Goal: Task Accomplishment & Management: Manage account settings

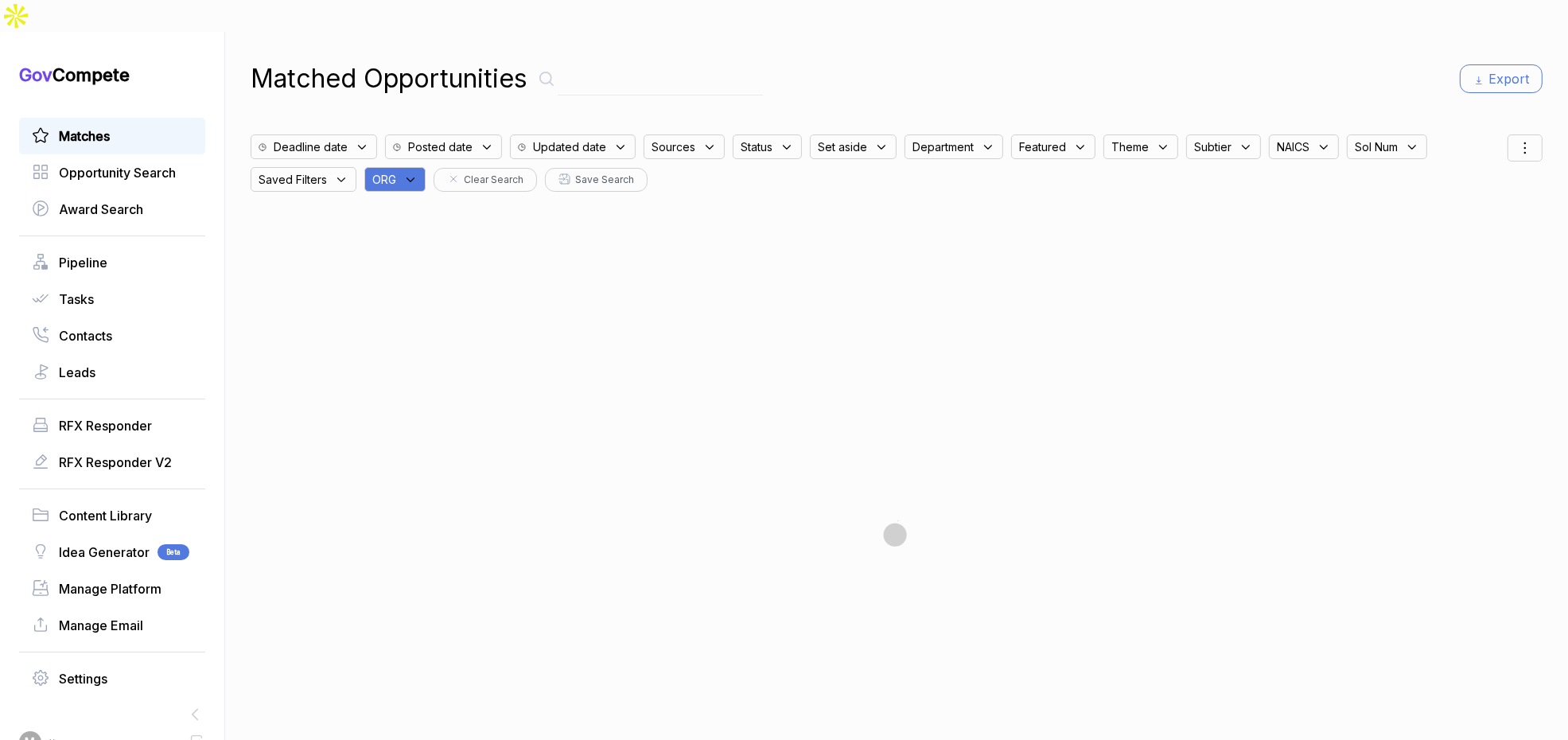
drag, startPoint x: 414, startPoint y: 143, endPoint x: 420, endPoint y: 154, distance: 12.5
click at [415, 172] on icon at bounding box center [411, 180] width 15 height 15
click at [437, 205] on input "text" at bounding box center [472, 221] width 188 height 33
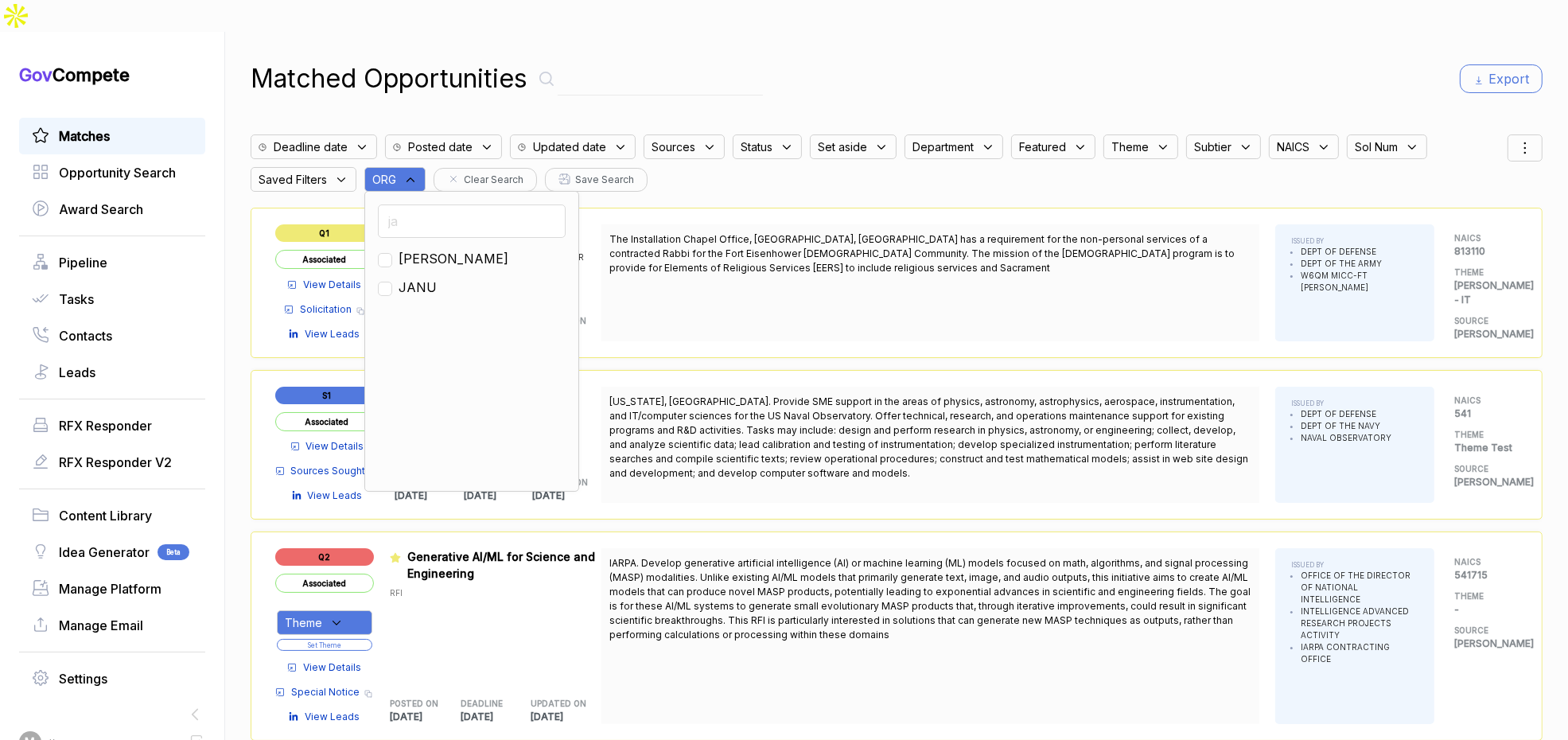
type input "ja"
click at [409, 249] on span "[PERSON_NAME]" at bounding box center [453, 258] width 110 height 19
checkbox input "true"
drag, startPoint x: 924, startPoint y: 45, endPoint x: 1298, endPoint y: 50, distance: 374.0
click at [941, 60] on div "Matched Opportunities Export" at bounding box center [896, 78] width 1293 height 38
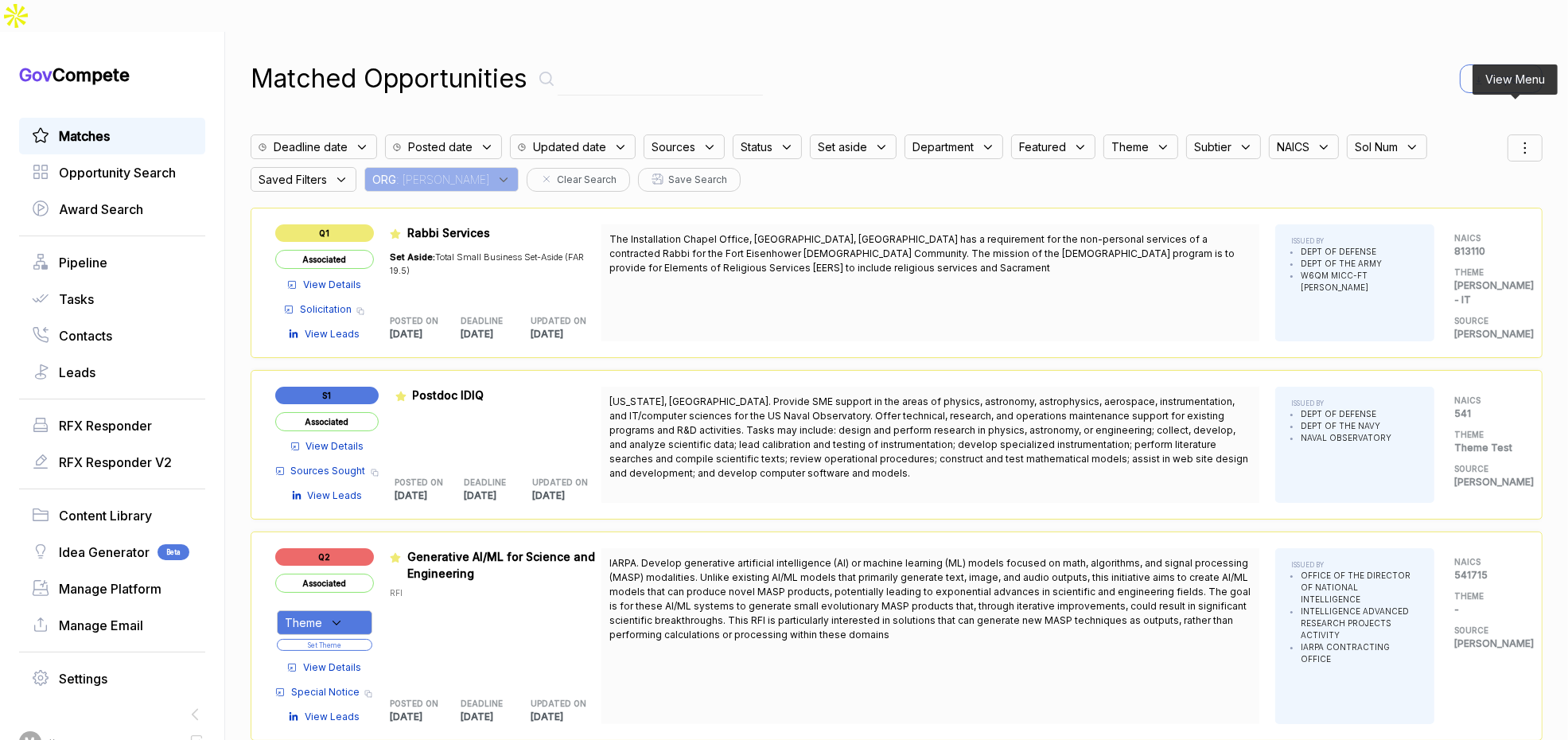
click at [1520, 138] on icon at bounding box center [1525, 147] width 19 height 19
click at [1453, 205] on span "Sorting" at bounding box center [1471, 213] width 38 height 17
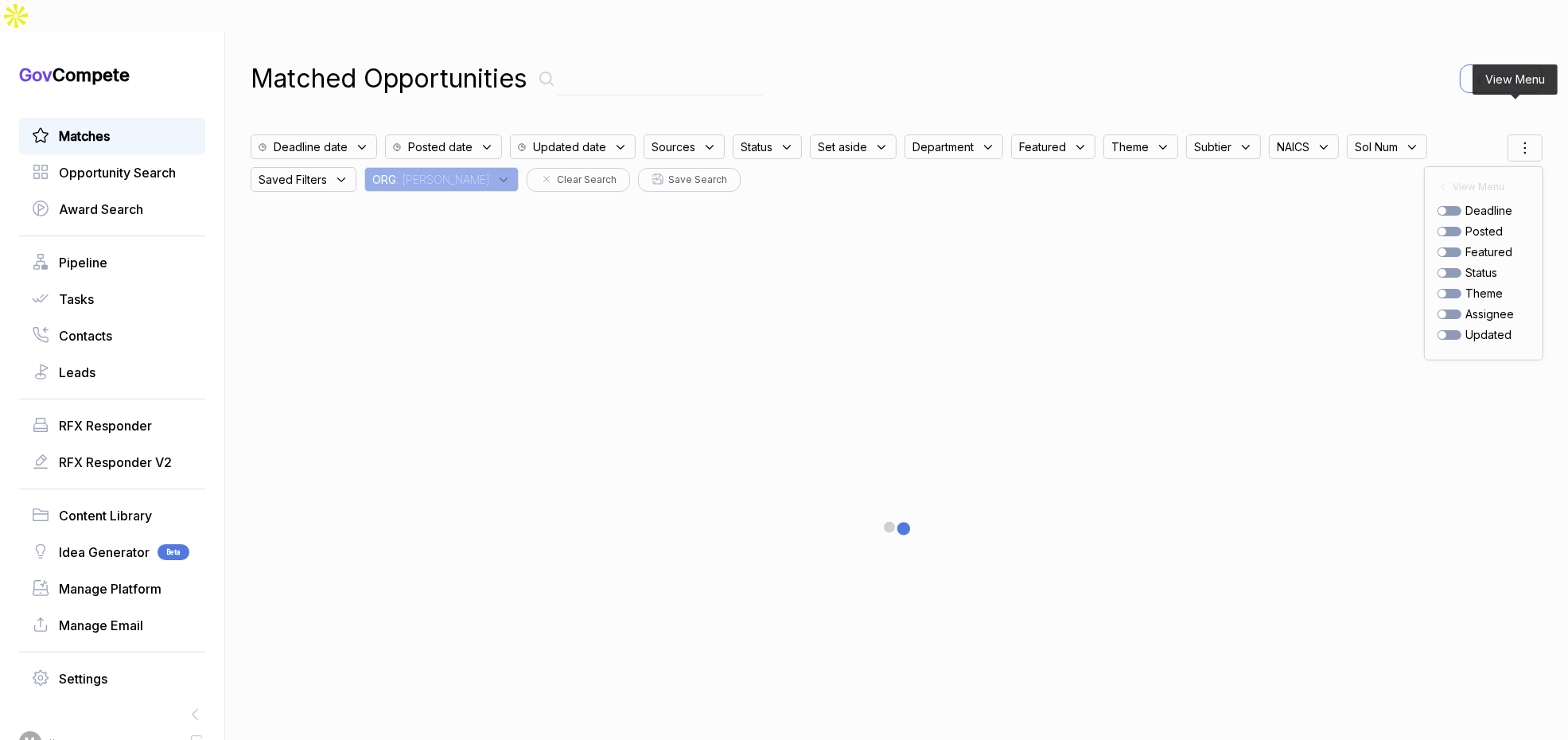
click at [1444, 227] on div at bounding box center [1450, 231] width 24 height 9
checkbox input "true"
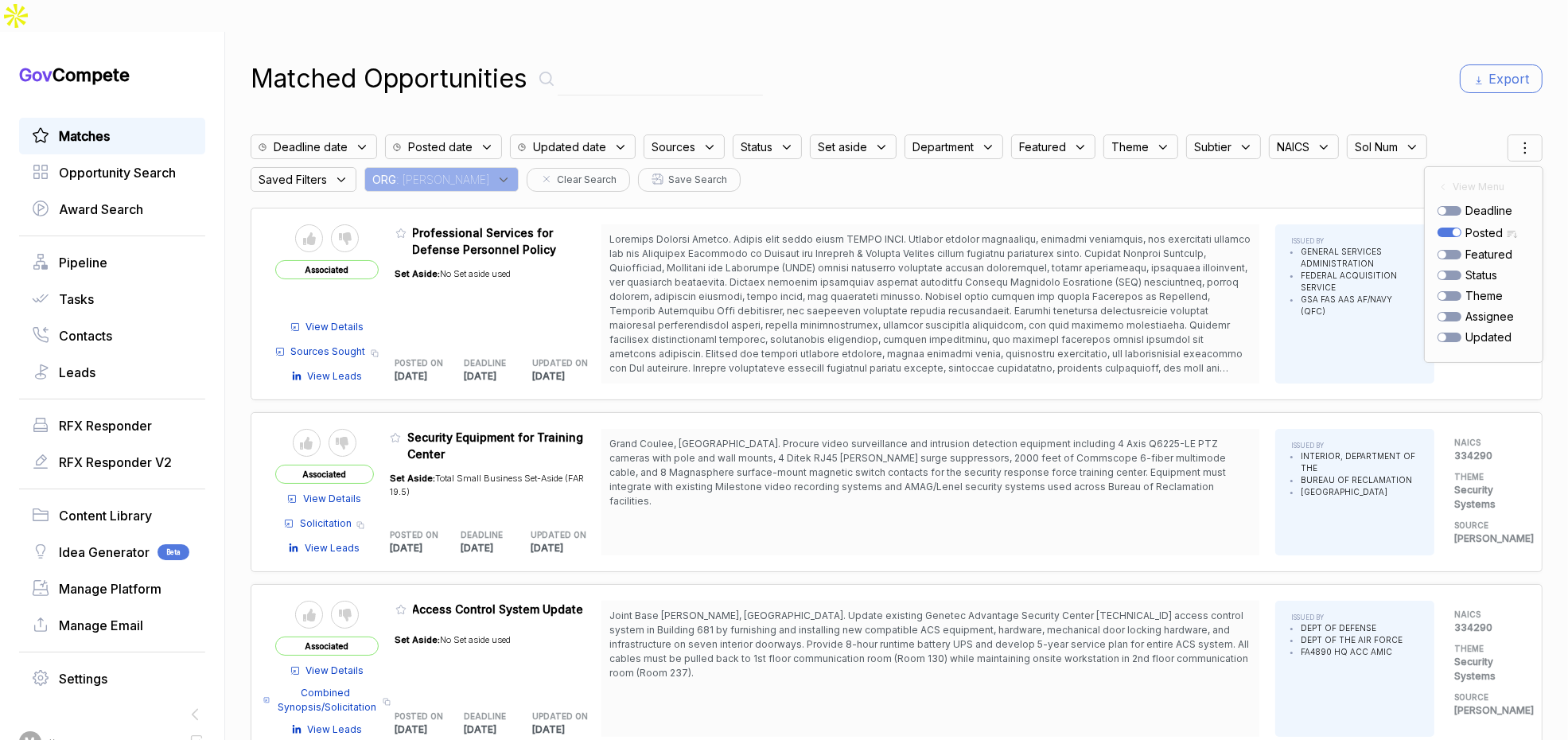
click at [1460, 76] on div "Matched Opportunities Export Deadline date Posted date Updated date Sources Sta…" at bounding box center [896, 402] width 1293 height 740
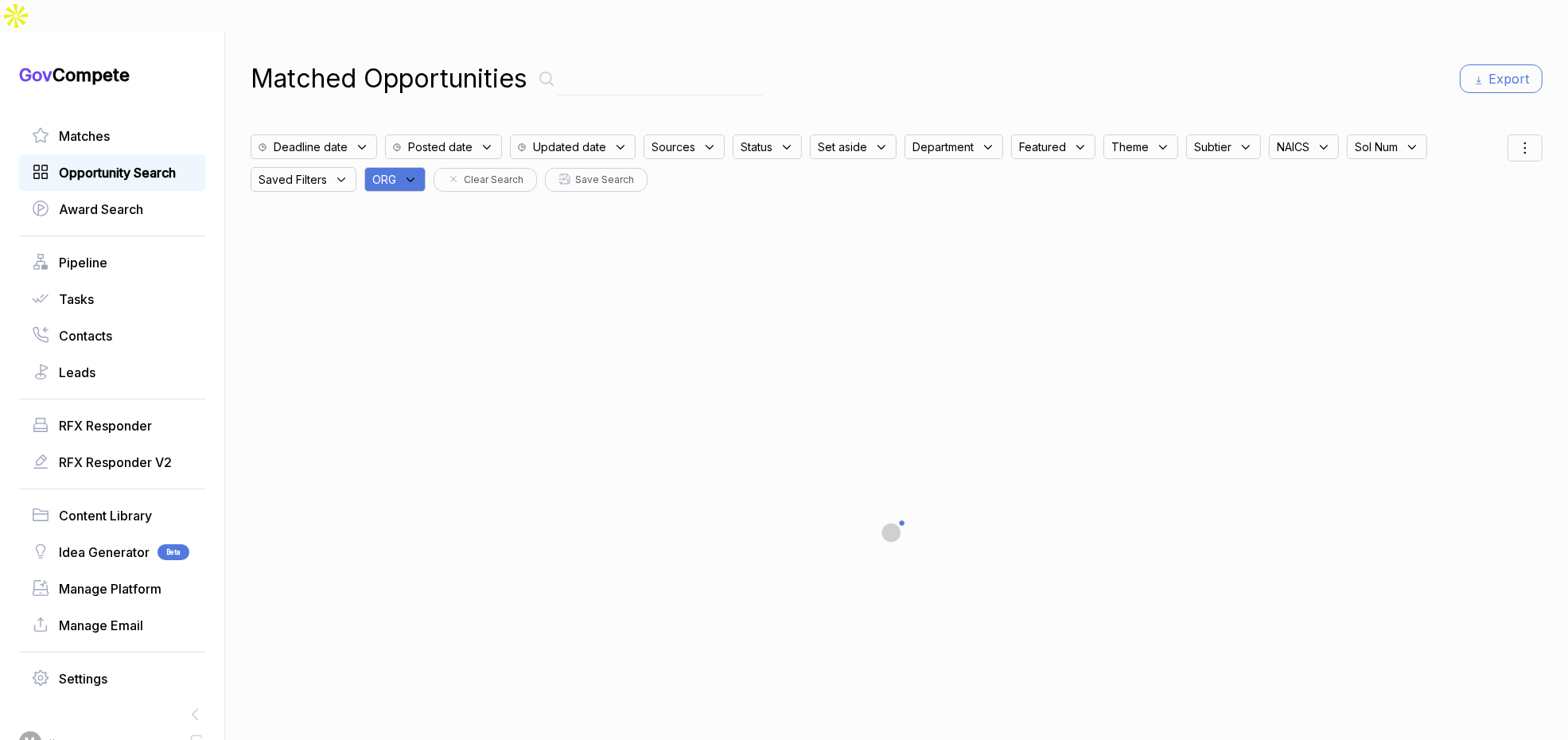
click at [120, 155] on div "Opportunity Search" at bounding box center [112, 173] width 186 height 37
click at [118, 163] on span "Opportunity Search" at bounding box center [117, 172] width 117 height 19
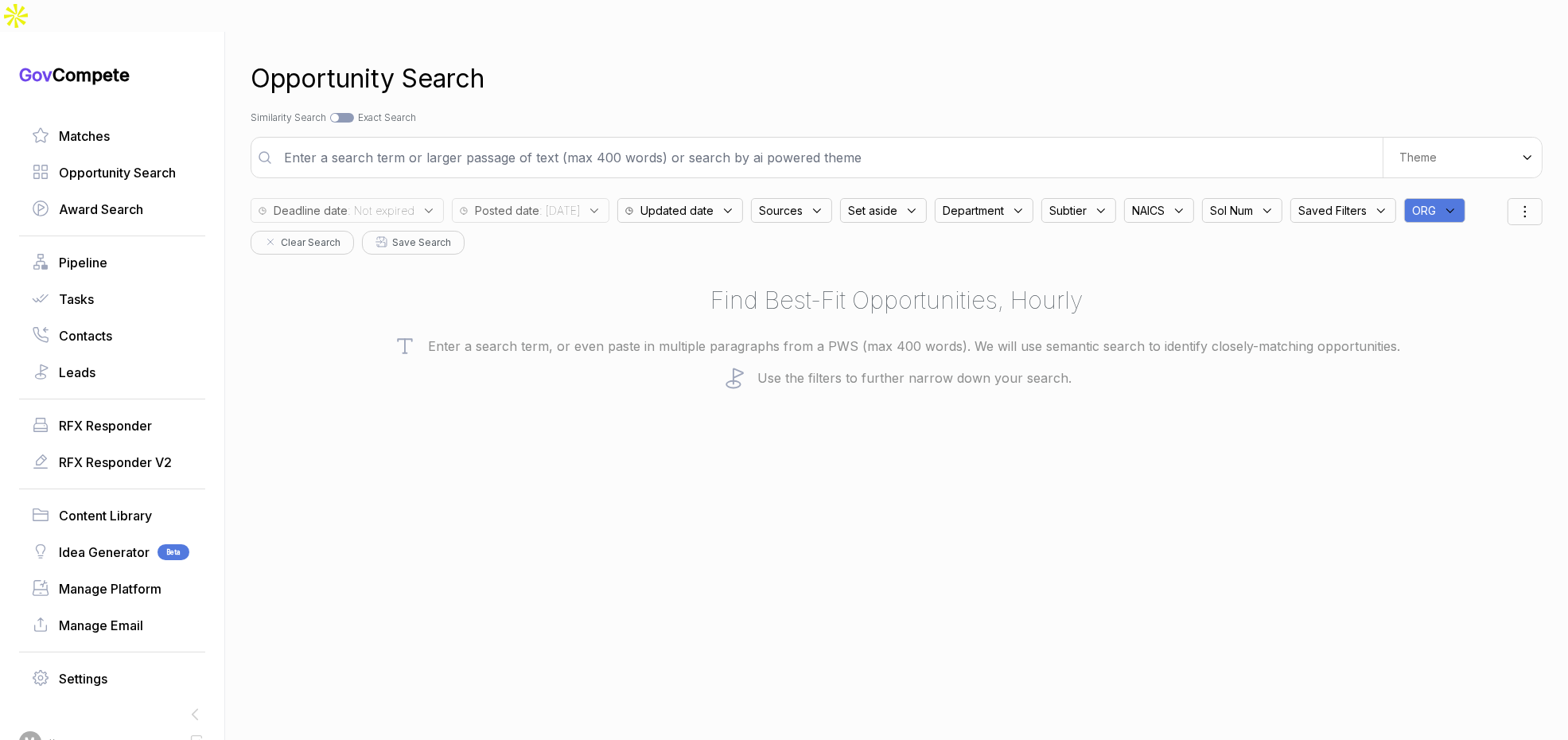
click at [1466, 198] on div "ORG" at bounding box center [1434, 210] width 61 height 25
click at [1491, 236] on input "text" at bounding box center [1512, 253] width 188 height 33
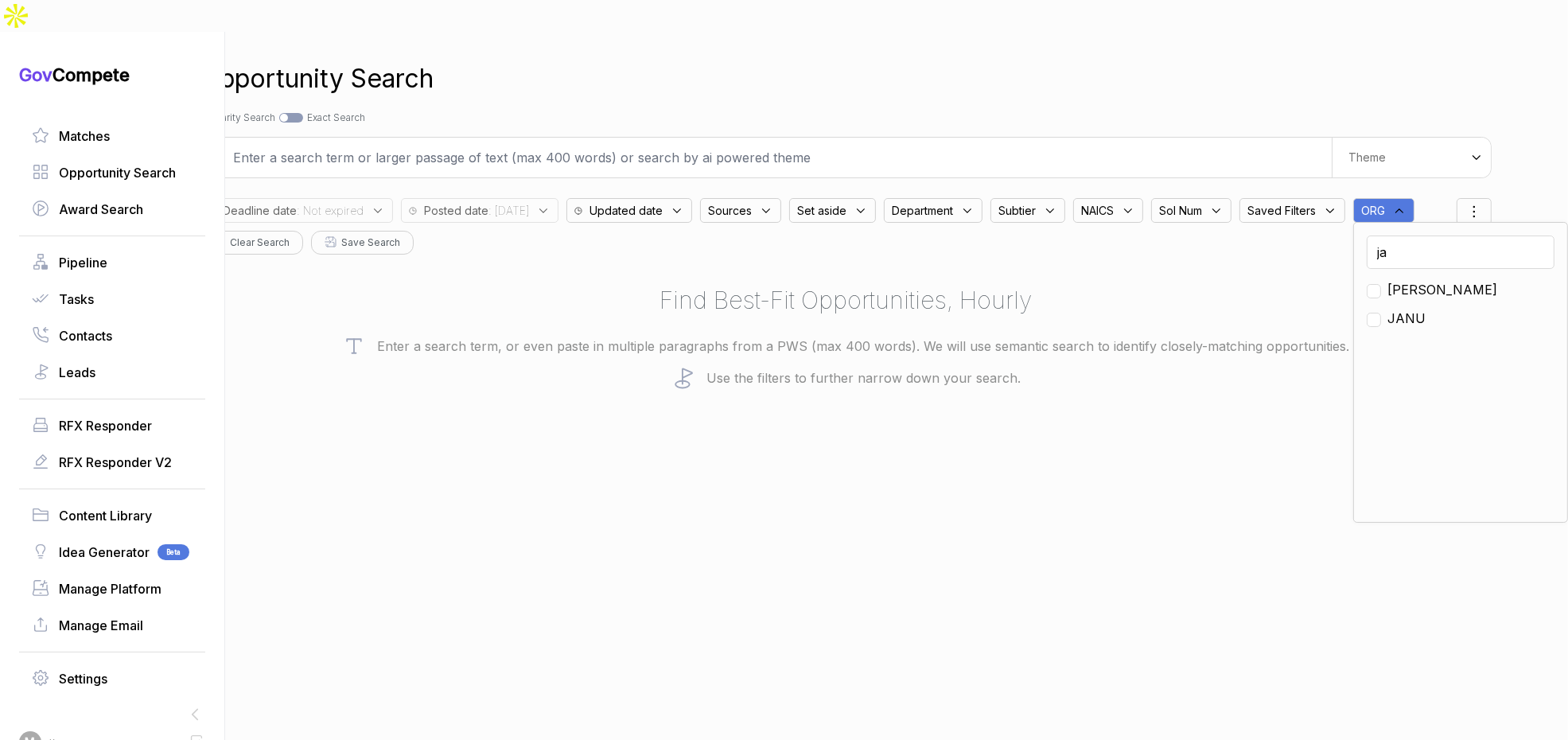
type input "ja"
click at [1409, 280] on span "[PERSON_NAME]" at bounding box center [1442, 289] width 110 height 19
checkbox input "true"
drag, startPoint x: 1121, startPoint y: 260, endPoint x: 919, endPoint y: 239, distance: 203.1
click at [1104, 283] on h2 "Find Best-Fit Opportunities, Hourly" at bounding box center [846, 300] width 1293 height 36
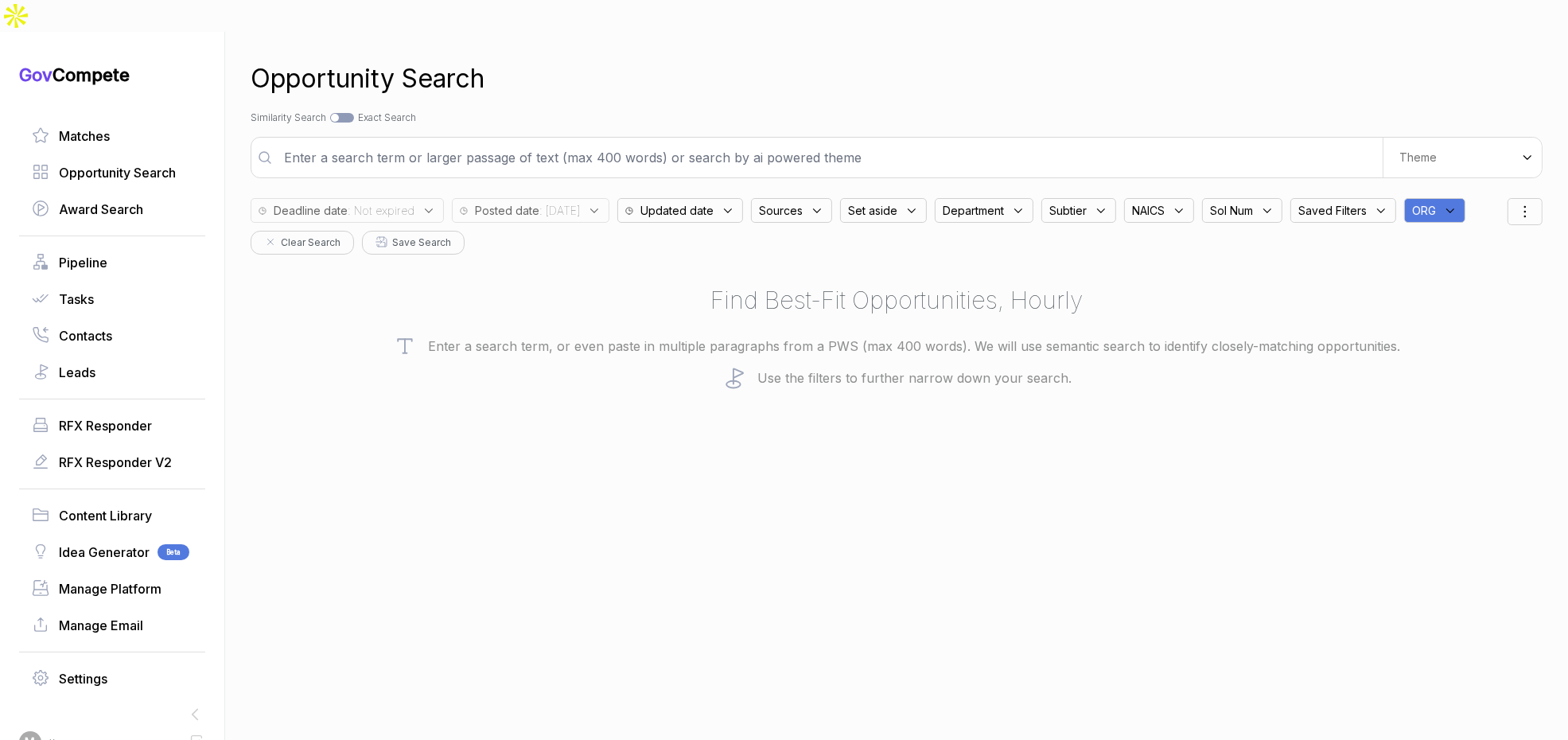
scroll to position [0, 0]
click at [491, 198] on div "Posted date" at bounding box center [443, 210] width 117 height 25
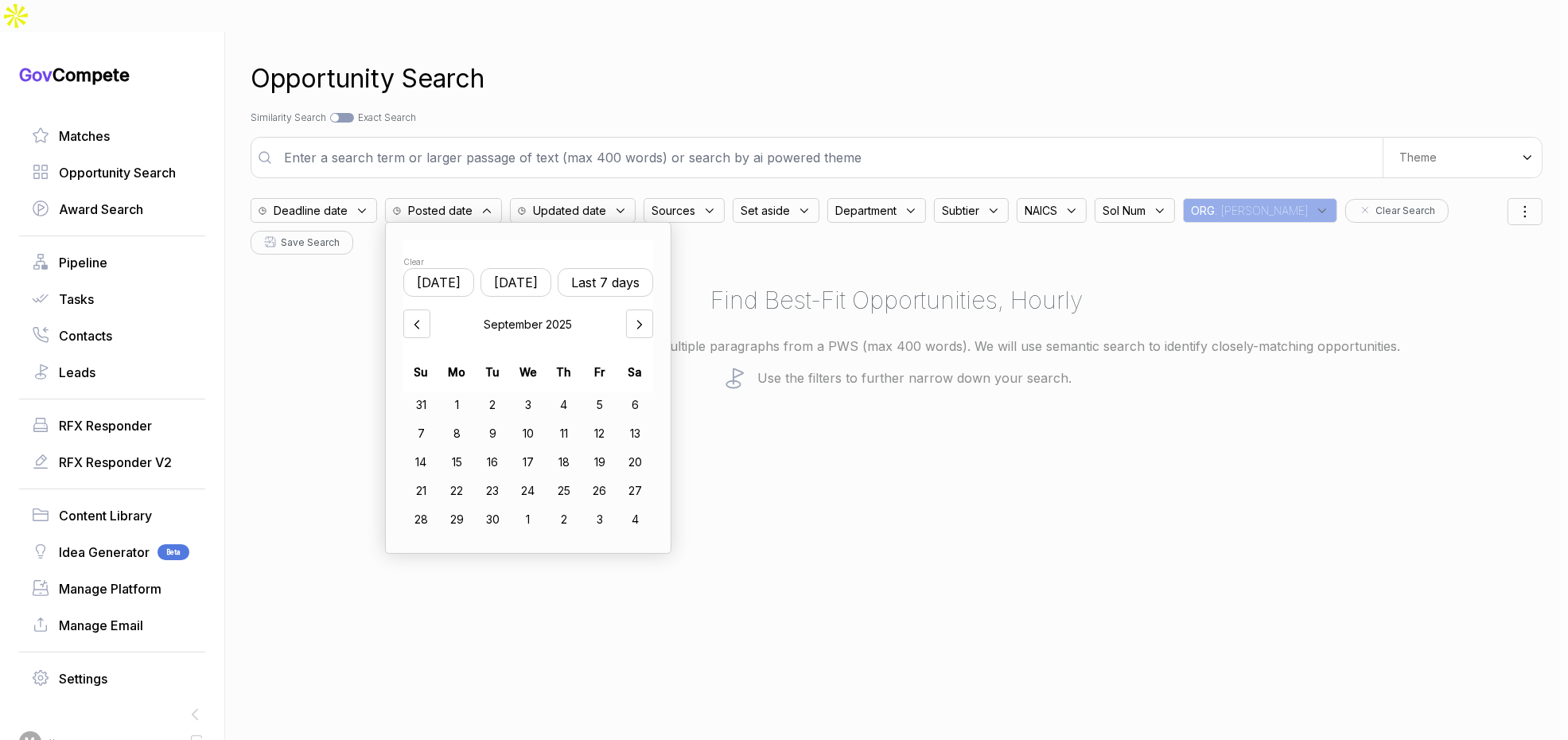
click at [545, 268] on button "Yesterday" at bounding box center [516, 282] width 71 height 29
click at [430, 310] on div at bounding box center [416, 323] width 27 height 29
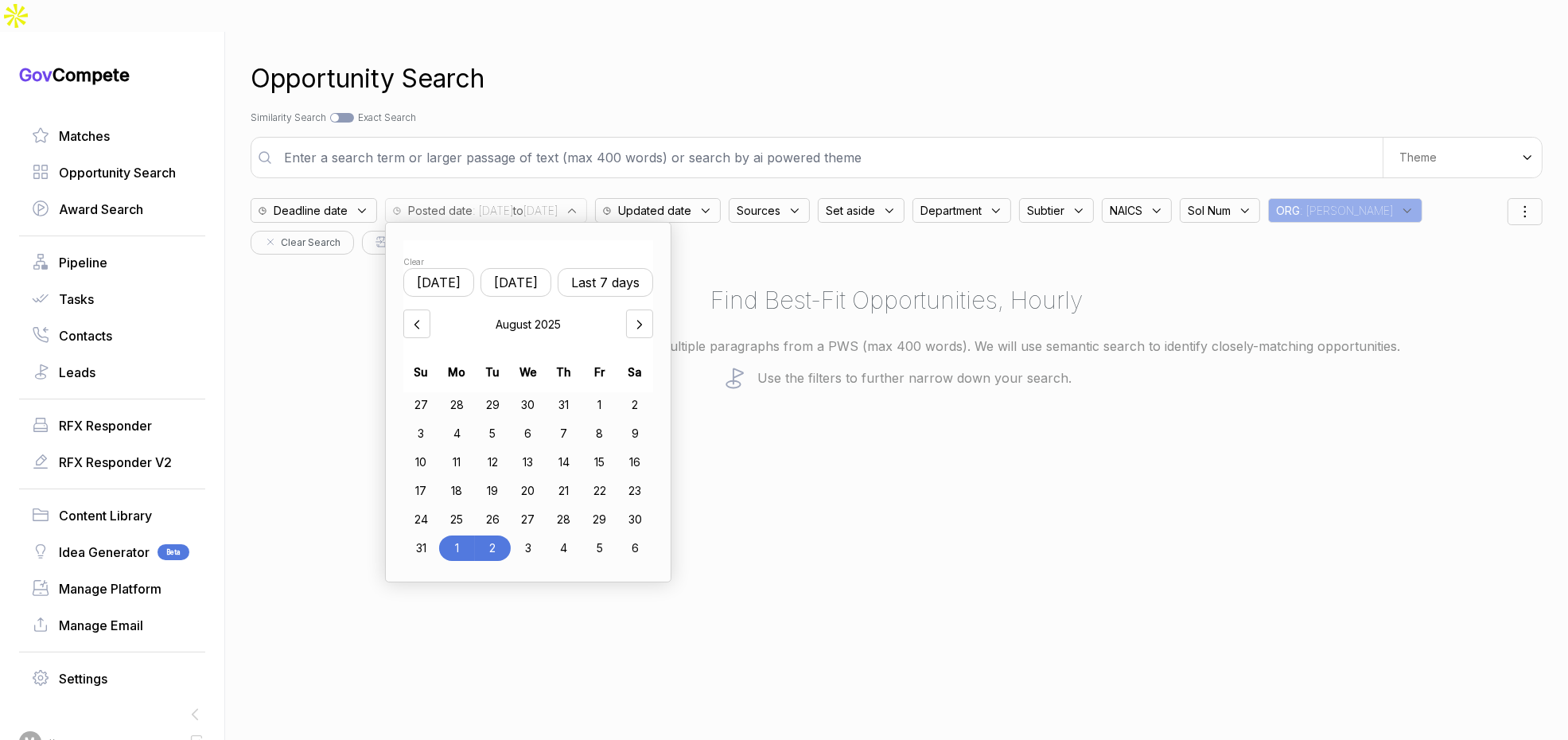
click at [580, 507] on div "28" at bounding box center [563, 520] width 36 height 26
click at [497, 535] on div "2" at bounding box center [493, 548] width 36 height 26
click at [1153, 523] on div "Opportunity Search Search by Topic Relevance Similarity Search Search by Exact …" at bounding box center [896, 402] width 1293 height 740
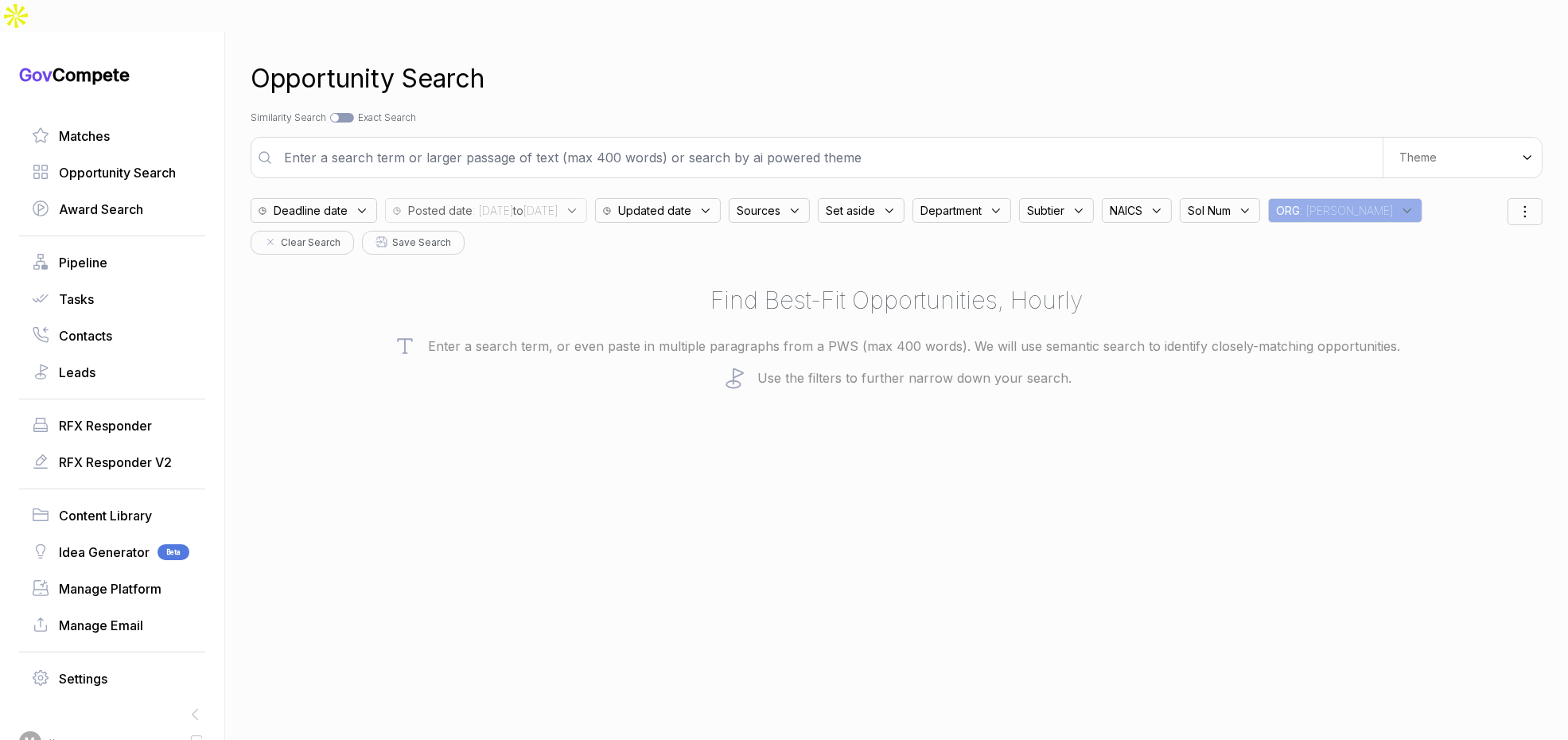
click at [810, 142] on input "text" at bounding box center [828, 158] width 1108 height 32
type input "information security"
click at [810, 198] on div "Sources" at bounding box center [769, 210] width 81 height 25
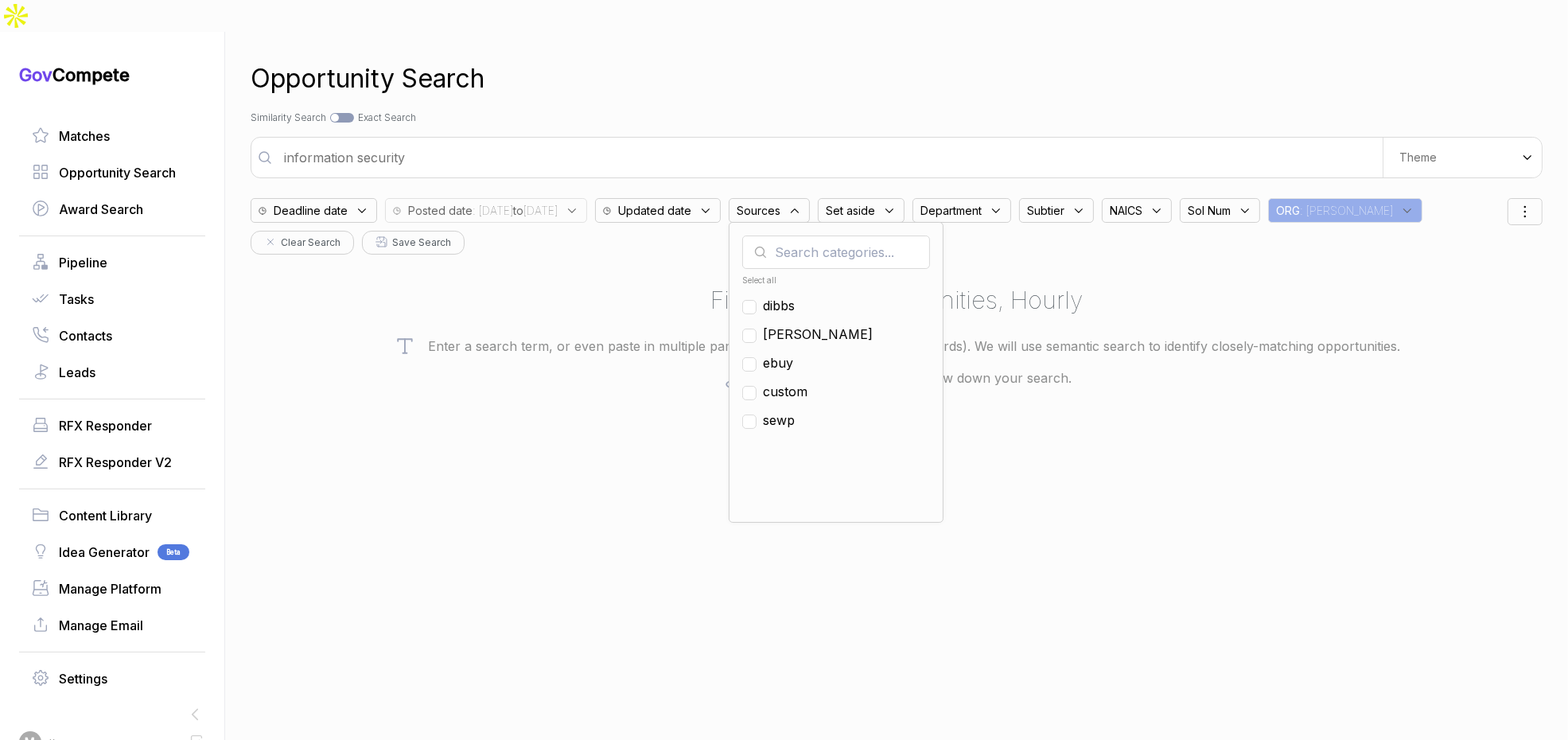
drag, startPoint x: 838, startPoint y: 335, endPoint x: 848, endPoint y: 320, distance: 18.0
click at [793, 353] on span "ebuy" at bounding box center [778, 362] width 30 height 19
checkbox input "true"
click at [998, 111] on div "Search by Topic Relevance Similarity Search Search by Exact Keyword Match Exact…" at bounding box center [896, 118] width 1293 height 15
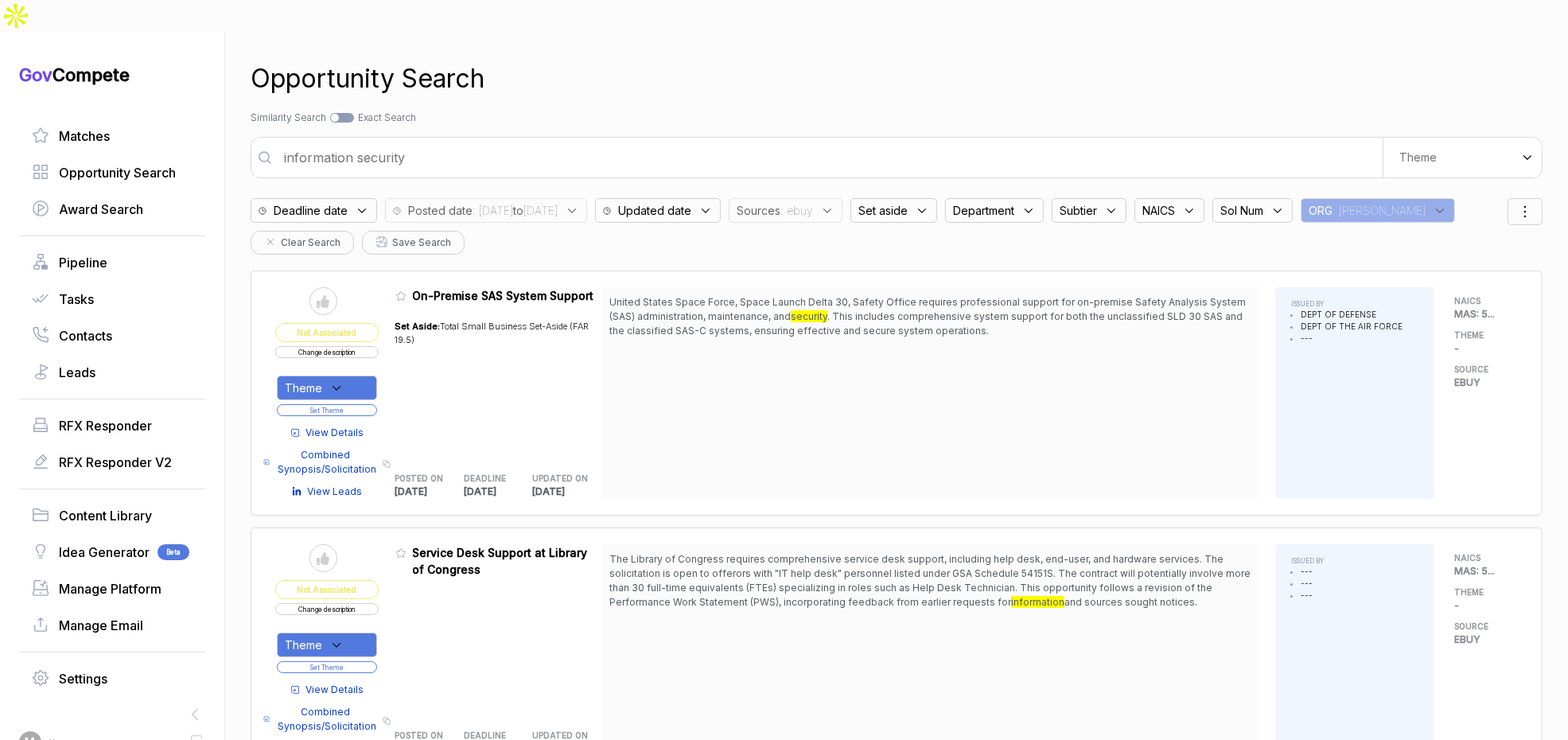
scroll to position [797, 0]
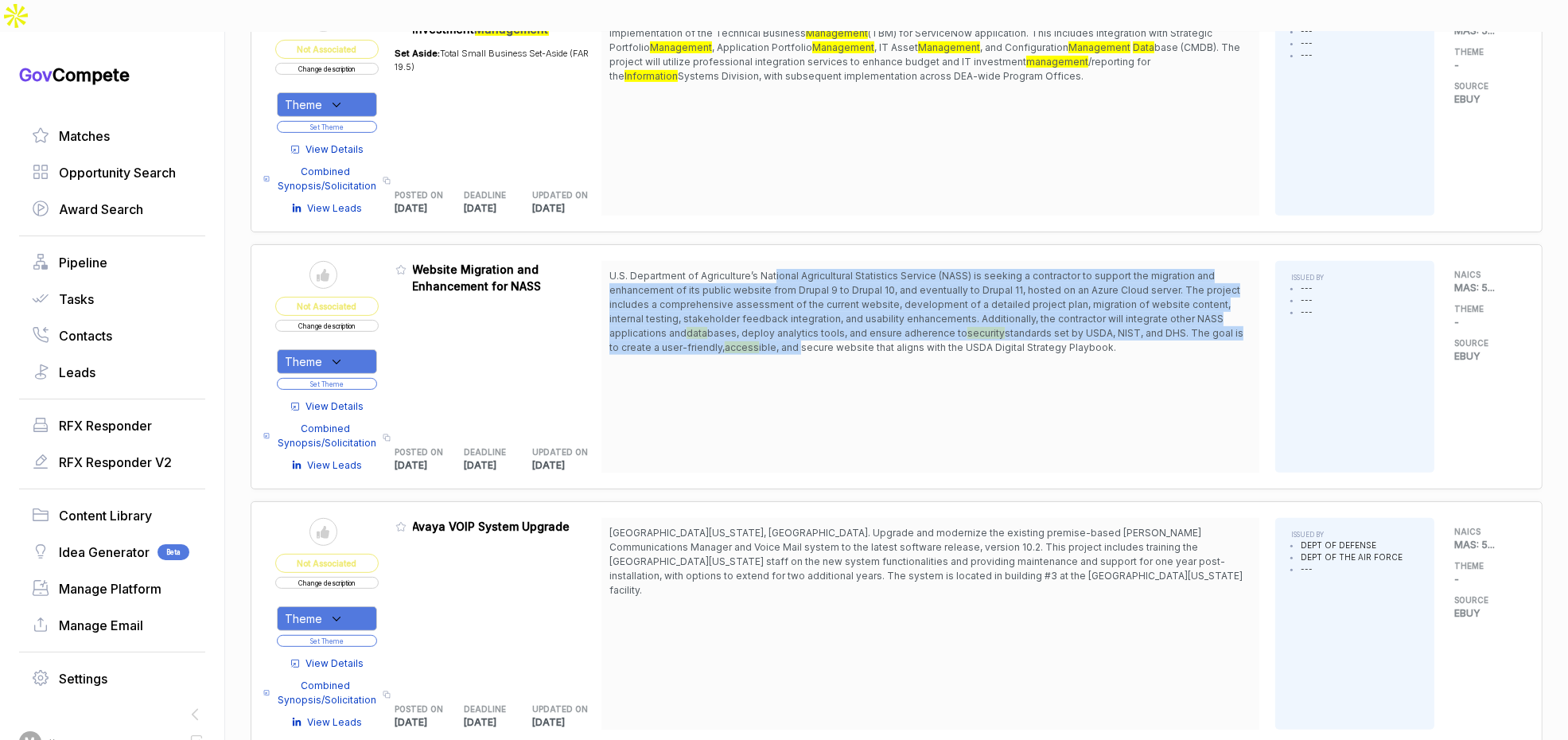
drag, startPoint x: 782, startPoint y: 238, endPoint x: 814, endPoint y: 321, distance: 89.0
click at [808, 320] on div "U.S. Department of Agriculture’s National Agricultural Statistics Service (NASS…" at bounding box center [930, 367] width 658 height 212
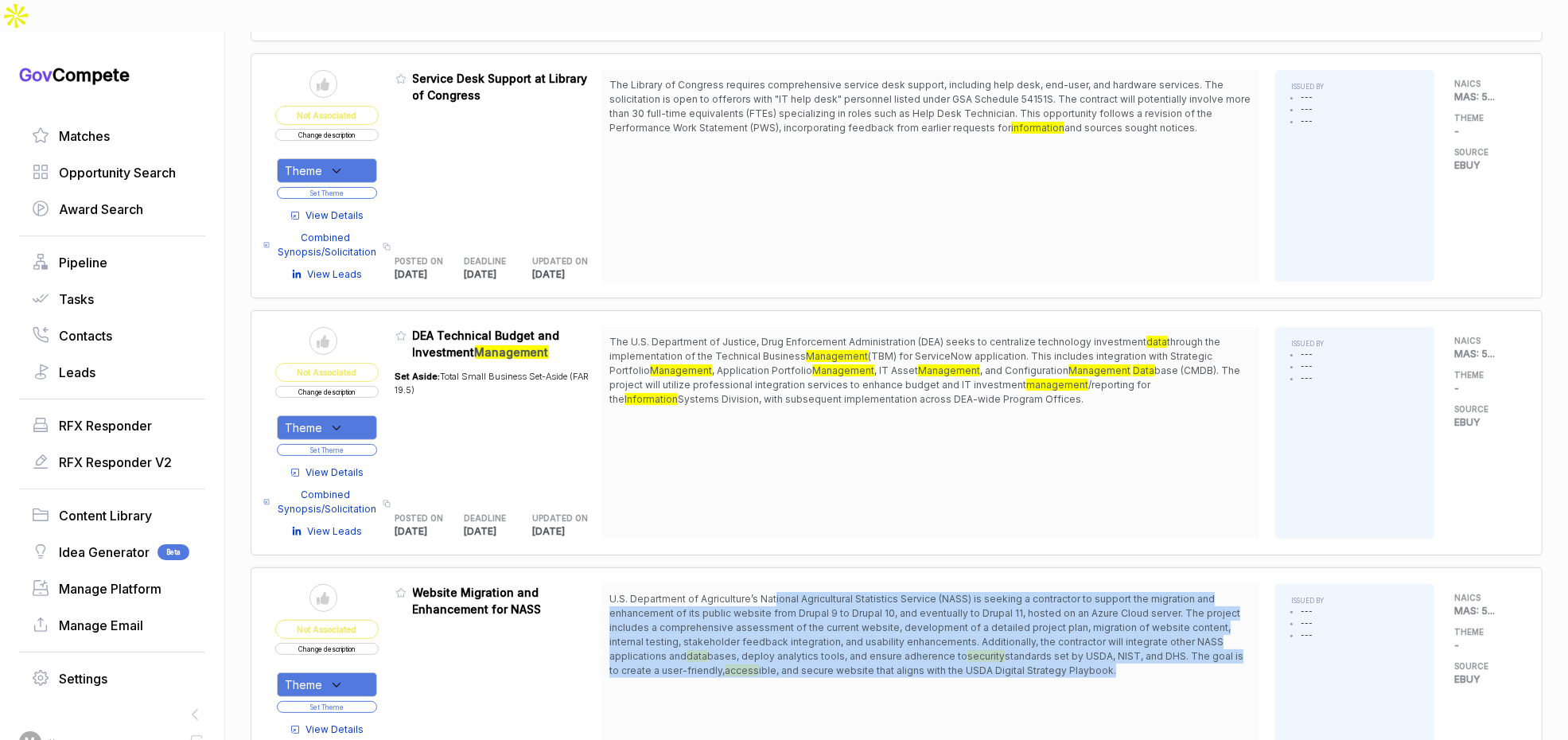
scroll to position [471, 0]
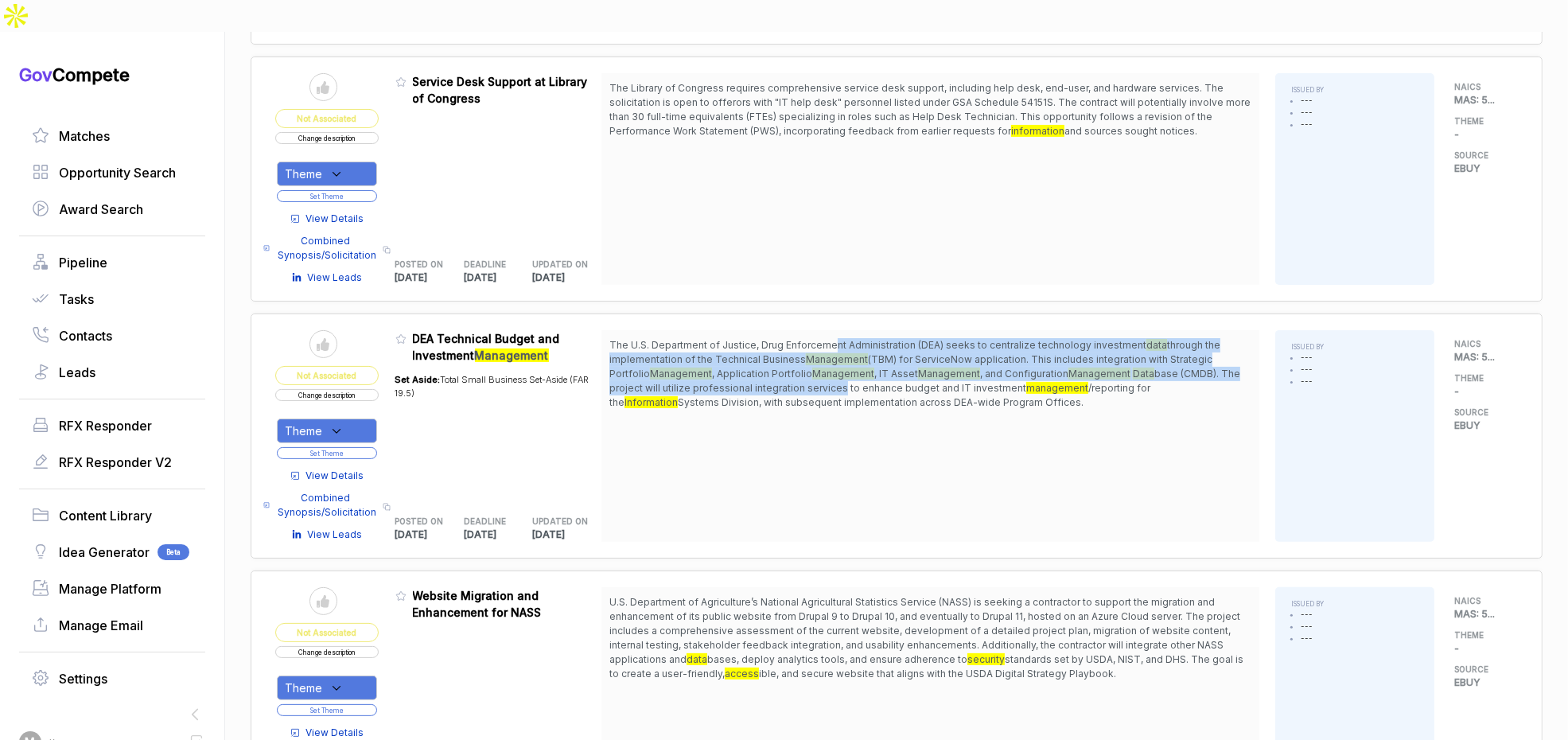
drag, startPoint x: 841, startPoint y: 312, endPoint x: 847, endPoint y: 356, distance: 44.4
click at [847, 356] on span "The U.S. Department of Justice, Drug Enforcement Administration (DEA) seeks to …" at bounding box center [930, 374] width 642 height 72
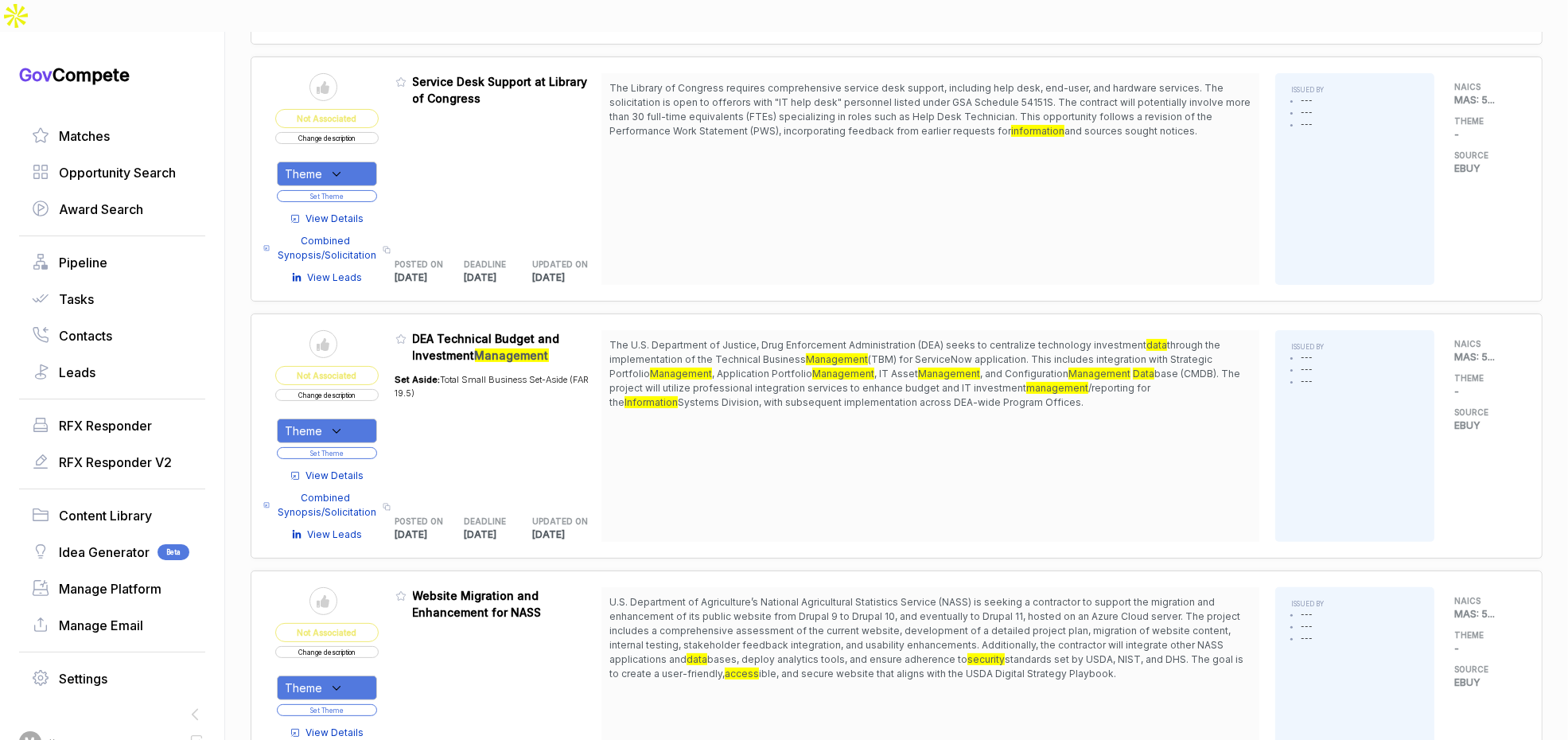
click at [347, 469] on span "View Details" at bounding box center [334, 476] width 58 height 15
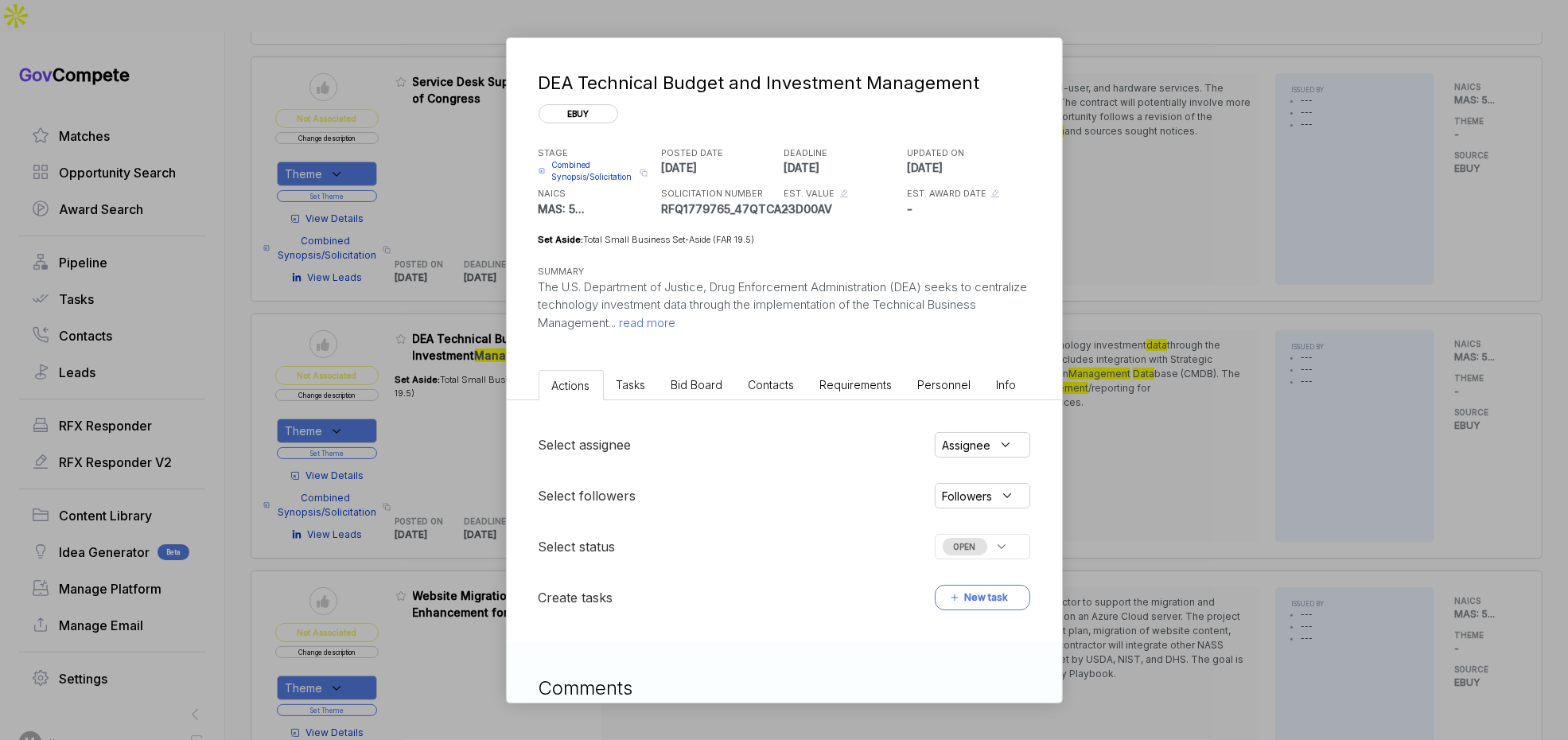
click at [1115, 350] on div "DEA Technical Budget and Investment Management ebuy STAGE Combined Synopsis/Sol…" at bounding box center [784, 370] width 1568 height 740
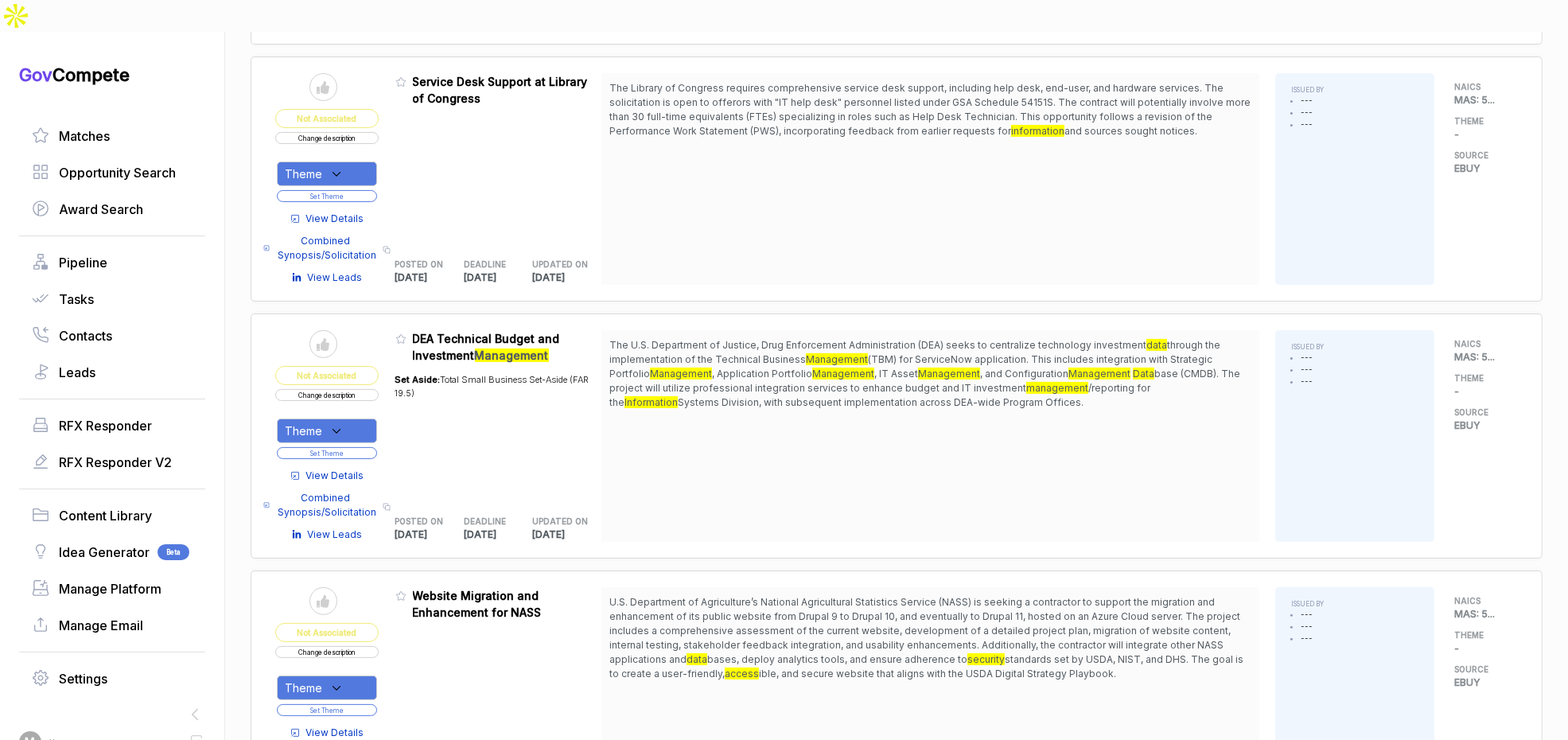
click at [336, 469] on span "View Details" at bounding box center [334, 476] width 58 height 15
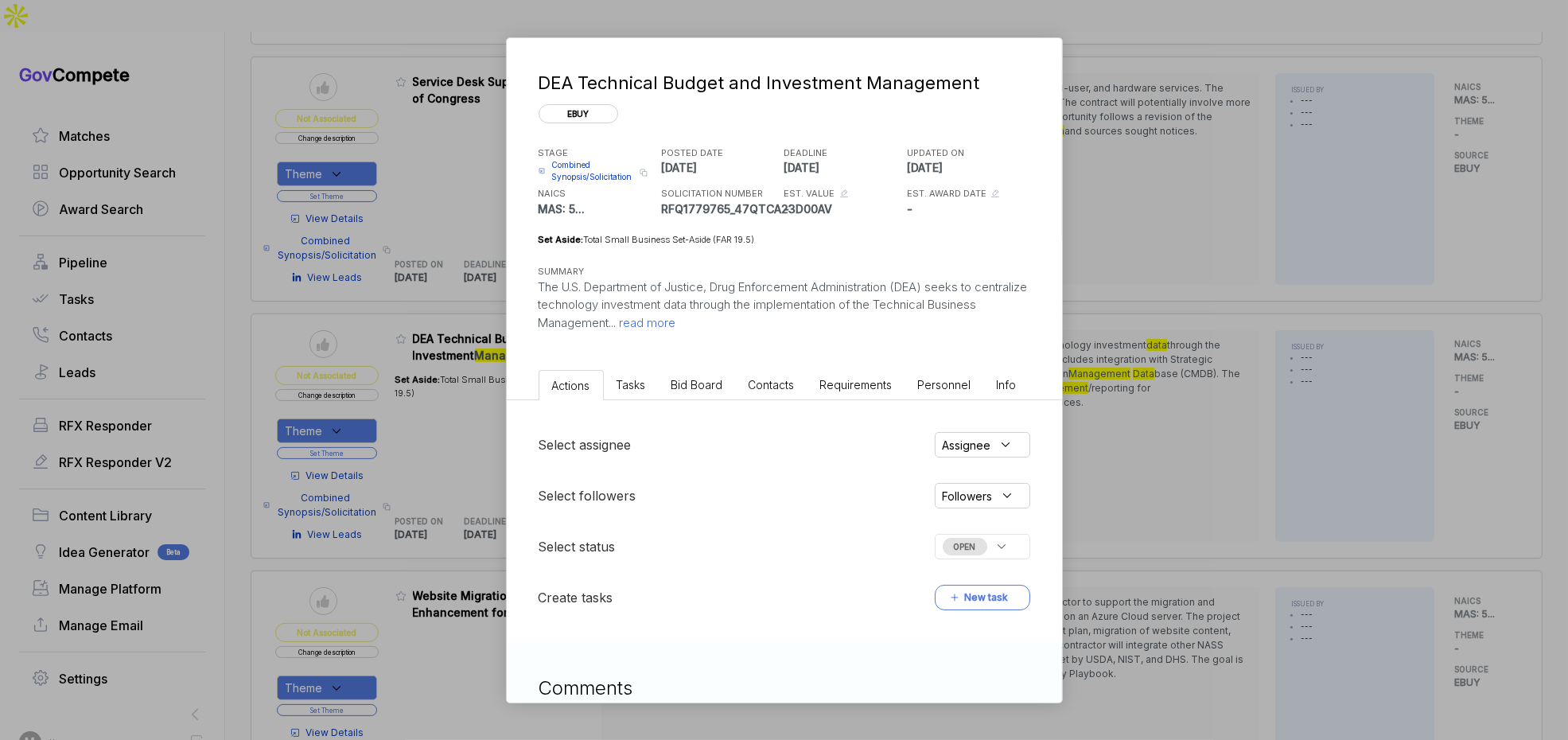
click at [703, 384] on span "Bid Board" at bounding box center [697, 384] width 52 height 14
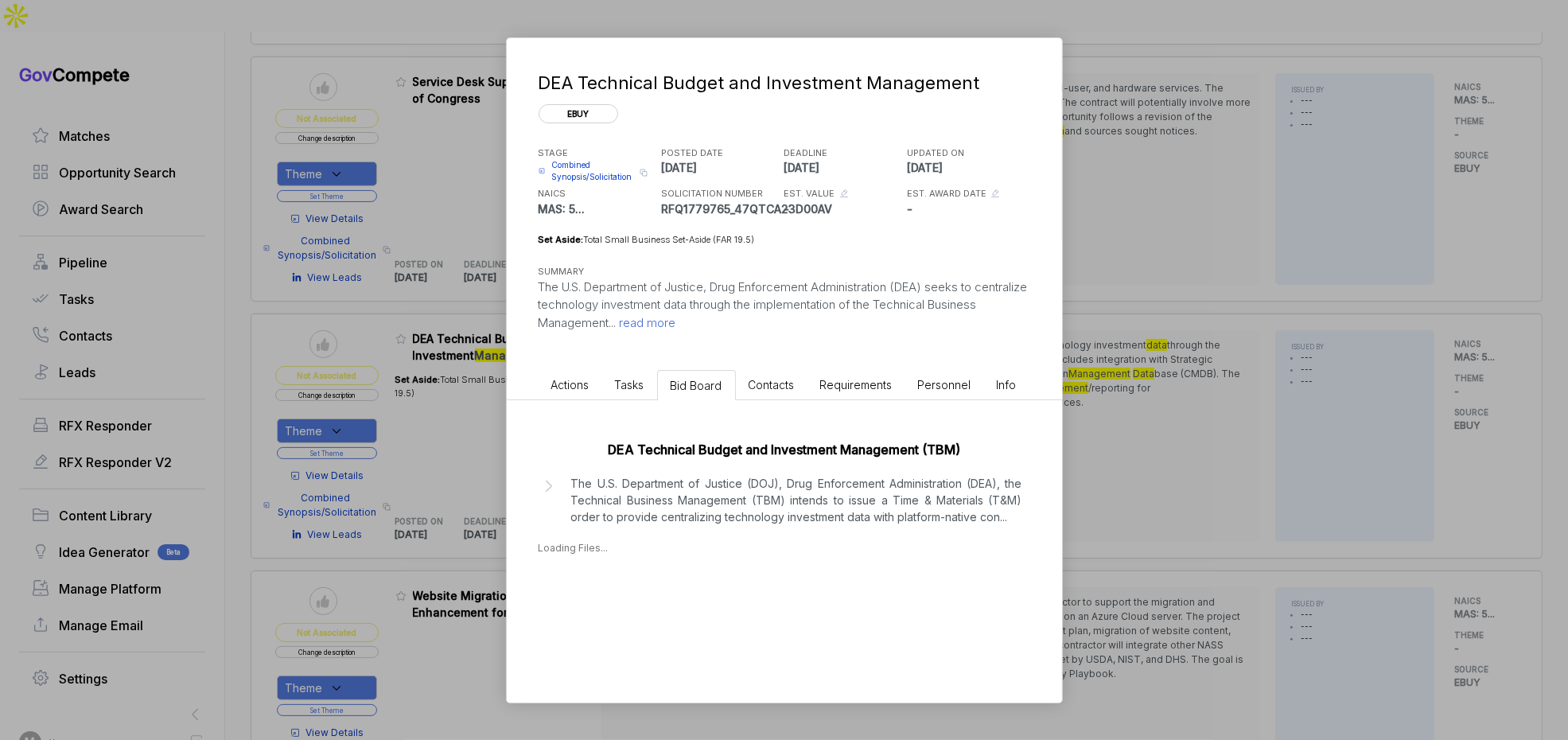
click at [680, 528] on div "DEA Technical Budget and Investment Management (TBM) The U.S. Department of Jus…" at bounding box center [784, 493] width 556 height 187
click at [705, 512] on p "The U.S. Department of Justice (DOJ), Drug Enforcement Administration (DEA), th…" at bounding box center [797, 500] width 451 height 50
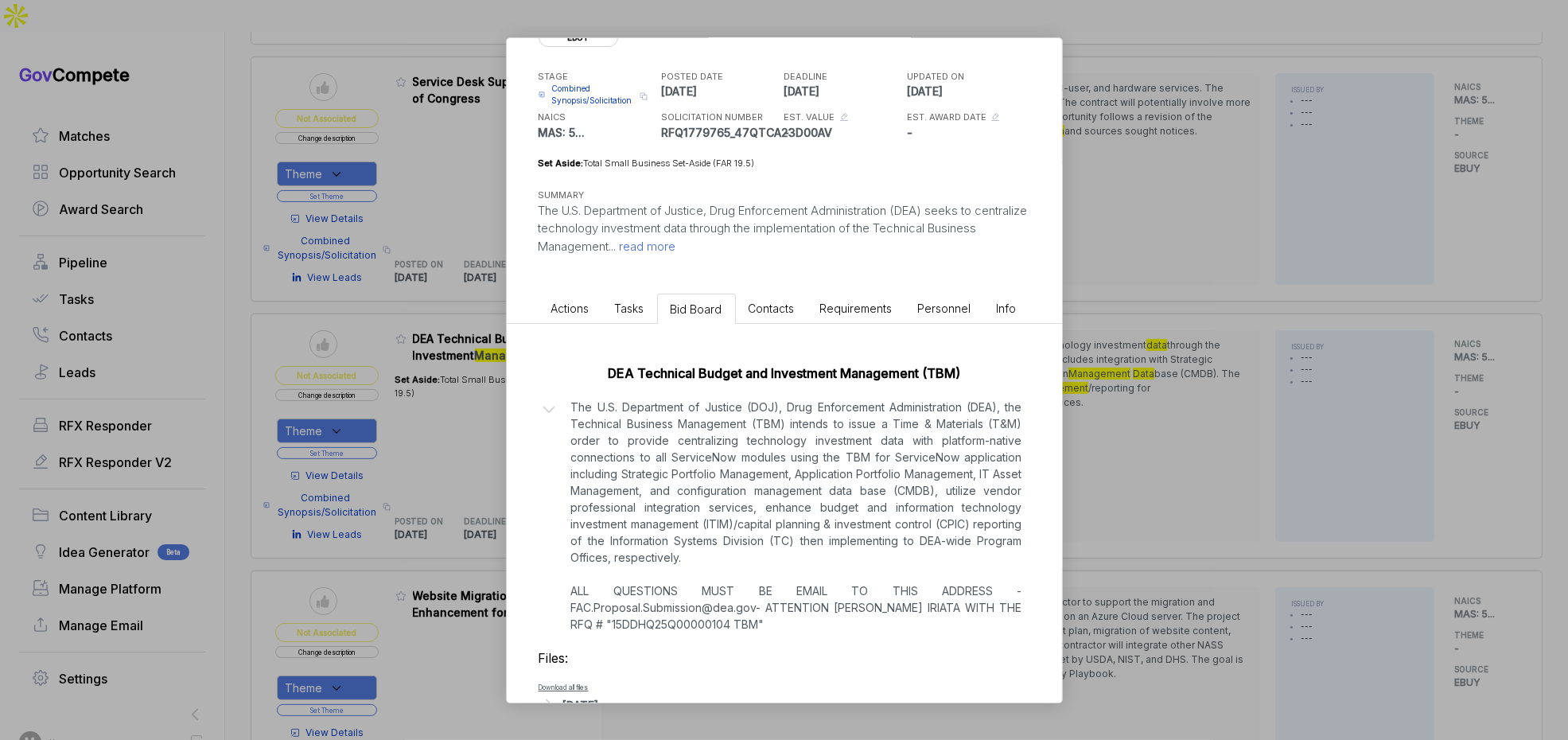
scroll to position [141, 0]
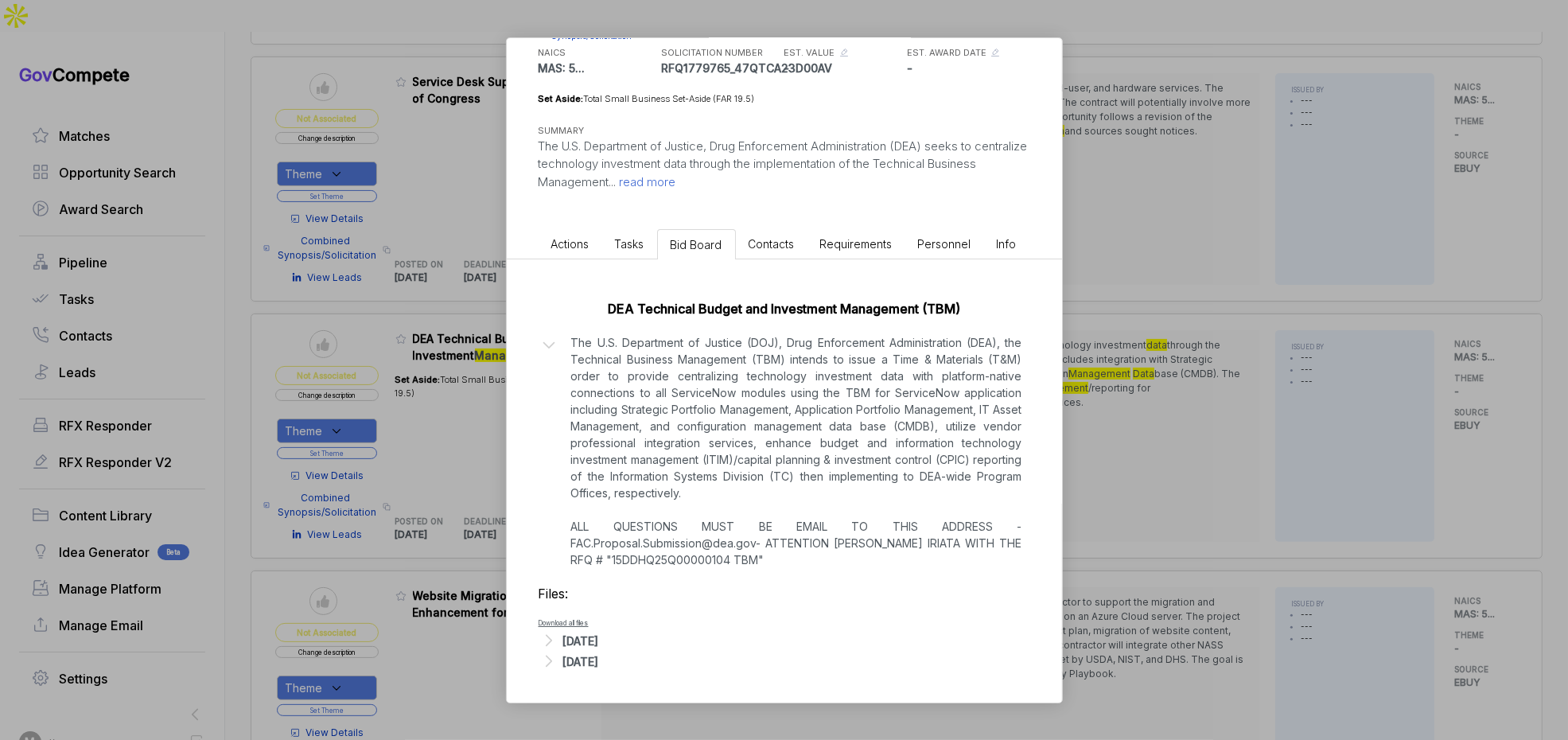
click at [599, 639] on div "[DATE]" at bounding box center [580, 641] width 36 height 17
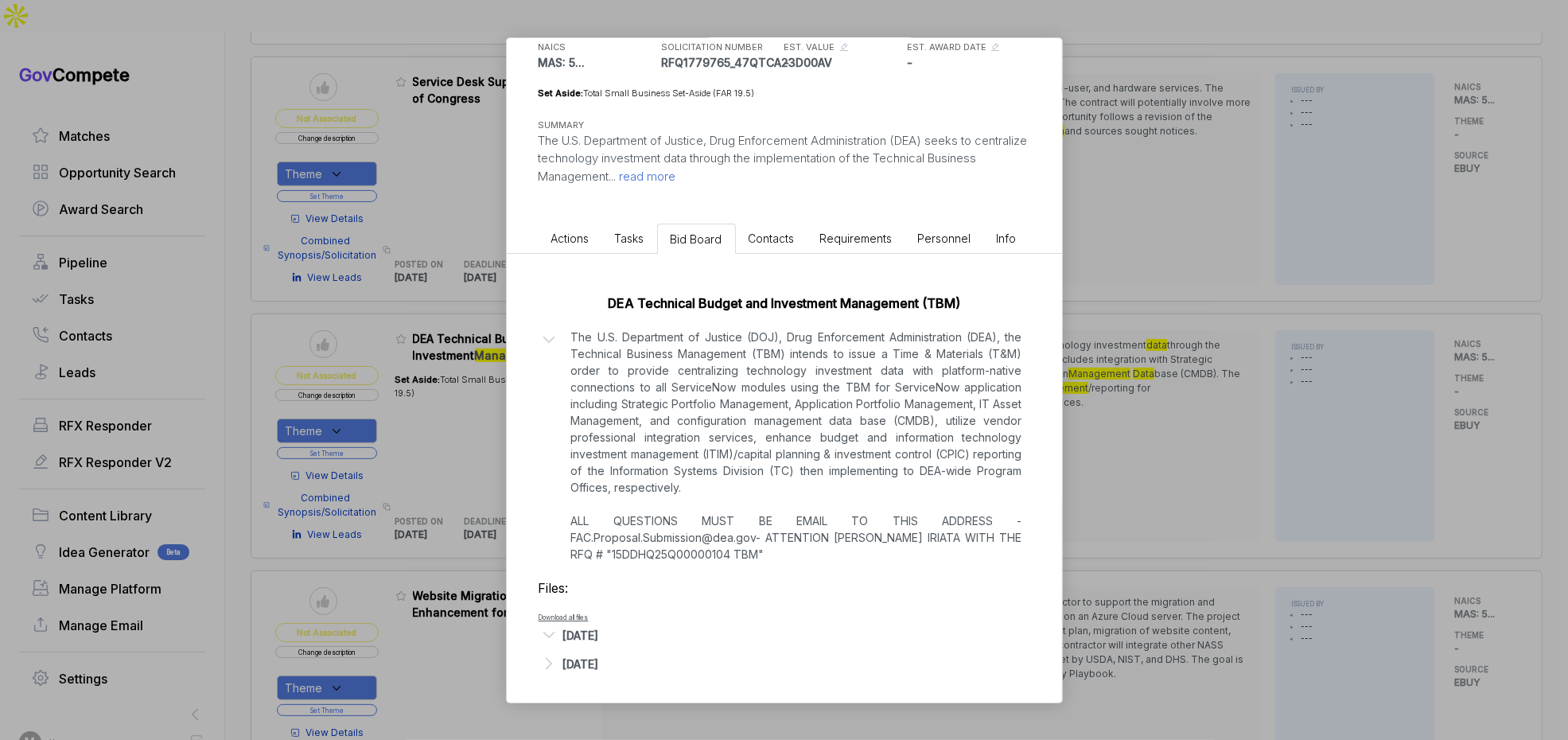
scroll to position [149, 0]
drag, startPoint x: 607, startPoint y: 661, endPoint x: 621, endPoint y: 651, distance: 17.2
click at [599, 660] on div "Aug 29, 2025" at bounding box center [580, 661] width 36 height 17
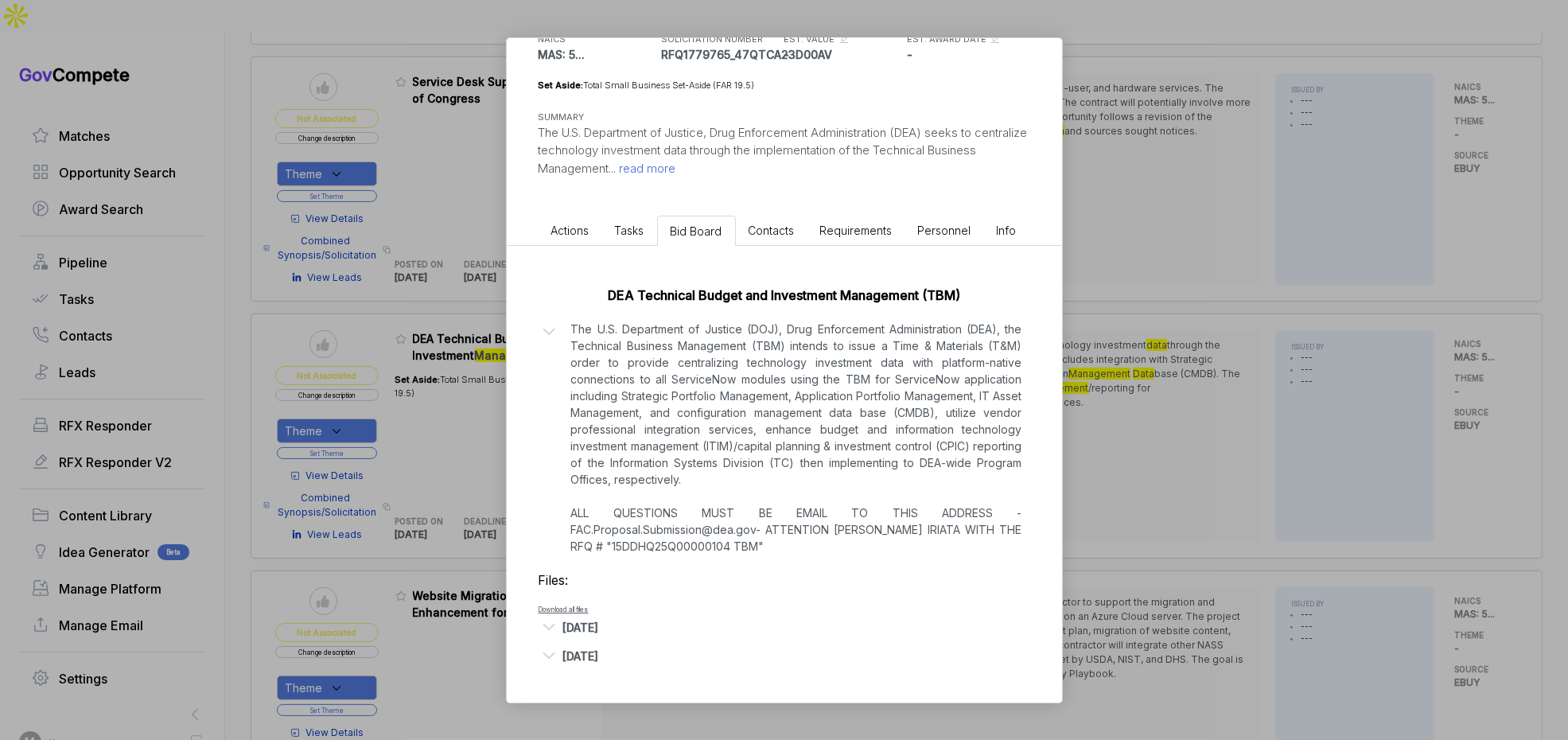
scroll to position [157, 0]
click at [1181, 419] on div "DEA Technical Budget and Investment Management ebuy STAGE Combined Synopsis/Sol…" at bounding box center [784, 370] width 1568 height 740
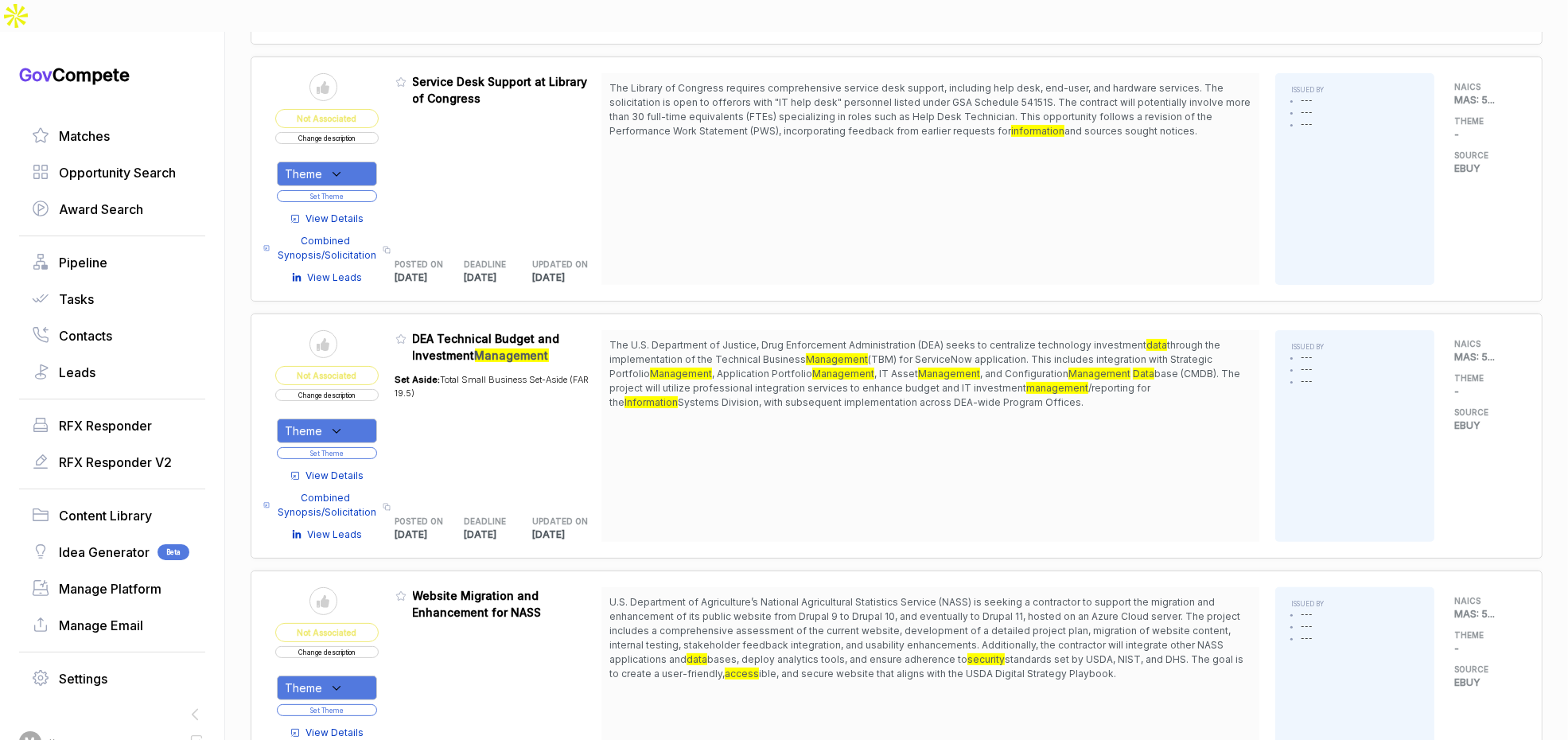
click at [365, 418] on div "Theme" at bounding box center [327, 430] width 100 height 25
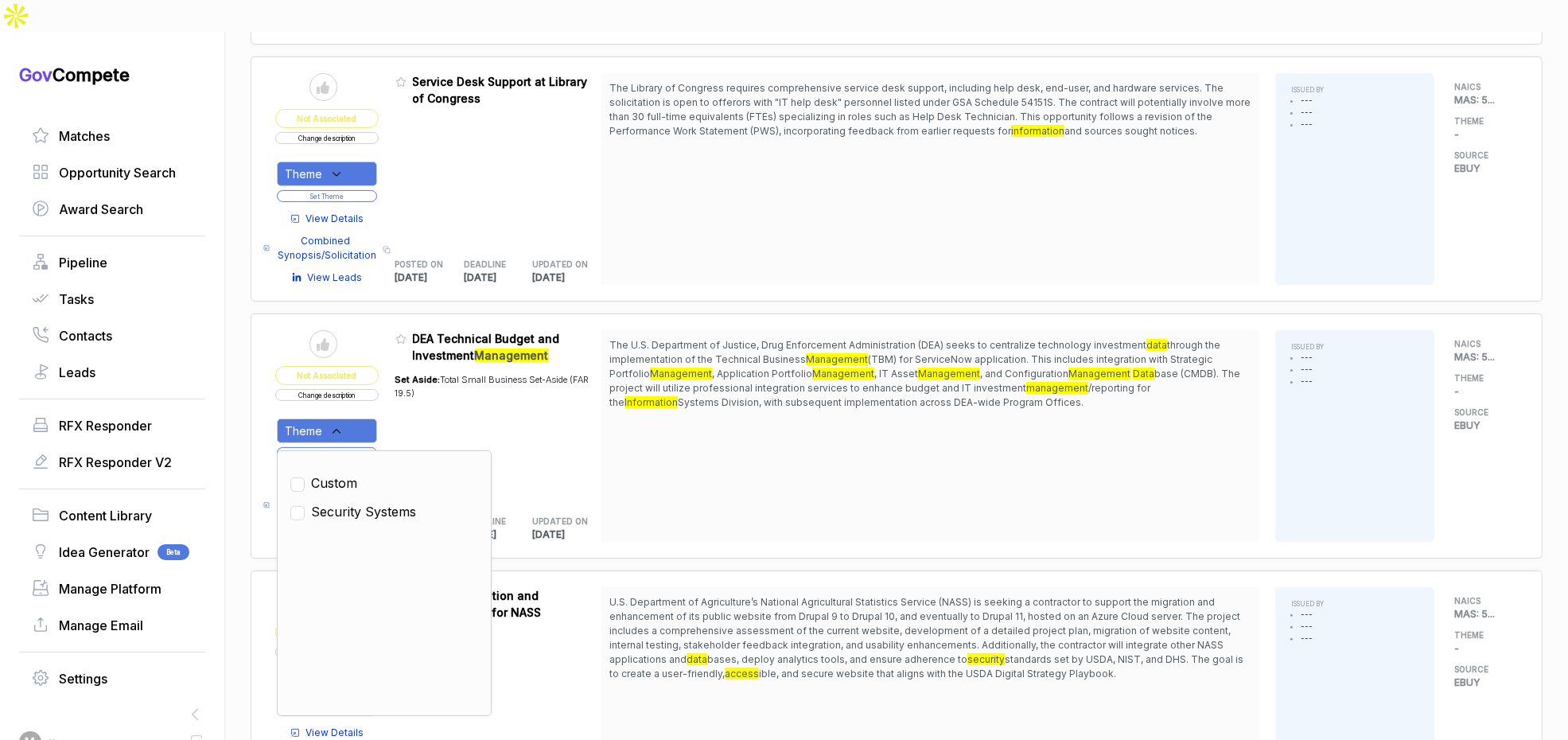
drag, startPoint x: 356, startPoint y: 474, endPoint x: 434, endPoint y: 409, distance: 101.5
click at [357, 502] on span "Security Systems" at bounding box center [364, 511] width 105 height 19
checkbox input "true"
click at [435, 405] on div "Set Aside: Total Small Business Set-Aside (FAR 19.5)" at bounding box center [498, 431] width 207 height 135
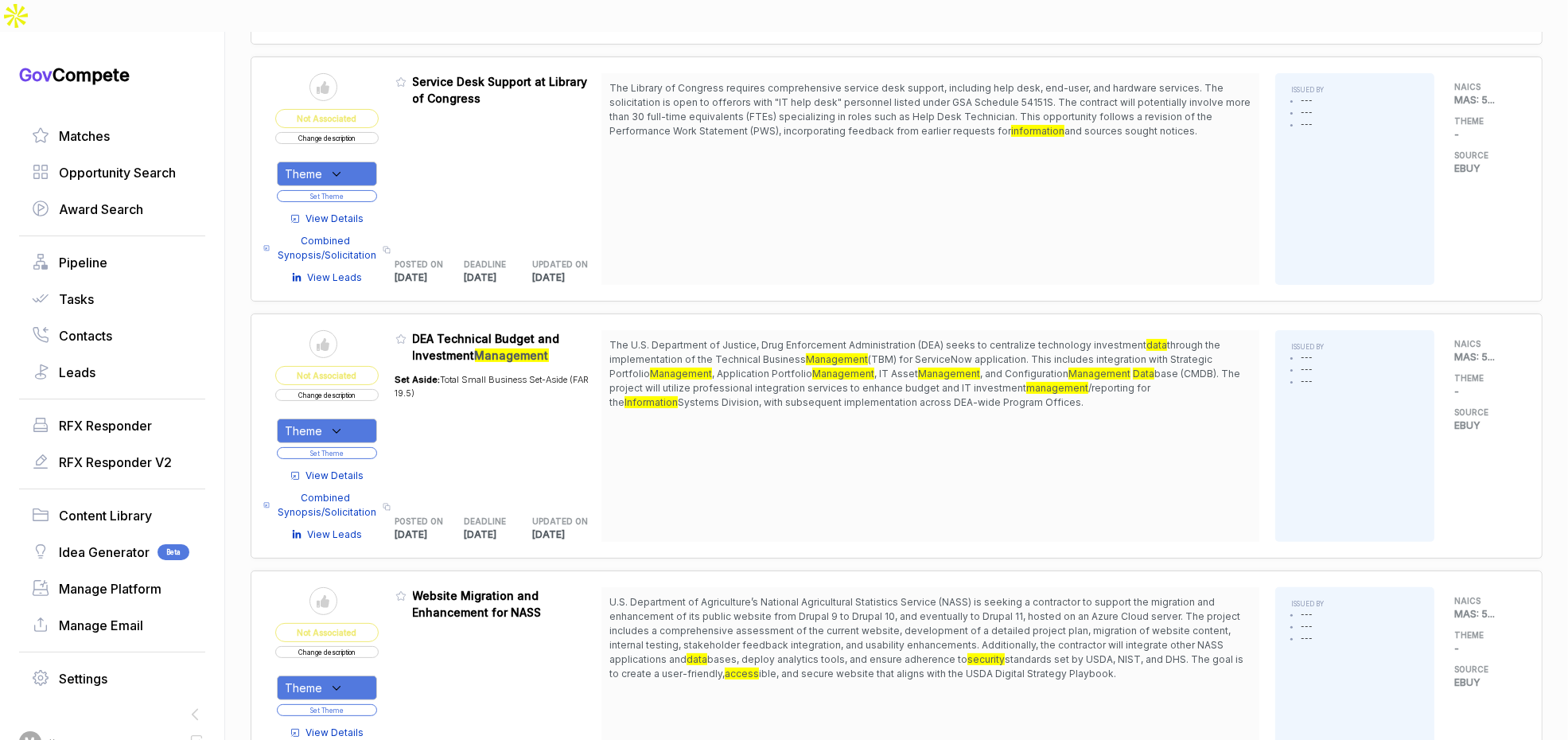
click at [376, 447] on button "Set Theme" at bounding box center [327, 452] width 100 height 12
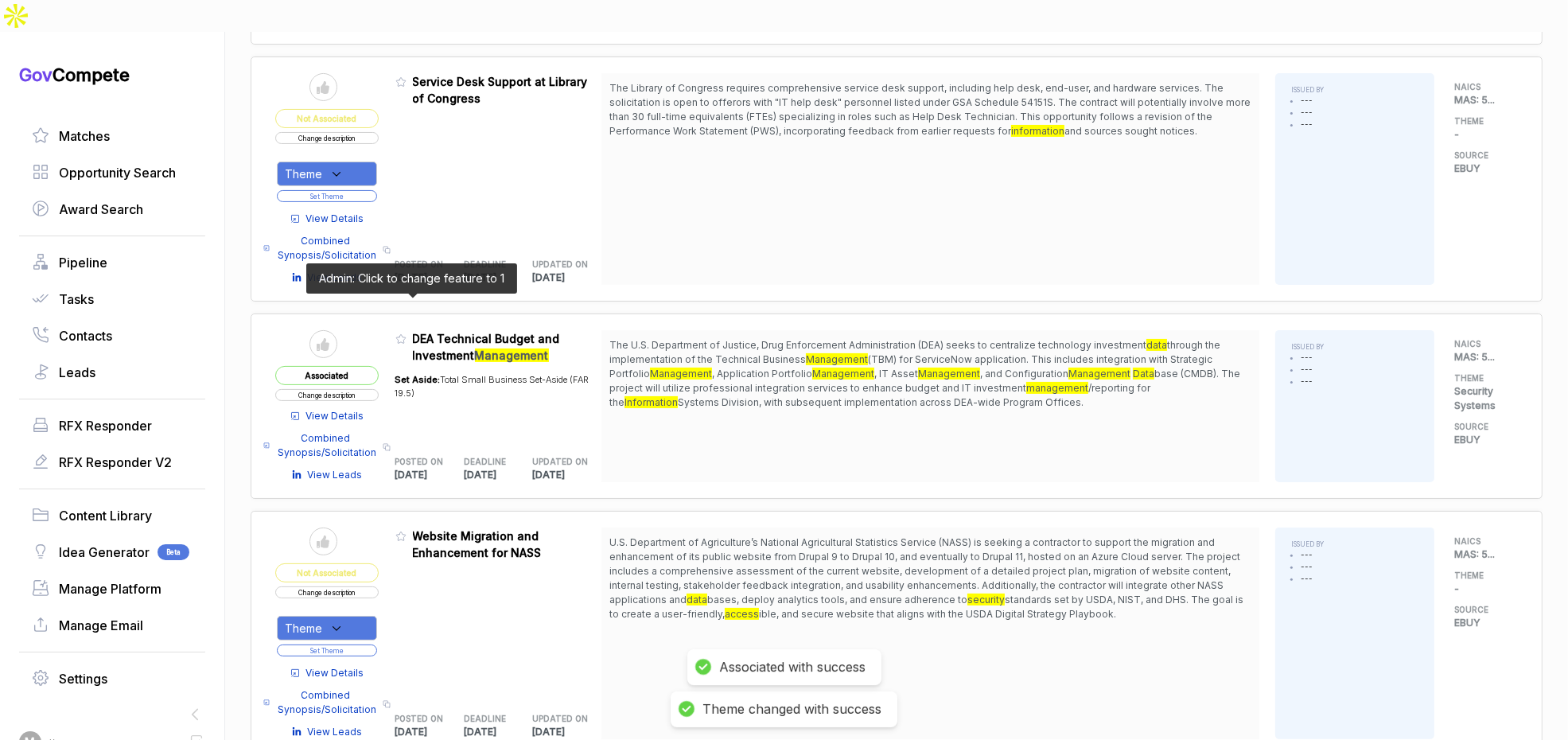
click at [405, 335] on icon at bounding box center [401, 339] width 9 height 8
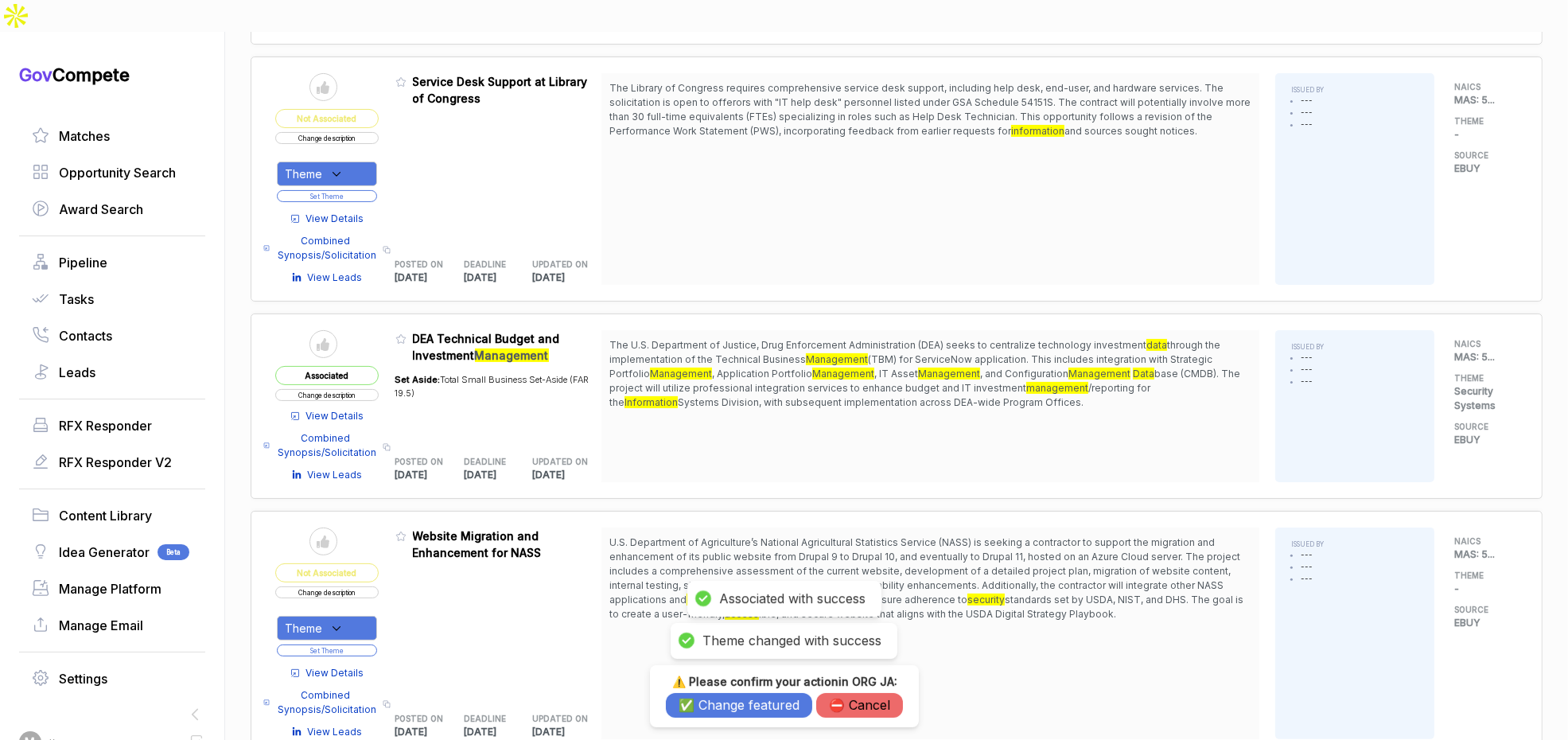
click at [860, 701] on button "⛔️ Cancel" at bounding box center [860, 705] width 87 height 25
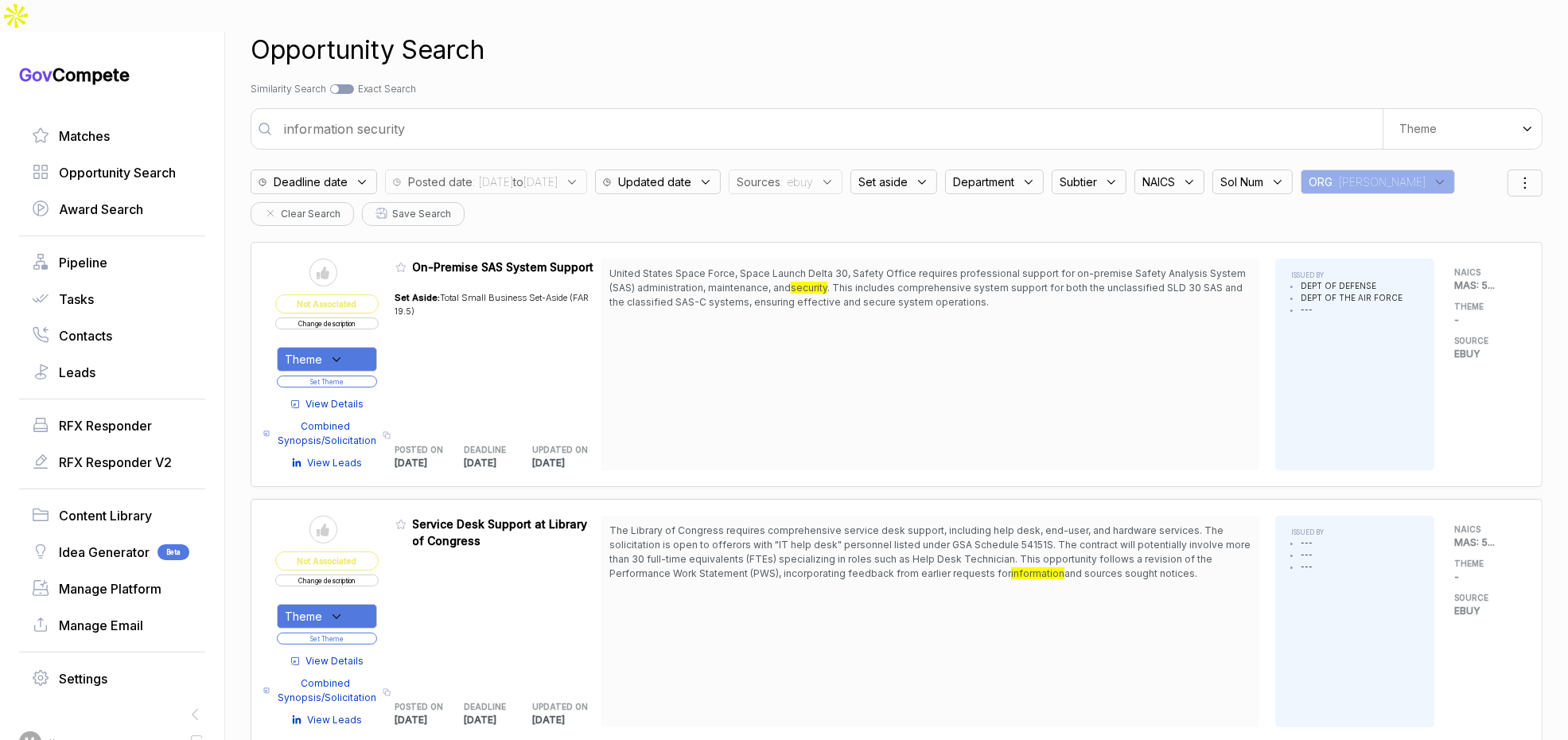
scroll to position [0, 0]
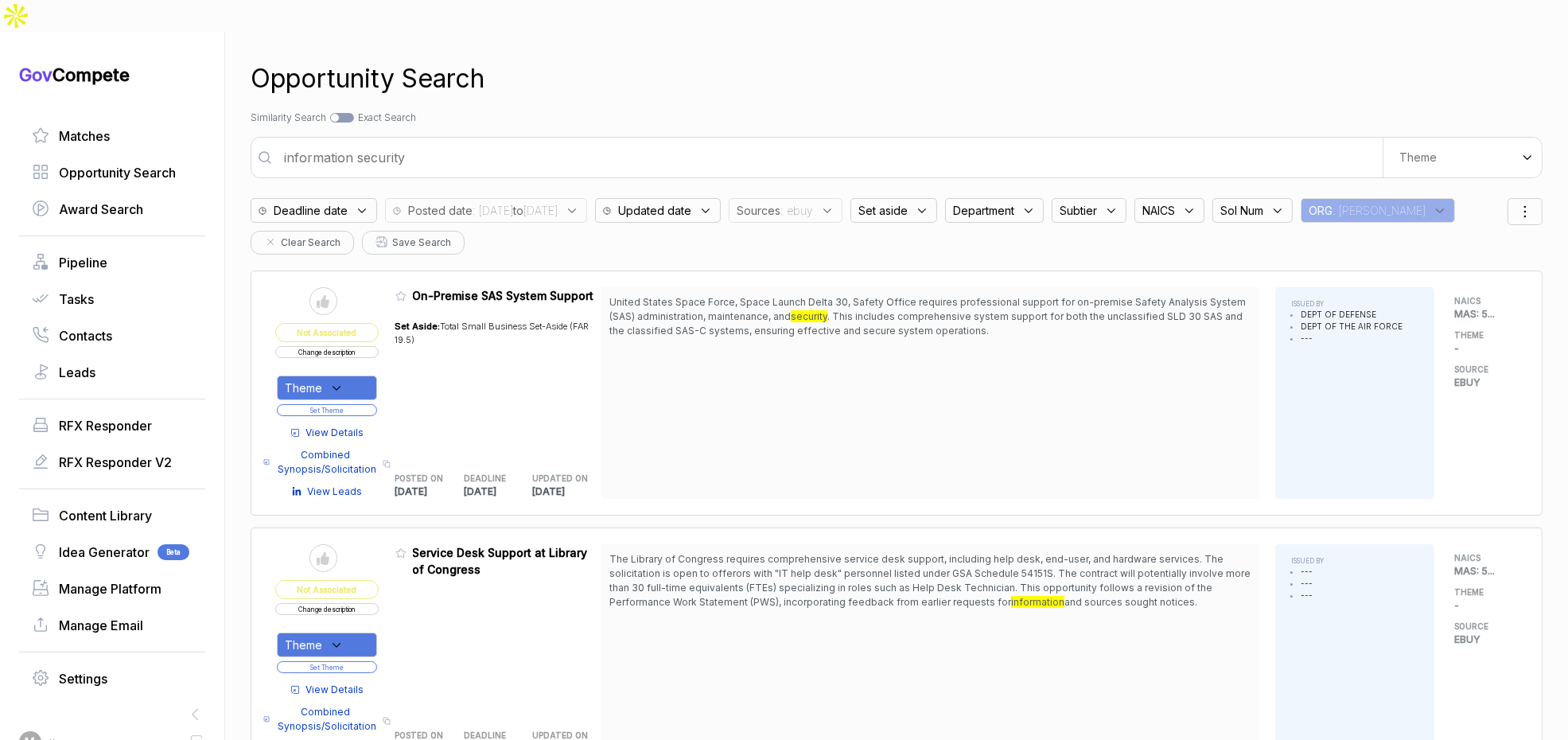
click at [813, 202] on span ": ebuy" at bounding box center [796, 210] width 32 height 17
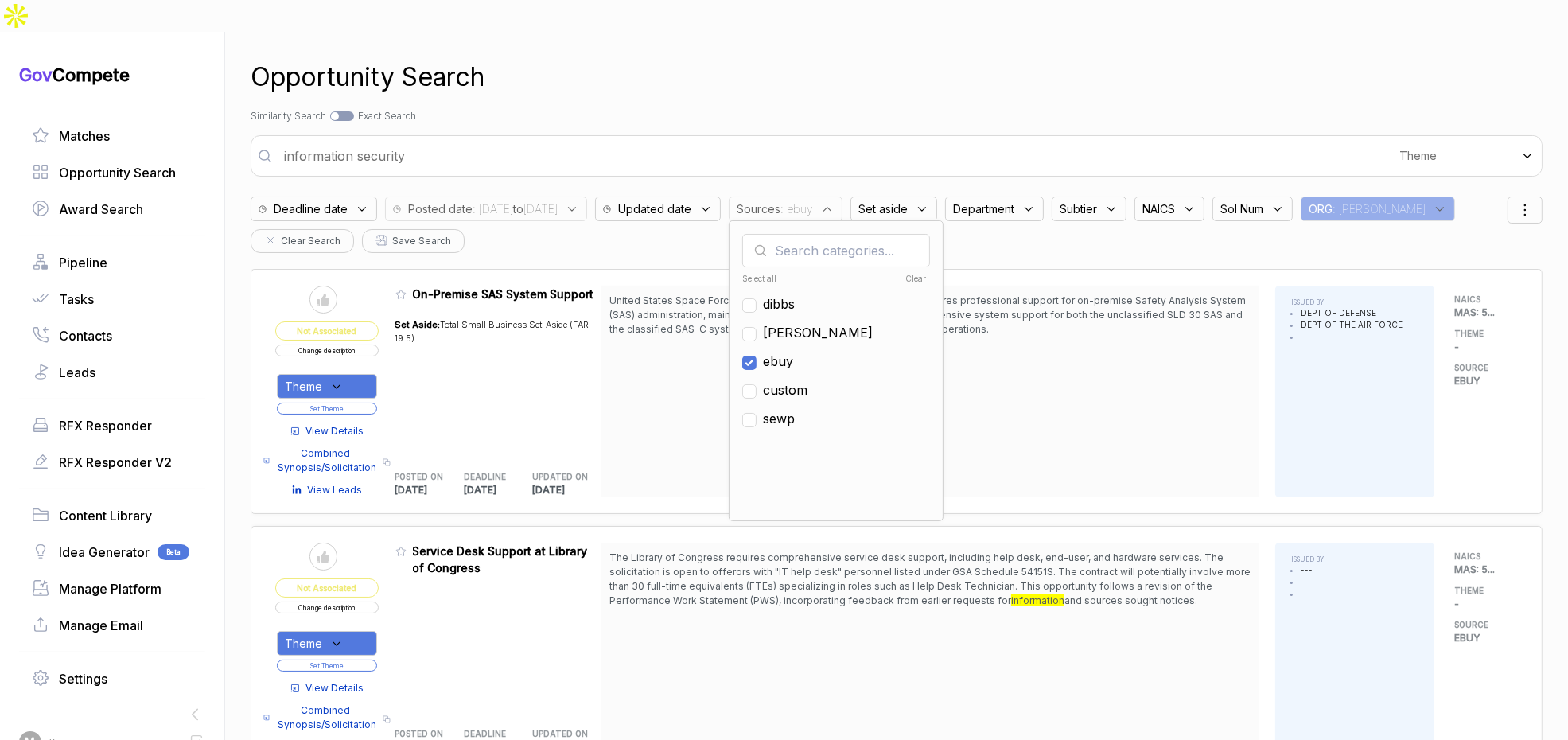
scroll to position [3, 0]
click at [793, 351] on span "ebuy" at bounding box center [778, 360] width 30 height 19
checkbox input "false"
click at [846, 323] on span "[PERSON_NAME]" at bounding box center [817, 332] width 110 height 19
checkbox input "true"
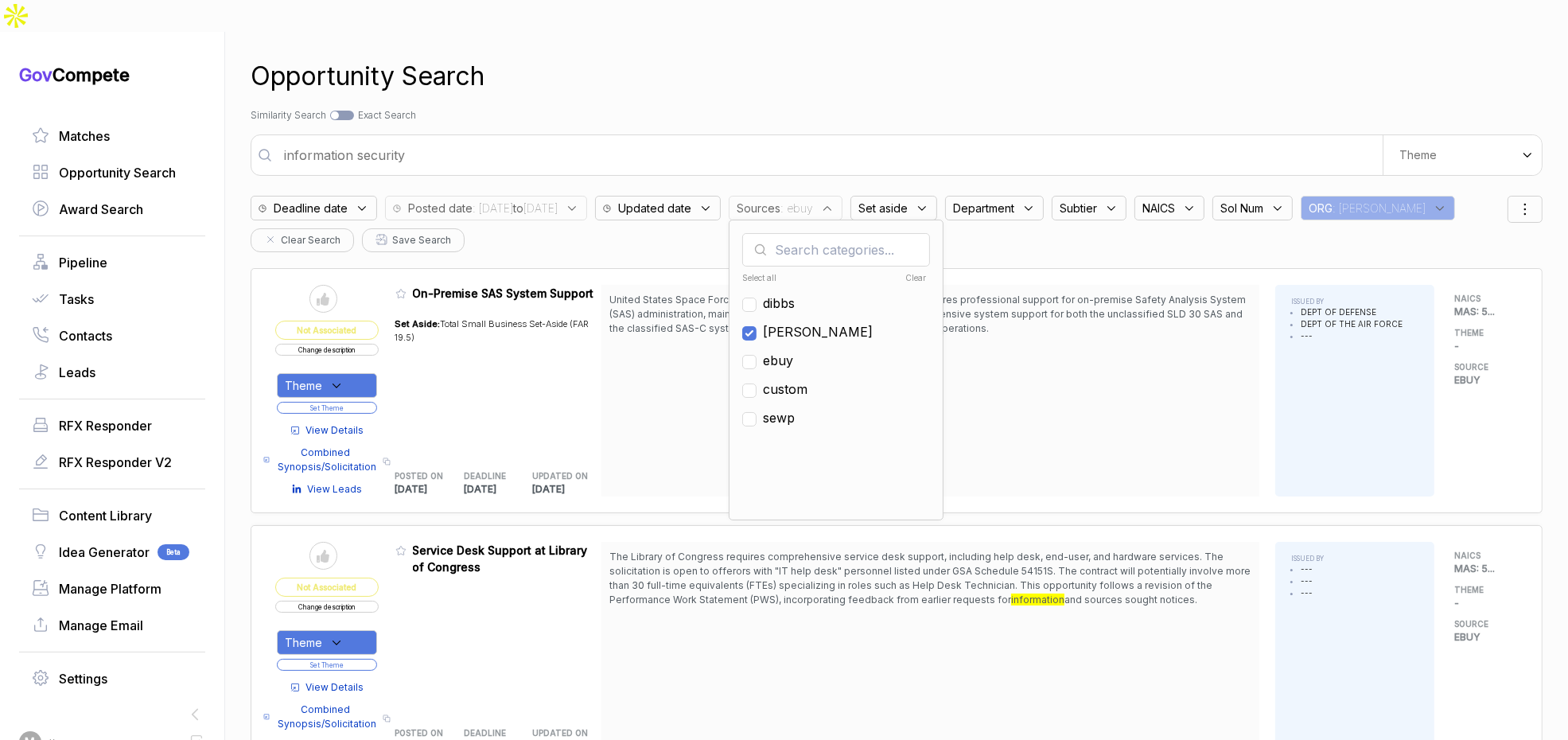
scroll to position [0, 0]
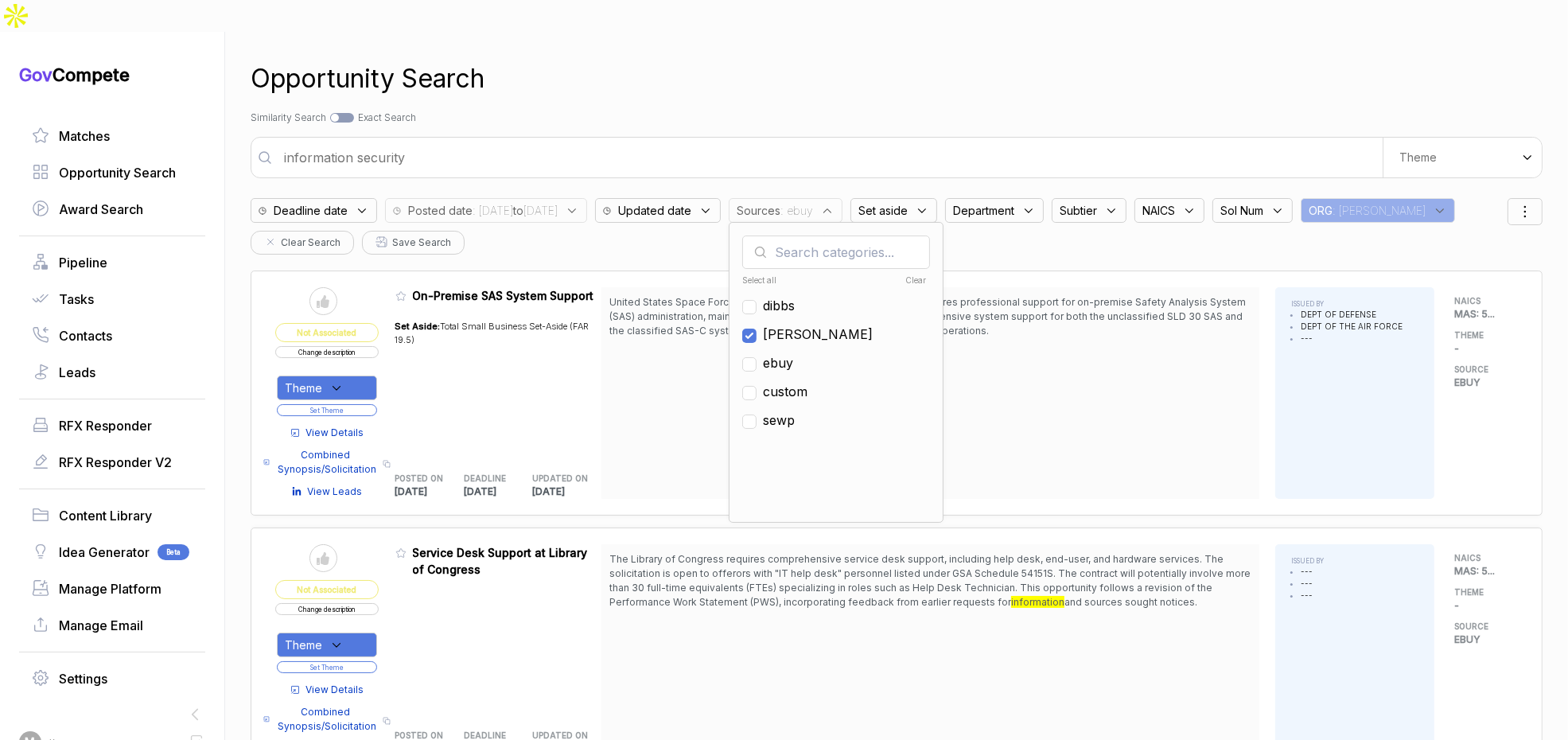
click at [787, 111] on div "Search by Topic Relevance Similarity Search Search by Exact Keyword Match Exact…" at bounding box center [896, 118] width 1293 height 15
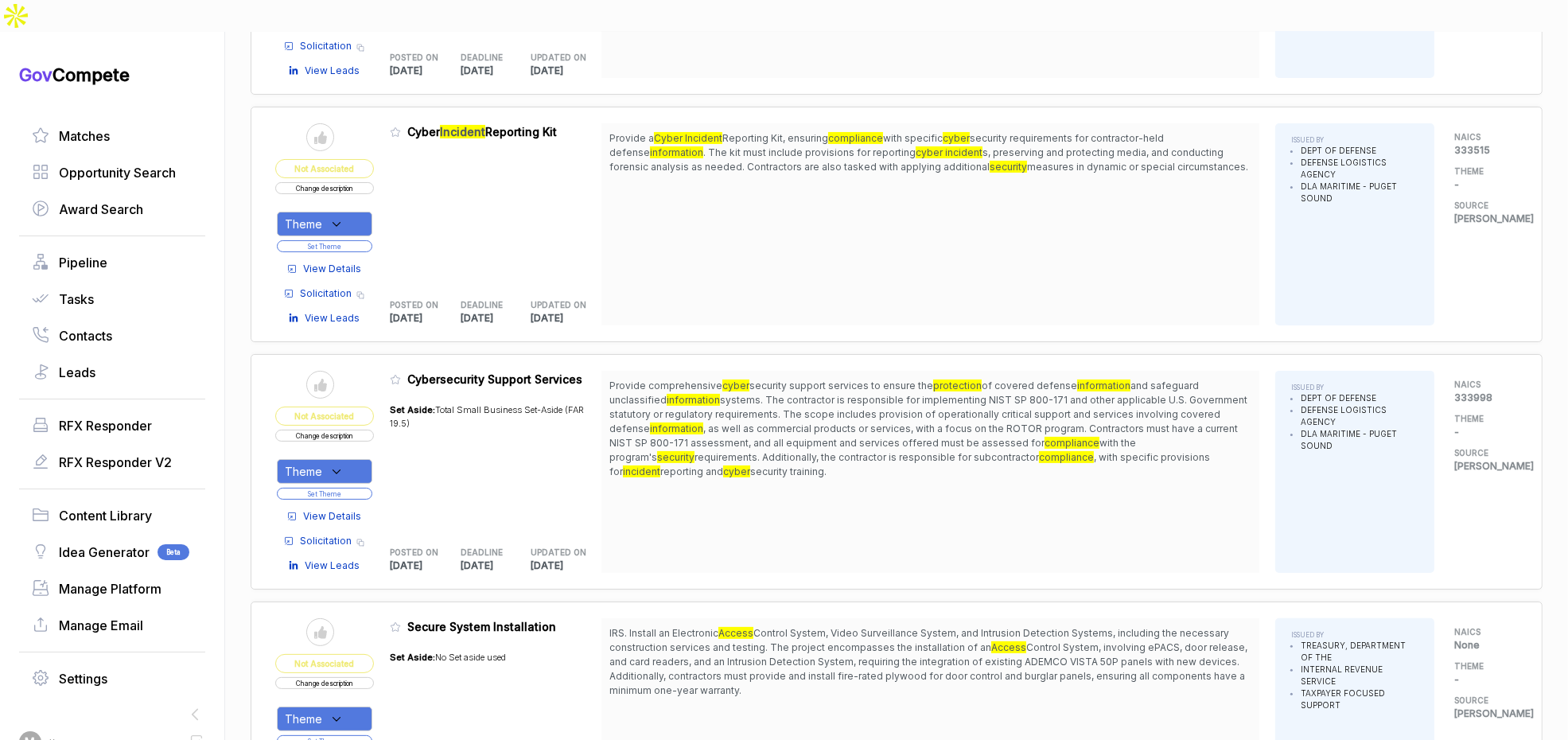
scroll to position [807, 0]
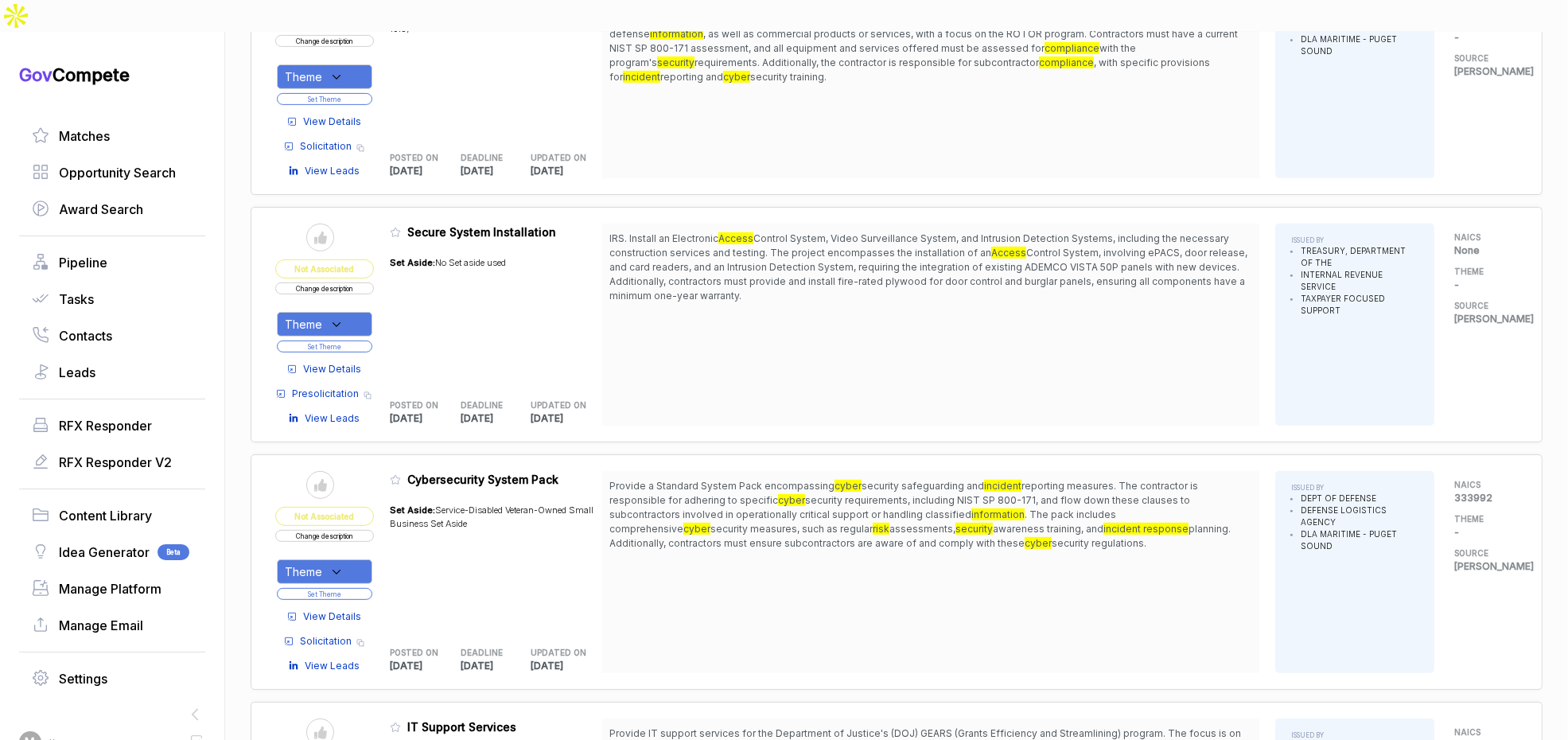
click at [316, 362] on span "View Details" at bounding box center [332, 370] width 58 height 15
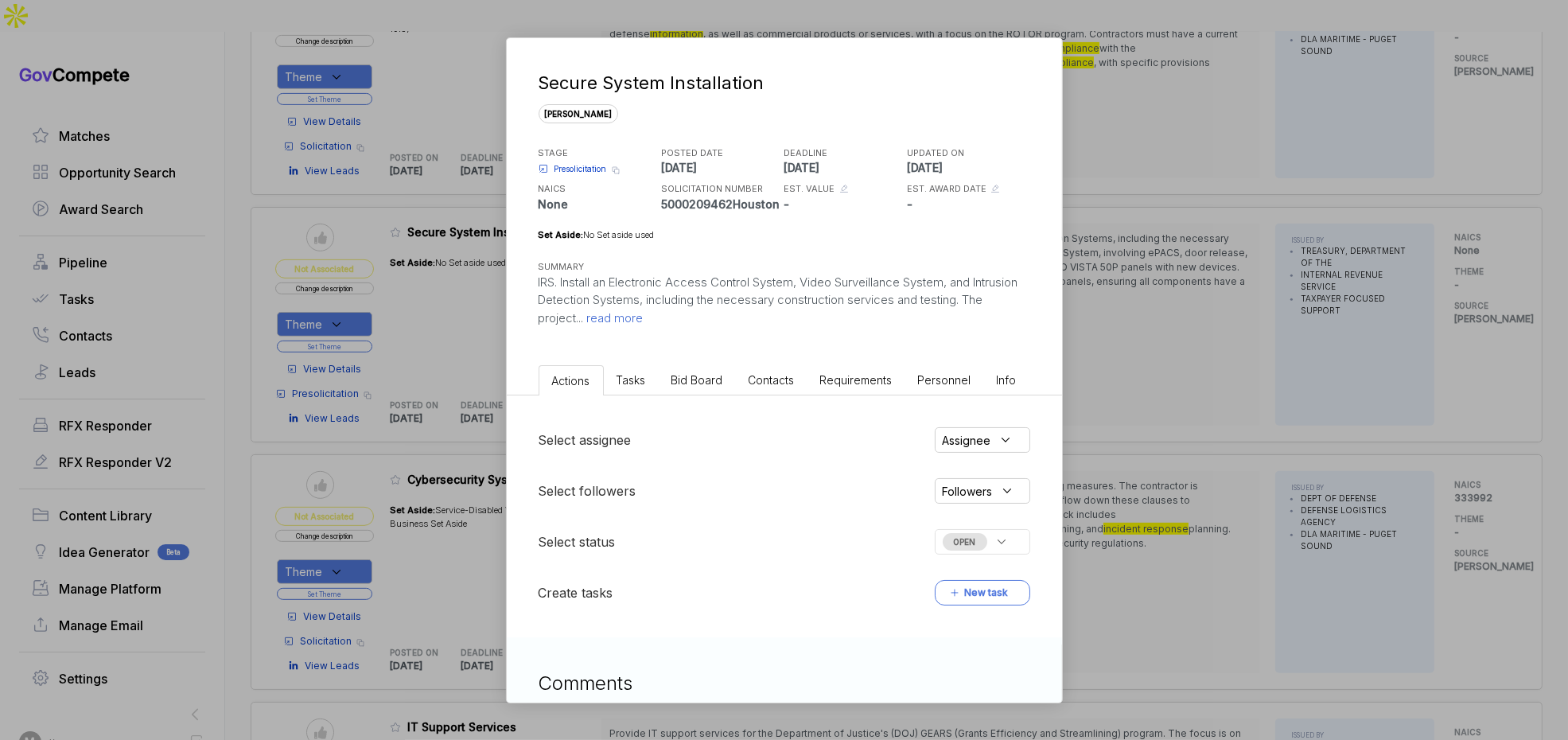
click at [701, 383] on span "Bid Board" at bounding box center [697, 380] width 52 height 14
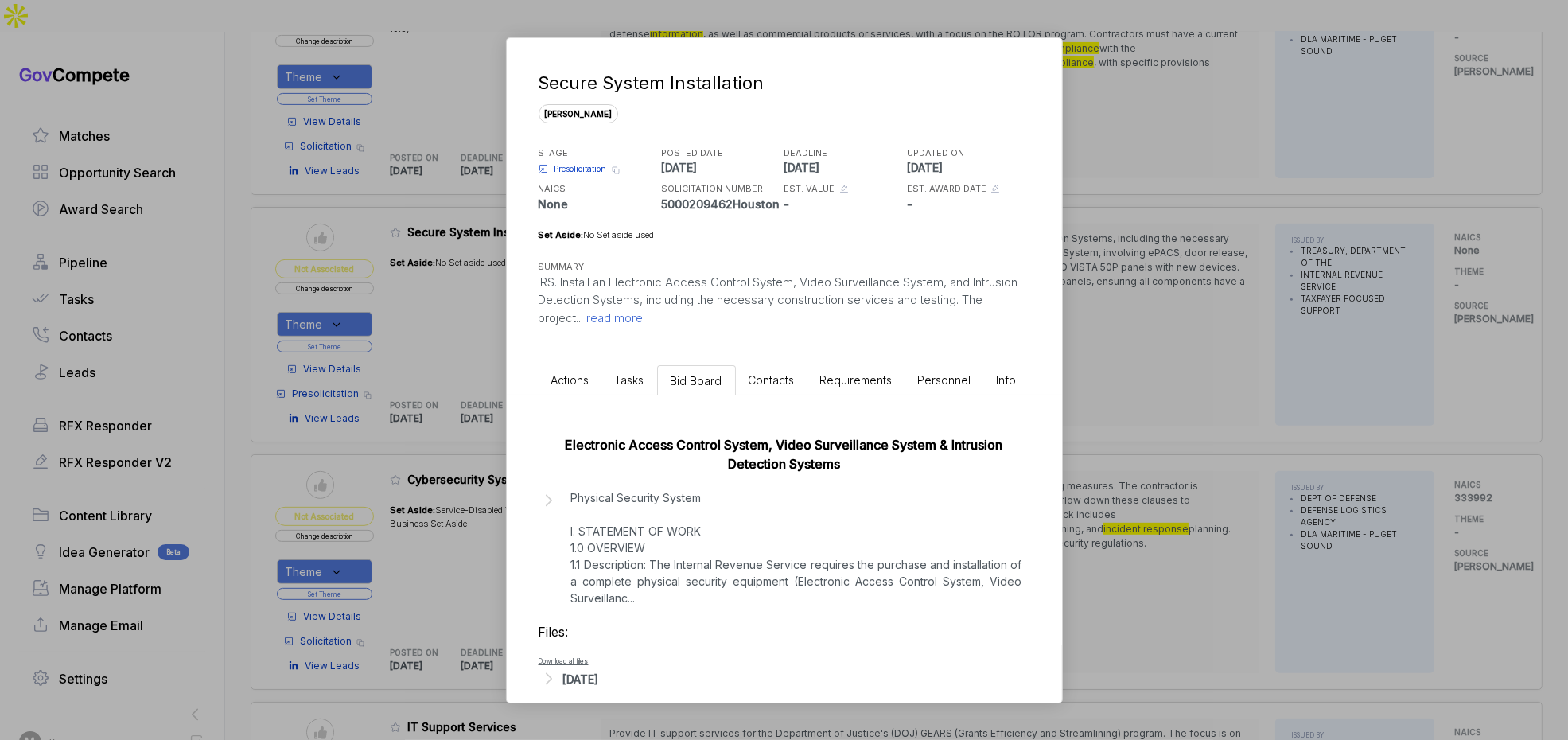
click at [656, 570] on p "Physical Security System I. STATEMENT OF WORK 1.0 OVERVIEW 1.1 Description: The…" at bounding box center [797, 547] width 451 height 117
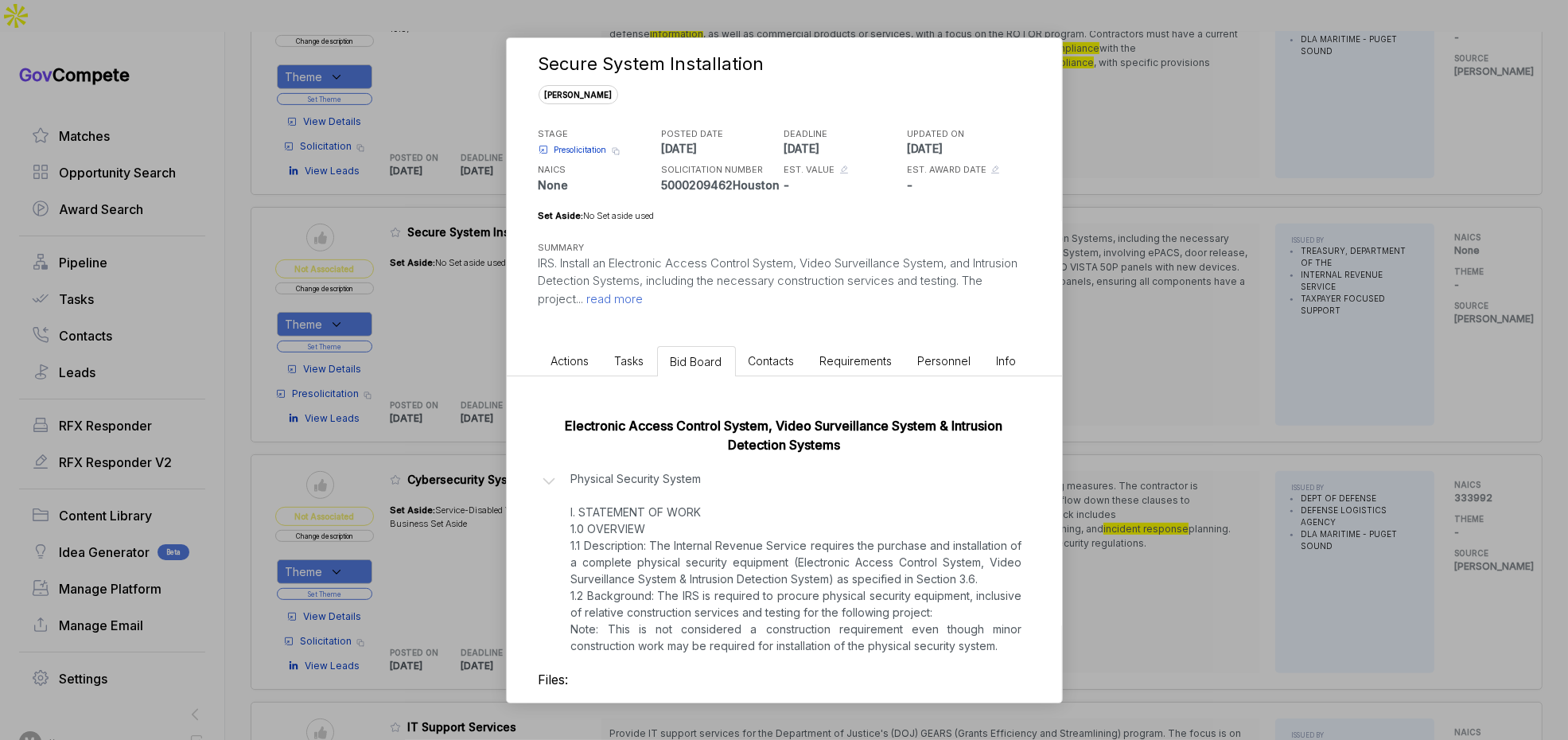
scroll to position [102, 0]
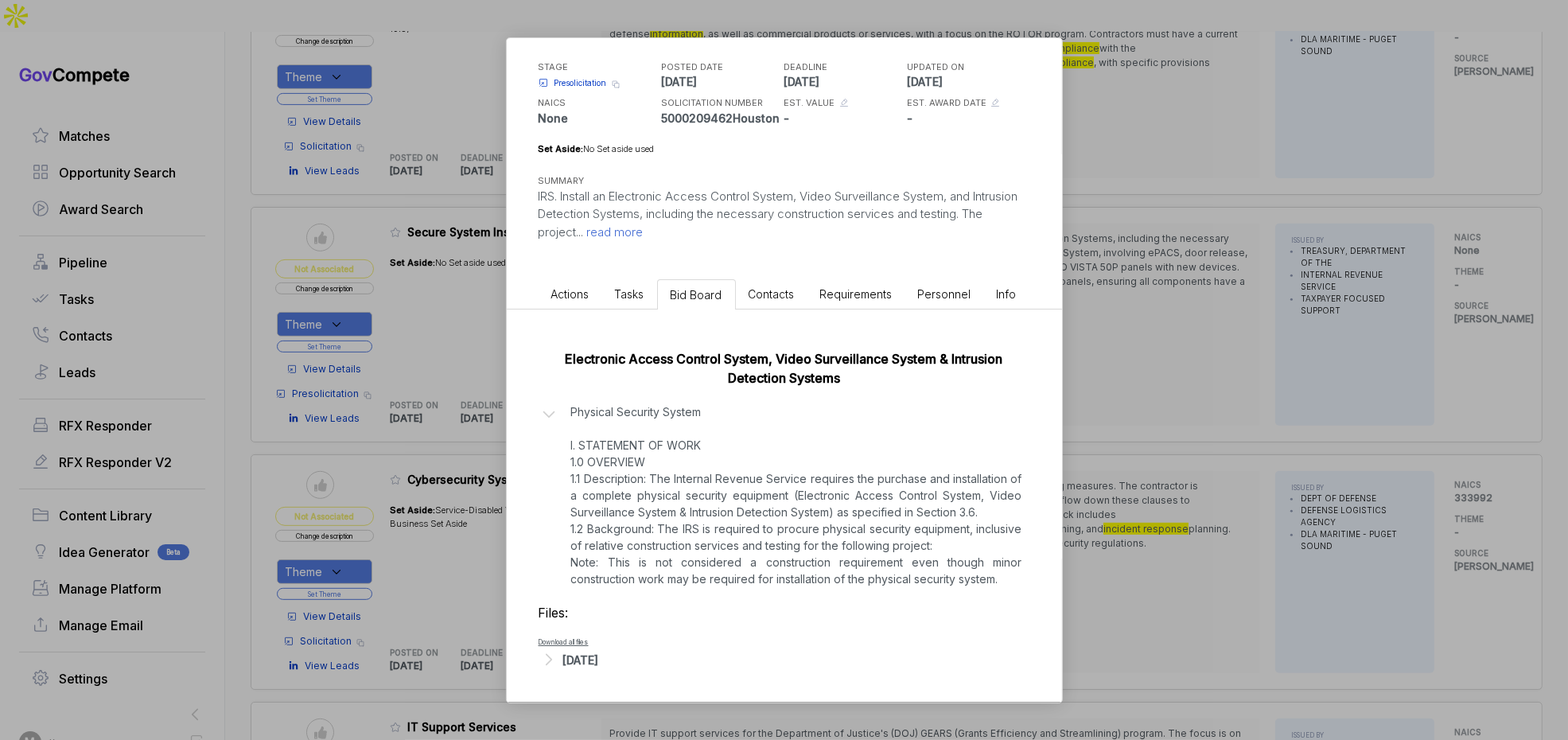
drag, startPoint x: 603, startPoint y: 664, endPoint x: 615, endPoint y: 656, distance: 14.4
click at [599, 664] on div "[DATE]" at bounding box center [580, 660] width 36 height 17
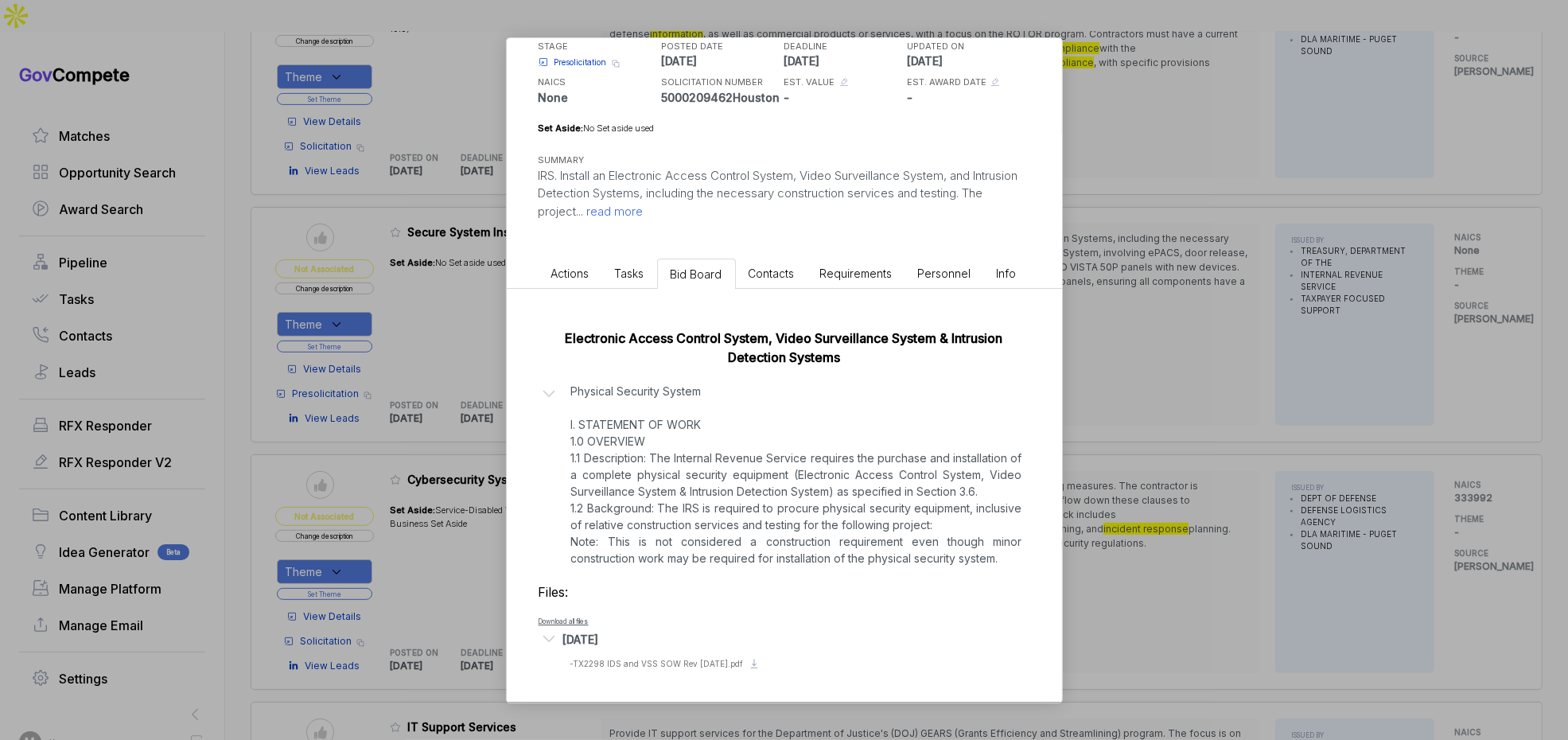
scroll to position [122, 0]
click at [573, 56] on span "Presolicitation" at bounding box center [580, 62] width 53 height 12
click at [1258, 310] on div "Secure System Installation sam STAGE Presolicitation Copy link POSTED DATE 2025…" at bounding box center [784, 370] width 1568 height 740
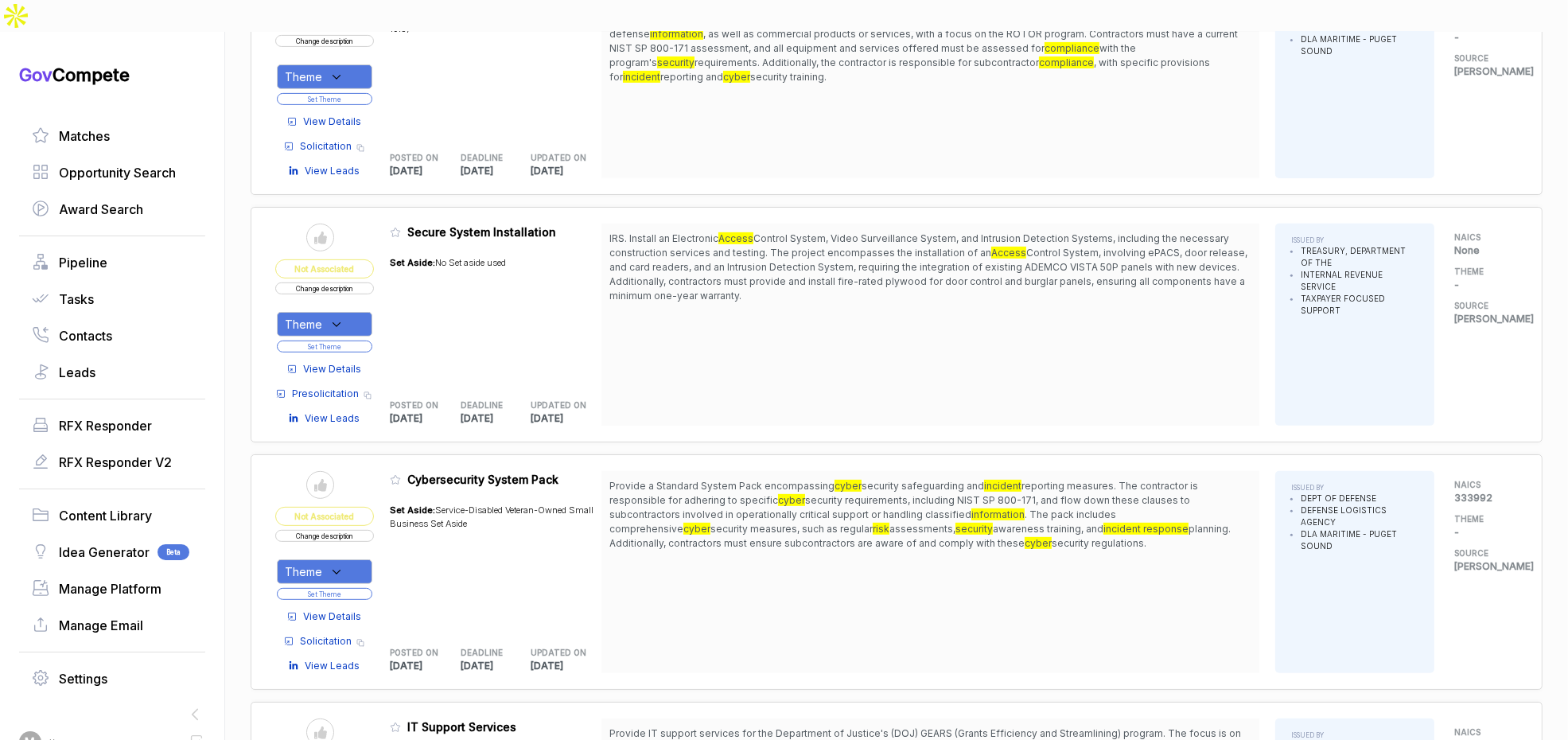
click at [365, 283] on button "Change description" at bounding box center [324, 288] width 99 height 12
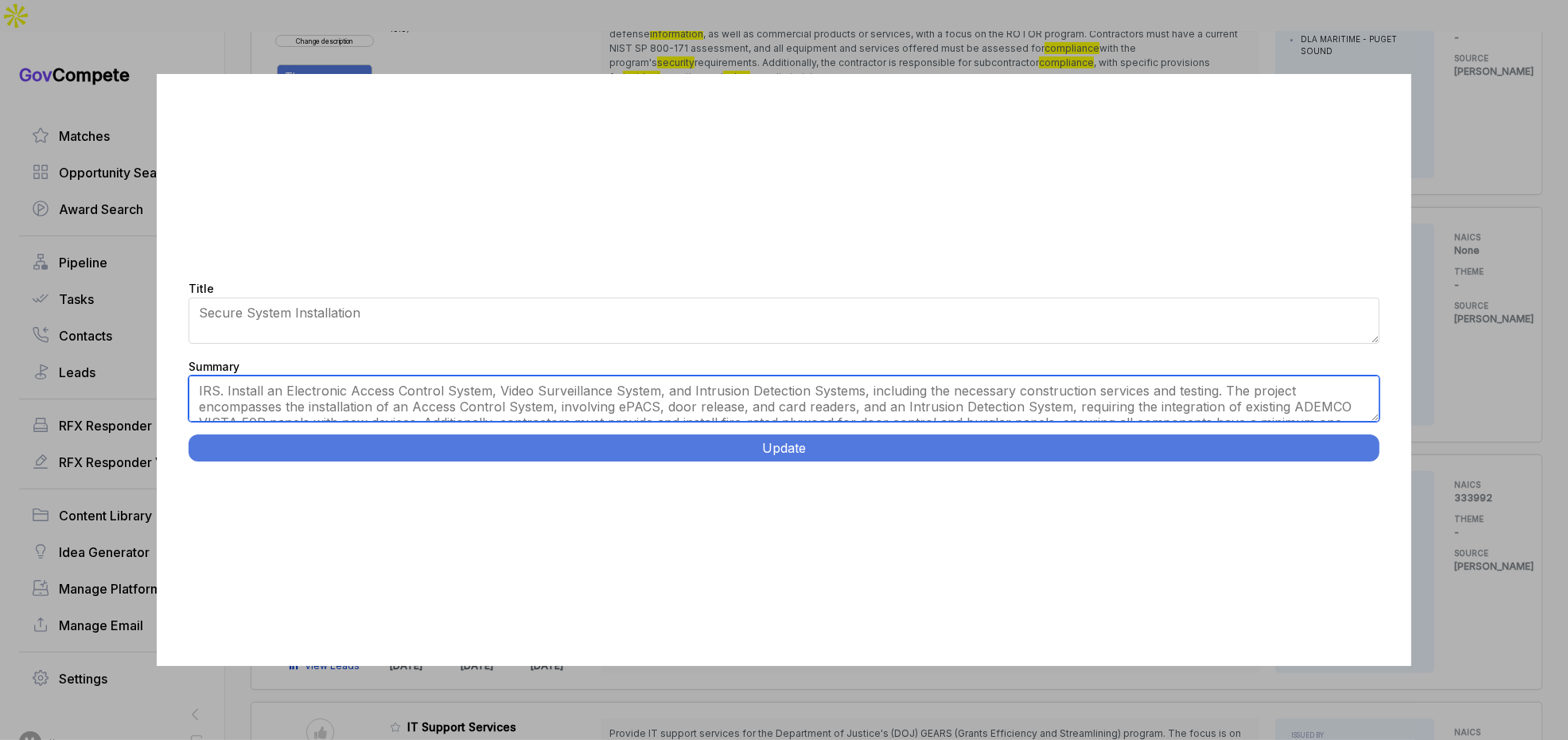
click at [431, 387] on textarea "IRS. Install an Electronic Access Control System, Video Surveillance System, an…" at bounding box center [784, 399] width 1191 height 46
paste textarea "Physical Security System Installation. Houston, TX. Remove existing ADEMCO VIST…"
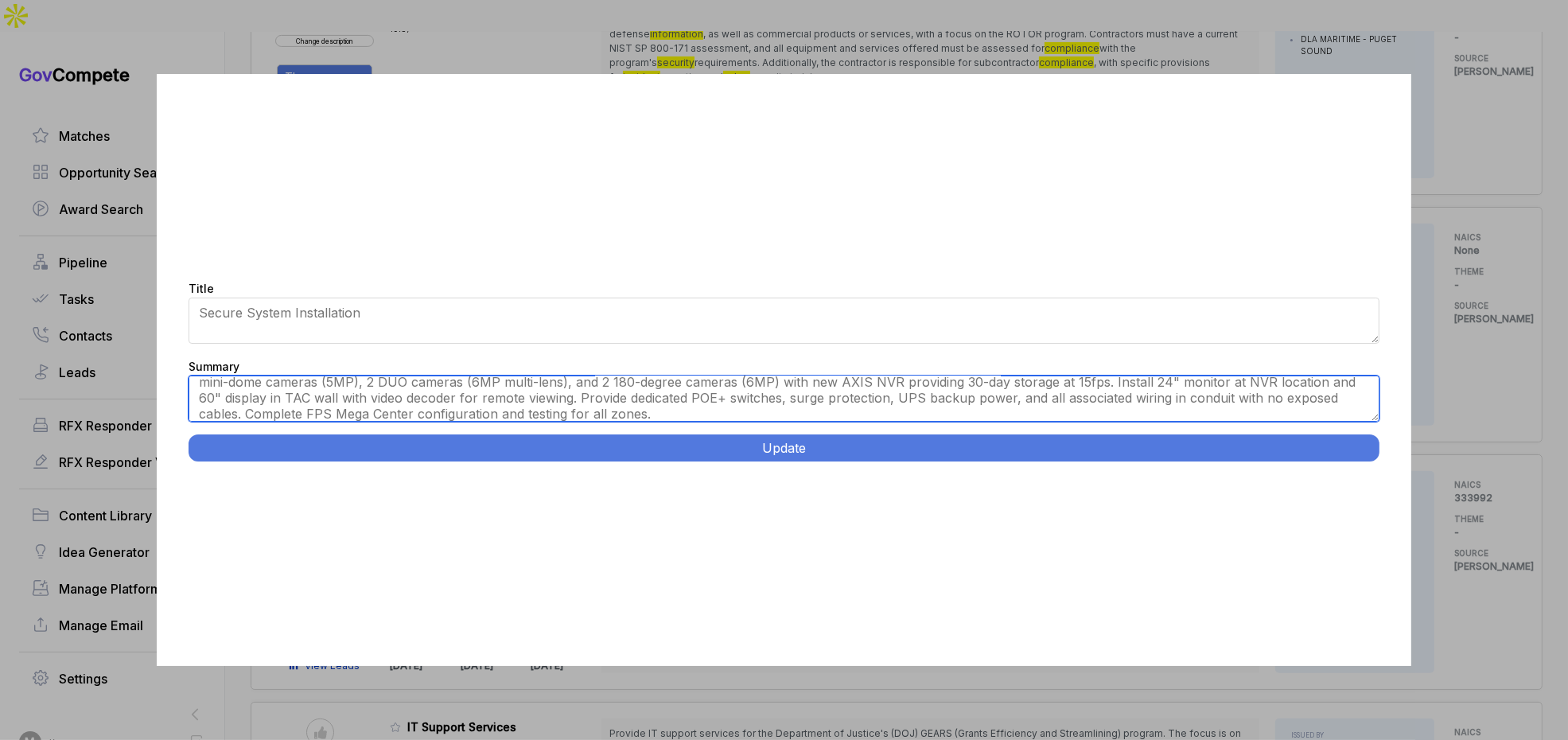
scroll to position [0, 0]
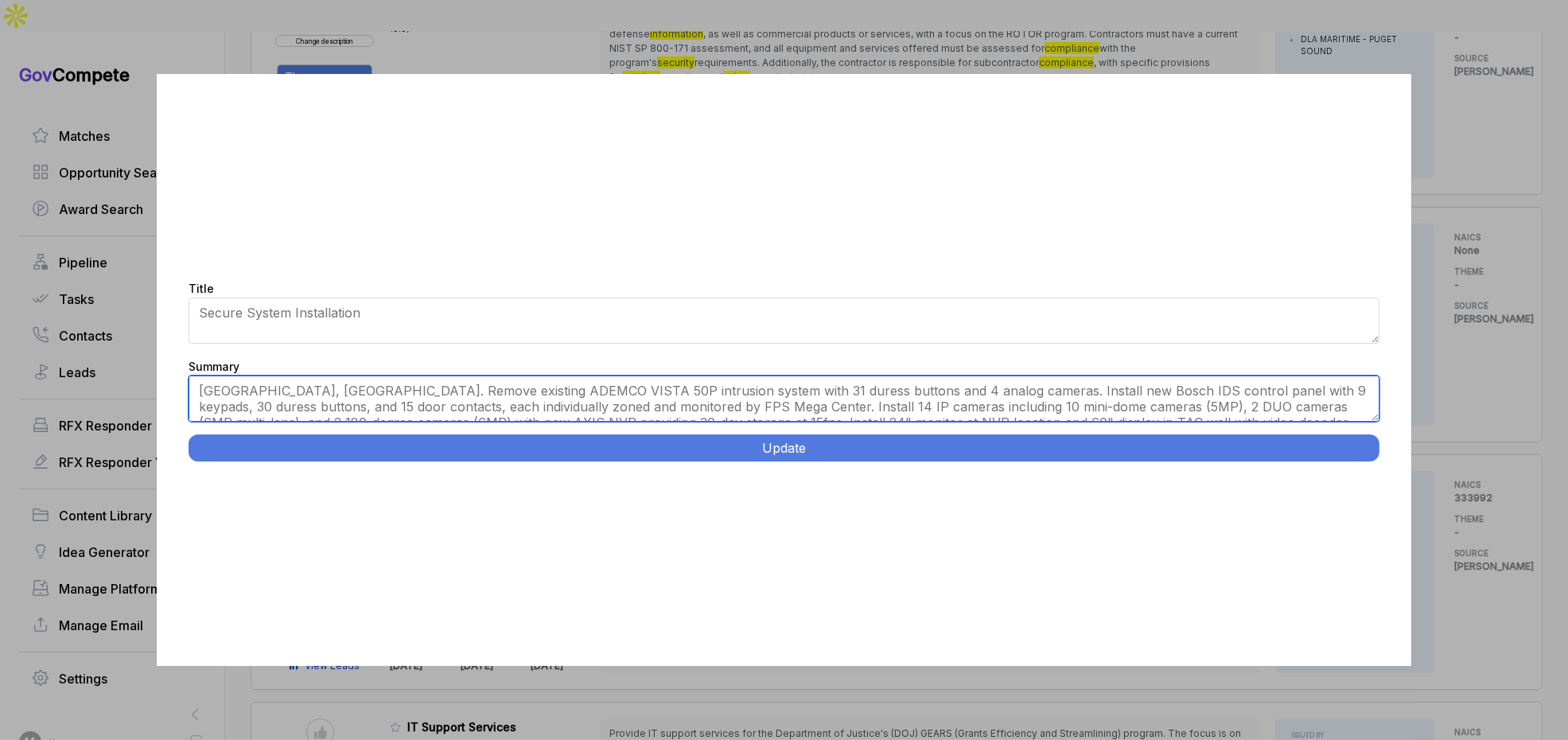
type textarea "[GEOGRAPHIC_DATA], [GEOGRAPHIC_DATA]. Remove existing ADEMCO VISTA 50P intrusio…"
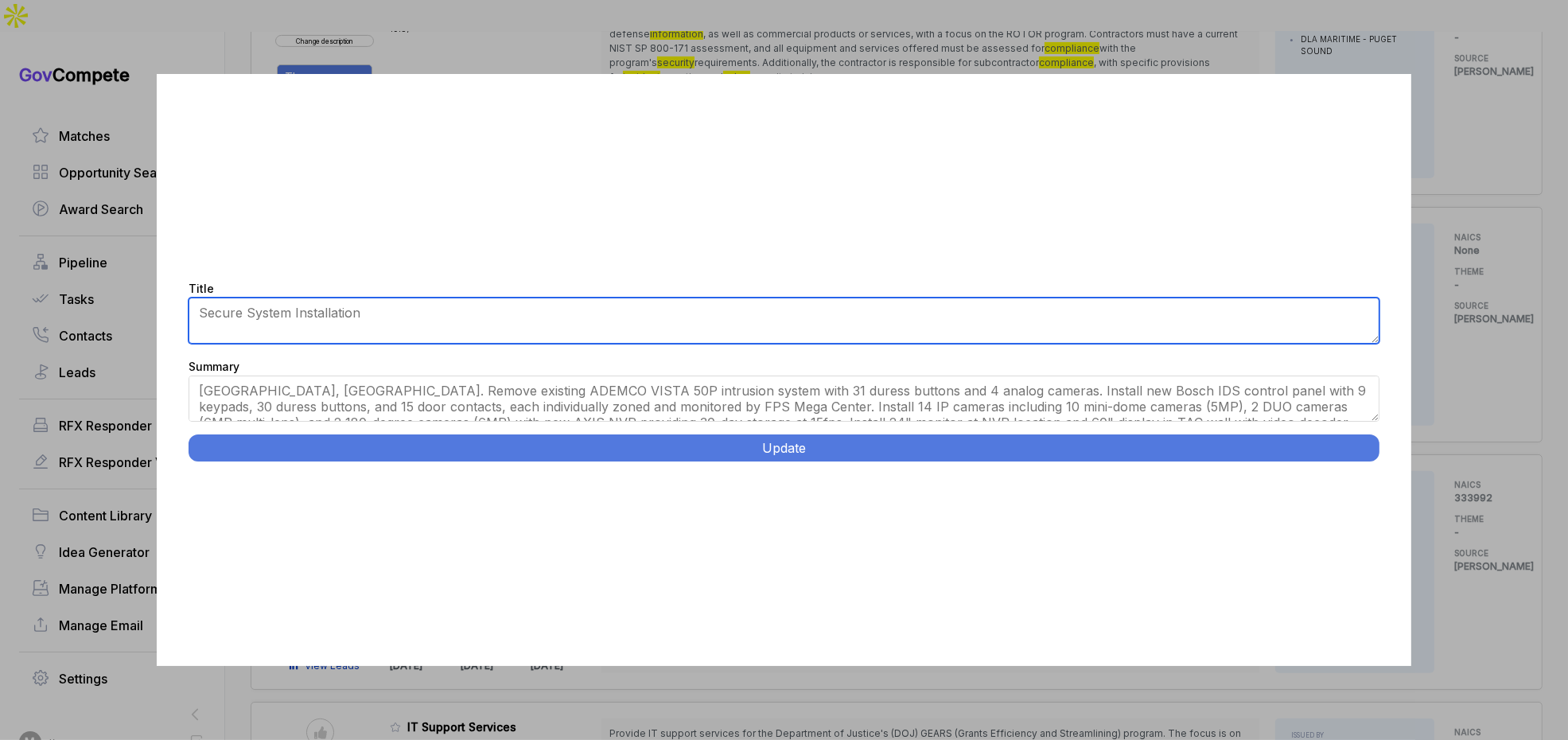
click at [486, 331] on textarea "Secure System Installation" at bounding box center [784, 321] width 1191 height 46
click at [486, 331] on textarea "Secure System Installation" at bounding box center [784, 321] width 1191 height 46
paste textarea "Physical Security System Installation."
click at [1374, 418] on textarea "IRS. Install an Electronic Access Control System, Video Surveillance System, an…" at bounding box center [784, 399] width 1191 height 46
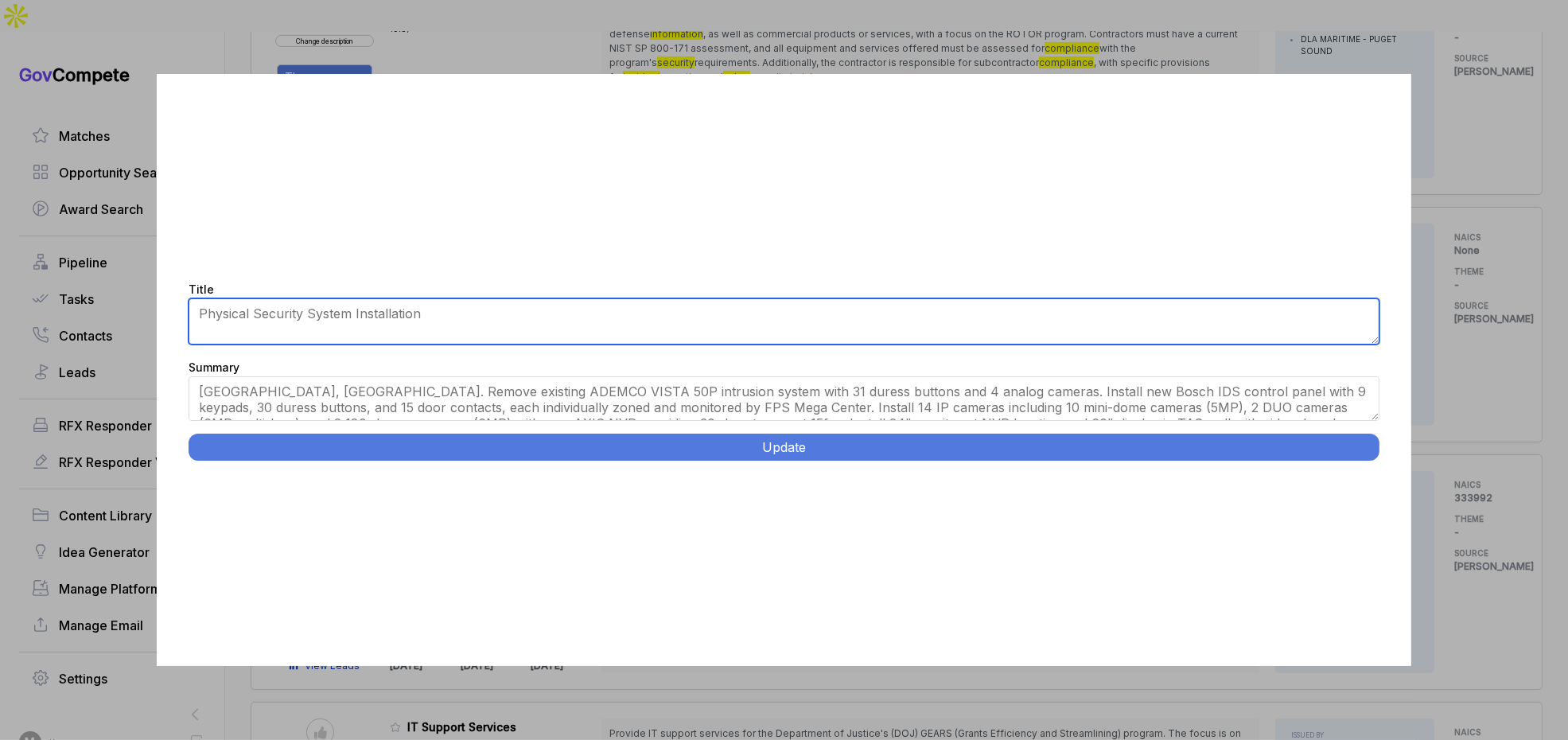
type textarea "Physical Security System Installation"
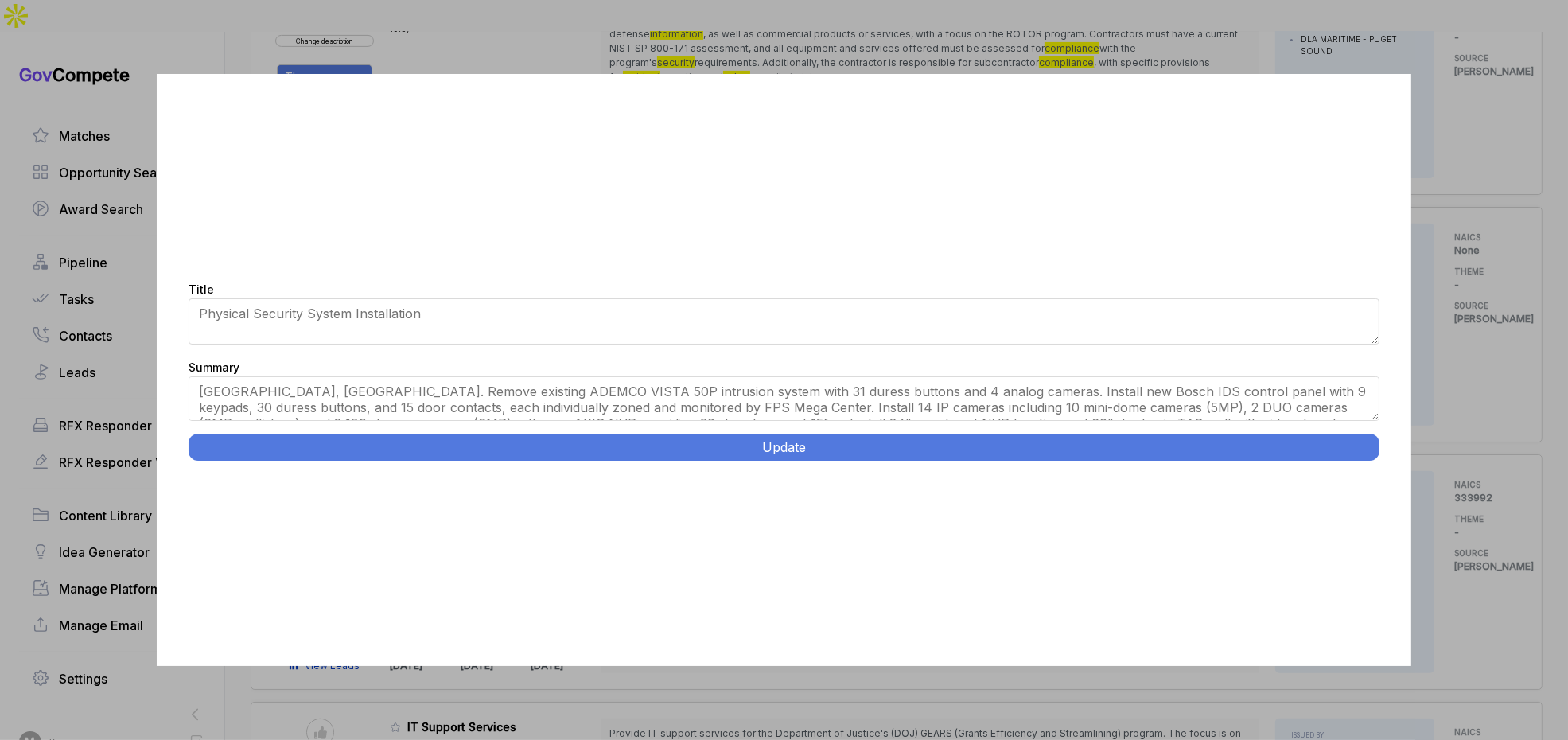
click at [1332, 444] on button "Update" at bounding box center [784, 447] width 1191 height 27
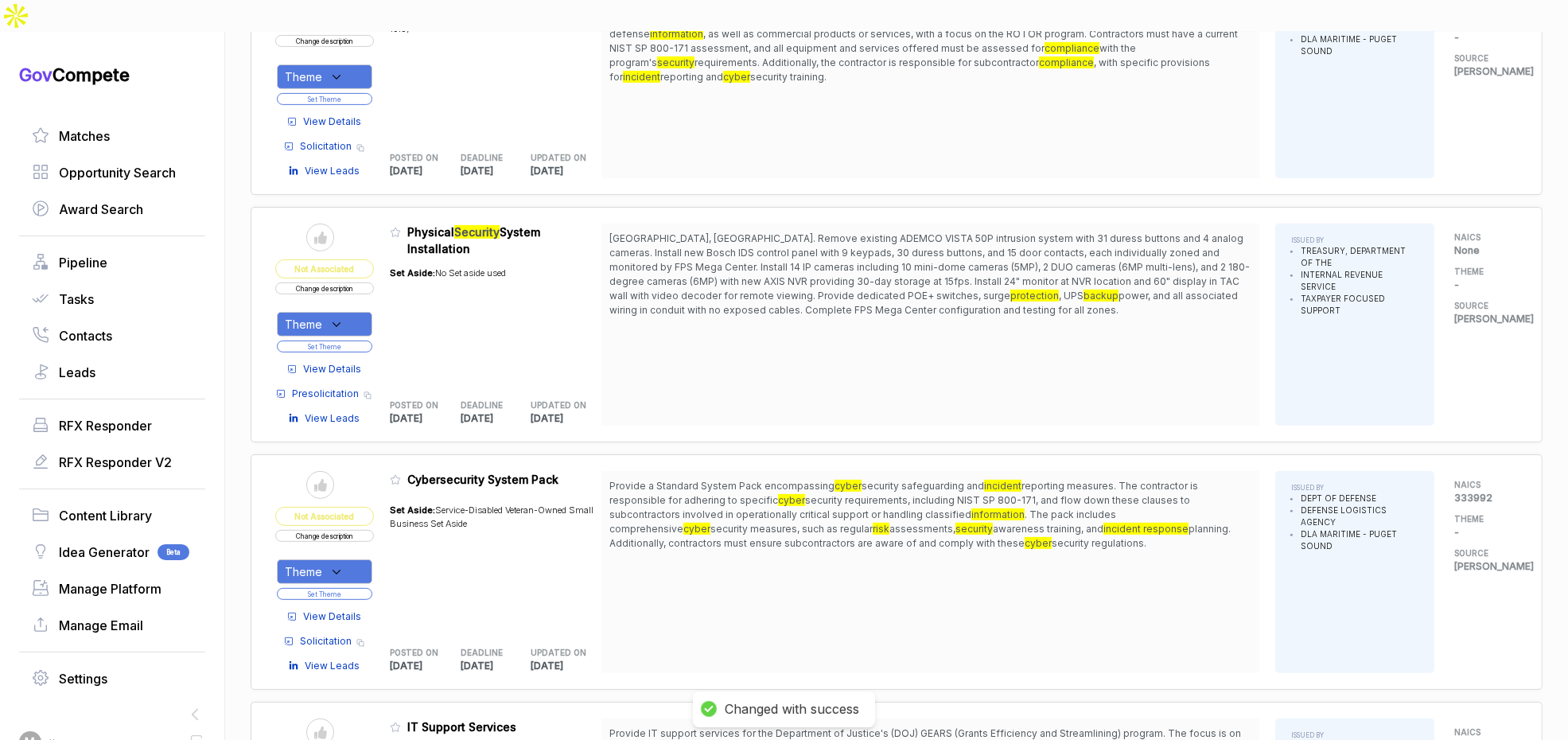
click at [344, 318] on icon at bounding box center [337, 325] width 15 height 15
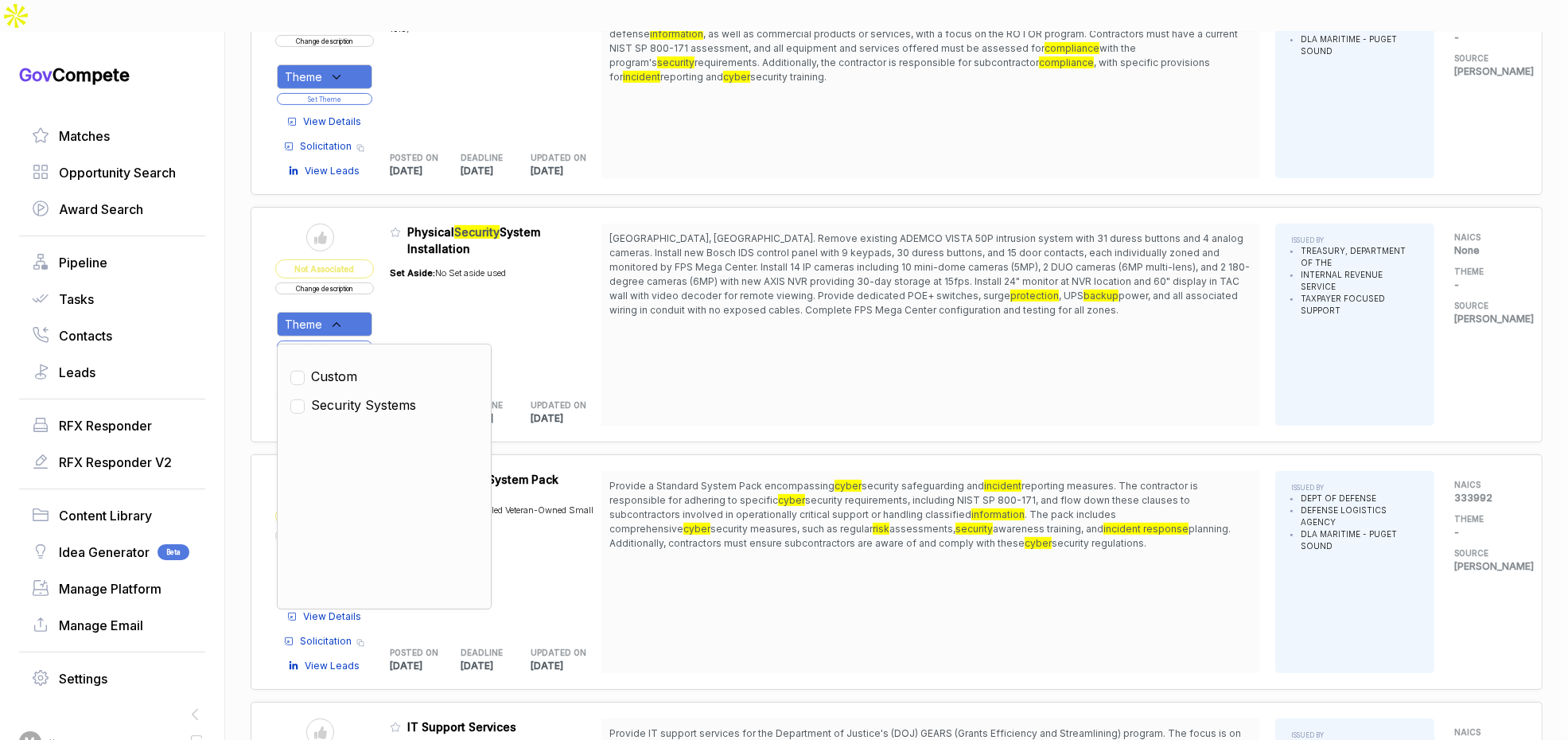
click at [345, 395] on span "Security Systems" at bounding box center [364, 405] width 105 height 19
checkbox input "true"
drag, startPoint x: 481, startPoint y: 271, endPoint x: 414, endPoint y: 299, distance: 72.6
click at [478, 275] on div "Set Aside: No Set aside used" at bounding box center [448, 320] width 116 height 125
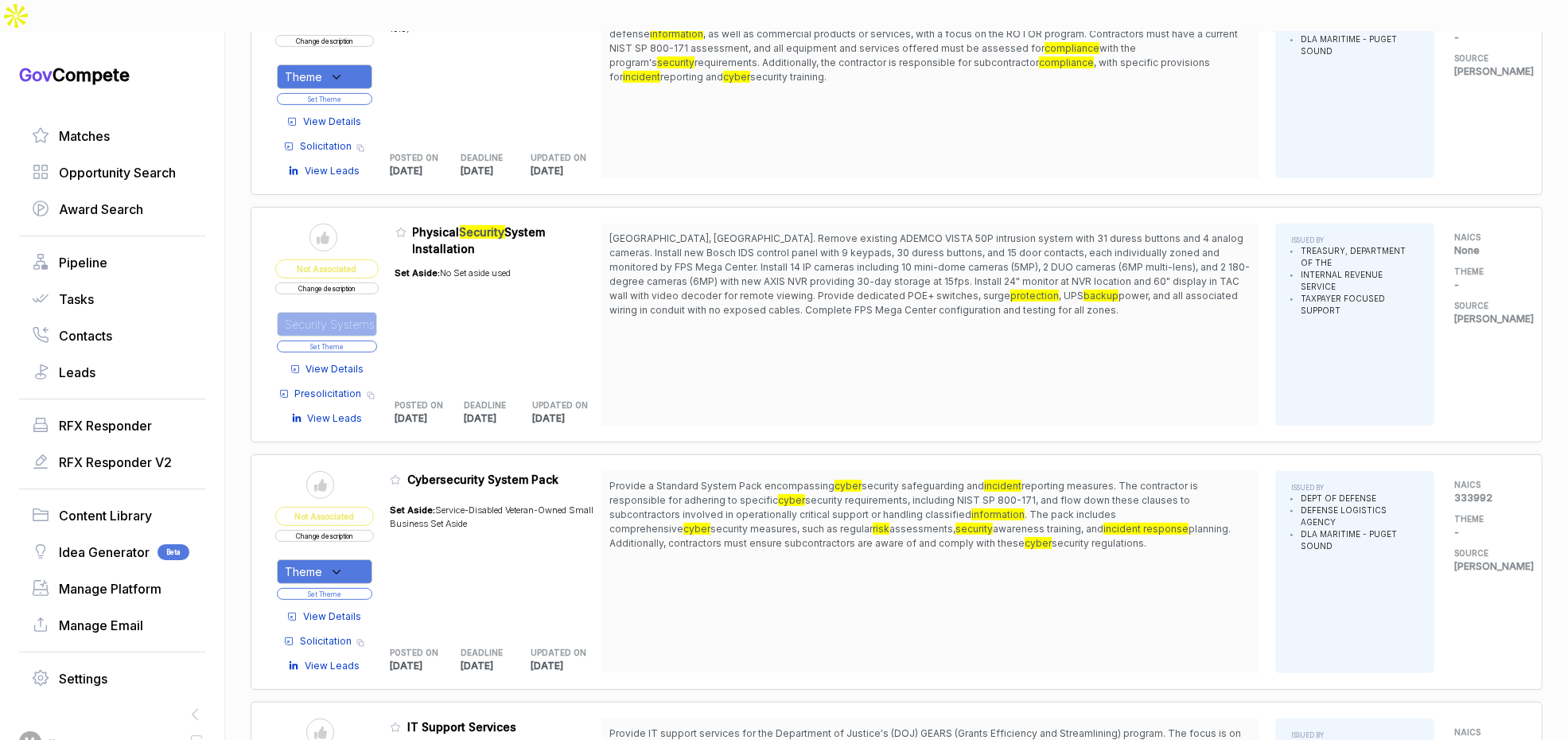
click at [370, 341] on button "Set Theme" at bounding box center [327, 347] width 100 height 12
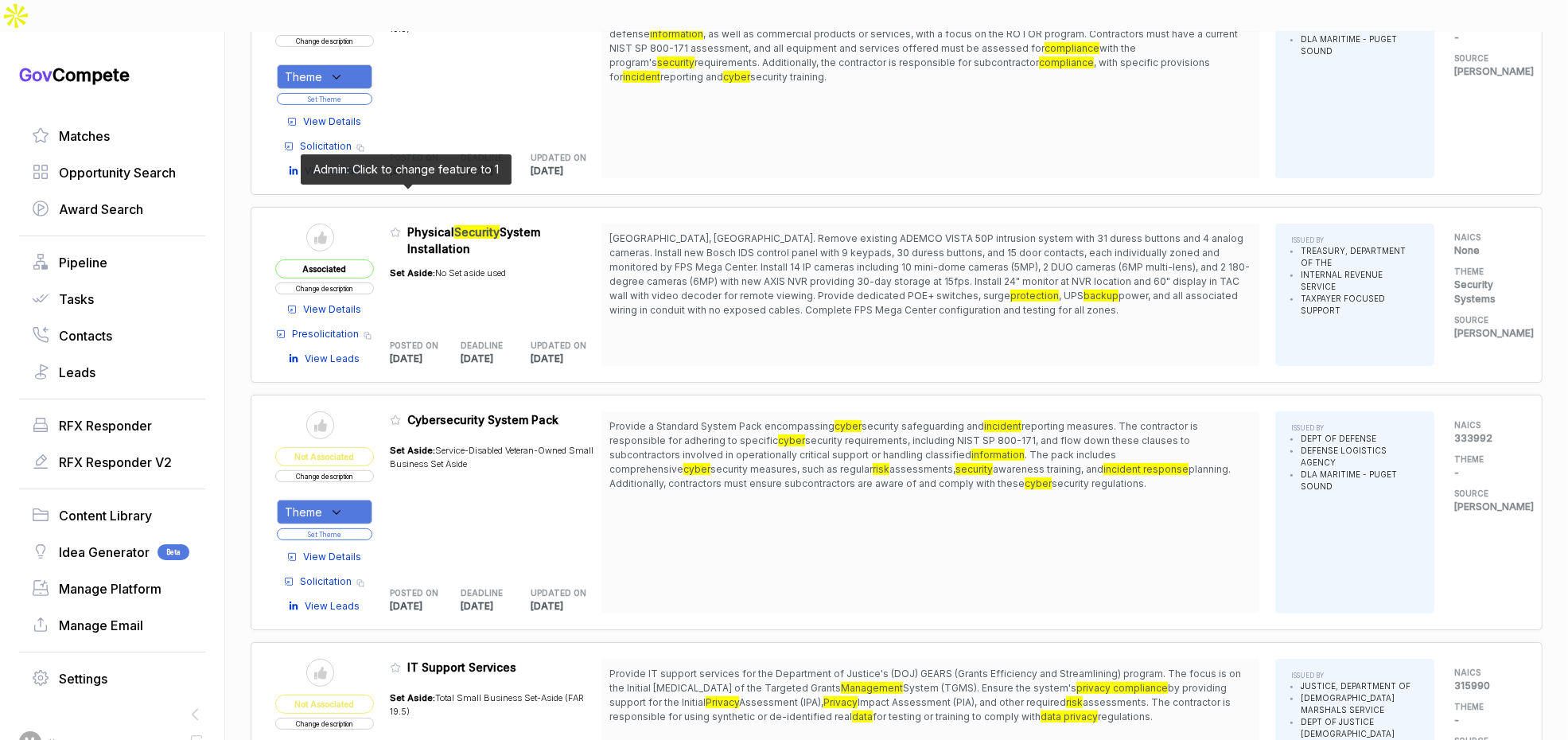
click at [401, 227] on icon at bounding box center [395, 232] width 11 height 11
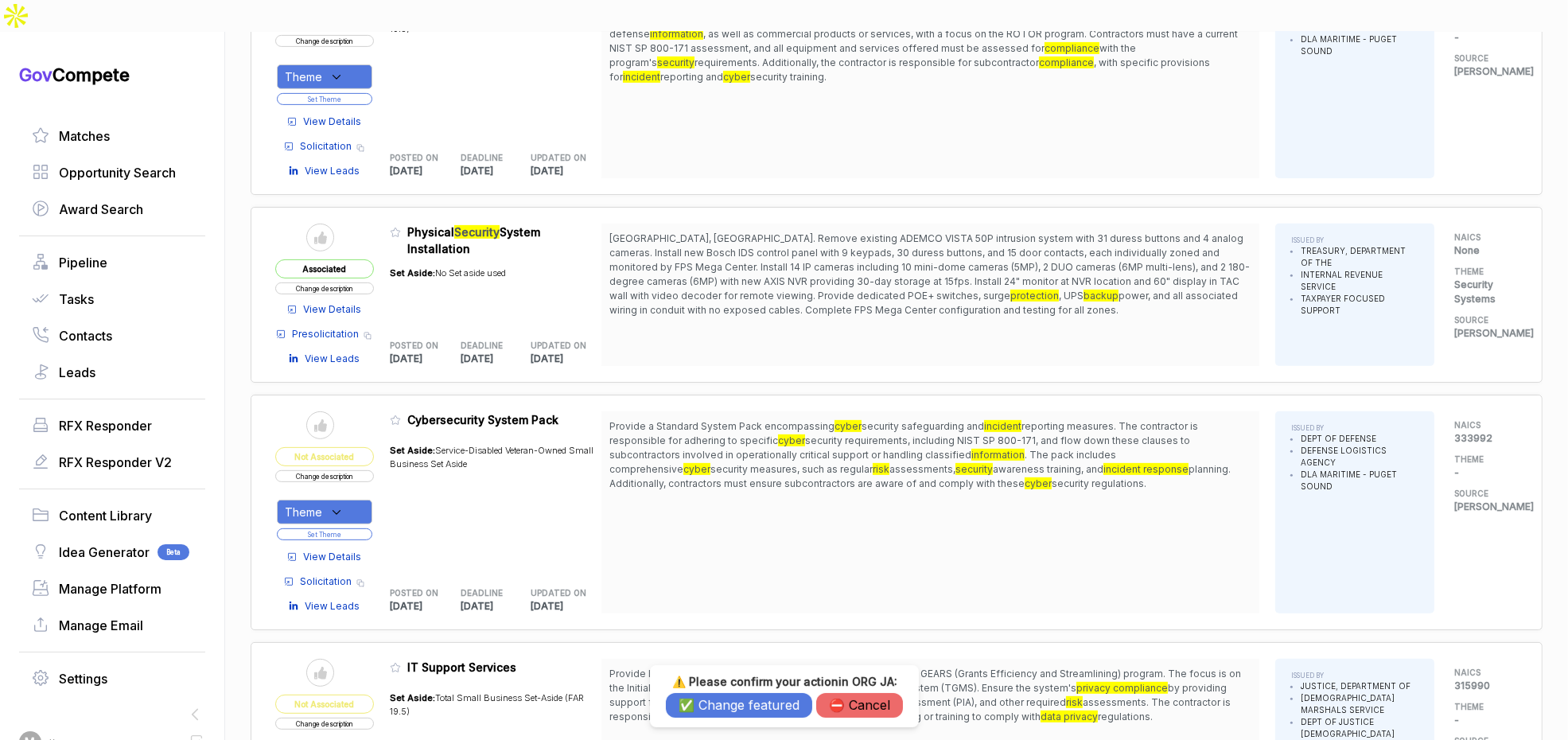
click at [727, 703] on button "✅ Change featured" at bounding box center [739, 705] width 146 height 25
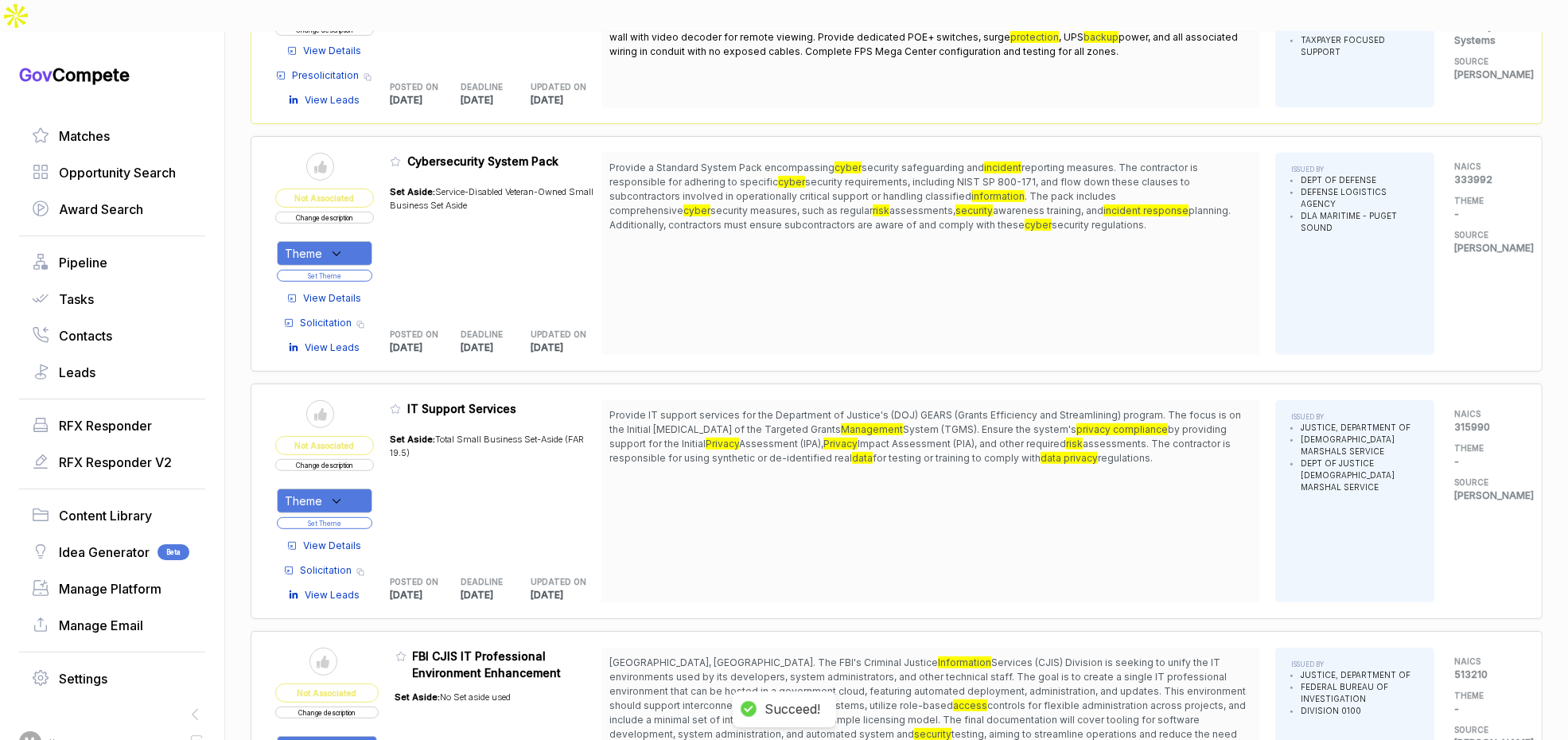
scroll to position [1068, 0]
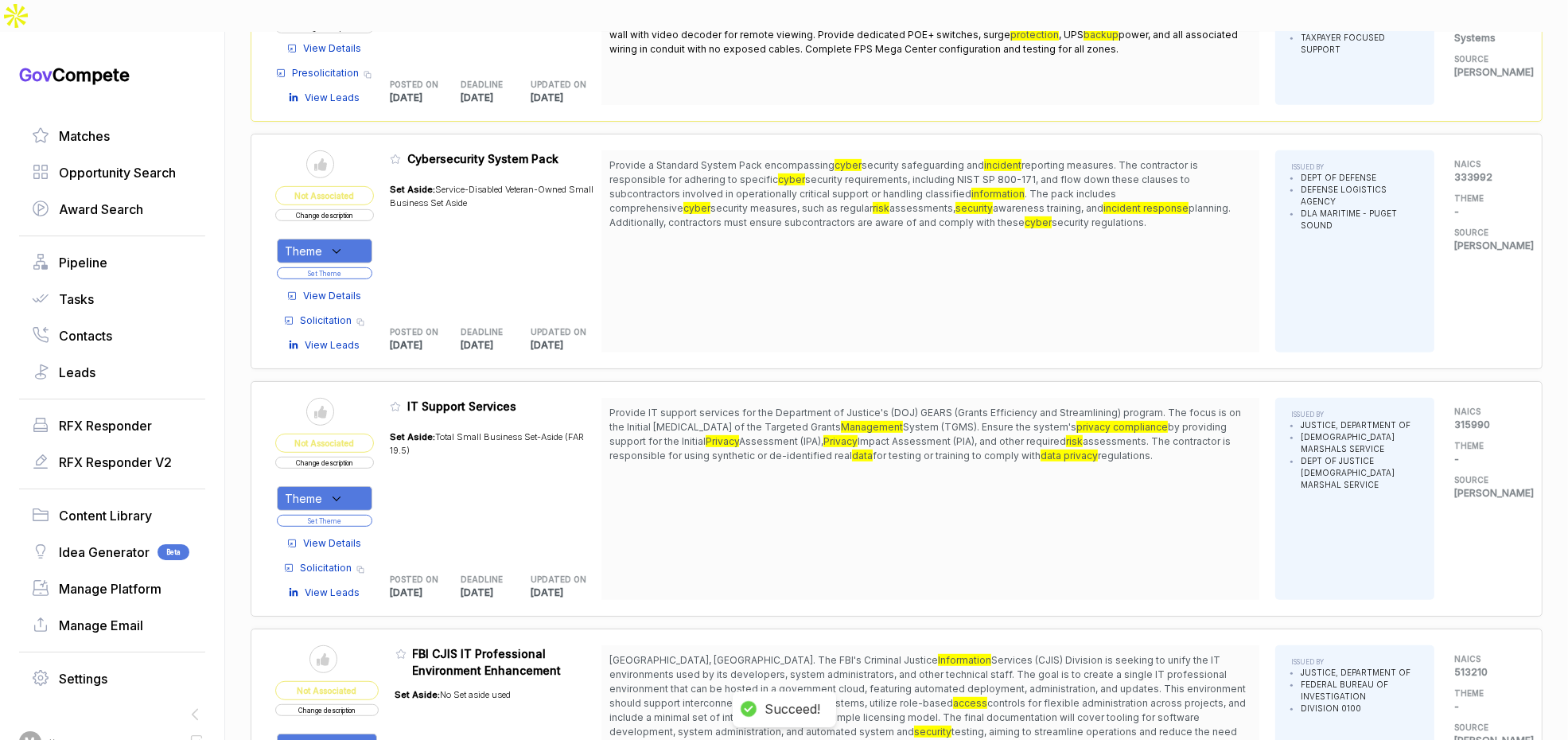
click at [321, 536] on span "View Details" at bounding box center [332, 544] width 58 height 15
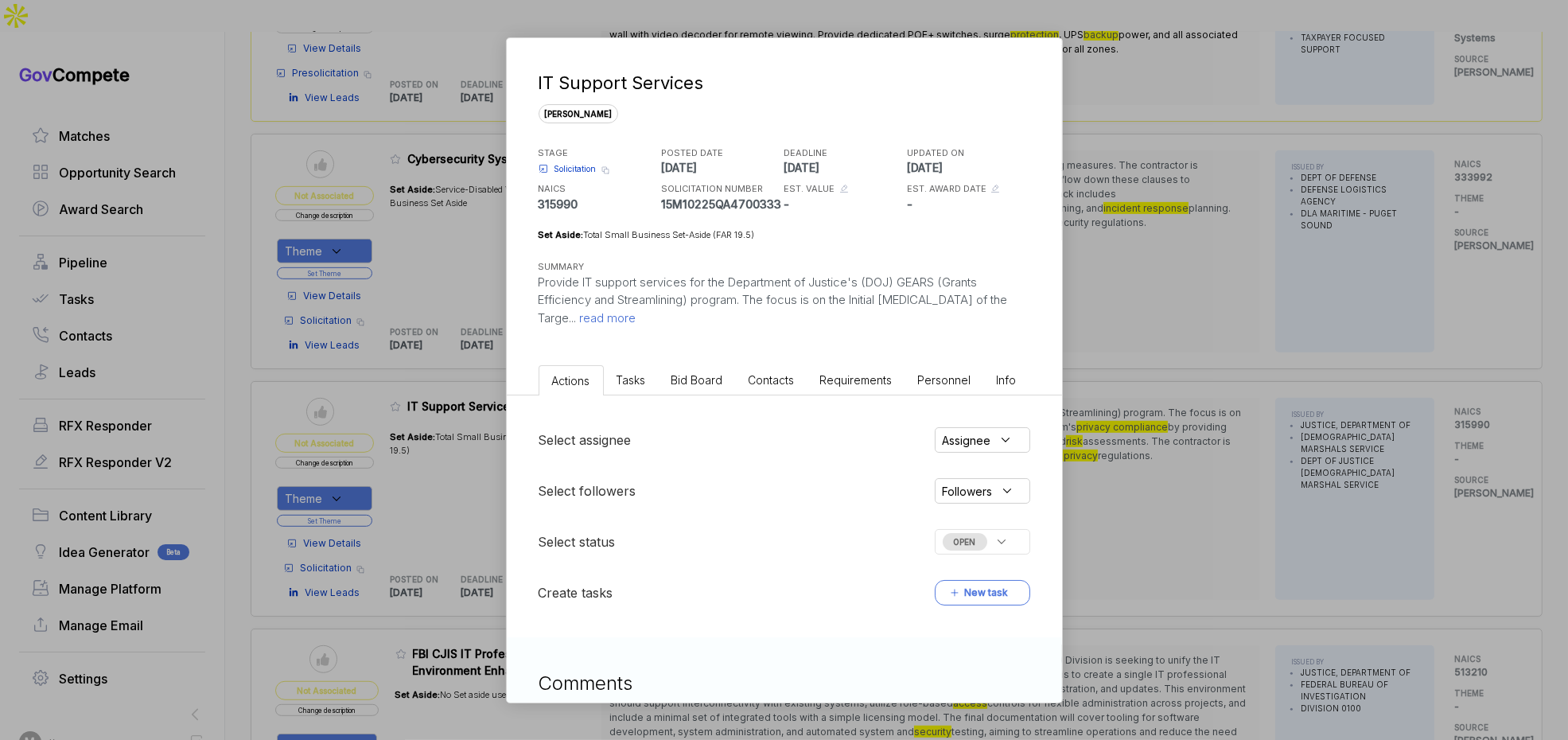
click at [696, 376] on span "Bid Board" at bounding box center [697, 380] width 52 height 14
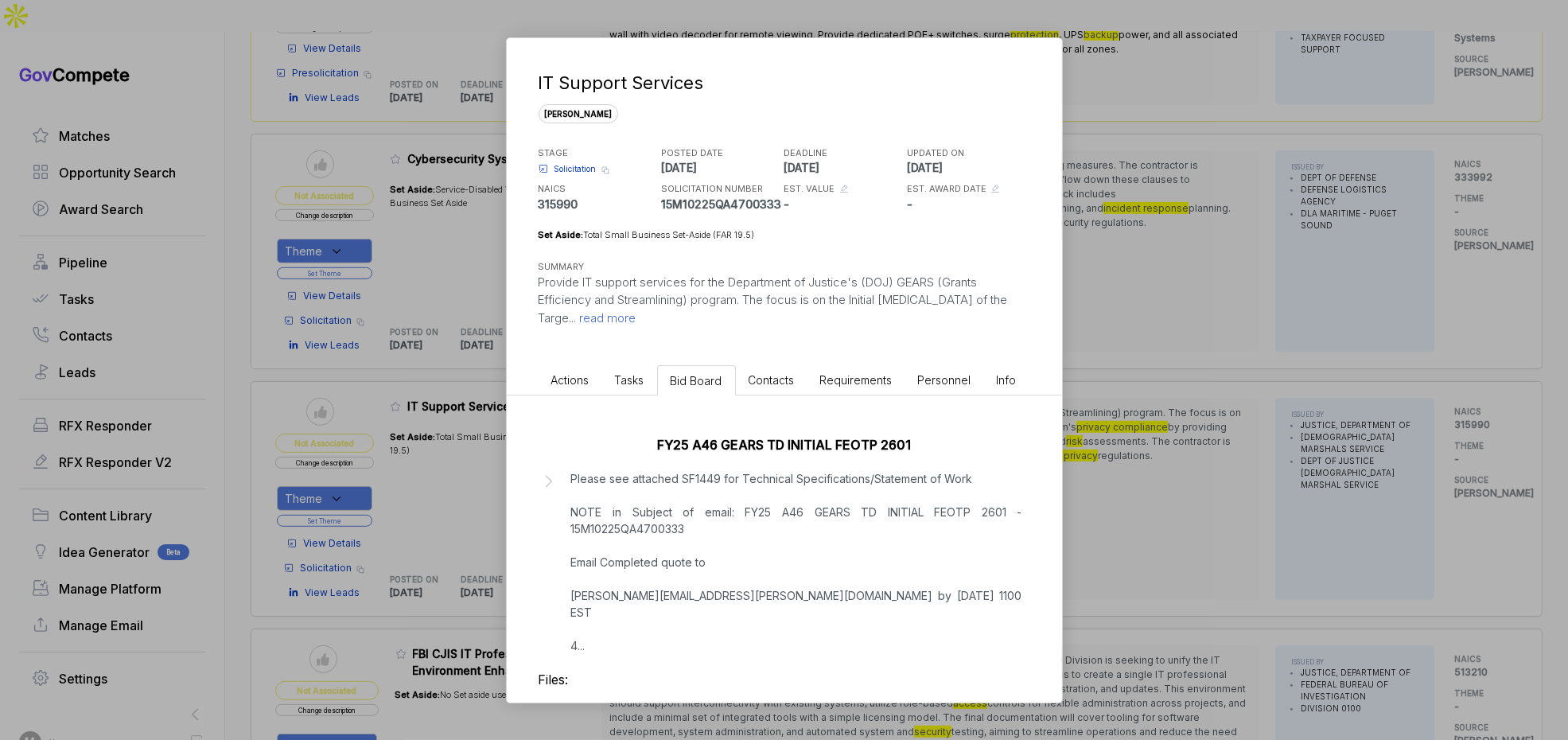
click at [579, 670] on h3 "Files:" at bounding box center [785, 679] width 492 height 19
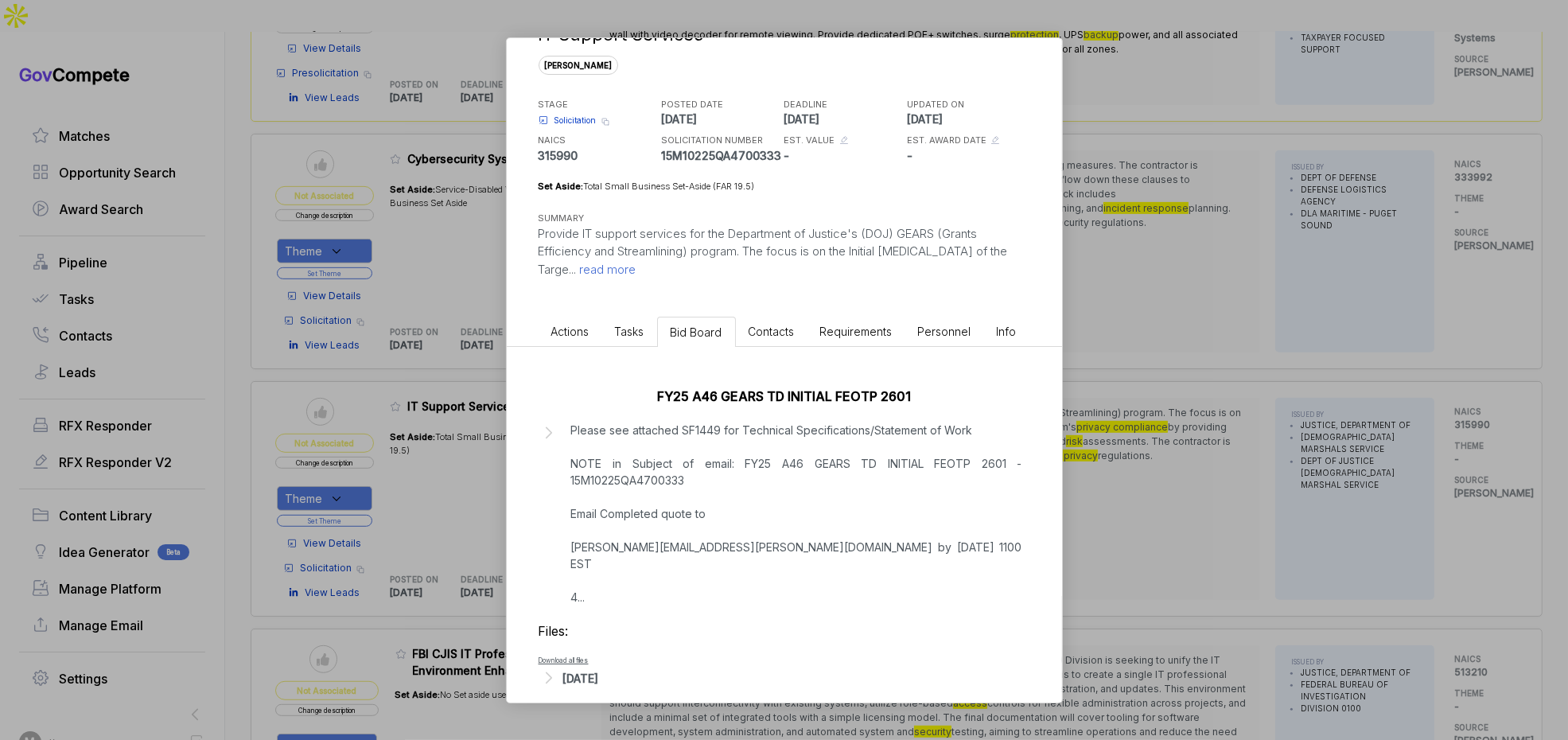
drag, startPoint x: 588, startPoint y: 660, endPoint x: 629, endPoint y: 652, distance: 41.8
click at [589, 670] on div "Aug 28, 2025" at bounding box center [580, 678] width 36 height 17
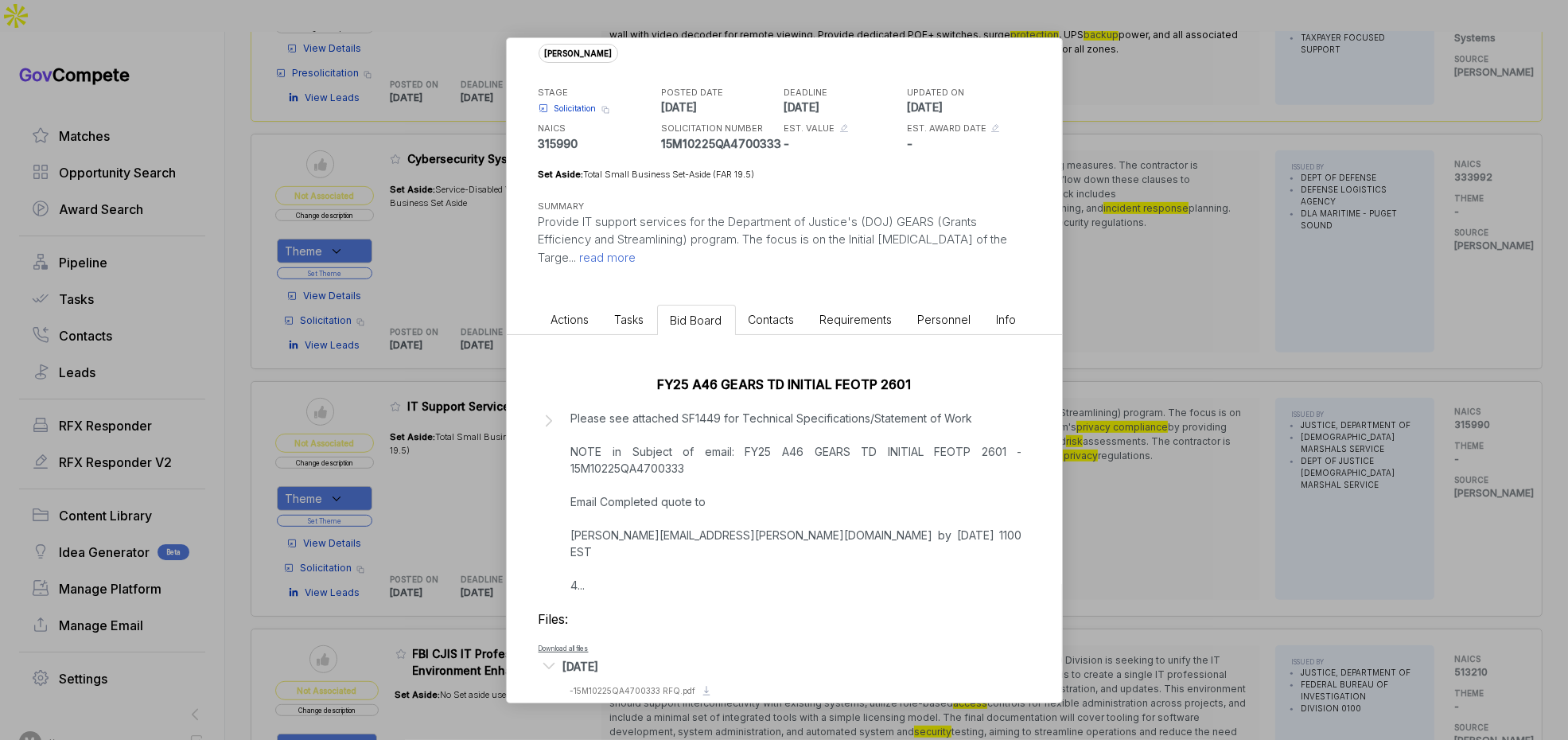
scroll to position [70, 0]
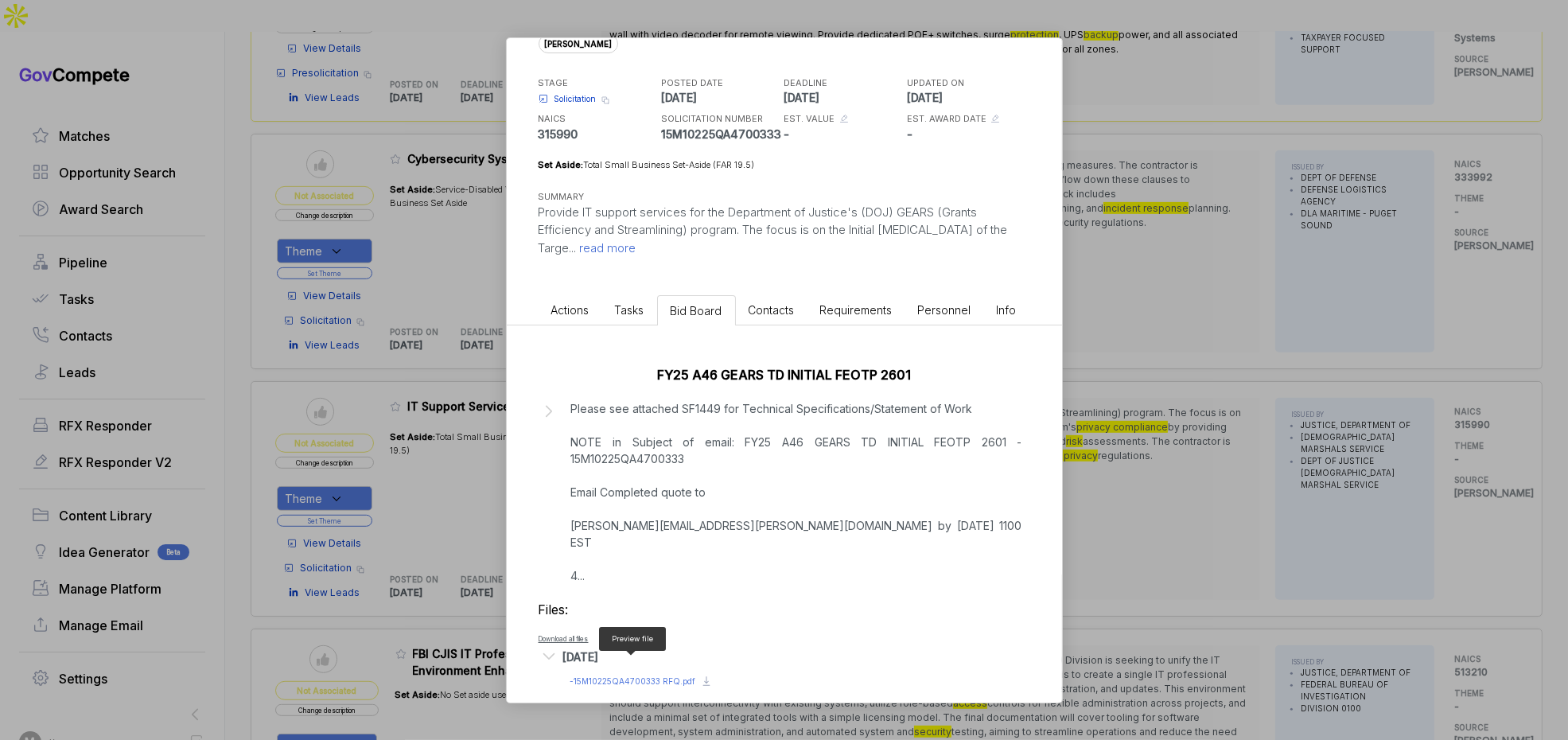
click at [638, 676] on span "- 15M10225QA4700333 RFQ.pdf" at bounding box center [633, 681] width 125 height 9
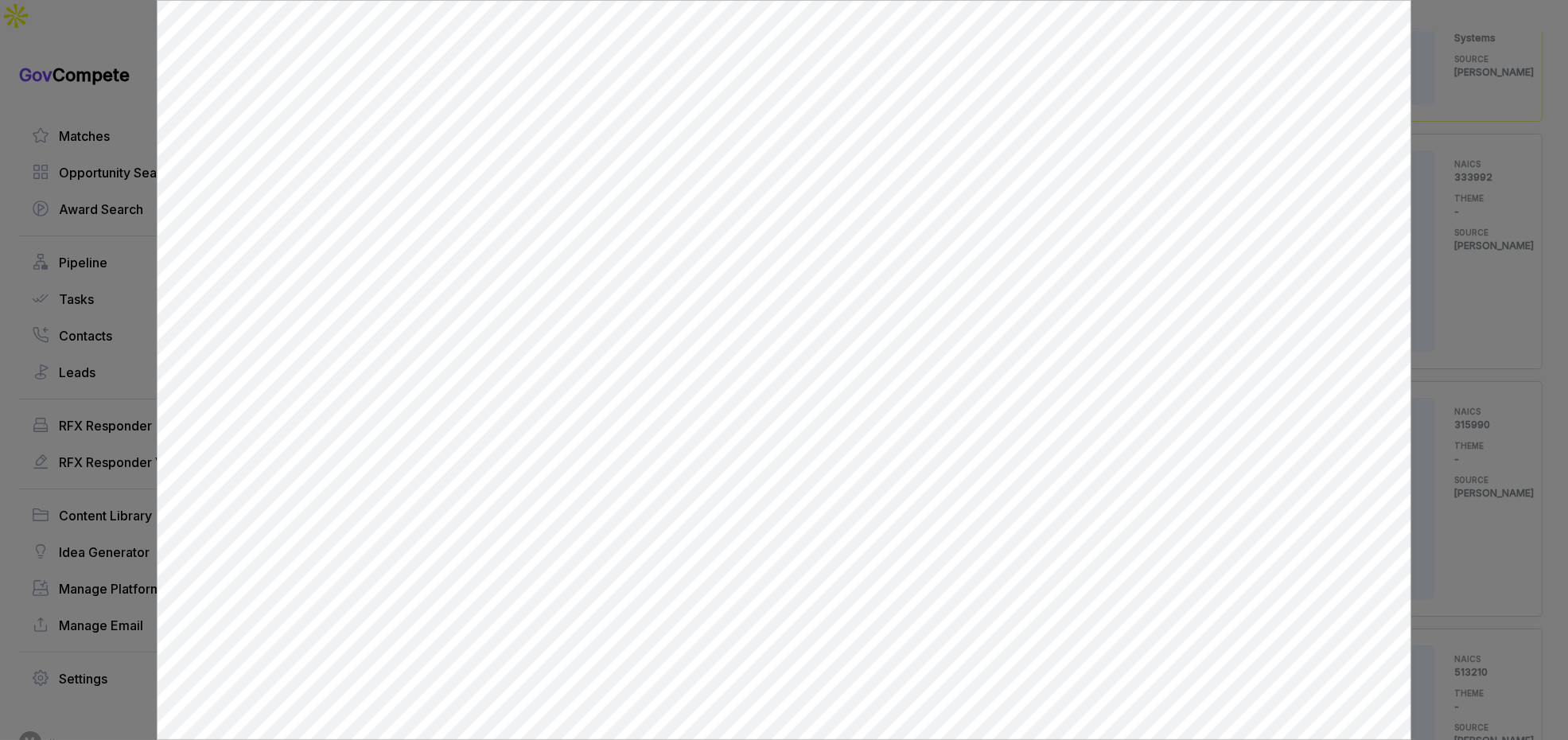
scroll to position [0, 0]
click at [1438, 345] on div at bounding box center [784, 370] width 1568 height 740
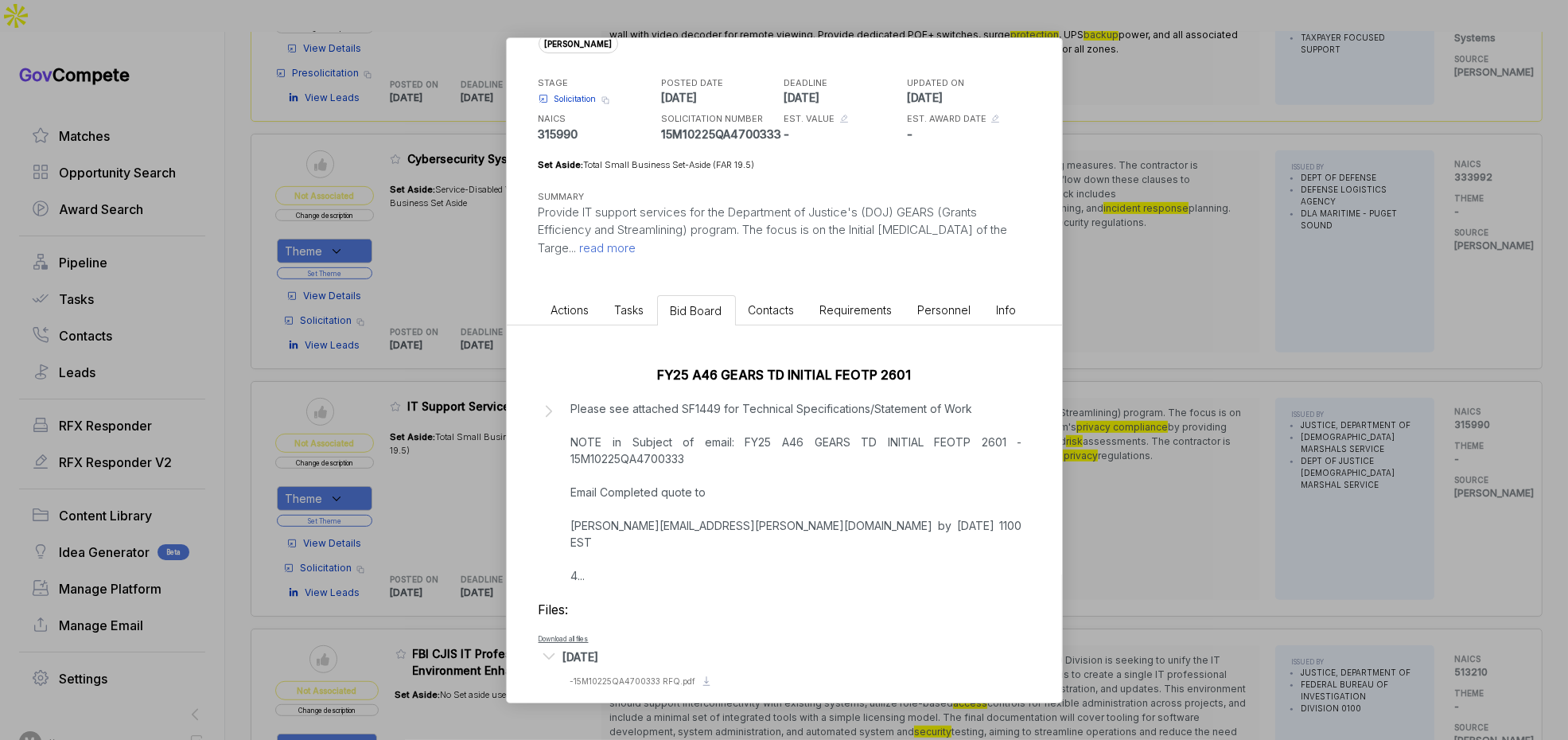
click at [563, 101] on span "Solicitation" at bounding box center [576, 99] width 42 height 12
click at [615, 676] on span "- 15M10225QA4700333 RFQ.pdf" at bounding box center [633, 681] width 125 height 9
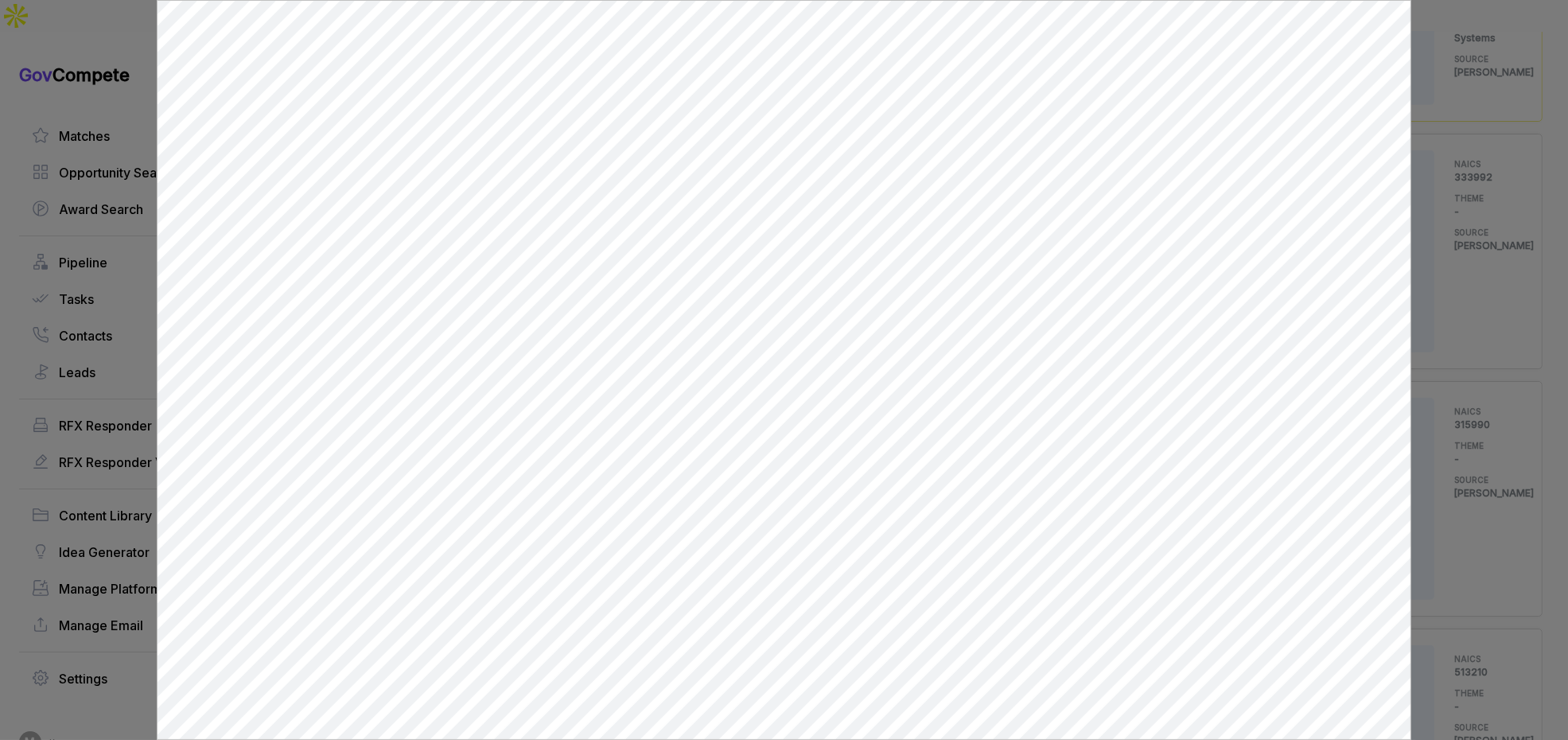
click at [1457, 378] on div at bounding box center [784, 370] width 1568 height 740
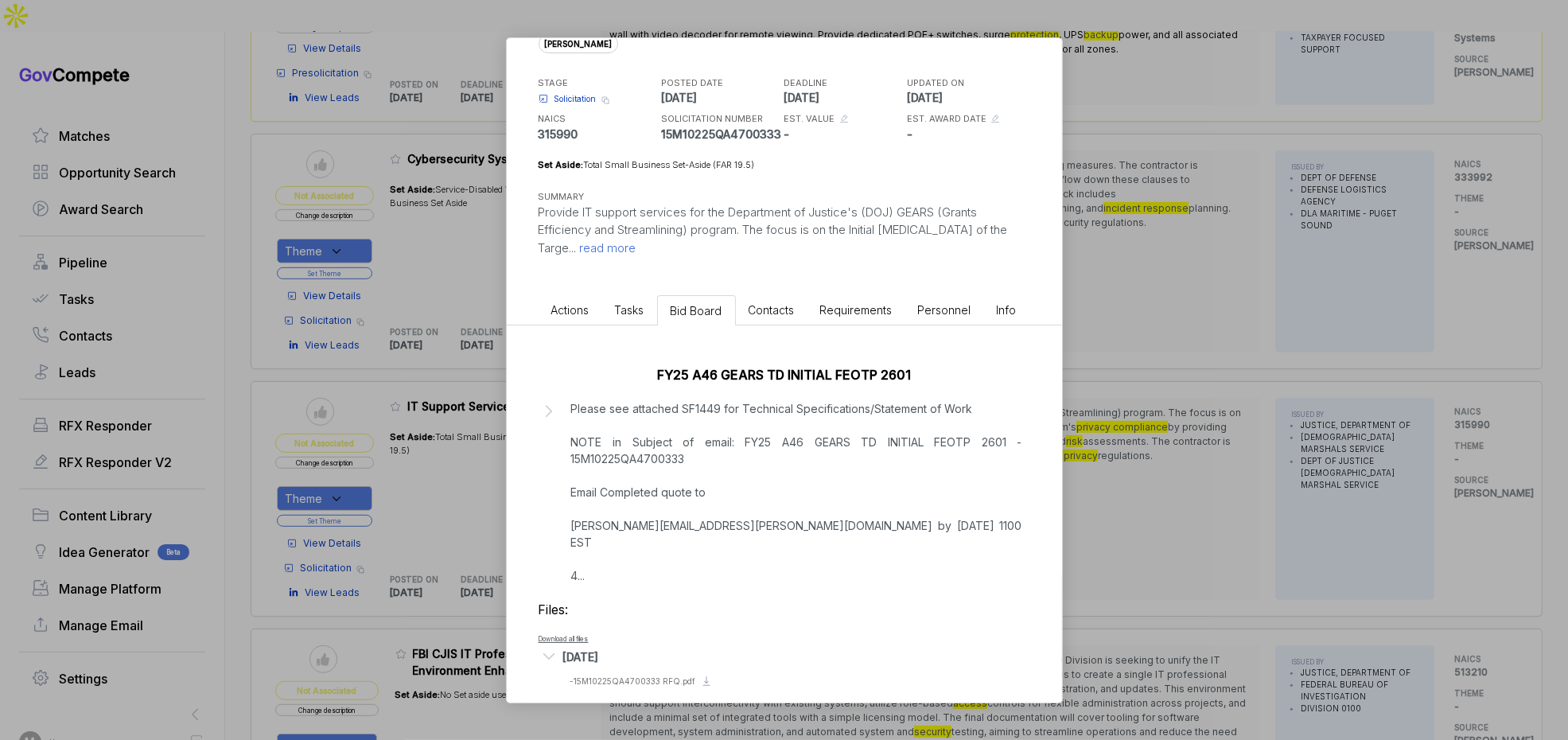
click at [1457, 378] on div "IT Support Services sam STAGE Solicitation Copy link POSTED DATE 2025-08-28 DEA…" at bounding box center [784, 370] width 1568 height 740
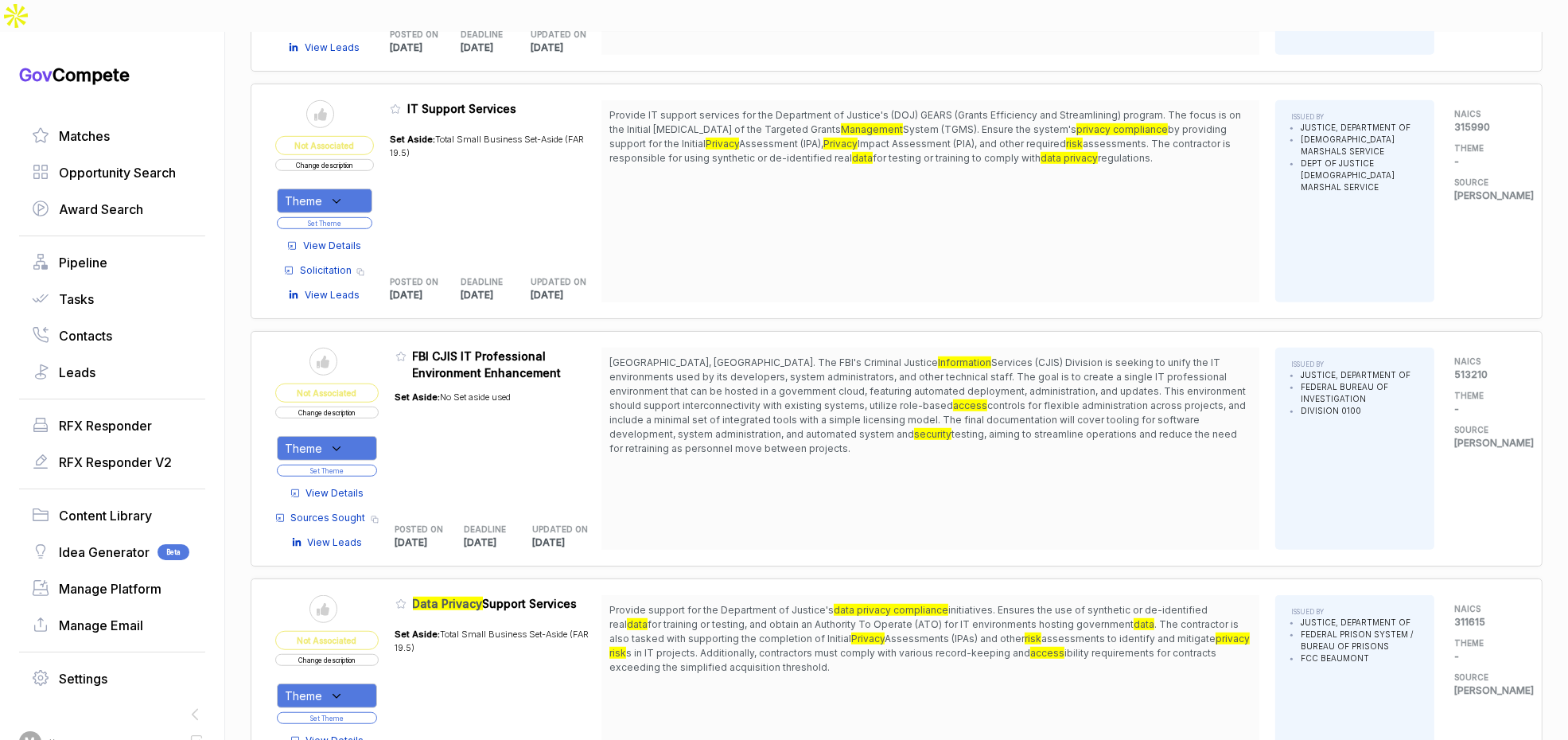
scroll to position [1404, 0]
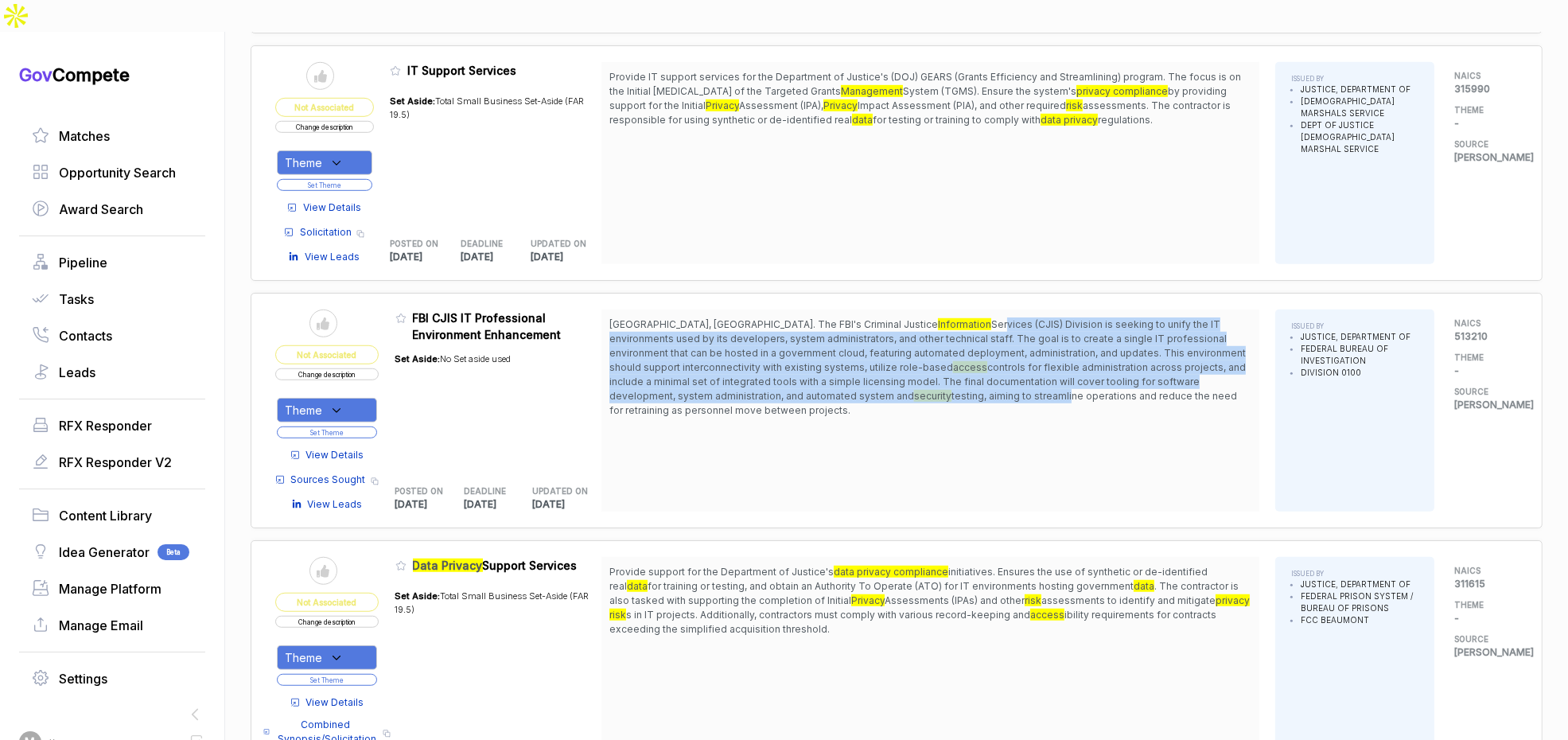
drag, startPoint x: 880, startPoint y: 282, endPoint x: 876, endPoint y: 358, distance: 76.1
click at [876, 358] on span "Clarksburg, WV. The FBI's Criminal Justice Information Services (CJIS) Division…" at bounding box center [930, 368] width 642 height 100
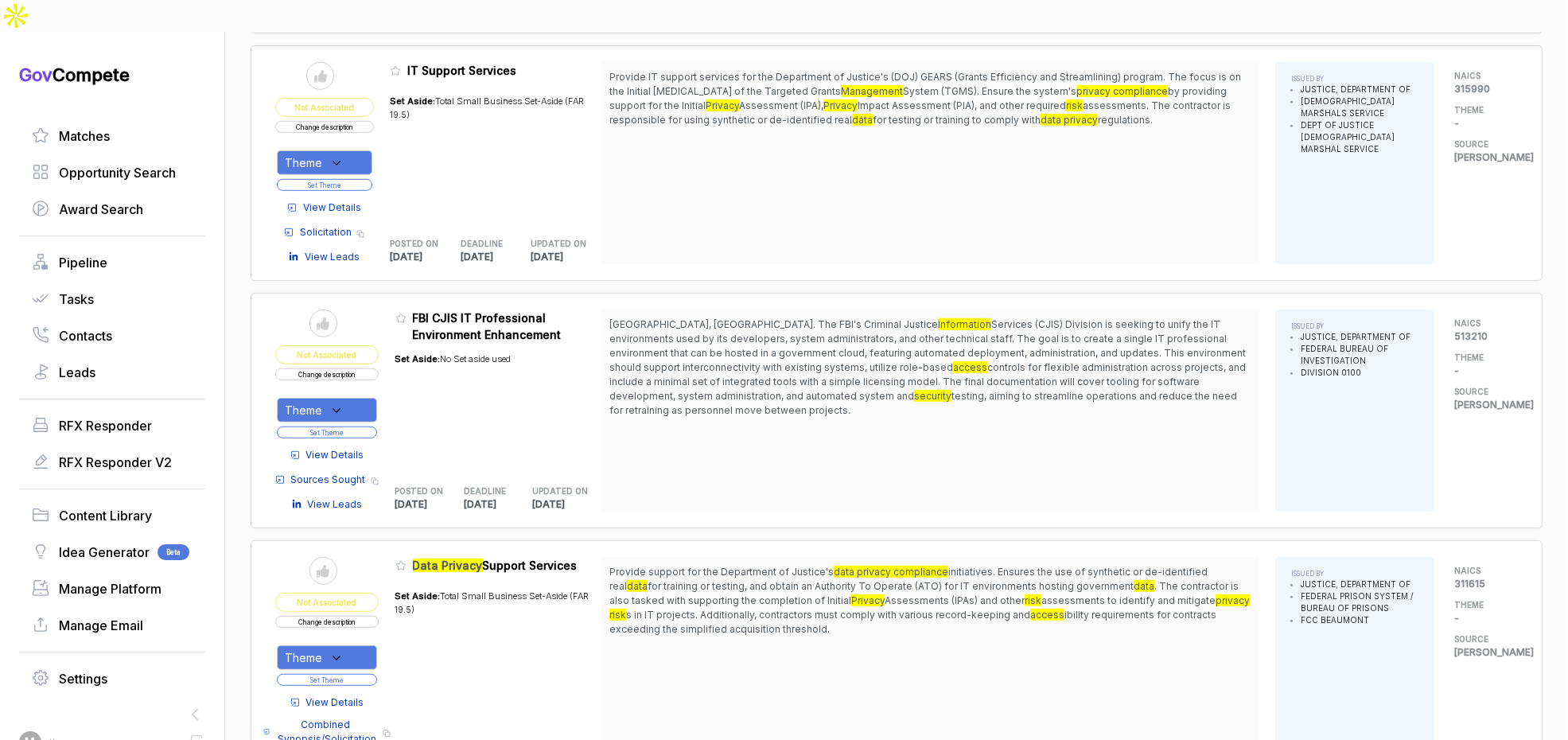
click at [342, 448] on span "View Details" at bounding box center [334, 455] width 58 height 15
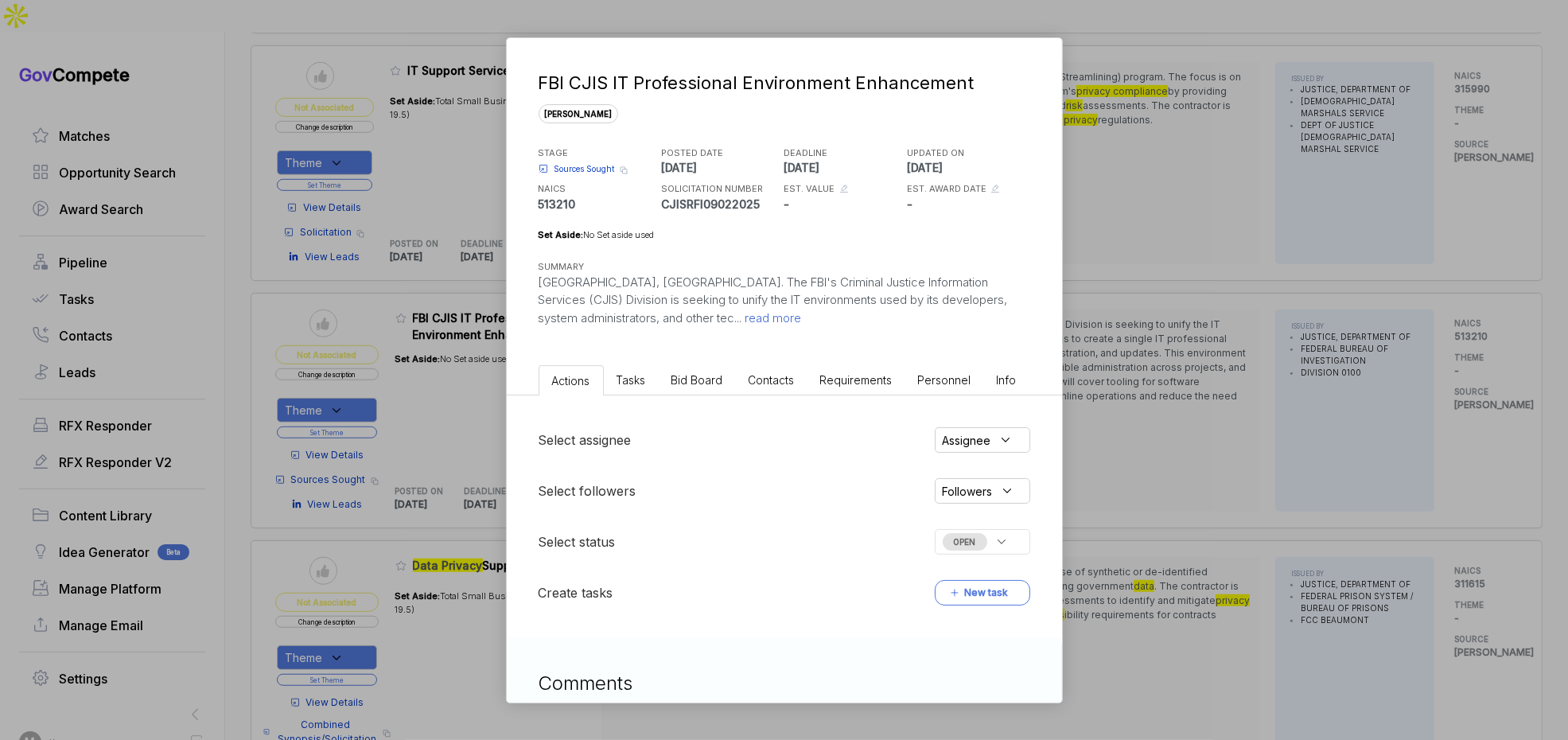
click at [707, 373] on span "Bid Board" at bounding box center [697, 380] width 52 height 14
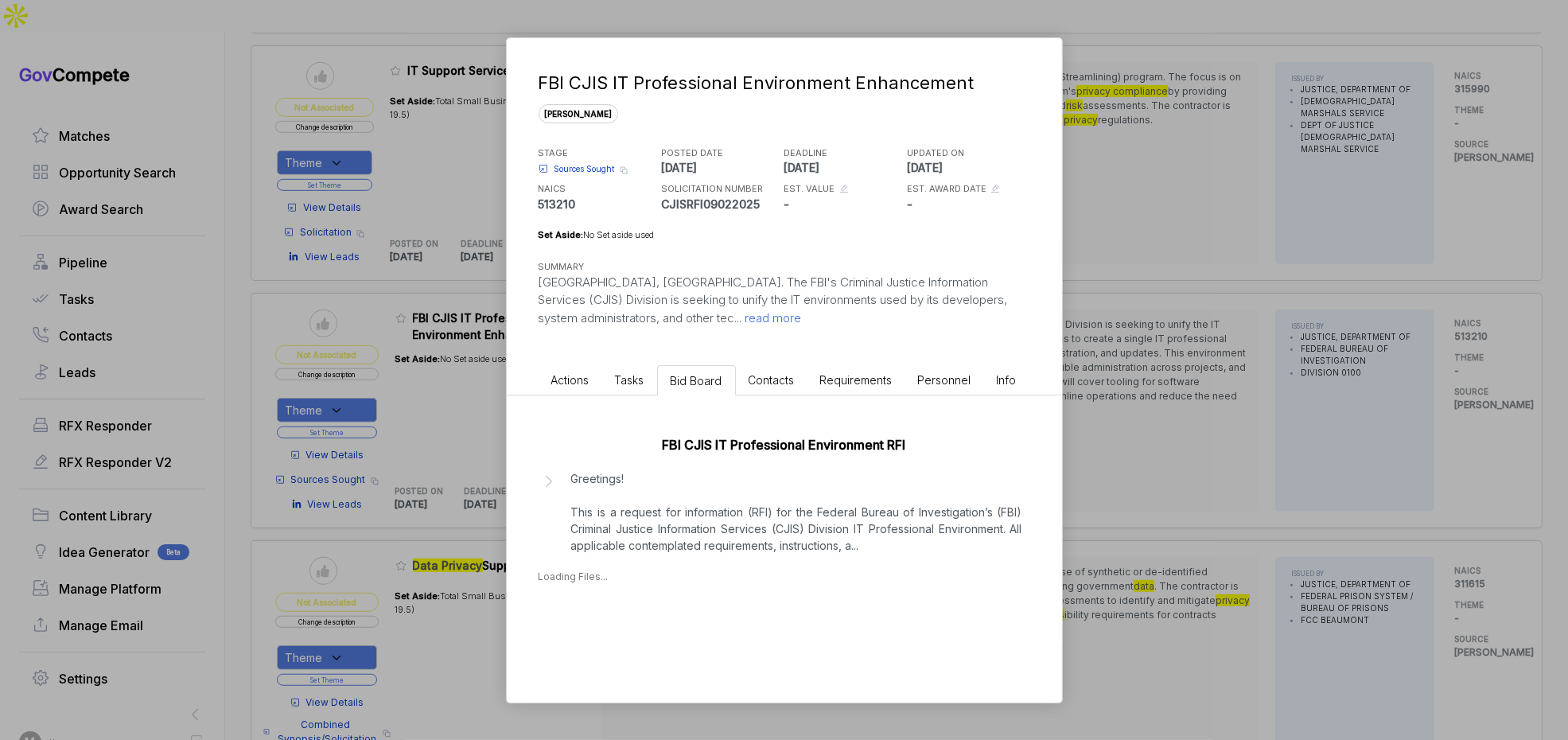
click at [691, 501] on p "Greetings! This is a request for information (RFI) for the Federal Bureau of In…" at bounding box center [797, 511] width 451 height 84
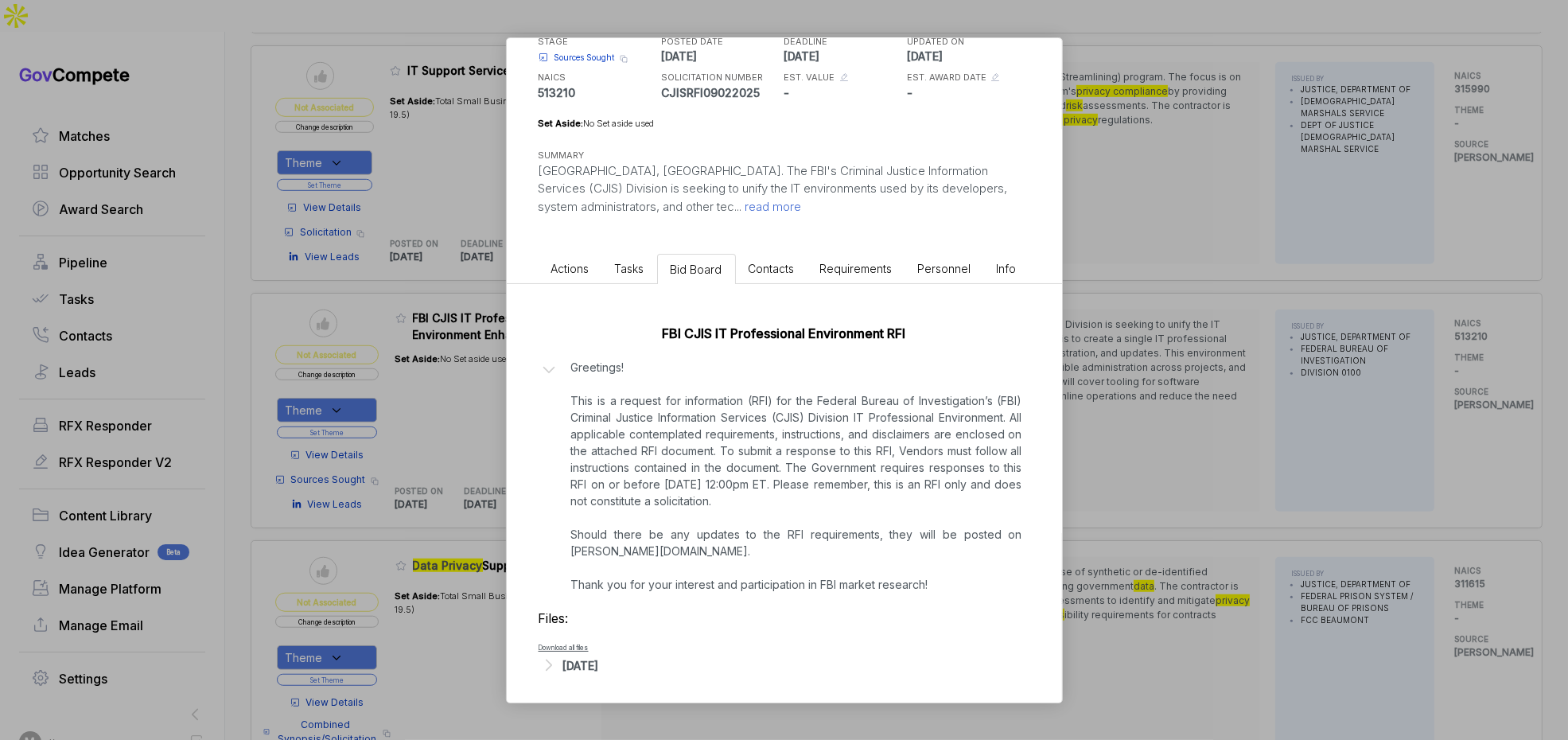
scroll to position [115, 0]
drag, startPoint x: 592, startPoint y: 660, endPoint x: 602, endPoint y: 661, distance: 10.0
click at [592, 660] on div "[DATE]" at bounding box center [580, 662] width 36 height 17
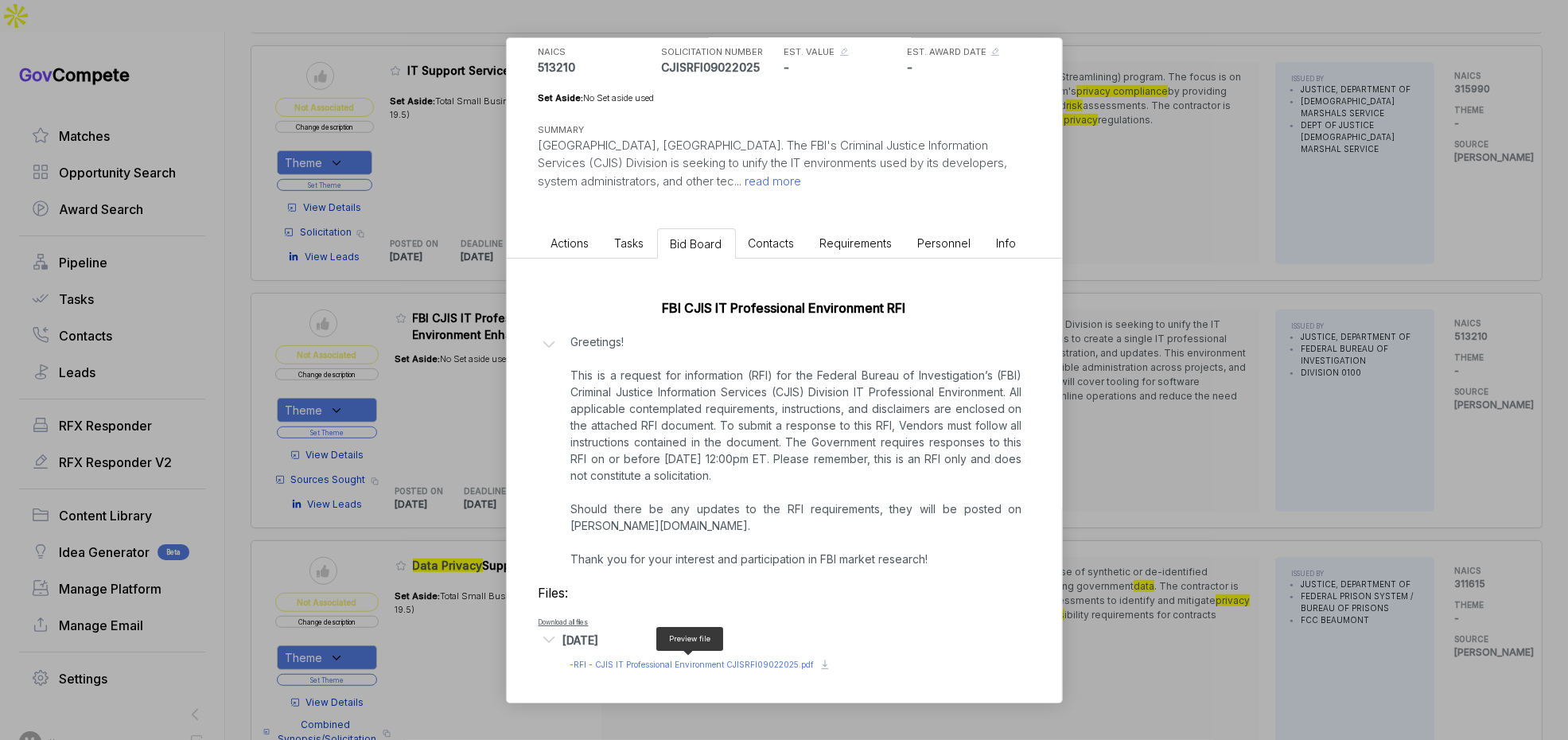
click at [637, 662] on span "- RFI - CJIS IT Professional Environment CJISRFI09022025.pdf" at bounding box center [692, 664] width 244 height 9
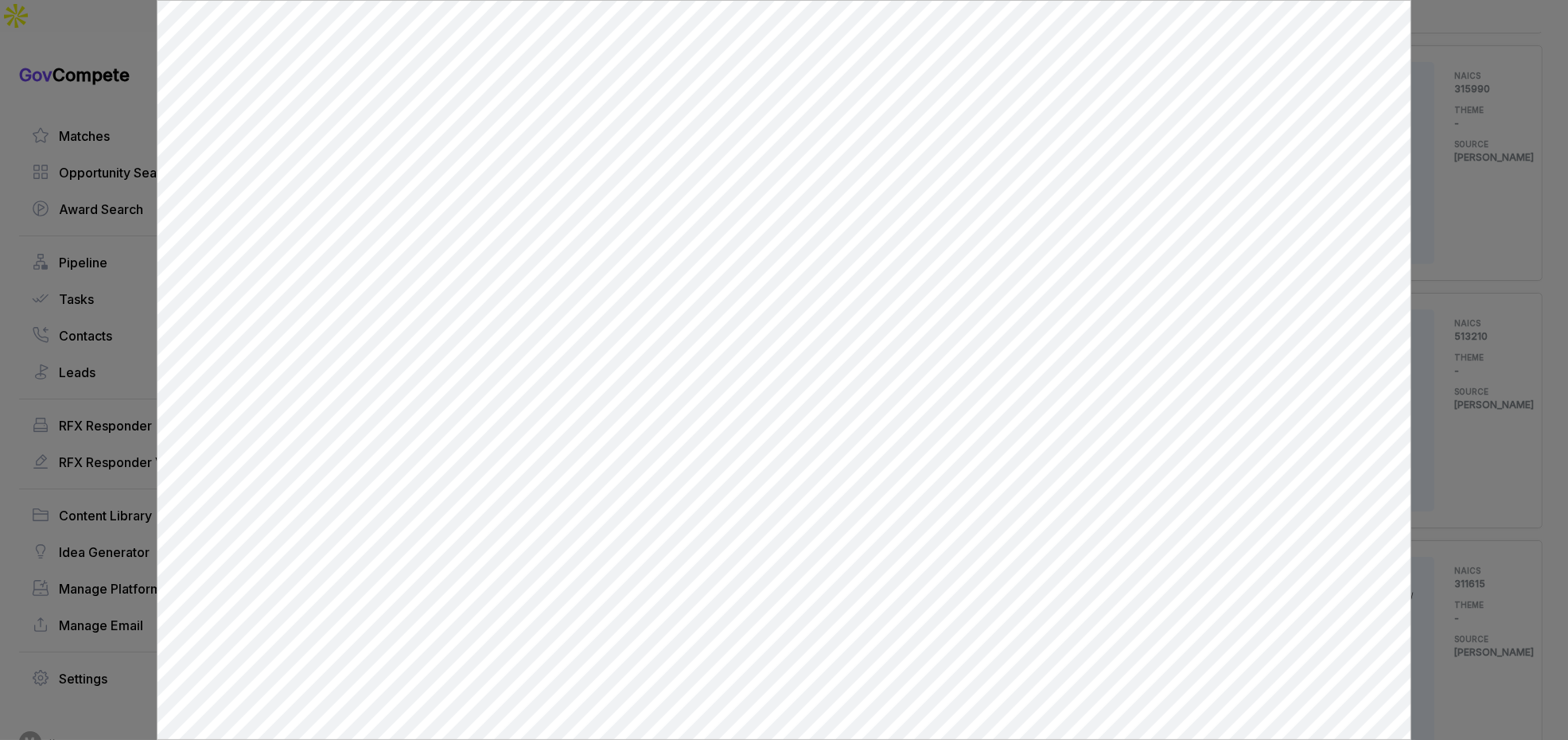
scroll to position [0, 0]
click at [1515, 253] on div at bounding box center [784, 370] width 1568 height 740
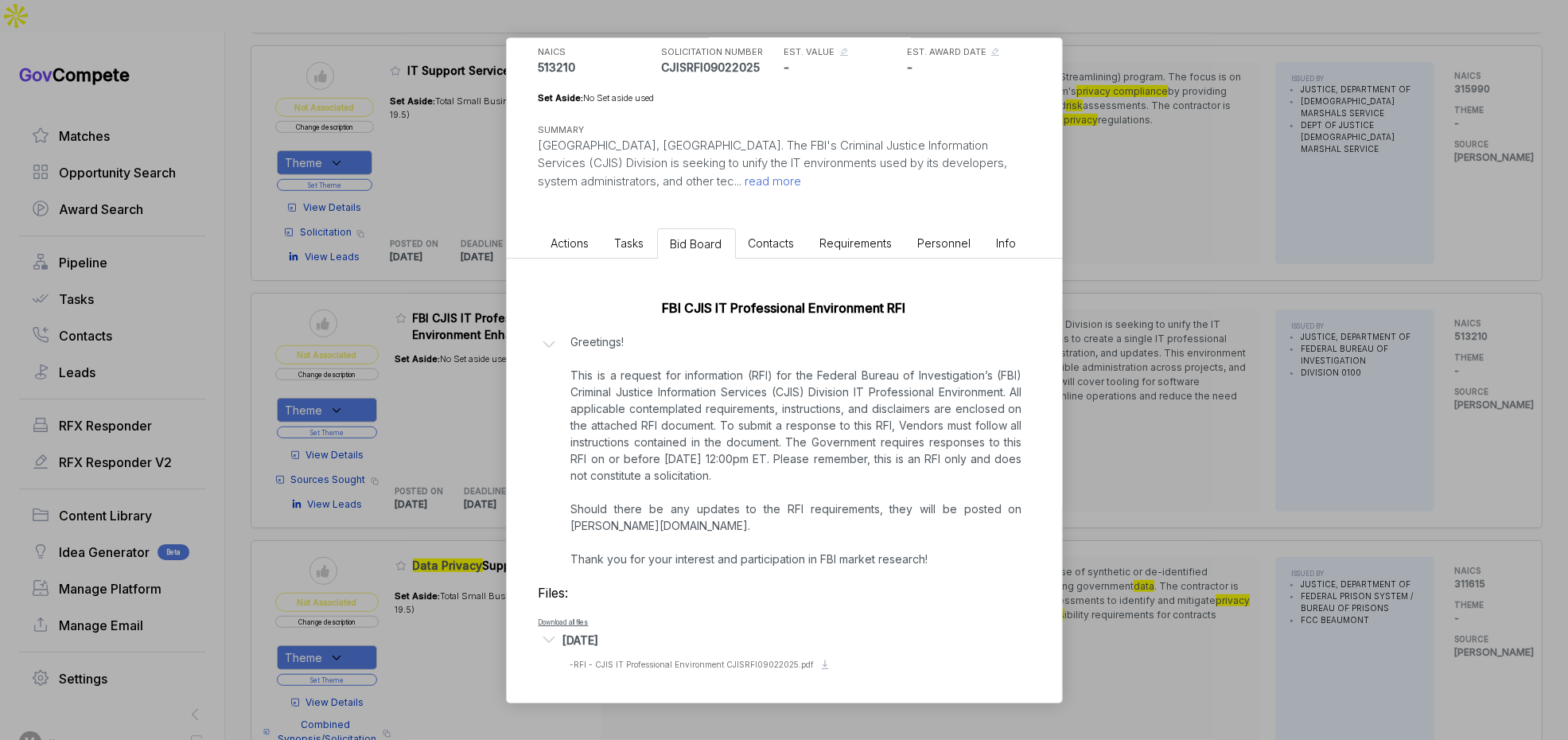
click at [1214, 291] on div "FBI CJIS IT Professional Environment Enhancement sam STAGE Sources Sought Copy …" at bounding box center [784, 370] width 1568 height 740
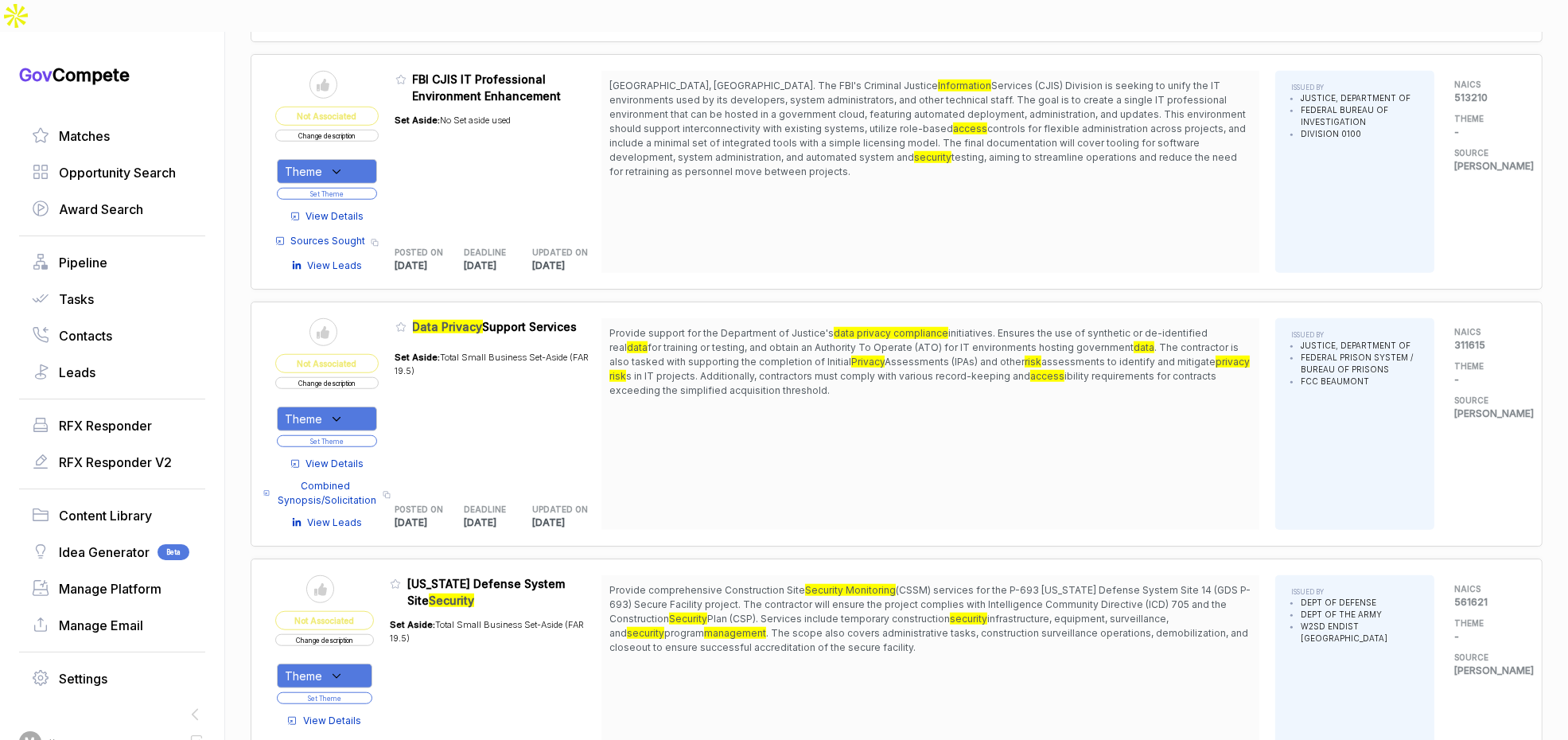
scroll to position [1699, 0]
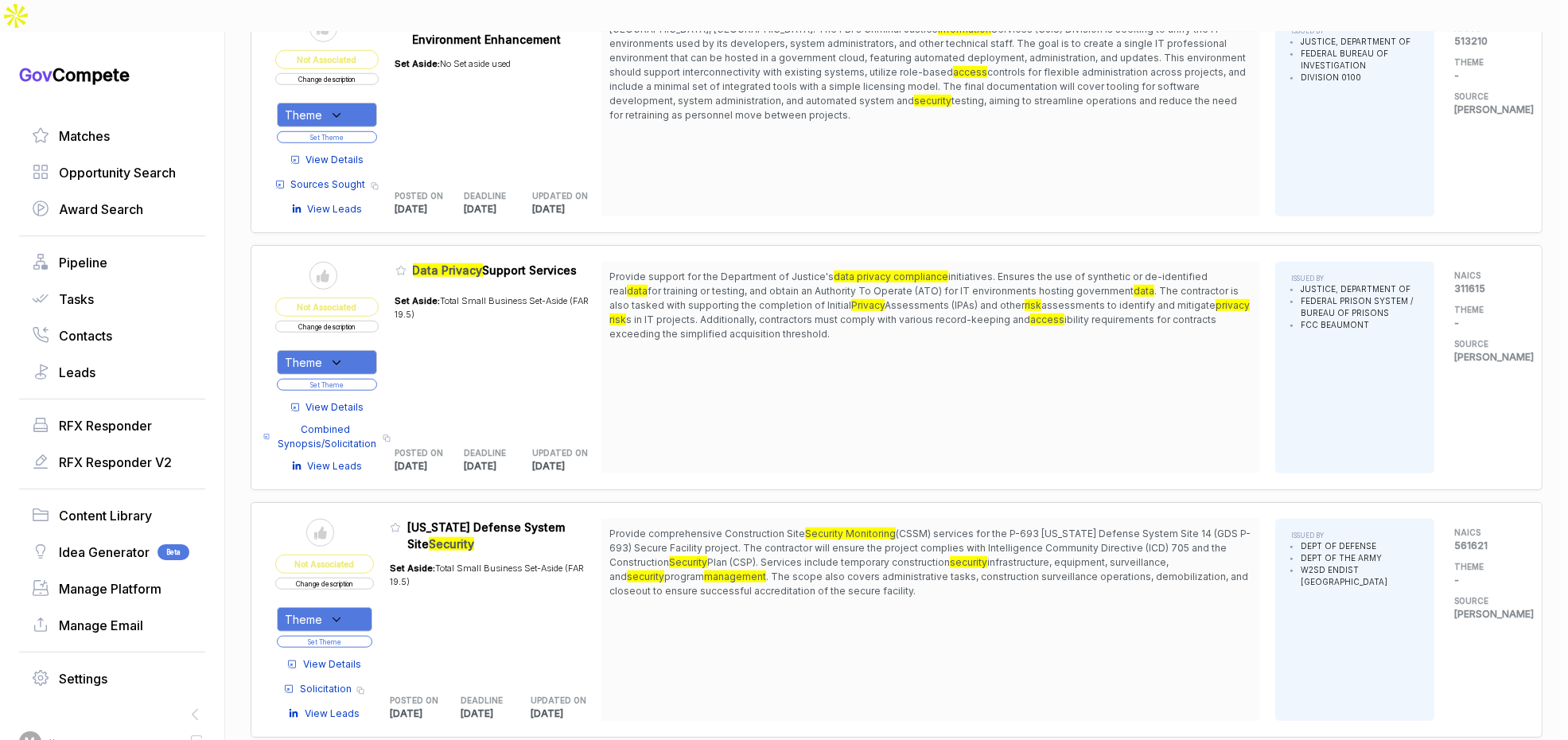
click at [353, 400] on span "View Details" at bounding box center [334, 407] width 58 height 15
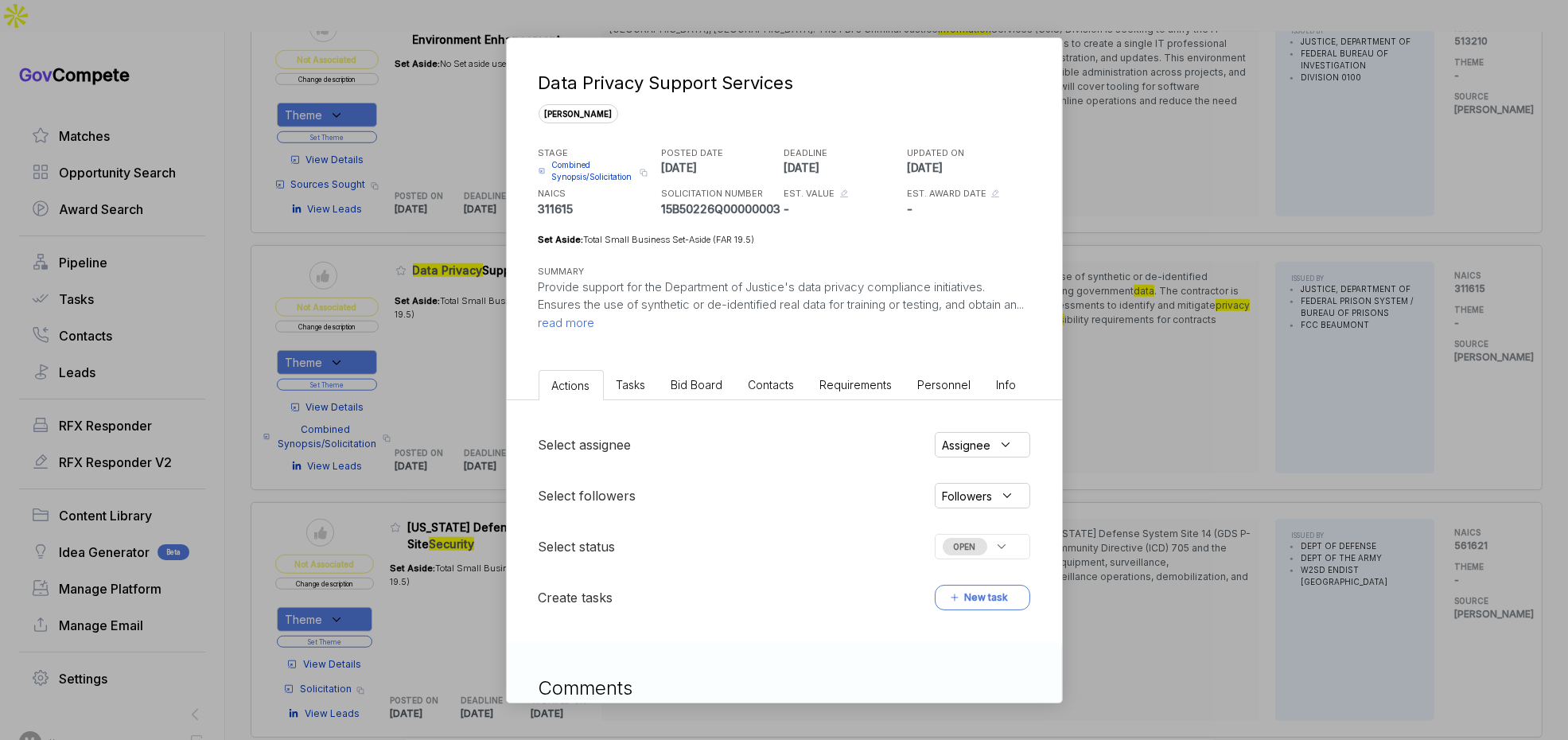
click at [695, 382] on span "Bid Board" at bounding box center [697, 384] width 52 height 14
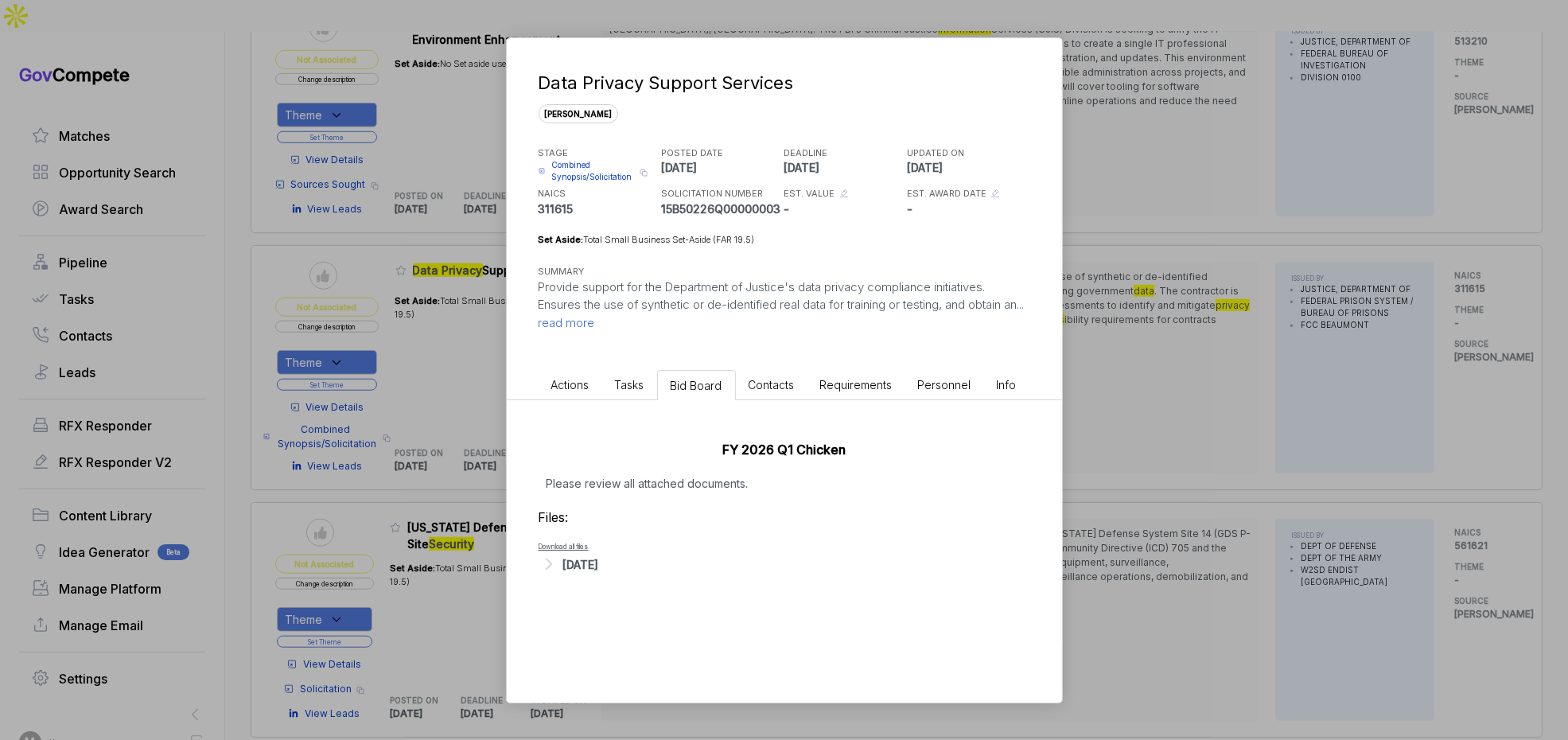
click at [1143, 373] on div "Data Privacy Support Services sam STAGE Combined Synopsis/Solicitation Copy lin…" at bounding box center [784, 370] width 1568 height 740
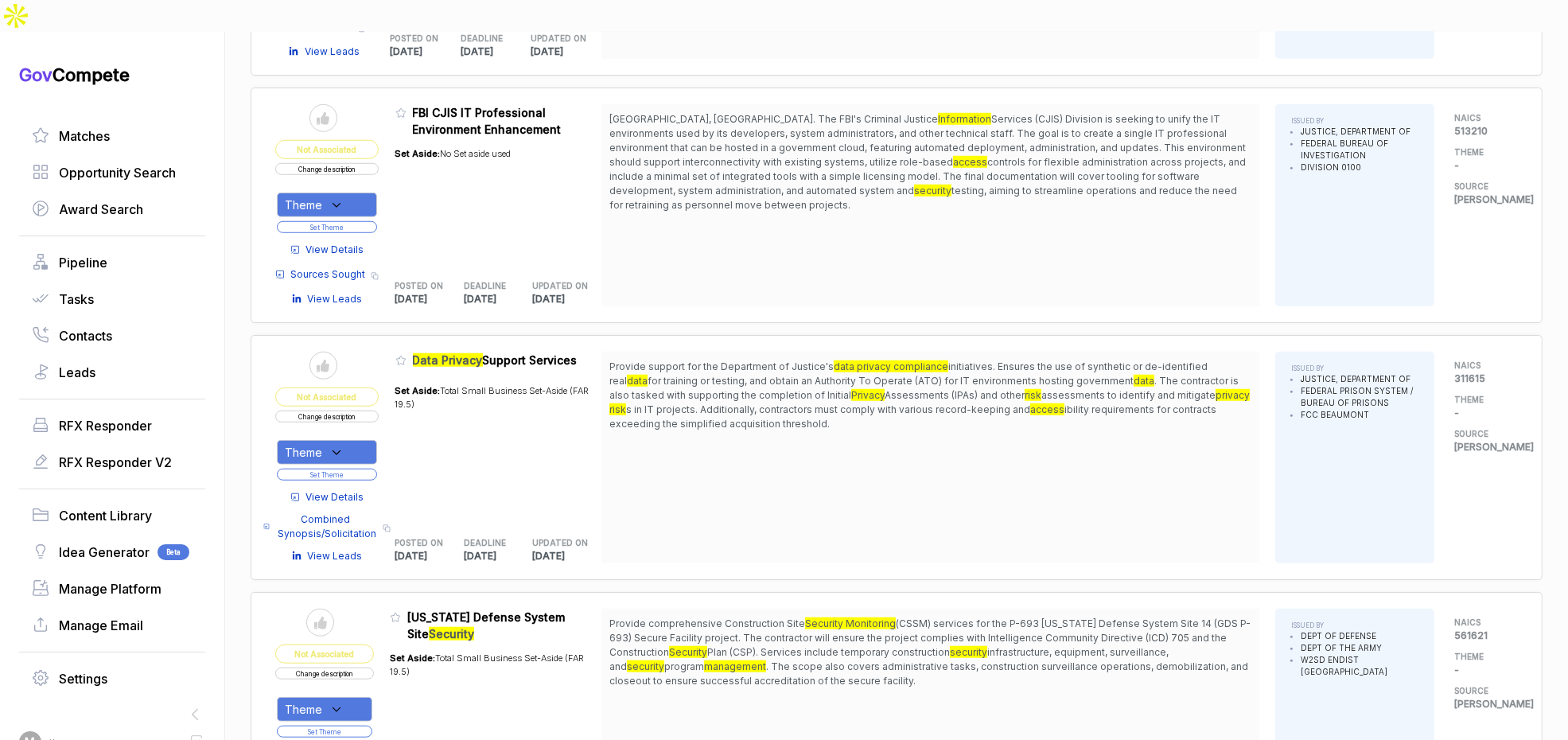
scroll to position [1595, 0]
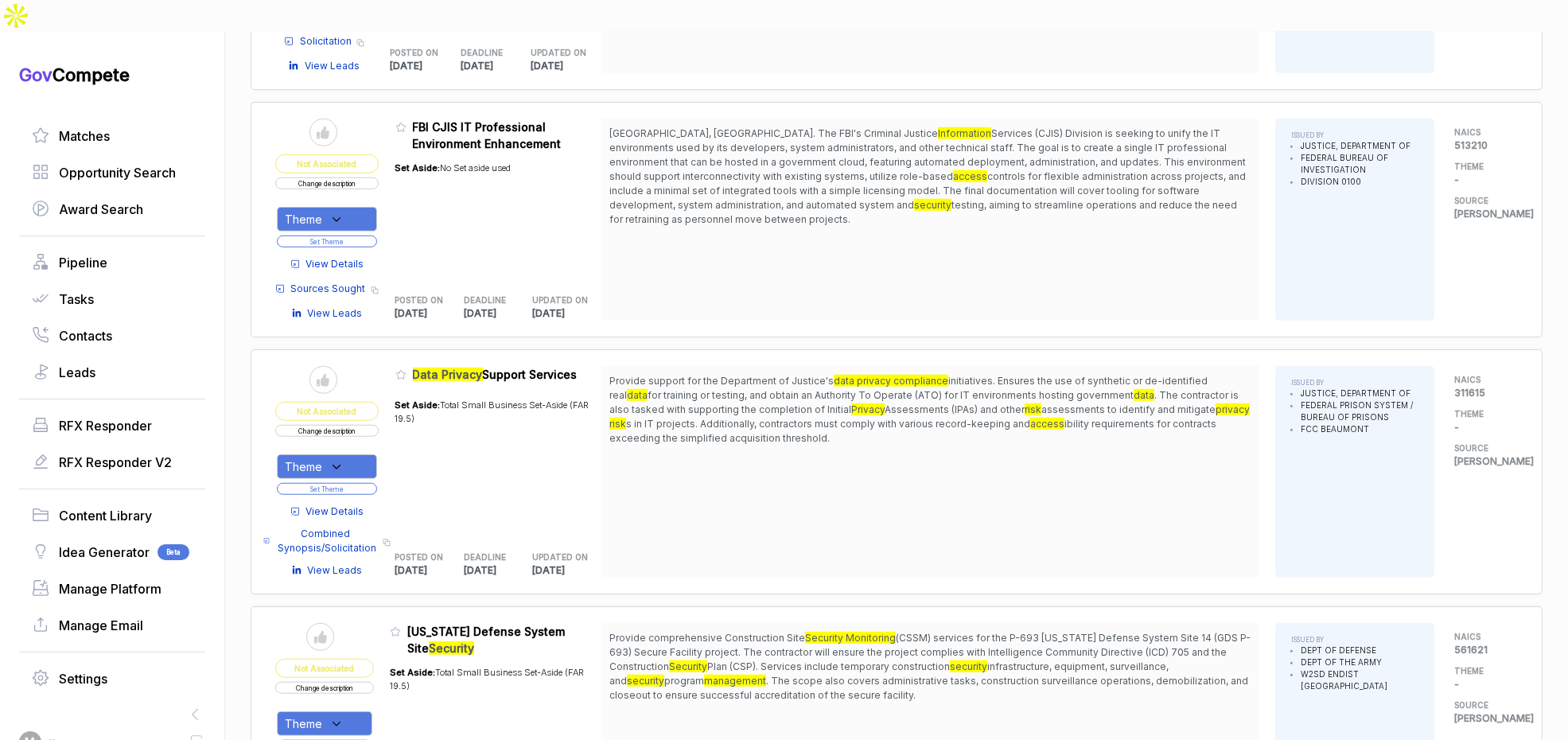
click at [370, 178] on button "Change description" at bounding box center [327, 183] width 103 height 12
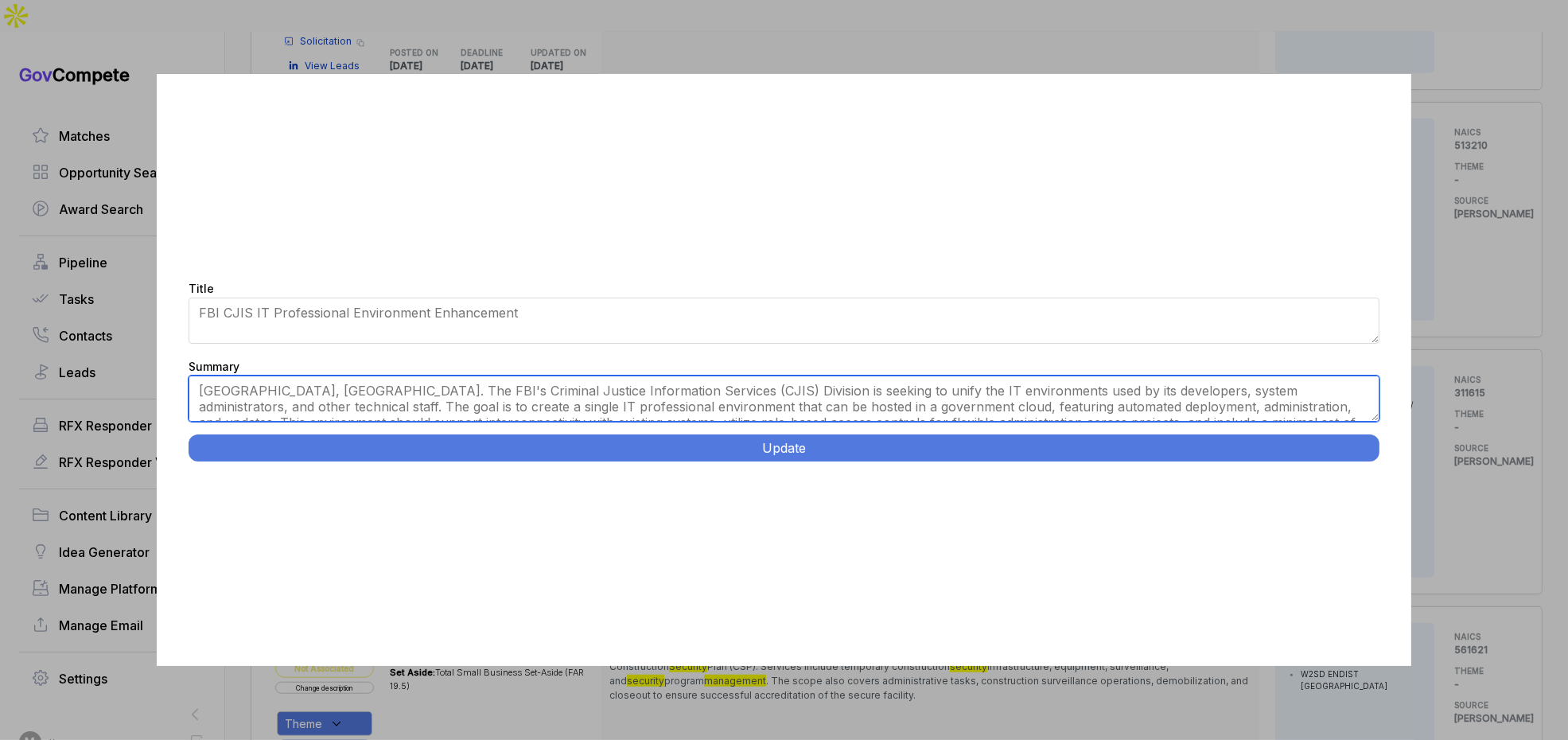
click at [529, 405] on textarea "Clarksburg, WV. The FBI's Criminal Justice Information Services (CJIS) Division…" at bounding box center [784, 399] width 1191 height 46
paste textarea "Unified IT Professional Environment Concept. Clarksburg, WV. Document a unified…"
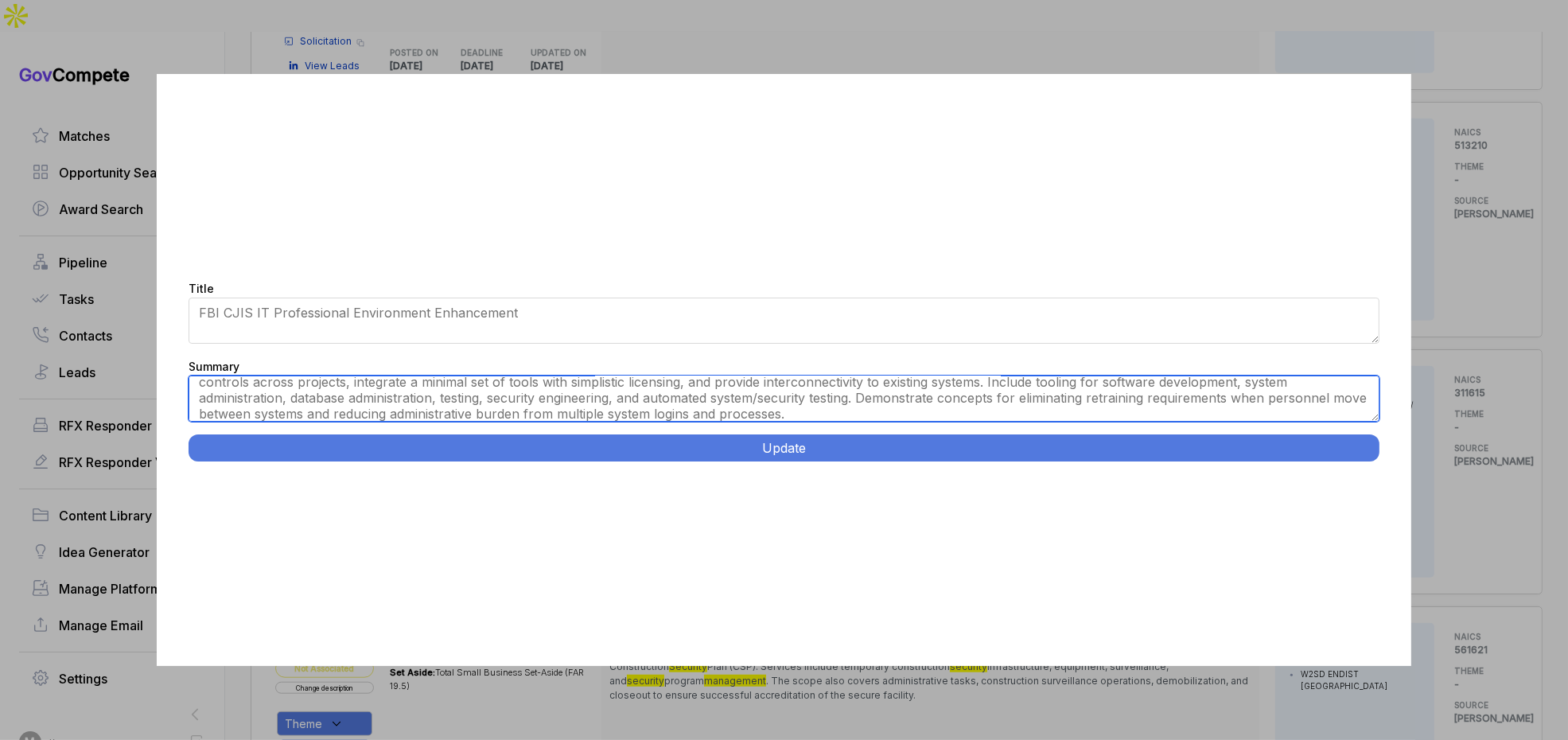
scroll to position [0, 0]
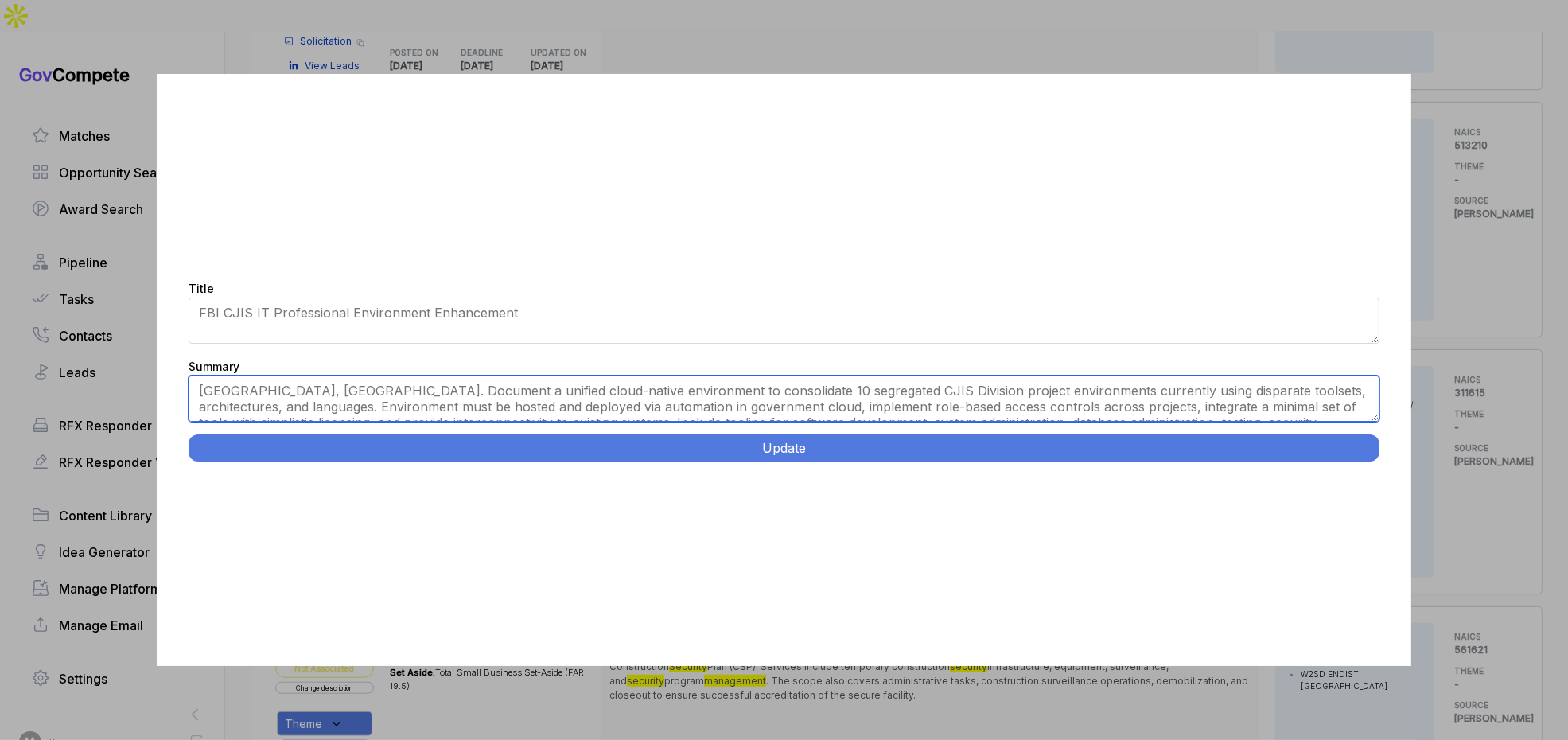
type textarea "Clarksburg, WV. Document a unified cloud-native environment to consolidate 10 s…"
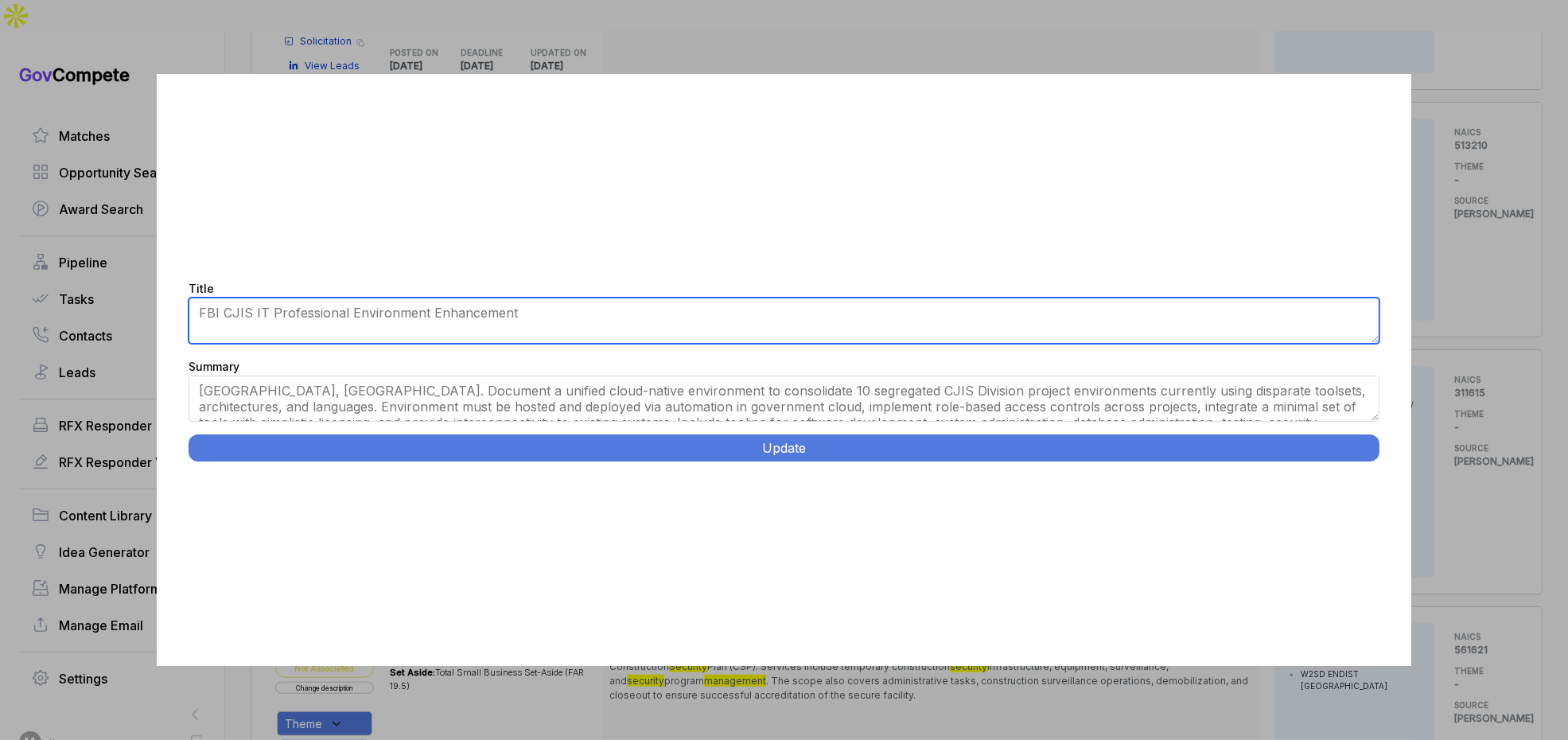
click at [535, 306] on textarea "FBI CJIS IT Professional Environment Enhancement" at bounding box center [784, 321] width 1191 height 46
paste textarea "Unified IT Professional Environment Concept."
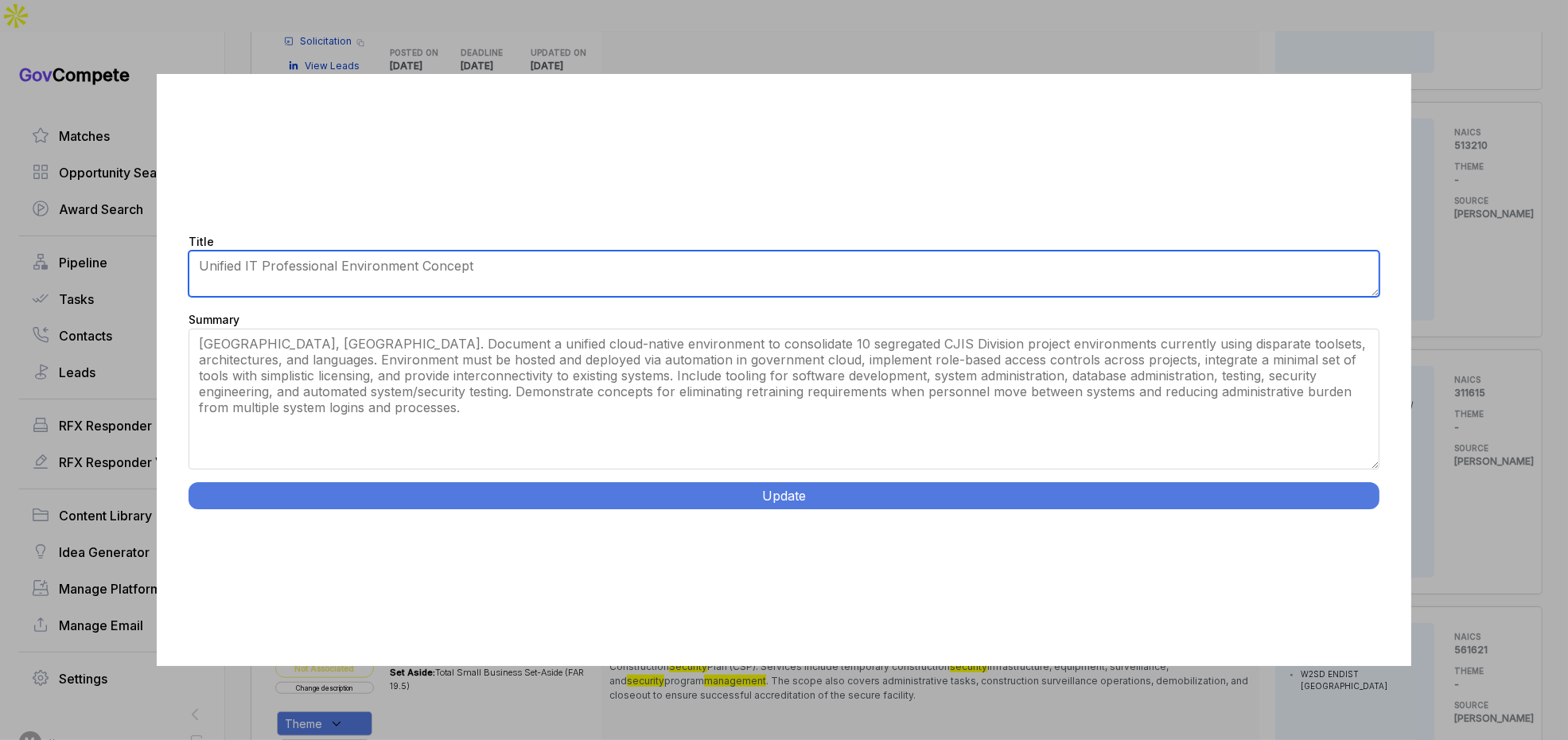
drag, startPoint x: 1373, startPoint y: 417, endPoint x: 1300, endPoint y: 500, distance: 110.5
click at [1375, 511] on div "Title FBI CJIS IT Professional Environment Enhancement Summary Clarksburg, WV. …" at bounding box center [784, 370] width 1255 height 593
type textarea "Unified IT Professional Environment Concept"
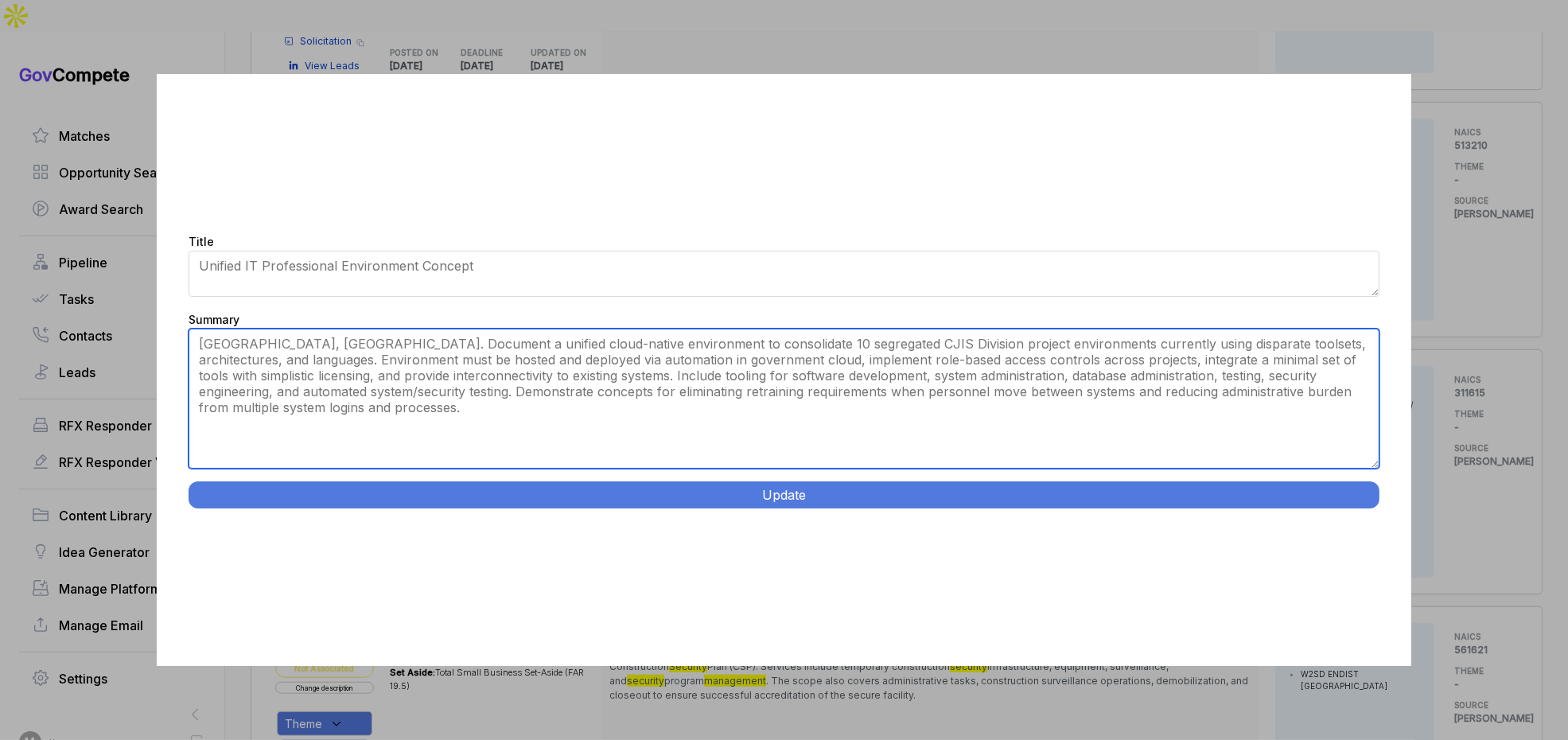
click at [679, 345] on textarea "Clarksburg, WV. The FBI's Criminal Justice Information Services (CJIS) Division…" at bounding box center [784, 399] width 1191 height 140
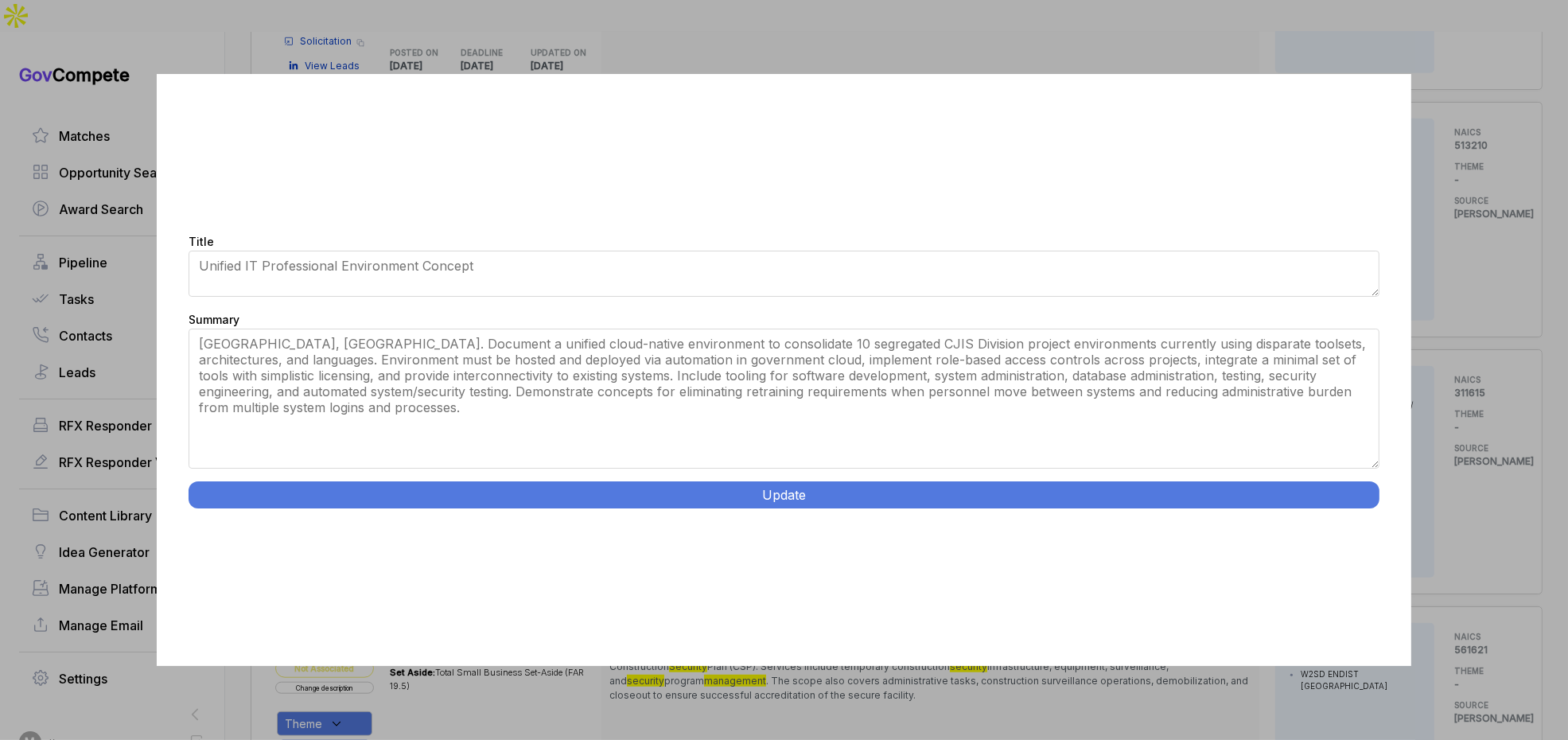
click at [593, 487] on button "Update" at bounding box center [784, 494] width 1191 height 27
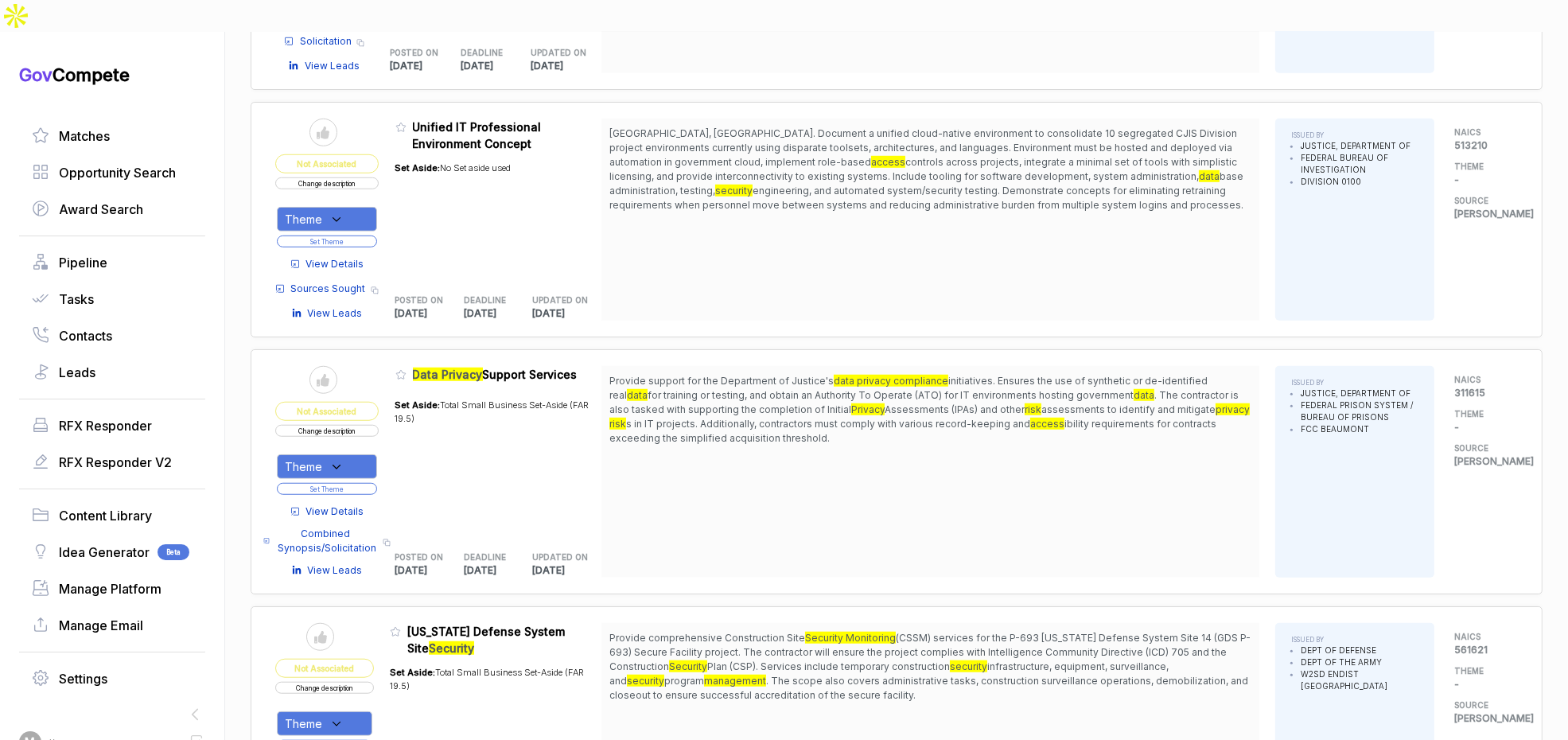
click at [358, 207] on div "Theme" at bounding box center [327, 219] width 100 height 25
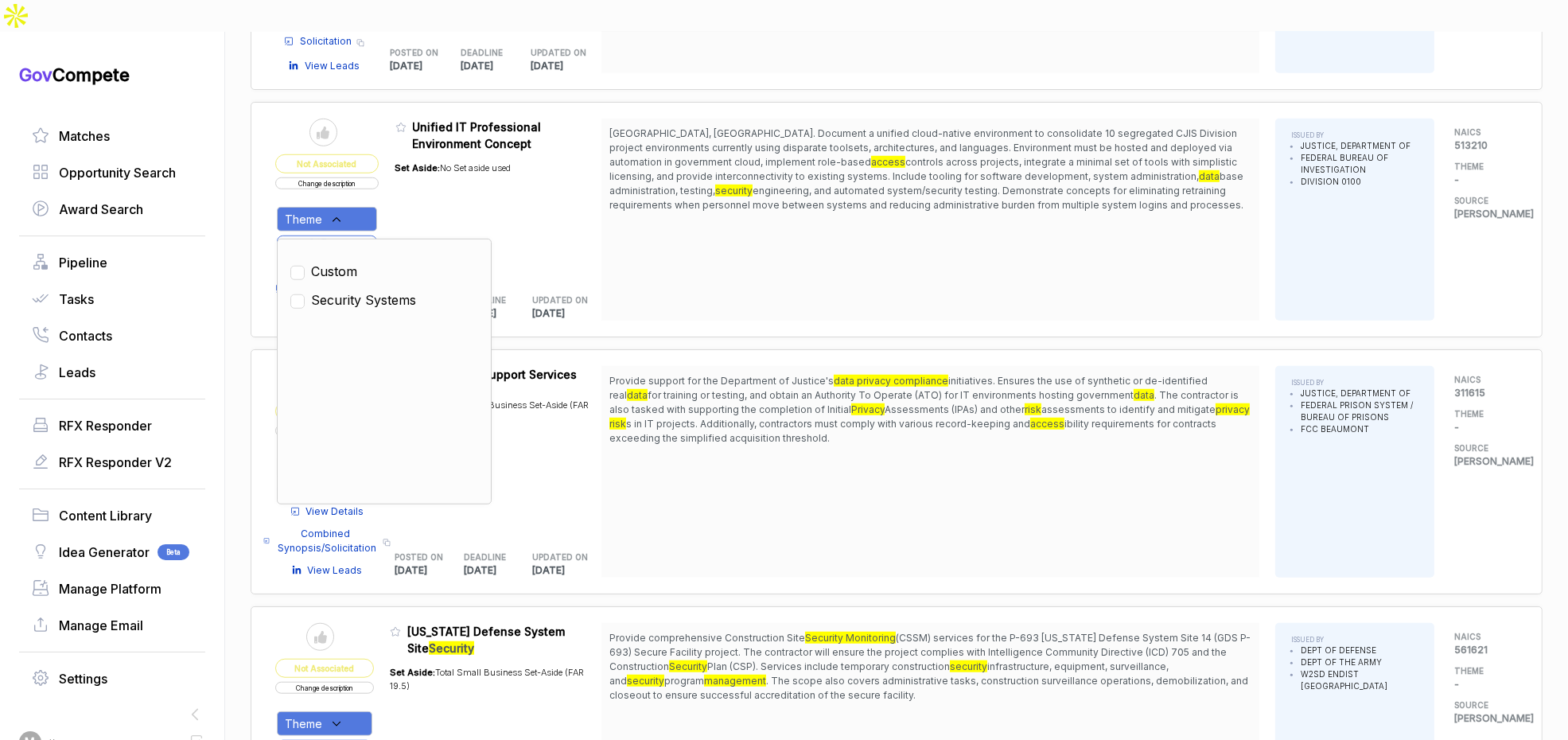
drag, startPoint x: 364, startPoint y: 262, endPoint x: 384, endPoint y: 237, distance: 32.0
click at [365, 290] on span "Security Systems" at bounding box center [364, 300] width 105 height 19
checkbox input "true"
drag, startPoint x: 429, startPoint y: 164, endPoint x: 375, endPoint y: 192, distance: 60.8
click at [428, 165] on div "Set Aside: No Set aside used" at bounding box center [453, 215] width 116 height 125
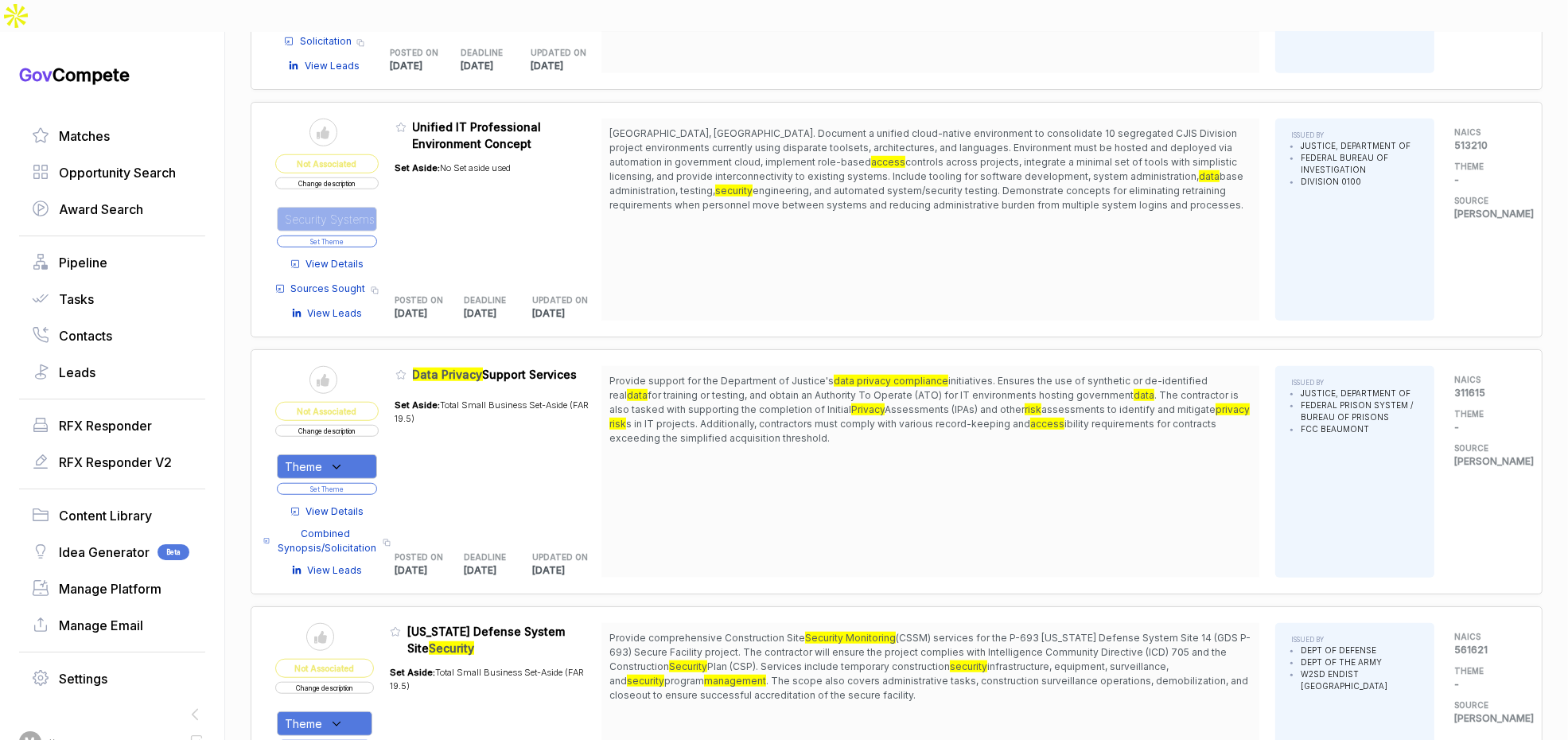
click at [362, 236] on button "Set Theme" at bounding box center [327, 241] width 100 height 12
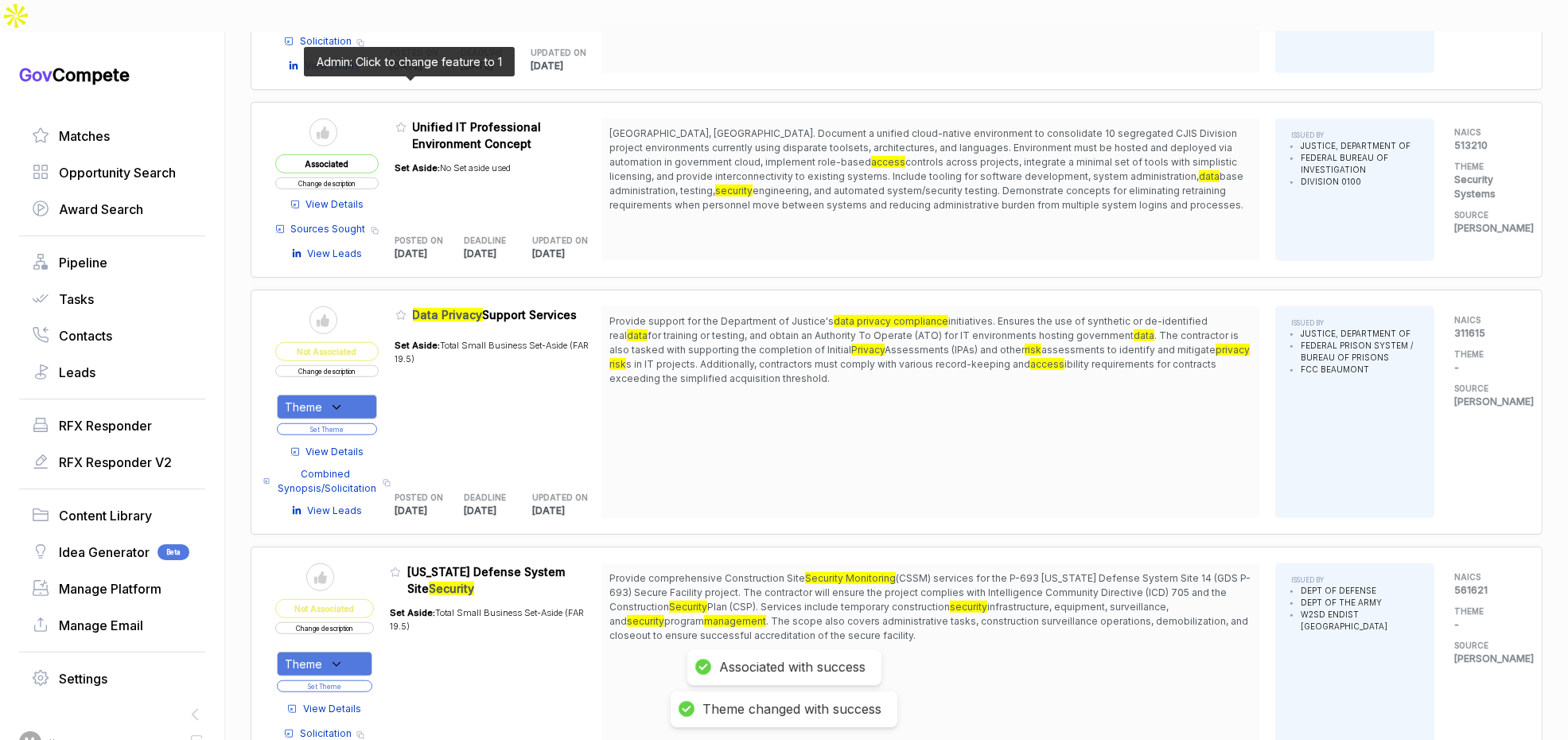
click at [406, 122] on icon at bounding box center [401, 127] width 11 height 11
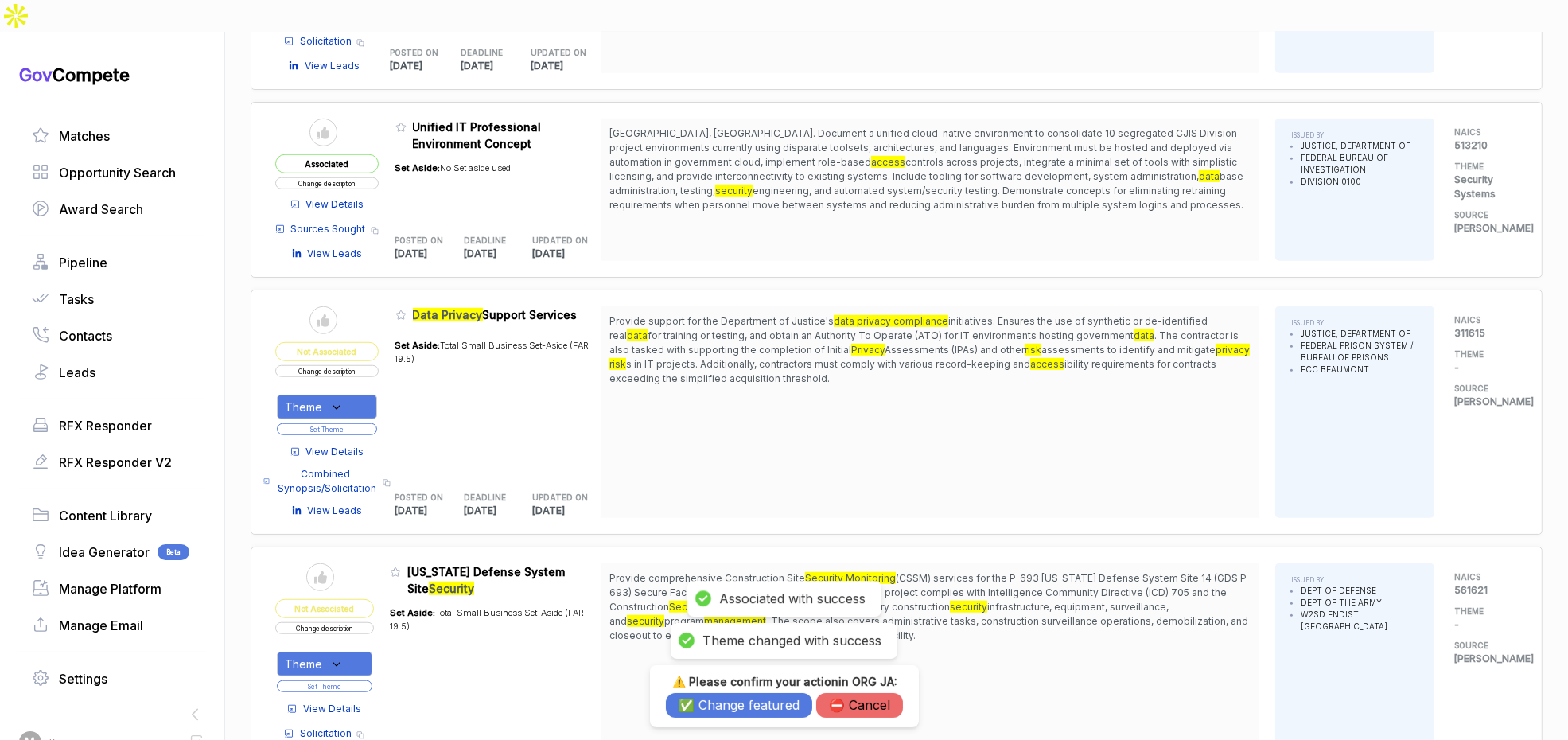
click at [700, 708] on button "✅ Change featured" at bounding box center [739, 705] width 146 height 25
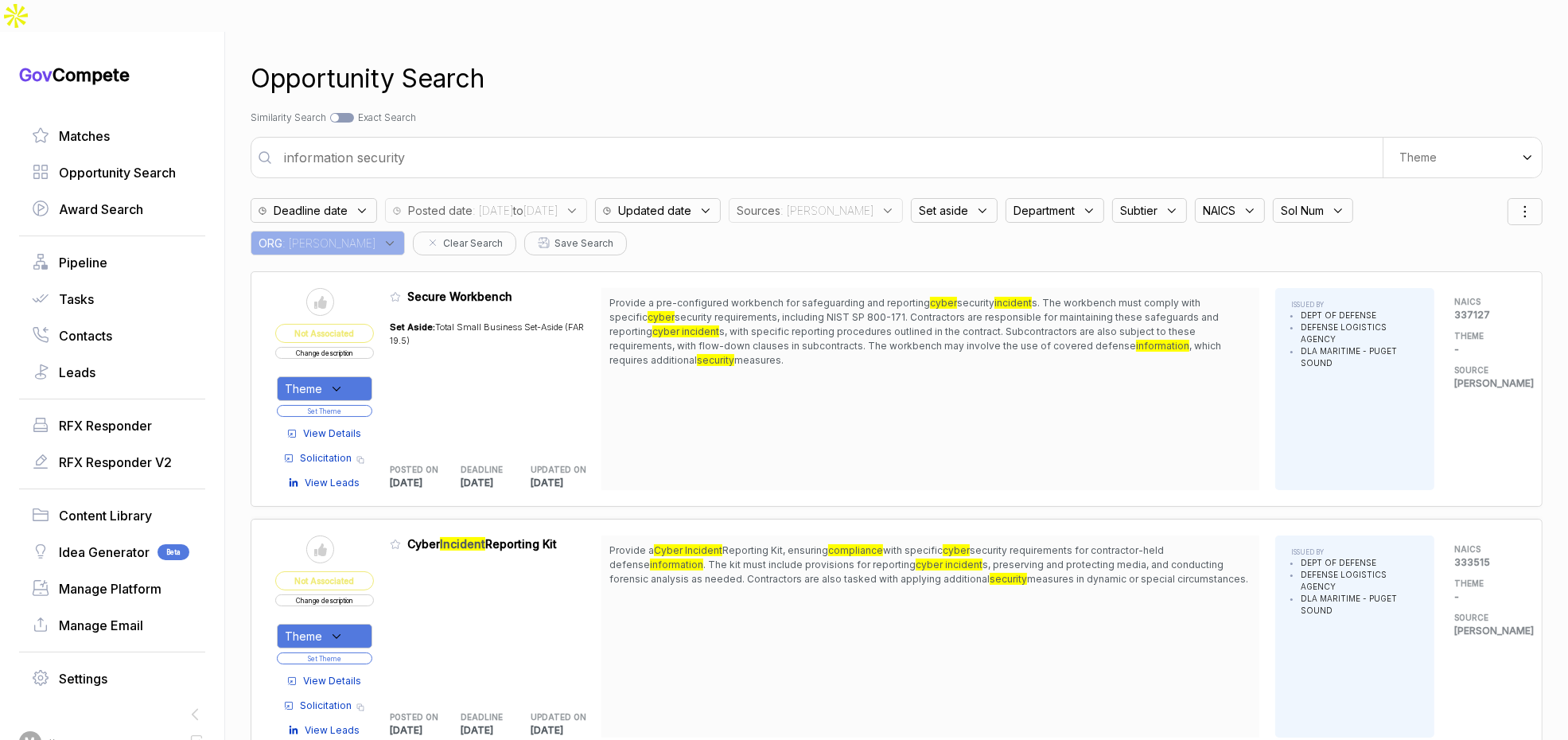
click at [1066, 202] on span "Department" at bounding box center [1044, 210] width 61 height 17
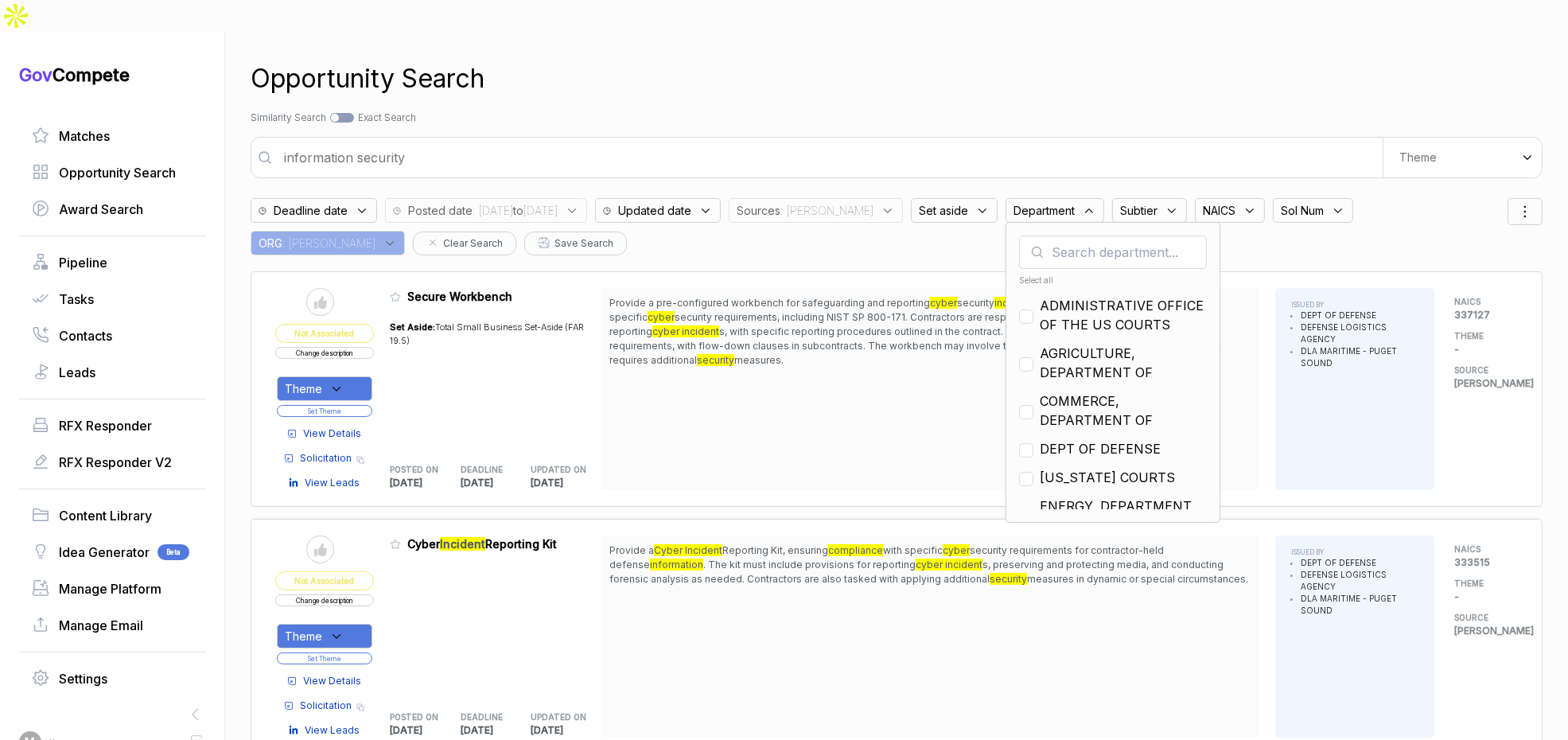
click at [1032, 275] on div "Select all" at bounding box center [1113, 280] width 188 height 12
checkbox input "true"
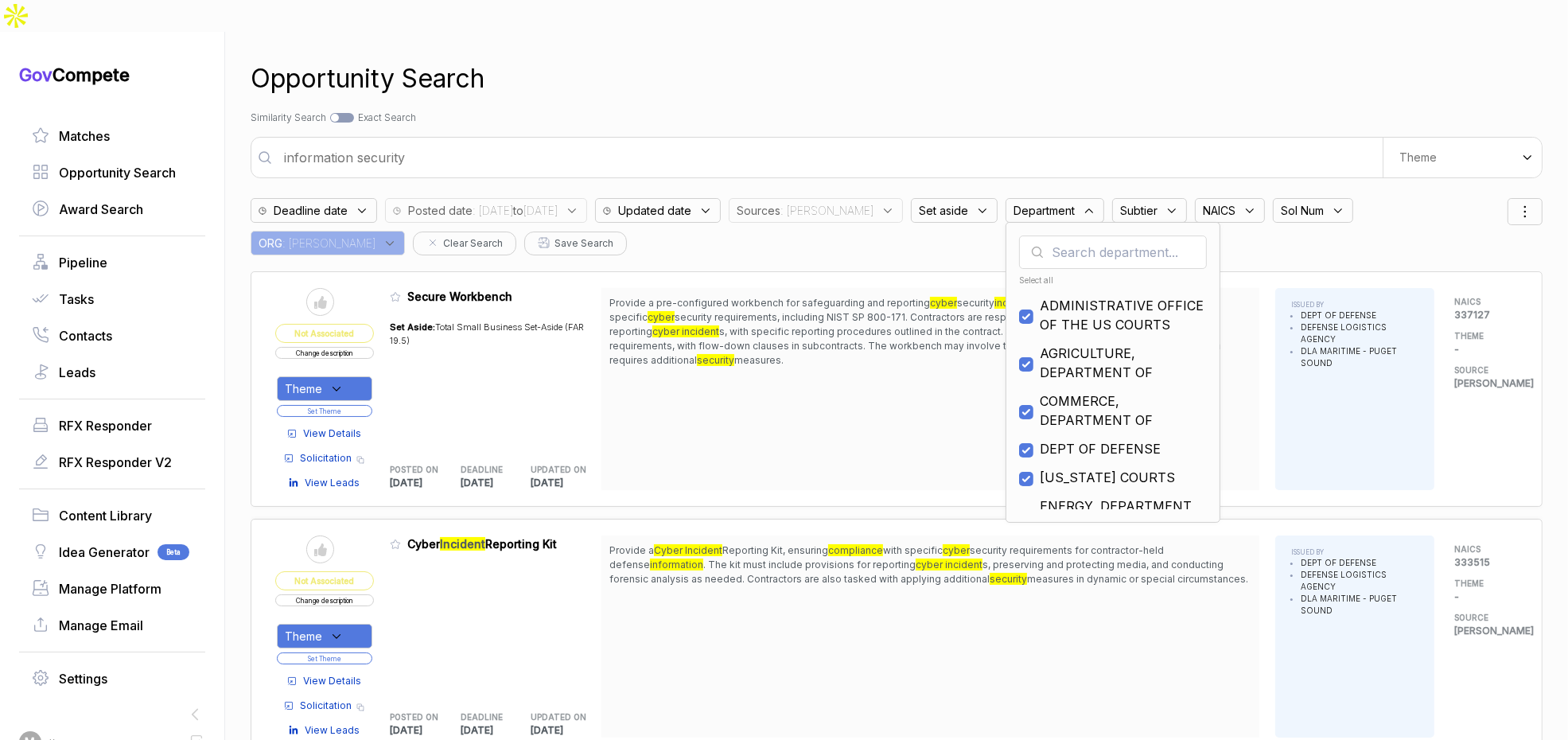
checkbox input "true"
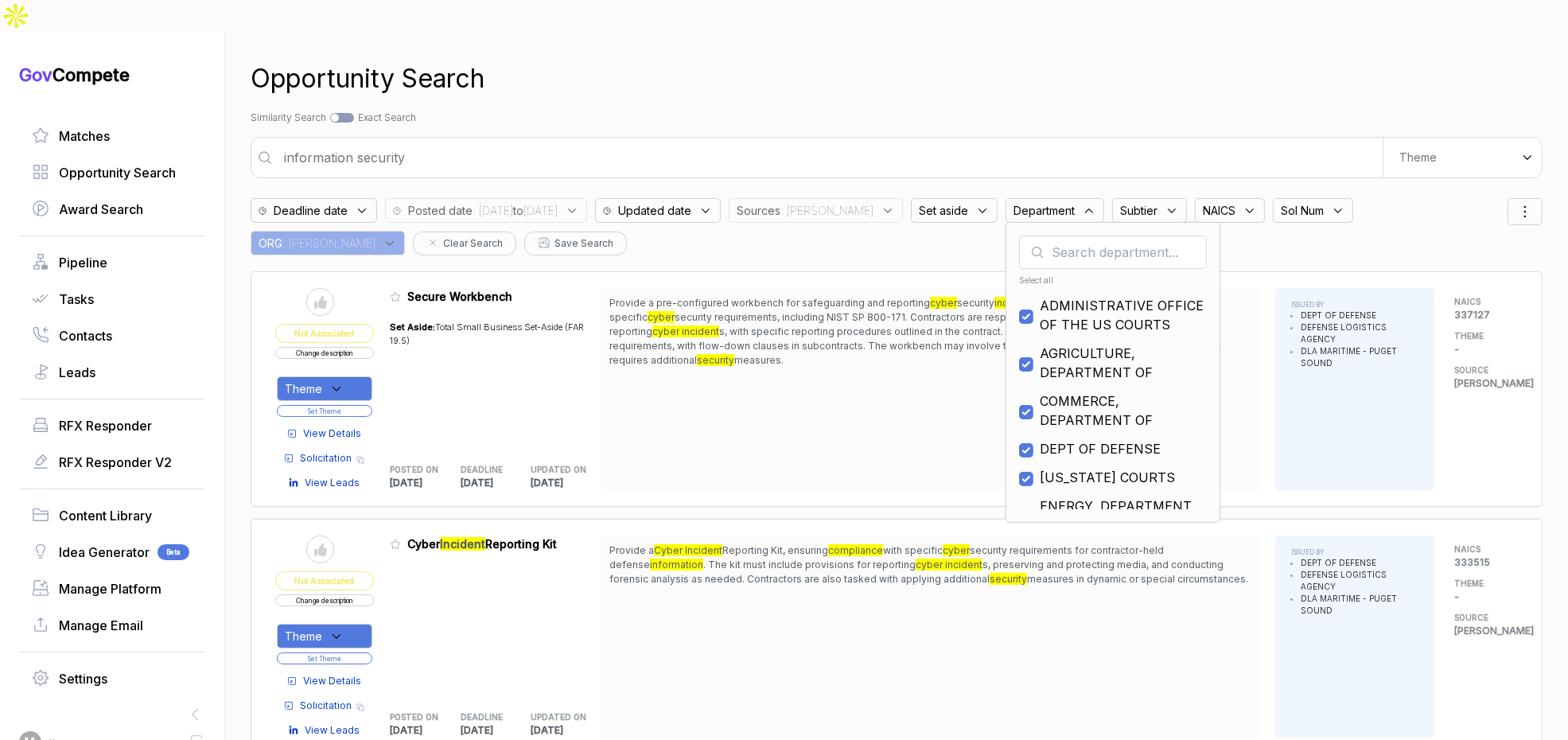
checkbox input "true"
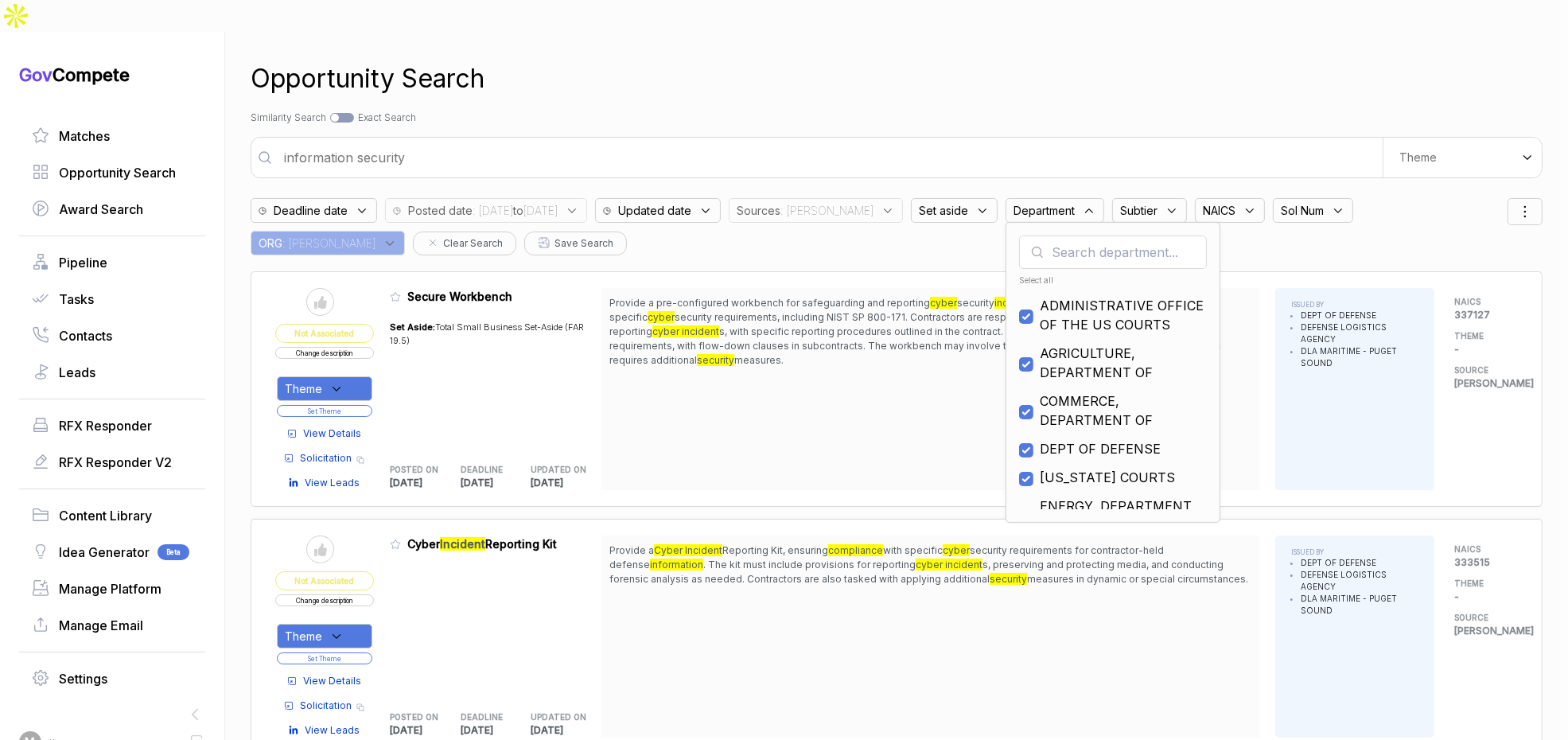
checkbox input "true"
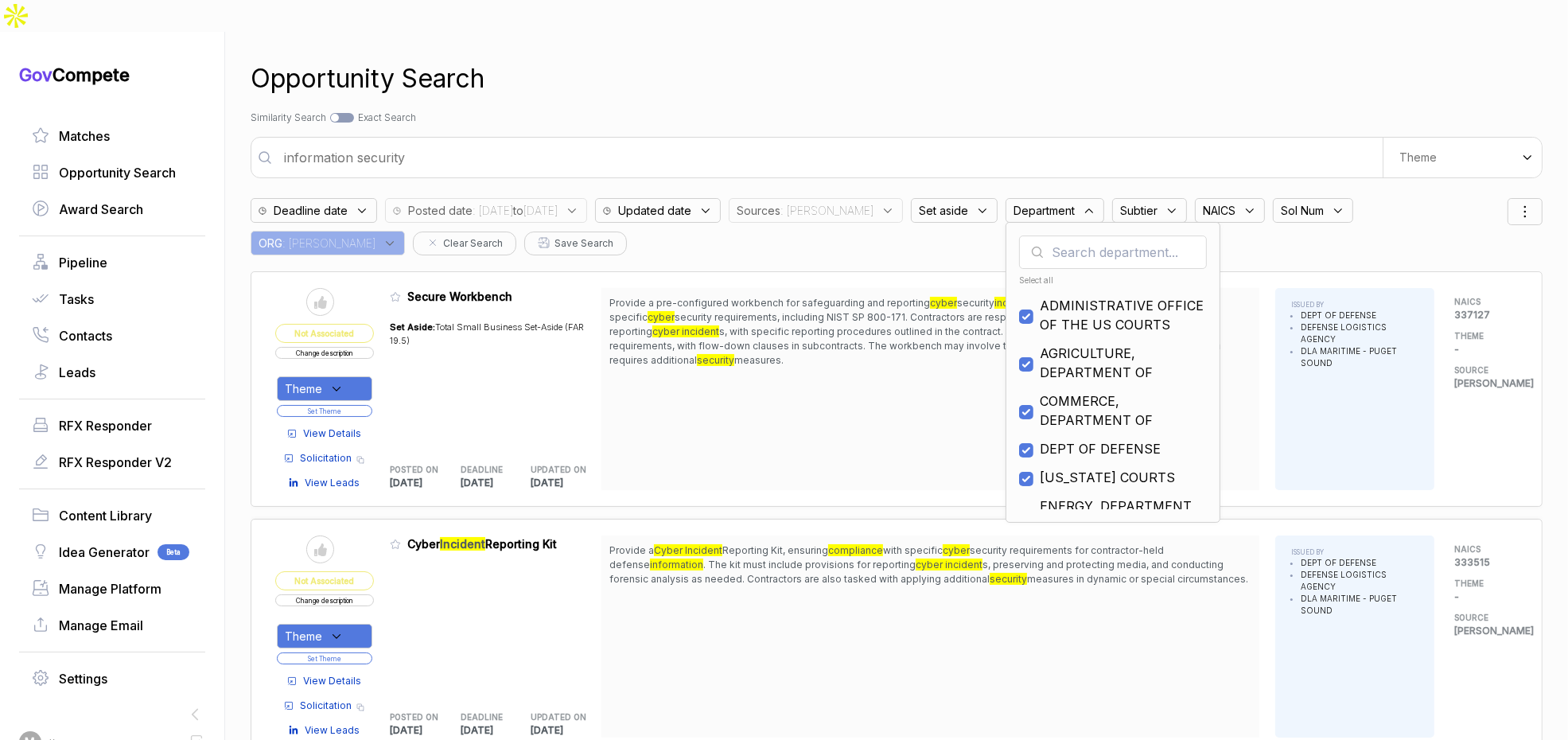
checkbox input "true"
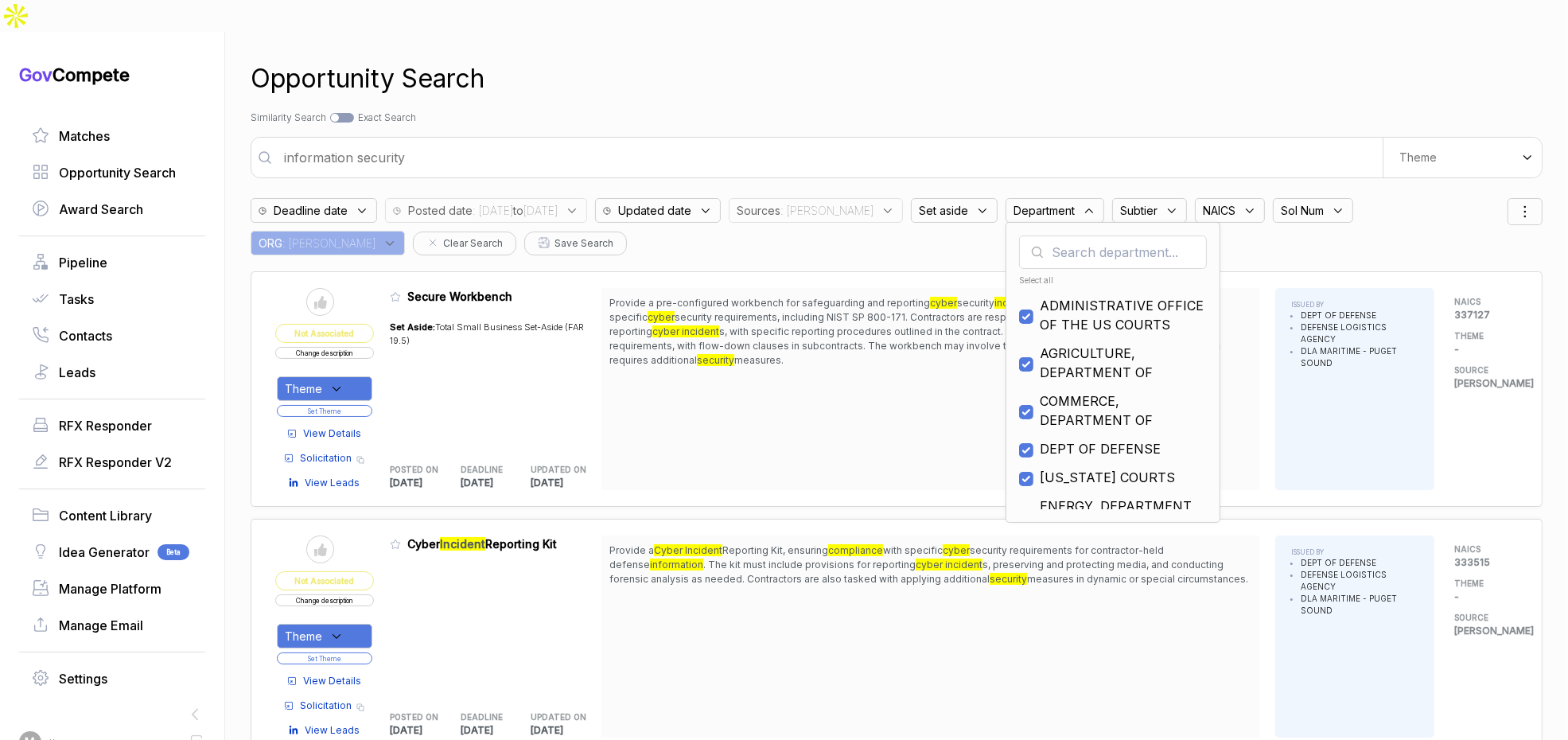
checkbox input "true"
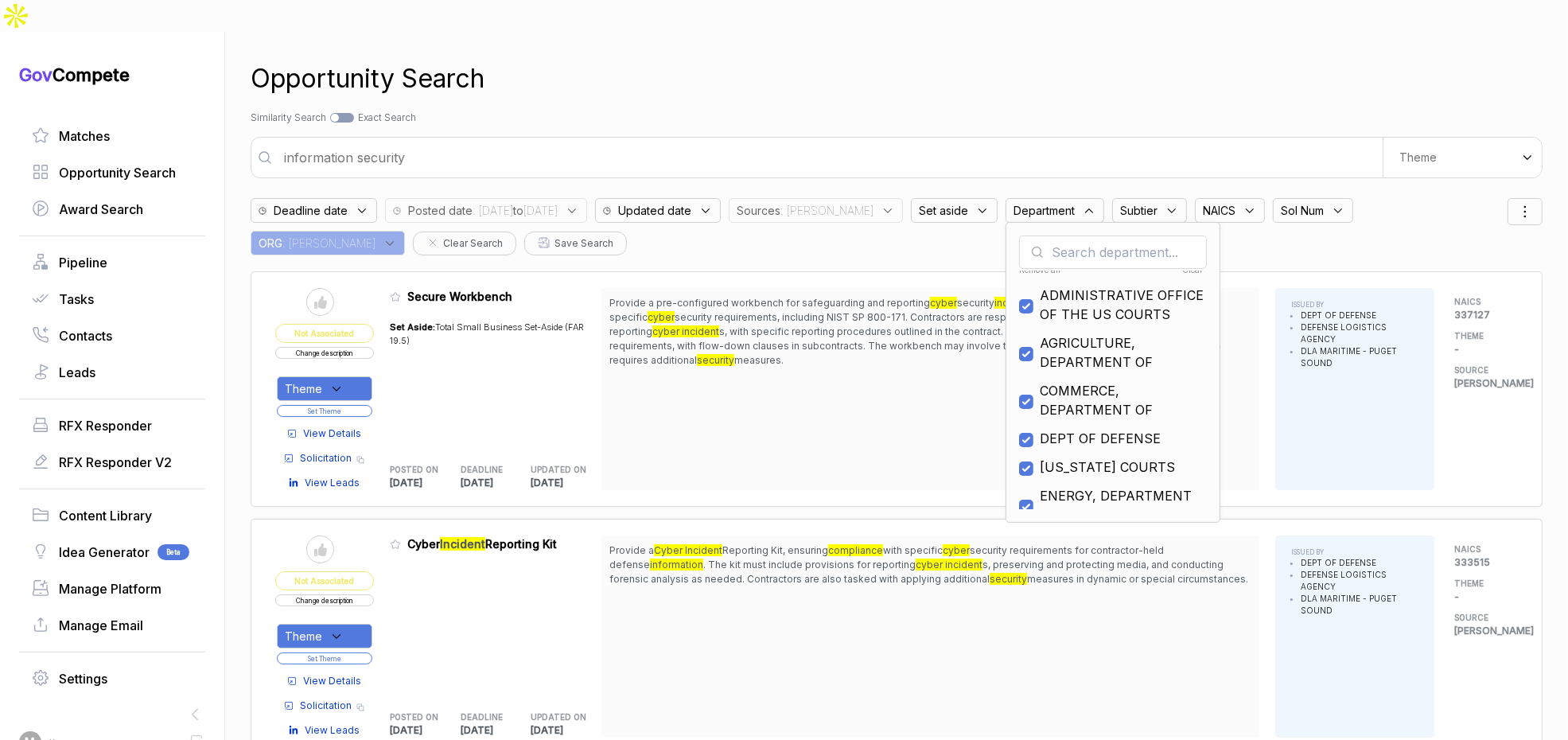
scroll to position [11, 0]
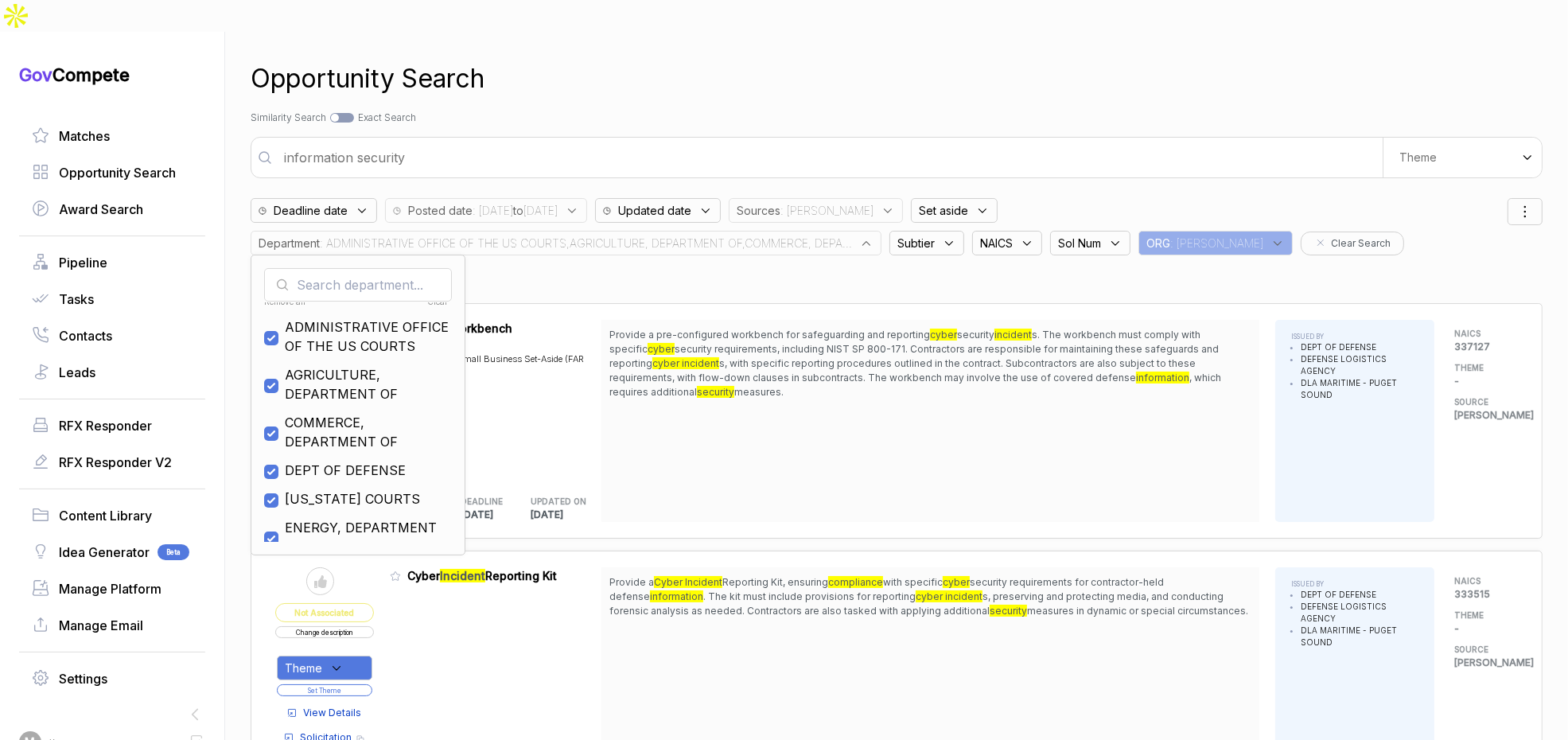
drag, startPoint x: 1082, startPoint y: 400, endPoint x: 1088, endPoint y: 307, distance: 93.2
click at [1082, 399] on div "Provide a pre-configured workbench for safeguarding and reporting cyber securit…" at bounding box center [930, 420] width 658 height 202
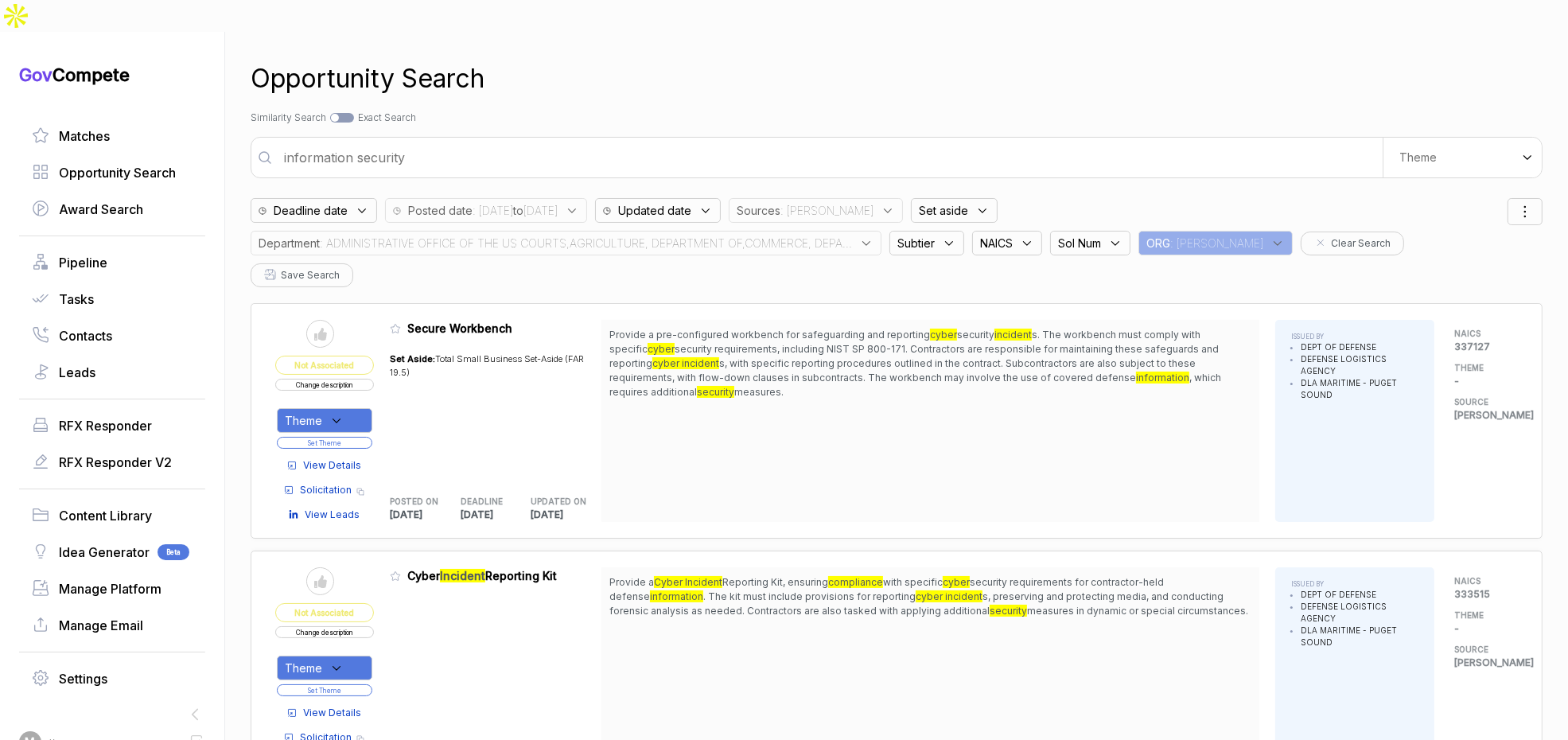
click at [817, 235] on span ": ADMINISTRATIVE OFFICE OF THE US COURTS,AGRICULTURE, DEPARTMENT OF,COMMERCE, D…" at bounding box center [586, 243] width 532 height 17
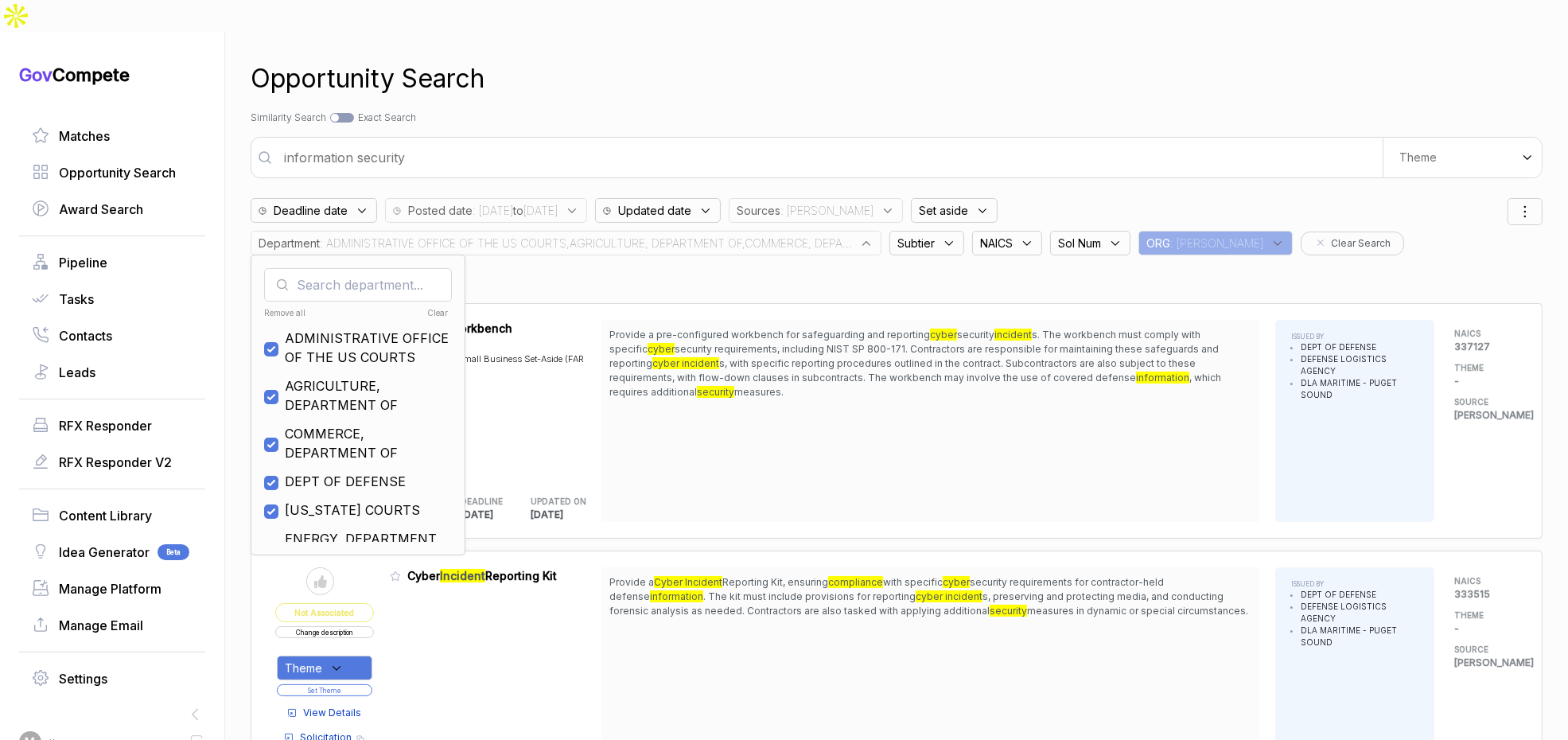
drag, startPoint x: 334, startPoint y: 444, endPoint x: 341, endPoint y: 435, distance: 11.4
click at [334, 472] on span "DEPT OF DEFENSE" at bounding box center [345, 481] width 121 height 19
checkbox input "false"
click at [825, 67] on div "Opportunity Search Search by Topic Relevance Similarity Search Search by Exact …" at bounding box center [896, 402] width 1293 height 740
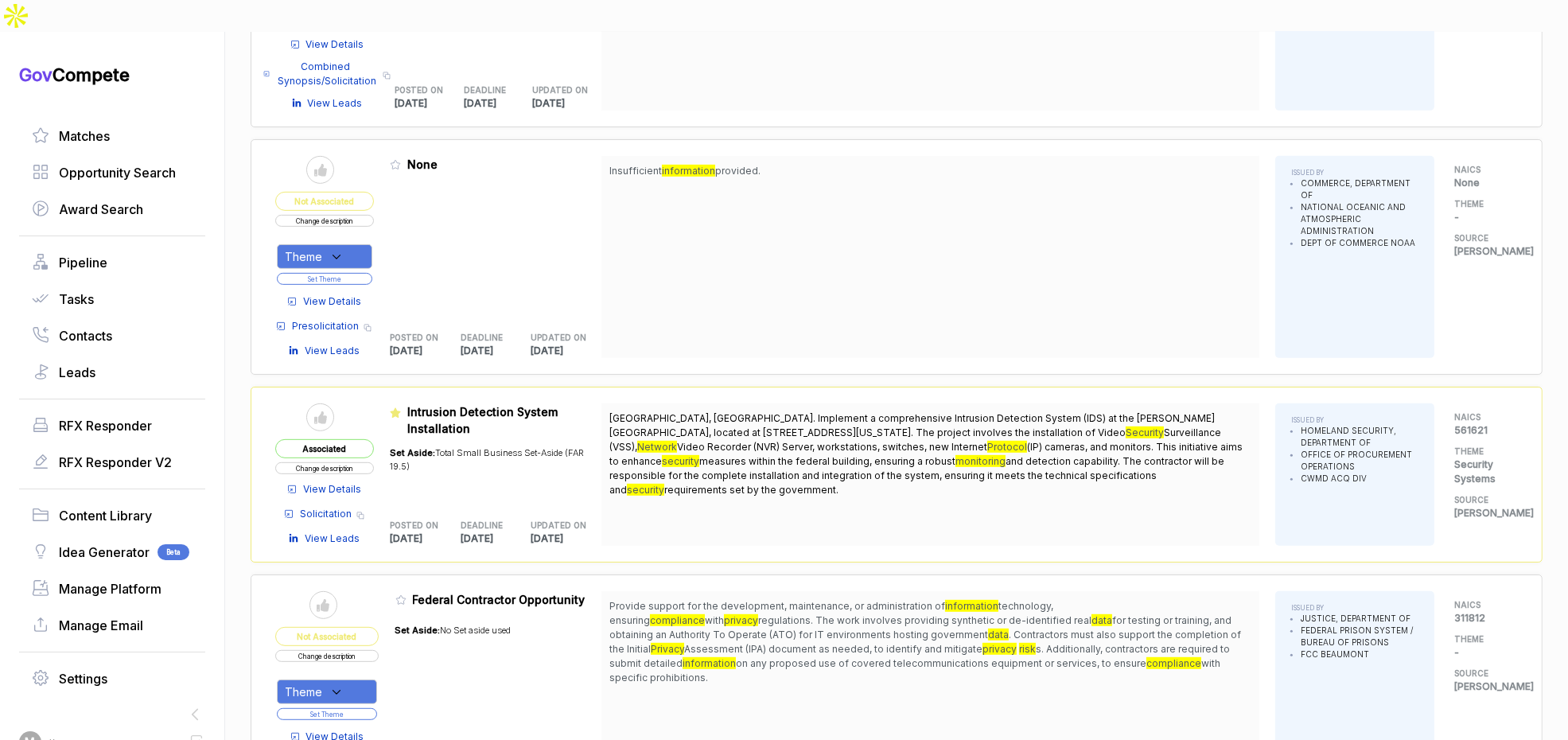
scroll to position [1013, 0]
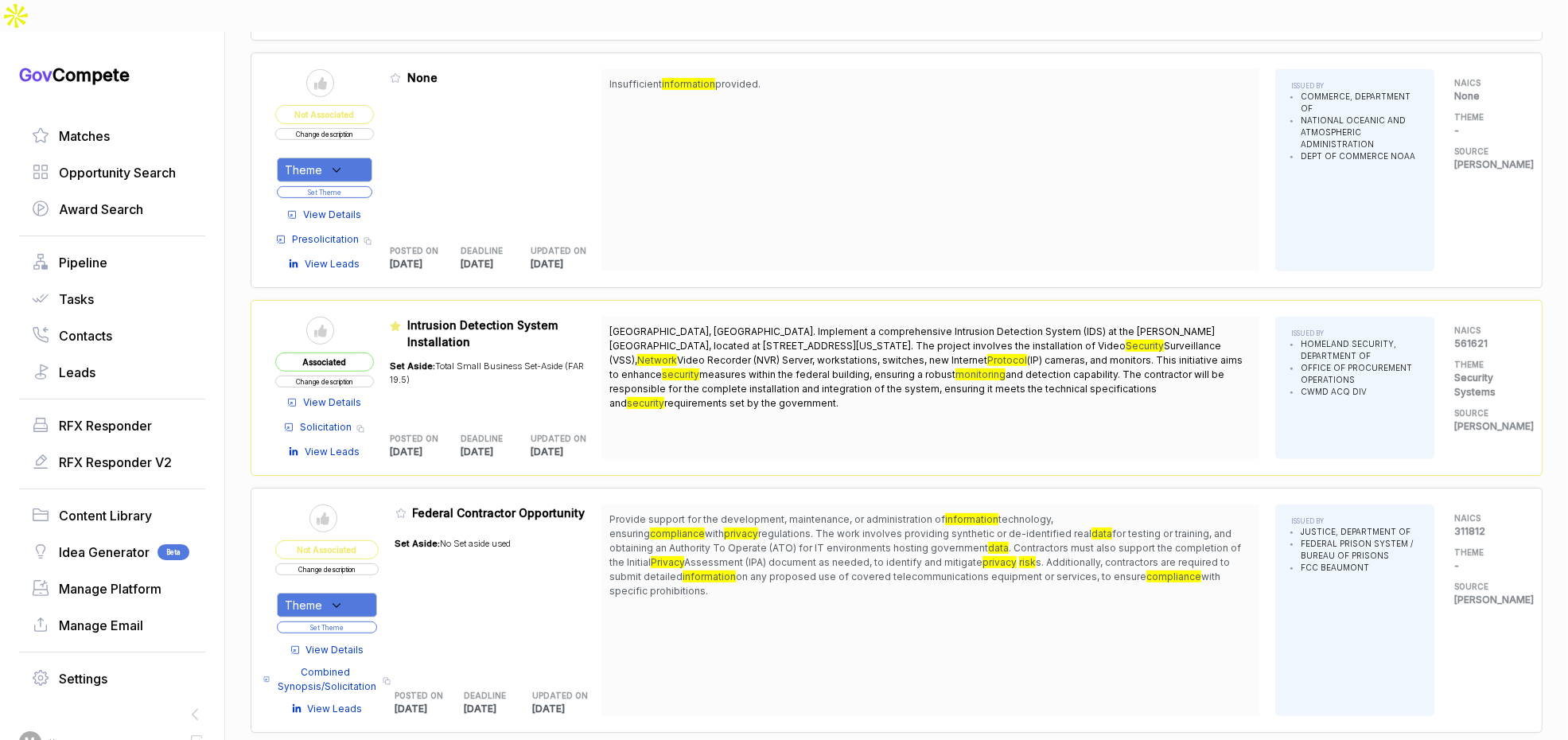
click at [357, 643] on span "View Details" at bounding box center [334, 651] width 58 height 15
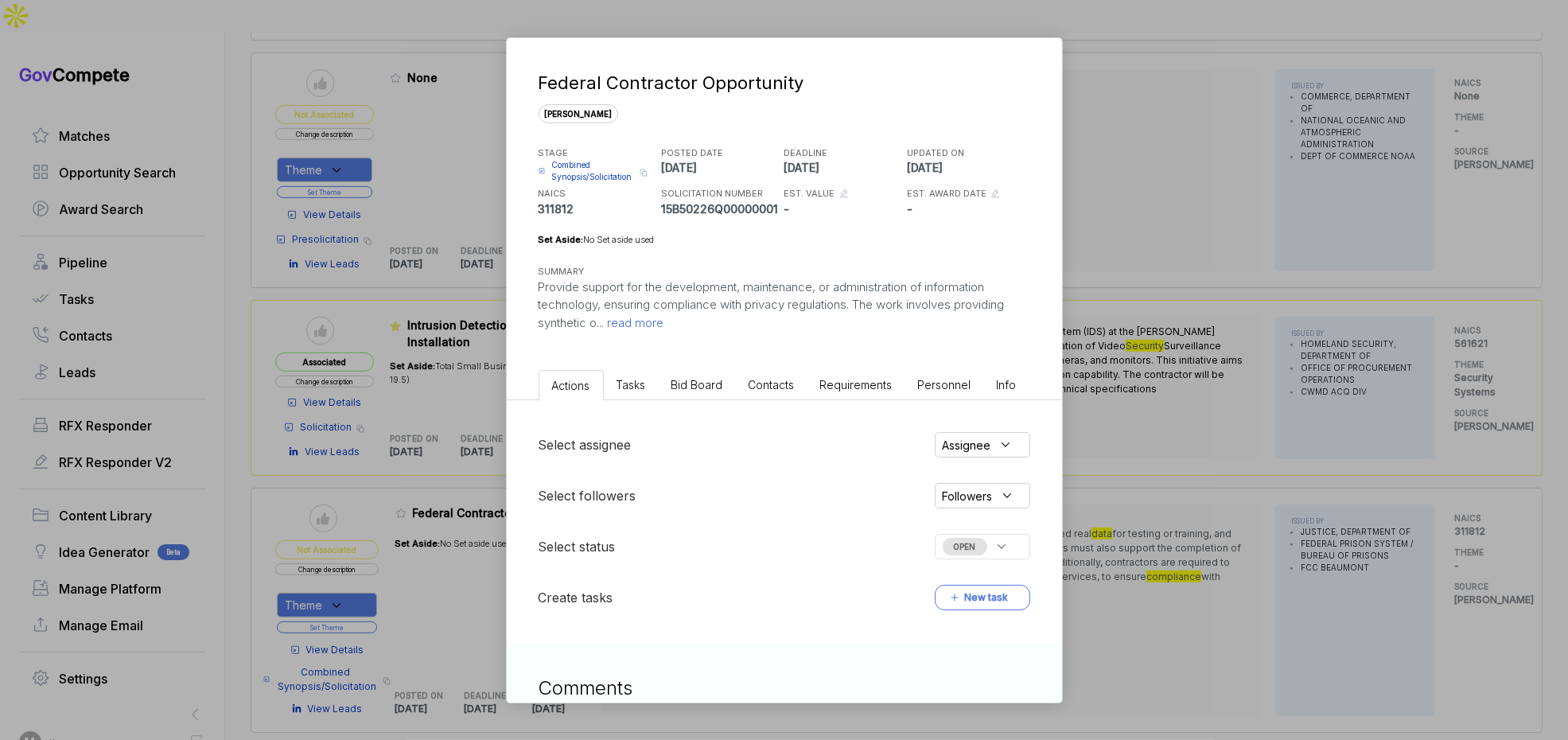
click at [685, 385] on span "Bid Board" at bounding box center [697, 384] width 52 height 14
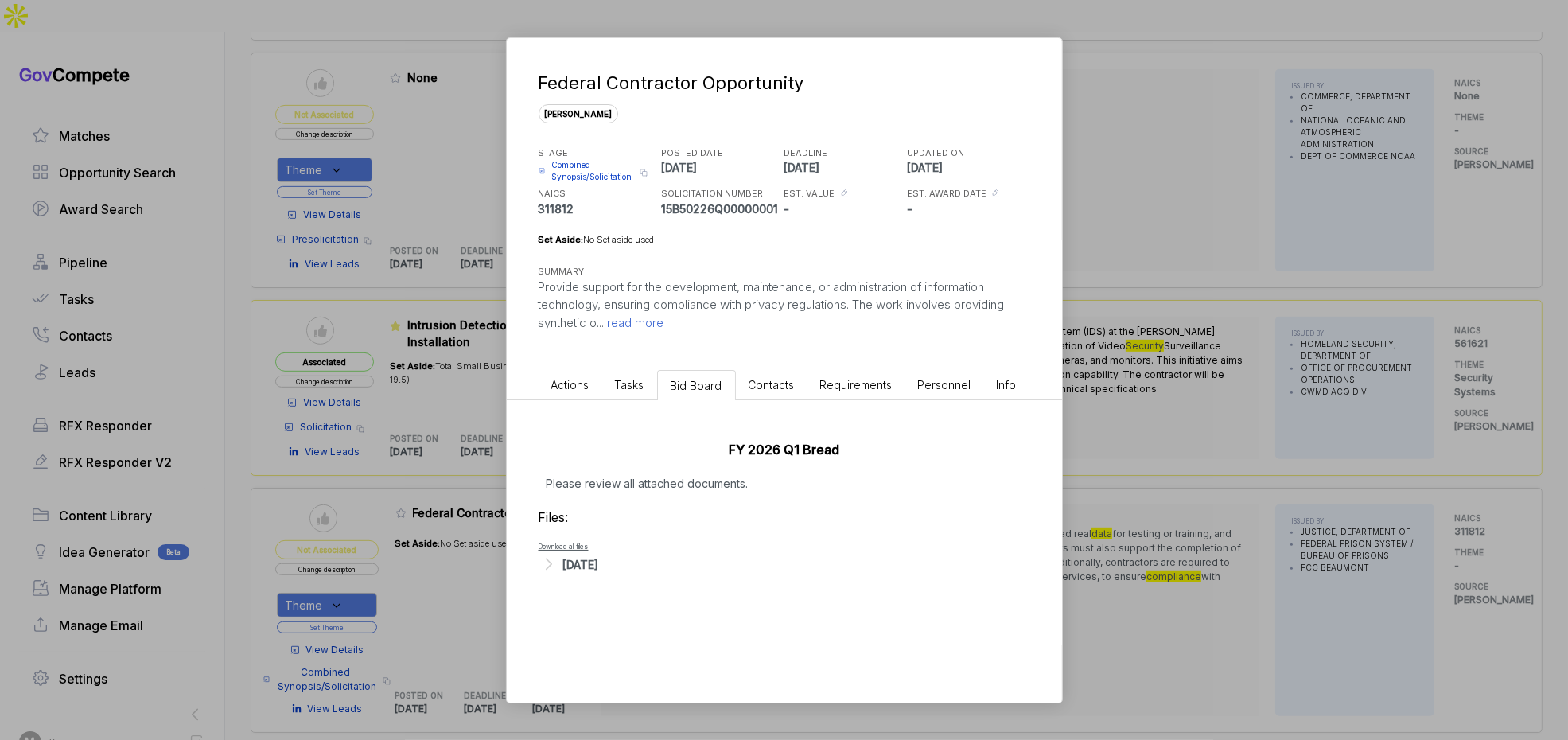
click at [1141, 489] on div "Federal Contractor Opportunity sam STAGE Combined Synopsis/Solicitation Copy li…" at bounding box center [784, 370] width 1568 height 740
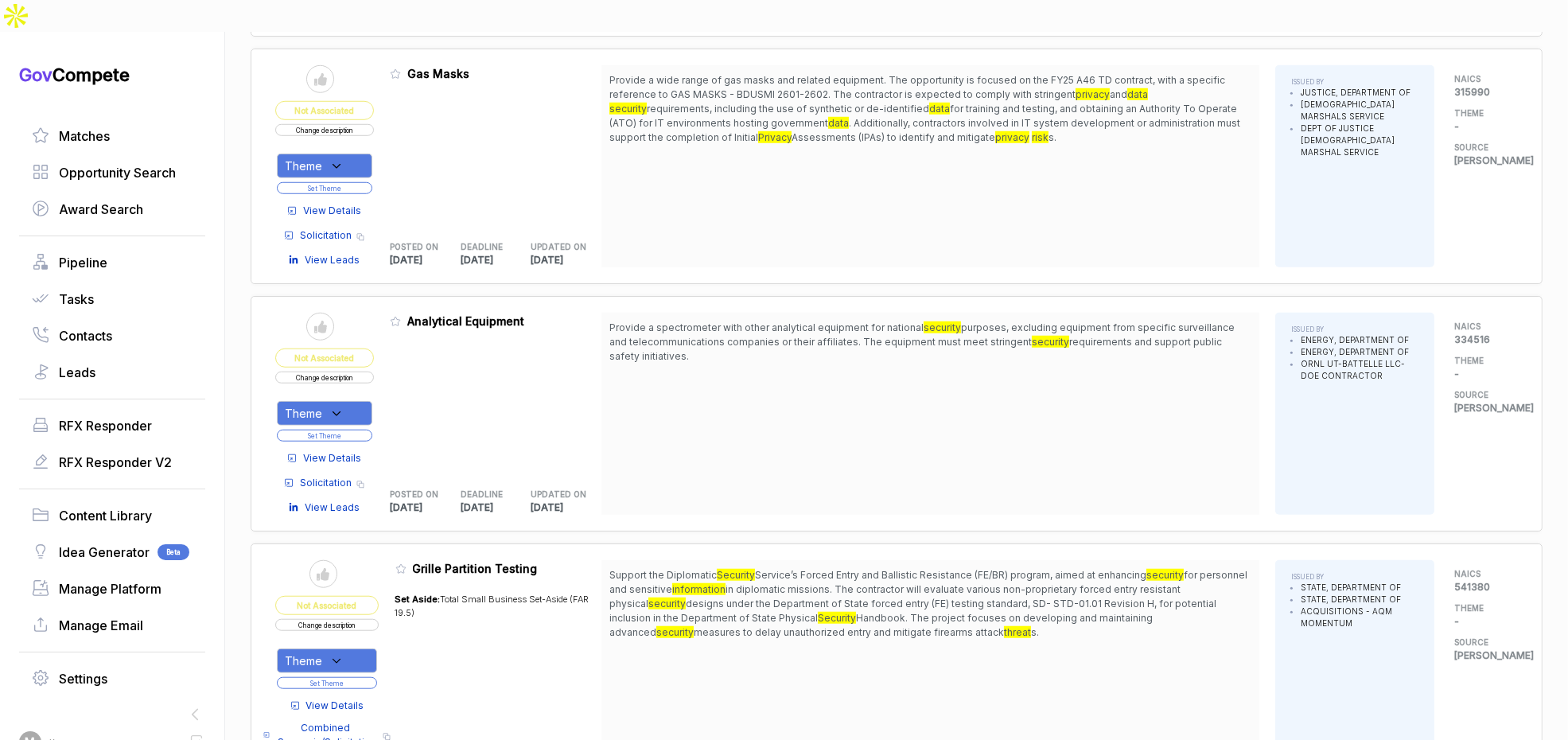
scroll to position [1720, 0]
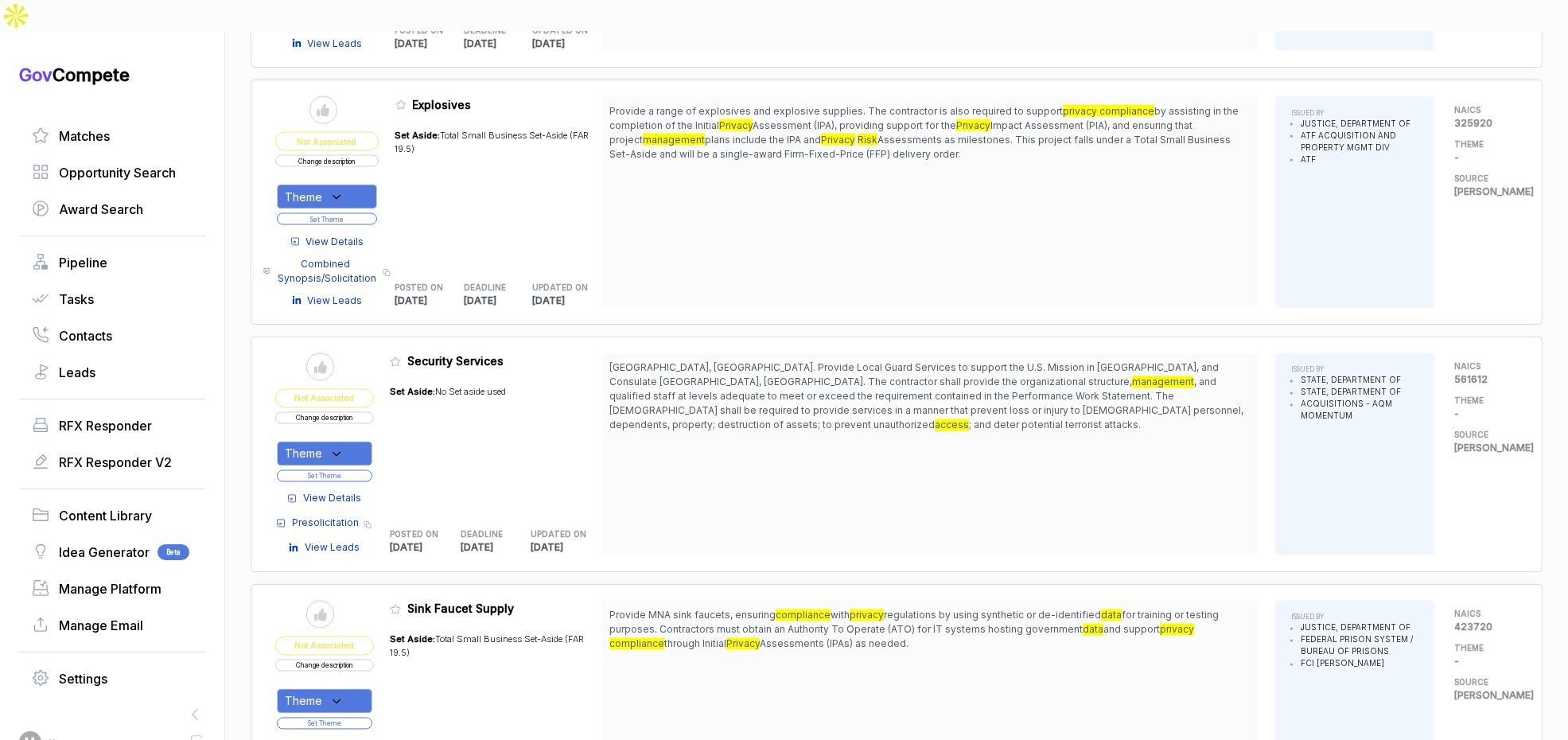
scroll to position [4288, 0]
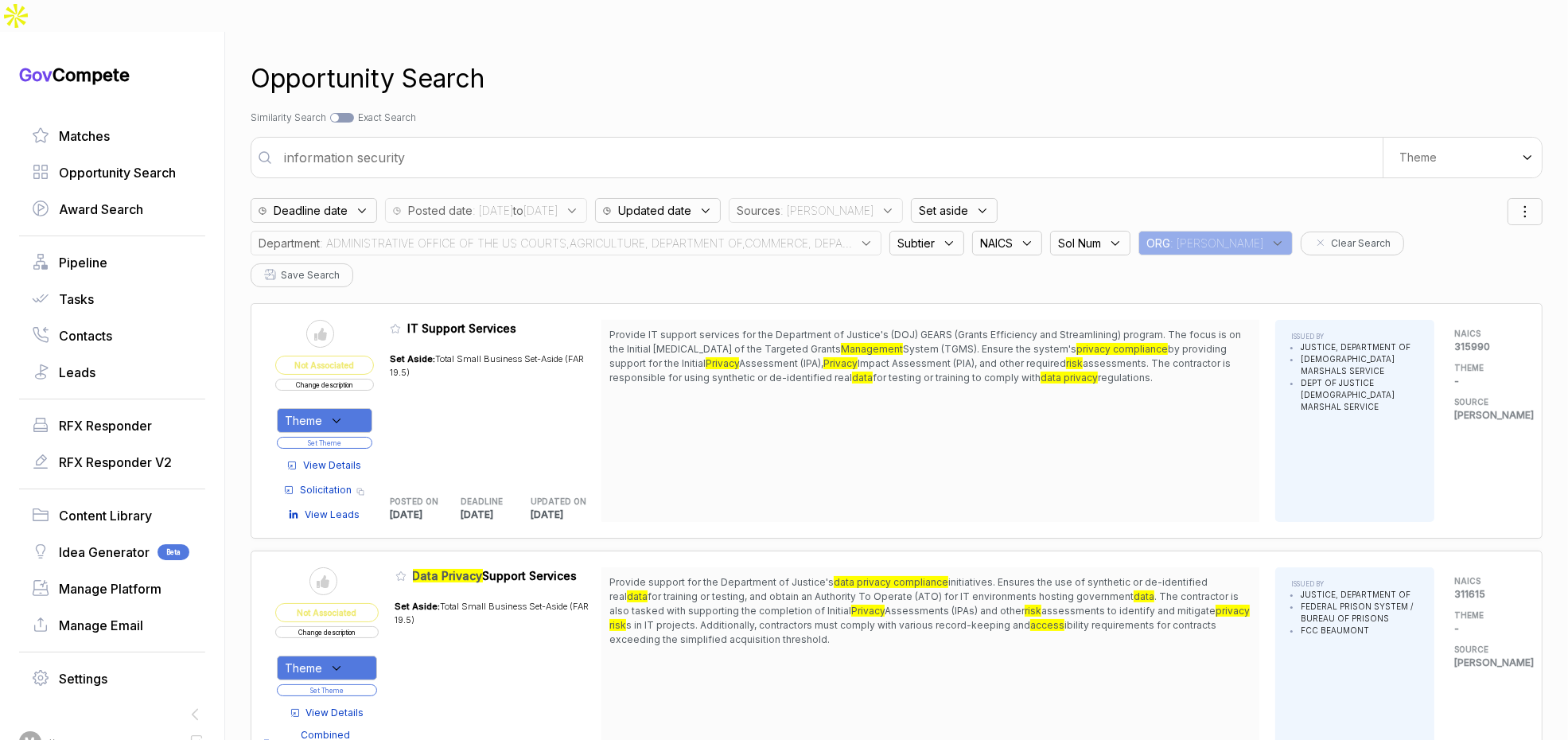
click at [604, 142] on input "information security" at bounding box center [828, 158] width 1108 height 32
type input "0"
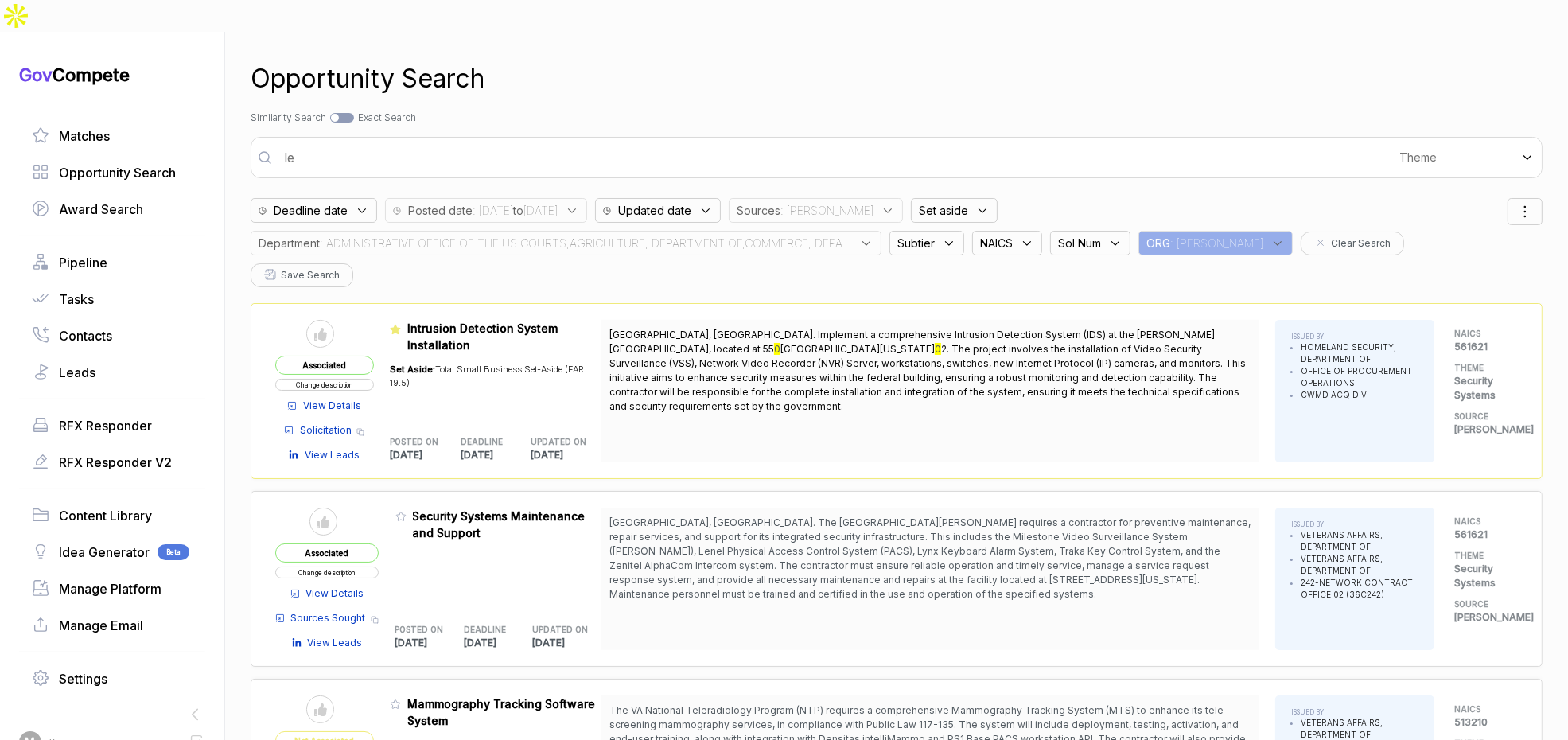
type input "l"
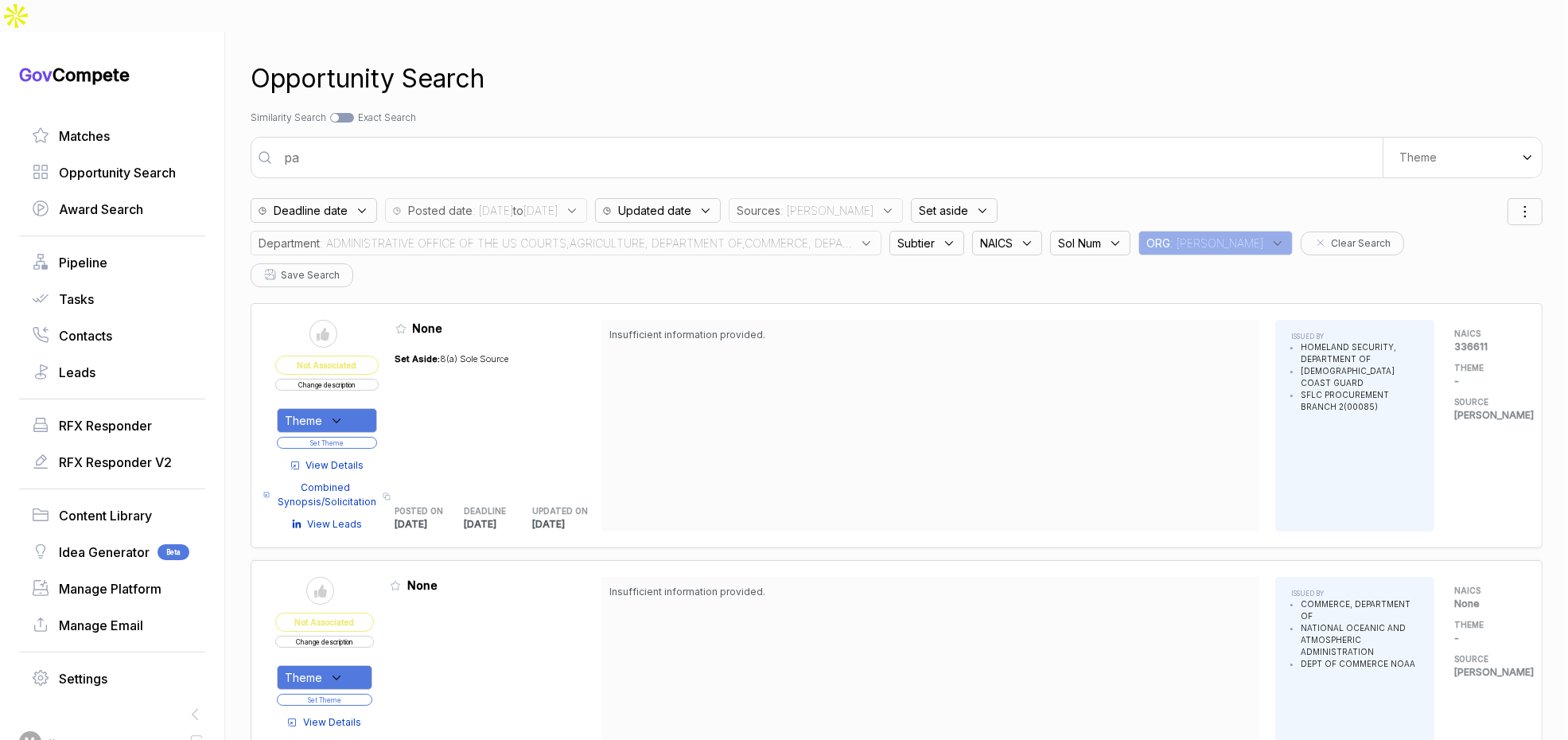
type input "p"
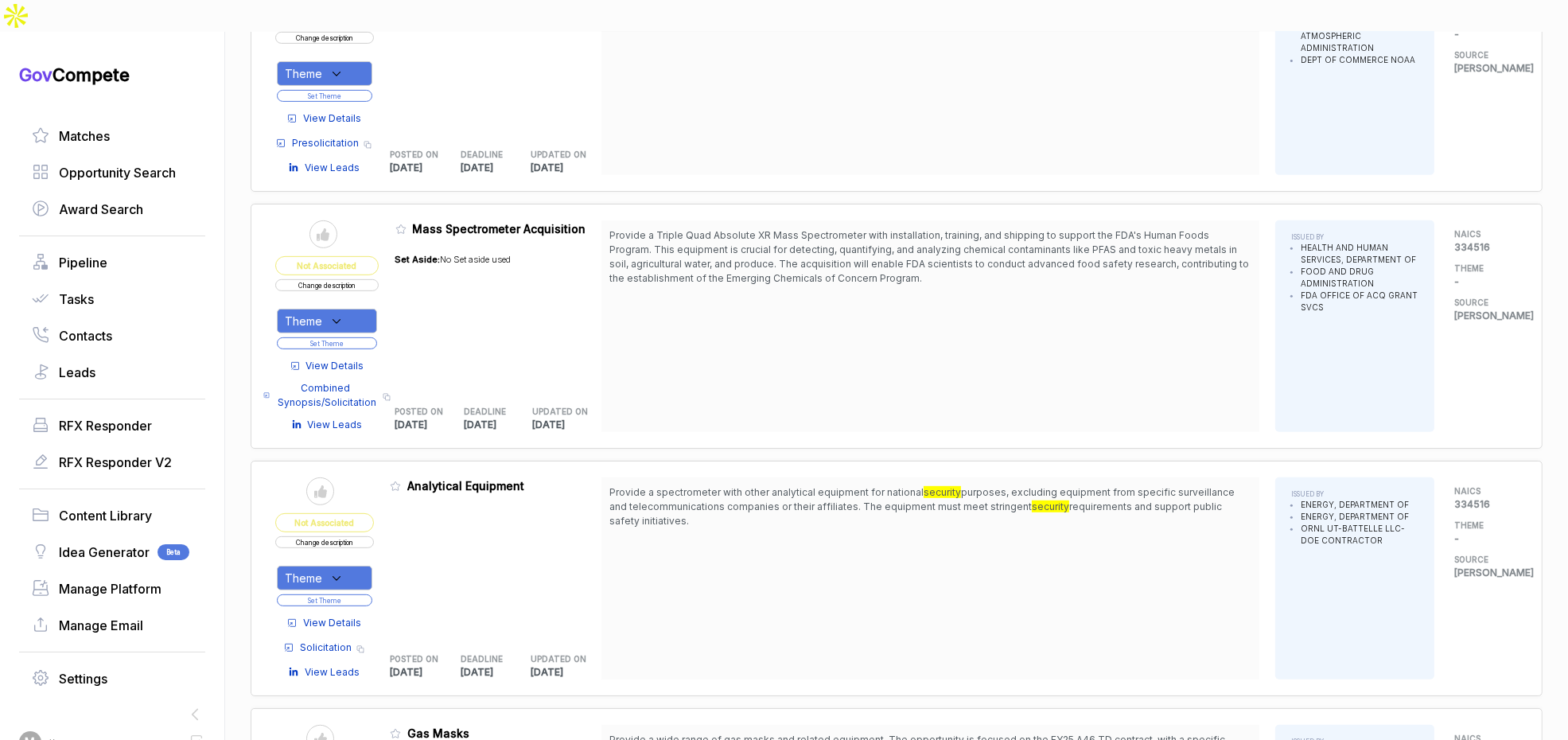
scroll to position [1032, 0]
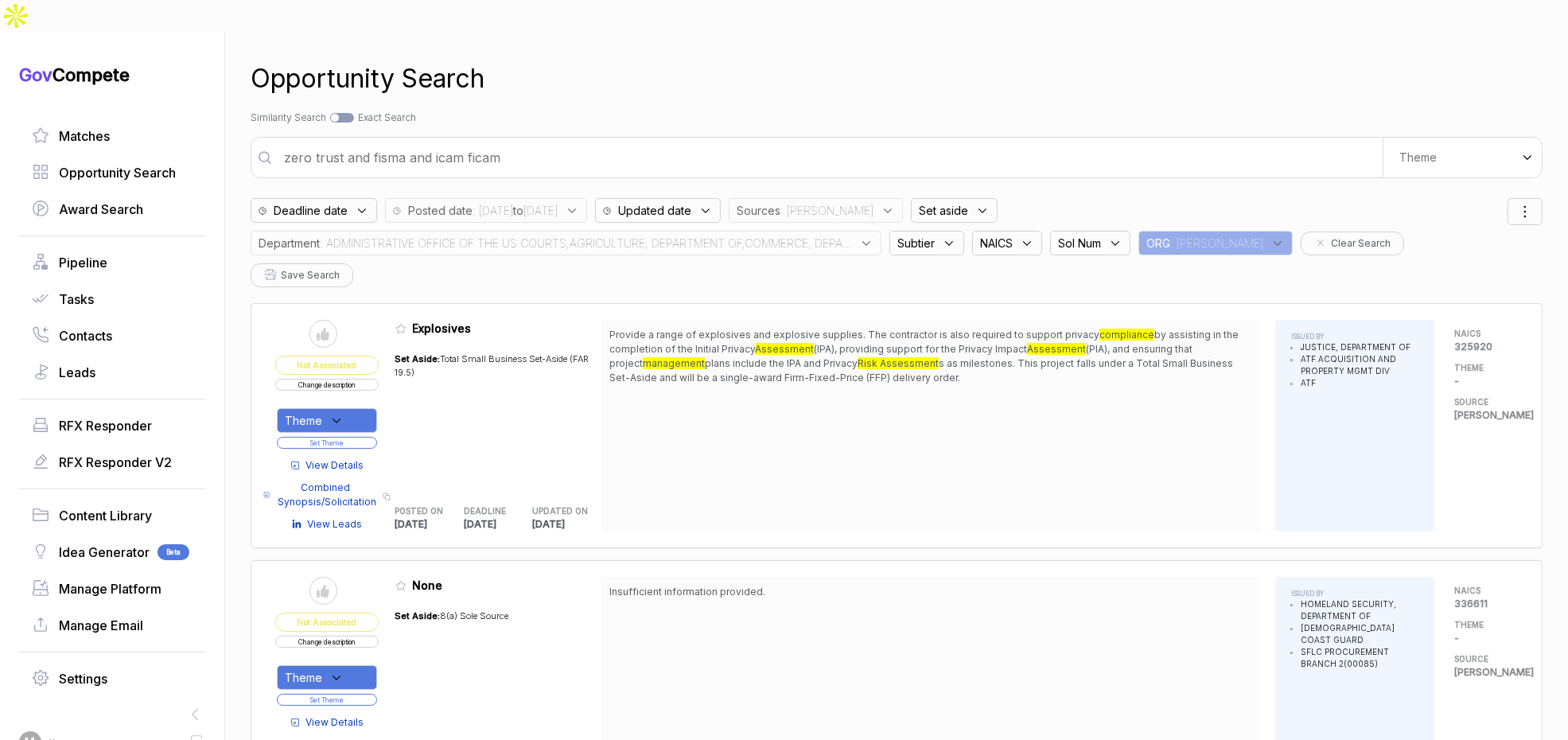
click at [785, 142] on input "zero trust and fisma and icam ficam" at bounding box center [828, 158] width 1108 height 32
click at [784, 142] on input "zero trust and fisma and icam ficam" at bounding box center [828, 158] width 1108 height 32
type input "uscis contact center"
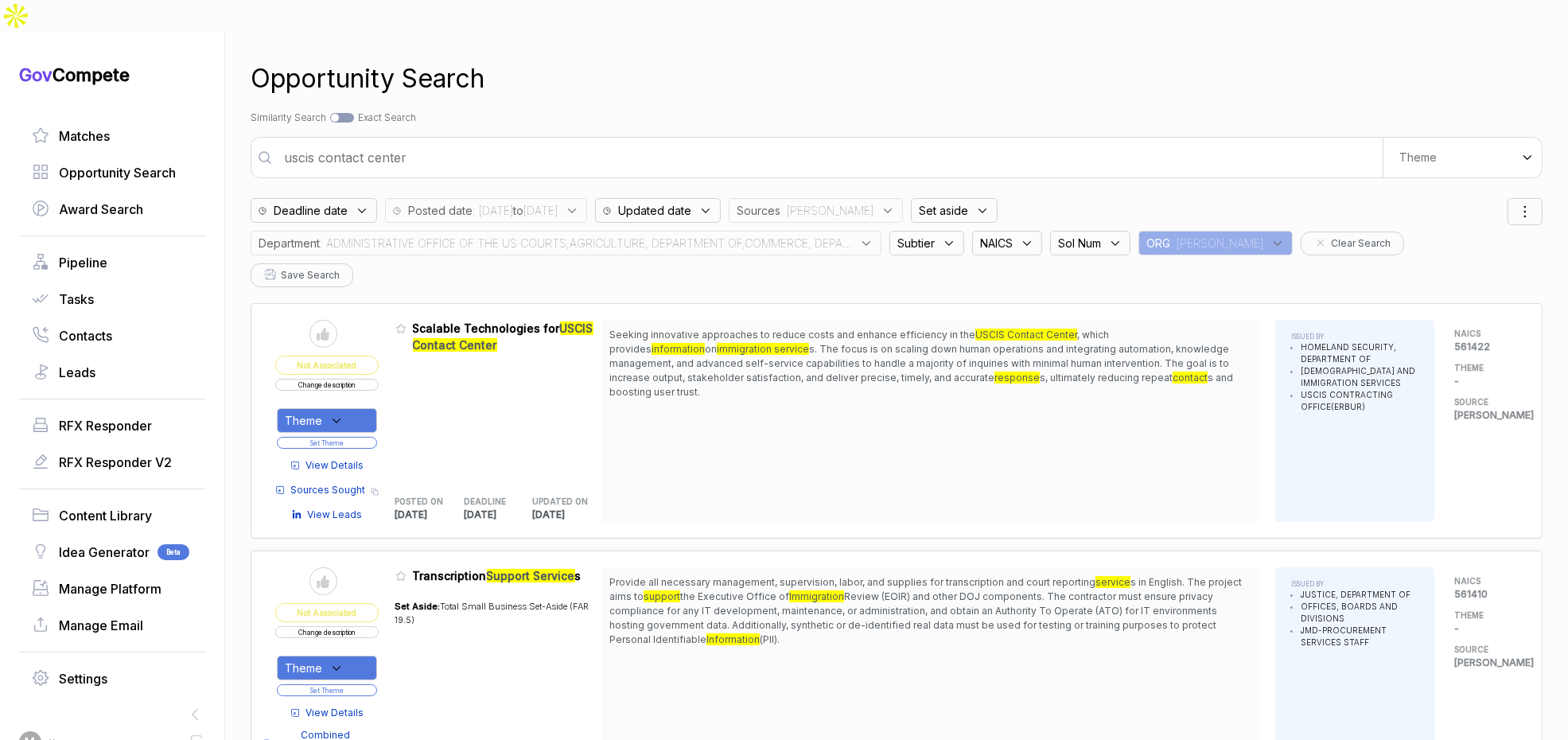
click at [356, 379] on button "Change description" at bounding box center [327, 384] width 103 height 12
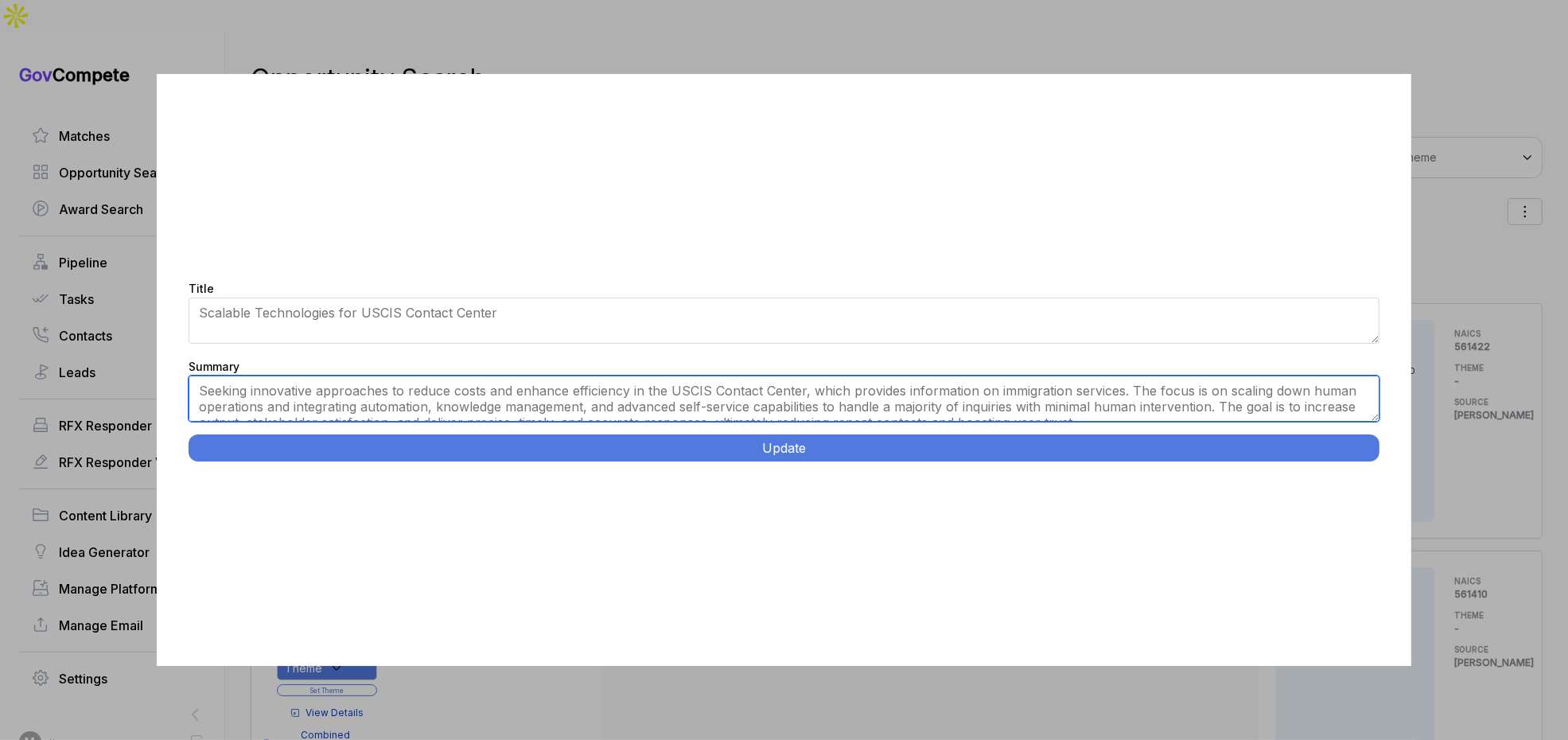
click at [508, 398] on textarea "Seeking innovative approaches to reduce costs and enhance efficiency in the USC…" at bounding box center [784, 399] width 1191 height 46
paste textarea "Contact Center Automation Transformation. Transform USCIS Contact Center Tier 1…"
type textarea "Transform USCIS Contact Center Tier 1 operations from primarily human-driven to…"
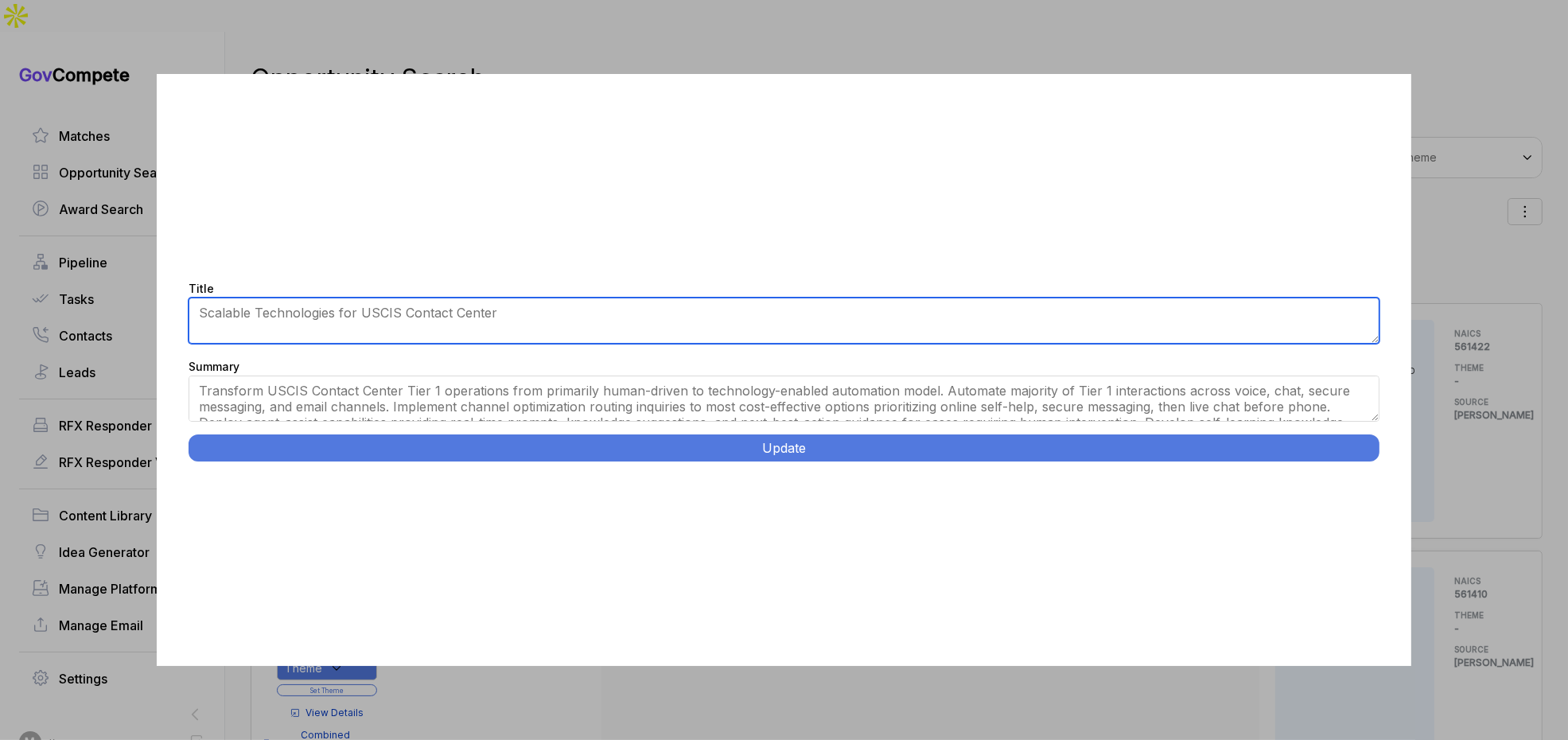
click at [543, 323] on textarea "Scalable Technologies for USCIS Contact Center" at bounding box center [784, 321] width 1191 height 46
paste textarea "Contact Center Automation Transformation."
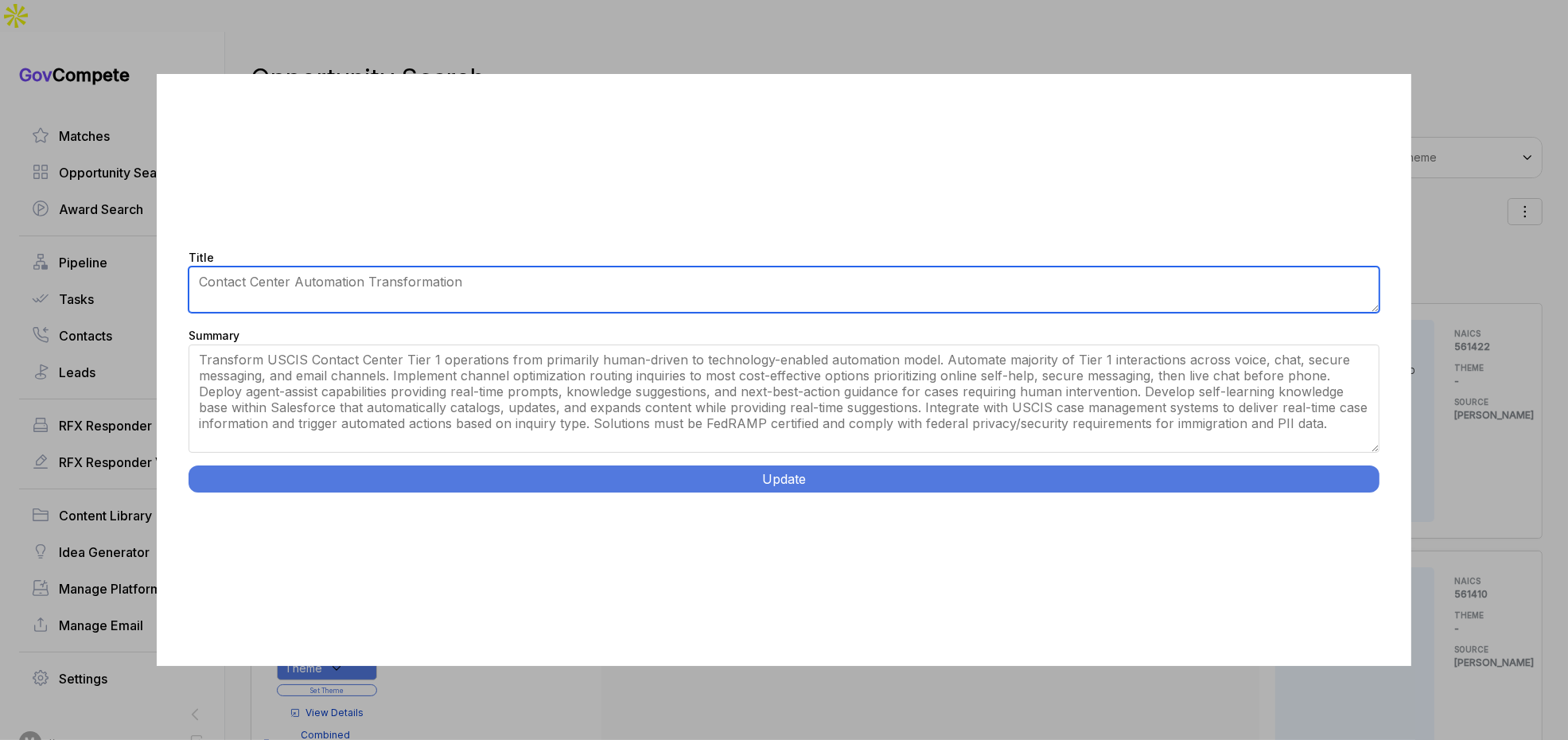
drag, startPoint x: 1375, startPoint y: 418, endPoint x: 1373, endPoint y: 481, distance: 63.0
click at [1373, 481] on div "Title Scalable Technologies for USCIS Contact Center Summary Seeking innovative…" at bounding box center [784, 370] width 1255 height 593
type textarea "Contact Center Automation Transformation"
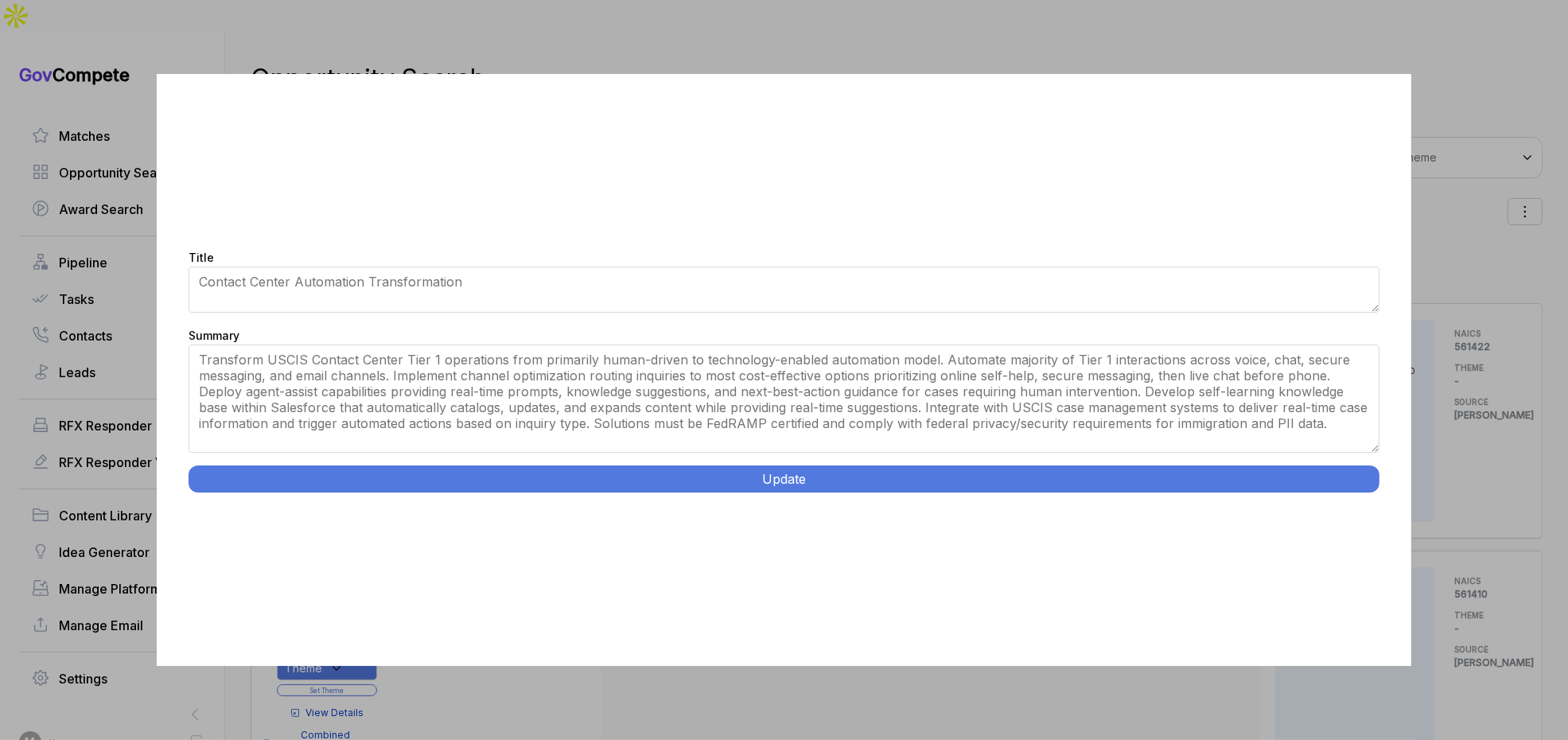
click at [1339, 493] on div "Title Scalable Technologies for USCIS Contact Center Summary Seeking innovative…" at bounding box center [784, 370] width 1255 height 593
click at [1336, 477] on button "Update" at bounding box center [784, 478] width 1191 height 27
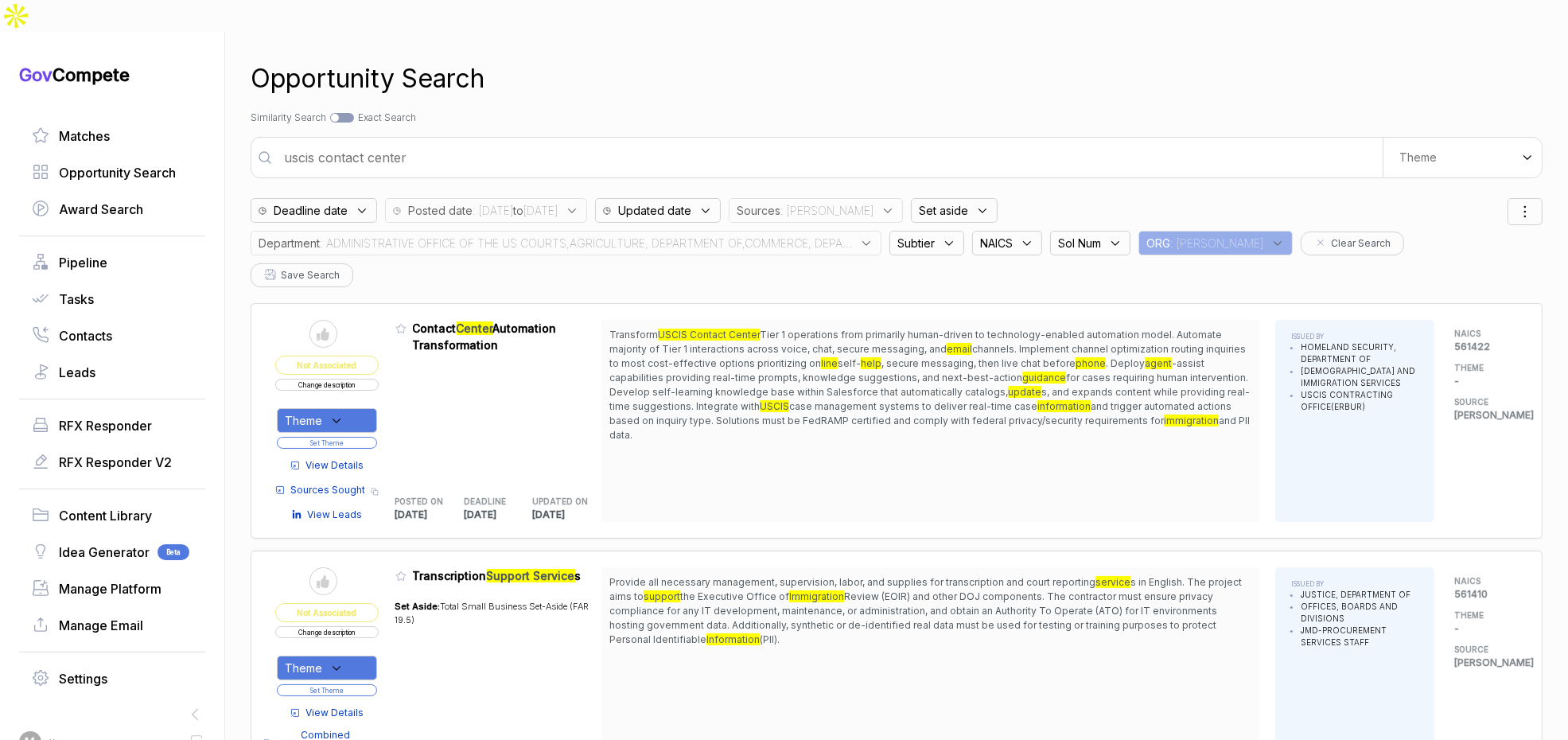
click at [348, 408] on div "Theme" at bounding box center [327, 420] width 100 height 25
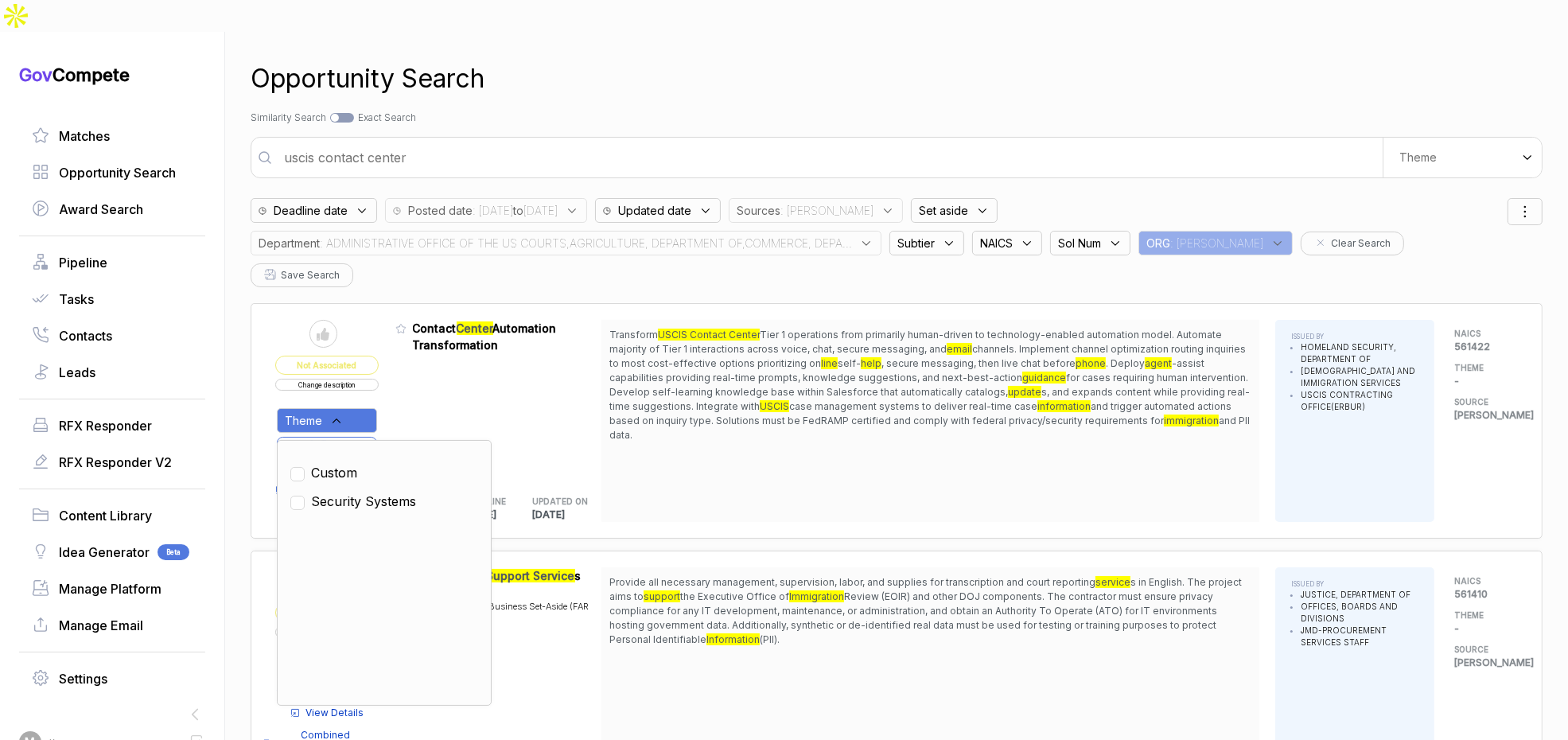
drag, startPoint x: 367, startPoint y: 435, endPoint x: 380, endPoint y: 417, distance: 22.2
click at [368, 492] on span "Security Systems" at bounding box center [364, 501] width 105 height 19
checkbox input "true"
drag, startPoint x: 423, startPoint y: 353, endPoint x: 368, endPoint y: 370, distance: 57.6
click at [399, 360] on table "Send to Pipeline Not Associated Change description Theme Clear Custom Security …" at bounding box center [439, 420] width 326 height 202
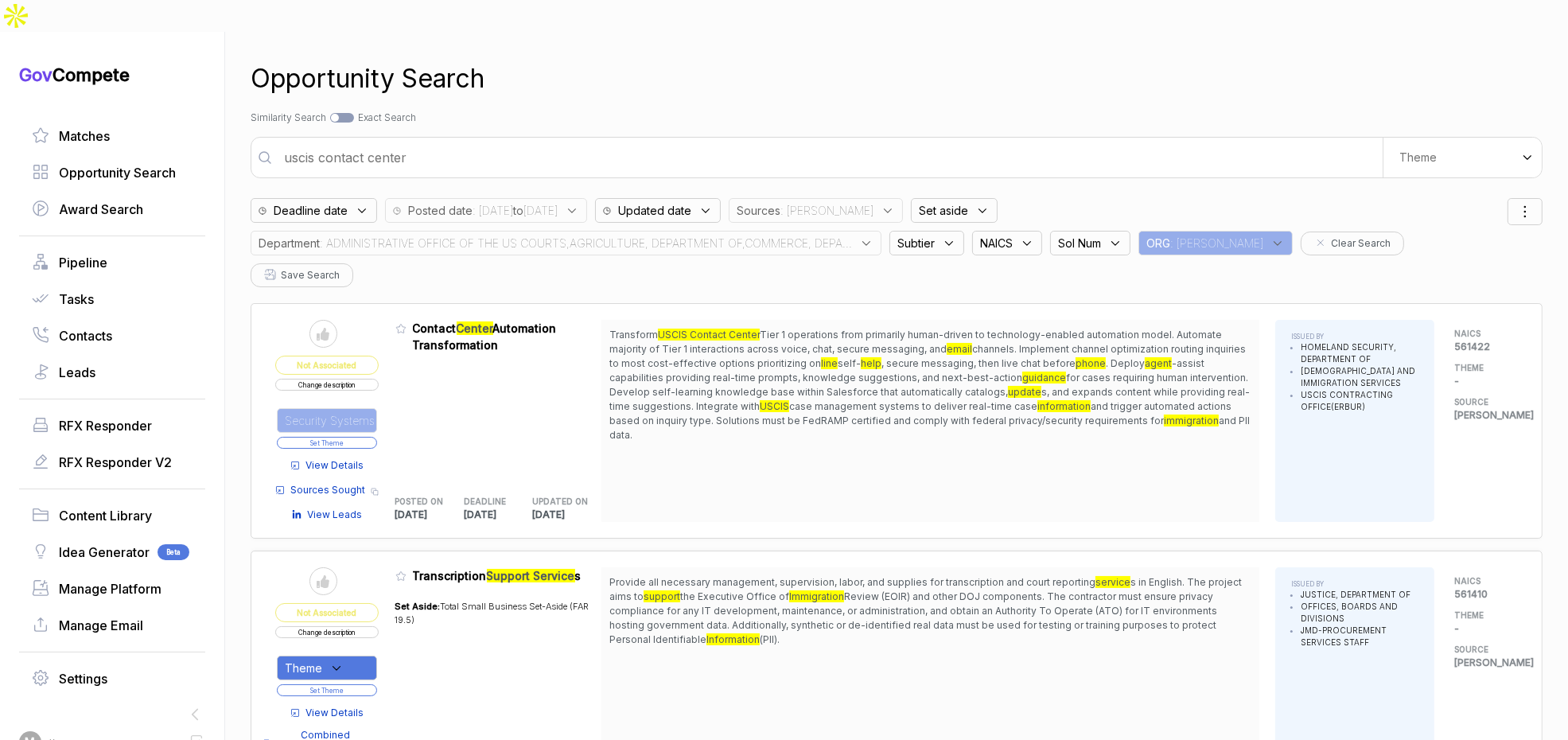
click at [365, 437] on button "Set Theme" at bounding box center [327, 442] width 100 height 12
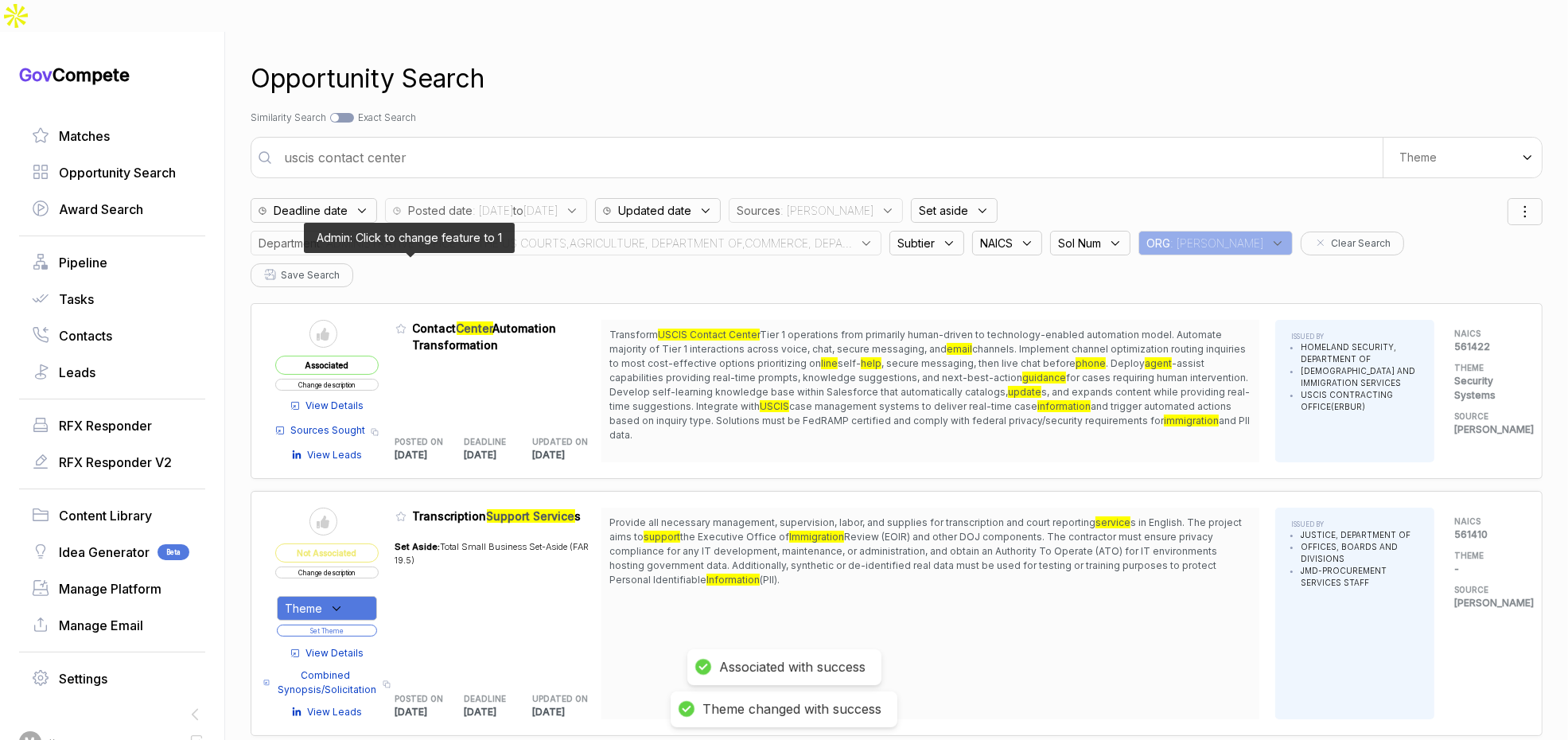
click at [410, 303] on div "Send to Pipeline Associated Change description View Details Sources Sought Copy…" at bounding box center [896, 391] width 1293 height 176
drag, startPoint x: 405, startPoint y: 264, endPoint x: 422, endPoint y: 321, distance: 59.5
click at [405, 323] on icon at bounding box center [401, 329] width 11 height 11
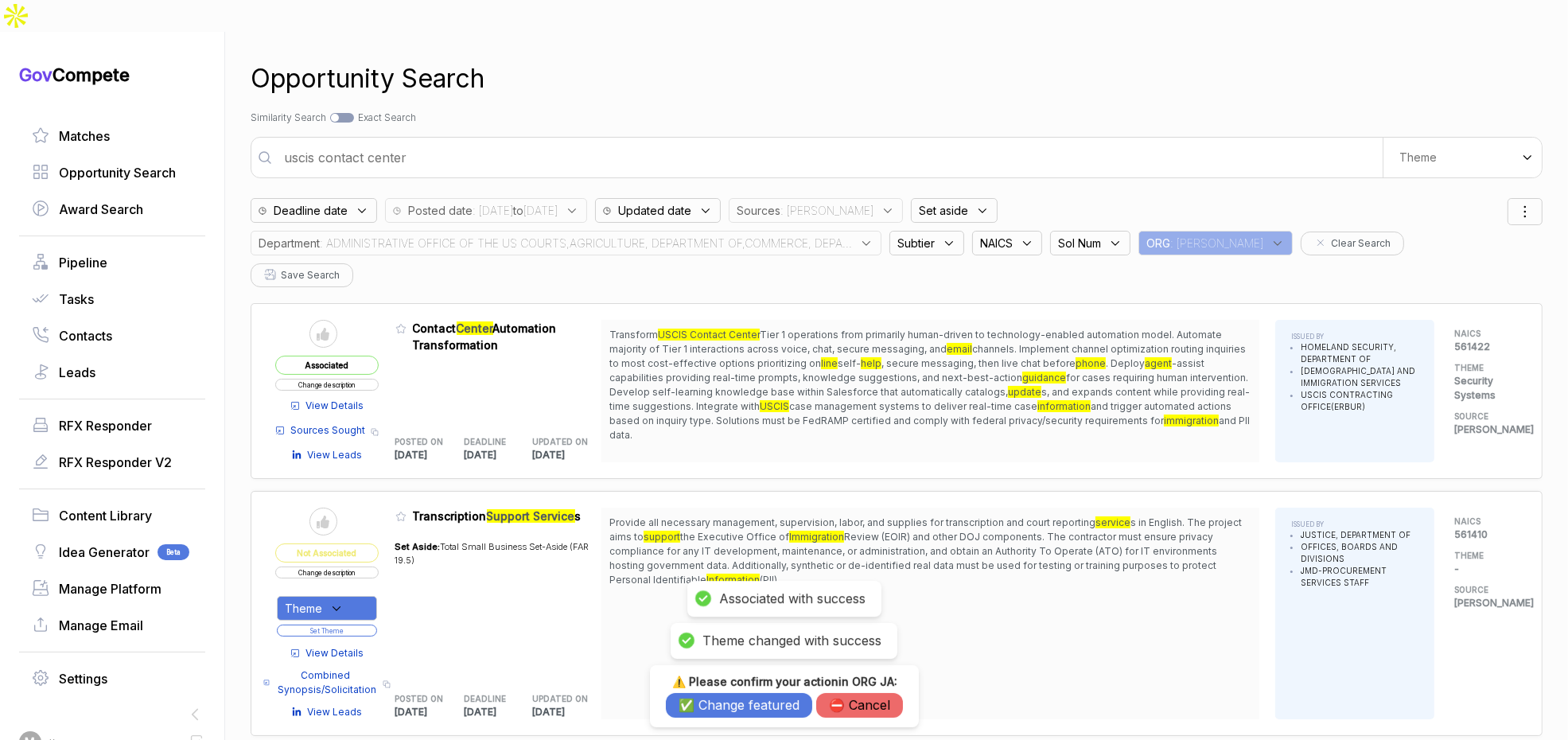
click at [719, 709] on button "✅ Change featured" at bounding box center [739, 705] width 146 height 25
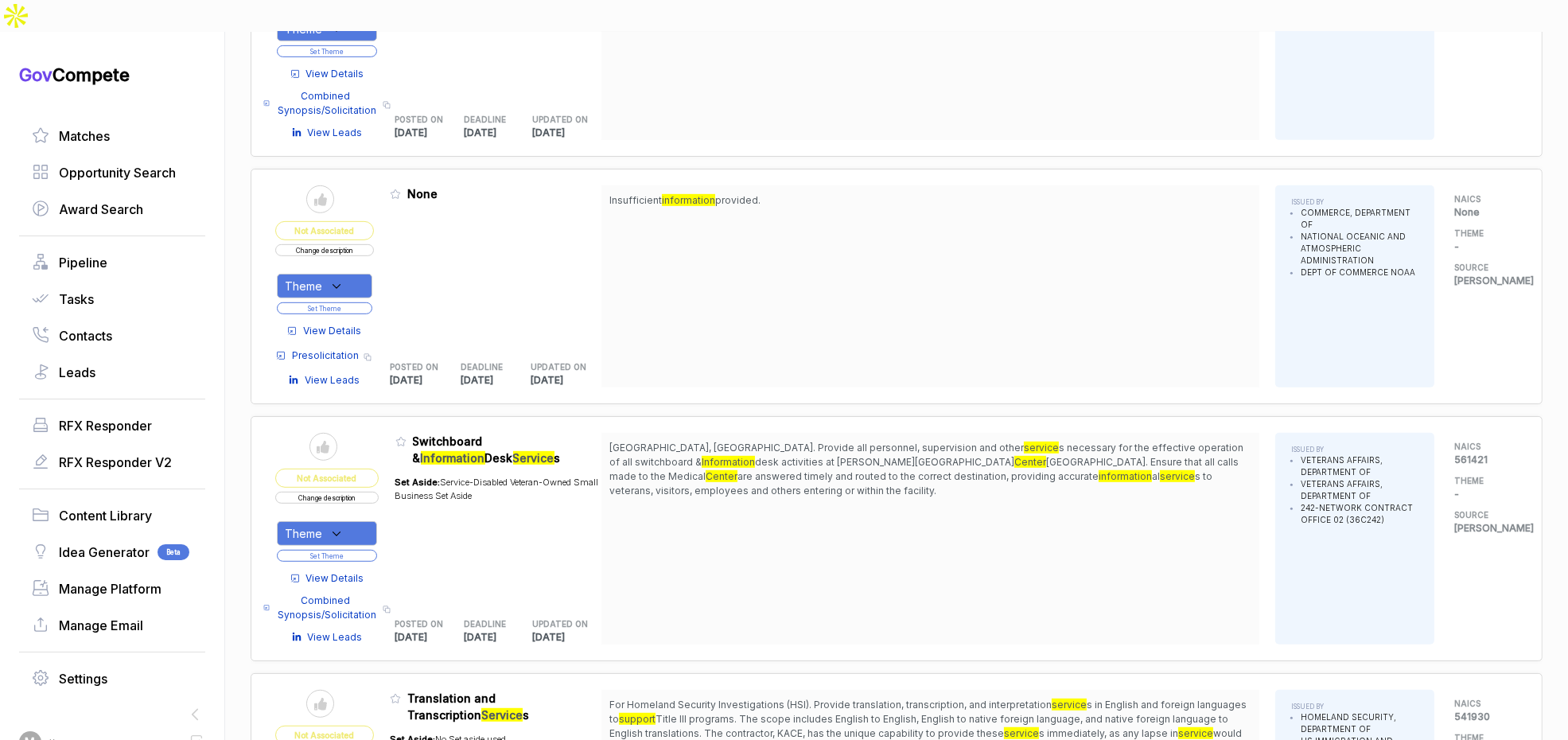
scroll to position [1100, 0]
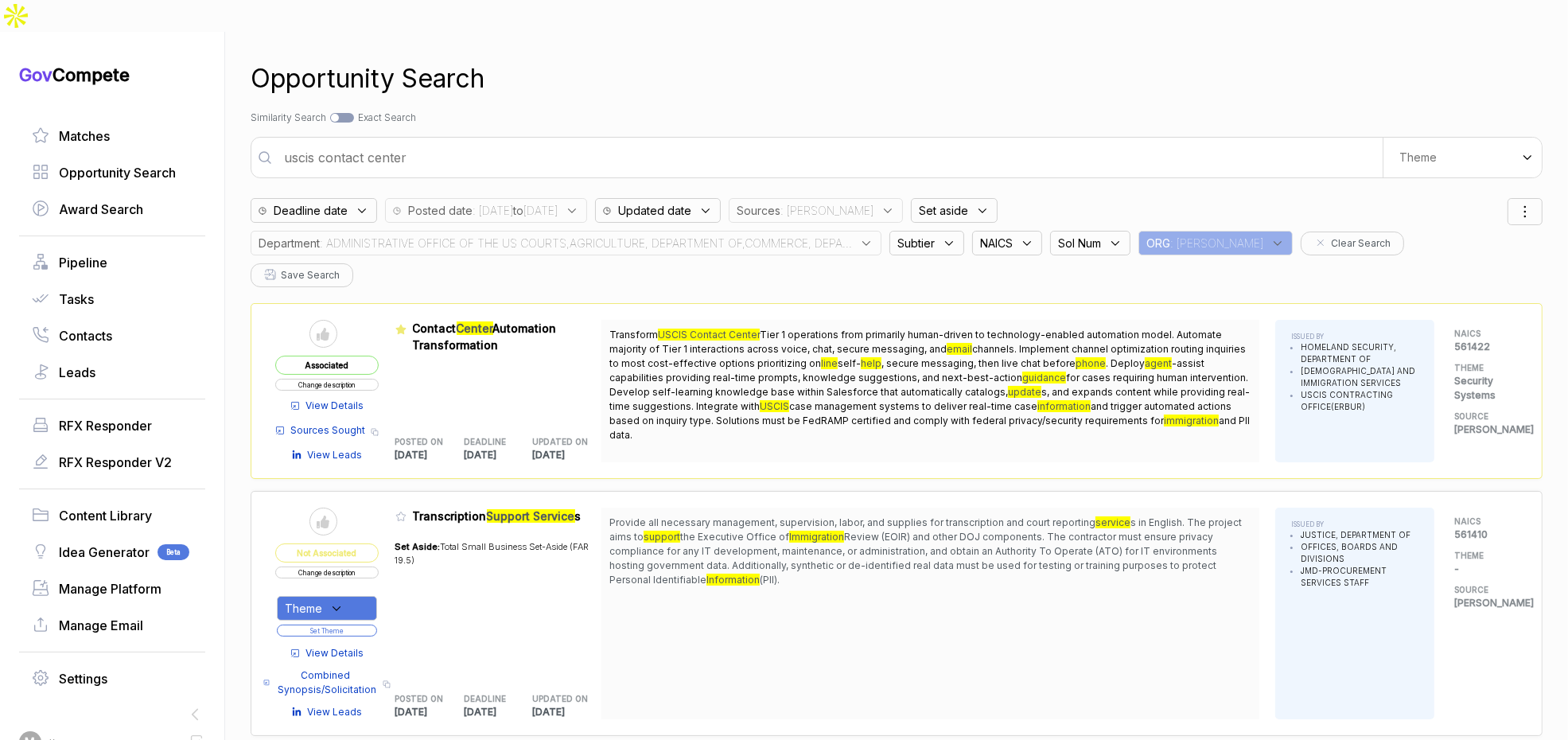
click at [470, 143] on div "uscis contact center We use AI to create custom search themes from documents yo…" at bounding box center [896, 158] width 1293 height 41
drag, startPoint x: 470, startPoint y: 143, endPoint x: 473, endPoint y: 131, distance: 12.4
click at [470, 137] on div "uscis contact center We use AI to create custom search themes from documents yo…" at bounding box center [896, 158] width 1293 height 41
click at [473, 142] on input "uscis contact center" at bounding box center [828, 158] width 1108 height 32
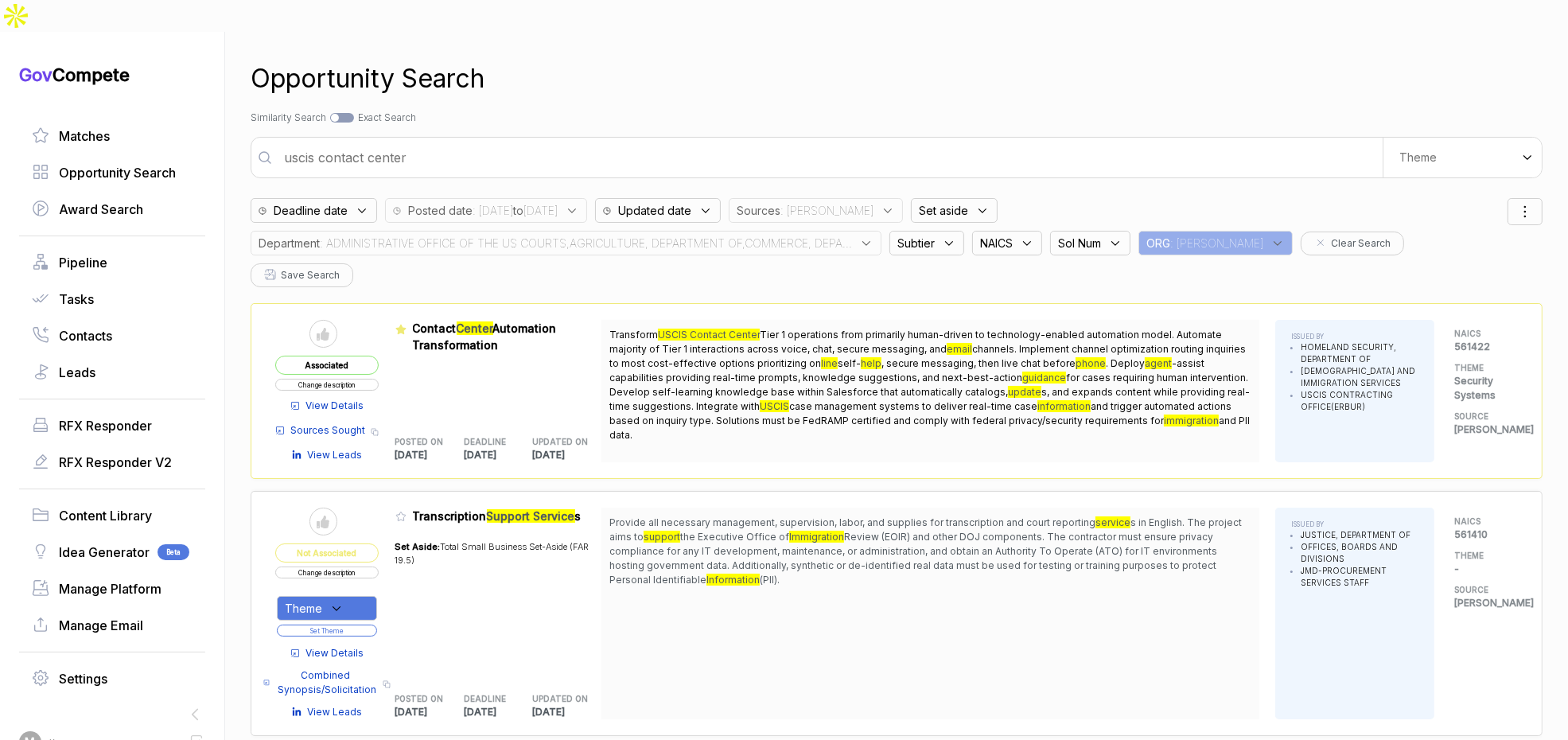
click at [473, 142] on input "uscis contact center" at bounding box center [828, 158] width 1108 height 32
type input "lenel and intrusion detection cctv"
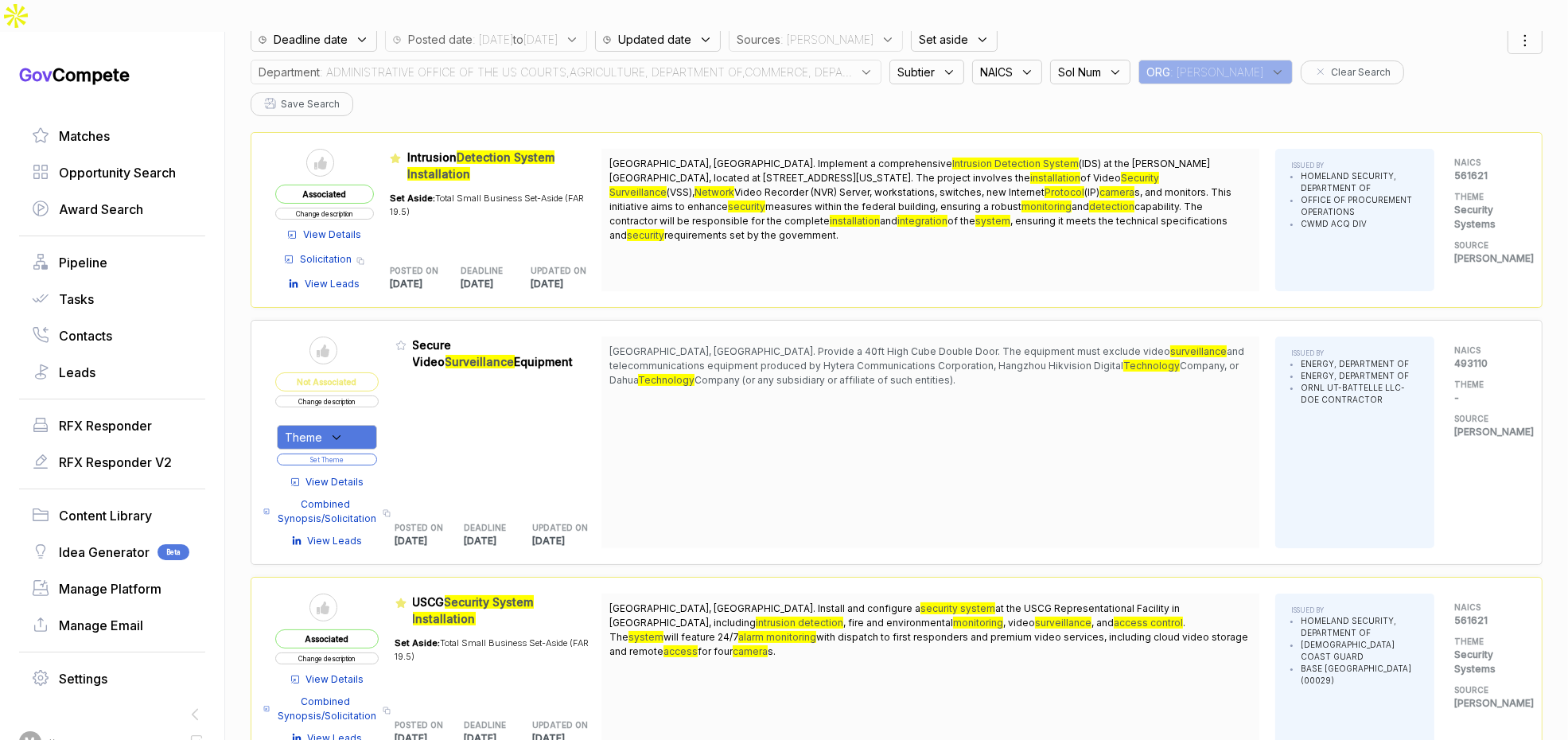
scroll to position [172, 0]
click at [344, 475] on span "View Details" at bounding box center [334, 482] width 58 height 15
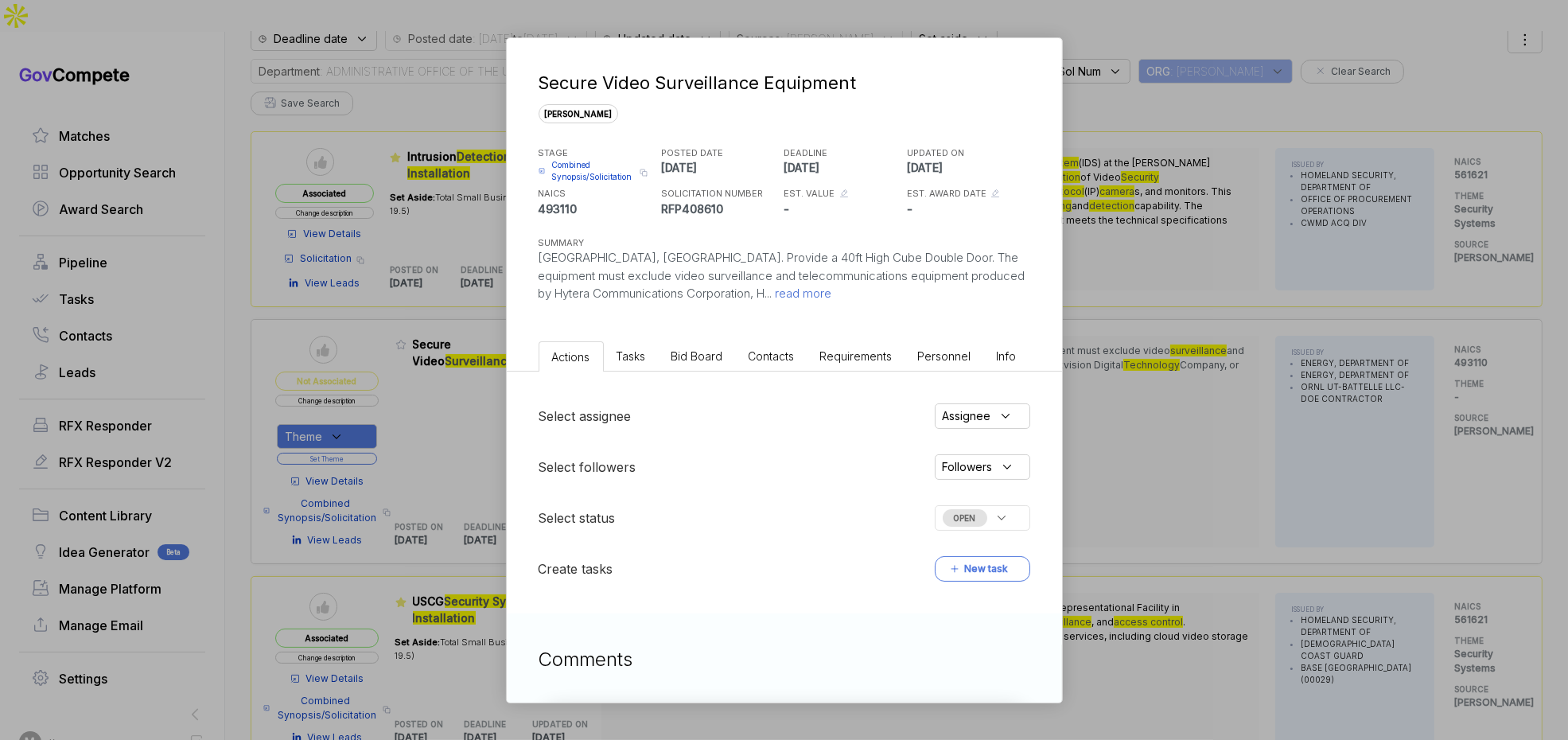
click at [685, 358] on span "Bid Board" at bounding box center [697, 356] width 52 height 14
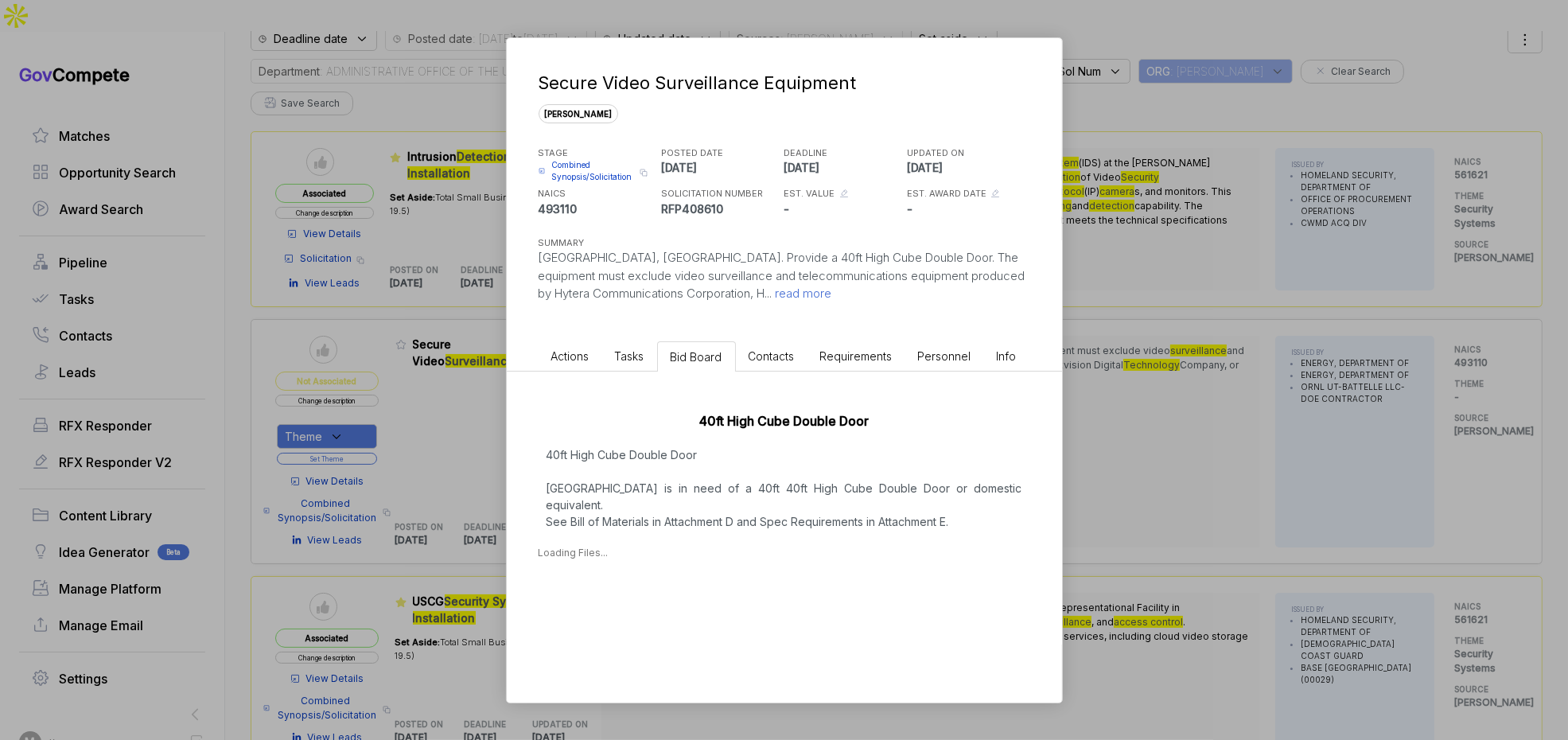
click at [1148, 452] on div "Secure Video Surveillance Equipment sam STAGE Combined Synopsis/Solicitation Co…" at bounding box center [784, 370] width 1568 height 740
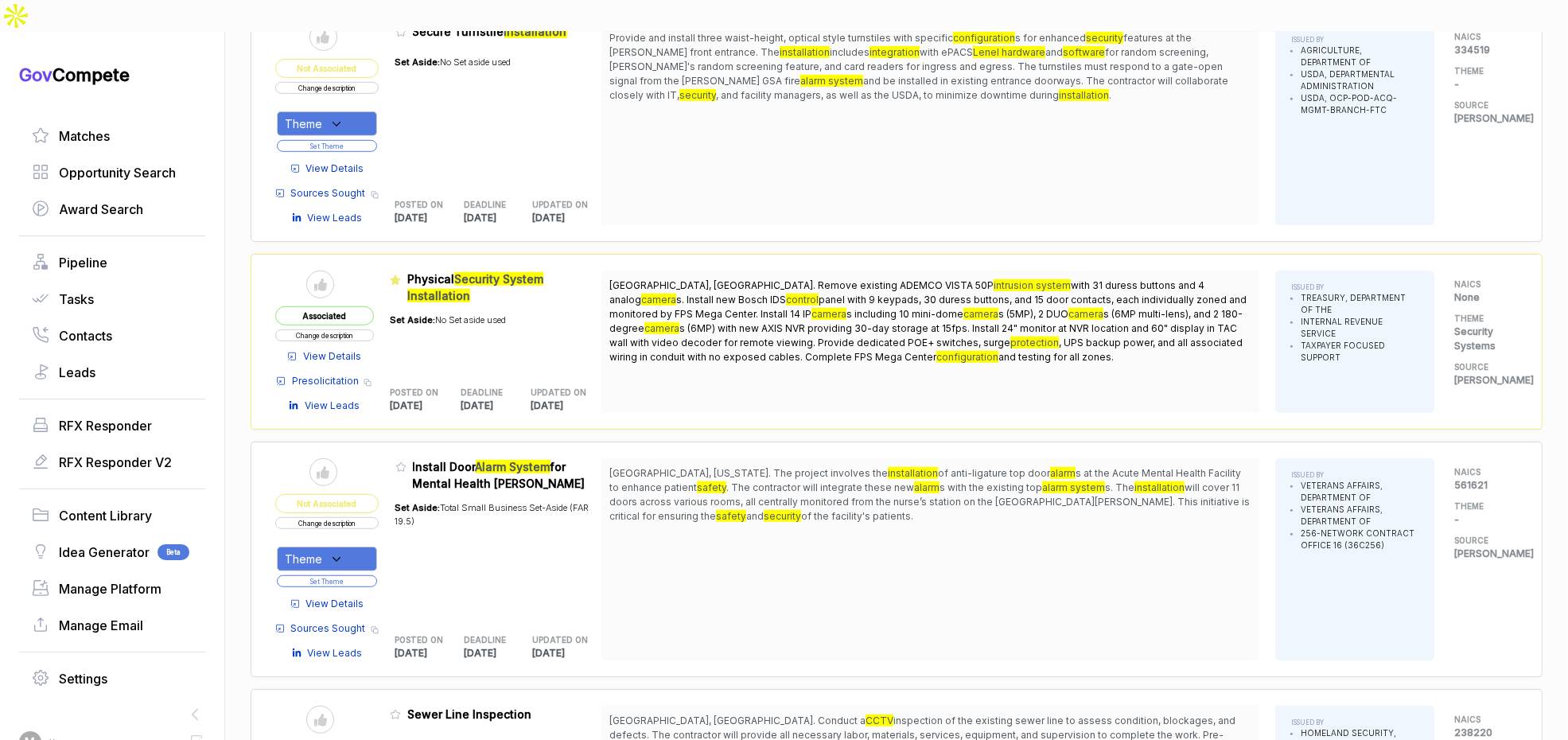
scroll to position [1385, 0]
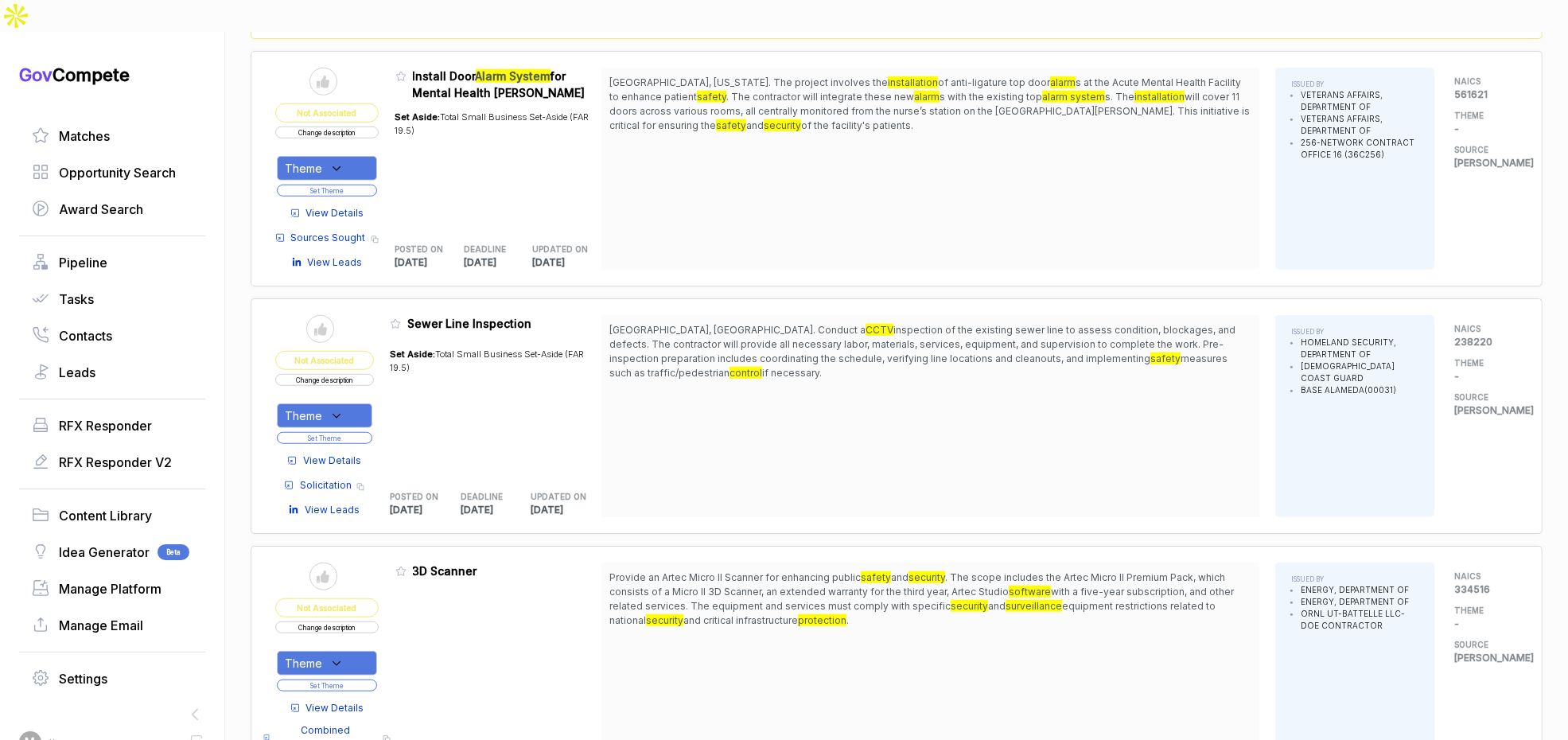
scroll to position [1772, 0]
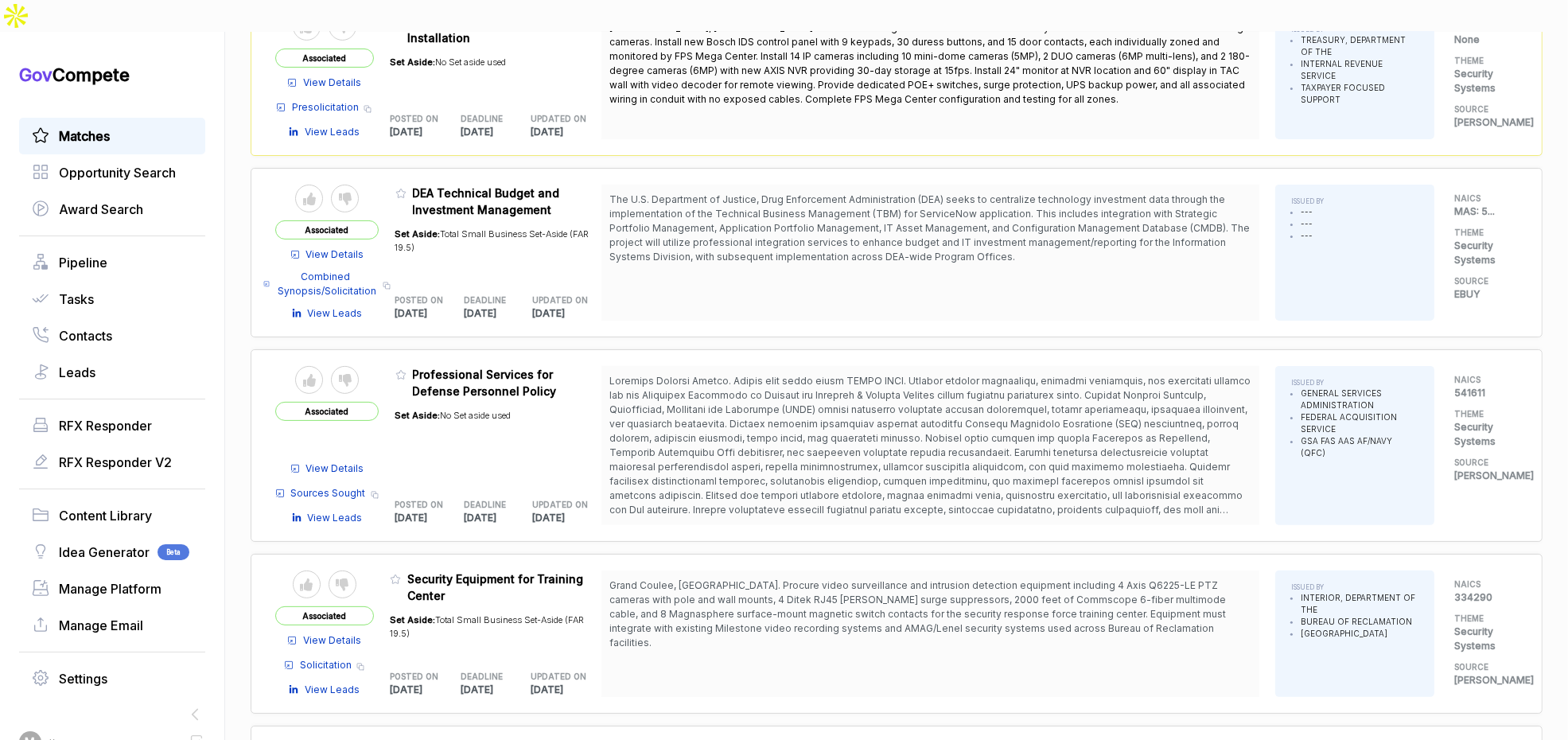
scroll to position [684, 0]
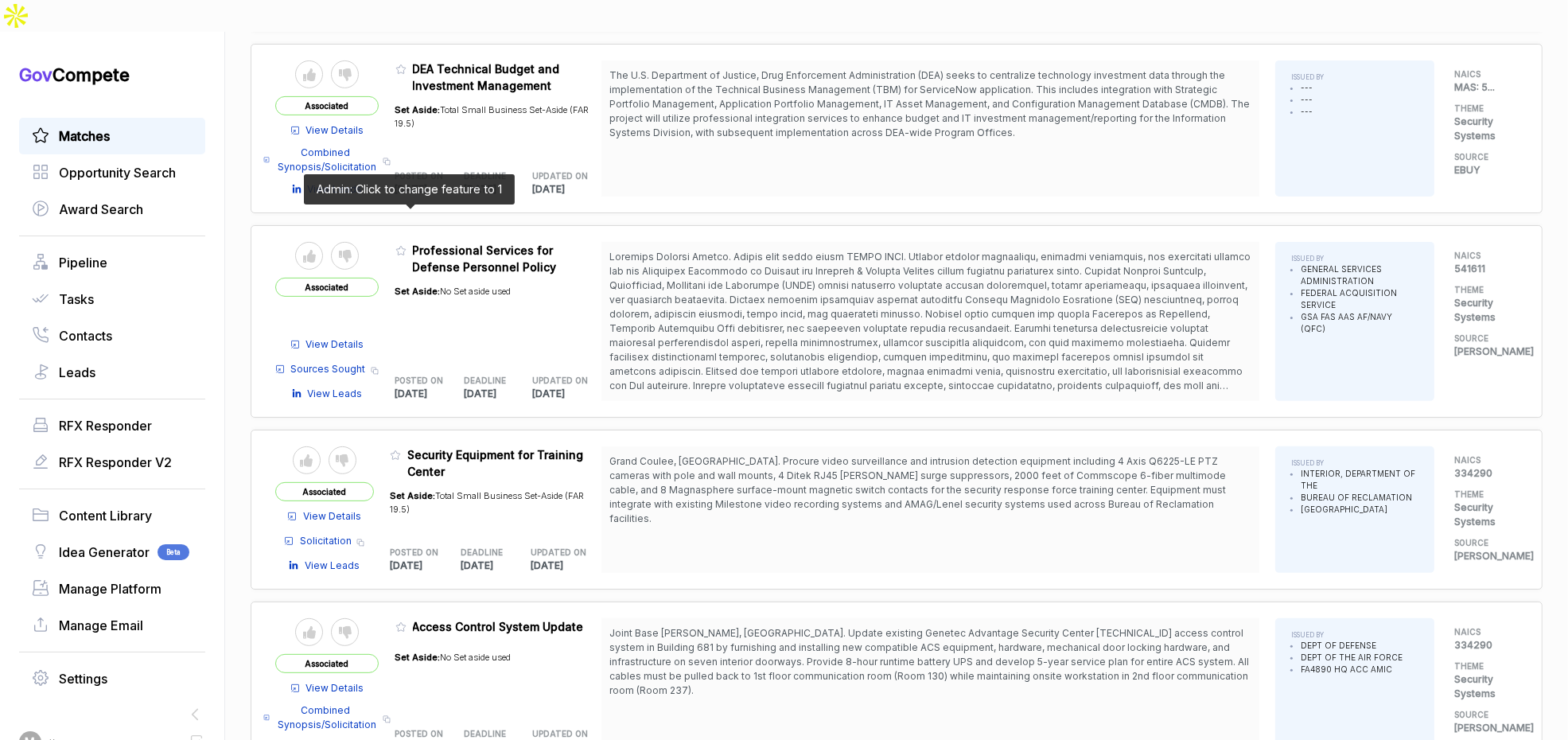
click at [406, 245] on icon at bounding box center [401, 251] width 11 height 11
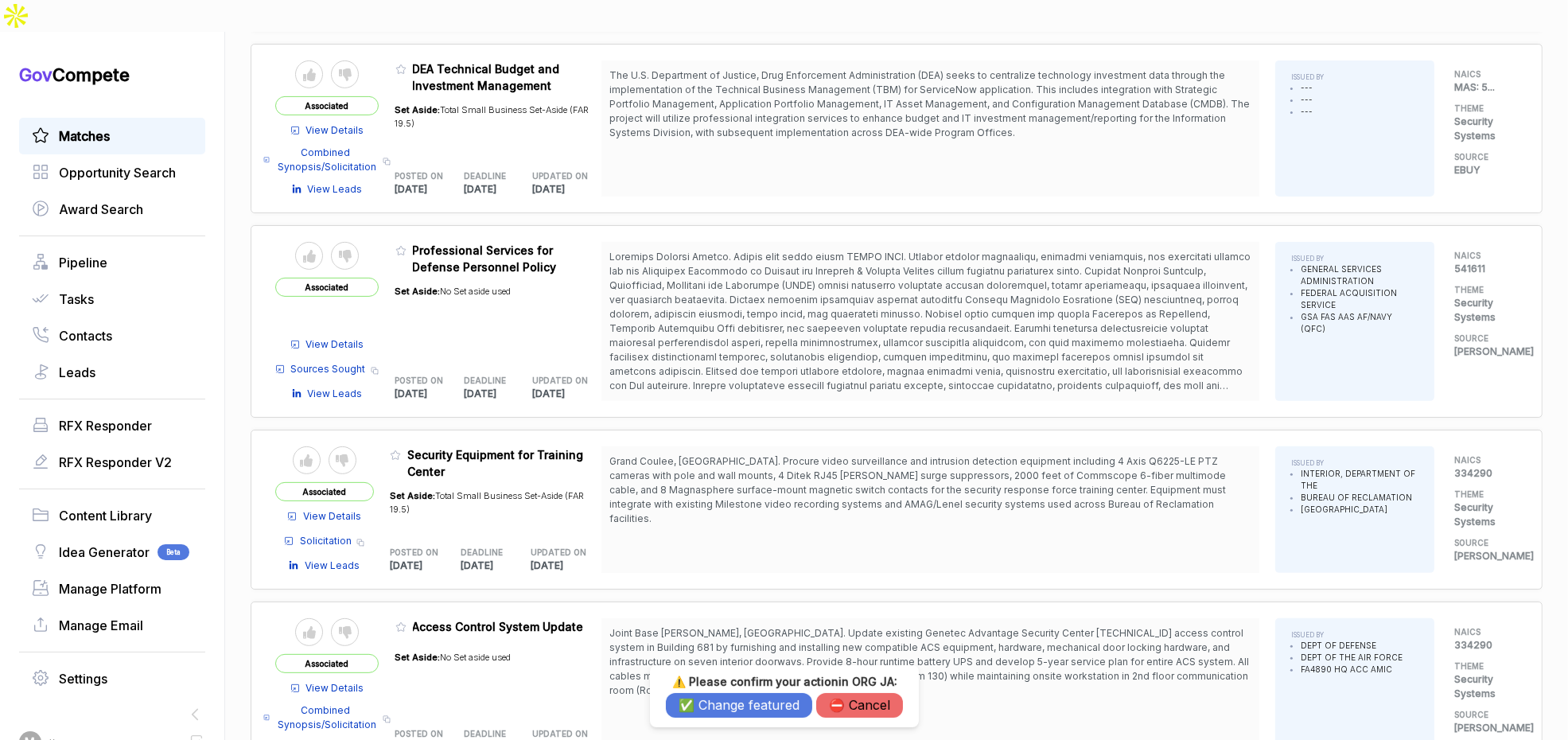
click at [708, 696] on button "✅ Change featured" at bounding box center [739, 705] width 146 height 25
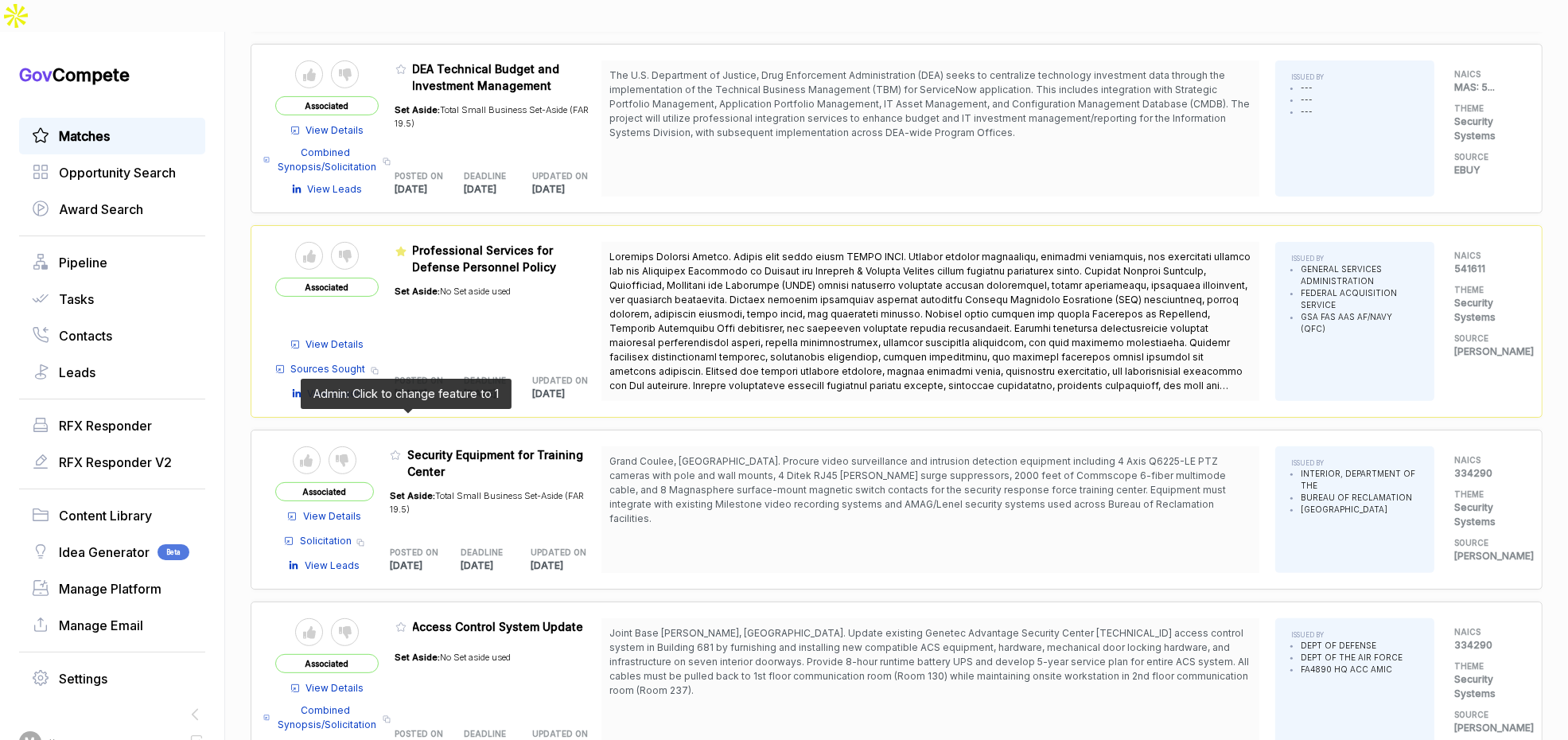
click at [401, 450] on icon at bounding box center [395, 455] width 11 height 11
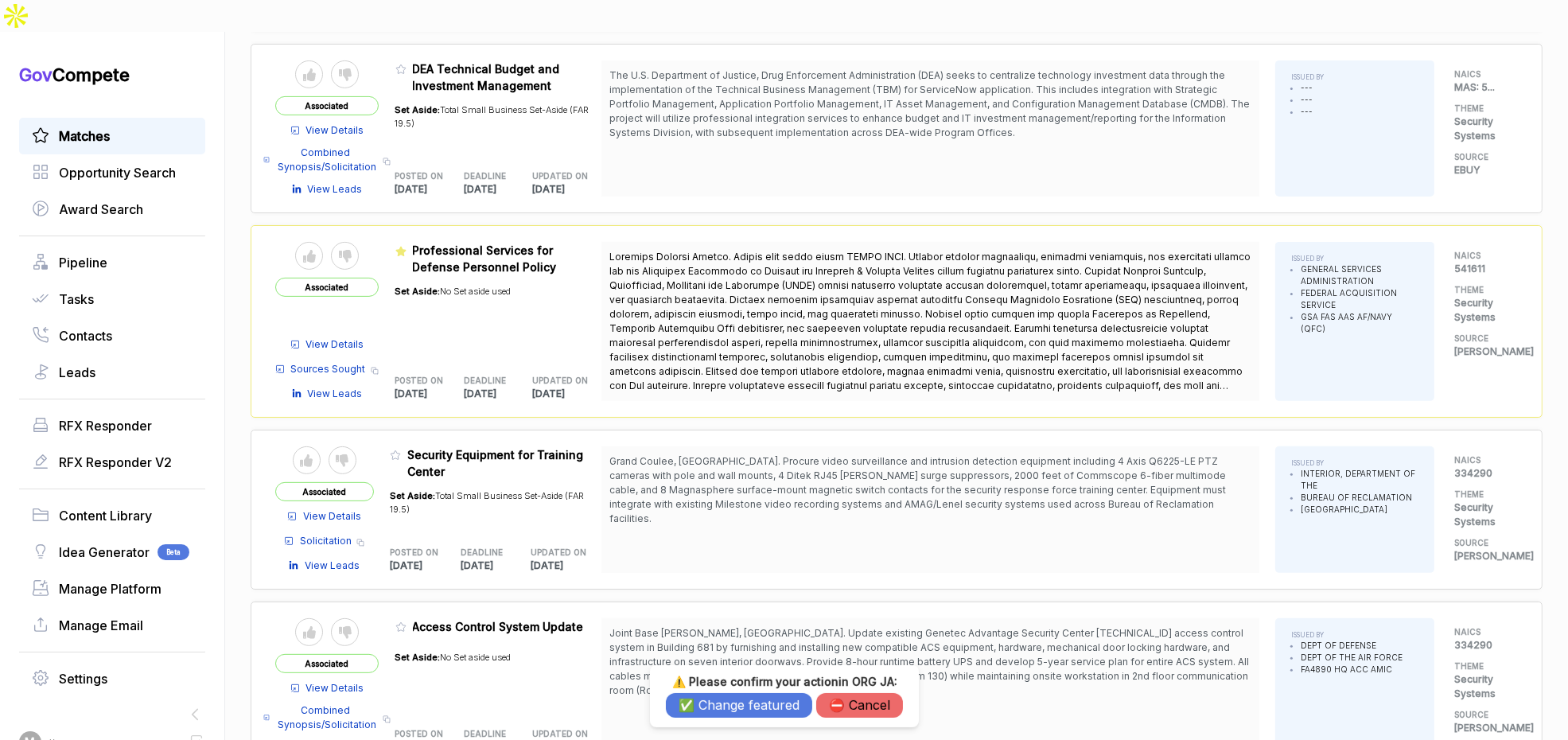
click at [720, 700] on button "✅ Change featured" at bounding box center [739, 705] width 146 height 25
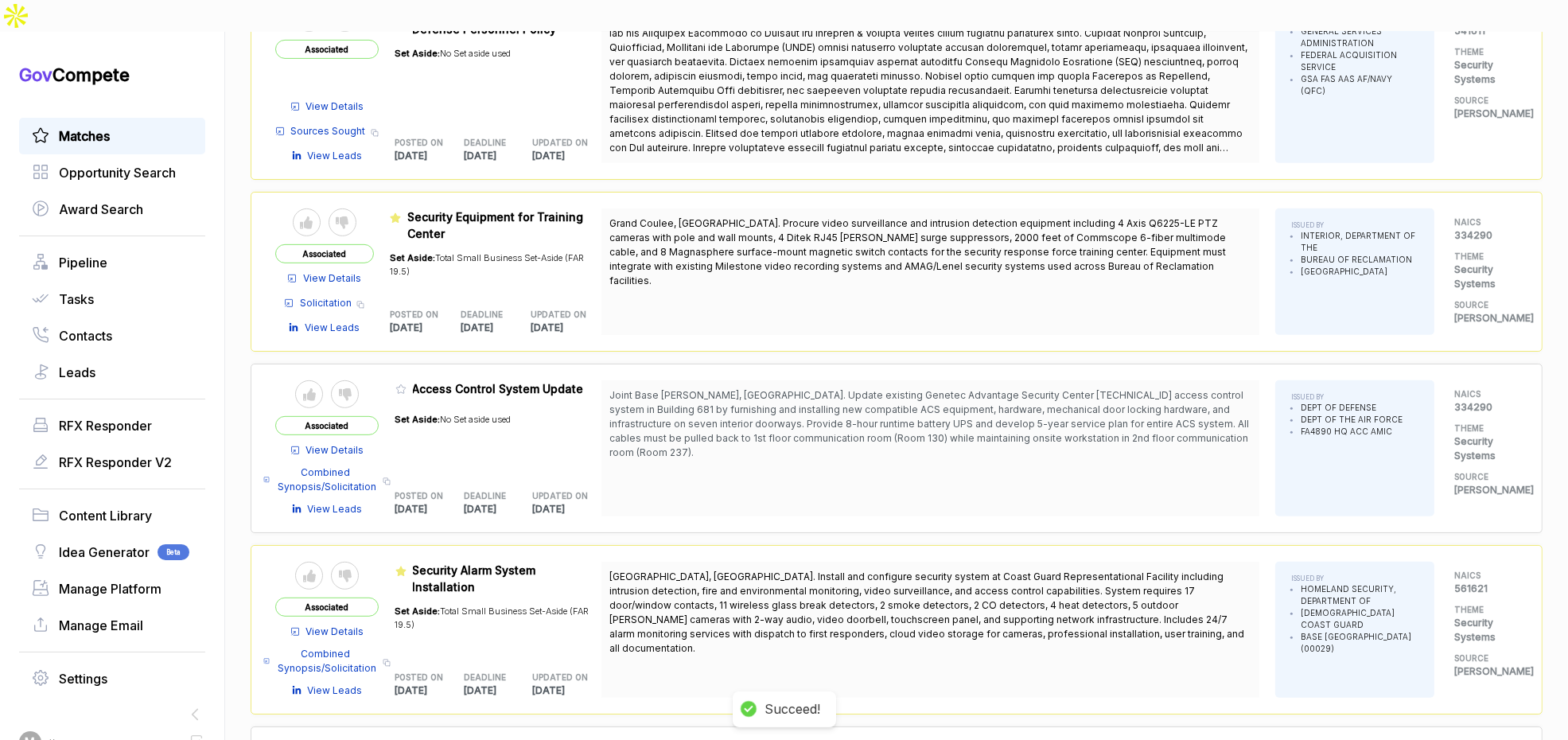
scroll to position [957, 0]
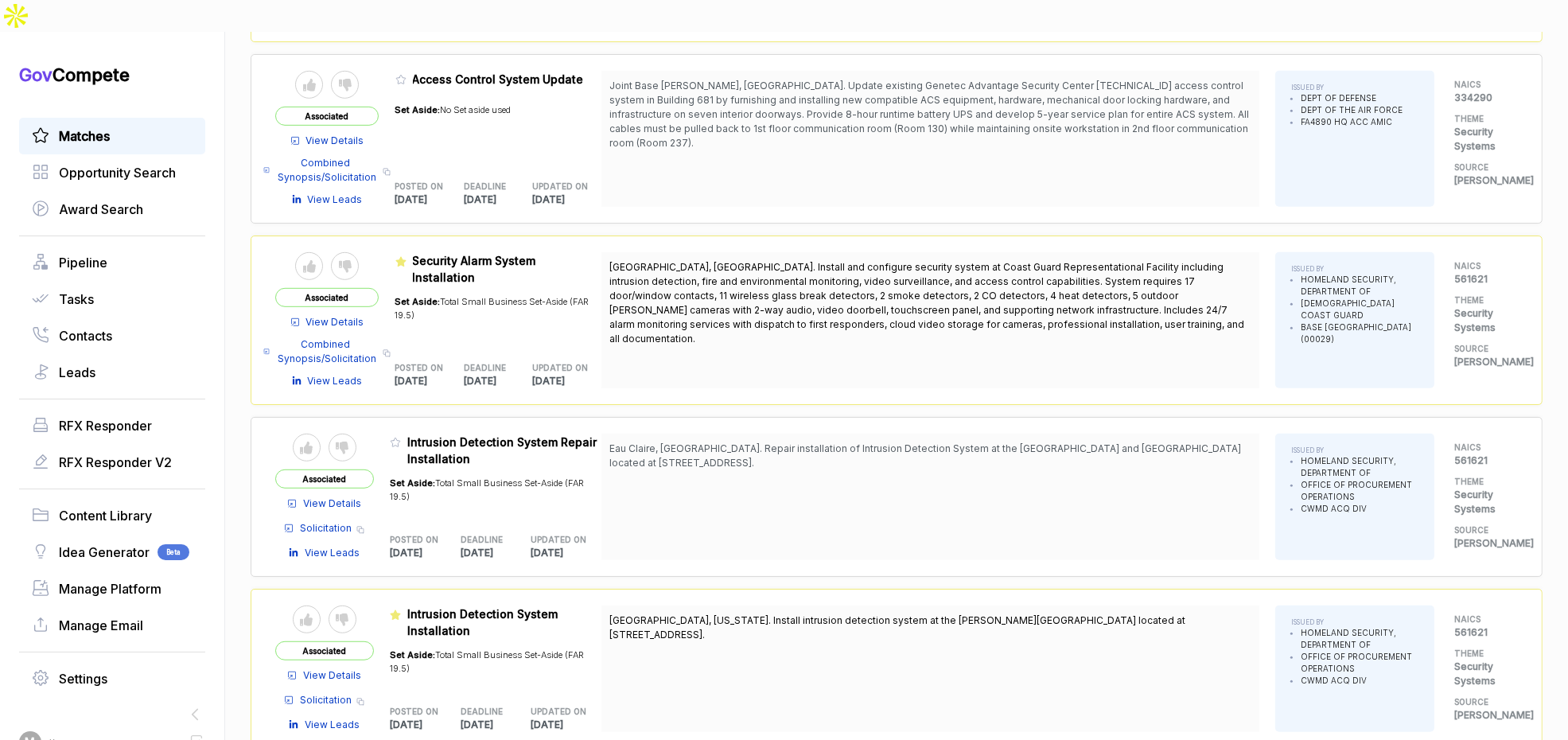
scroll to position [1289, 0]
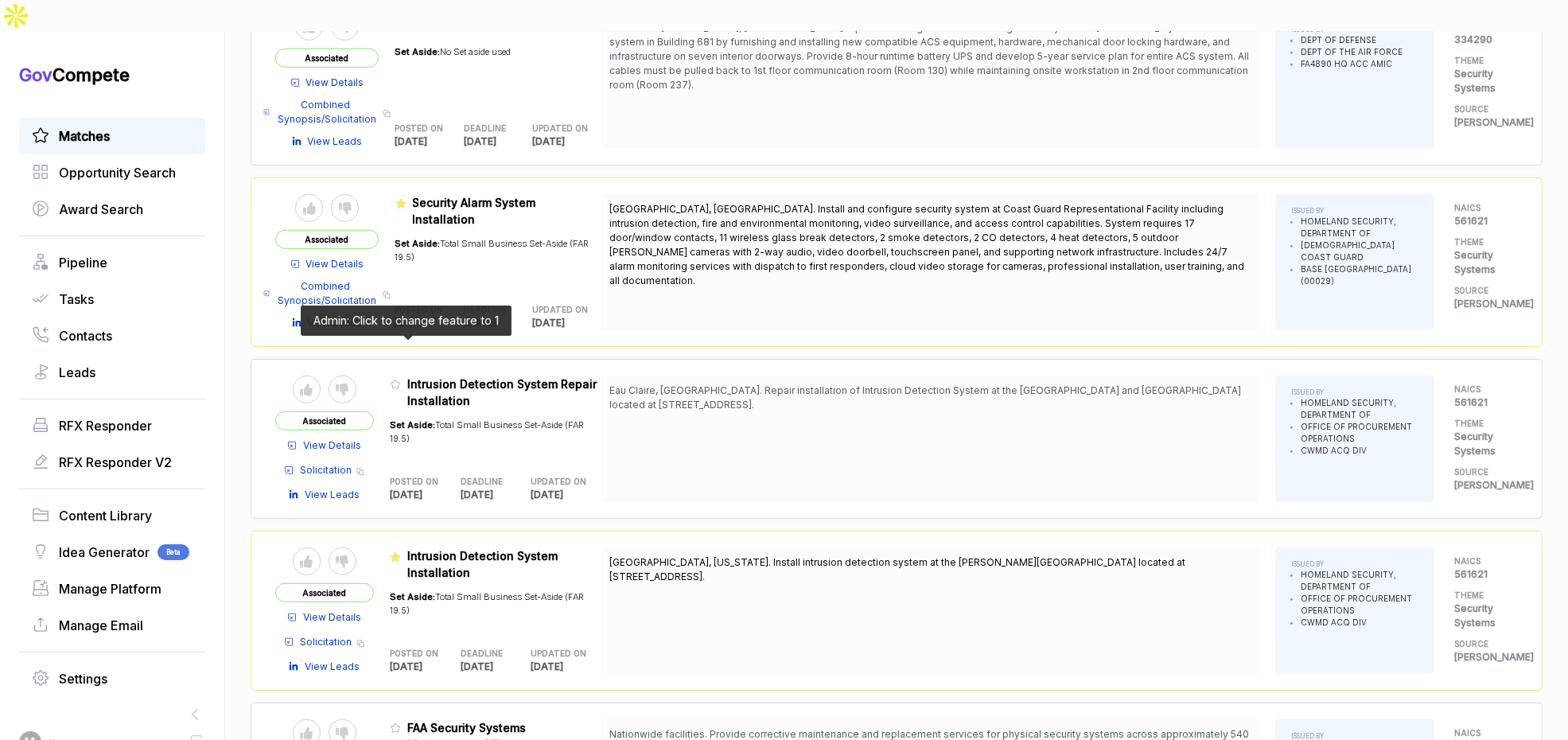
click at [401, 379] on icon at bounding box center [395, 384] width 11 height 11
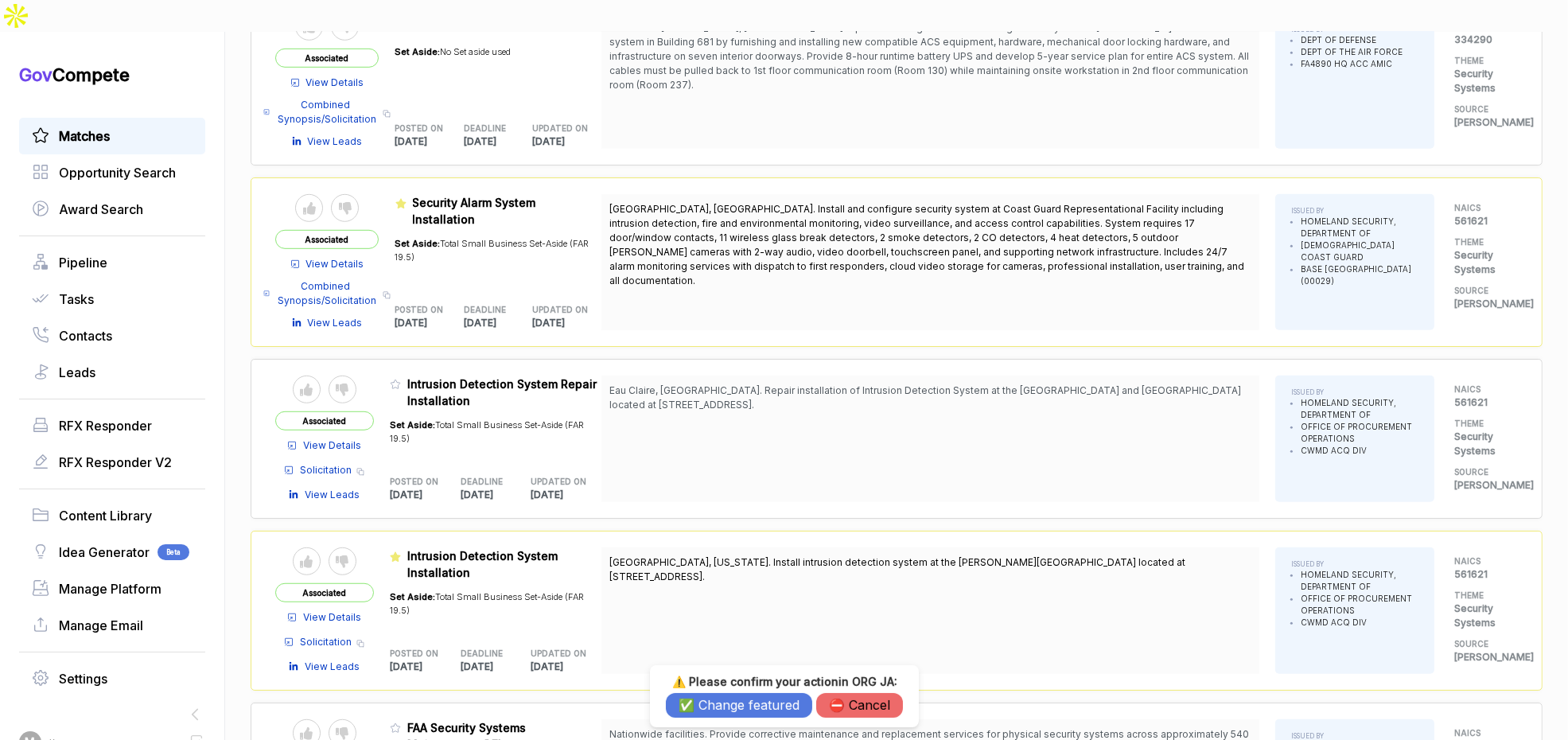
click at [692, 703] on button "✅ Change featured" at bounding box center [739, 705] width 146 height 25
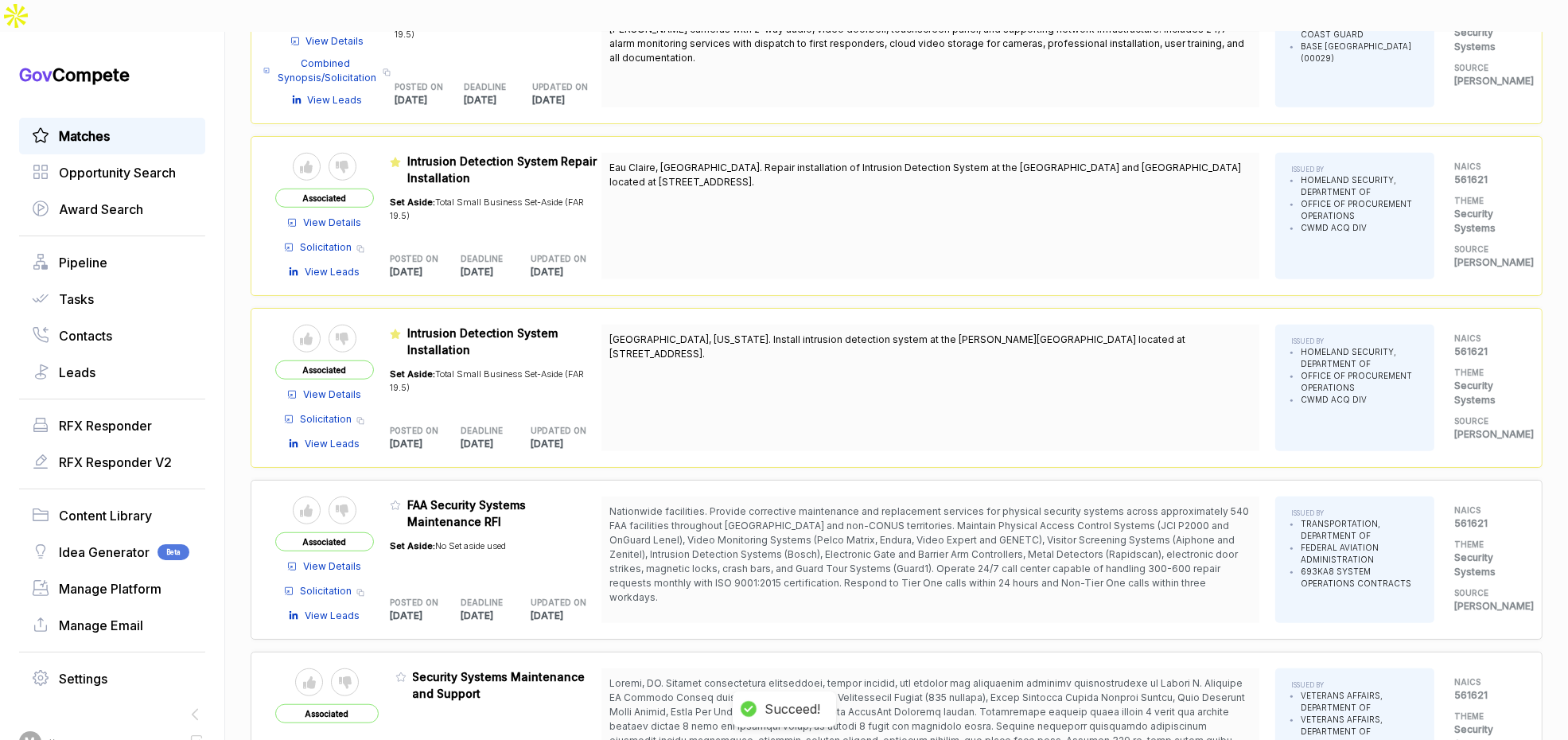
scroll to position [1556, 0]
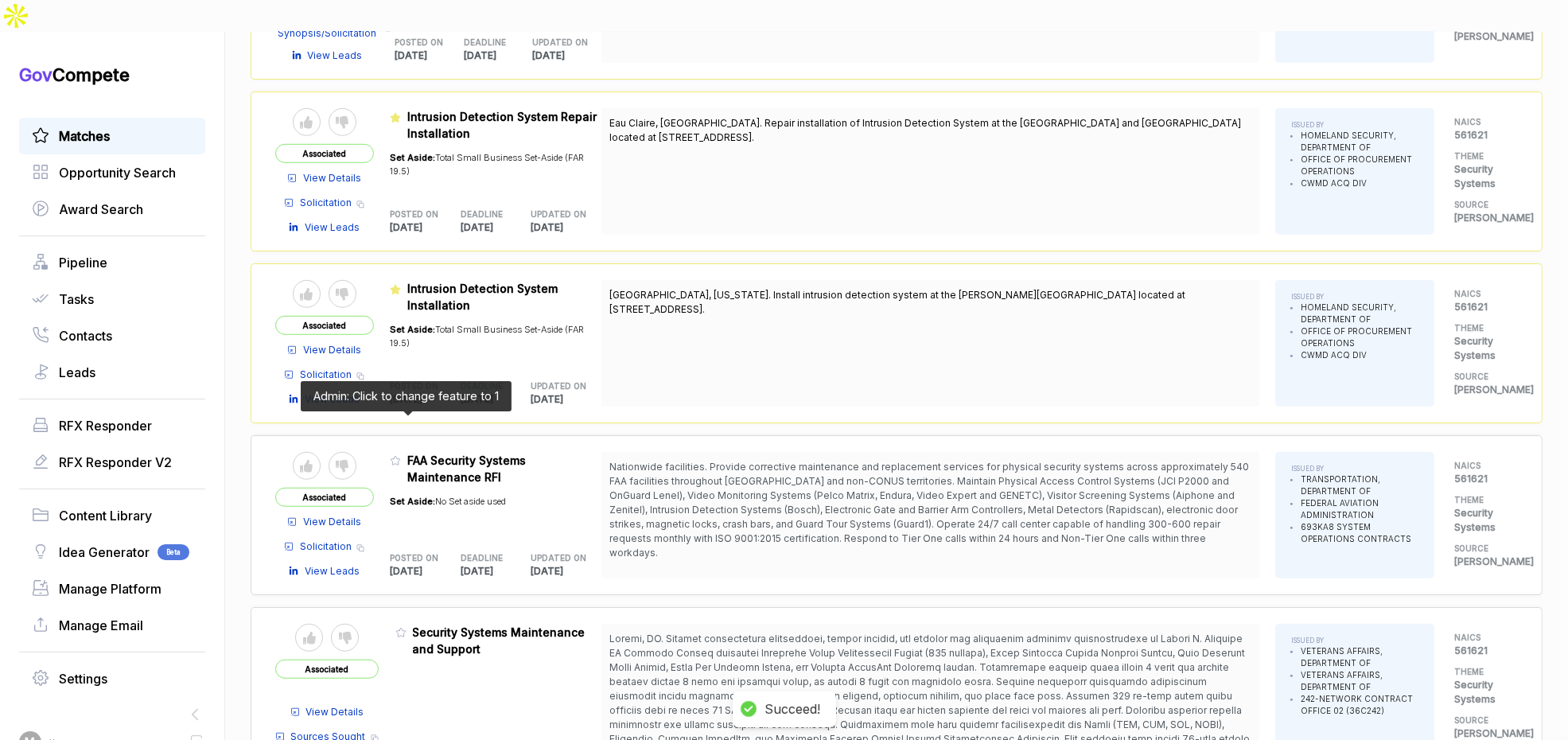
click at [401, 455] on icon at bounding box center [395, 461] width 11 height 11
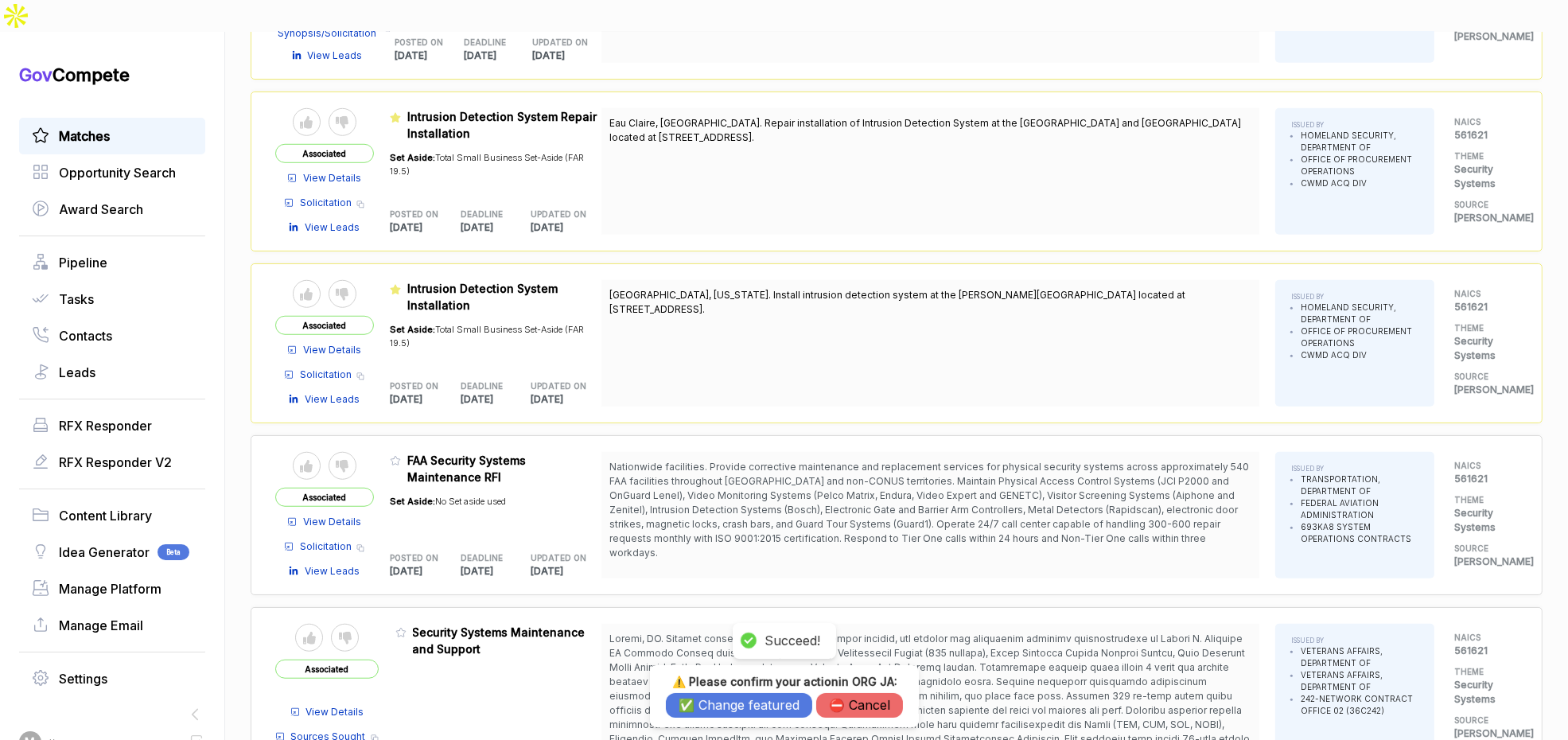
click at [713, 722] on div "⚠️ Please confirm your action in ORG JA : ✅ Change featured ⛔️ Cancel" at bounding box center [785, 696] width 269 height 62
click at [713, 706] on button "✅ Change featured" at bounding box center [739, 705] width 146 height 25
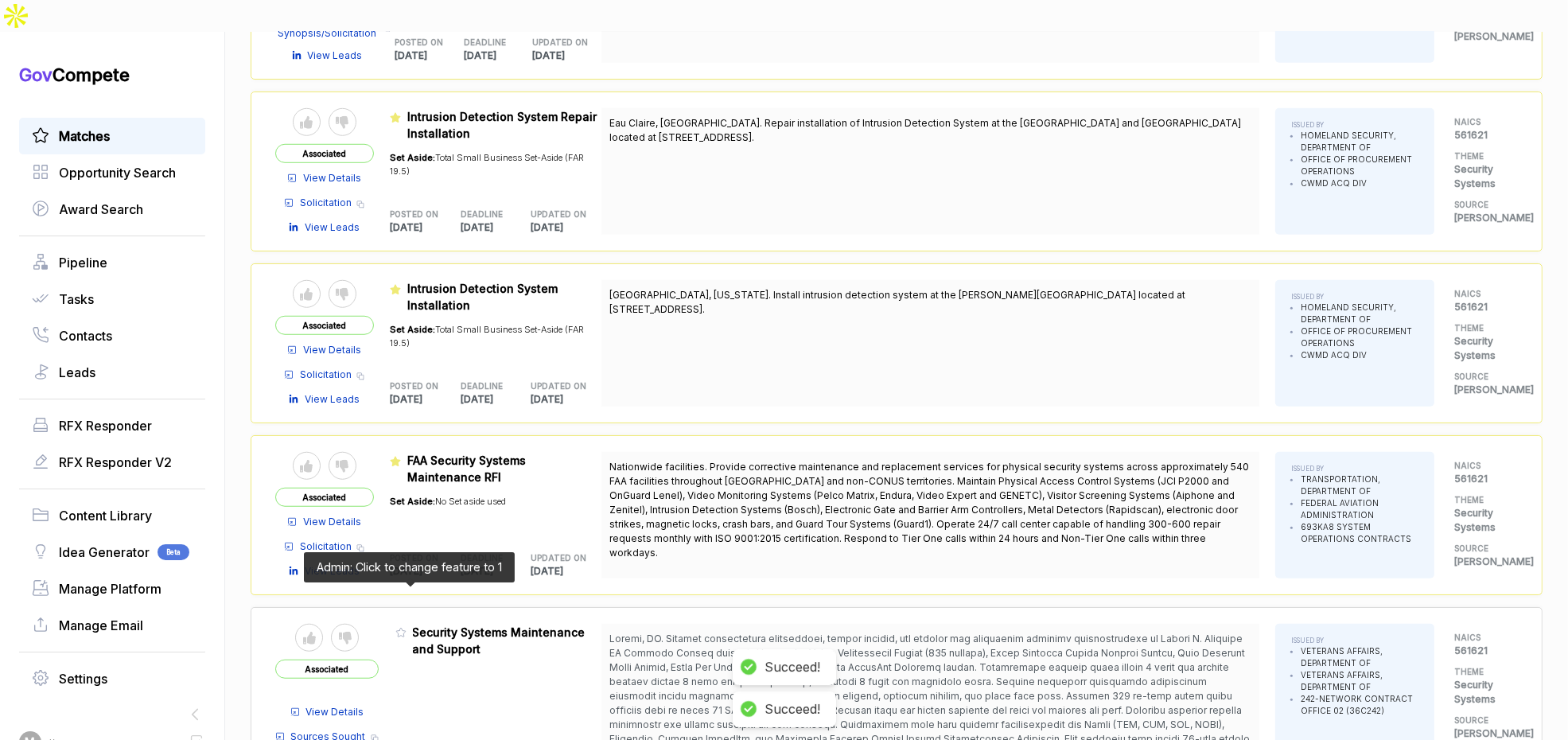
click at [406, 628] on icon at bounding box center [401, 633] width 11 height 11
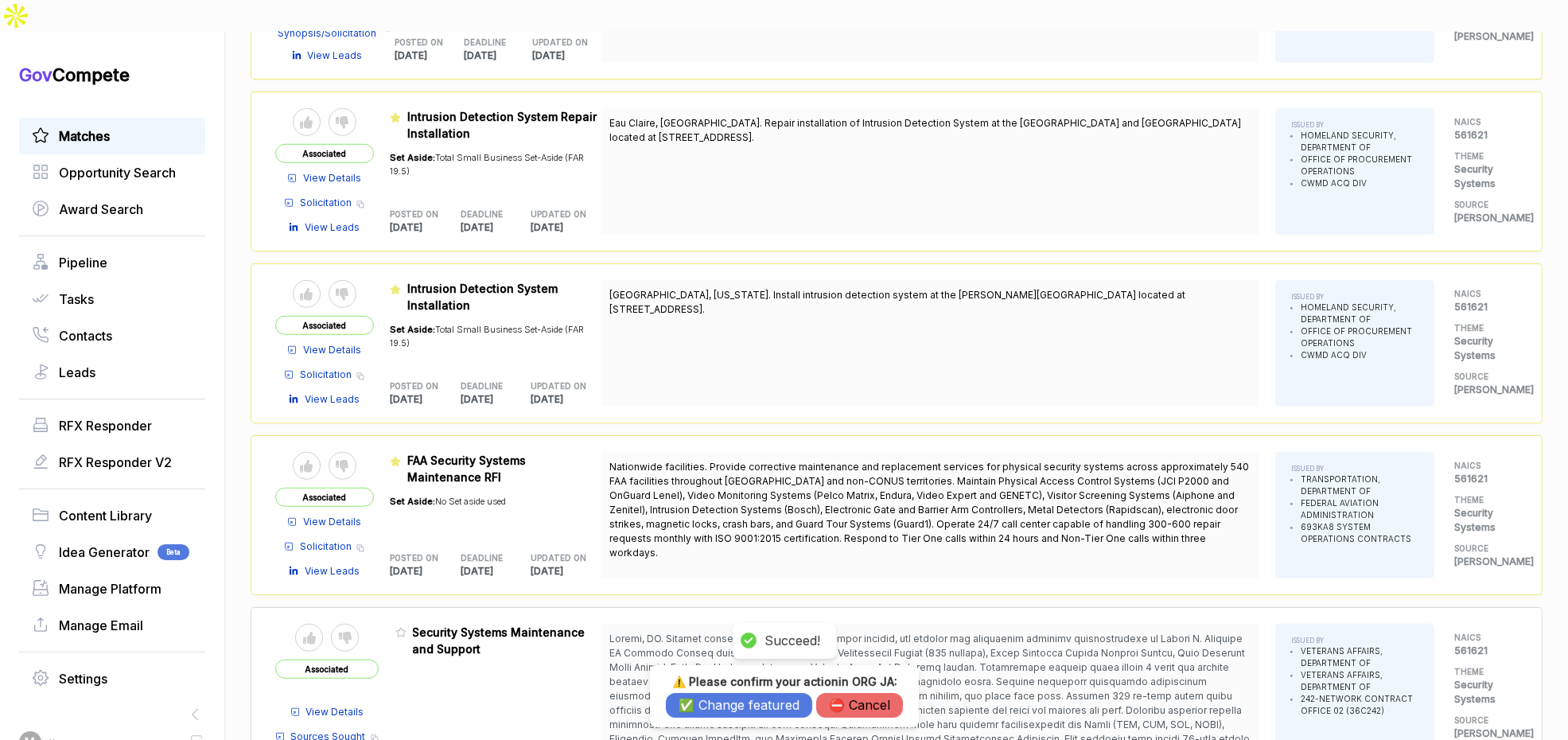
click at [727, 701] on button "✅ Change featured" at bounding box center [739, 705] width 146 height 25
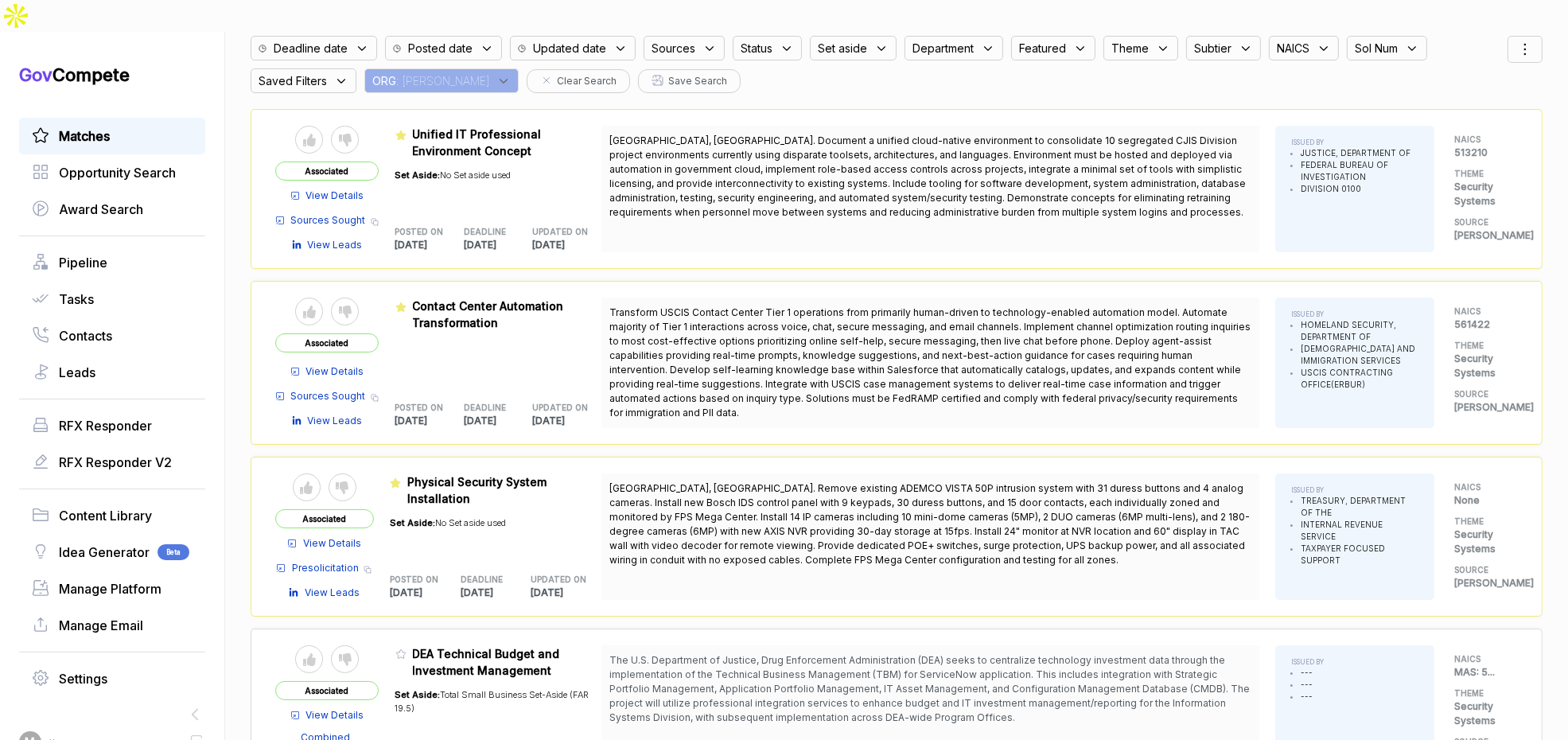
scroll to position [0, 0]
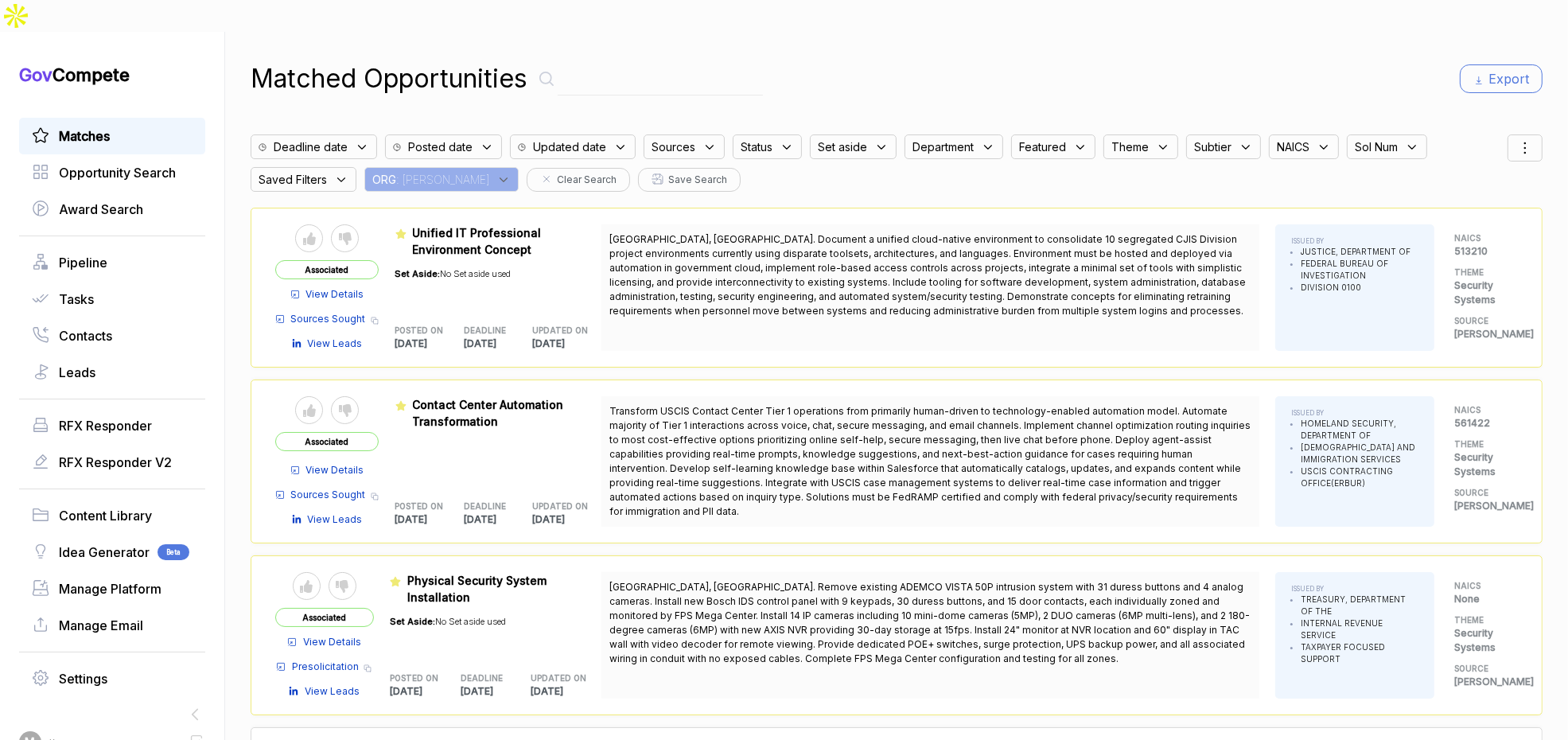
click at [419, 171] on span ": JA" at bounding box center [442, 180] width 93 height 17
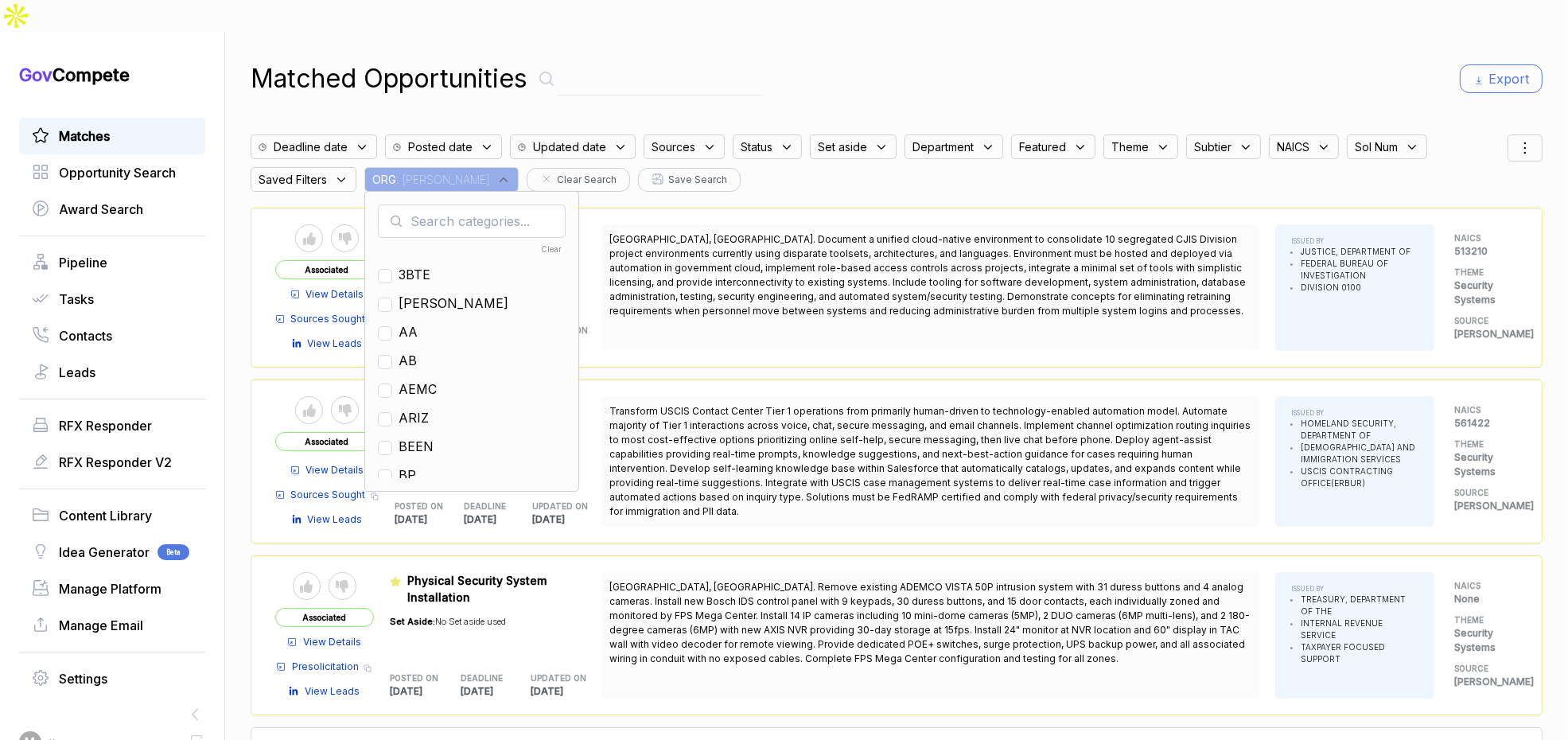
drag, startPoint x: 428, startPoint y: 178, endPoint x: 435, endPoint y: 190, distance: 13.9
click at [428, 205] on input "text" at bounding box center [472, 221] width 188 height 33
drag, startPoint x: 418, startPoint y: 300, endPoint x: 576, endPoint y: 211, distance: 181.3
click at [417, 323] on span "GO" at bounding box center [408, 332] width 19 height 19
checkbox input "true"
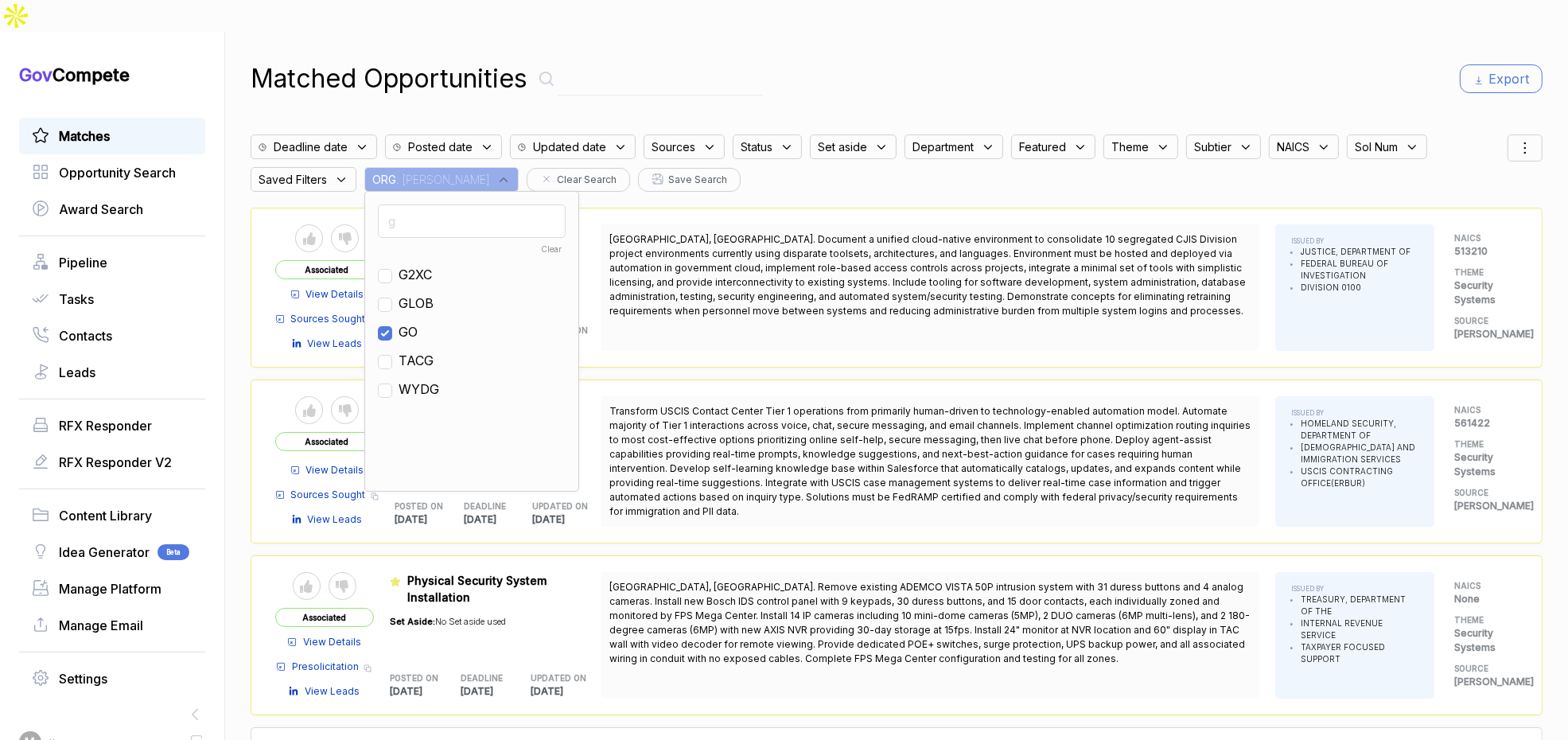
drag, startPoint x: 1028, startPoint y: 48, endPoint x: 1286, endPoint y: 41, distance: 258.1
click at [1034, 60] on div "Matched Opportunities Export" at bounding box center [896, 78] width 1293 height 38
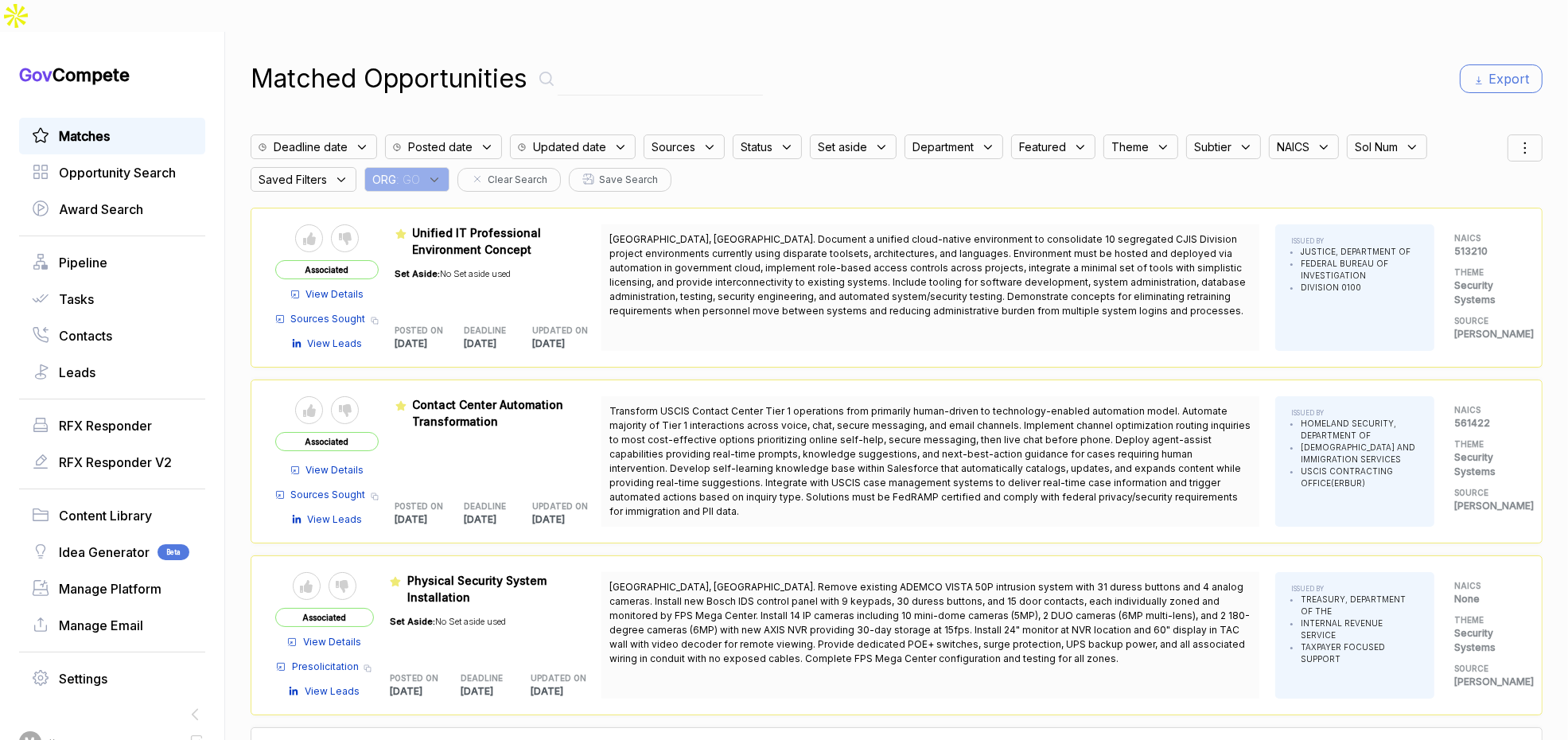
drag, startPoint x: 1533, startPoint y: 117, endPoint x: 1524, endPoint y: 121, distance: 9.8
click at [1532, 118] on div "Matched Opportunities Export Deadline date Posted date Updated date Sources Sta…" at bounding box center [896, 402] width 1343 height 740
click at [1523, 138] on icon at bounding box center [1525, 147] width 19 height 19
click at [1461, 205] on span "Sorting" at bounding box center [1471, 213] width 38 height 17
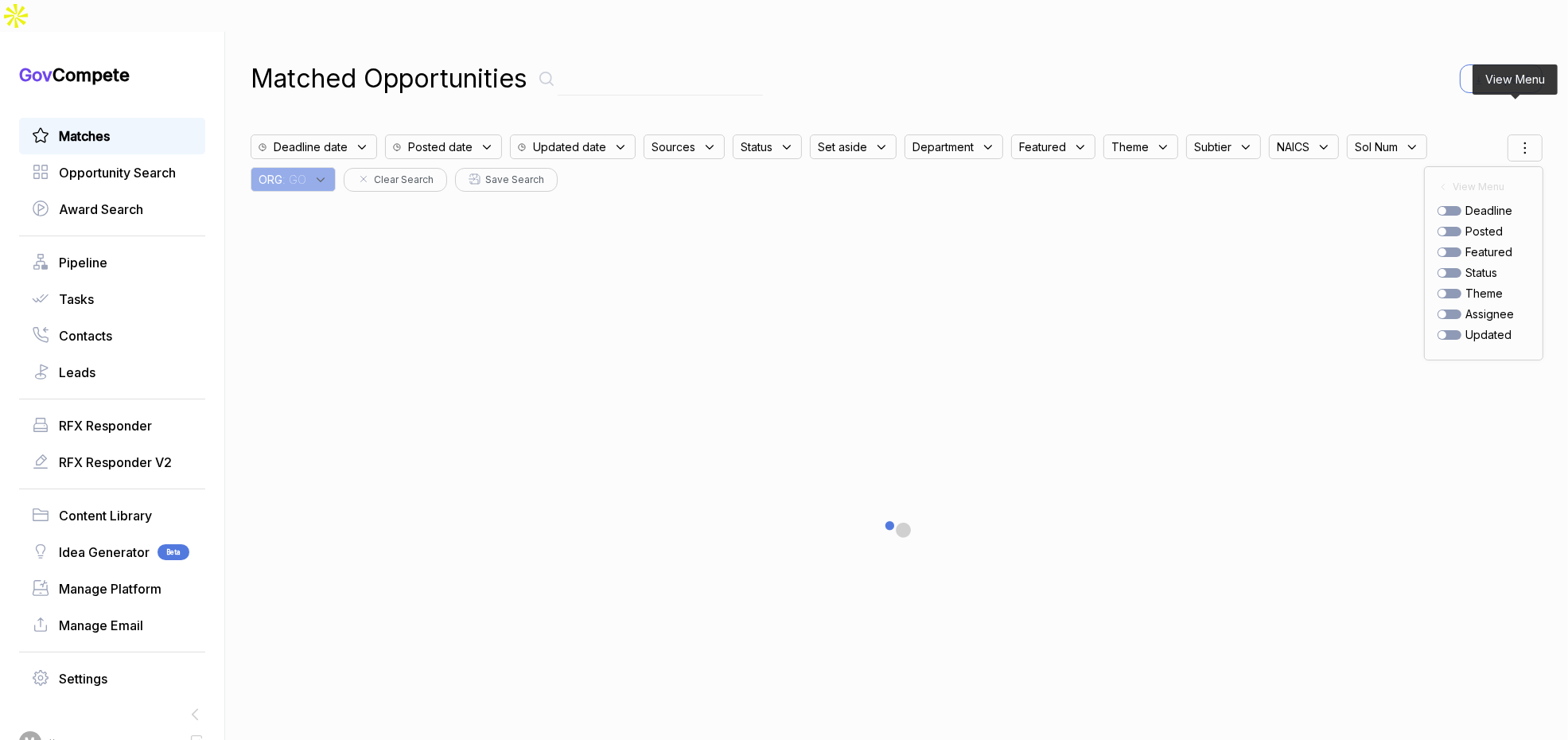
click at [1443, 227] on div at bounding box center [1450, 231] width 24 height 9
checkbox input "true"
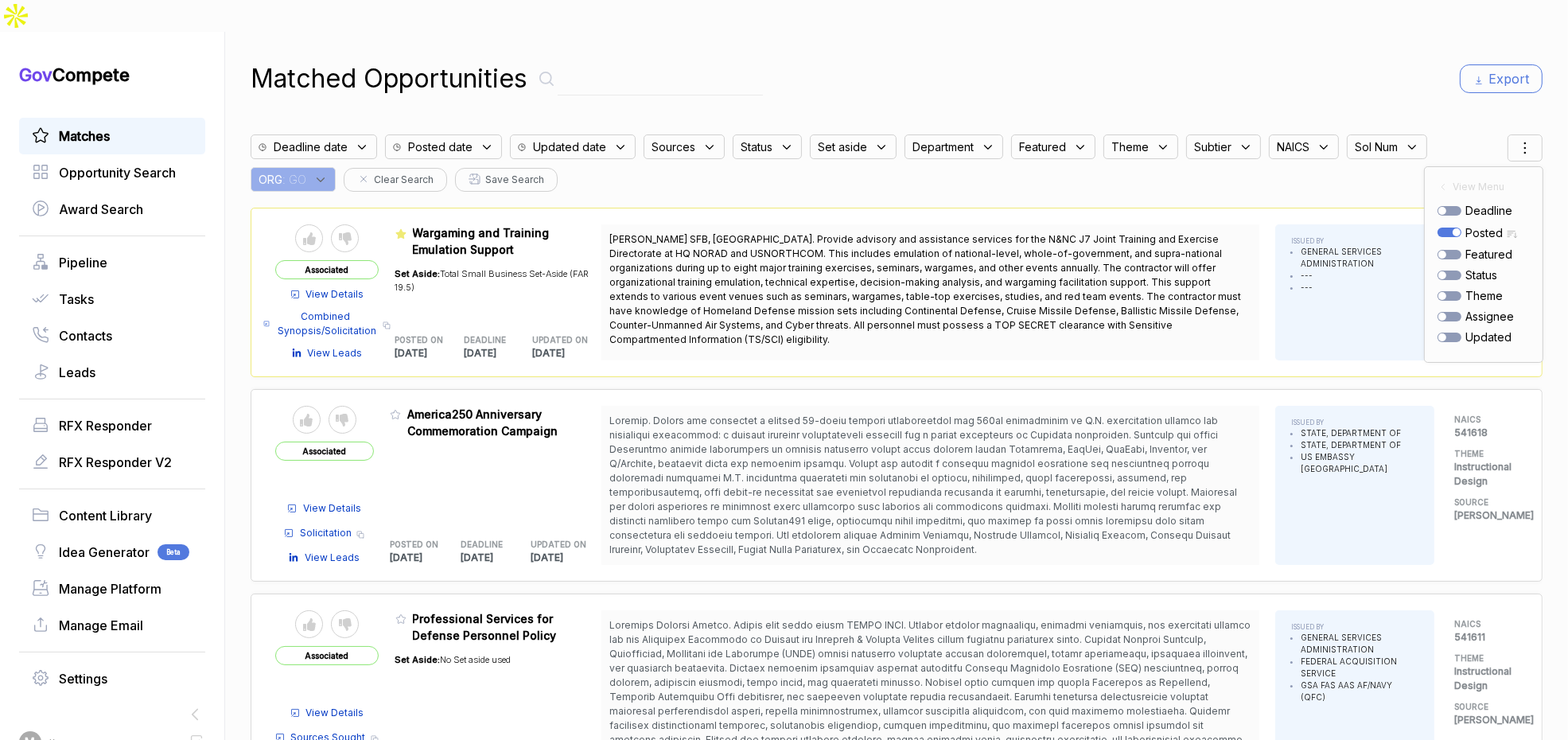
click at [1070, 60] on div "Matched Opportunities Export" at bounding box center [896, 78] width 1293 height 38
drag, startPoint x: 772, startPoint y: 395, endPoint x: 872, endPoint y: 571, distance: 202.4
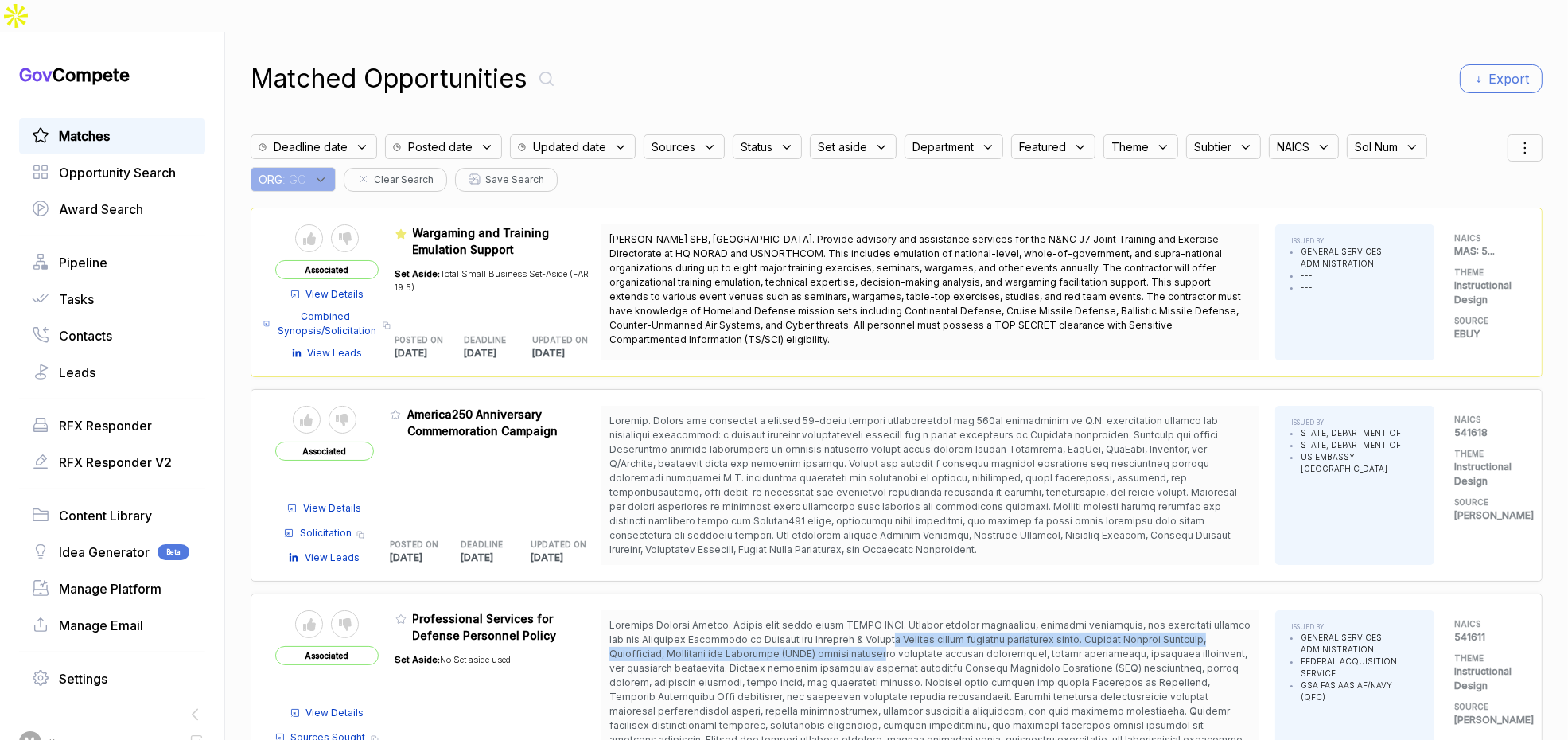
drag, startPoint x: 894, startPoint y: 605, endPoint x: 901, endPoint y: 622, distance: 18.4
click at [901, 622] on span at bounding box center [930, 697] width 641 height 155
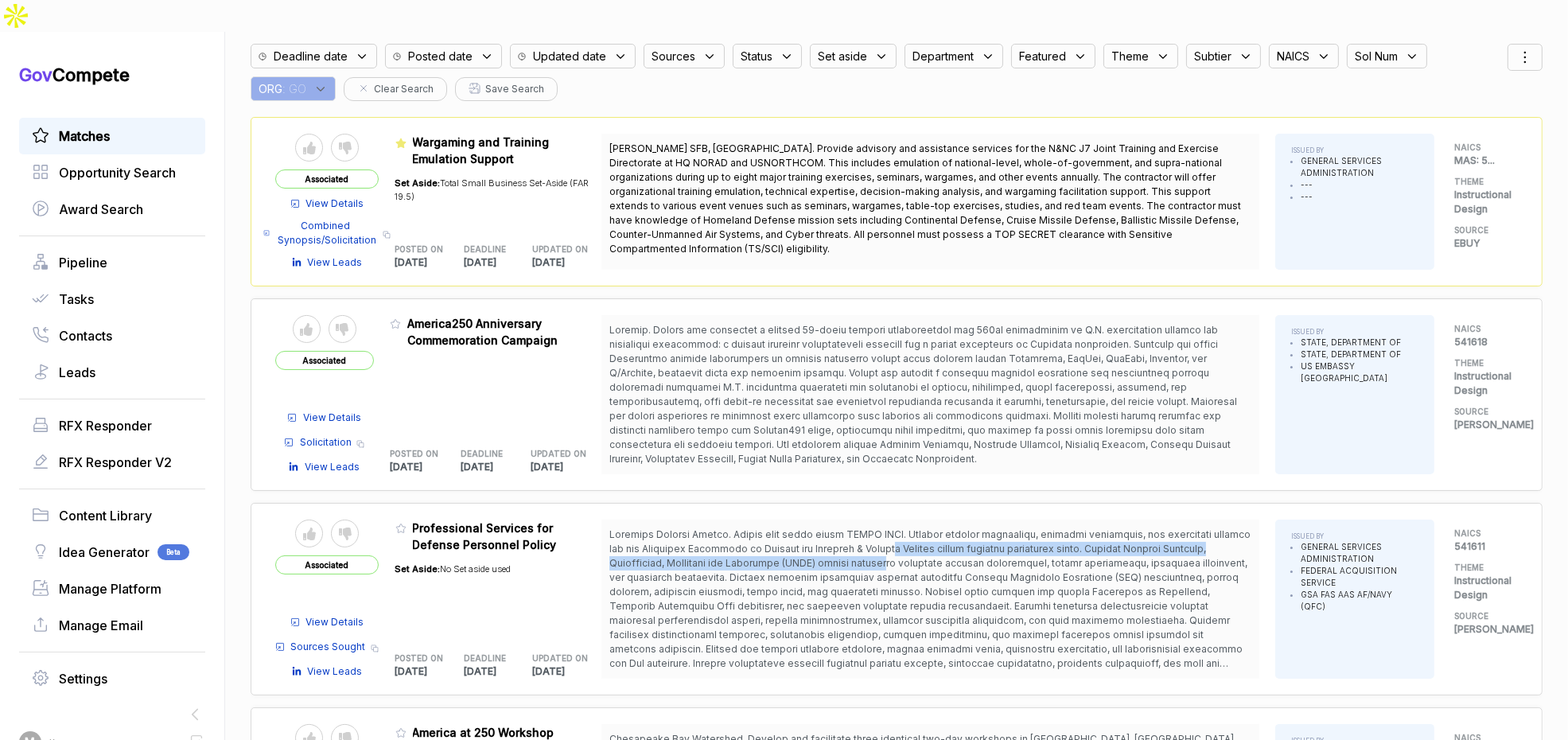
scroll to position [113, 0]
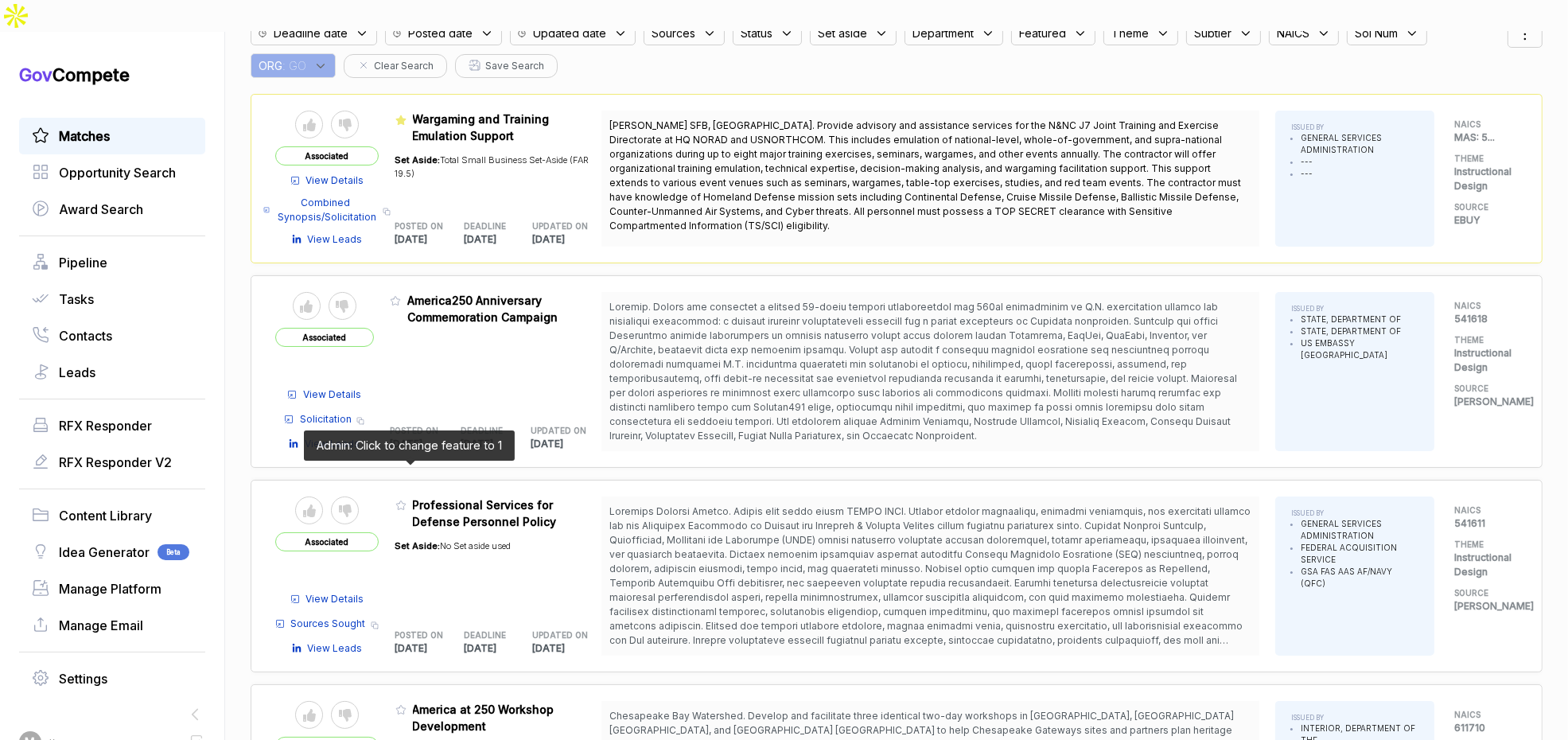
drag, startPoint x: 409, startPoint y: 472, endPoint x: 461, endPoint y: 546, distance: 90.4
click at [406, 499] on icon at bounding box center [401, 505] width 11 height 11
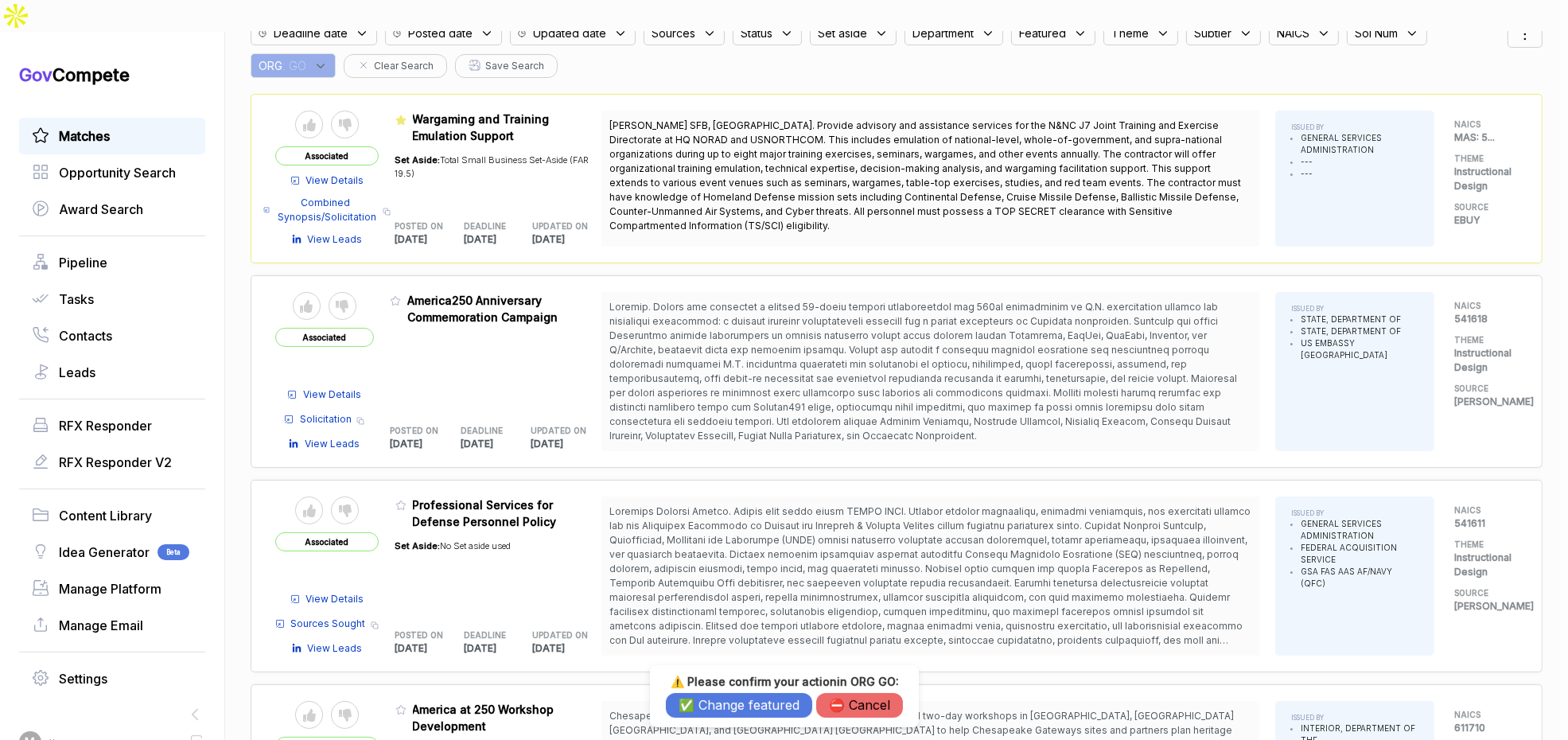
click at [686, 704] on button "✅ Change featured" at bounding box center [739, 705] width 146 height 25
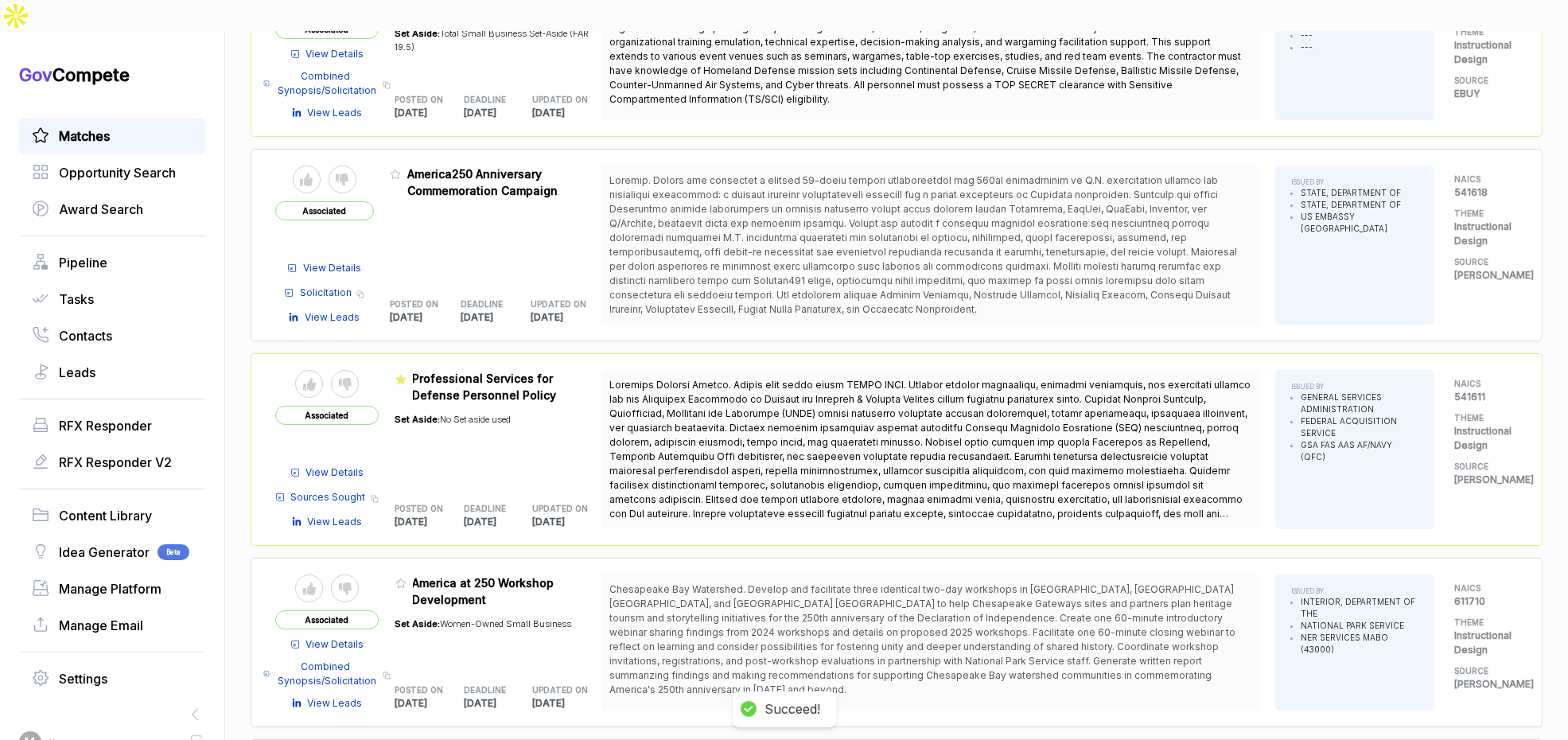
scroll to position [246, 0]
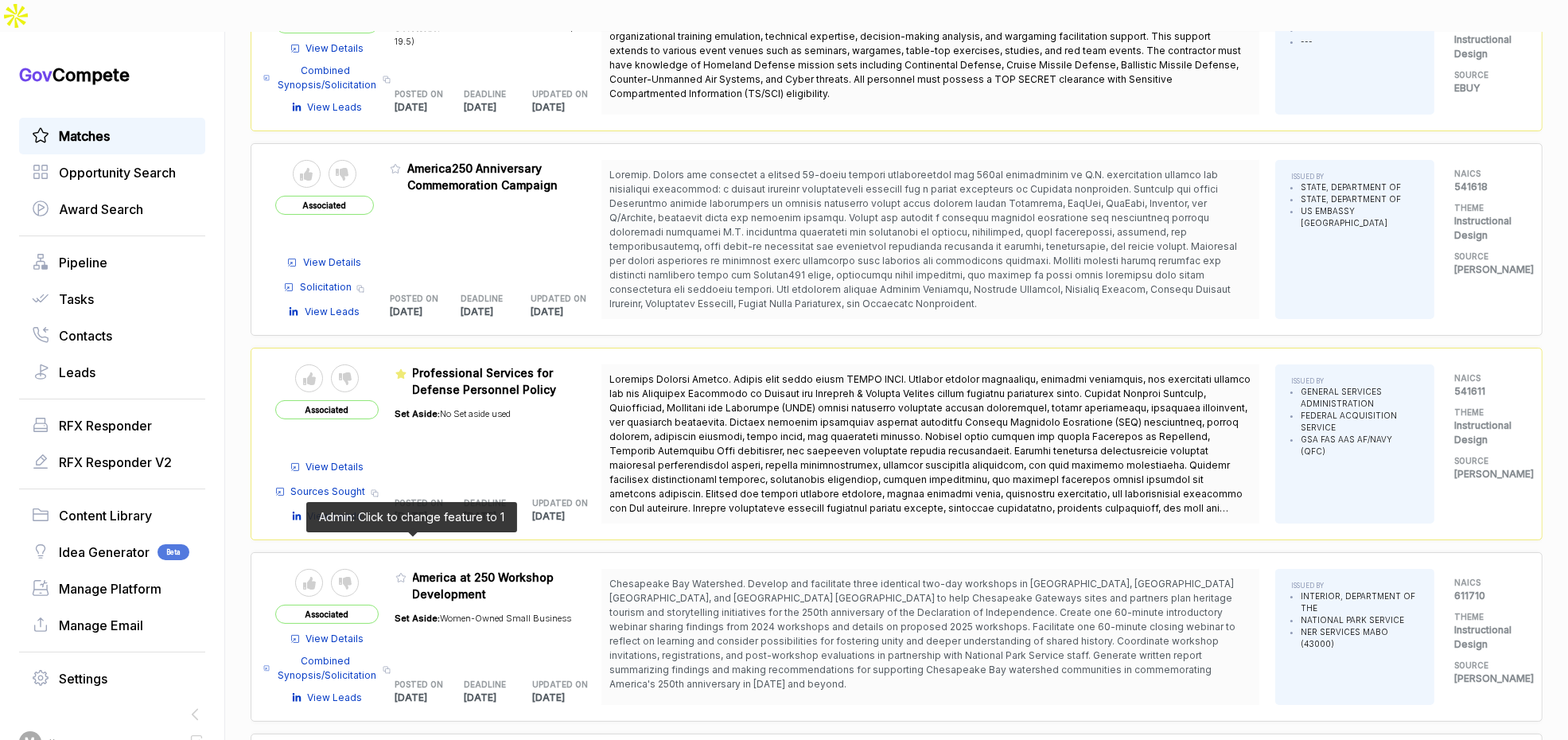
click at [406, 572] on icon at bounding box center [401, 578] width 11 height 11
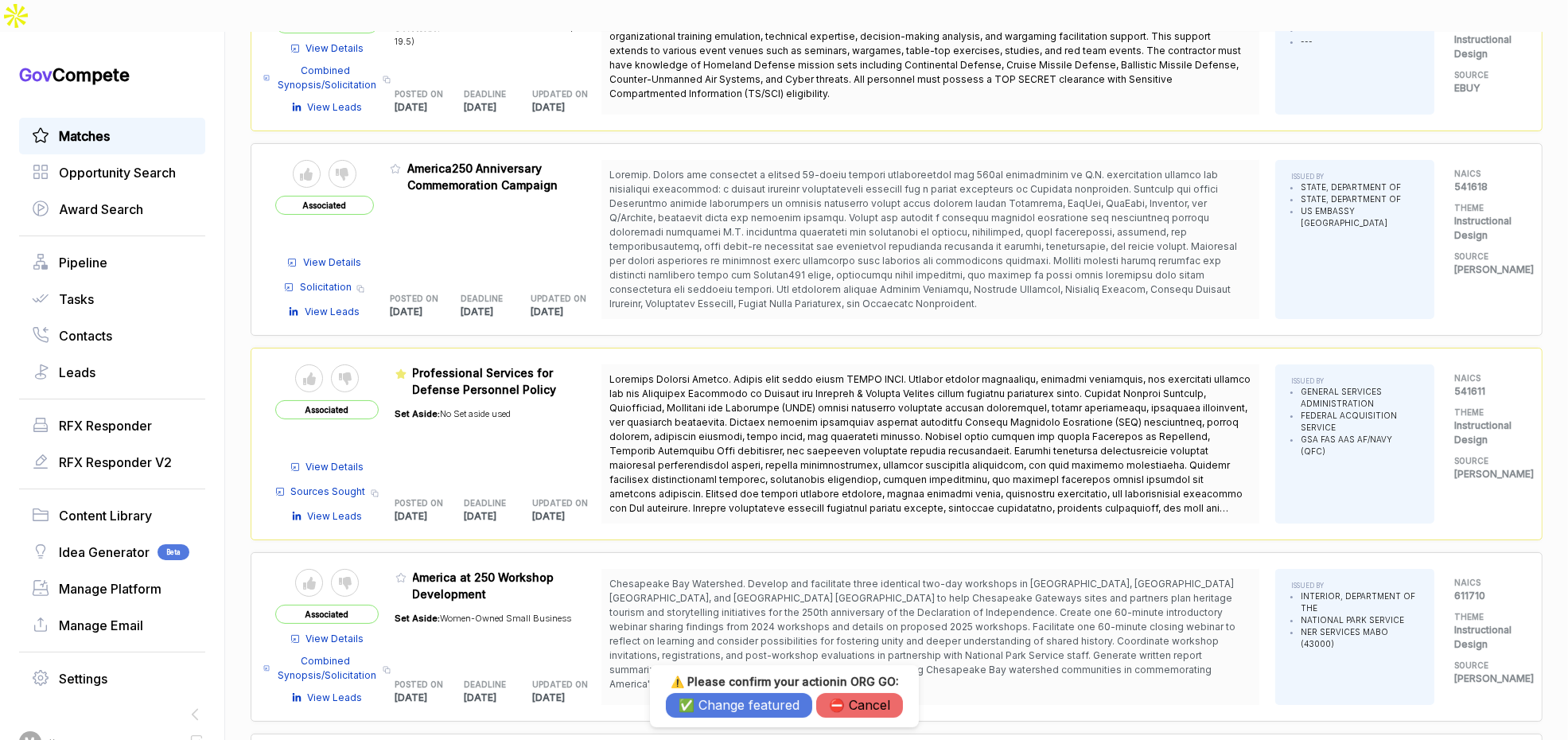
click at [696, 698] on button "✅ Change featured" at bounding box center [739, 705] width 146 height 25
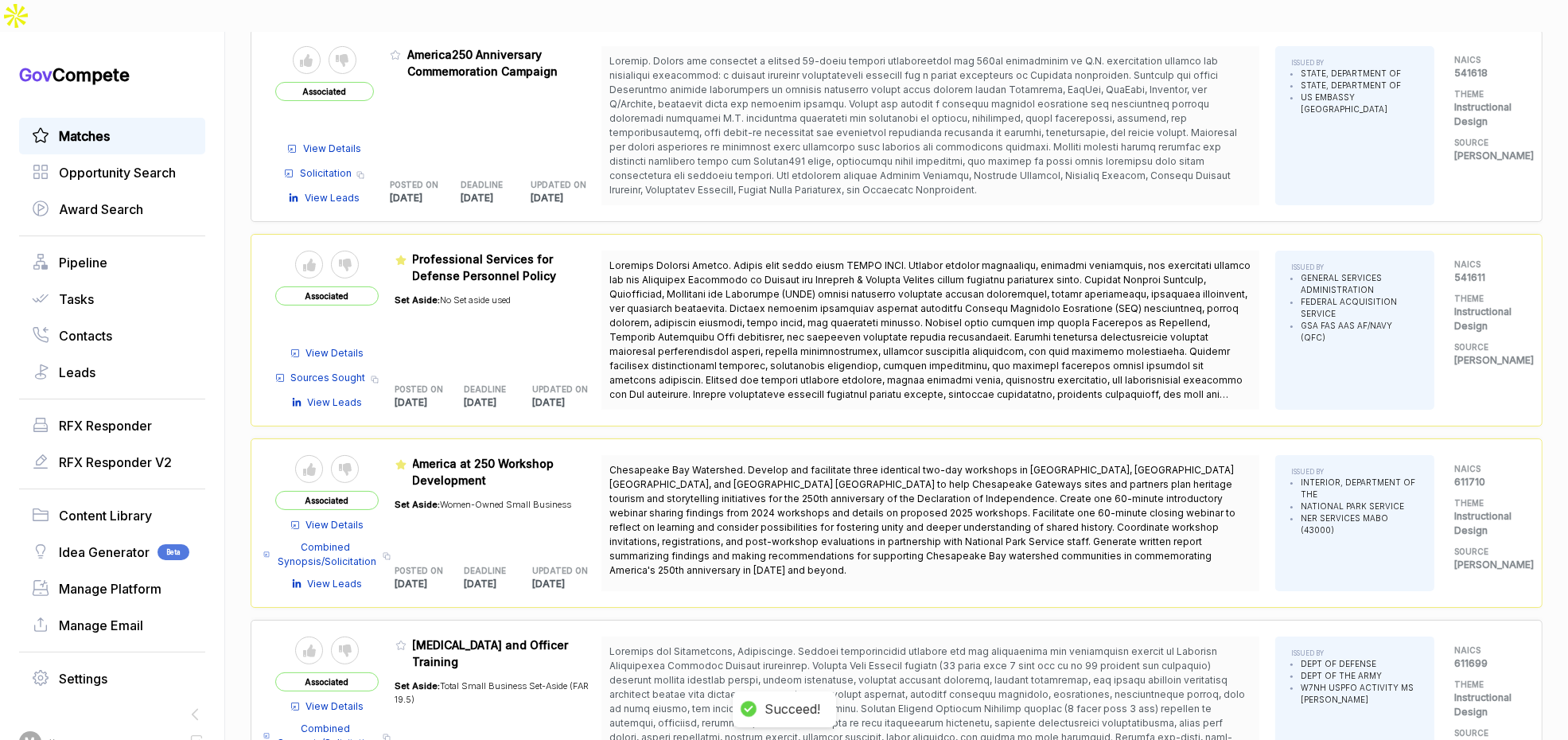
scroll to position [644, 0]
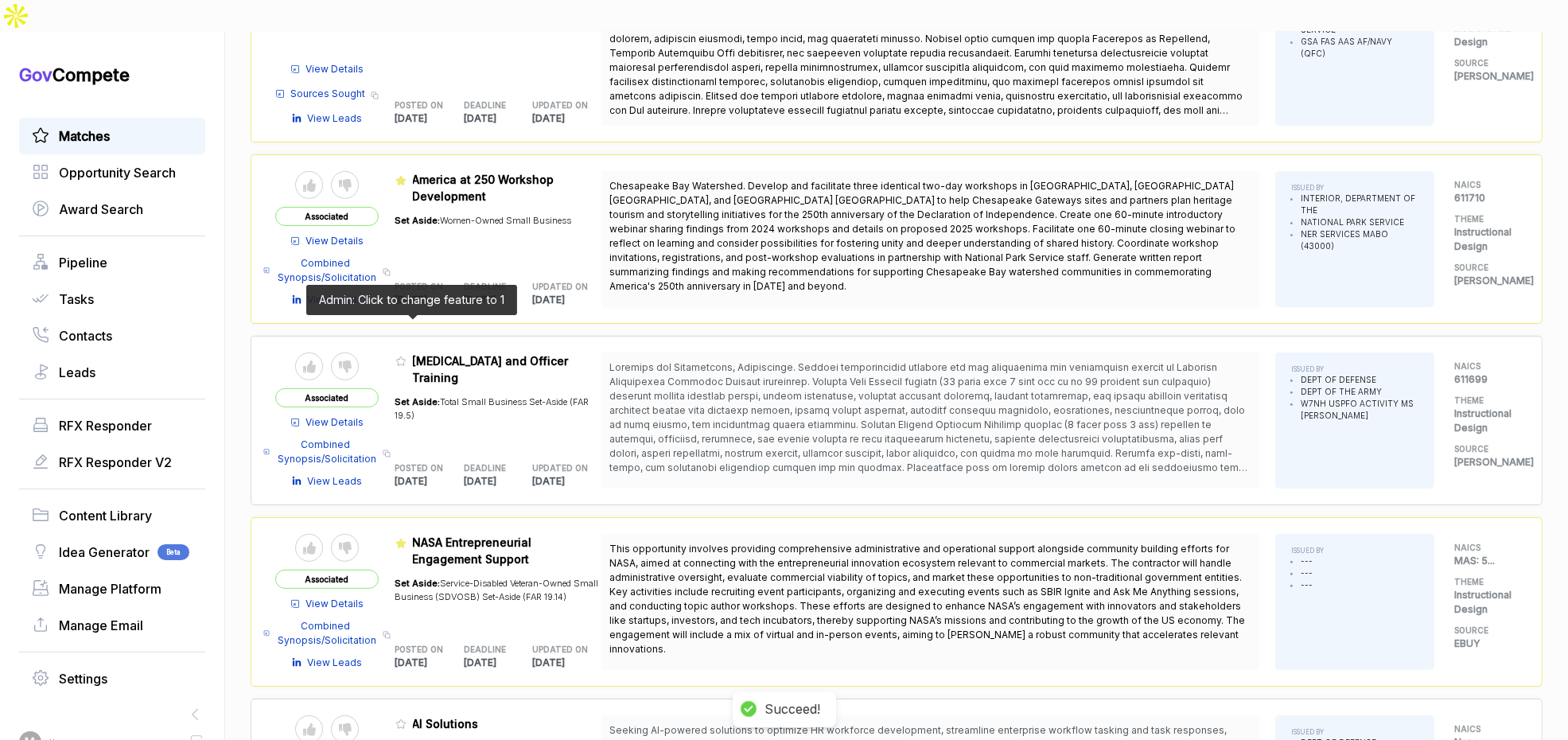
click at [406, 356] on icon at bounding box center [401, 361] width 11 height 11
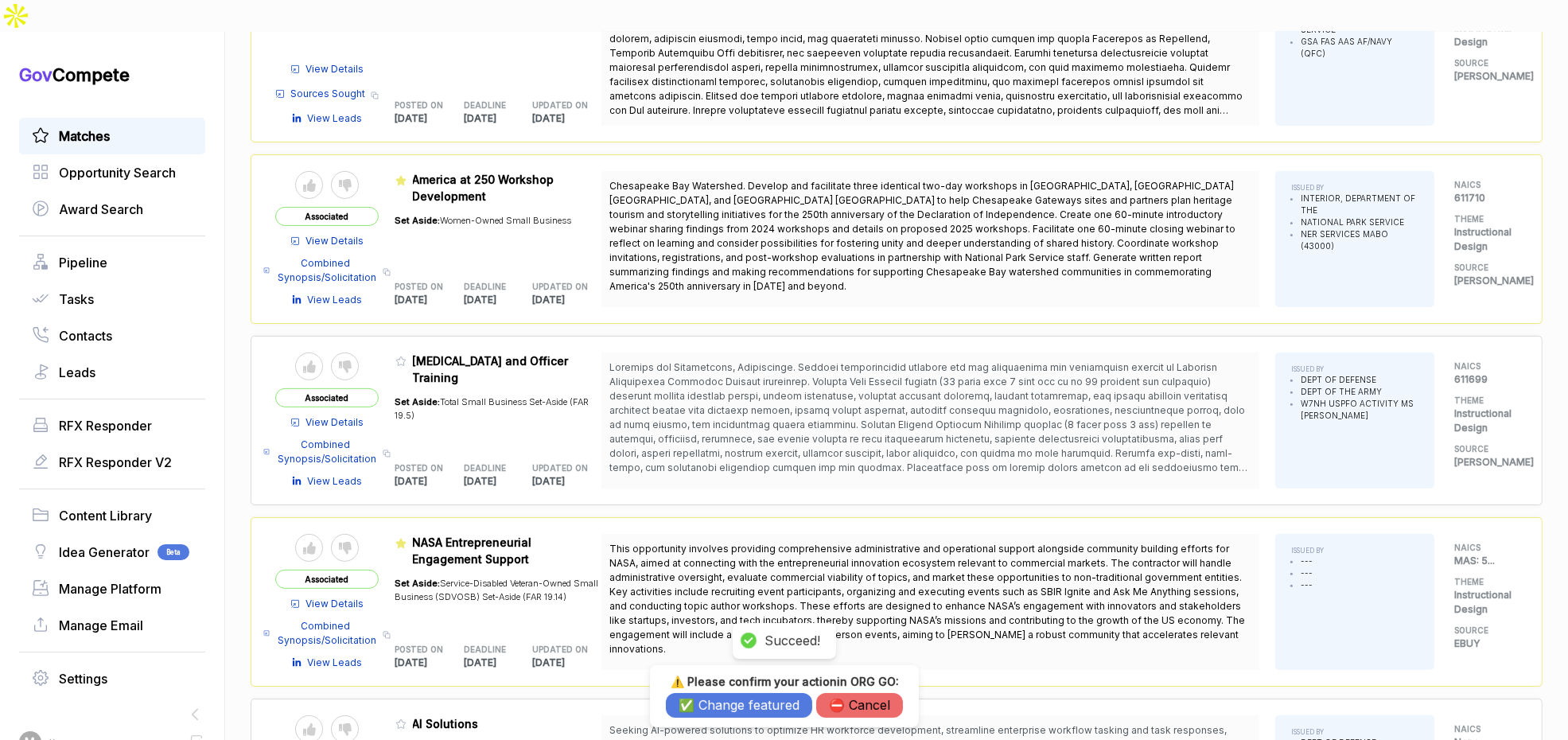
click at [716, 699] on button "✅ Change featured" at bounding box center [739, 705] width 146 height 25
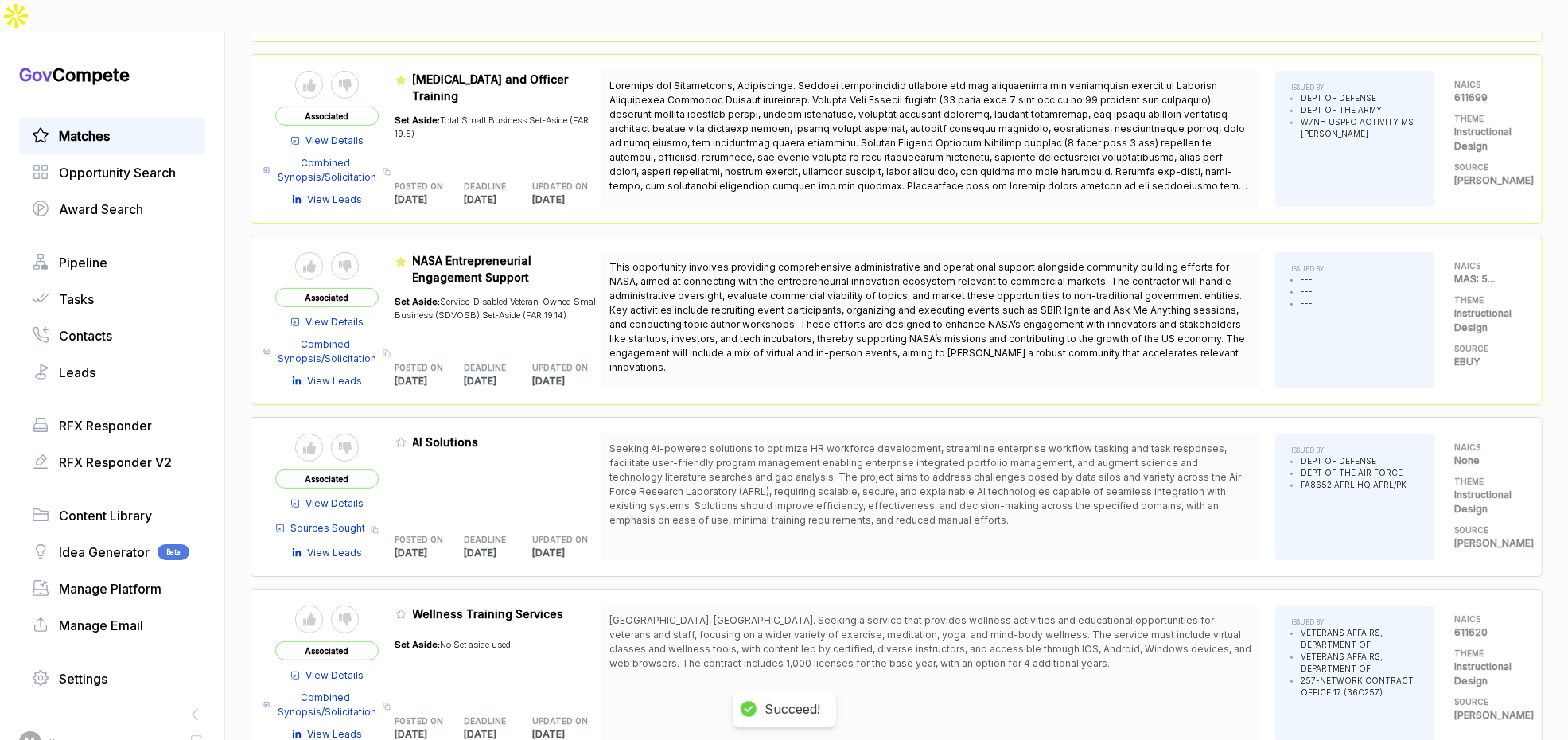
scroll to position [971, 0]
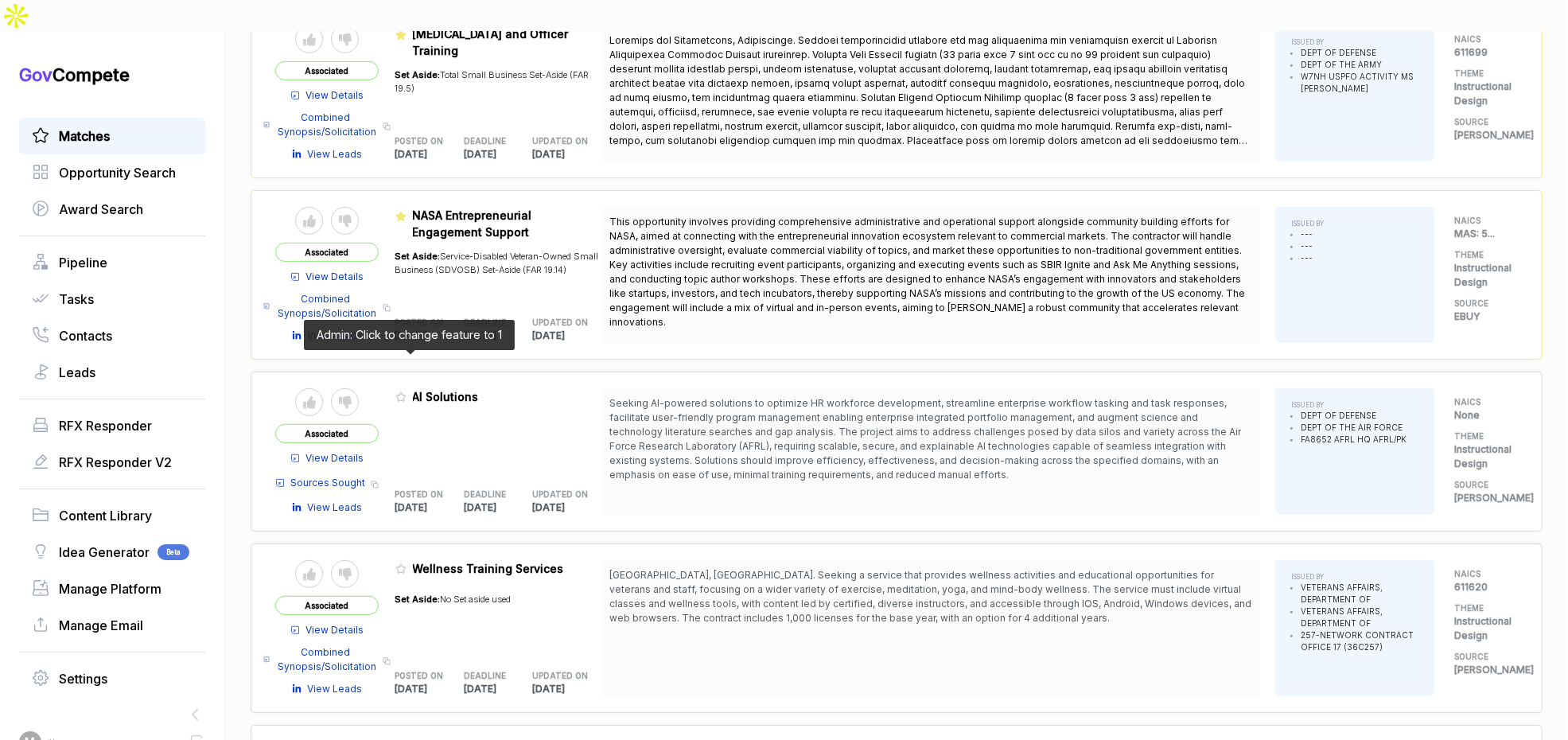
click at [405, 392] on icon at bounding box center [401, 397] width 11 height 11
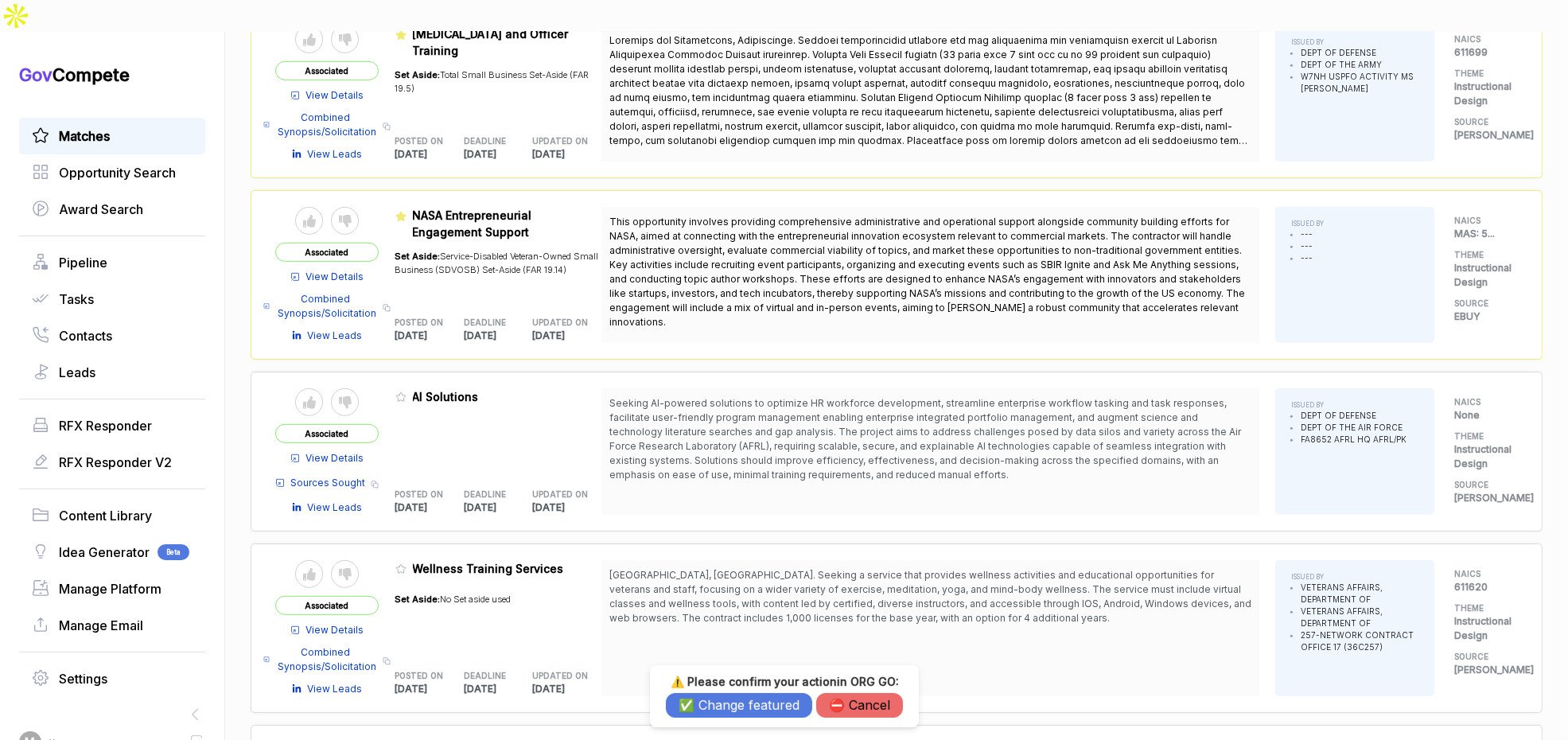
click at [703, 699] on button "✅ Change featured" at bounding box center [739, 705] width 146 height 25
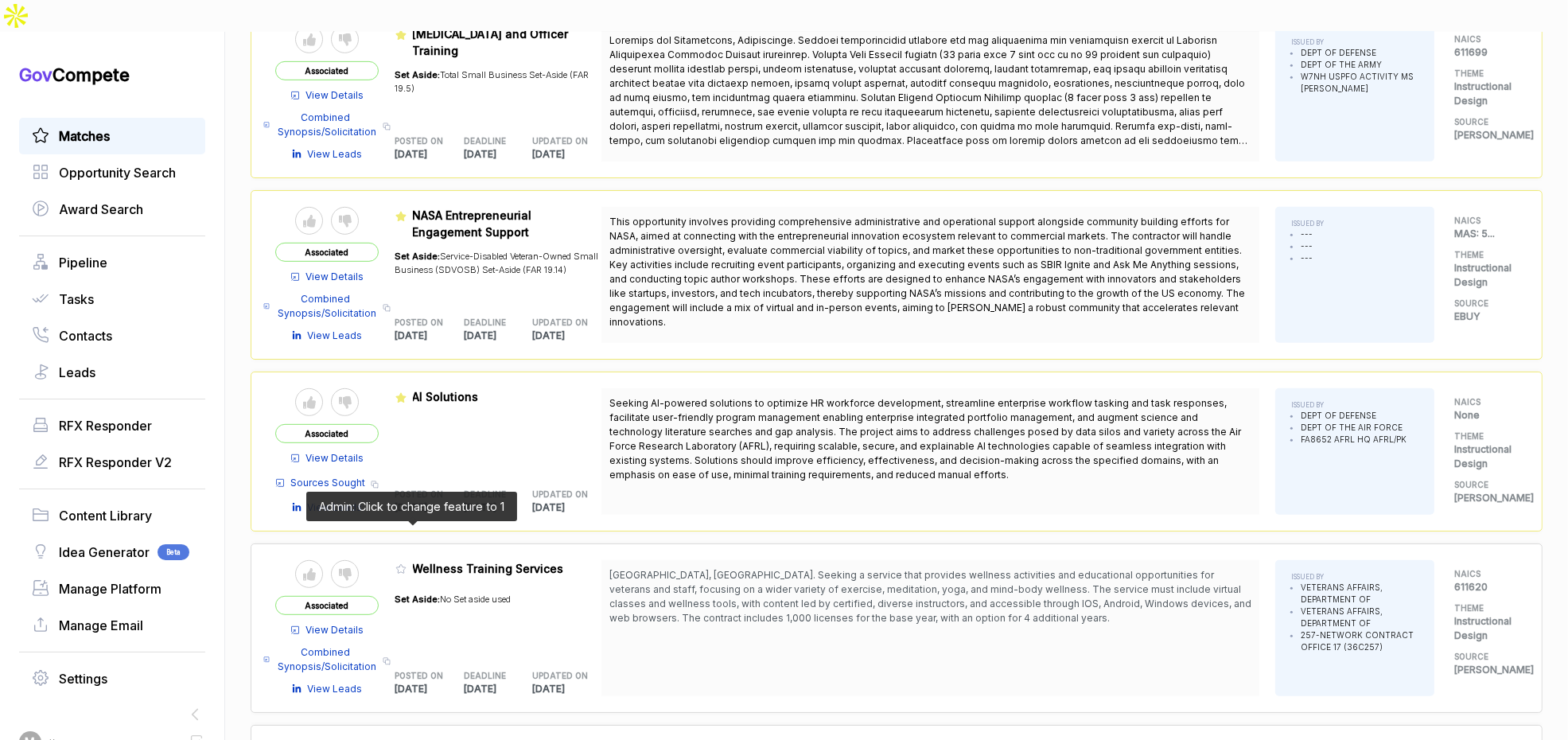
drag, startPoint x: 406, startPoint y: 529, endPoint x: 466, endPoint y: 581, distance: 79.4
click at [406, 563] on icon at bounding box center [401, 569] width 11 height 11
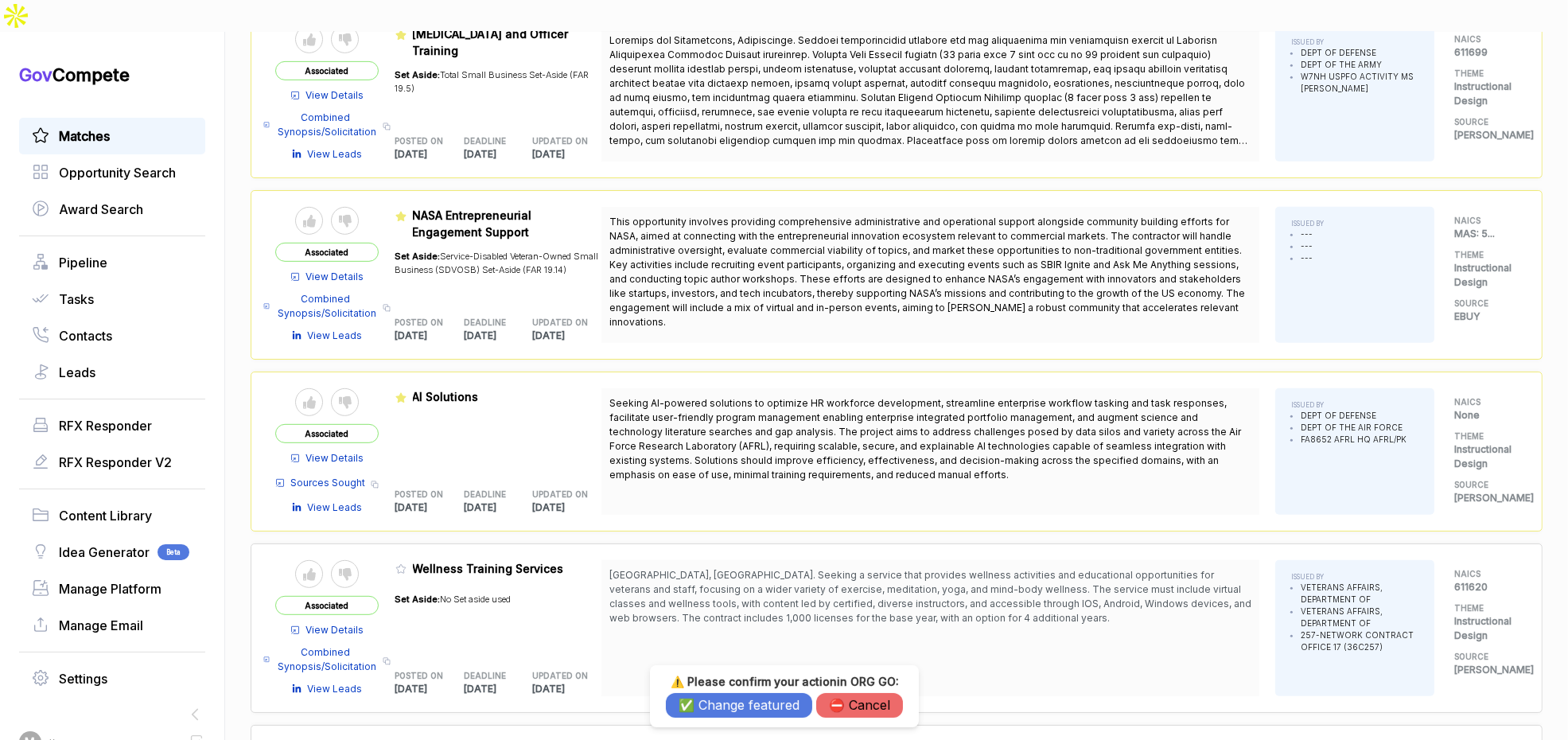
click at [734, 715] on button "✅ Change featured" at bounding box center [739, 705] width 146 height 25
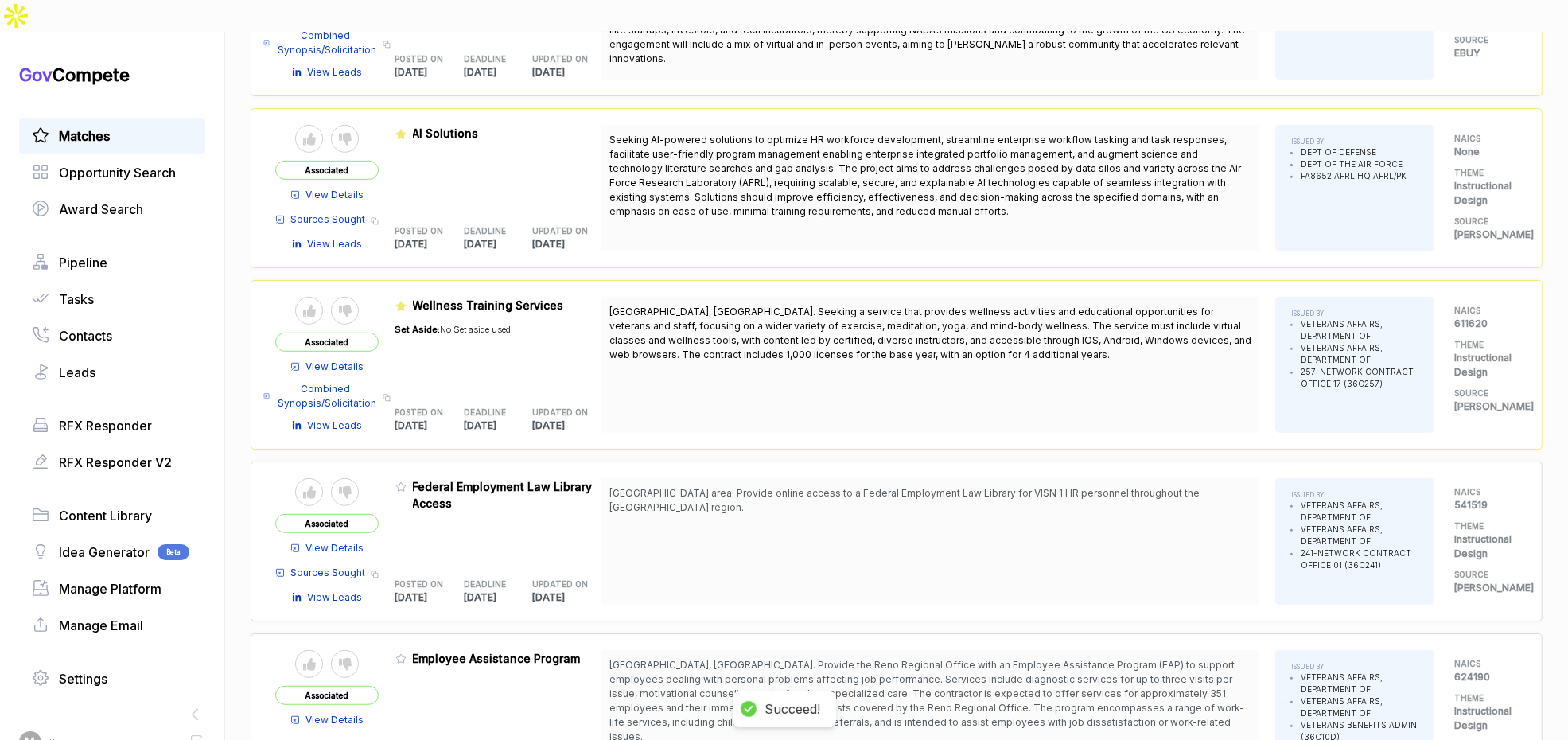
scroll to position [1262, 0]
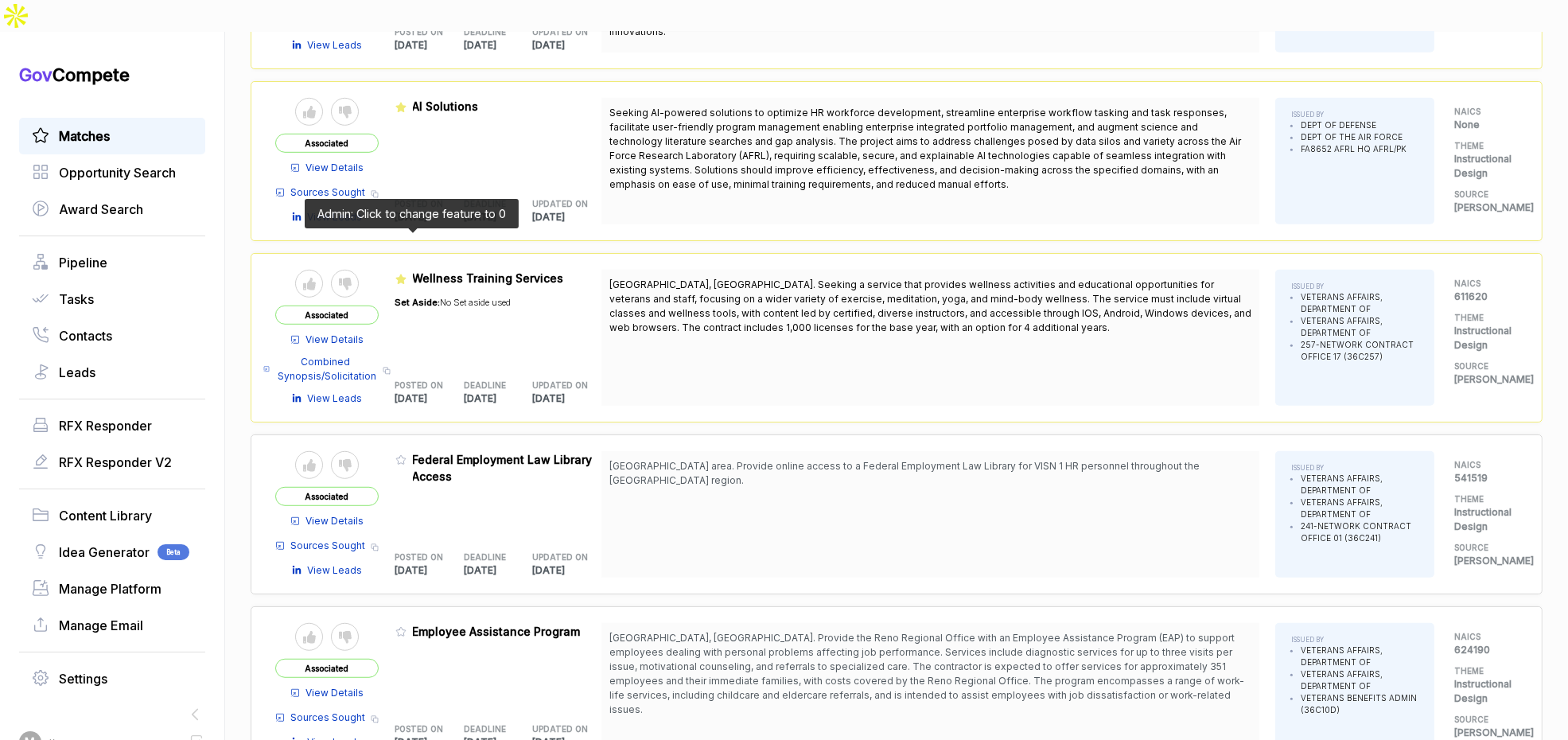
drag, startPoint x: 409, startPoint y: 244, endPoint x: 484, endPoint y: 369, distance: 145.8
click at [405, 275] on icon at bounding box center [400, 279] width 10 height 9
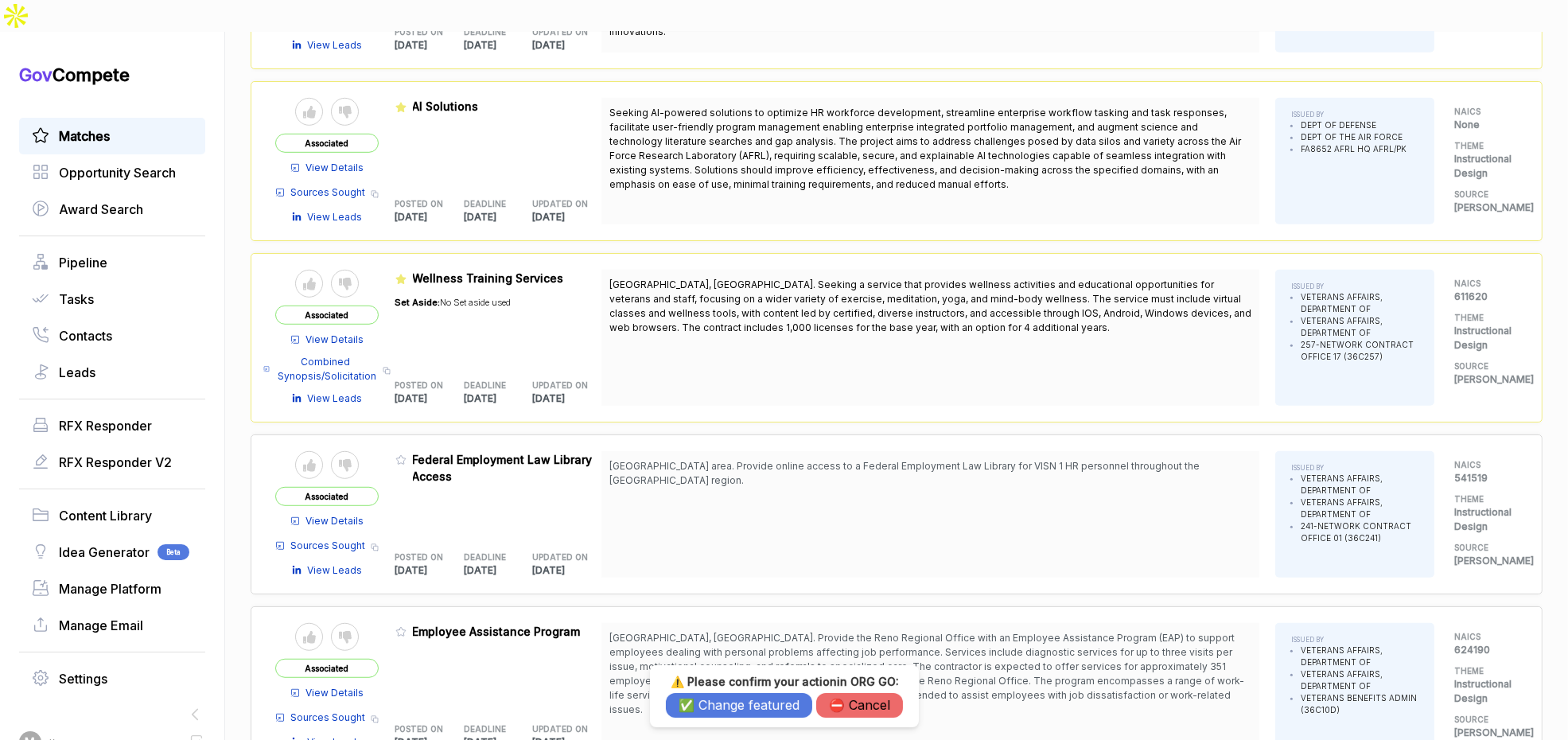
click at [706, 693] on button "✅ Change featured" at bounding box center [739, 705] width 146 height 25
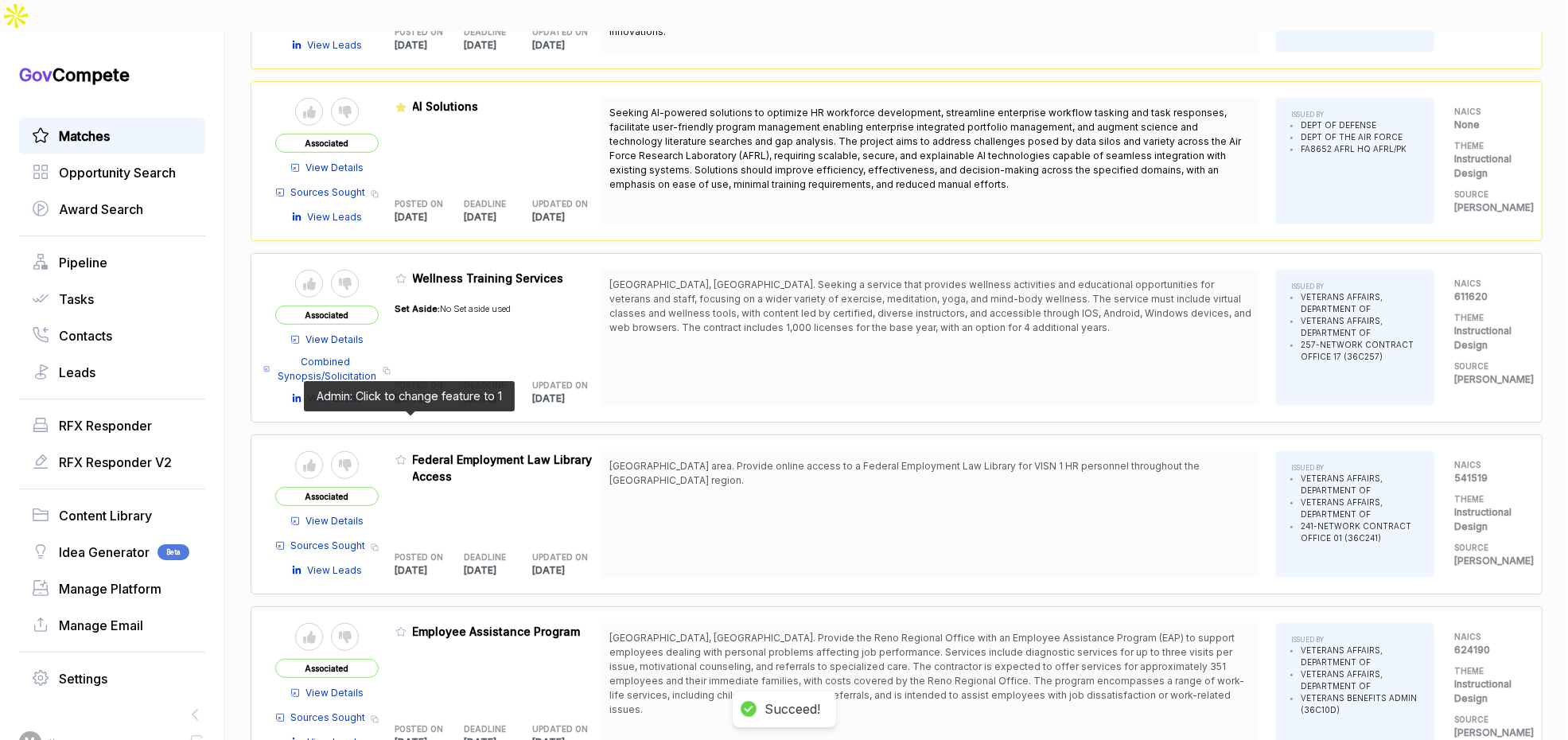
click at [404, 454] on icon at bounding box center [401, 460] width 11 height 11
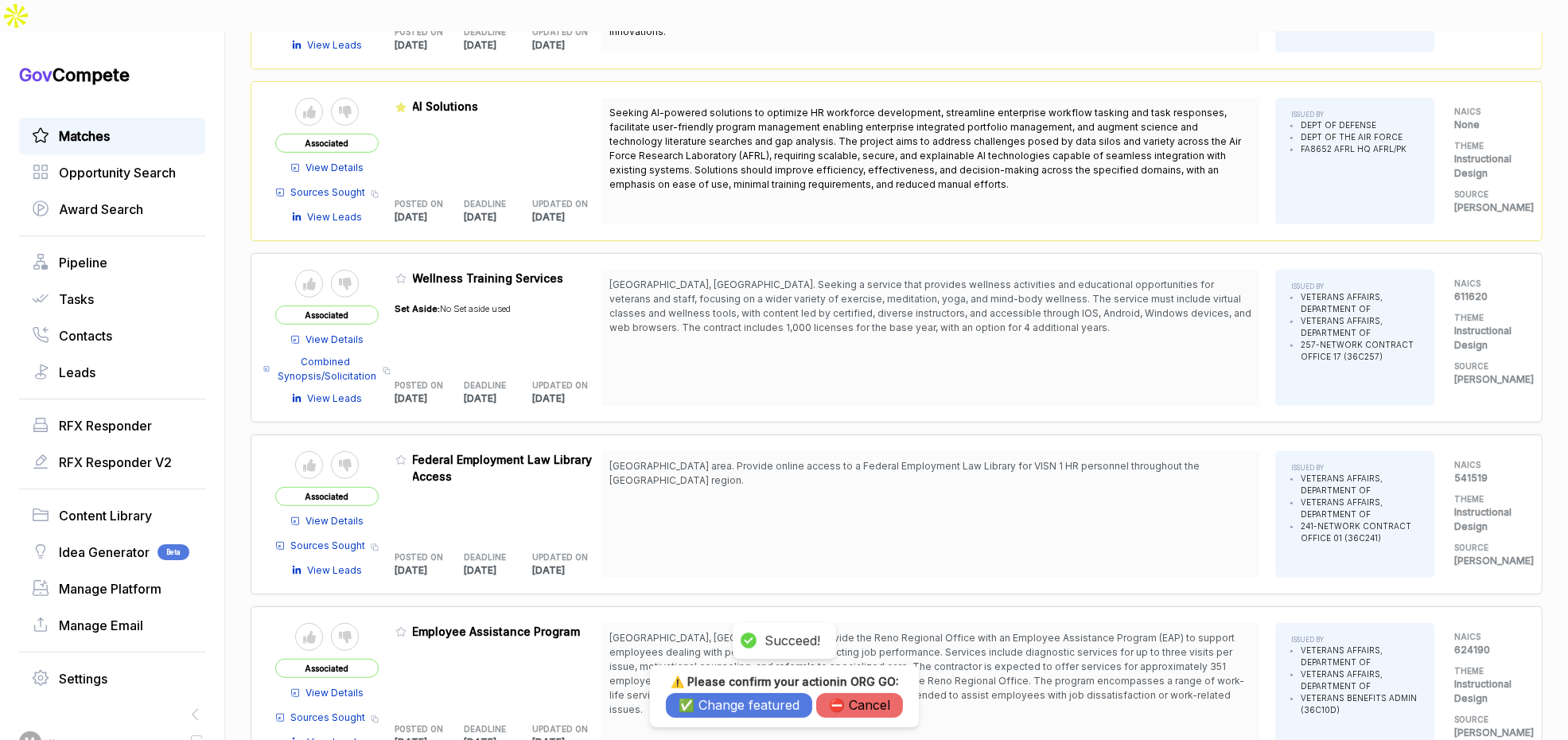
click at [726, 700] on button "✅ Change featured" at bounding box center [739, 705] width 146 height 25
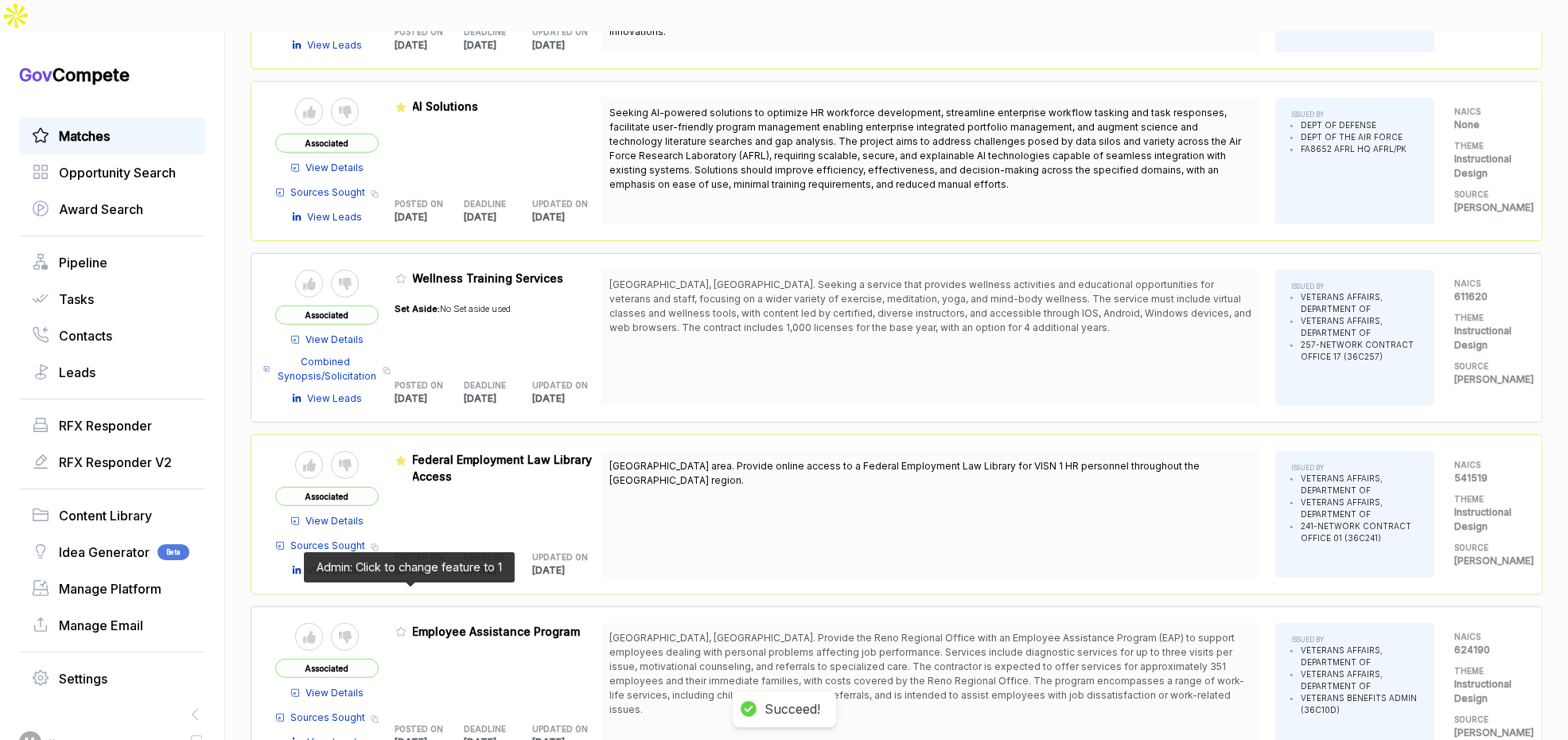
drag, startPoint x: 404, startPoint y: 593, endPoint x: 577, endPoint y: 653, distance: 183.1
click at [404, 627] on icon at bounding box center [401, 632] width 11 height 11
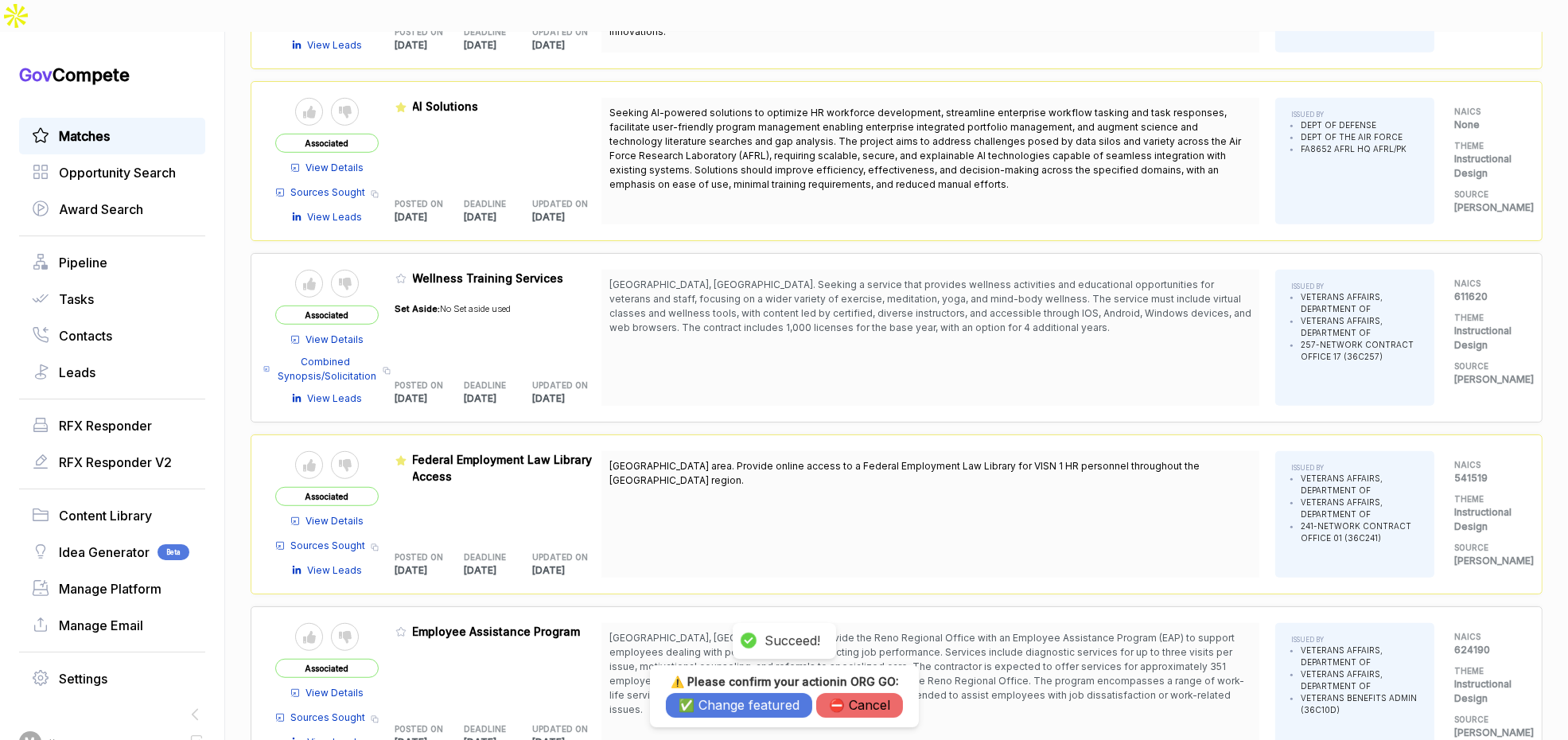
drag, startPoint x: 712, startPoint y: 708, endPoint x: 668, endPoint y: 661, distance: 64.4
click at [711, 706] on button "✅ Change featured" at bounding box center [739, 705] width 146 height 25
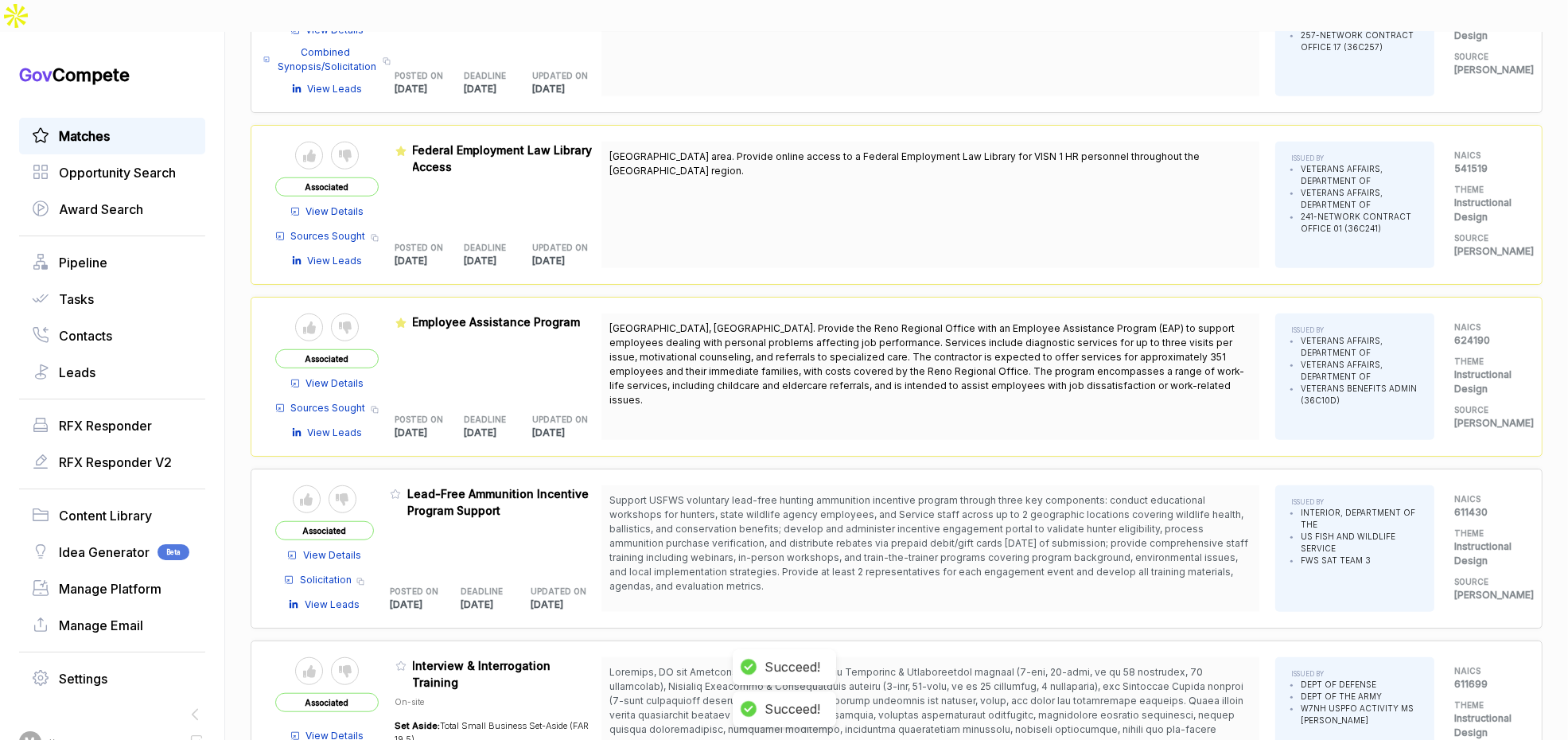
scroll to position [1653, 0]
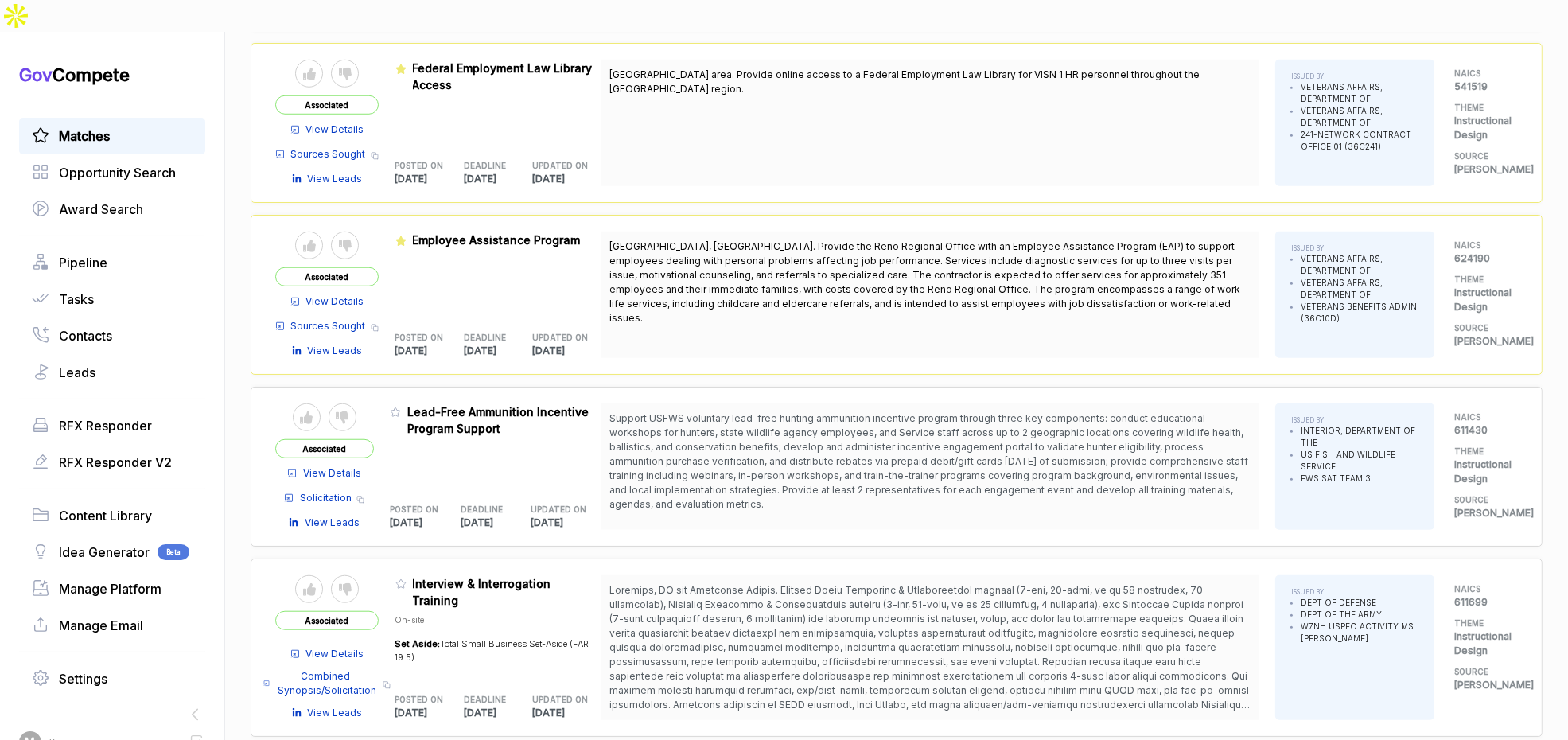
click at [401, 406] on icon at bounding box center [395, 412] width 11 height 11
click at [718, 703] on button "✅ Change featured" at bounding box center [739, 705] width 146 height 25
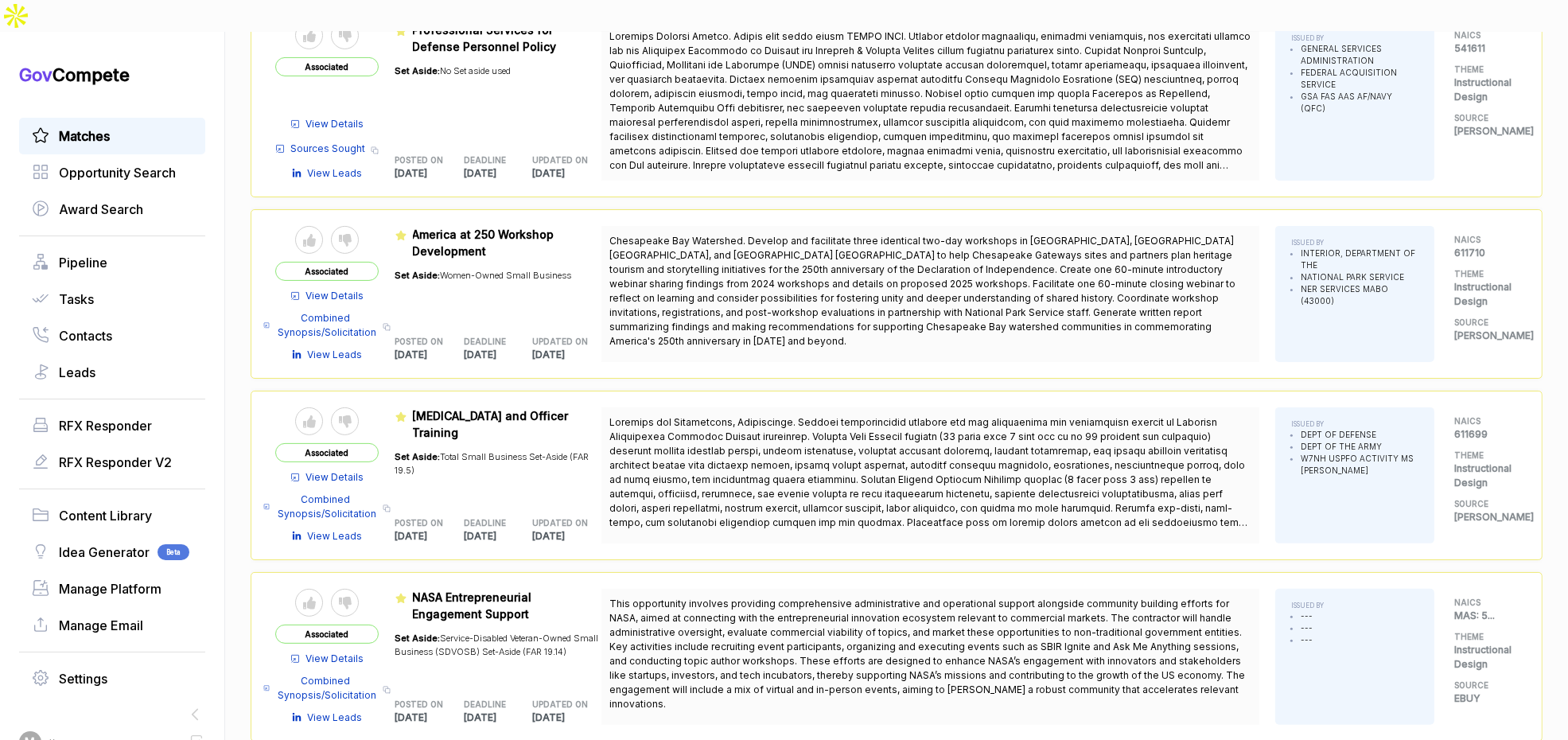
scroll to position [0, 0]
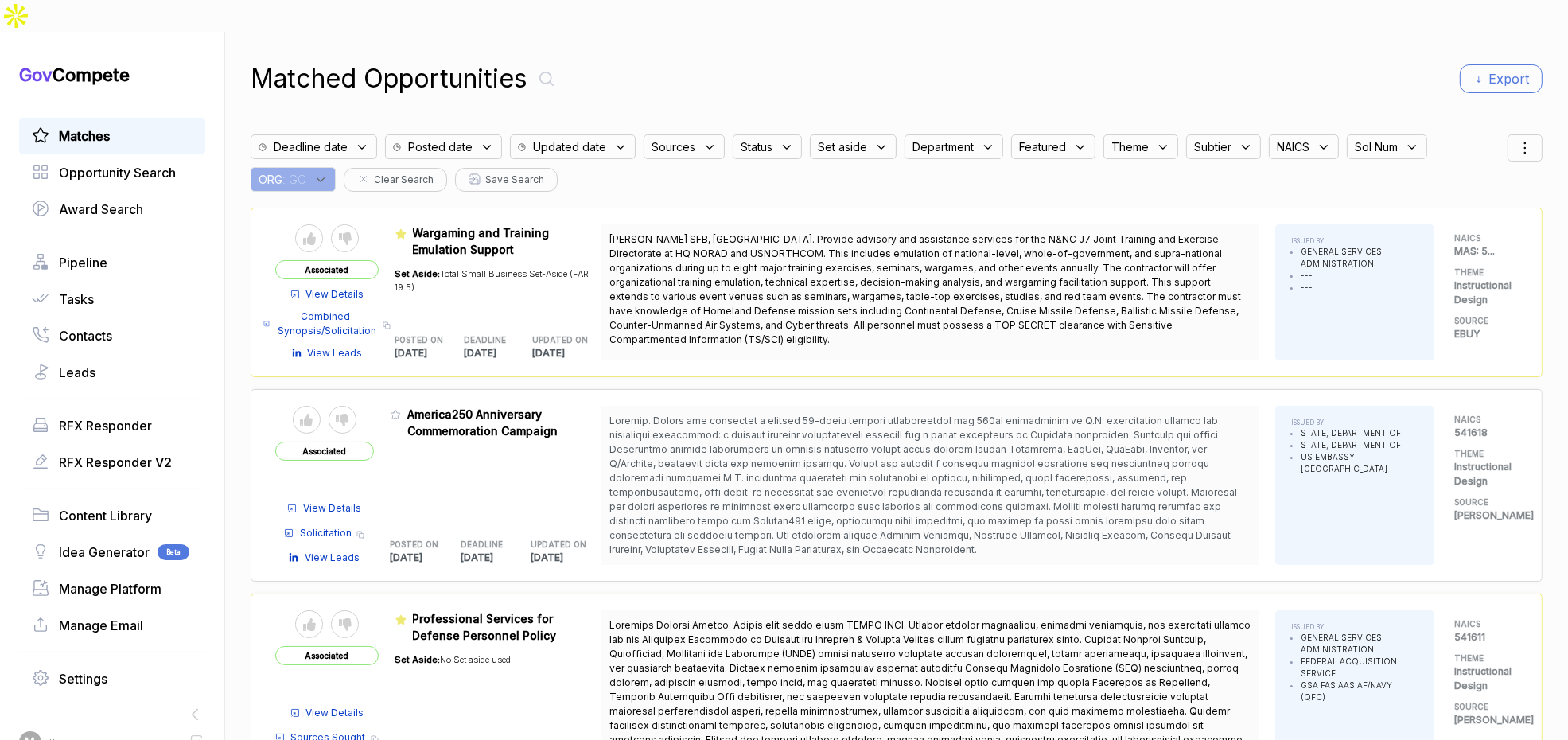
drag, startPoint x: 321, startPoint y: 145, endPoint x: 329, endPoint y: 158, distance: 15.3
click at [323, 167] on div "ORG : GO" at bounding box center [293, 179] width 85 height 25
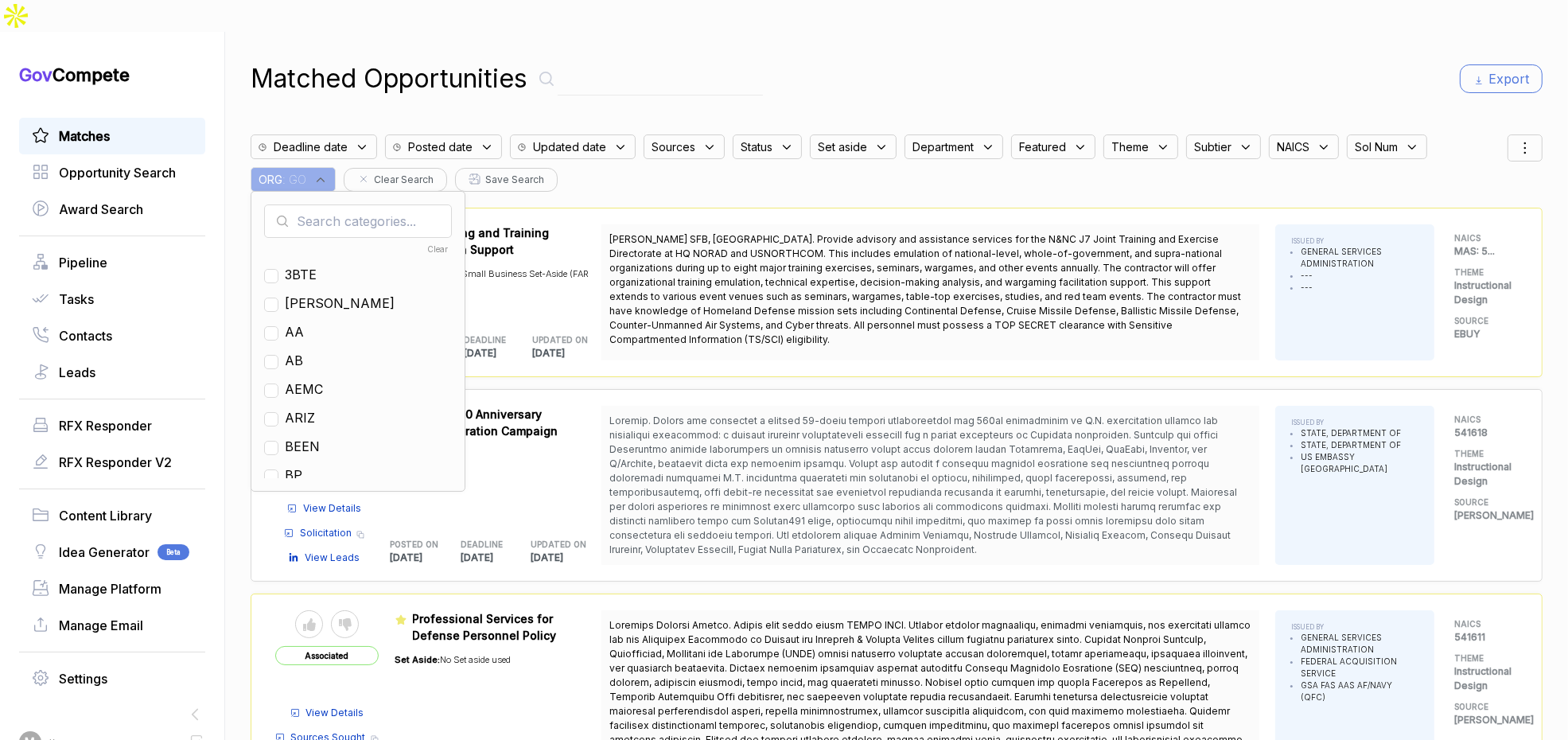
drag, startPoint x: 329, startPoint y: 158, endPoint x: 342, endPoint y: 178, distance: 23.9
click at [342, 205] on input "text" at bounding box center [358, 221] width 188 height 33
click at [310, 351] on div "EN" at bounding box center [358, 360] width 188 height 19
drag, startPoint x: 305, startPoint y: 328, endPoint x: 339, endPoint y: 322, distance: 34.5
click at [303, 351] on span "EN" at bounding box center [294, 360] width 18 height 19
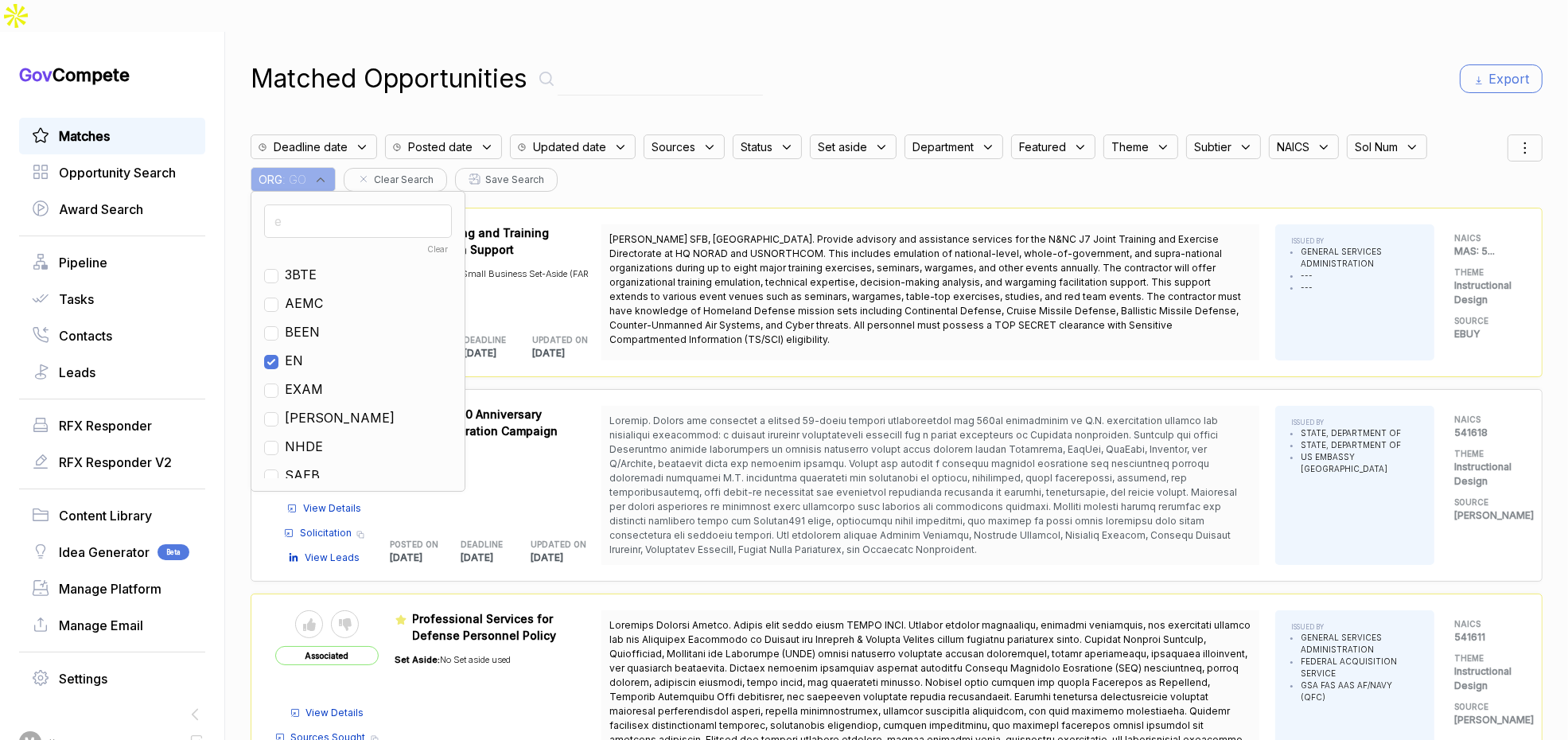
checkbox input "true"
drag, startPoint x: 1109, startPoint y: 48, endPoint x: 1150, endPoint y: 52, distance: 41.2
click at [1124, 60] on div "Matched Opportunities Export" at bounding box center [896, 78] width 1293 height 38
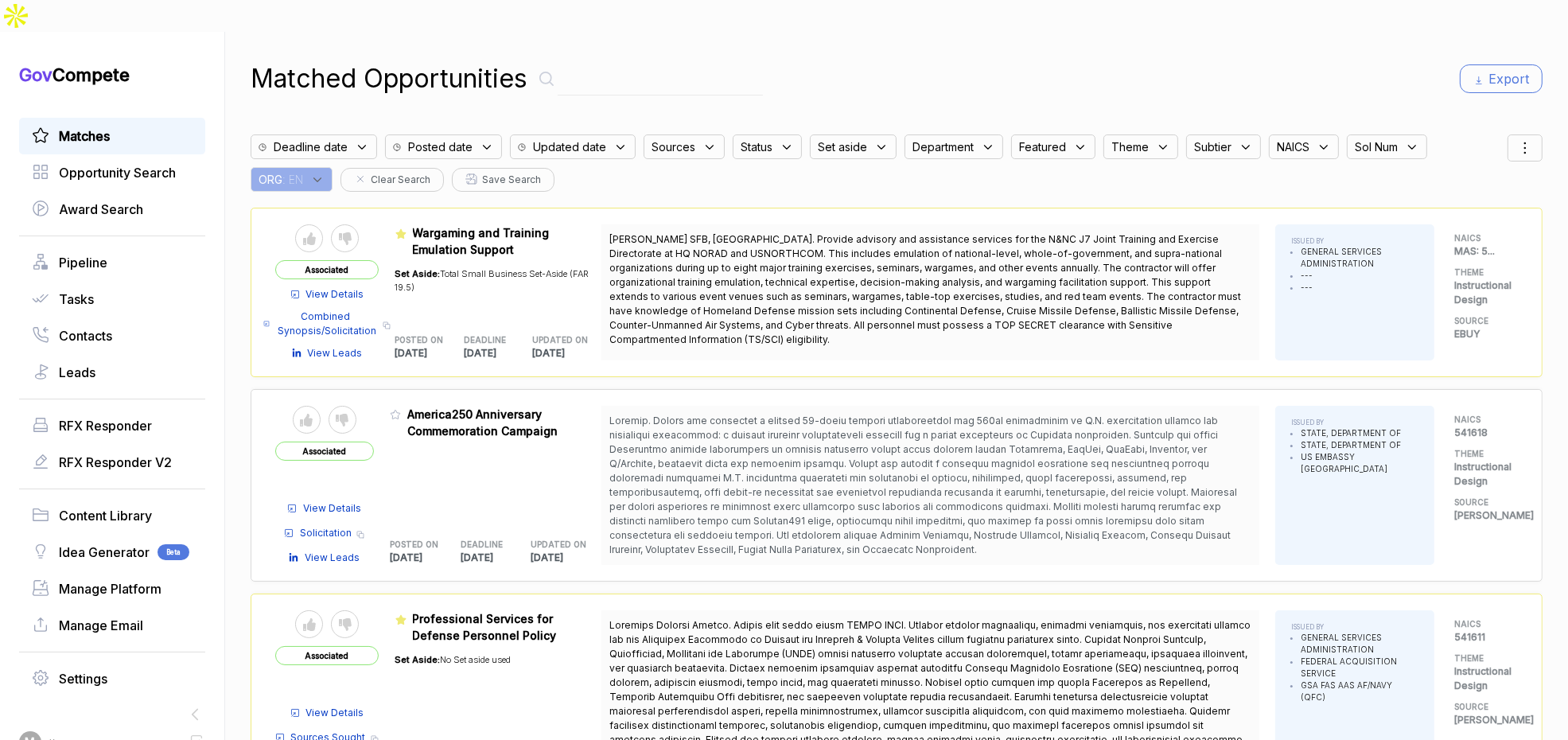
click at [1515, 138] on icon at bounding box center [1525, 147] width 19 height 19
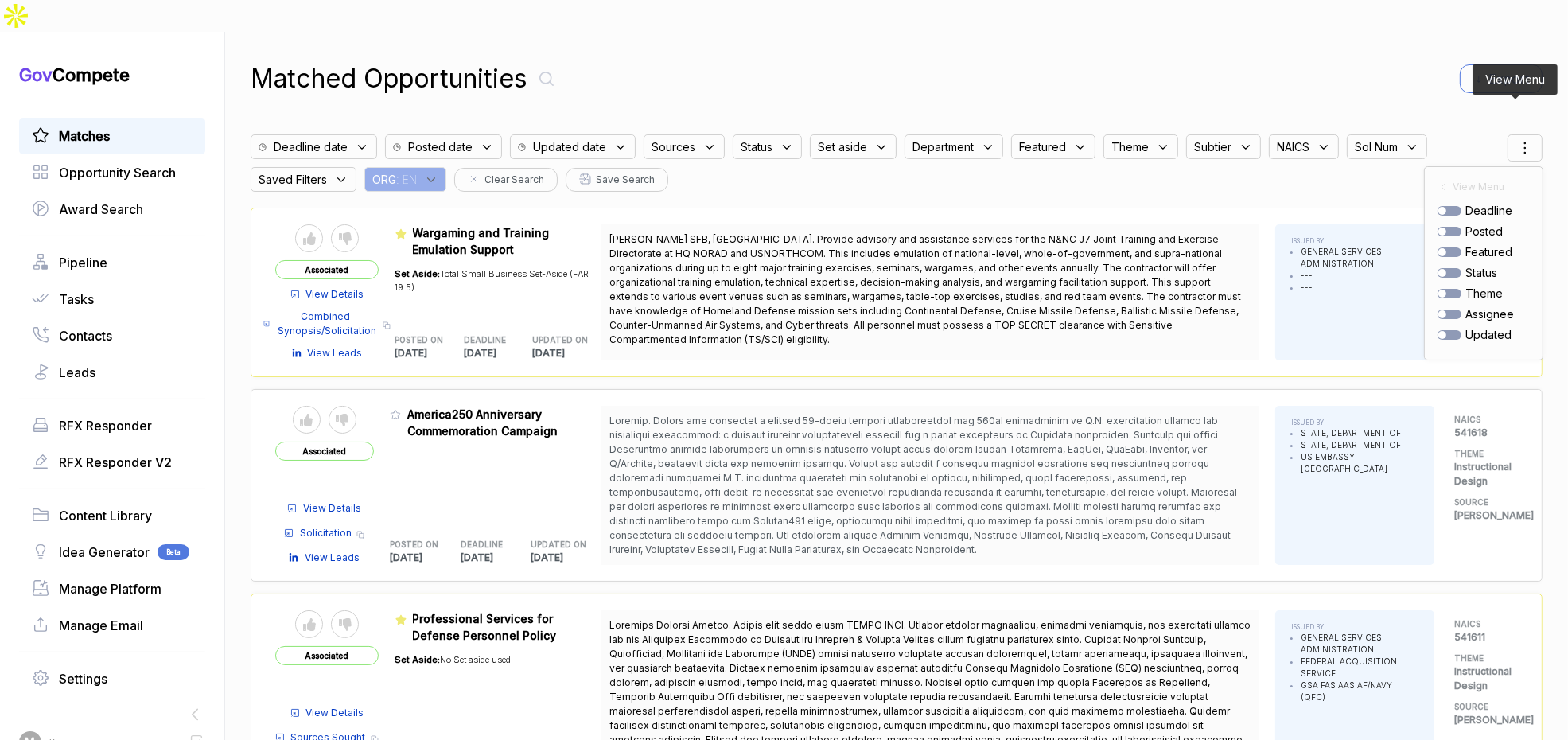
click at [1438, 228] on div at bounding box center [1442, 231] width 8 height 8
checkbox input "true"
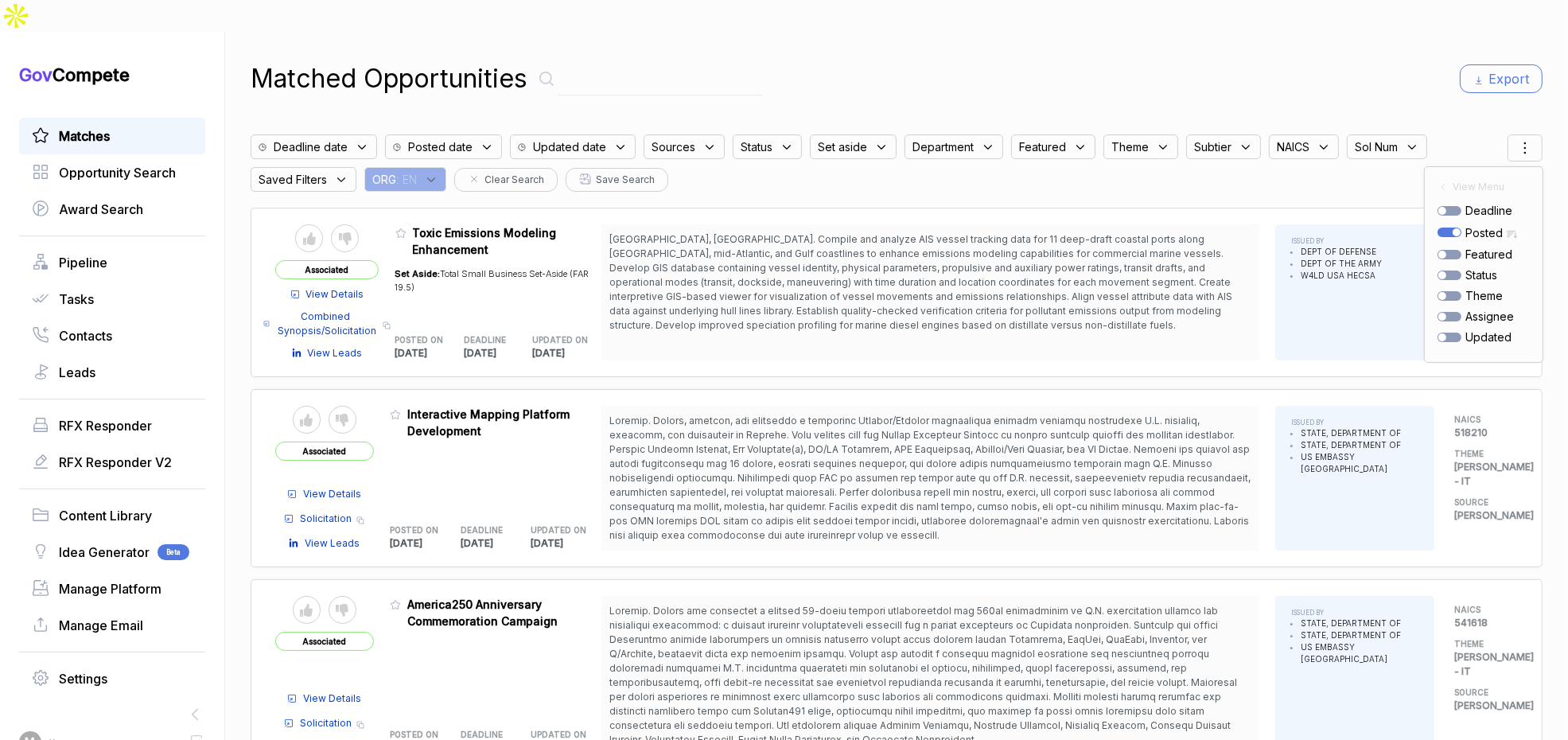
click at [1413, 75] on div "Matched Opportunities Export Deadline date Posted date Updated date Sources Sta…" at bounding box center [896, 402] width 1293 height 740
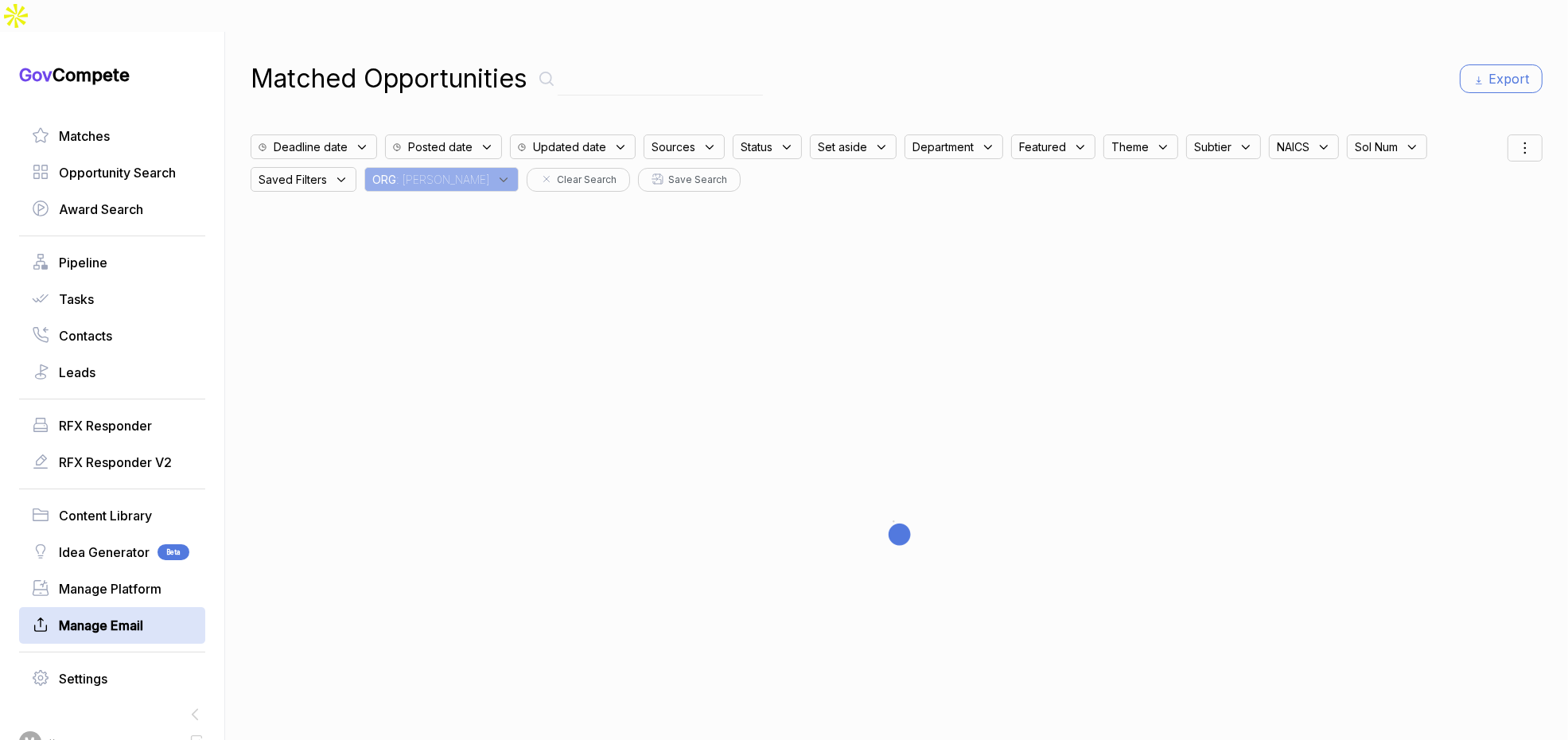
click at [112, 616] on span "Manage Email" at bounding box center [101, 625] width 85 height 19
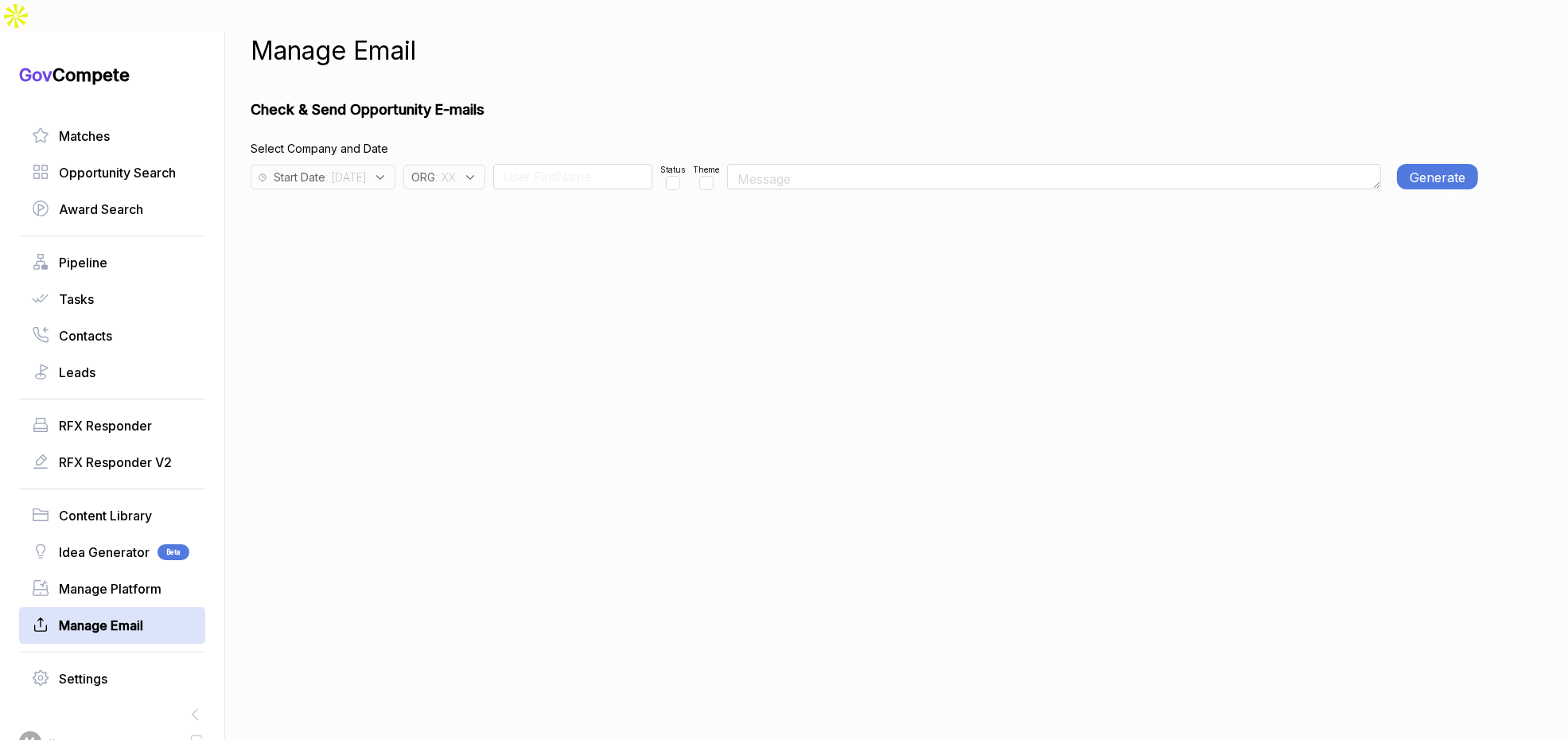
click at [388, 170] on icon at bounding box center [380, 178] width 15 height 15
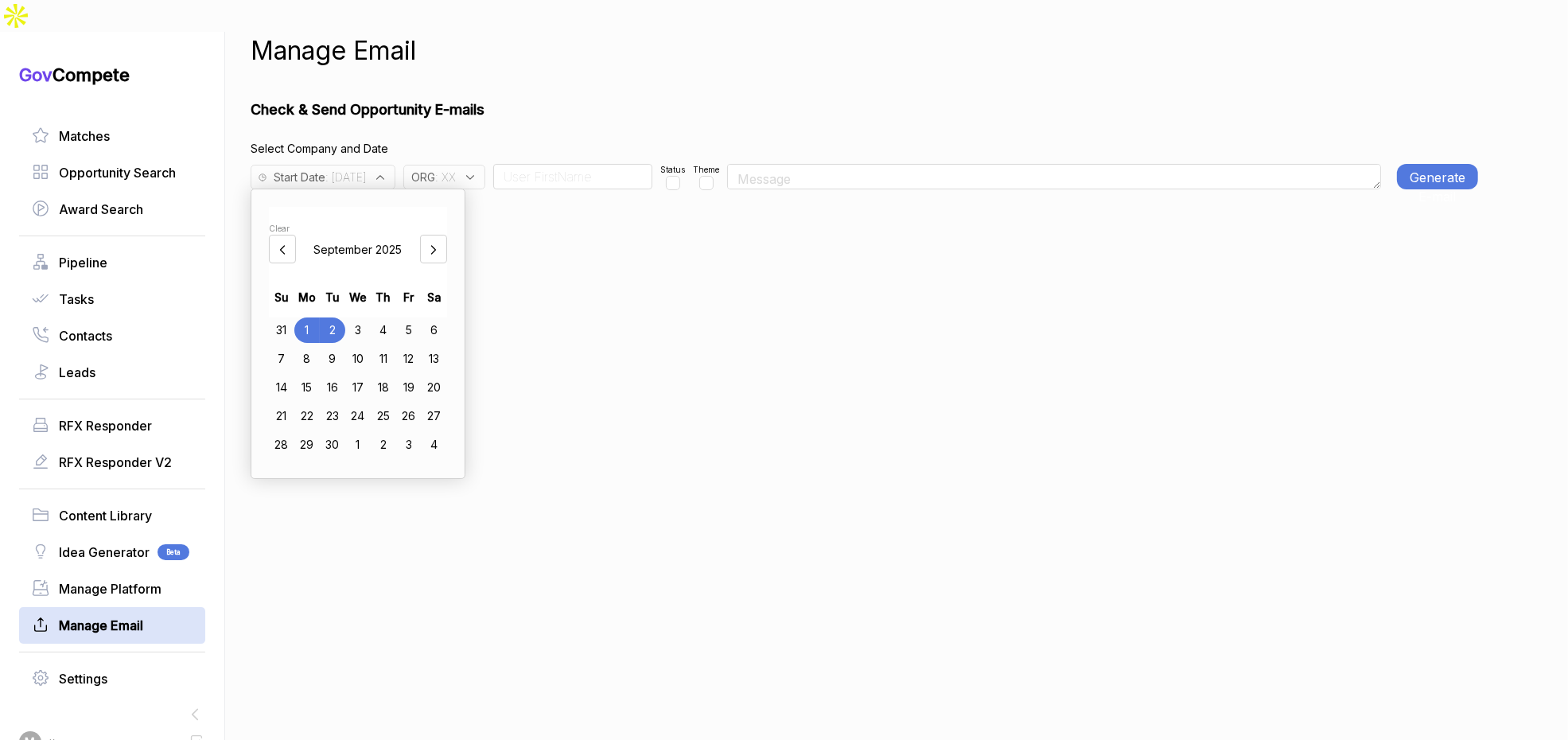
click at [296, 235] on div at bounding box center [282, 249] width 27 height 29
drag, startPoint x: 397, startPoint y: 414, endPoint x: 540, endPoint y: 408, distance: 143.1
click at [396, 432] on div "28" at bounding box center [383, 445] width 26 height 26
drag, startPoint x: 603, startPoint y: 408, endPoint x: 586, endPoint y: 318, distance: 91.6
click at [602, 396] on div "Manage Email Check & Send Opportunity E-mails Select Company and Date Start Dat…" at bounding box center [864, 402] width 1228 height 740
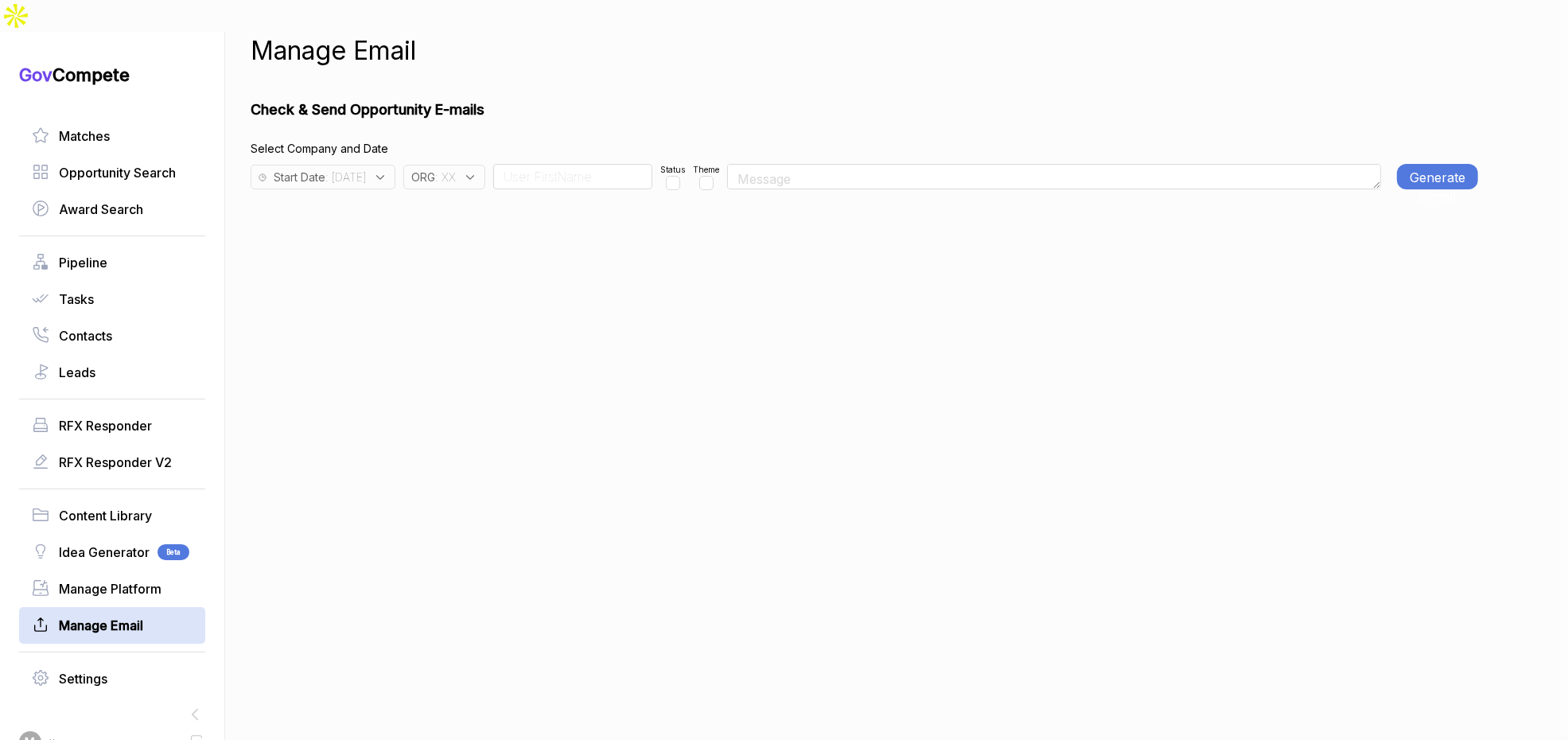
drag, startPoint x: 489, startPoint y: 142, endPoint x: 496, endPoint y: 150, distance: 10.6
click at [456, 169] on span ": XX" at bounding box center [445, 177] width 20 height 17
click at [520, 202] on input "text" at bounding box center [511, 218] width 188 height 33
checkbox input "true"
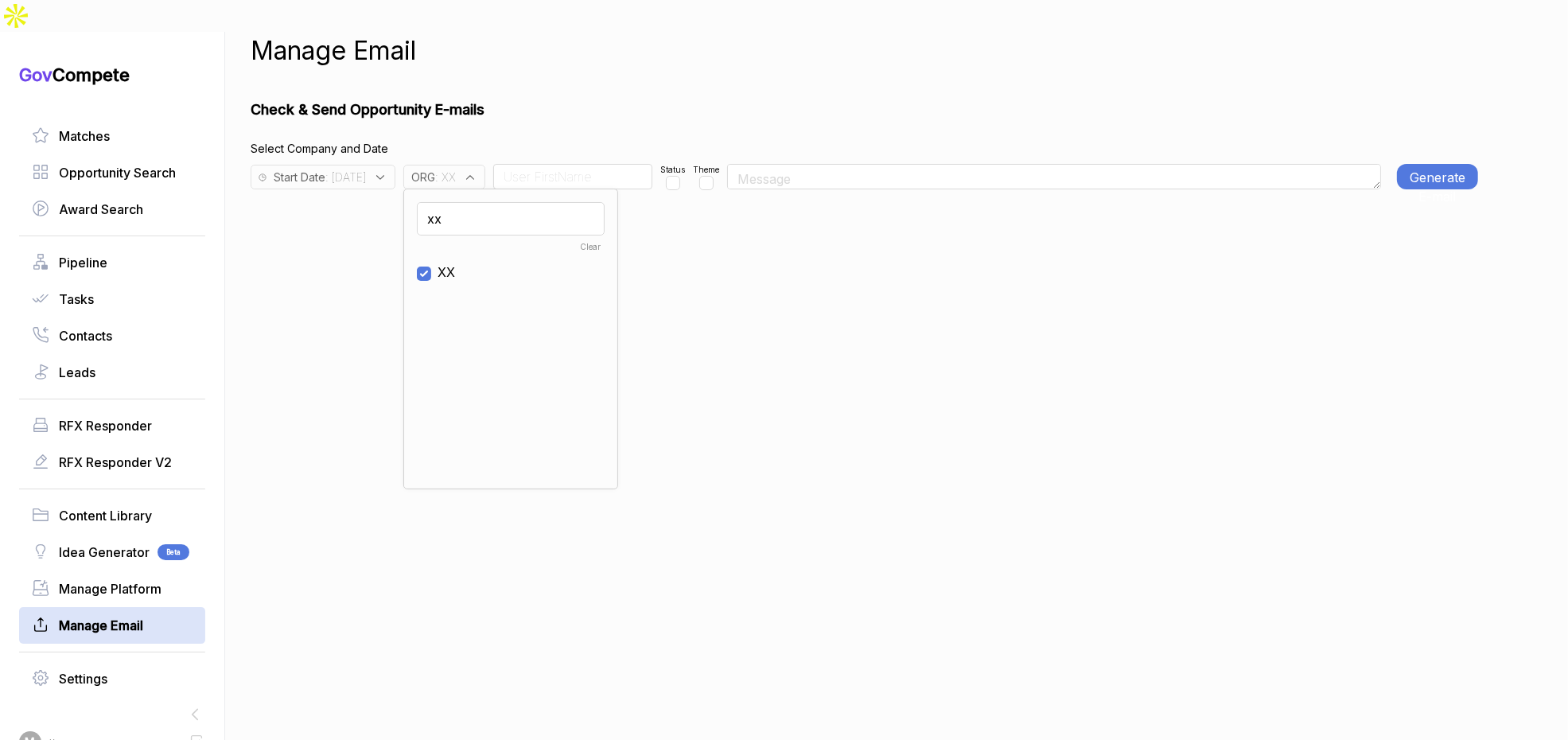
type input "xx"
drag, startPoint x: 477, startPoint y: 238, endPoint x: 496, endPoint y: 198, distance: 44.3
click at [455, 263] on span "XX" at bounding box center [446, 272] width 18 height 19
checkbox input "false"
click at [497, 202] on input "xx" at bounding box center [511, 218] width 188 height 33
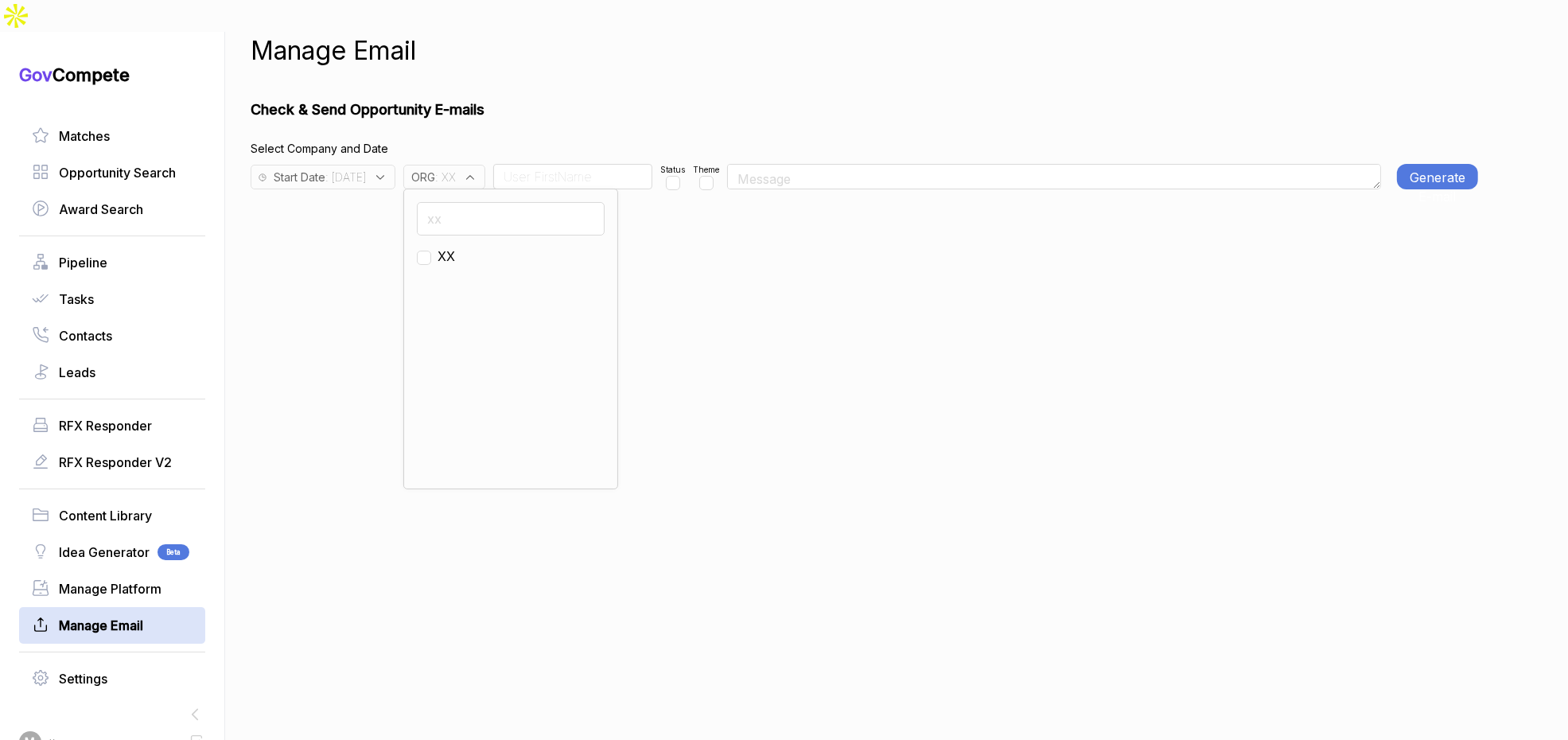
click at [497, 202] on input "xx" at bounding box center [511, 218] width 188 height 33
type input "ja"
click at [482, 247] on span "JA" at bounding box center [492, 256] width 110 height 19
checkbox input "true"
click at [545, 164] on input at bounding box center [552, 177] width 159 height 26
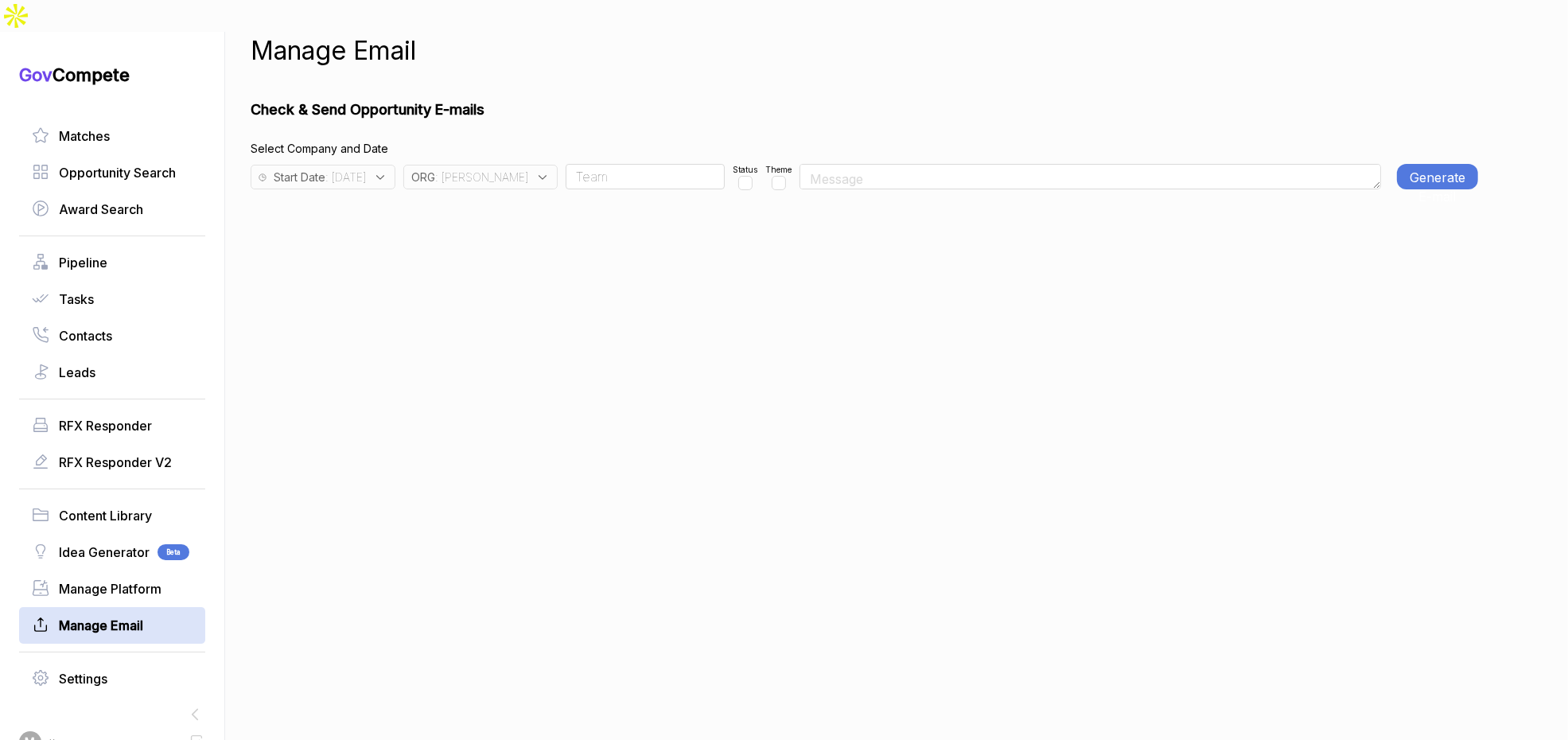
type input "Team"
click at [738, 176] on input "checkbox" at bounding box center [745, 183] width 15 height 15
checkbox input "true"
click at [1419, 164] on button "Generate E-mail" at bounding box center [1438, 177] width 81 height 26
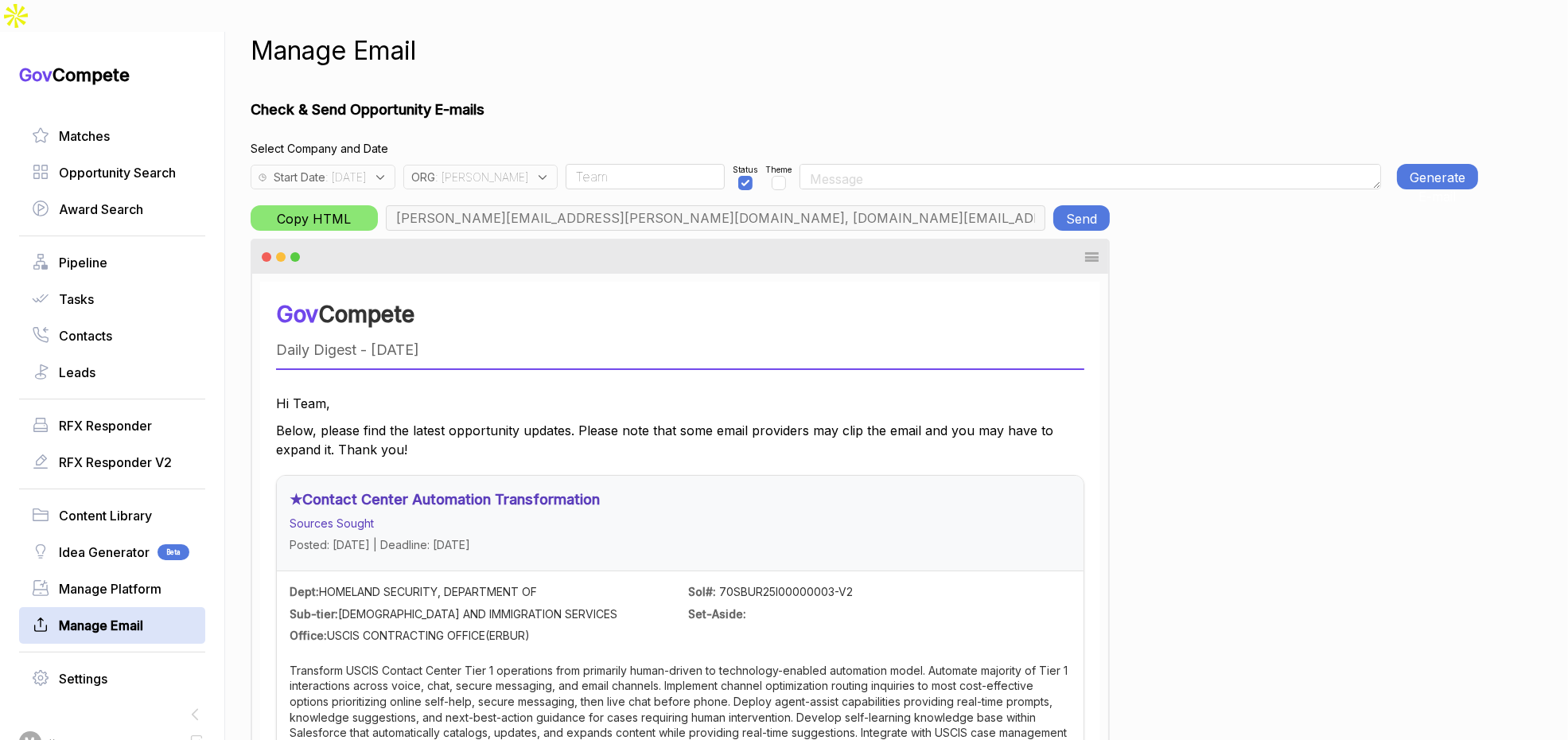
click at [1087, 206] on button "Send" at bounding box center [1081, 218] width 56 height 26
click at [497, 165] on div "ORG : JA" at bounding box center [481, 177] width 155 height 25
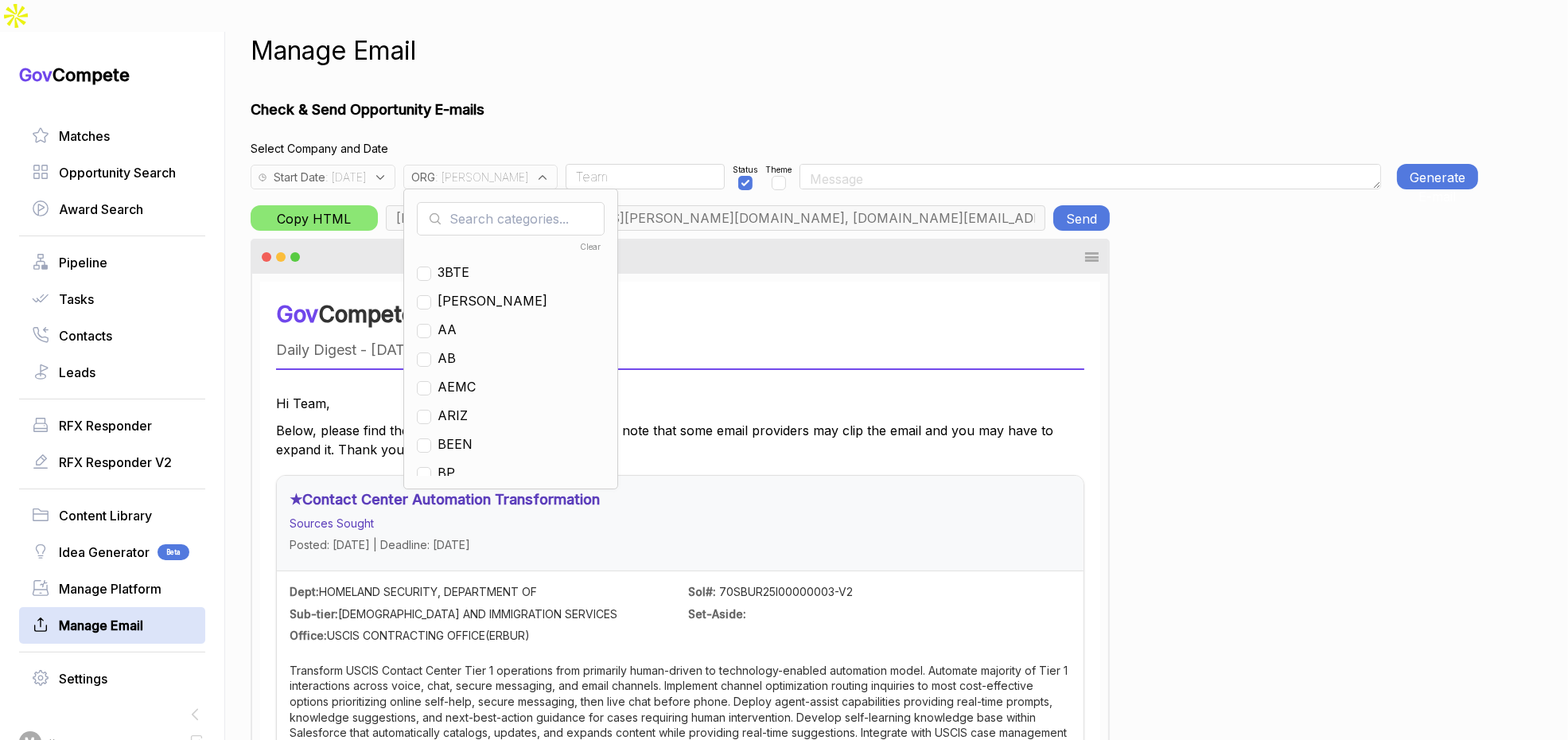
click at [519, 202] on input "text" at bounding box center [511, 218] width 188 height 33
checkbox input "true"
type input "ja"
drag, startPoint x: 478, startPoint y: 242, endPoint x: 500, endPoint y: 198, distance: 49.2
click at [479, 263] on span "JA" at bounding box center [492, 272] width 110 height 19
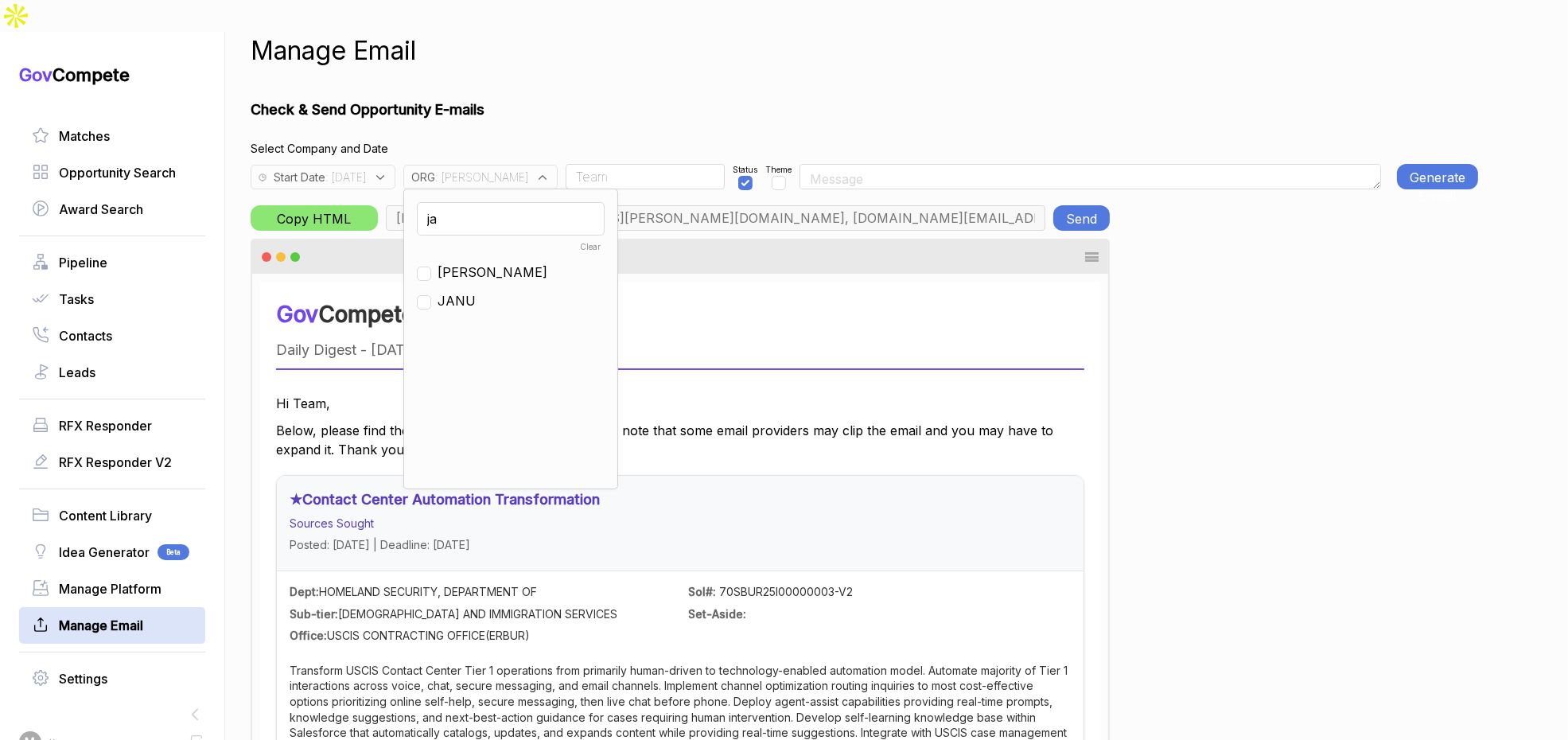
checkbox input "false"
click at [506, 202] on input "ja" at bounding box center [511, 218] width 188 height 33
type input "g"
click at [457, 304] on span "GO" at bounding box center [447, 313] width 19 height 19
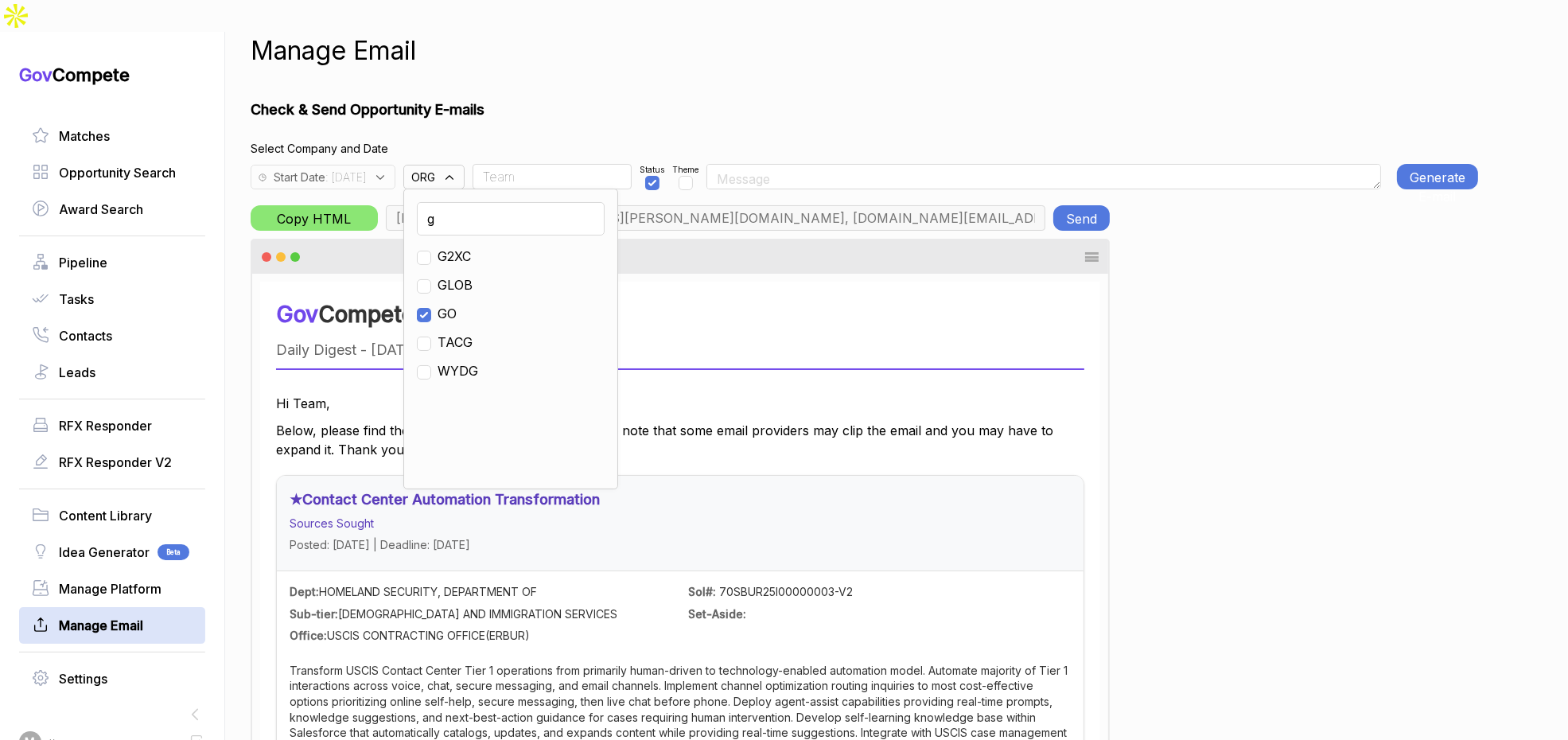
checkbox input "true"
click at [591, 99] on h1 "Check & Send Opportunity E-mails" at bounding box center [864, 109] width 1228 height 21
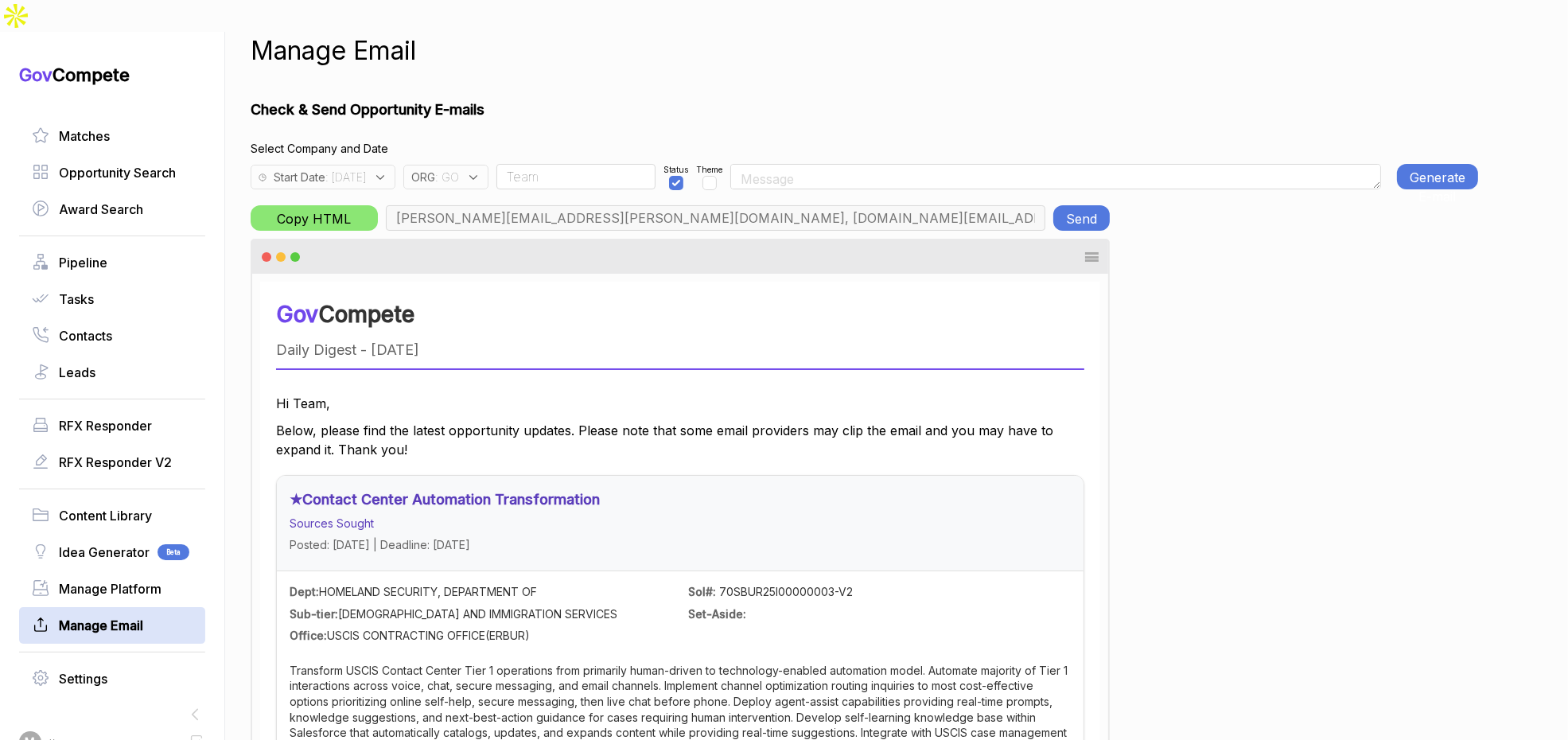
type input "chris.cancialosi@gothamculture.com, elizabeth@gothamgovernment.com, smetcalfe@g…"
click at [1415, 164] on button "Generate E-mail" at bounding box center [1438, 177] width 81 height 26
drag, startPoint x: 1298, startPoint y: 388, endPoint x: 1265, endPoint y: 361, distance: 42.6
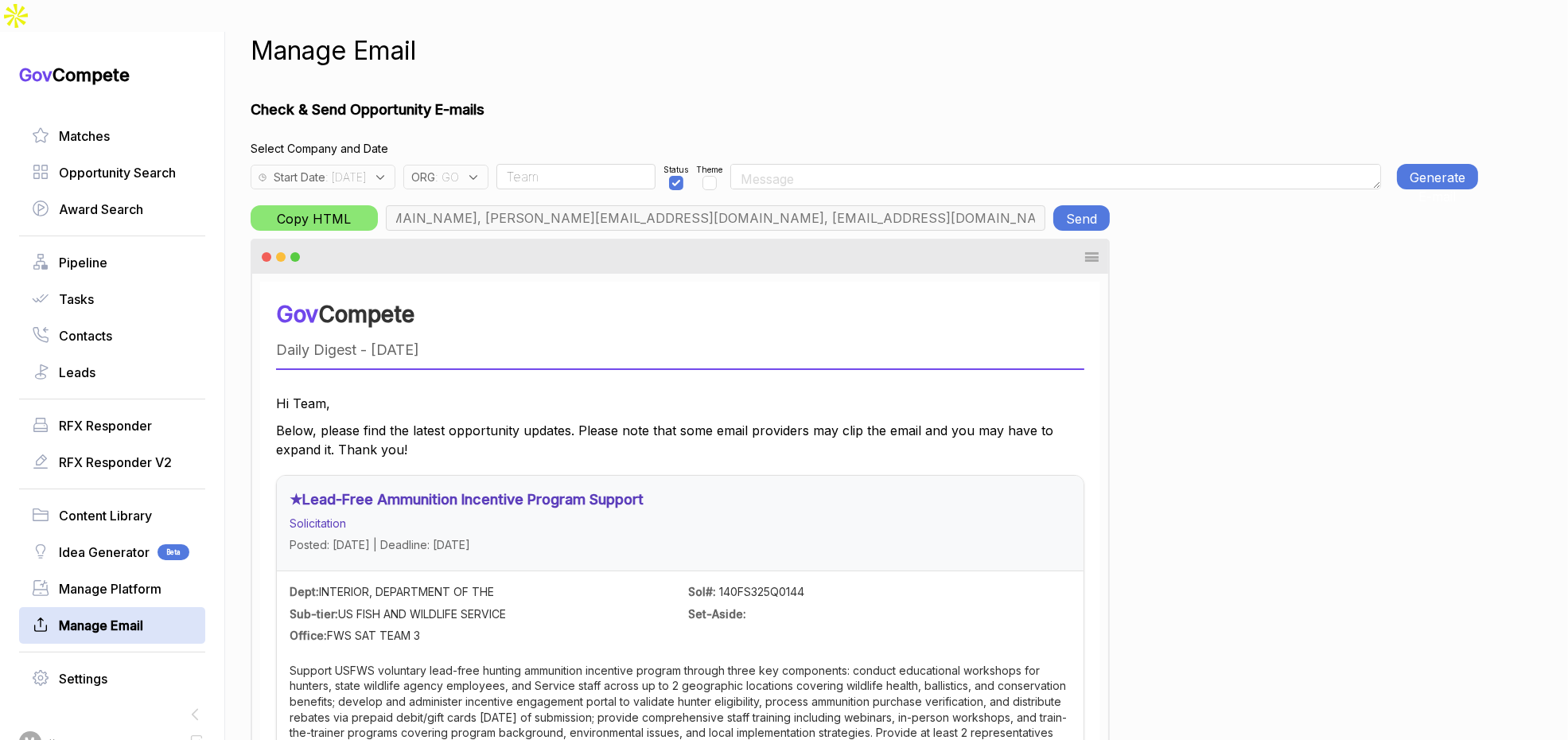
click at [1077, 206] on button "Send" at bounding box center [1081, 218] width 56 height 26
click at [589, 164] on input "Team" at bounding box center [576, 177] width 159 height 26
click at [459, 169] on span ": GO" at bounding box center [447, 177] width 24 height 17
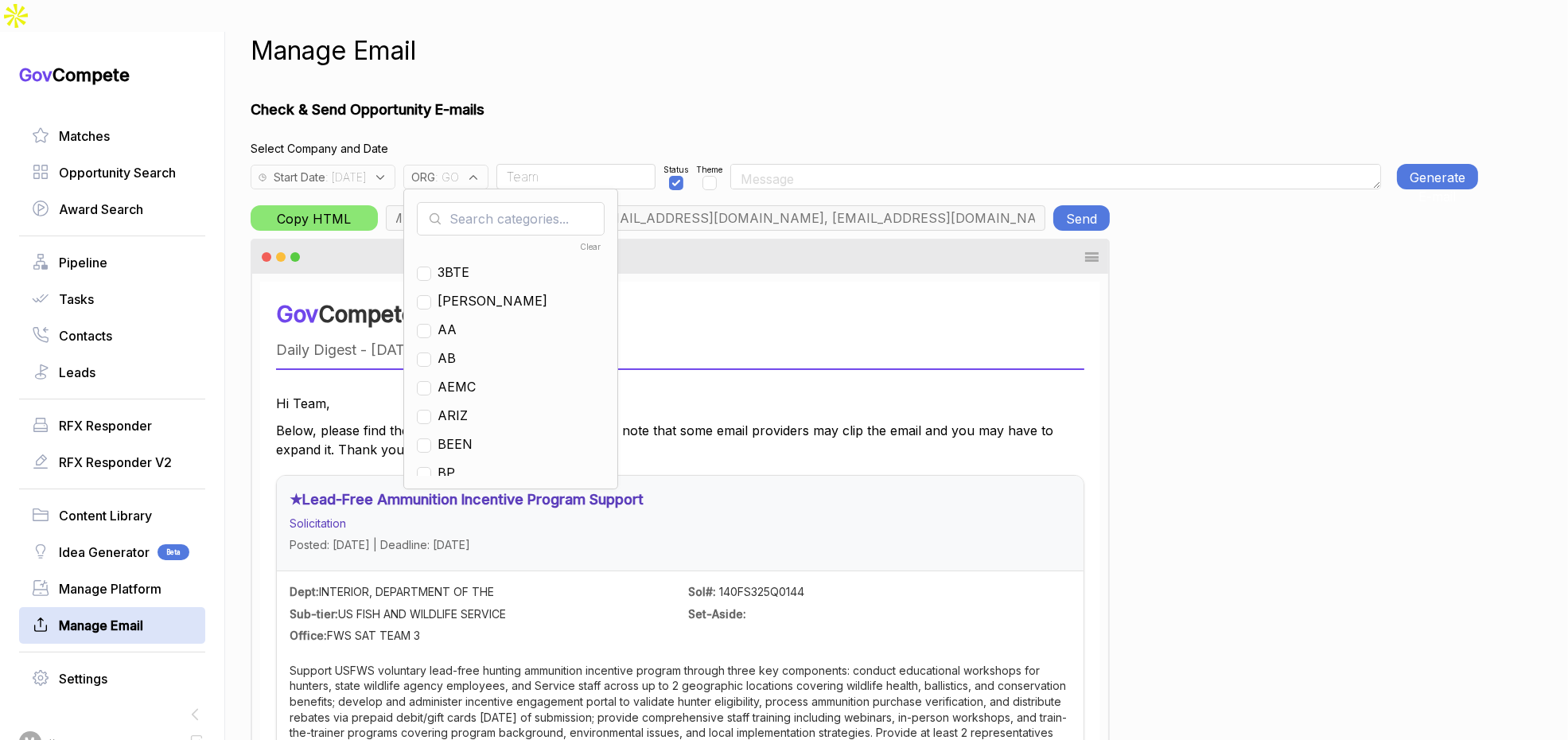
click at [504, 202] on input "text" at bounding box center [511, 218] width 188 height 33
drag, startPoint x: 485, startPoint y: 294, endPoint x: 486, endPoint y: 225, distance: 69.0
click at [486, 276] on ul "Clear G2XC GLOB GO TACG WYDG" at bounding box center [511, 356] width 188 height 239
drag, startPoint x: 459, startPoint y: 300, endPoint x: 471, endPoint y: 217, distance: 83.9
click at [431, 323] on input "checkbox" at bounding box center [425, 331] width 15 height 15
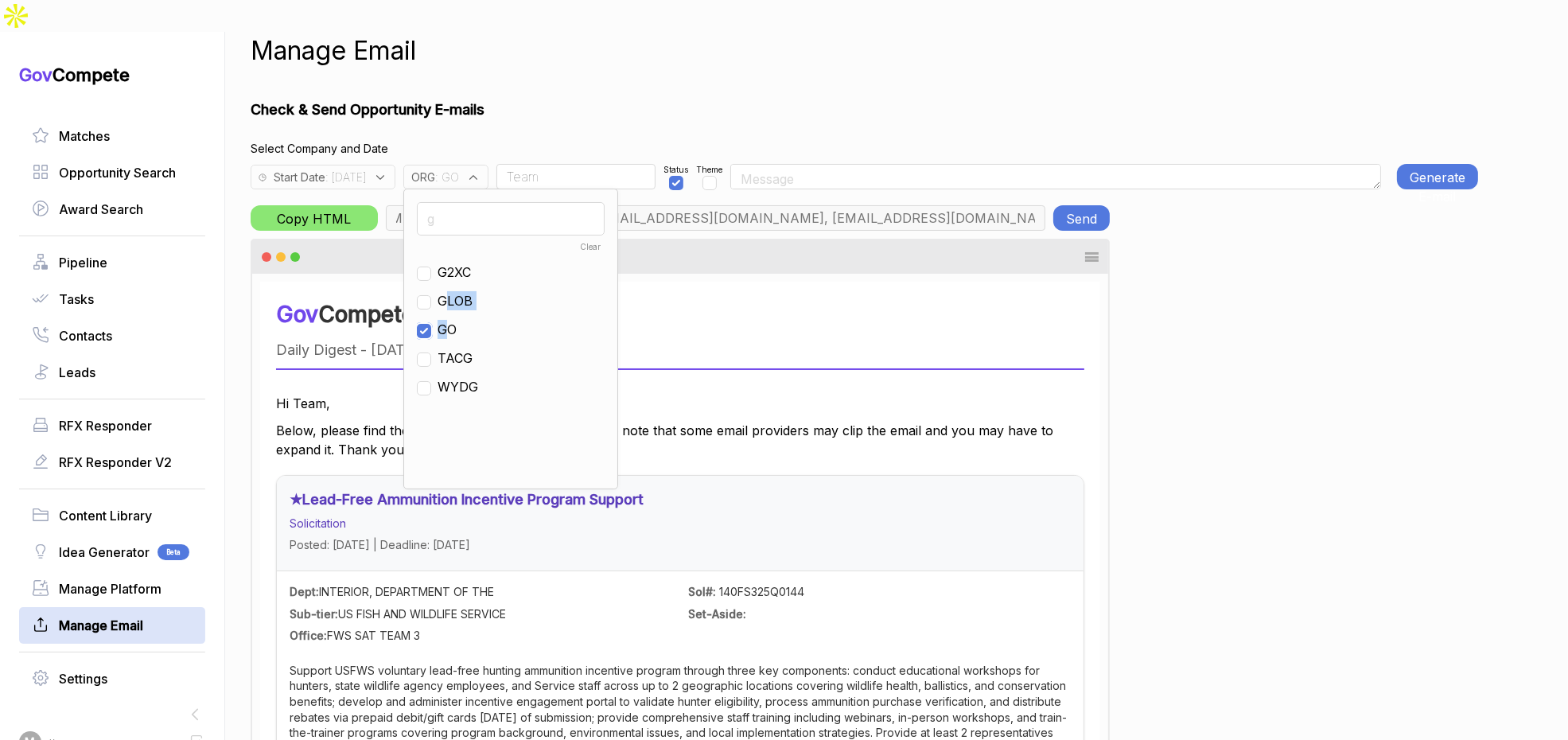
checkbox input "false"
click at [474, 202] on input "g" at bounding box center [511, 218] width 188 height 33
type input "ps"
drag, startPoint x: 463, startPoint y: 223, endPoint x: 496, endPoint y: 183, distance: 51.9
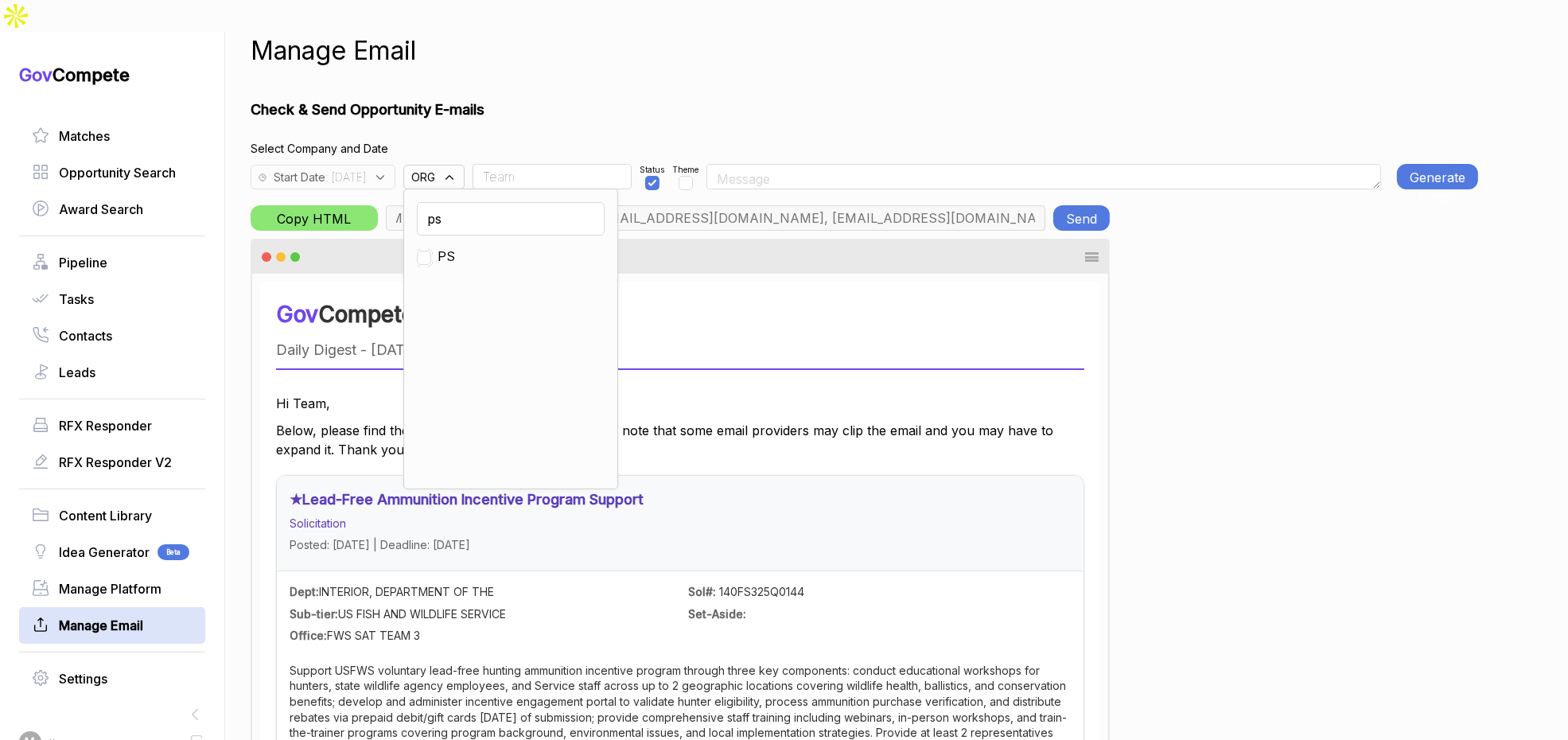
click at [431, 251] on input "checkbox" at bounding box center [425, 258] width 15 height 15
checkbox input "true"
drag, startPoint x: 526, startPoint y: 159, endPoint x: 559, endPoint y: 144, distance: 36.2
click at [531, 189] on div "ps Clear PS" at bounding box center [510, 339] width 215 height 300
click at [559, 164] on input "Team" at bounding box center [552, 177] width 159 height 26
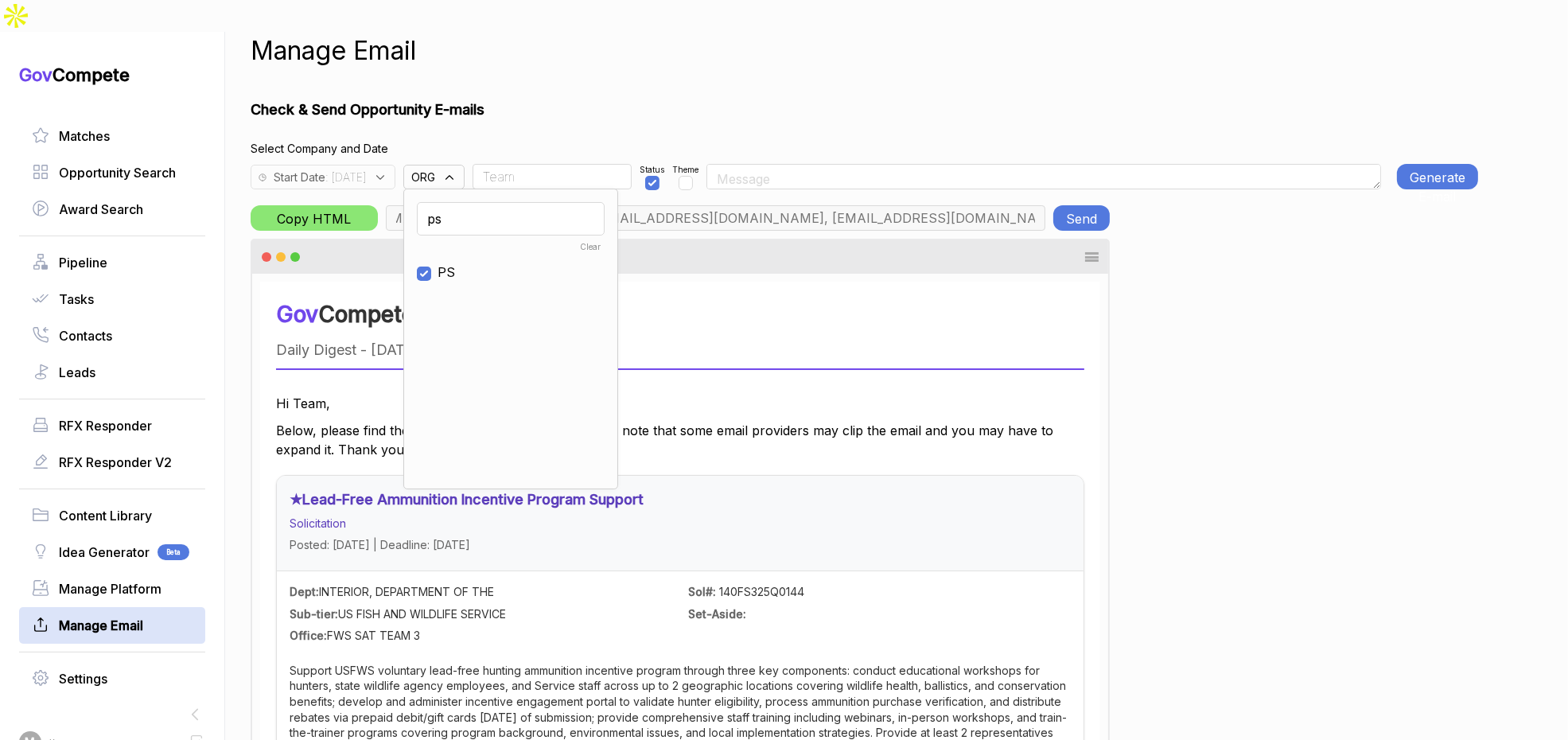
click at [559, 164] on input "Team" at bounding box center [552, 177] width 159 height 26
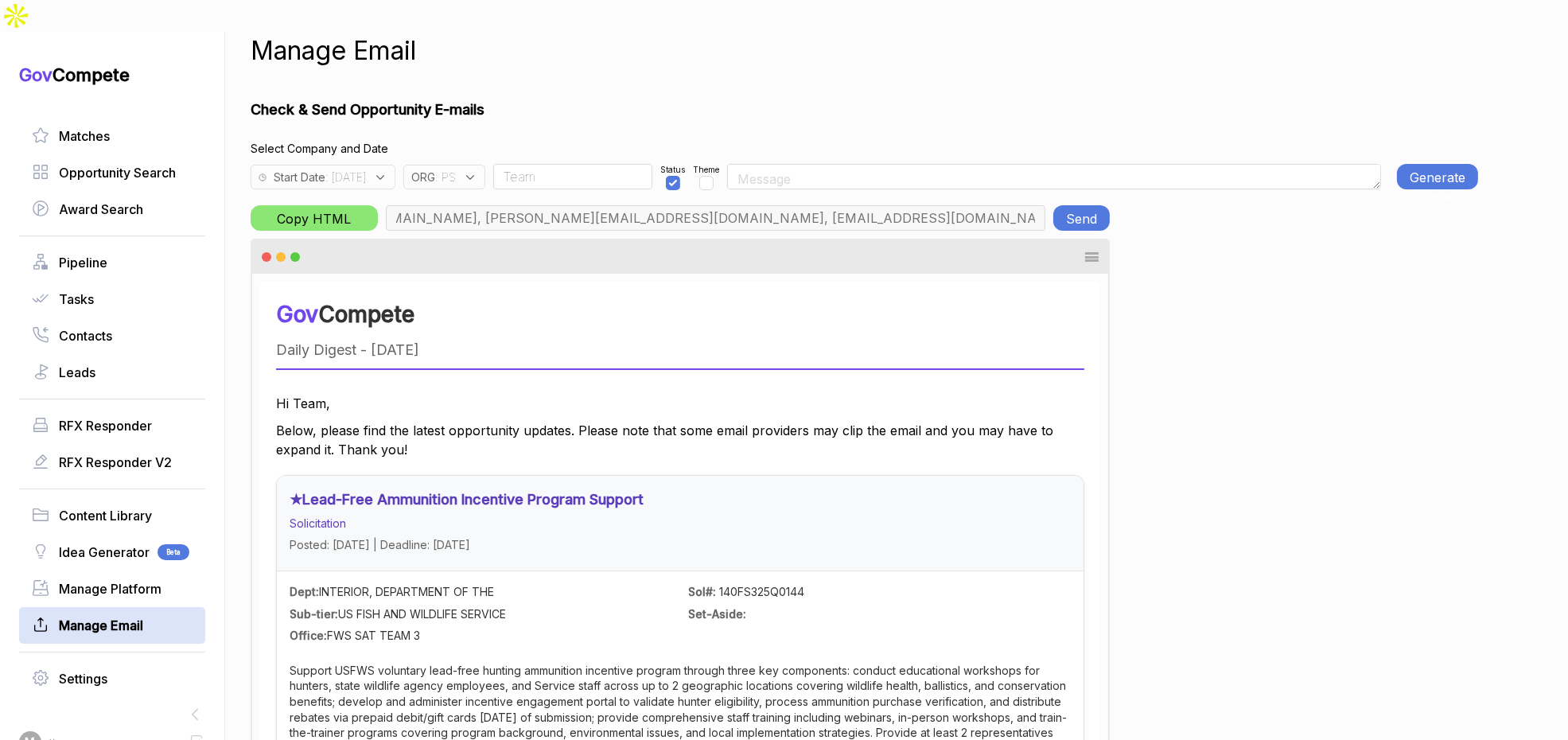
type input "rudy.delosreyes@pie-ps.com, max@macronometry.com, abigail@govcompete.com"
click at [1415, 164] on button "Generate E-mail" at bounding box center [1438, 177] width 81 height 26
click at [1408, 164] on button "Generate E-mail" at bounding box center [1438, 177] width 81 height 26
click at [1415, 164] on button "Generate E-mail" at bounding box center [1438, 177] width 81 height 26
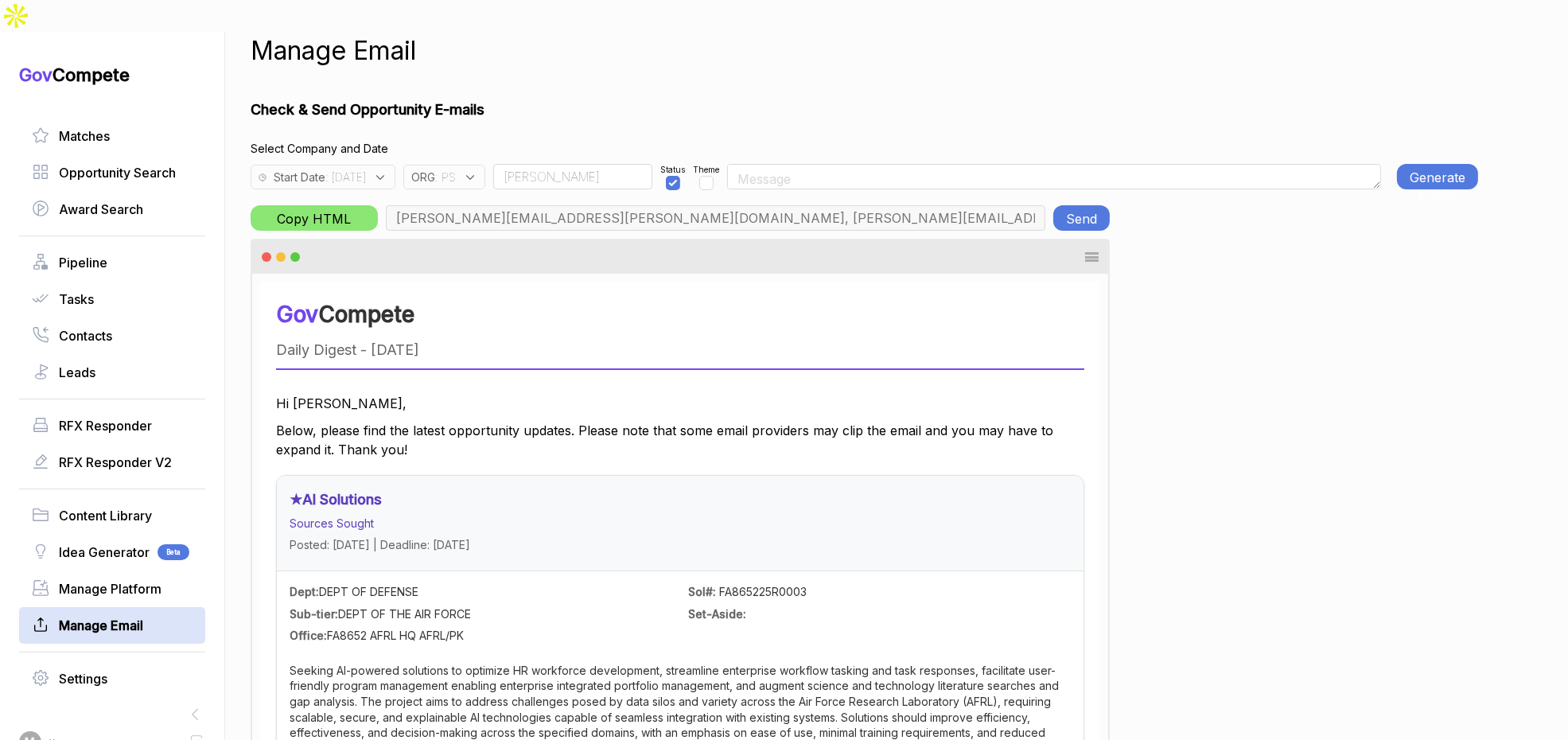
click at [1088, 206] on button "Send" at bounding box center [1081, 218] width 56 height 26
click at [486, 165] on div "ORG : PS" at bounding box center [444, 177] width 82 height 25
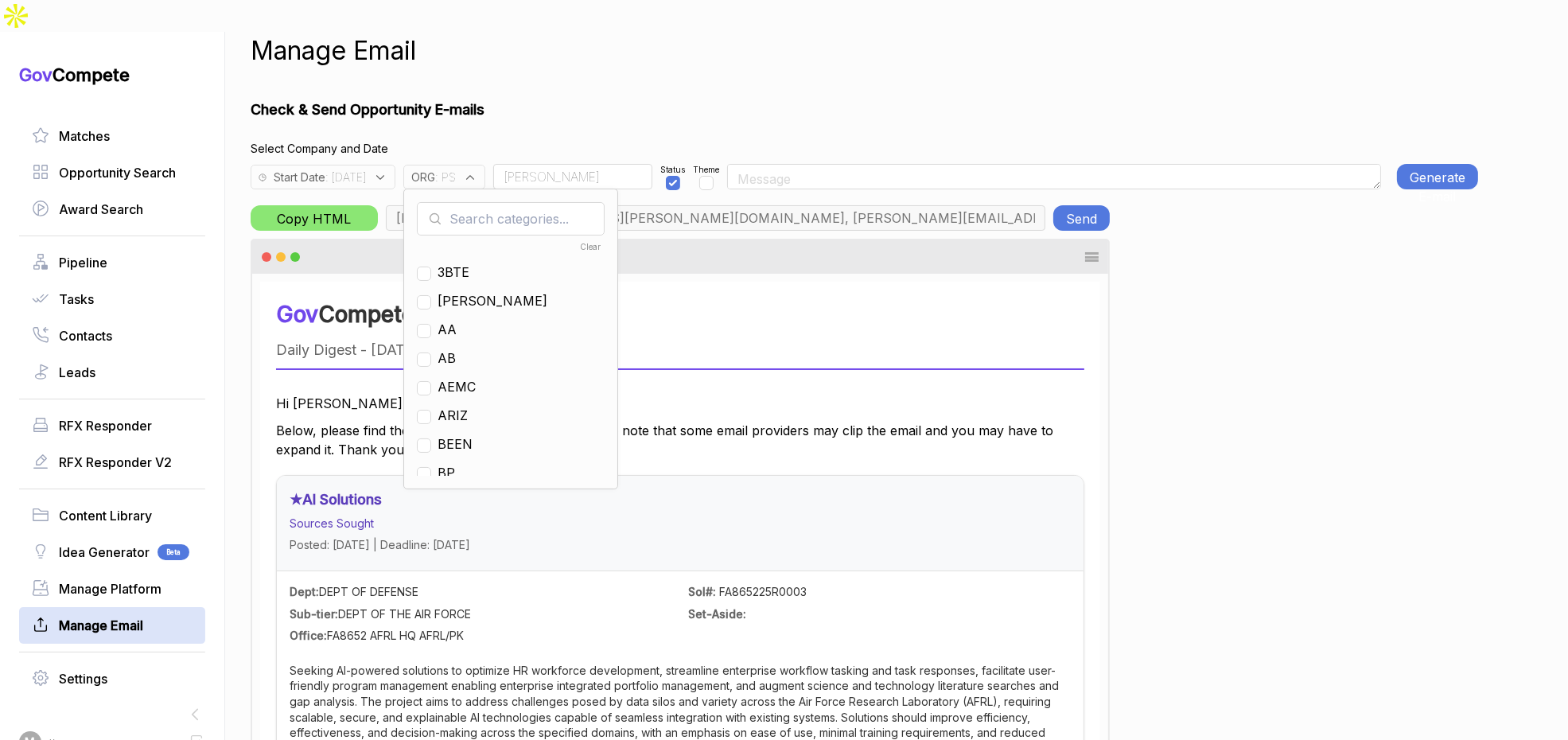
click at [568, 164] on input "Rudy" at bounding box center [572, 177] width 159 height 26
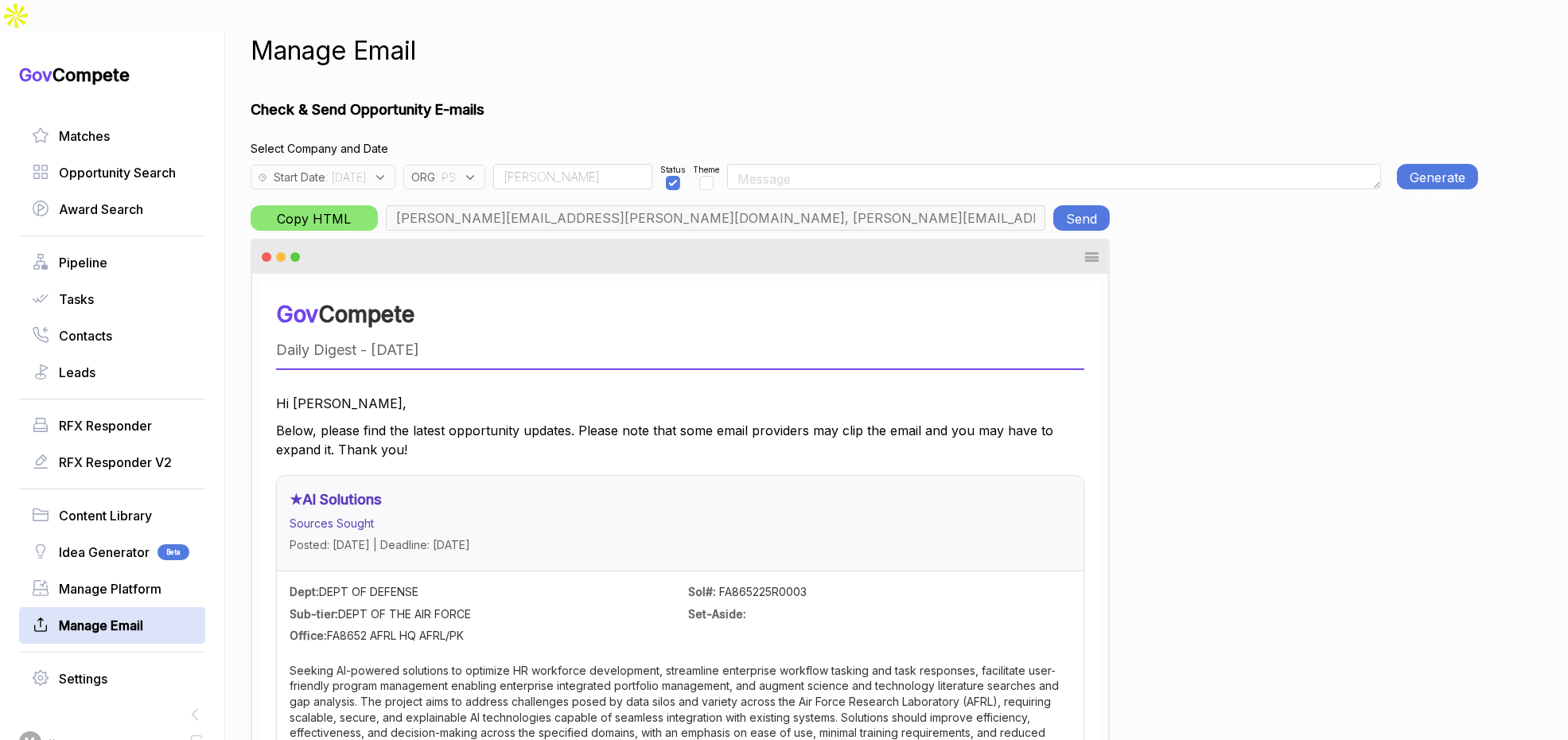
click at [568, 164] on input "Rudy" at bounding box center [572, 177] width 159 height 26
type input "Team"
click at [486, 165] on div "ORG : PS" at bounding box center [444, 177] width 82 height 25
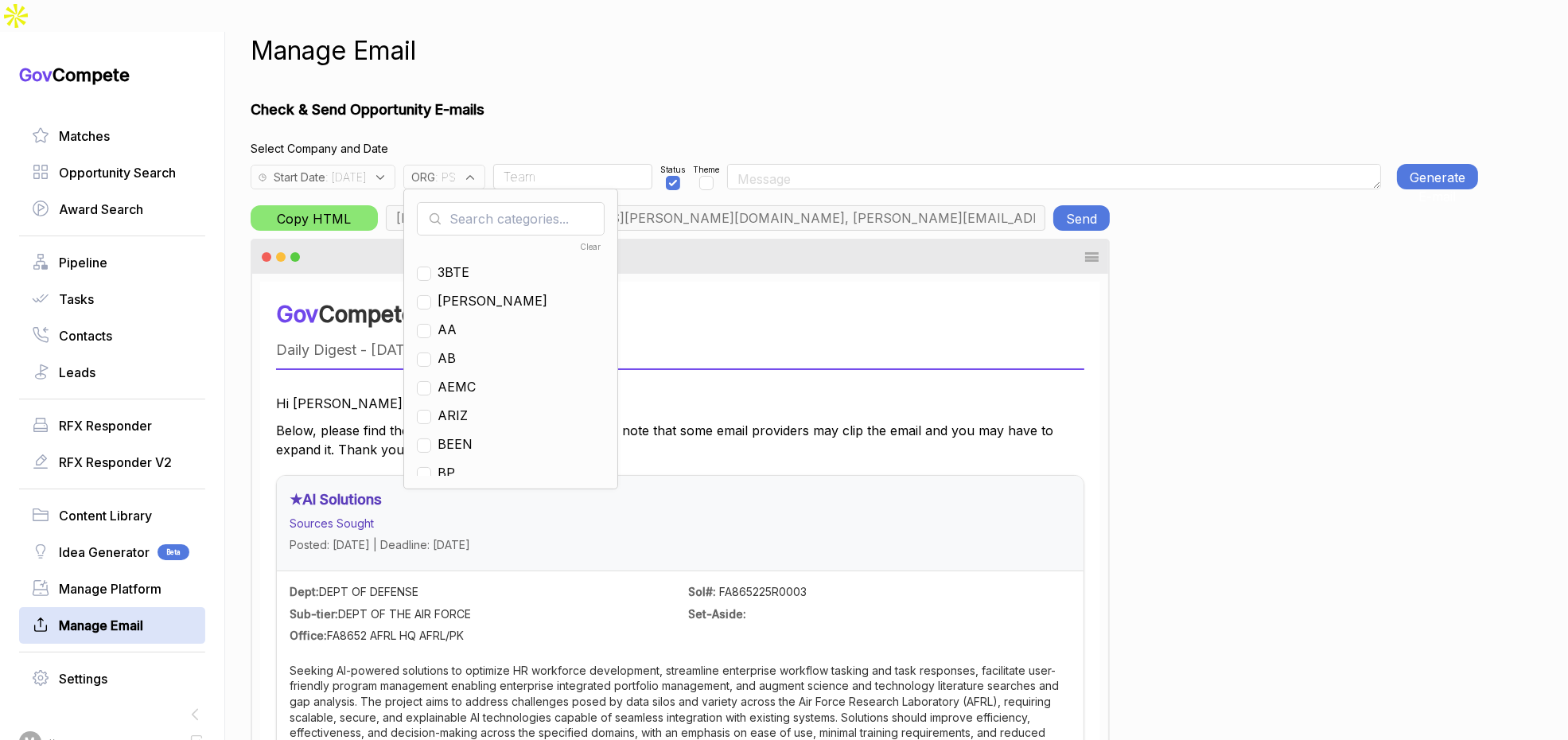
click at [526, 202] on input "text" at bounding box center [511, 218] width 188 height 33
checkbox input "true"
type input "ps"
drag, startPoint x: 483, startPoint y: 237, endPoint x: 487, endPoint y: 190, distance: 47.2
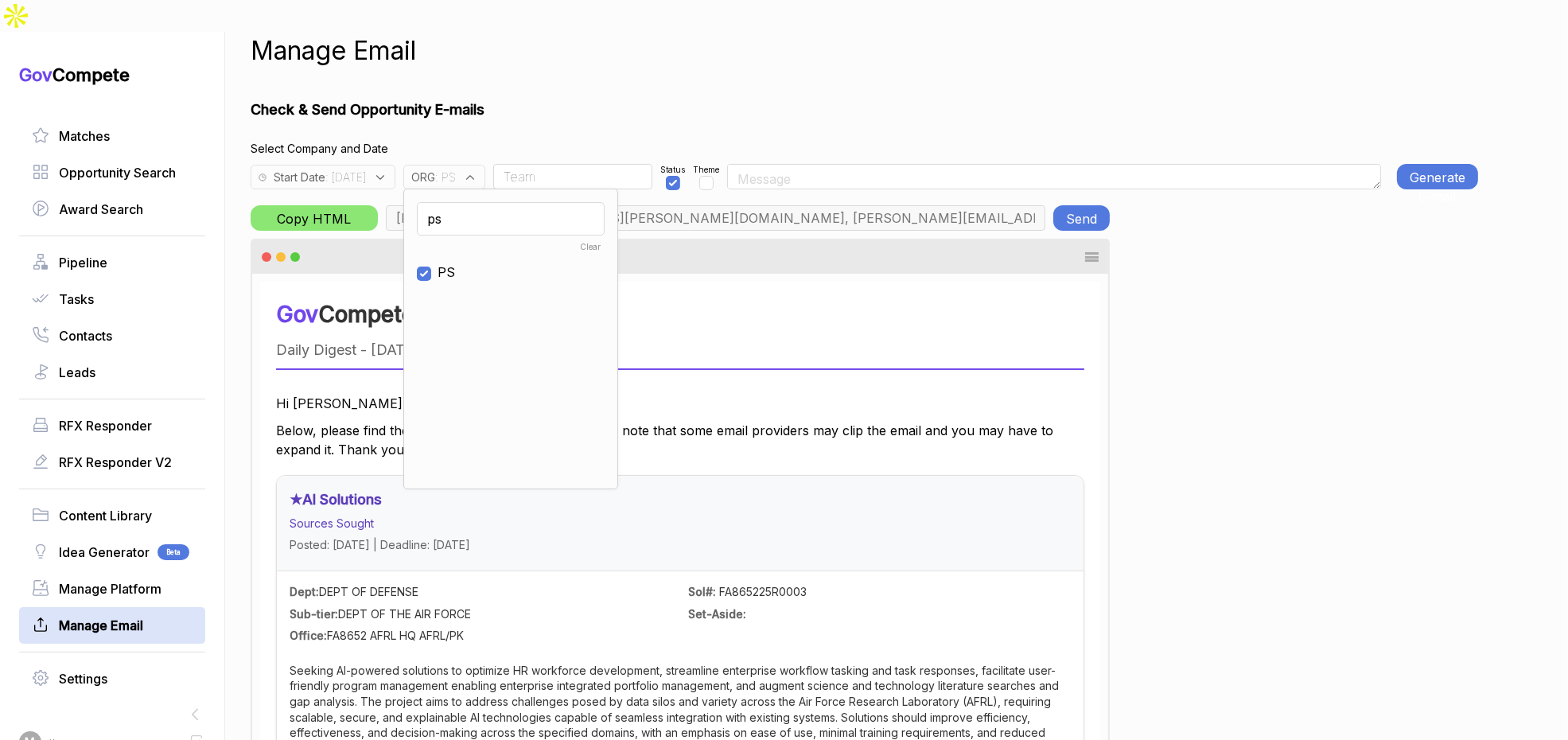
click at [455, 263] on span "PS" at bounding box center [446, 272] width 18 height 19
checkbox input "false"
click at [487, 202] on input "ps" at bounding box center [511, 218] width 188 height 33
type input "en"
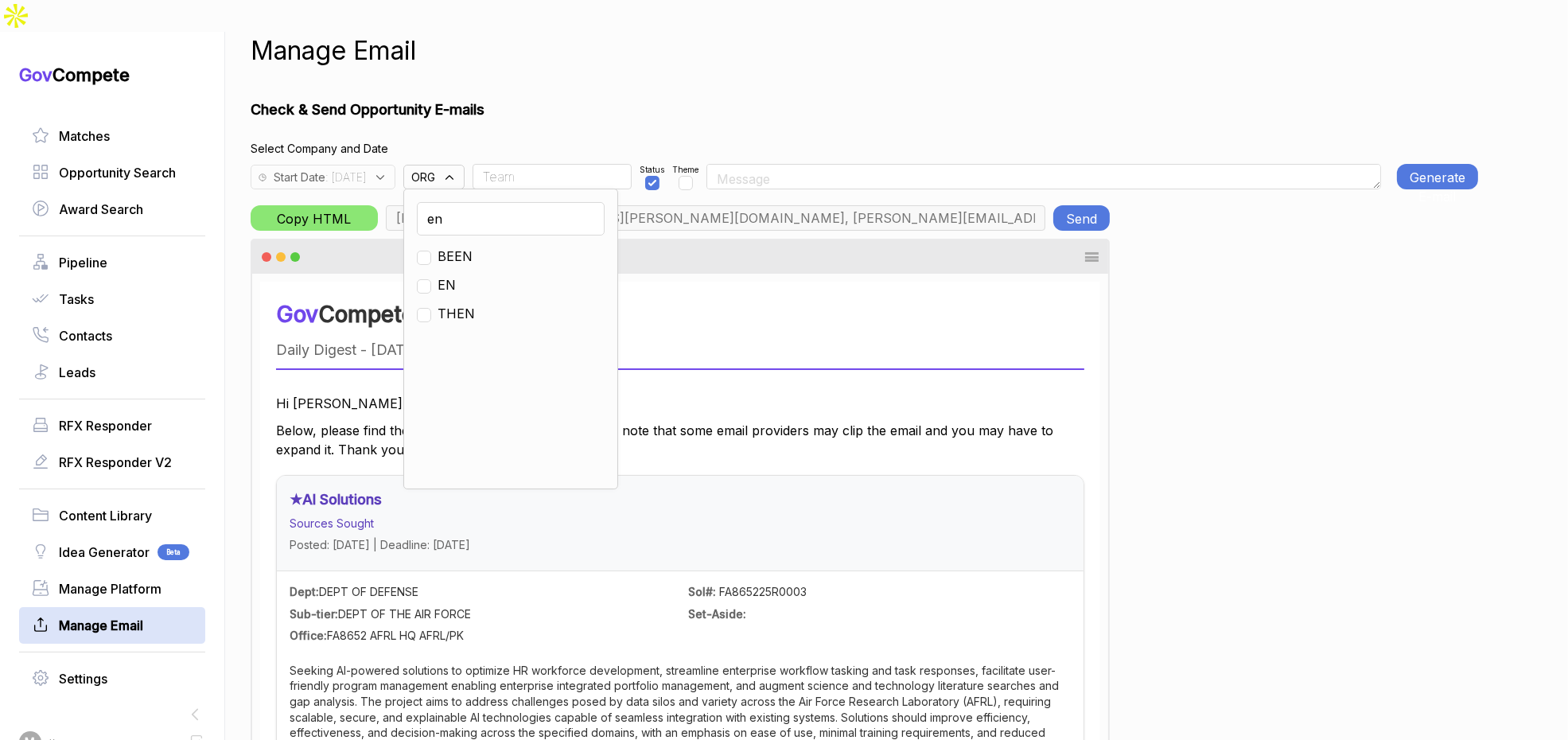
click at [456, 276] on span "EN" at bounding box center [447, 285] width 18 height 19
checkbox input "true"
drag, startPoint x: 601, startPoint y: 96, endPoint x: 834, endPoint y: 100, distance: 233.0
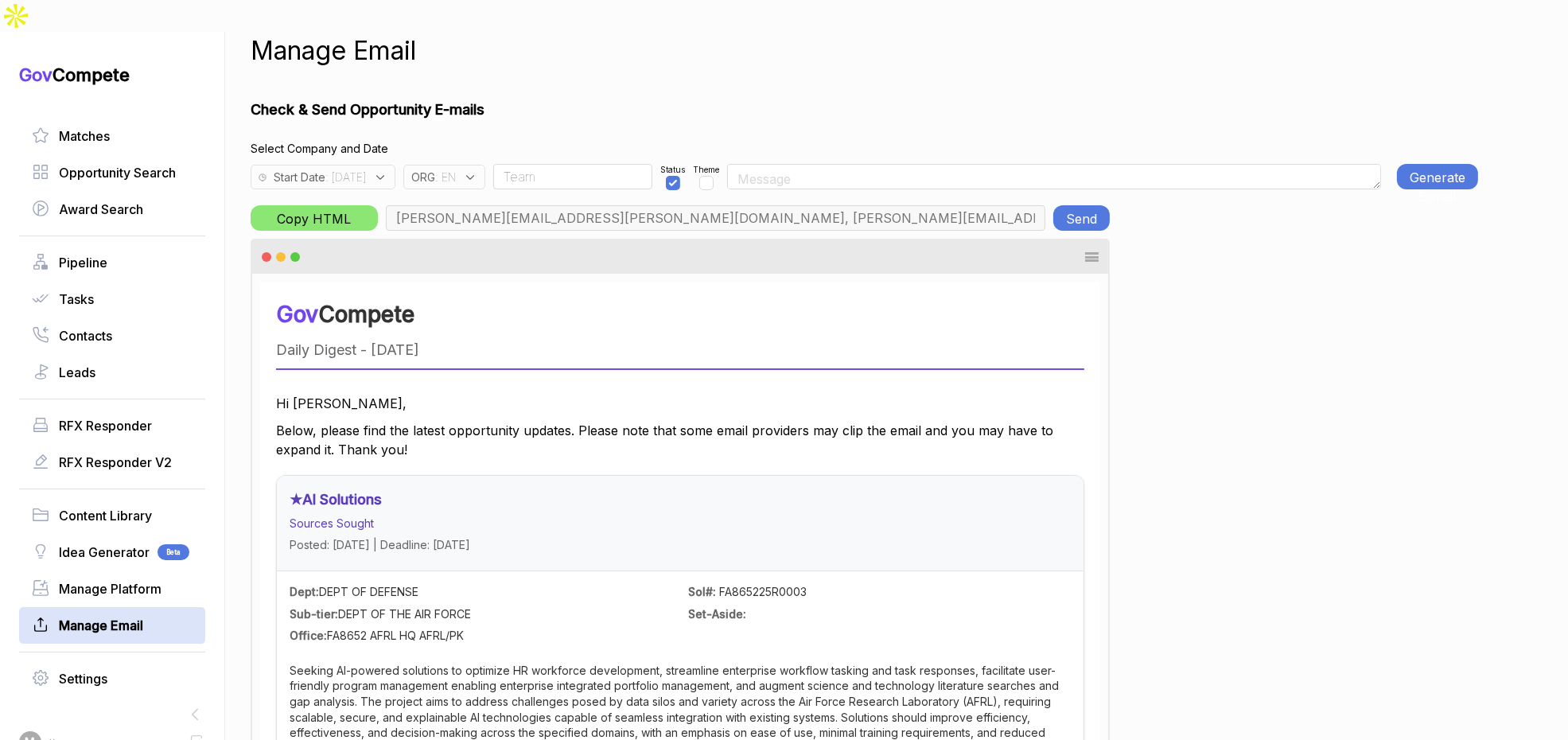
type input "max@macronometry.com, pwilson@ensembleconsultancy.com, nreyna@ensembleconsultan…"
click at [1416, 164] on button "Generate E-mail" at bounding box center [1438, 177] width 81 height 26
click at [1433, 164] on button "Generate E-mail" at bounding box center [1438, 177] width 81 height 26
click at [298, 206] on div "Copy HTML max@macronometry.com, pwilson@ensembleconsultancy.com, nreyna@ensembl…" at bounding box center [680, 218] width 860 height 26
click at [1094, 206] on button "Send" at bounding box center [1081, 218] width 56 height 26
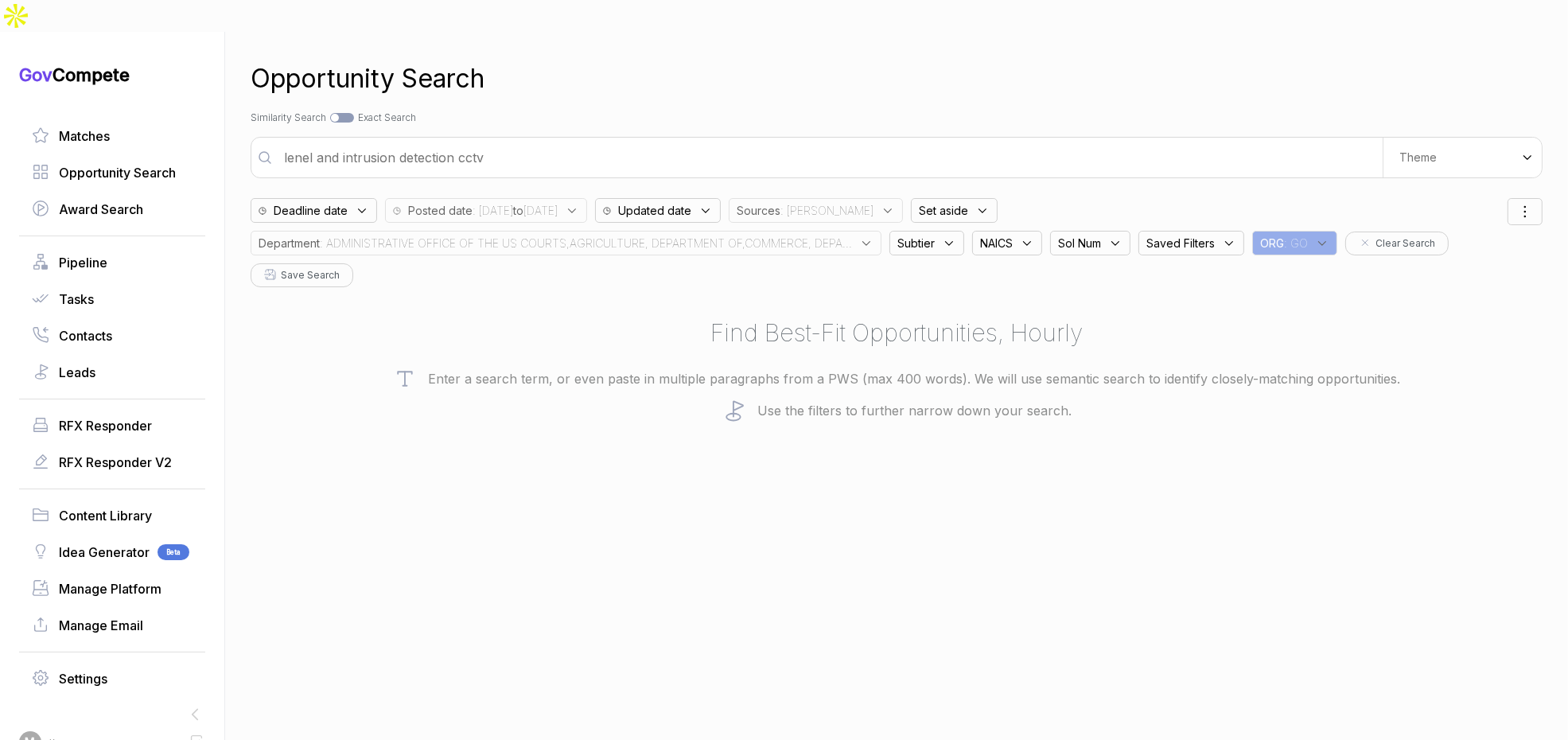
click at [813, 235] on span ": ADMINISTRATIVE OFFICE OF THE US COURTS,AGRICULTURE, DEPARTMENT OF,COMMERCE, D…" at bounding box center [586, 243] width 532 height 17
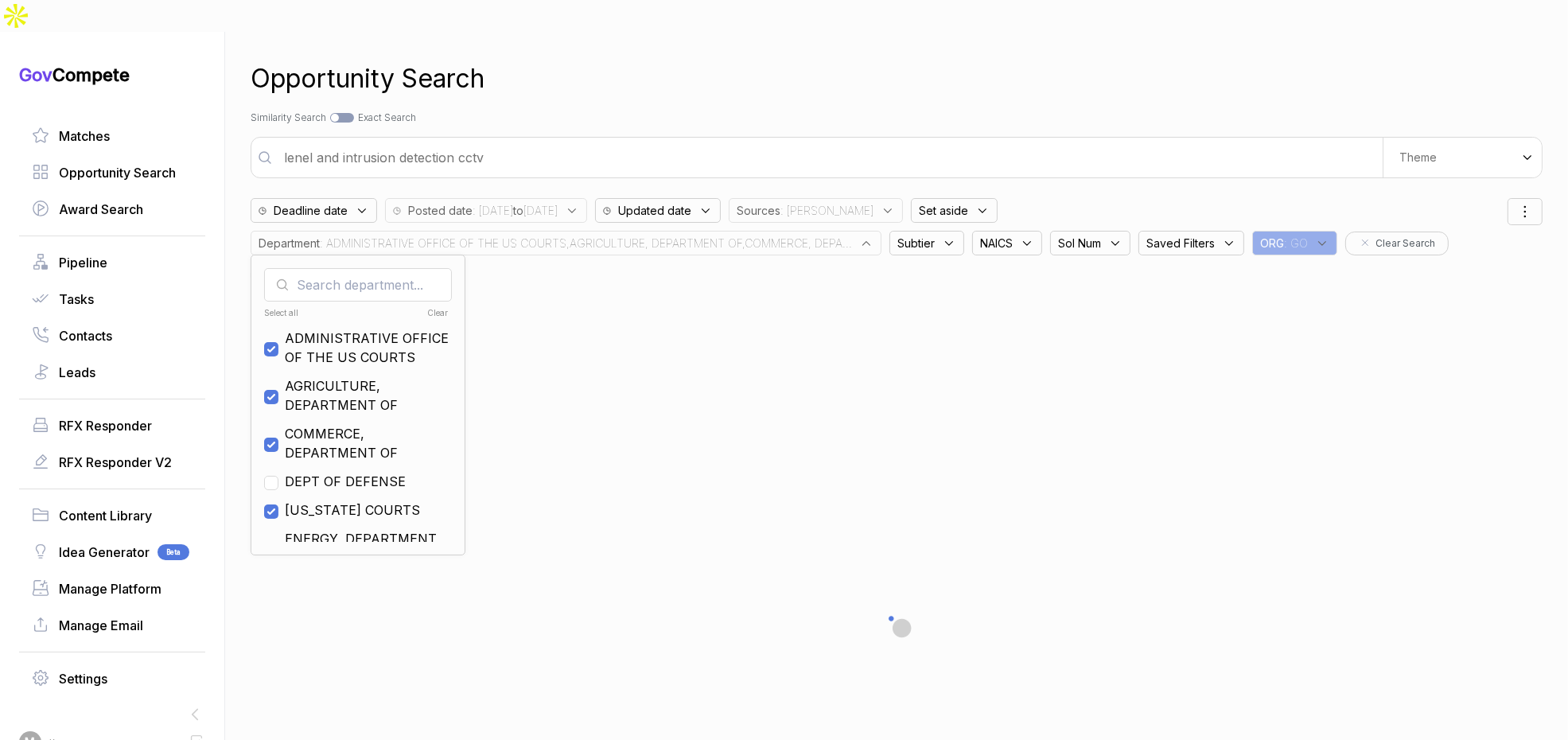
drag, startPoint x: 440, startPoint y: 281, endPoint x: 583, endPoint y: 185, distance: 172.2
click at [440, 307] on div "Clear" at bounding box center [403, 312] width 92 height 12
checkbox input "false"
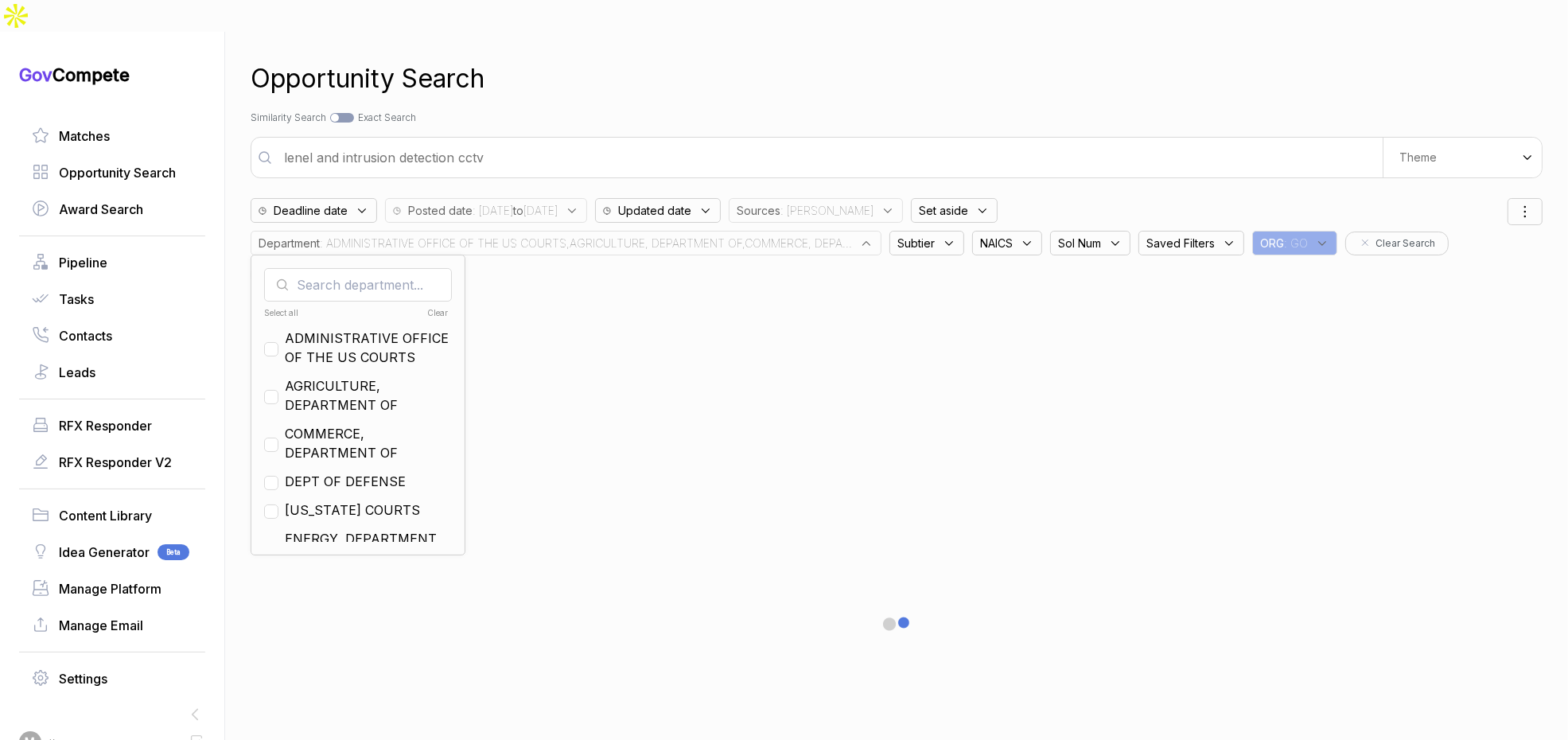
checkbox input "false"
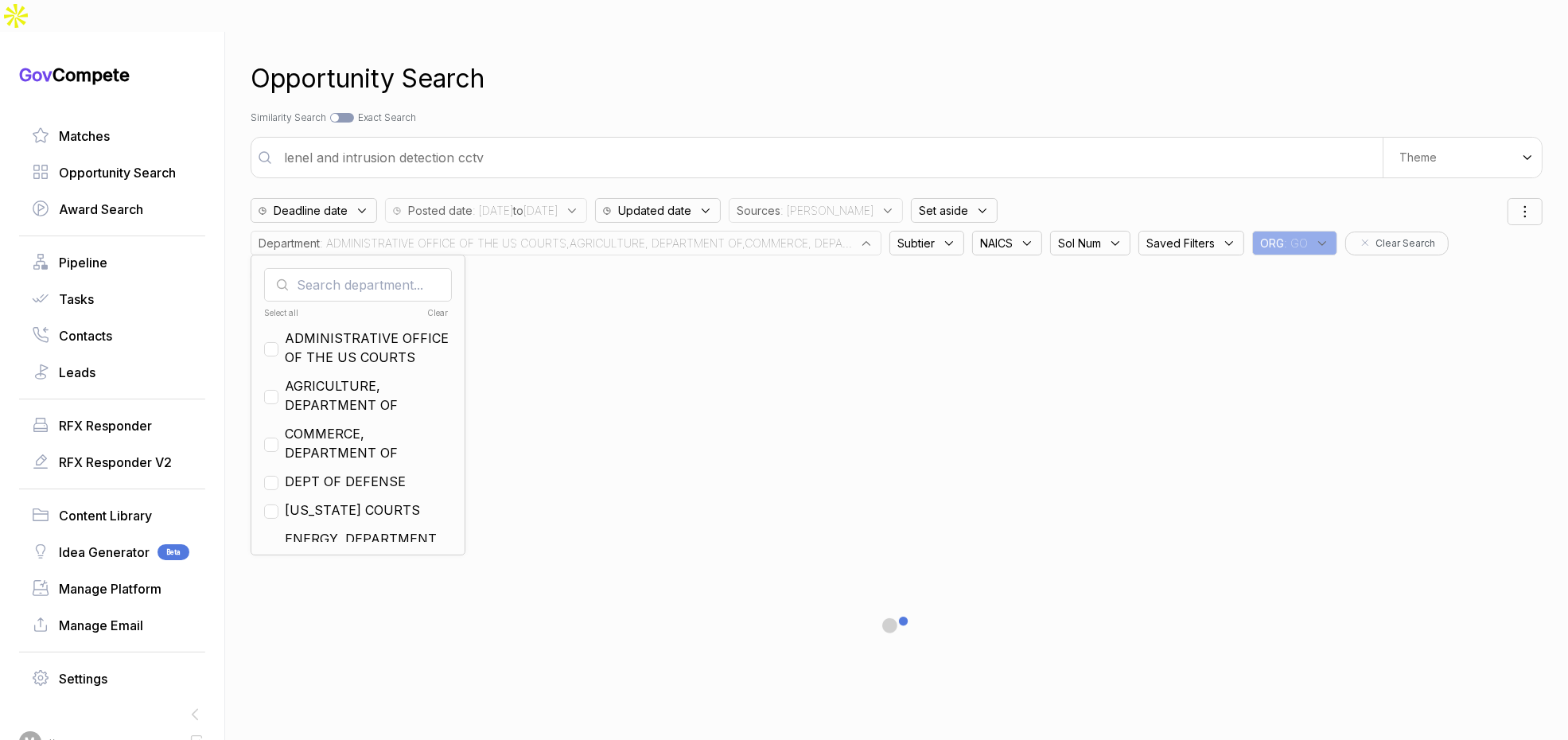
checkbox input "false"
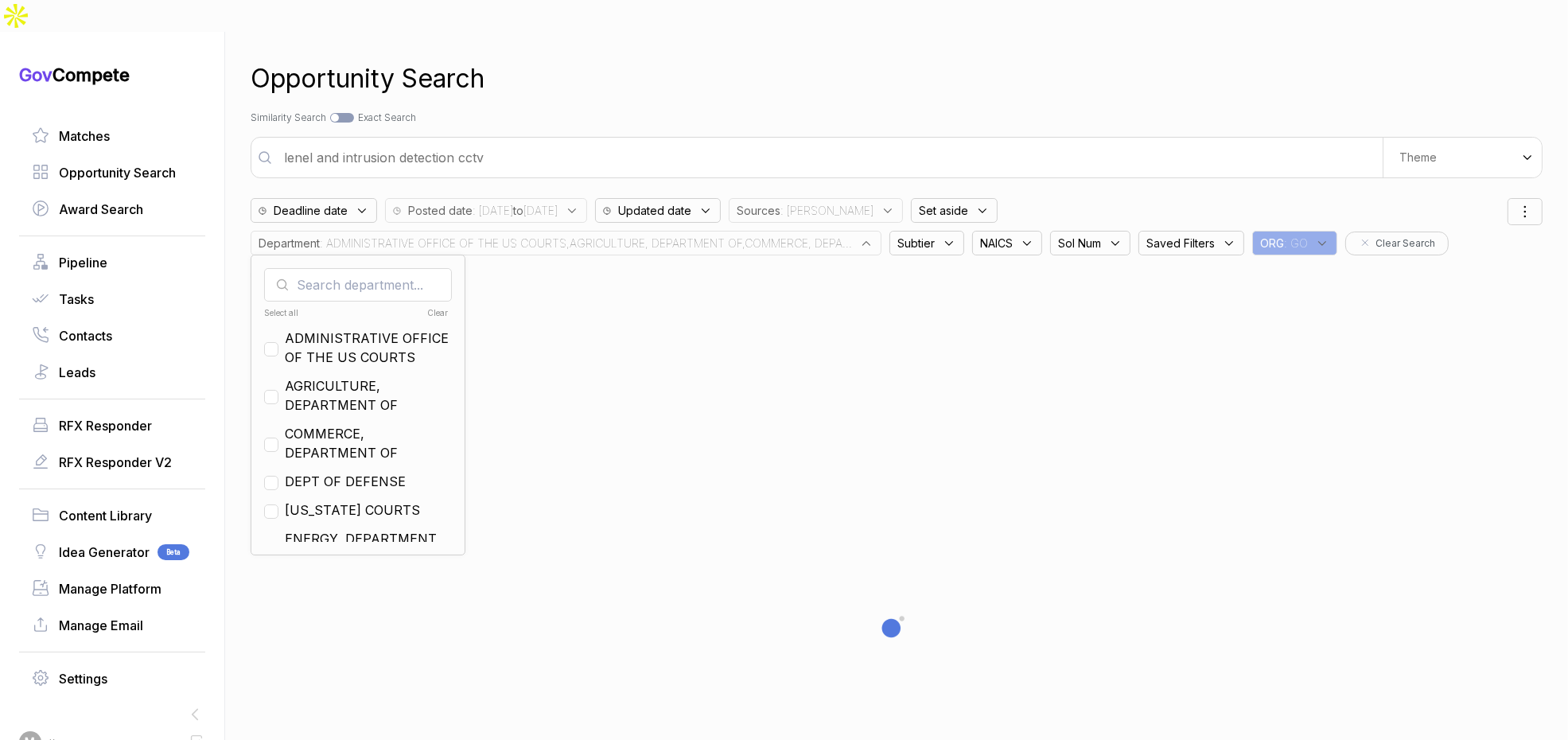
checkbox input "false"
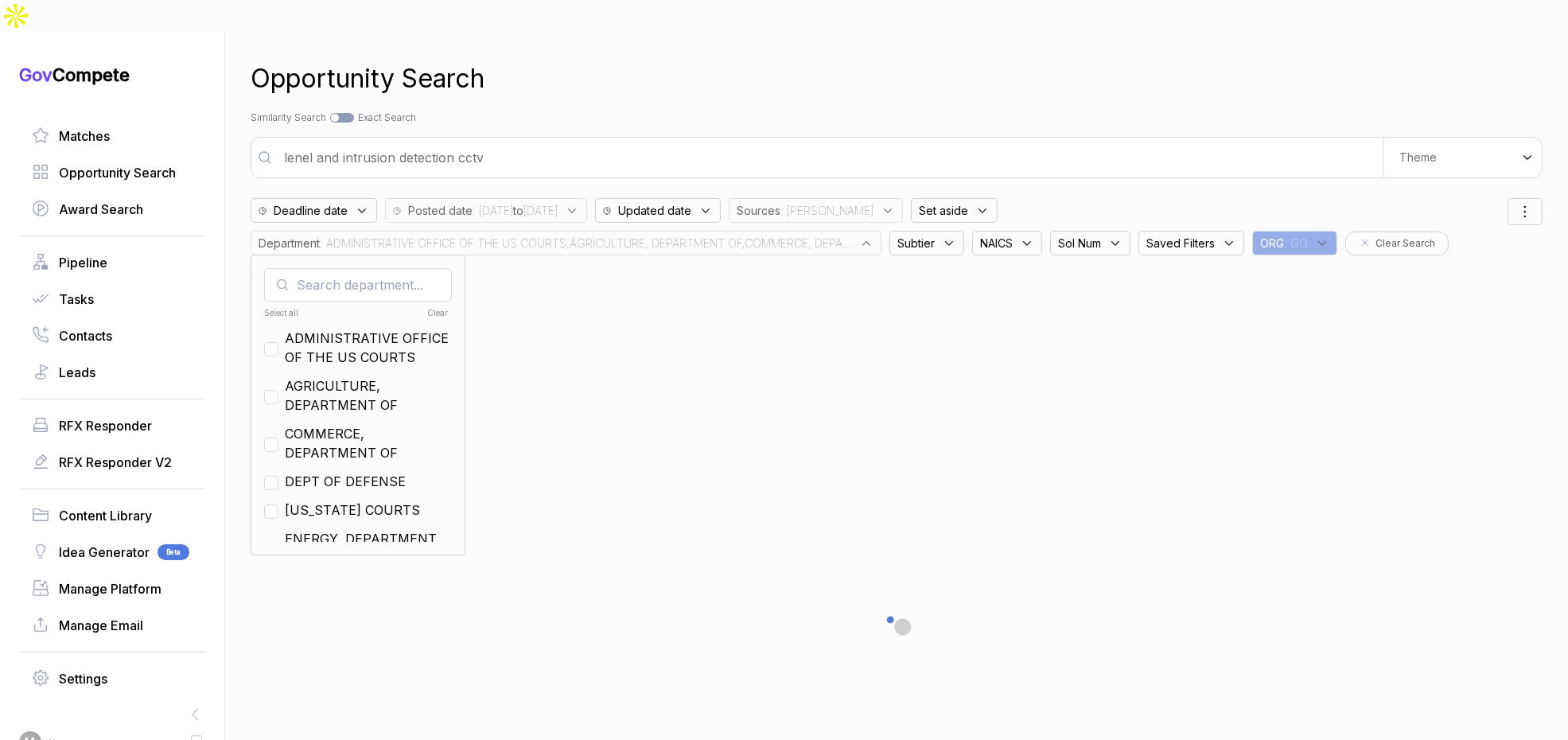
checkbox input "false"
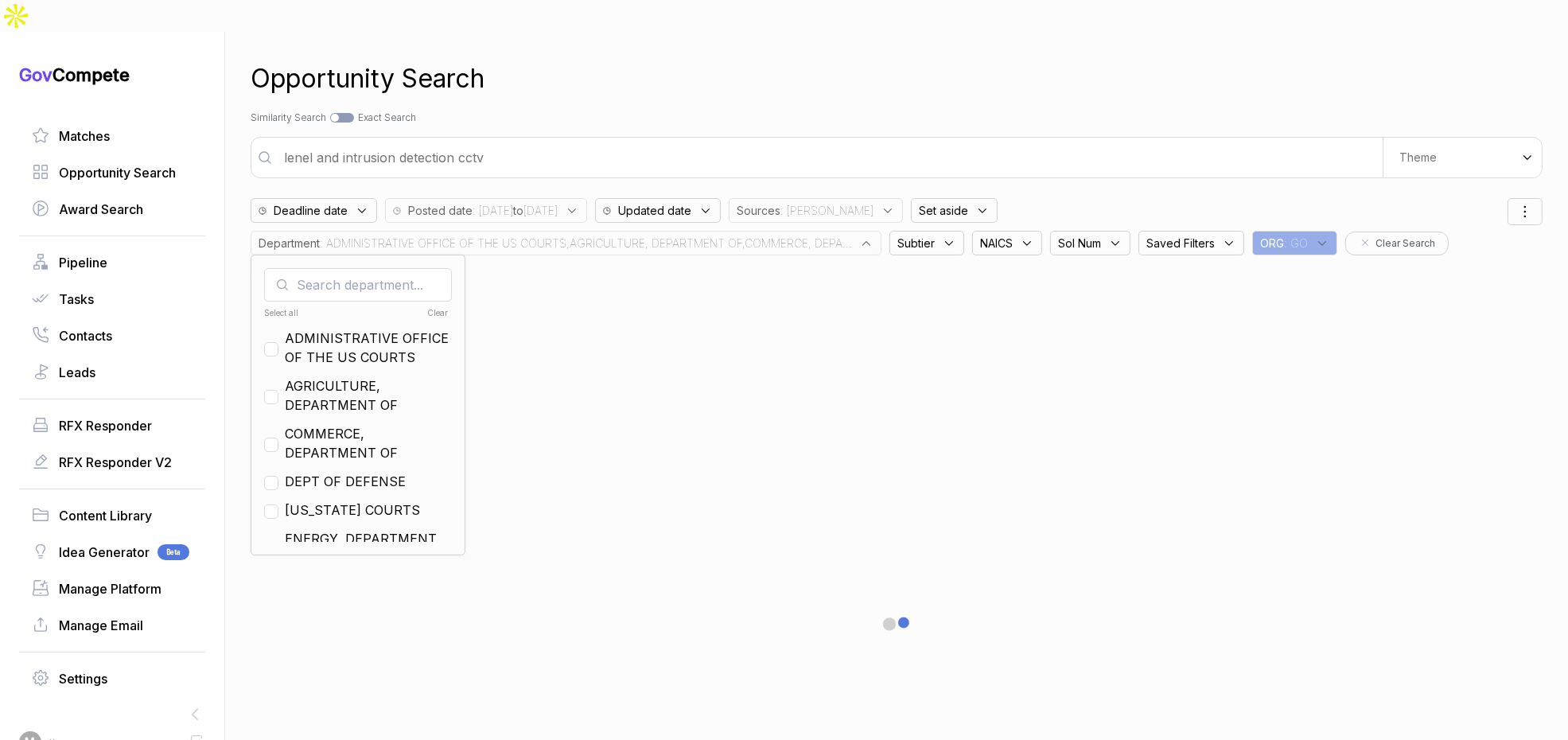
checkbox input "false"
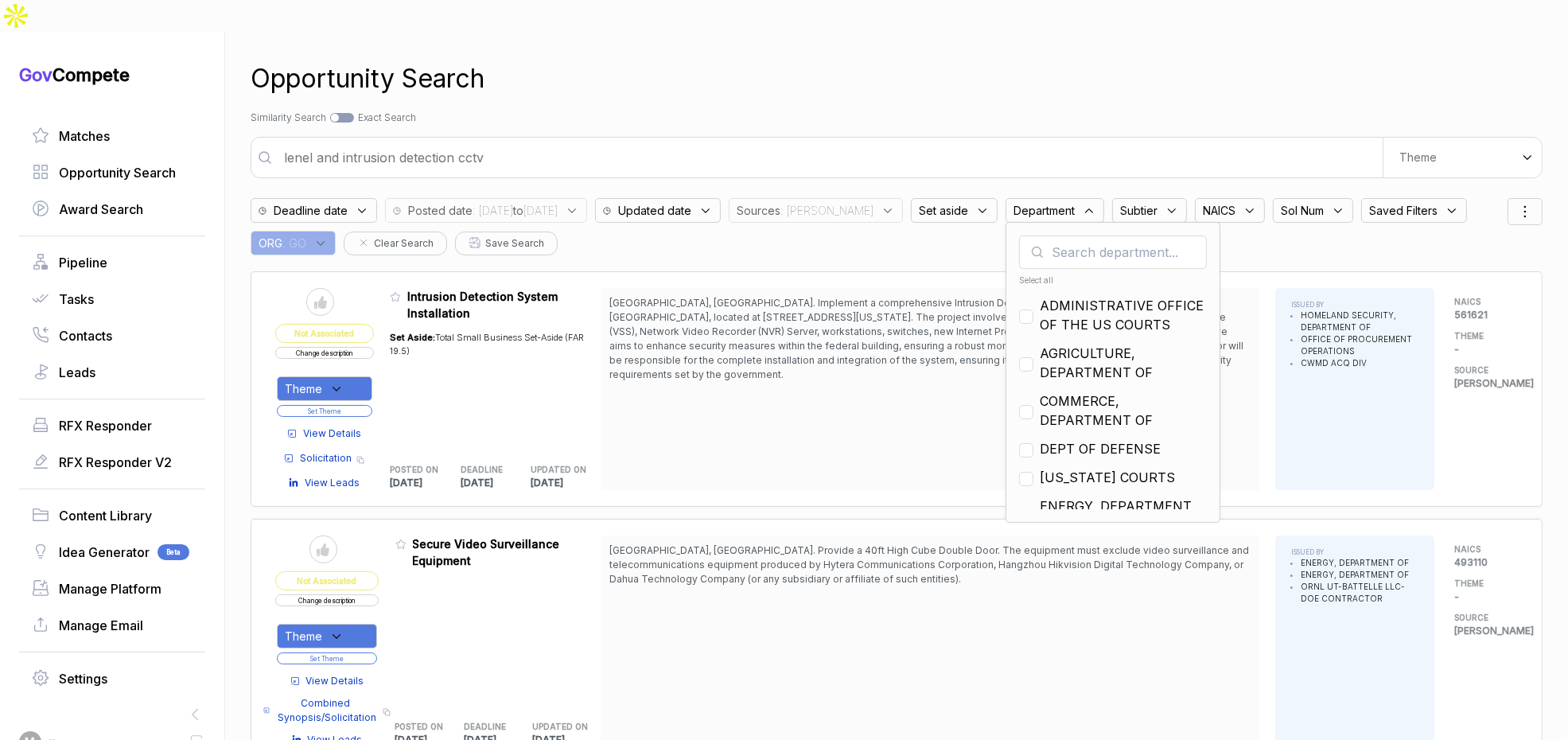
click at [697, 101] on div "Opportunity Search Search by Topic Relevance Similarity Search Search by Exact …" at bounding box center [896, 402] width 1293 height 740
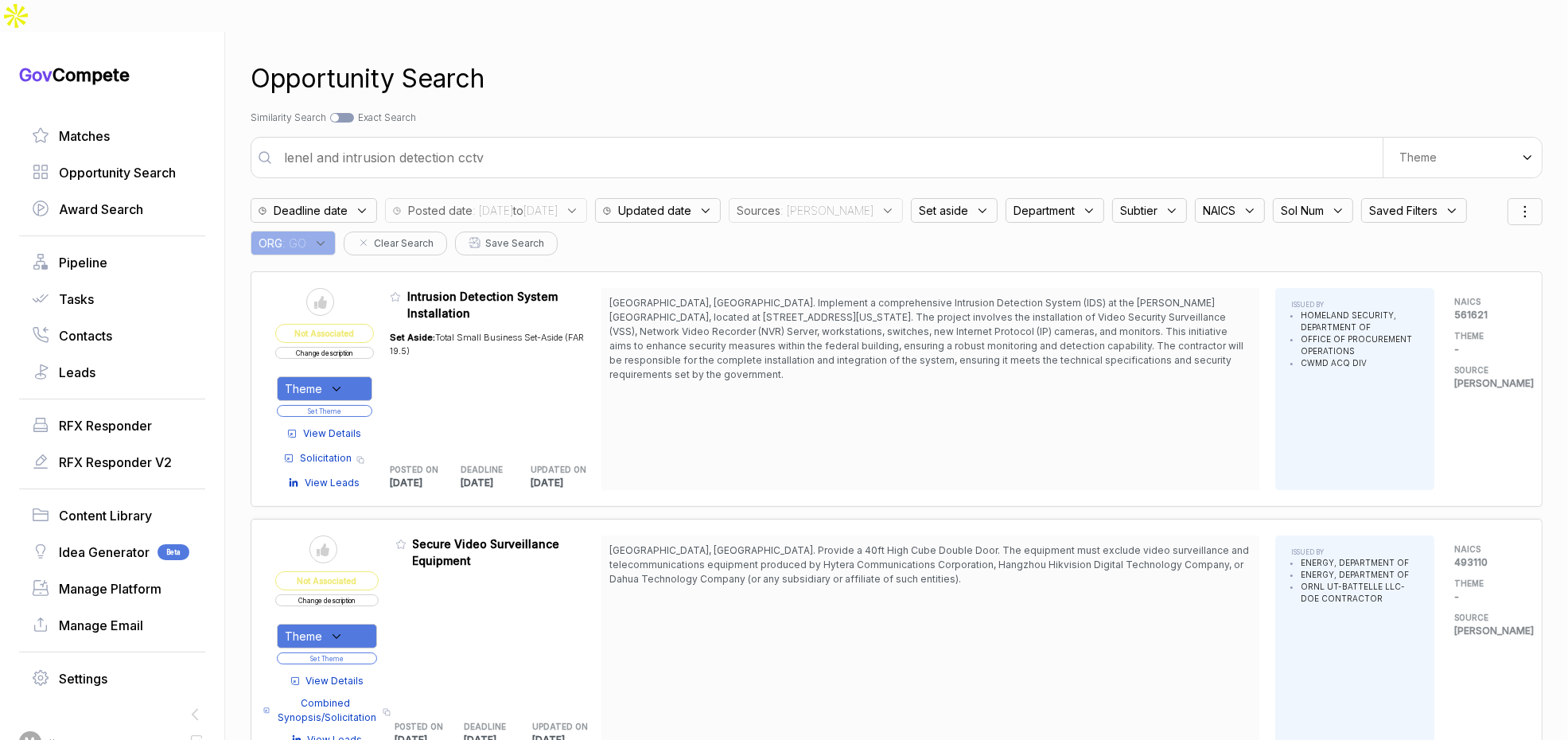
click at [850, 202] on span ": [PERSON_NAME]" at bounding box center [826, 210] width 93 height 17
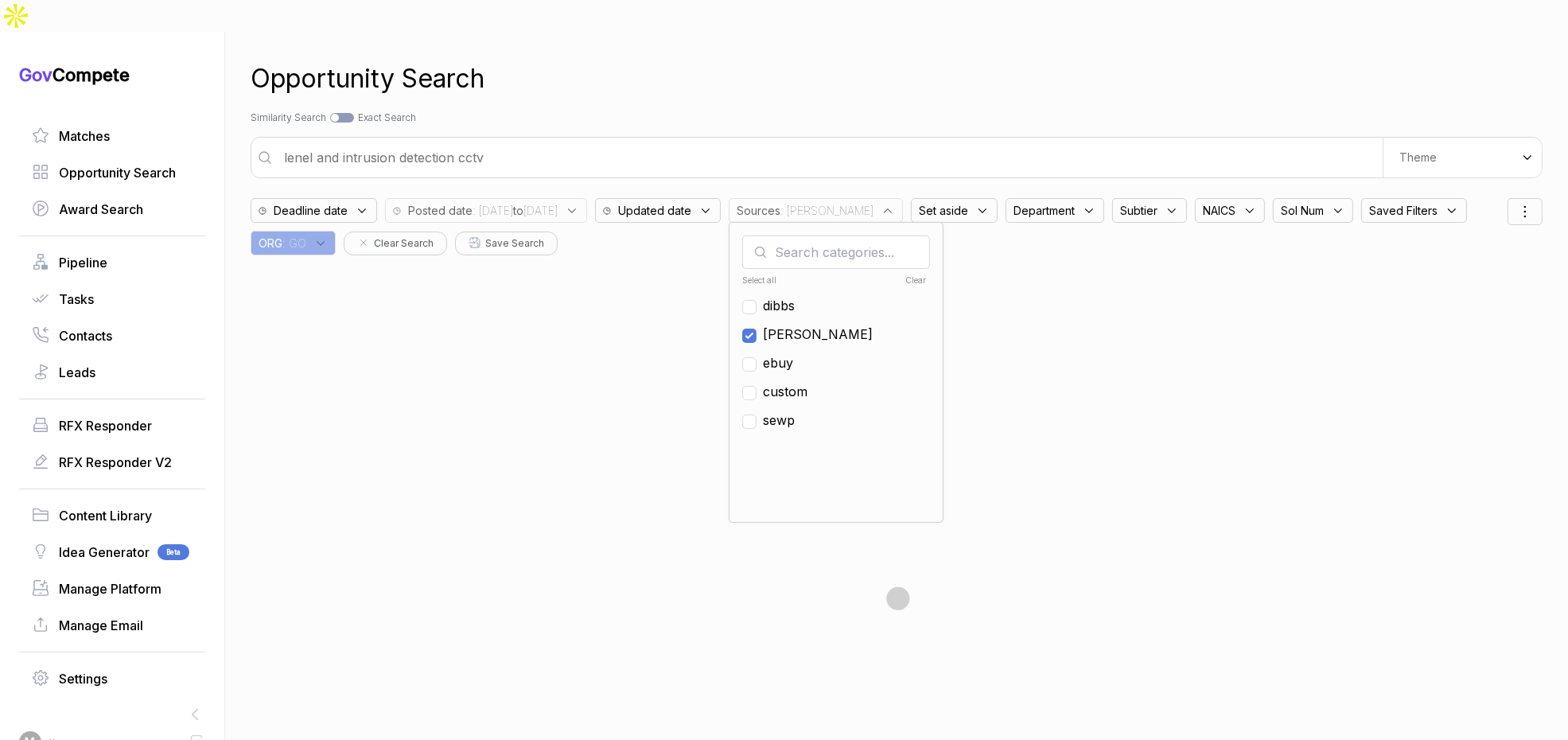
drag, startPoint x: 826, startPoint y: 300, endPoint x: 832, endPoint y: 314, distance: 15.2
click at [826, 324] on span "[PERSON_NAME]" at bounding box center [817, 334] width 110 height 19
checkbox input "false"
drag, startPoint x: 837, startPoint y: 325, endPoint x: 834, endPoint y: 237, distance: 88.1
click at [793, 353] on span "ebuy" at bounding box center [778, 362] width 30 height 19
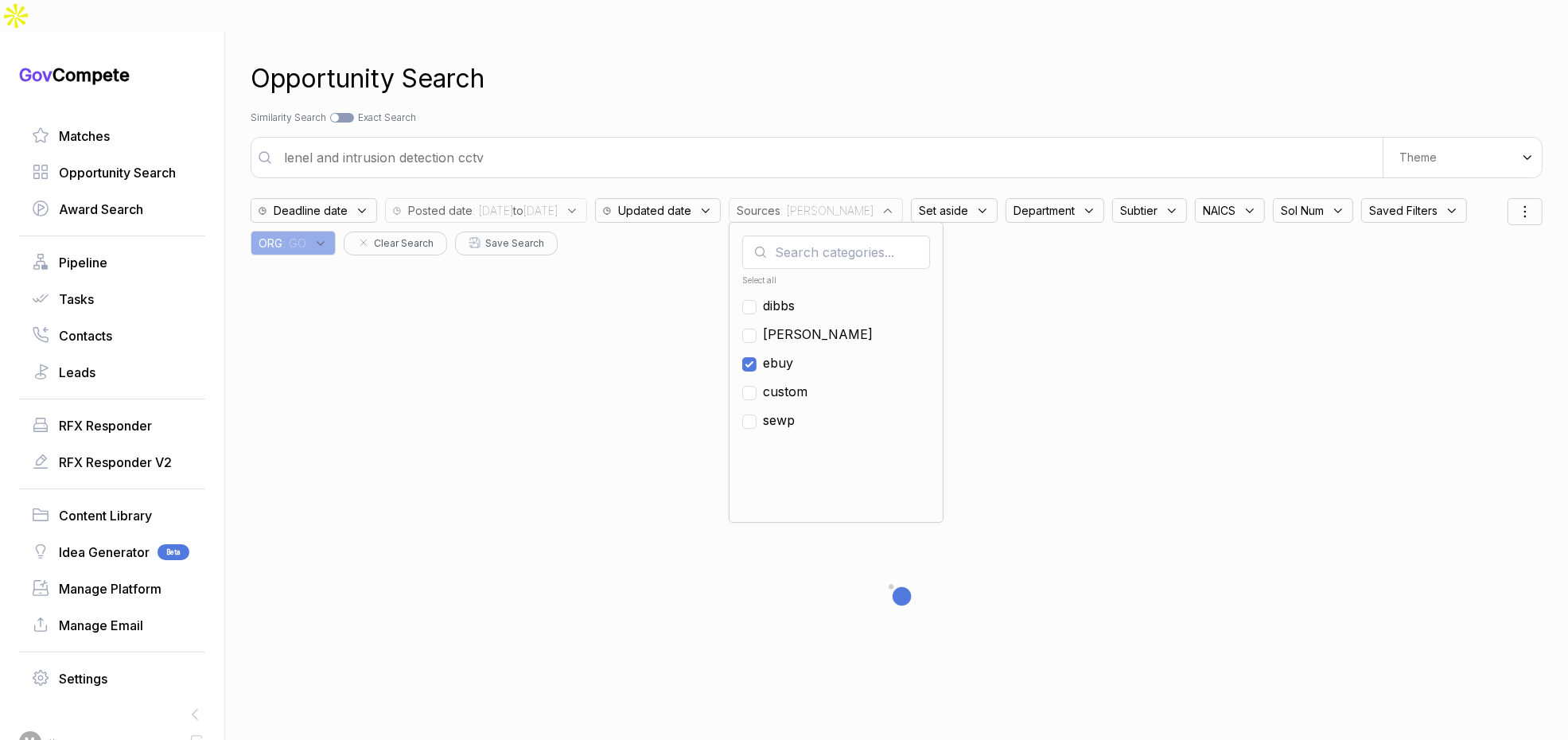
checkbox input "true"
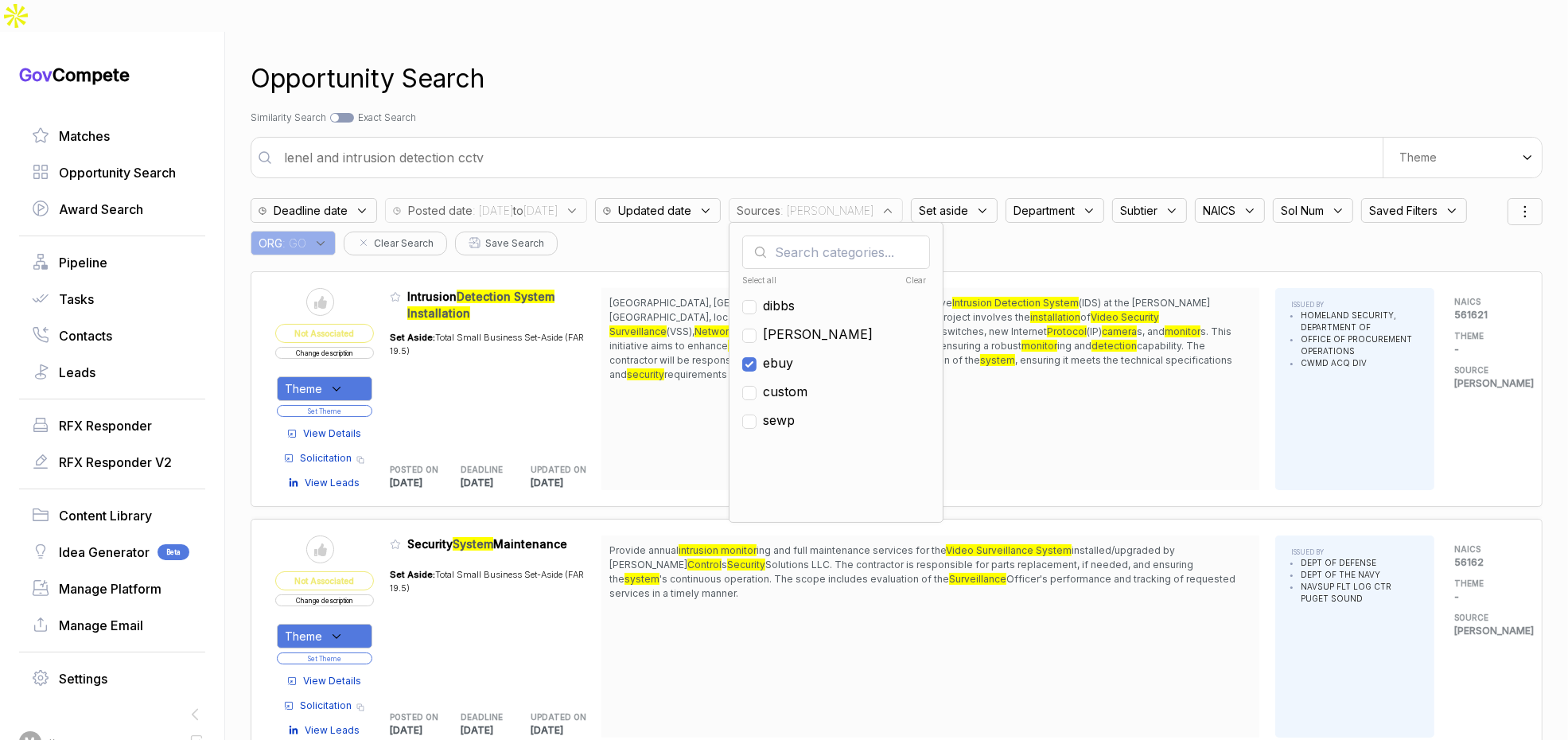
click at [824, 142] on input "lenel and intrusion detection cctv" at bounding box center [828, 158] width 1108 height 32
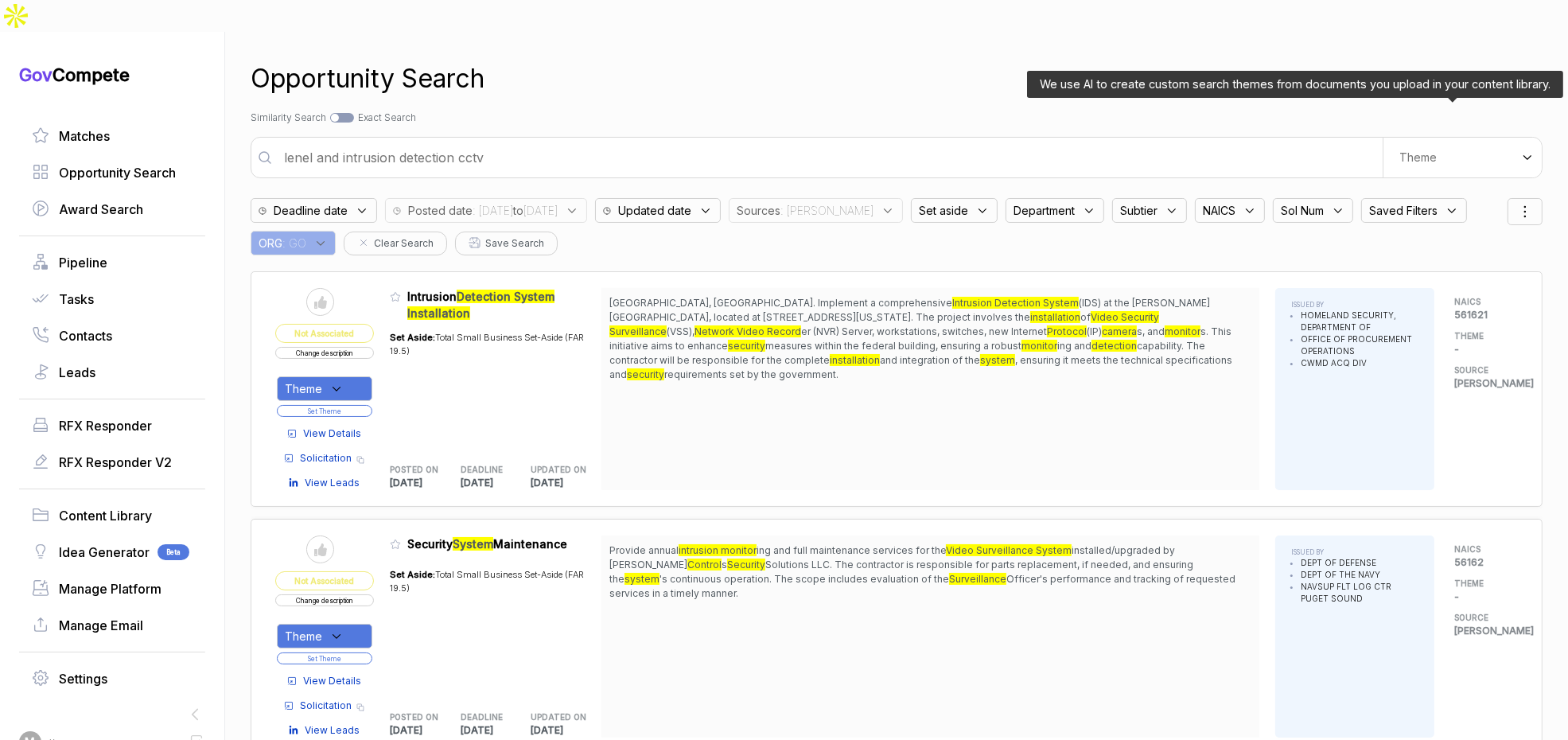
click at [1463, 137] on div "Theme" at bounding box center [1462, 157] width 159 height 40
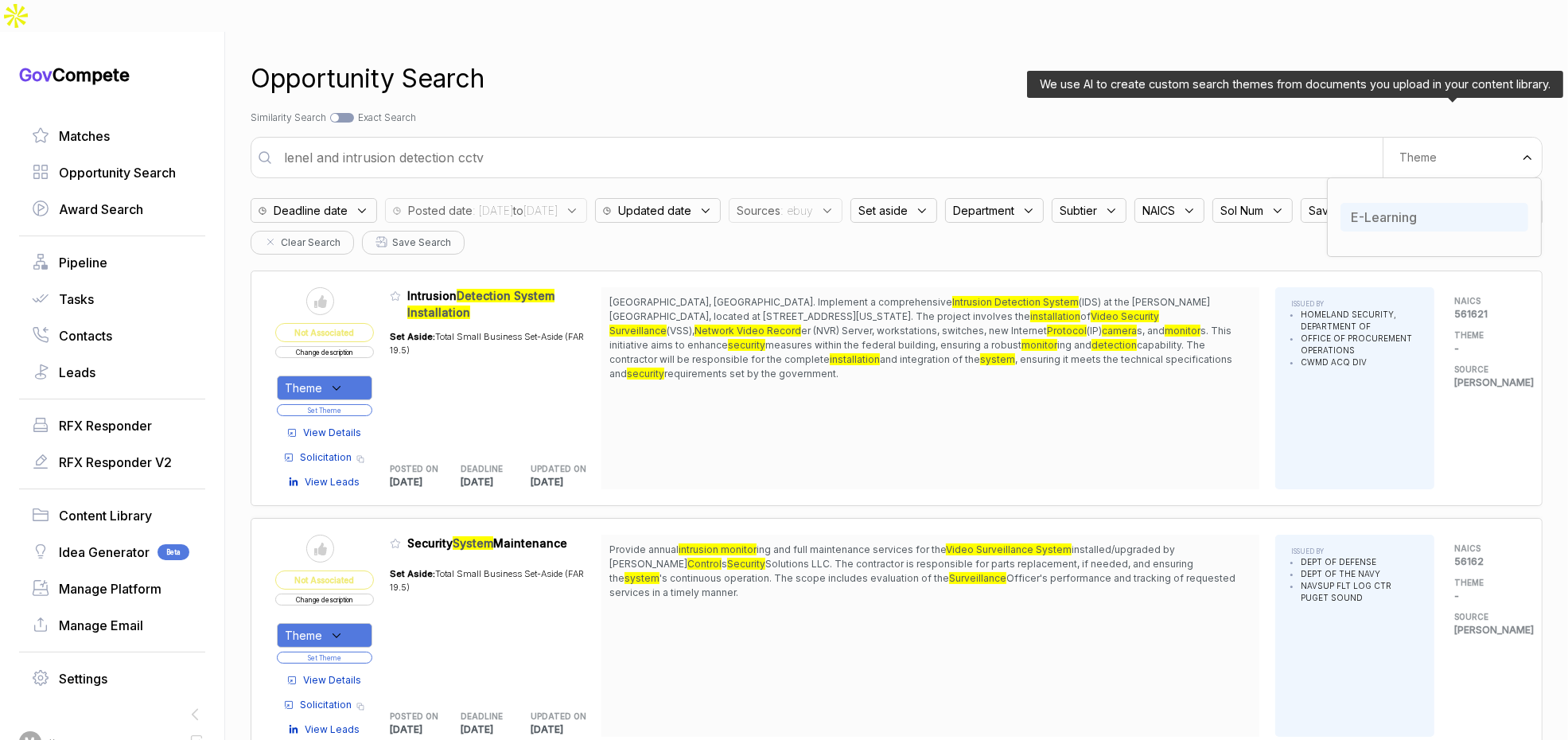
drag, startPoint x: 1413, startPoint y: 177, endPoint x: 1337, endPoint y: 123, distance: 93.2
click at [1413, 203] on div "E-Learning" at bounding box center [1434, 217] width 188 height 29
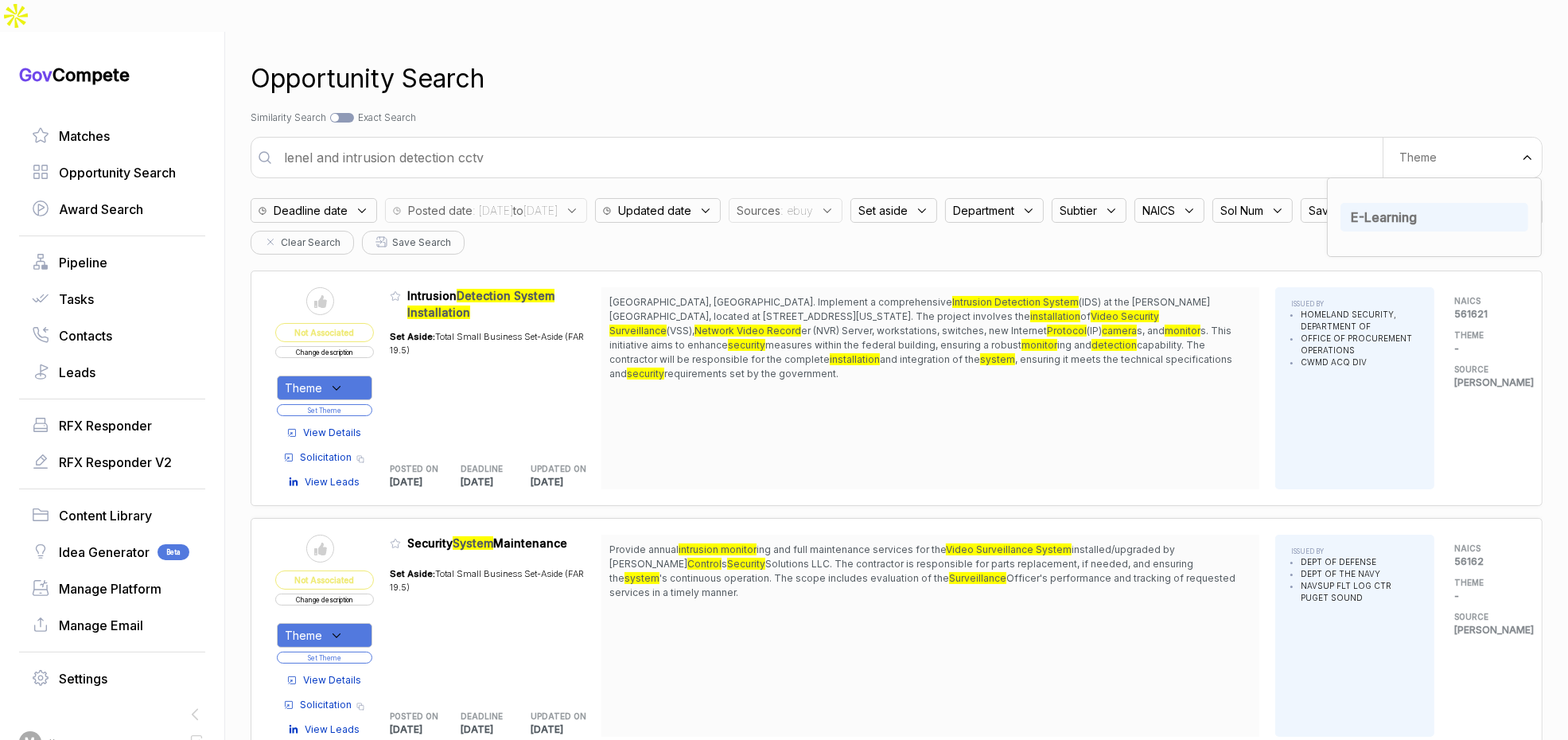
click at [1308, 76] on div "Opportunity Search Search by Topic Relevance Similarity Search Search by Exact …" at bounding box center [896, 402] width 1293 height 740
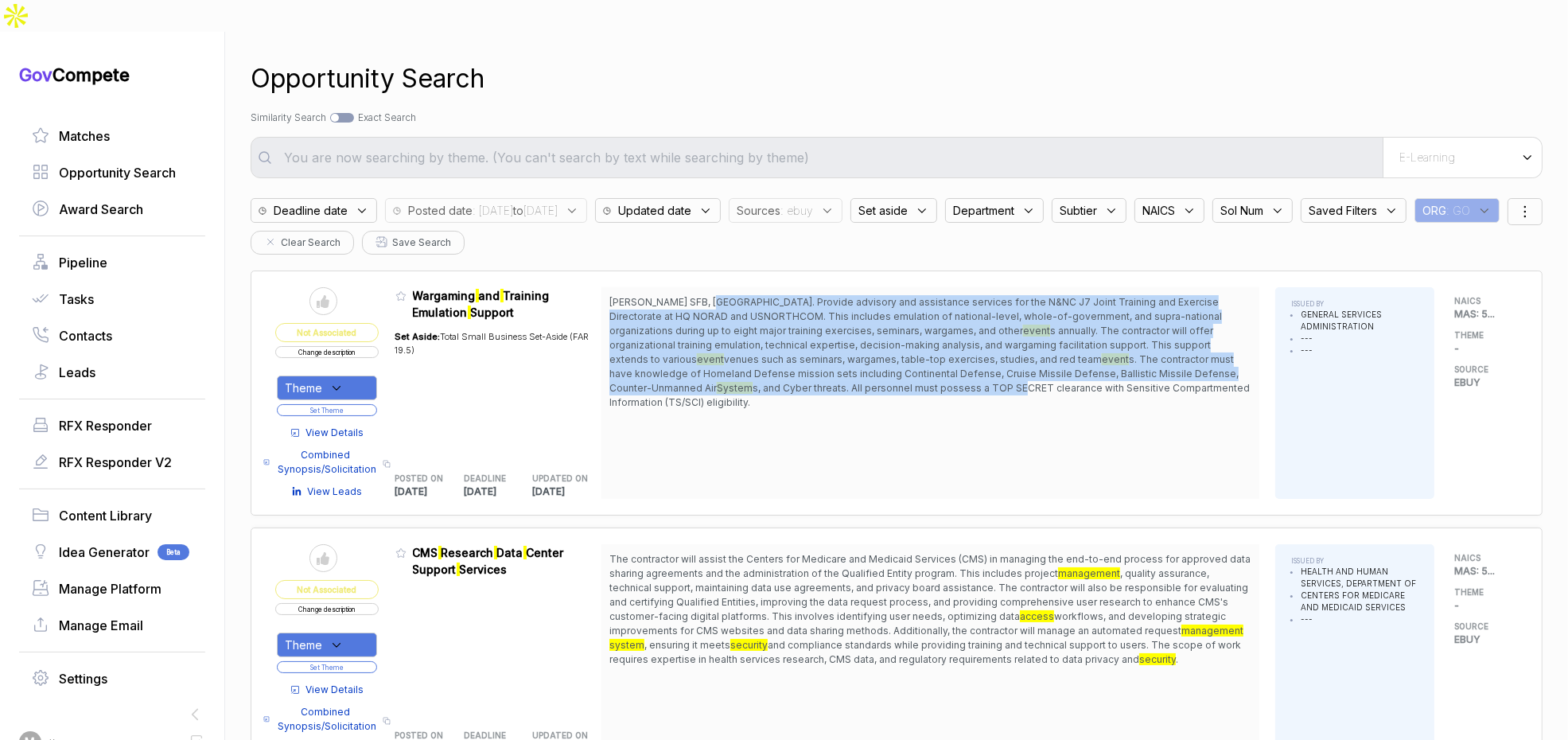
drag, startPoint x: 714, startPoint y: 270, endPoint x: 834, endPoint y: 357, distance: 148.2
click at [827, 354] on span "[PERSON_NAME] SFB, [GEOGRAPHIC_DATA]. Provide advisory and assistance services …" at bounding box center [930, 352] width 642 height 114
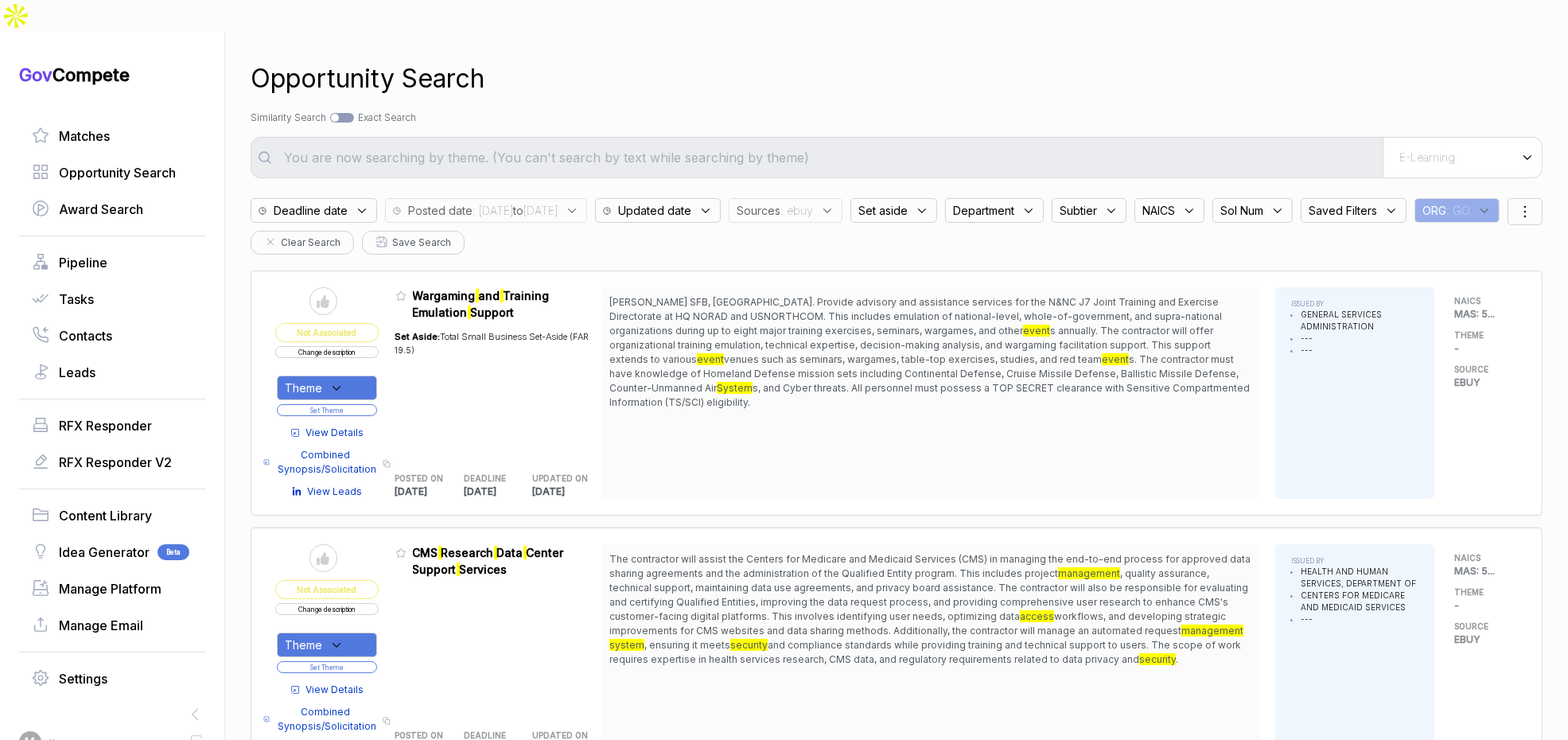
drag, startPoint x: 834, startPoint y: 357, endPoint x: 790, endPoint y: 356, distance: 44.0
click at [828, 382] on span "s, and Cyber threats. All personnel must possess a TOP SECRET clearance with Se…" at bounding box center [930, 395] width 640 height 26
click at [369, 376] on div "Theme" at bounding box center [327, 388] width 100 height 25
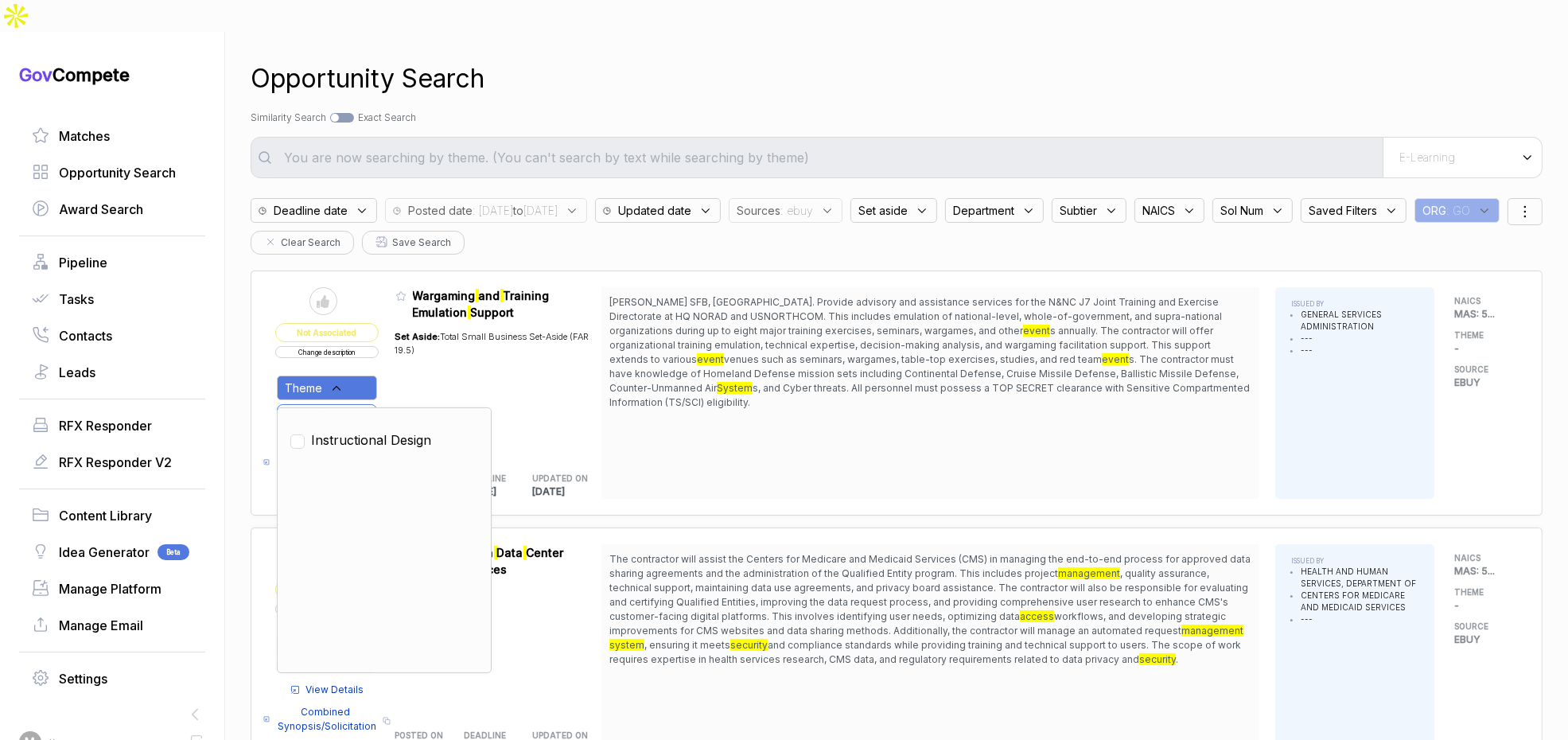
drag, startPoint x: 376, startPoint y: 411, endPoint x: 415, endPoint y: 364, distance: 61.1
click at [376, 430] on span "Instructional Design" at bounding box center [371, 440] width 120 height 19
checkbox input "true"
drag, startPoint x: 420, startPoint y: 357, endPoint x: 410, endPoint y: 362, distance: 11.2
click at [420, 357] on div "Set Aside: Total Small Business Set-Aside (FAR 19.5)" at bounding box center [498, 388] width 207 height 135
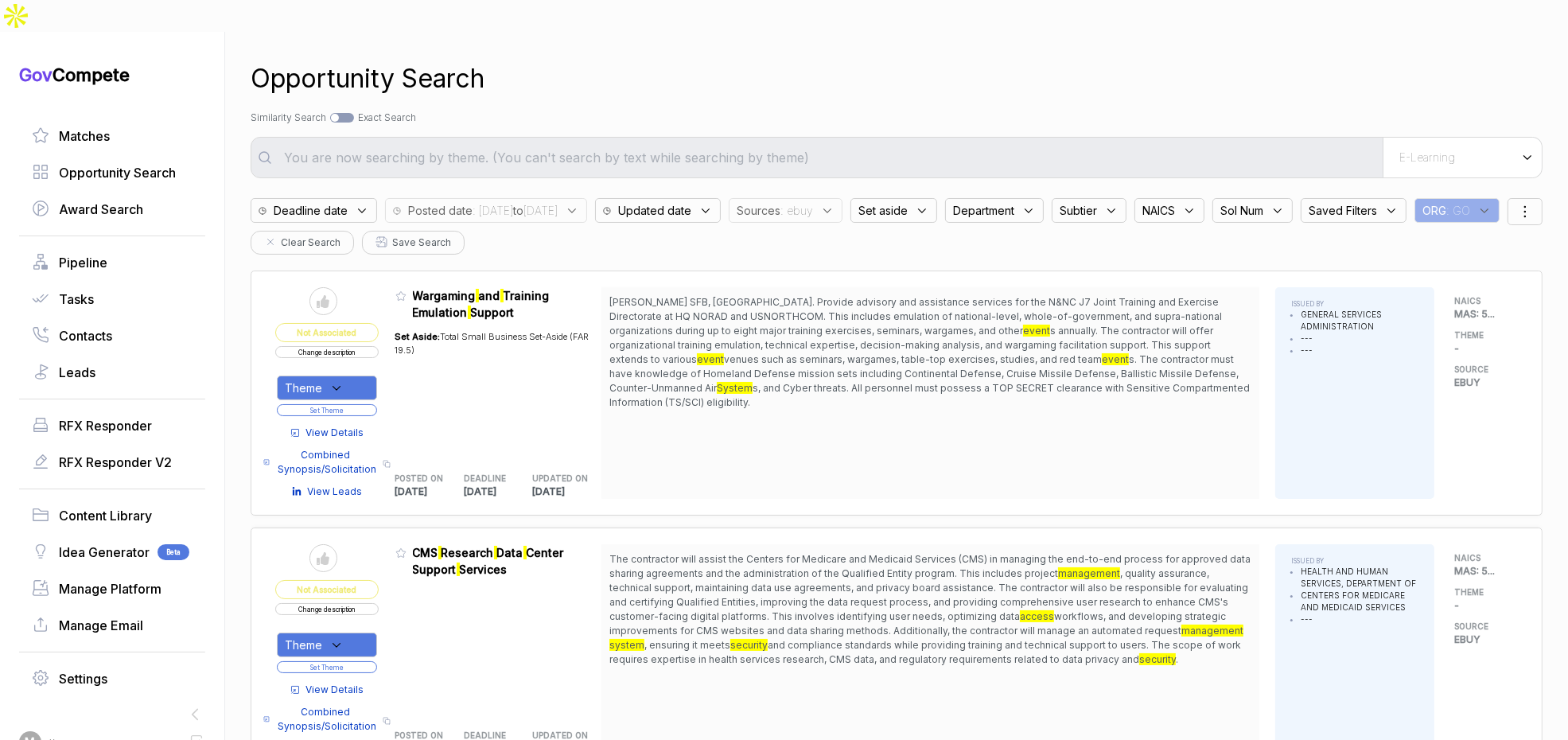
click at [371, 405] on button "Set Theme" at bounding box center [327, 410] width 100 height 12
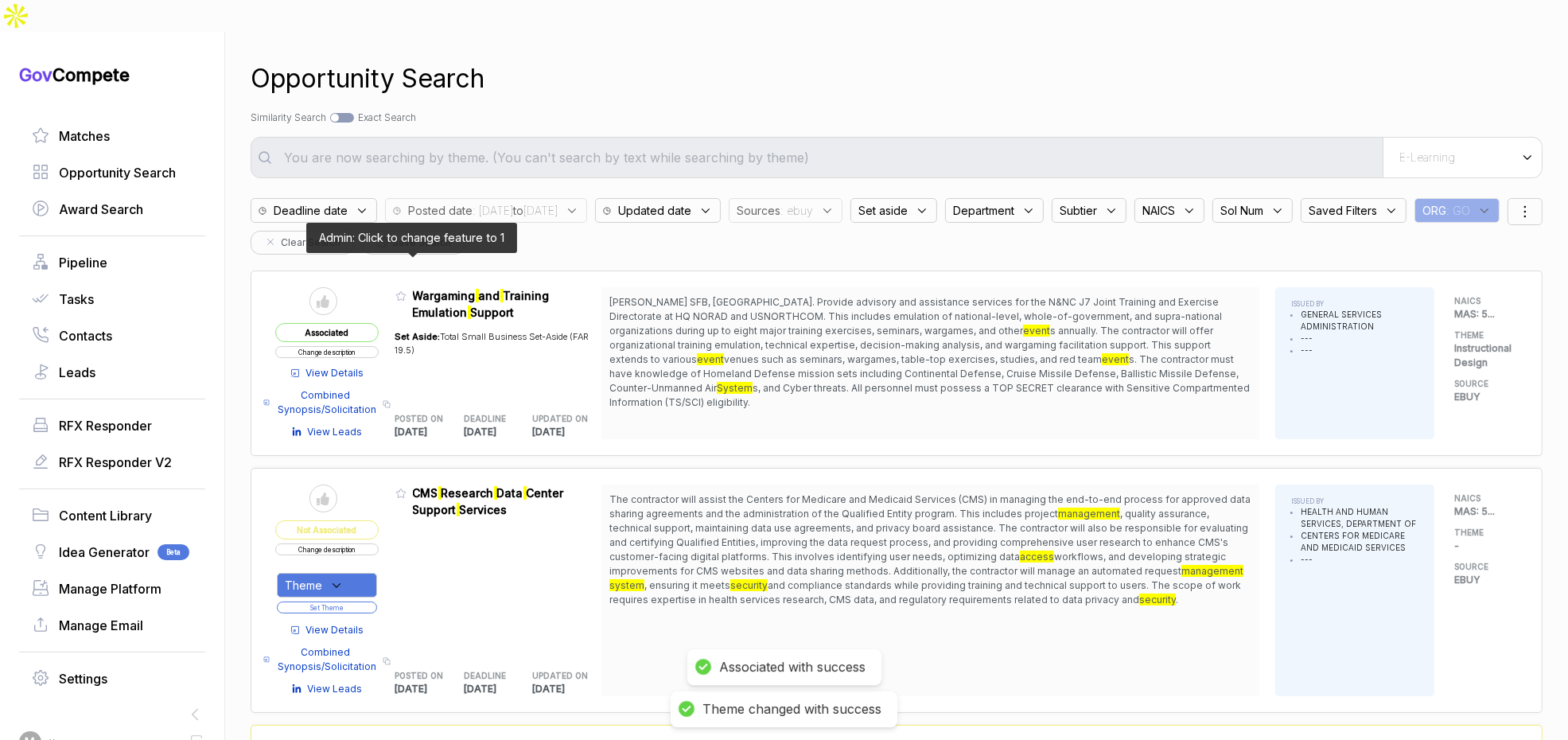
click at [406, 290] on icon at bounding box center [401, 296] width 11 height 11
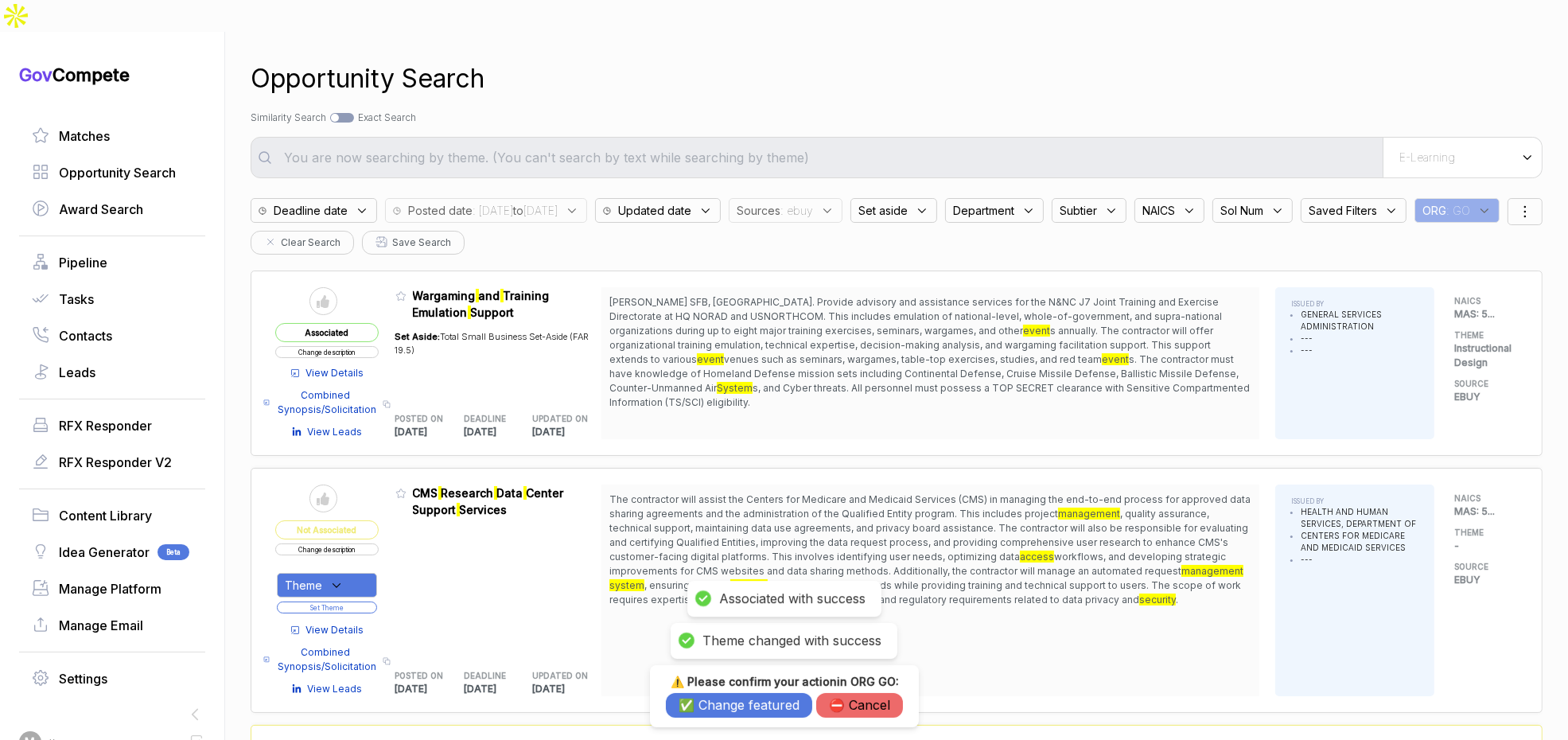
click at [726, 699] on button "✅ Change featured" at bounding box center [739, 705] width 146 height 25
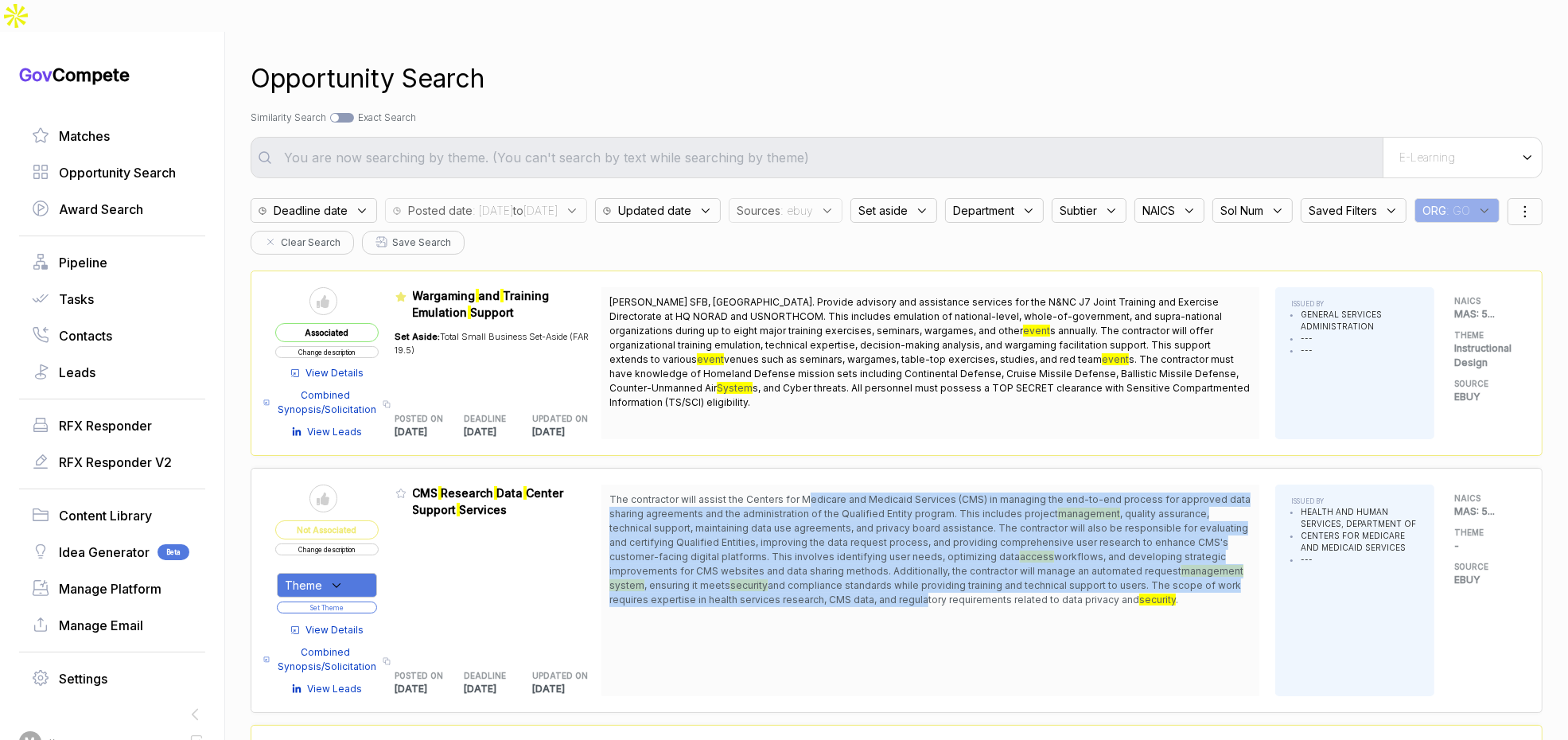
drag, startPoint x: 818, startPoint y: 470, endPoint x: 924, endPoint y: 565, distance: 142.3
click at [924, 565] on span "The contractor will assist the Centers for Medicare and Medicaid Services (CMS)…" at bounding box center [930, 550] width 642 height 114
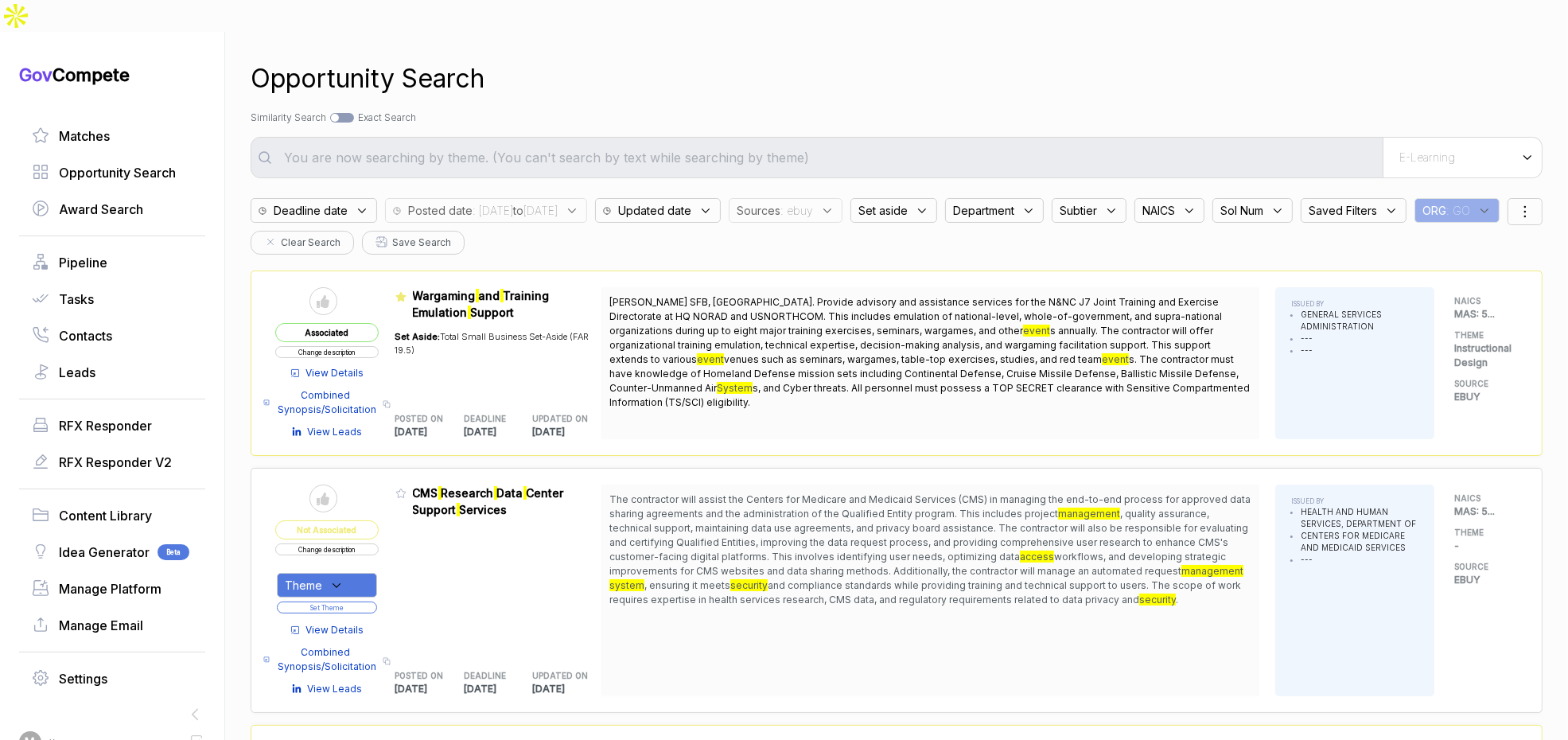
click at [358, 623] on span "View Details" at bounding box center [334, 630] width 58 height 15
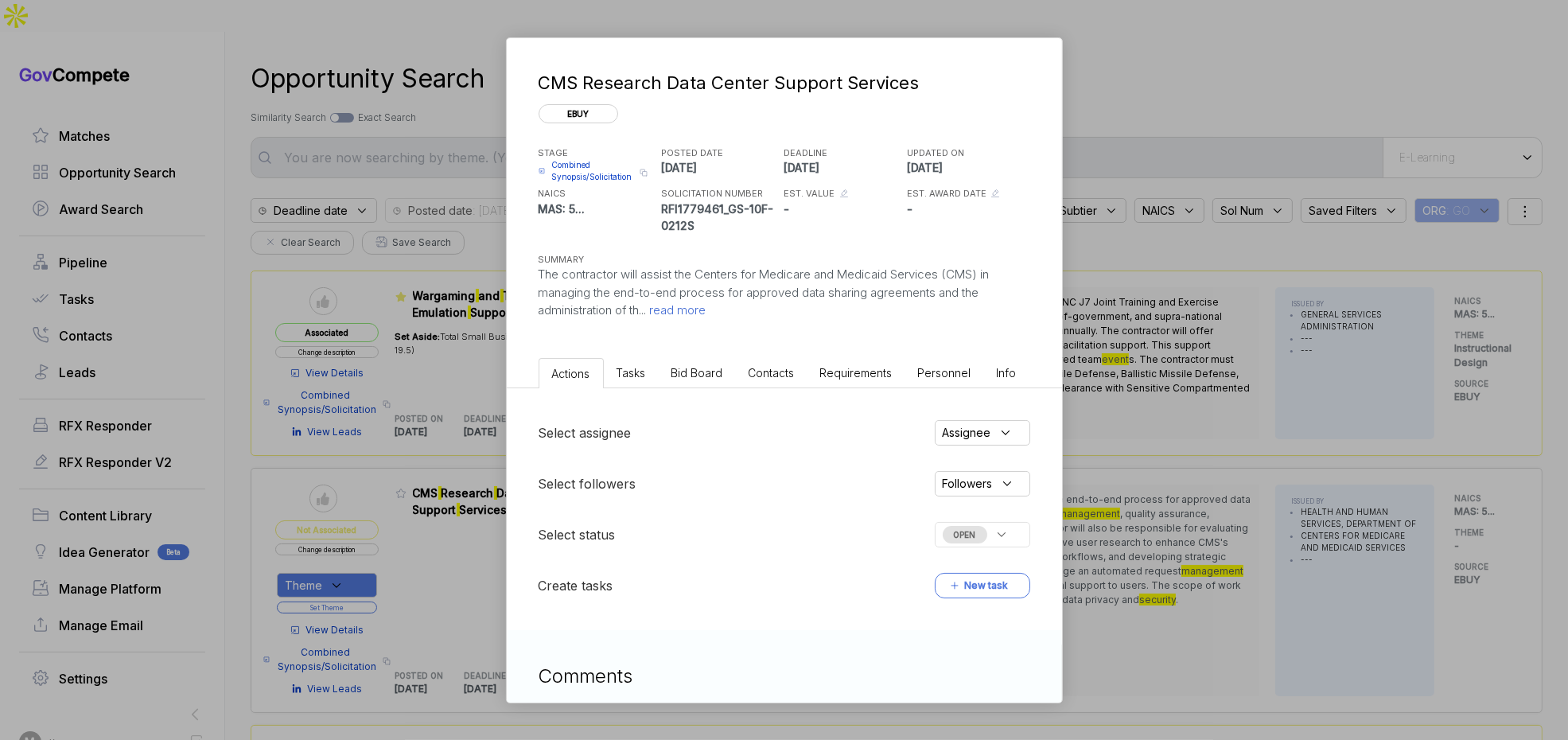
click at [362, 595] on div "CMS Research Data Center Support Services ebuy STAGE Combined Synopsis/Solicita…" at bounding box center [784, 370] width 1568 height 740
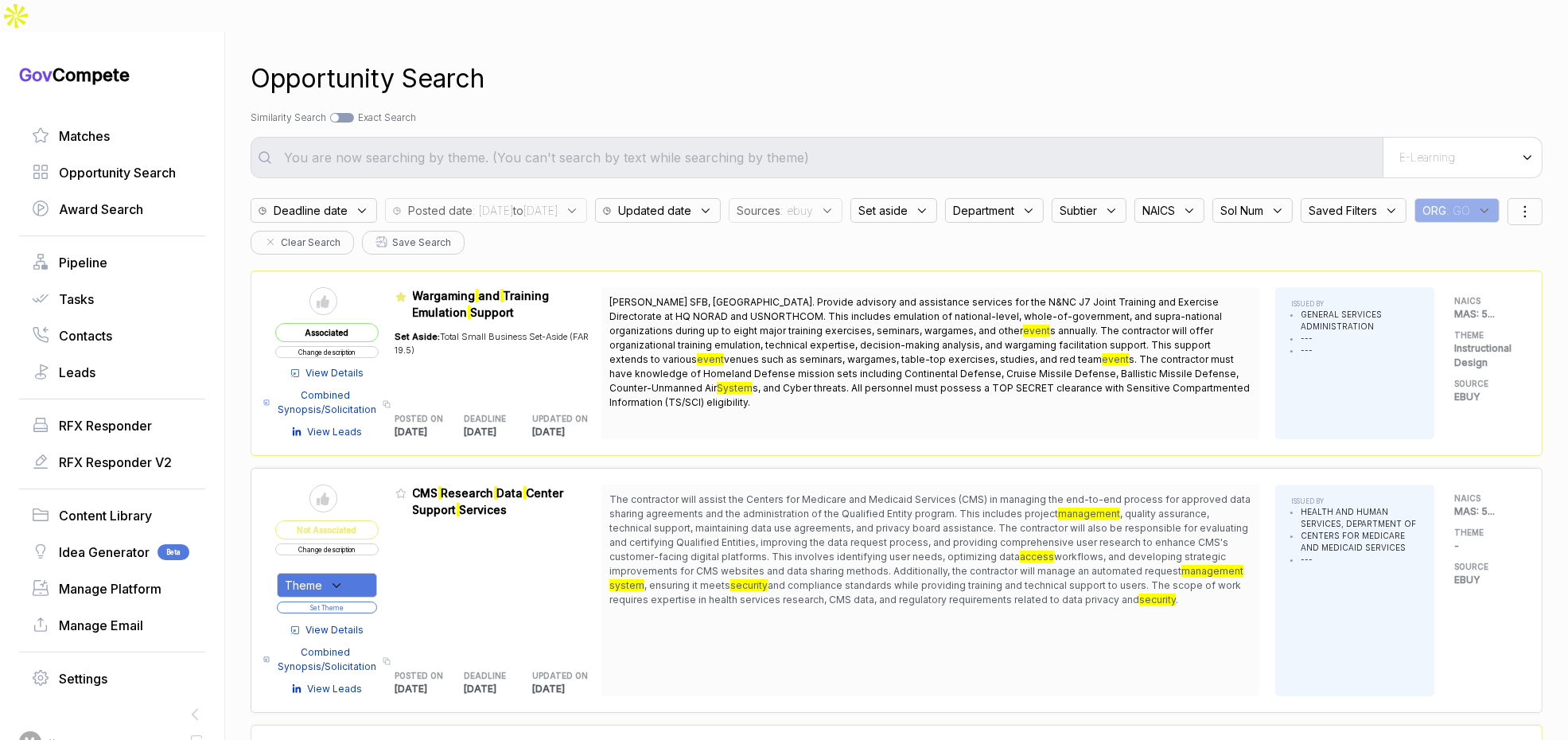
click at [365, 623] on span "View Details" at bounding box center [334, 630] width 58 height 15
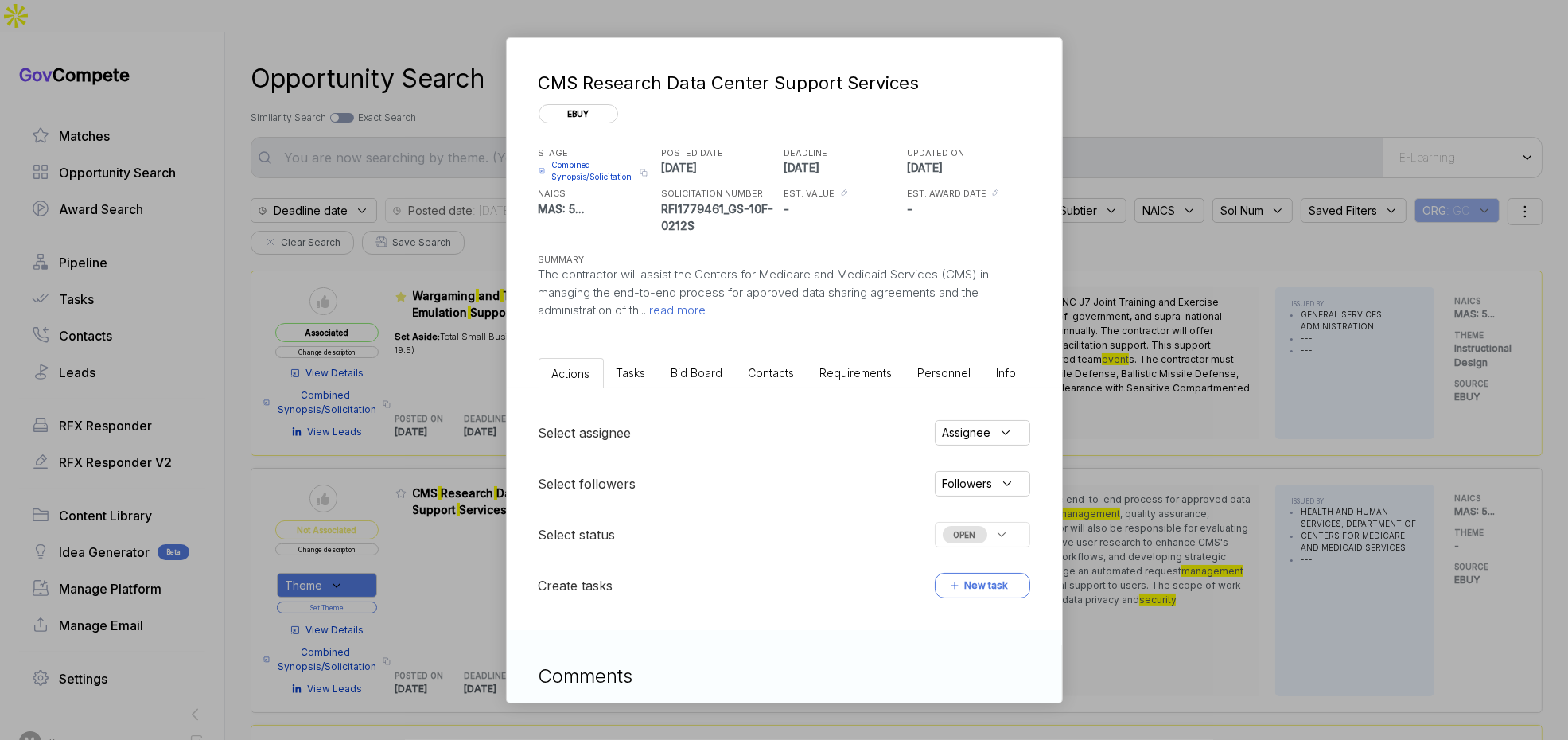
click at [703, 382] on li "Bid Board" at bounding box center [697, 373] width 77 height 29
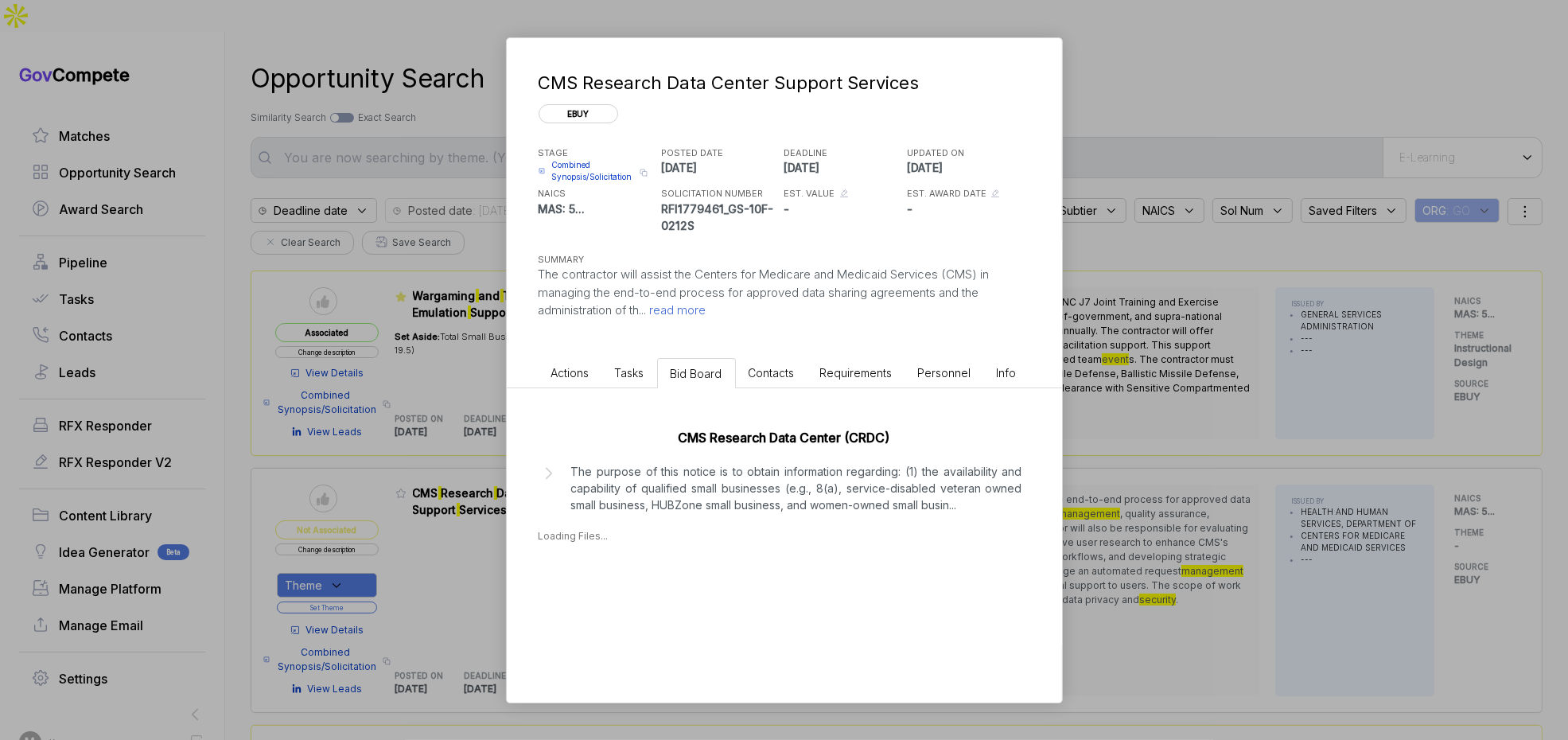
drag, startPoint x: 713, startPoint y: 505, endPoint x: 728, endPoint y: 519, distance: 20.5
click at [713, 505] on p "The purpose of this notice is to obtain information regarding: (1) the availabi…" at bounding box center [797, 488] width 451 height 50
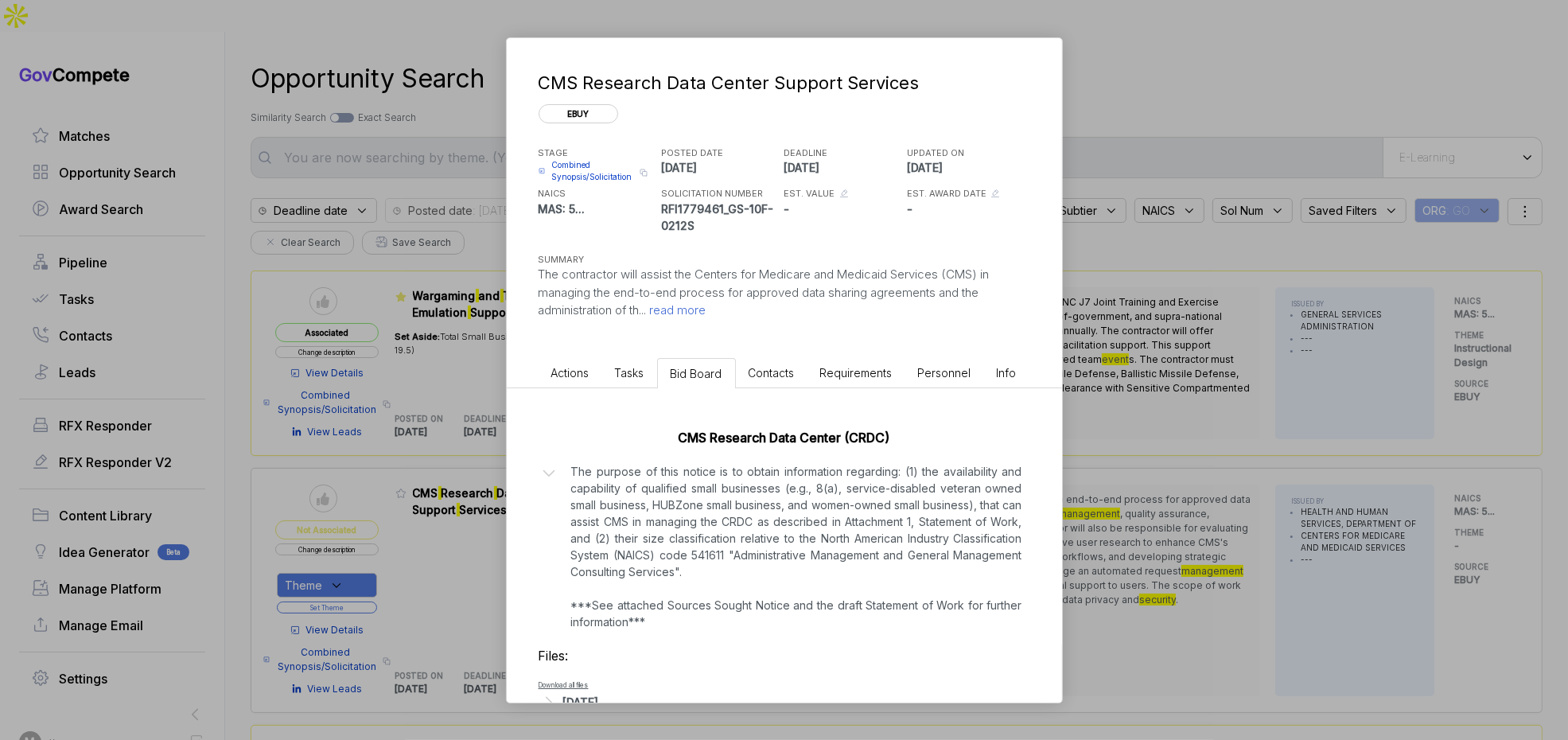
click at [1136, 534] on div "CMS Research Data Center Support Services ebuy STAGE Combined Synopsis/Solicita…" at bounding box center [784, 370] width 1568 height 740
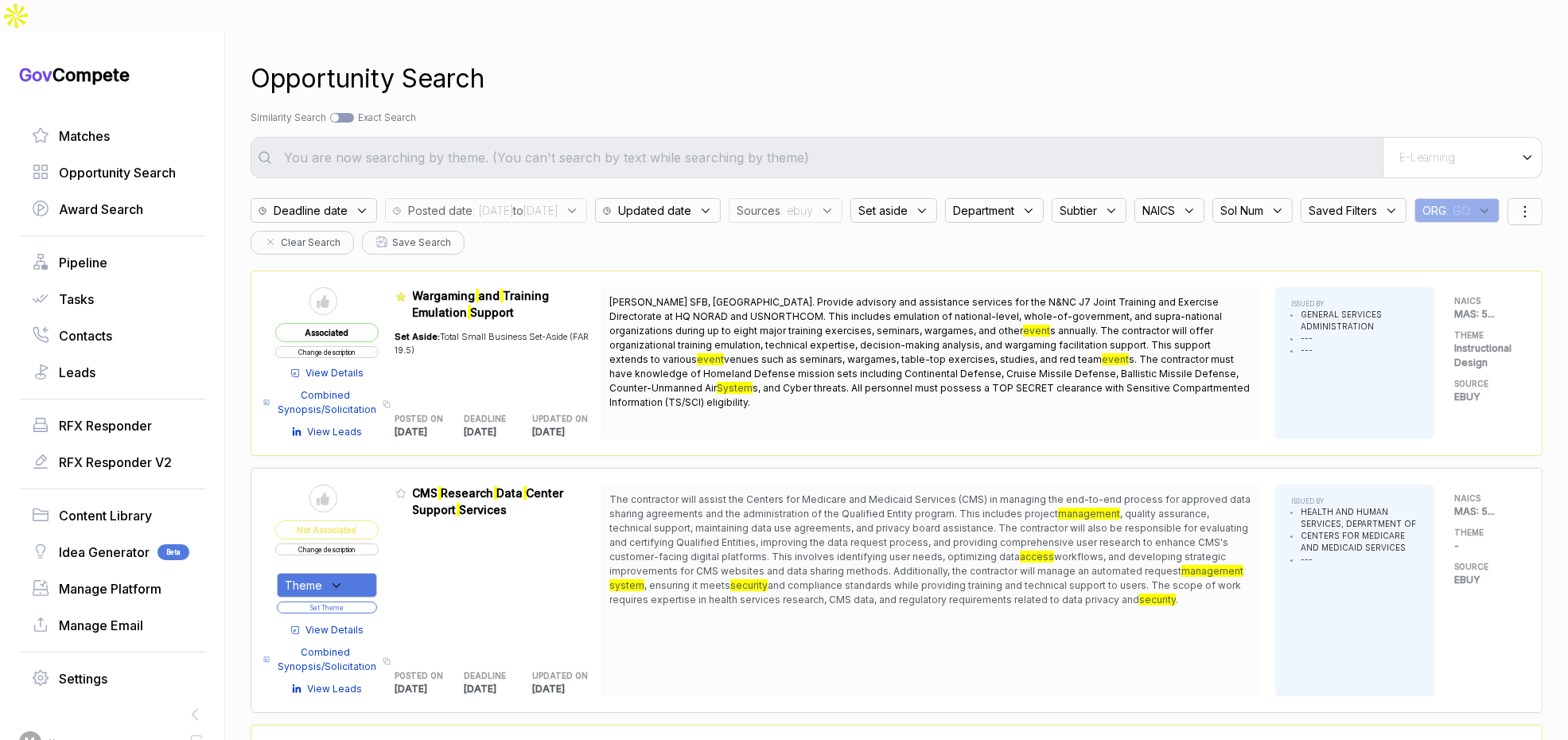
drag, startPoint x: 866, startPoint y: 179, endPoint x: 868, endPoint y: 187, distance: 8.2
click at [813, 202] on span ": ebuy" at bounding box center [796, 210] width 32 height 17
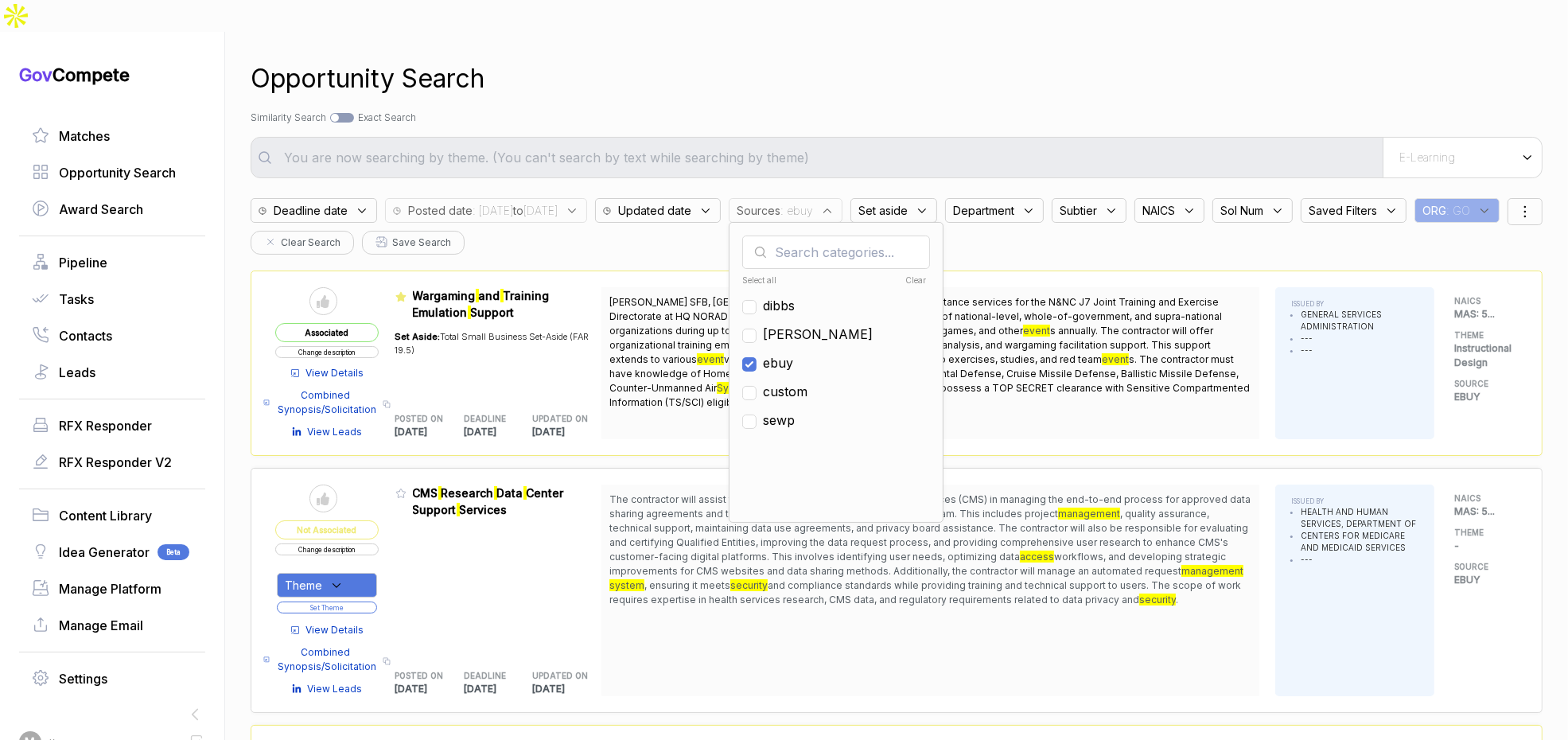
drag, startPoint x: 837, startPoint y: 332, endPoint x: 837, endPoint y: 305, distance: 27.0
click at [793, 353] on span "ebuy" at bounding box center [778, 362] width 30 height 19
checkbox input "false"
click at [837, 324] on span "[PERSON_NAME]" at bounding box center [817, 334] width 110 height 19
checkbox input "true"
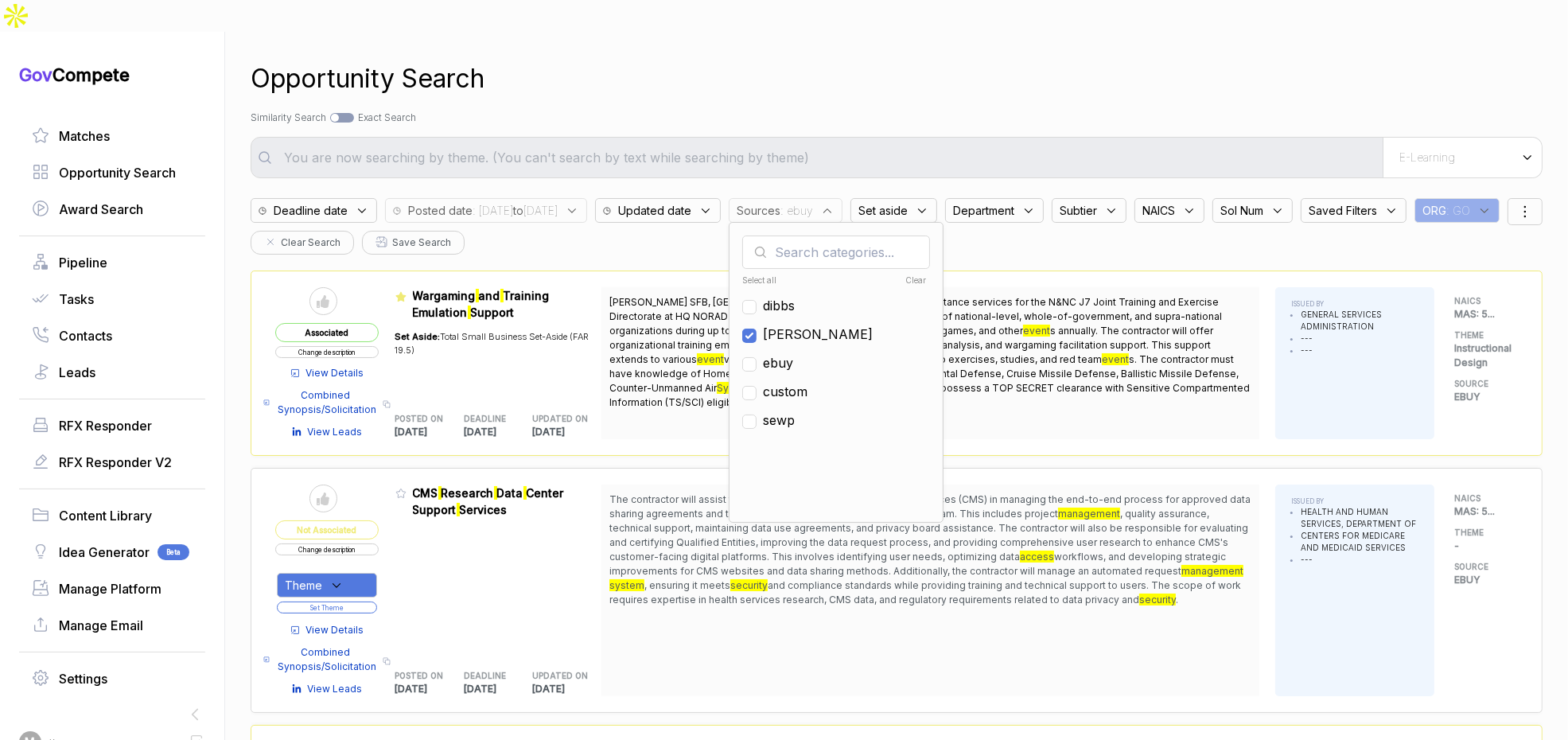
drag, startPoint x: 901, startPoint y: 79, endPoint x: 966, endPoint y: 76, distance: 65.1
click at [904, 111] on div "Search by Topic Relevance Similarity Search Search by Exact Keyword Match Exact…" at bounding box center [896, 118] width 1293 height 15
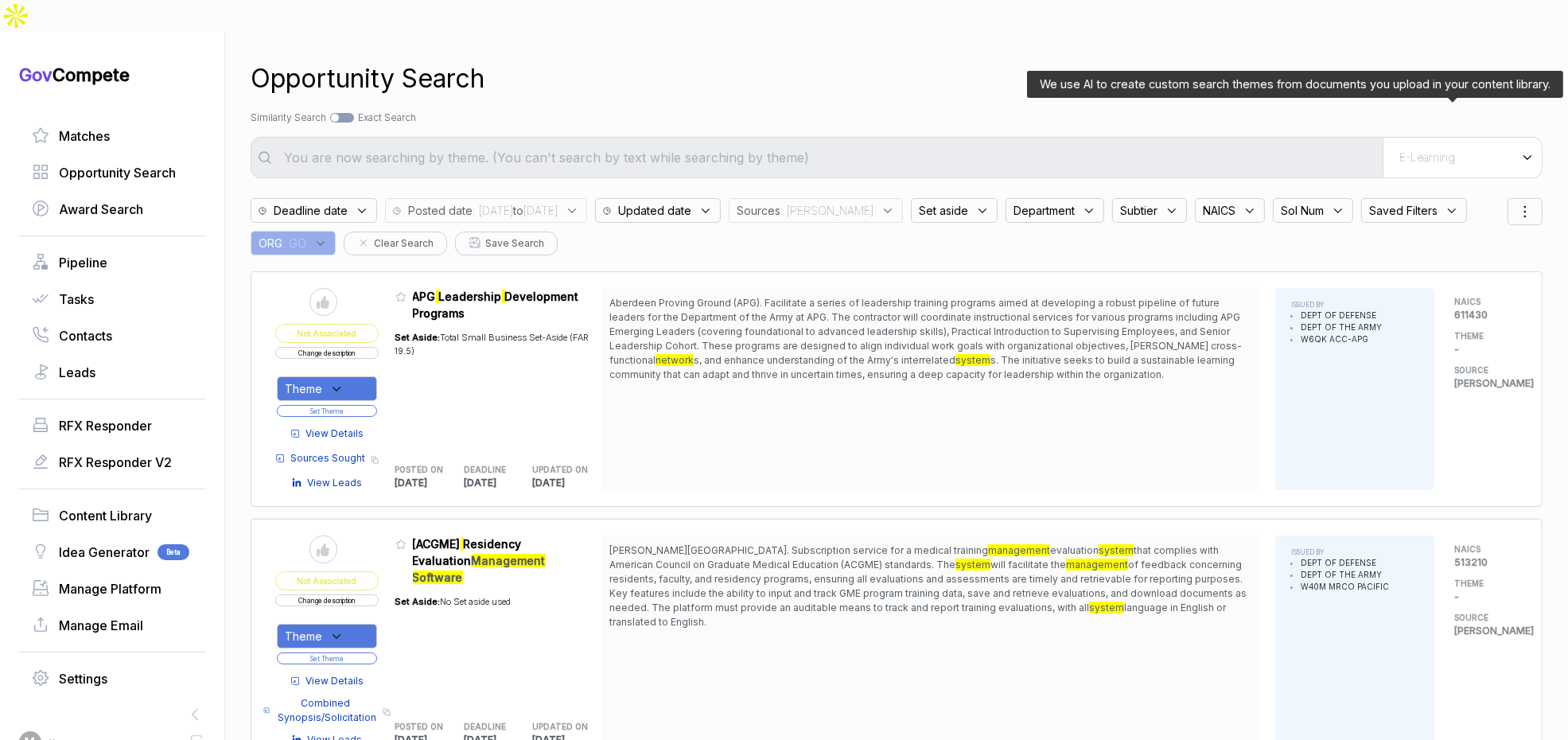
click at [1410, 137] on div "E-Learning" at bounding box center [1462, 157] width 159 height 40
click at [1387, 203] on div "E-Learning" at bounding box center [1434, 217] width 188 height 29
drag, startPoint x: 1160, startPoint y: 82, endPoint x: 1146, endPoint y: 101, distance: 23.6
click at [1160, 111] on div "Search by Topic Relevance Similarity Search Search by Exact Keyword Match Exact…" at bounding box center [896, 118] width 1293 height 15
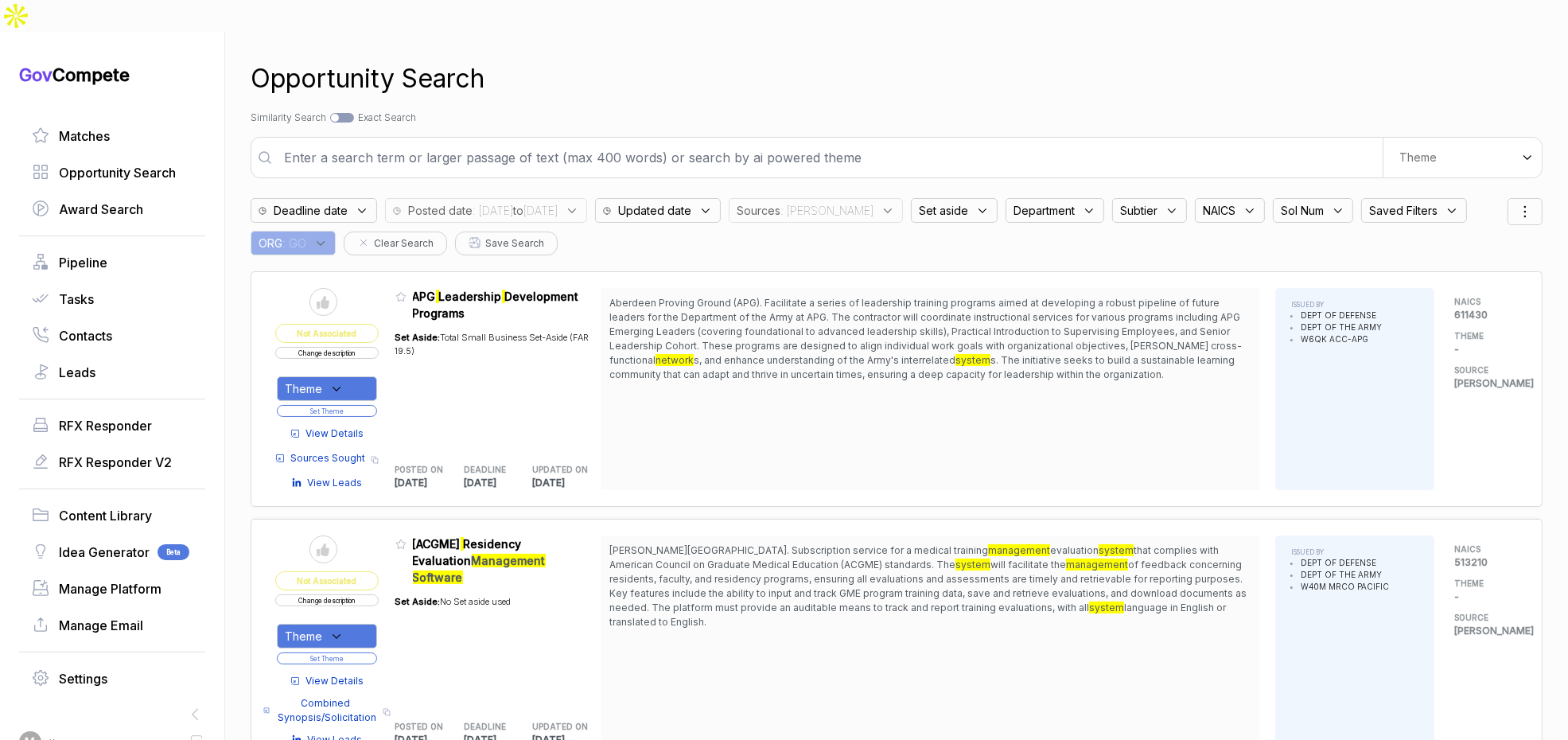
click at [1112, 142] on input "text" at bounding box center [828, 158] width 1108 height 32
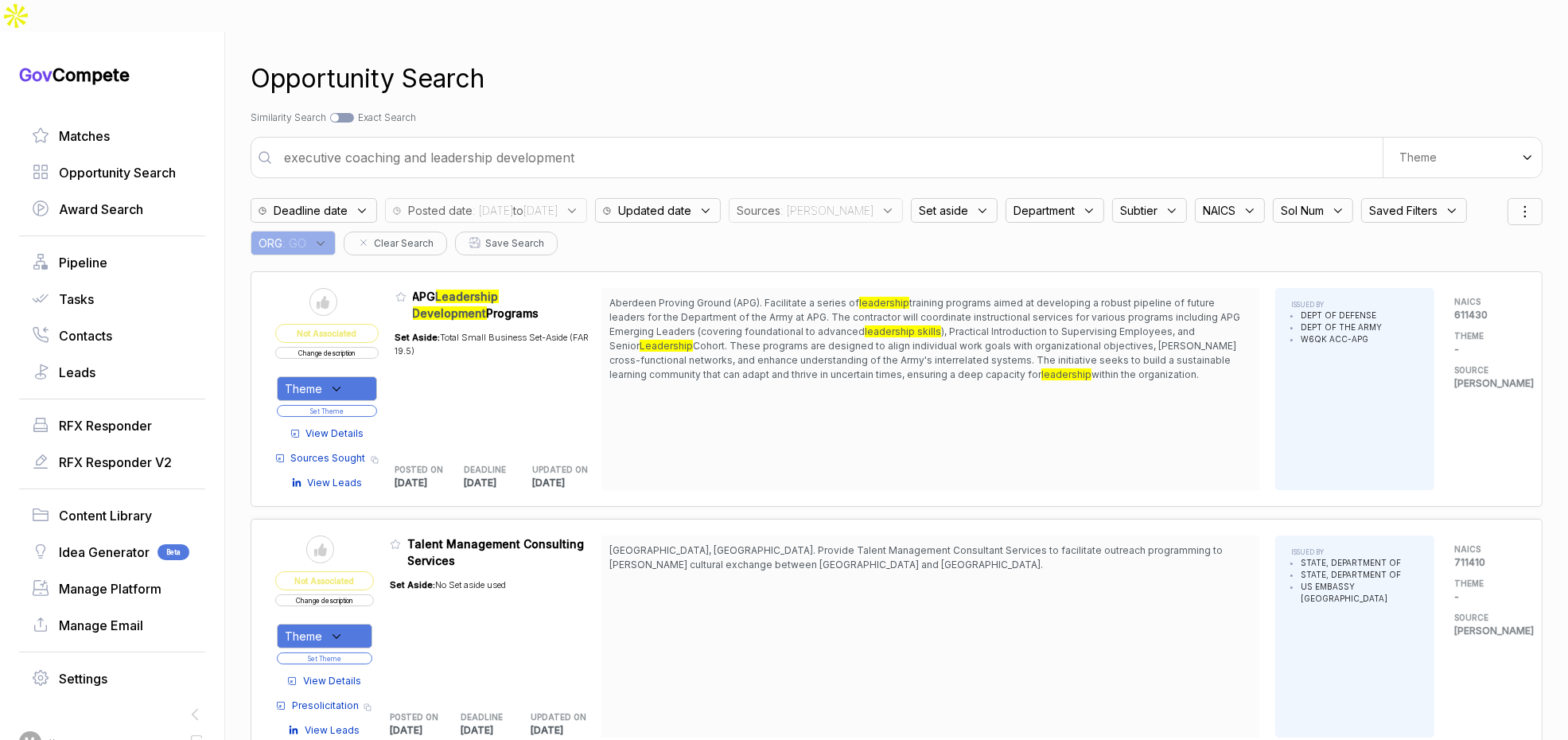
type input "executive coaching and leadership development"
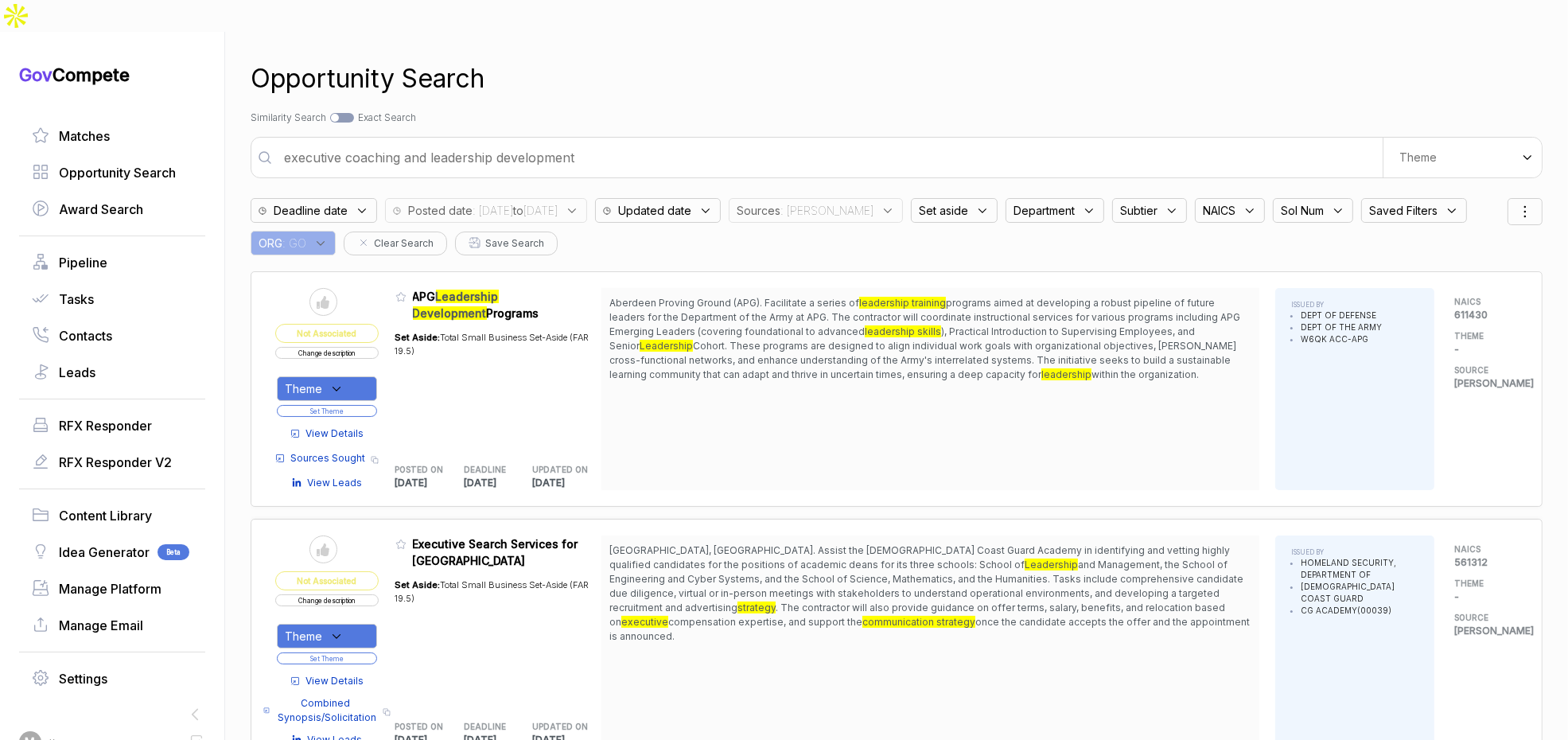
click at [345, 427] on span "View Details" at bounding box center [334, 434] width 58 height 15
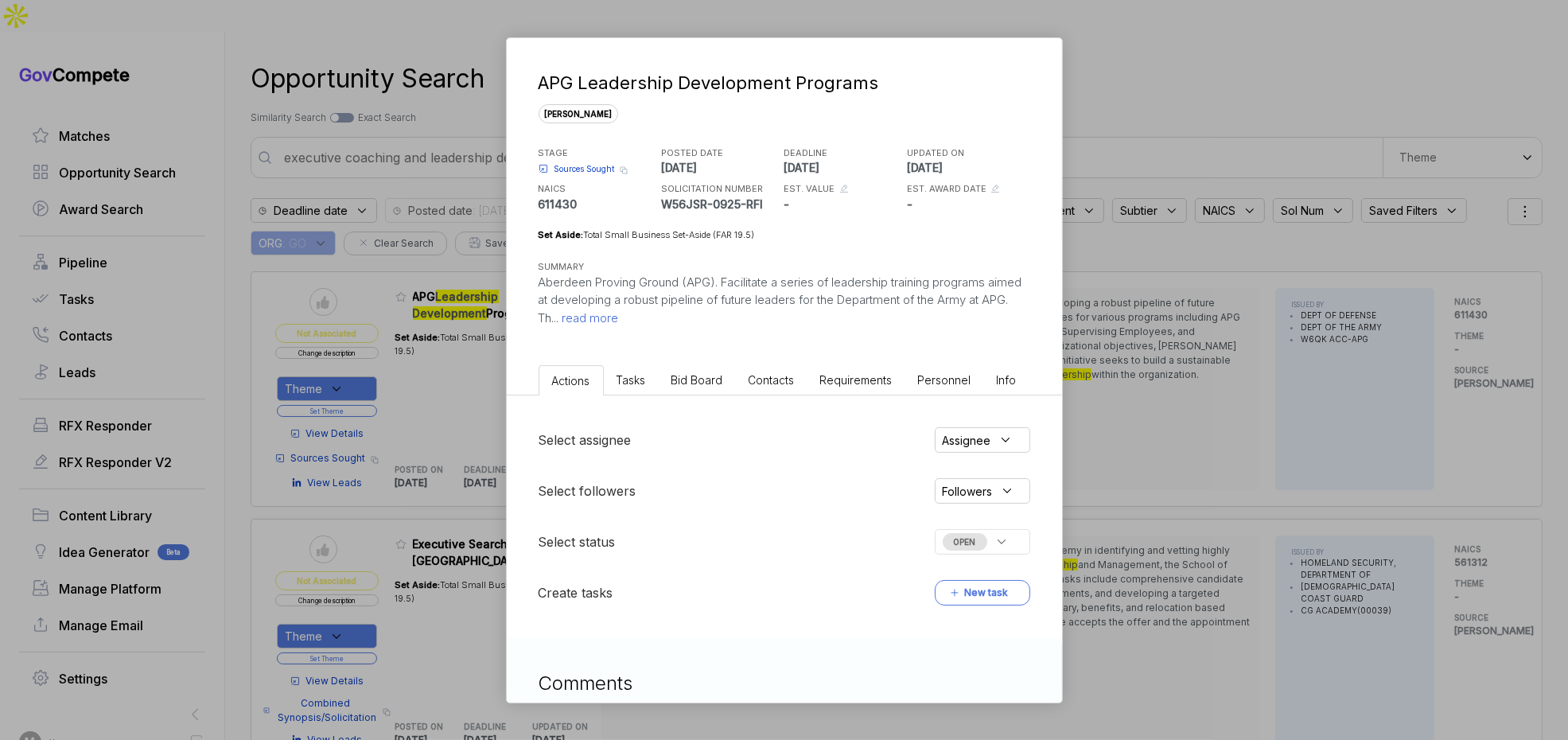
drag, startPoint x: 662, startPoint y: 372, endPoint x: 680, endPoint y: 378, distance: 19.0
click at [662, 372] on li "Bid Board" at bounding box center [697, 380] width 77 height 29
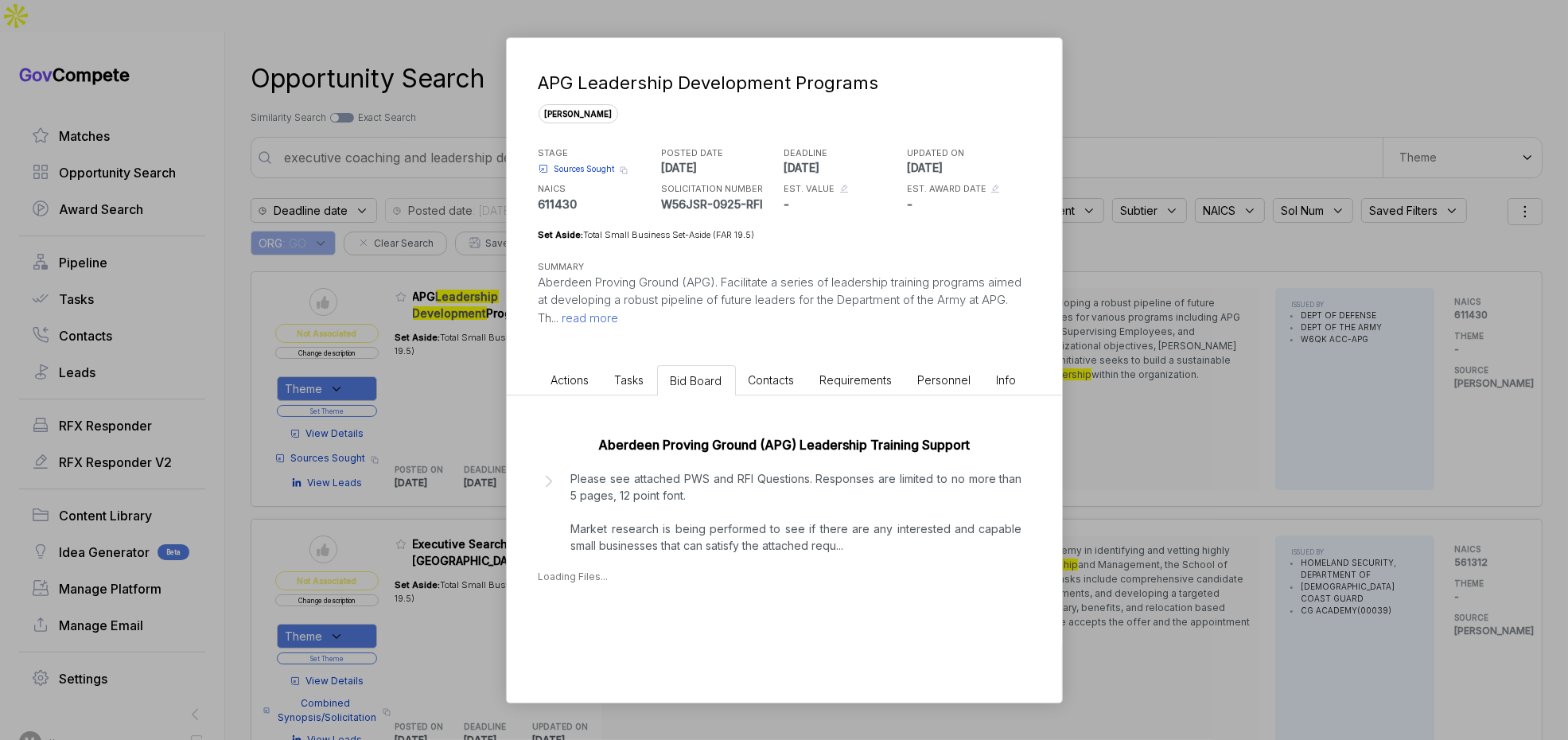
click at [697, 485] on p "Please see attached PWS and RFI Questions. Responses are limited to no more tha…" at bounding box center [797, 511] width 451 height 84
click at [599, 639] on div "[DATE]" at bounding box center [580, 643] width 36 height 17
click at [1220, 394] on div "APG Leadership Development Programs sam STAGE Sources Sought Copy link POSTED D…" at bounding box center [784, 370] width 1568 height 740
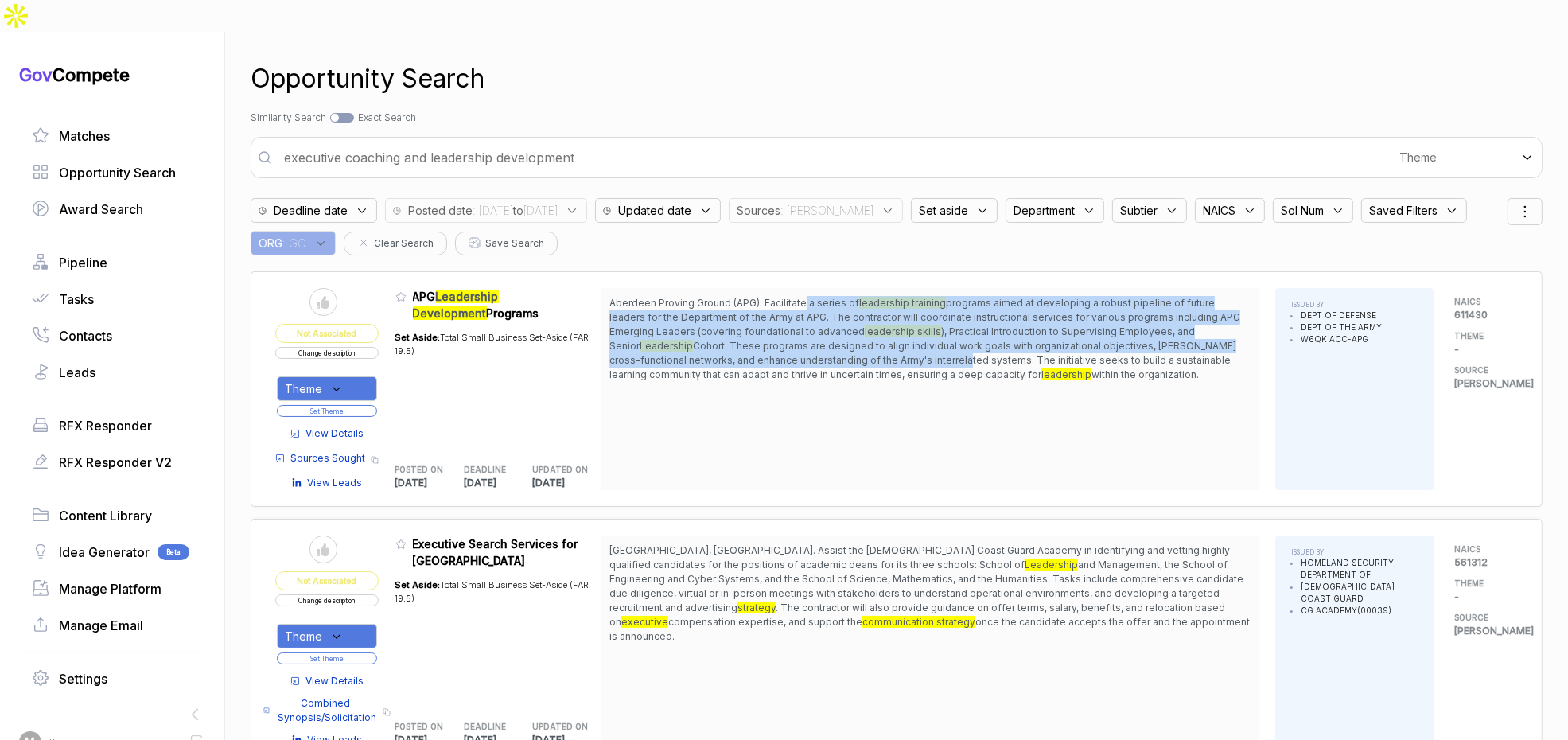
drag, startPoint x: 812, startPoint y: 270, endPoint x: 855, endPoint y: 339, distance: 81.3
click at [855, 339] on span "Aberdeen Proving Ground (APG). Facilitate a series of leadership training progr…" at bounding box center [930, 338] width 642 height 86
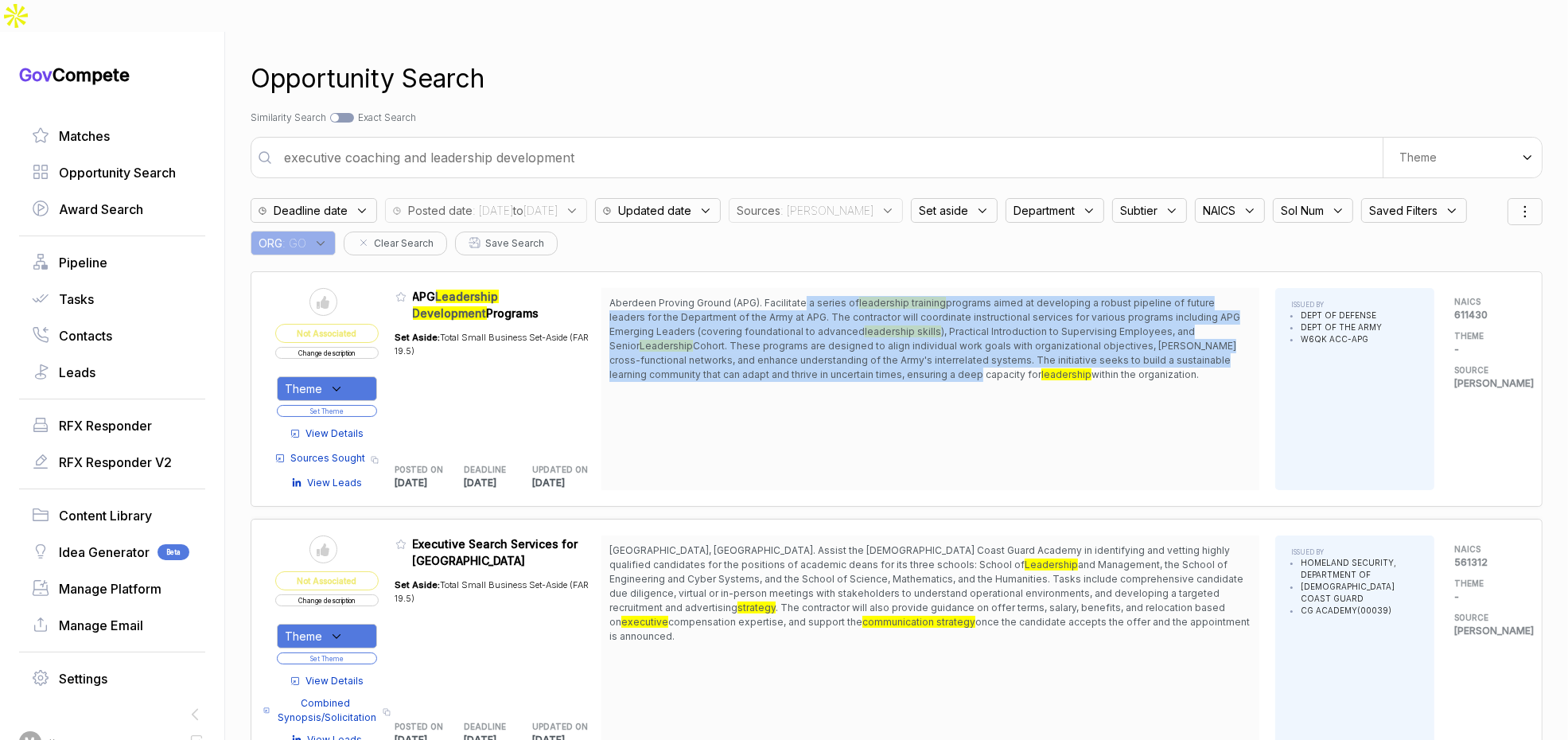
drag, startPoint x: 856, startPoint y: 340, endPoint x: 731, endPoint y: 357, distance: 126.2
click at [850, 341] on span "Cohort. These programs are designed to align individual work goals with organiz…" at bounding box center [923, 360] width 627 height 41
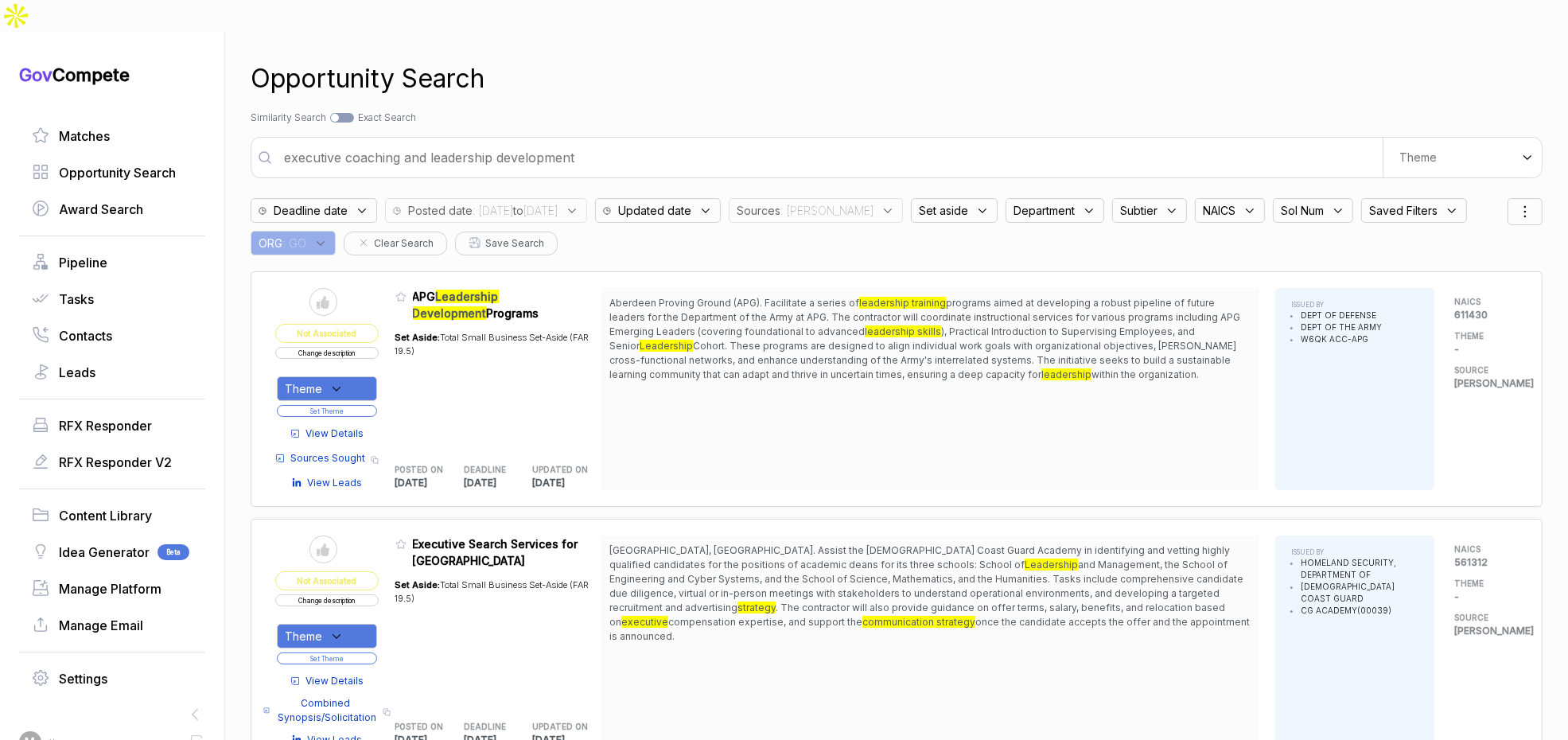
click at [346, 427] on span "View Details" at bounding box center [334, 434] width 58 height 15
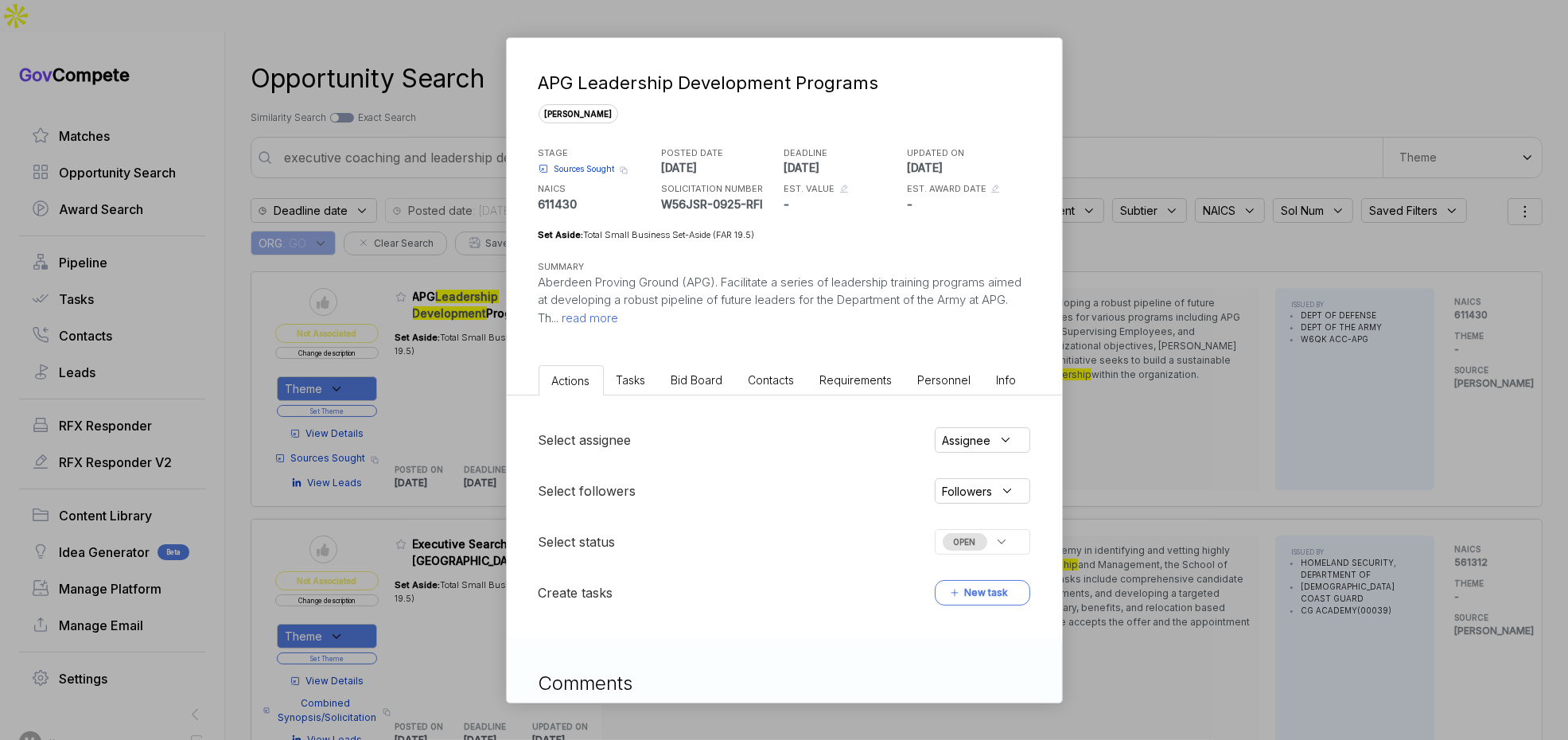
drag, startPoint x: 703, startPoint y: 370, endPoint x: 714, endPoint y: 393, distance: 25.5
click at [703, 370] on li "Bid Board" at bounding box center [697, 380] width 77 height 29
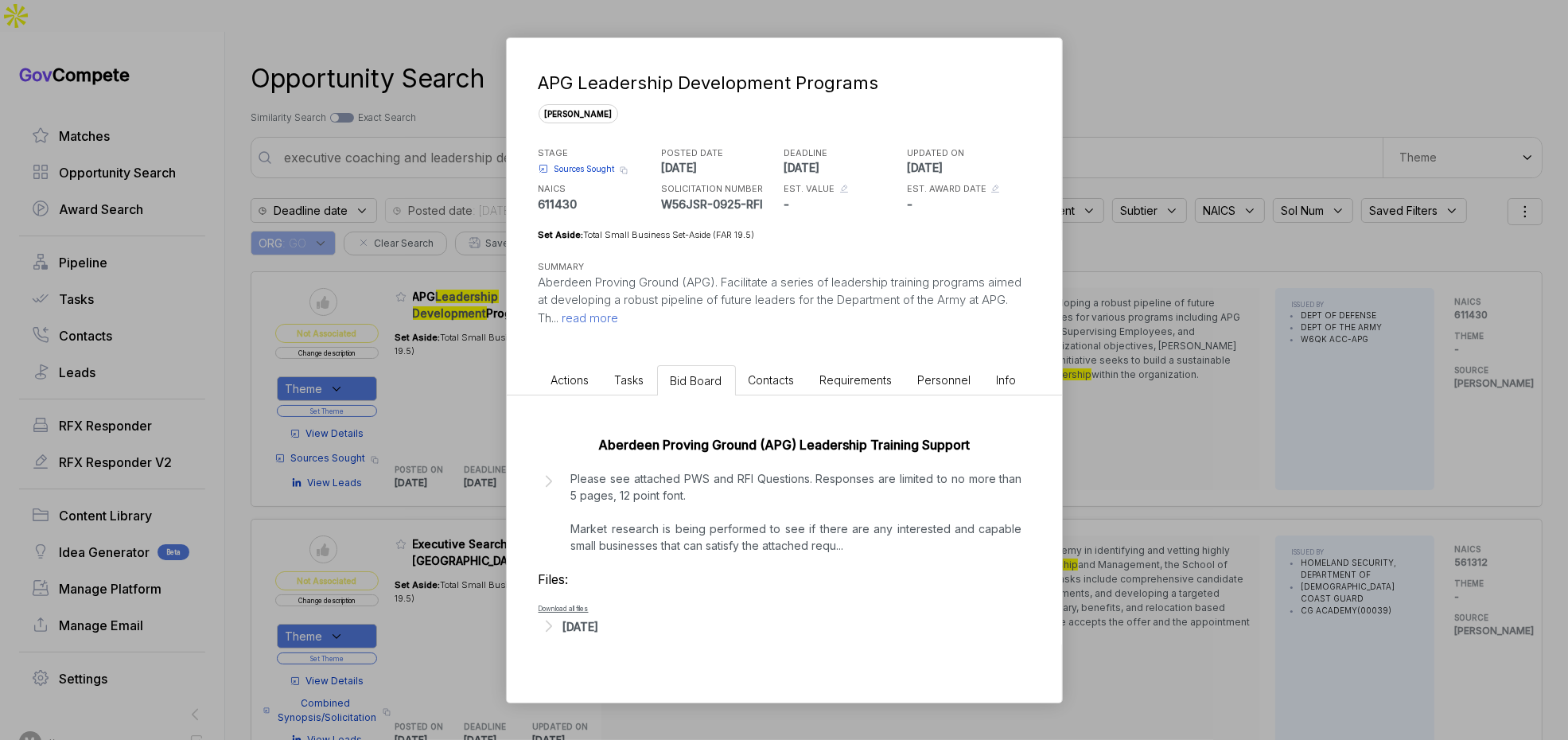
click at [571, 625] on div "[DATE]" at bounding box center [580, 627] width 36 height 17
click at [610, 663] on span "- RFI Questions.pdf" at bounding box center [606, 667] width 73 height 9
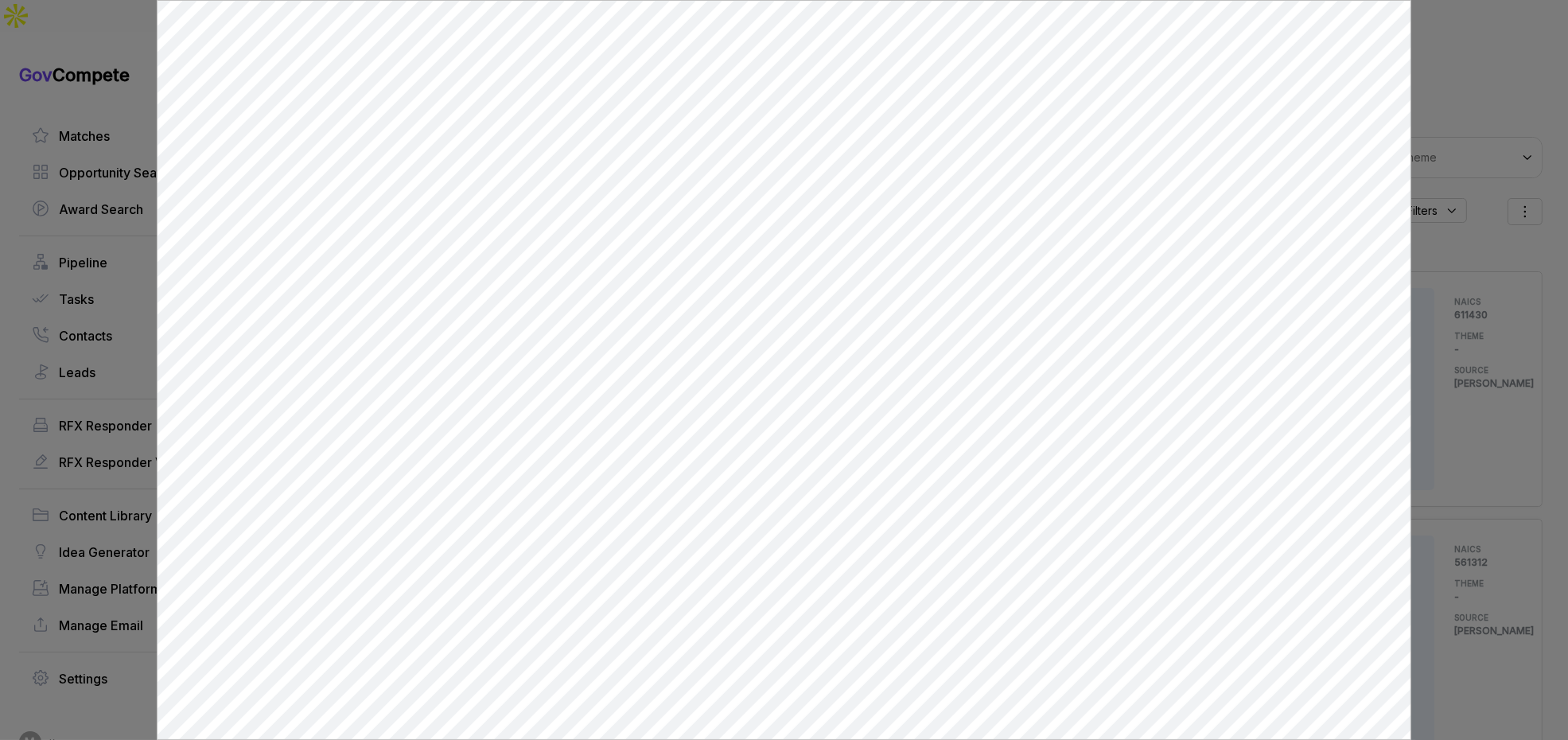
click at [1440, 303] on div at bounding box center [784, 370] width 1568 height 740
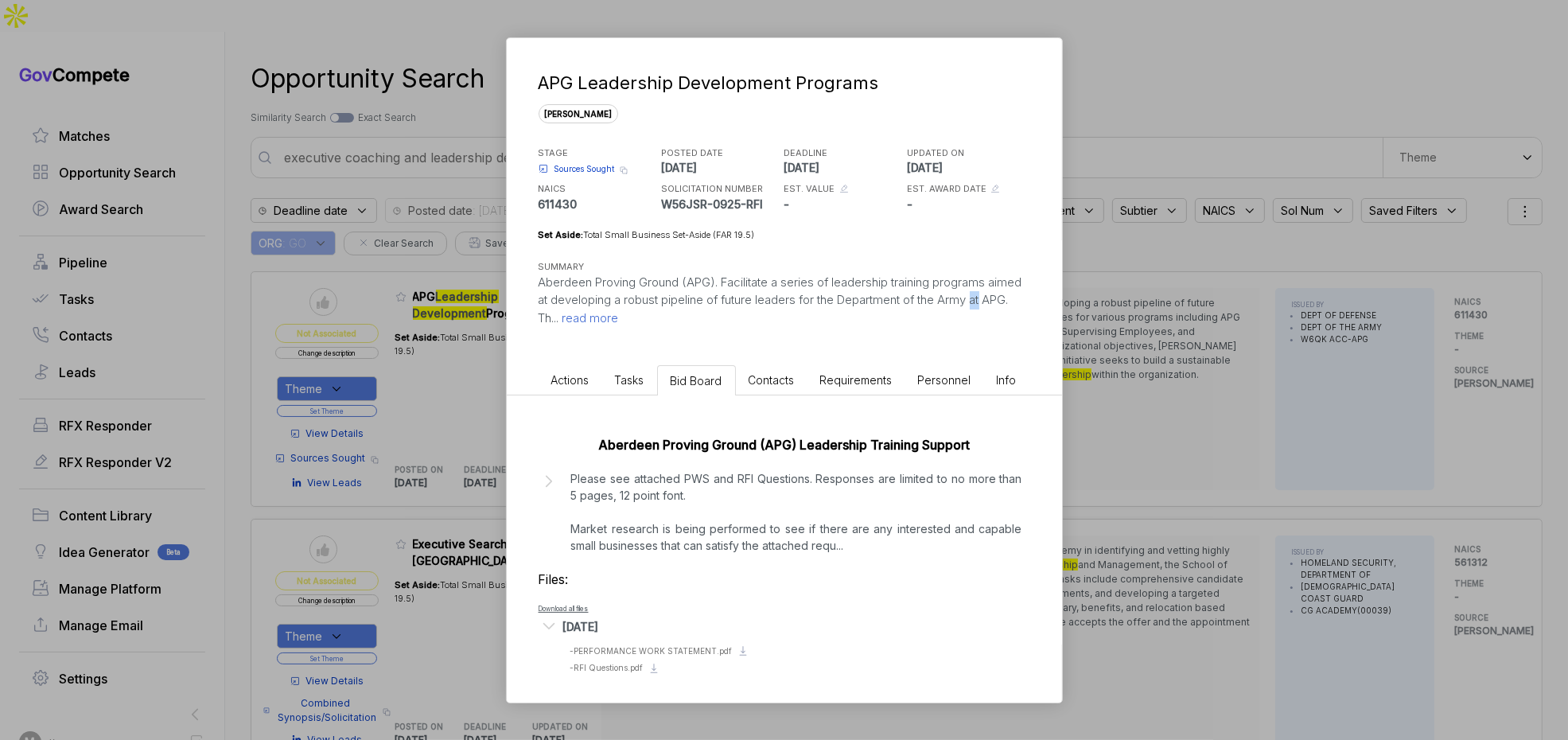
drag, startPoint x: 1440, startPoint y: 303, endPoint x: 1067, endPoint y: 325, distance: 373.6
click at [1438, 305] on div "APG Leadership Development Programs sam STAGE Sources Sought Copy link POSTED D…" at bounding box center [784, 370] width 1568 height 740
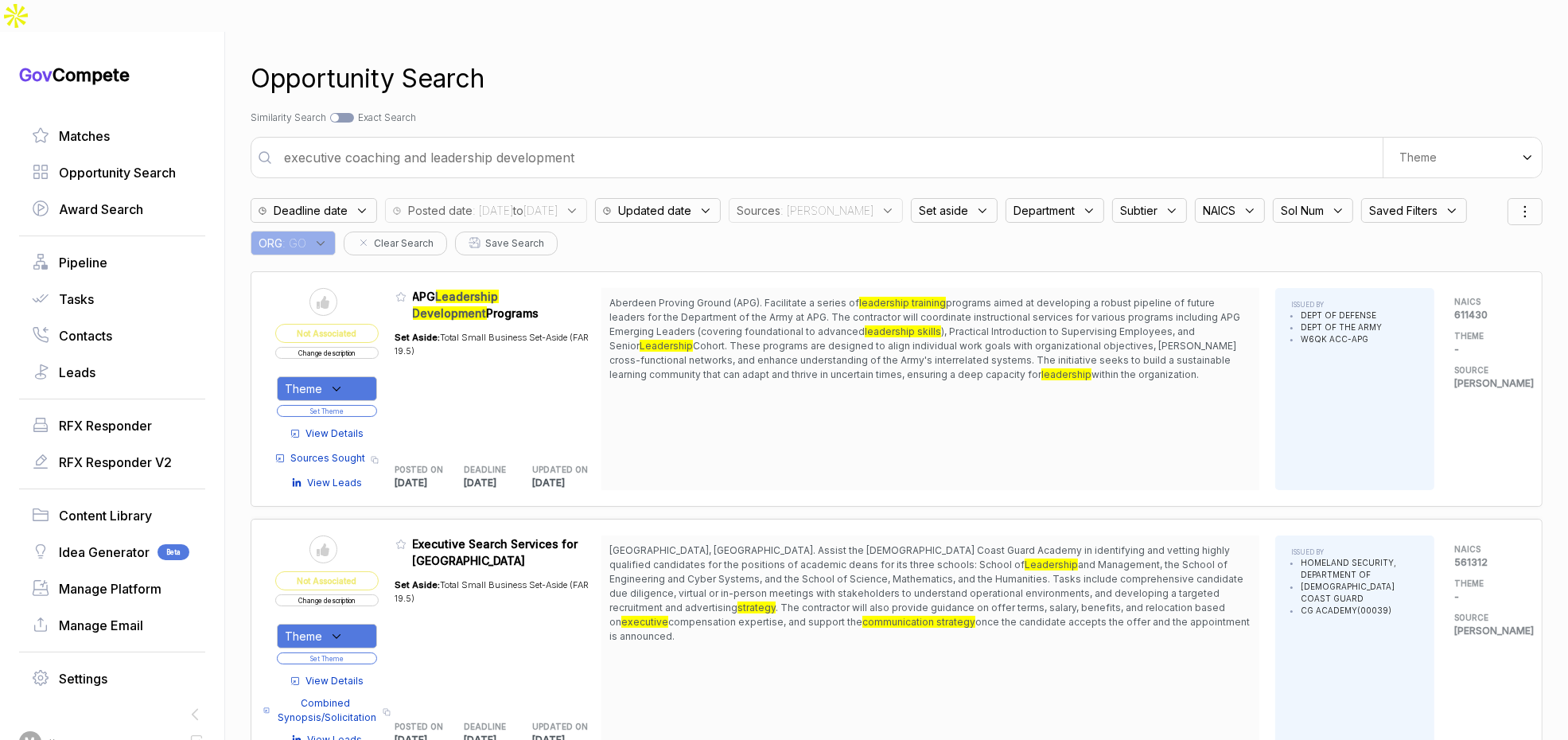
scroll to position [3, 0]
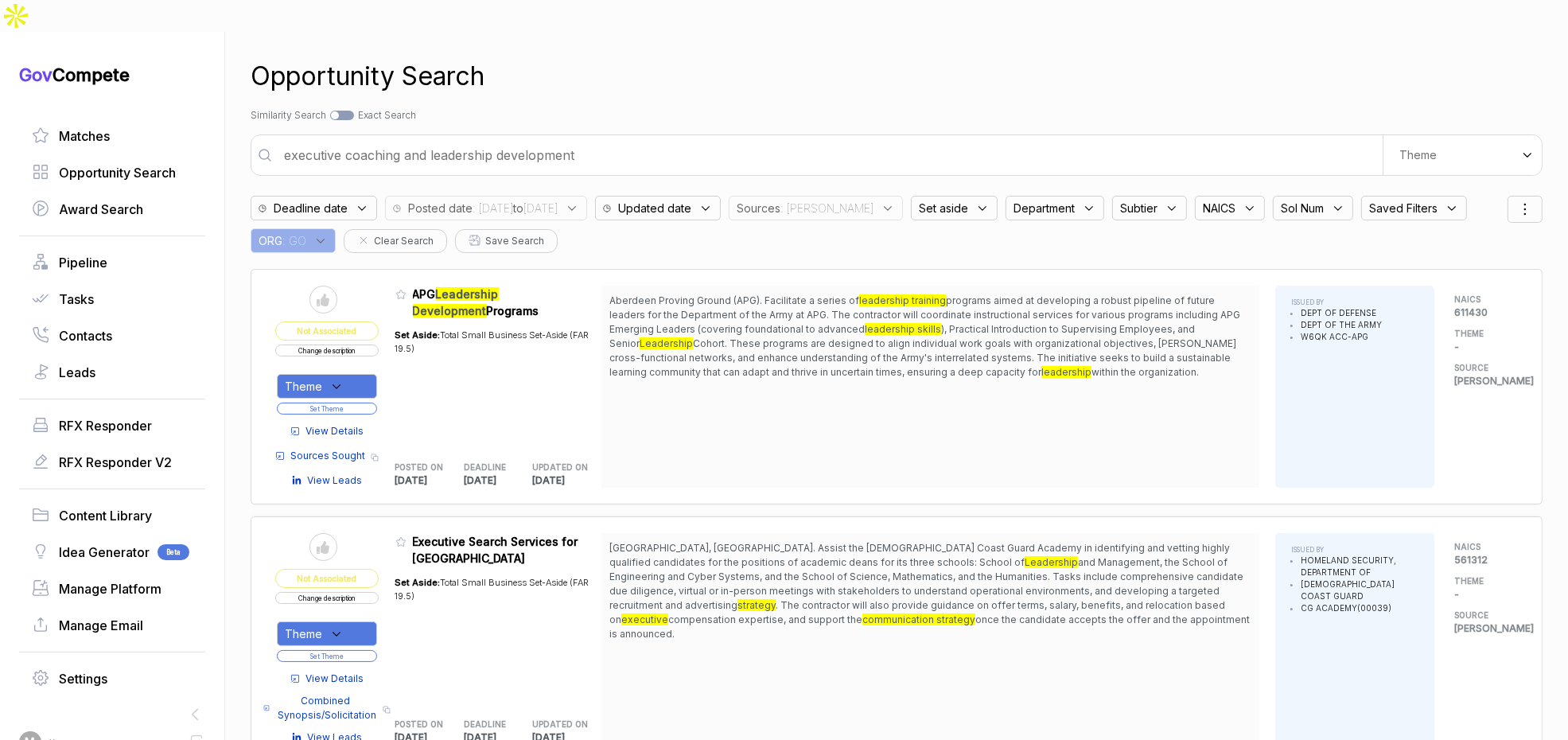
click at [361, 374] on div "Theme" at bounding box center [327, 386] width 100 height 25
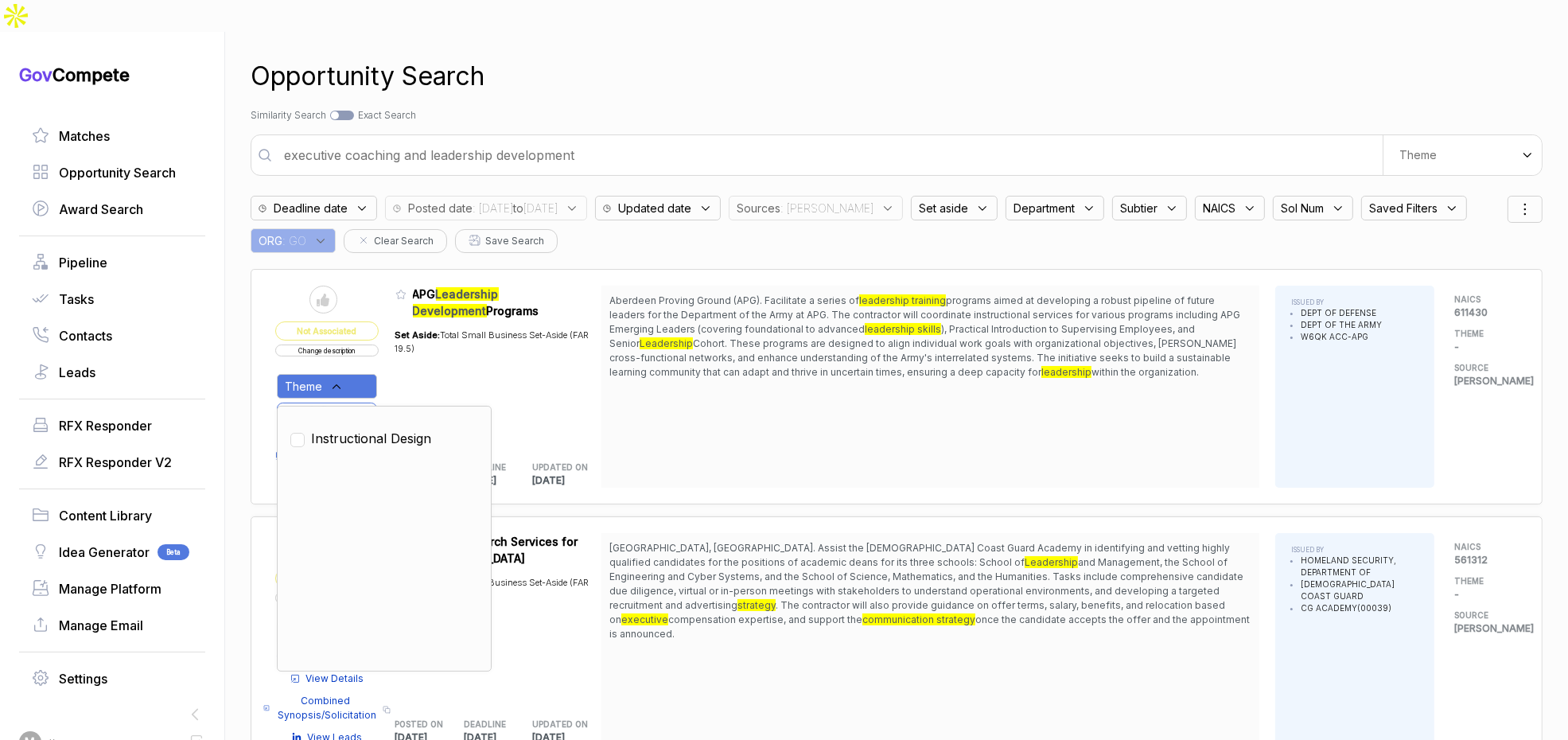
drag, startPoint x: 368, startPoint y: 407, endPoint x: 423, endPoint y: 353, distance: 77.1
click at [369, 429] on span "Instructional Design" at bounding box center [371, 438] width 120 height 19
checkbox input "true"
drag, startPoint x: 423, startPoint y: 352, endPoint x: 377, endPoint y: 371, distance: 49.8
click at [423, 353] on div "Set Aside: Total Small Business Set-Aside (FAR 19.5)" at bounding box center [498, 382] width 207 height 125
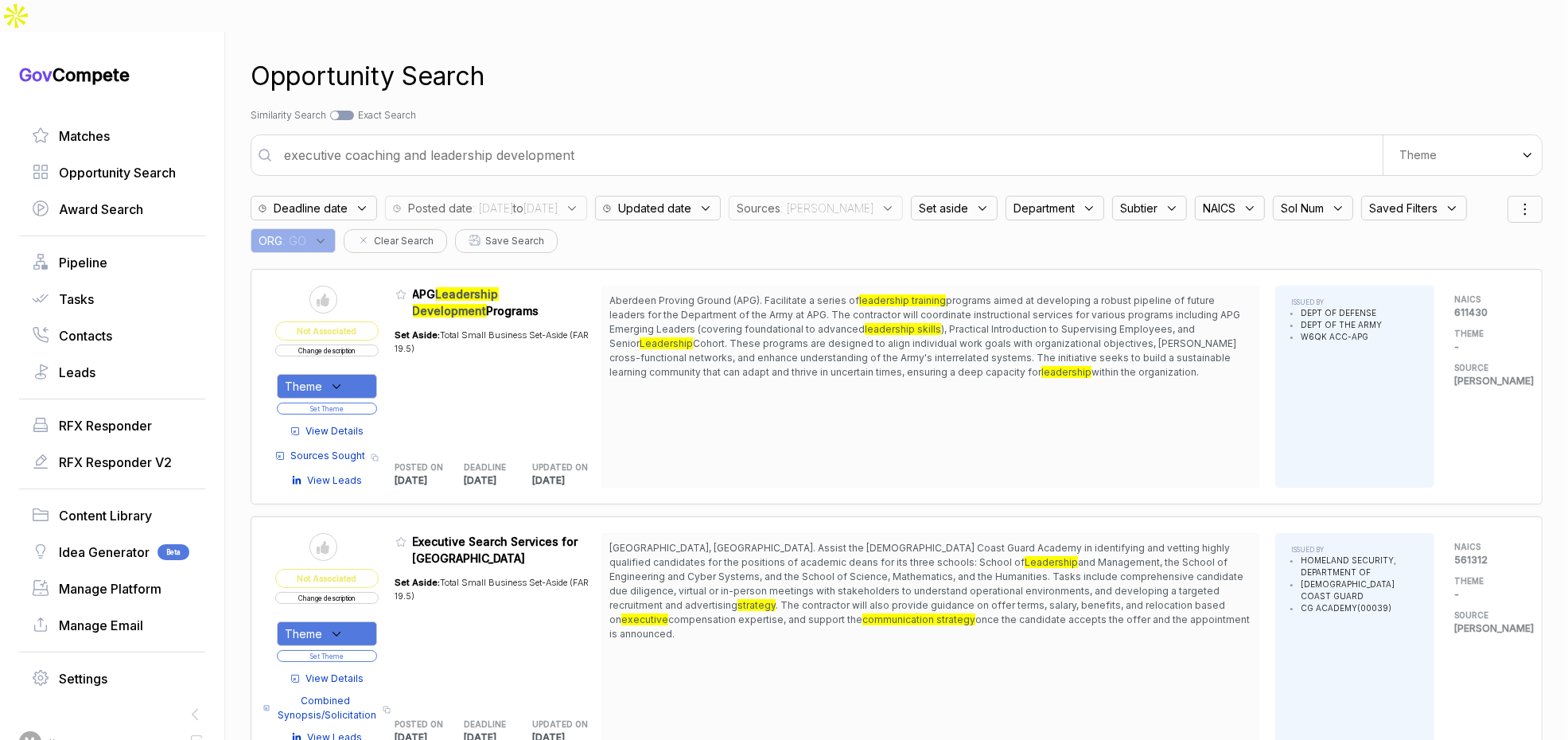
click at [368, 403] on button "Set Theme" at bounding box center [327, 408] width 100 height 12
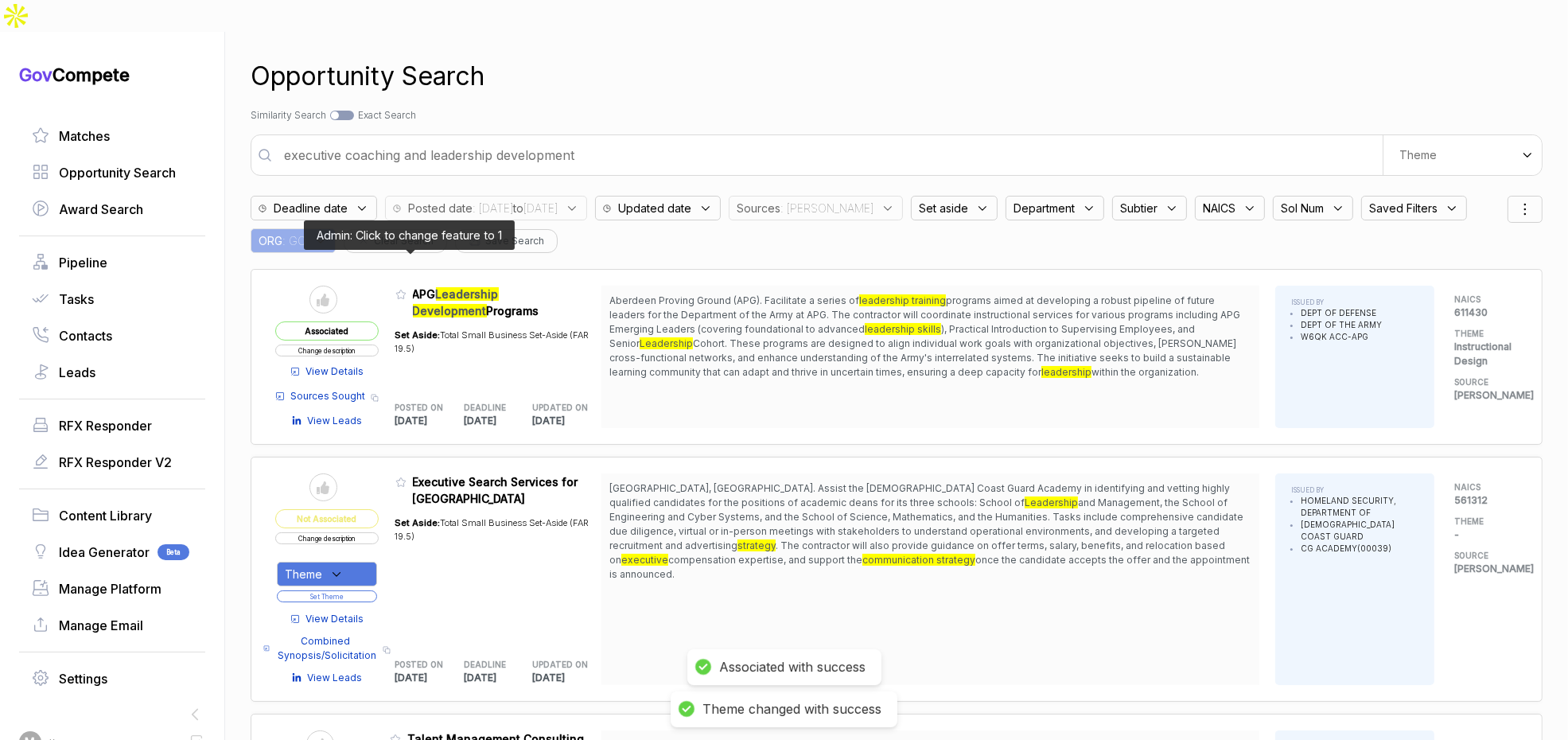
click at [406, 288] on icon at bounding box center [401, 294] width 11 height 11
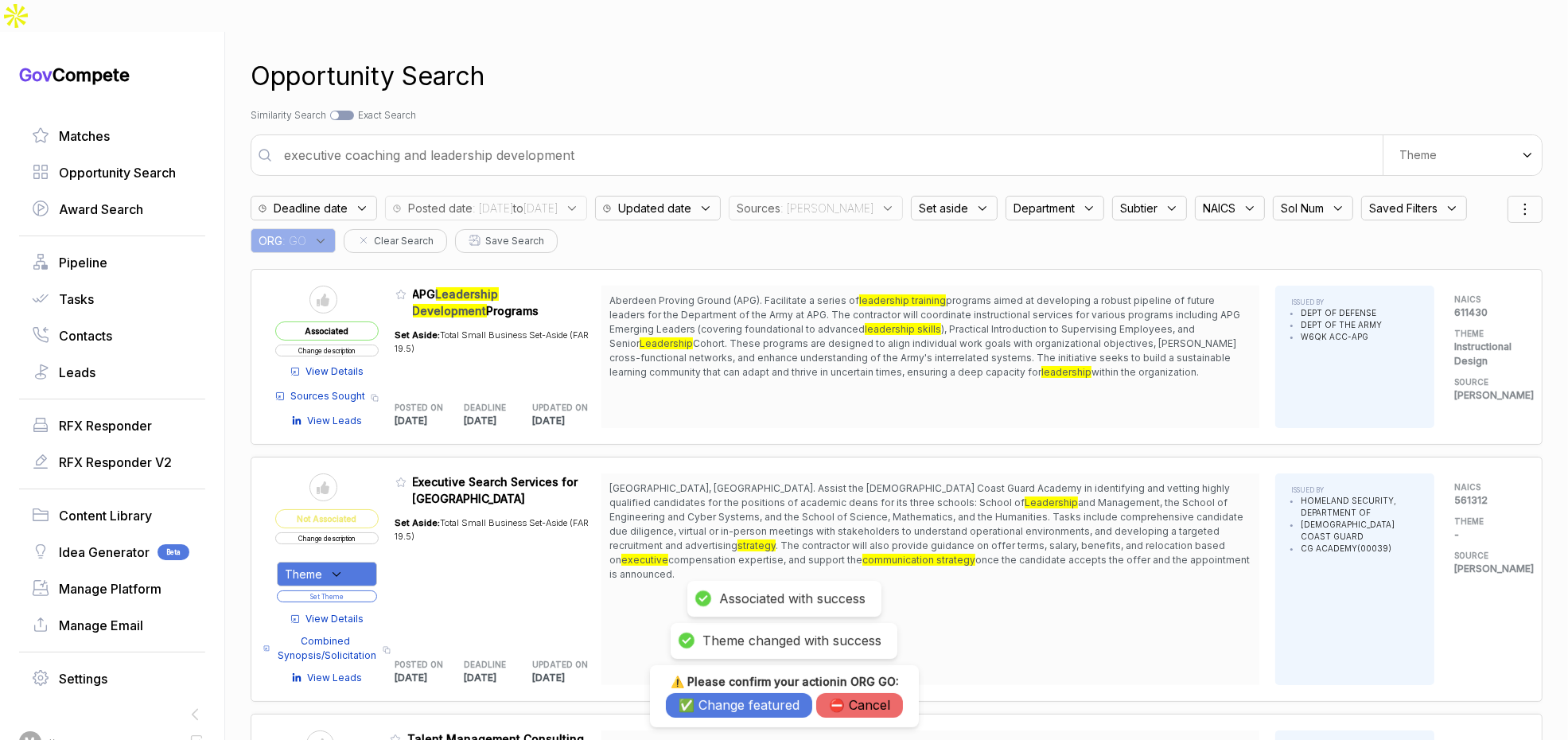
click at [749, 714] on button "✅ Change featured" at bounding box center [739, 705] width 146 height 25
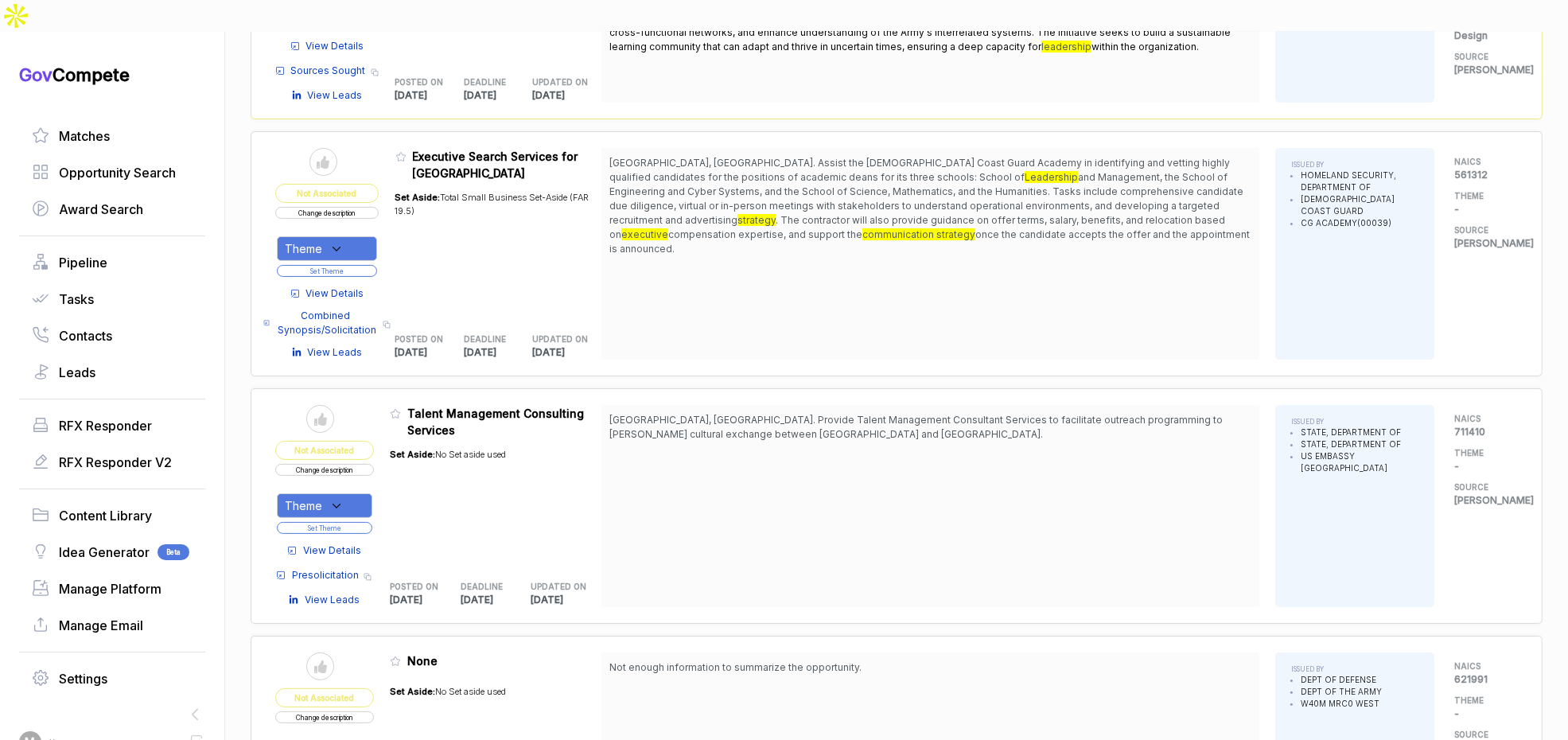
scroll to position [337, 0]
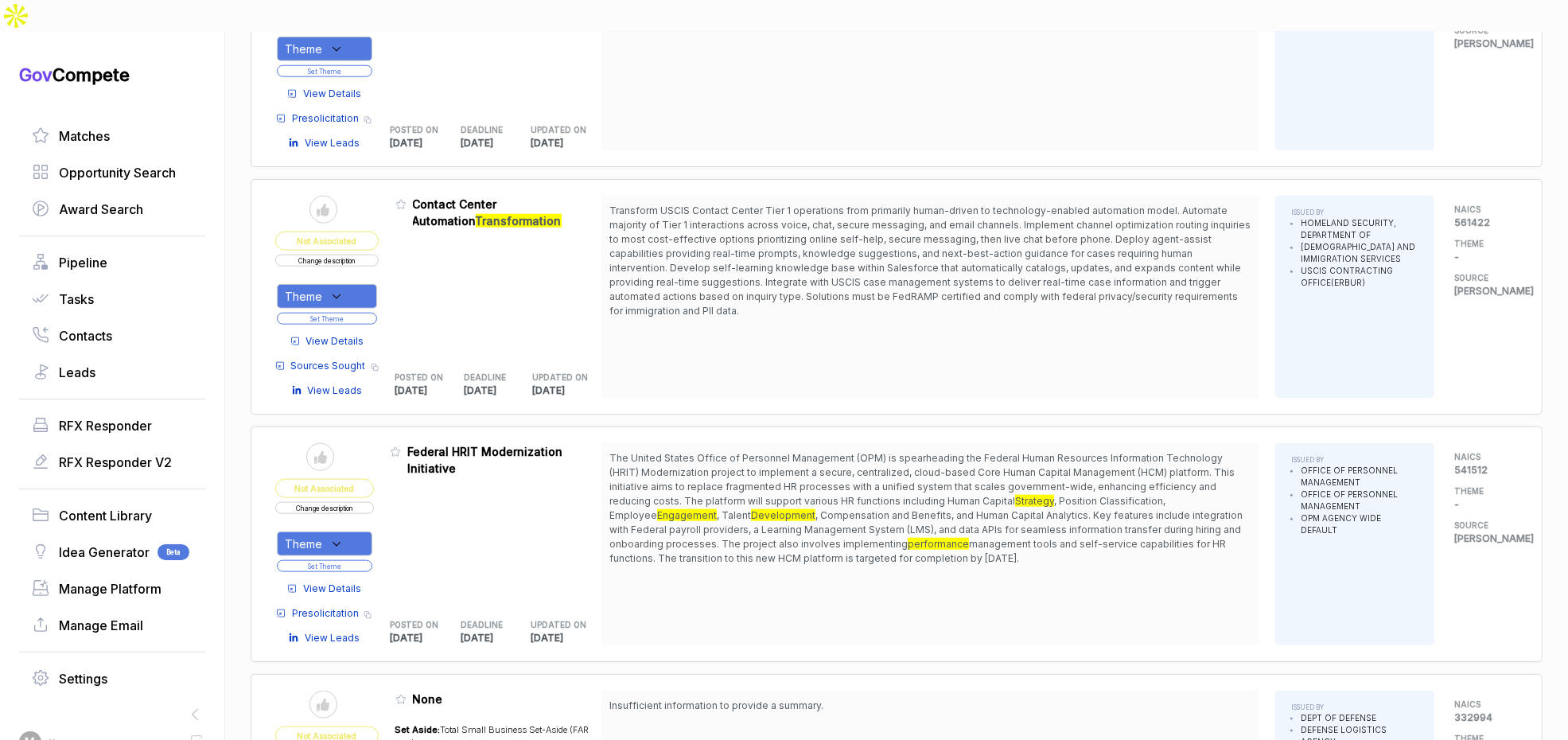
scroll to position [2355, 0]
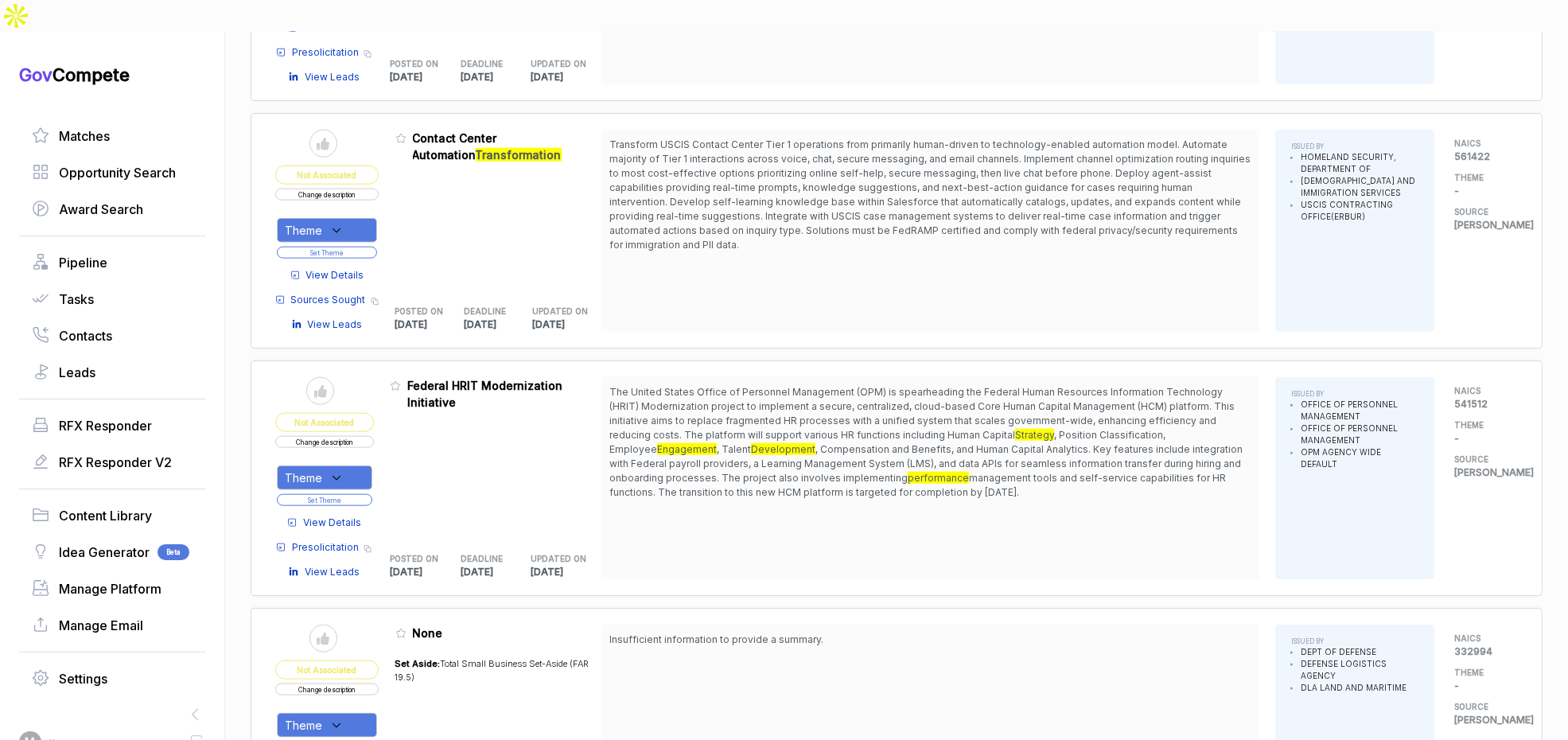
click at [352, 218] on div "Theme" at bounding box center [327, 230] width 100 height 25
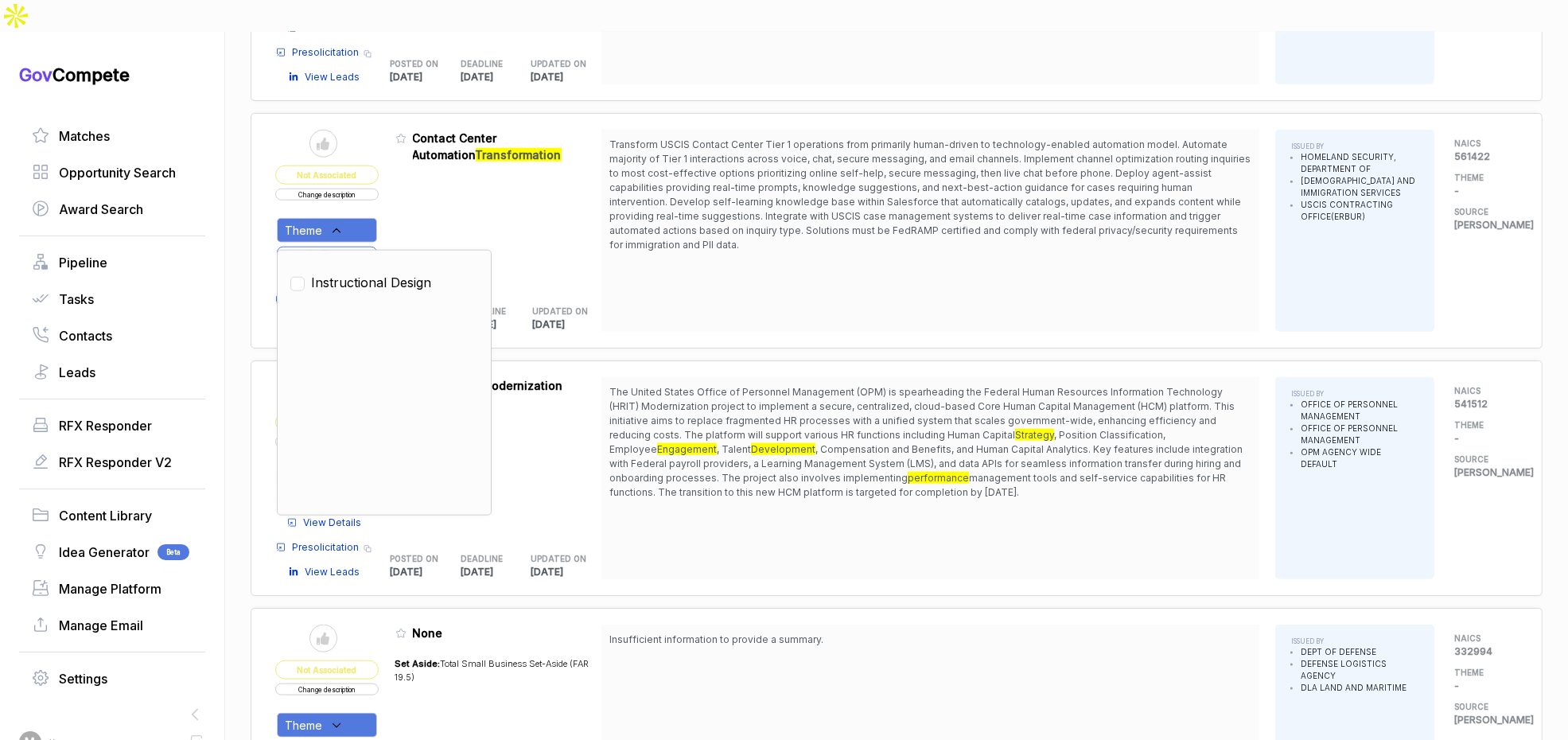
click at [367, 273] on span "Instructional Design" at bounding box center [371, 282] width 120 height 19
checkbox input "true"
drag, startPoint x: 412, startPoint y: 177, endPoint x: 373, endPoint y: 200, distance: 45.3
click at [412, 178] on div "Admin: Click to change feature to 1 70SBUR25I00000003-V2 Contact Center Automat…" at bounding box center [498, 230] width 207 height 202
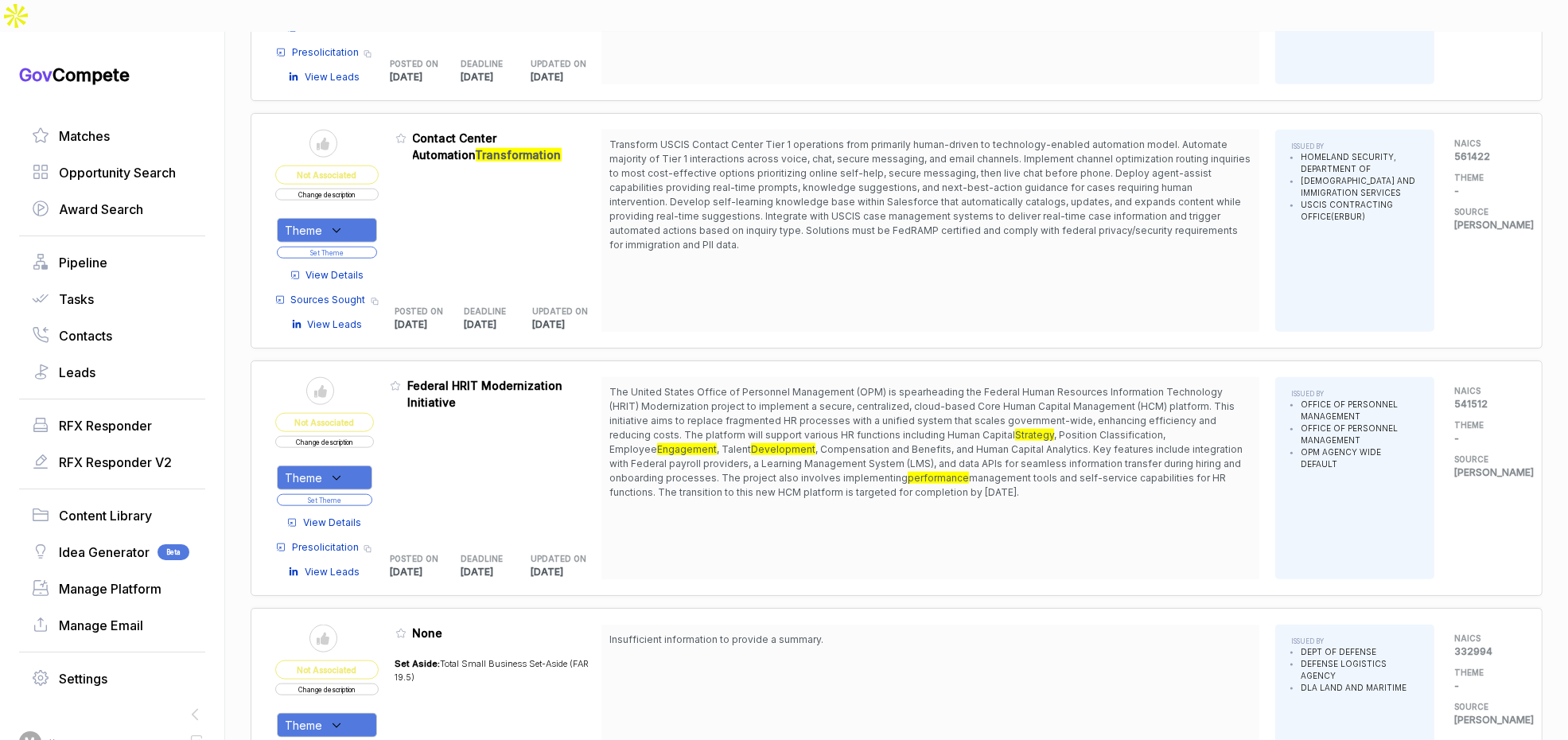
click at [369, 247] on button "Set Theme" at bounding box center [327, 253] width 100 height 12
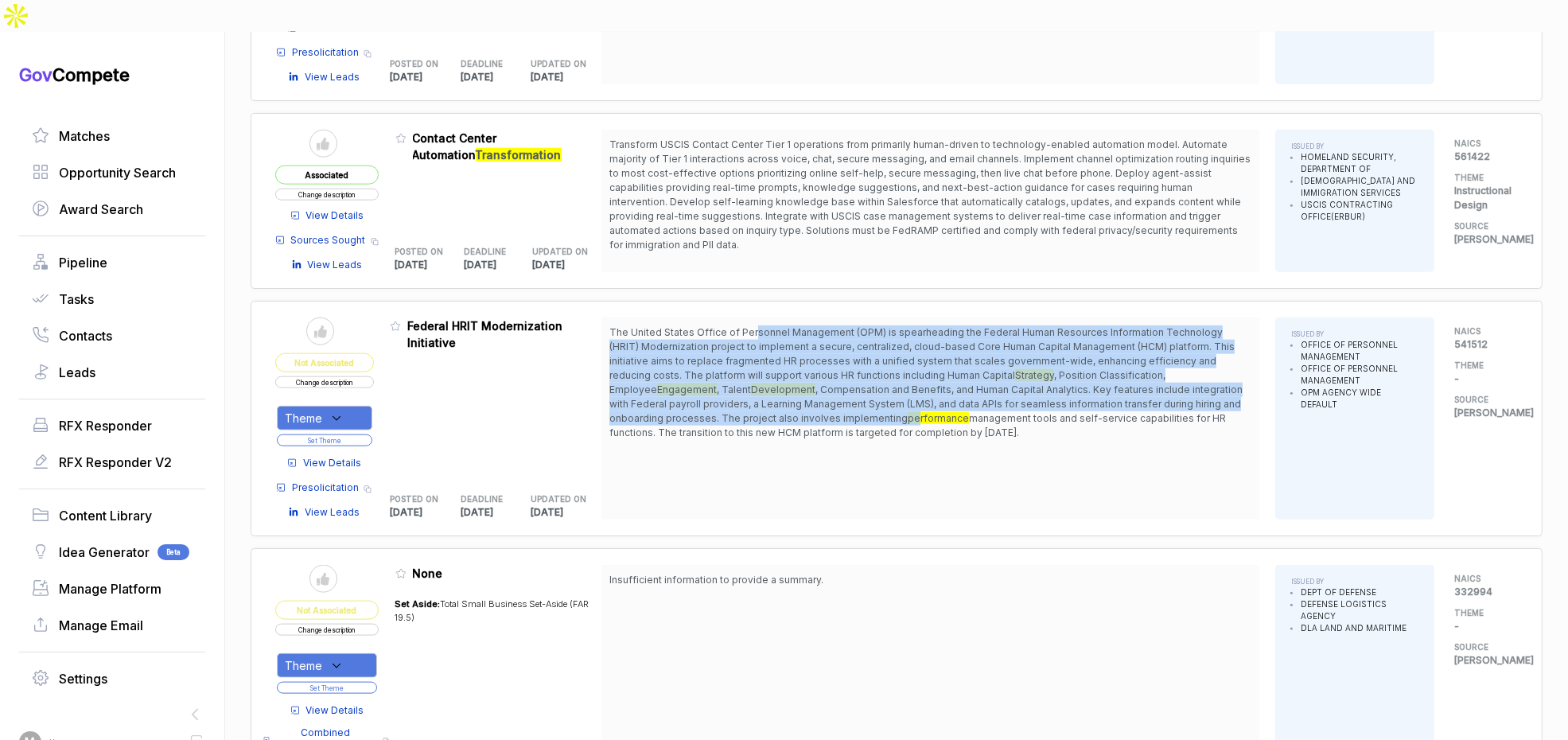
drag, startPoint x: 757, startPoint y: 293, endPoint x: 788, endPoint y: 385, distance: 97.1
click at [785, 378] on span "The United States Office of Personnel Management (OPM) is spearheading the Fede…" at bounding box center [930, 382] width 642 height 114
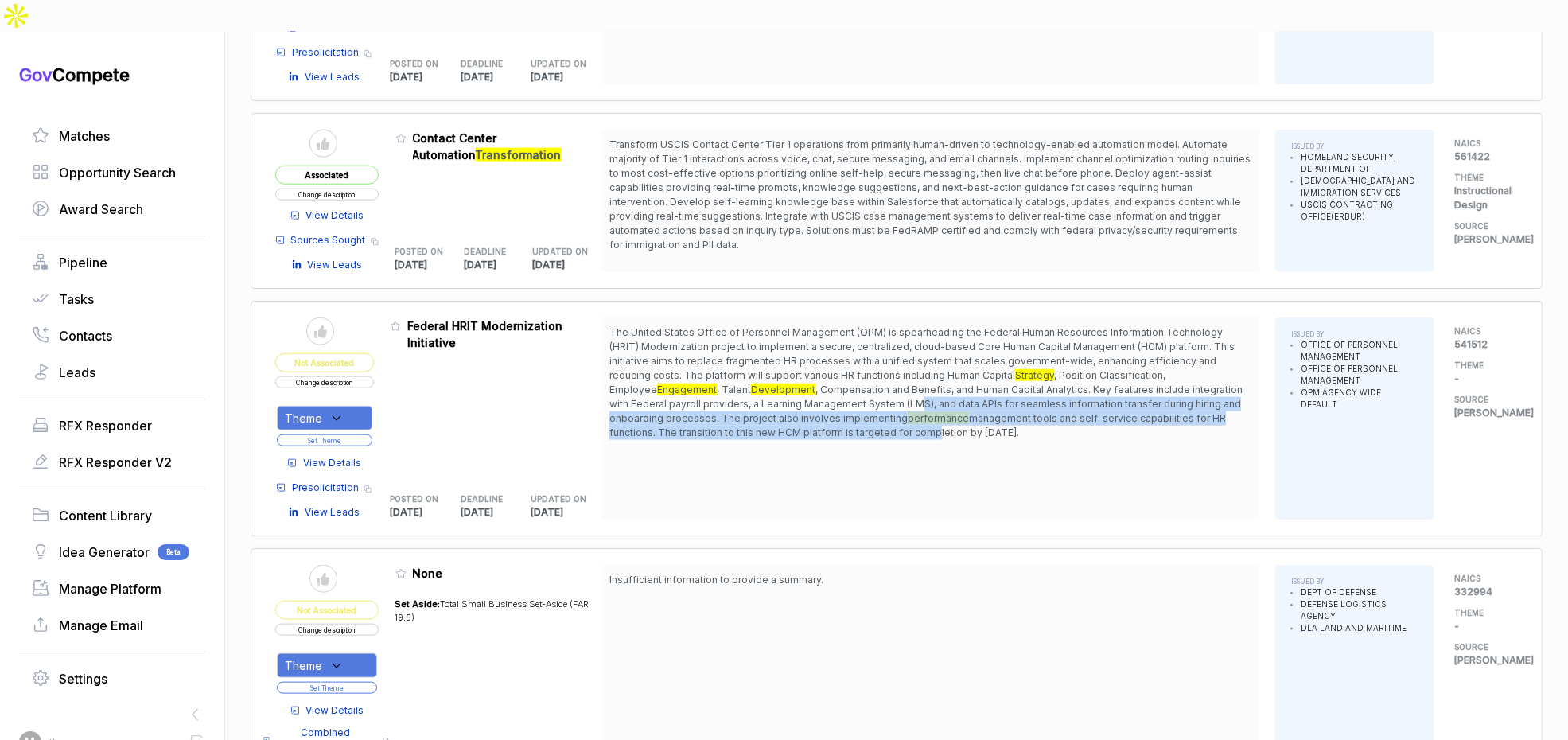
drag, startPoint x: 788, startPoint y: 387, endPoint x: 776, endPoint y: 359, distance: 30.5
click at [776, 359] on span "The United States Office of Personnel Management (OPM) is spearheading the Fede…" at bounding box center [930, 382] width 642 height 114
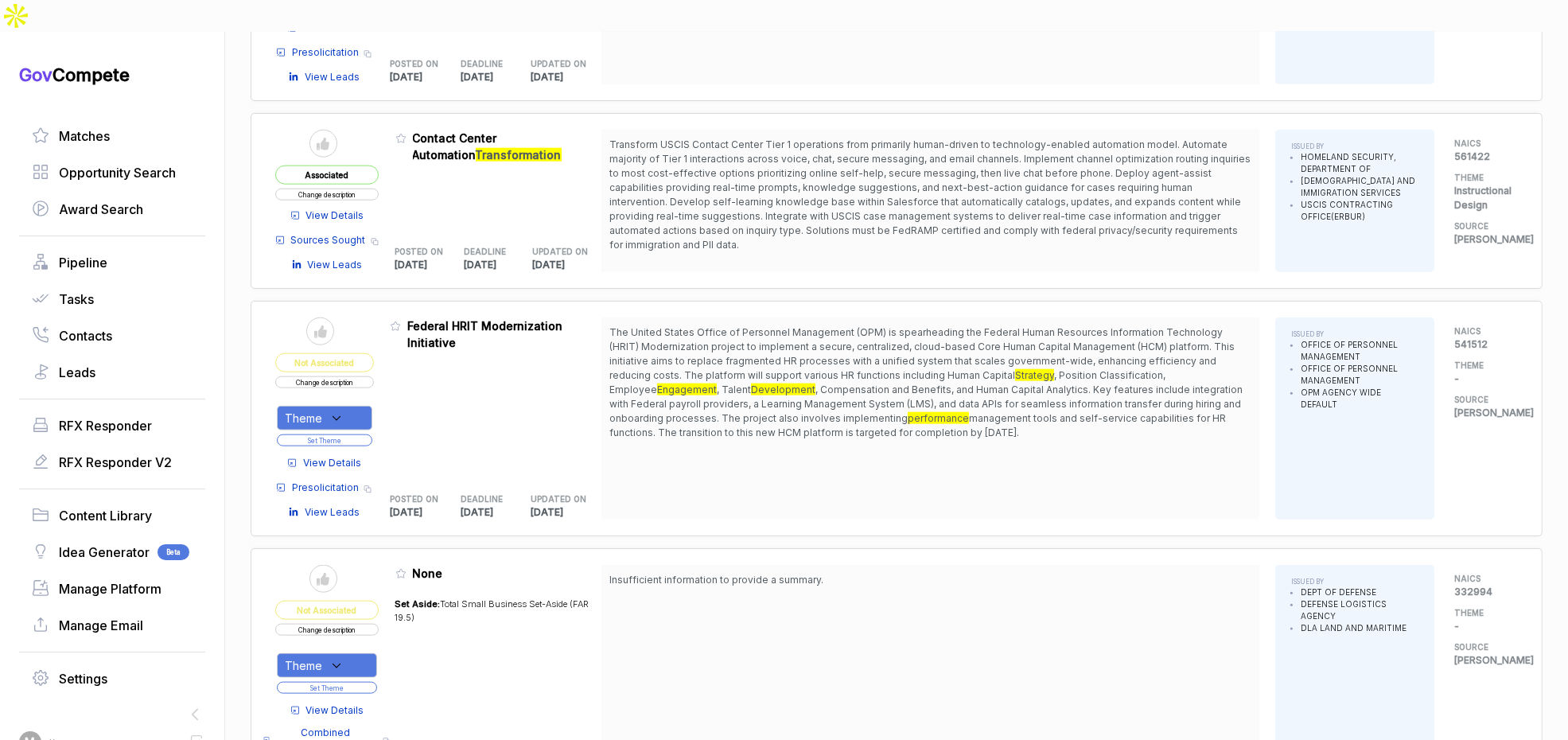
drag, startPoint x: 828, startPoint y: 300, endPoint x: 842, endPoint y: 321, distance: 25.2
click at [842, 326] on span "The United States Office of Personnel Management (OPM) is spearheading the Fede…" at bounding box center [922, 354] width 626 height 55
click at [339, 456] on span "View Details" at bounding box center [332, 464] width 58 height 15
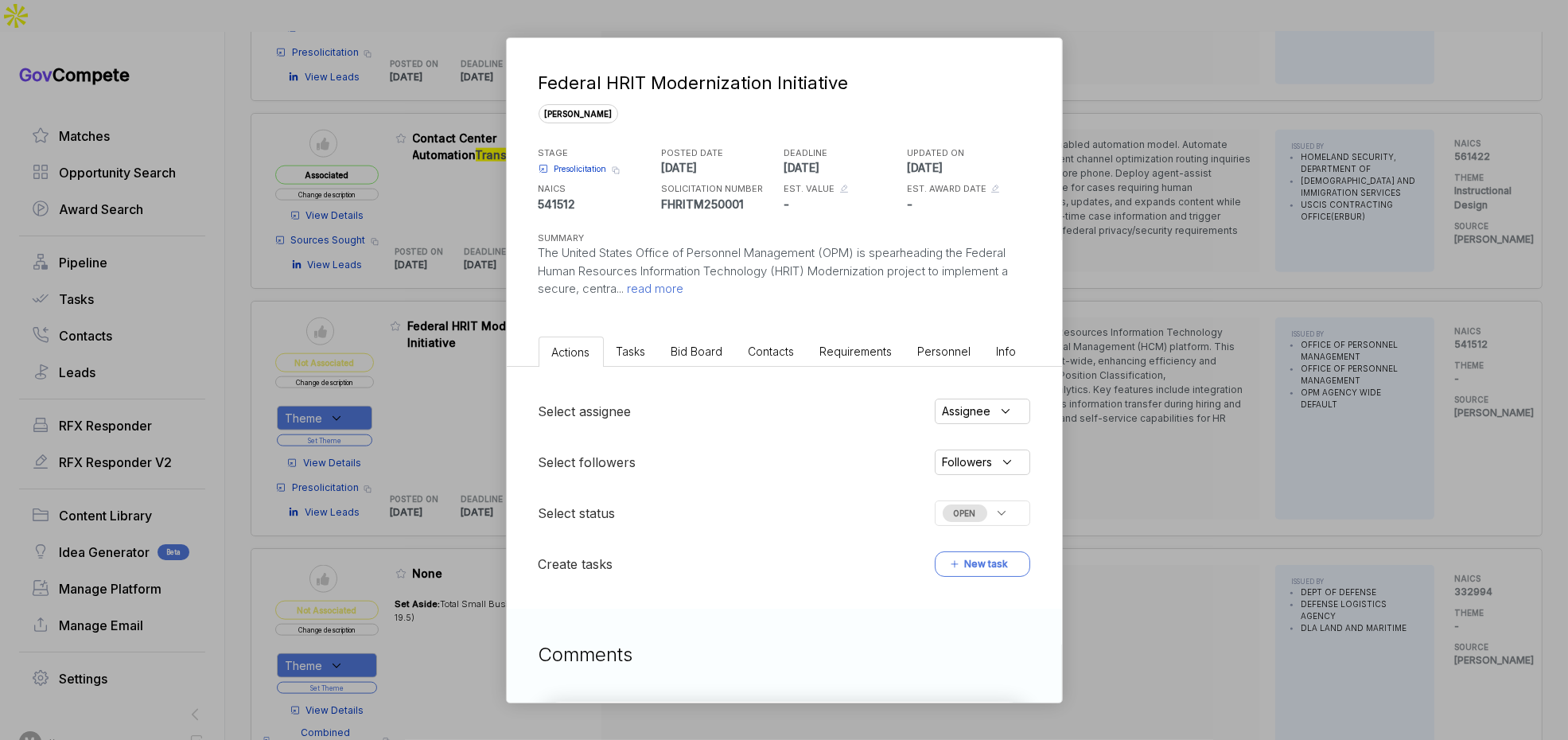
click at [668, 346] on li "Bid Board" at bounding box center [697, 351] width 77 height 29
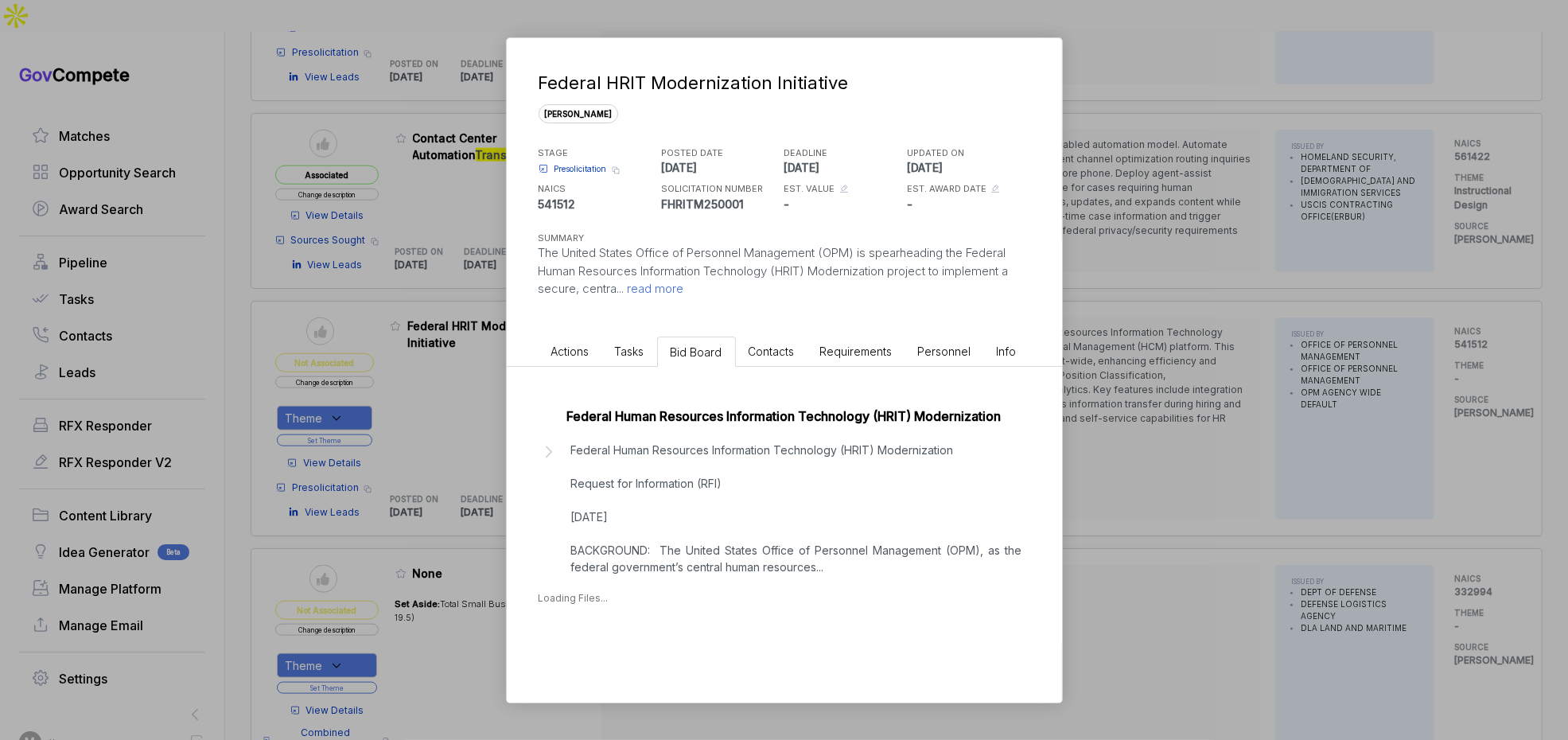
click at [743, 467] on p "Federal Human Resources Information Technology (HRIT) Modernization Request for…" at bounding box center [797, 508] width 451 height 134
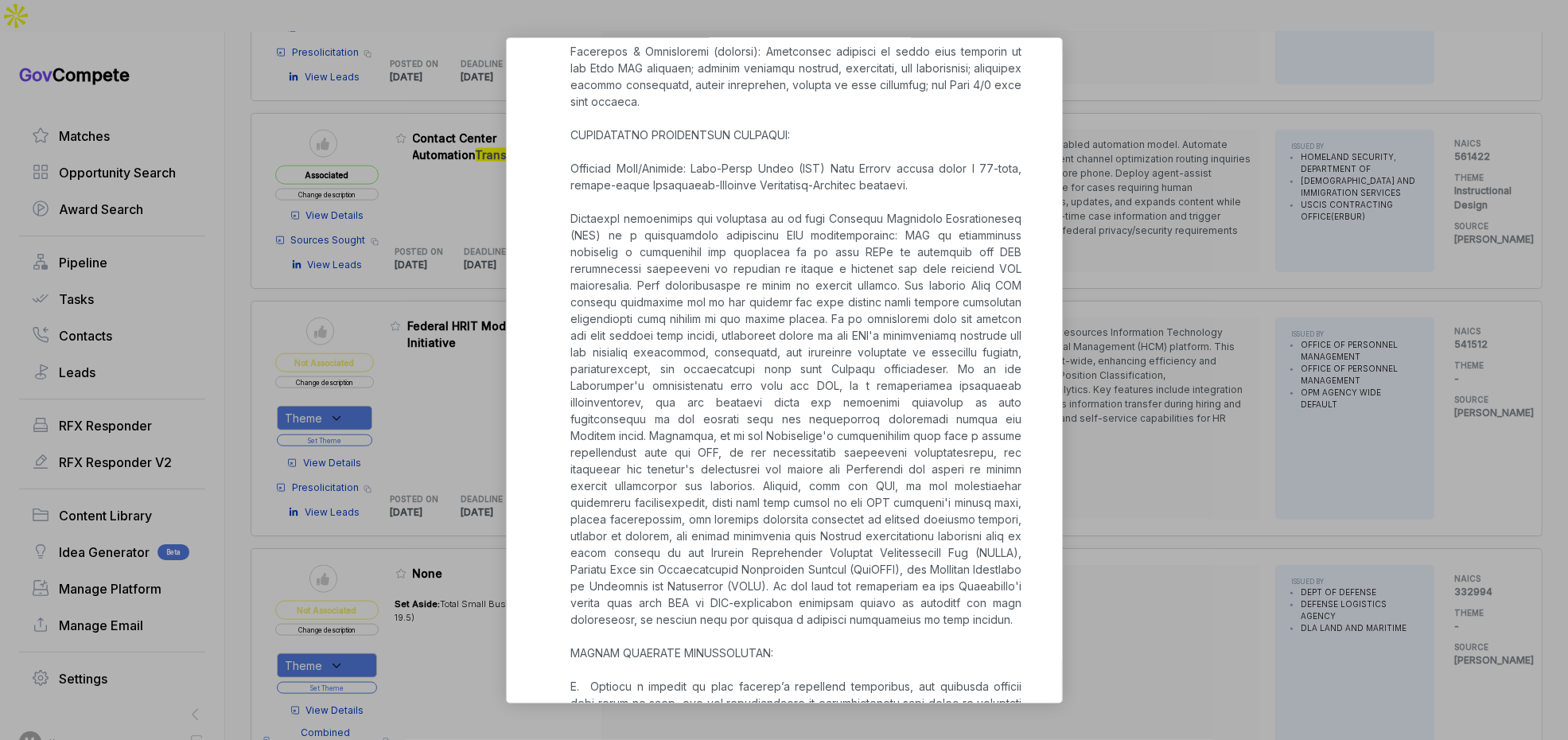
scroll to position [1446, 0]
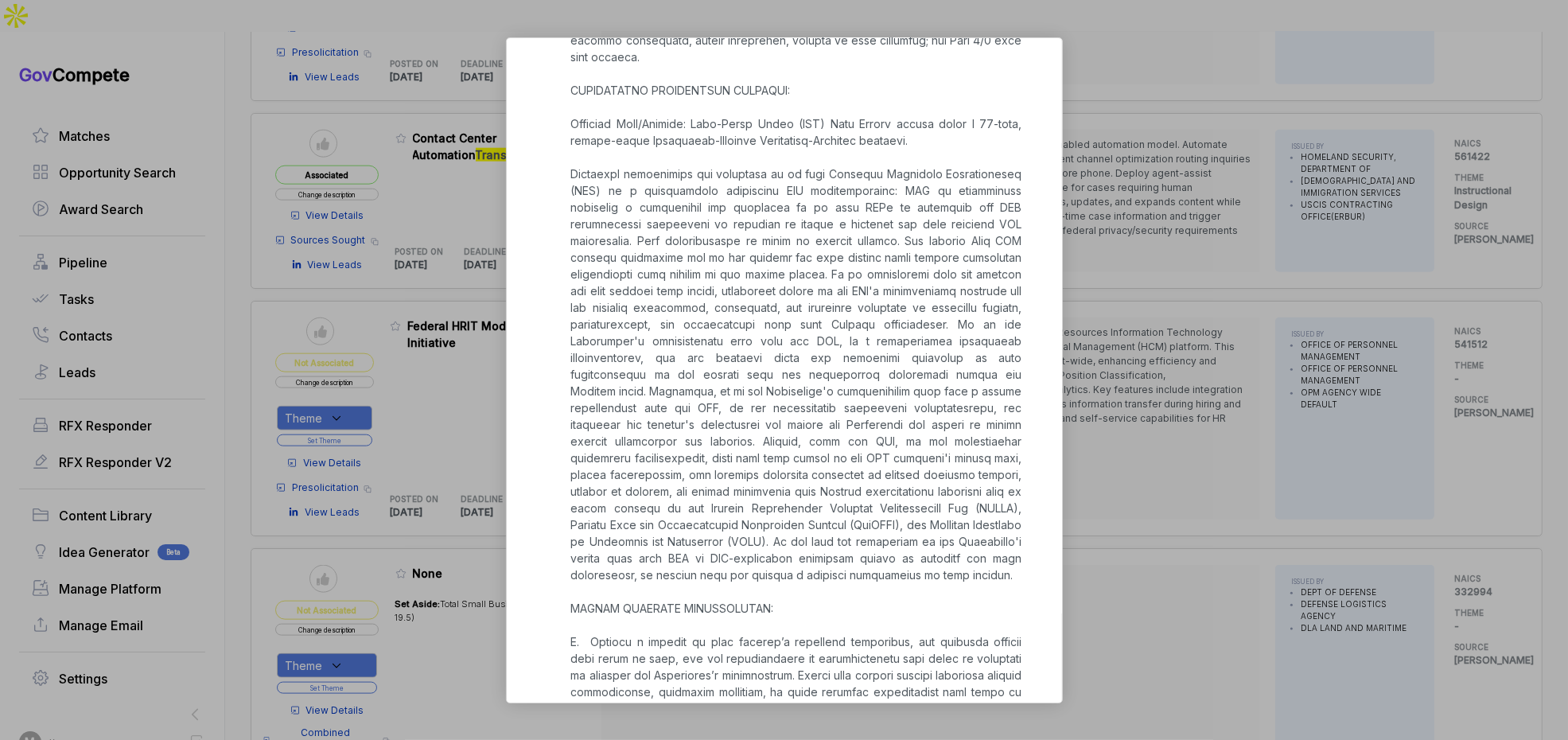
drag, startPoint x: 1158, startPoint y: 477, endPoint x: 907, endPoint y: 435, distance: 254.5
click at [1138, 475] on div "Federal HRIT Modernization Initiative sam STAGE Presolicitation Copy link POSTE…" at bounding box center [784, 370] width 1568 height 740
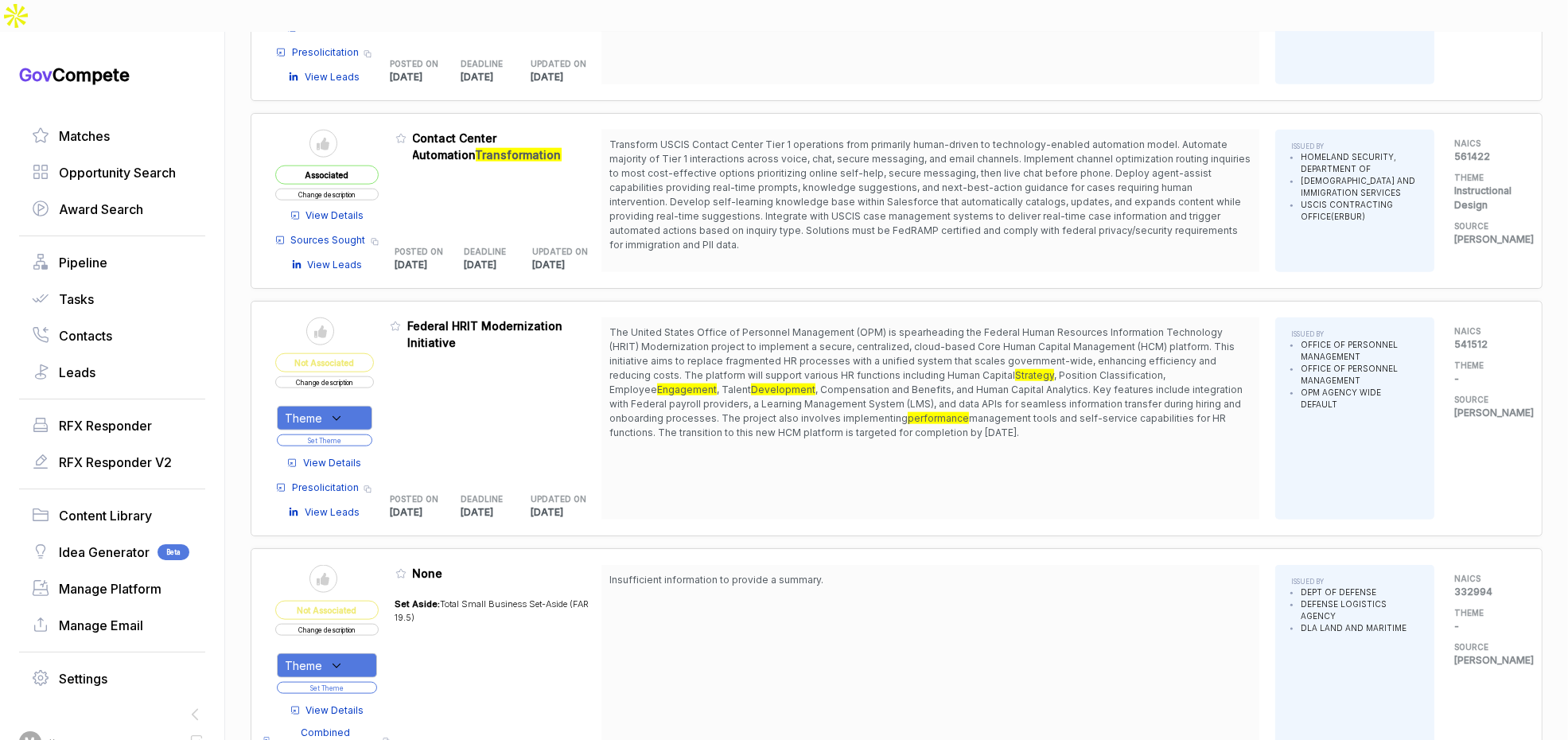
click at [369, 405] on div "Theme" at bounding box center [325, 417] width 96 height 25
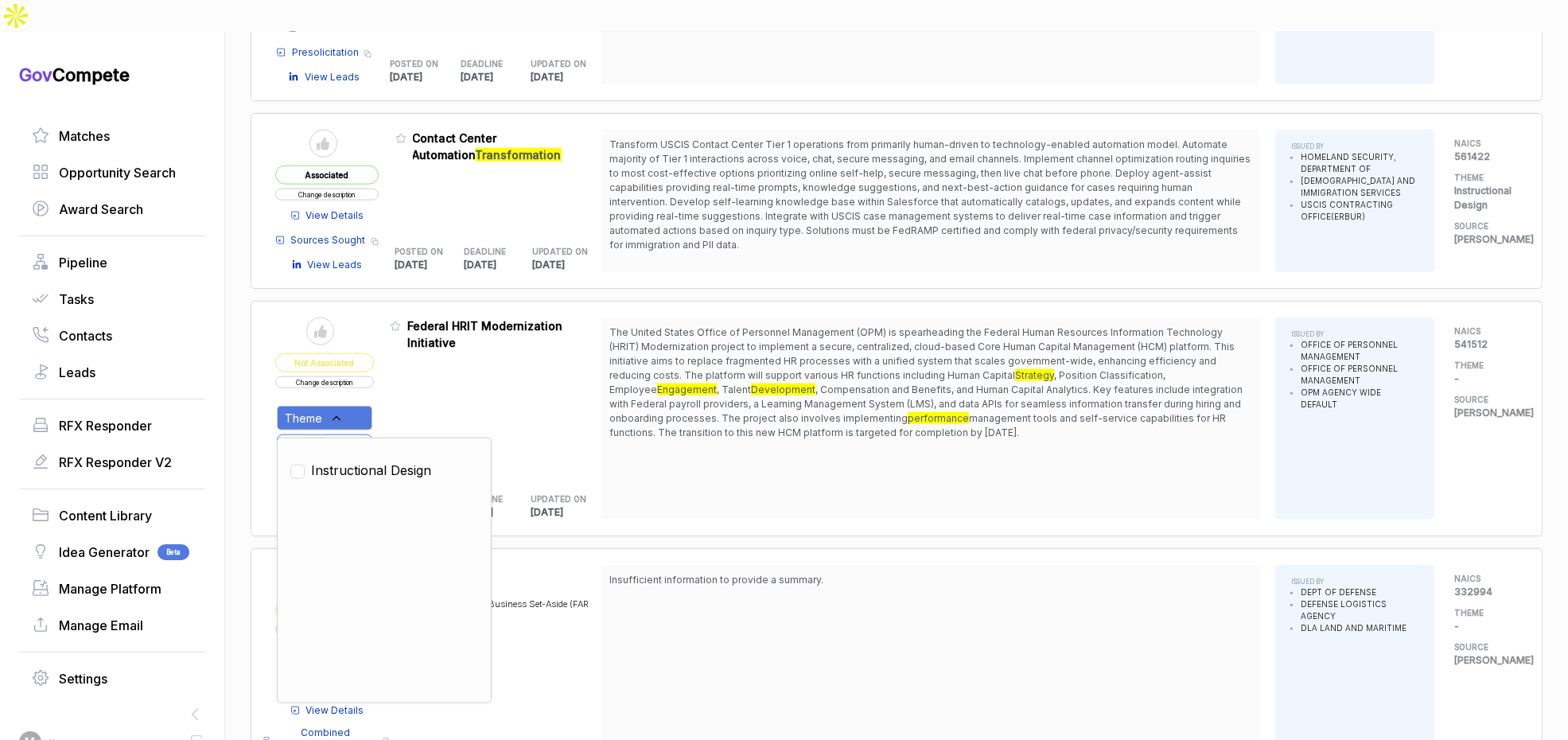
drag, startPoint x: 359, startPoint y: 428, endPoint x: 420, endPoint y: 382, distance: 76.4
click at [362, 461] on span "Instructional Design" at bounding box center [371, 470] width 120 height 19
checkbox input "true"
drag, startPoint x: 420, startPoint y: 382, endPoint x: 384, endPoint y: 394, distance: 37.9
click at [413, 385] on div "Admin: Click to change feature to 1 FHRITM250001 Federal HRIT Modernization Ini…" at bounding box center [496, 418] width 212 height 202
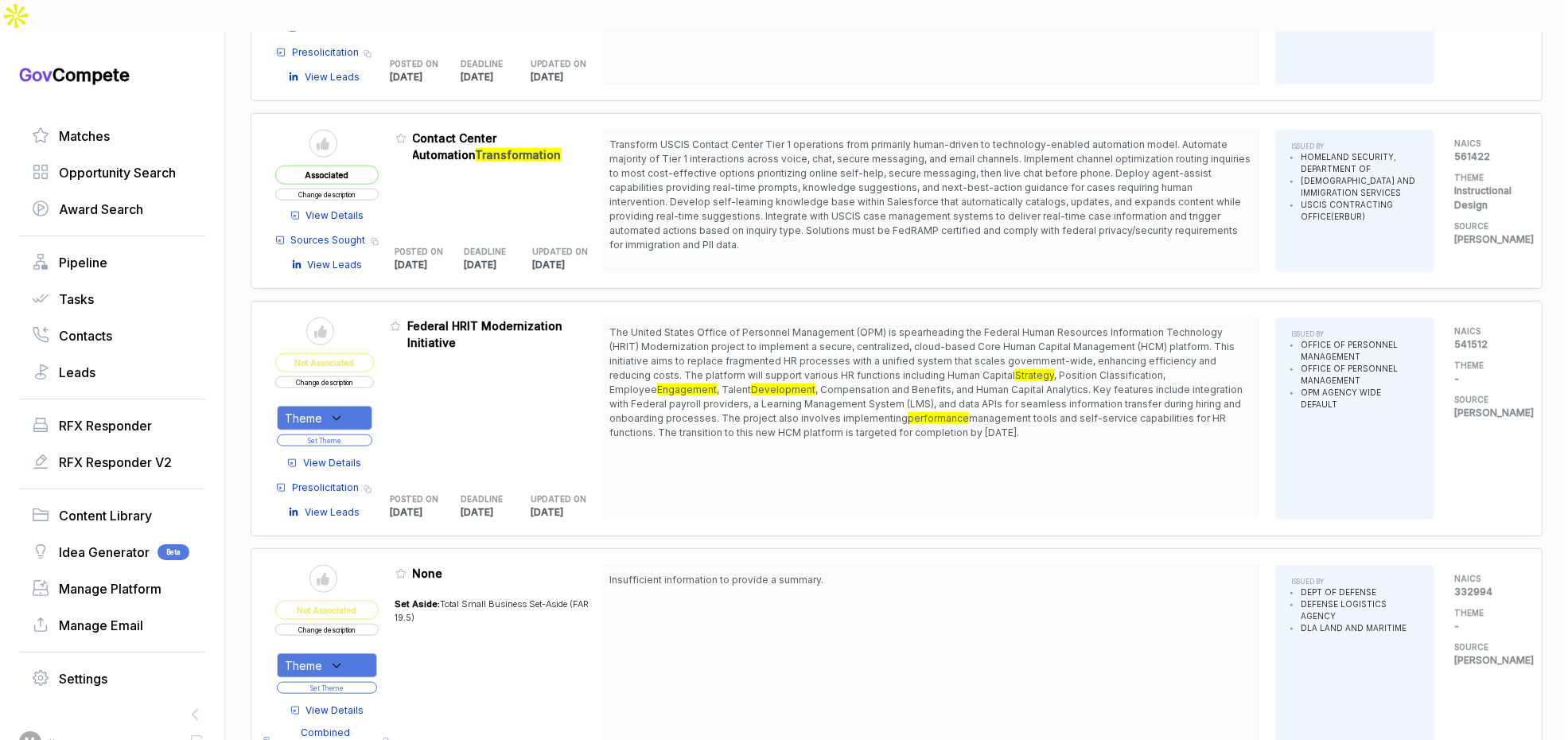
click at [365, 435] on button "Set Theme" at bounding box center [325, 440] width 96 height 12
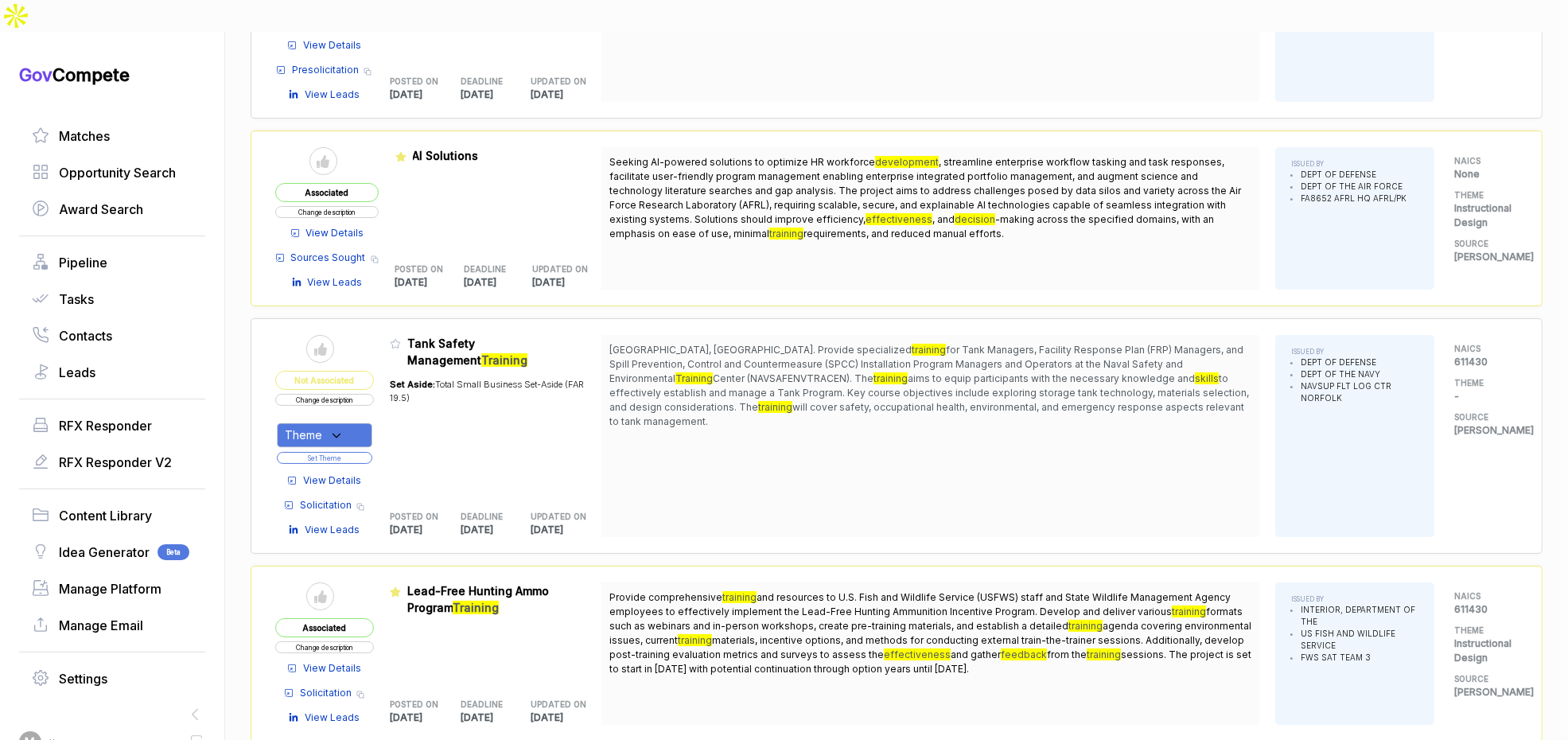
scroll to position [3774, 0]
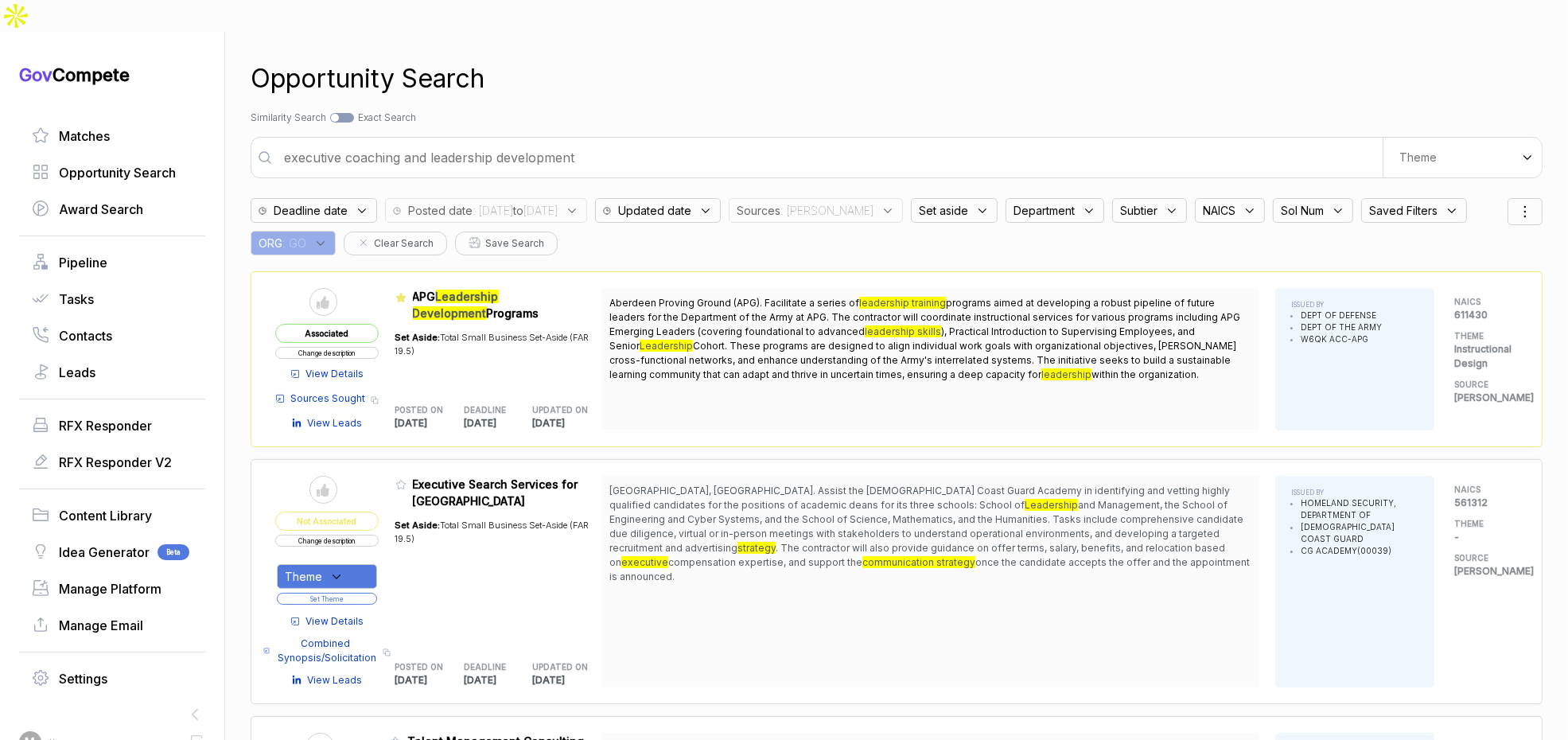
click at [817, 142] on input "executive coaching and leadership development" at bounding box center [828, 158] width 1108 height 32
click at [814, 142] on input "executive coaching and leadership development" at bounding box center [828, 158] width 1108 height 32
drag, startPoint x: 814, startPoint y: 127, endPoint x: 808, endPoint y: 122, distance: 7.8
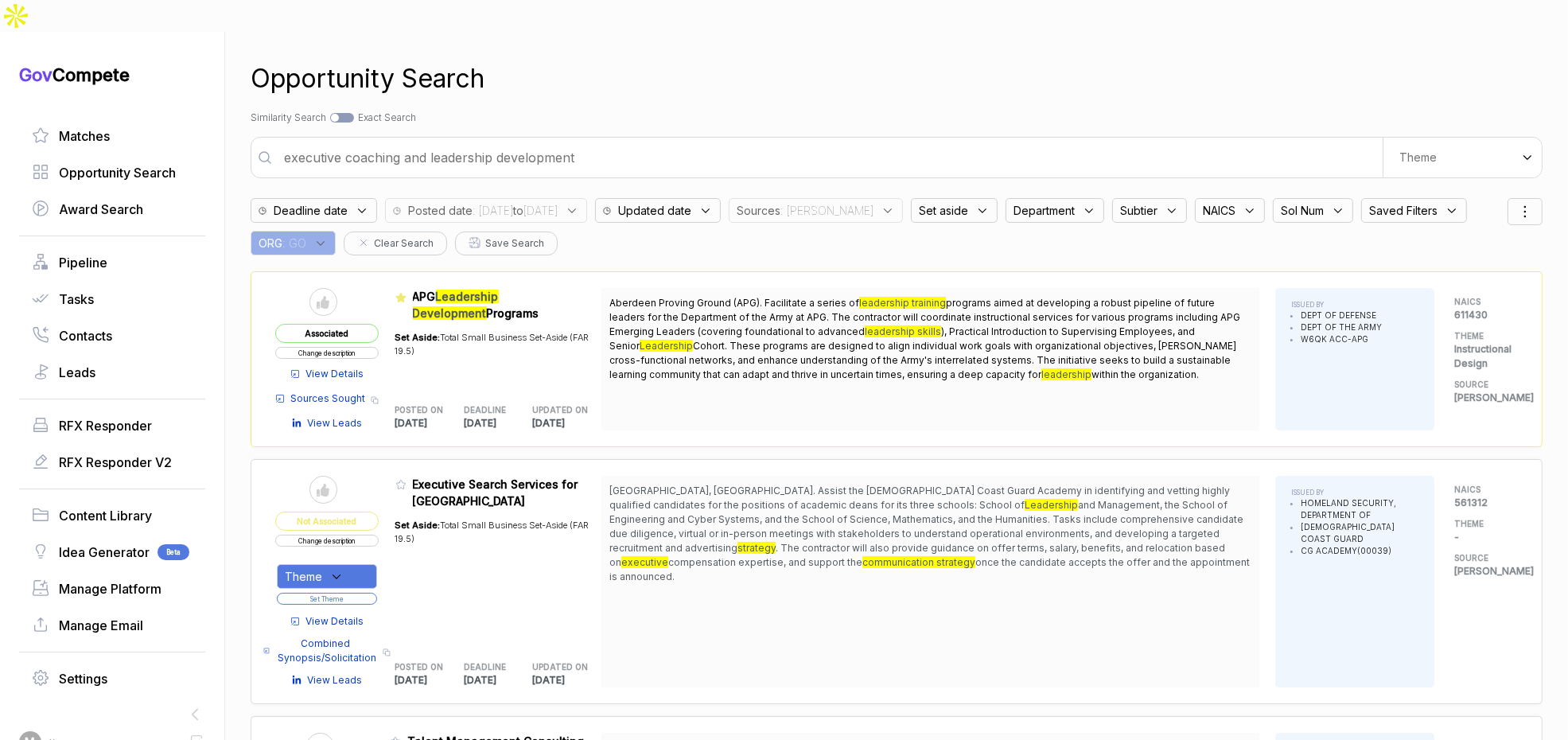
click at [813, 142] on input "executive coaching and leadership development" at bounding box center [828, 158] width 1108 height 32
type input "curriculum development"
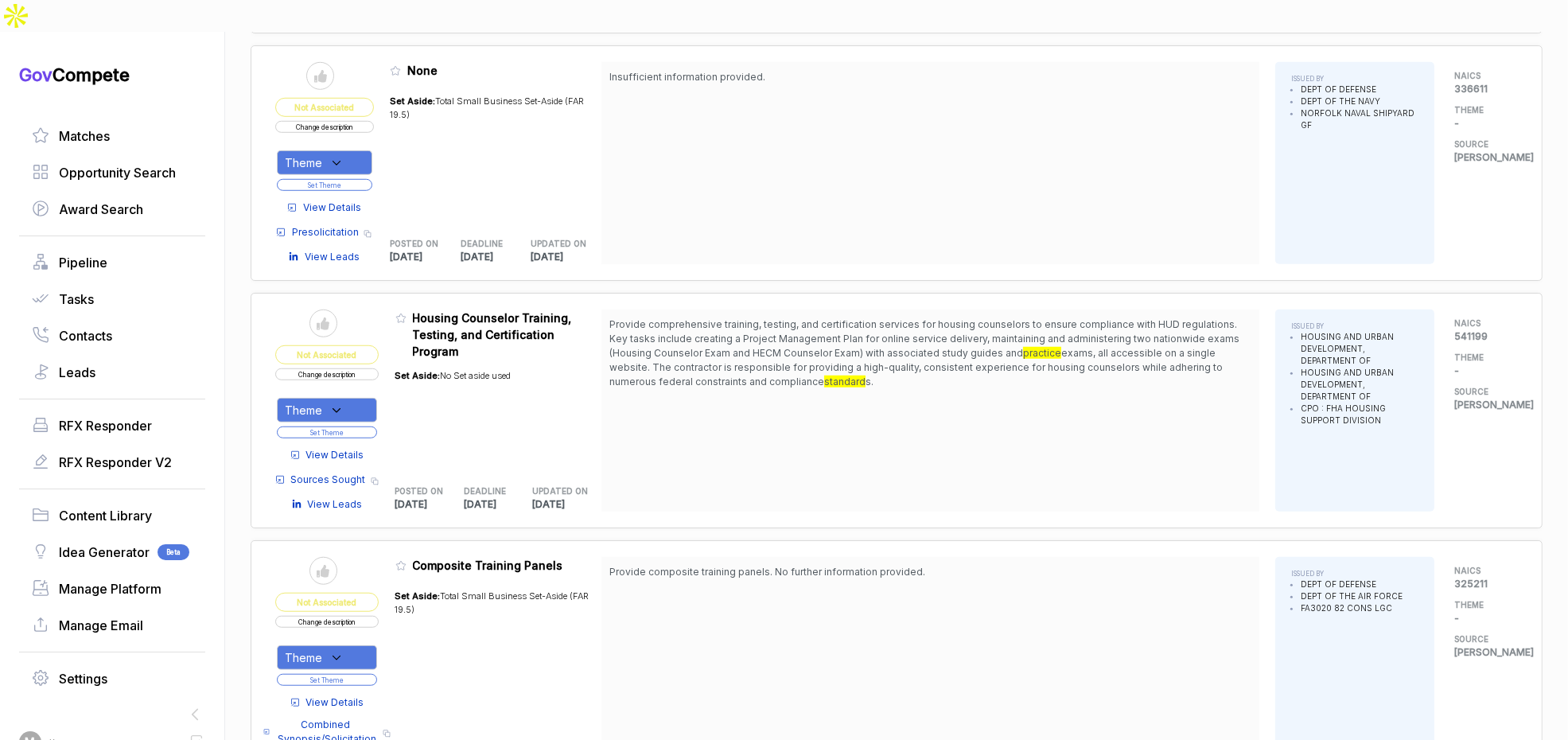
scroll to position [1638, 0]
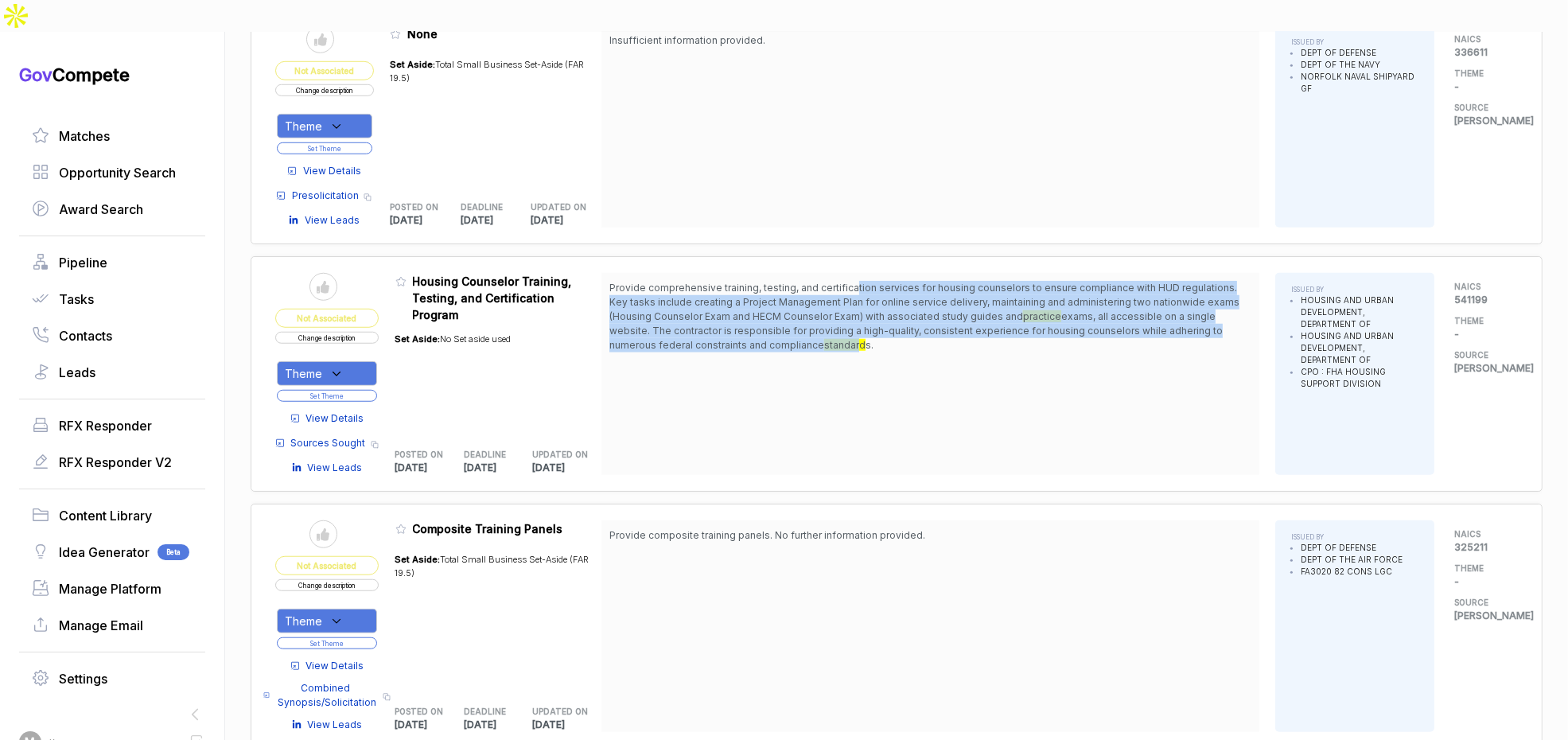
drag, startPoint x: 860, startPoint y: 255, endPoint x: 860, endPoint y: 306, distance: 51.0
click at [860, 306] on span "Provide comprehensive training, testing, and certification services for housing…" at bounding box center [930, 317] width 642 height 72
drag, startPoint x: 860, startPoint y: 306, endPoint x: 766, endPoint y: 323, distance: 95.5
click at [858, 339] on mark "standard" at bounding box center [845, 345] width 41 height 12
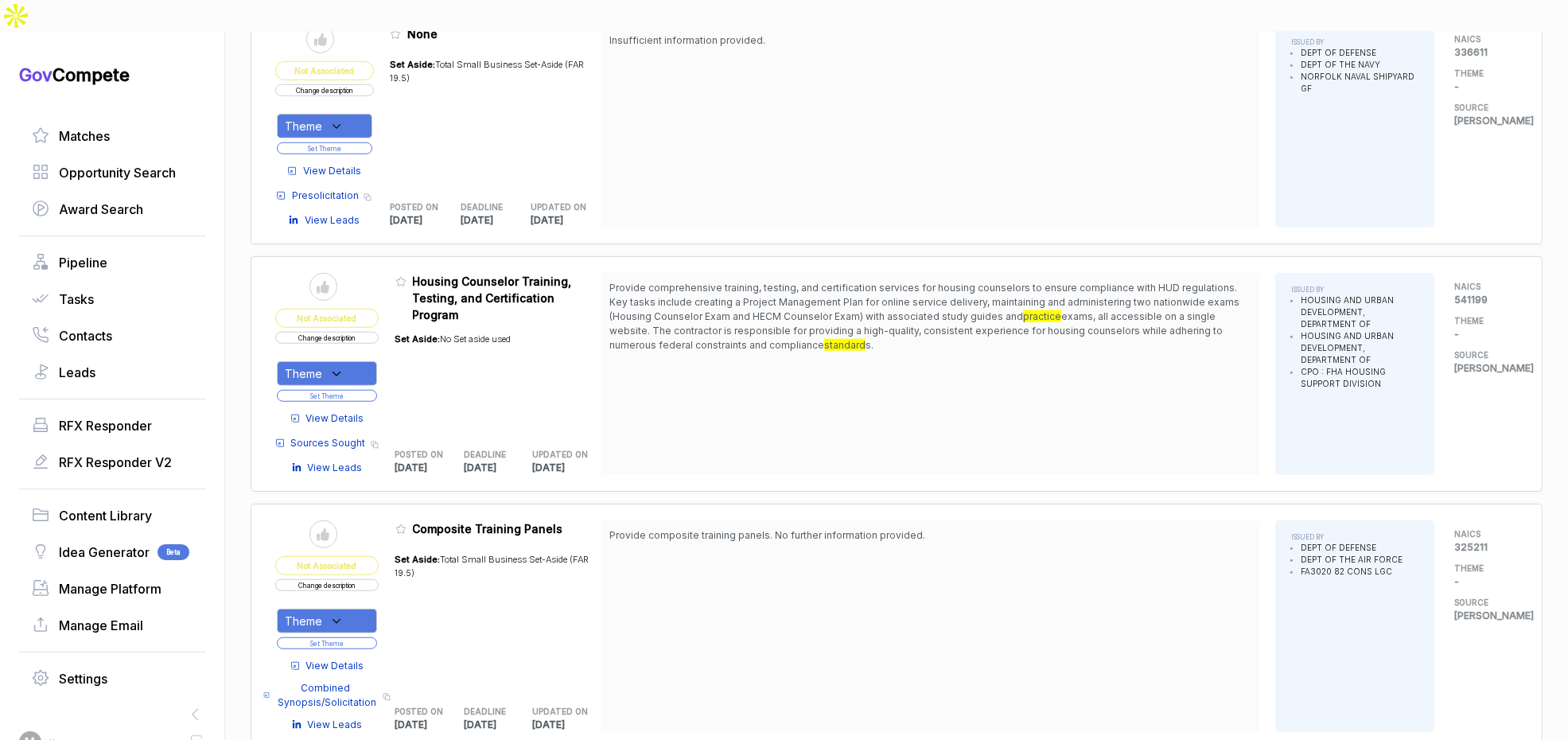
drag, startPoint x: 363, startPoint y: 331, endPoint x: 361, endPoint y: 345, distance: 14.1
click at [362, 361] on div "Theme" at bounding box center [327, 373] width 100 height 25
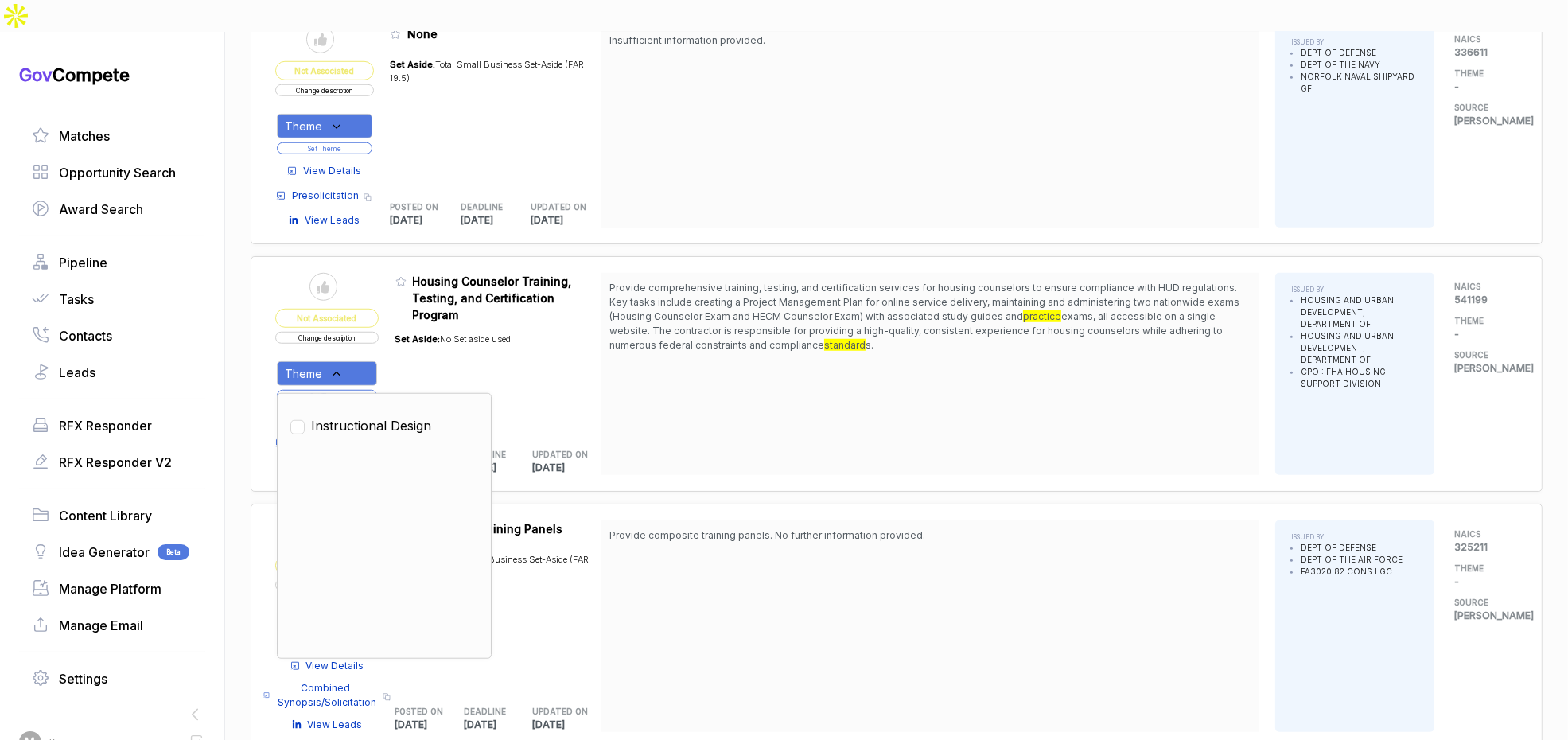
click at [358, 417] on span "Instructional Design" at bounding box center [371, 426] width 120 height 19
checkbox input "true"
drag, startPoint x: 400, startPoint y: 335, endPoint x: 369, endPoint y: 350, distance: 34.4
click at [395, 337] on table "Send to Pipeline Not Associated Change description Theme Clear Instructional De…" at bounding box center [439, 373] width 326 height 202
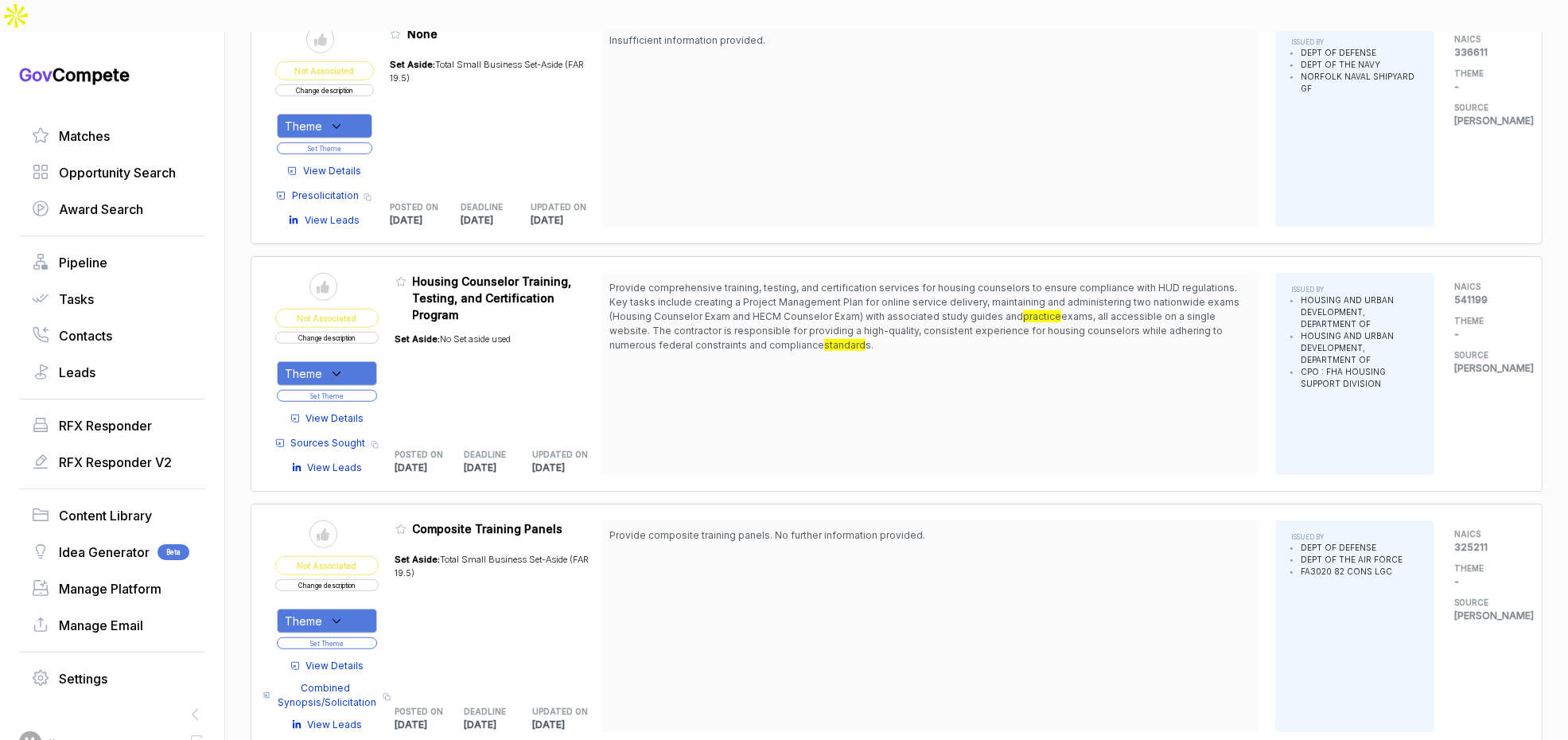
click at [367, 390] on button "Set Theme" at bounding box center [327, 395] width 100 height 12
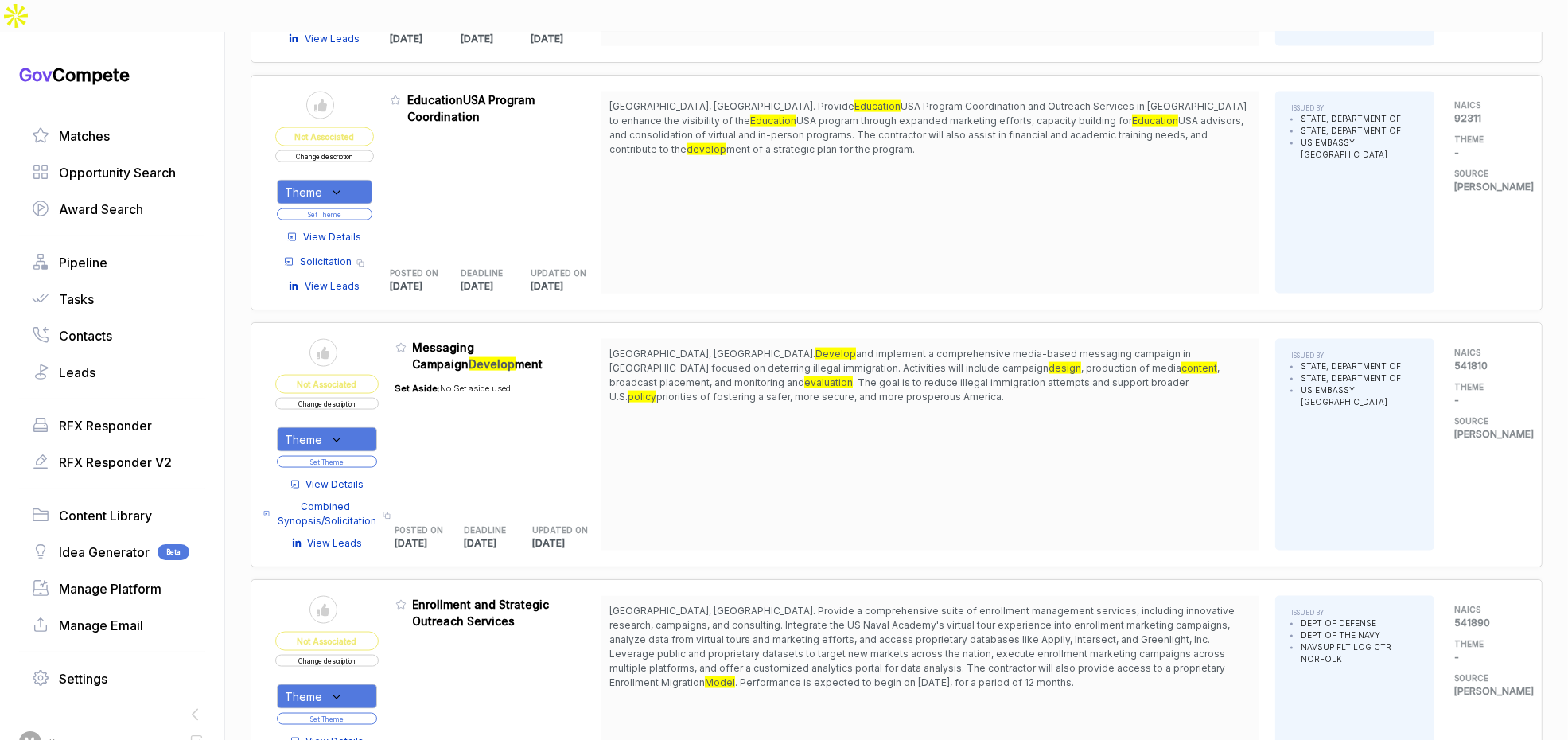
scroll to position [3171, 0]
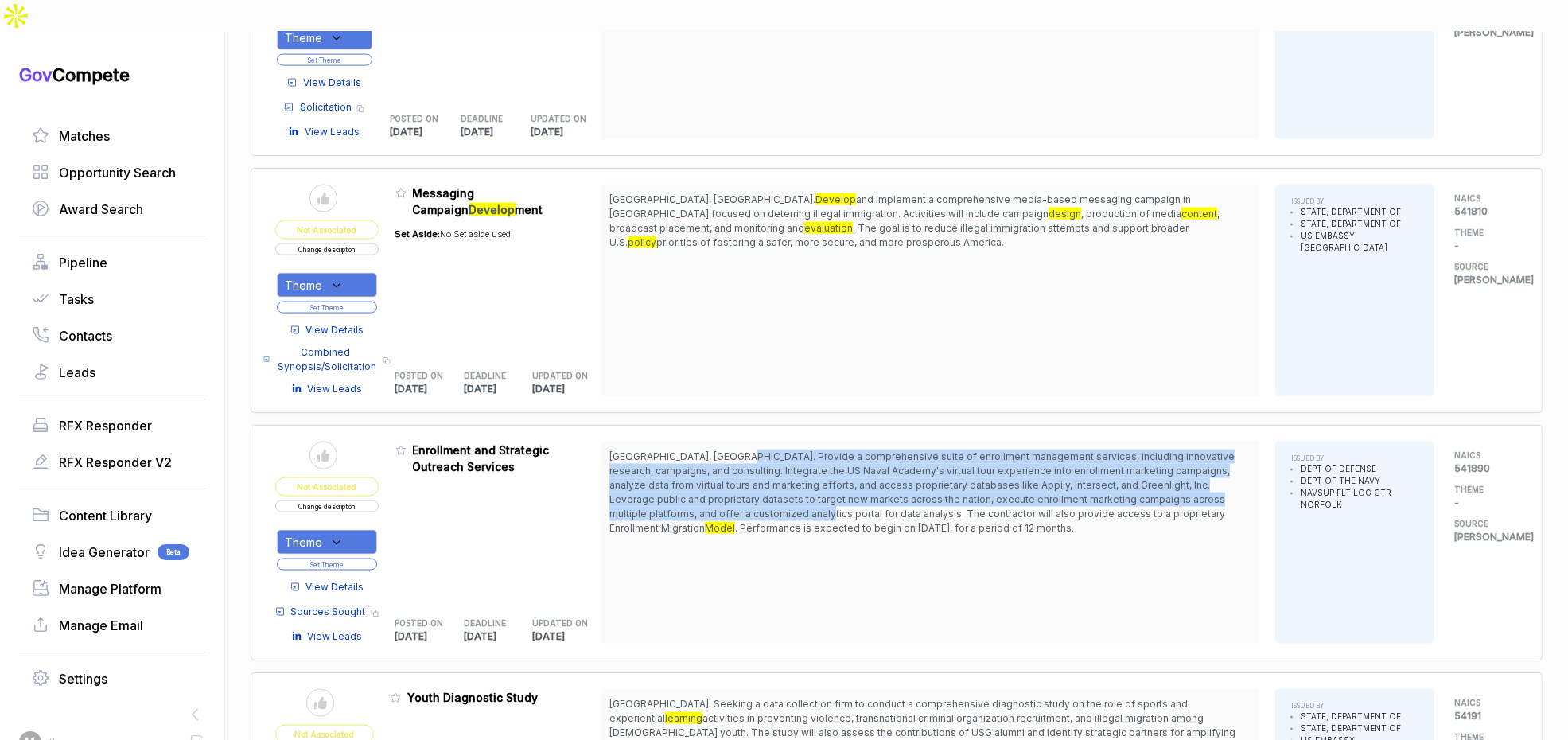
drag, startPoint x: 740, startPoint y: 417, endPoint x: 799, endPoint y: 464, distance: 75.4
click at [796, 464] on span "Annapolis, MD. Provide a comprehensive suite of enrollment management services,…" at bounding box center [930, 492] width 642 height 86
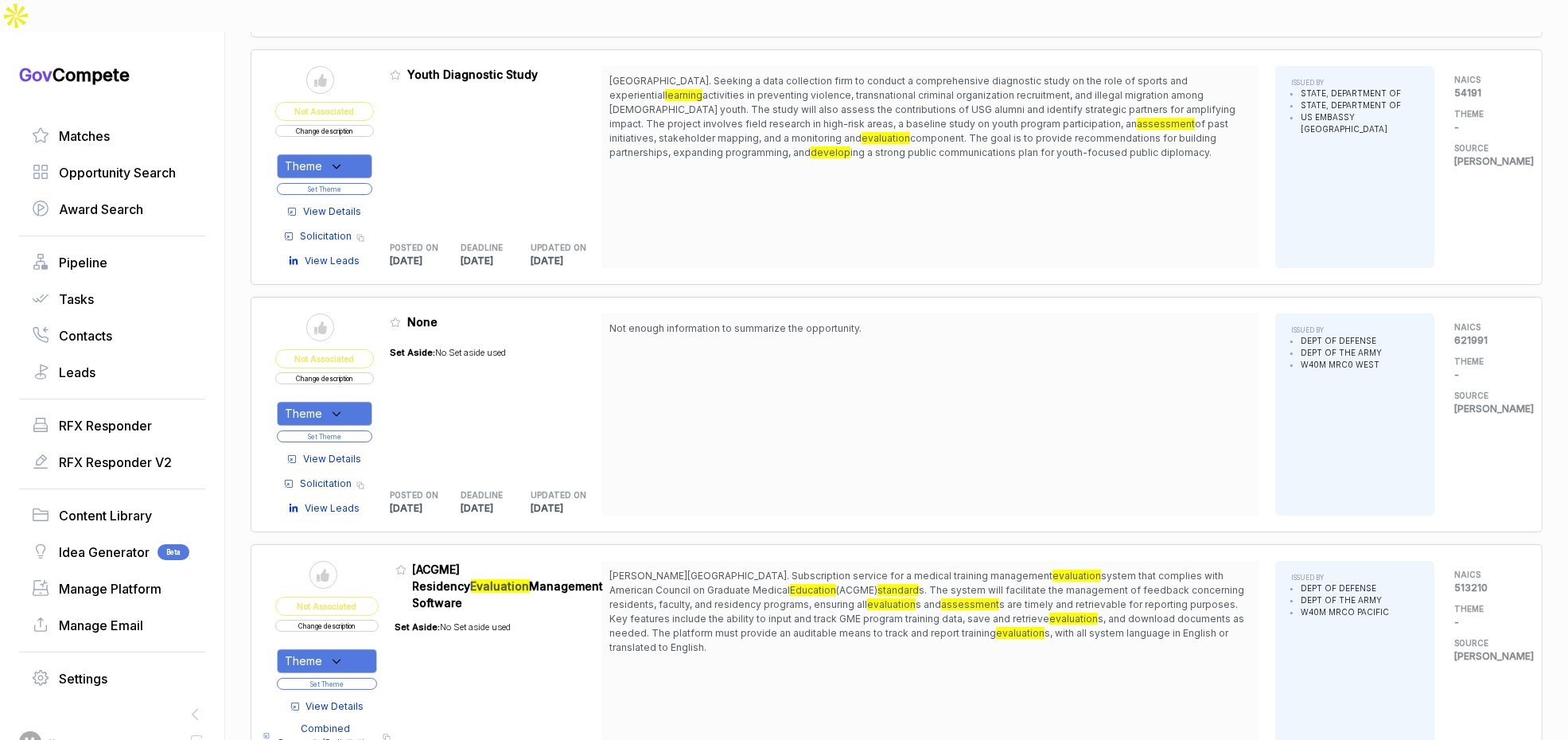
scroll to position [3575, 0]
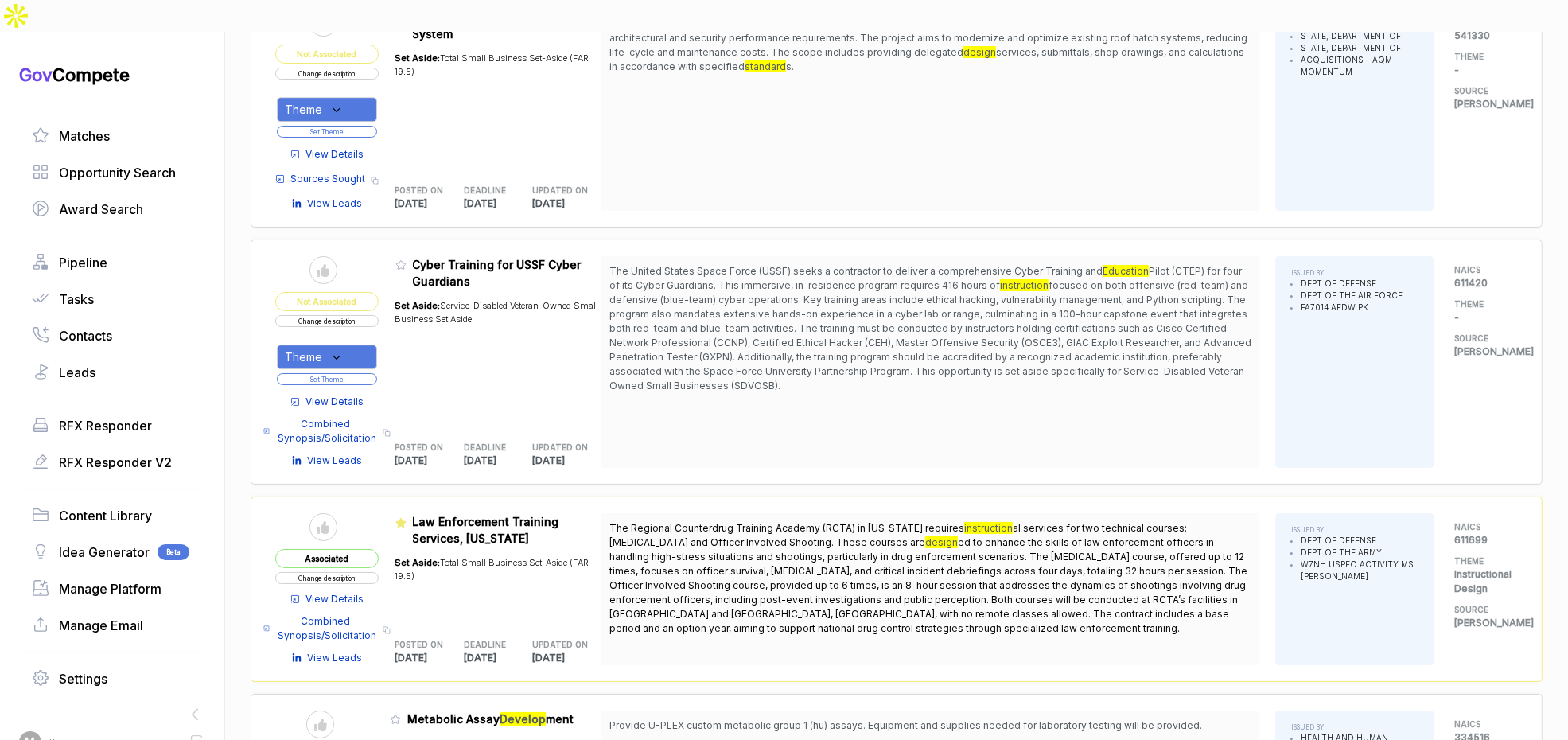
scroll to position [6101, 0]
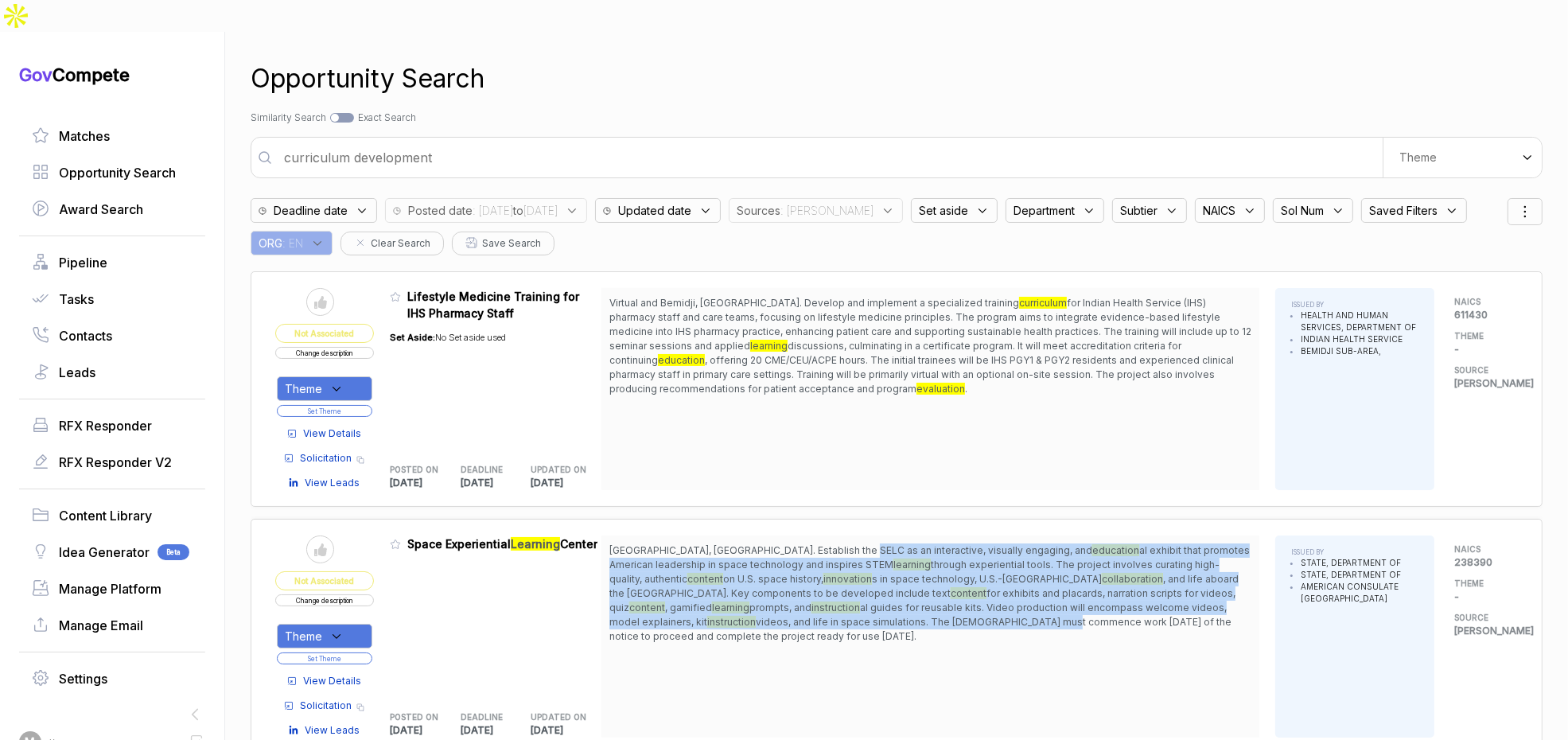
drag, startPoint x: 843, startPoint y: 516, endPoint x: 837, endPoint y: 590, distance: 74.2
click at [841, 586] on span "[GEOGRAPHIC_DATA], [GEOGRAPHIC_DATA]. Establish the SELC as an interactive, vis…" at bounding box center [930, 593] width 642 height 100
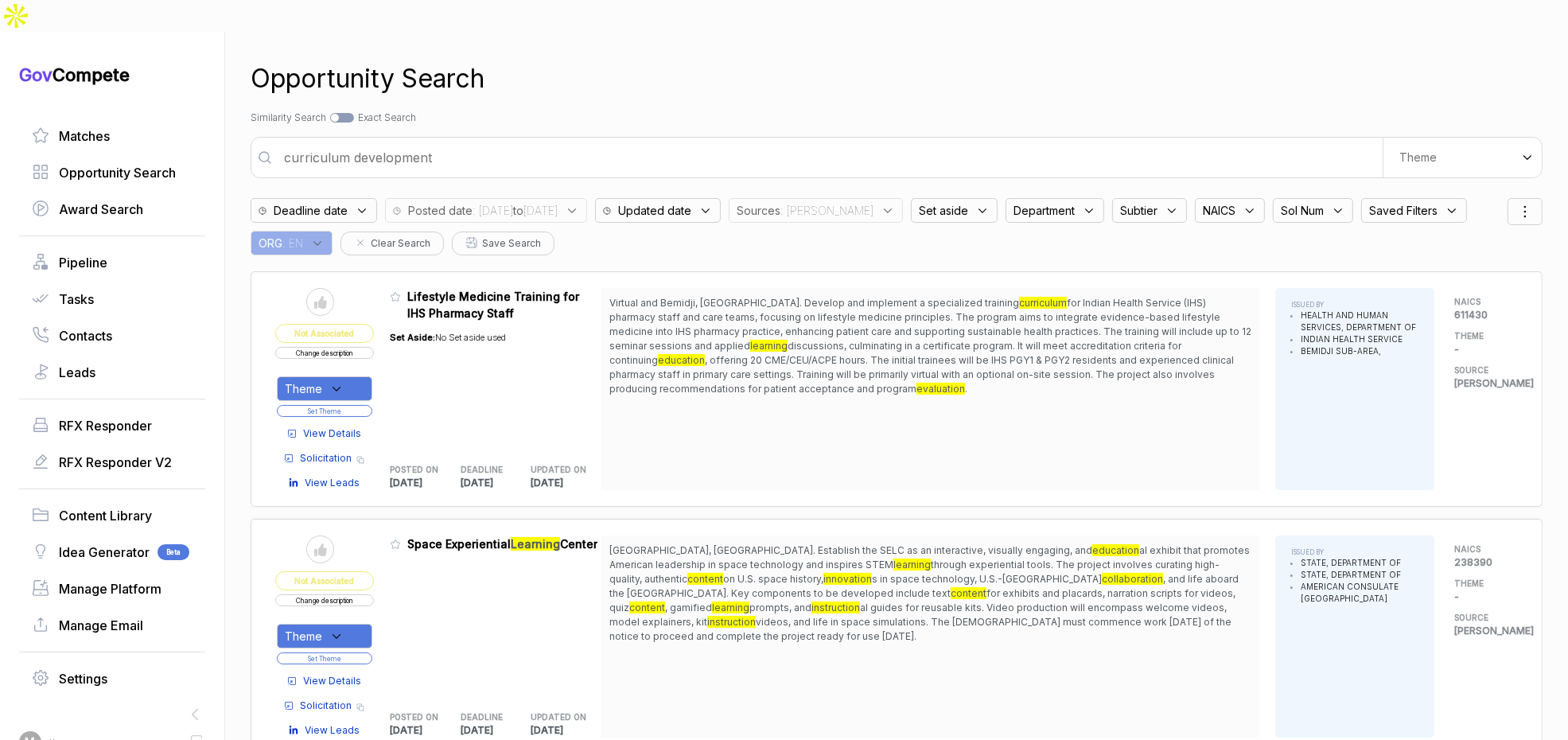
drag, startPoint x: 825, startPoint y: 598, endPoint x: 719, endPoint y: 608, distance: 106.5
click at [825, 599] on span "[GEOGRAPHIC_DATA], [GEOGRAPHIC_DATA]. Establish the SELC as an interactive, vis…" at bounding box center [930, 593] width 642 height 100
click at [352, 624] on div "Theme" at bounding box center [325, 636] width 96 height 25
drag, startPoint x: 344, startPoint y: 680, endPoint x: 369, endPoint y: 659, distance: 32.6
click at [344, 708] on span "[PERSON_NAME] - IT" at bounding box center [380, 717] width 136 height 19
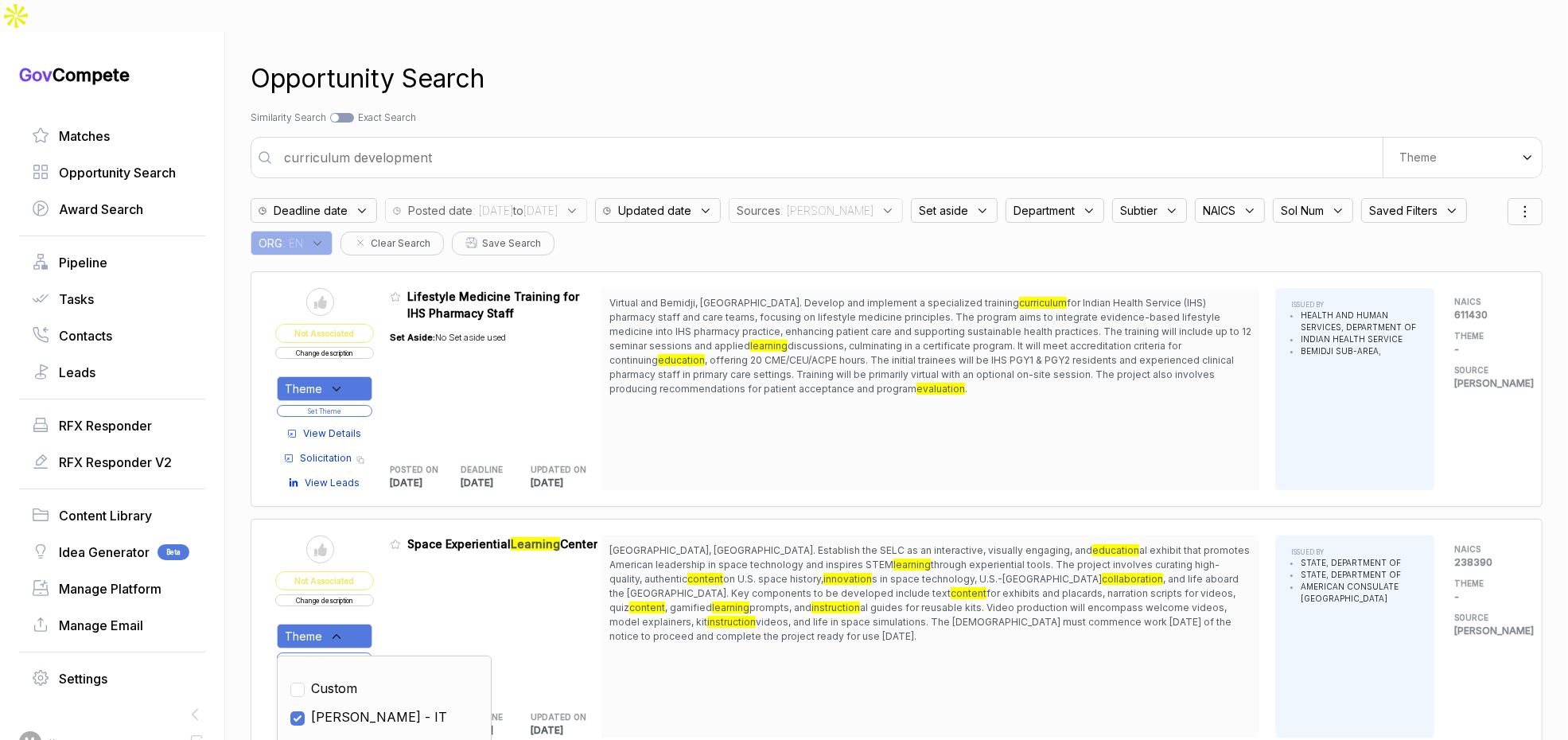
checkbox input "true"
drag, startPoint x: 428, startPoint y: 589, endPoint x: 406, endPoint y: 614, distance: 33.3
click at [427, 593] on div "Admin: Click to change feature to 1 191N3025Q0006 Space Experiential Learning C…" at bounding box center [496, 636] width 212 height 202
click at [372, 652] on button "Set Theme" at bounding box center [325, 658] width 96 height 12
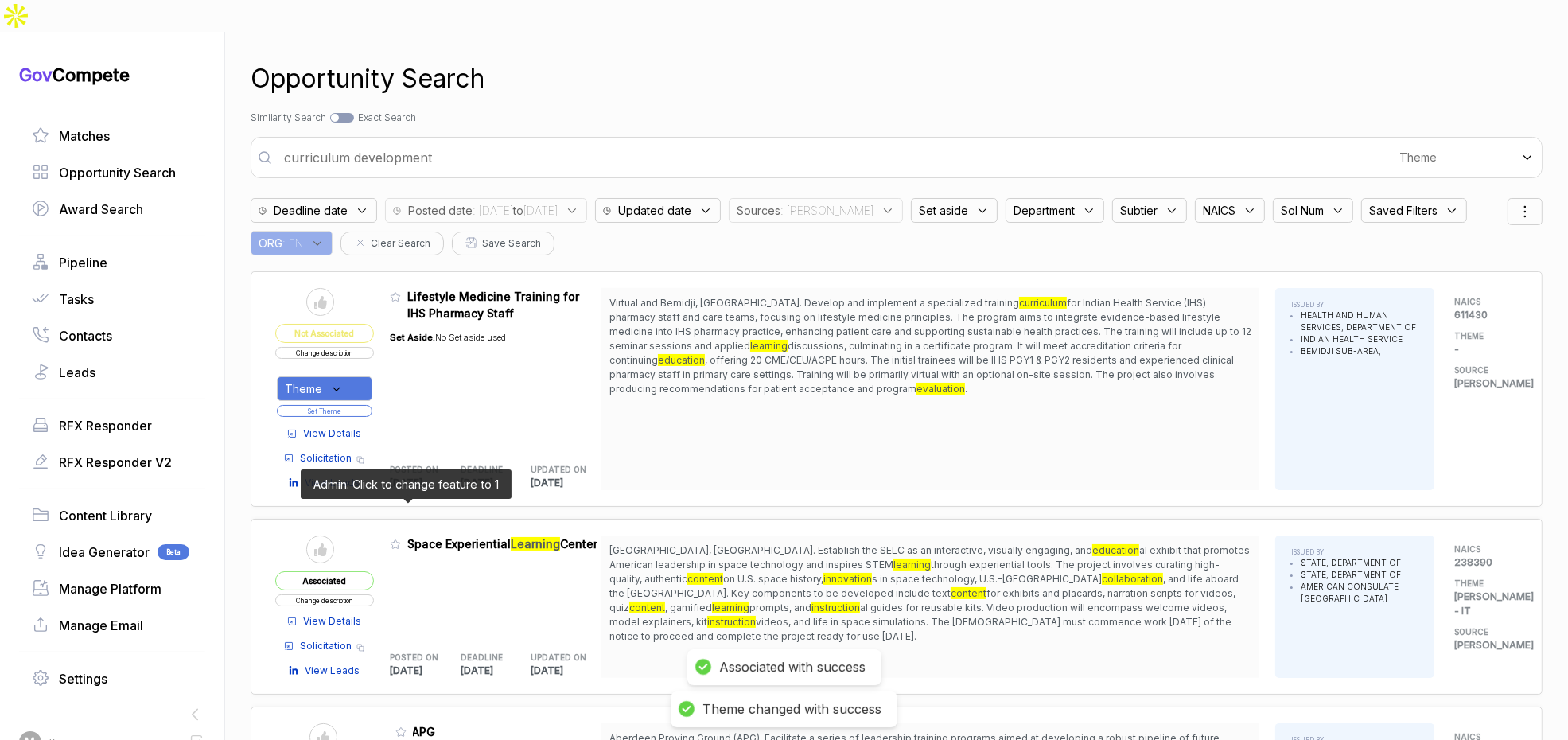
drag, startPoint x: 404, startPoint y: 511, endPoint x: 424, endPoint y: 533, distance: 29.7
click at [401, 539] on icon at bounding box center [395, 545] width 11 height 11
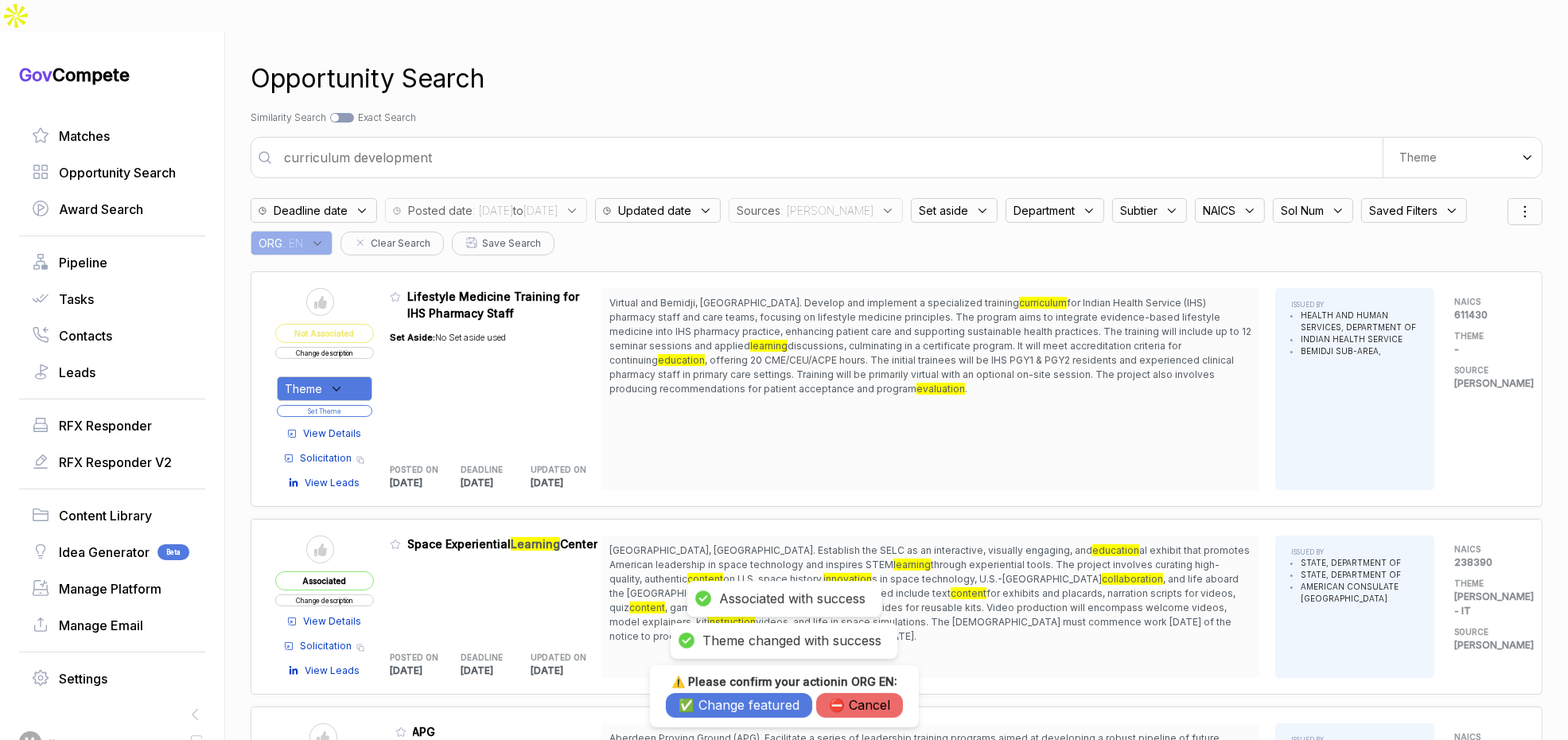
click at [704, 700] on button "✅ Change featured" at bounding box center [739, 705] width 146 height 25
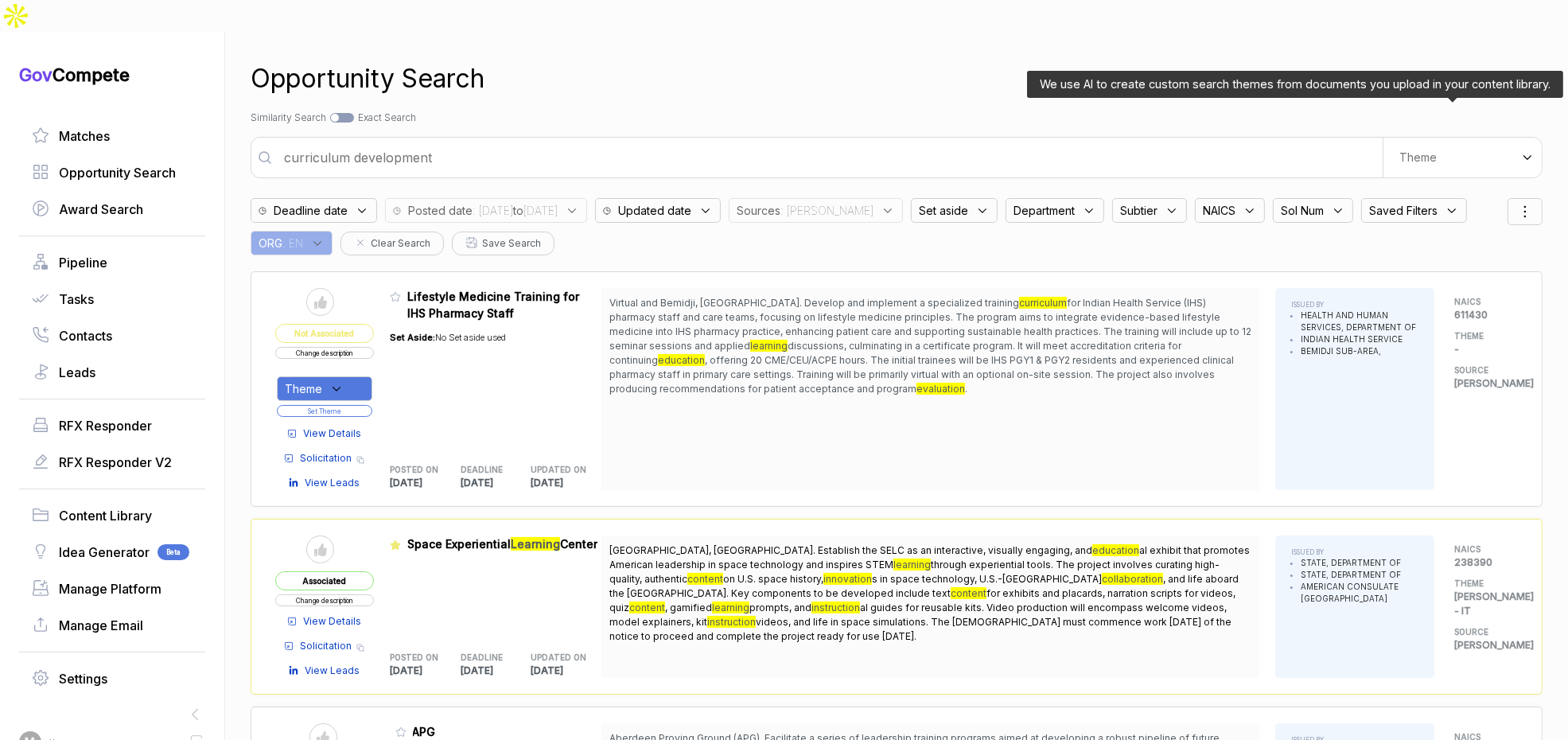
click at [1428, 137] on div "Theme" at bounding box center [1462, 157] width 159 height 40
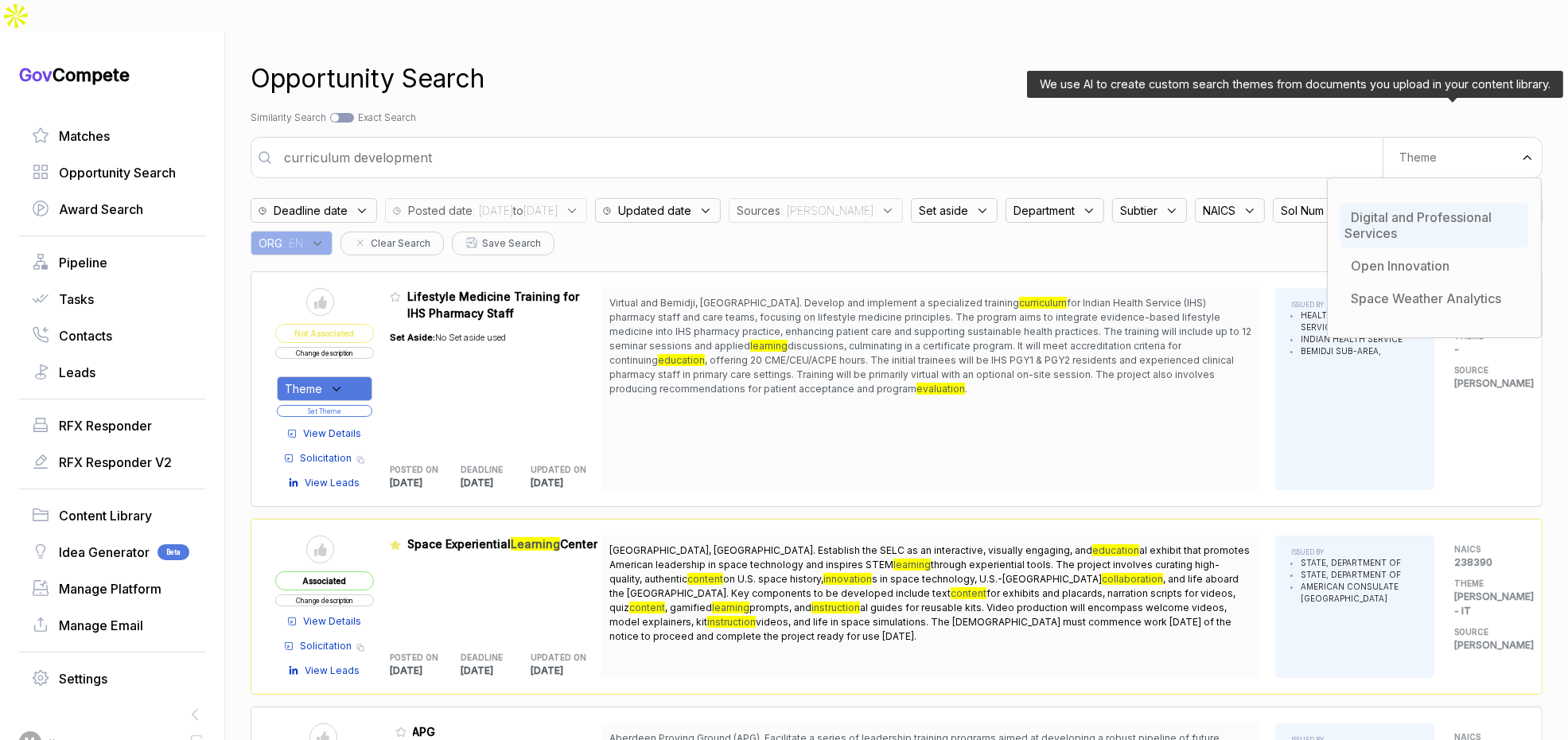
drag, startPoint x: 1408, startPoint y: 184, endPoint x: 1400, endPoint y: 180, distance: 8.9
click at [1407, 209] on span "Digital and Professional Services" at bounding box center [1419, 225] width 147 height 32
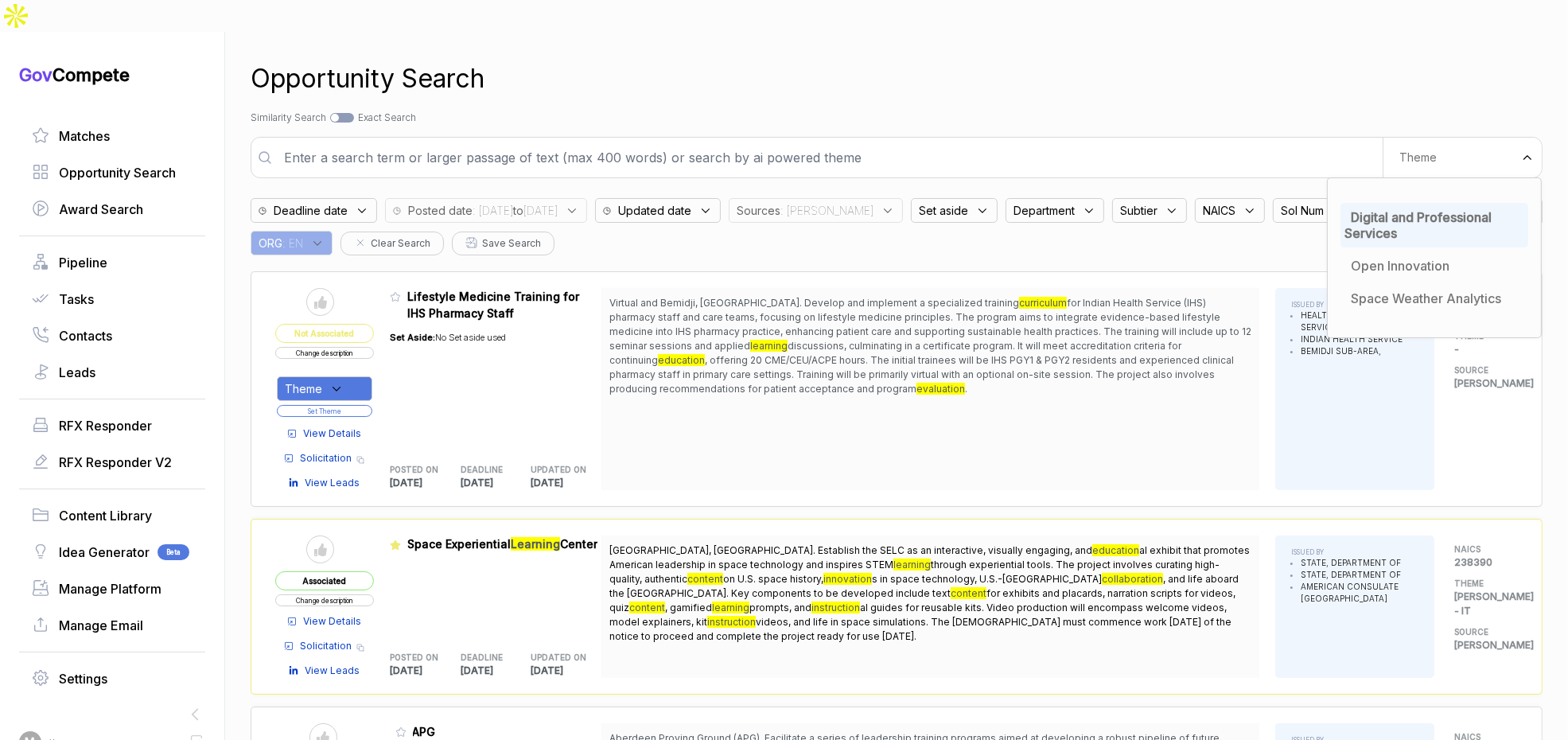
click at [1047, 76] on div "Opportunity Search Search by Topic Relevance Similarity Search Search by Exact …" at bounding box center [896, 402] width 1293 height 740
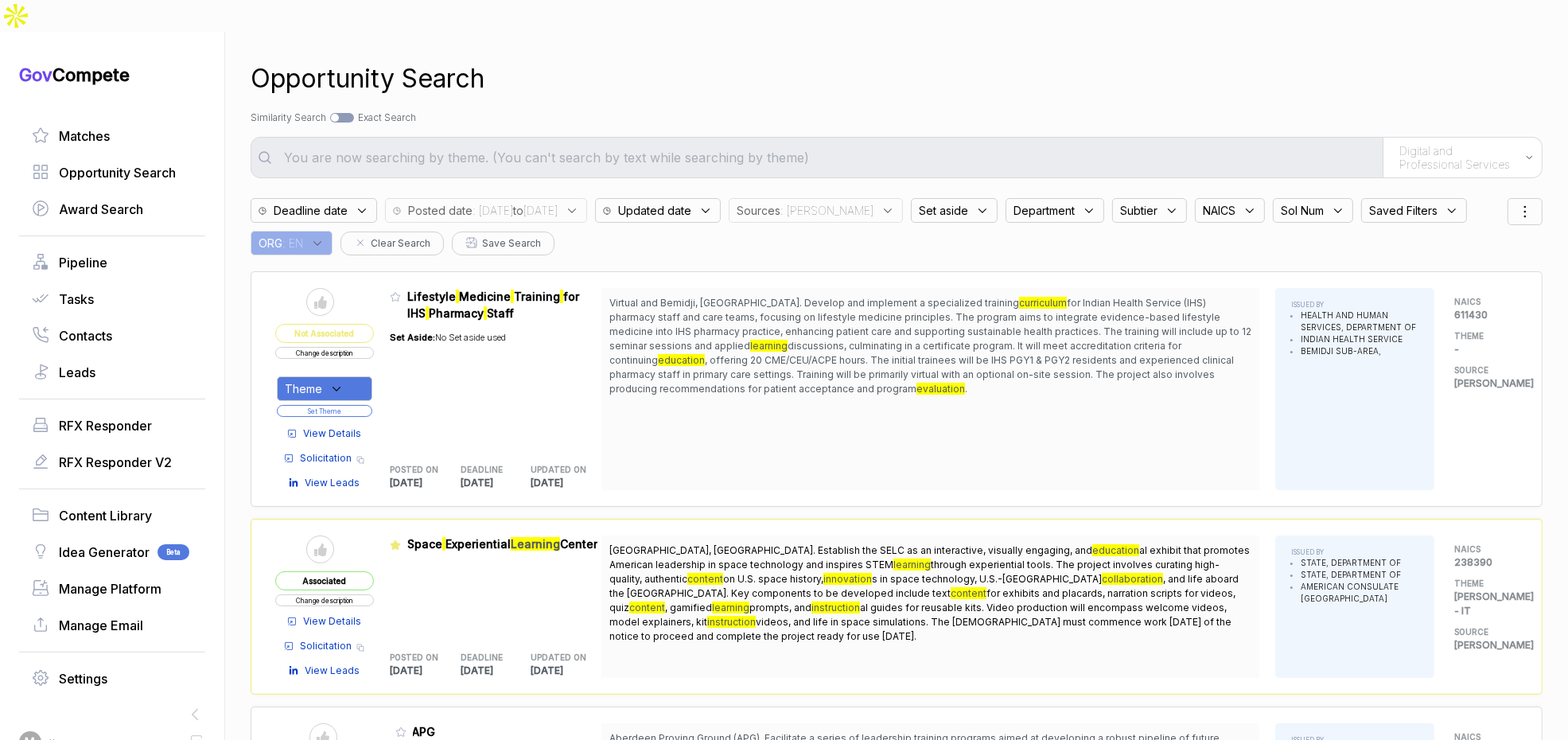
click at [843, 202] on span ": [PERSON_NAME]" at bounding box center [826, 210] width 93 height 17
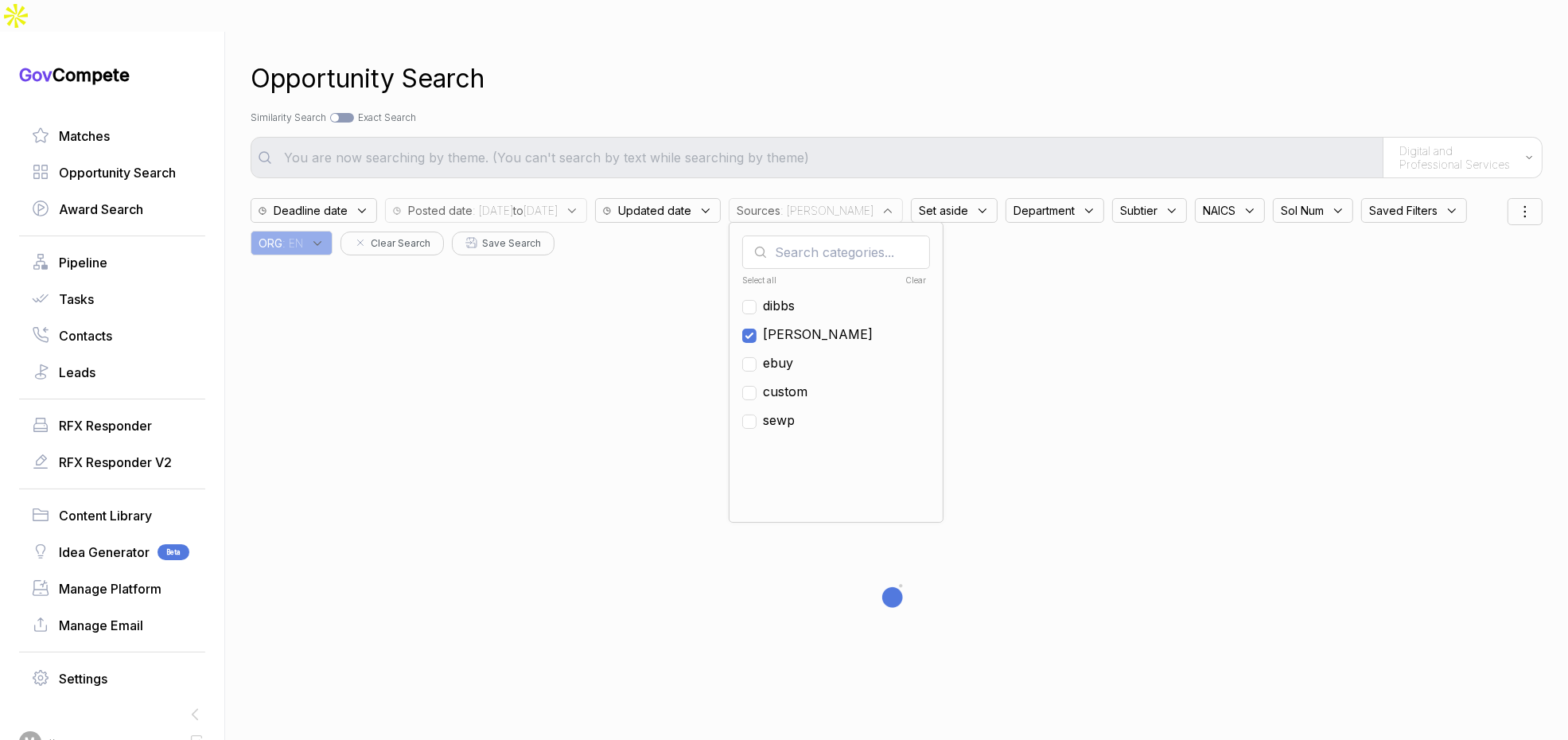
drag, startPoint x: 843, startPoint y: 300, endPoint x: 840, endPoint y: 315, distance: 15.3
click at [841, 324] on span "[PERSON_NAME]" at bounding box center [817, 334] width 110 height 19
checkbox input "false"
drag, startPoint x: 837, startPoint y: 329, endPoint x: 882, endPoint y: 179, distance: 156.6
click at [793, 353] on span "ebuy" at bounding box center [778, 362] width 30 height 19
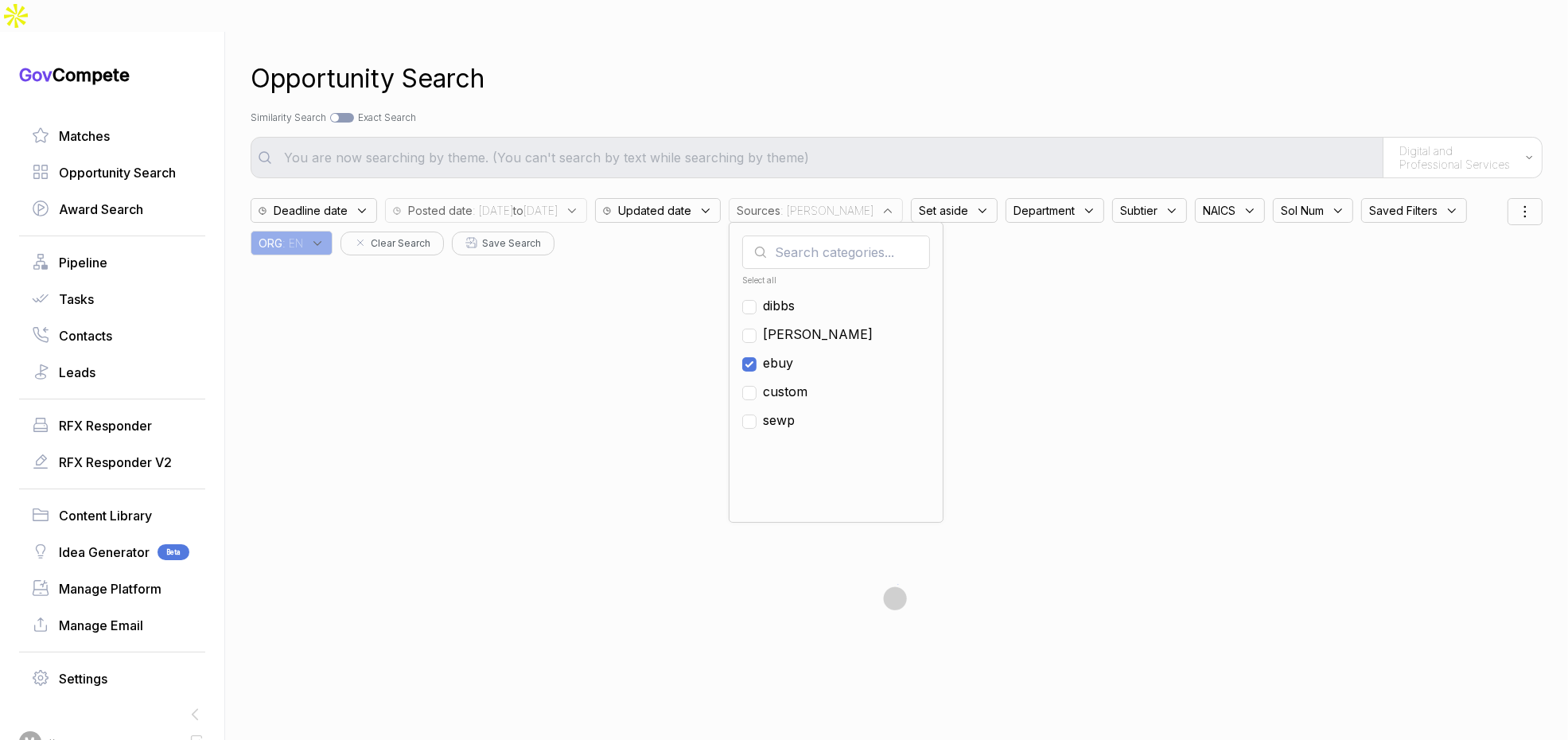
checkbox input "true"
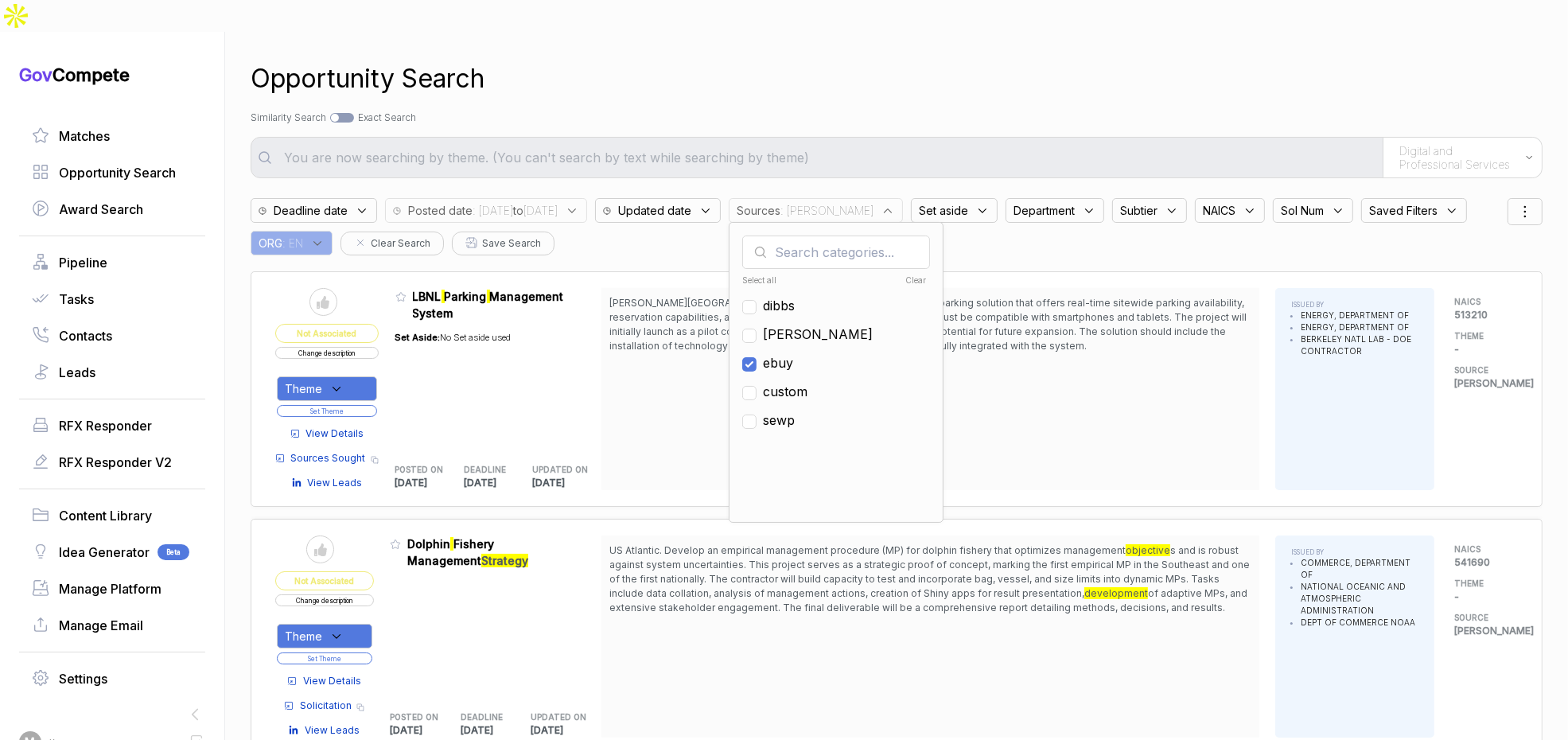
click at [933, 66] on div "Opportunity Search Search by Topic Relevance Similarity Search Search by Exact …" at bounding box center [896, 402] width 1293 height 740
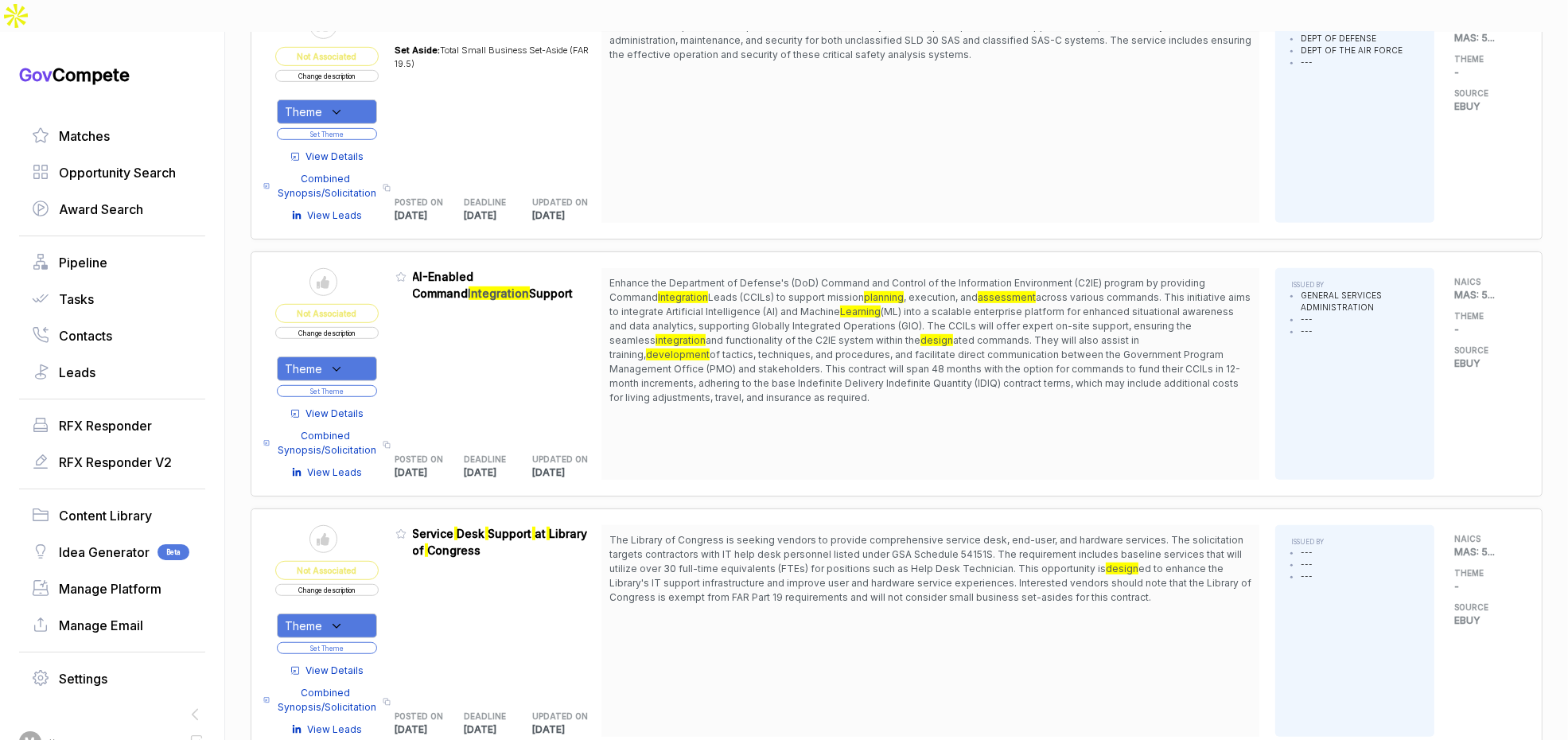
scroll to position [1249, 0]
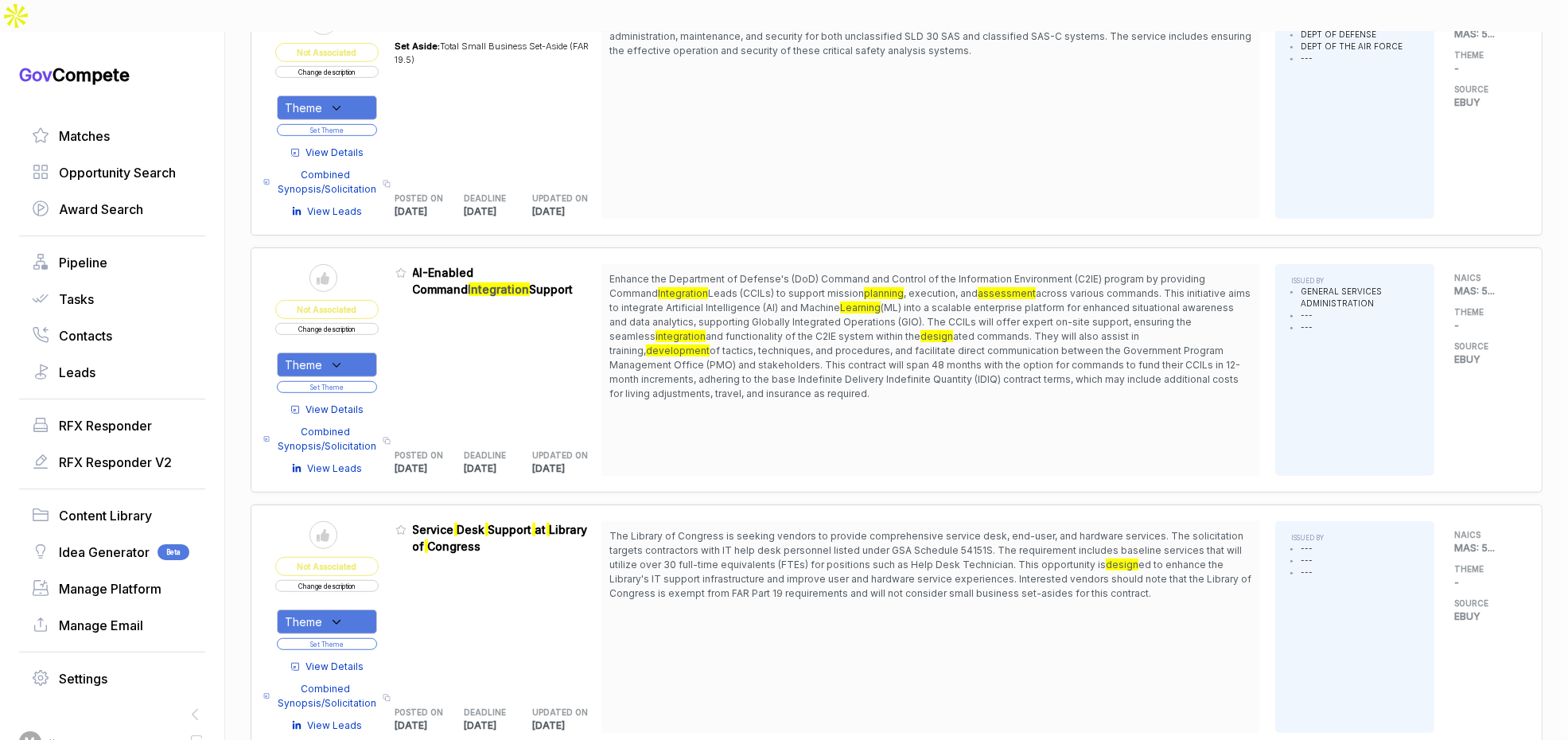
drag, startPoint x: 775, startPoint y: 242, endPoint x: 787, endPoint y: 256, distance: 18.4
click at [778, 272] on span "Enhance the Department of Defense's (DoD) Command and Control of the Informatio…" at bounding box center [930, 336] width 642 height 129
drag, startPoint x: 787, startPoint y: 255, endPoint x: 789, endPoint y: 265, distance: 10.2
click at [789, 272] on span "Enhance the Department of Defense's (DoD) Command and Control of the Informatio…" at bounding box center [930, 336] width 642 height 129
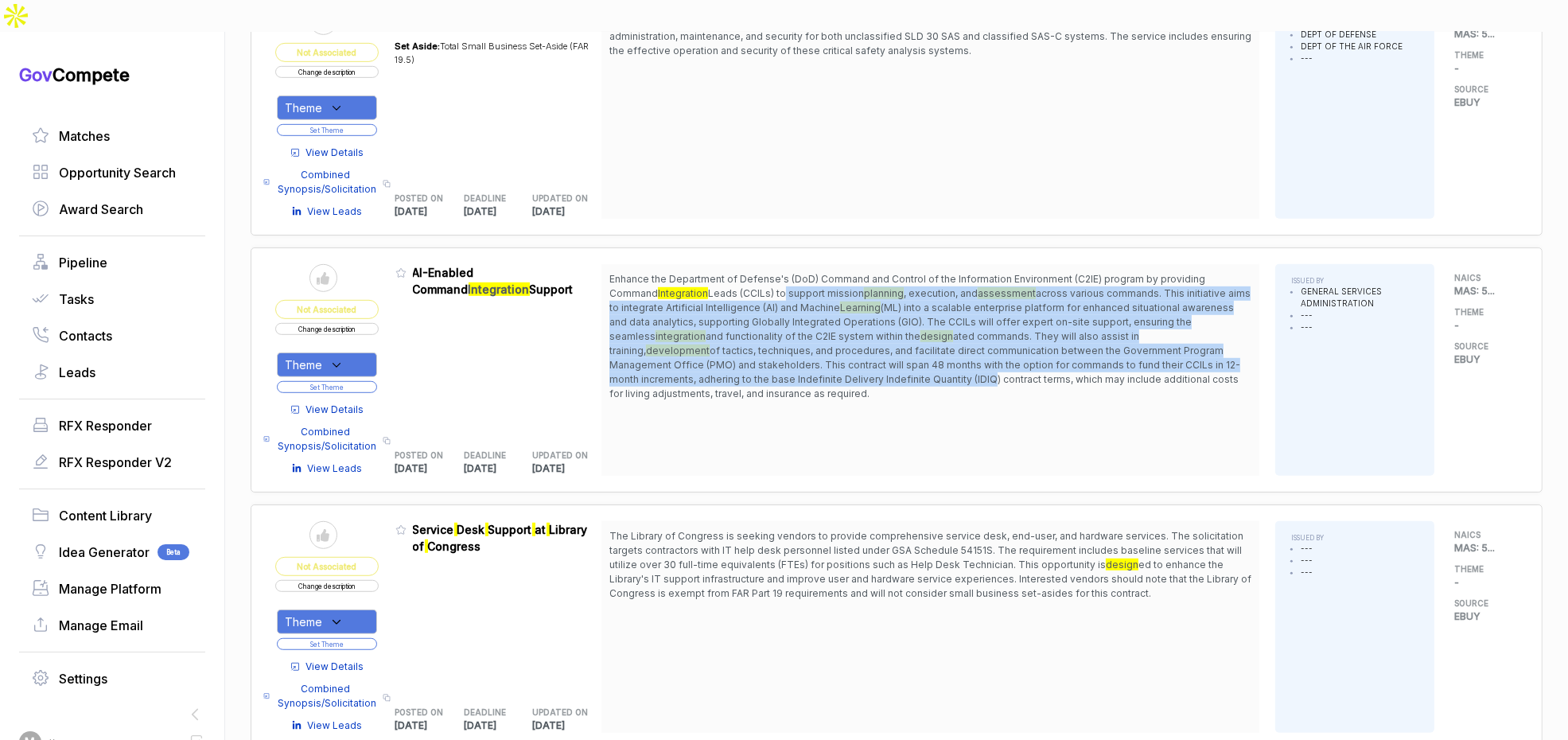
drag, startPoint x: 790, startPoint y: 261, endPoint x: 858, endPoint y: 352, distance: 113.6
click at [858, 352] on span "Enhance the Department of Defense's (DoD) Command and Control of the Informatio…" at bounding box center [930, 336] width 642 height 129
click at [860, 355] on span "Enhance the Department of Defense's (DoD) Command and Control of the Informatio…" at bounding box center [930, 336] width 642 height 129
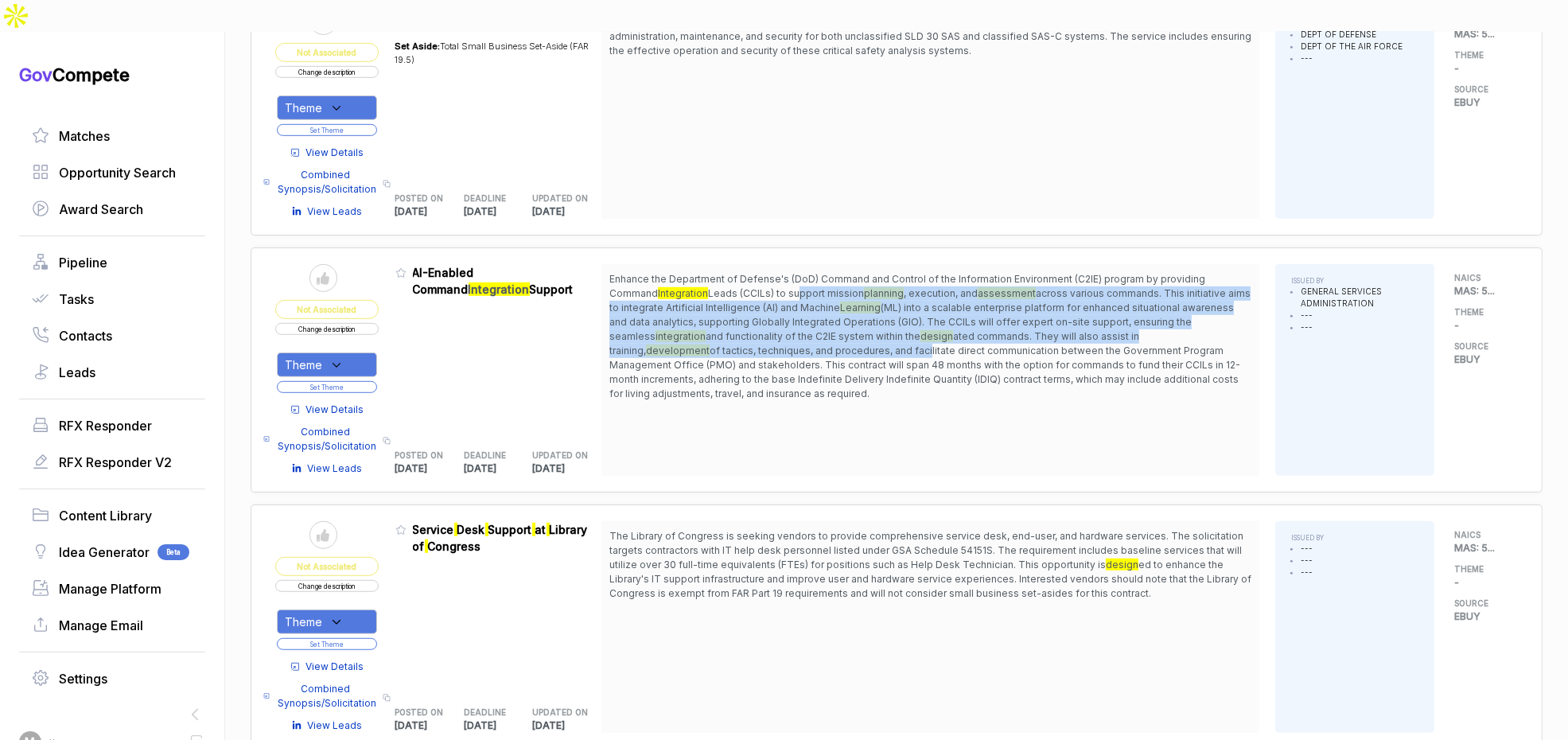
drag, startPoint x: 802, startPoint y: 251, endPoint x: 823, endPoint y: 322, distance: 74.0
click at [831, 311] on span "Enhance the Department of Defense's (DoD) Command and Control of the Informatio…" at bounding box center [930, 336] width 642 height 129
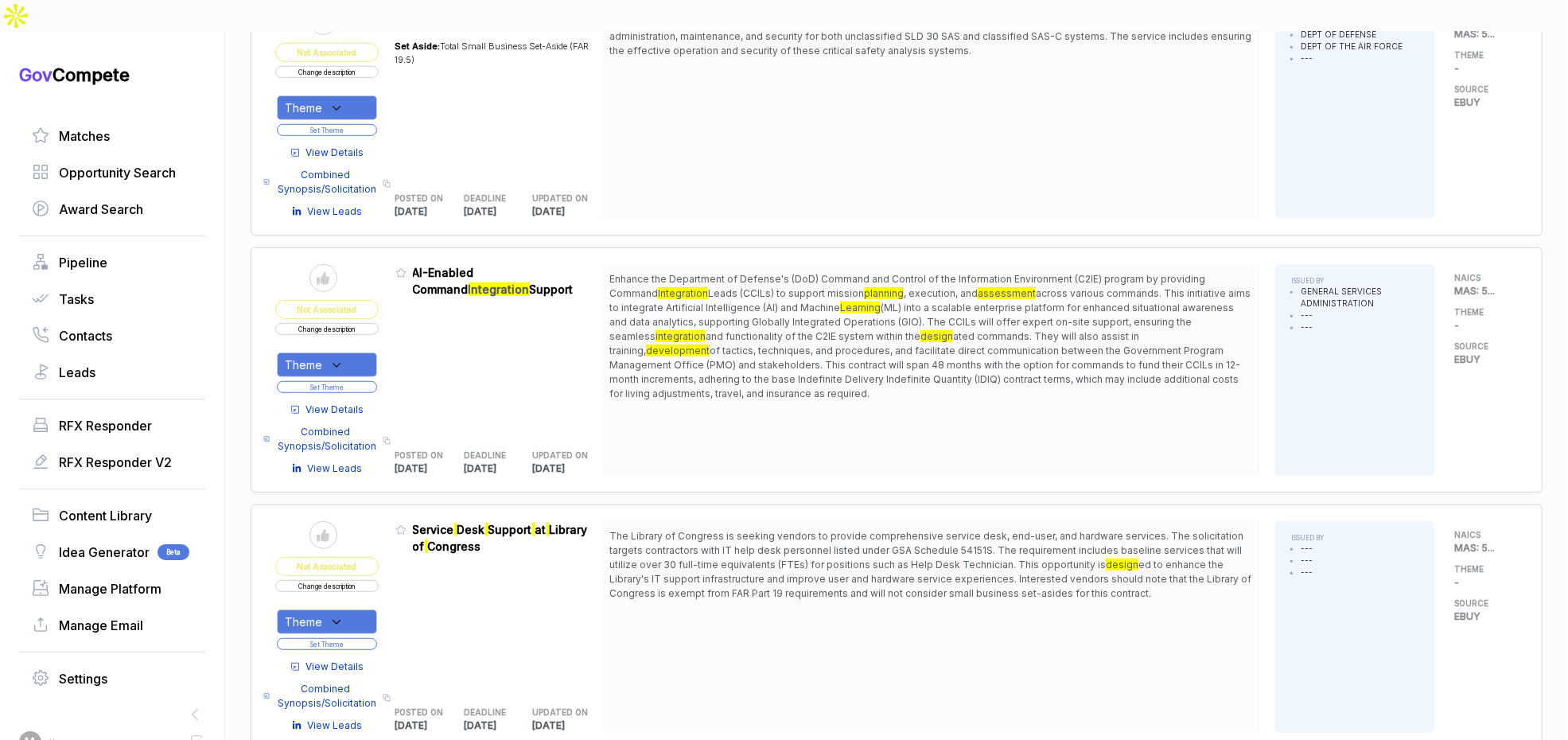
drag, startPoint x: 749, startPoint y: 382, endPoint x: 561, endPoint y: 404, distance: 189.3
click at [743, 382] on div "Enhance the Department of Defense's (DoD) Command and Control of the Informatio…" at bounding box center [930, 370] width 658 height 212
click at [341, 403] on span "View Details" at bounding box center [334, 410] width 58 height 15
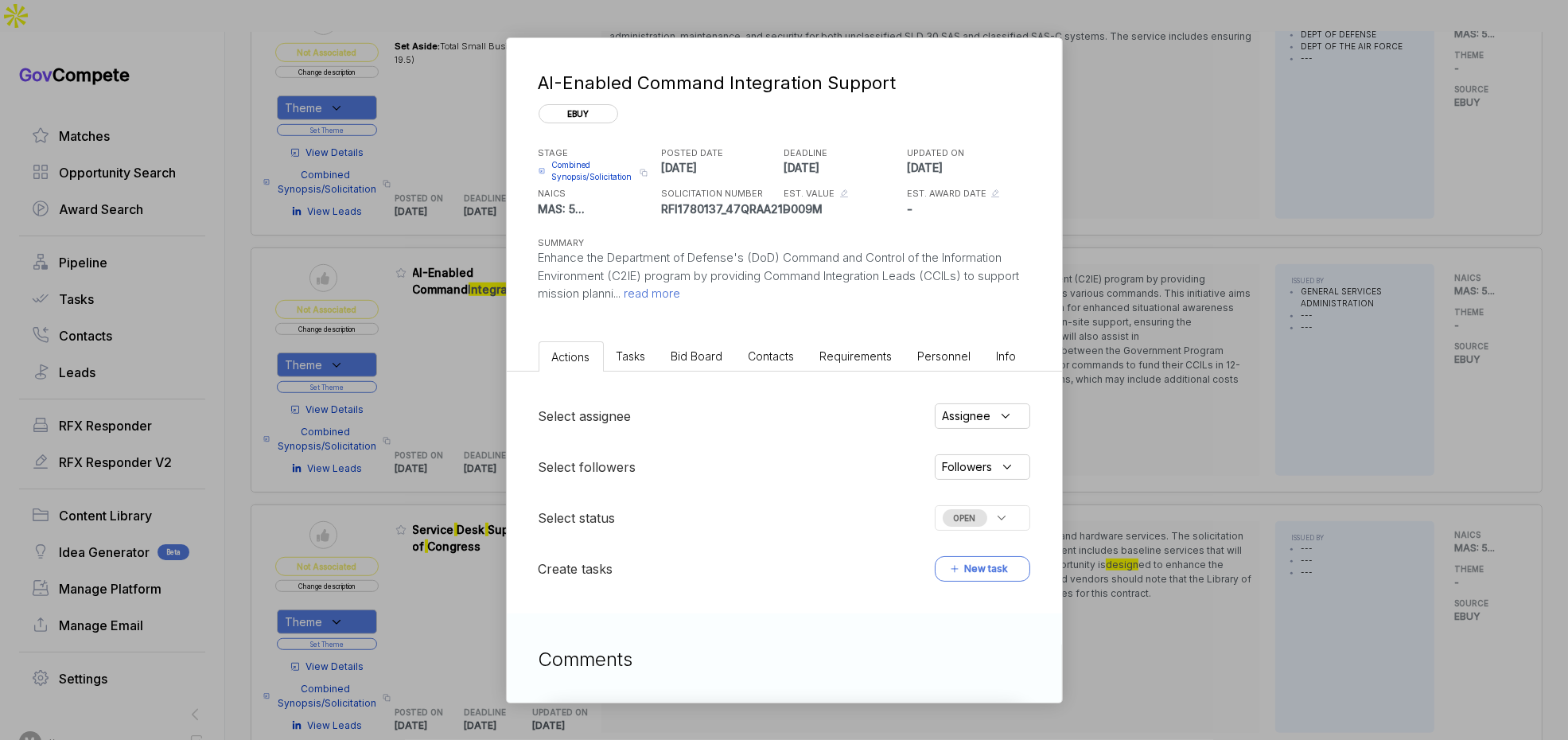
click at [695, 352] on span "Bid Board" at bounding box center [697, 356] width 52 height 14
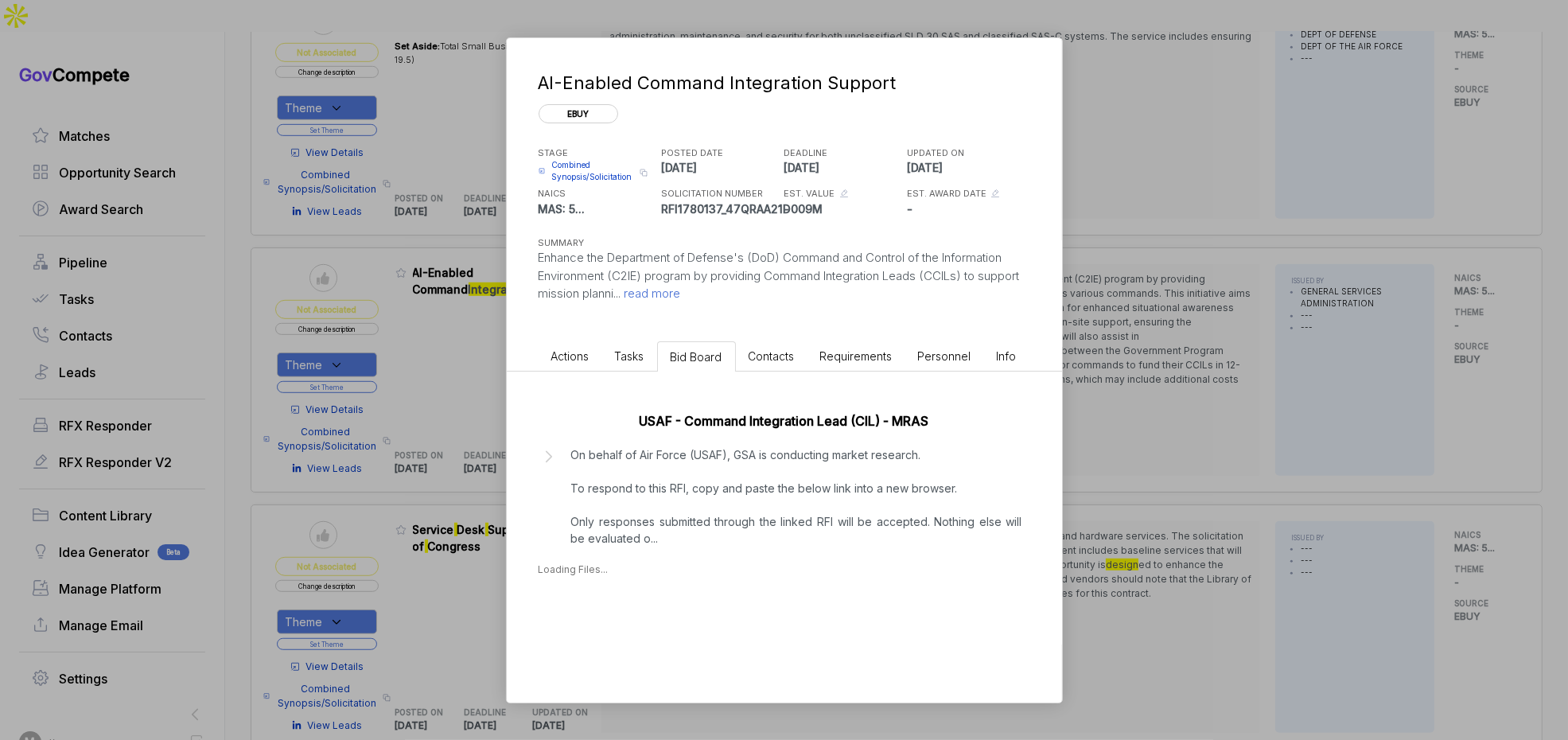
drag, startPoint x: 685, startPoint y: 493, endPoint x: 696, endPoint y: 506, distance: 17.0
click at [686, 493] on p "On behalf of Air Force (USAF), GSA is conducting market research. To respond to…" at bounding box center [797, 496] width 451 height 100
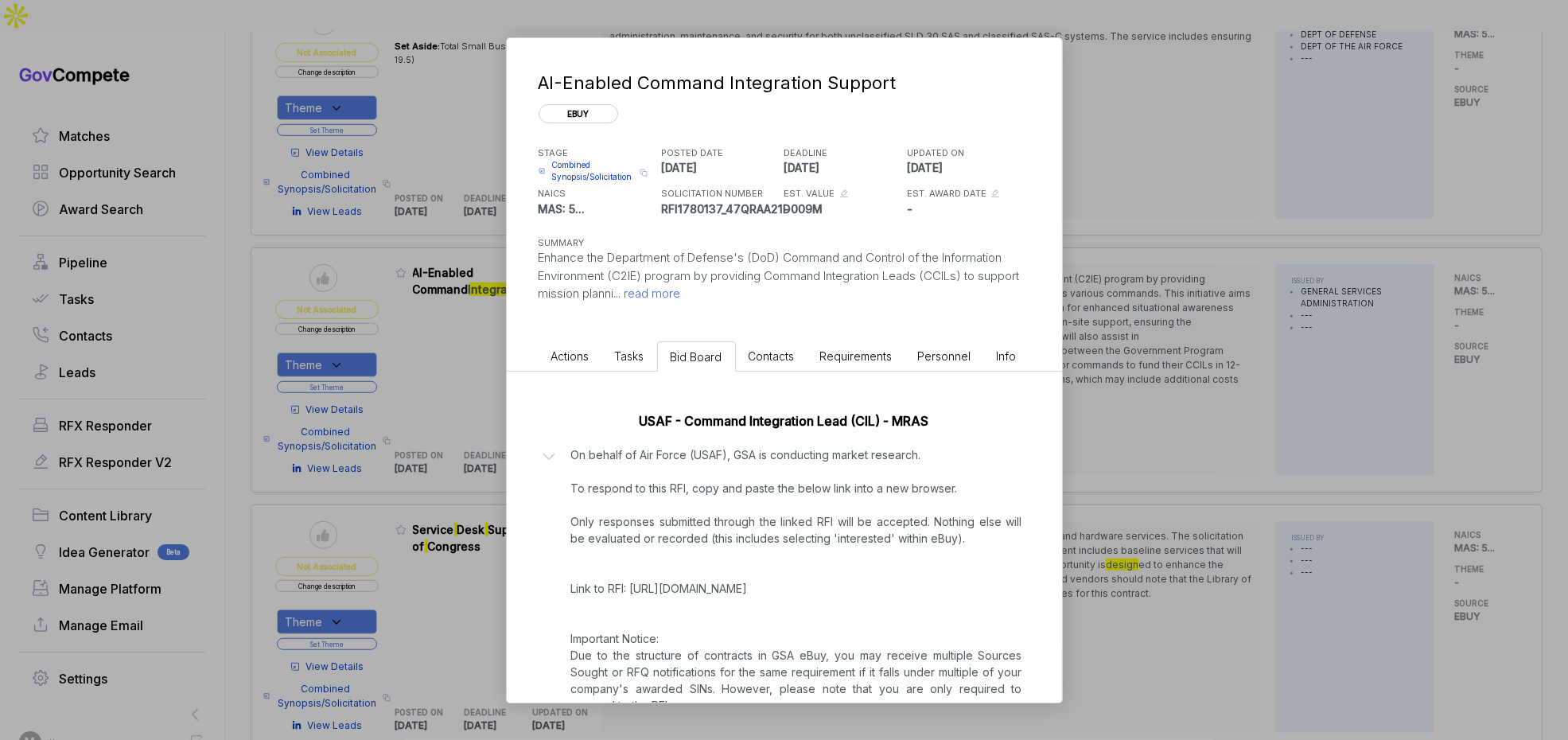
scroll to position [276, 0]
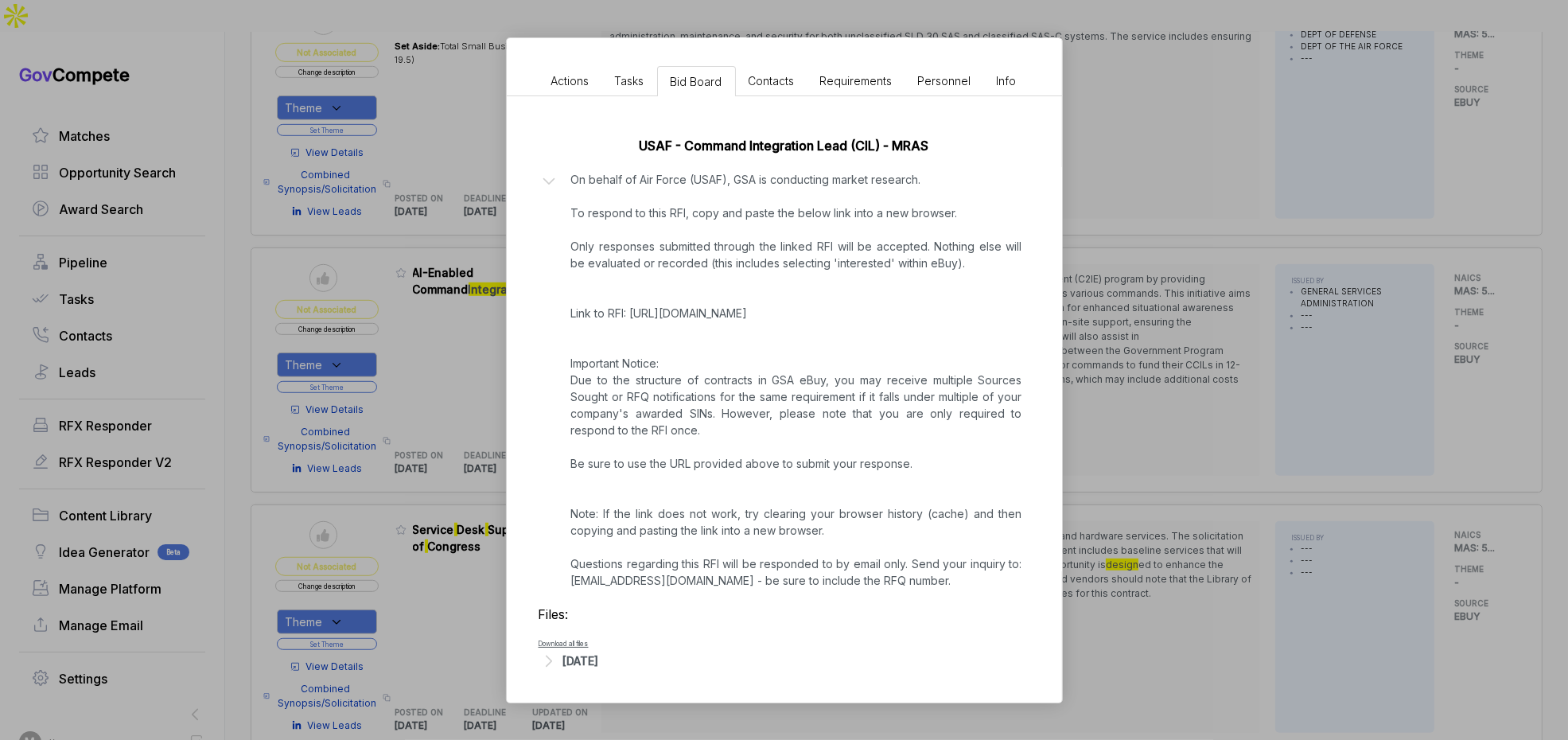
click at [592, 664] on div "[DATE]" at bounding box center [580, 661] width 36 height 17
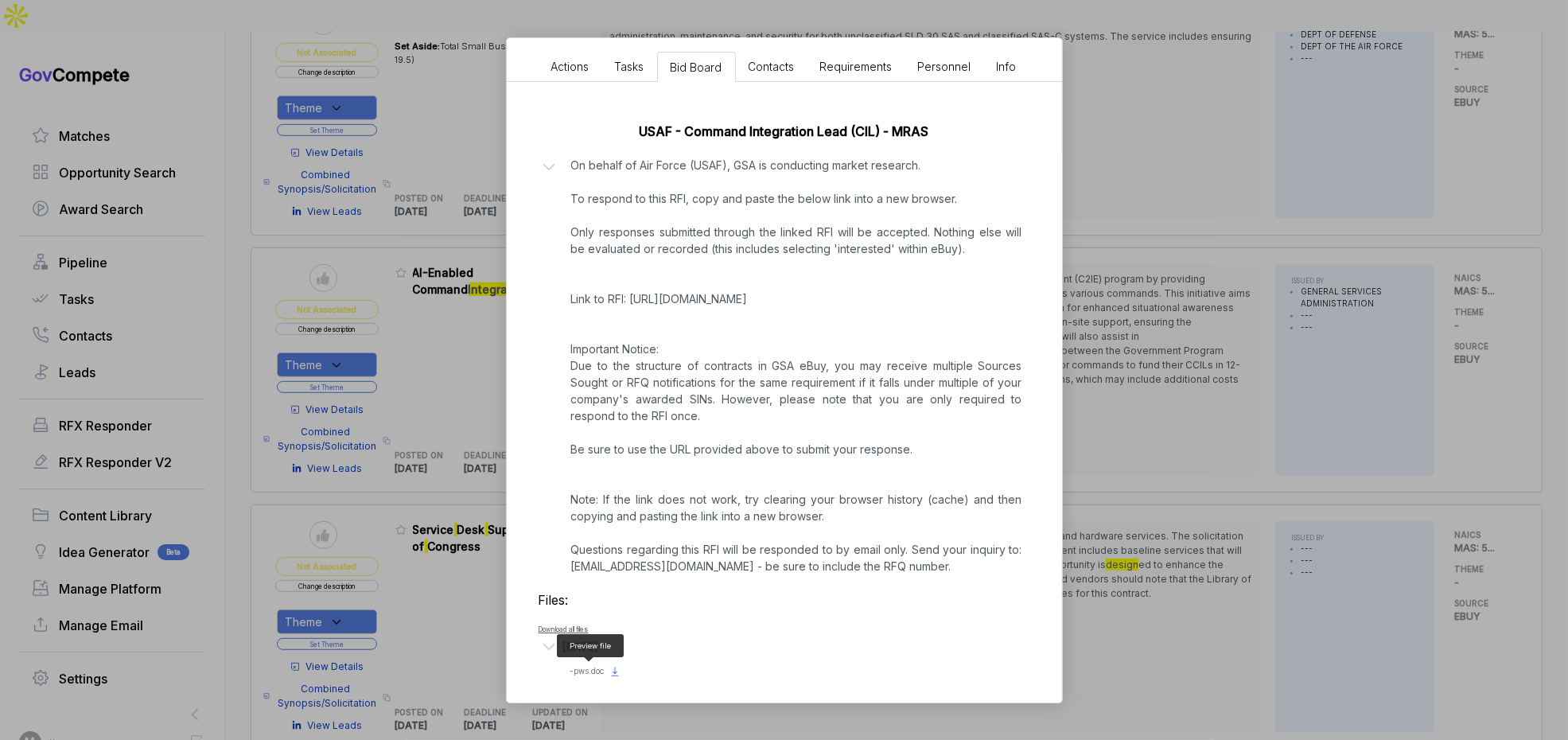
scroll to position [296, 0]
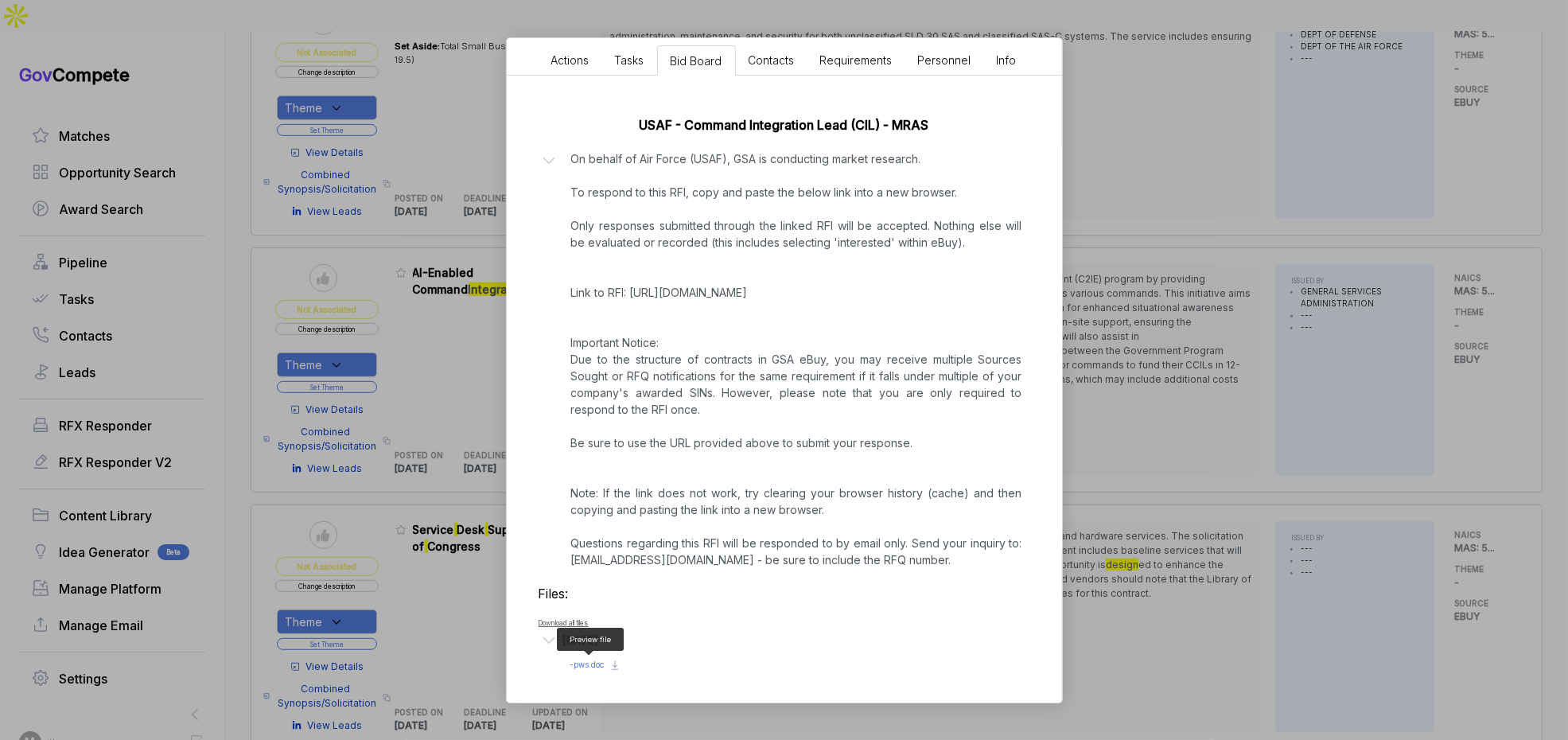
click at [585, 665] on span "- pws.doc" at bounding box center [587, 664] width 34 height 9
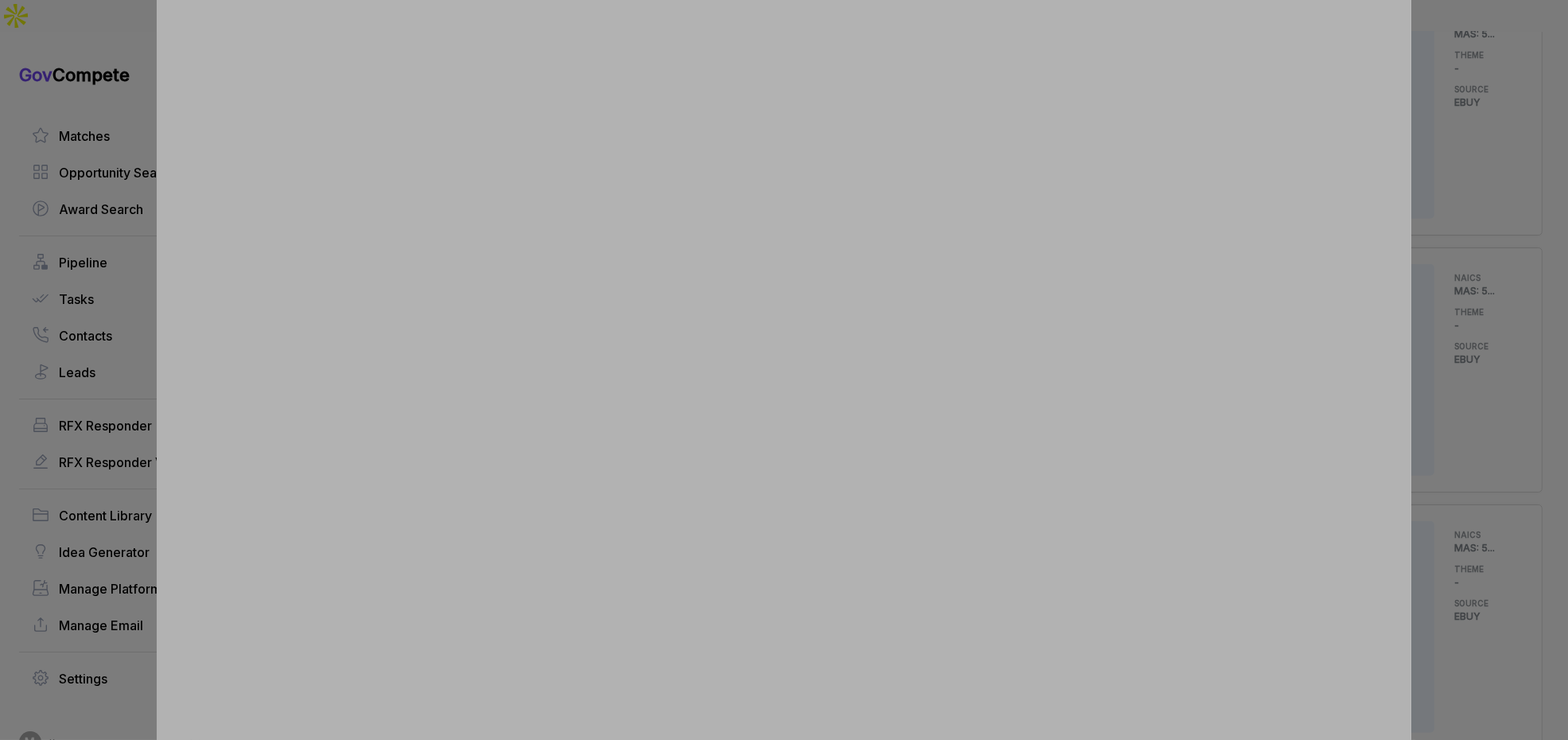
click at [1436, 347] on div at bounding box center [784, 370] width 1568 height 740
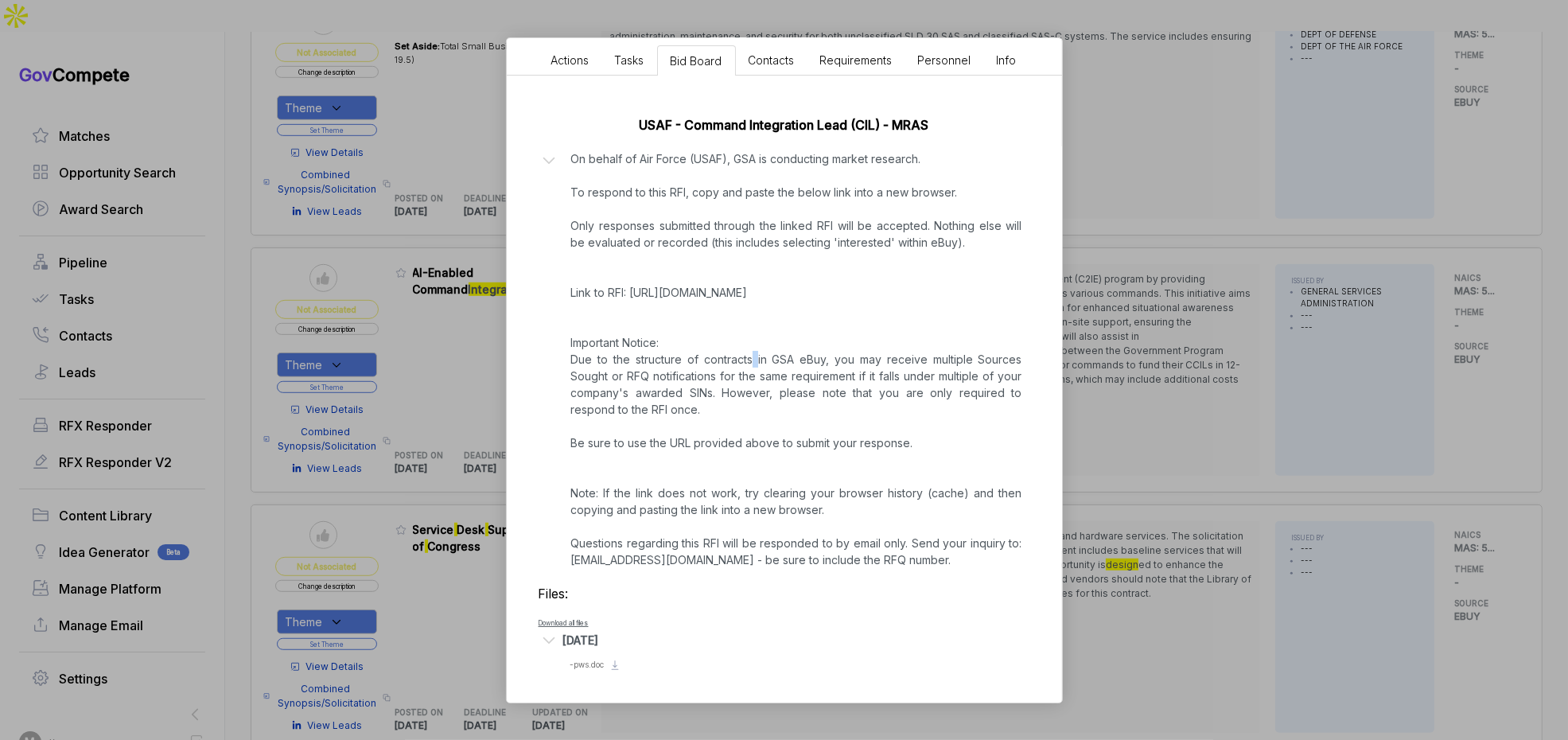
click at [1436, 347] on div "AI-Enabled Command Integration Support ebuy STAGE Combined Synopsis/Solicitatio…" at bounding box center [784, 370] width 1568 height 740
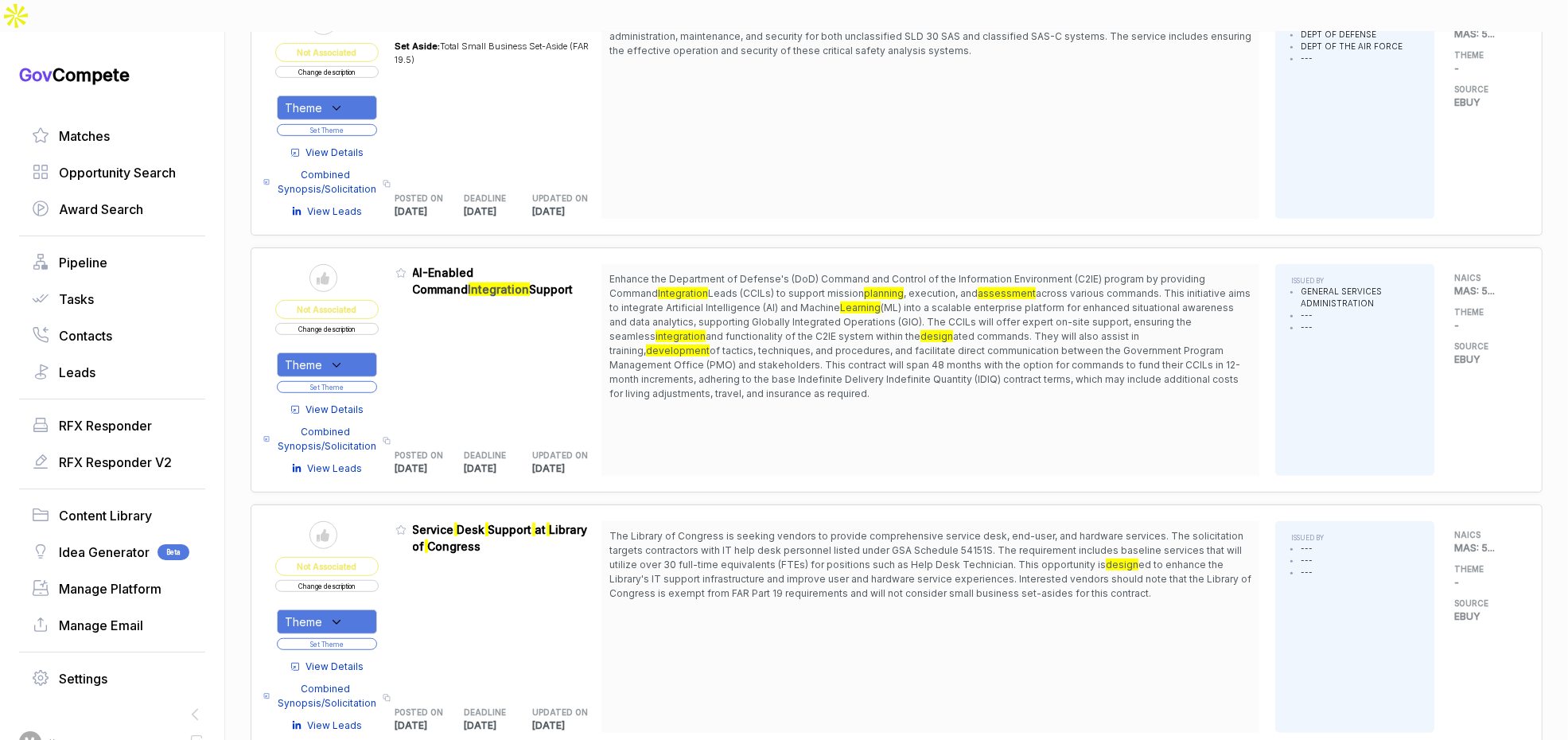
click at [357, 353] on div "Theme" at bounding box center [327, 365] width 100 height 25
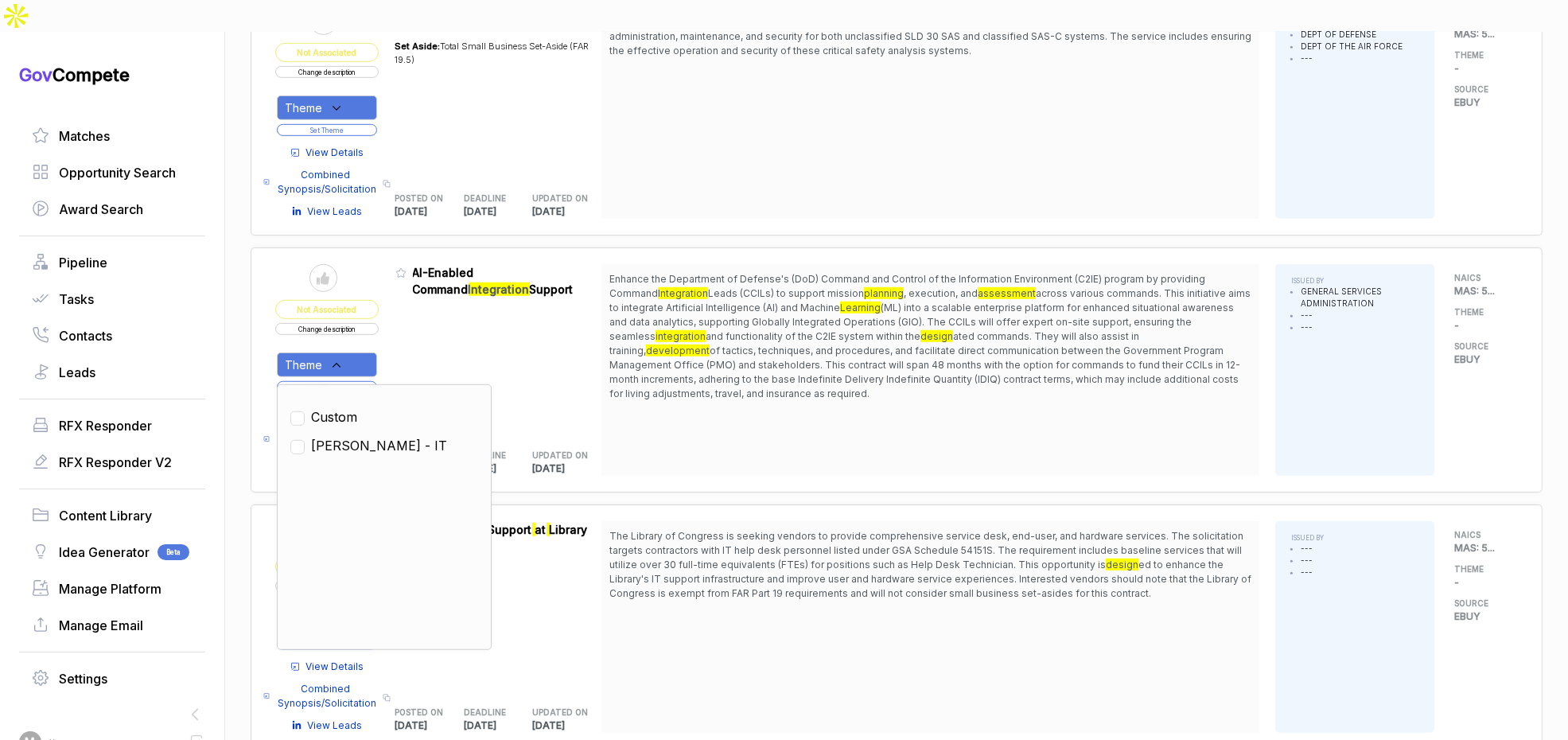
drag, startPoint x: 354, startPoint y: 413, endPoint x: 397, endPoint y: 347, distance: 78.8
click at [362, 436] on span "[PERSON_NAME] - IT" at bounding box center [380, 445] width 136 height 19
checkbox input "true"
drag, startPoint x: 423, startPoint y: 321, endPoint x: 391, endPoint y: 343, distance: 38.8
click at [418, 324] on div "Admin: Click to change feature to 1 RFI1780137_47QRAA21D009M AI-Enabled Command…" at bounding box center [498, 370] width 207 height 212
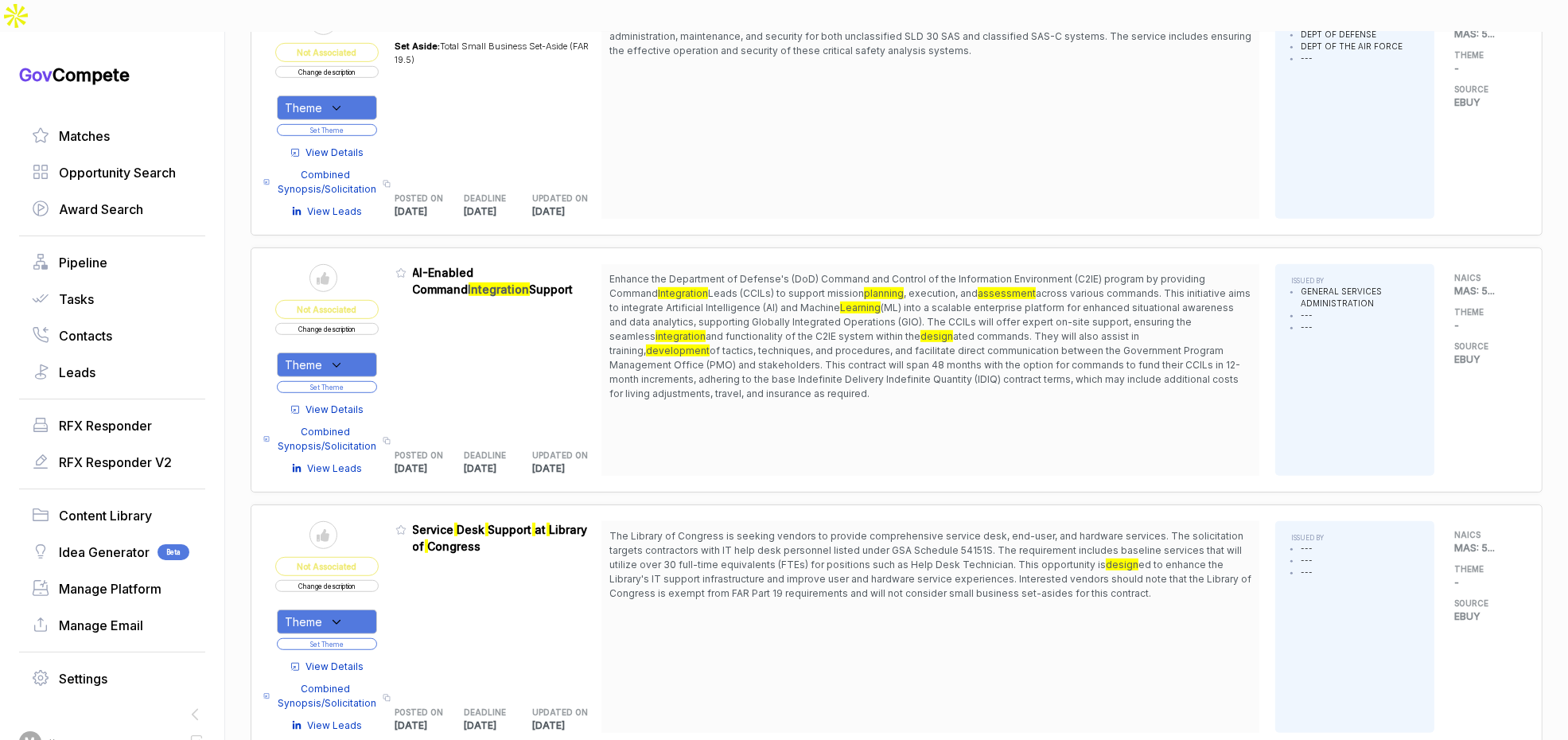
click at [369, 382] on button "Set Theme" at bounding box center [327, 387] width 100 height 12
click at [368, 382] on button "Set Theme" at bounding box center [327, 387] width 100 height 12
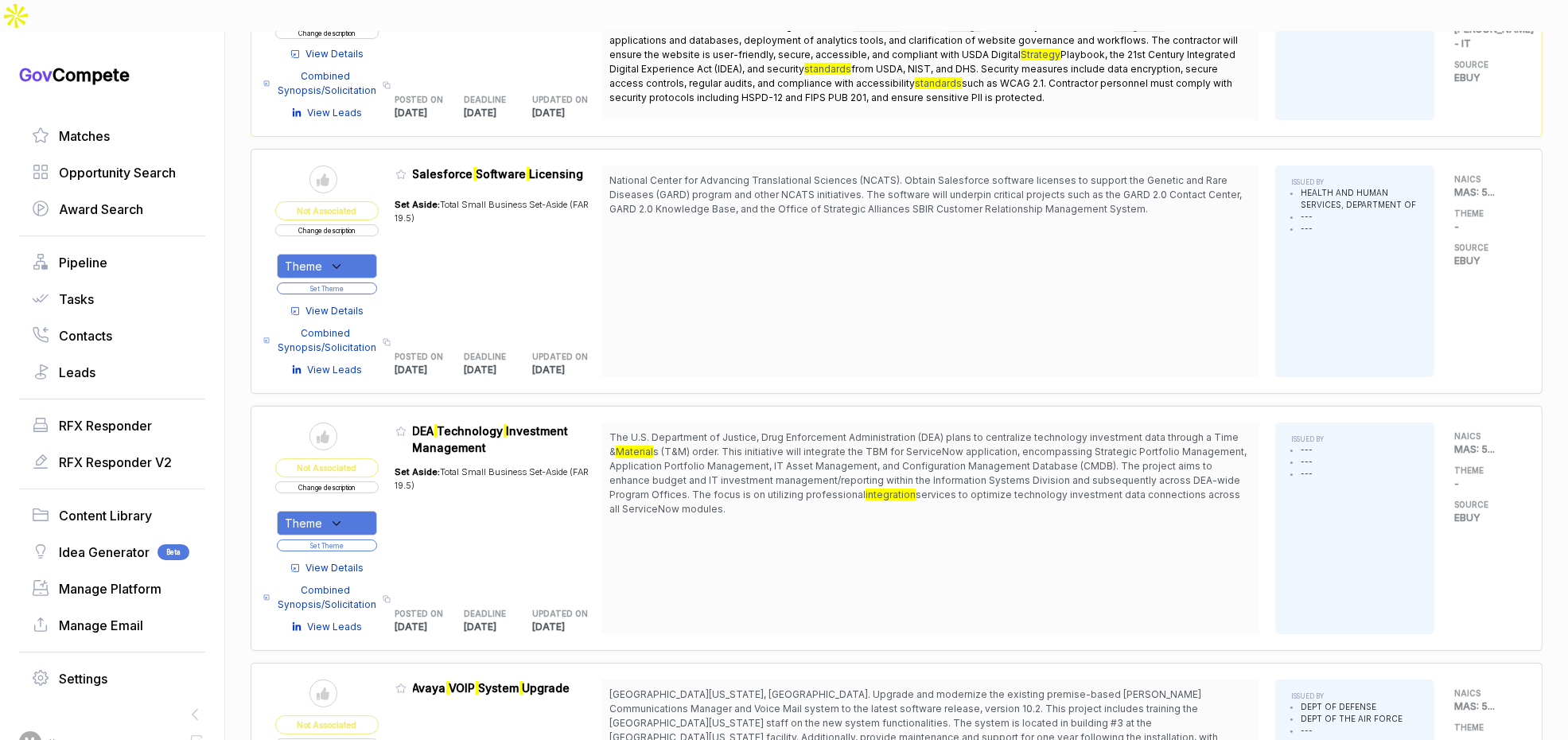
scroll to position [312, 0]
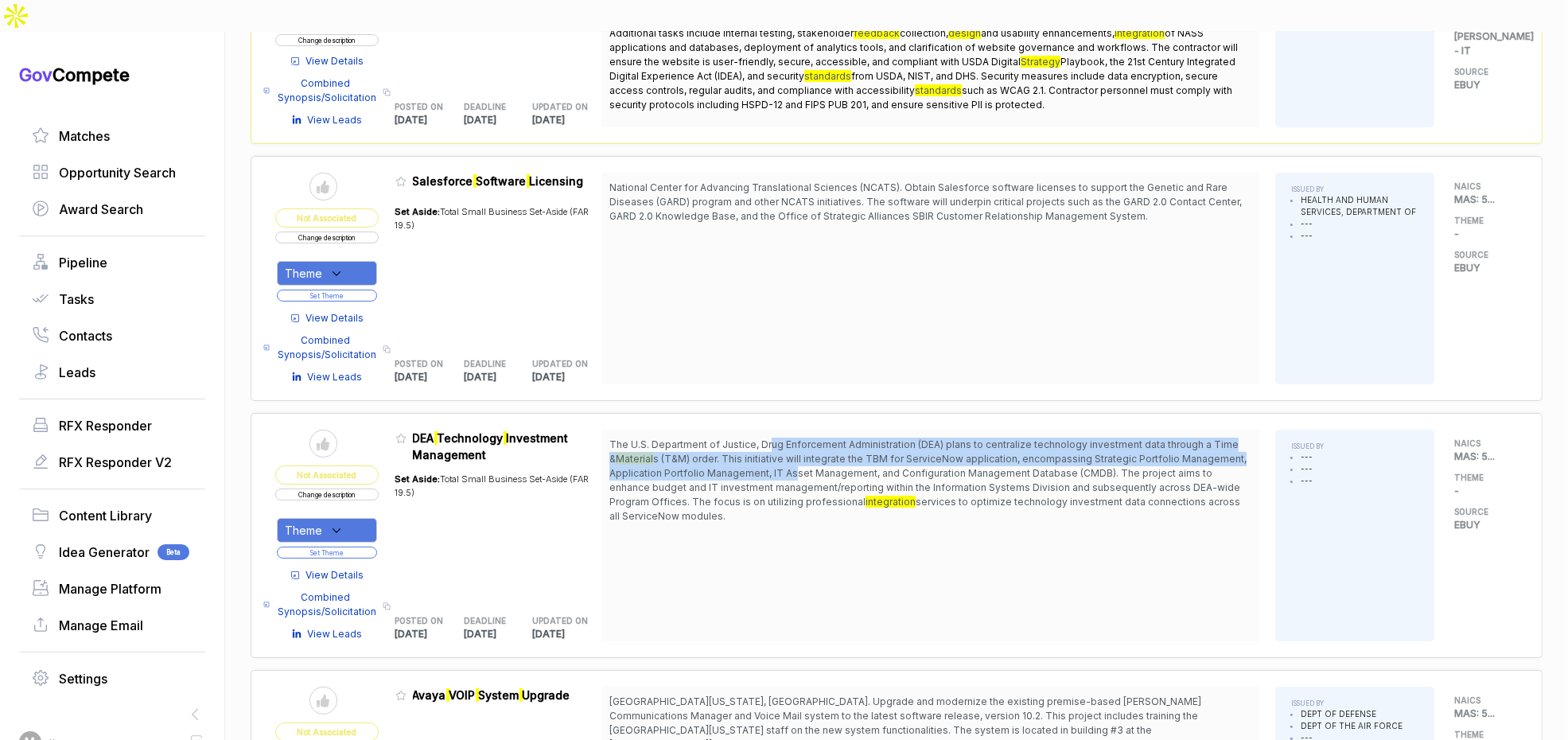
drag, startPoint x: 778, startPoint y: 417, endPoint x: 791, endPoint y: 453, distance: 38.3
click at [797, 448] on span "The U.S. Department of Justice, Drug Enforcement Administration (DEA) plans to …" at bounding box center [930, 480] width 642 height 86
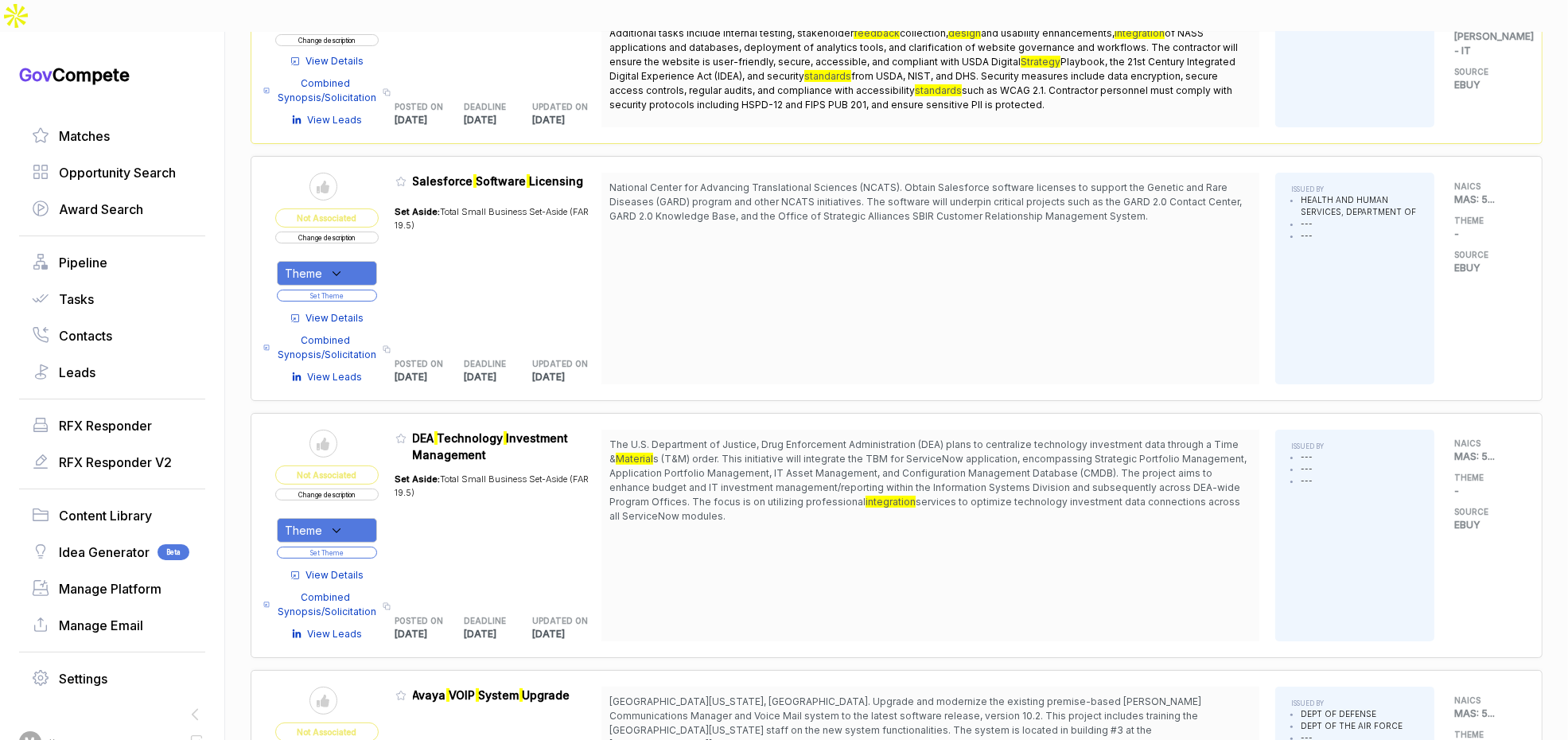
click at [354, 569] on span "View Details" at bounding box center [334, 576] width 58 height 15
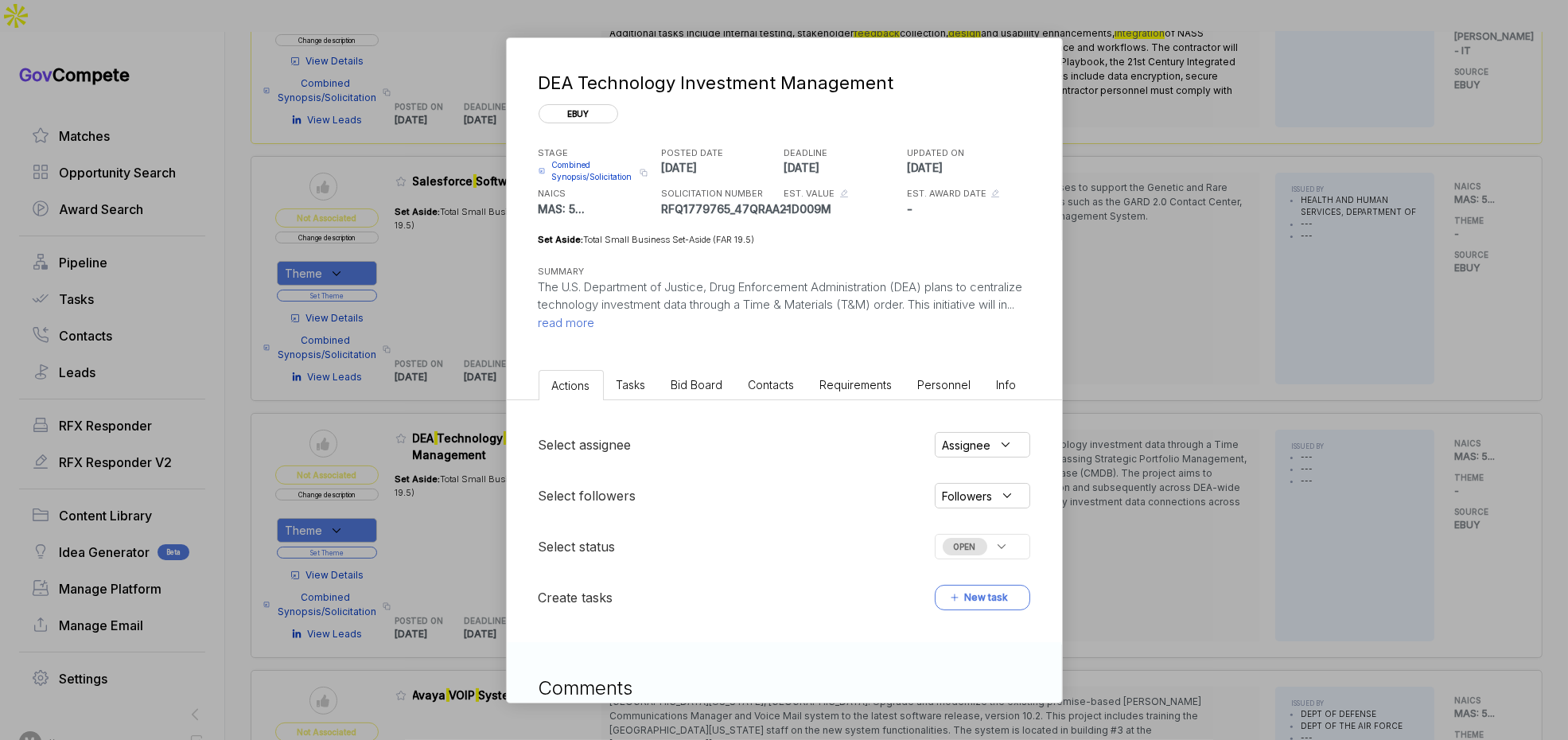
click at [695, 379] on span "Bid Board" at bounding box center [697, 384] width 52 height 14
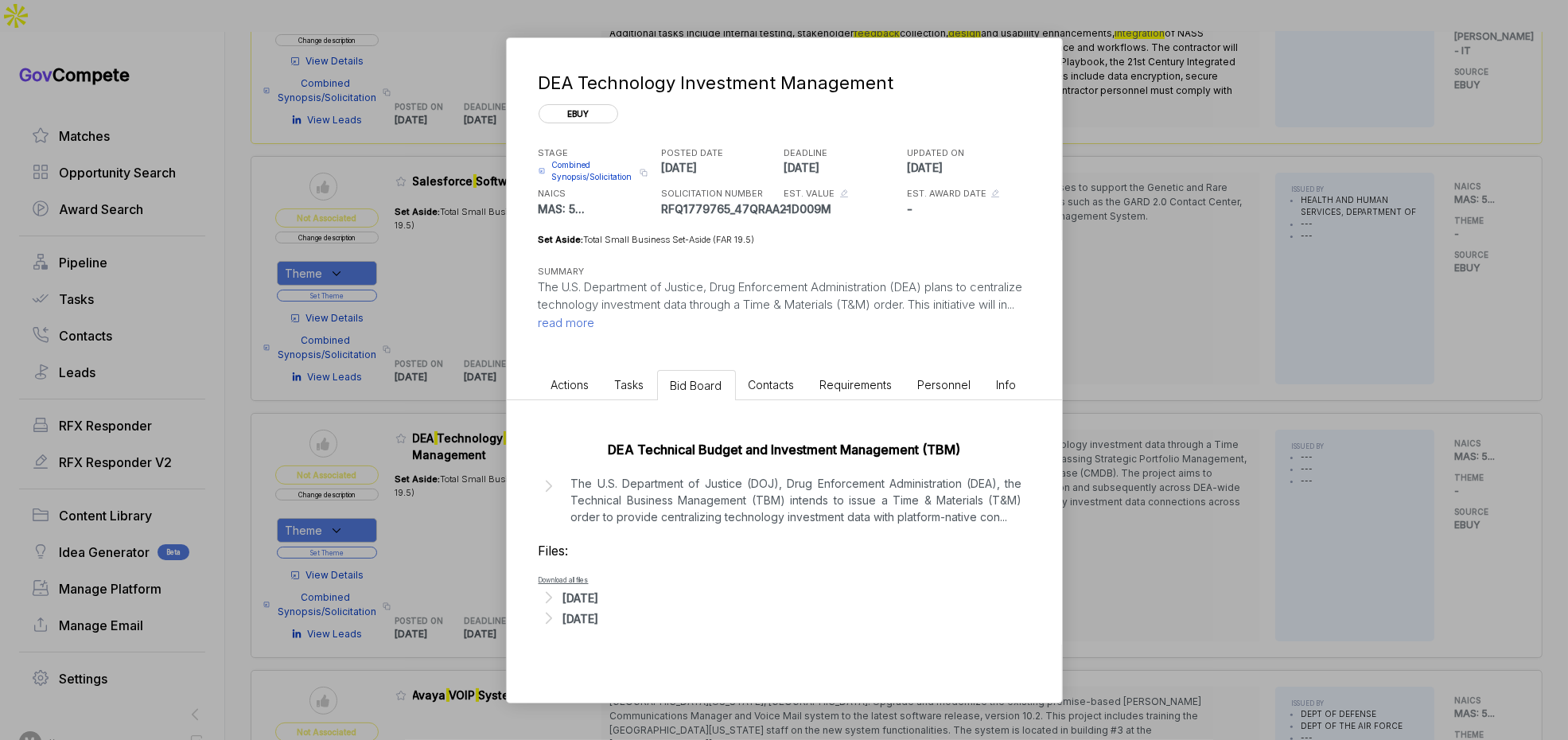
click at [599, 593] on div "[DATE]" at bounding box center [580, 598] width 36 height 17
click at [599, 622] on div "[DATE]" at bounding box center [580, 627] width 36 height 17
click at [595, 329] on span "read more" at bounding box center [567, 323] width 56 height 15
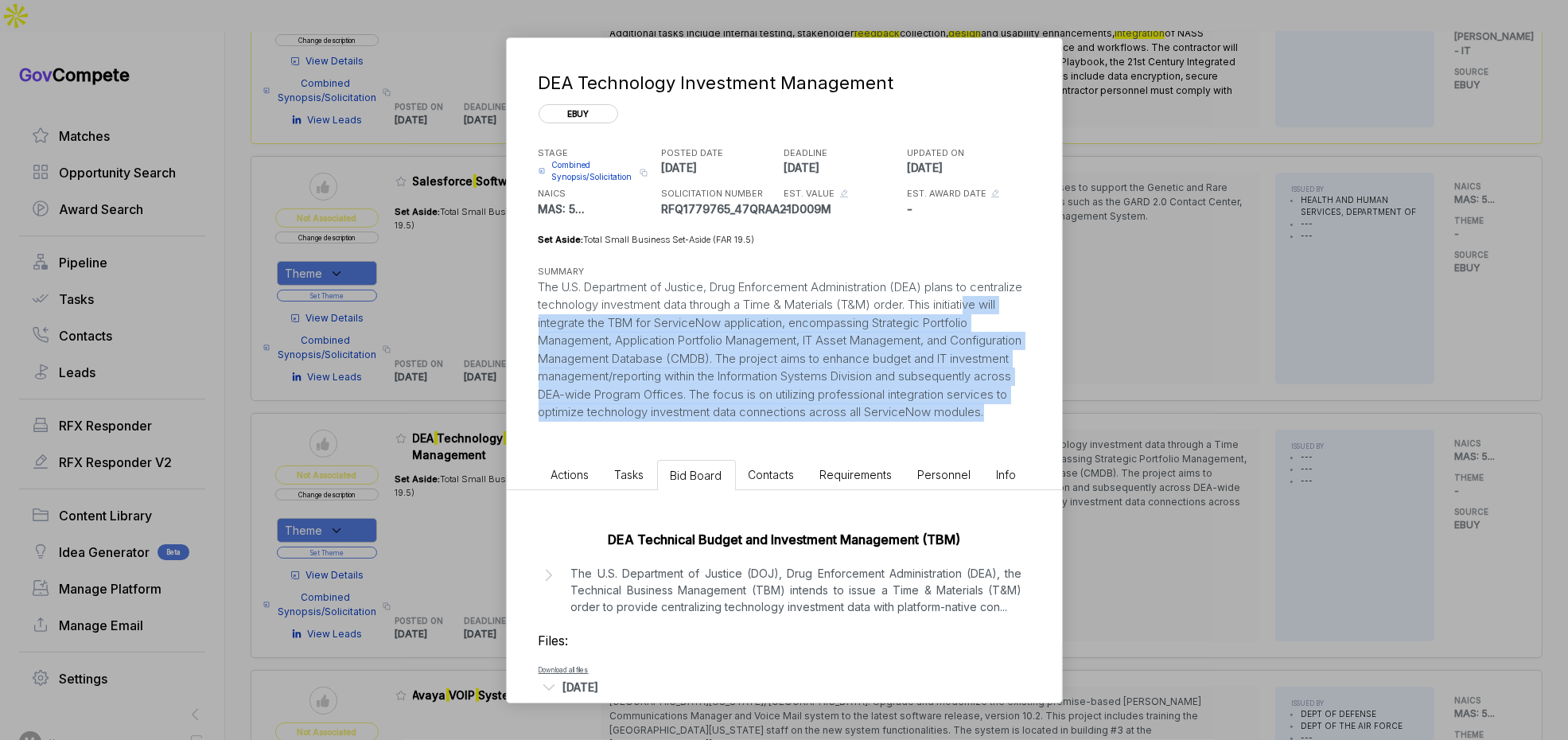
drag, startPoint x: 717, startPoint y: 429, endPoint x: 622, endPoint y: 387, distance: 103.9
click at [570, 317] on div "The U.S. Department of Justice, Drug Enforcement Administration (DEA) plans to …" at bounding box center [785, 349] width 492 height 143
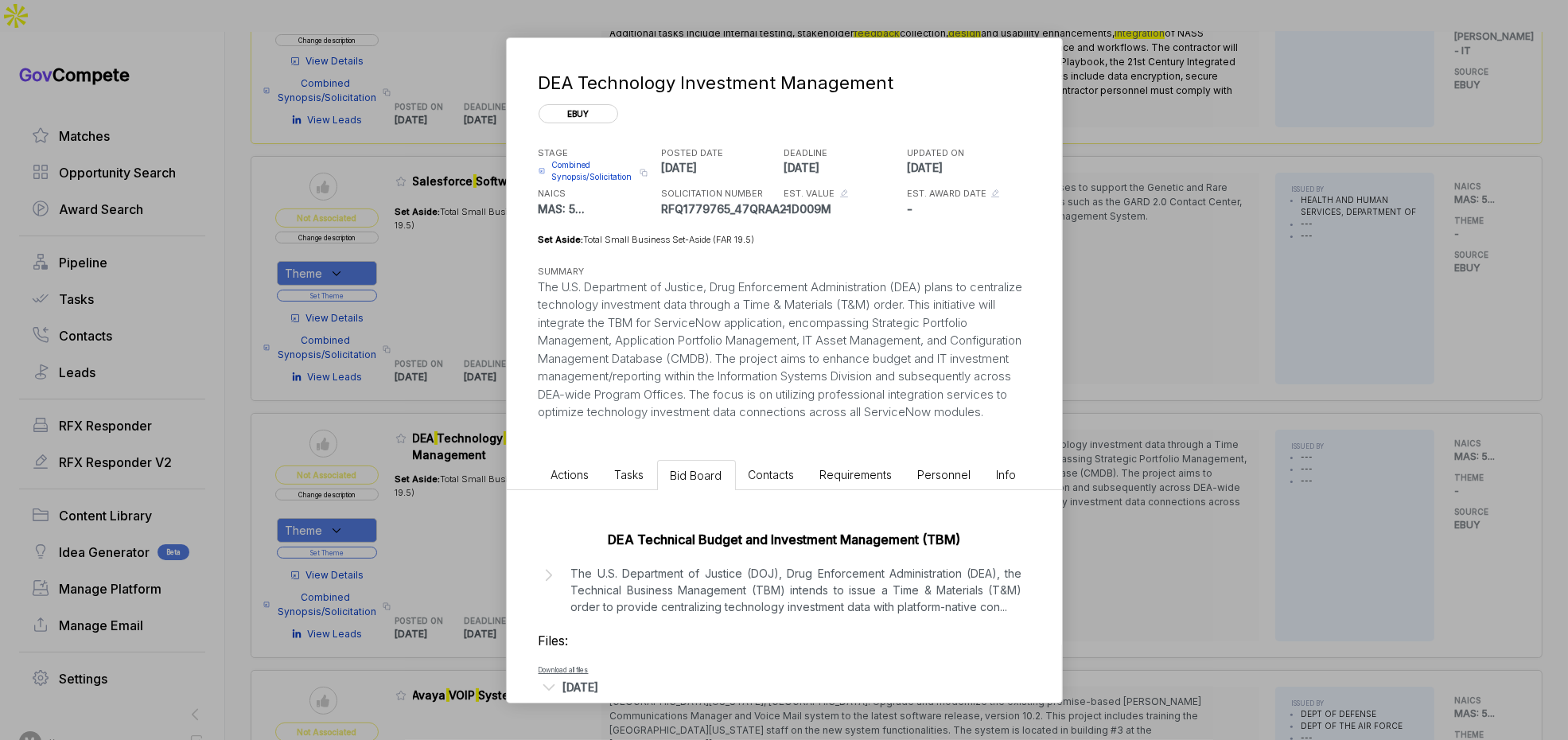
click at [706, 593] on p "The U.S. Department of Justice (DOJ), Drug Enforcement Administration (DEA), th…" at bounding box center [797, 590] width 451 height 50
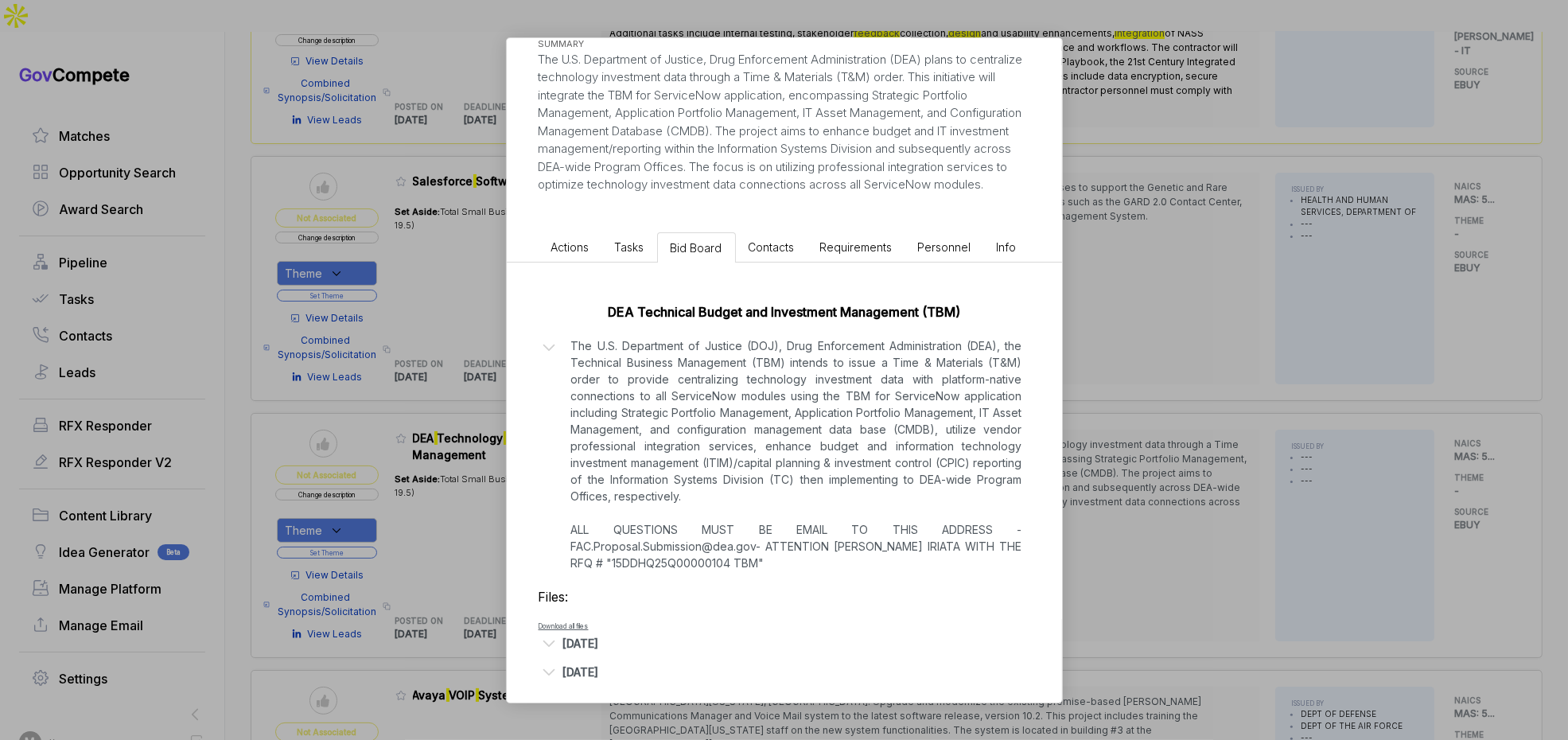
scroll to position [230, 0]
click at [700, 498] on p "The U.S. Department of Justice (DOJ), Drug Enforcement Administration (DEA), th…" at bounding box center [797, 452] width 451 height 234
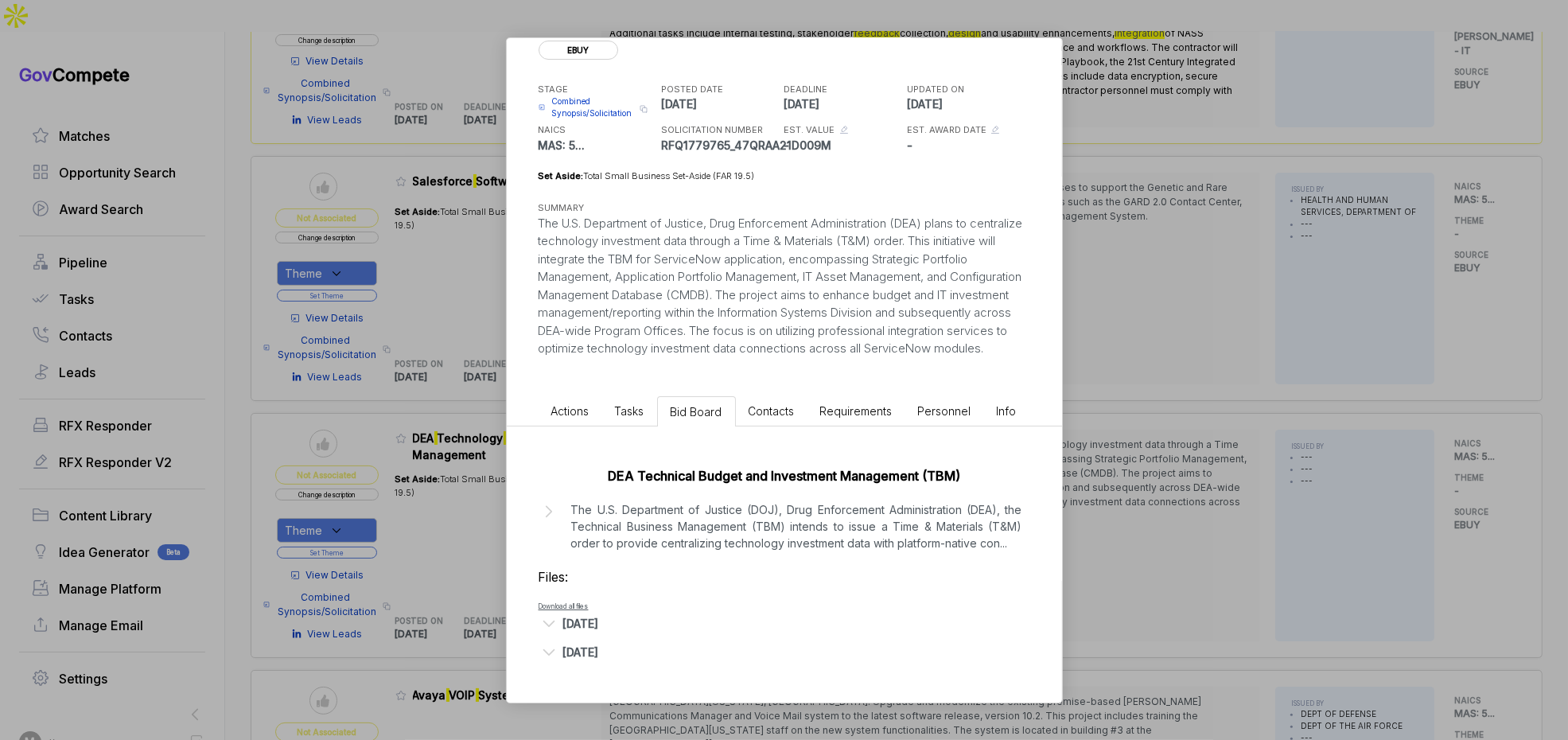
click at [700, 508] on p "The U.S. Department of Justice (DOJ), Drug Enforcement Administration (DEA), th…" at bounding box center [797, 526] width 451 height 50
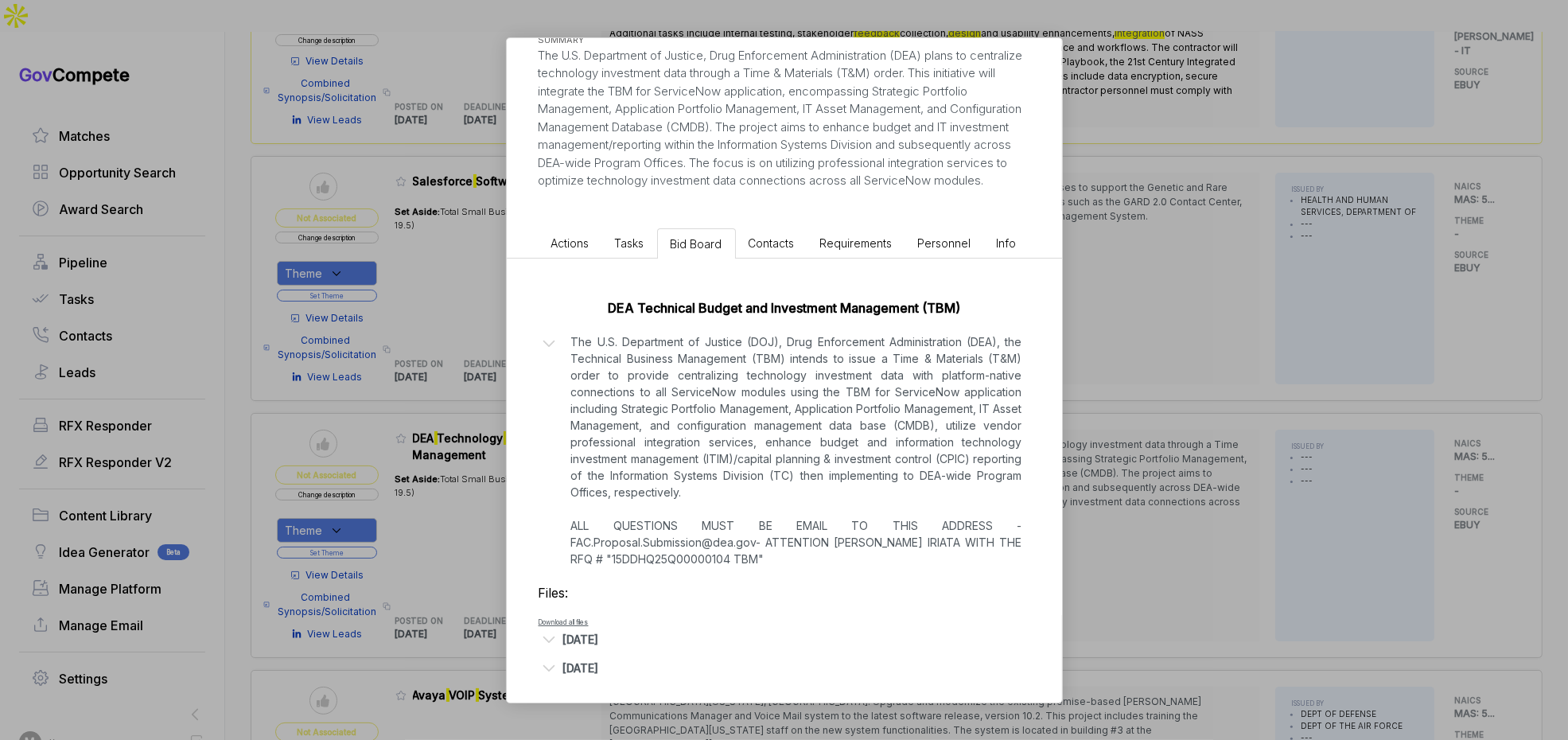
scroll to position [264, 0]
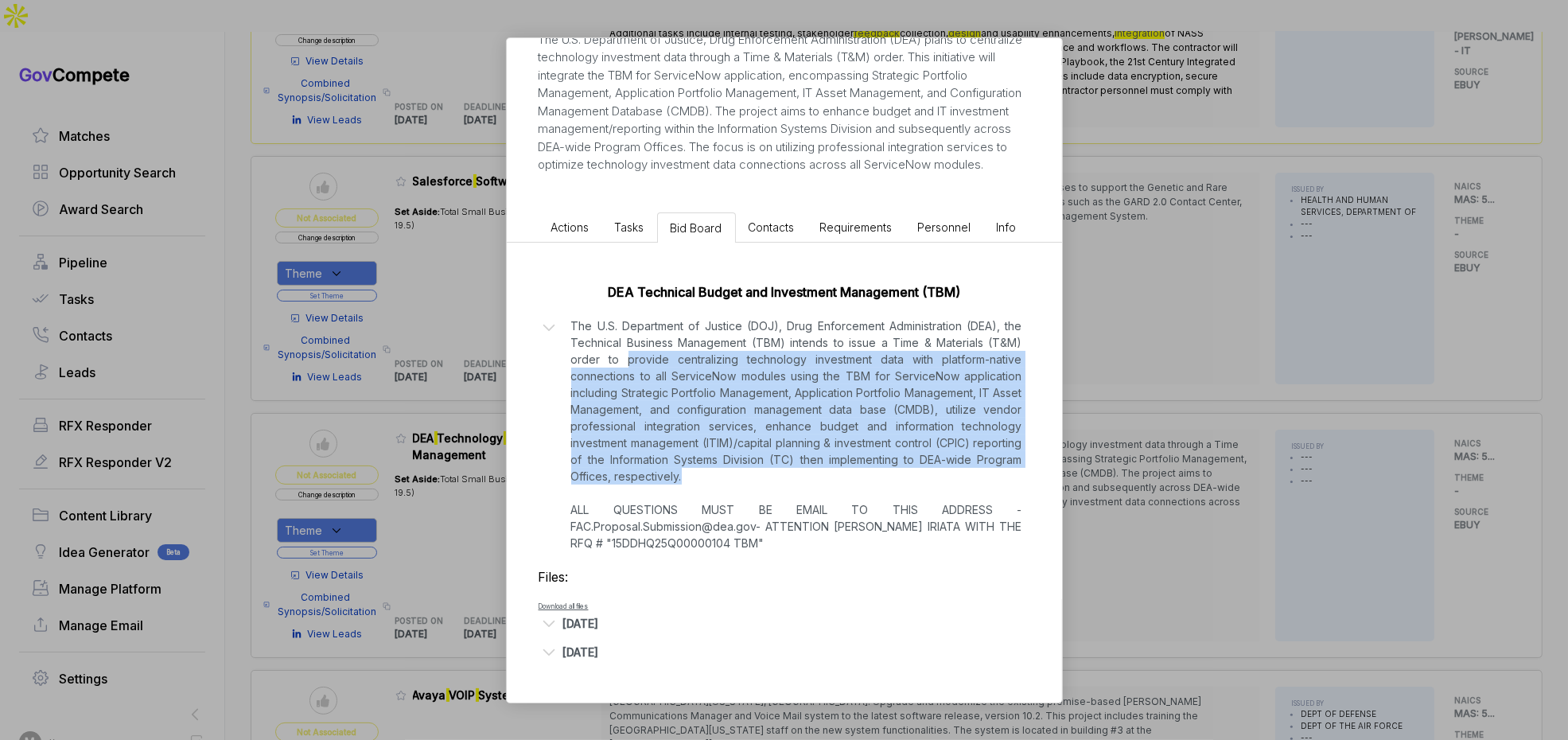
copy p "provide centralizing technology investment data with platform-native connection…"
drag, startPoint x: 712, startPoint y: 472, endPoint x: 626, endPoint y: 365, distance: 137.3
click at [626, 365] on p "The U.S. Department of Justice (DOJ), Drug Enforcement Administration (DEA), th…" at bounding box center [797, 435] width 451 height 234
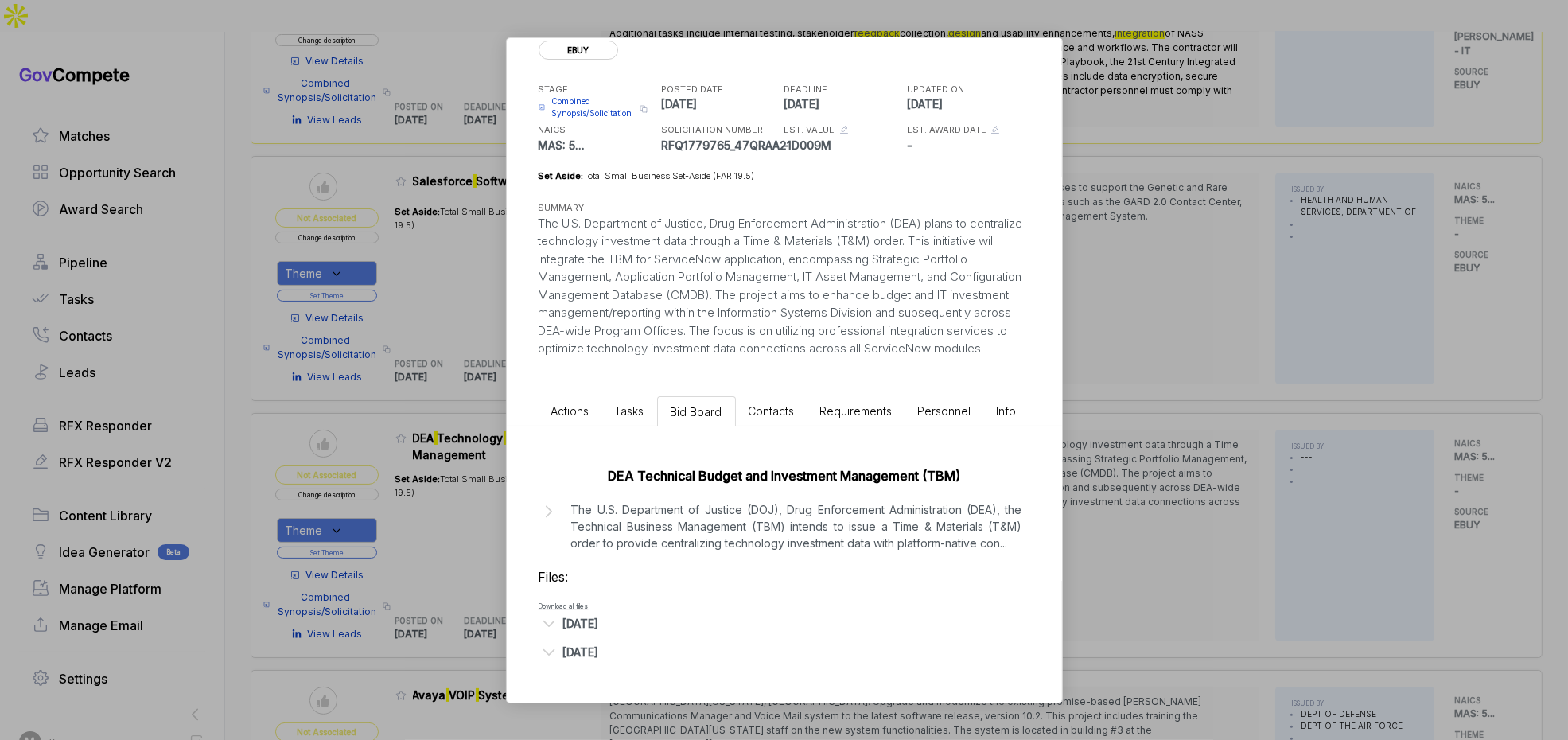
drag, startPoint x: 1257, startPoint y: 322, endPoint x: 1029, endPoint y: 354, distance: 230.2
click at [1249, 325] on div "DEA Technology Investment Management ebuy STAGE Combined Synopsis/Solicitation …" at bounding box center [784, 370] width 1568 height 740
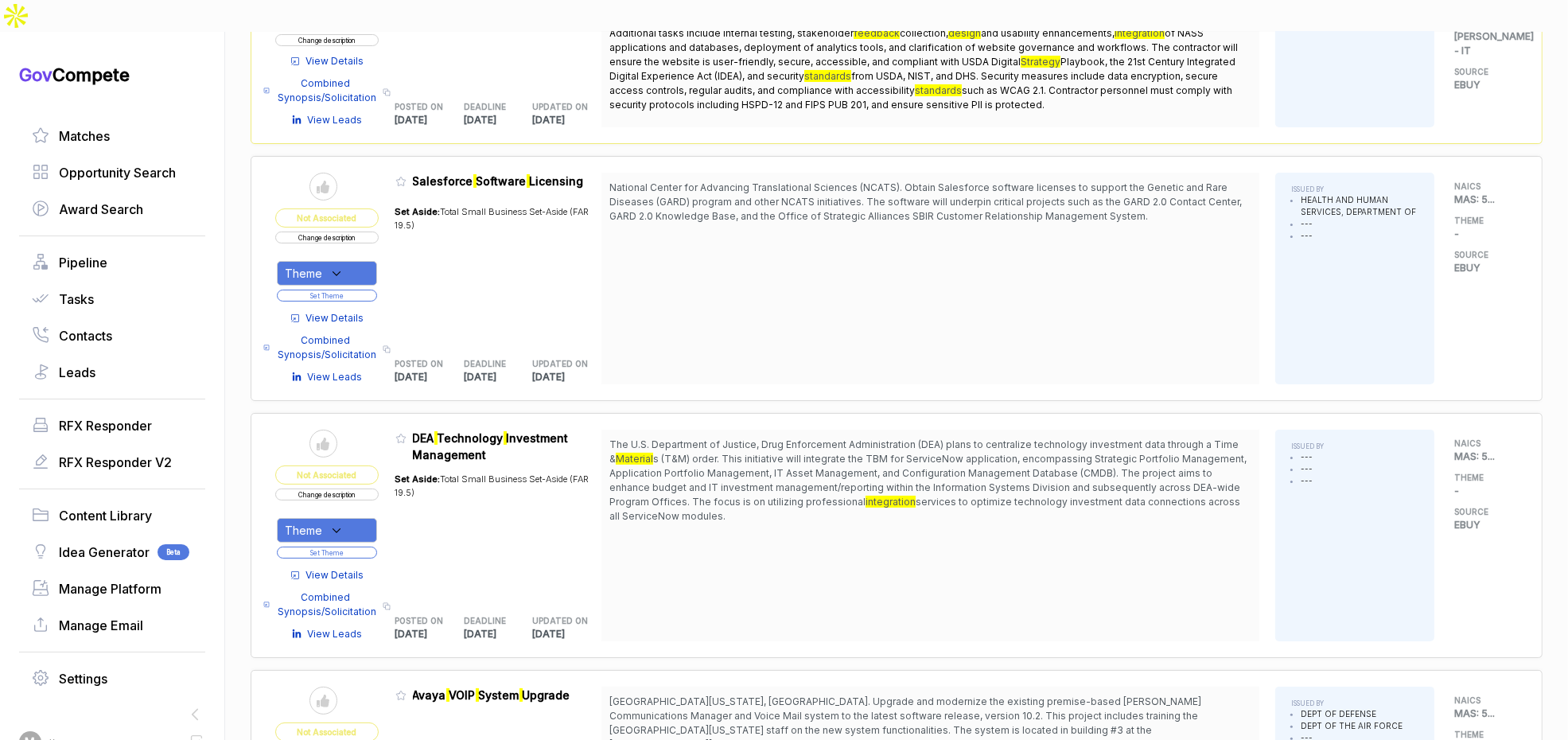
click at [360, 488] on button "Change description" at bounding box center [327, 494] width 103 height 12
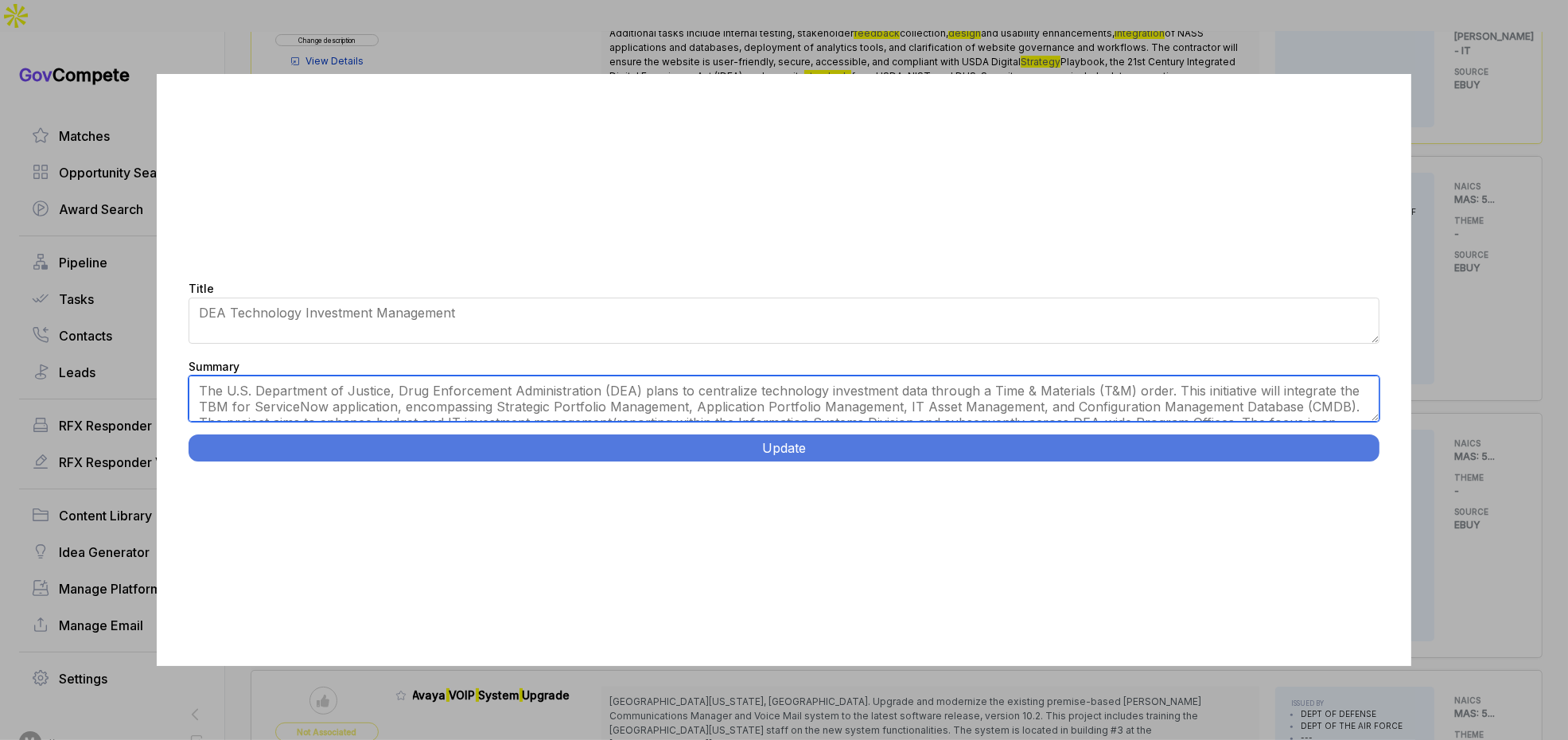
click at [541, 402] on textarea "The U.S. Department of Justice, Drug Enforcement Administration (DEA) plans to …" at bounding box center [784, 399] width 1191 height 46
paste textarea "provide centralizing technology investment data with platform-native connection…"
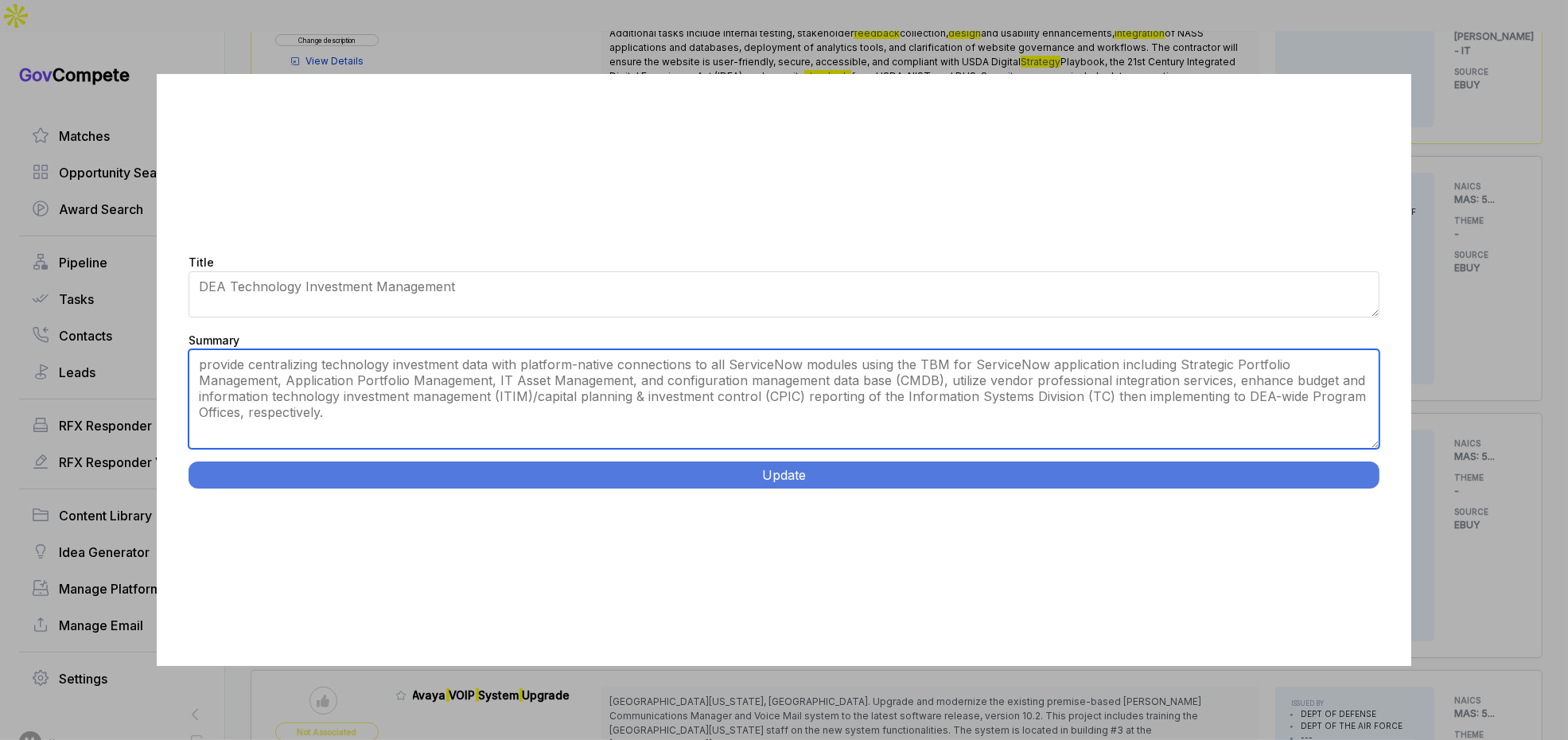
scroll to position [0, 0]
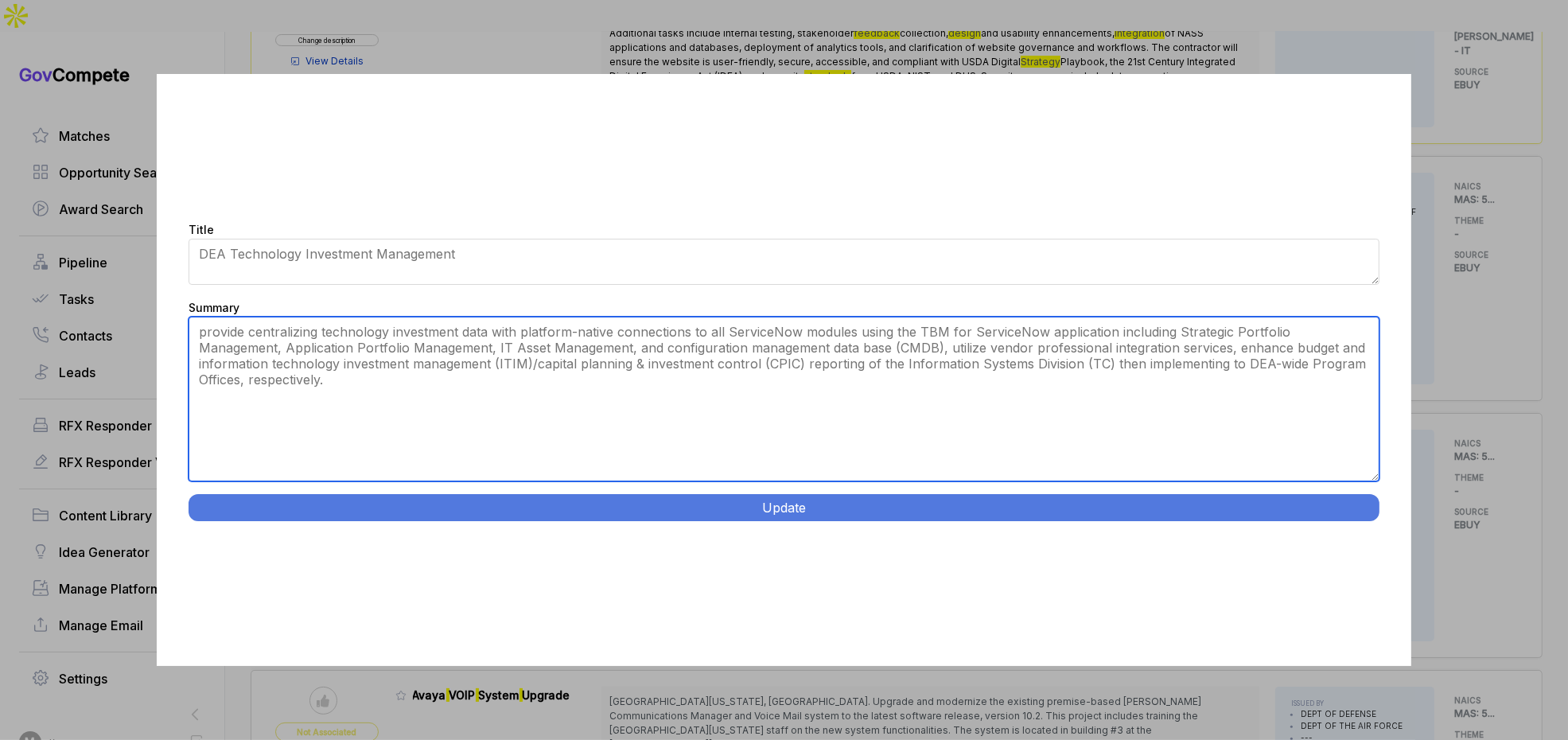
drag, startPoint x: 1370, startPoint y: 417, endPoint x: 1124, endPoint y: 441, distance: 247.2
click at [1344, 534] on div "Title DEA Technology Investment Management Summary The U.S. Department of Justi…" at bounding box center [784, 370] width 1255 height 593
type textarea "Provide centralizing technology investment data with platform-native connection…"
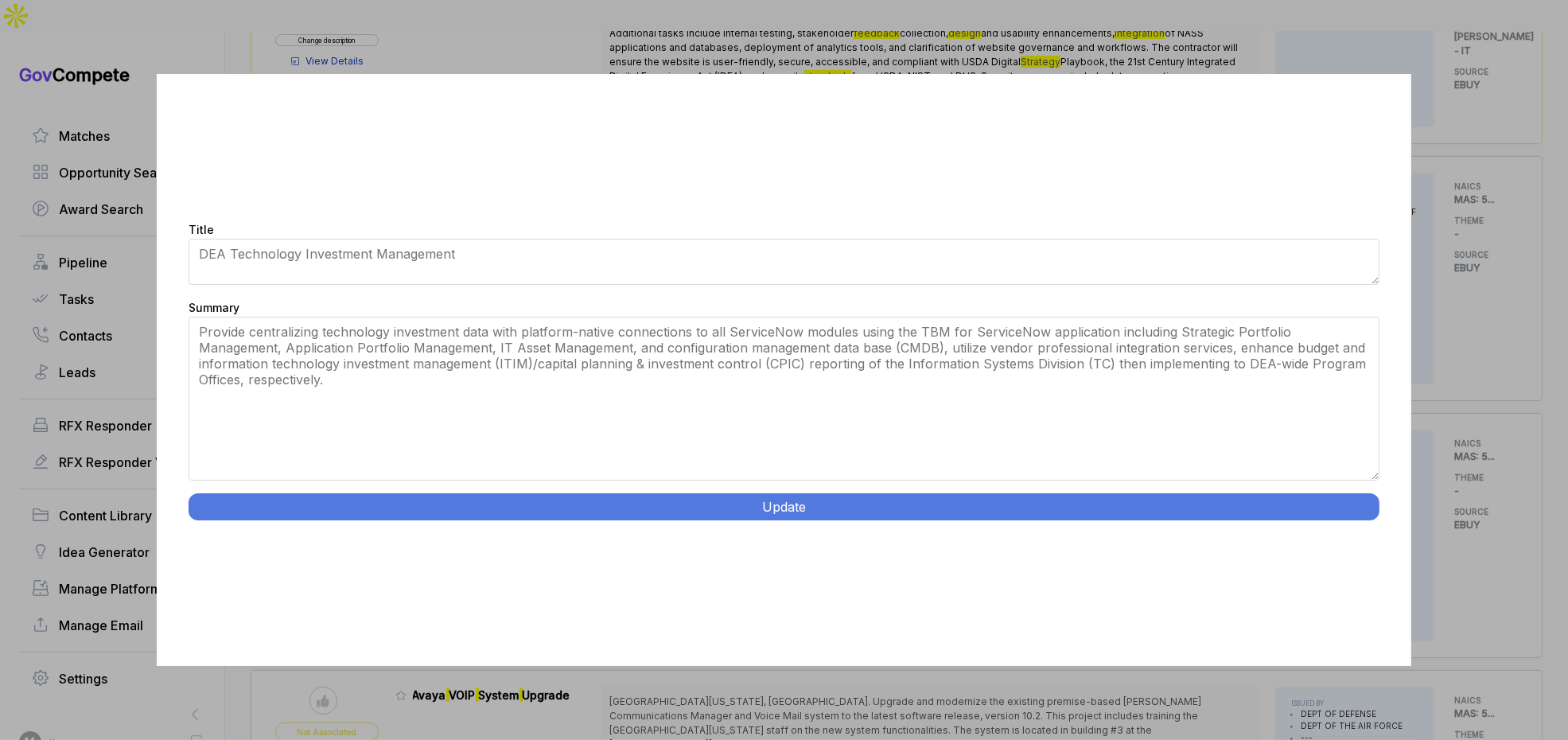
click at [1474, 363] on div "Title DEA Technology Investment Management Summary The U.S. Department of Justi…" at bounding box center [784, 370] width 1568 height 740
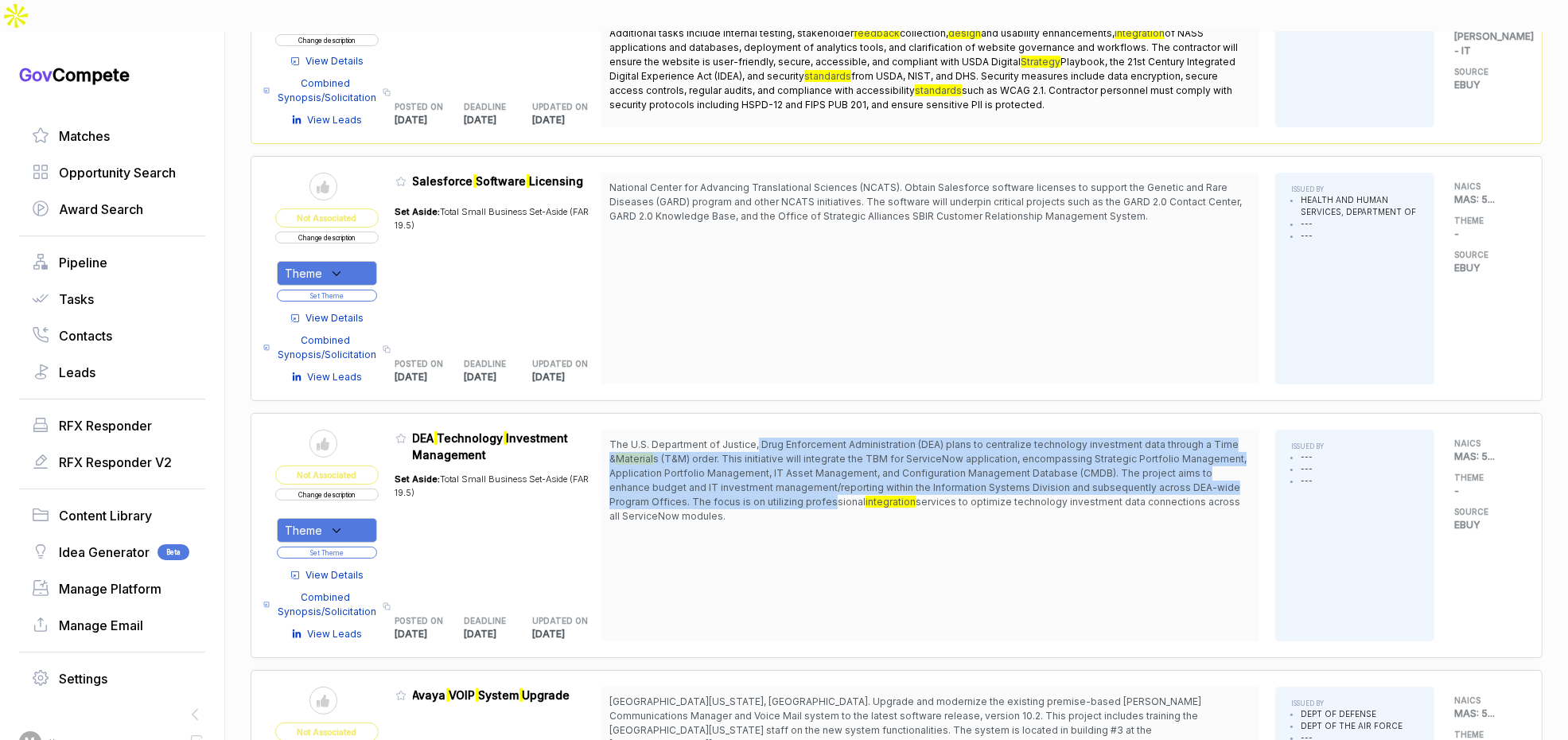
drag, startPoint x: 763, startPoint y: 405, endPoint x: 790, endPoint y: 484, distance: 83.5
click at [791, 476] on span "The U.S. Department of Justice, Drug Enforcement Administration (DEA) plans to …" at bounding box center [930, 480] width 642 height 86
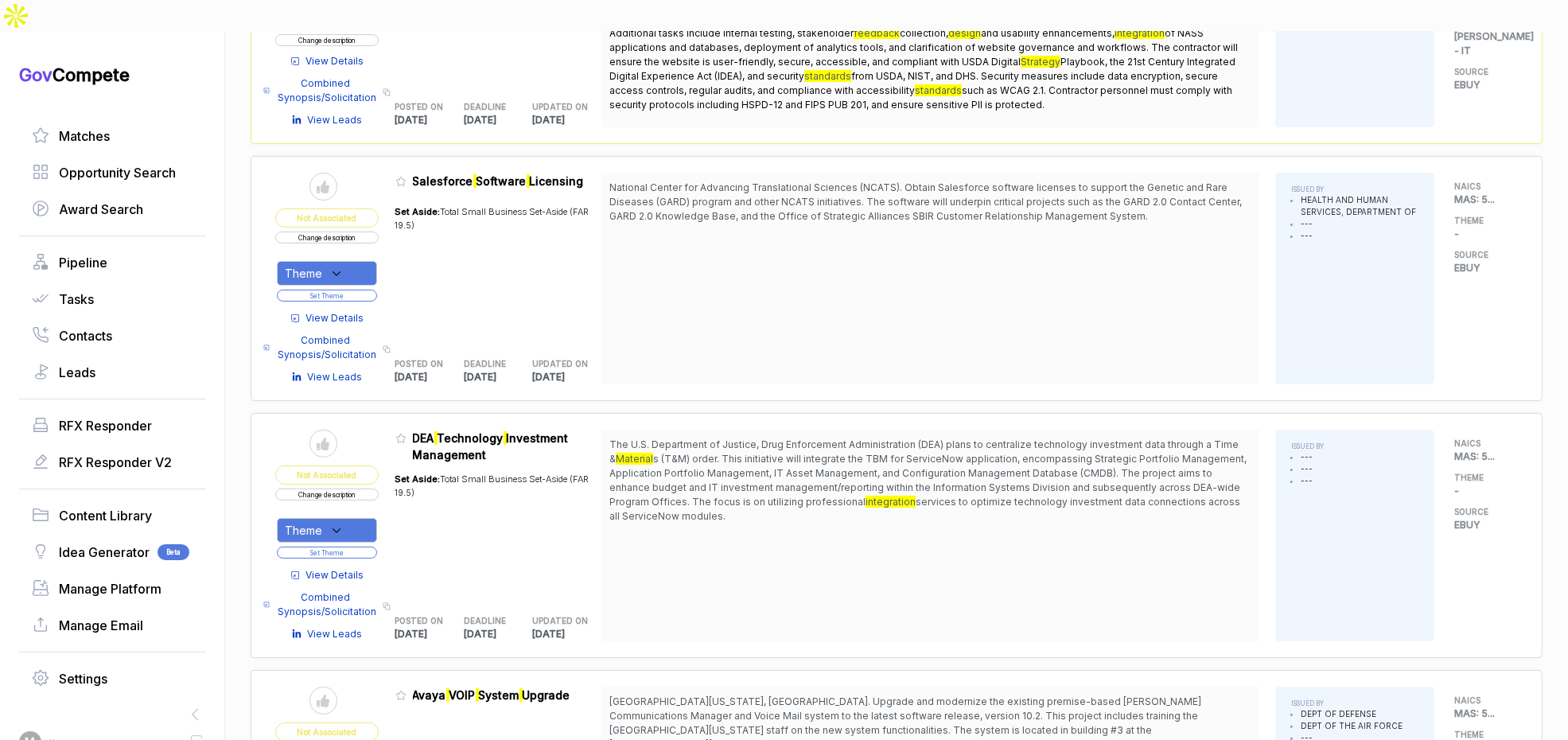
click at [790, 484] on span "The U.S. Department of Justice, Drug Enforcement Administration (DEA) plans to …" at bounding box center [930, 480] width 642 height 86
drag, startPoint x: 354, startPoint y: 484, endPoint x: 353, endPoint y: 506, distance: 22.0
click at [354, 518] on div "Theme" at bounding box center [327, 530] width 100 height 25
drag, startPoint x: 351, startPoint y: 581, endPoint x: 370, endPoint y: 551, distance: 35.5
click at [352, 602] on span "[PERSON_NAME] - IT" at bounding box center [380, 611] width 136 height 19
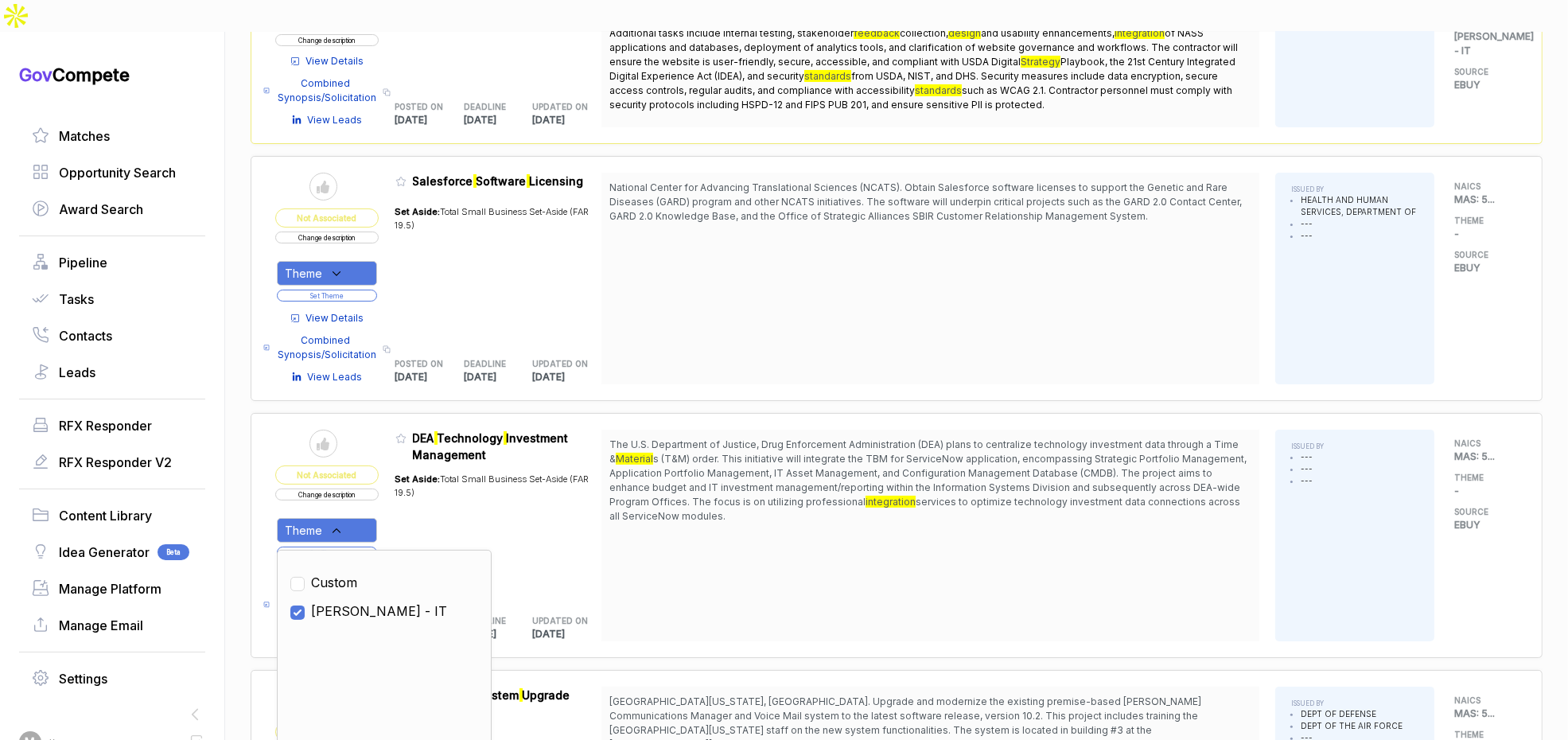
checkbox input "true"
drag, startPoint x: 402, startPoint y: 505, endPoint x: 379, endPoint y: 516, distance: 25.5
click at [401, 505] on table "Send to Pipeline Not Associated Change description Theme Clear Custom [PERSON_N…" at bounding box center [439, 535] width 326 height 212
click at [373, 546] on button "Set Theme" at bounding box center [327, 552] width 100 height 12
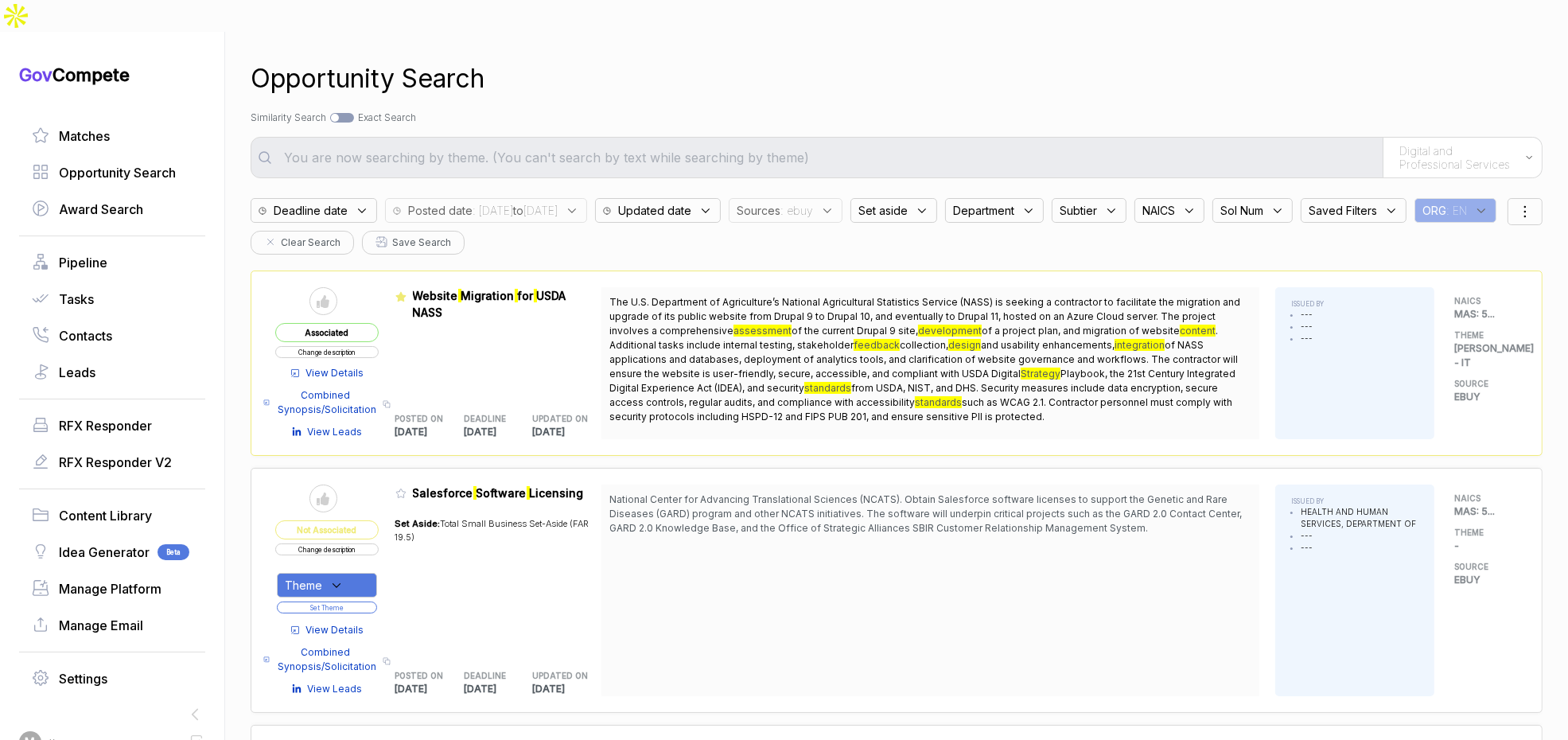
drag, startPoint x: 816, startPoint y: 170, endPoint x: 825, endPoint y: 186, distance: 18.4
click at [780, 202] on span "Sources" at bounding box center [758, 210] width 43 height 17
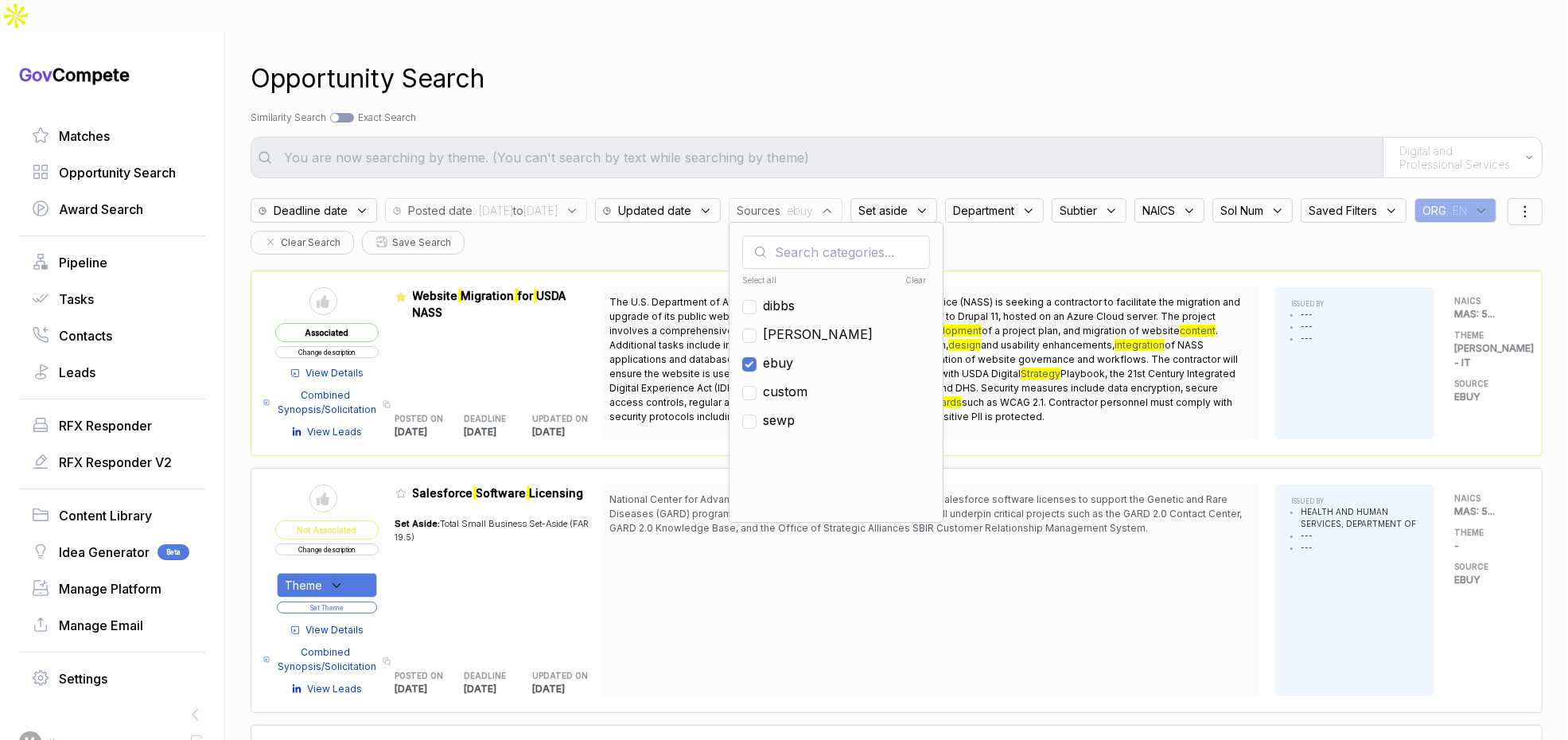
drag, startPoint x: 833, startPoint y: 333, endPoint x: 831, endPoint y: 307, distance: 26.1
click at [793, 353] on span "ebuy" at bounding box center [778, 362] width 30 height 19
checkbox input "false"
click at [831, 324] on span "[PERSON_NAME]" at bounding box center [817, 334] width 110 height 19
checkbox input "true"
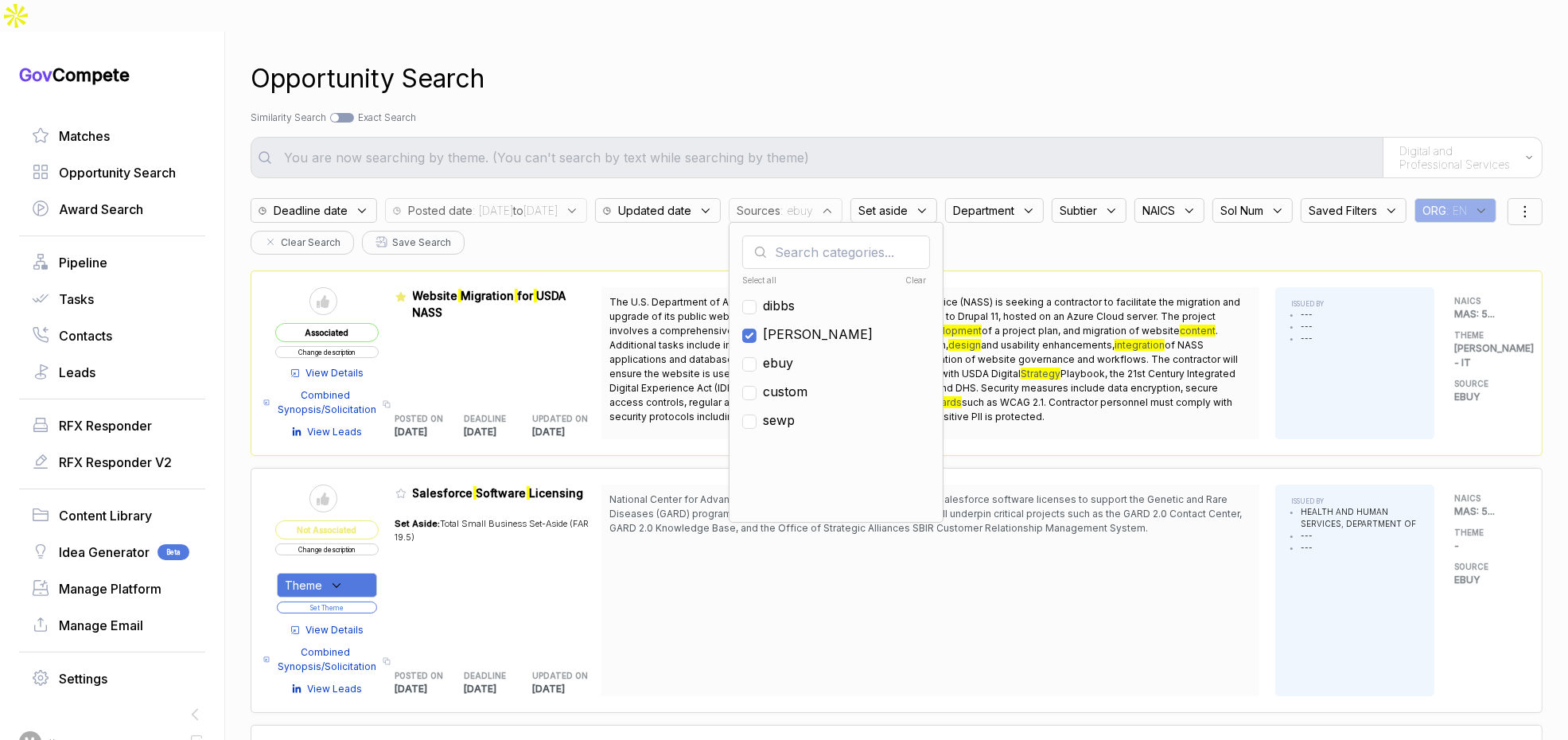
click at [851, 76] on div "Opportunity Search Search by Topic Relevance Similarity Search Search by Exact …" at bounding box center [896, 402] width 1293 height 740
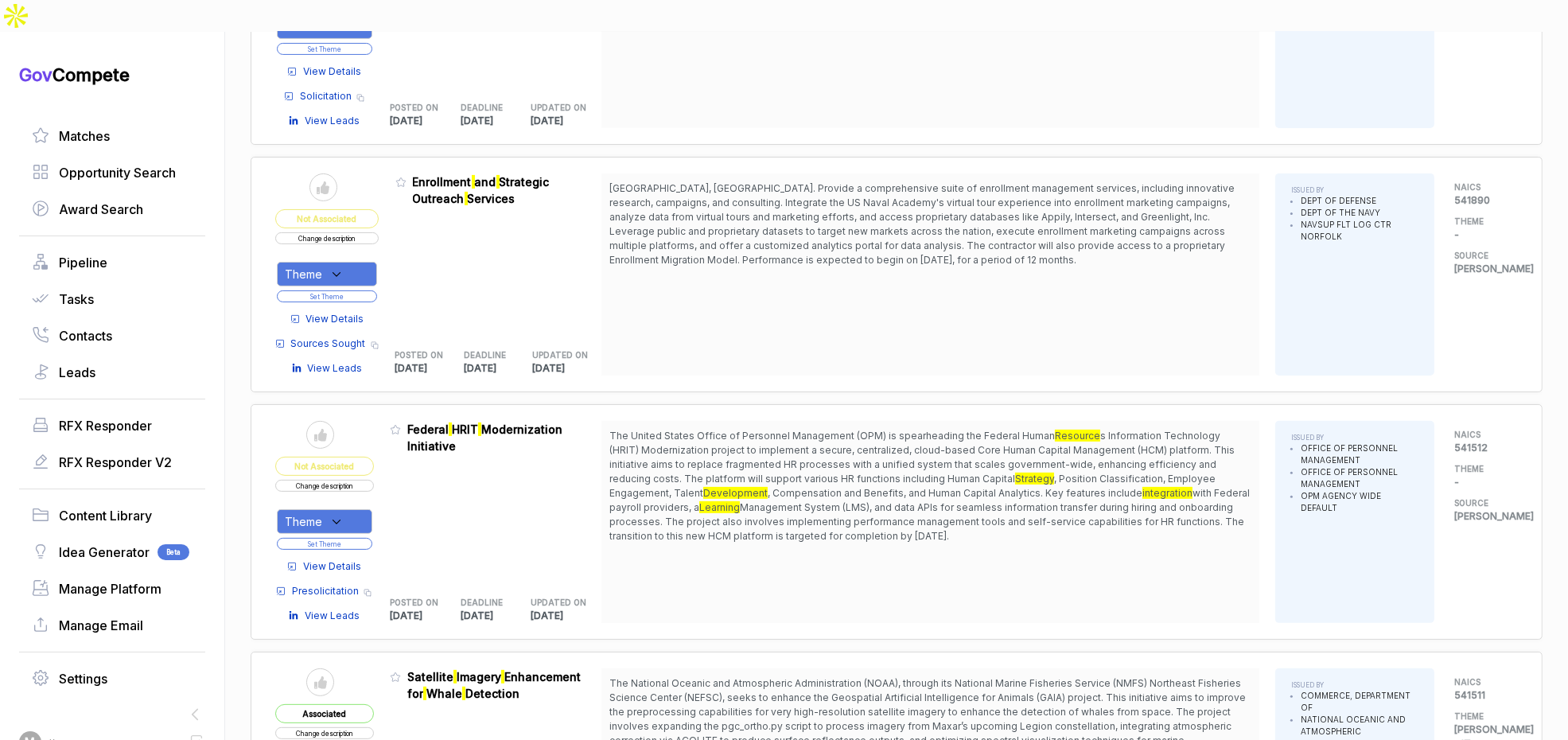
scroll to position [617, 0]
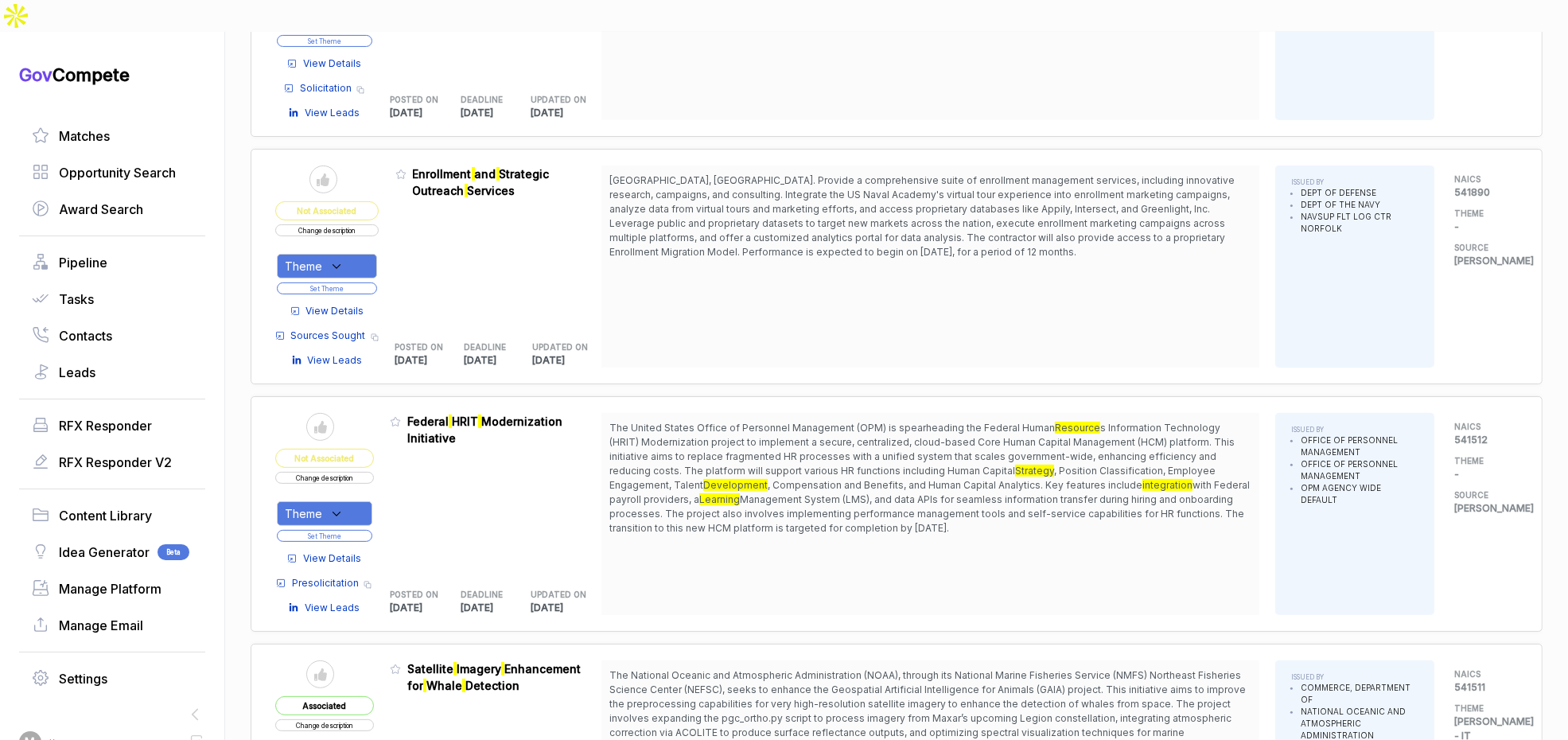
drag, startPoint x: 342, startPoint y: 471, endPoint x: 350, endPoint y: 487, distance: 17.9
click at [342, 507] on icon at bounding box center [337, 514] width 15 height 15
drag, startPoint x: 490, startPoint y: 476, endPoint x: 427, endPoint y: 509, distance: 71.1
click at [469, 487] on div "Admin: Click to change feature to 1 FHRITM250001 Federal HRIT Modernization Ini…" at bounding box center [496, 513] width 212 height 202
click at [346, 551] on span "View Details" at bounding box center [332, 558] width 58 height 15
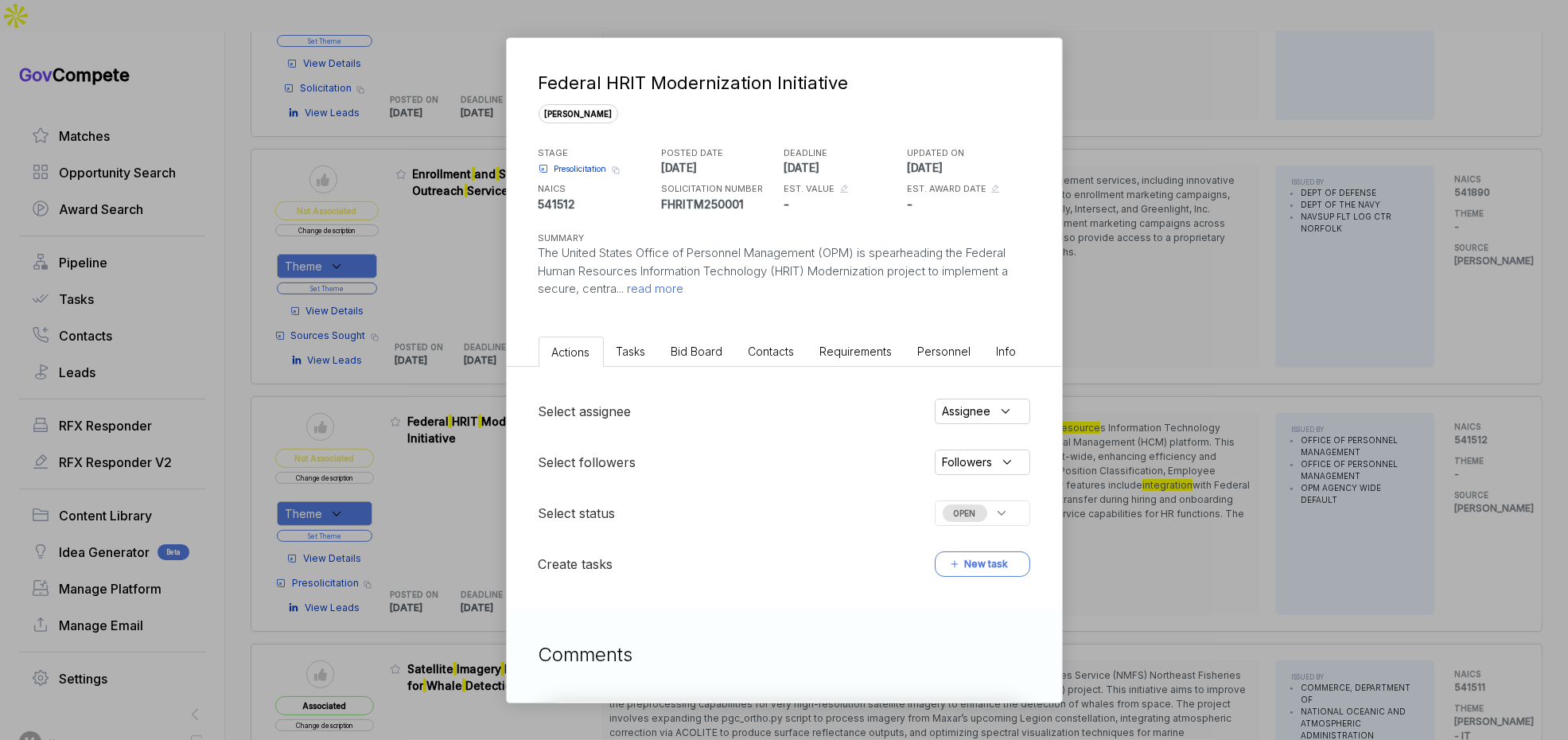
click at [718, 347] on span "Bid Board" at bounding box center [697, 351] width 52 height 14
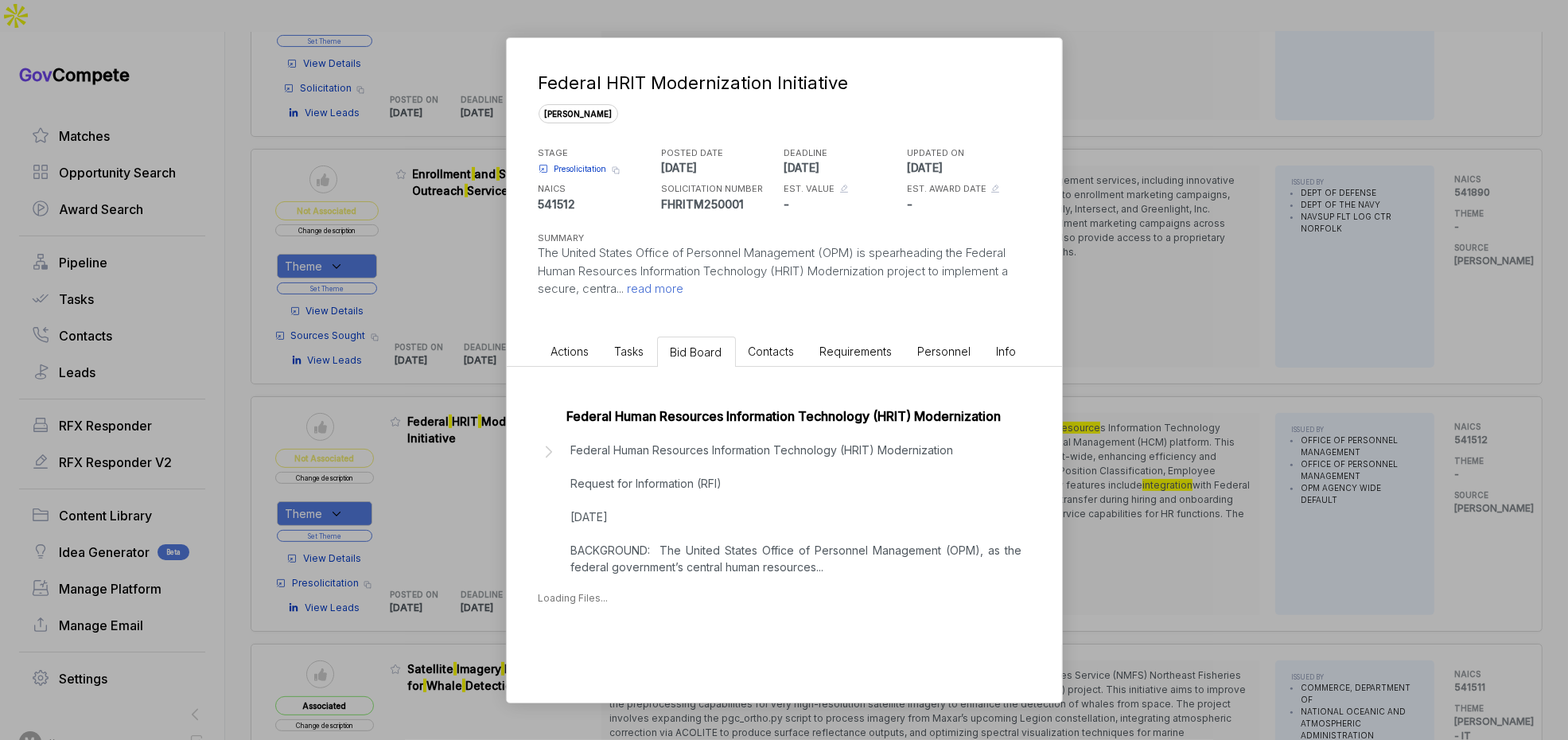
drag, startPoint x: 1141, startPoint y: 353, endPoint x: 1000, endPoint y: 380, distance: 143.6
click at [1138, 354] on div "Federal HRIT Modernization Initiative [PERSON_NAME] STAGE Presolicitation Copy …" at bounding box center [784, 370] width 1568 height 740
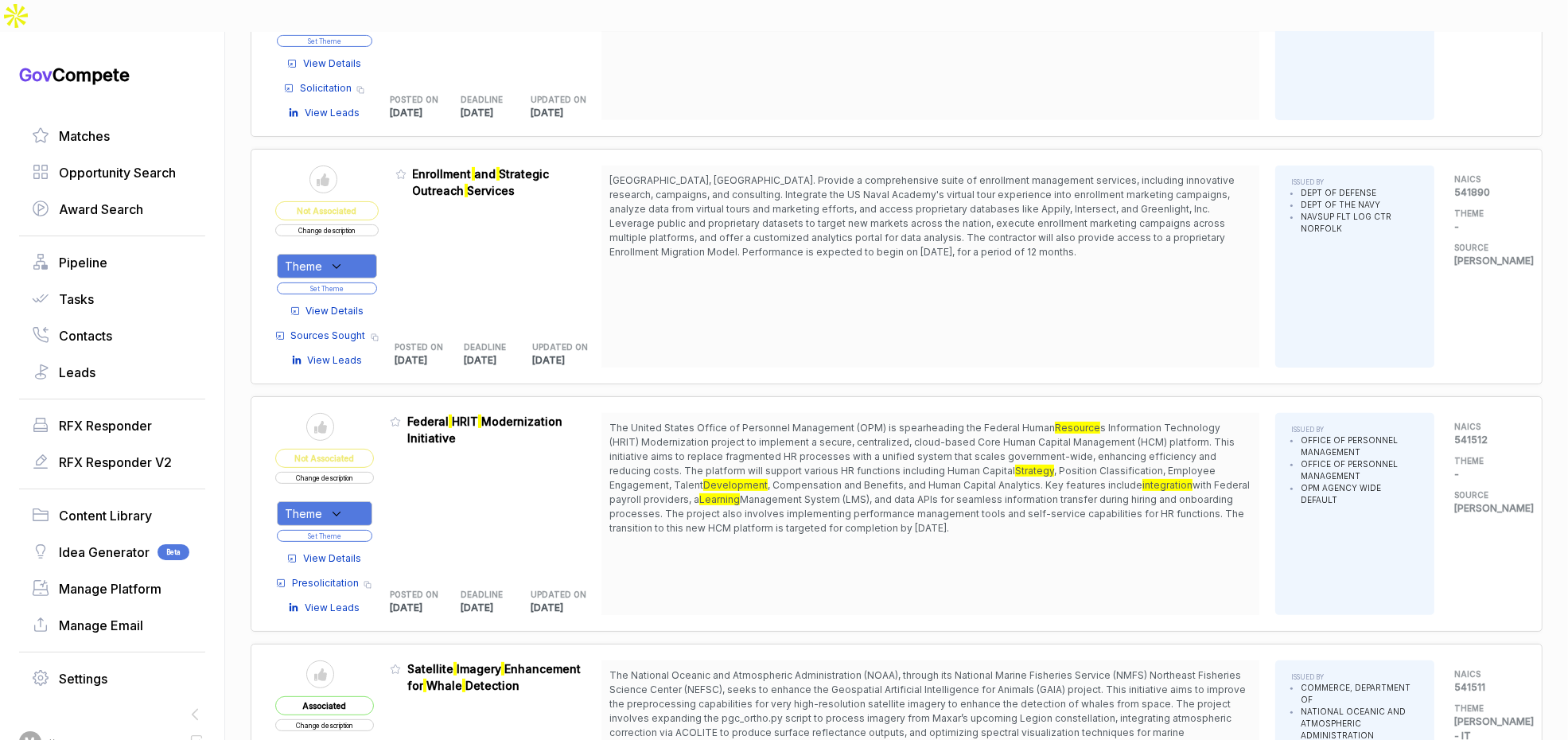
click at [366, 472] on button "Change description" at bounding box center [324, 477] width 99 height 12
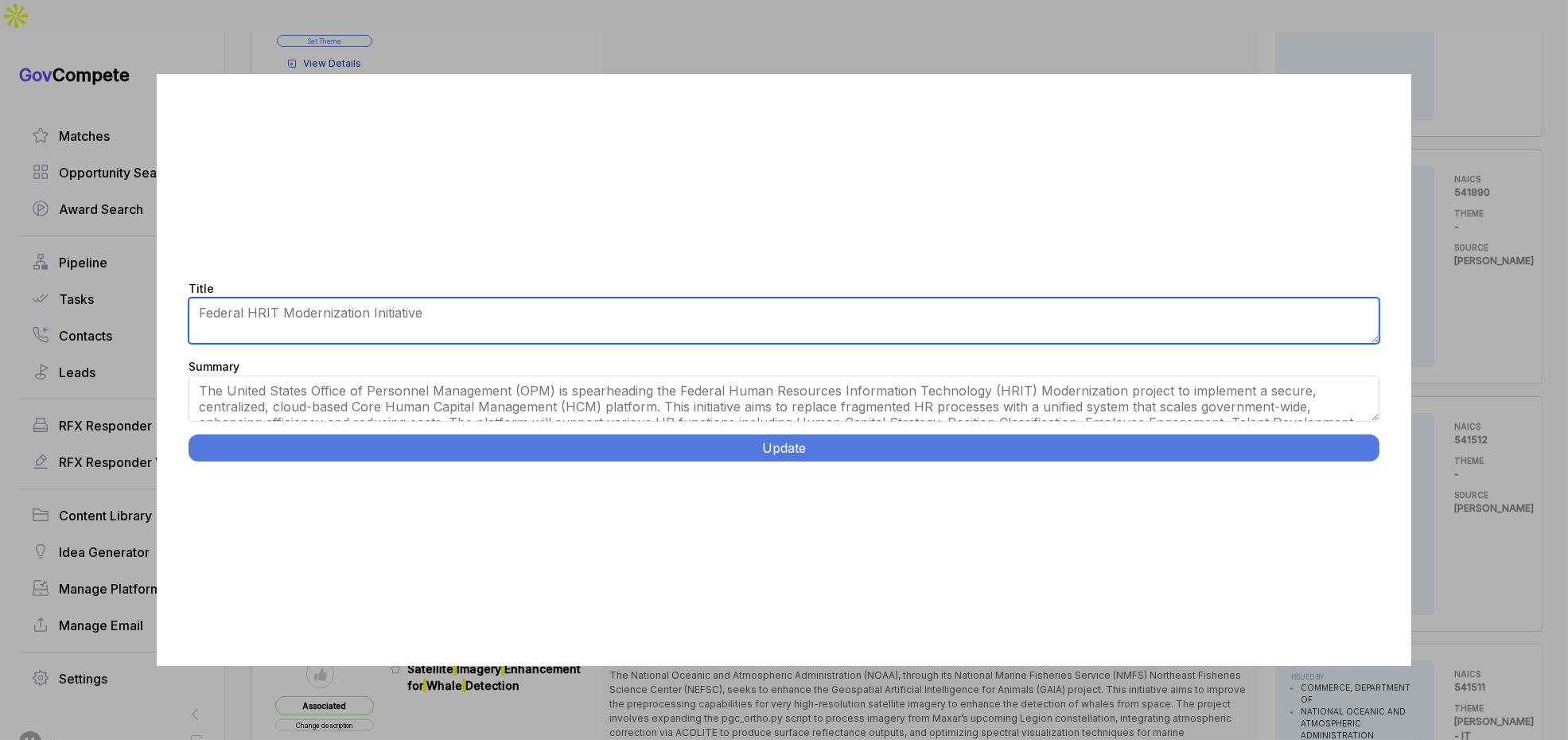
click at [435, 306] on textarea "Federal HRIT Modernization Initiative" at bounding box center [784, 321] width 1191 height 46
type textarea "Federal HRIT Modernization Initiative RFI"
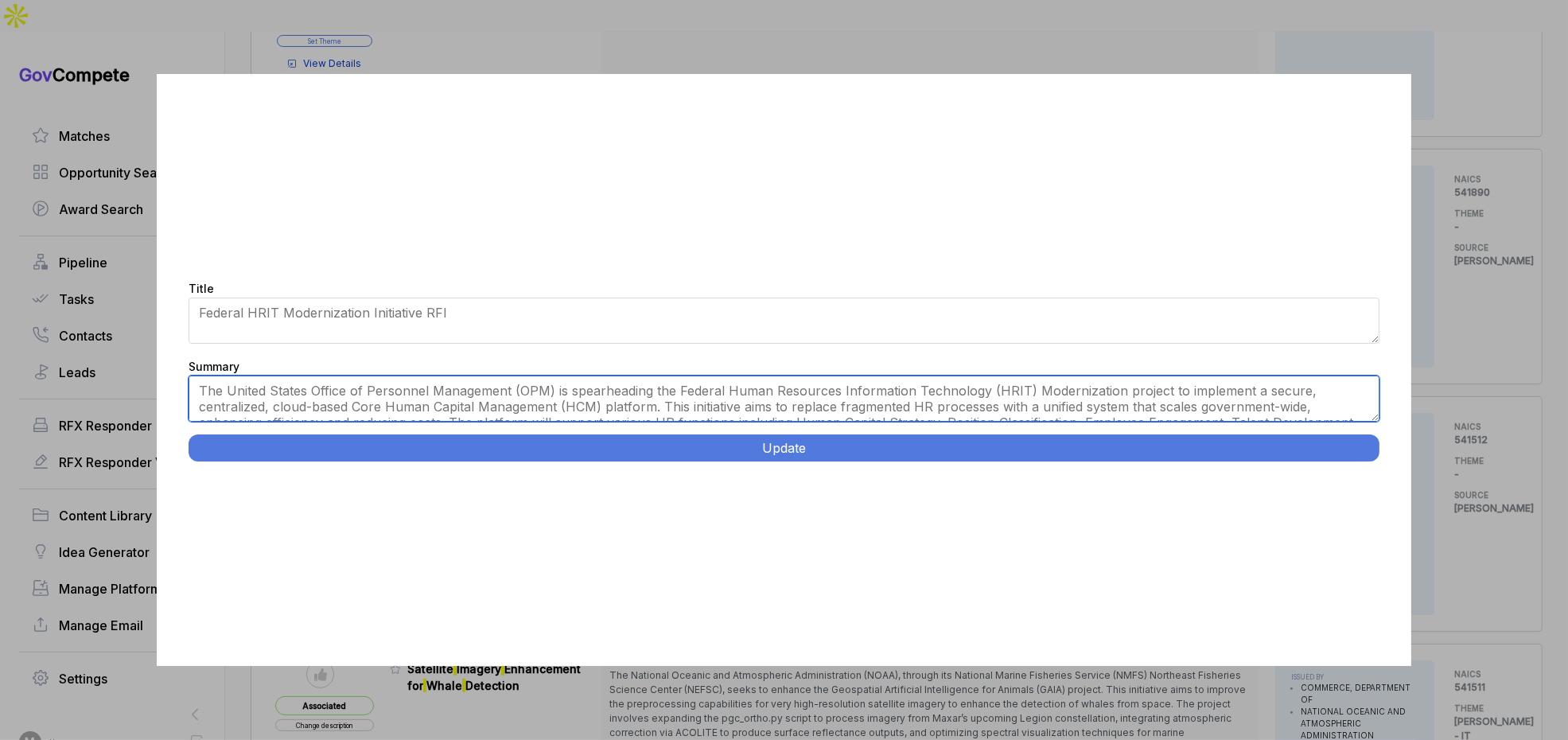
drag, startPoint x: 548, startPoint y: 393, endPoint x: 556, endPoint y: 393, distance: 8.0
click at [550, 393] on textarea "The United States Office of Personnel Management (OPM) is spearheading the Fede…" at bounding box center [784, 399] width 1191 height 46
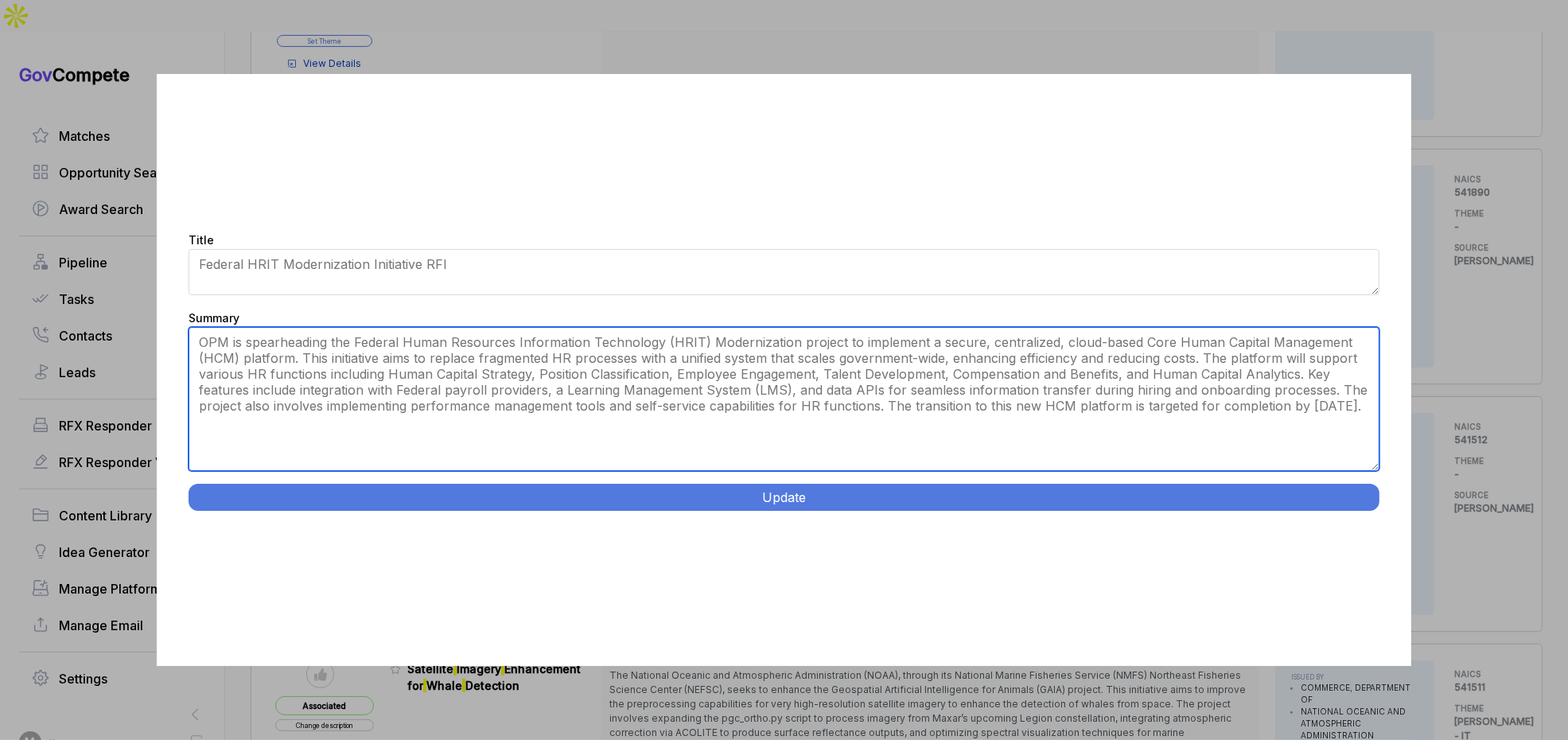
drag, startPoint x: 1375, startPoint y: 420, endPoint x: 1367, endPoint y: 518, distance: 98.3
click at [1367, 519] on div "Title Federal HRIT Modernization Initiative Summary Update" at bounding box center [784, 370] width 1255 height 593
type textarea "OPM is spearheading the Federal Human Resources Information Technology (HRIT) M…"
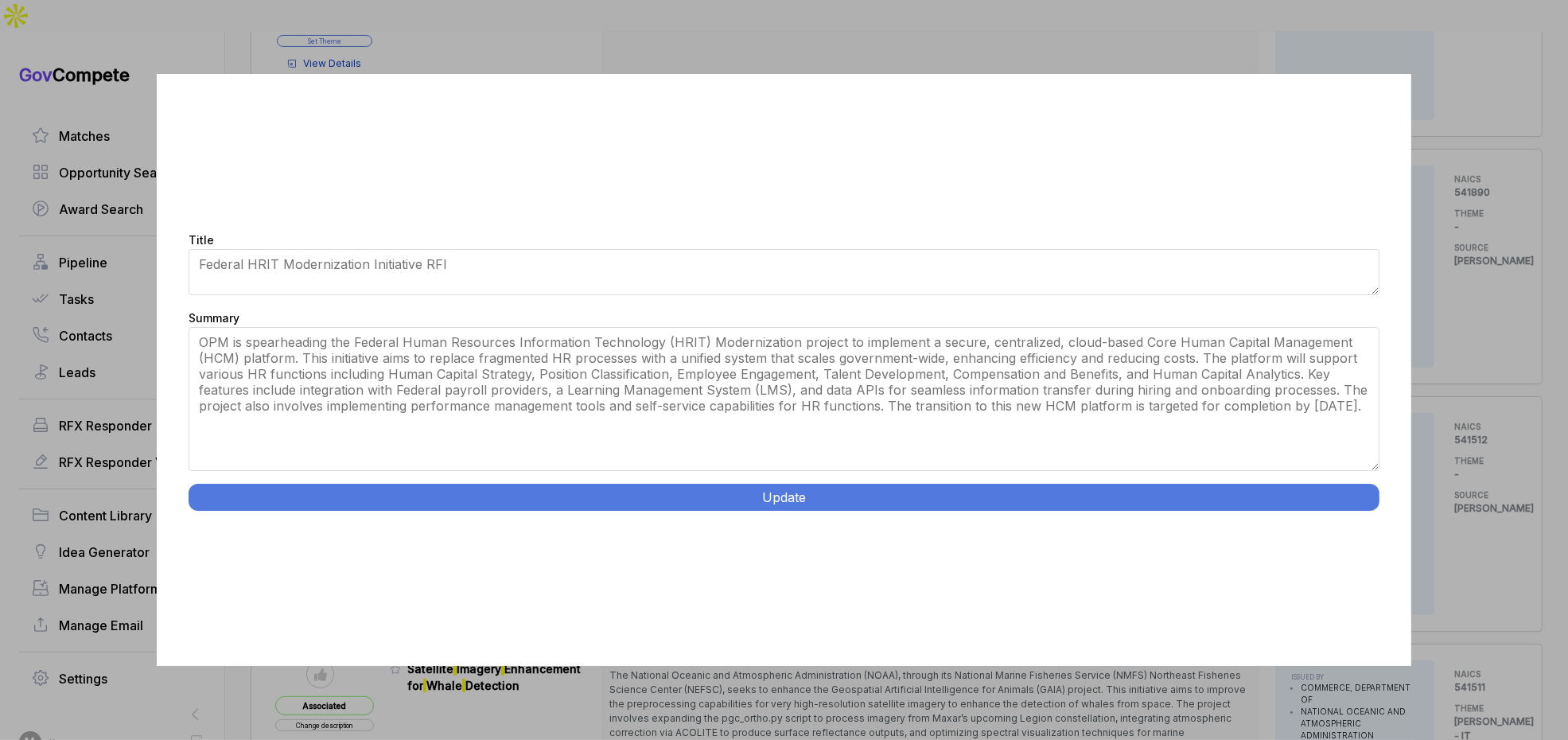
click at [802, 509] on button "Update" at bounding box center [784, 497] width 1191 height 27
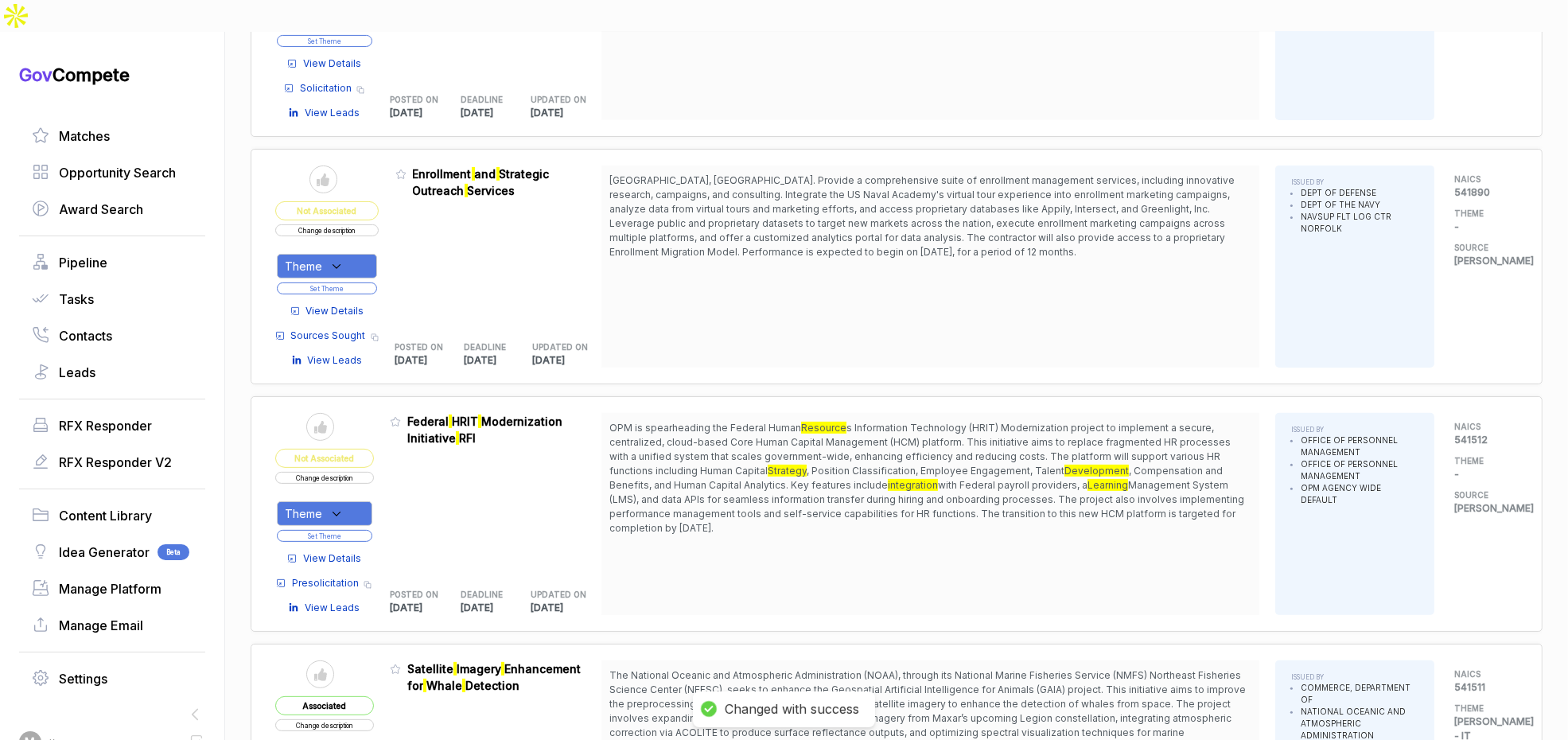
click at [351, 501] on div "Theme" at bounding box center [325, 513] width 96 height 25
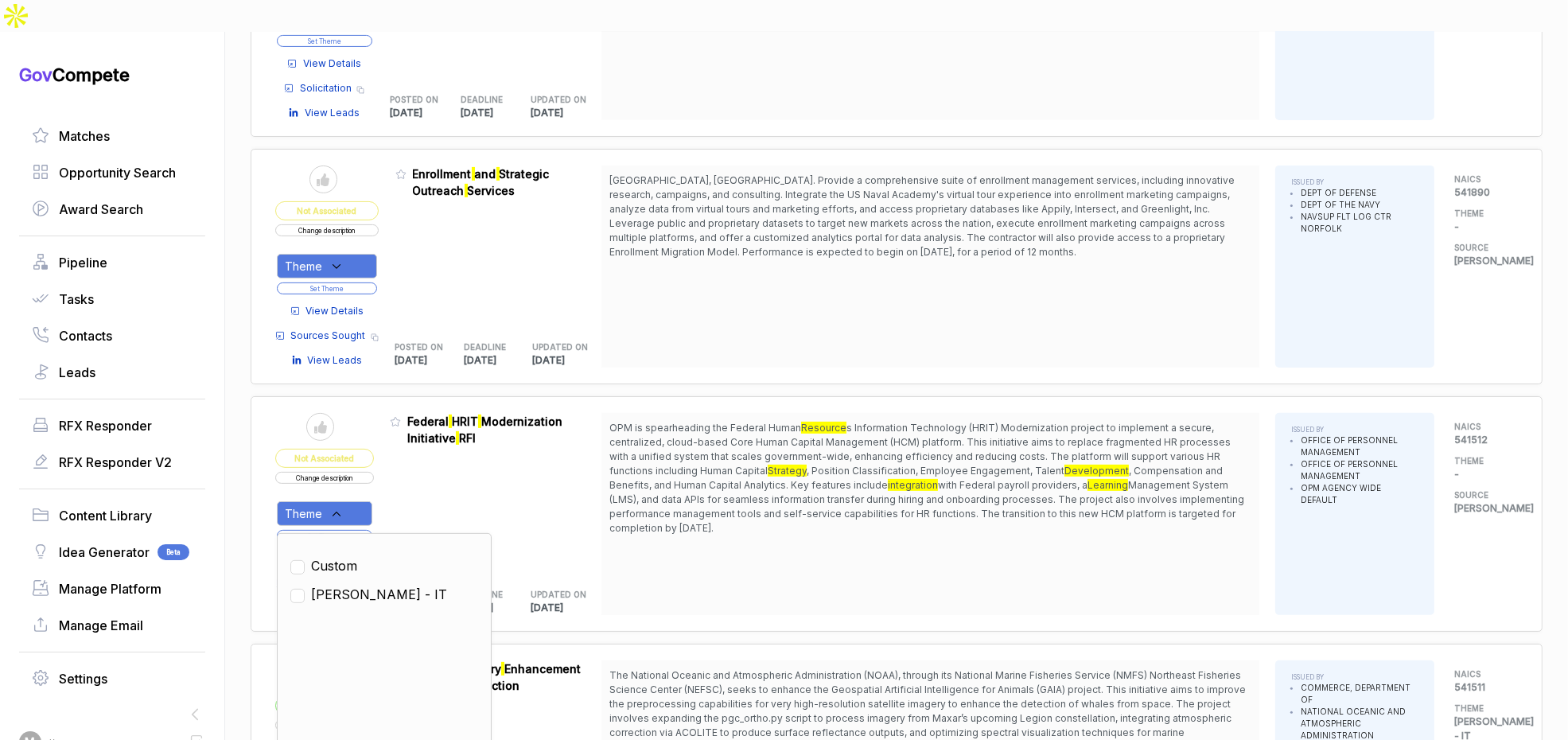
drag, startPoint x: 354, startPoint y: 556, endPoint x: 392, endPoint y: 507, distance: 62.0
click at [358, 585] on span "[PERSON_NAME] - IT" at bounding box center [380, 594] width 136 height 19
checkbox input "true"
drag, startPoint x: 423, startPoint y: 464, endPoint x: 392, endPoint y: 489, distance: 39.8
click at [418, 470] on div "Admin: Click to change feature to 1 FHRITM250001 Federal HRIT Modernization Ini…" at bounding box center [496, 513] width 212 height 202
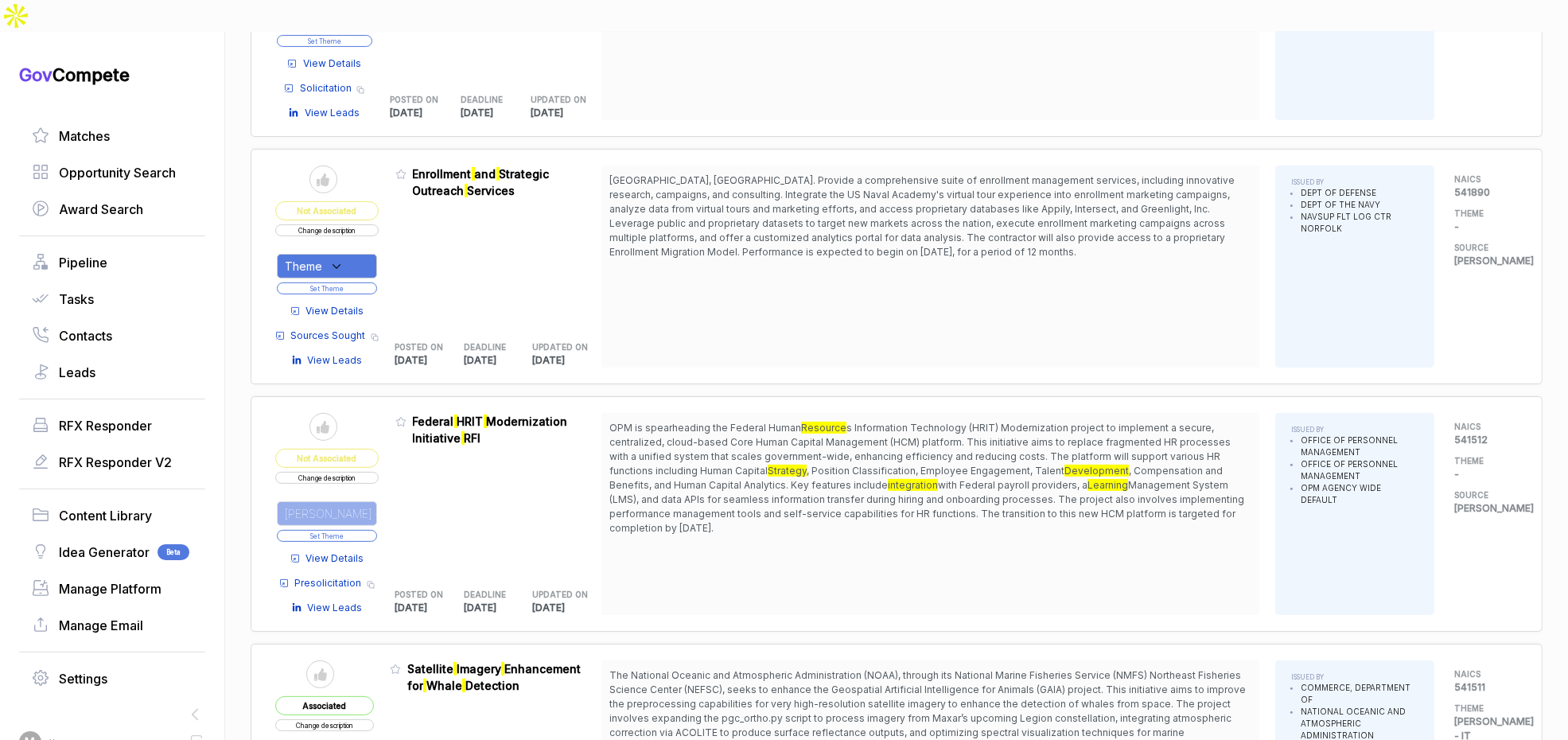
click at [375, 530] on button "Set Theme" at bounding box center [327, 535] width 100 height 12
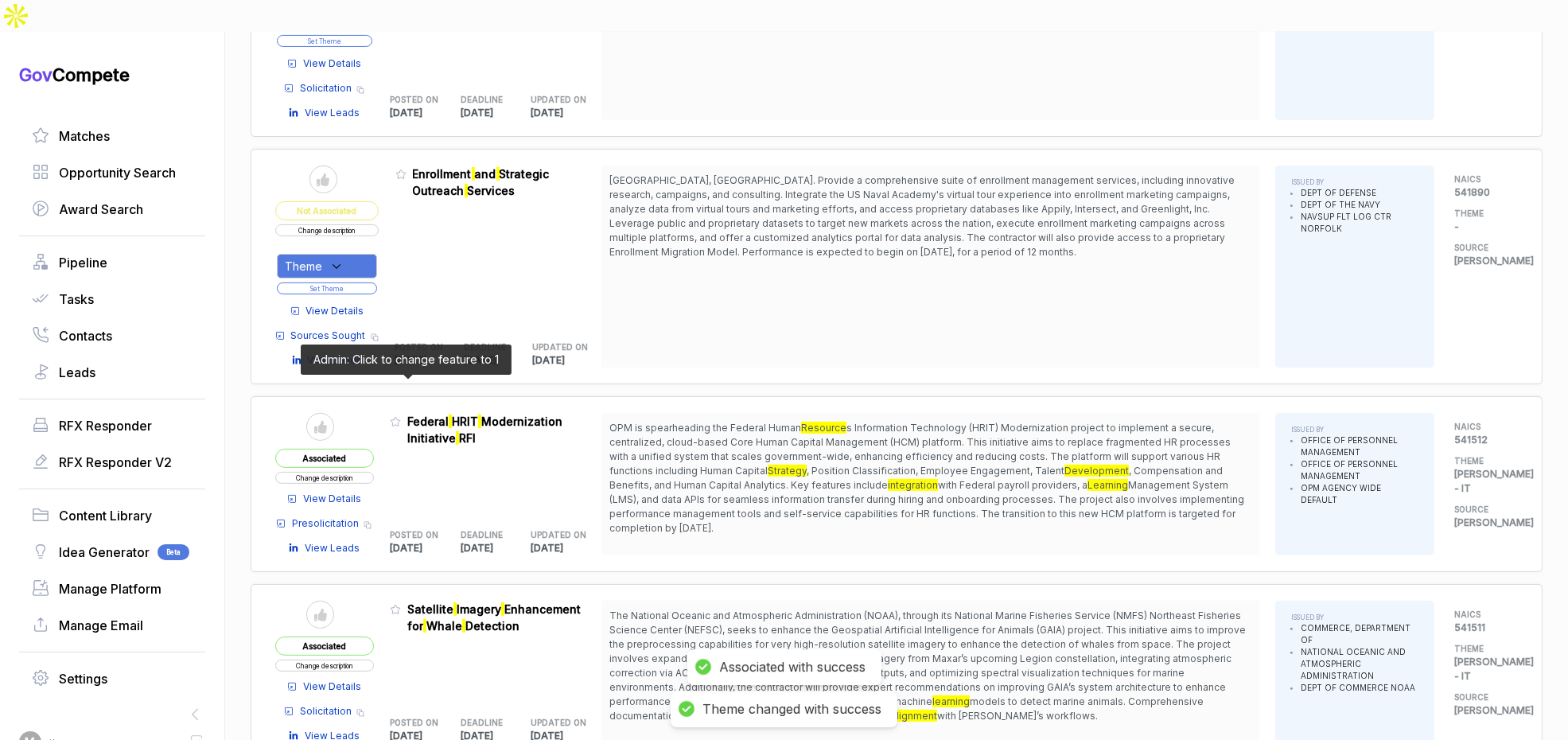
click at [401, 417] on icon at bounding box center [395, 422] width 11 height 11
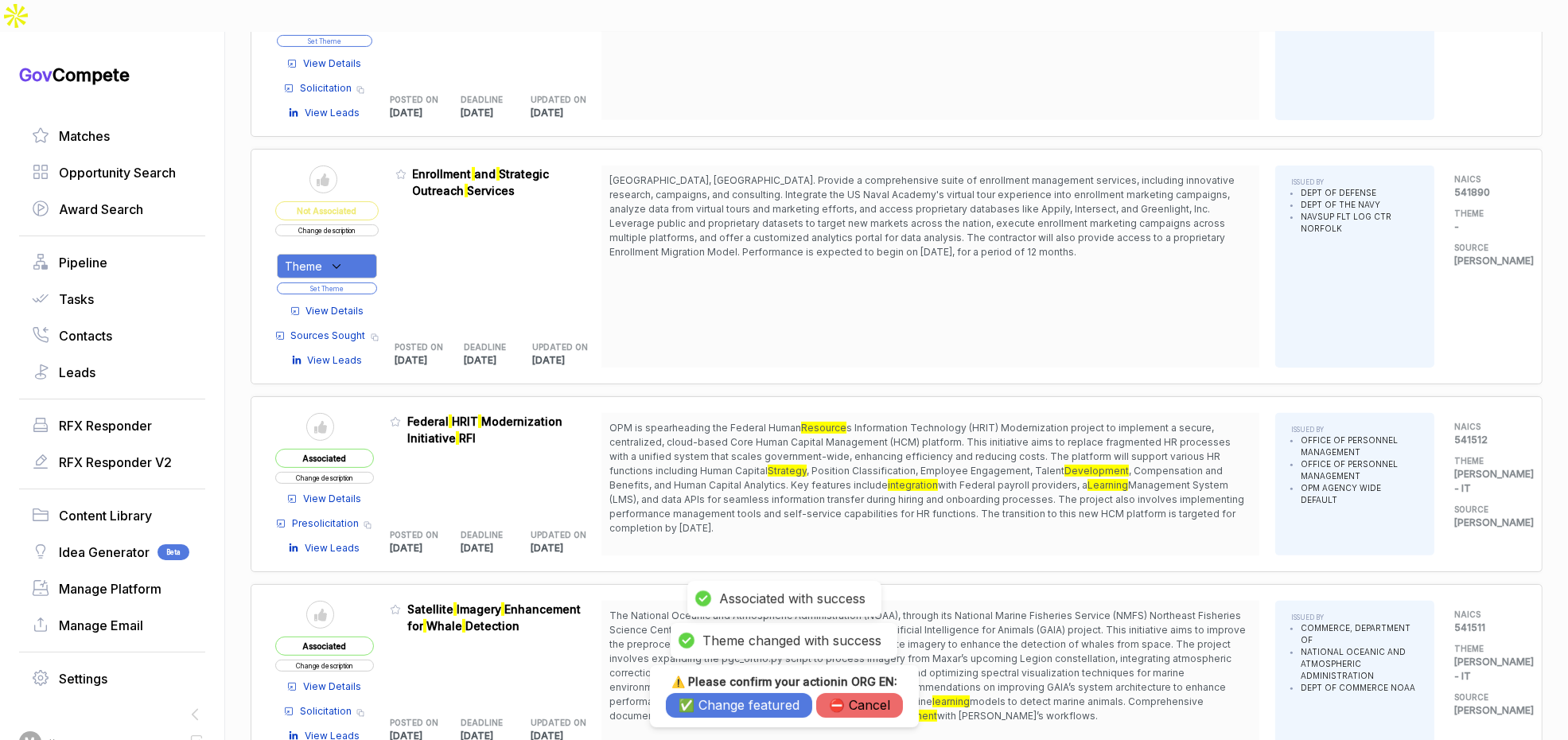
click at [707, 699] on button "✅ Change featured" at bounding box center [739, 705] width 146 height 25
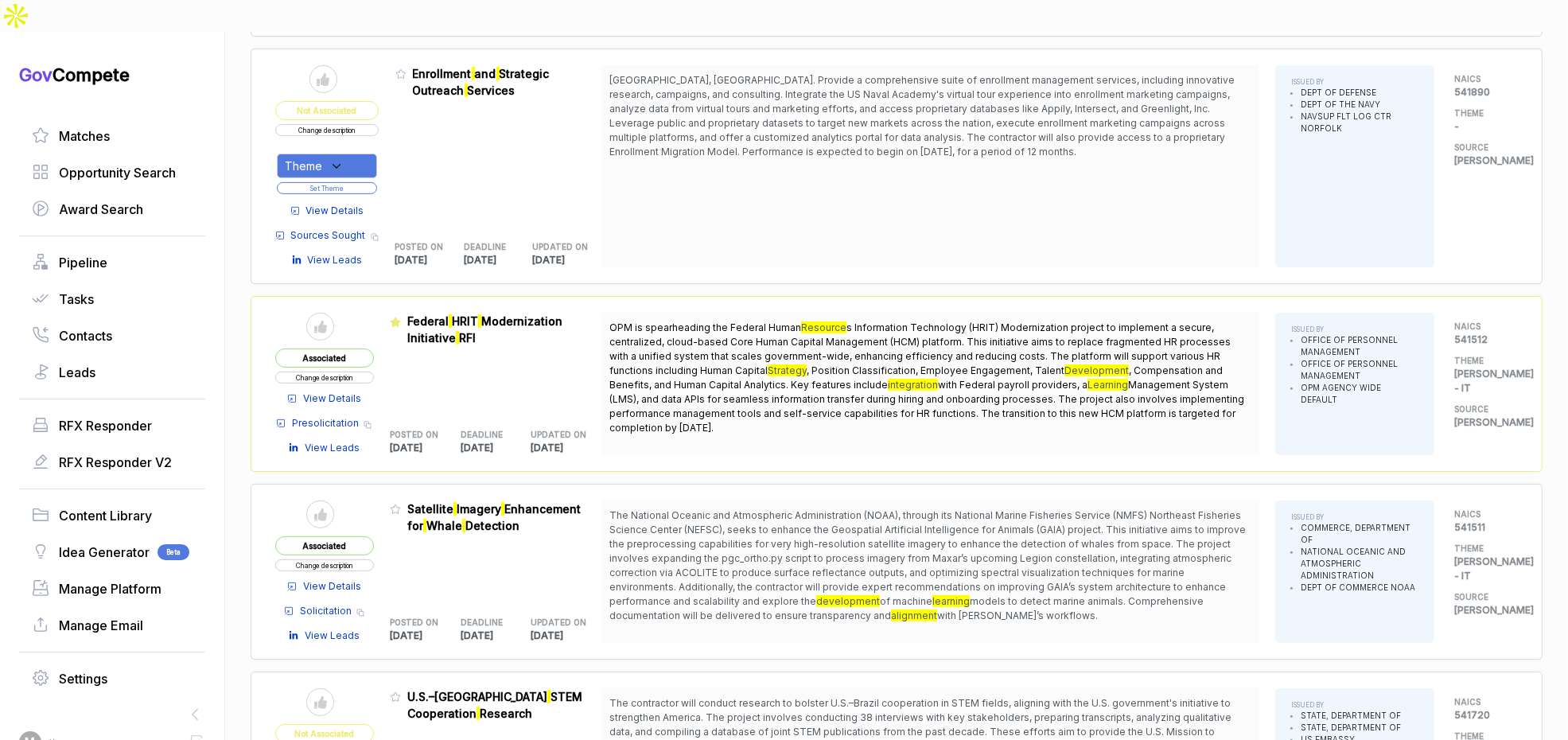
scroll to position [0, 0]
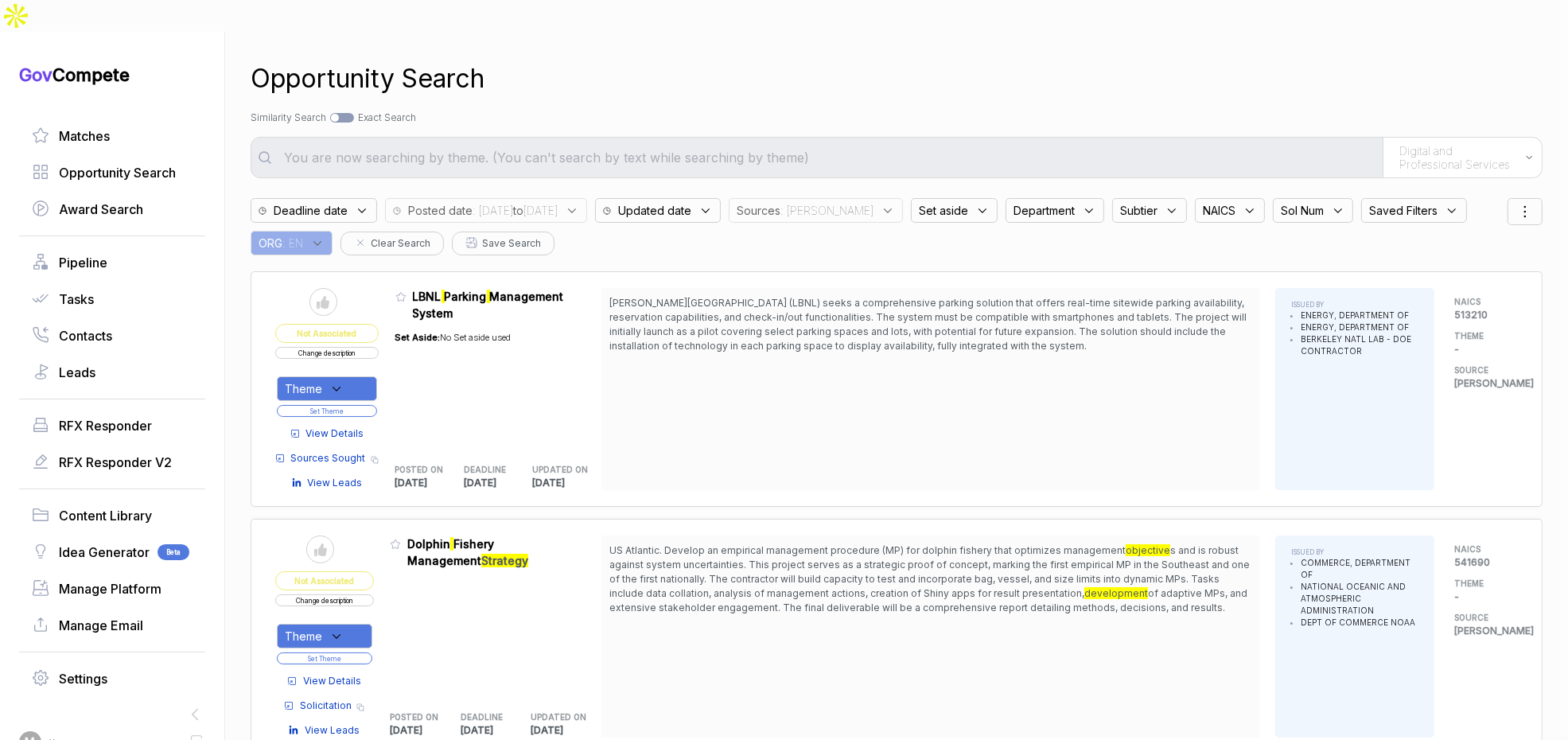
click at [1446, 141] on div "Digital and Professional Services" at bounding box center [1462, 157] width 159 height 40
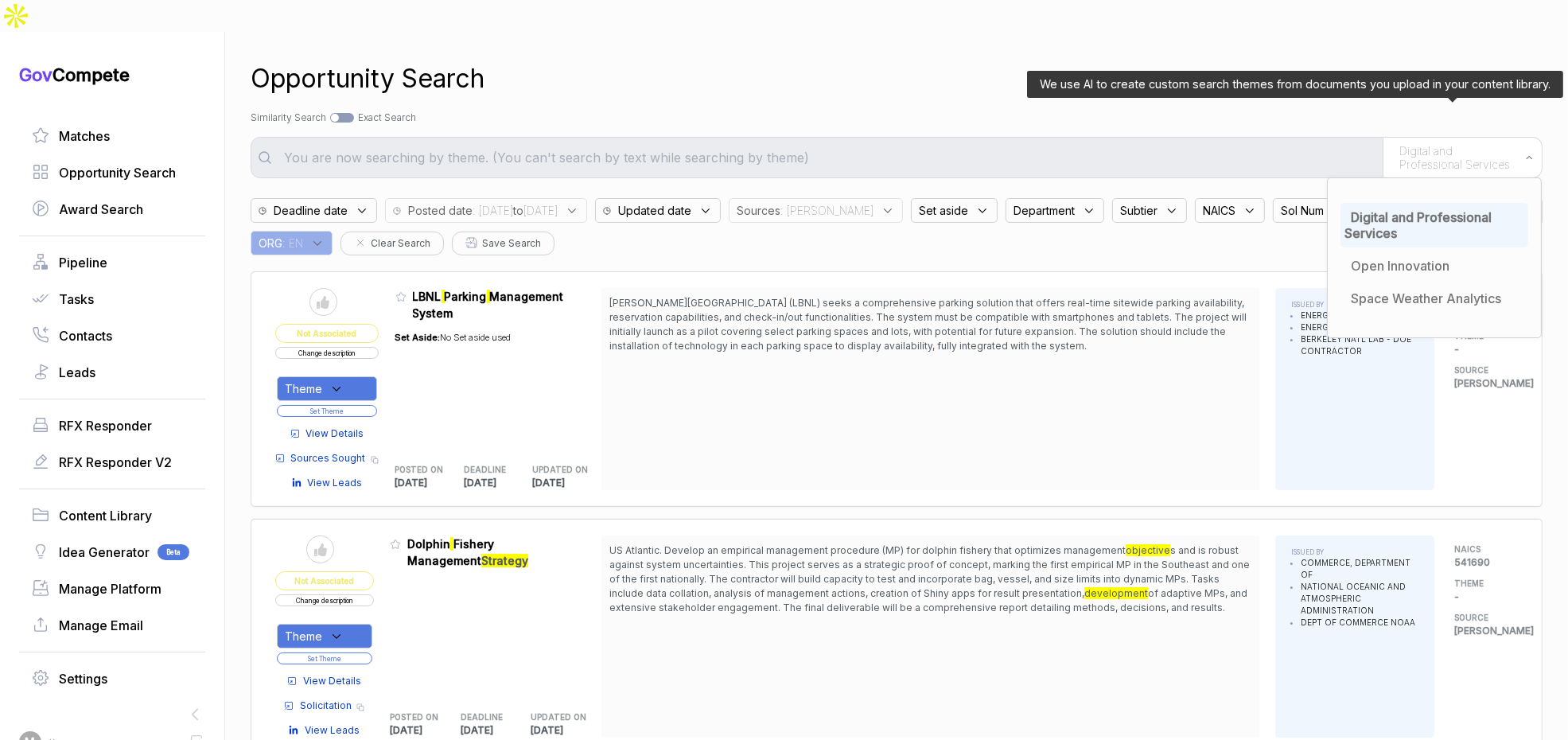
drag, startPoint x: 1398, startPoint y: 190, endPoint x: 1249, endPoint y: 127, distance: 161.8
click at [1380, 209] on span "Digital and Professional Services" at bounding box center [1419, 225] width 147 height 32
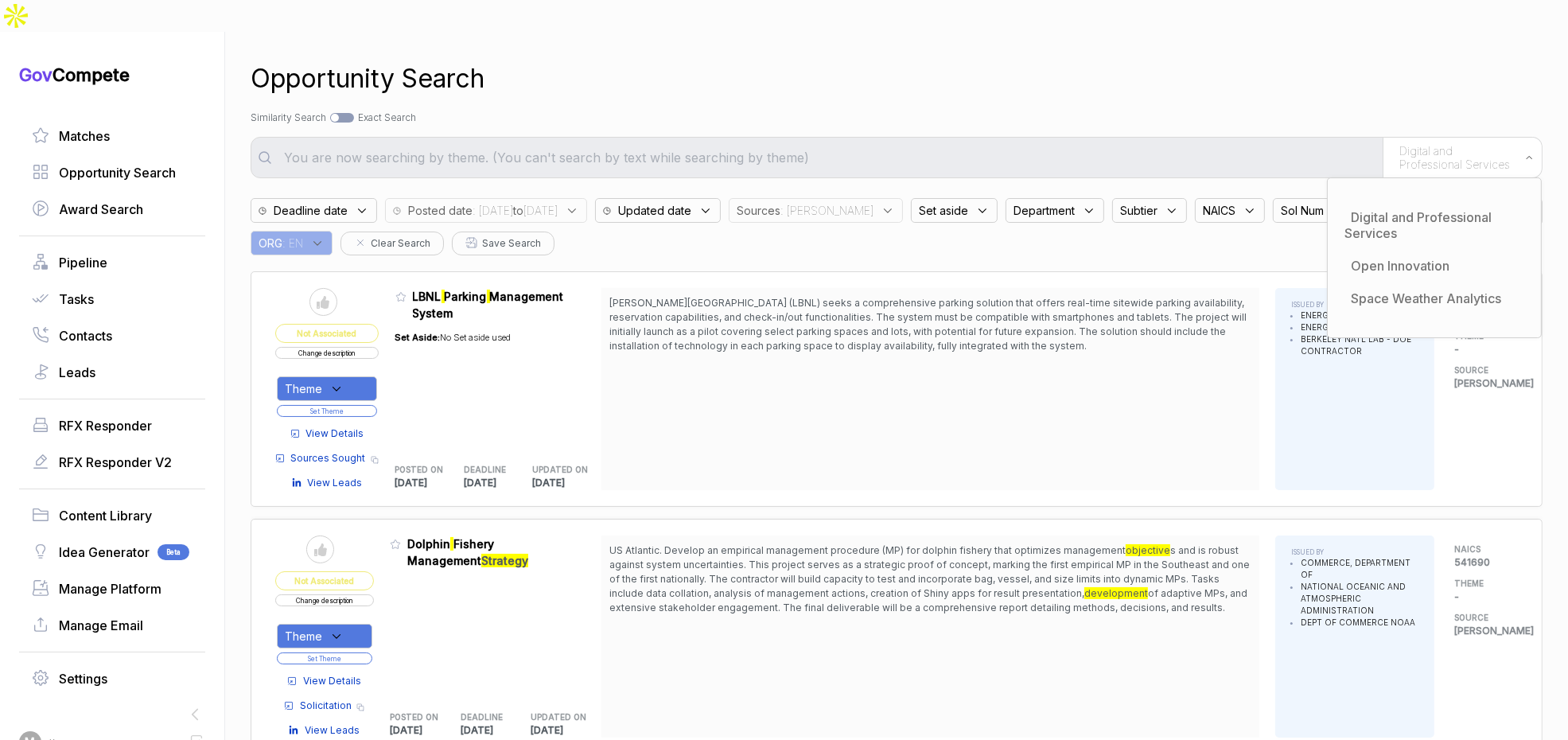
drag, startPoint x: 1173, startPoint y: 83, endPoint x: 1123, endPoint y: 117, distance: 60.5
click at [1171, 111] on div "Search by Topic Relevance Similarity Search Search by Exact Keyword Match Exact…" at bounding box center [896, 118] width 1293 height 15
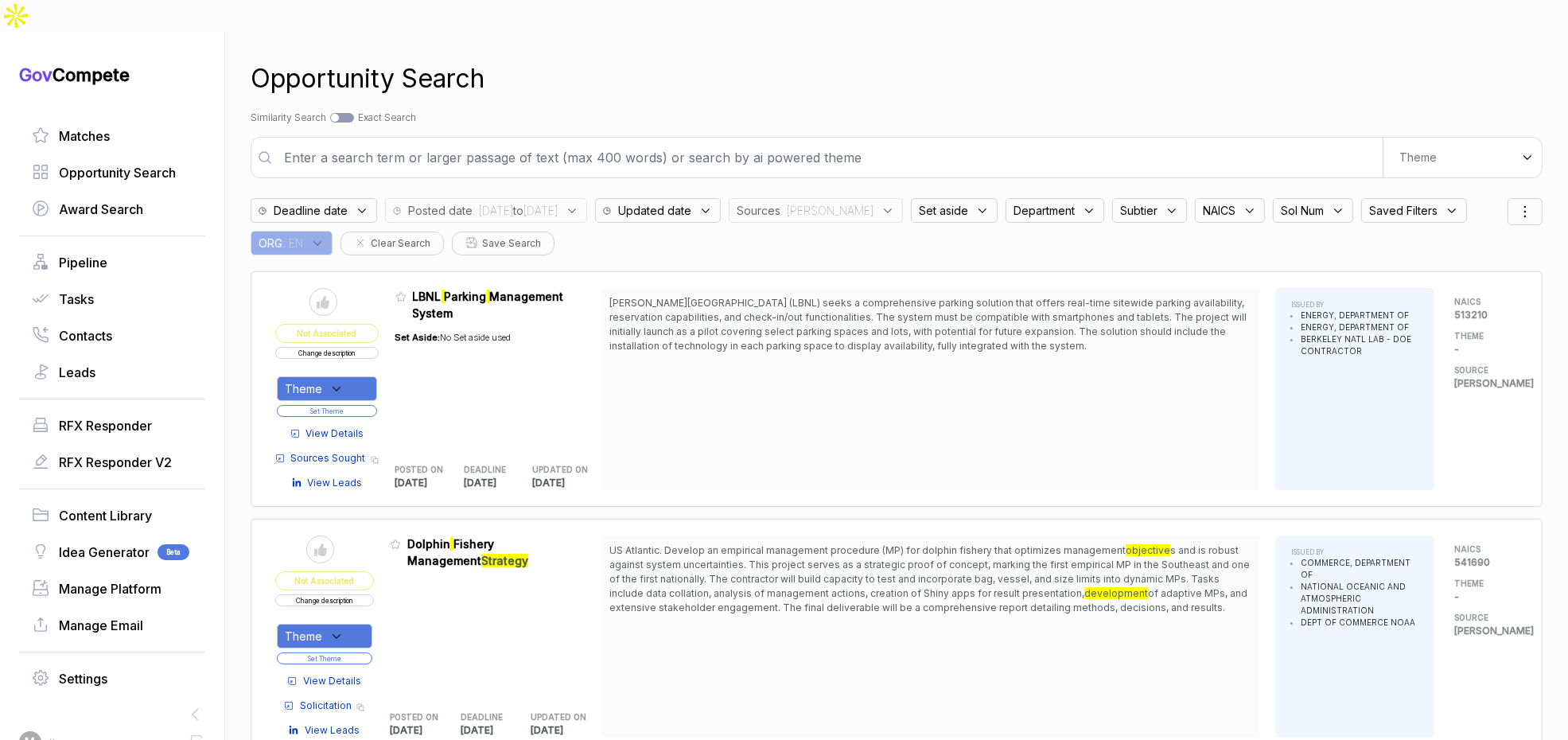
click at [1115, 142] on input "text" at bounding box center [828, 158] width 1108 height 32
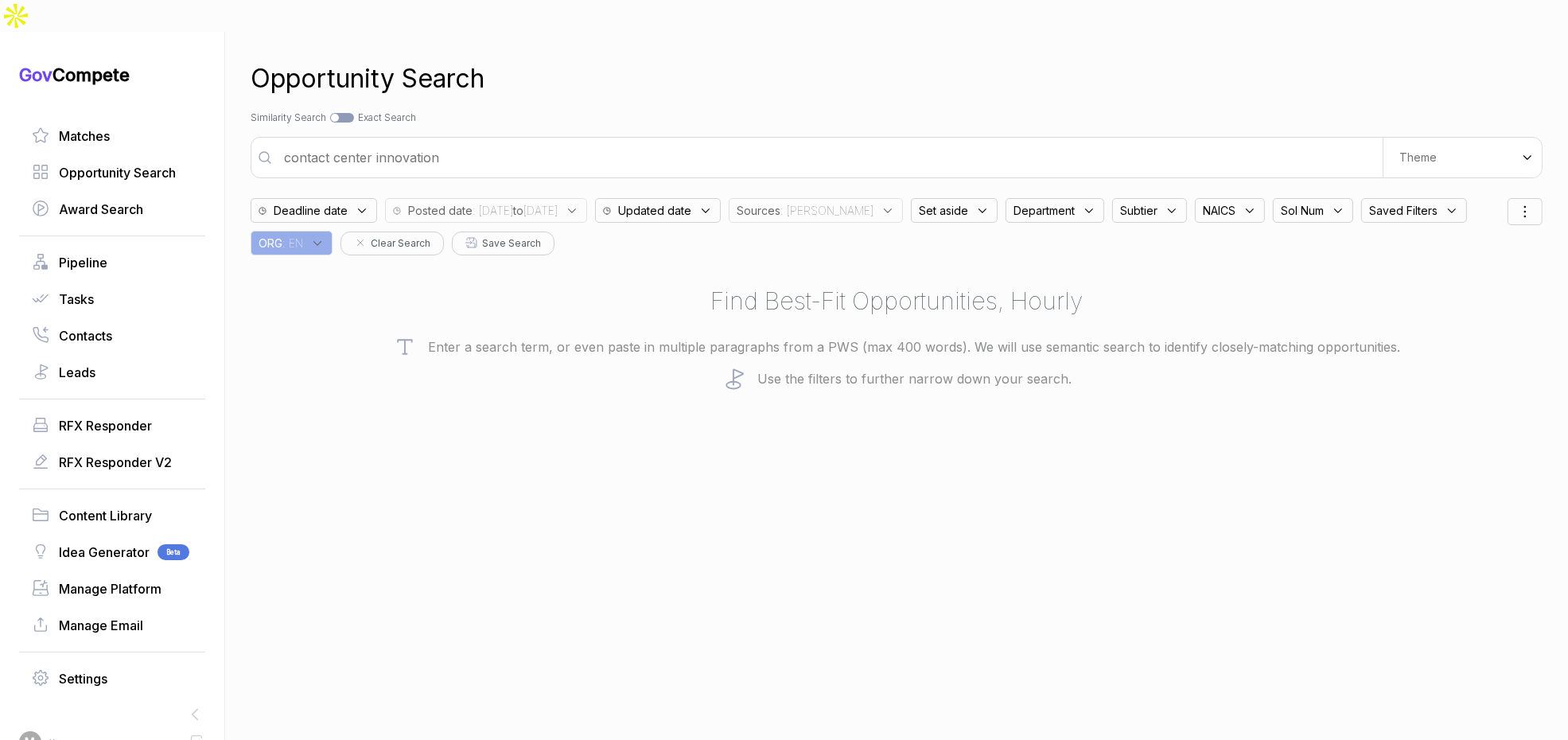
type input "contact center innovation"
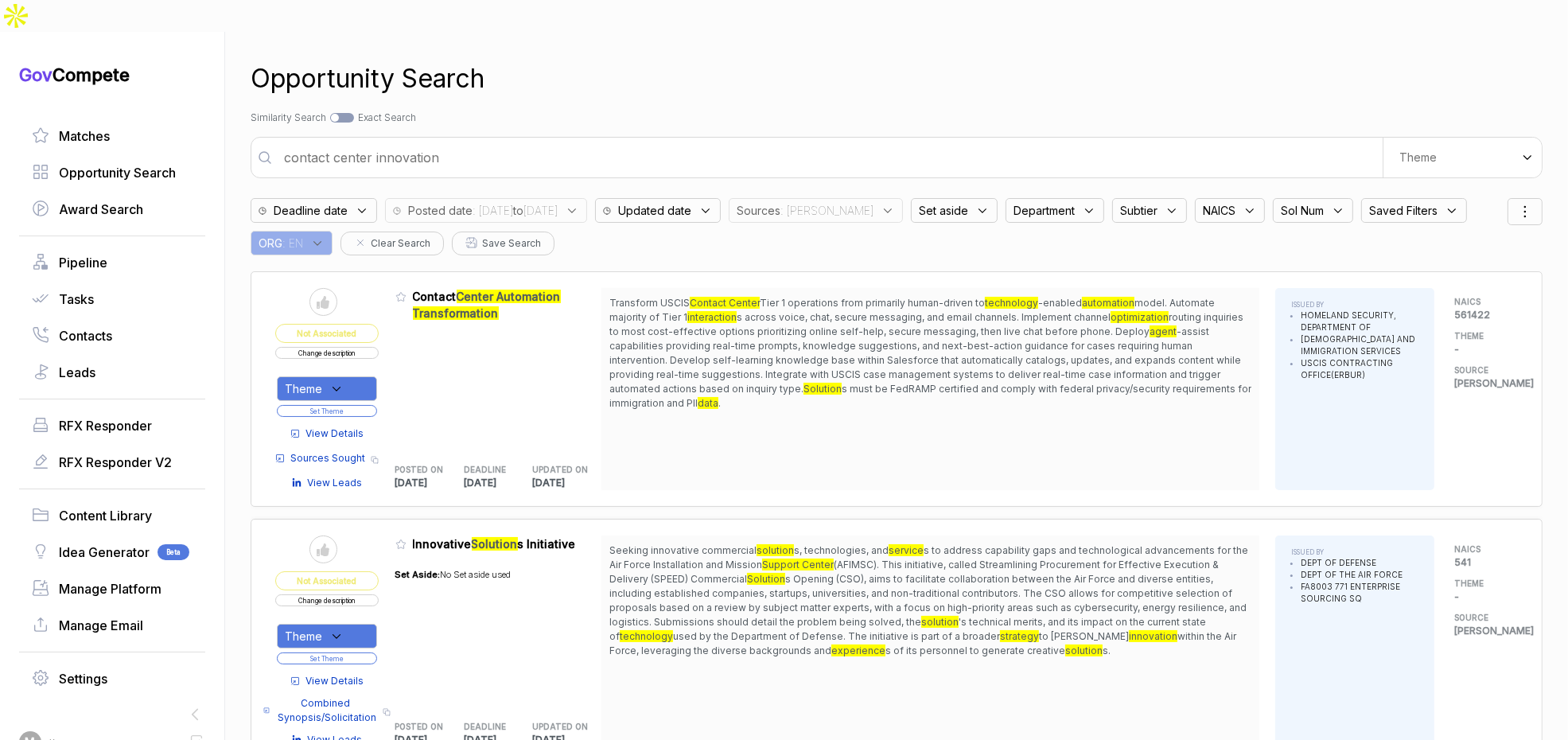
drag, startPoint x: 365, startPoint y: 358, endPoint x: 365, endPoint y: 370, distance: 12.0
click at [365, 376] on div "Theme" at bounding box center [327, 388] width 100 height 25
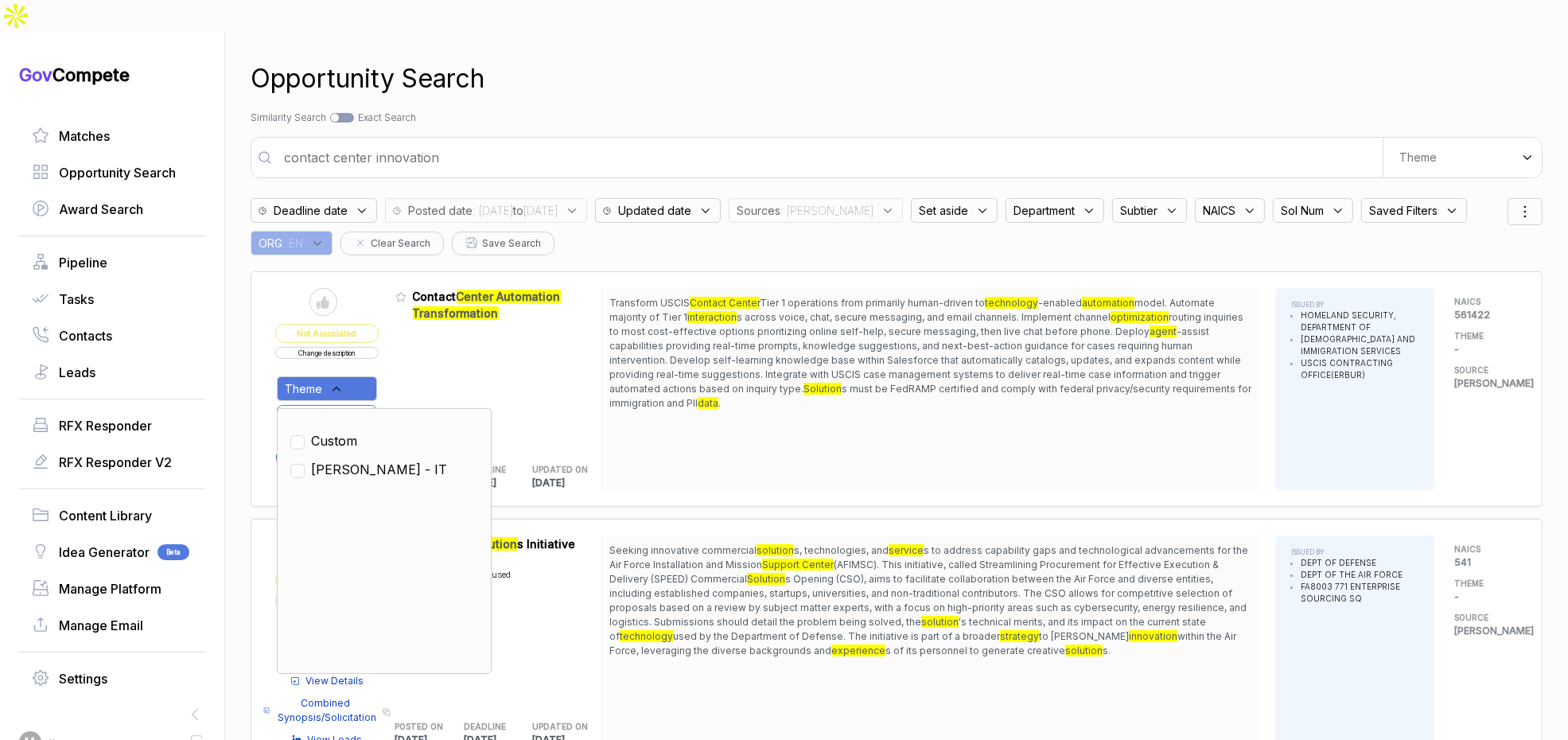
drag, startPoint x: 357, startPoint y: 434, endPoint x: 369, endPoint y: 413, distance: 24.2
click at [359, 460] on span "[PERSON_NAME] - IT" at bounding box center [380, 469] width 136 height 19
checkbox input "true"
drag, startPoint x: 415, startPoint y: 351, endPoint x: 388, endPoint y: 370, distance: 33.0
click at [414, 351] on div "Admin: Click to change feature to 1 70SBUR25I00000003-V2 Contact Center Automat…" at bounding box center [498, 389] width 207 height 202
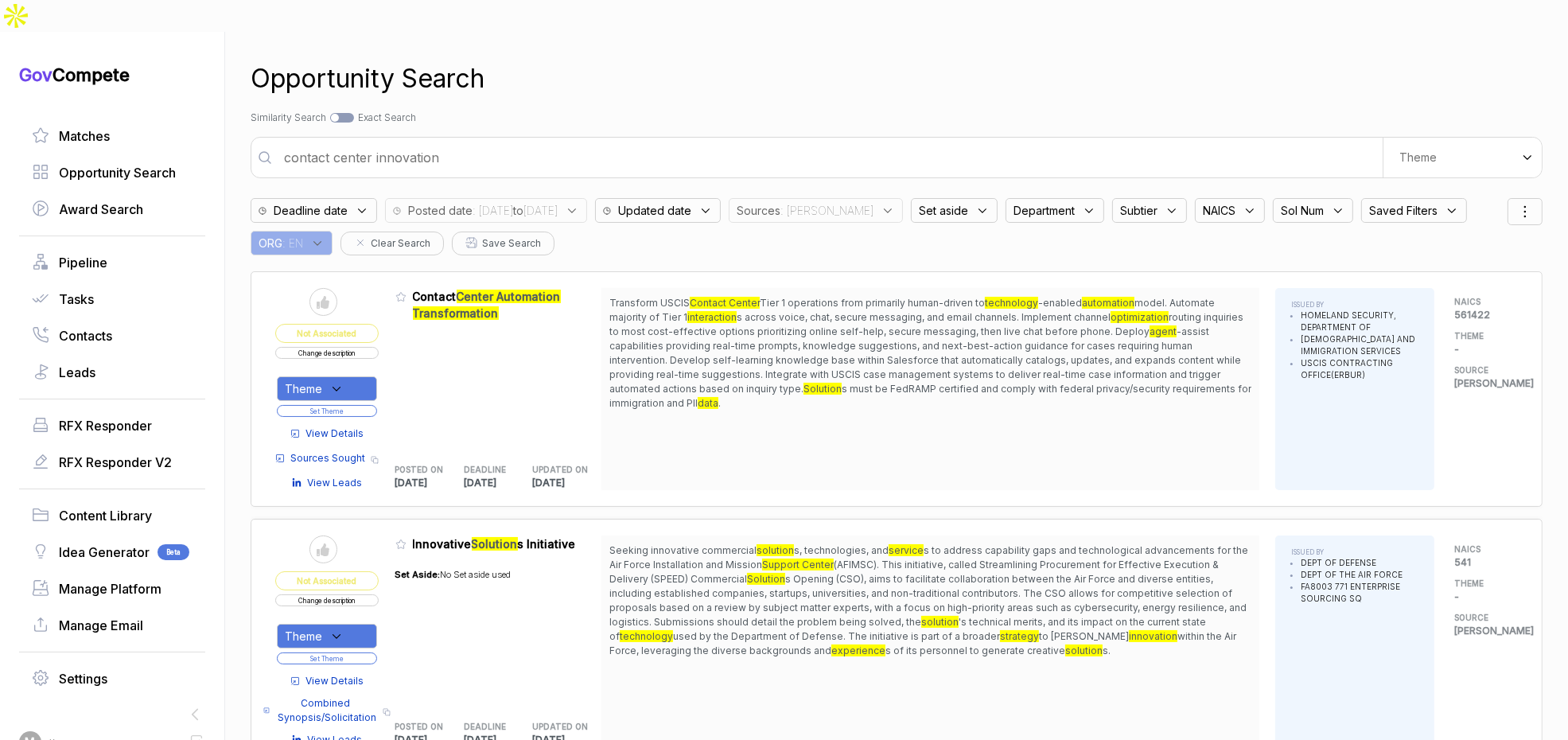
click at [370, 405] on button "Set Theme" at bounding box center [327, 411] width 100 height 12
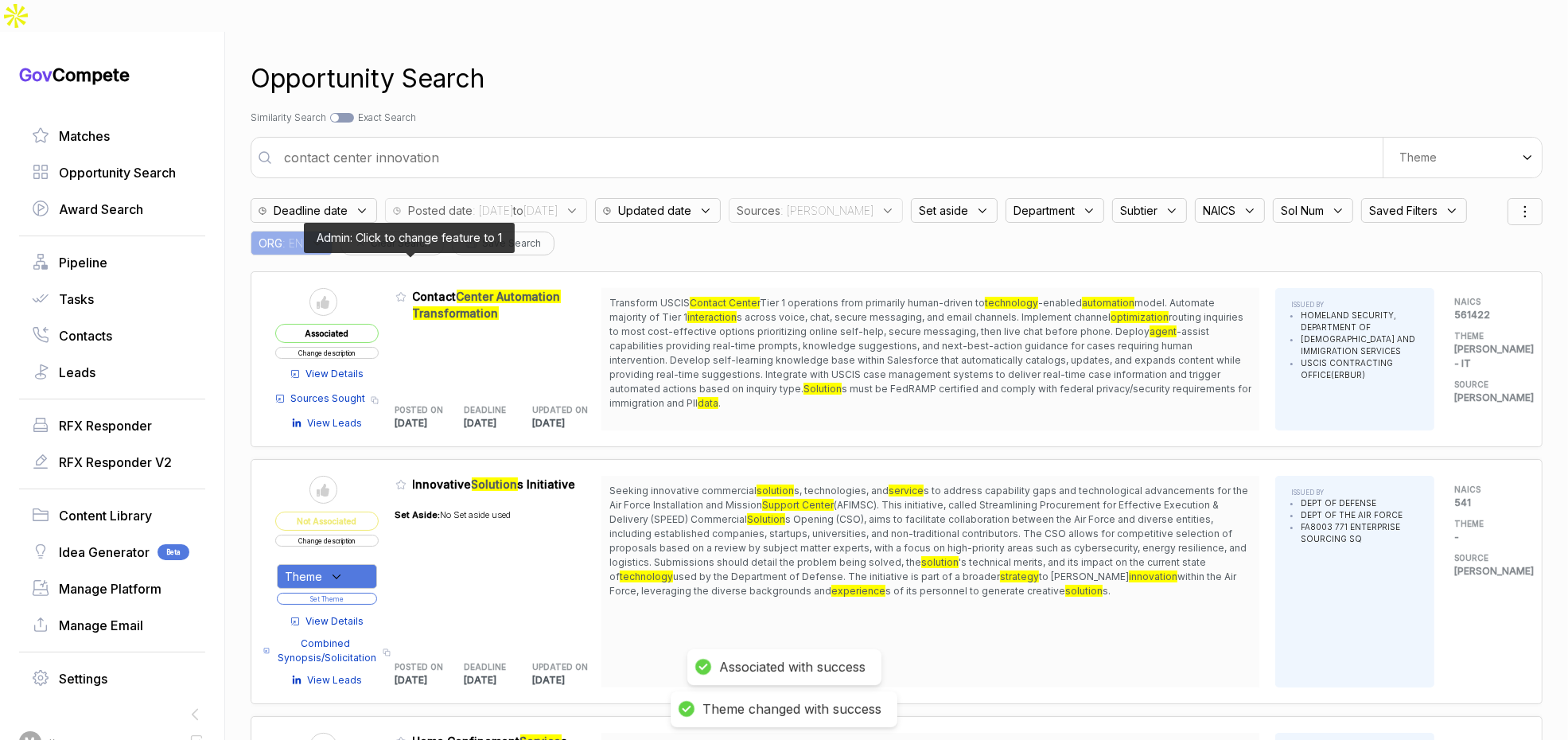
click at [406, 291] on icon at bounding box center [401, 297] width 11 height 11
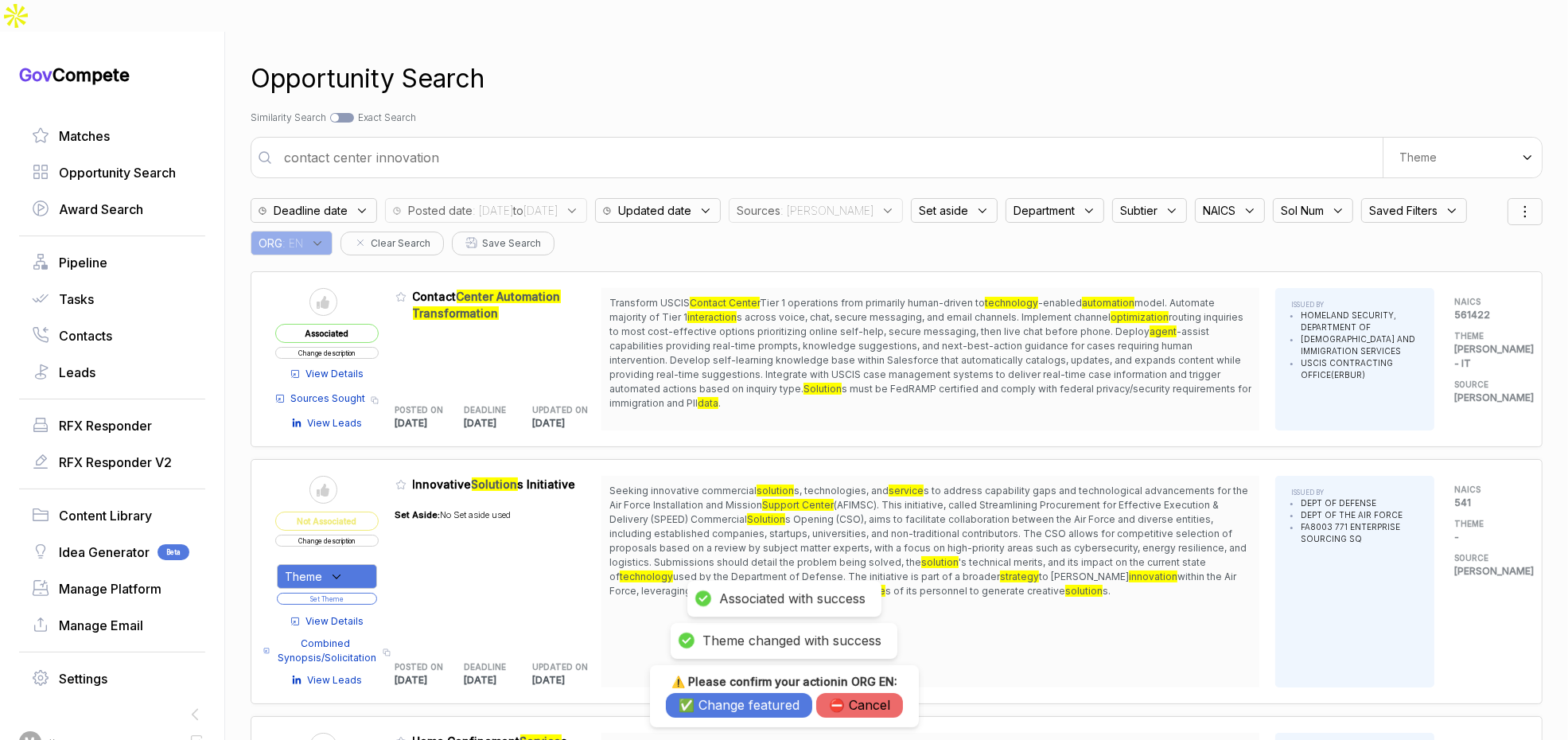
click at [727, 697] on button "✅ Change featured" at bounding box center [739, 705] width 146 height 25
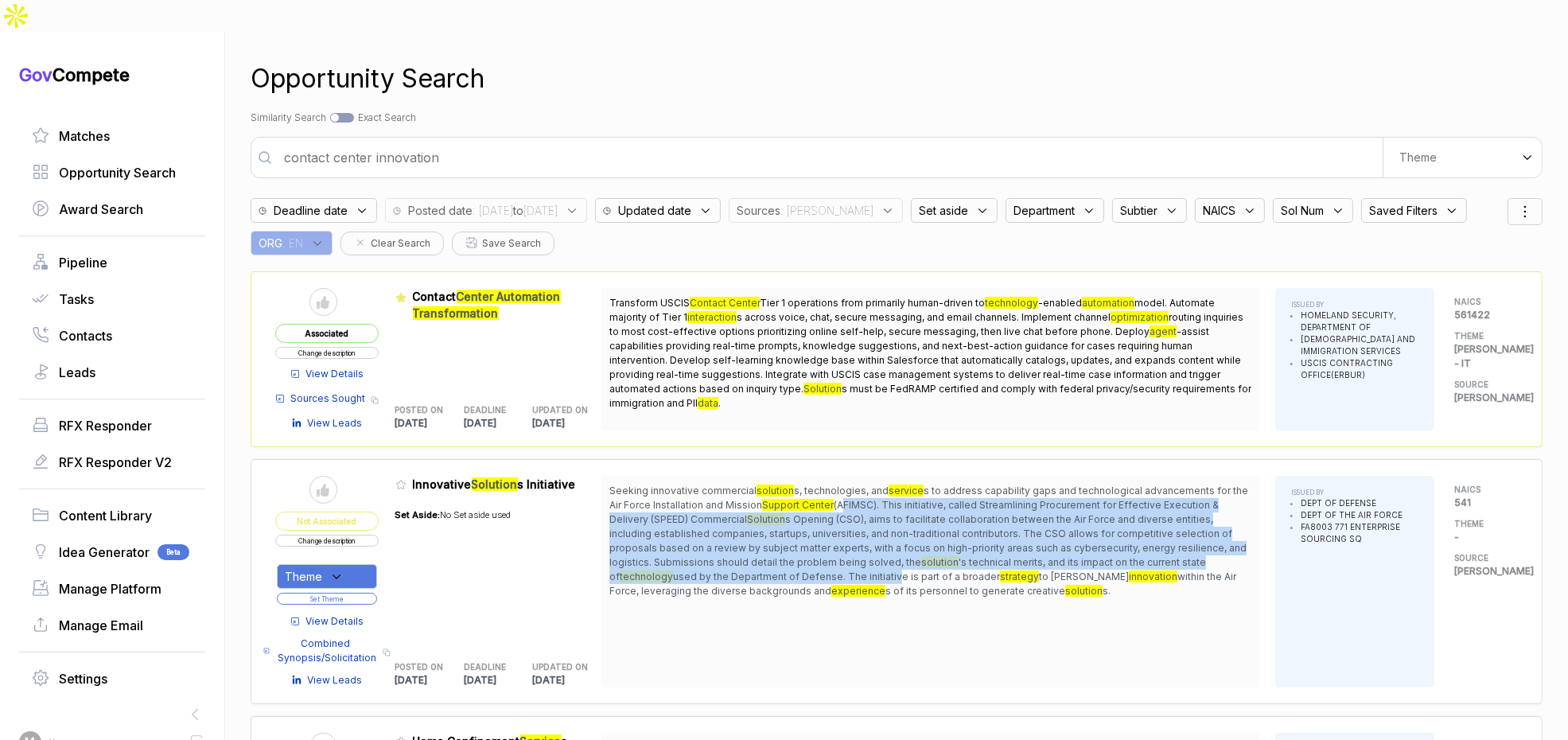
drag, startPoint x: 848, startPoint y: 466, endPoint x: 885, endPoint y: 539, distance: 81.8
click at [885, 540] on span "Seeking innovative commercial solution s, technologies, and service s to addres…" at bounding box center [930, 541] width 642 height 114
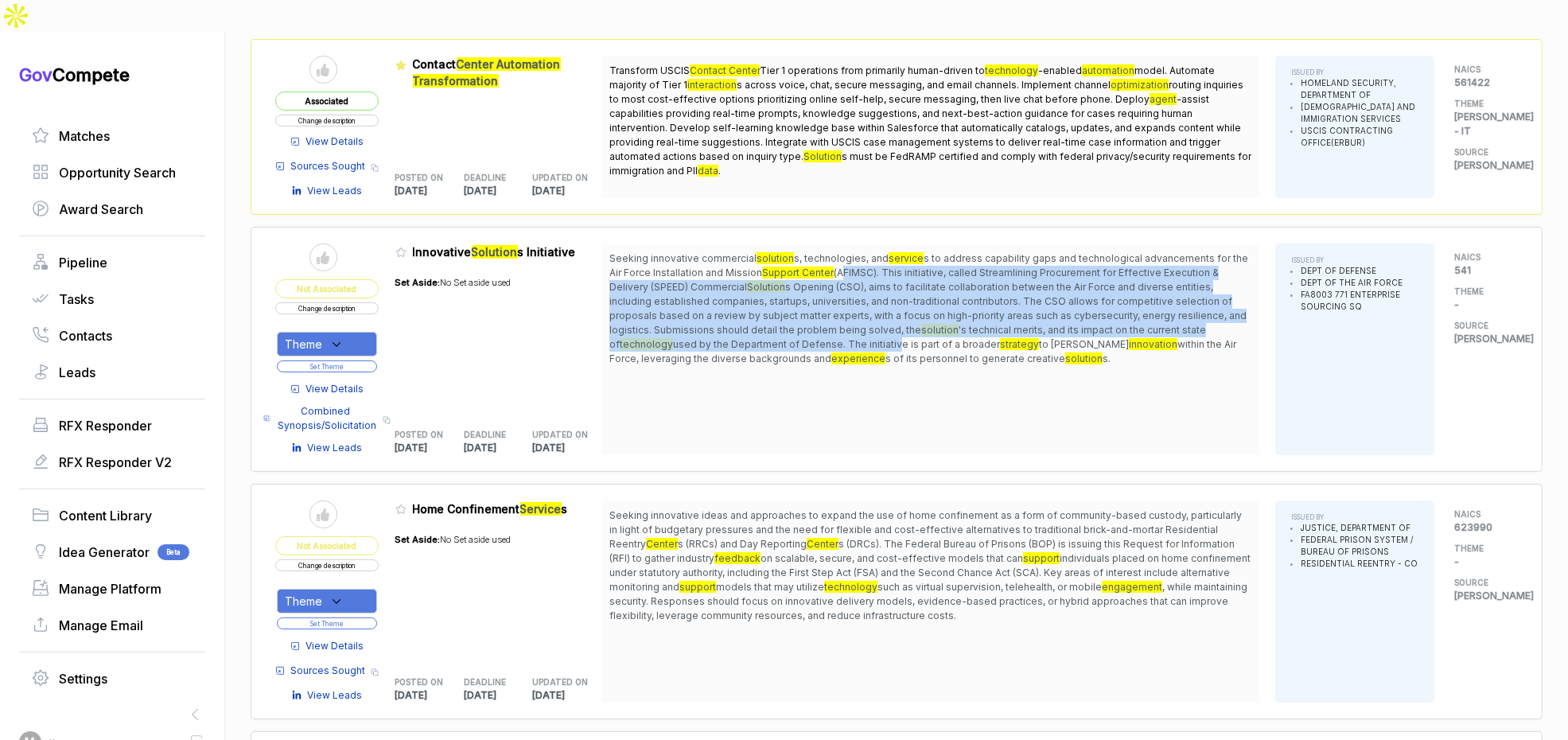
scroll to position [232, 0]
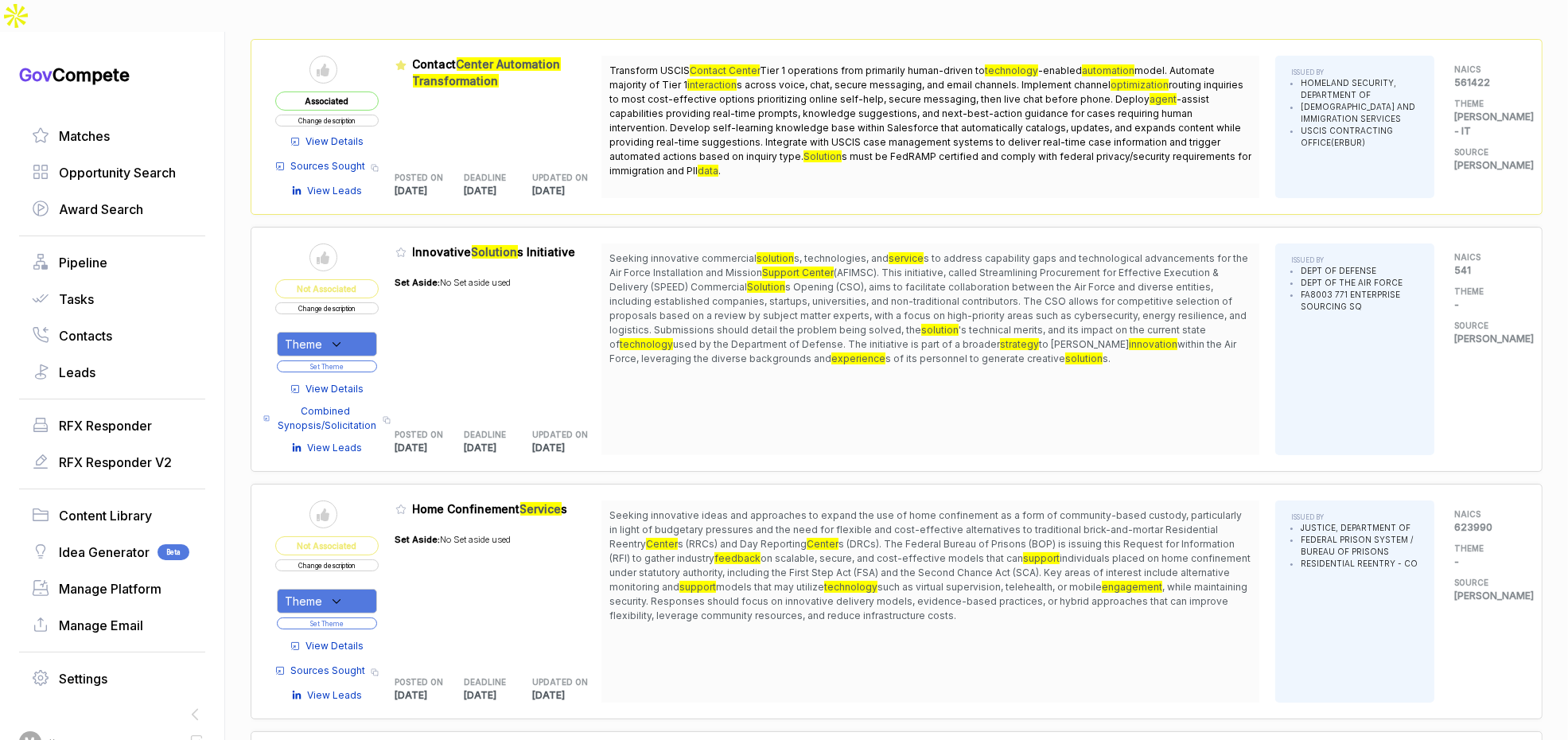
click at [356, 382] on span "View Details" at bounding box center [334, 390] width 58 height 15
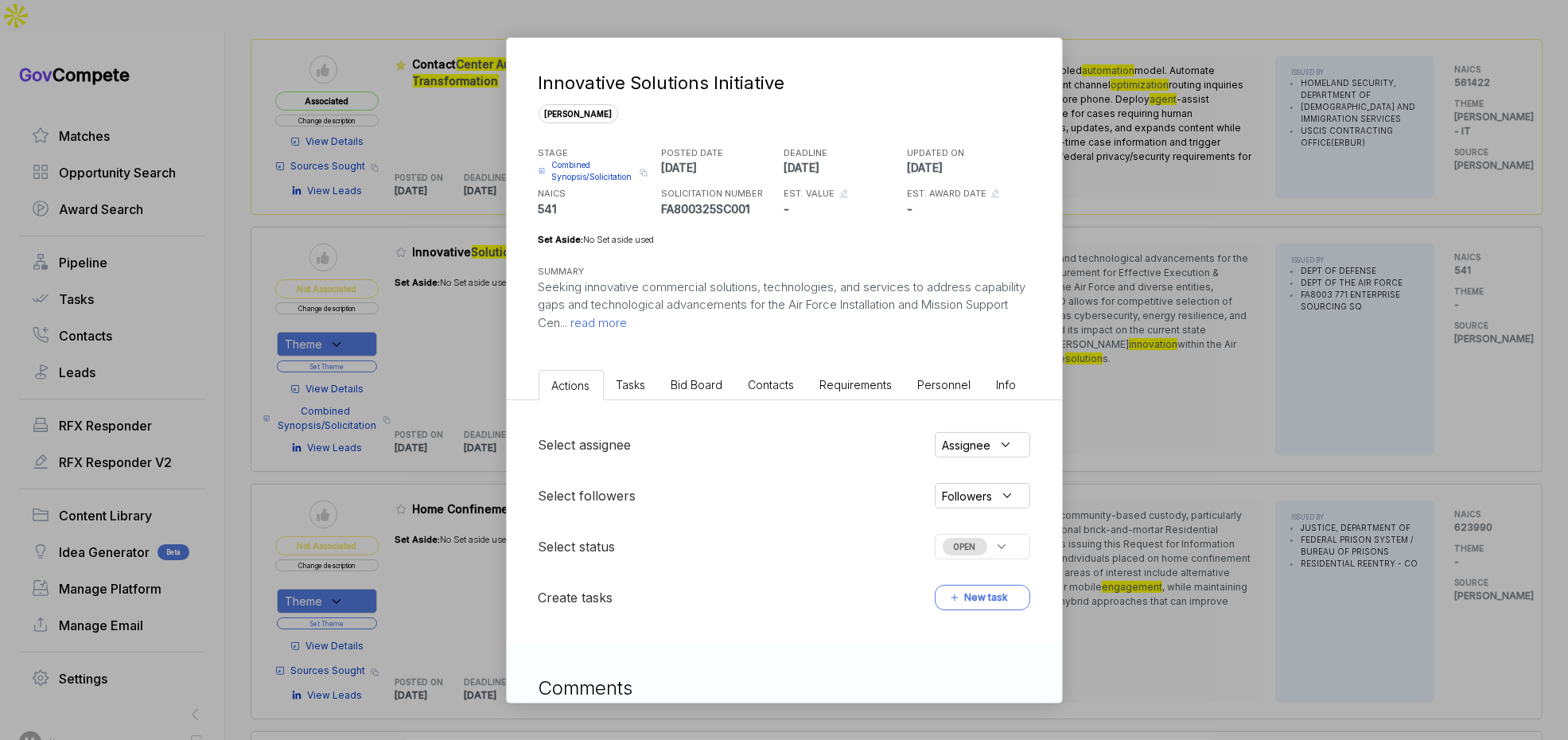
click at [708, 389] on span "Bid Board" at bounding box center [697, 384] width 52 height 14
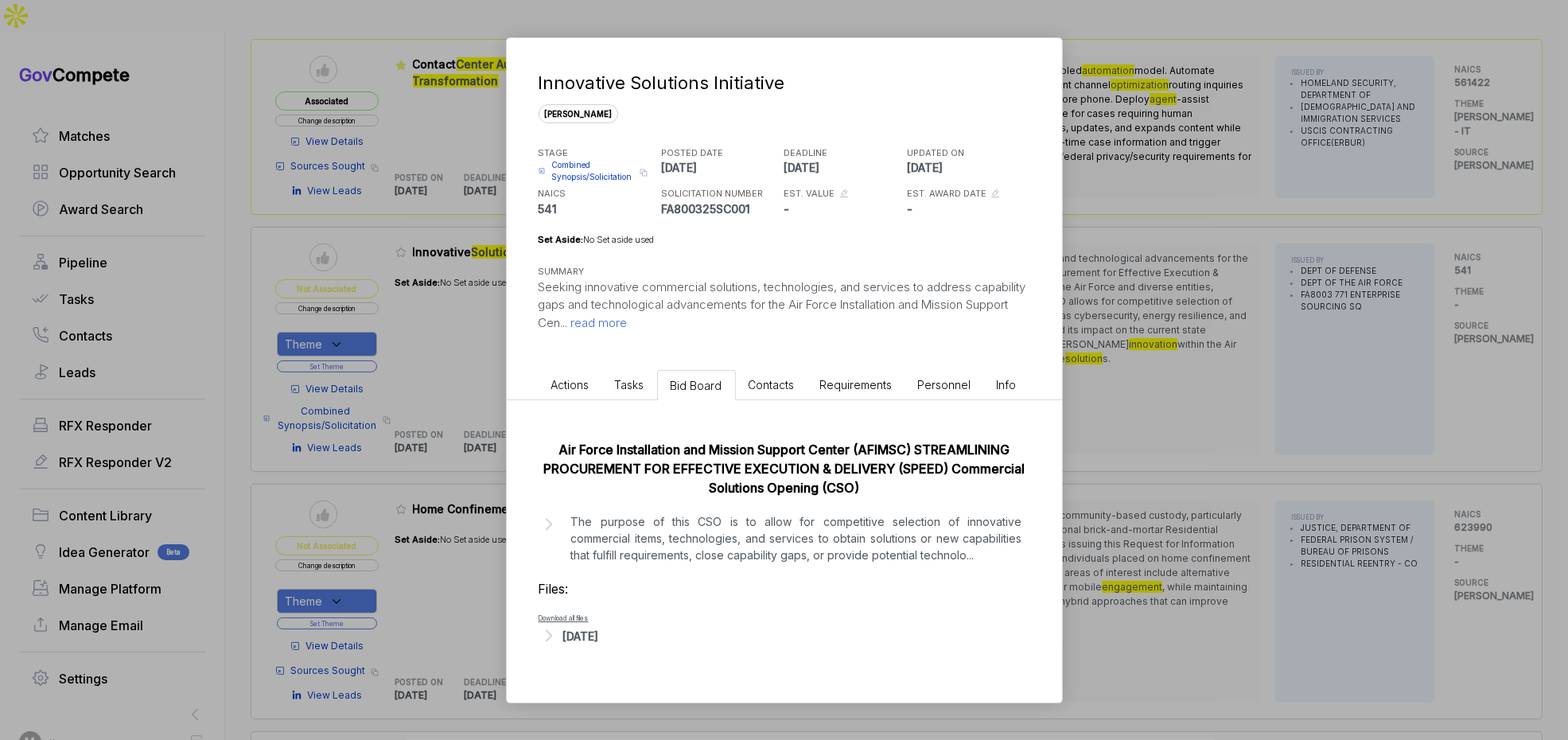
click at [605, 644] on div "Aug 29, 2025" at bounding box center [785, 636] width 492 height 20
click at [623, 656] on span "- FA8003-25-S-C-001 SPEED CSO.docx" at bounding box center [648, 661] width 156 height 9
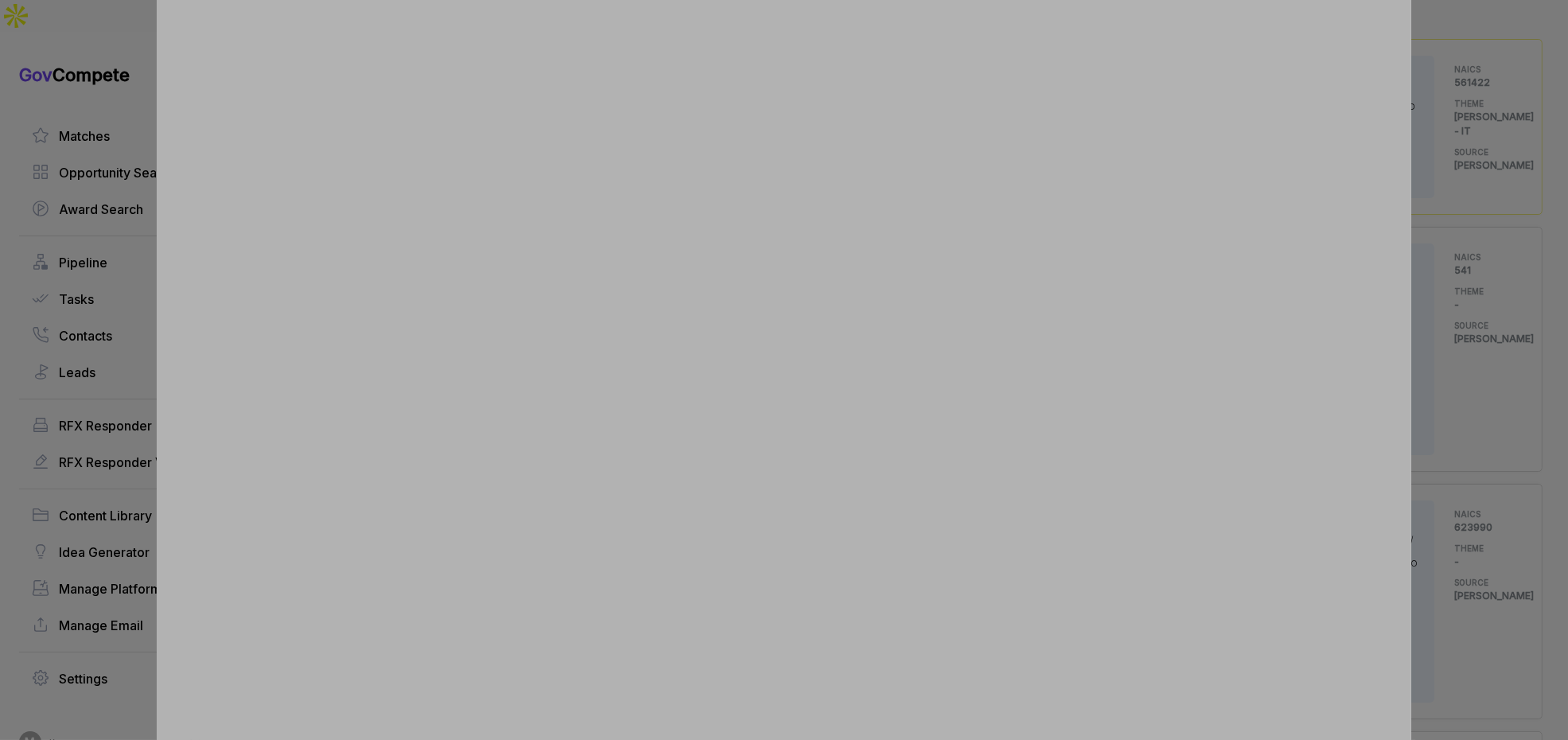
click at [1488, 210] on div at bounding box center [784, 370] width 1568 height 740
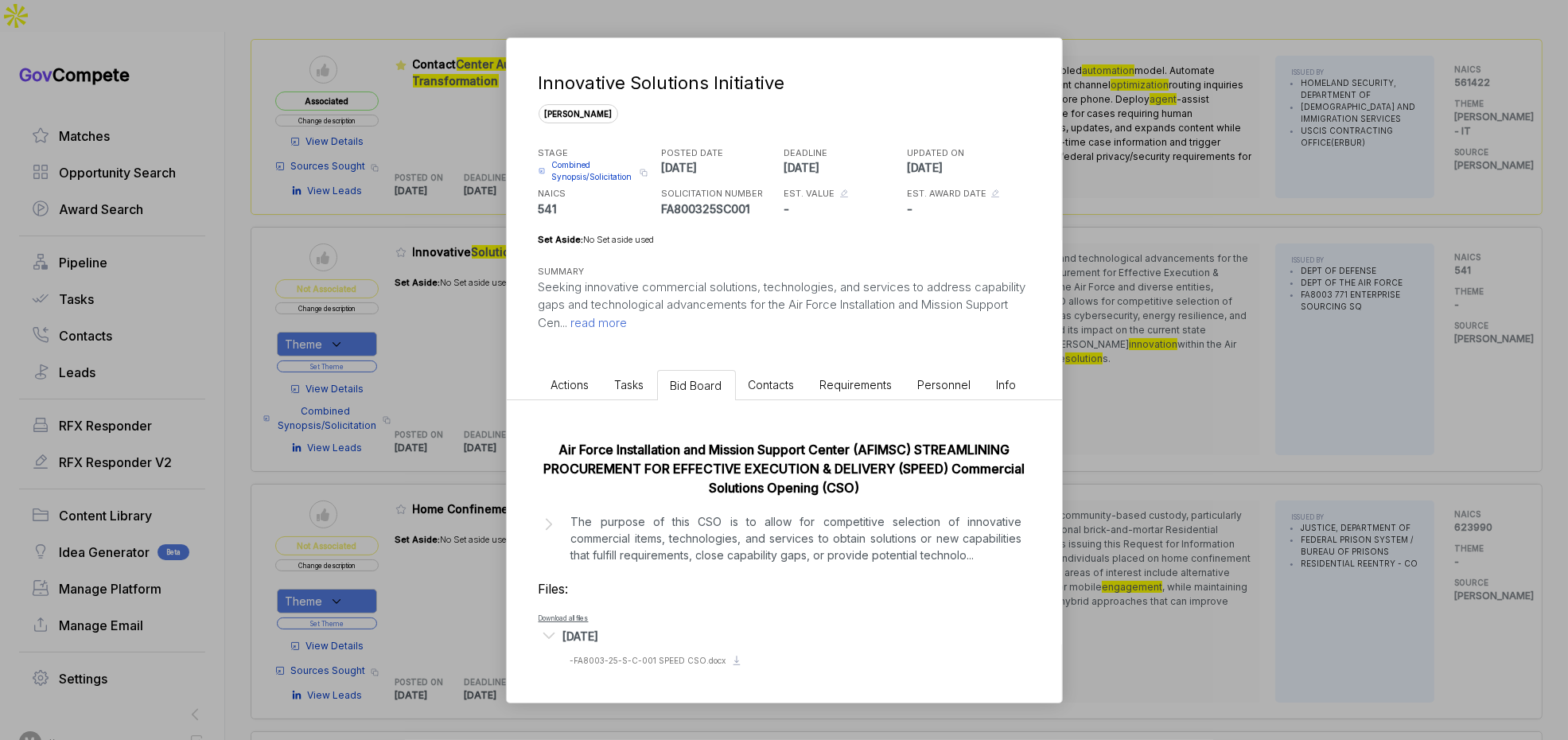
drag, startPoint x: 1410, startPoint y: 225, endPoint x: 1396, endPoint y: 226, distance: 14.0
click at [1409, 225] on div "Innovative Solutions Initiative sam STAGE Combined Synopsis/Solicitation Copy l…" at bounding box center [784, 370] width 1568 height 740
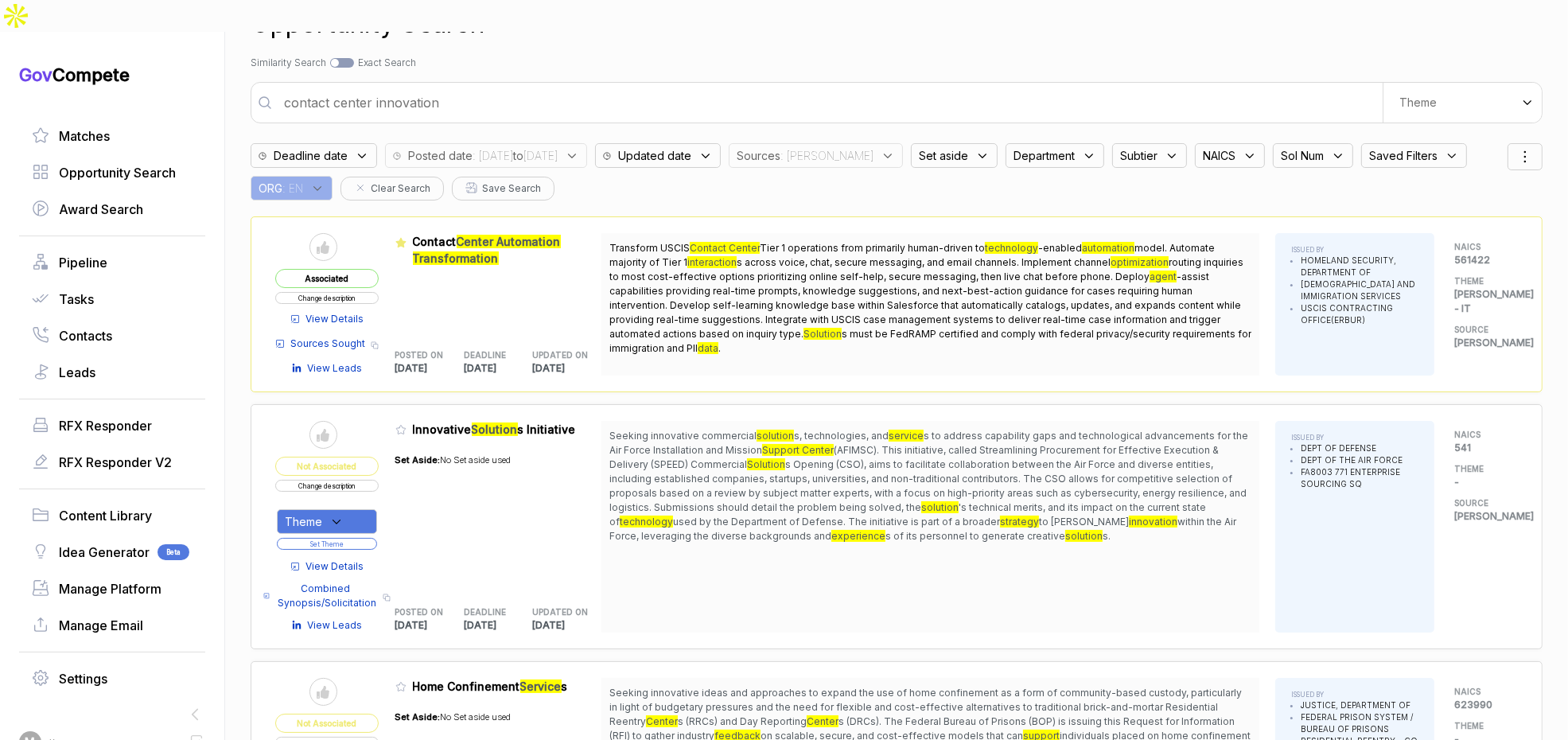
scroll to position [0, 0]
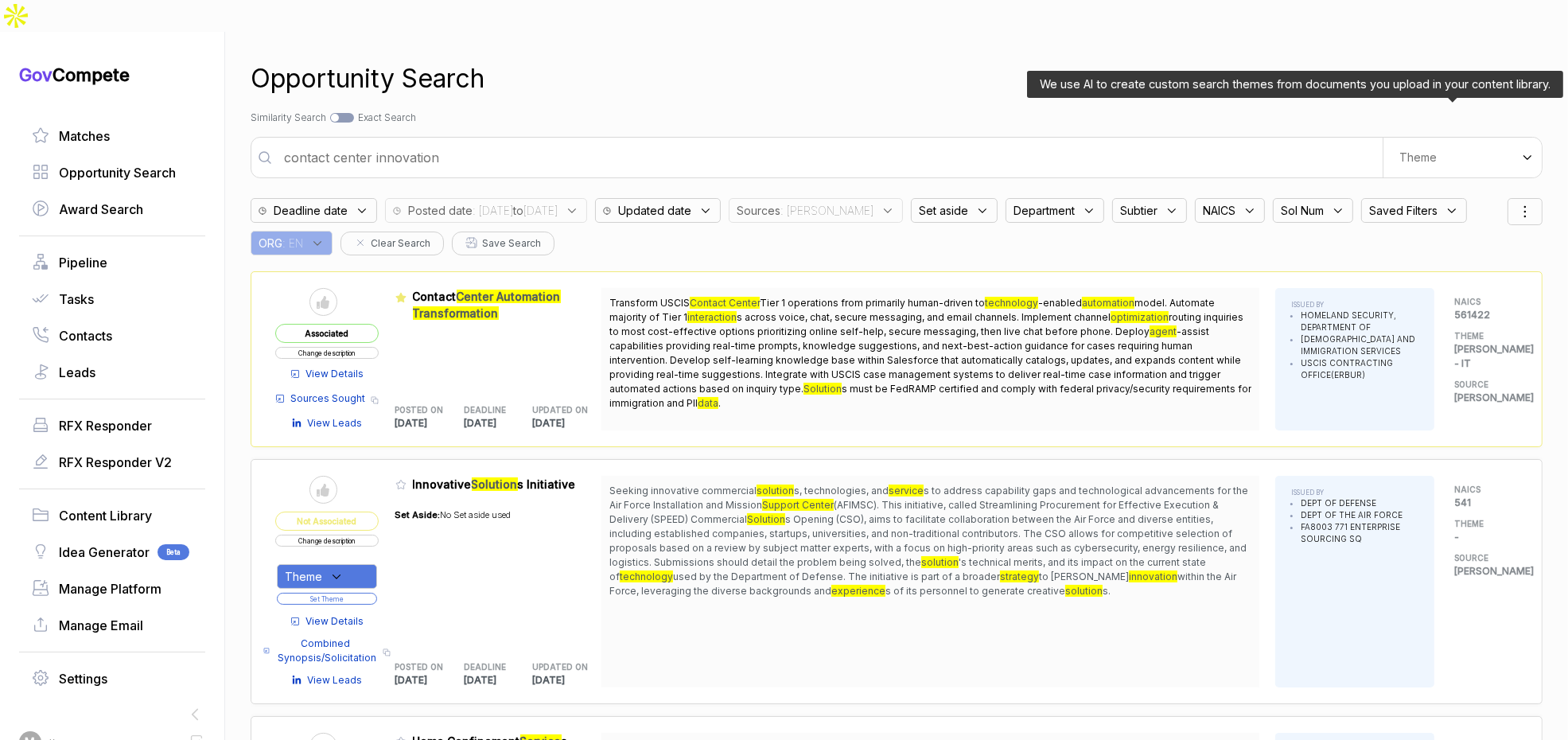
drag, startPoint x: 1440, startPoint y: 111, endPoint x: 1434, endPoint y: 130, distance: 19.9
click at [1441, 137] on div "Theme" at bounding box center [1462, 157] width 159 height 40
drag, startPoint x: 1396, startPoint y: 183, endPoint x: 1230, endPoint y: 102, distance: 184.7
click at [1392, 209] on span "Digital and Professional Services" at bounding box center [1419, 225] width 147 height 32
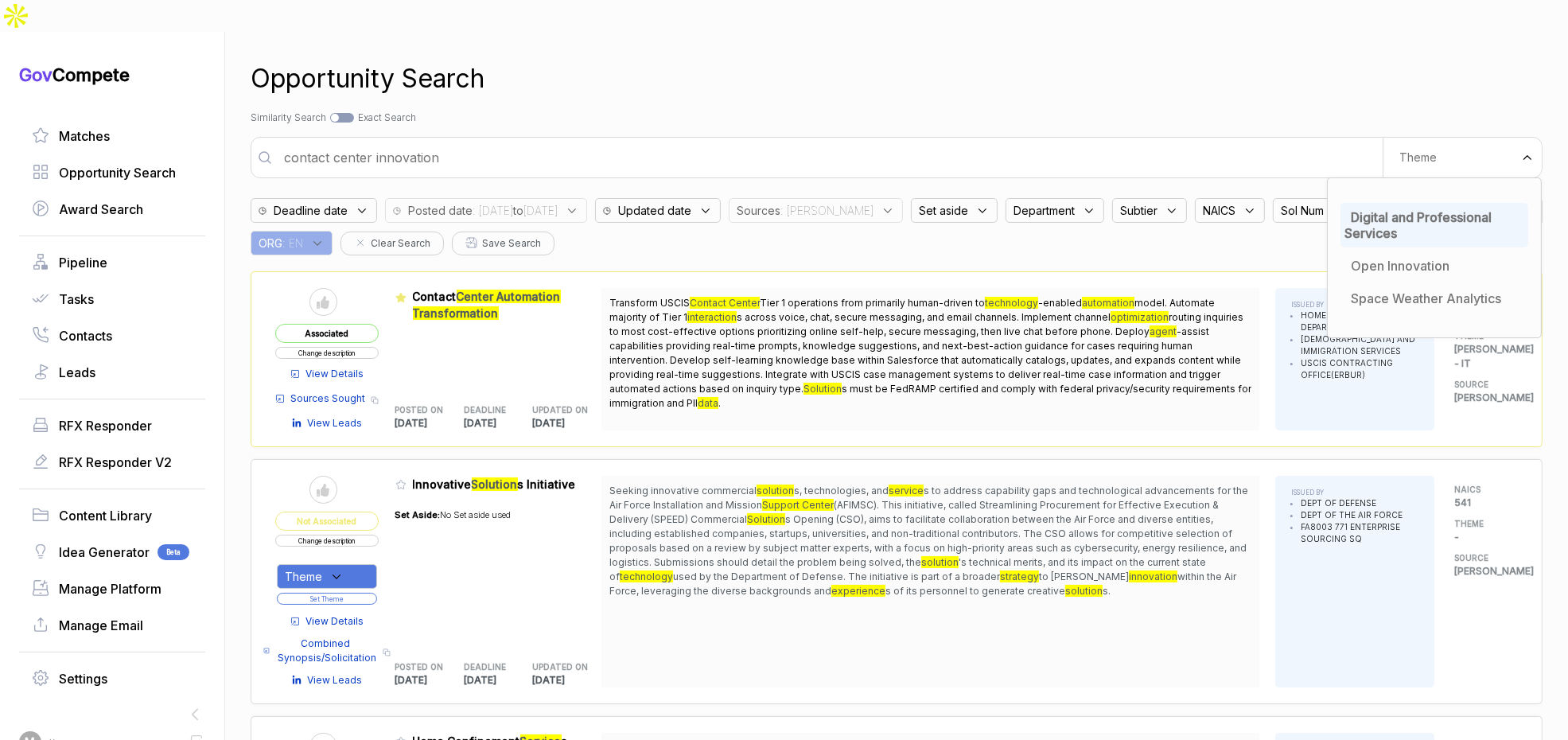
click at [1146, 78] on div "Opportunity Search Search by Topic Relevance Similarity Search Search by Exact …" at bounding box center [896, 402] width 1293 height 740
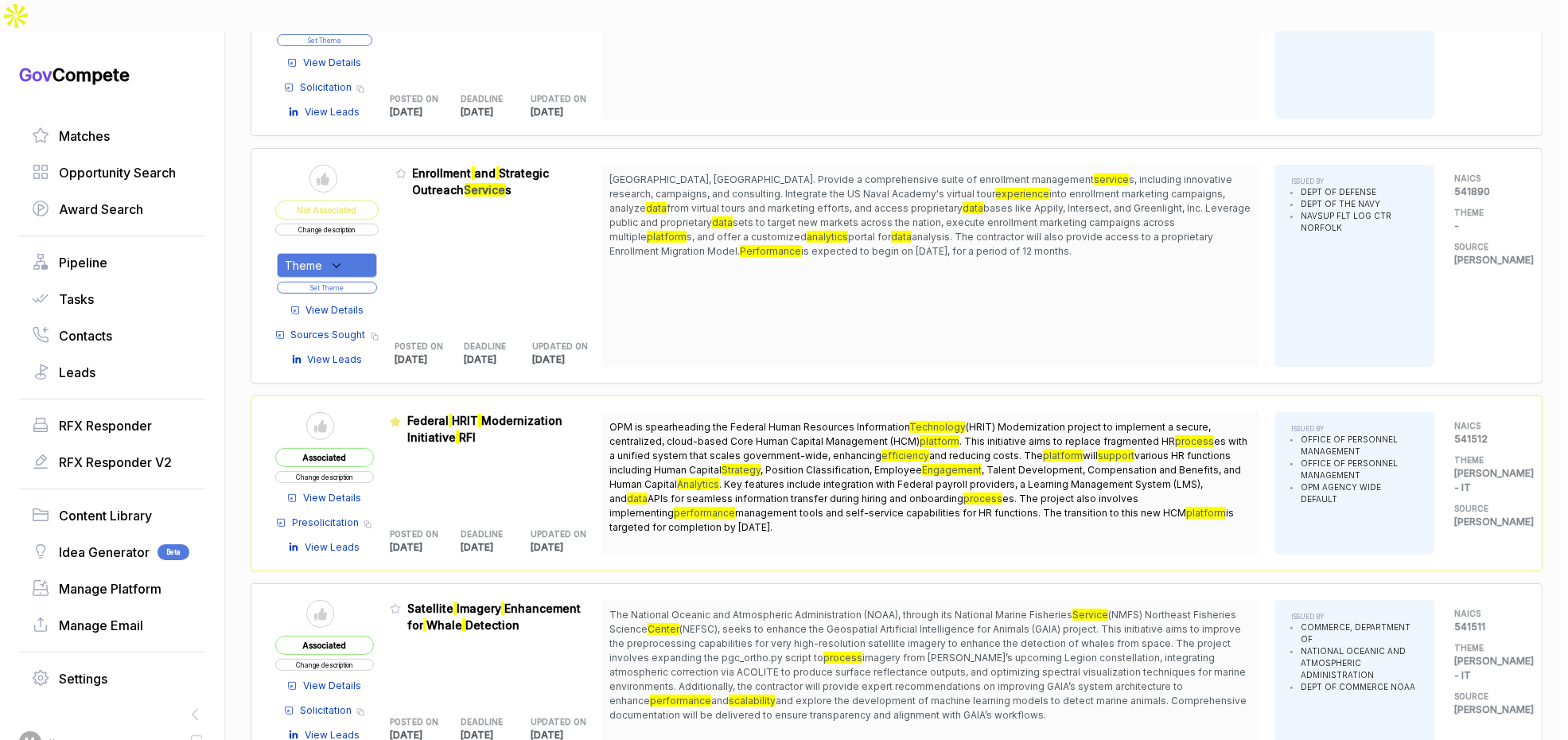
scroll to position [659, 0]
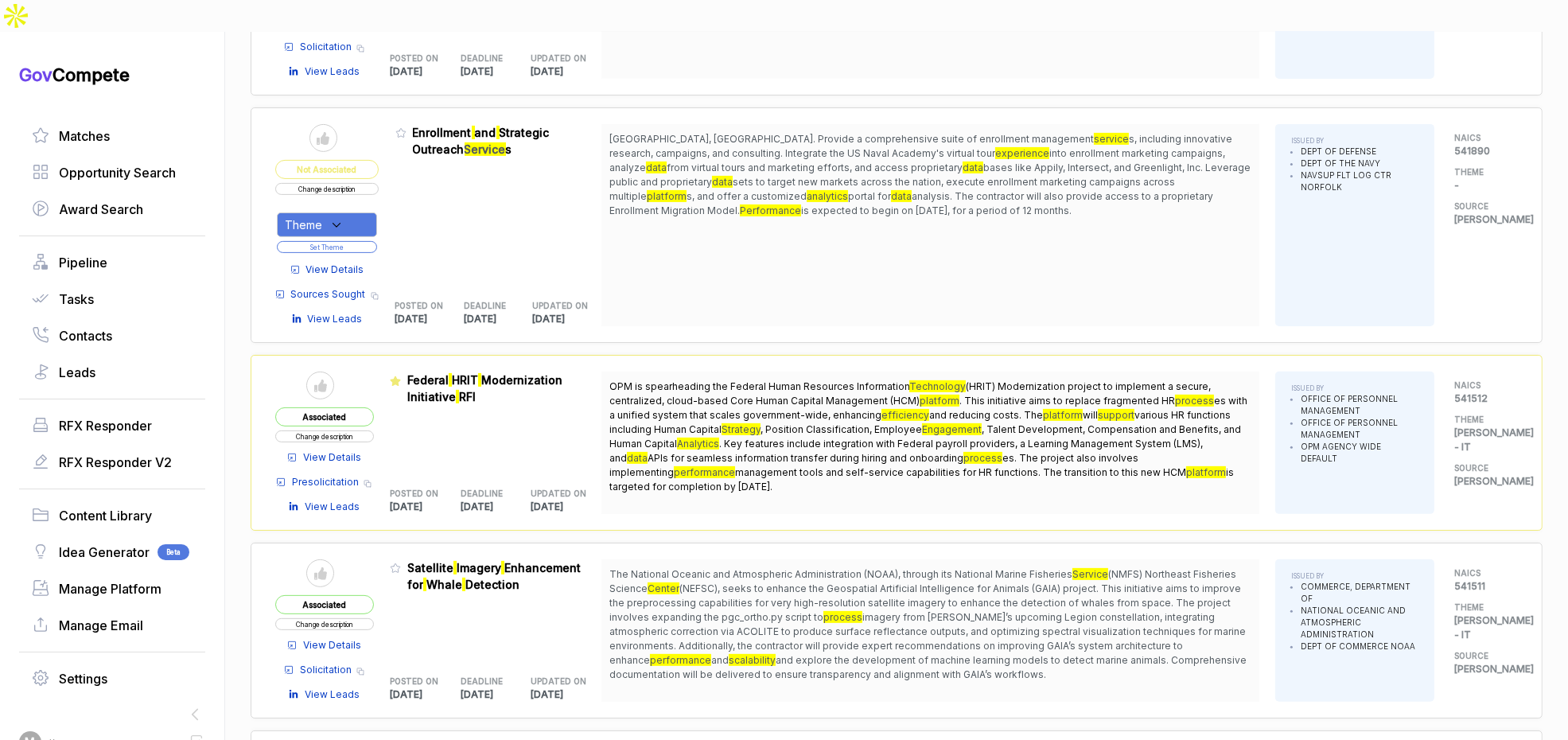
drag, startPoint x: 944, startPoint y: 115, endPoint x: 980, endPoint y: 179, distance: 73.4
click at [962, 175] on span "Annapolis, MD. Provide a comprehensive suite of enrollment management service s…" at bounding box center [930, 174] width 642 height 86
drag, startPoint x: 980, startPoint y: 179, endPoint x: 688, endPoint y: 266, distance: 304.7
click at [977, 205] on span "is expected to begin on September 30, 2025, for a period of 12 months." at bounding box center [937, 210] width 271 height 12
click at [358, 263] on span "View Details" at bounding box center [334, 270] width 58 height 15
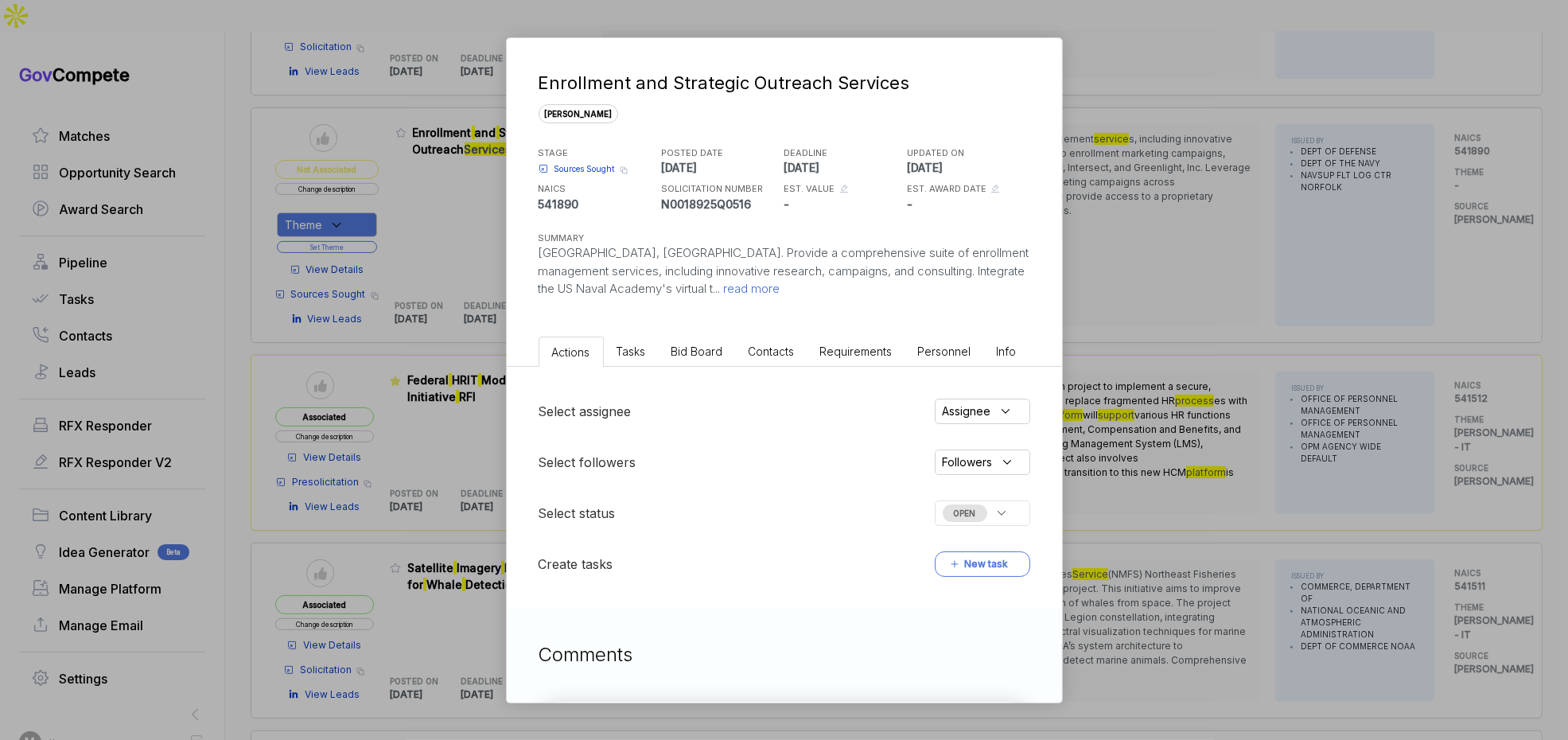
drag, startPoint x: 697, startPoint y: 350, endPoint x: 723, endPoint y: 358, distance: 27.2
click at [705, 351] on span "Bid Board" at bounding box center [697, 351] width 52 height 14
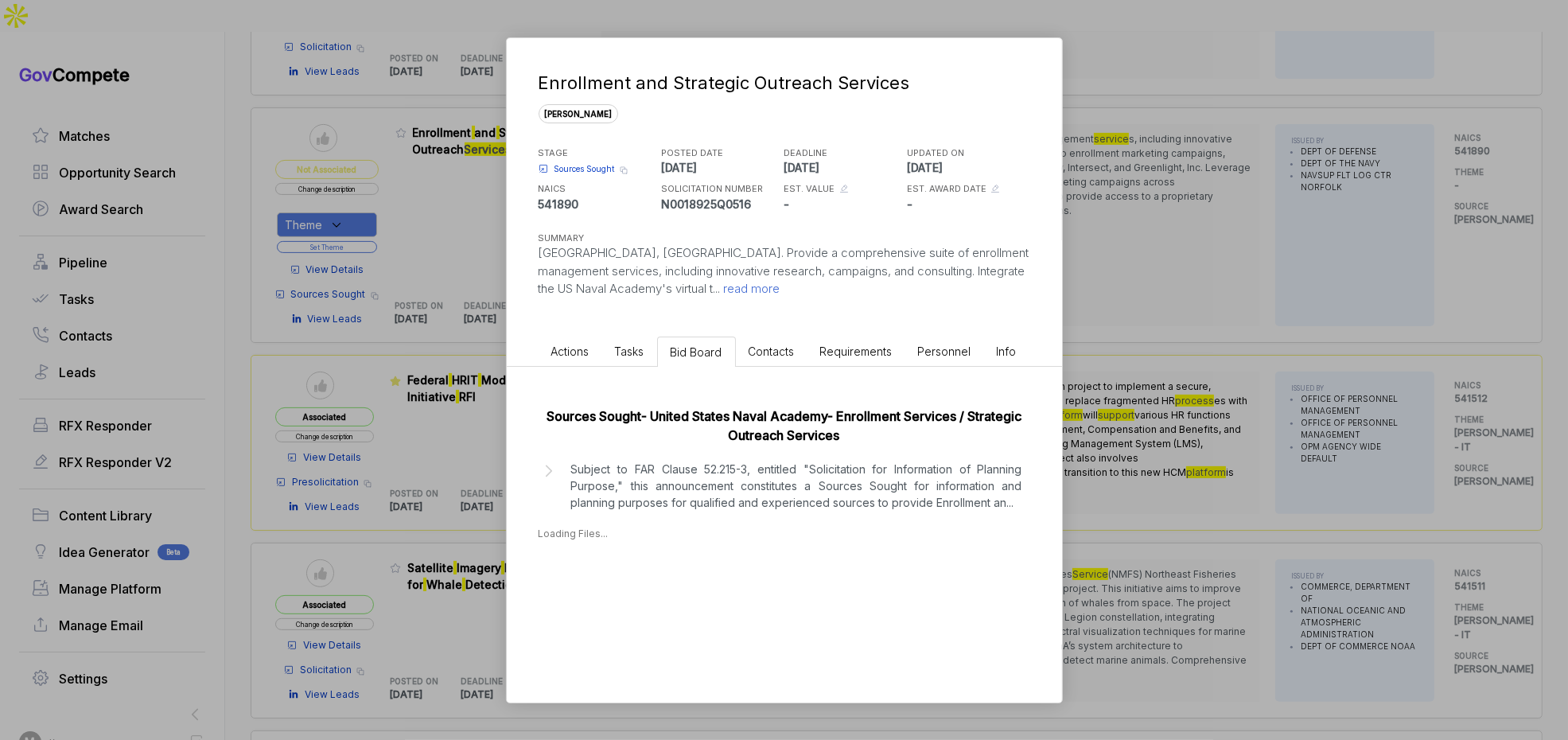
click at [1131, 303] on div "Enrollment and Strategic Outreach Services sam STAGE Sources Sought Copy link P…" at bounding box center [784, 370] width 1568 height 740
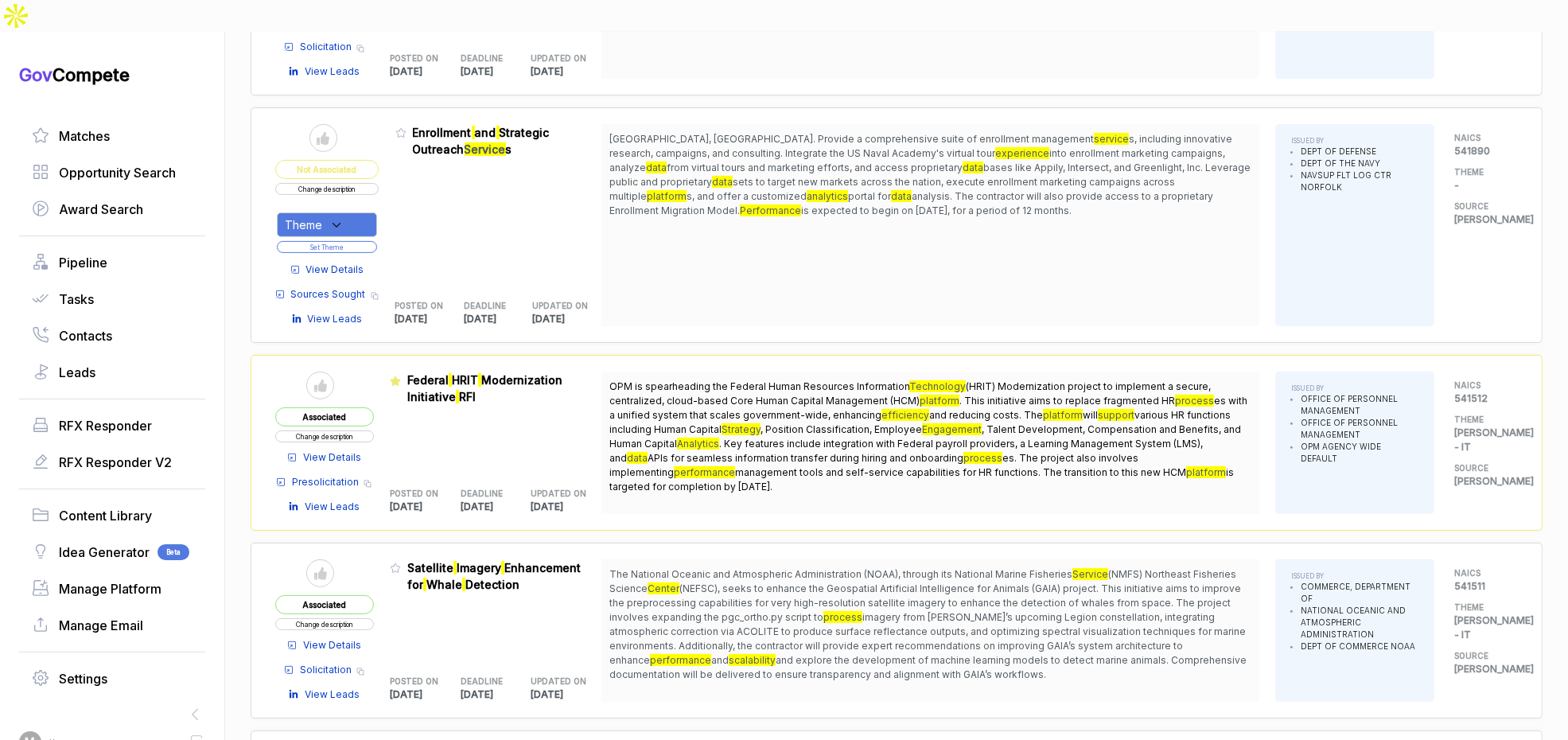
click at [344, 218] on icon at bounding box center [337, 226] width 15 height 15
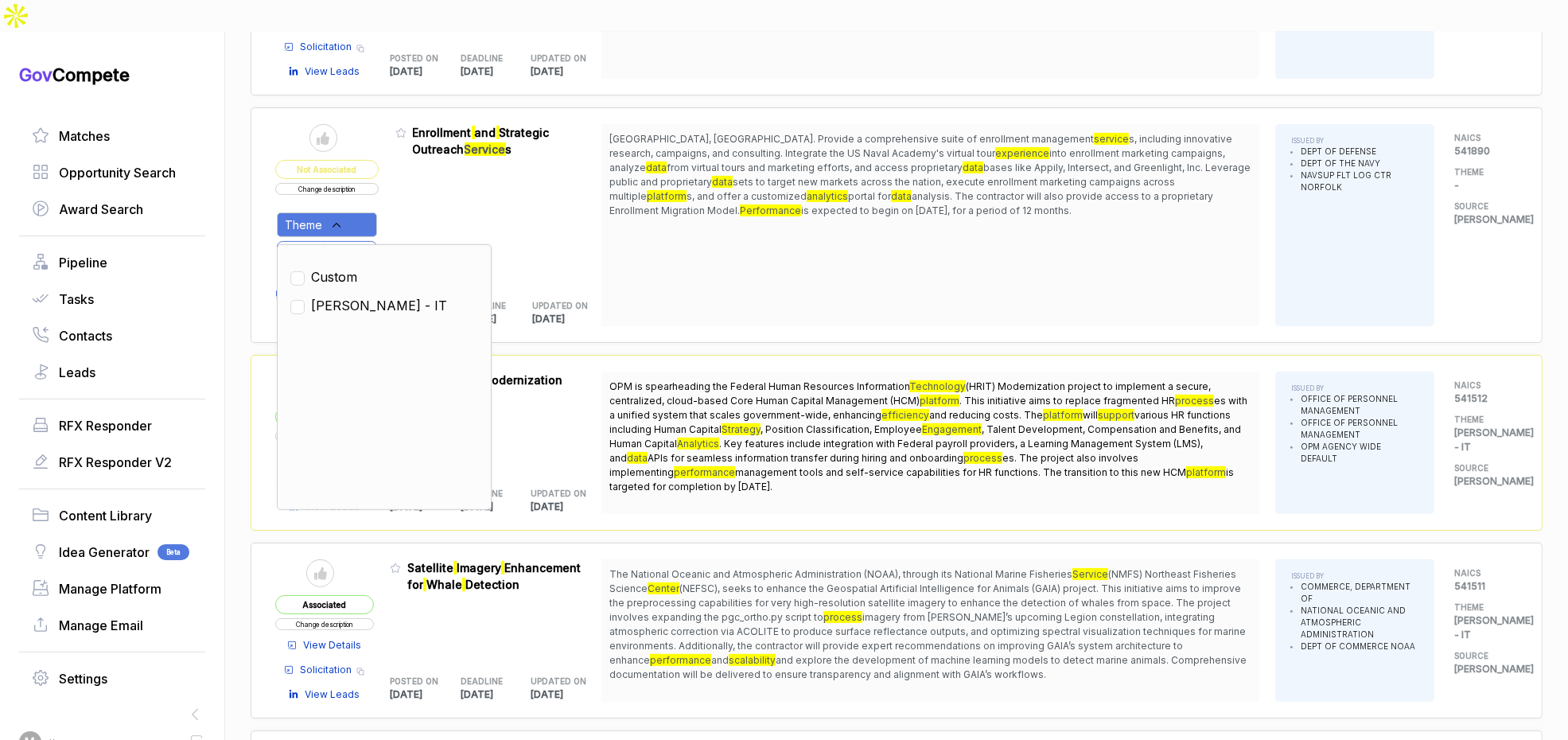
drag, startPoint x: 342, startPoint y: 271, endPoint x: 365, endPoint y: 246, distance: 34.0
click at [346, 296] on span "[PERSON_NAME] - IT" at bounding box center [380, 305] width 136 height 19
checkbox input "true"
drag, startPoint x: 405, startPoint y: 204, endPoint x: 382, endPoint y: 212, distance: 24.4
click at [404, 204] on div "Admin: Click to change feature to 1 N0018925Q0516 Enrollment and Strategic Outr…" at bounding box center [498, 225] width 207 height 202
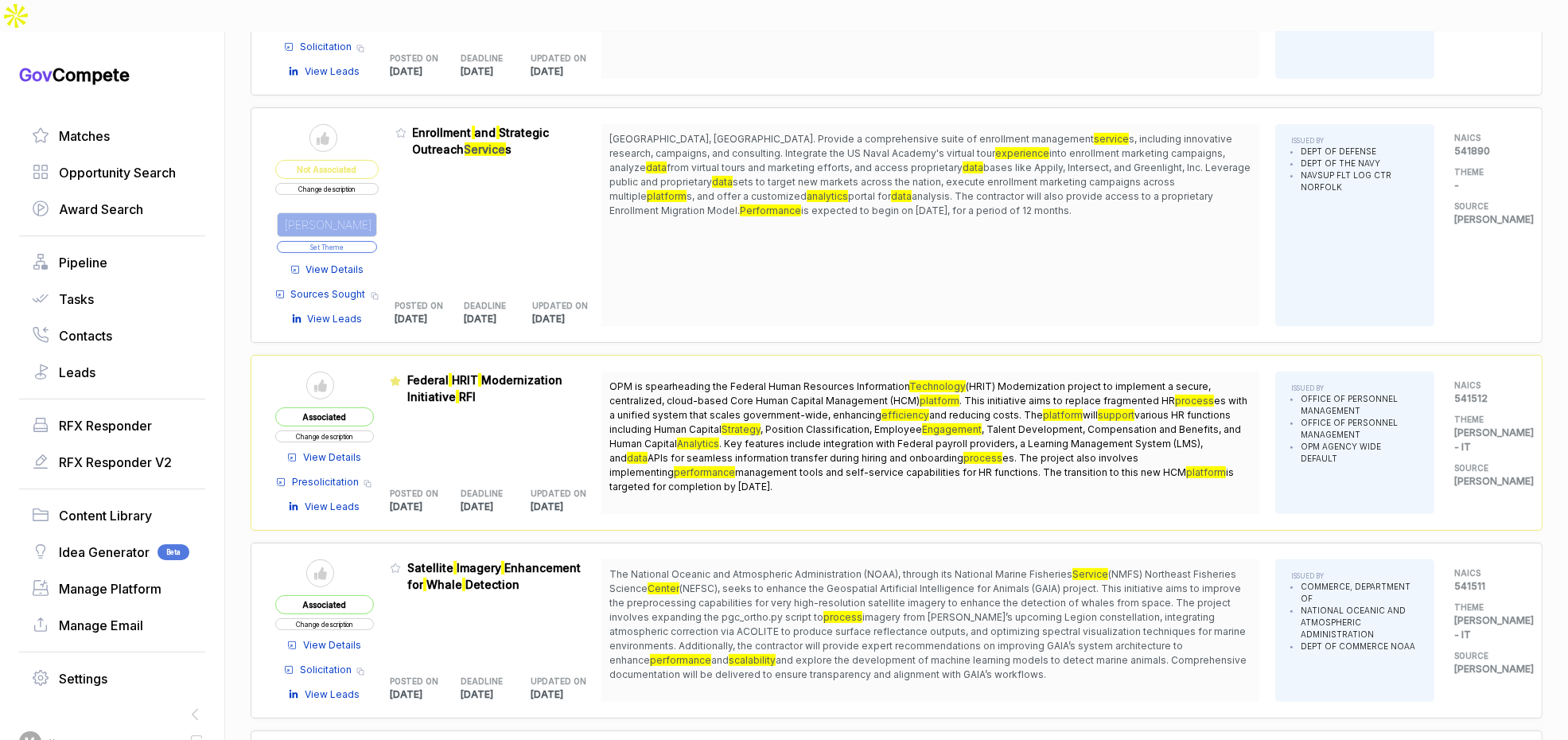
click at [377, 241] on button "Set Theme" at bounding box center [327, 247] width 100 height 12
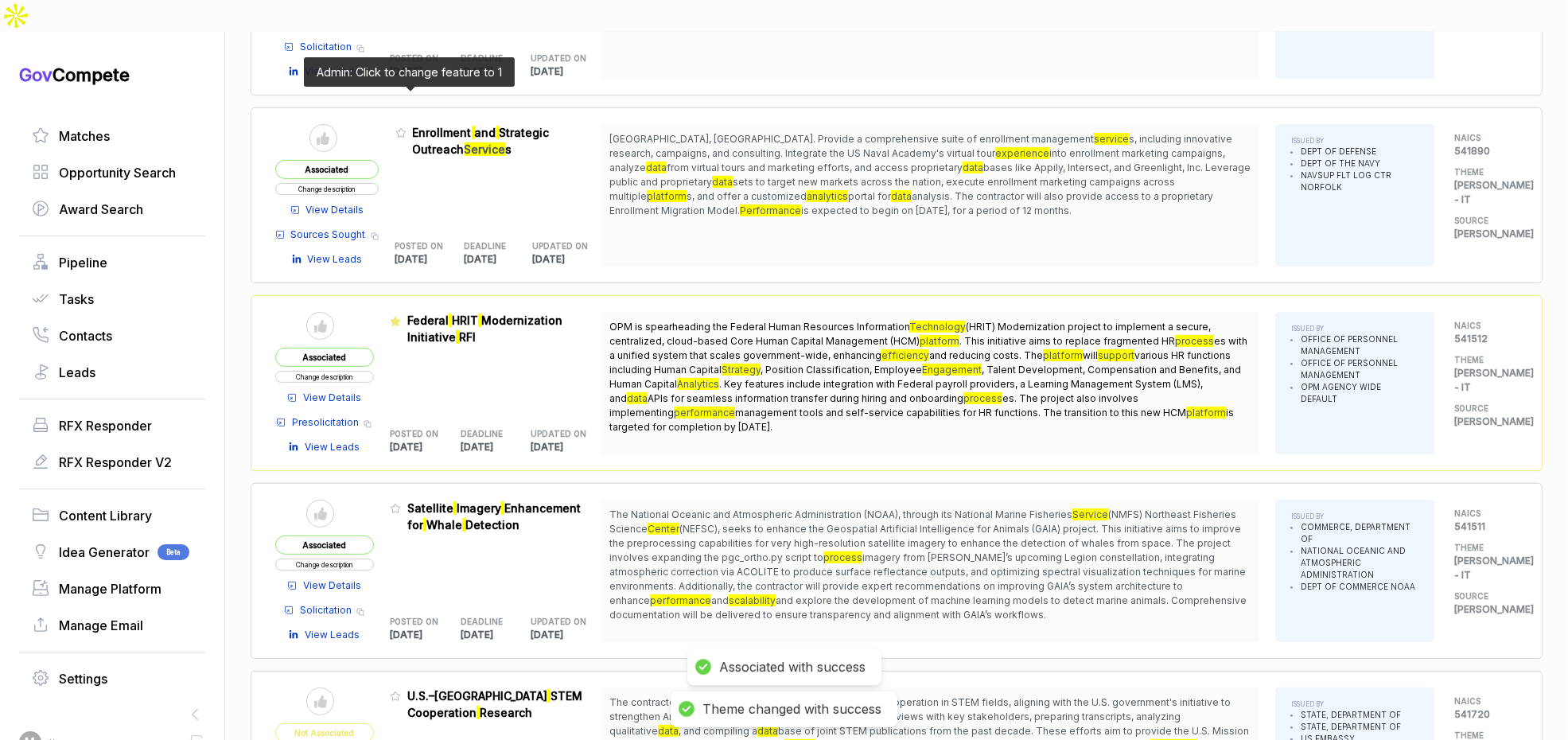
click at [406, 127] on icon at bounding box center [401, 133] width 11 height 11
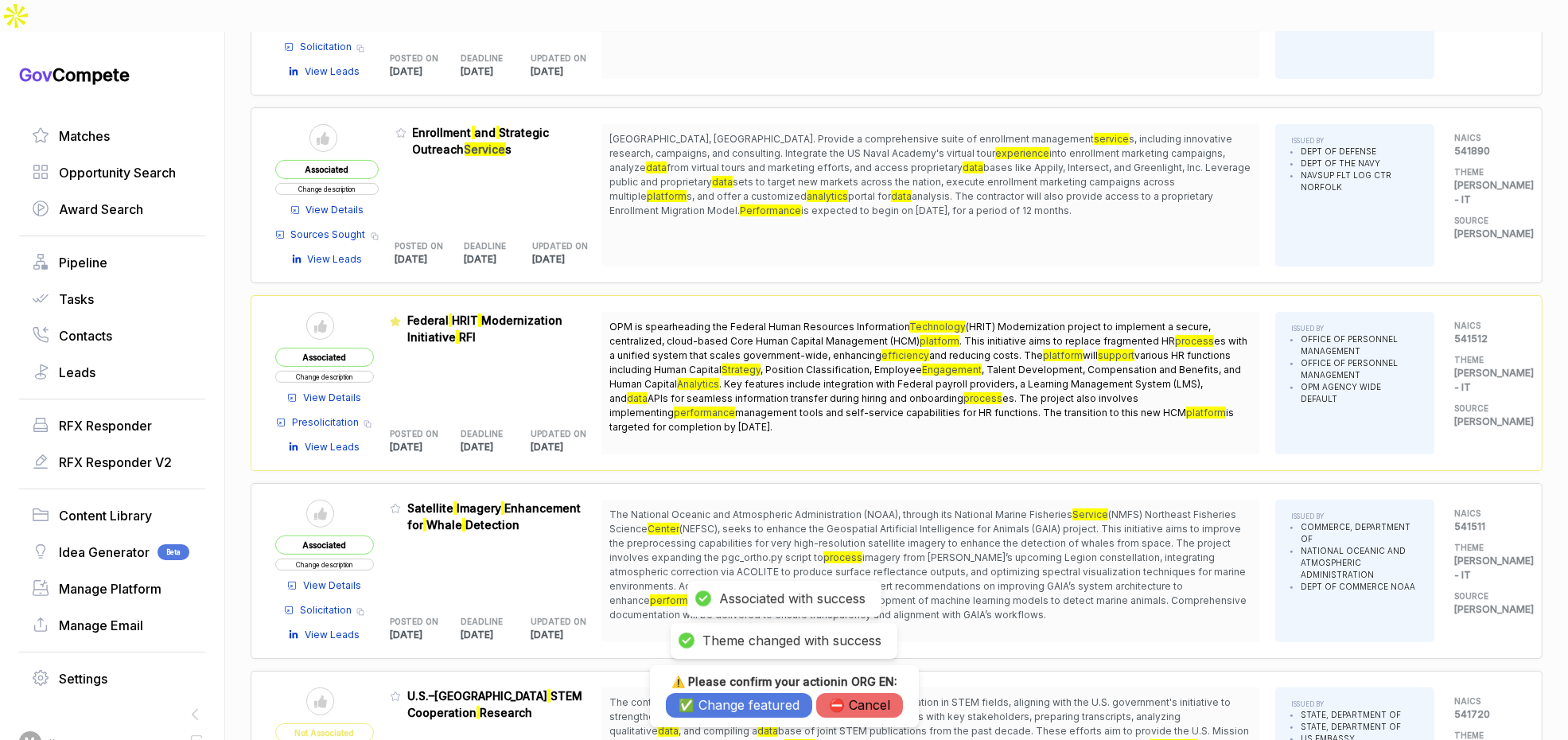
click at [770, 696] on button "✅ Change featured" at bounding box center [739, 705] width 146 height 25
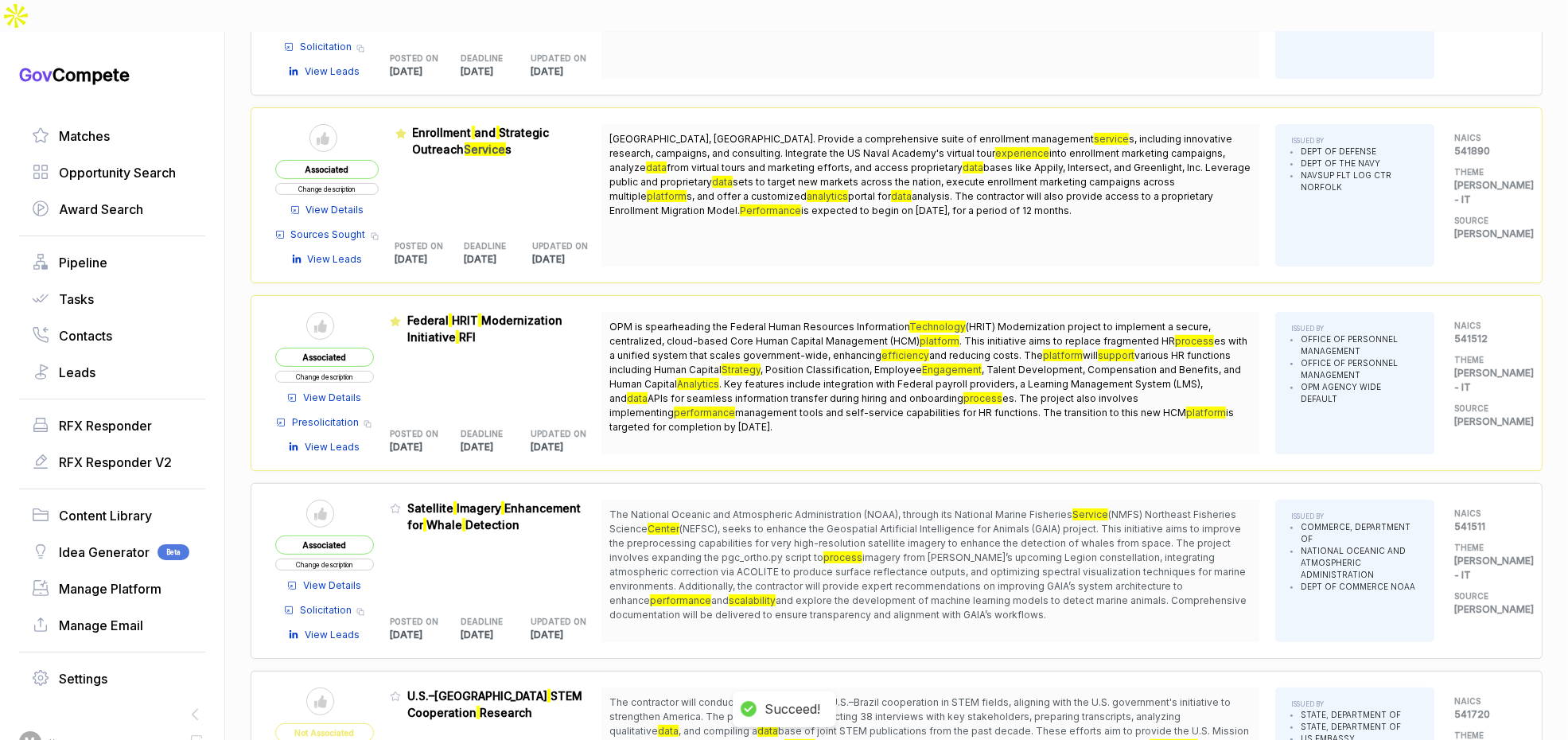
click at [349, 203] on span "View Details" at bounding box center [334, 210] width 58 height 15
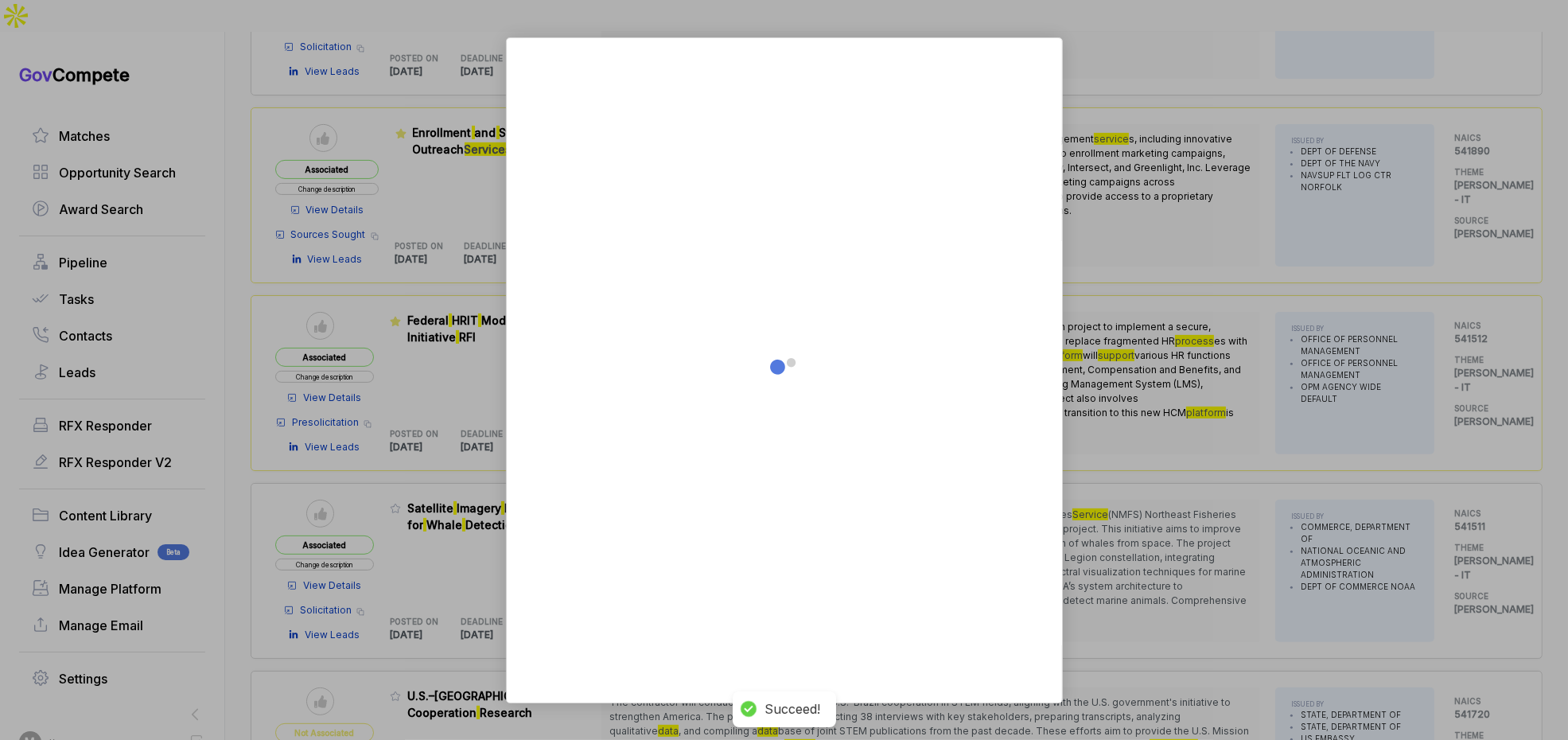
click at [413, 192] on div at bounding box center [784, 370] width 1568 height 740
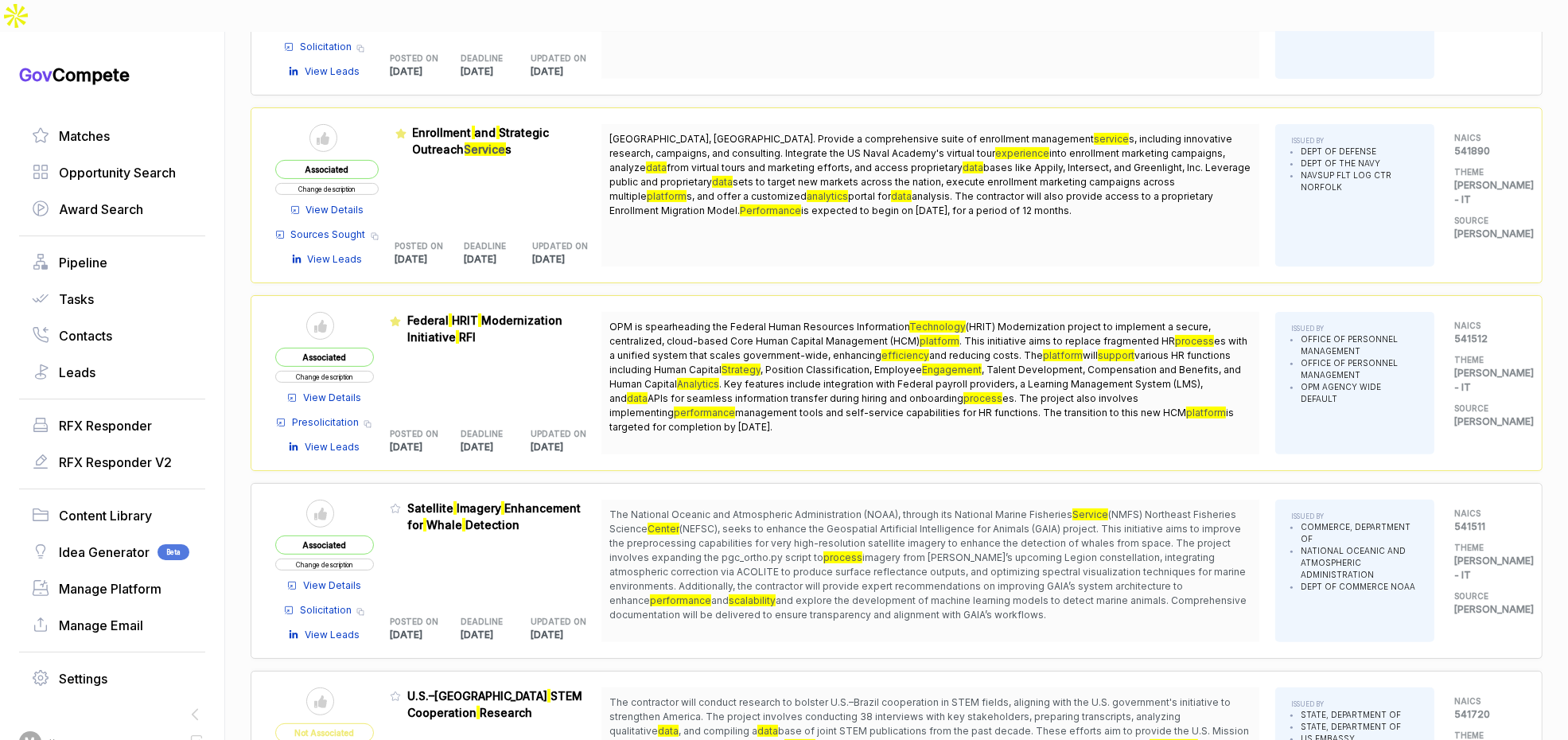
click at [356, 228] on span "Sources Sought" at bounding box center [328, 235] width 75 height 15
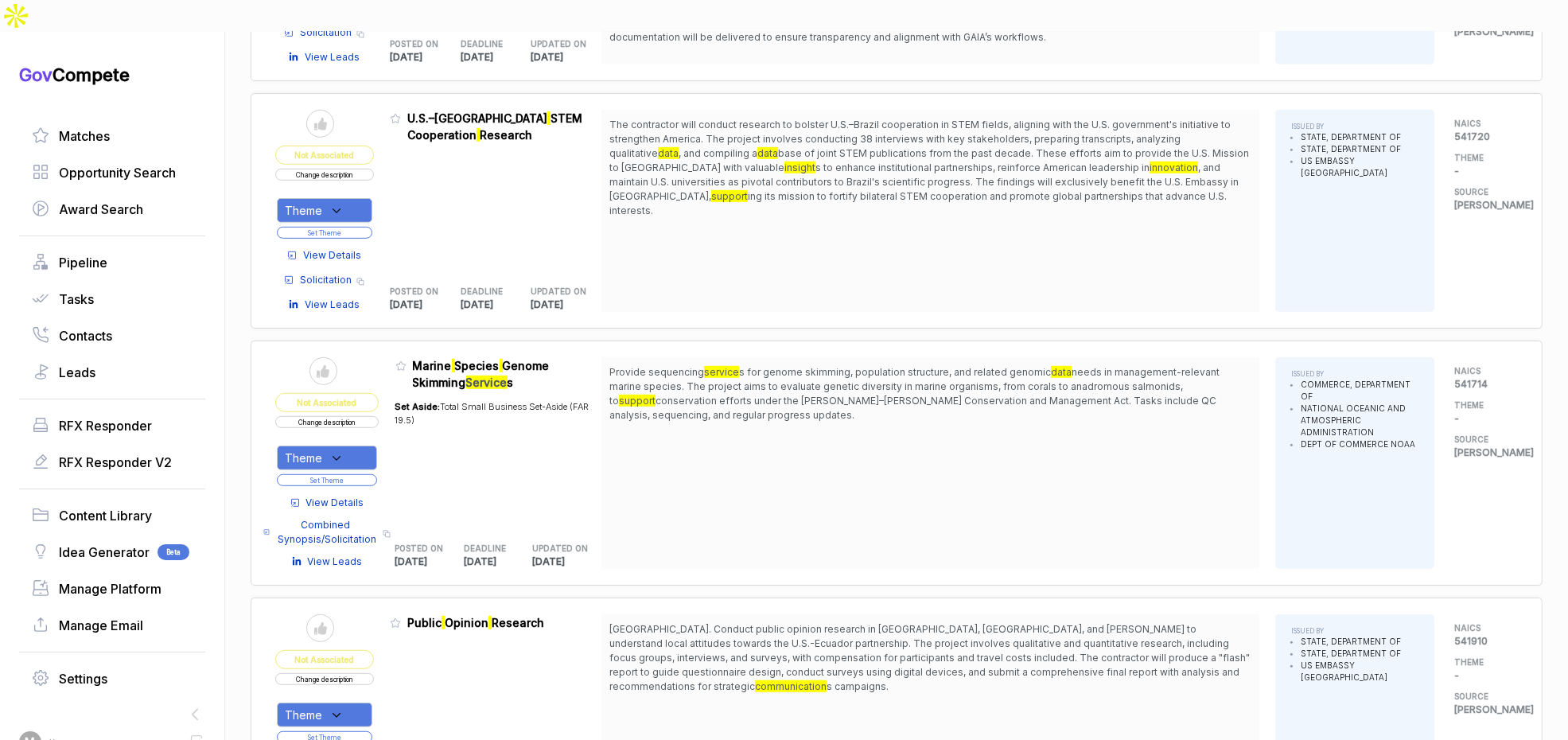
scroll to position [1615, 0]
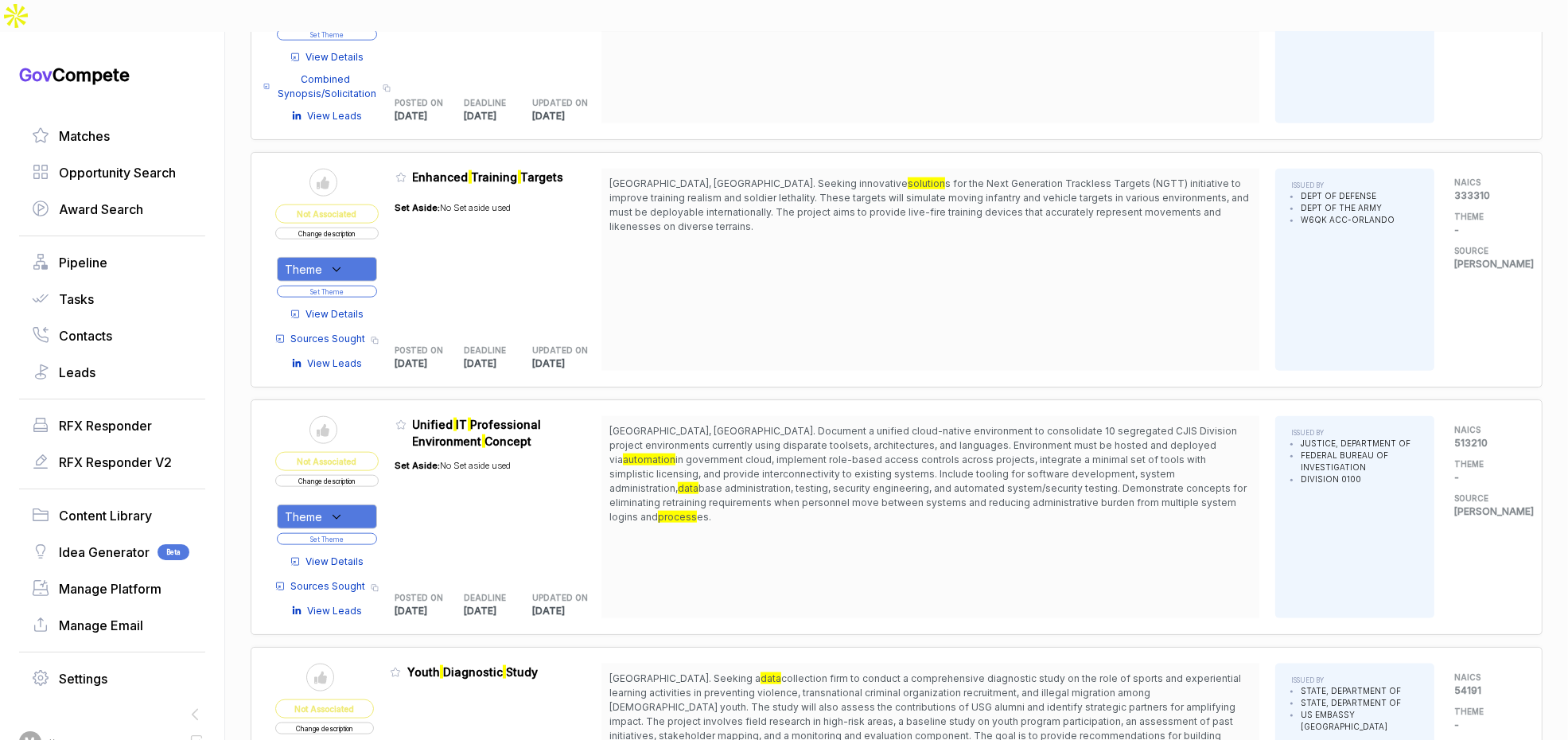
scroll to position [2437, 0]
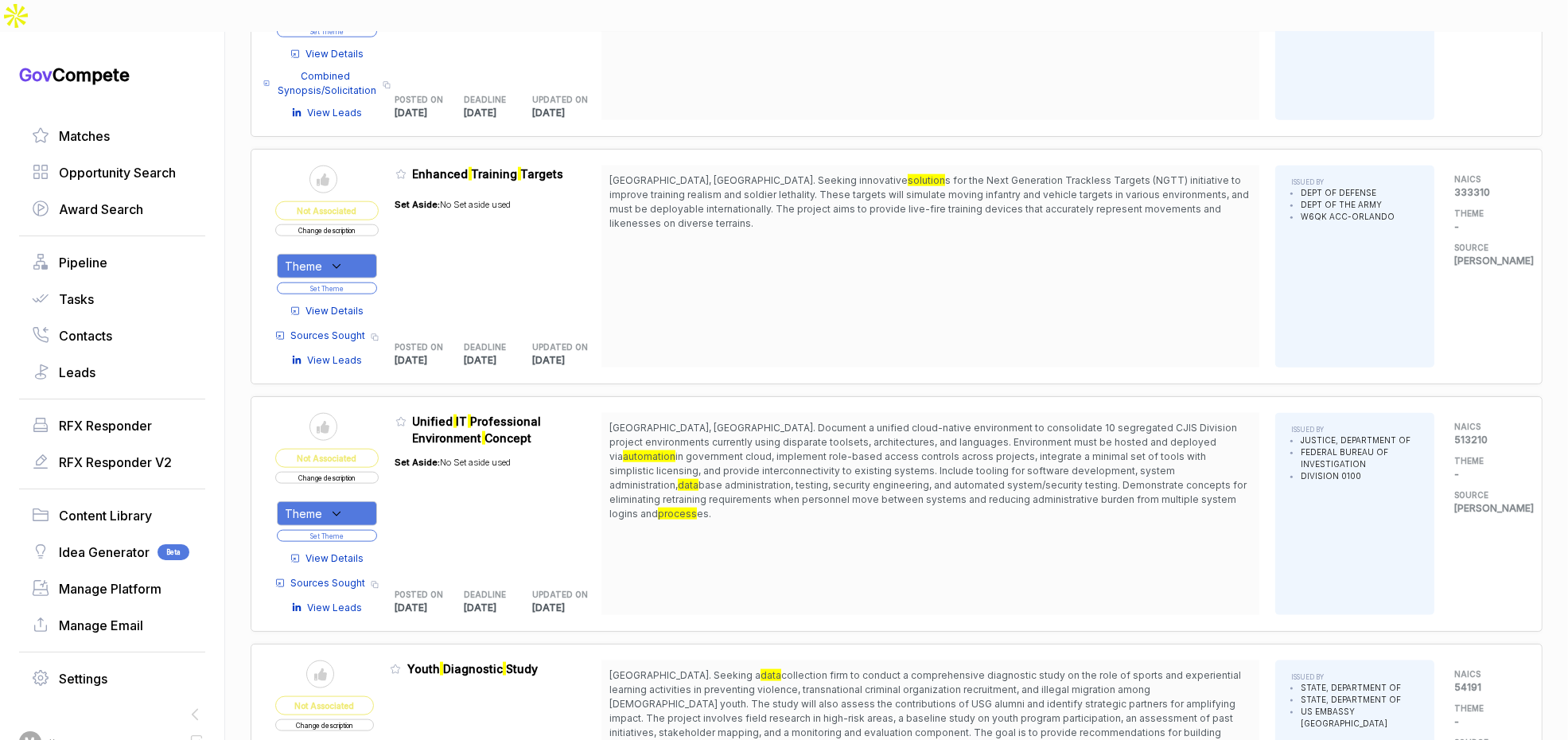
drag, startPoint x: 802, startPoint y: 389, endPoint x: 739, endPoint y: 465, distance: 98.7
click at [820, 430] on span "Clarksburg, WV. Document a unified cloud-native environment to consolidate 10 s…" at bounding box center [930, 471] width 642 height 100
click at [339, 507] on icon at bounding box center [337, 514] width 15 height 15
drag, startPoint x: 349, startPoint y: 549, endPoint x: 386, endPoint y: 519, distance: 47.6
click at [349, 585] on span "[PERSON_NAME] - IT" at bounding box center [380, 594] width 136 height 19
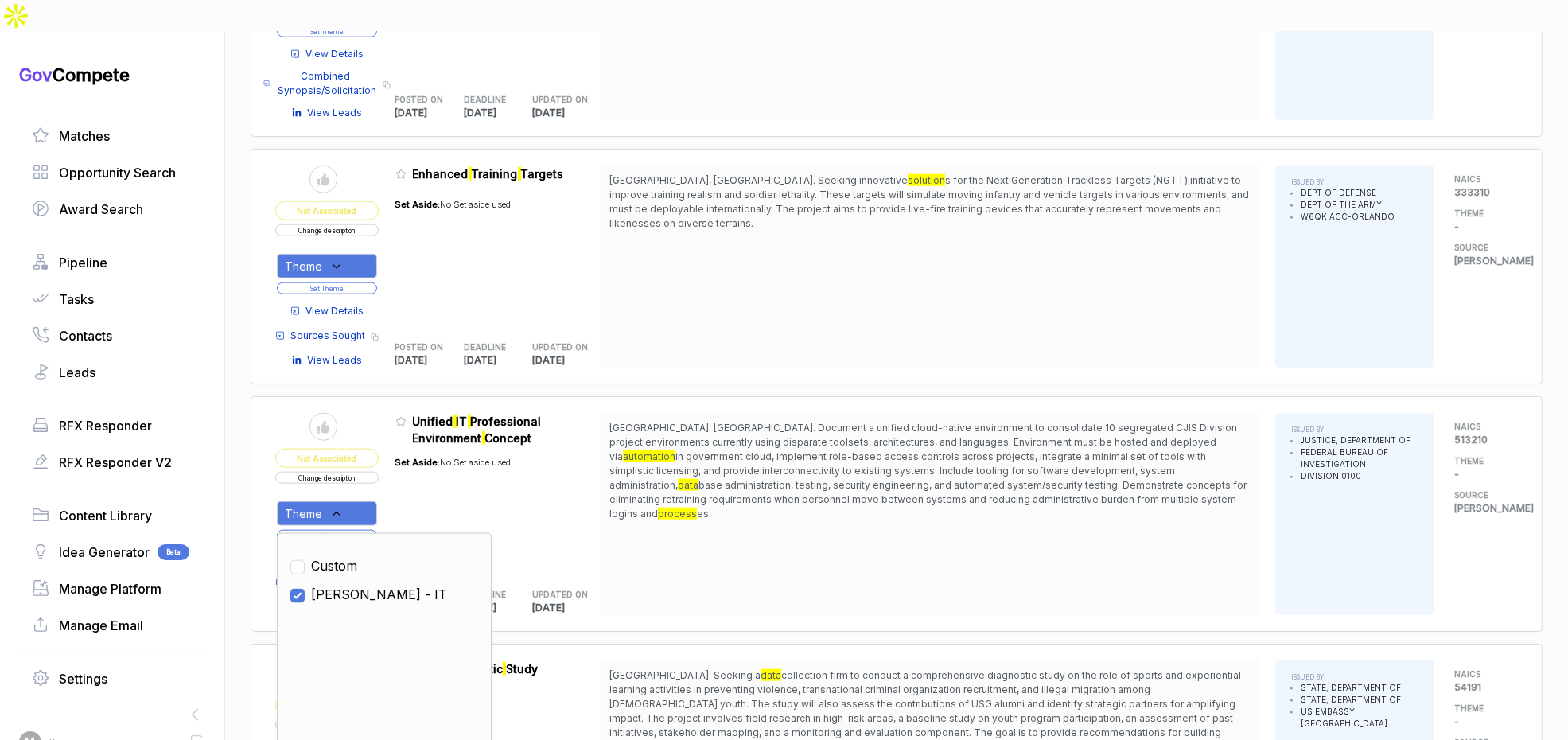
checkbox input "true"
drag, startPoint x: 423, startPoint y: 481, endPoint x: 394, endPoint y: 492, distance: 31.0
click at [415, 486] on div "Set Aside: No Set aside used" at bounding box center [453, 509] width 116 height 125
click at [370, 530] on button "Set Theme" at bounding box center [327, 535] width 100 height 12
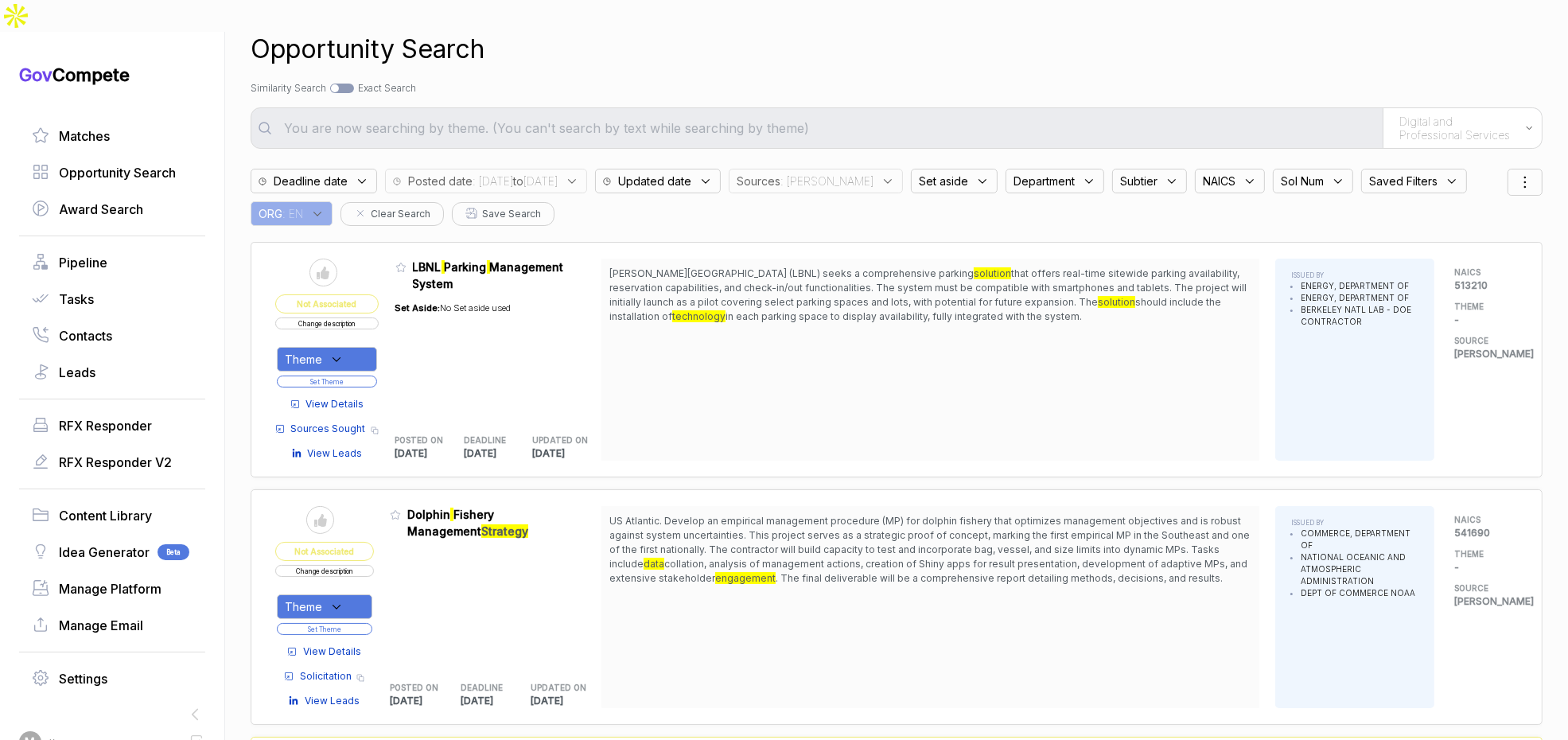
scroll to position [0, 0]
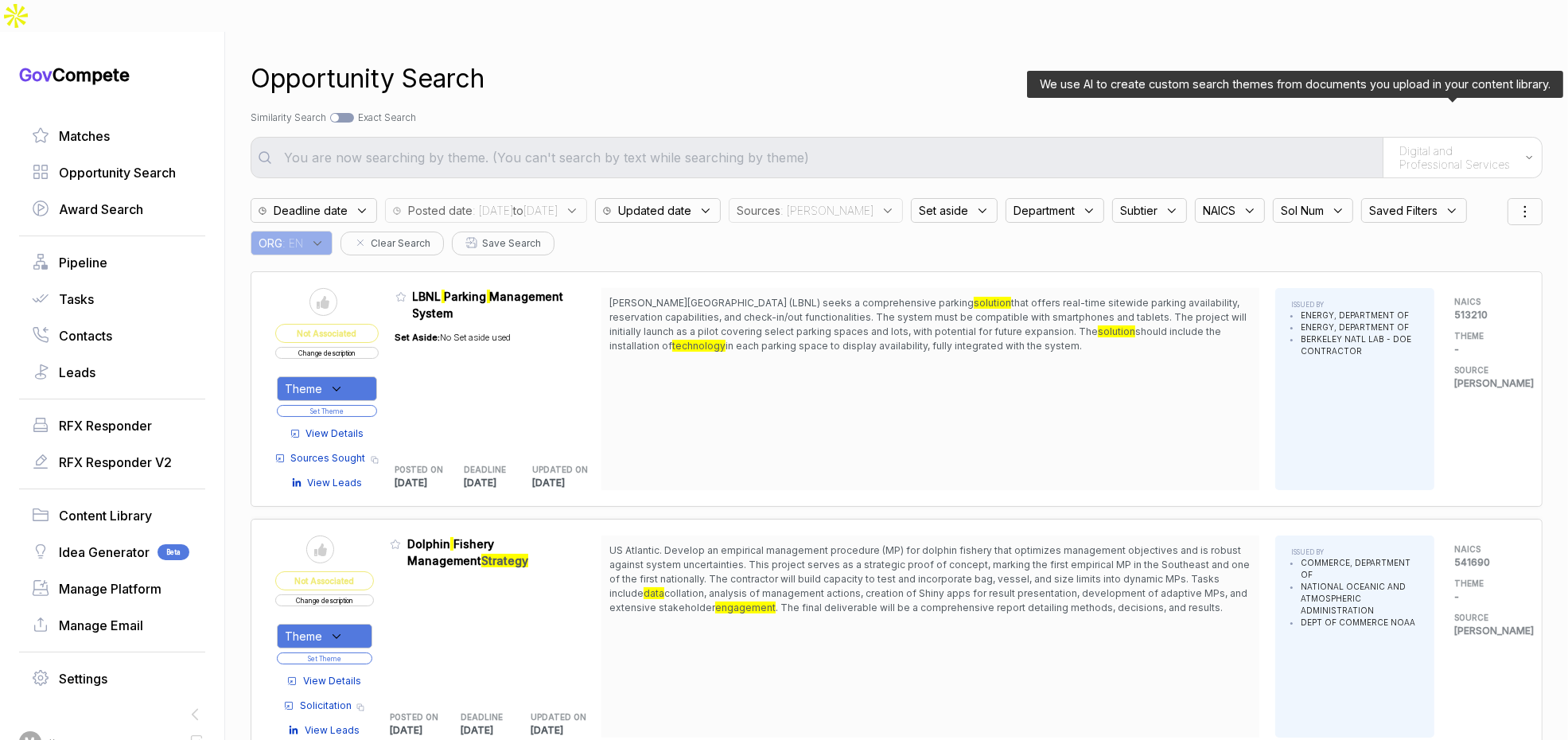
click at [1433, 144] on span "Digital and Professional Services" at bounding box center [1458, 158] width 118 height 28
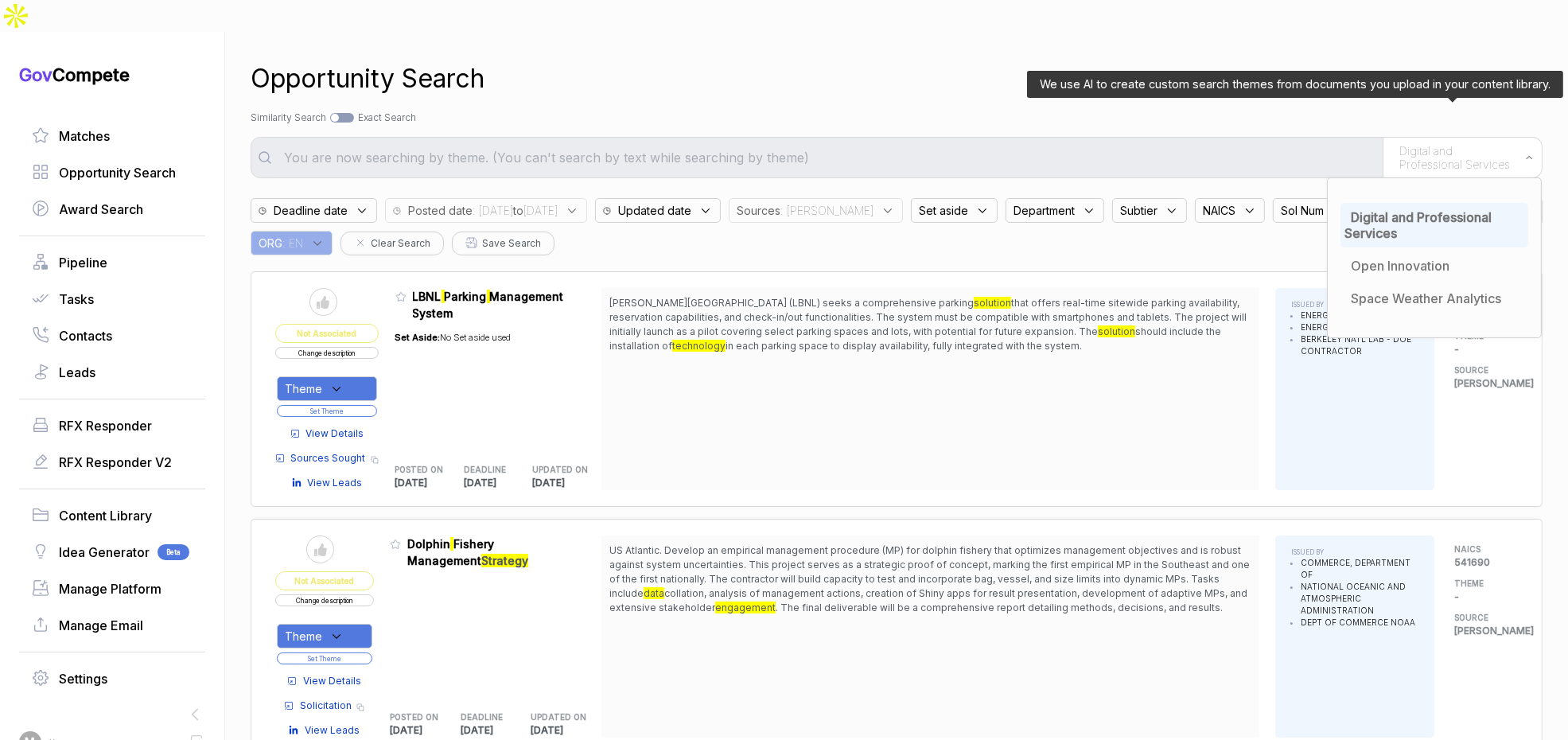
click at [1415, 209] on span "Digital and Professional Services" at bounding box center [1419, 225] width 147 height 32
click at [1363, 290] on span "Space Weather Analytics" at bounding box center [1425, 298] width 150 height 16
click at [1369, 258] on span "Open Innovation" at bounding box center [1399, 265] width 99 height 16
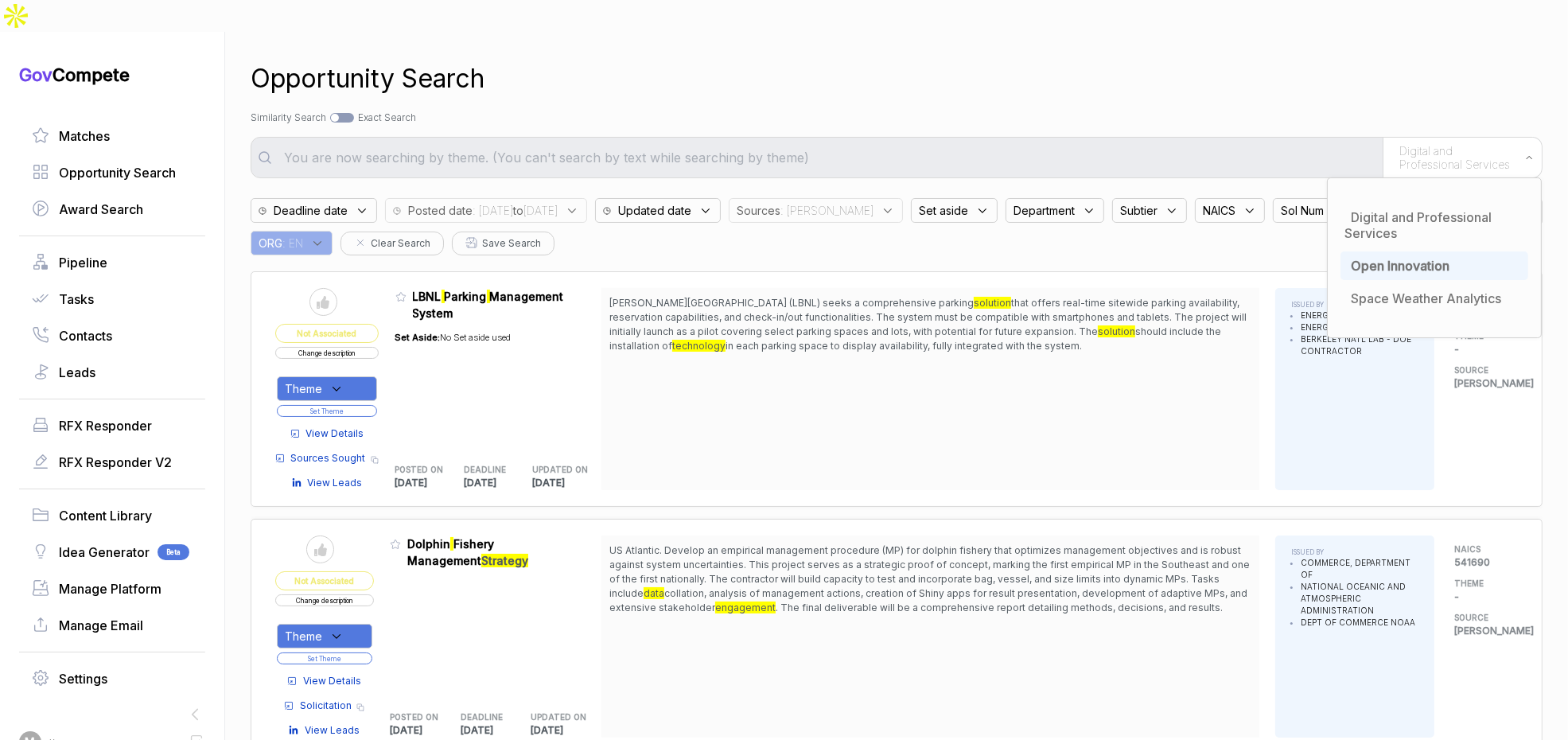
click at [1238, 111] on div "Search by Topic Relevance Similarity Search Search by Exact Keyword Match Exact…" at bounding box center [896, 118] width 1293 height 15
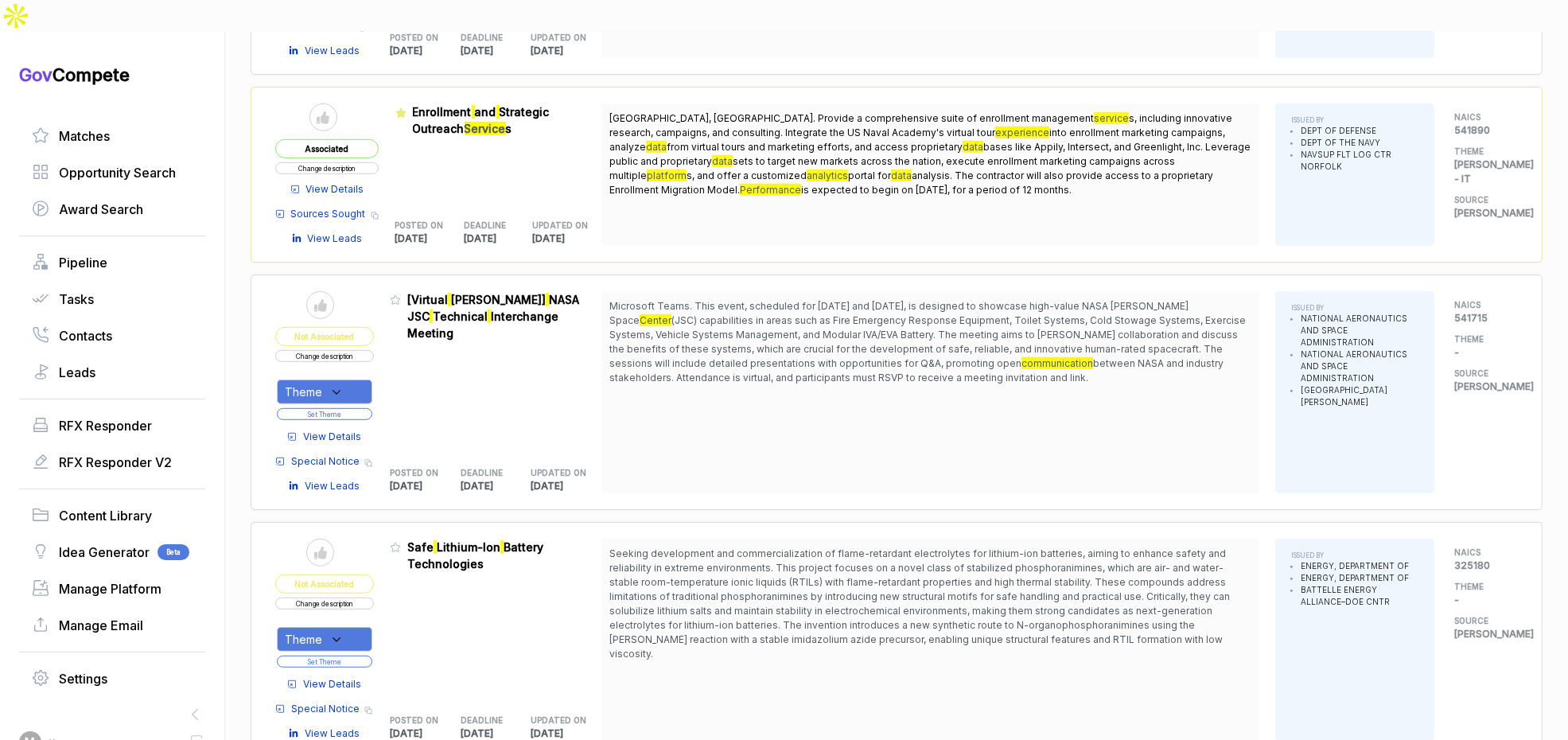
scroll to position [1217, 0]
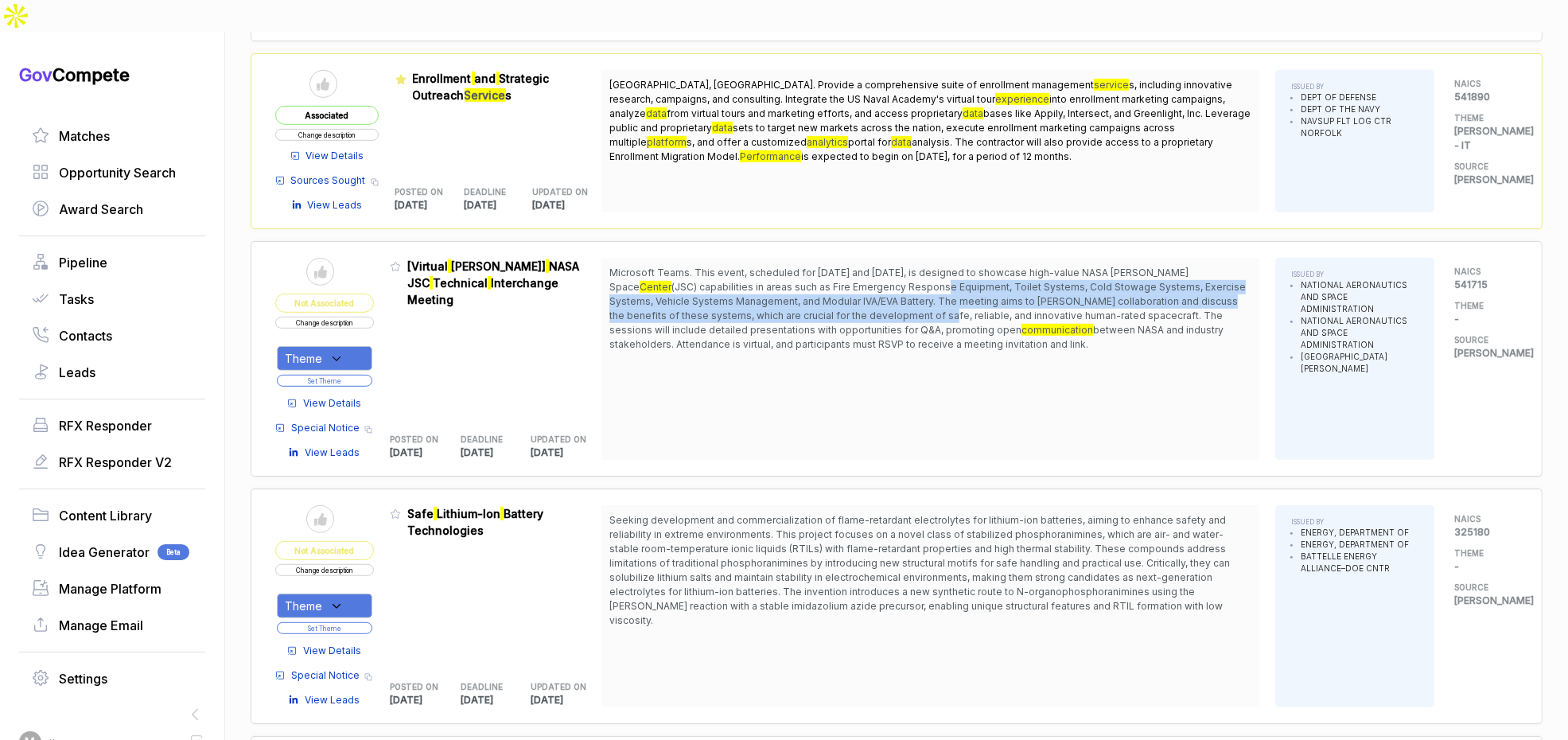
drag, startPoint x: 916, startPoint y: 246, endPoint x: 925, endPoint y: 281, distance: 36.1
click at [919, 281] on span "(JSC) capabilities in areas such as Fire Emergency Response Equipment, Toilet S…" at bounding box center [928, 309] width 637 height 55
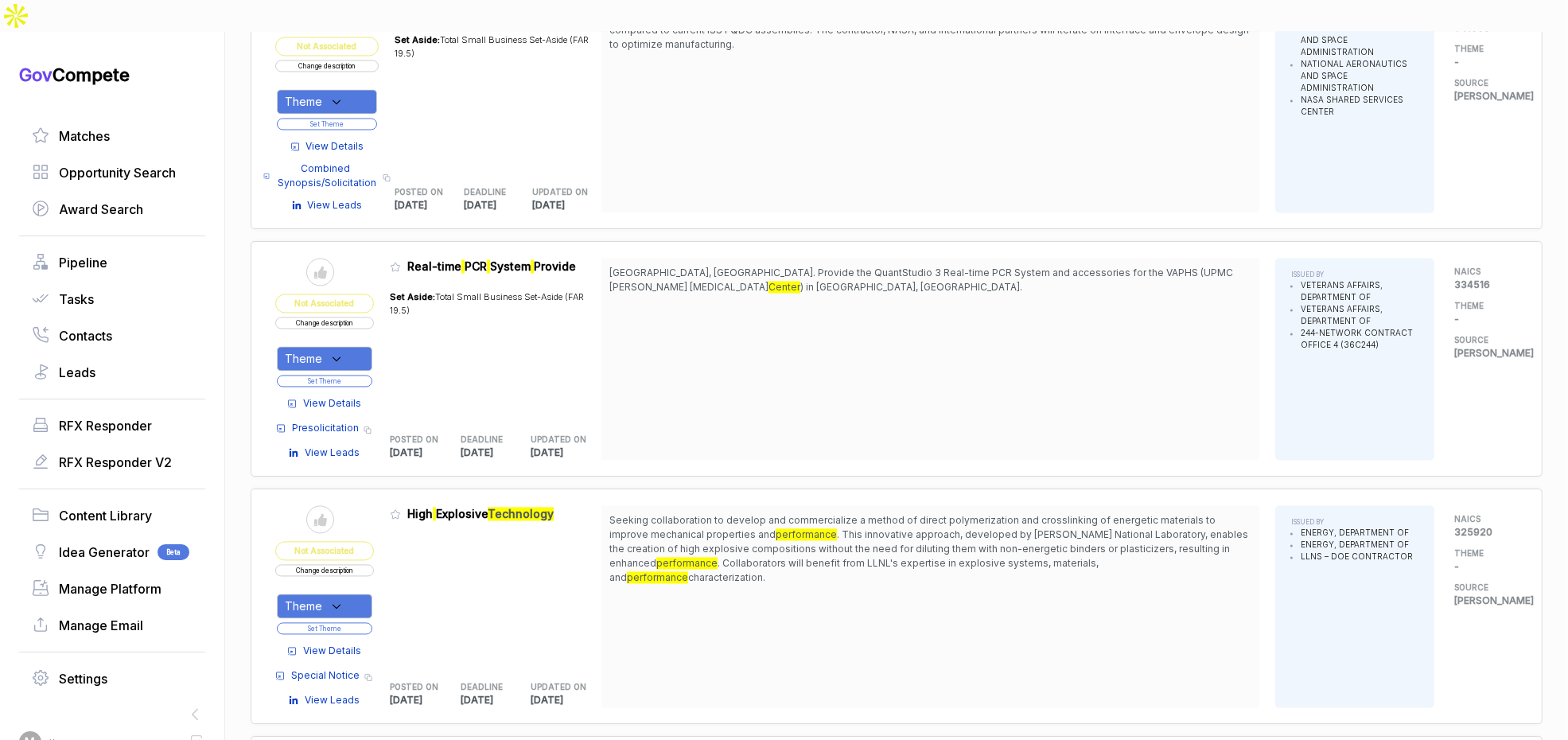
scroll to position [4270, 0]
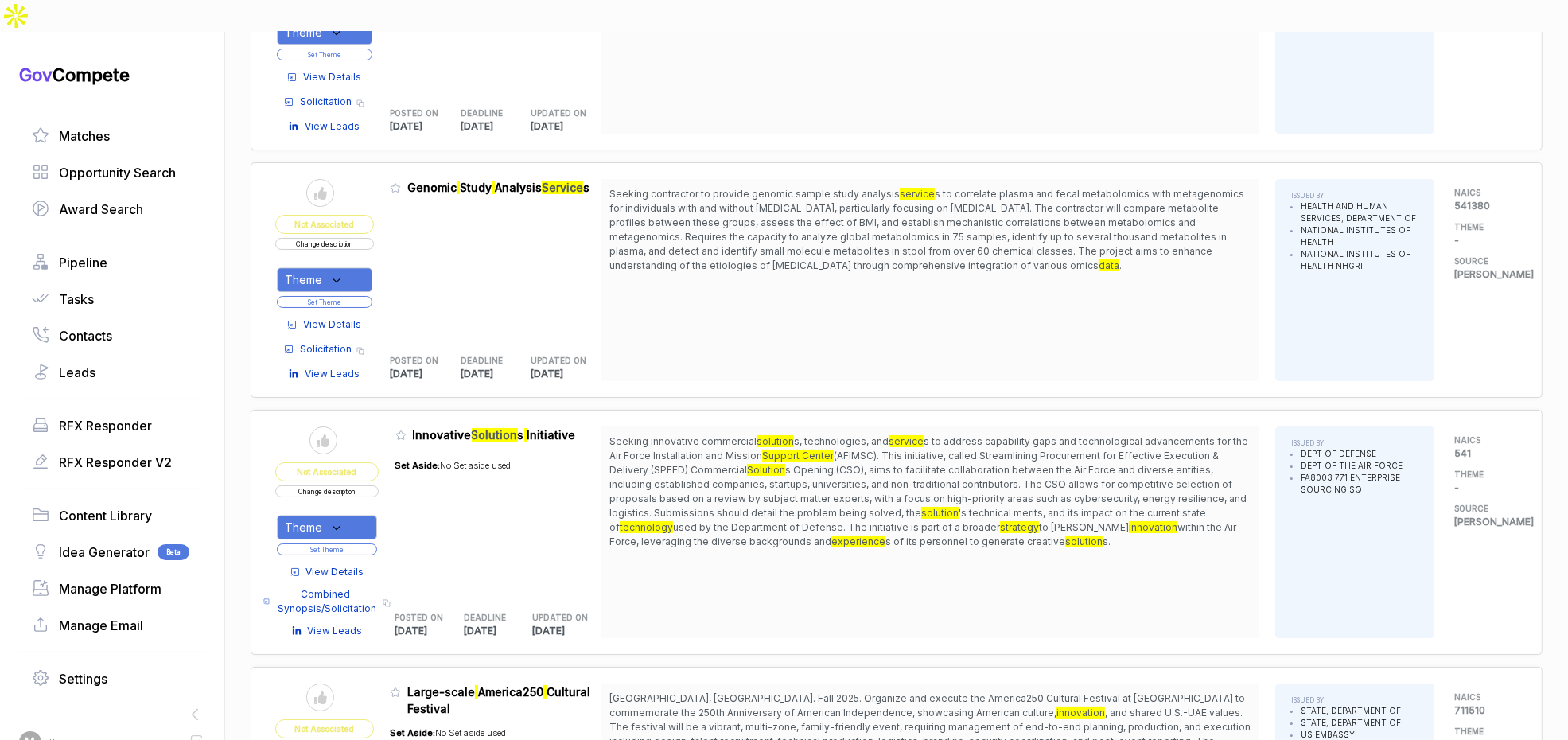
scroll to position [4960, 0]
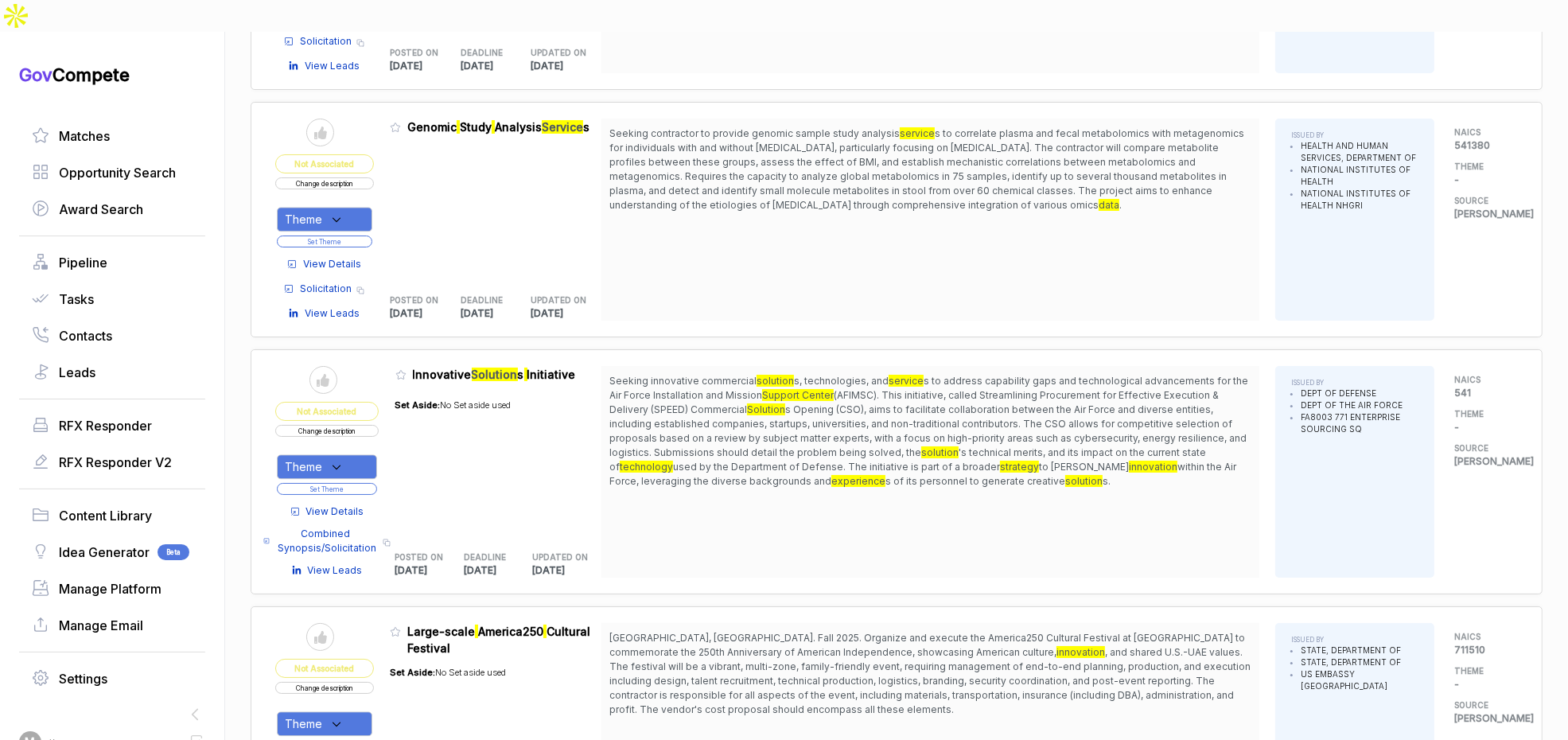
click at [324, 505] on span "View Details" at bounding box center [334, 512] width 58 height 15
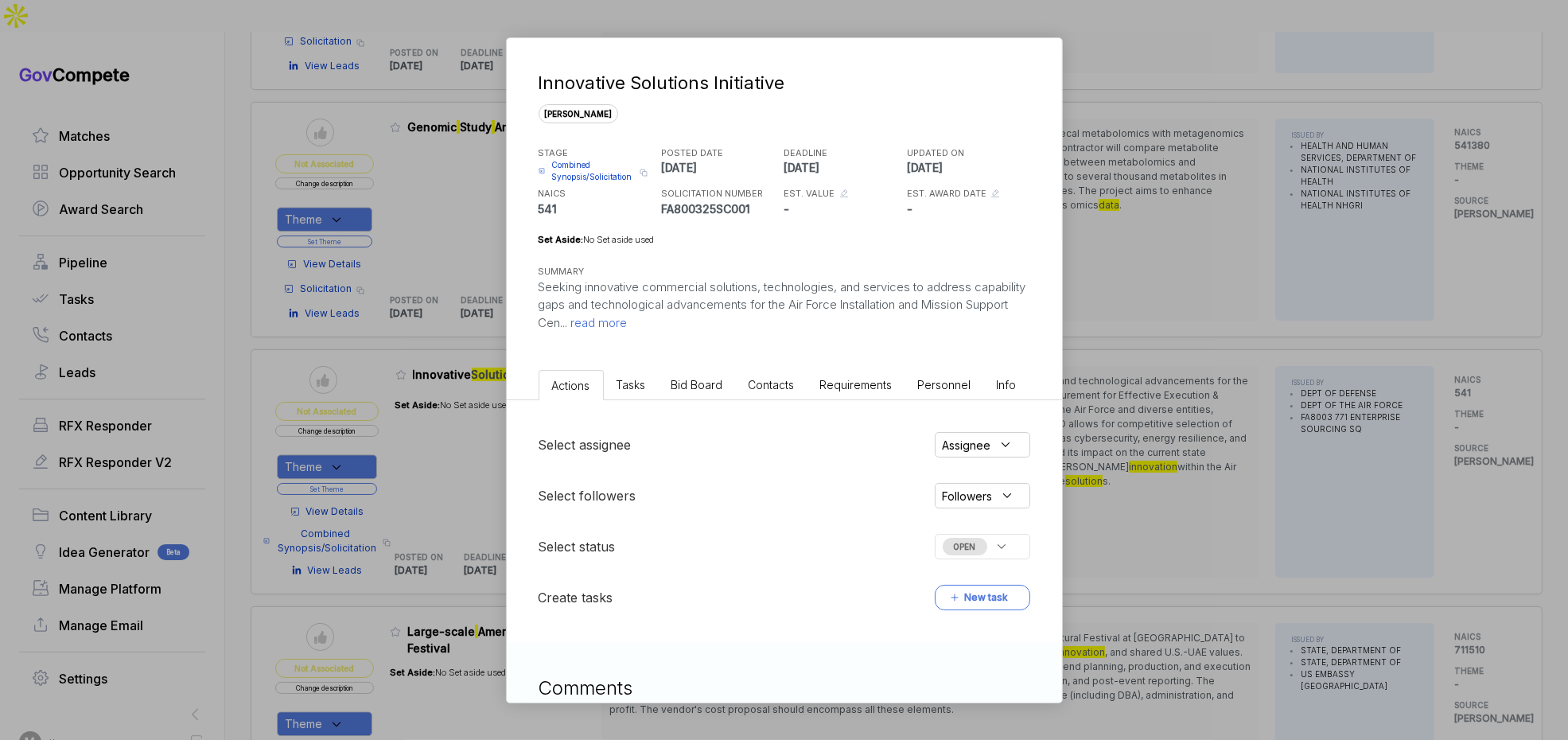
click at [684, 383] on span "Bid Board" at bounding box center [697, 384] width 52 height 14
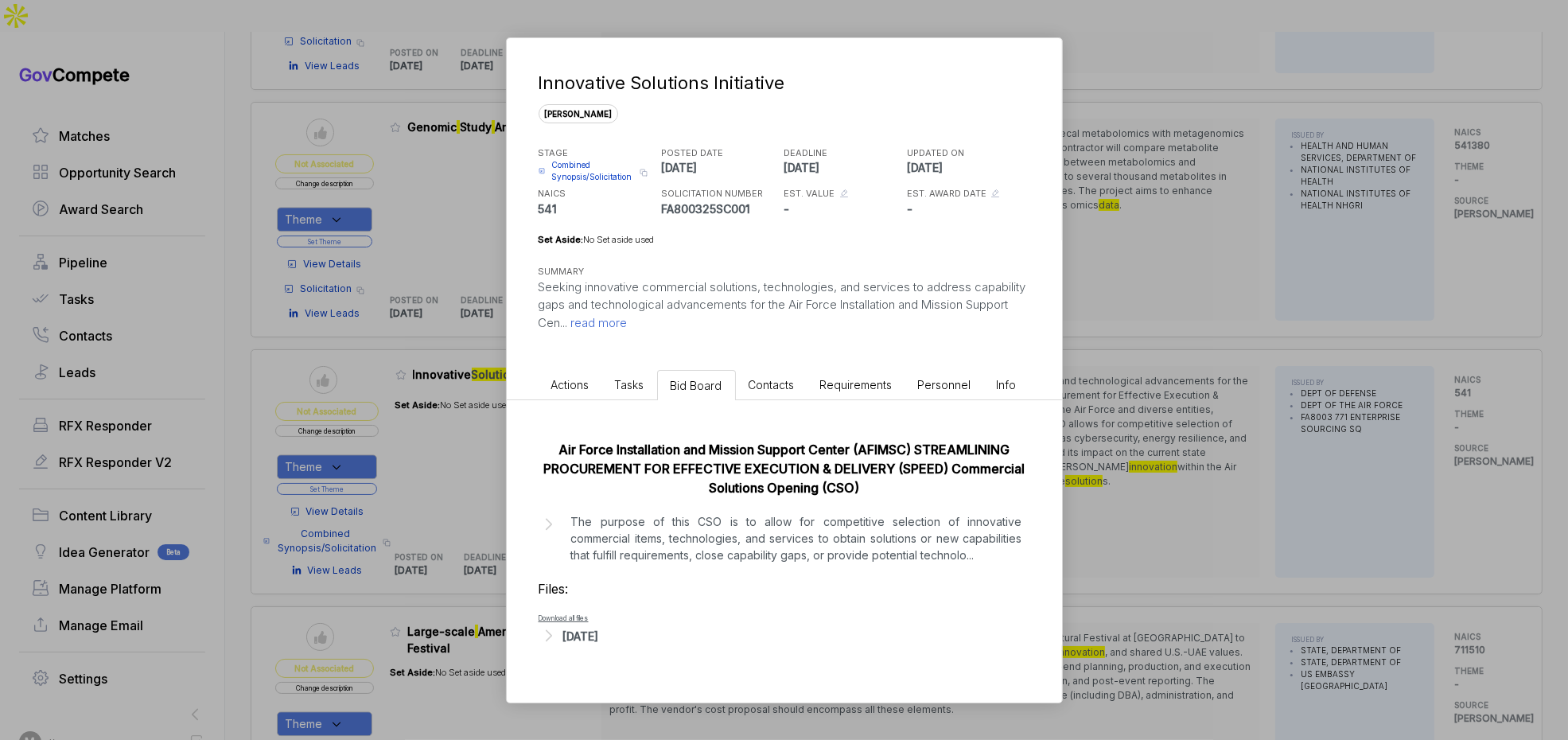
drag, startPoint x: 1273, startPoint y: 163, endPoint x: 1266, endPoint y: 205, distance: 42.6
click at [1273, 165] on div "Innovative Solutions Initiative sam STAGE Combined Synopsis/Solicitation Copy l…" at bounding box center [784, 370] width 1568 height 740
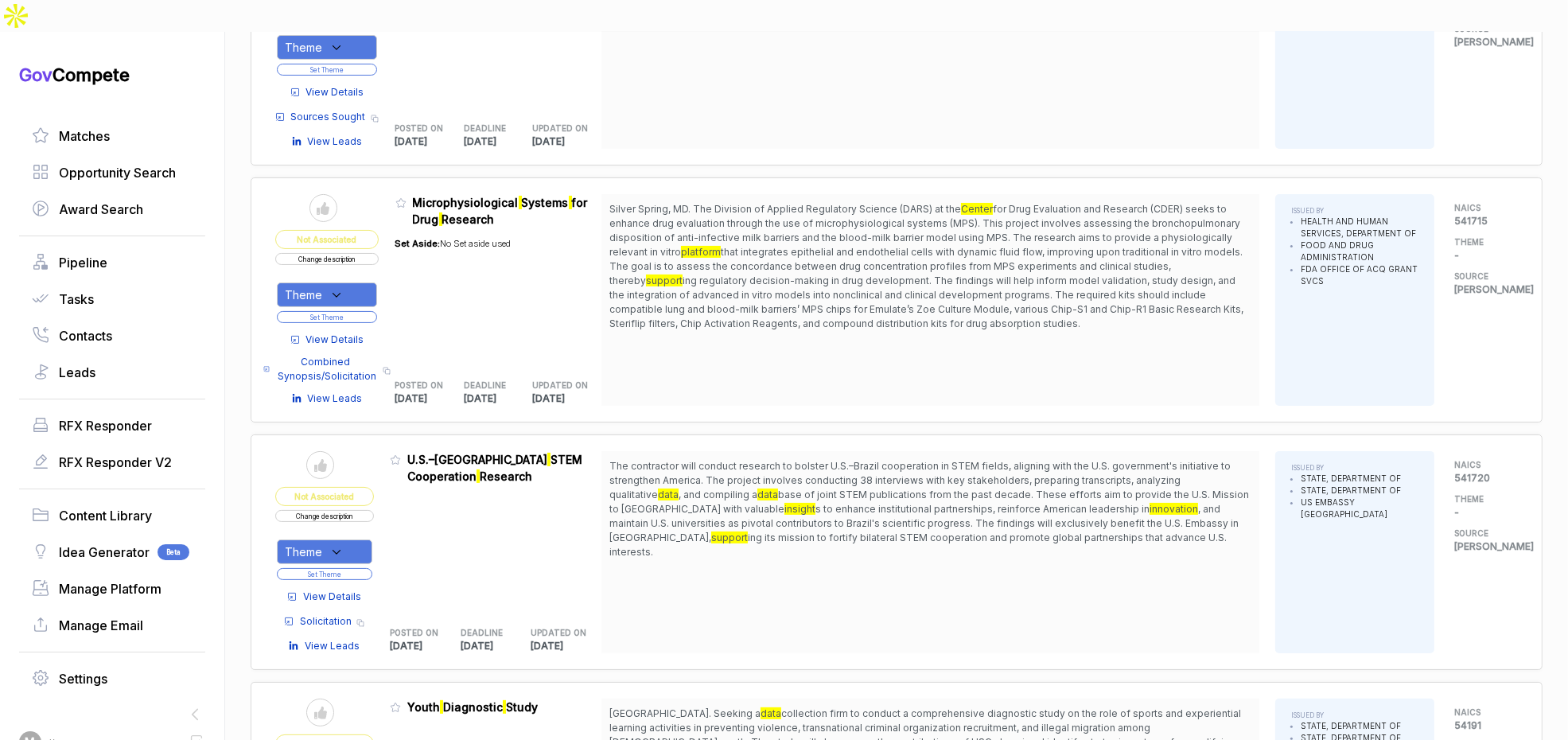
scroll to position [0, 0]
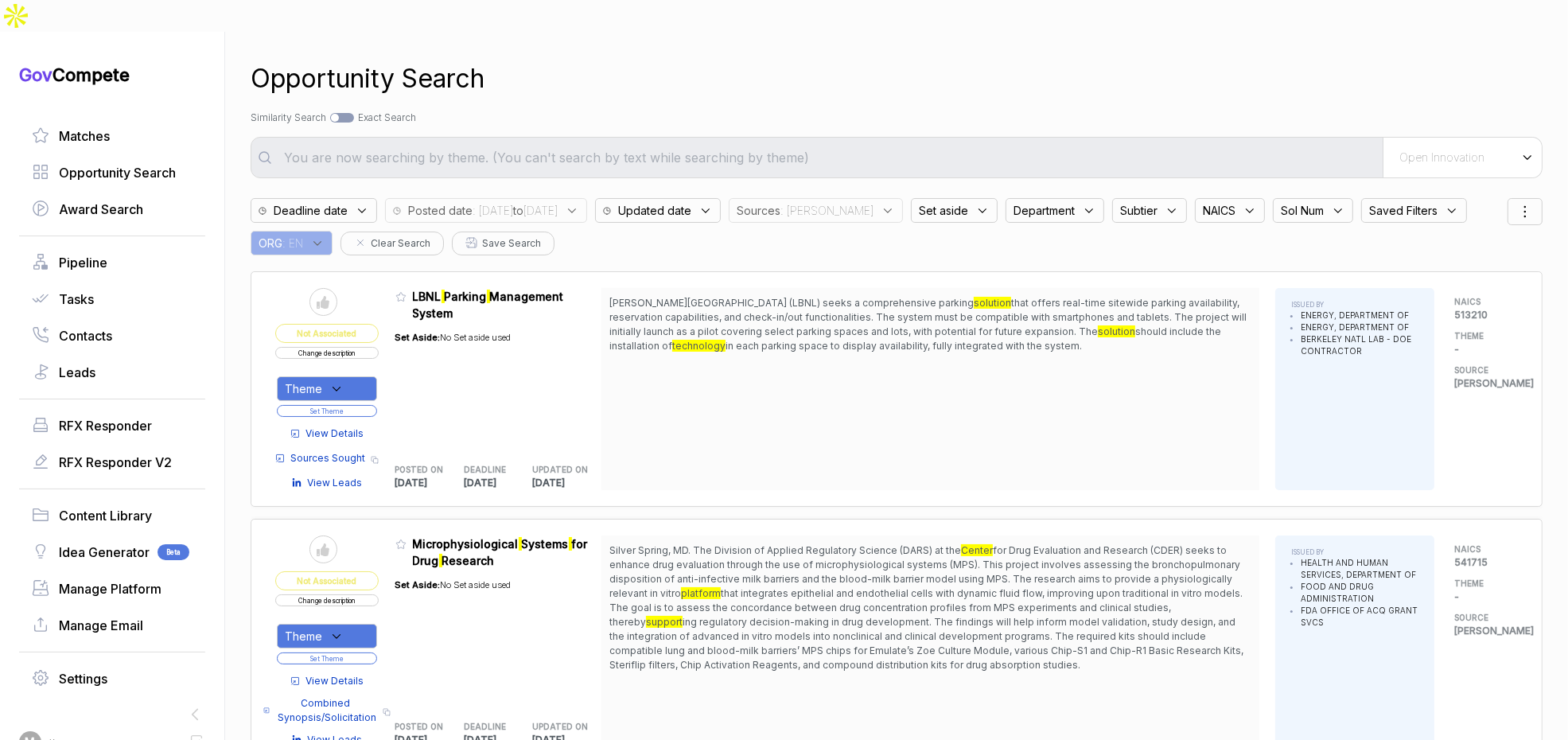
click at [853, 198] on div "Sources : sam" at bounding box center [815, 210] width 174 height 25
click at [842, 324] on span "[PERSON_NAME]" at bounding box center [817, 334] width 110 height 19
checkbox input "false"
click at [793, 353] on span "ebuy" at bounding box center [778, 362] width 30 height 19
checkbox input "true"
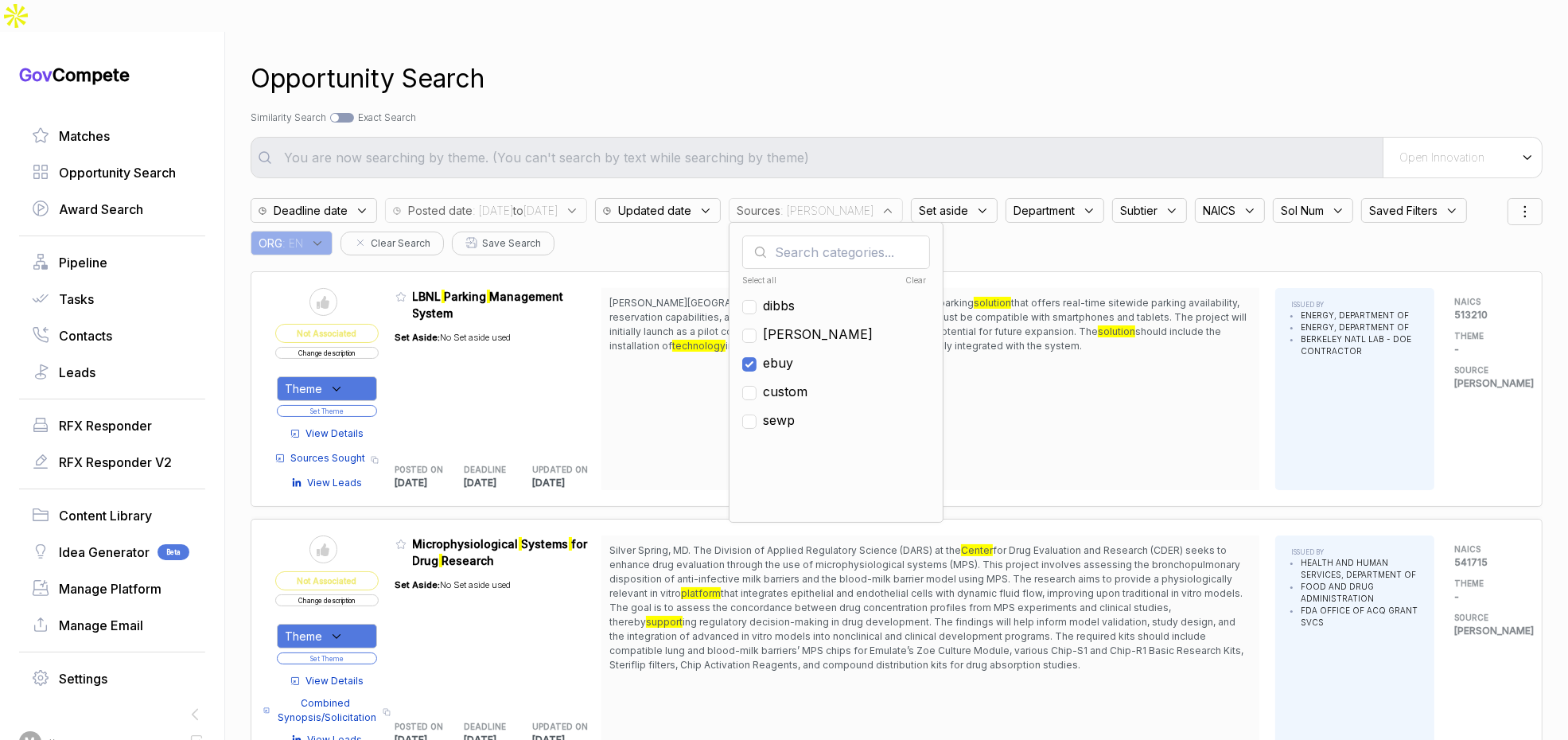
click at [1148, 60] on div "Opportunity Search" at bounding box center [896, 78] width 1293 height 38
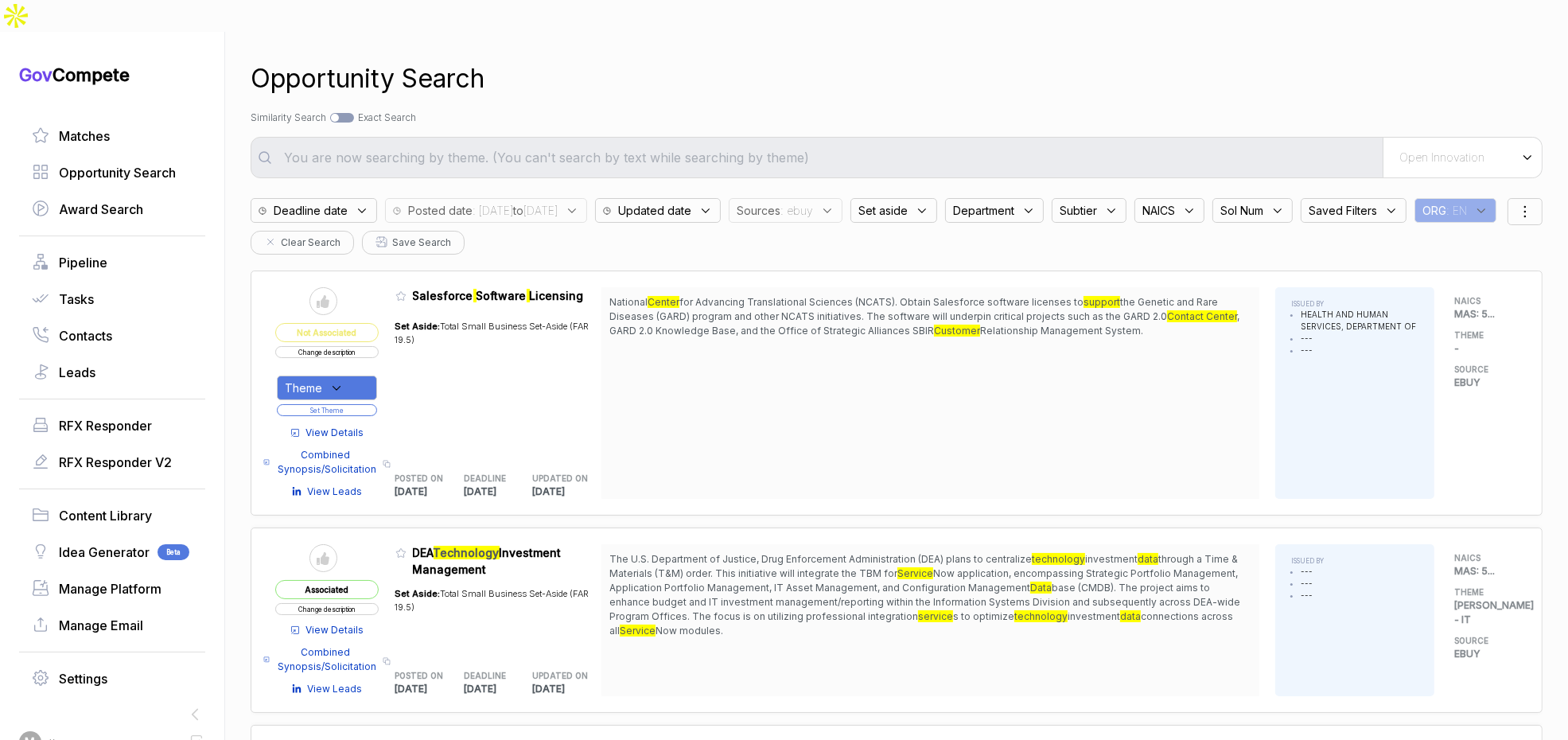
click at [354, 113] on div at bounding box center [342, 118] width 24 height 9
checkbox input "true"
type input "Open Innovation"
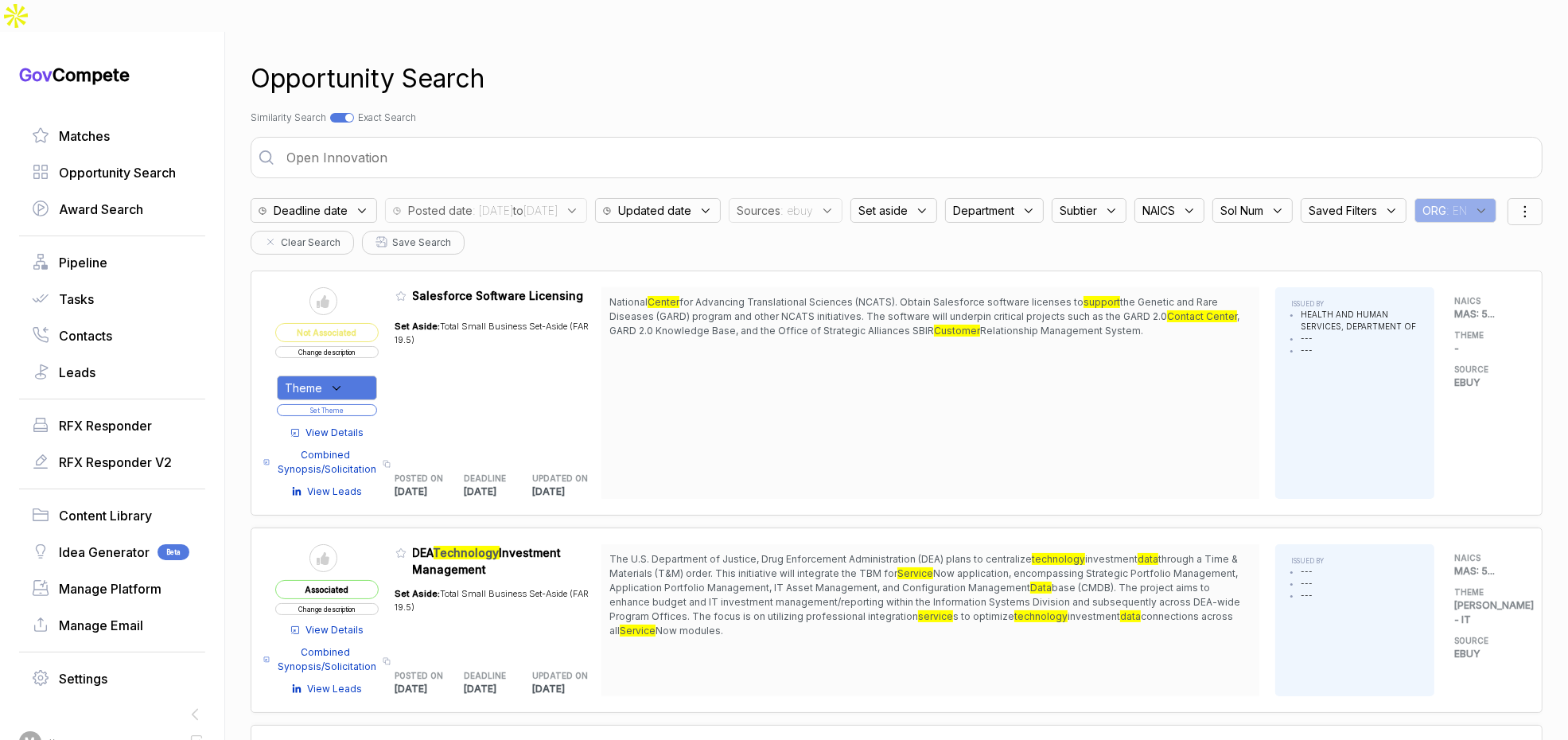
click at [395, 142] on input "Open Innovation" at bounding box center [907, 158] width 1260 height 32
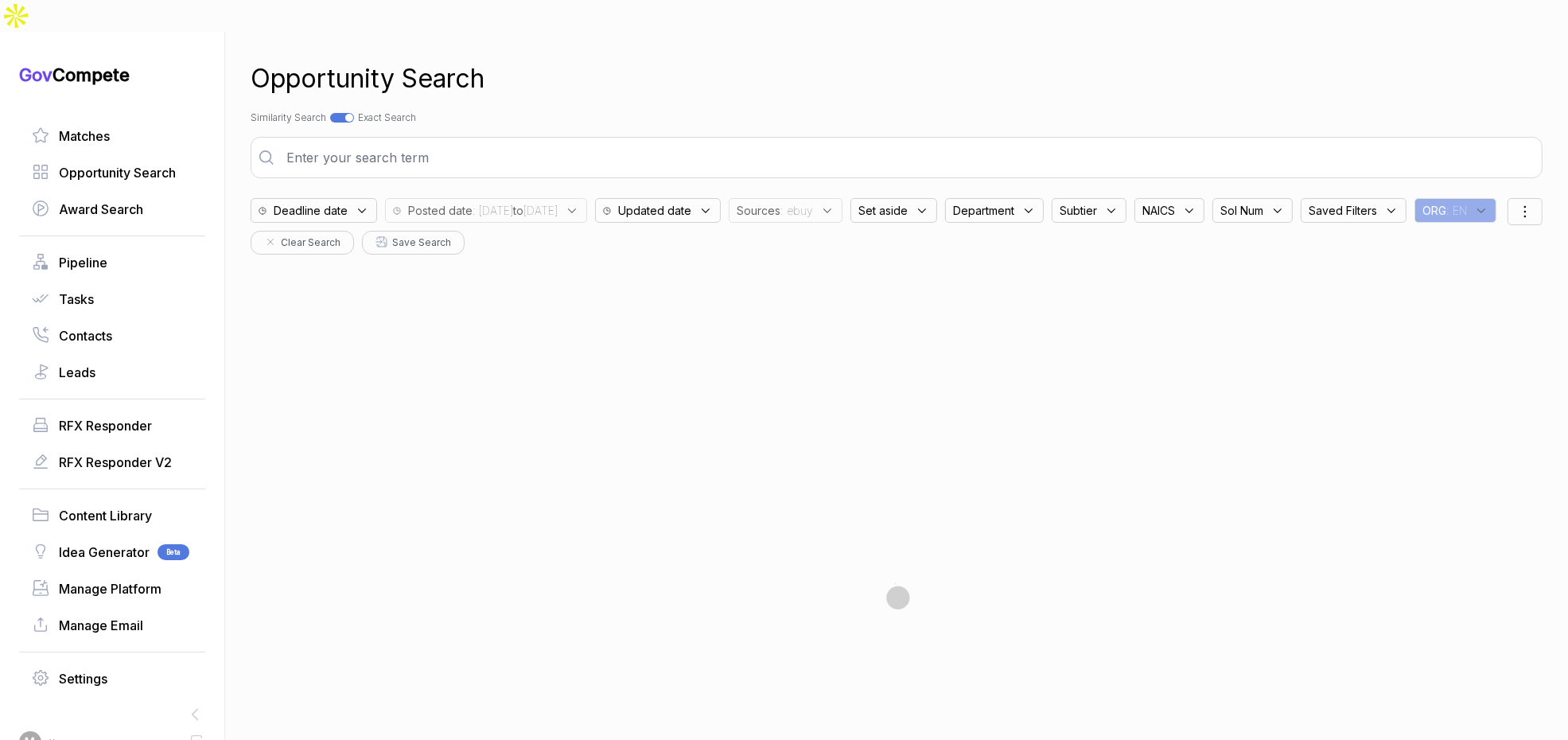
click at [597, 65] on div "Opportunity Search" at bounding box center [896, 78] width 1293 height 38
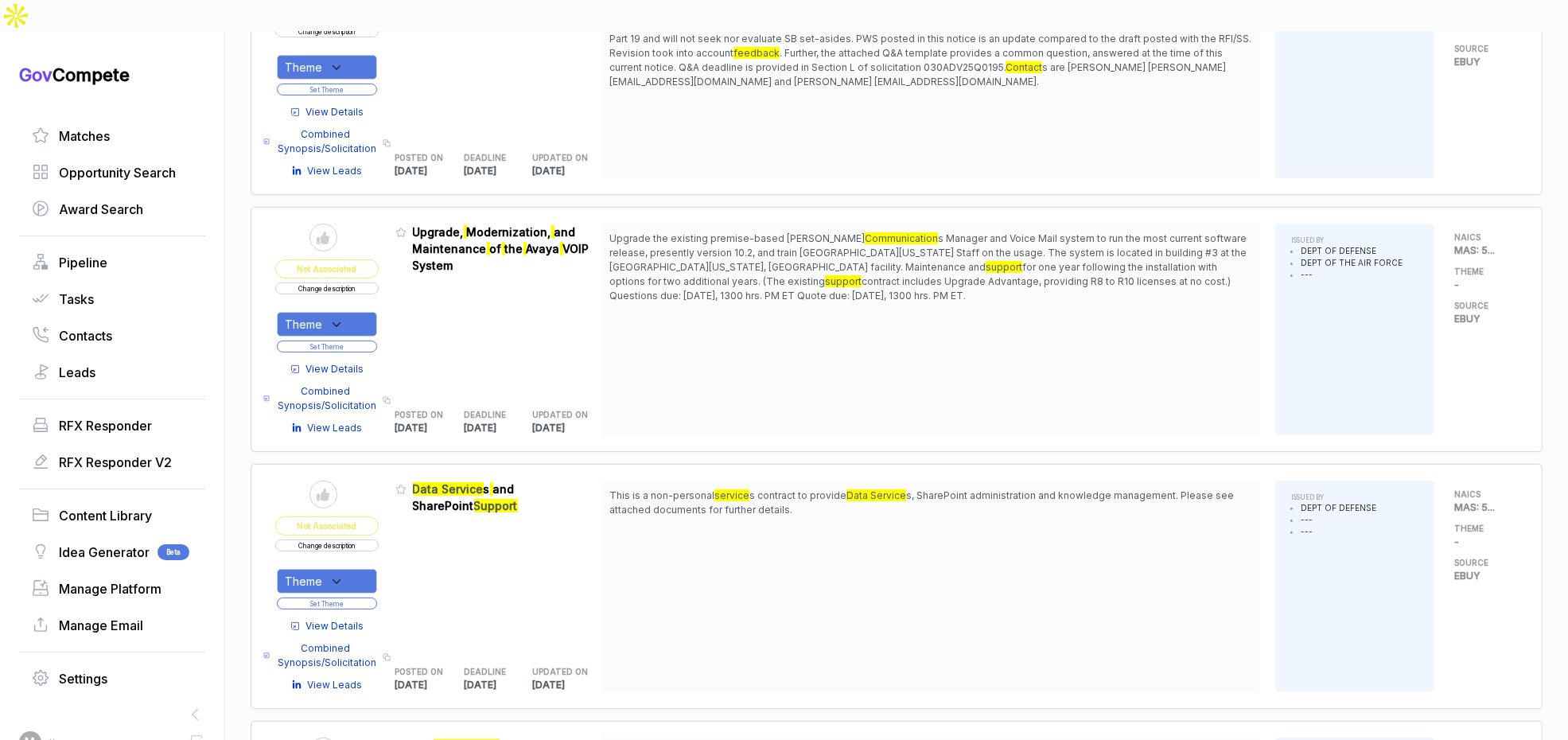
scroll to position [591, 0]
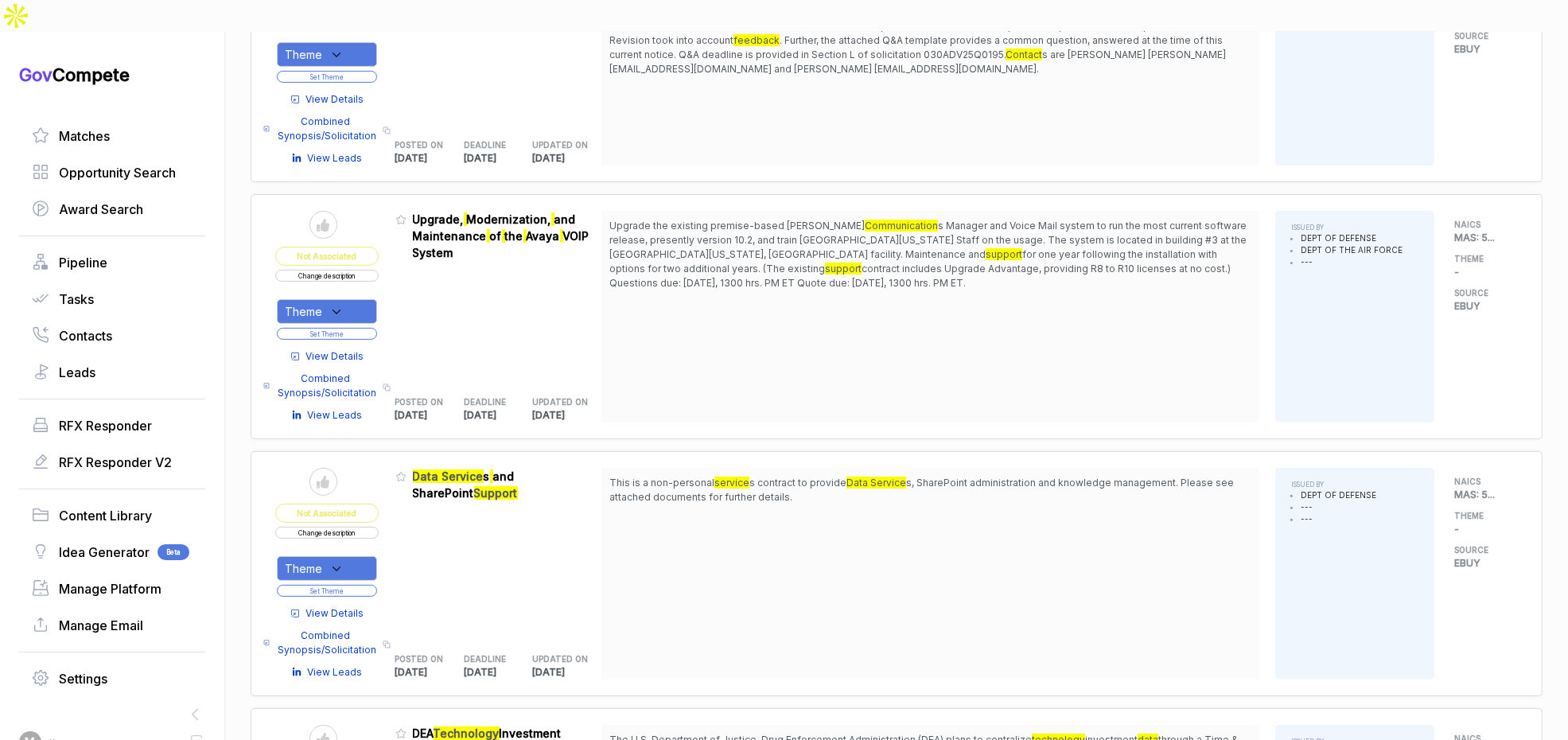
click at [341, 606] on span "View Details" at bounding box center [334, 614] width 58 height 15
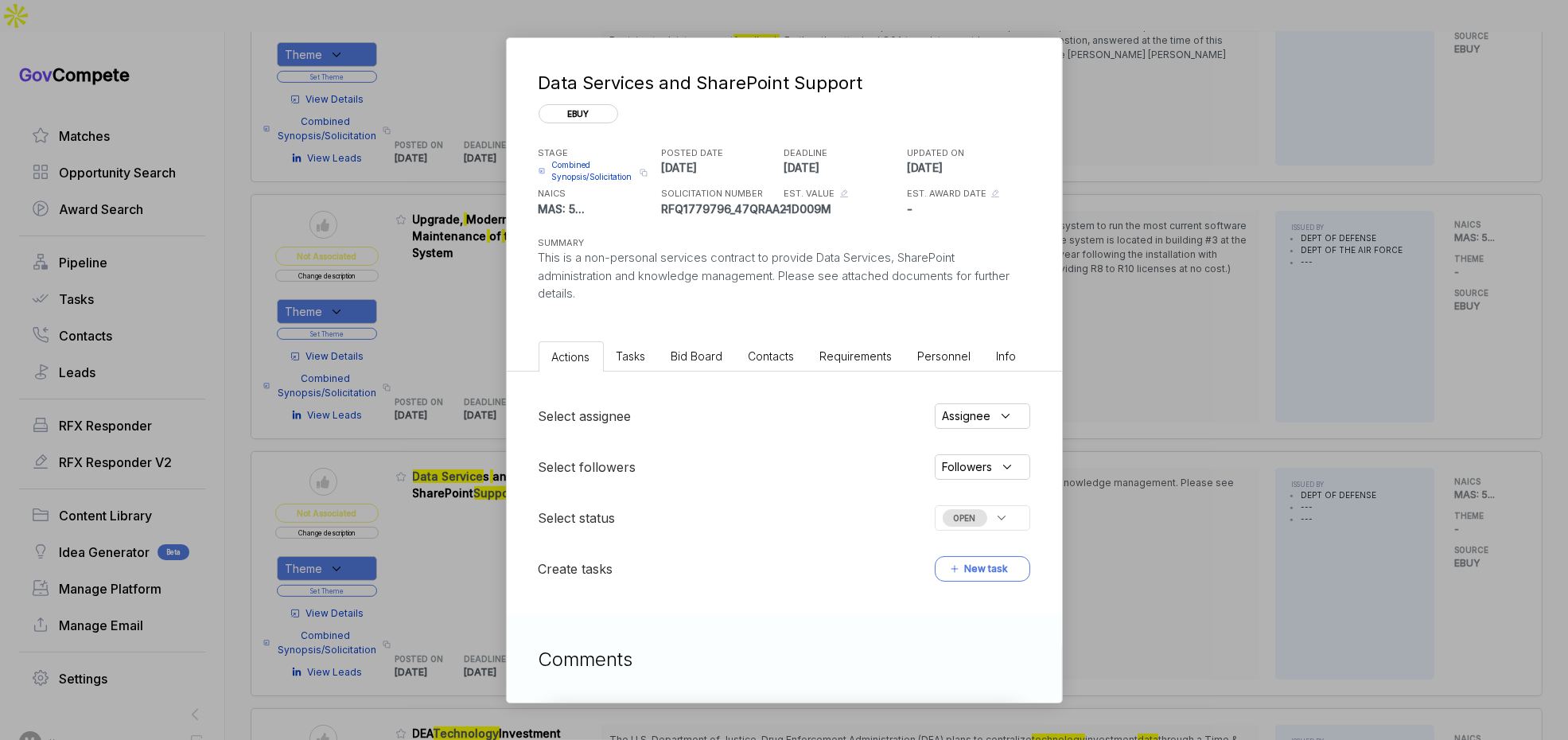
click at [720, 363] on li "Bid Board" at bounding box center [697, 356] width 77 height 29
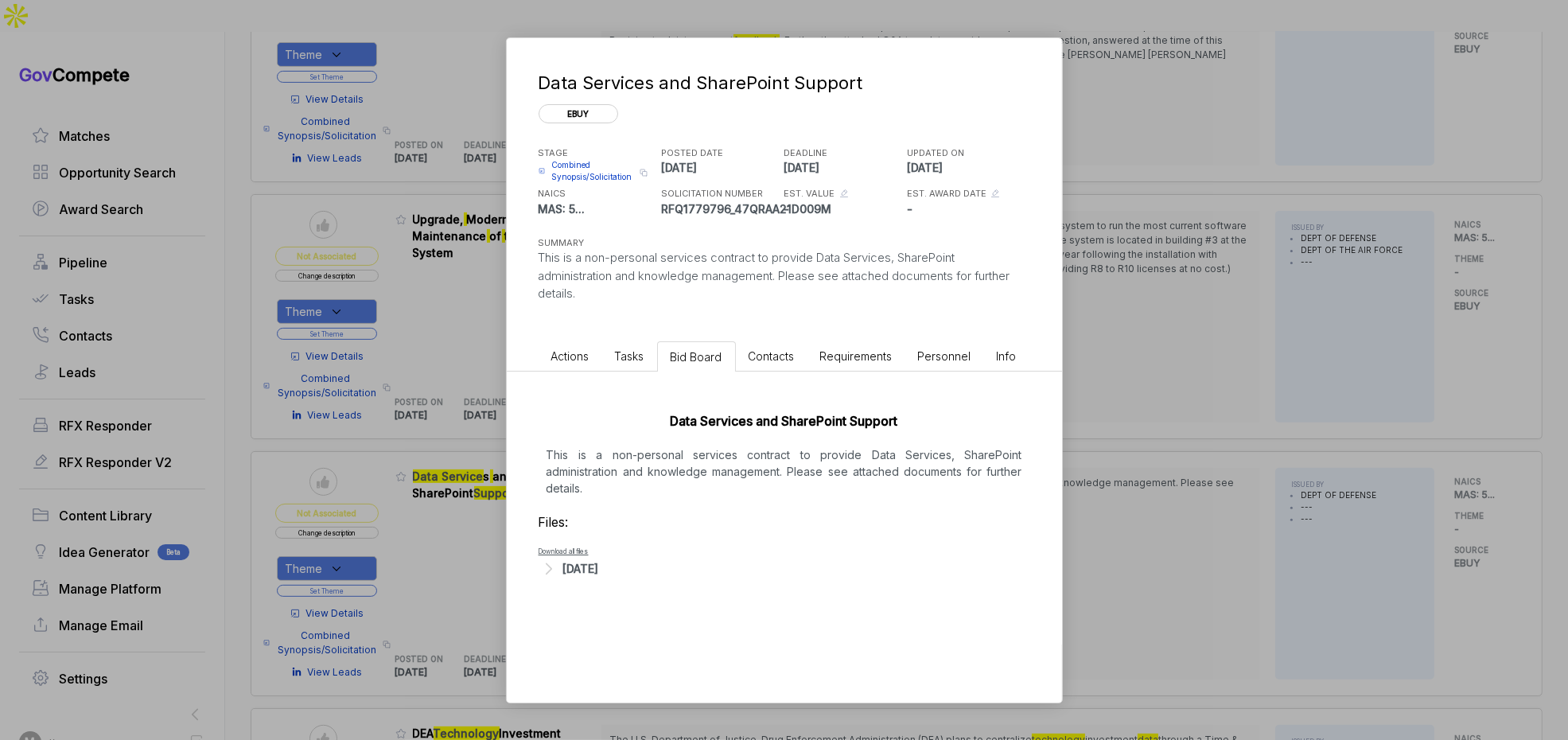
drag, startPoint x: 682, startPoint y: 460, endPoint x: 682, endPoint y: 483, distance: 23.0
click at [682, 461] on p "This is a non-personal services contract to provide Data Services, SharePoint a…" at bounding box center [785, 471] width 492 height 50
click at [599, 561] on div "[DATE]" at bounding box center [580, 569] width 36 height 17
click at [1087, 452] on div "Data Services and SharePoint Support ebuy STAGE Combined Synopsis/Solicitation …" at bounding box center [784, 370] width 1568 height 740
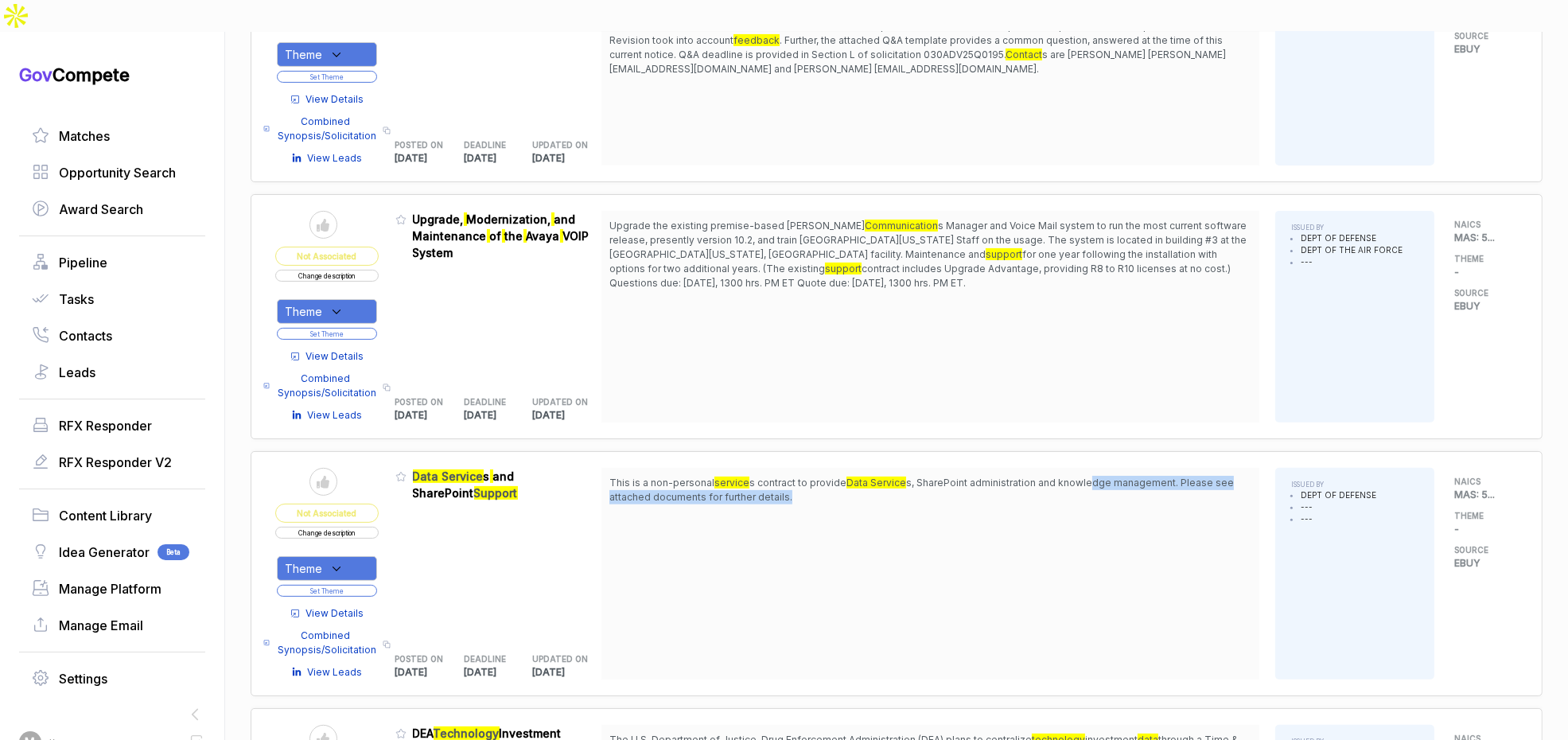
drag, startPoint x: 1089, startPoint y: 448, endPoint x: 1088, endPoint y: 461, distance: 13.0
click at [1088, 476] on span "This is a non-personal service s contract to provide Data Service s, SharePoint…" at bounding box center [930, 489] width 642 height 29
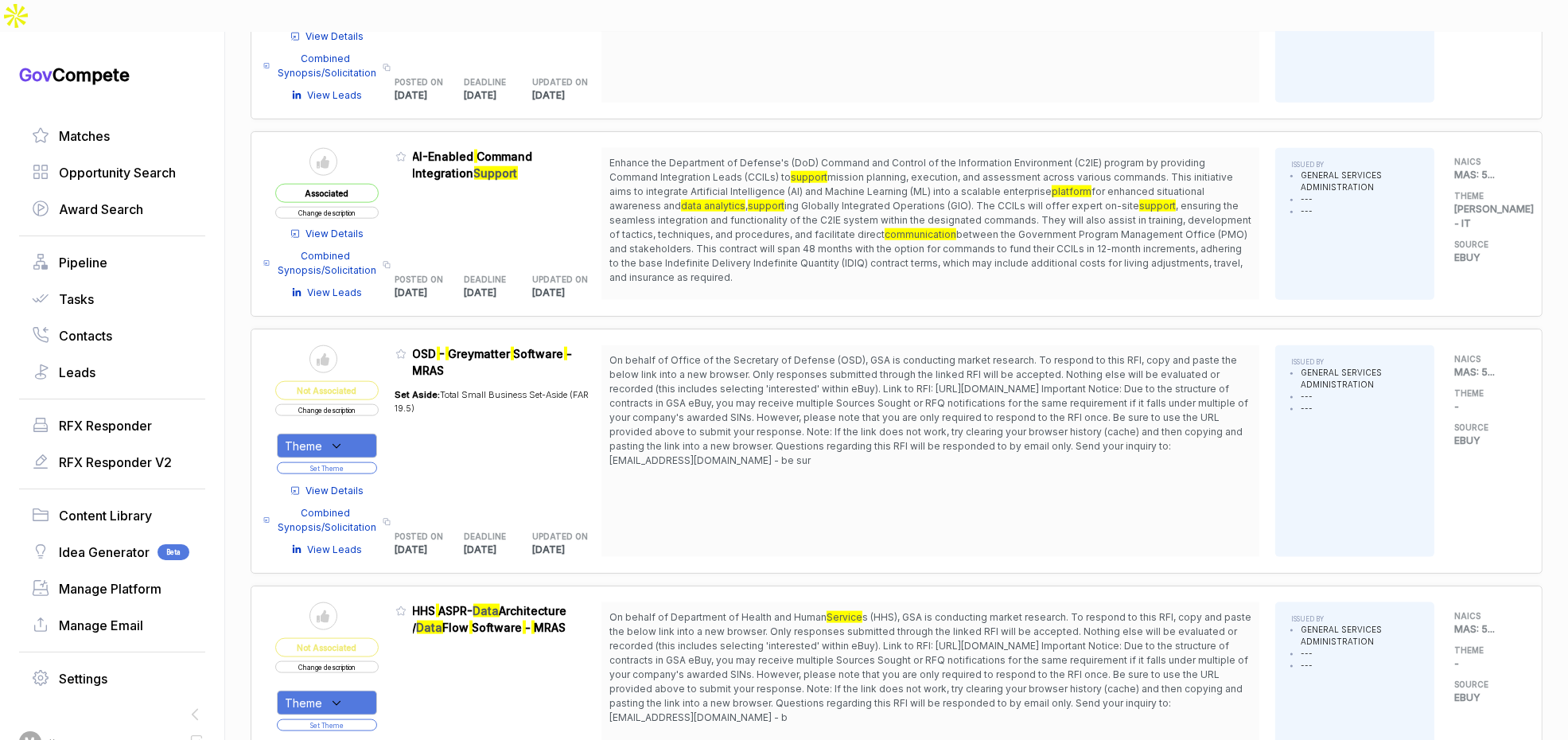
scroll to position [2593, 0]
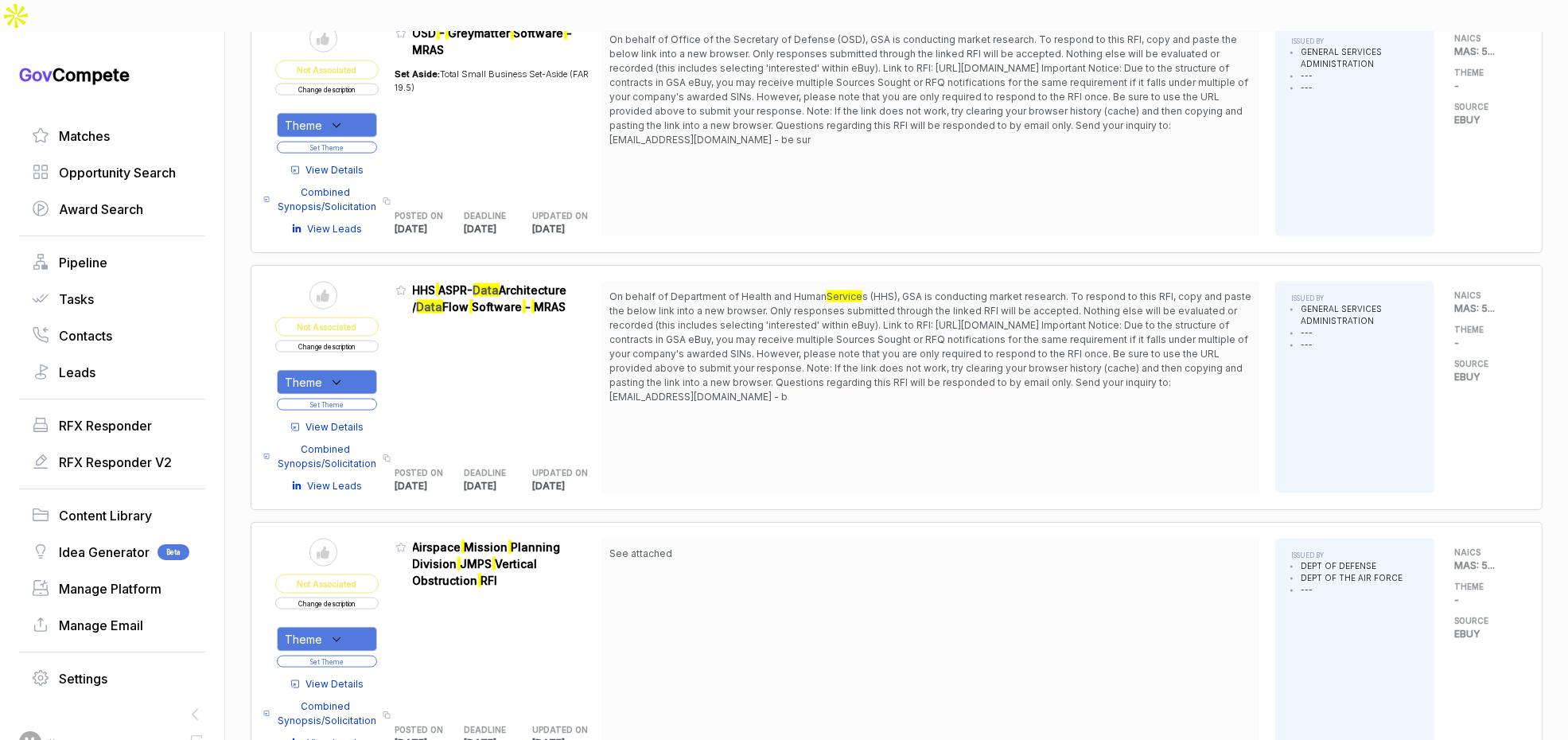
scroll to position [2903, 0]
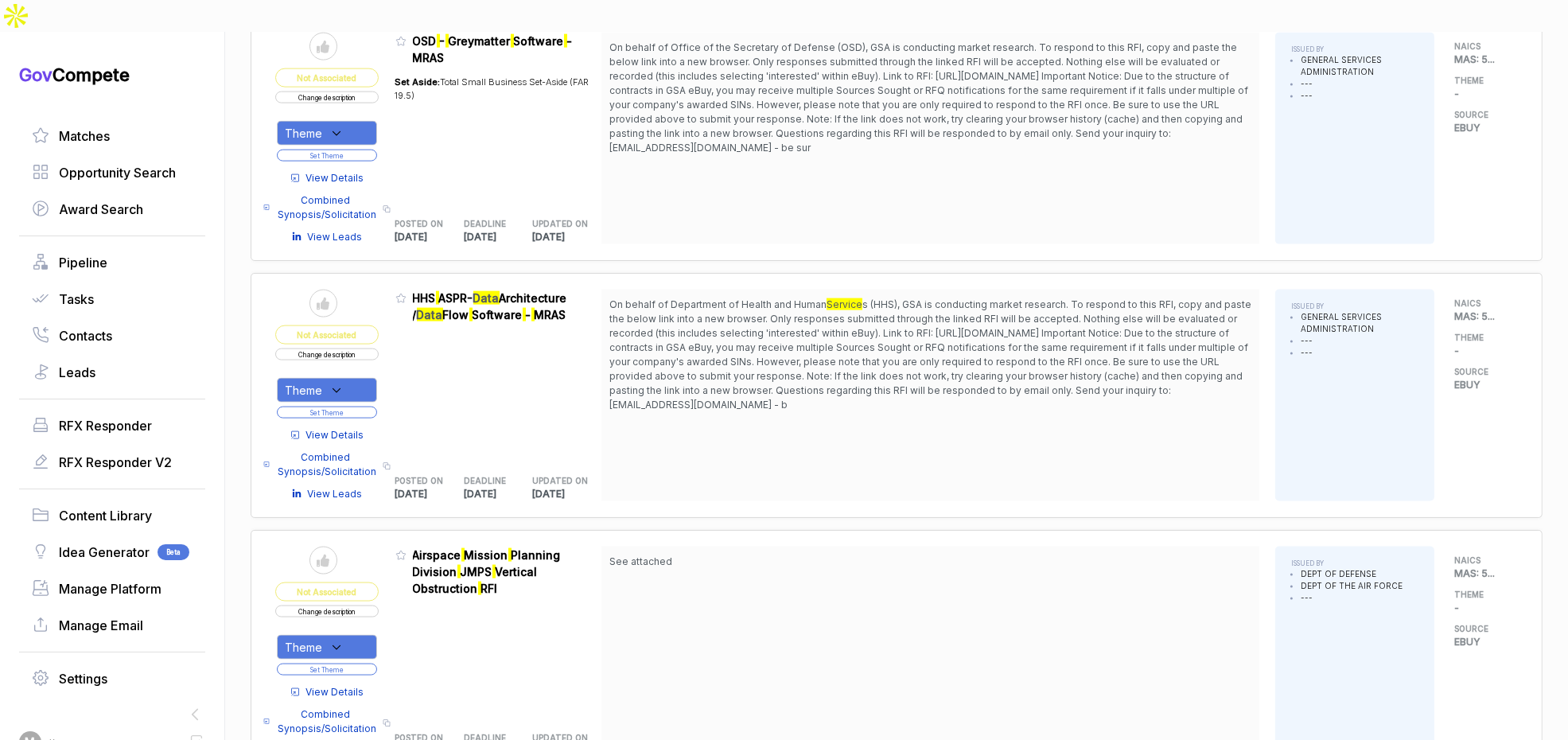
click at [338, 429] on span "View Details" at bounding box center [334, 436] width 58 height 15
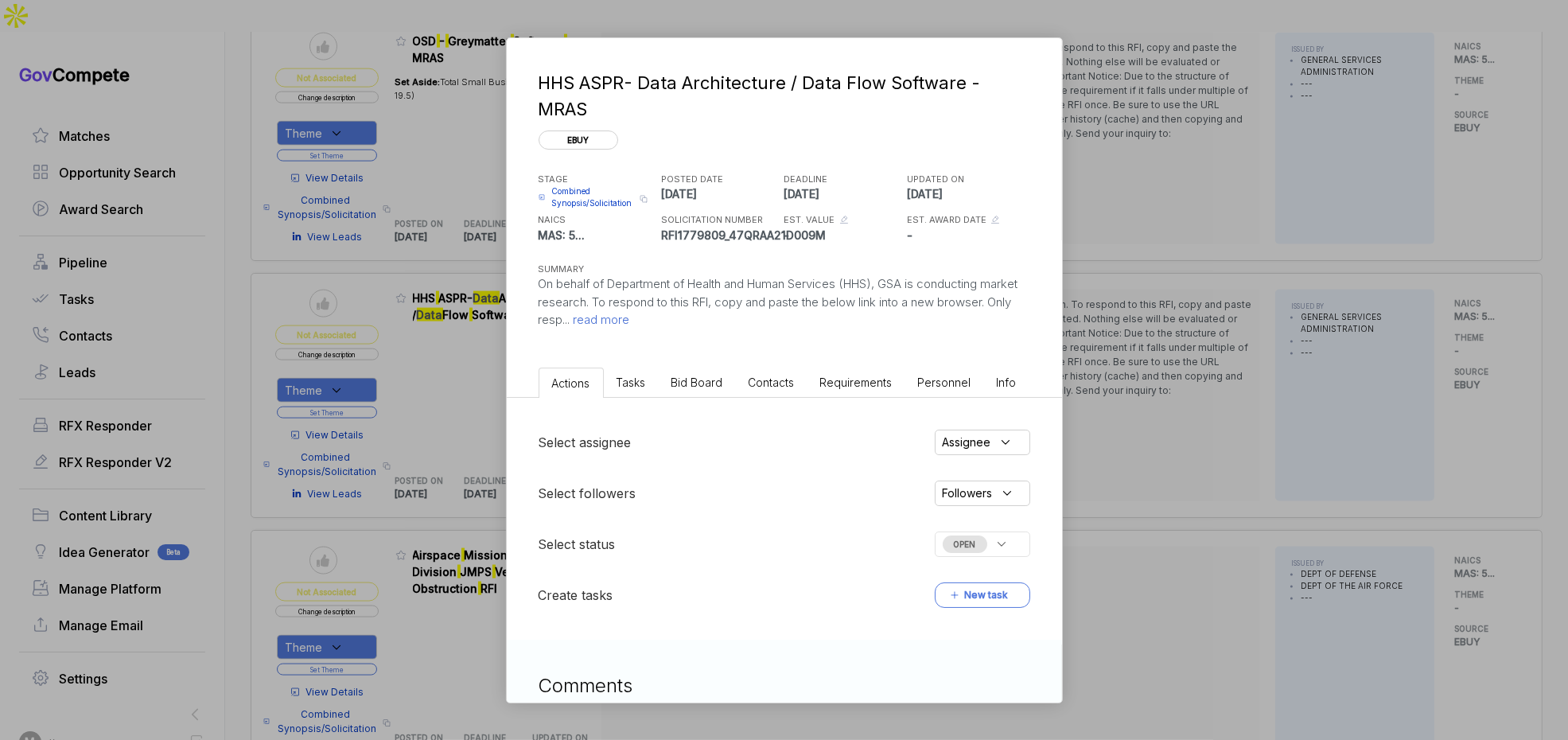
click at [630, 323] on span "read more" at bounding box center [600, 320] width 60 height 15
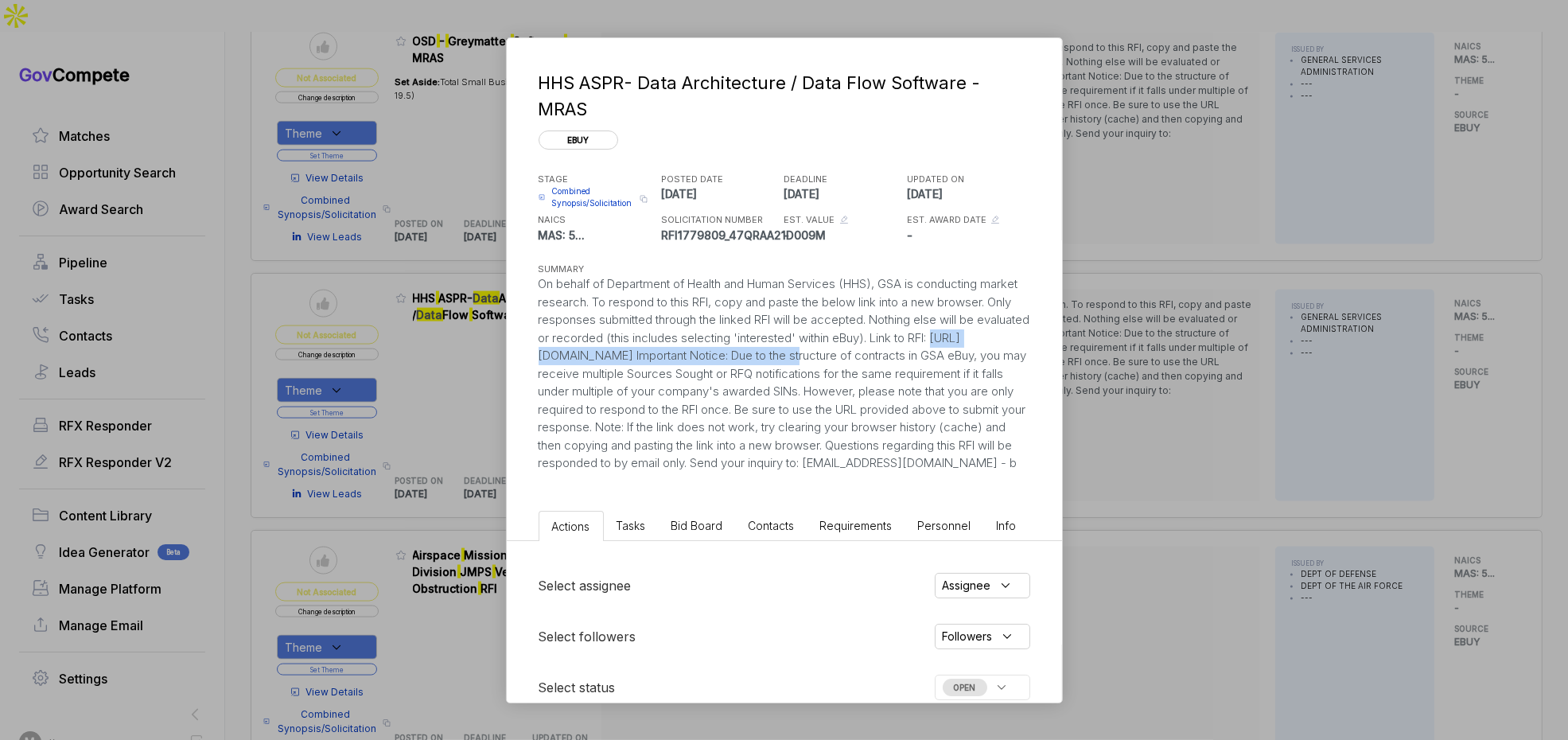
drag, startPoint x: 562, startPoint y: 356, endPoint x: 879, endPoint y: 357, distance: 317.0
click at [879, 357] on div "On behalf of Department of Health and Human Services (HHS), GSA is conducting m…" at bounding box center [785, 374] width 492 height 197
copy div "https://feedback.gsa.gov/jfe/form/SV_7WL3cHD8PdTfsJo"
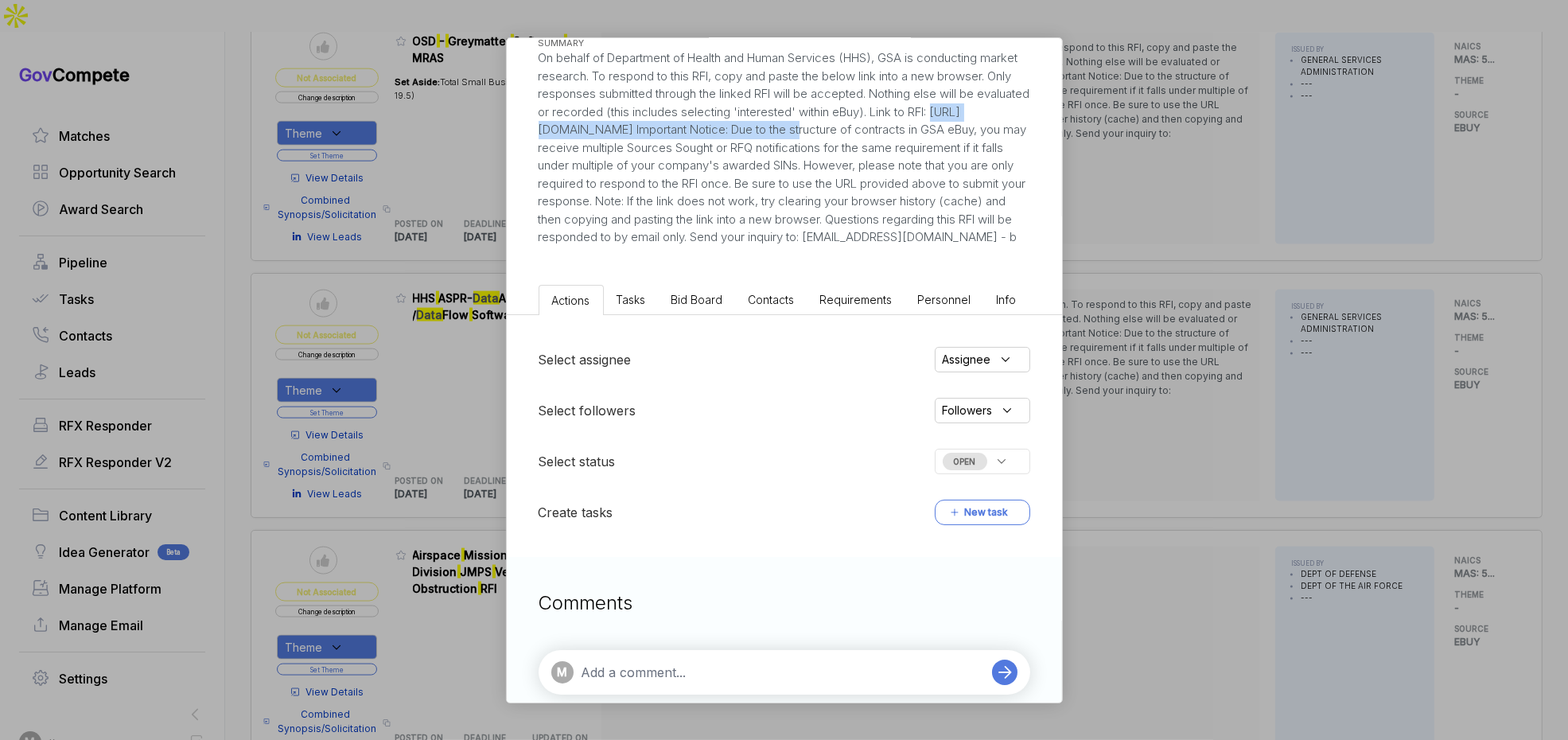
scroll to position [267, 0]
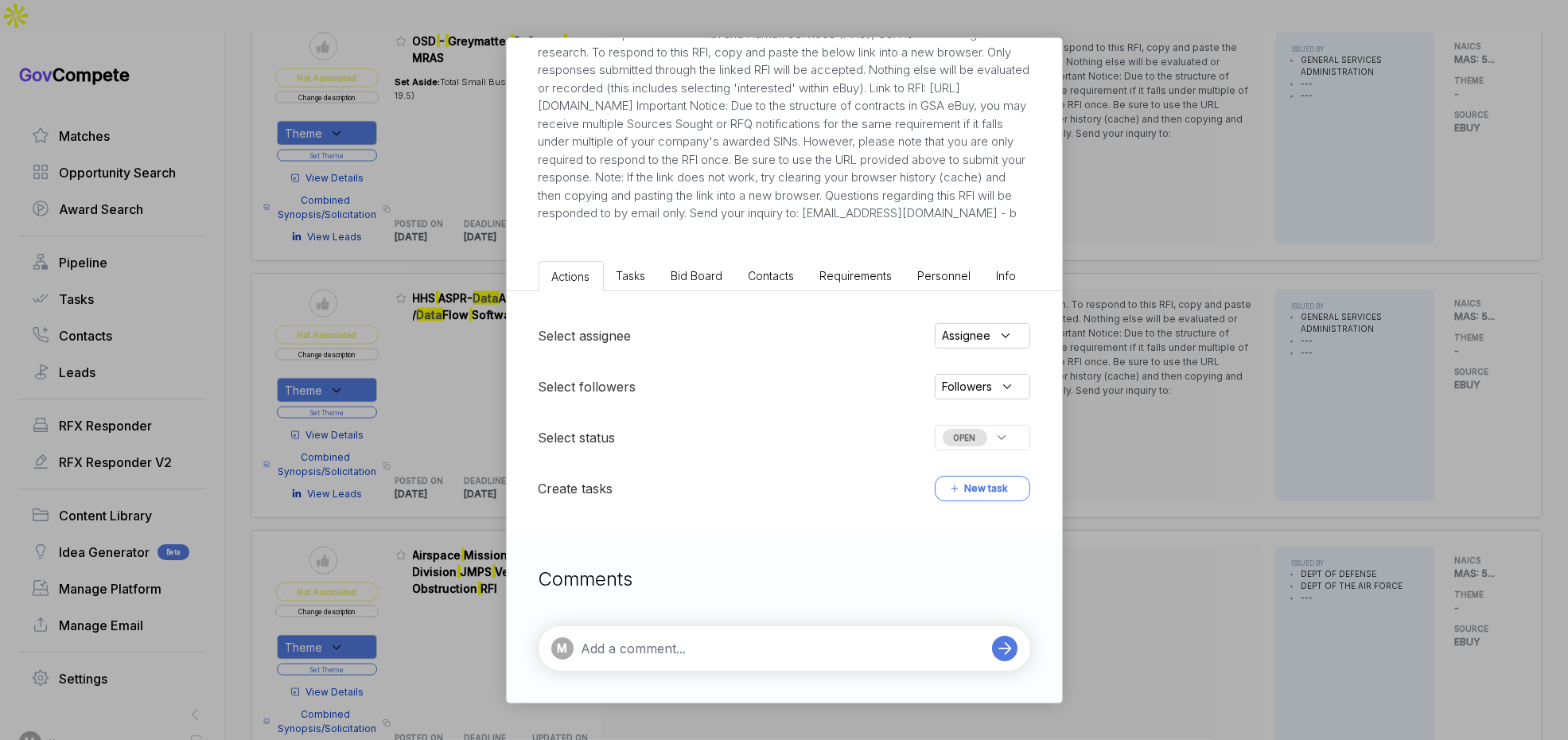
drag, startPoint x: 704, startPoint y: 271, endPoint x: 699, endPoint y: 288, distance: 17.7
click at [704, 273] on span "Bid Board" at bounding box center [697, 276] width 52 height 14
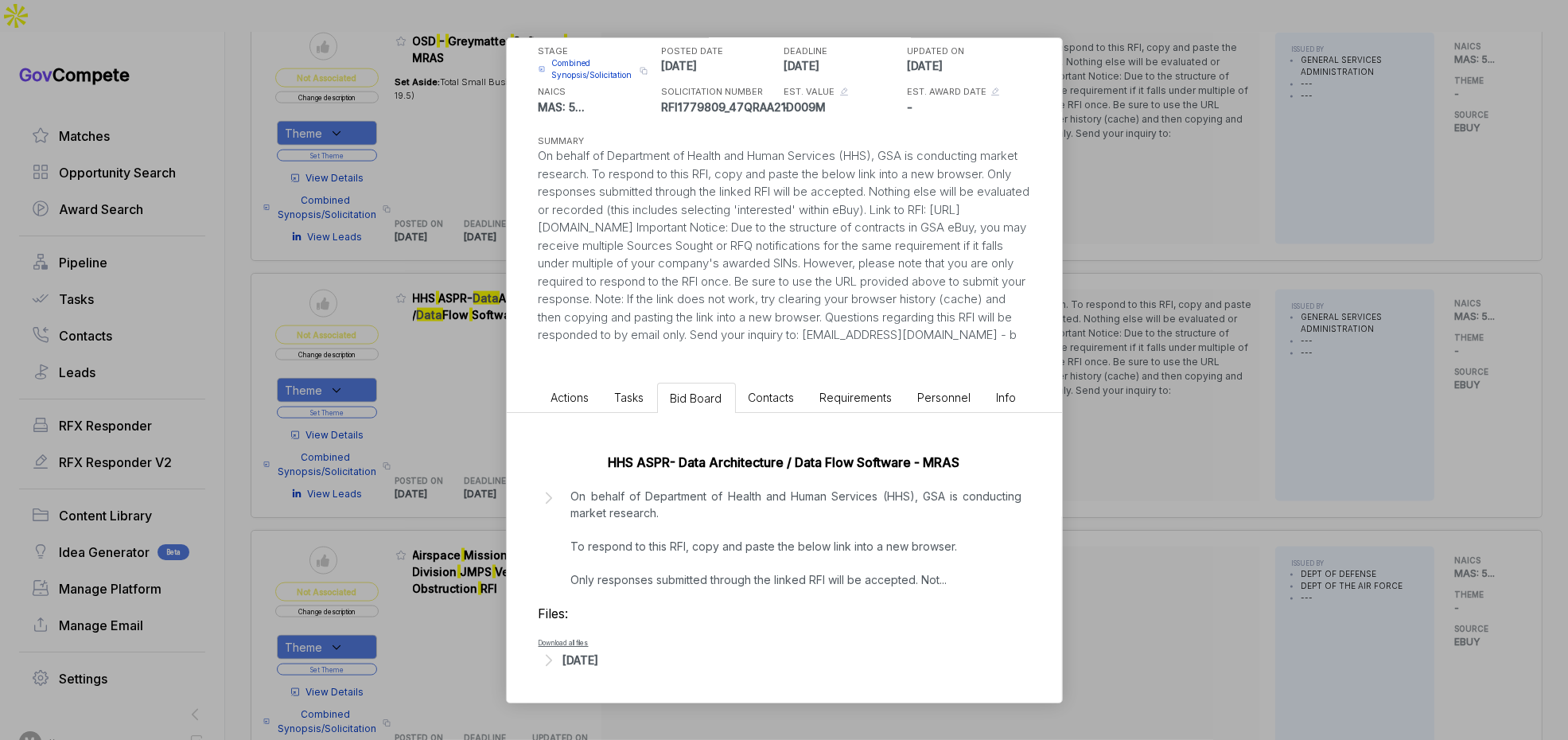
click at [585, 656] on div "[DATE]" at bounding box center [580, 660] width 36 height 17
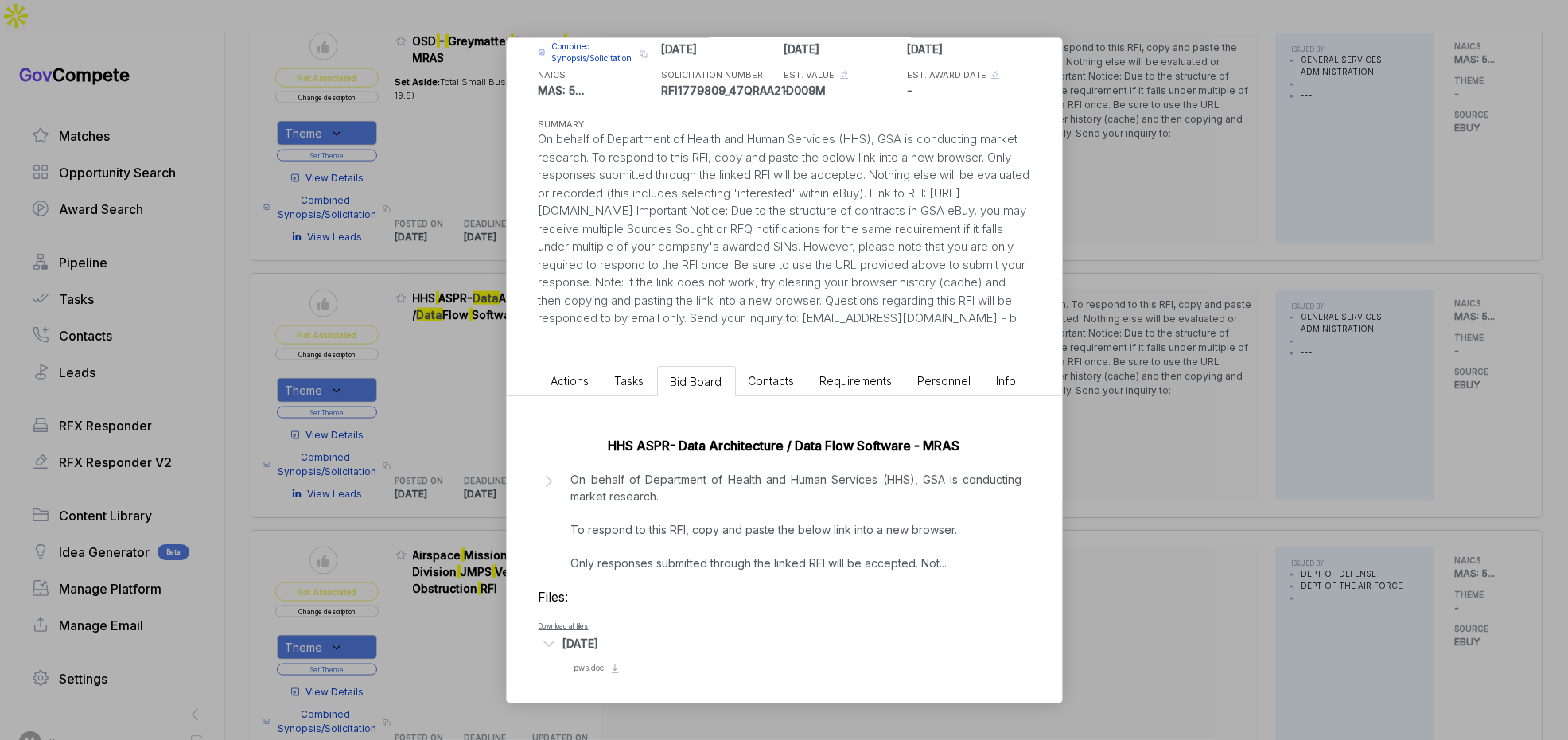
scroll to position [166, 0]
click at [585, 659] on span "- pws.doc" at bounding box center [587, 664] width 34 height 9
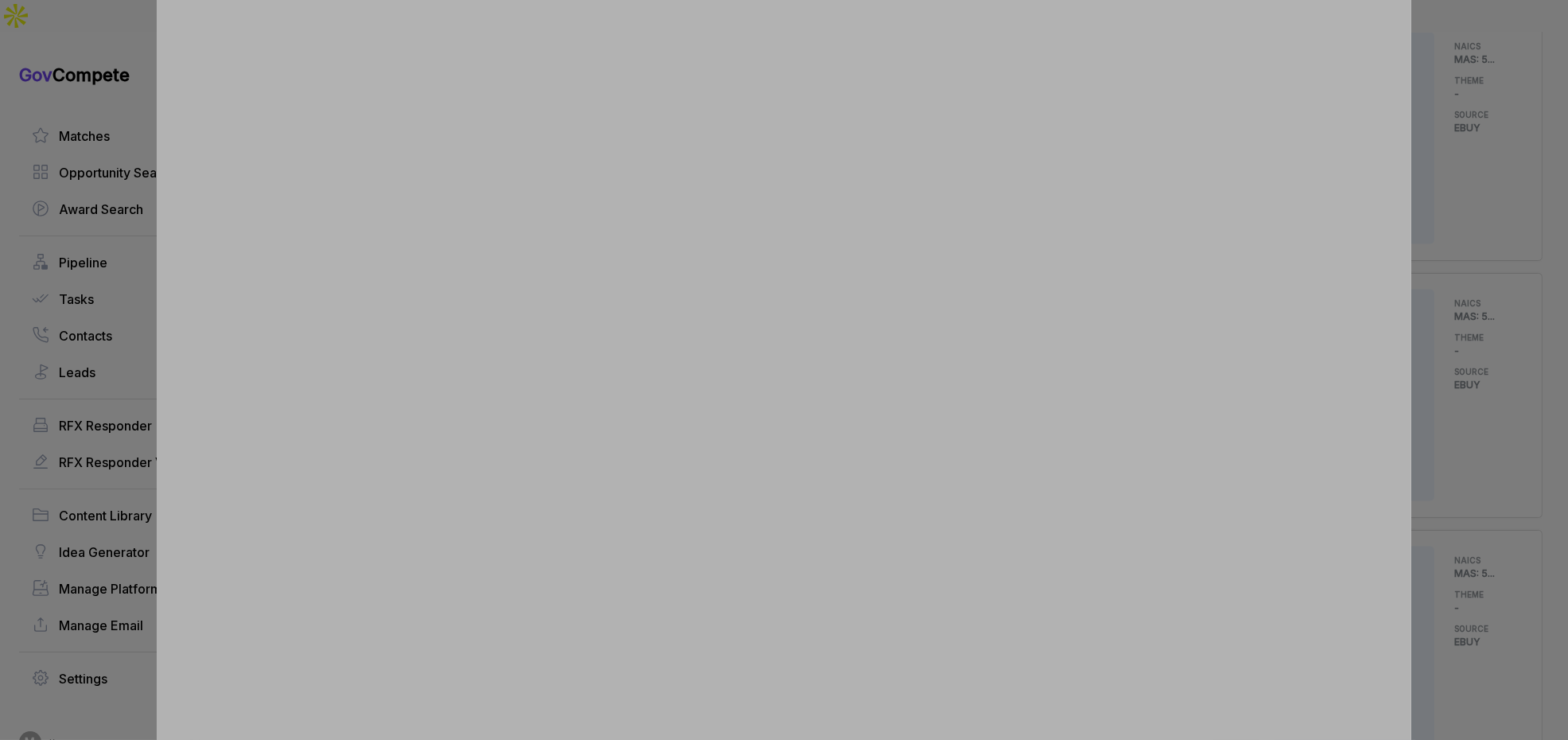
click at [1435, 303] on div at bounding box center [784, 370] width 1568 height 740
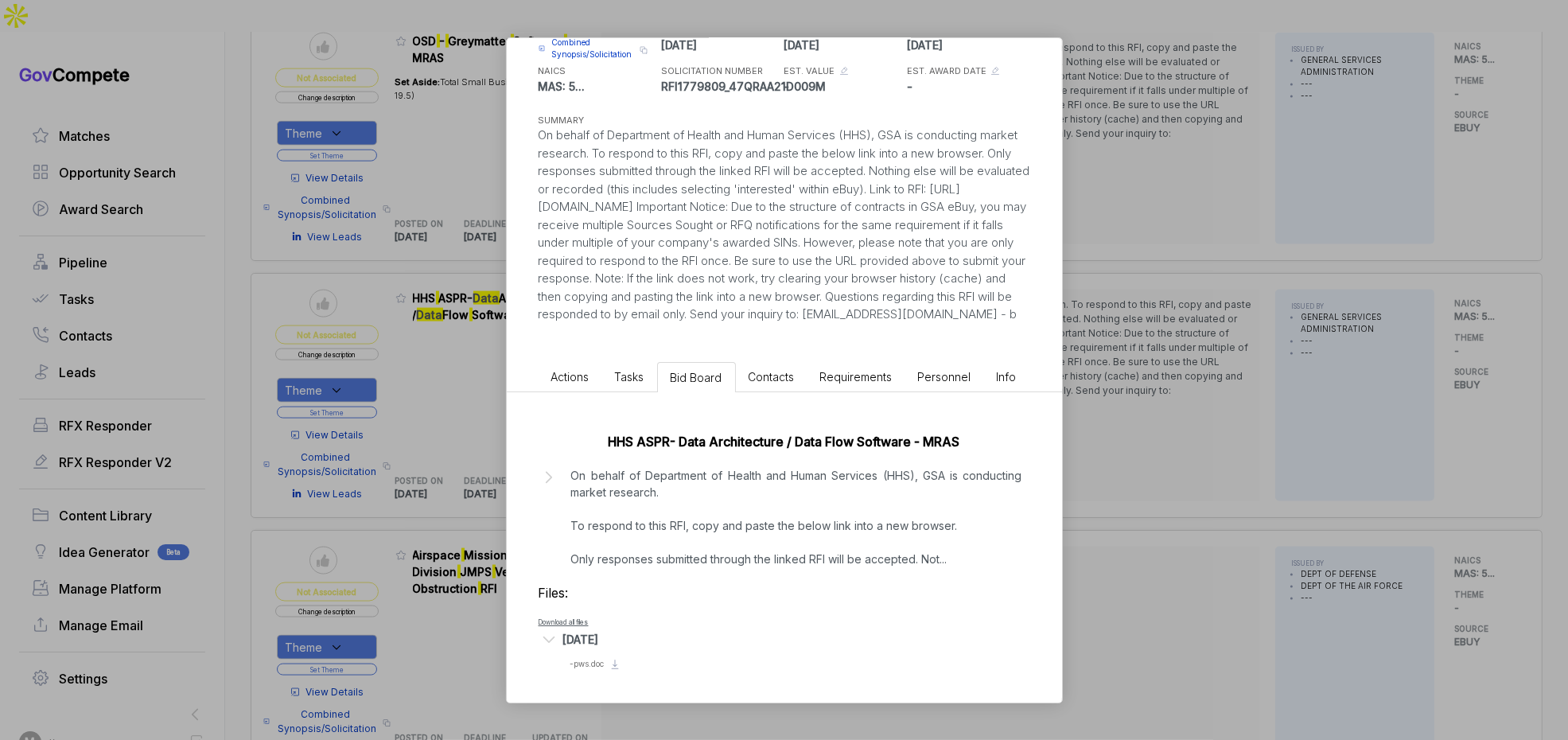
click at [1420, 324] on div "HHS ASPR- Data Architecture / Data Flow Software - MRAS ebuy STAGE Combined Syn…" at bounding box center [784, 370] width 1568 height 740
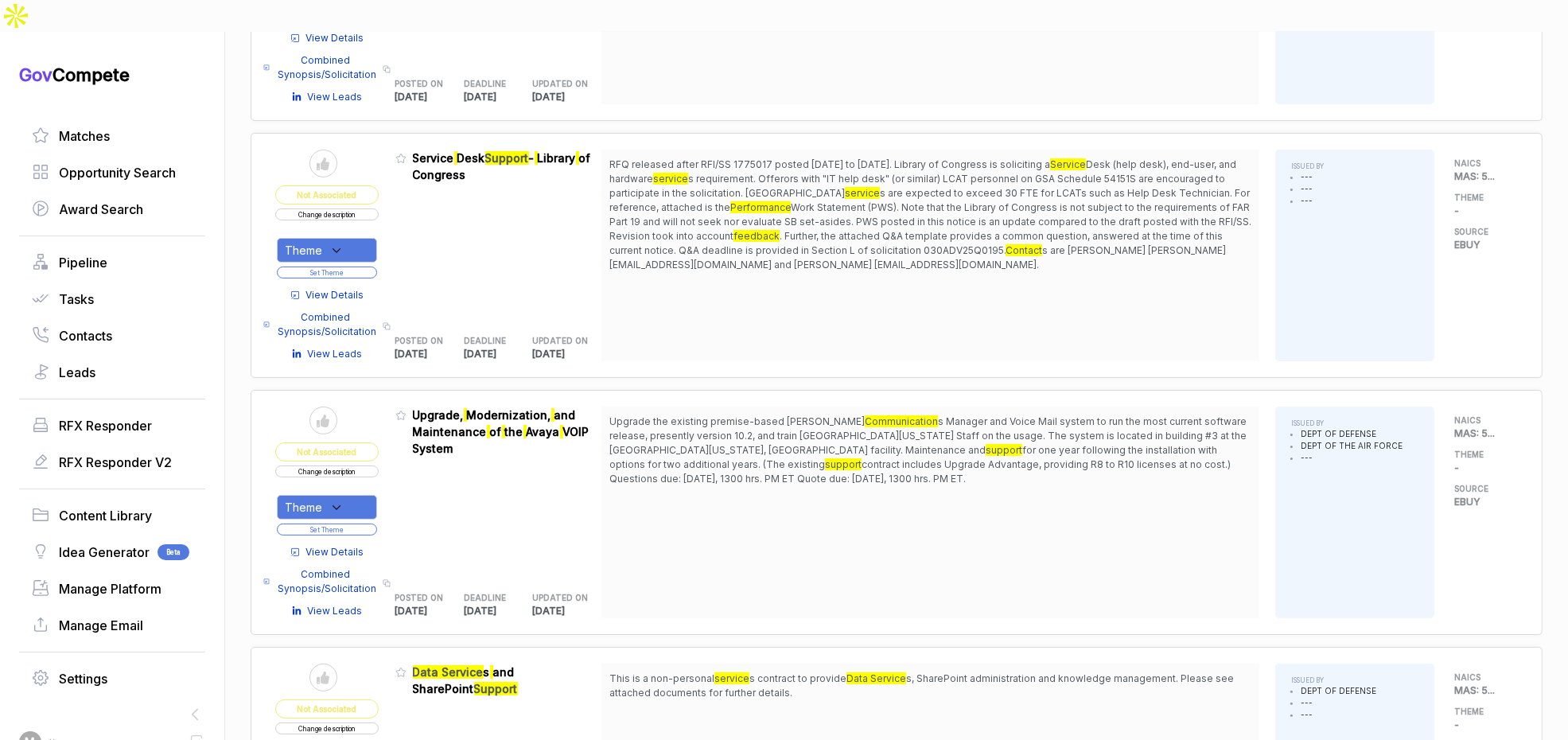
scroll to position [0, 0]
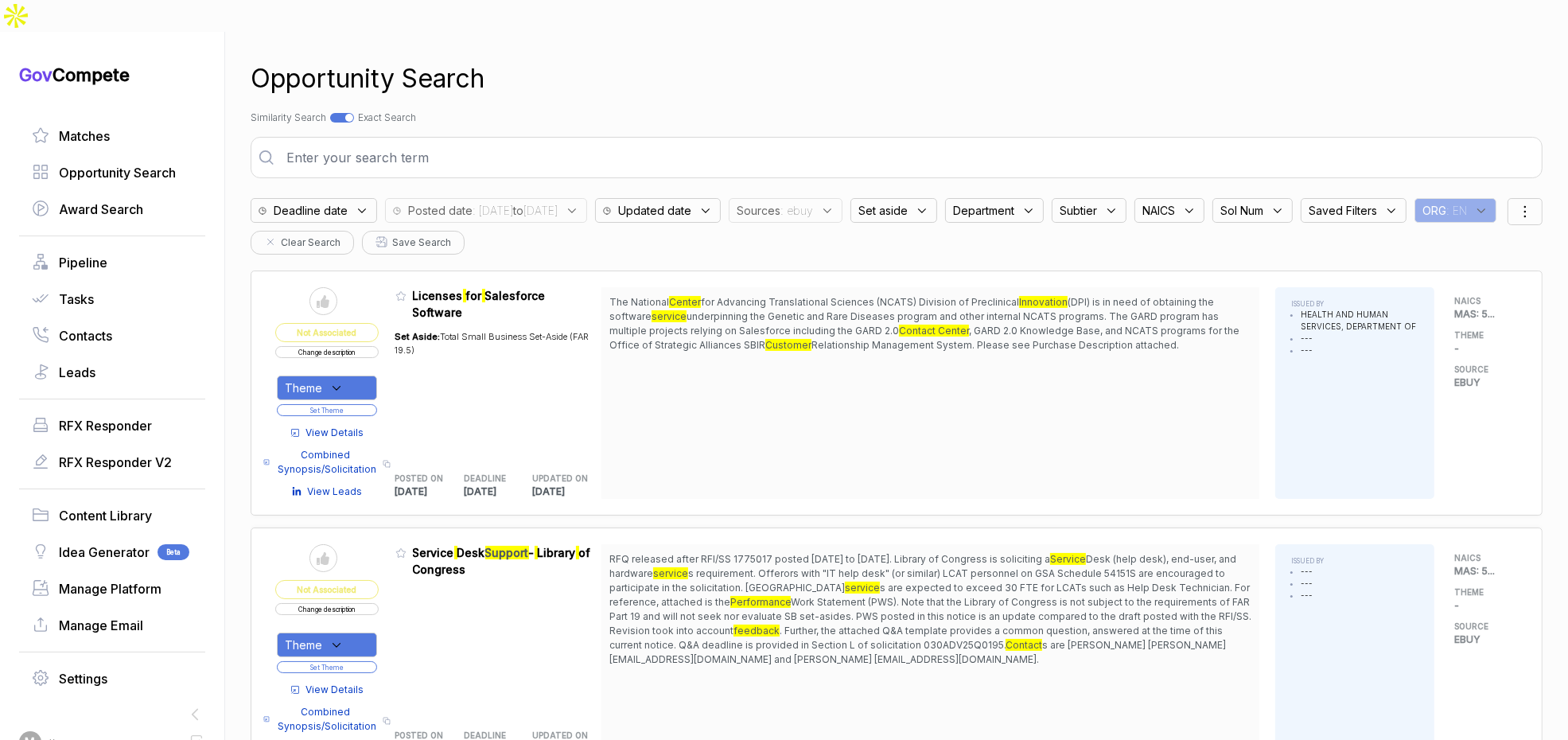
drag, startPoint x: 825, startPoint y: 177, endPoint x: 837, endPoint y: 186, distance: 15.0
click at [780, 202] on span "Sources" at bounding box center [758, 210] width 43 height 17
drag, startPoint x: 743, startPoint y: 88, endPoint x: 497, endPoint y: 14, distance: 256.9
click at [732, 111] on div "Search by Topic Relevance Similarity Search Search by Exact Keyword Match Exact…" at bounding box center [896, 118] width 1293 height 15
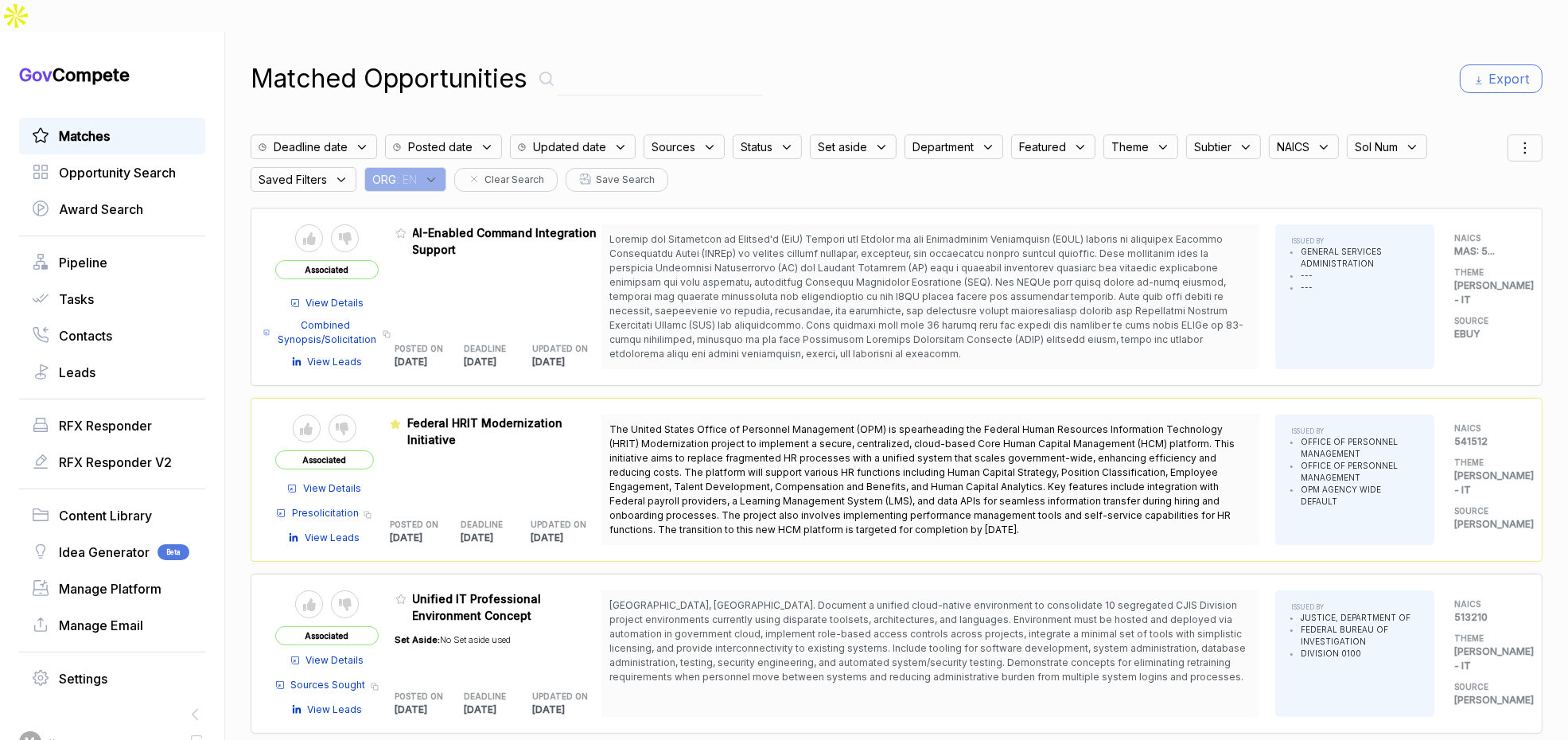
scroll to position [3, 0]
drag, startPoint x: 408, startPoint y: 196, endPoint x: 521, endPoint y: 335, distance: 179.1
click at [406, 225] on icon at bounding box center [401, 230] width 11 height 11
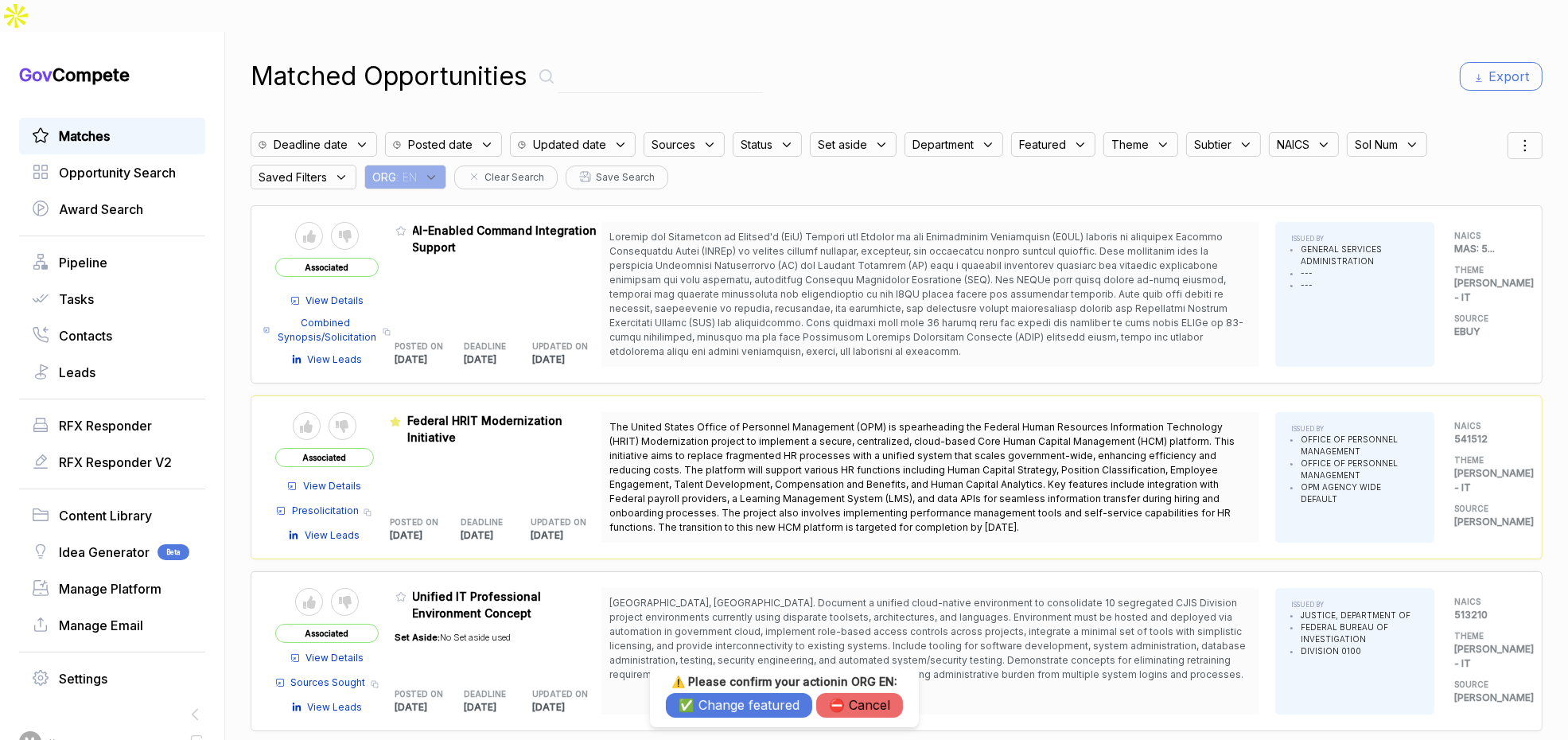
click at [865, 697] on button "⛔️ Cancel" at bounding box center [860, 705] width 87 height 25
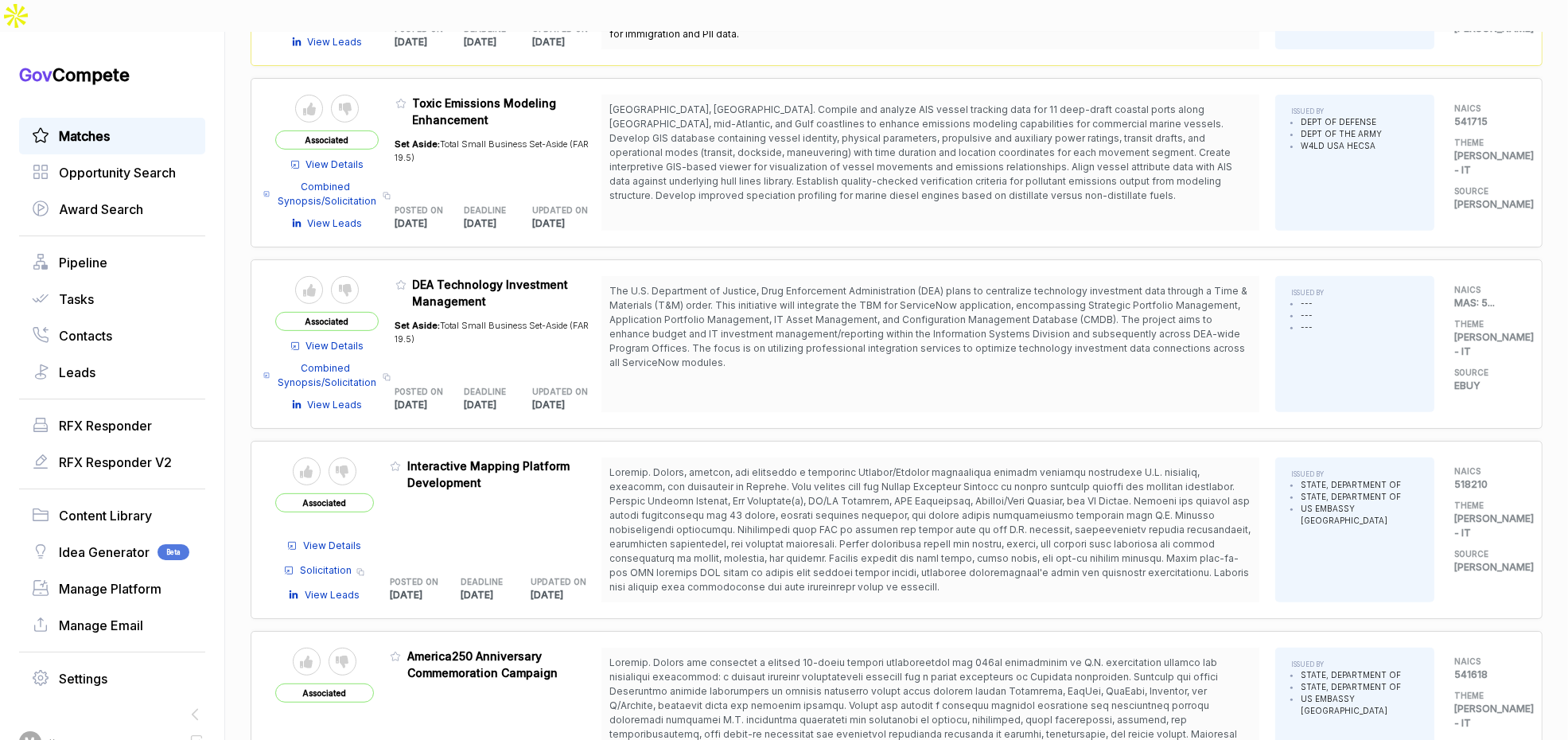
scroll to position [863, 0]
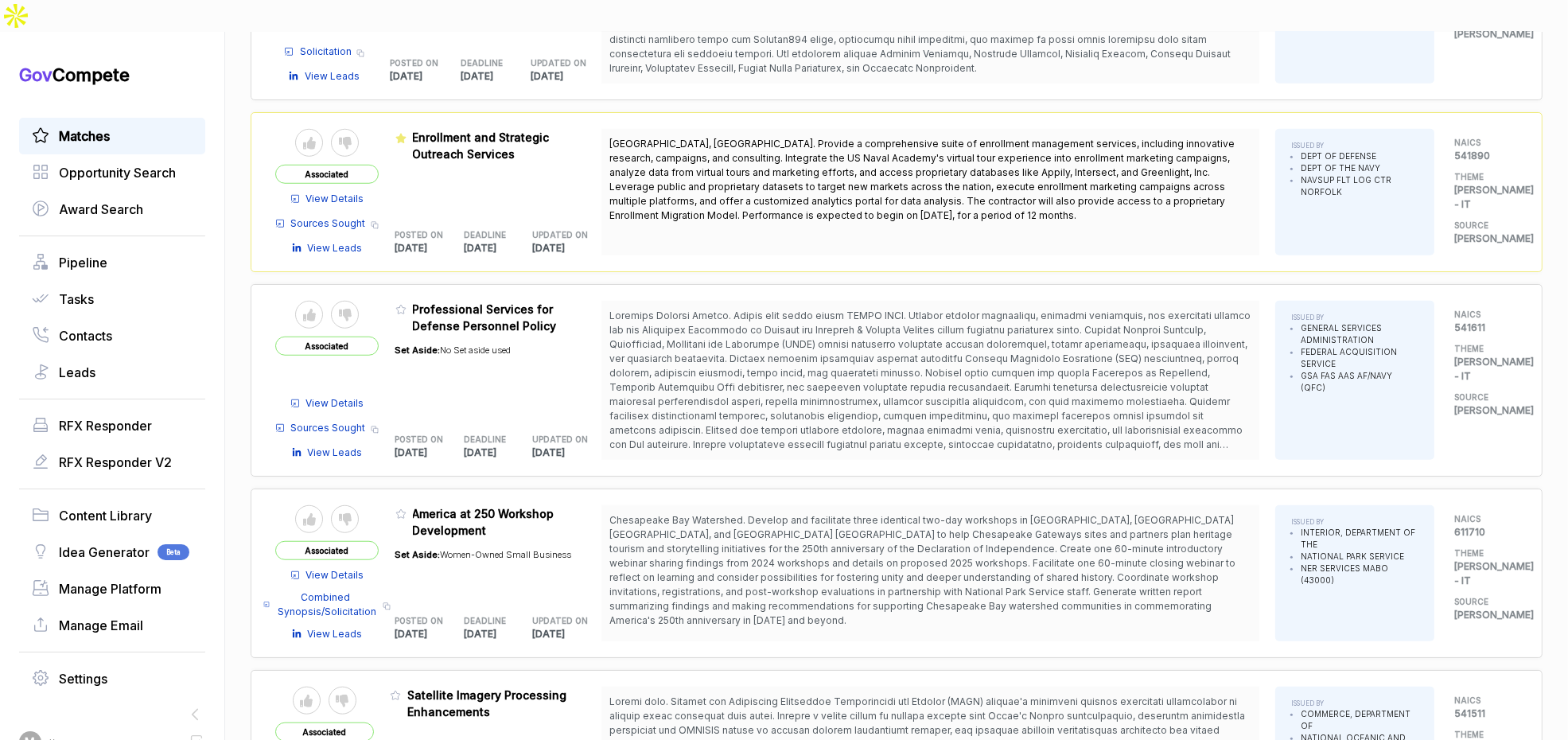
scroll to position [1706, 0]
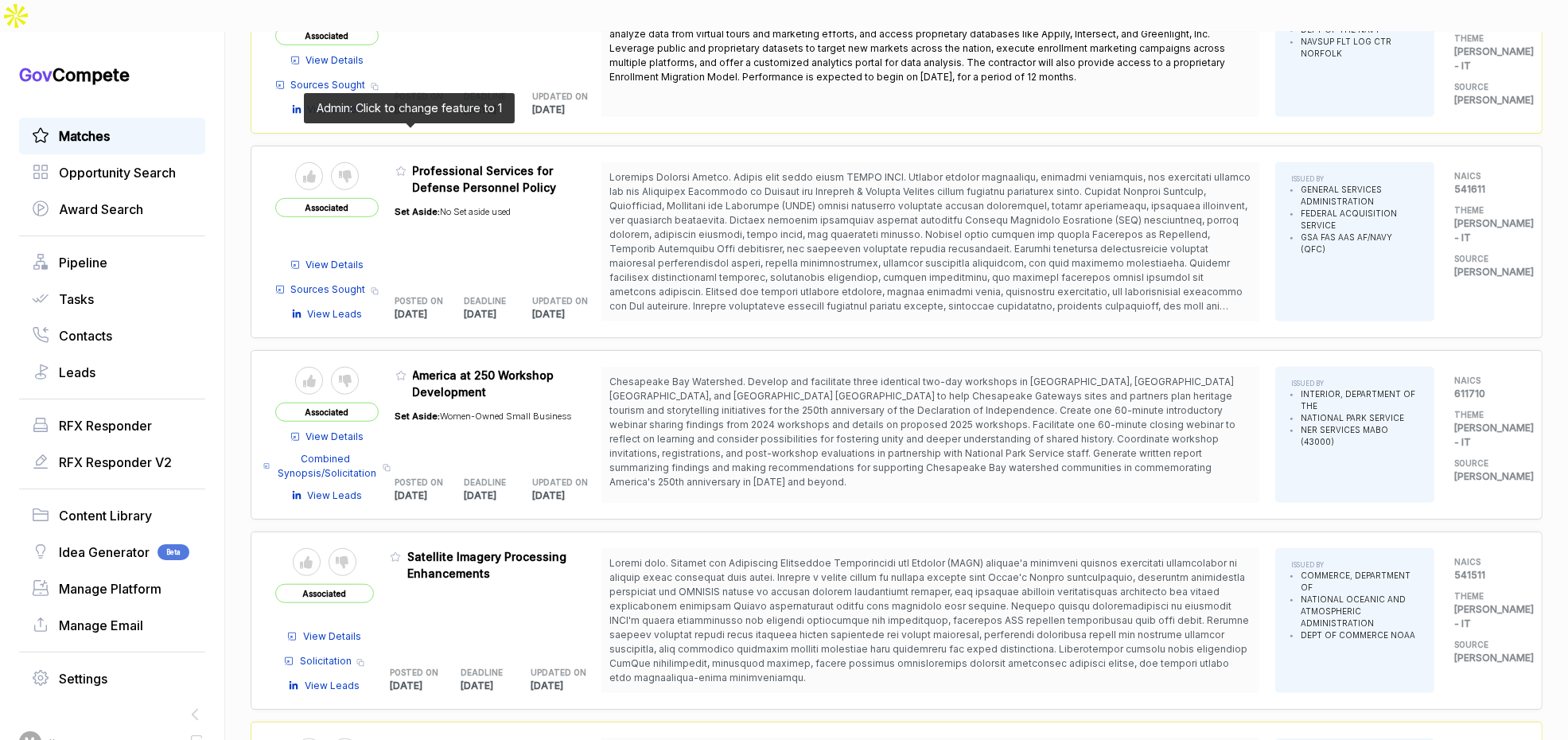
click at [406, 166] on icon at bounding box center [401, 171] width 11 height 11
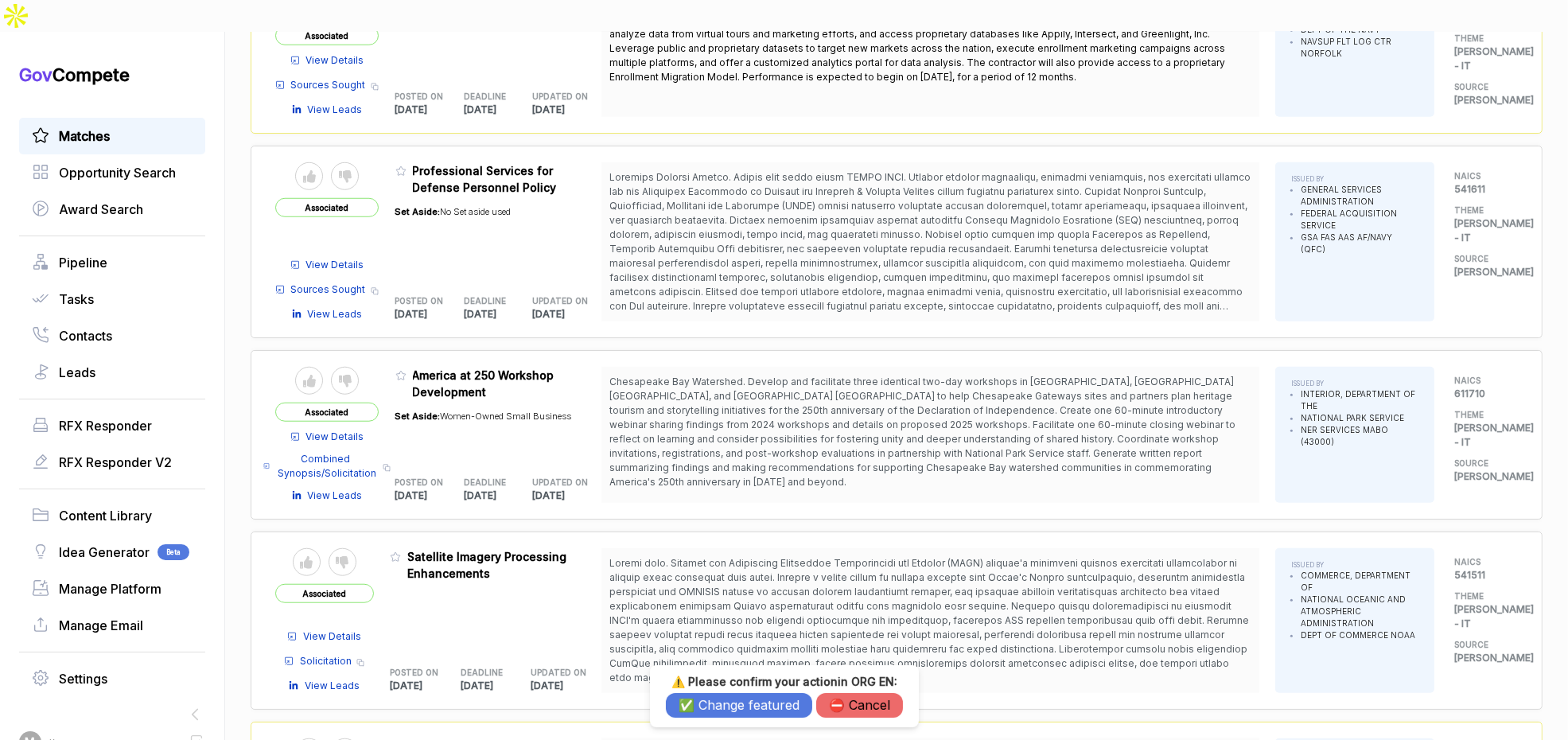
drag, startPoint x: 755, startPoint y: 706, endPoint x: 649, endPoint y: 582, distance: 163.1
click at [755, 703] on button "✅ Change featured" at bounding box center [739, 705] width 146 height 25
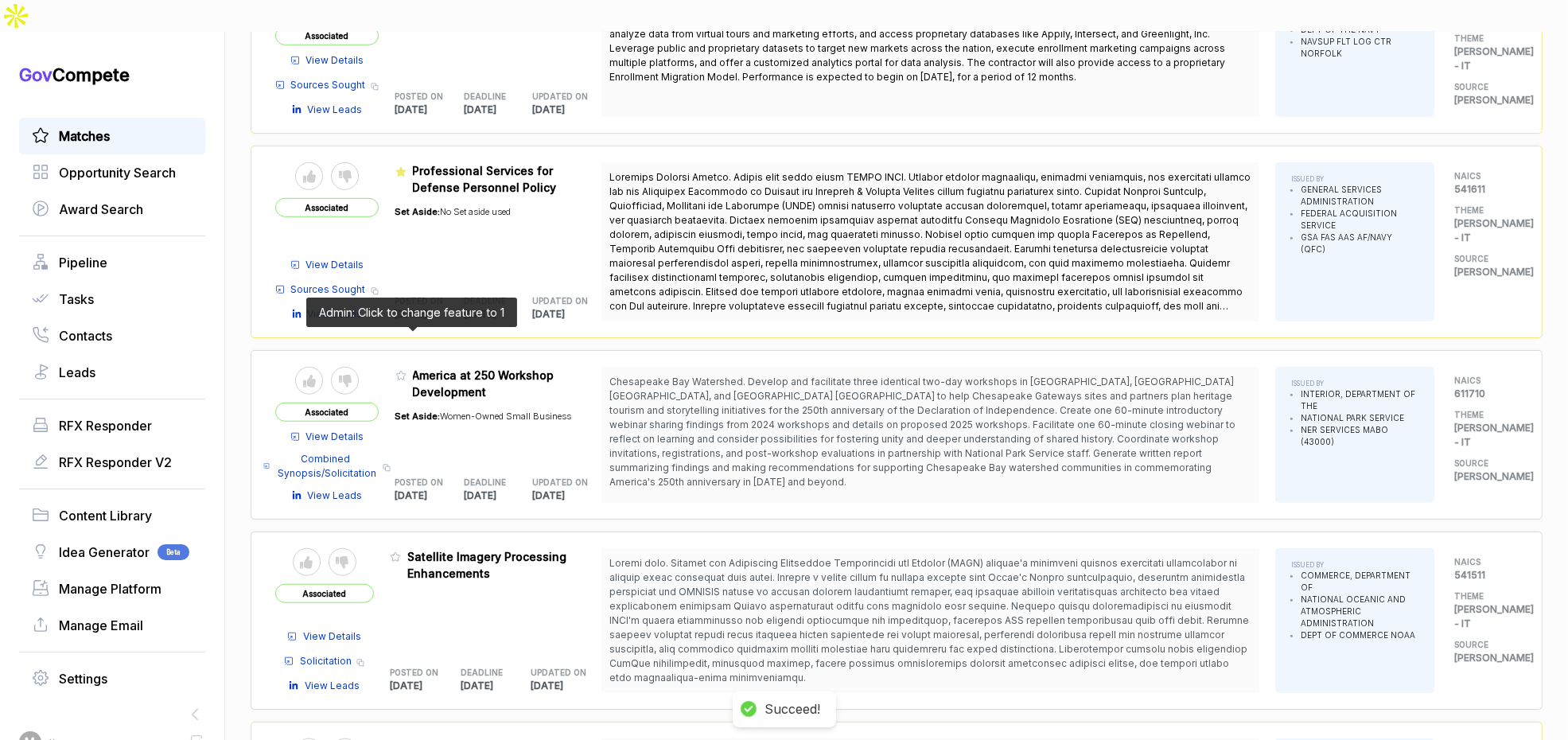
click at [406, 370] on icon at bounding box center [401, 376] width 11 height 11
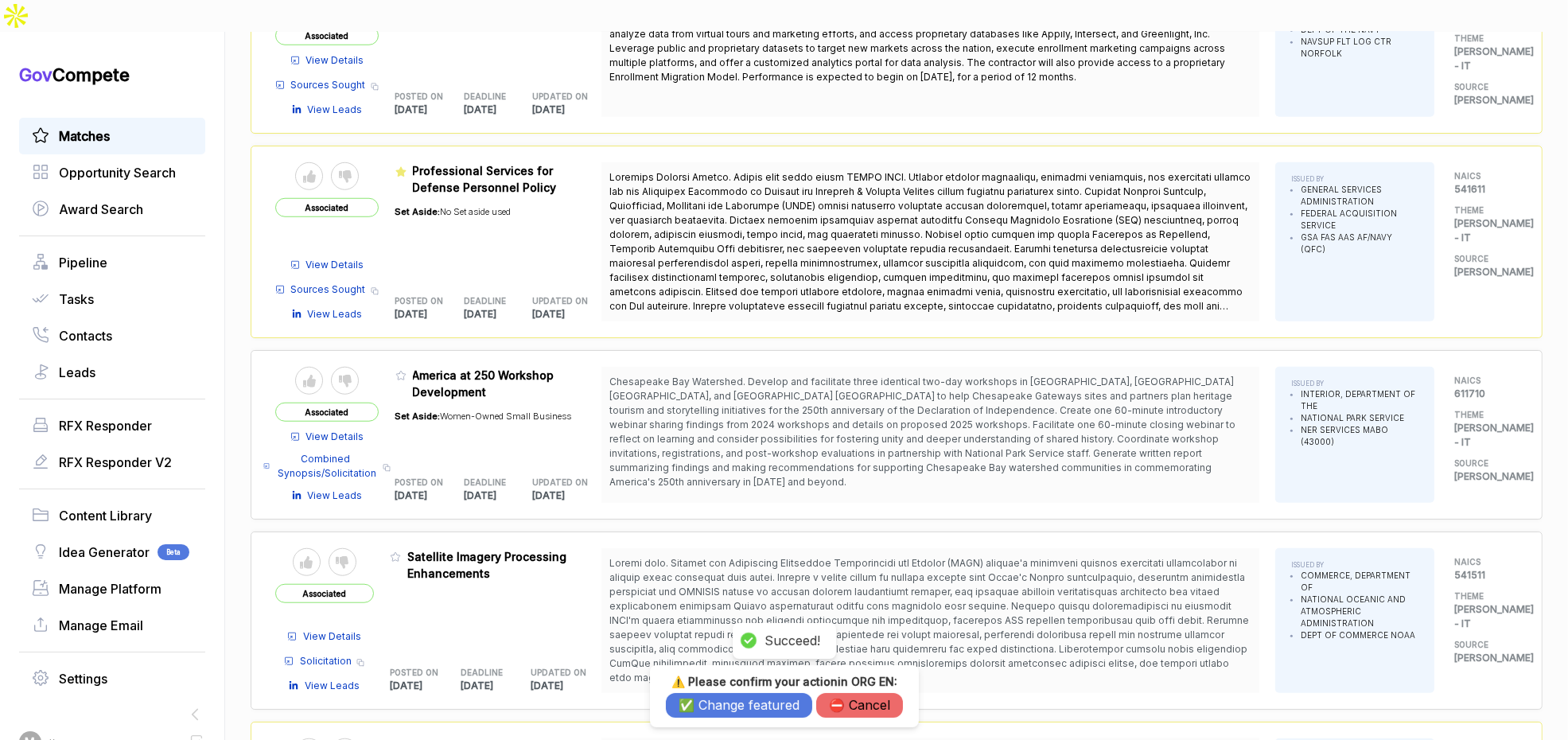
click at [703, 705] on button "✅ Change featured" at bounding box center [739, 705] width 146 height 25
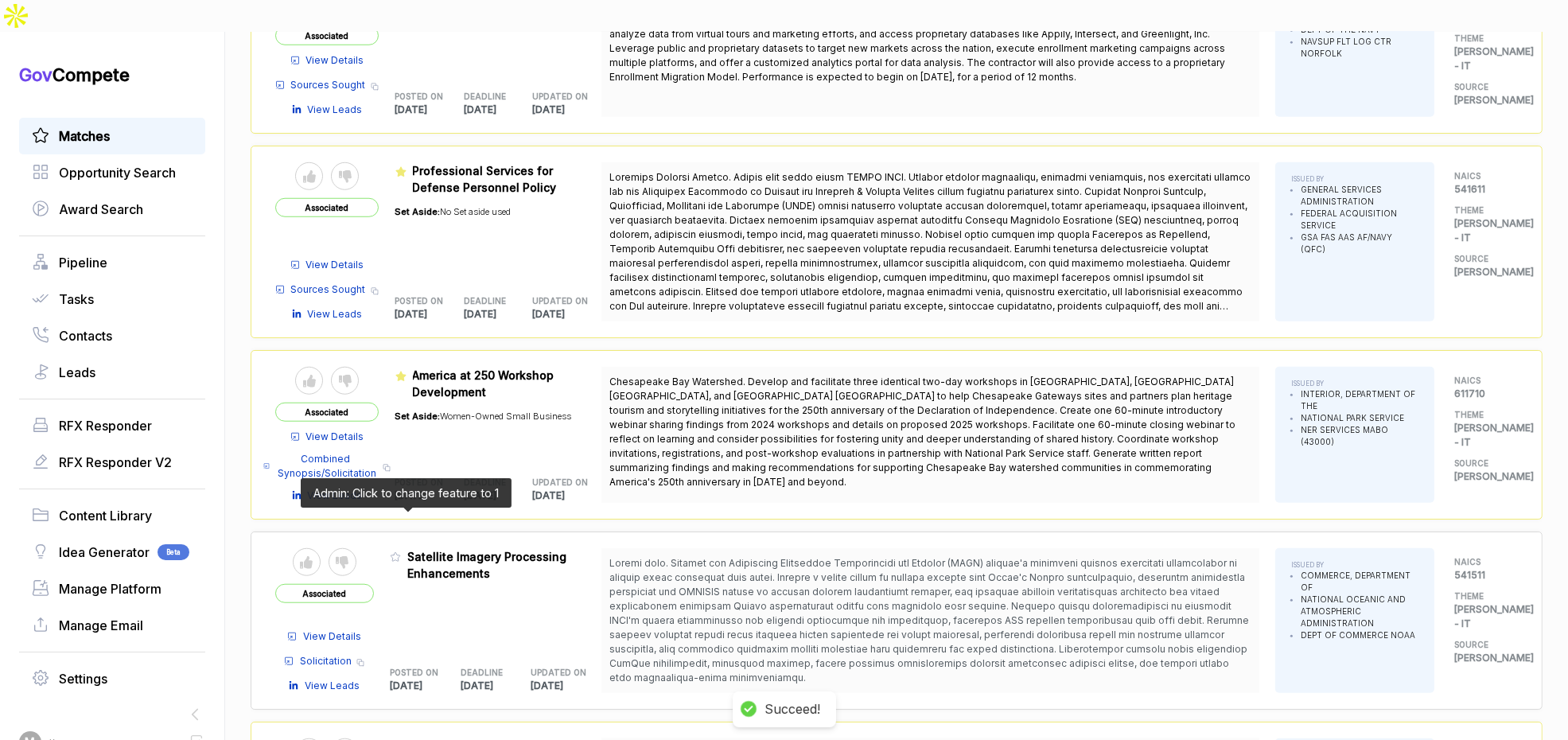
click at [401, 551] on icon at bounding box center [395, 557] width 11 height 11
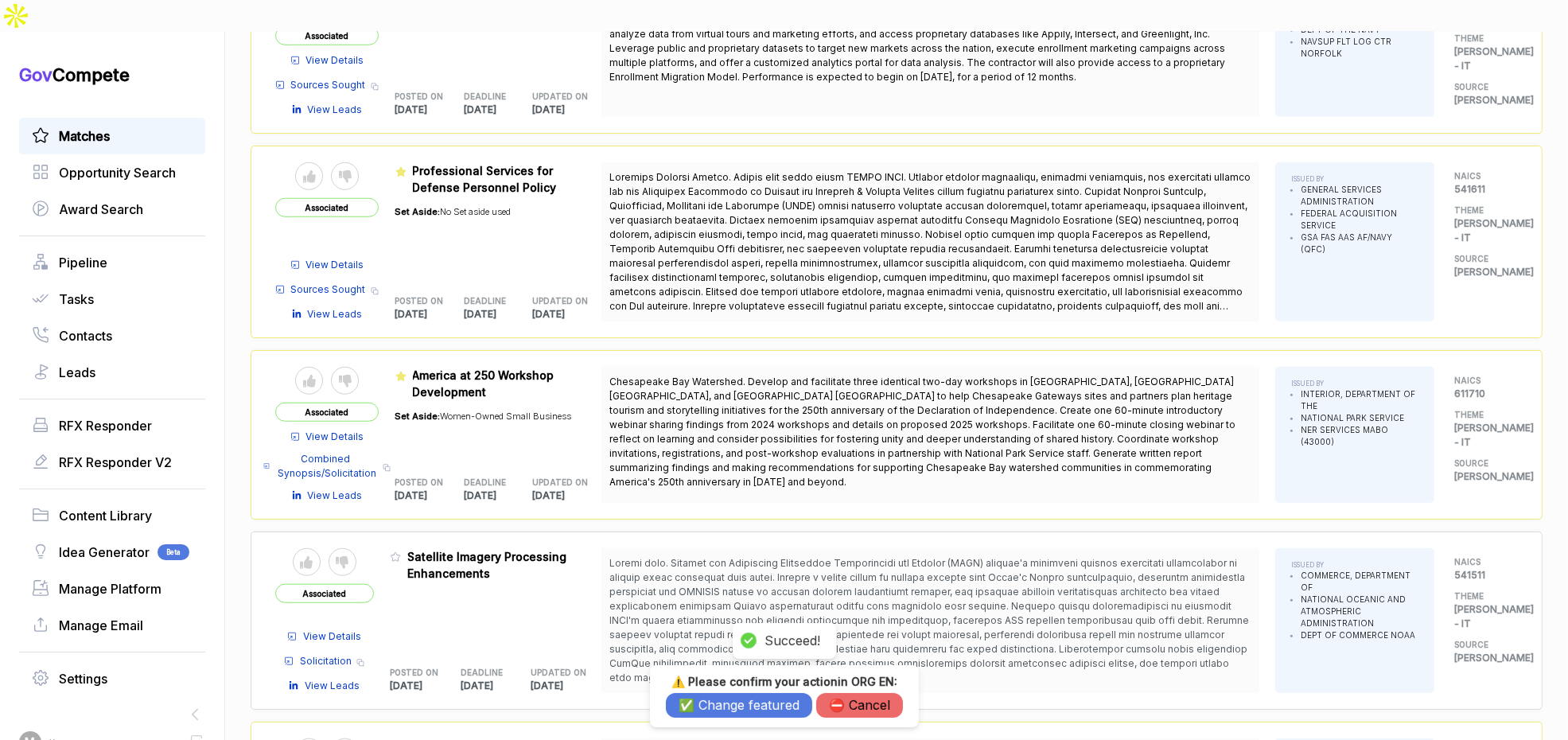
click at [761, 712] on button "✅ Change featured" at bounding box center [739, 705] width 146 height 25
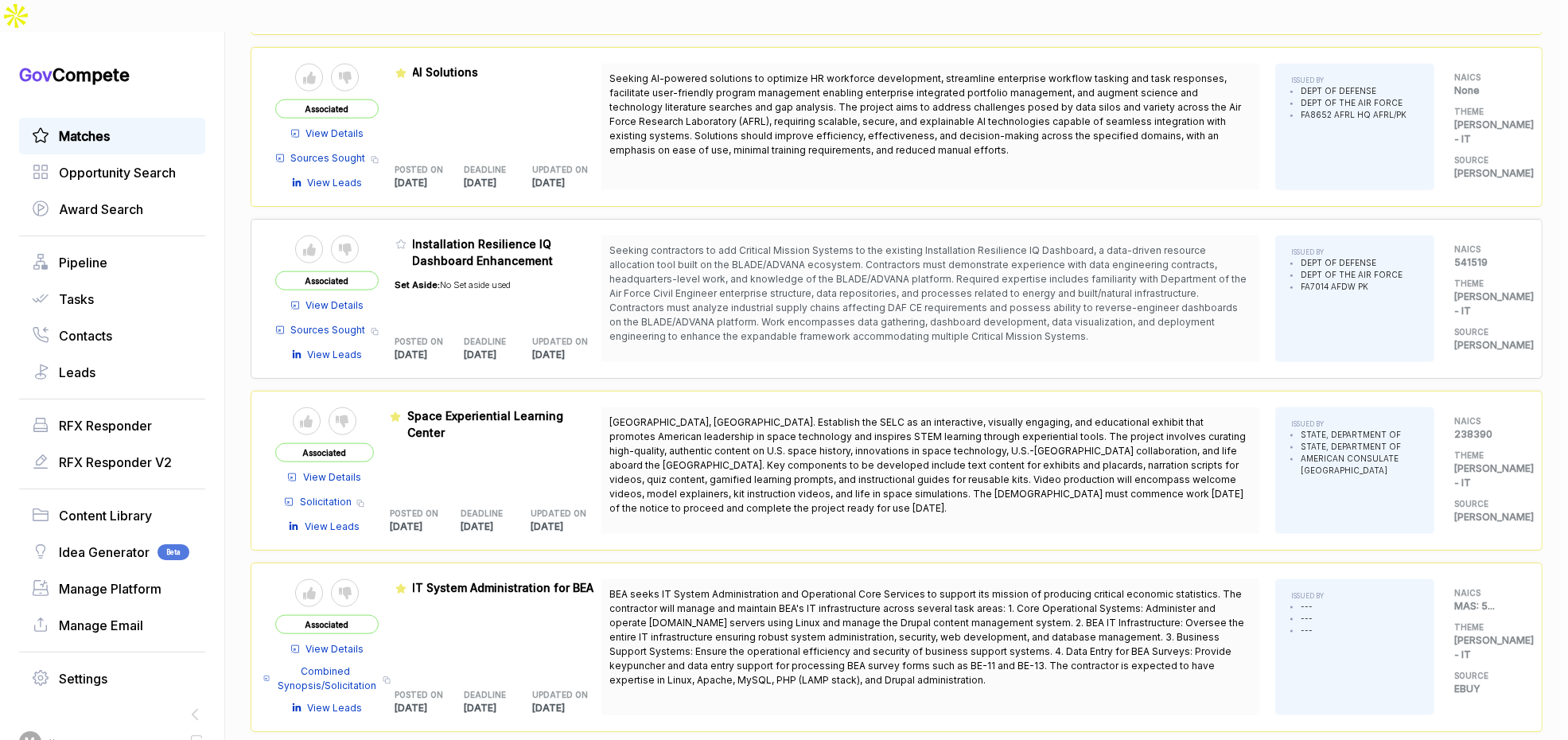
scroll to position [2571, 0]
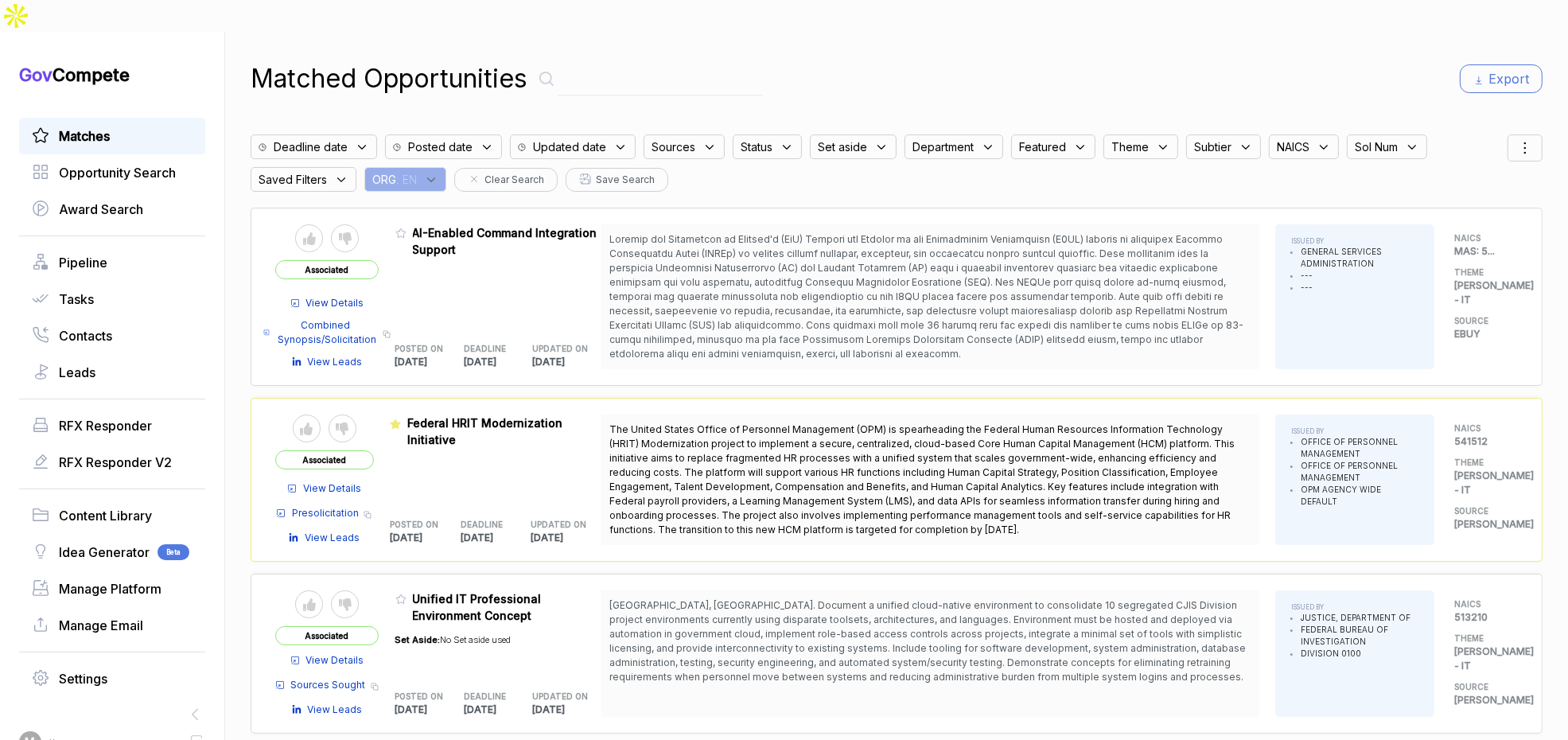
drag, startPoint x: 434, startPoint y: 143, endPoint x: 434, endPoint y: 154, distance: 11.0
click at [433, 172] on icon at bounding box center [431, 180] width 15 height 15
click at [443, 205] on input "text" at bounding box center [472, 221] width 188 height 33
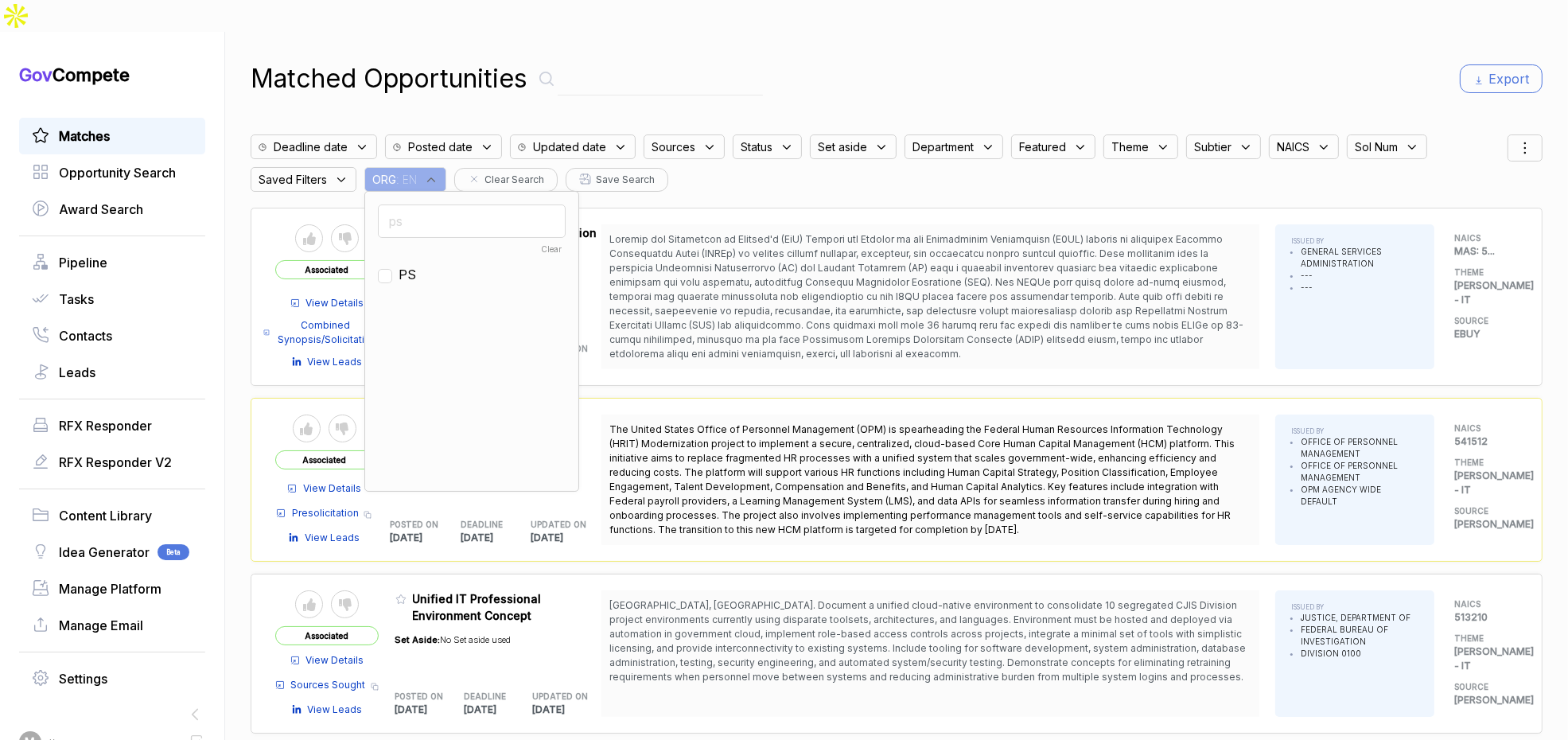
type input "ps"
click at [416, 265] on span "PS" at bounding box center [407, 275] width 18 height 19
checkbox input "true"
drag, startPoint x: 1047, startPoint y: 65, endPoint x: 1106, endPoint y: 64, distance: 59.0
click at [1077, 64] on div "Matched Opportunities Export" at bounding box center [896, 78] width 1293 height 38
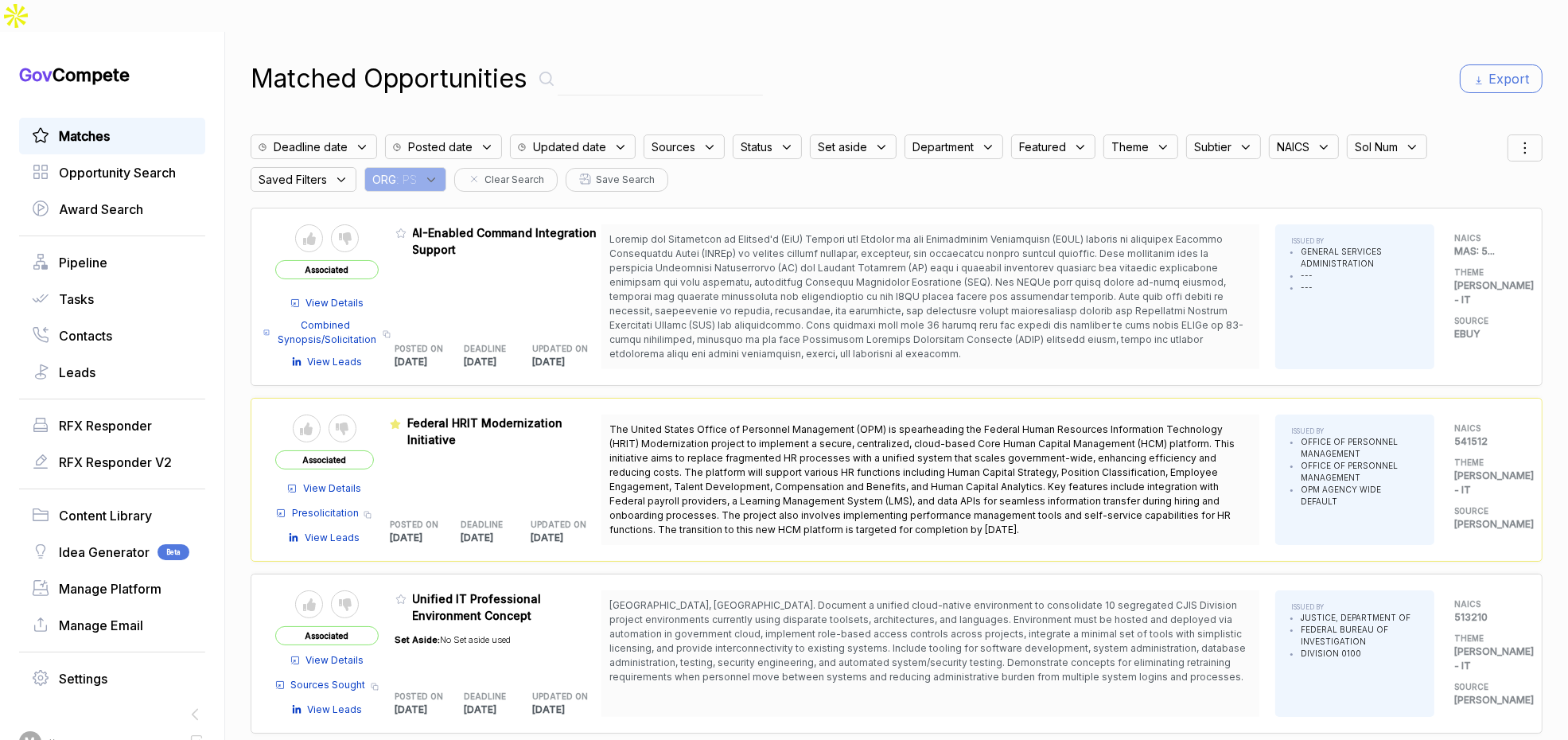
click at [1528, 135] on div at bounding box center [1526, 147] width 35 height 27
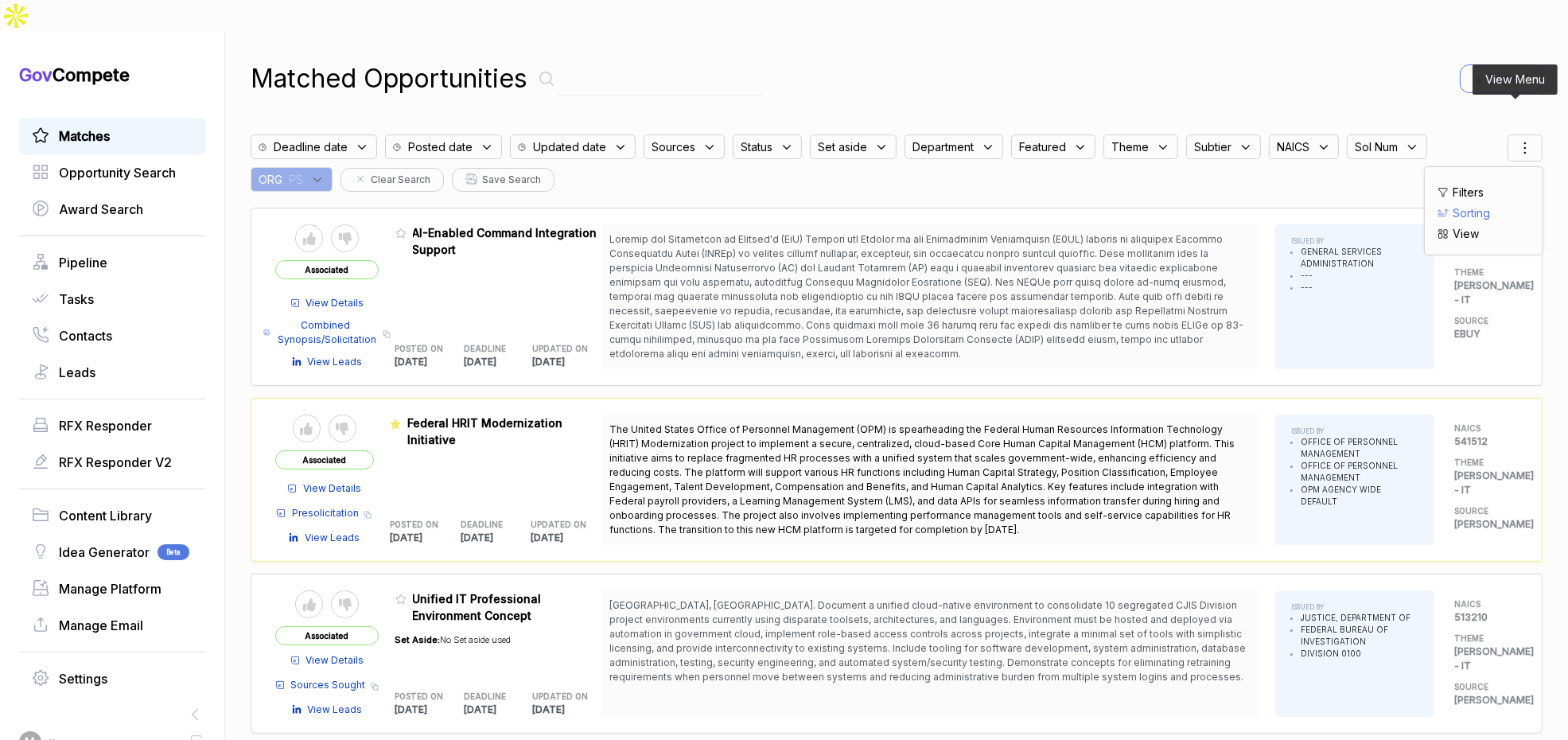
click at [1458, 205] on span "Sorting" at bounding box center [1471, 213] width 38 height 17
click at [1446, 227] on div at bounding box center [1450, 231] width 24 height 9
checkbox input "true"
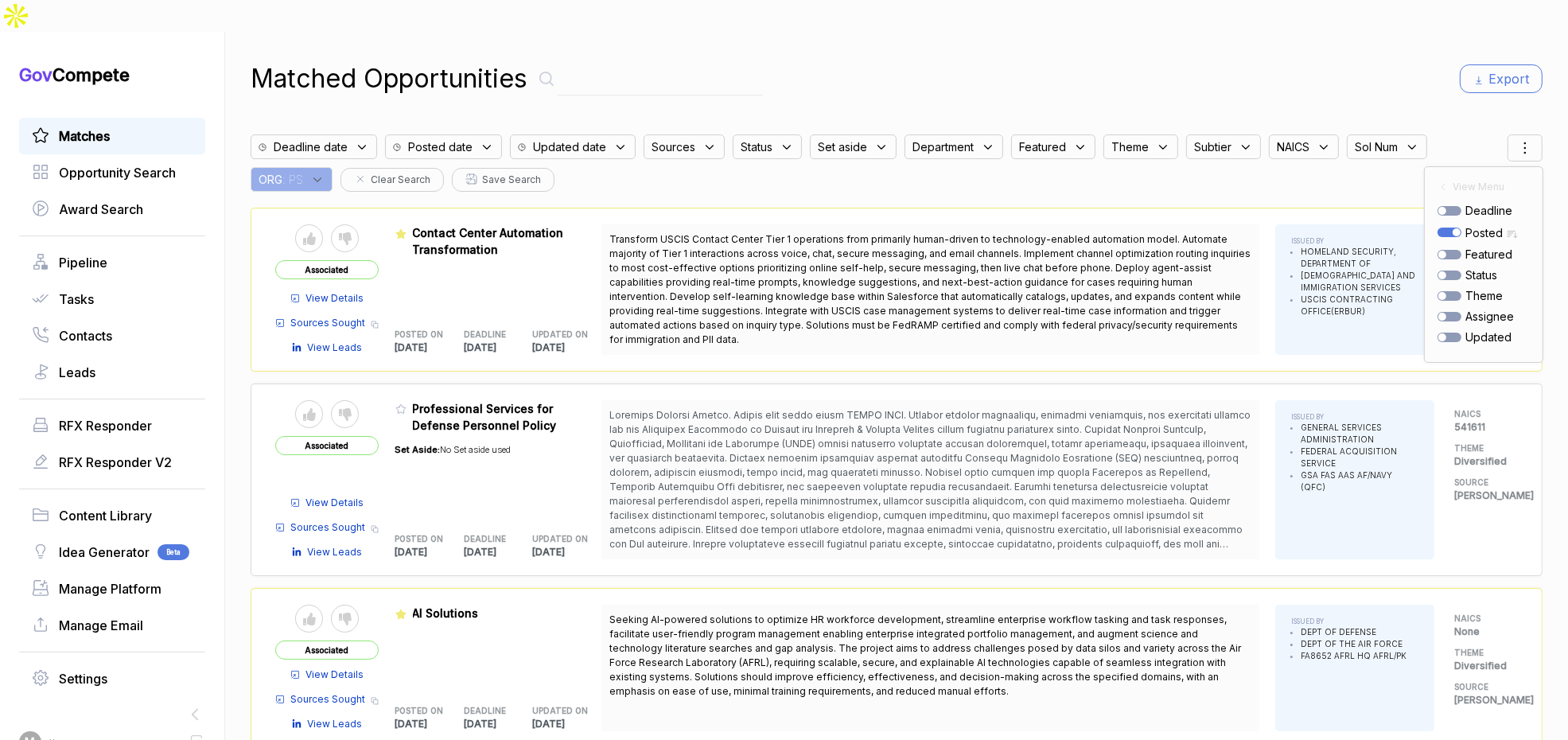
drag, startPoint x: 729, startPoint y: 402, endPoint x: 481, endPoint y: 381, distance: 248.9
click at [725, 409] on span at bounding box center [930, 487] width 641 height 155
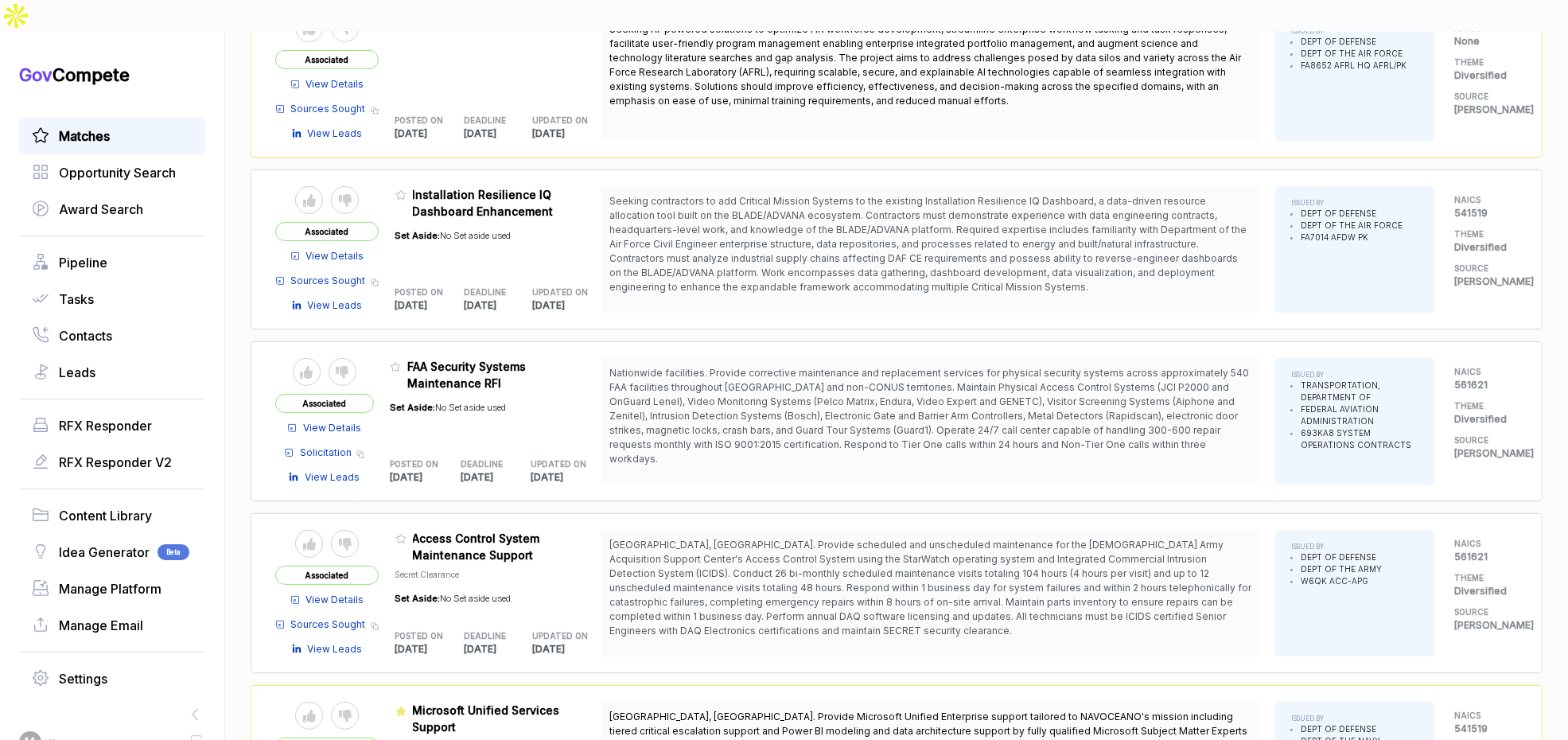
scroll to position [485, 0]
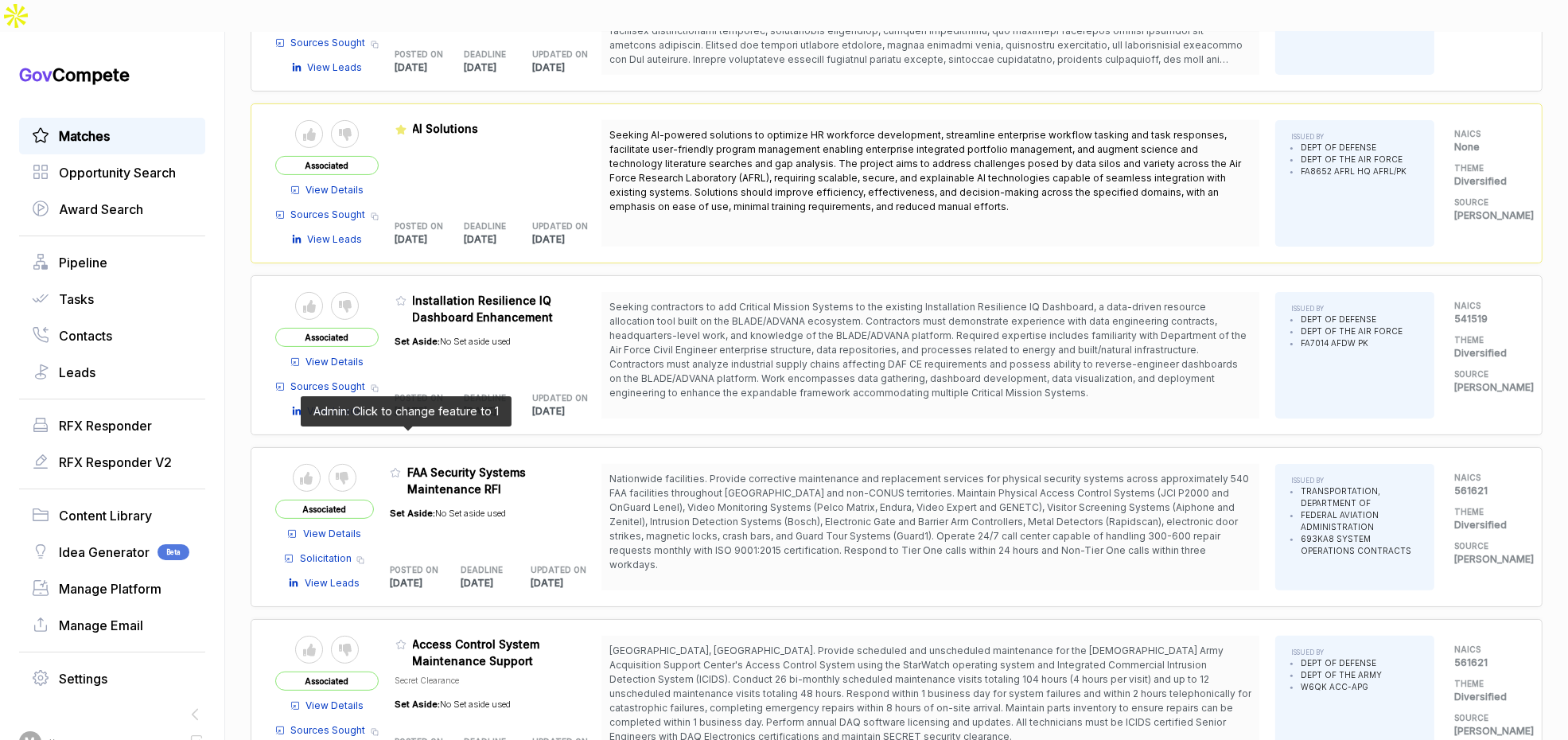
drag, startPoint x: 404, startPoint y: 439, endPoint x: 411, endPoint y: 450, distance: 13.0
click at [401, 467] on icon at bounding box center [395, 473] width 11 height 11
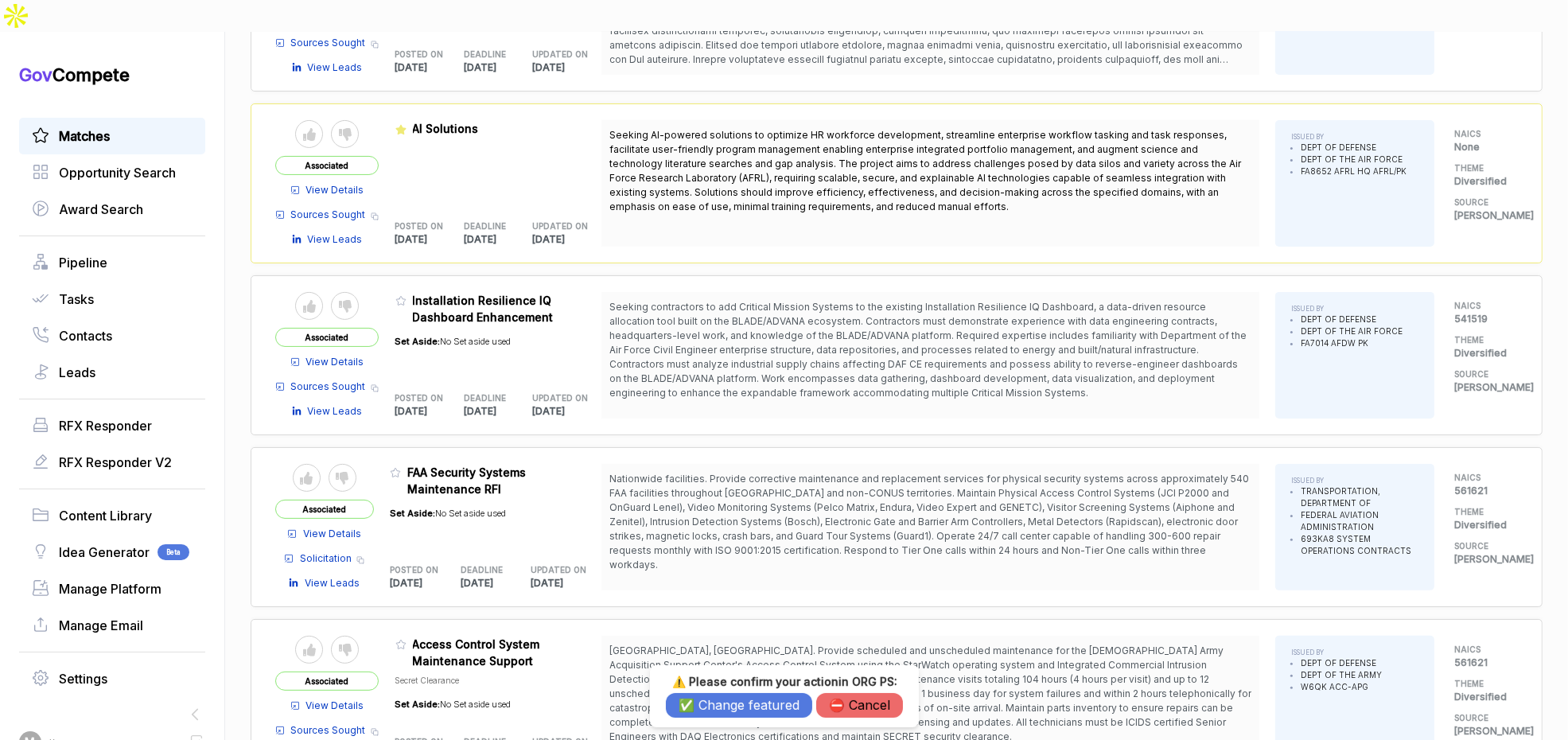
click at [670, 696] on button "✅ Change featured" at bounding box center [739, 705] width 146 height 25
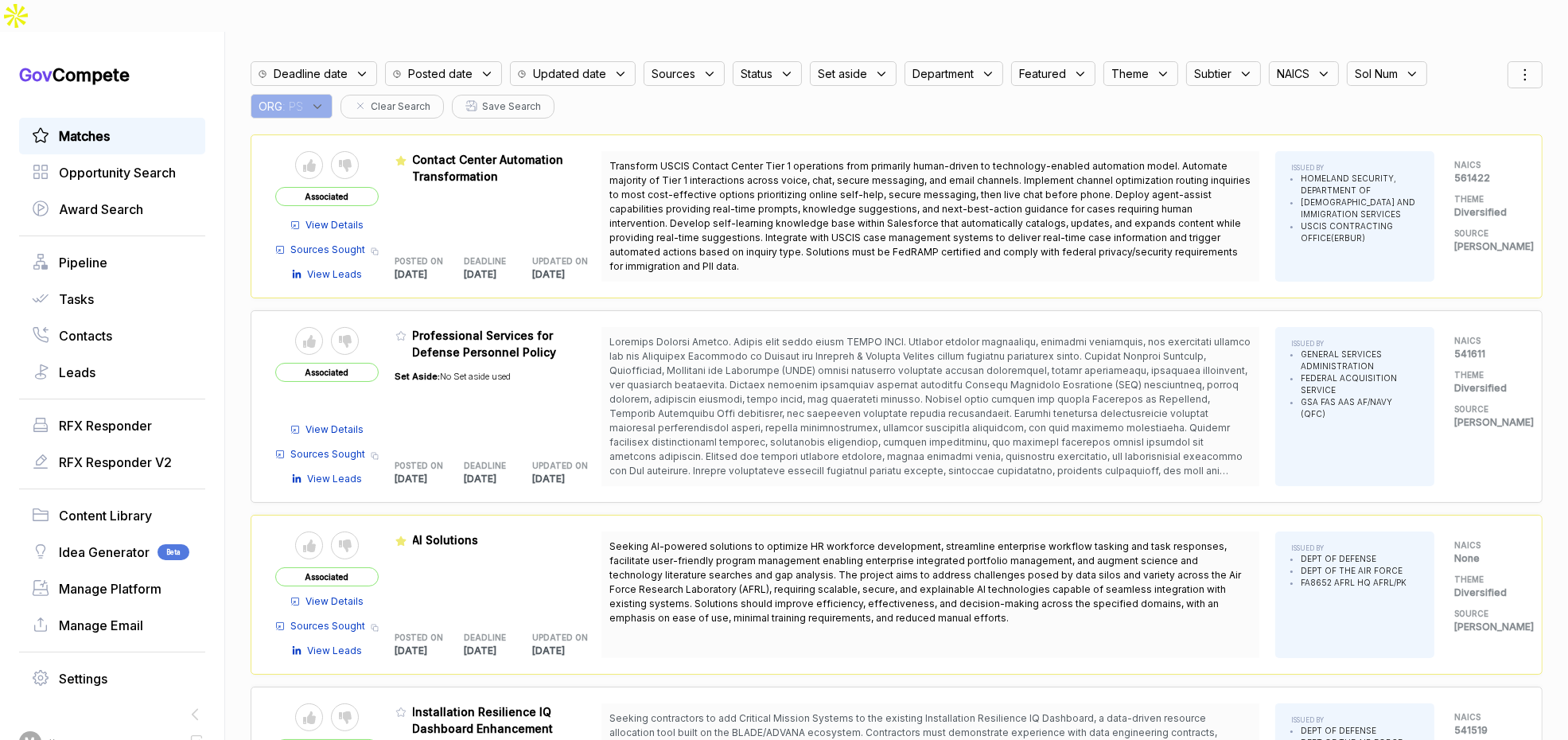
scroll to position [38, 0]
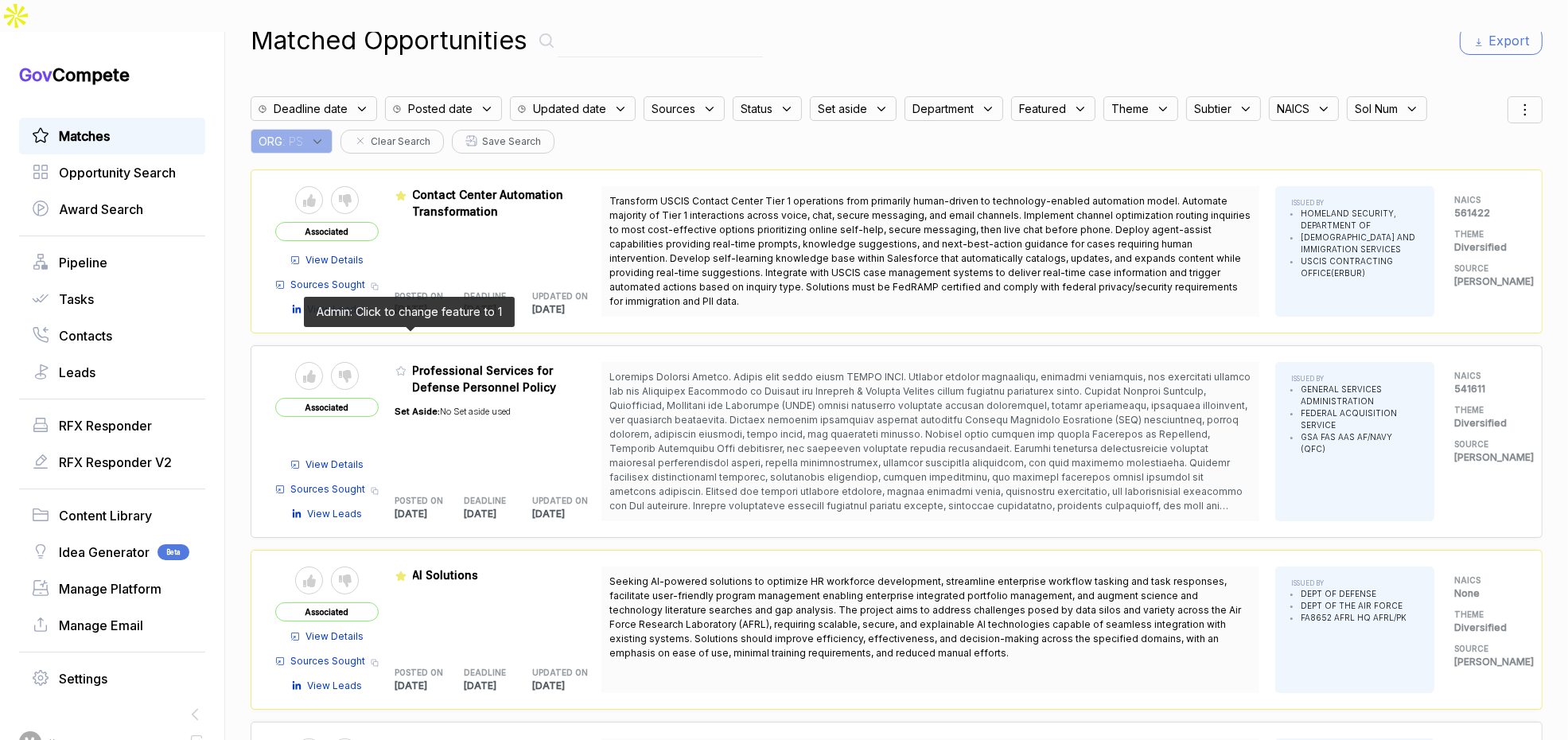
click at [406, 365] on icon at bounding box center [401, 370] width 11 height 11
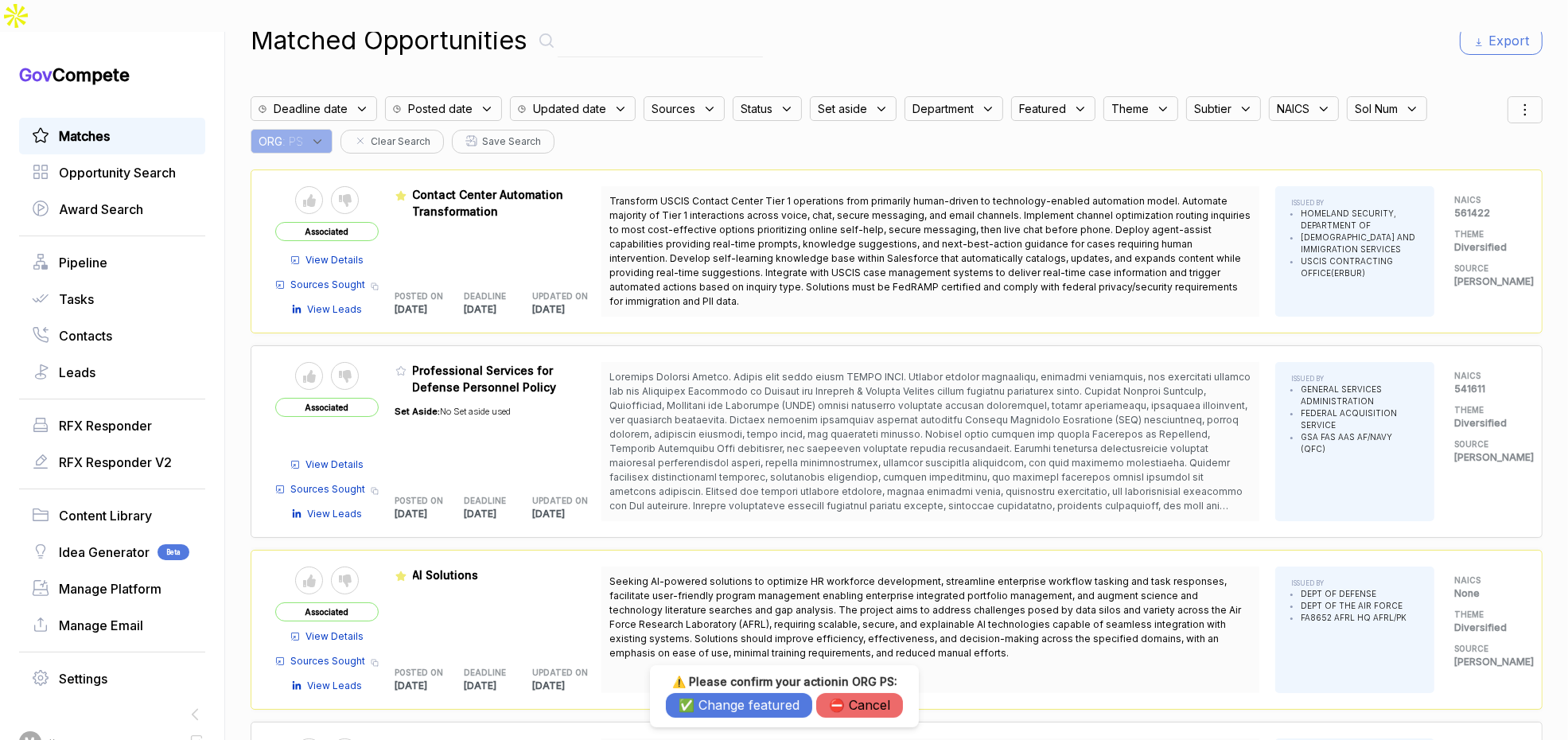
click at [703, 705] on button "✅ Change featured" at bounding box center [739, 705] width 146 height 25
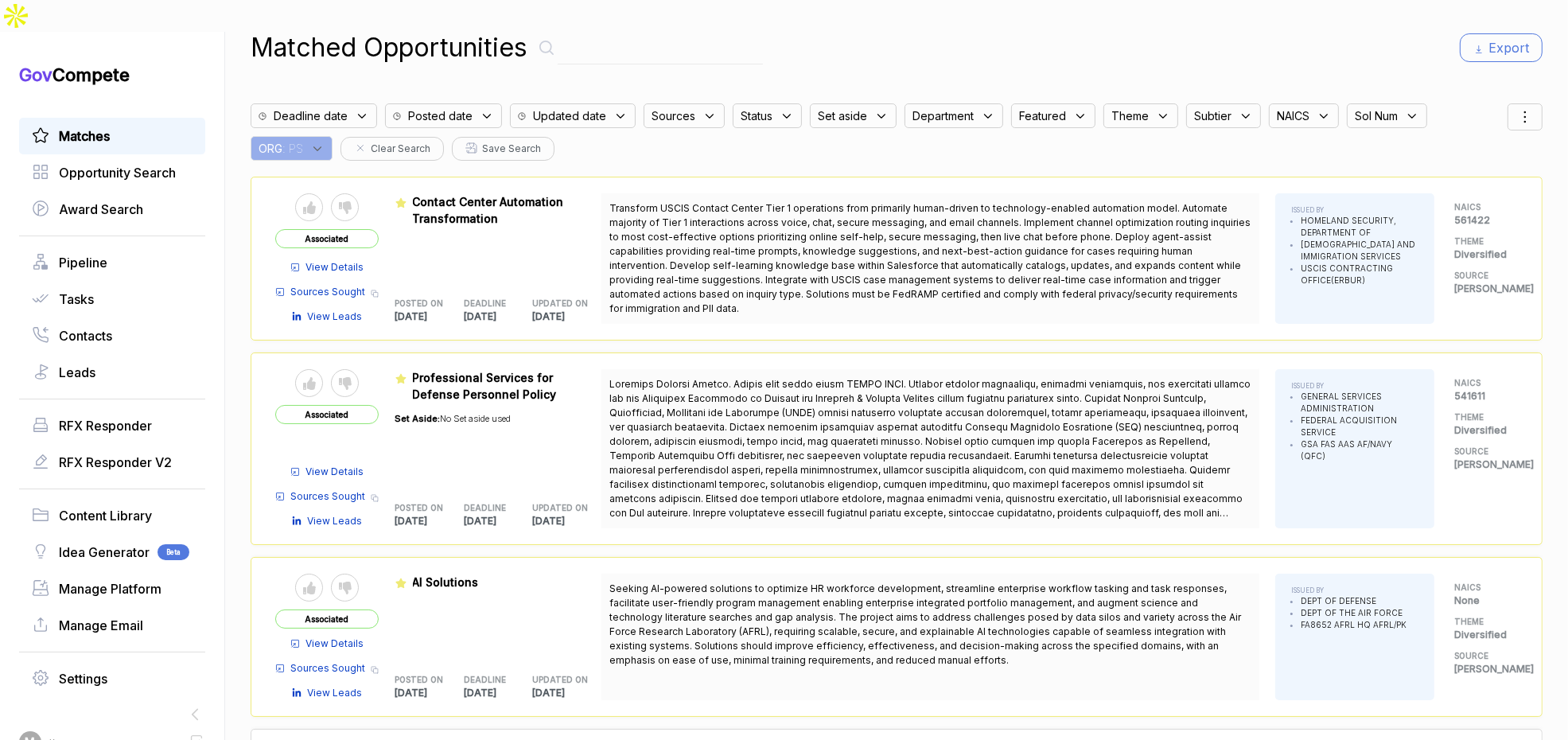
scroll to position [0, 0]
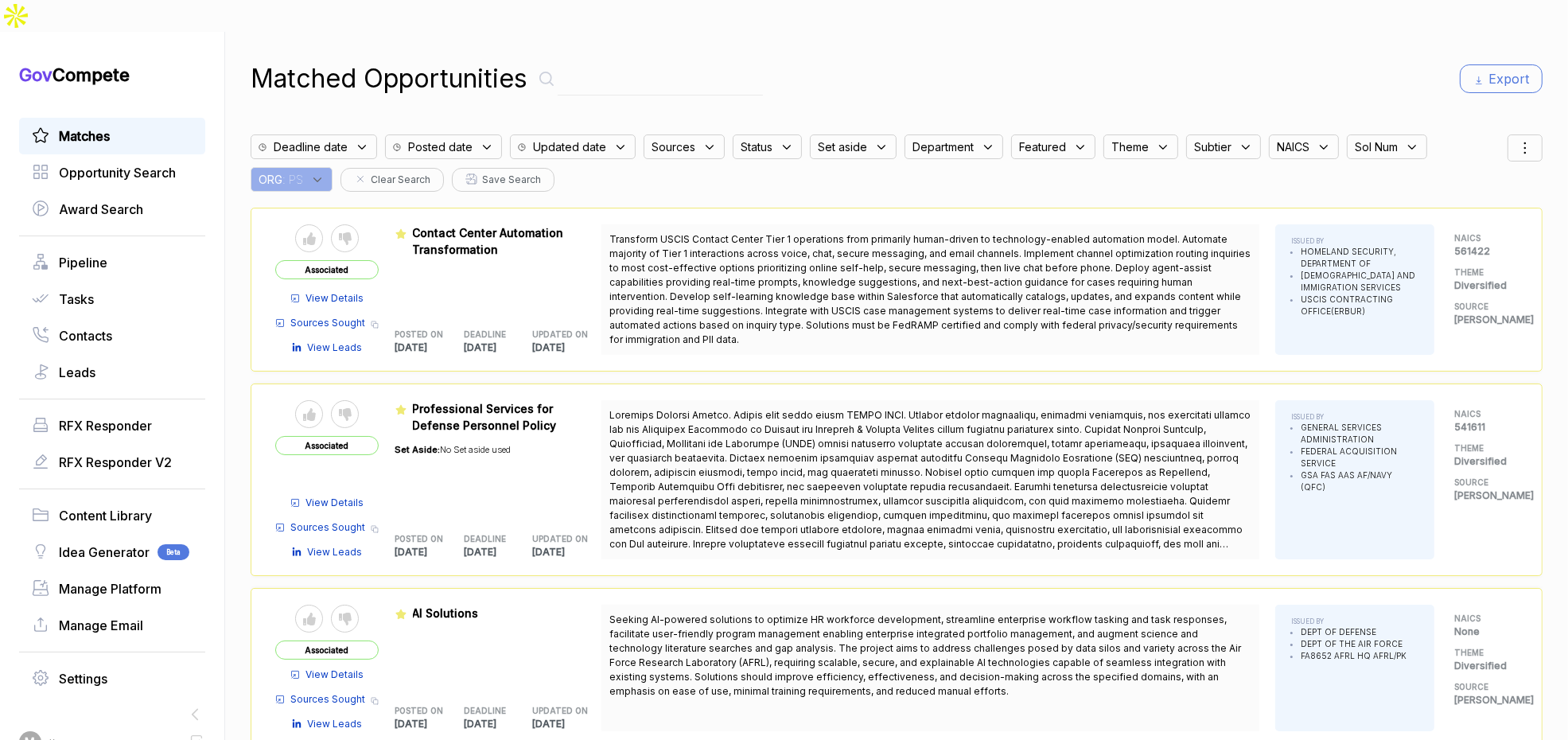
click at [325, 167] on div "ORG : PS" at bounding box center [291, 179] width 82 height 25
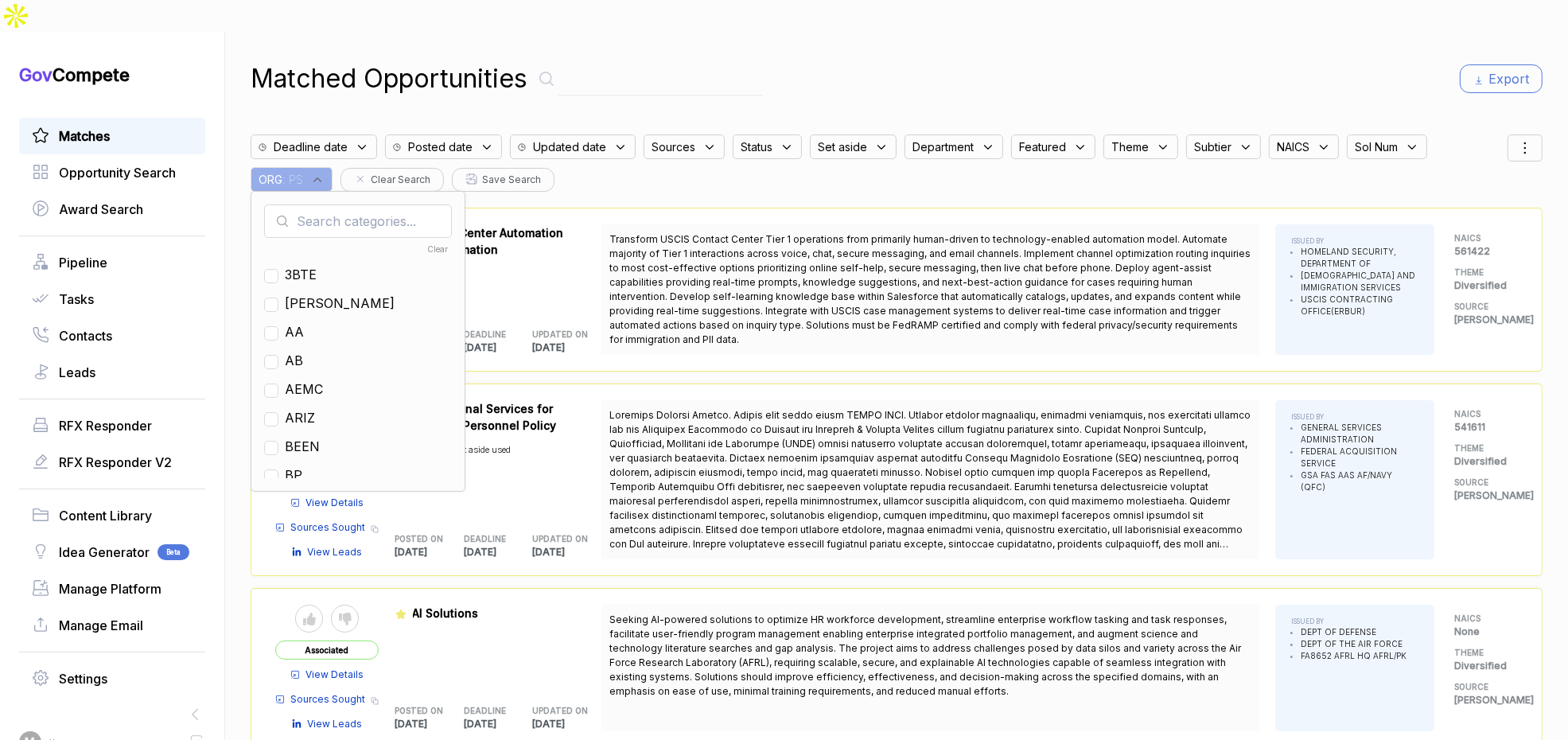
click at [335, 205] on input "text" at bounding box center [358, 221] width 188 height 33
click at [303, 351] on span "EN" at bounding box center [294, 360] width 18 height 19
checkbox input "true"
drag, startPoint x: 838, startPoint y: 56, endPoint x: 1278, endPoint y: 56, distance: 440.0
click at [859, 60] on div "Matched Opportunities Export" at bounding box center [896, 78] width 1293 height 38
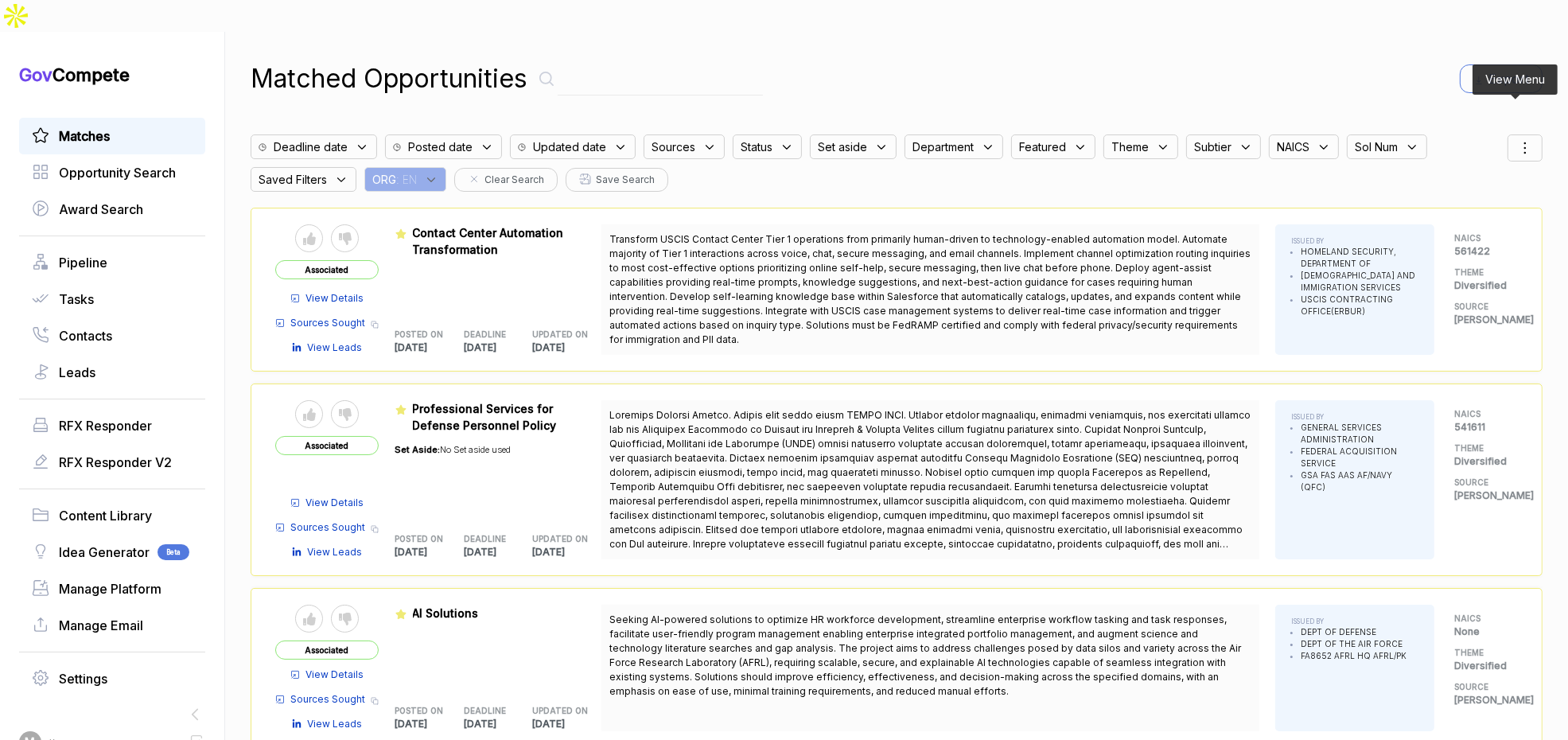
drag, startPoint x: 1517, startPoint y: 108, endPoint x: 1508, endPoint y: 131, distance: 24.7
click at [1517, 138] on icon at bounding box center [1525, 147] width 19 height 19
click at [1445, 227] on div at bounding box center [1450, 231] width 24 height 9
checkbox input "true"
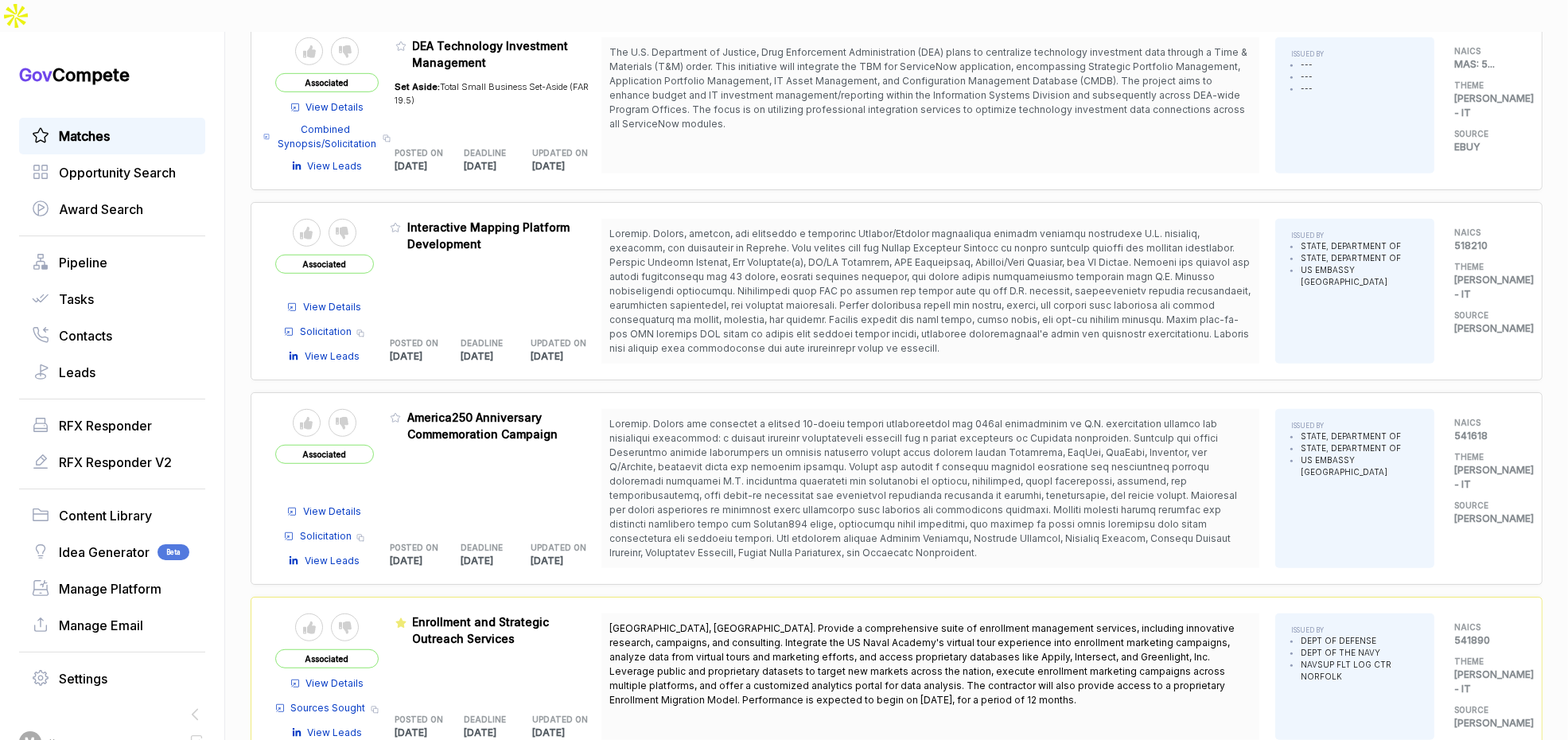
scroll to position [1263, 0]
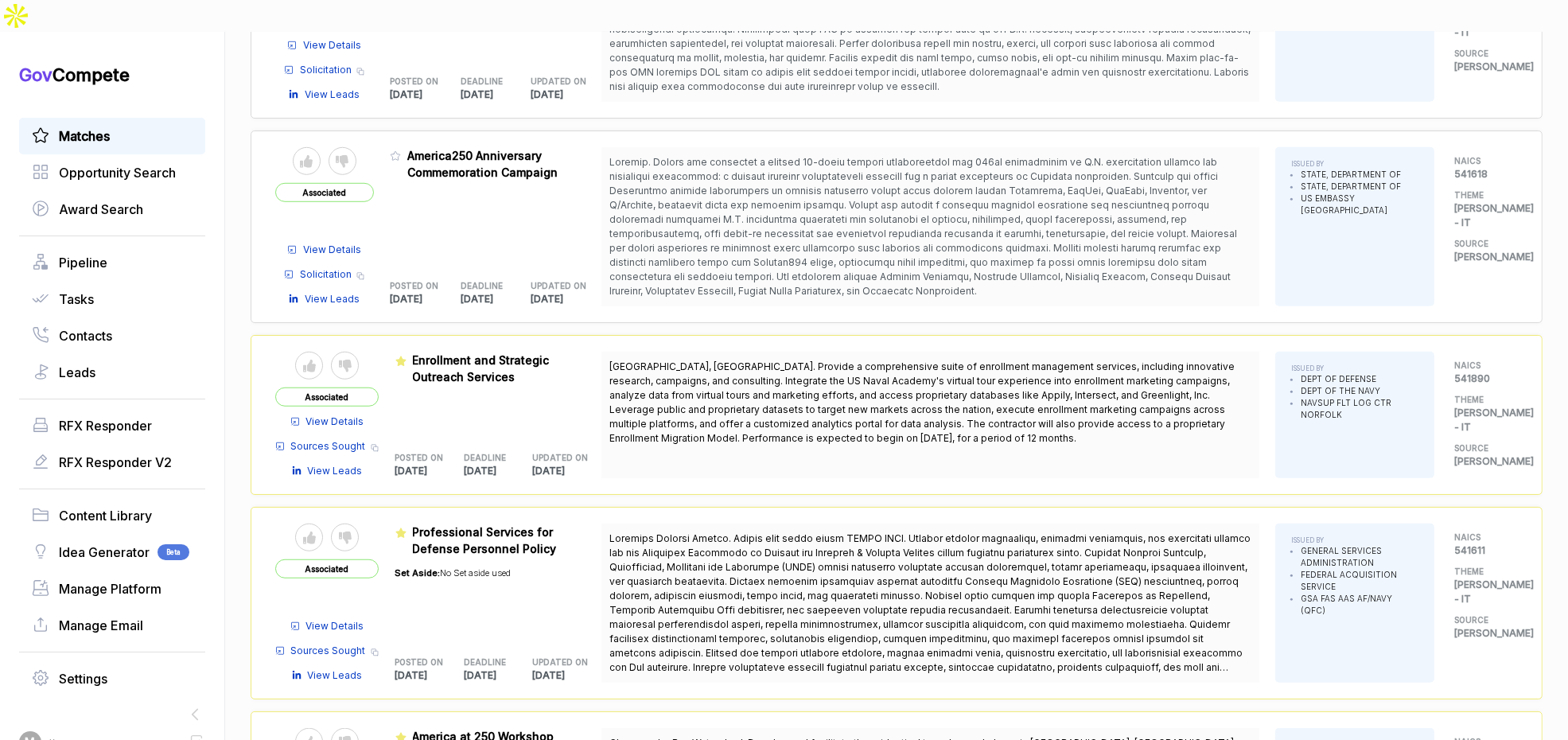
scroll to position [1374, 0]
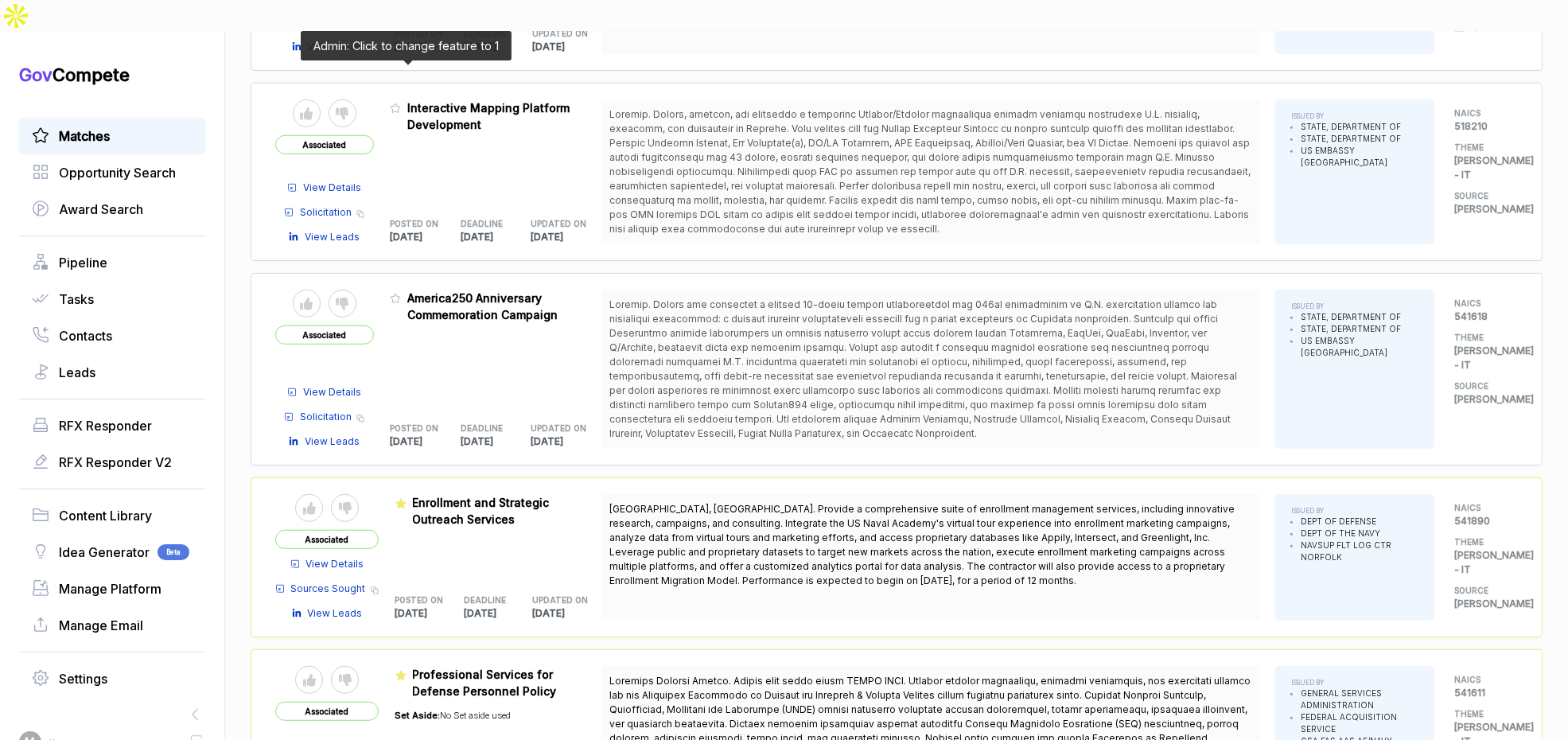
click at [401, 102] on icon at bounding box center [395, 108] width 11 height 11
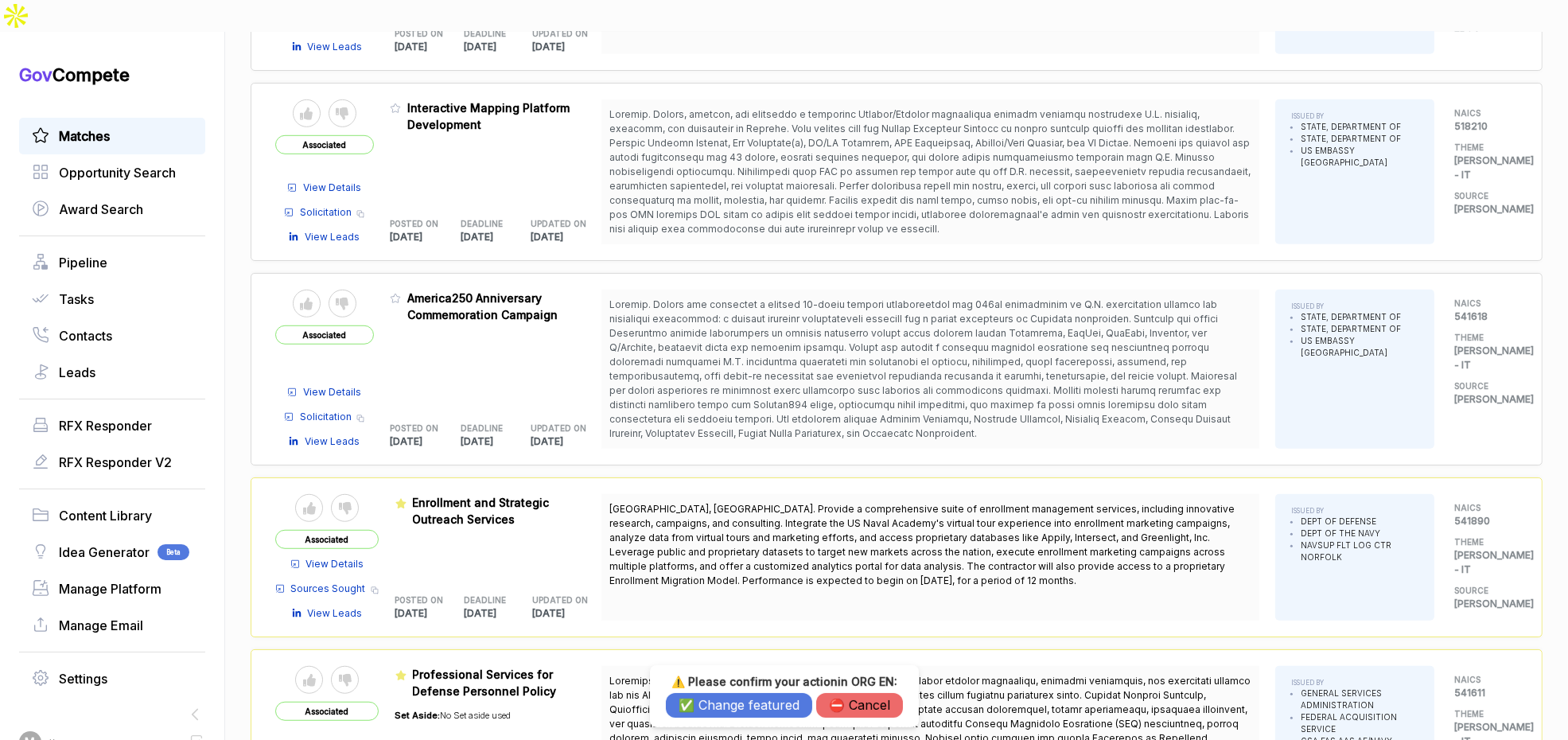
click at [707, 695] on button "✅ Change featured" at bounding box center [739, 705] width 146 height 25
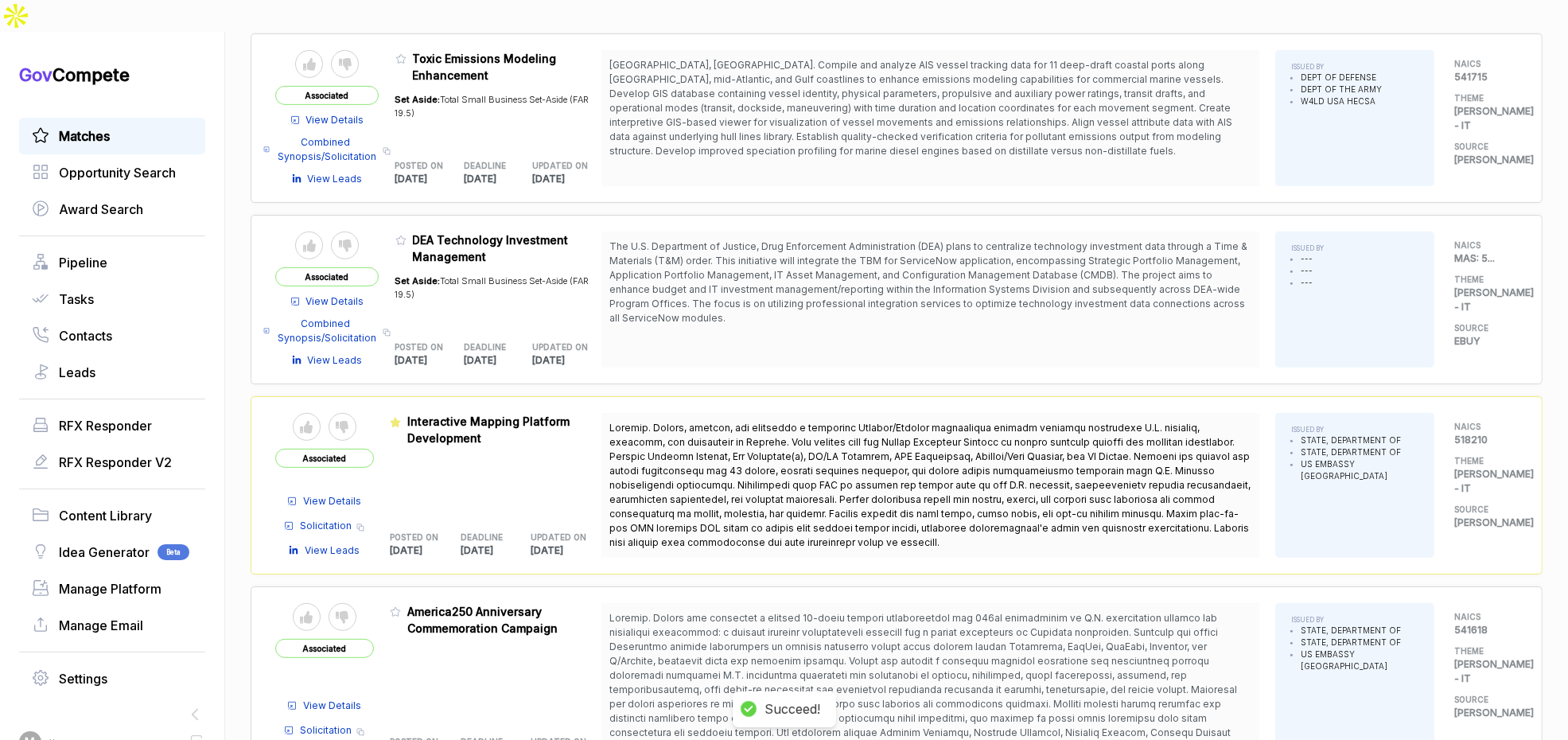
scroll to position [770, 0]
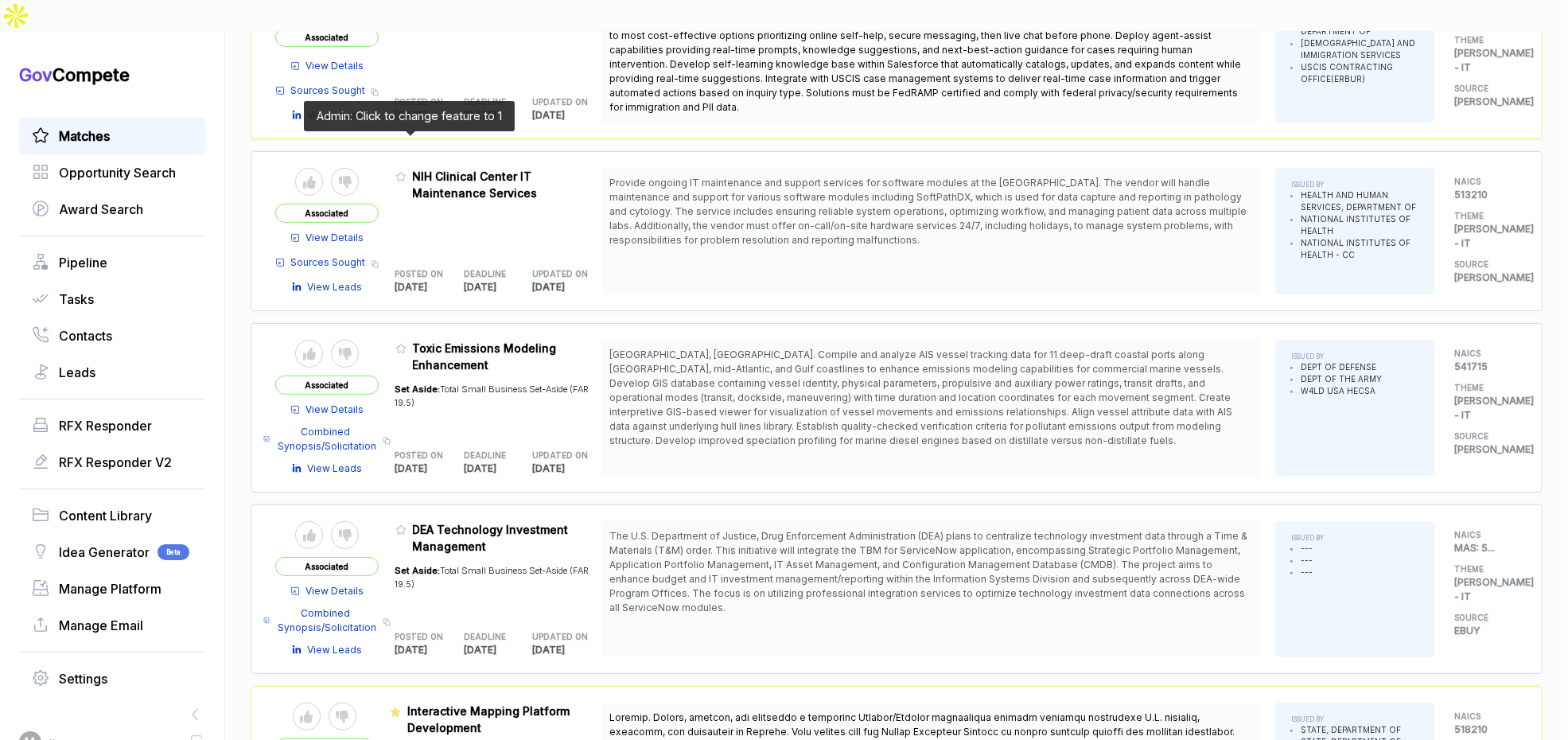
click at [406, 171] on icon at bounding box center [401, 177] width 11 height 11
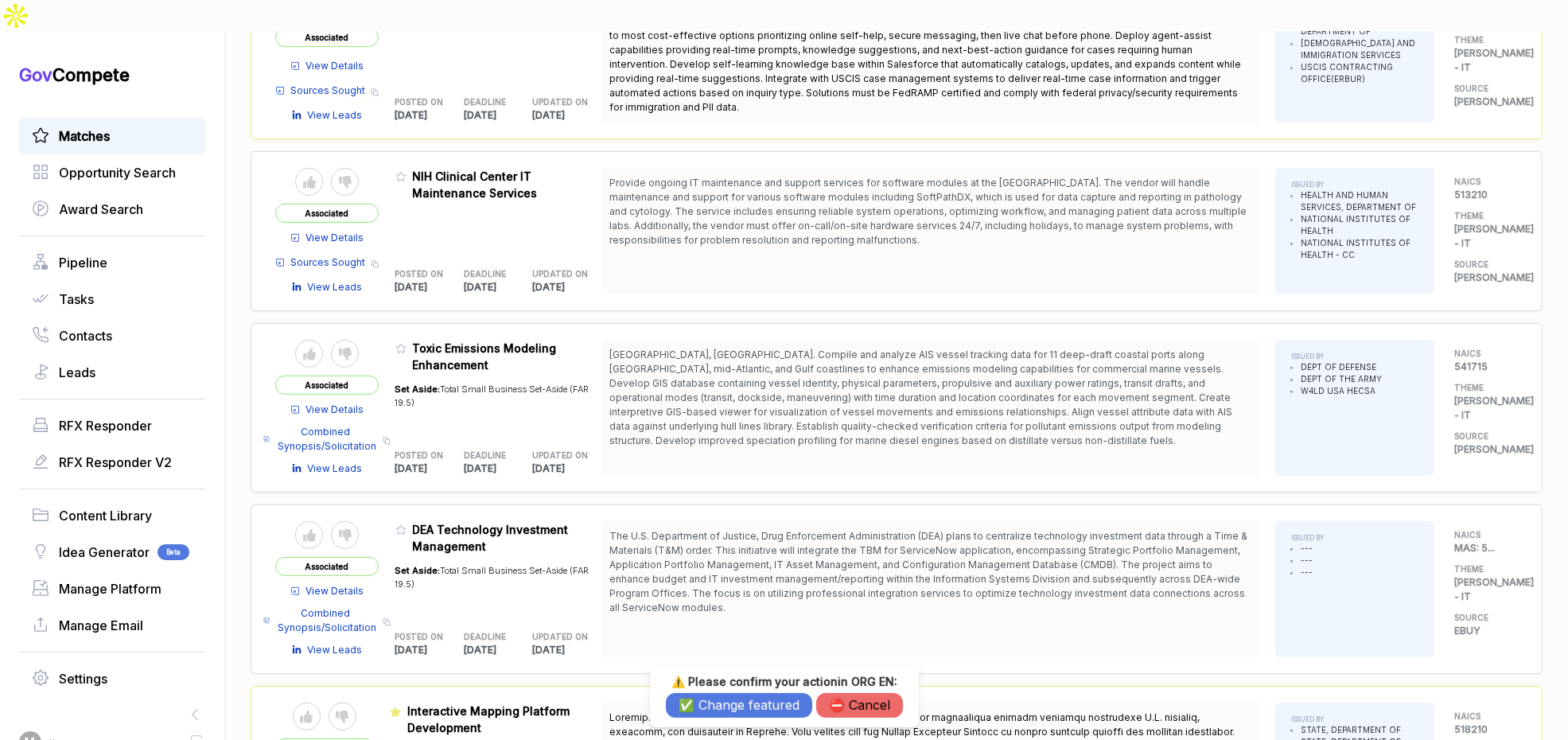
click at [737, 699] on button "✅ Change featured" at bounding box center [739, 705] width 146 height 25
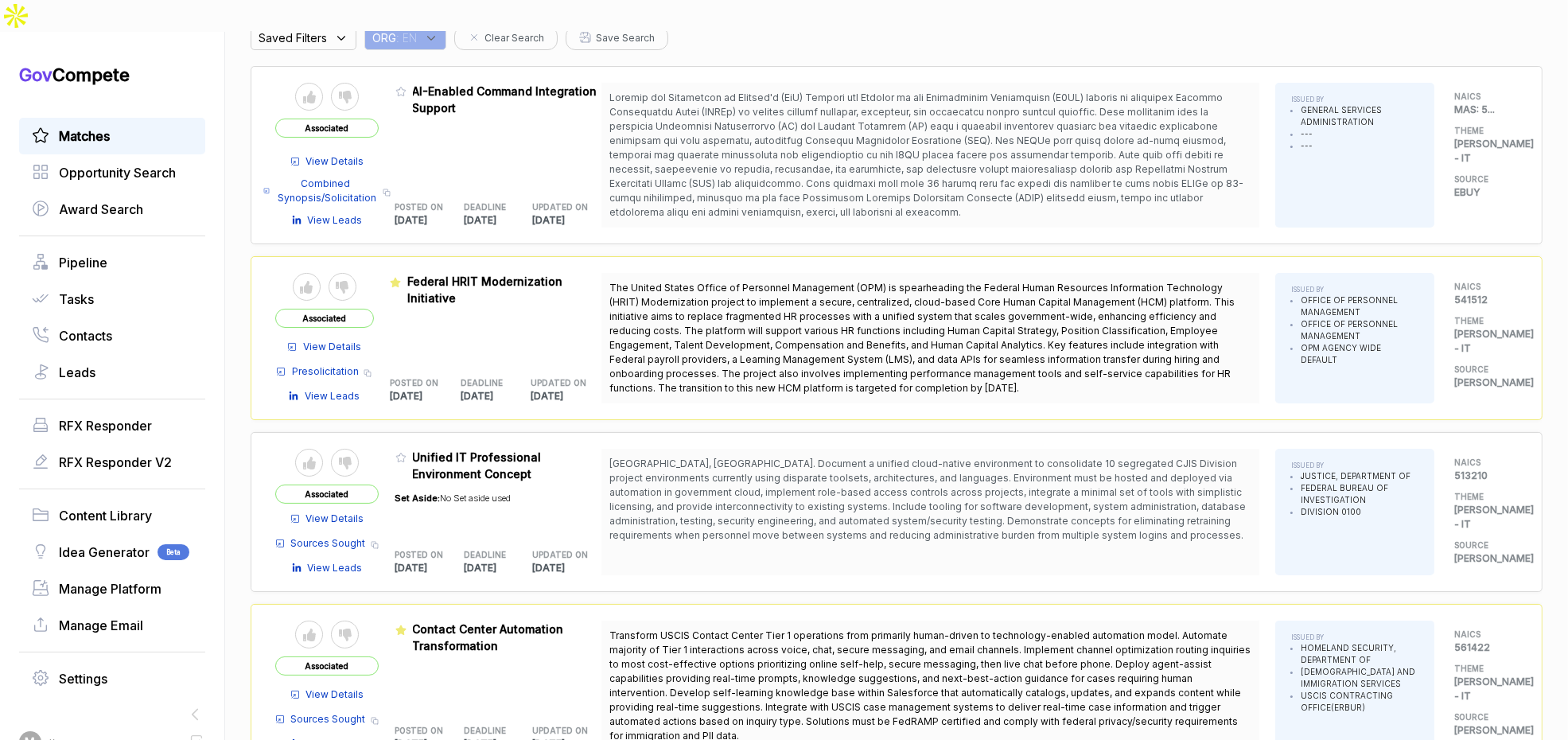
scroll to position [0, 0]
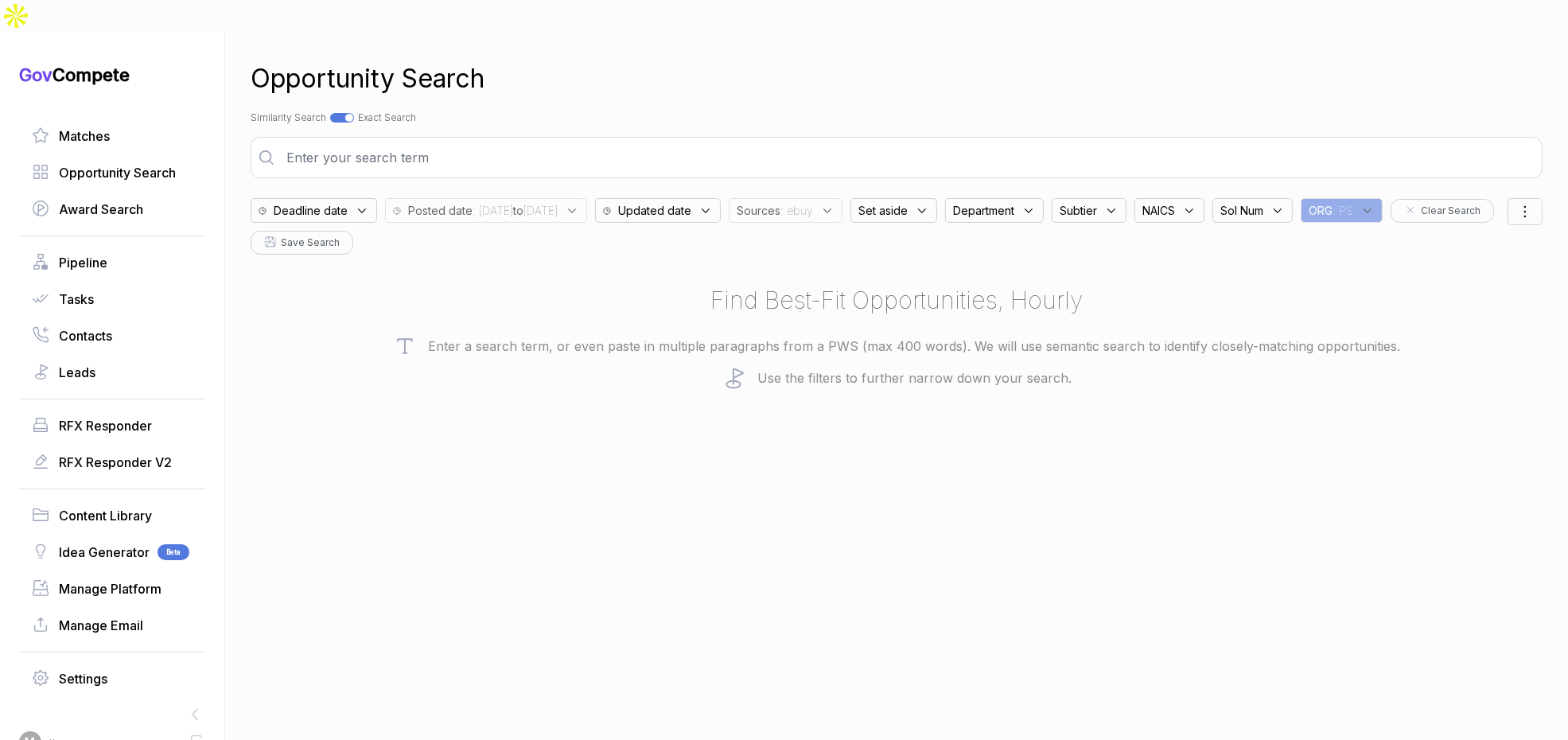
click at [871, 142] on input "text" at bounding box center [907, 158] width 1260 height 32
type input "ai and machine learning"
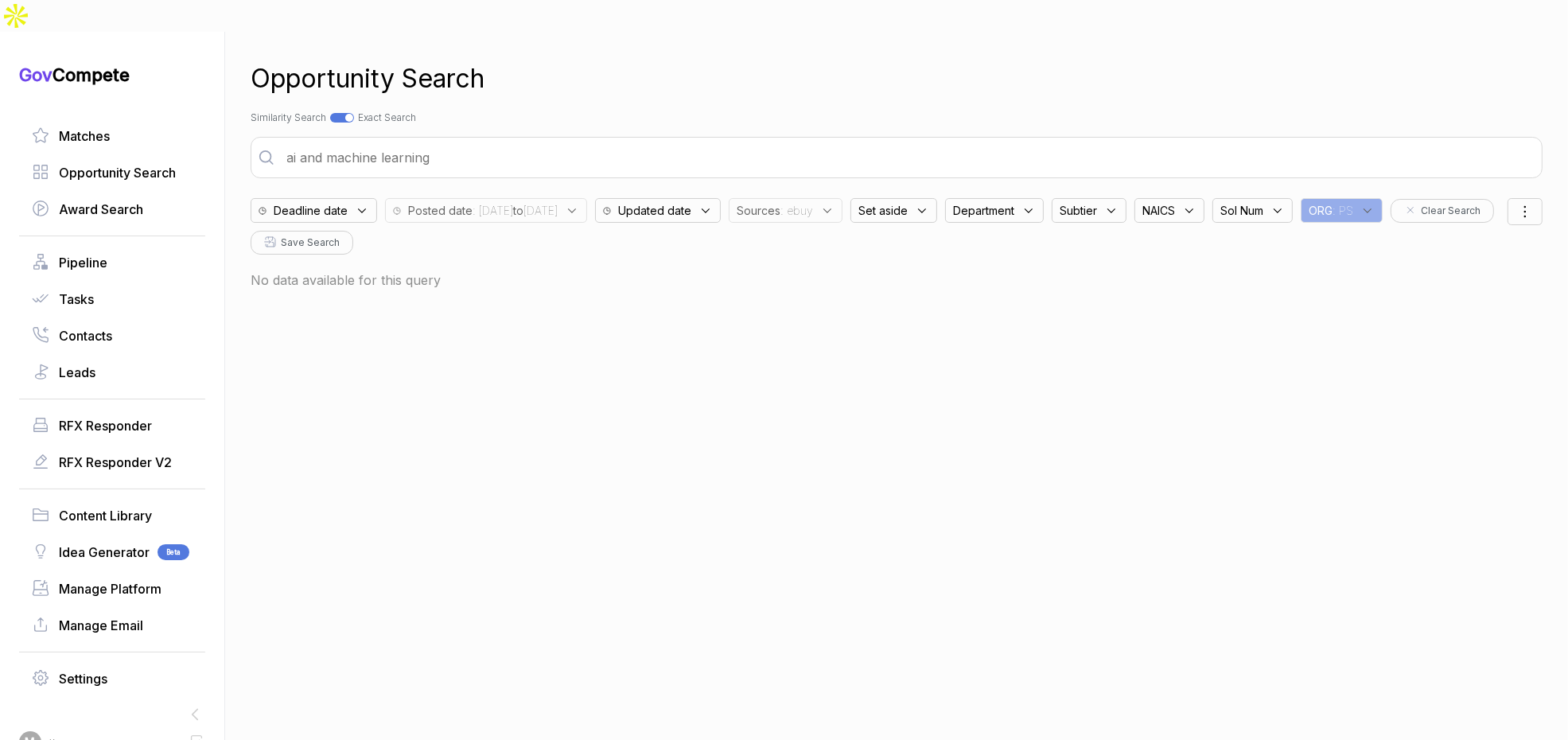
drag, startPoint x: 838, startPoint y: 178, endPoint x: 847, endPoint y: 187, distance: 12.7
click at [780, 202] on span "Sources" at bounding box center [758, 210] width 43 height 17
drag, startPoint x: 836, startPoint y: 325, endPoint x: 837, endPoint y: 299, distance: 26.0
click at [837, 318] on ul "Select all Clear [PERSON_NAME] ebuy custom sewp" at bounding box center [837, 390] width 188 height 239
click at [839, 324] on span "[PERSON_NAME]" at bounding box center [817, 334] width 110 height 19
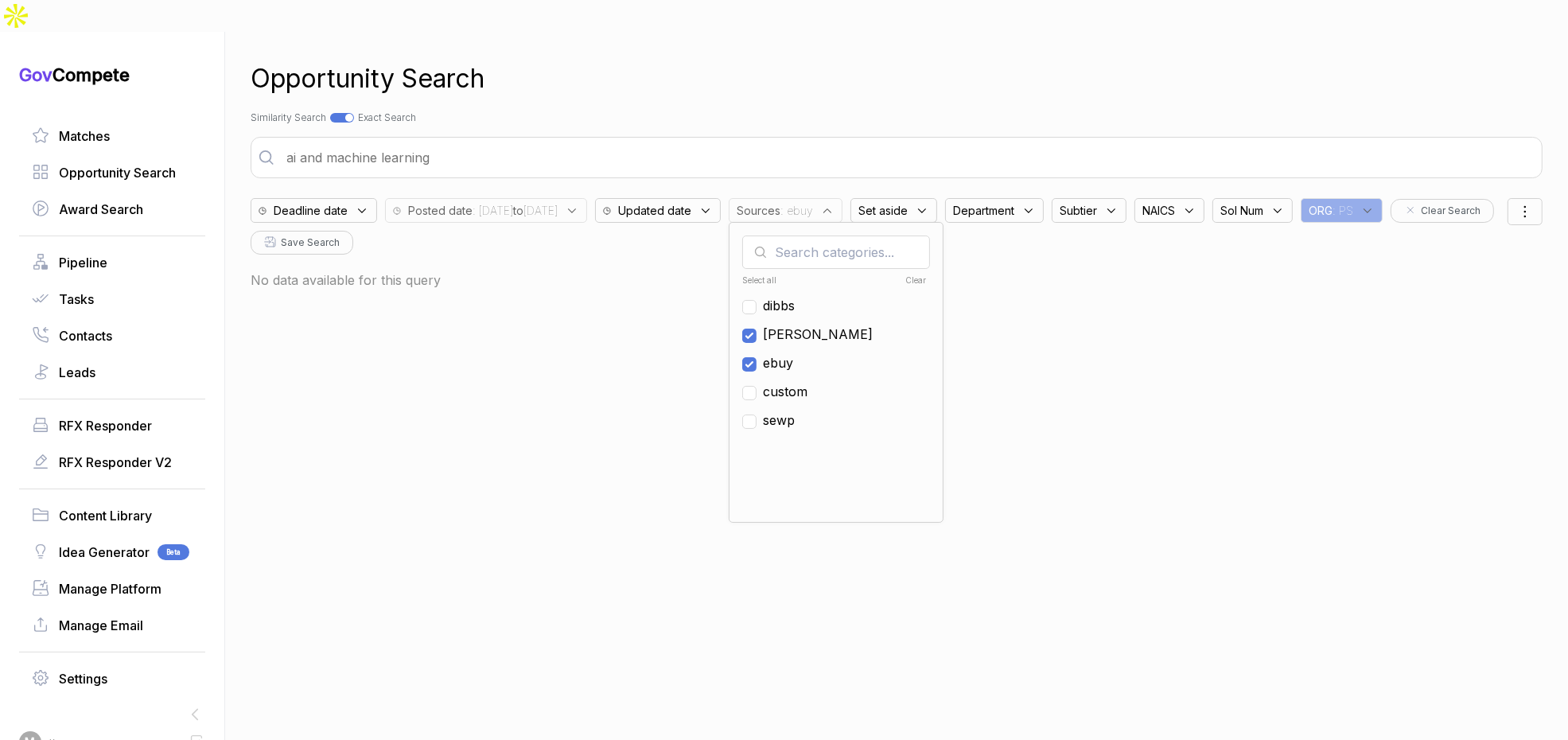
checkbox input "true"
drag, startPoint x: 845, startPoint y: 330, endPoint x: 874, endPoint y: 171, distance: 161.6
click at [793, 353] on span "ebuy" at bounding box center [778, 362] width 30 height 19
checkbox input "false"
click at [921, 71] on div "Opportunity Search Search by Topic Relevance Similarity Search Search by Exact …" at bounding box center [896, 402] width 1293 height 740
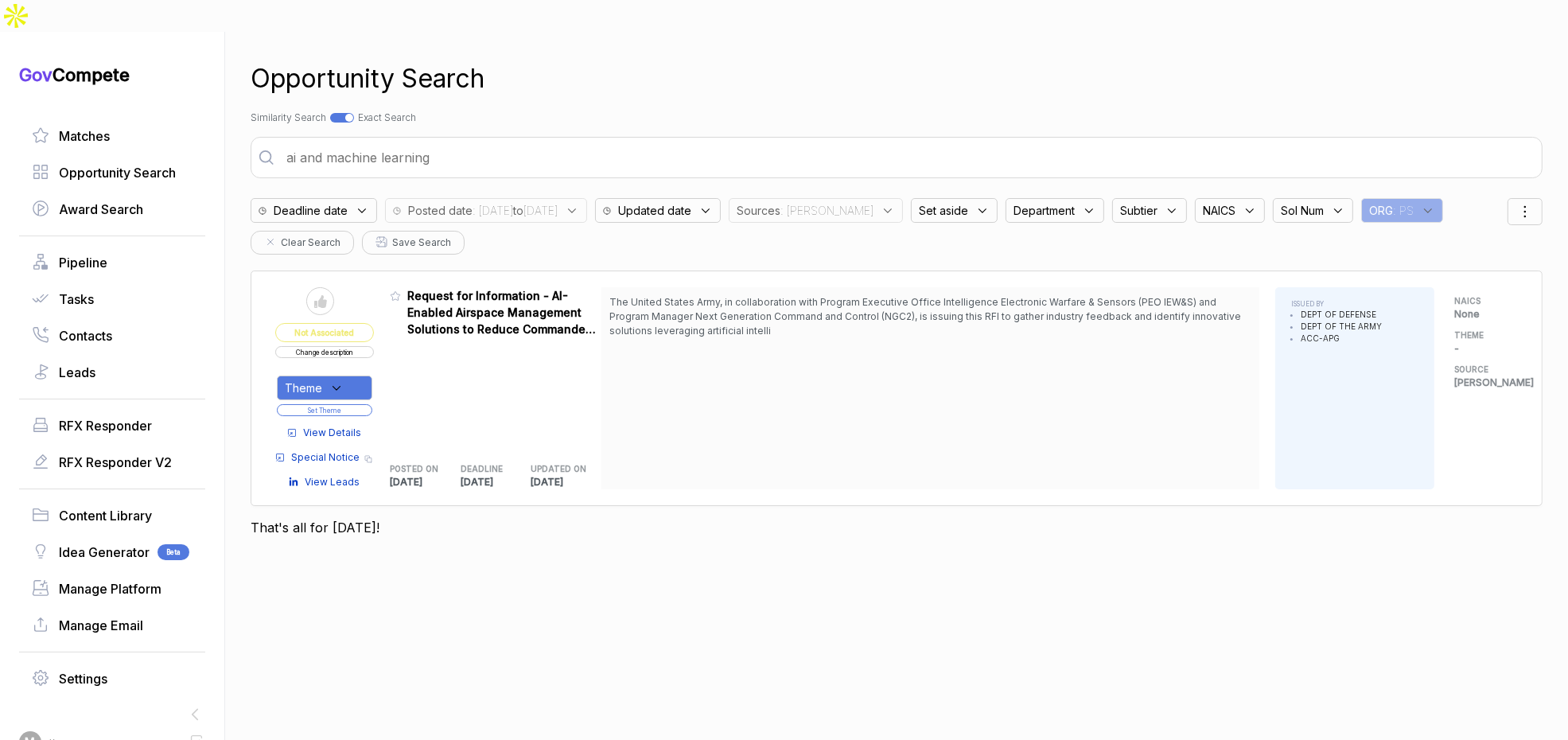
click at [344, 113] on div at bounding box center [342, 118] width 24 height 9
checkbox input "false"
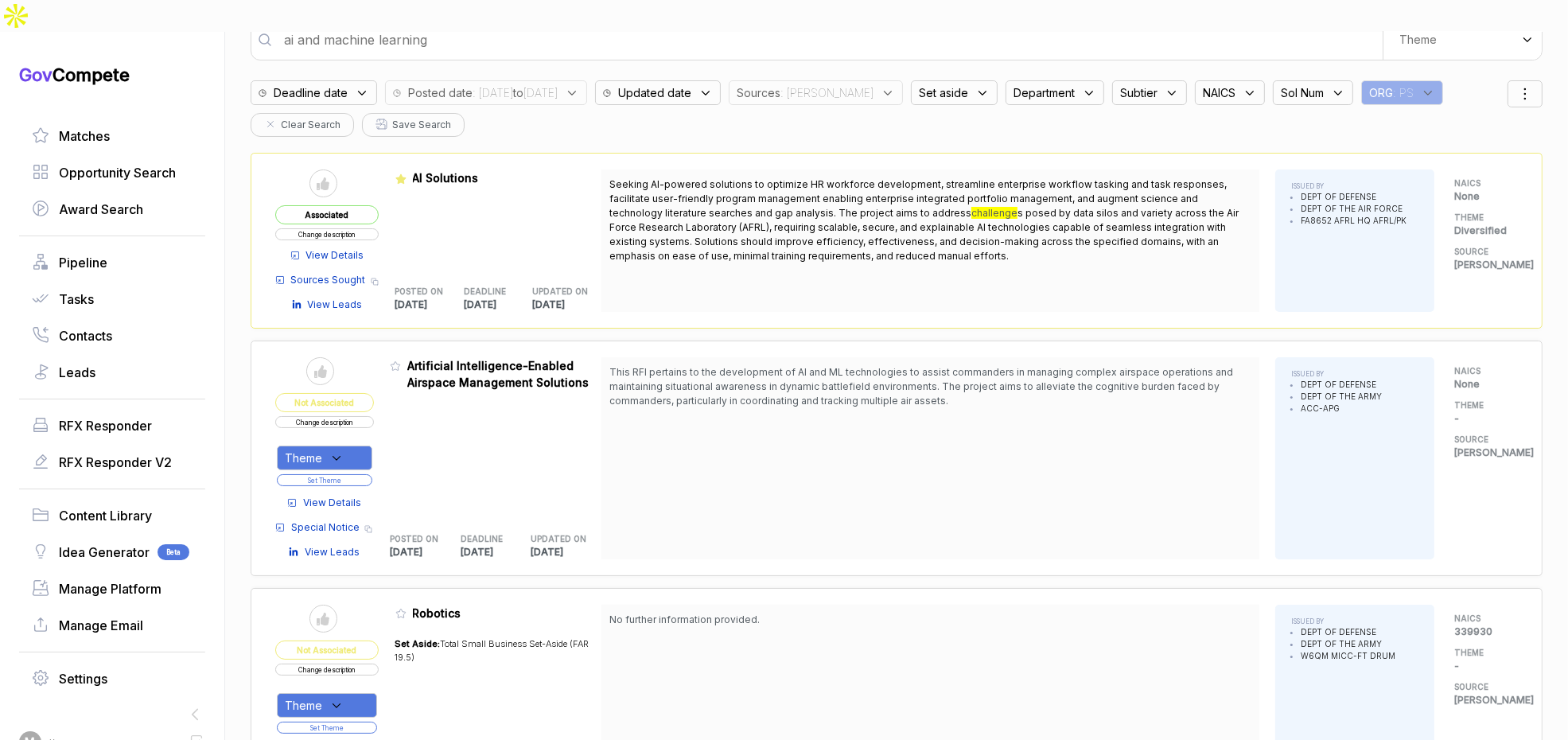
scroll to position [166, 0]
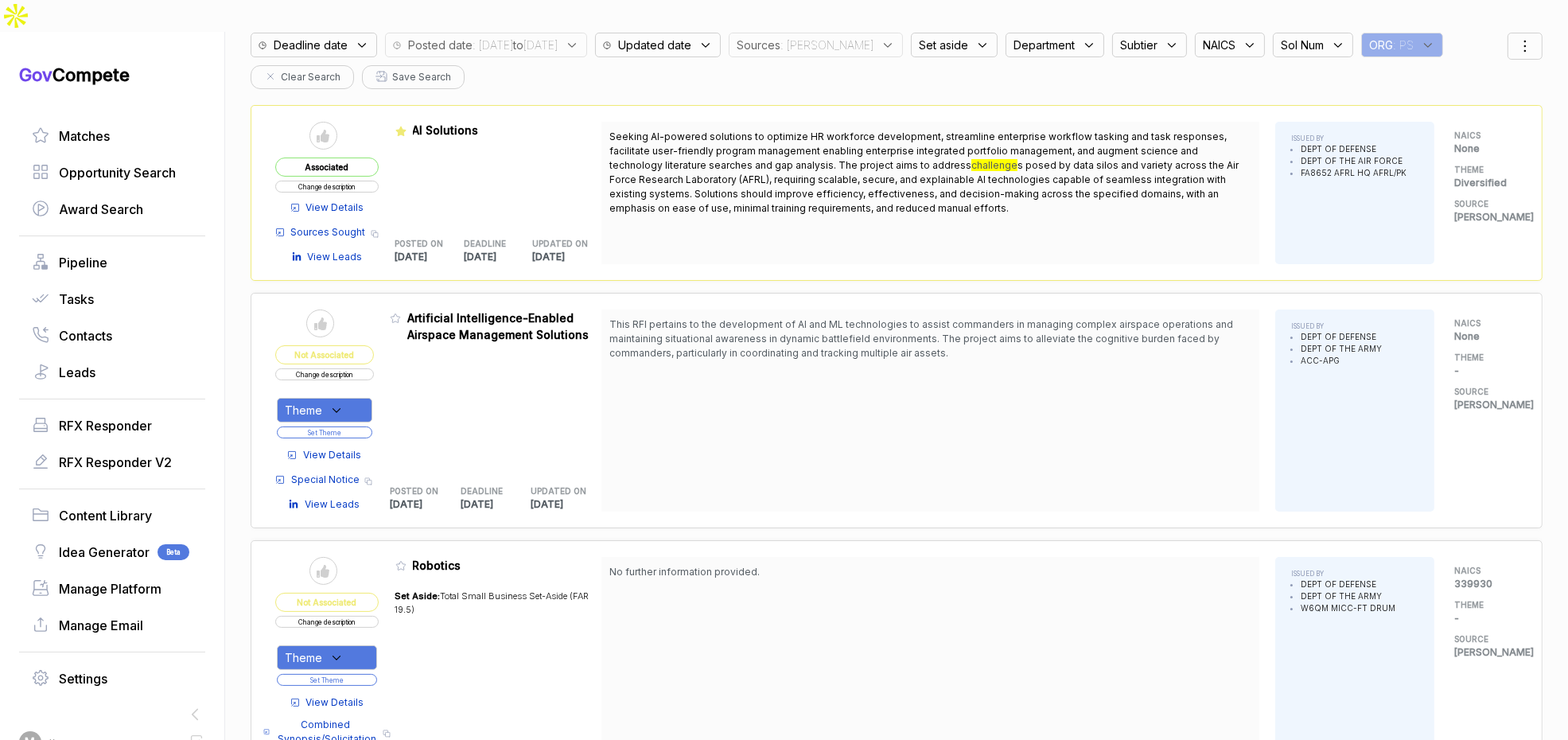
click at [335, 448] on span "View Details" at bounding box center [332, 455] width 58 height 15
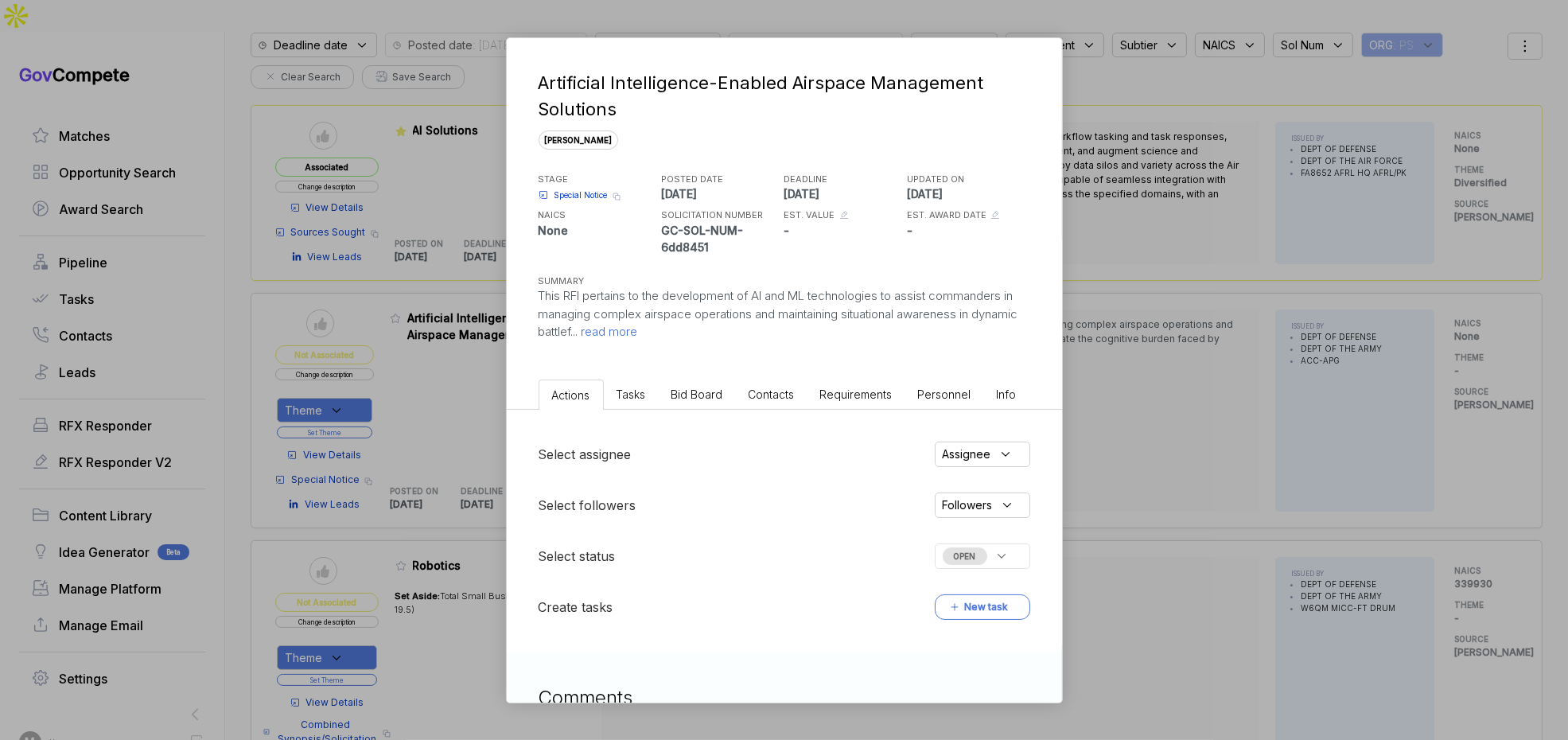
click at [719, 393] on span "Bid Board" at bounding box center [697, 394] width 52 height 14
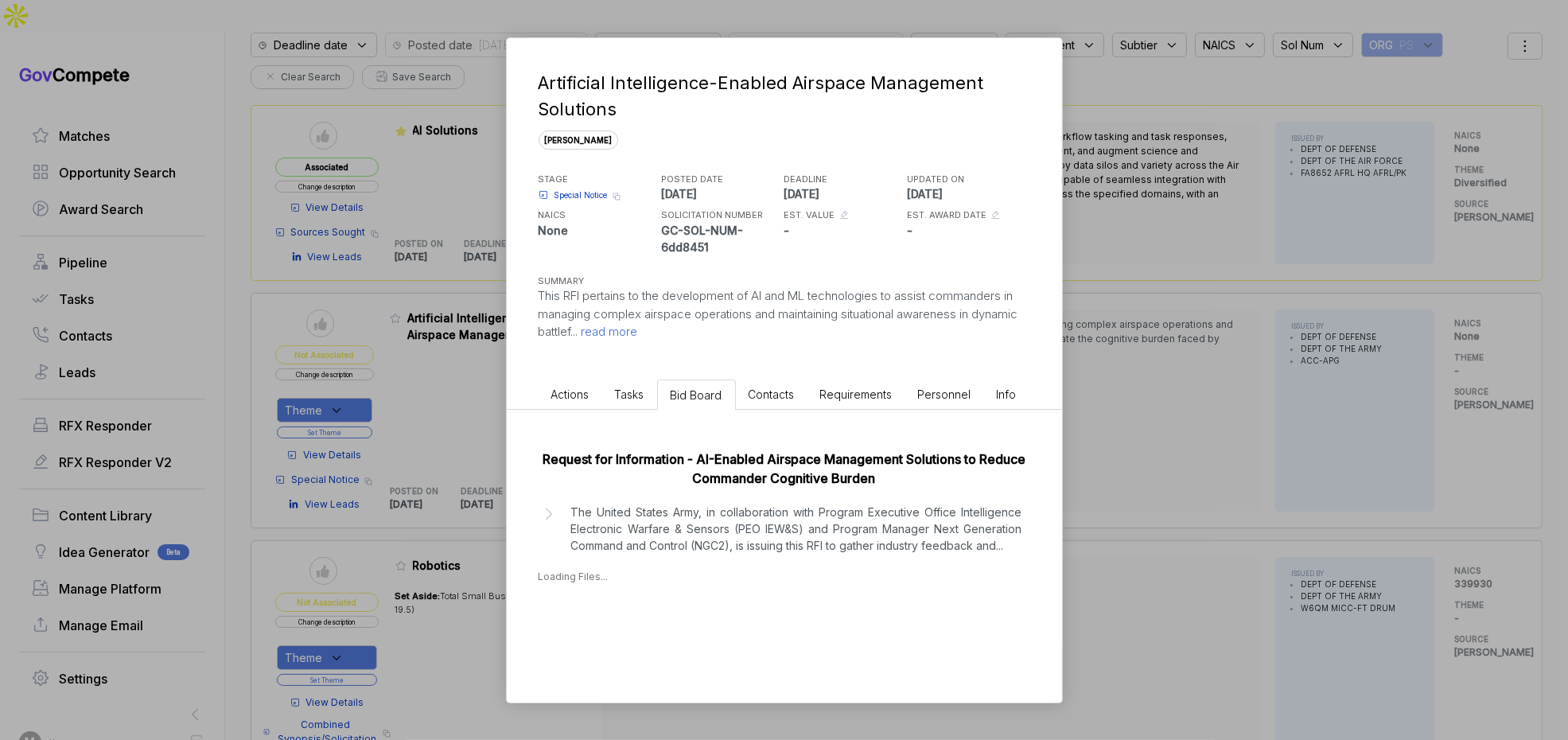
click at [710, 524] on p "The United States Army, in collaboration with Program Executive Office Intellig…" at bounding box center [797, 529] width 451 height 50
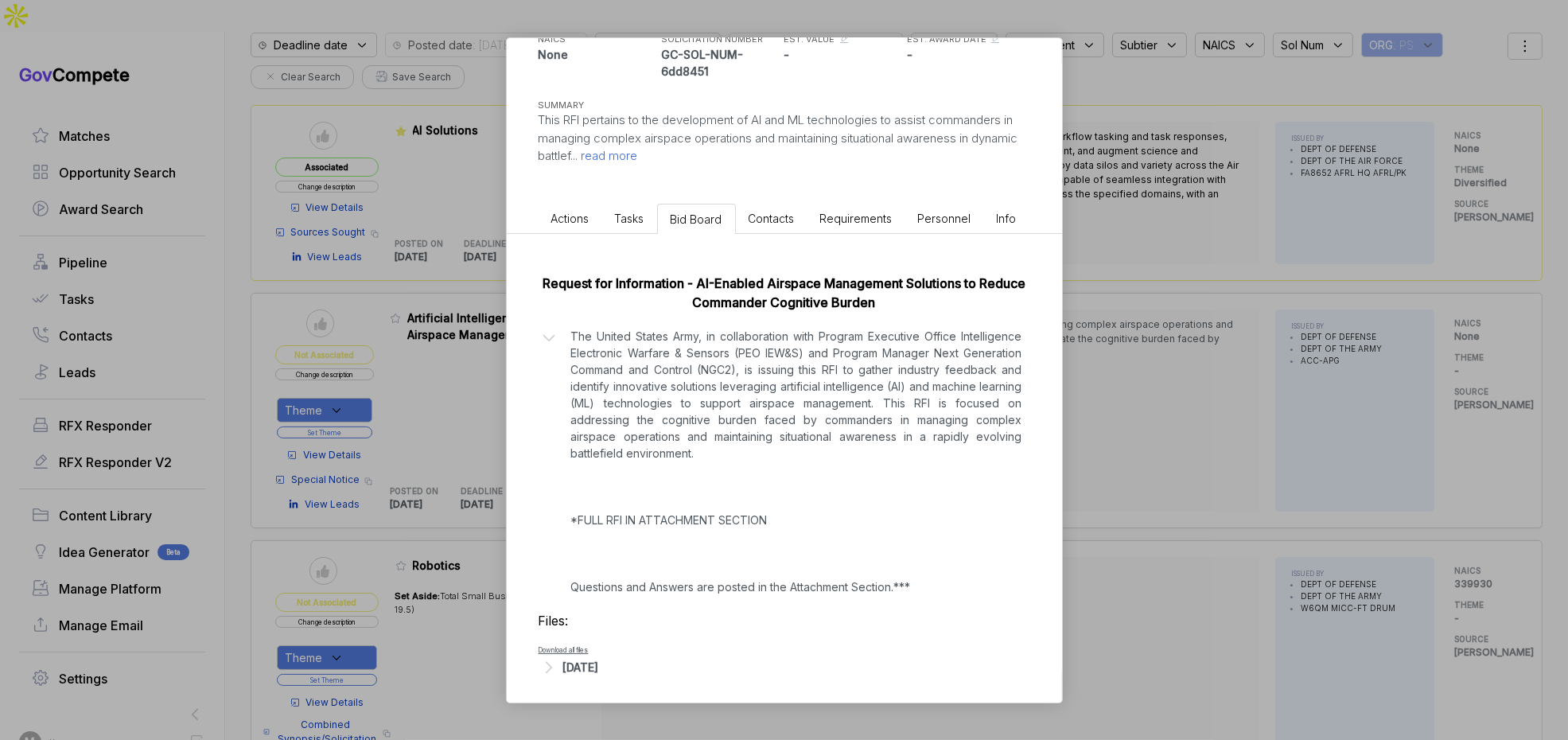
scroll to position [182, 0]
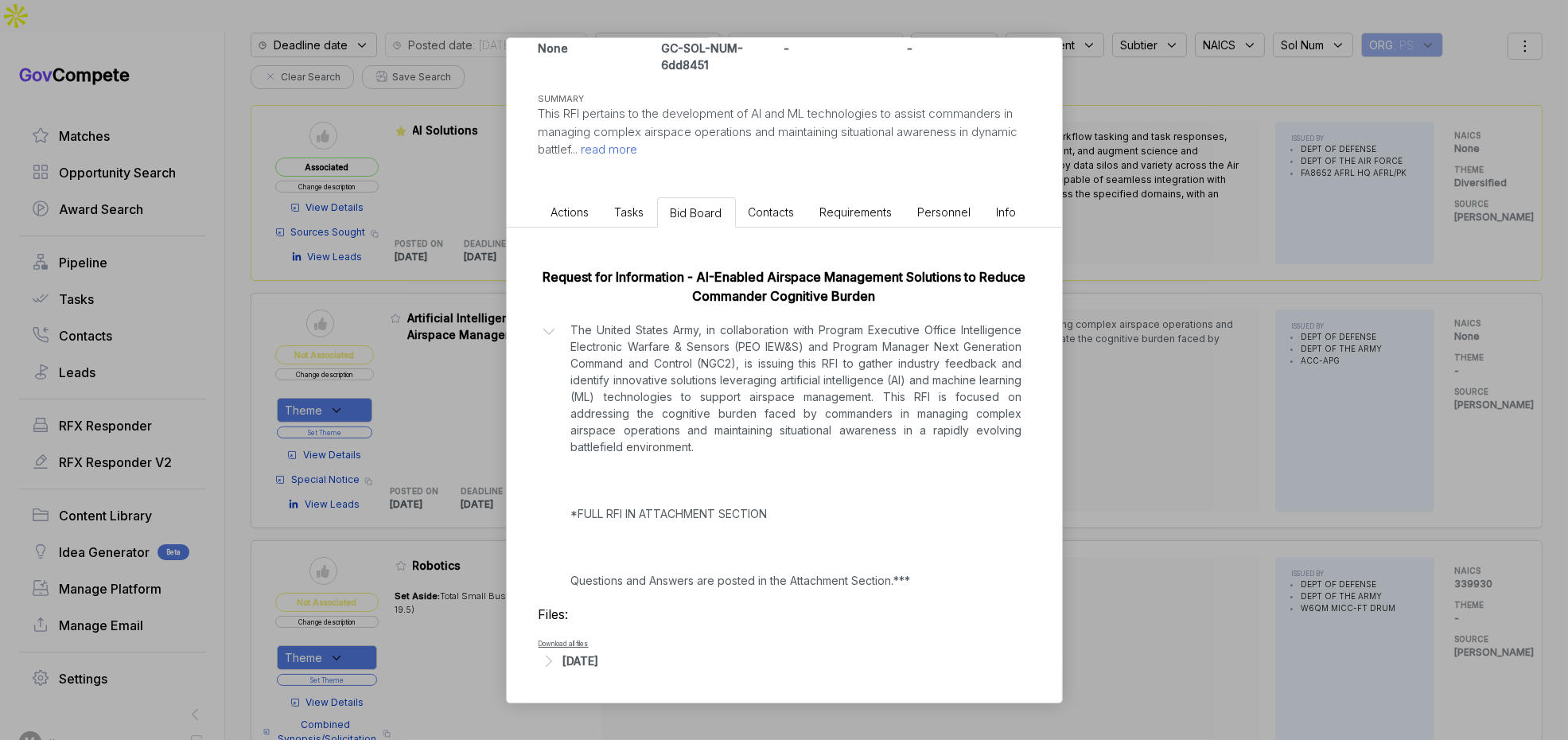
click at [1128, 512] on div "Artificial Intelligence-Enabled Airspace Management Solutions sam STAGE Special…" at bounding box center [784, 370] width 1568 height 740
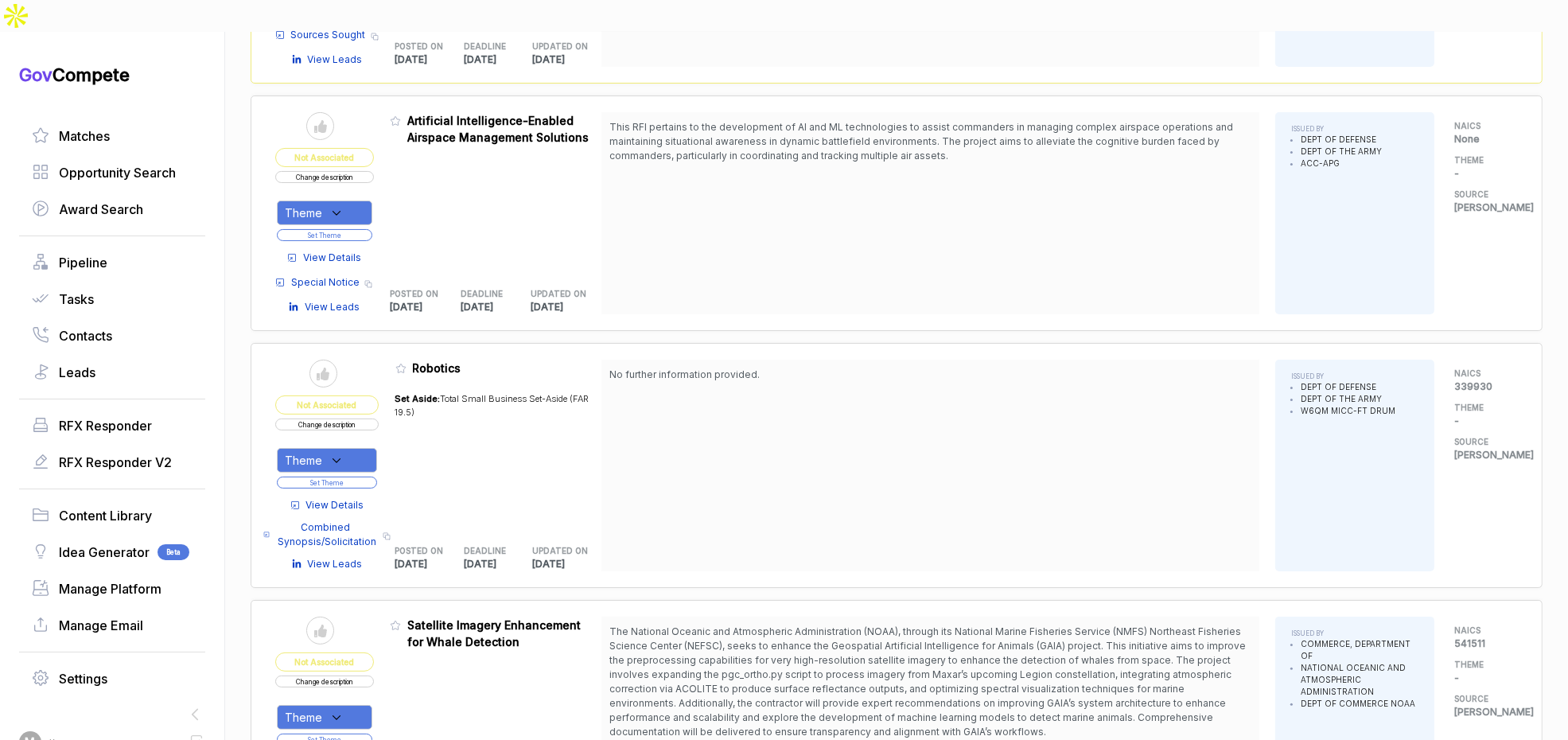
scroll to position [0, 0]
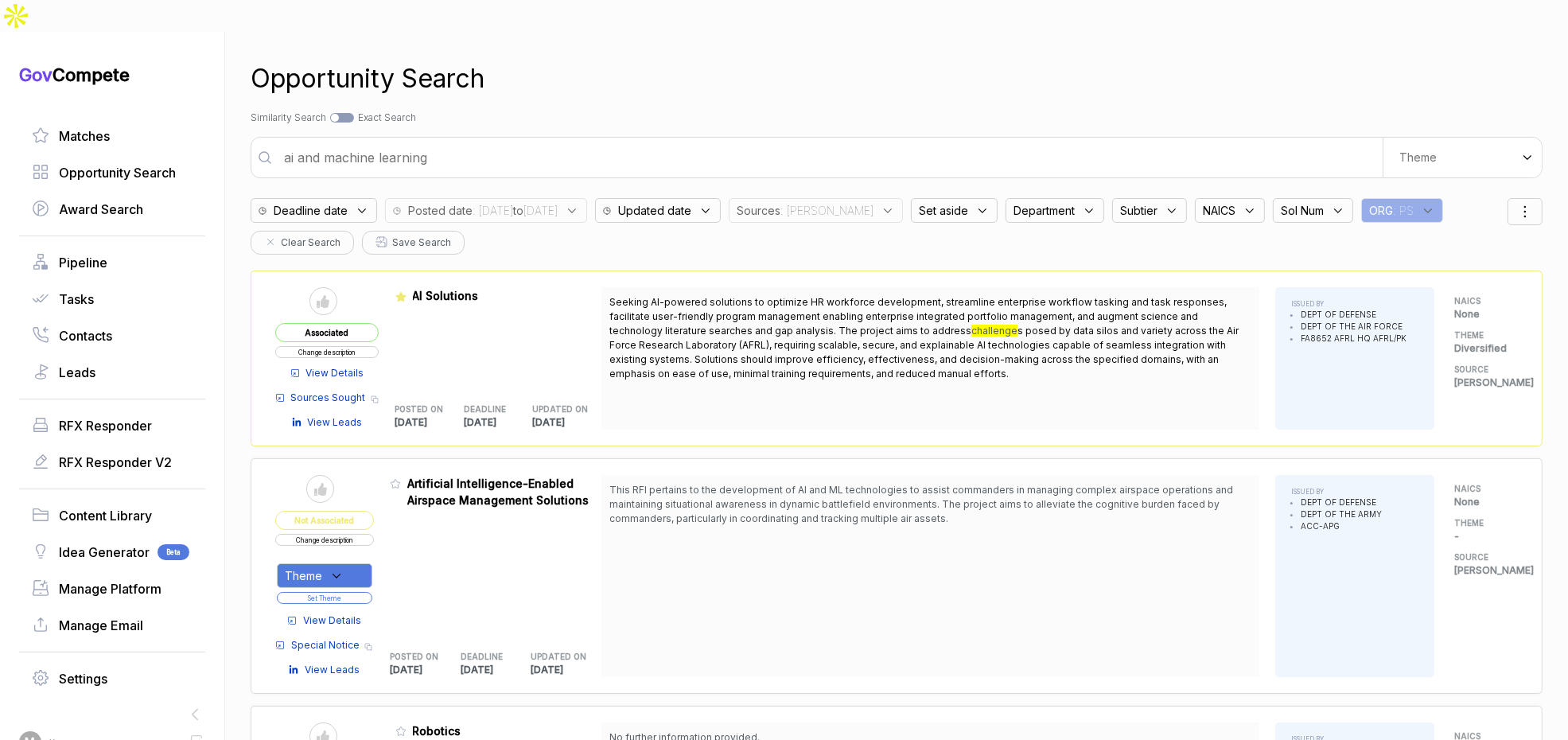
click at [568, 142] on input "ai and machine learning" at bounding box center [828, 158] width 1108 height 32
type input "contact center automation"
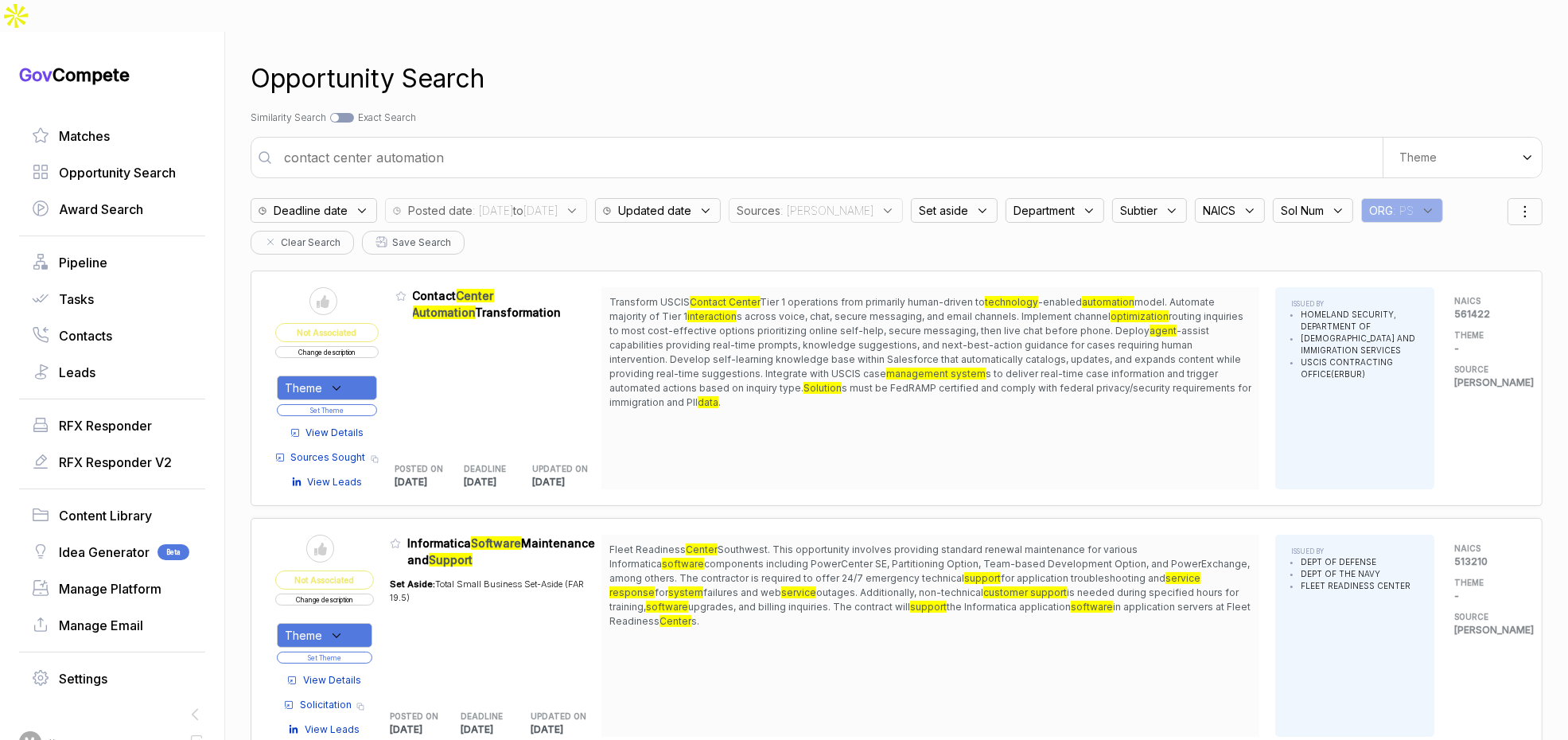
click at [344, 382] on icon at bounding box center [337, 389] width 15 height 15
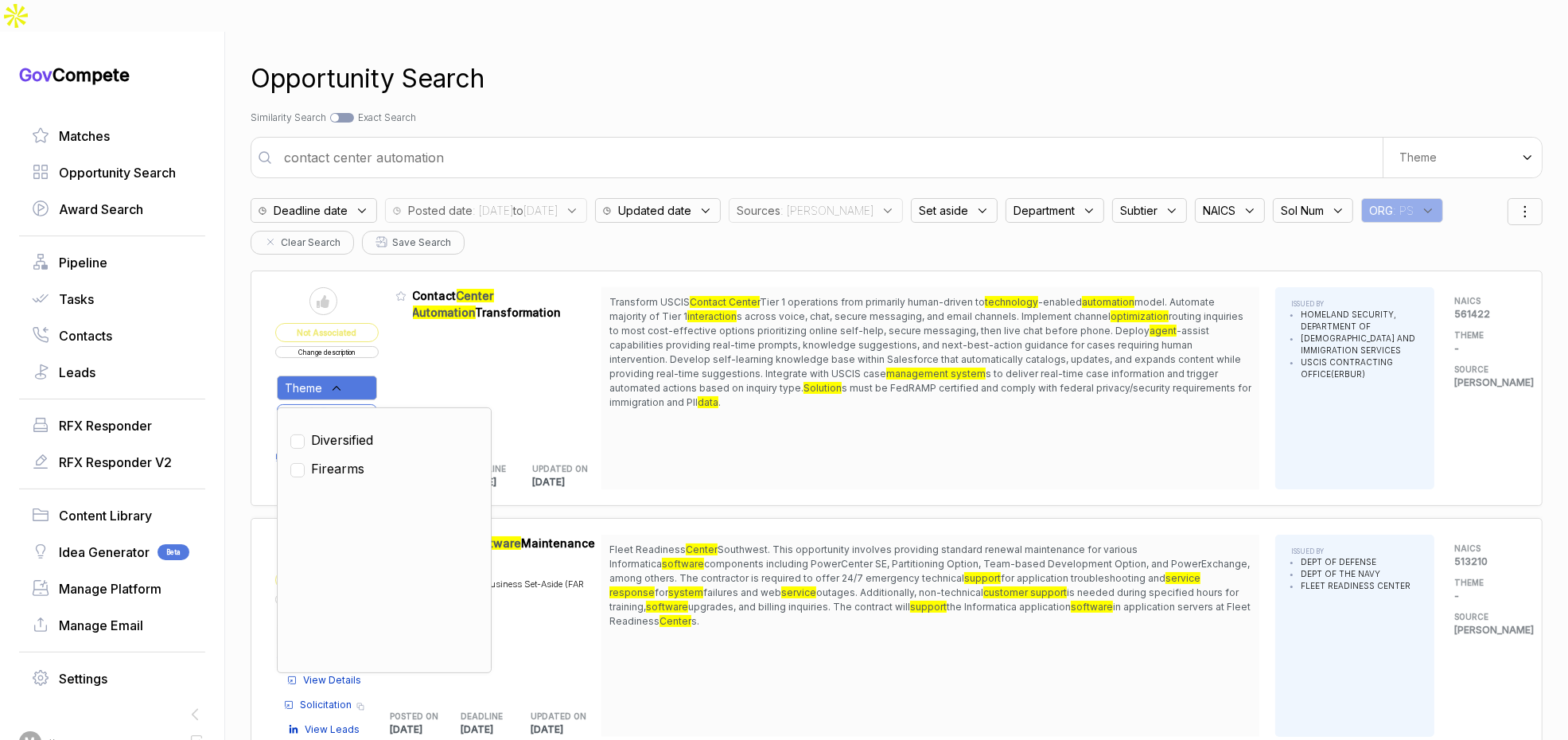
click at [353, 430] on span "Diversified" at bounding box center [342, 440] width 62 height 19
checkbox input "true"
drag, startPoint x: 416, startPoint y: 357, endPoint x: 388, endPoint y: 373, distance: 32.2
click at [411, 360] on div "Admin: Click to change feature to 1 70SBUR25I00000003-V2 Contact Center Automat…" at bounding box center [498, 388] width 207 height 202
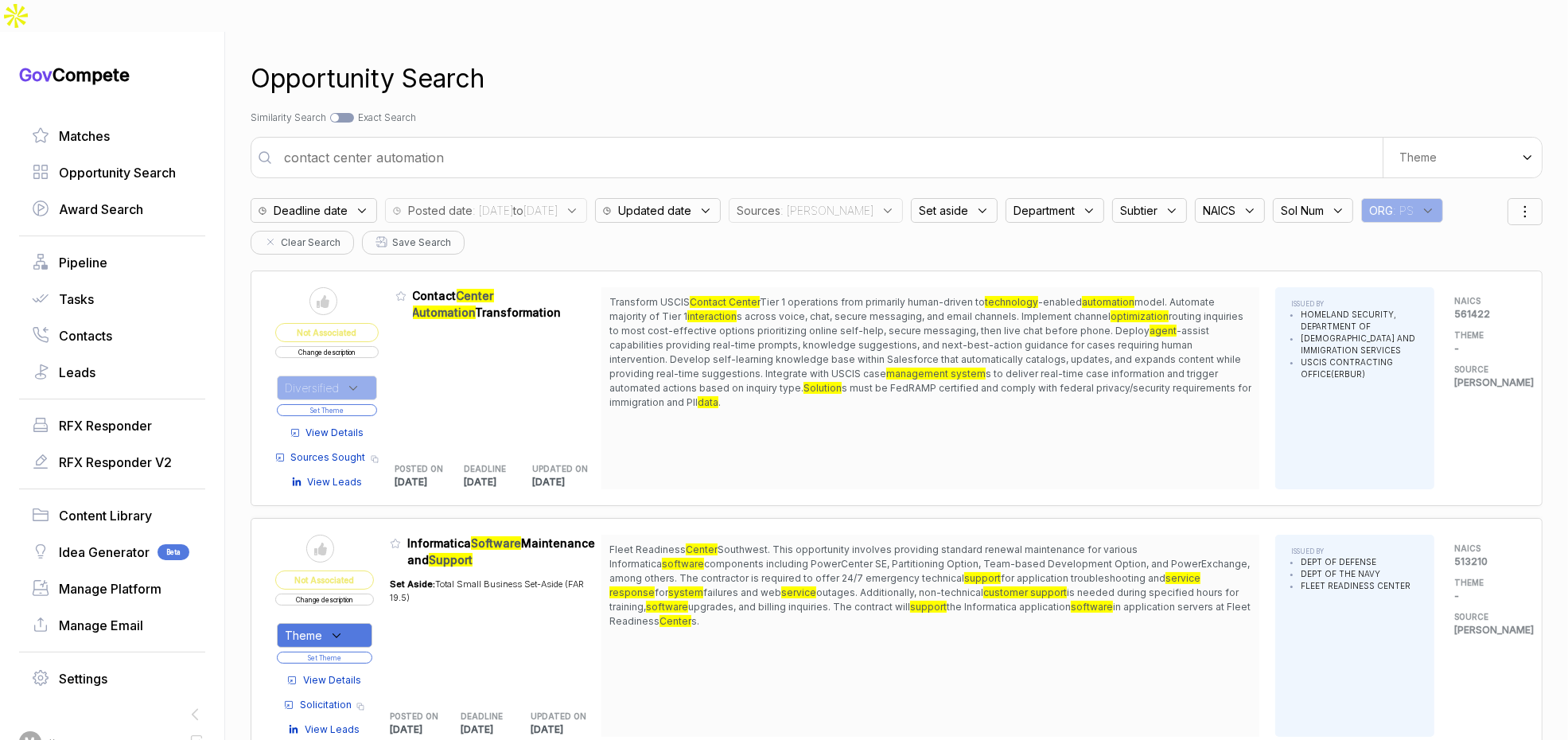
click at [375, 405] on button "Set Theme" at bounding box center [327, 410] width 100 height 12
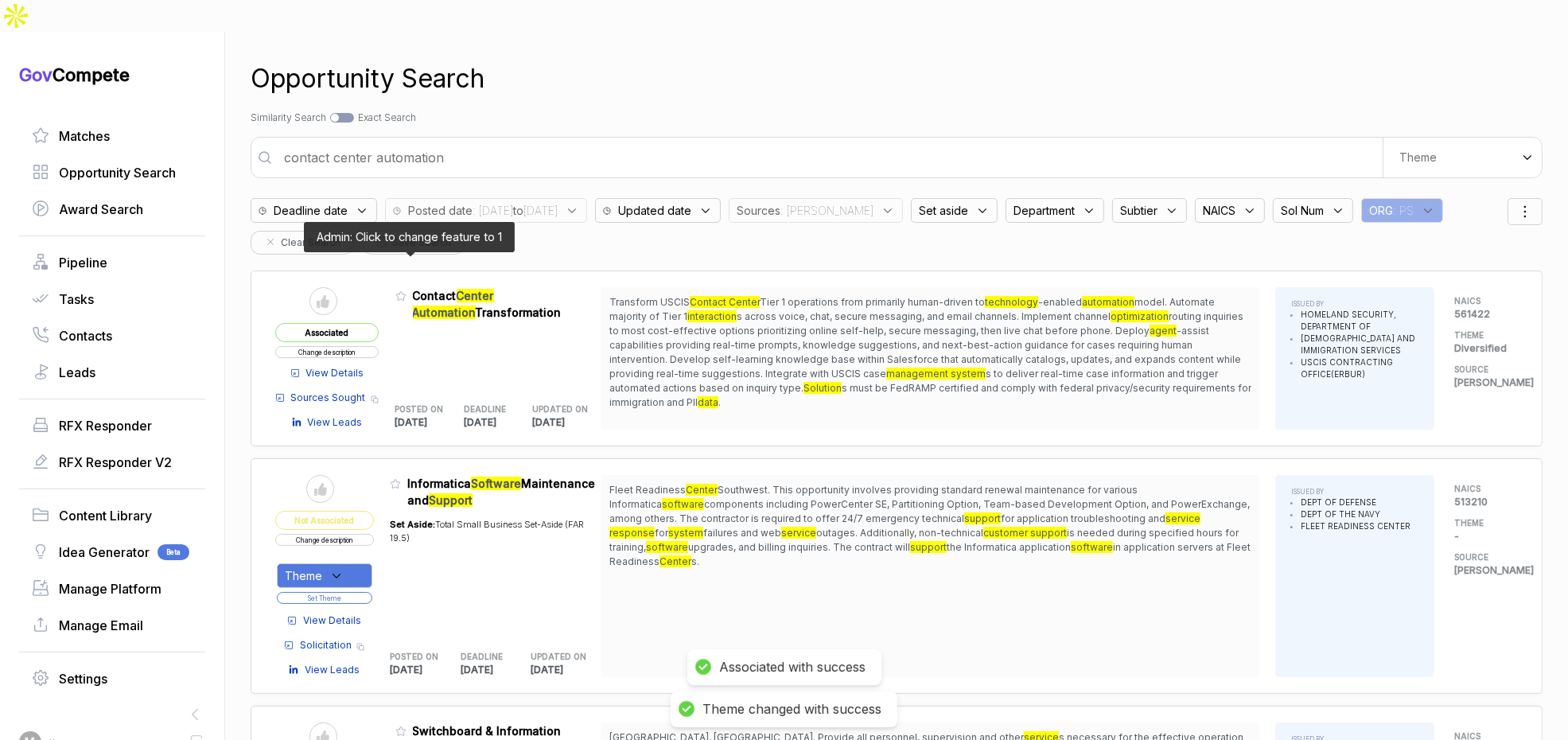
click at [406, 290] on icon at bounding box center [401, 296] width 11 height 11
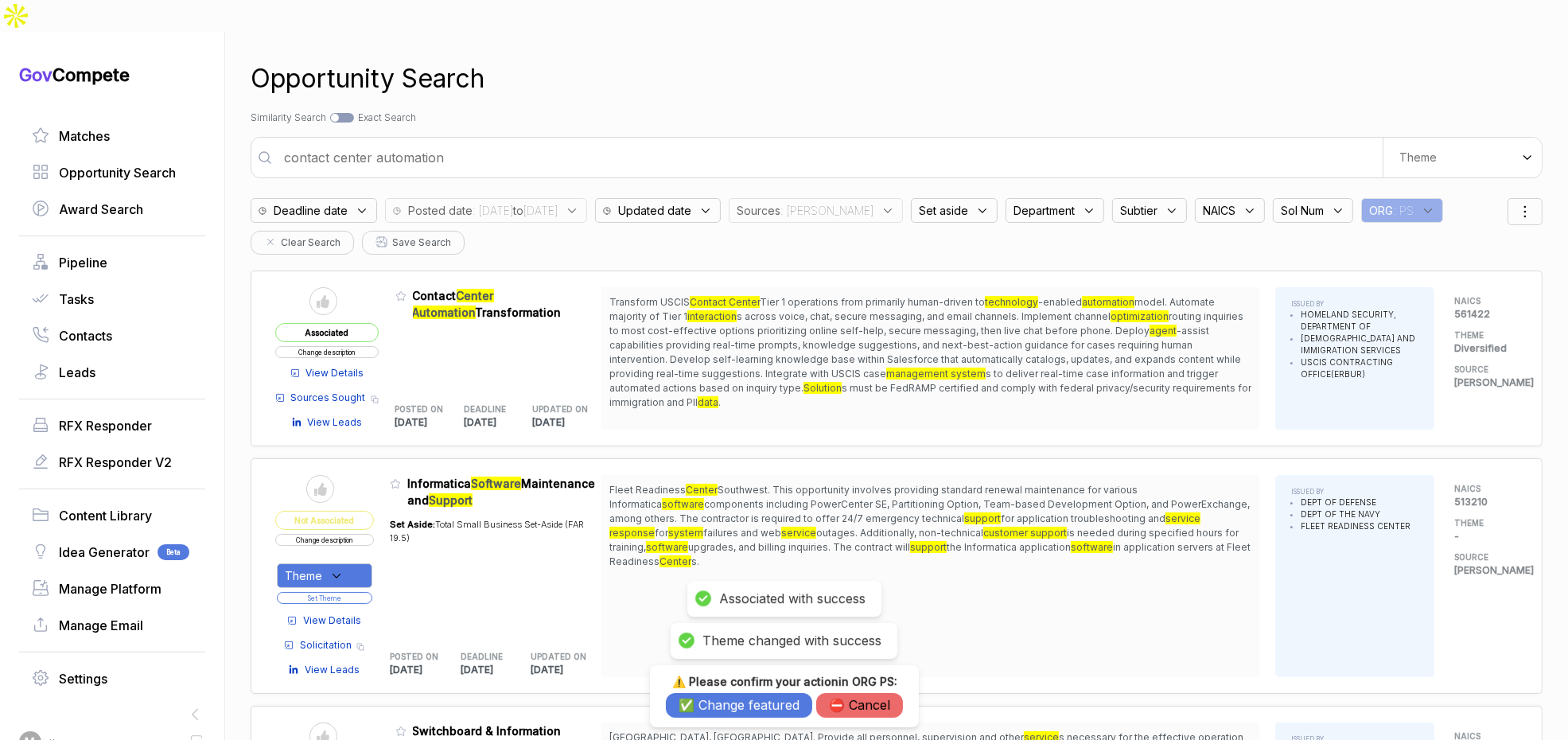
click at [729, 707] on button "✅ Change featured" at bounding box center [739, 705] width 146 height 25
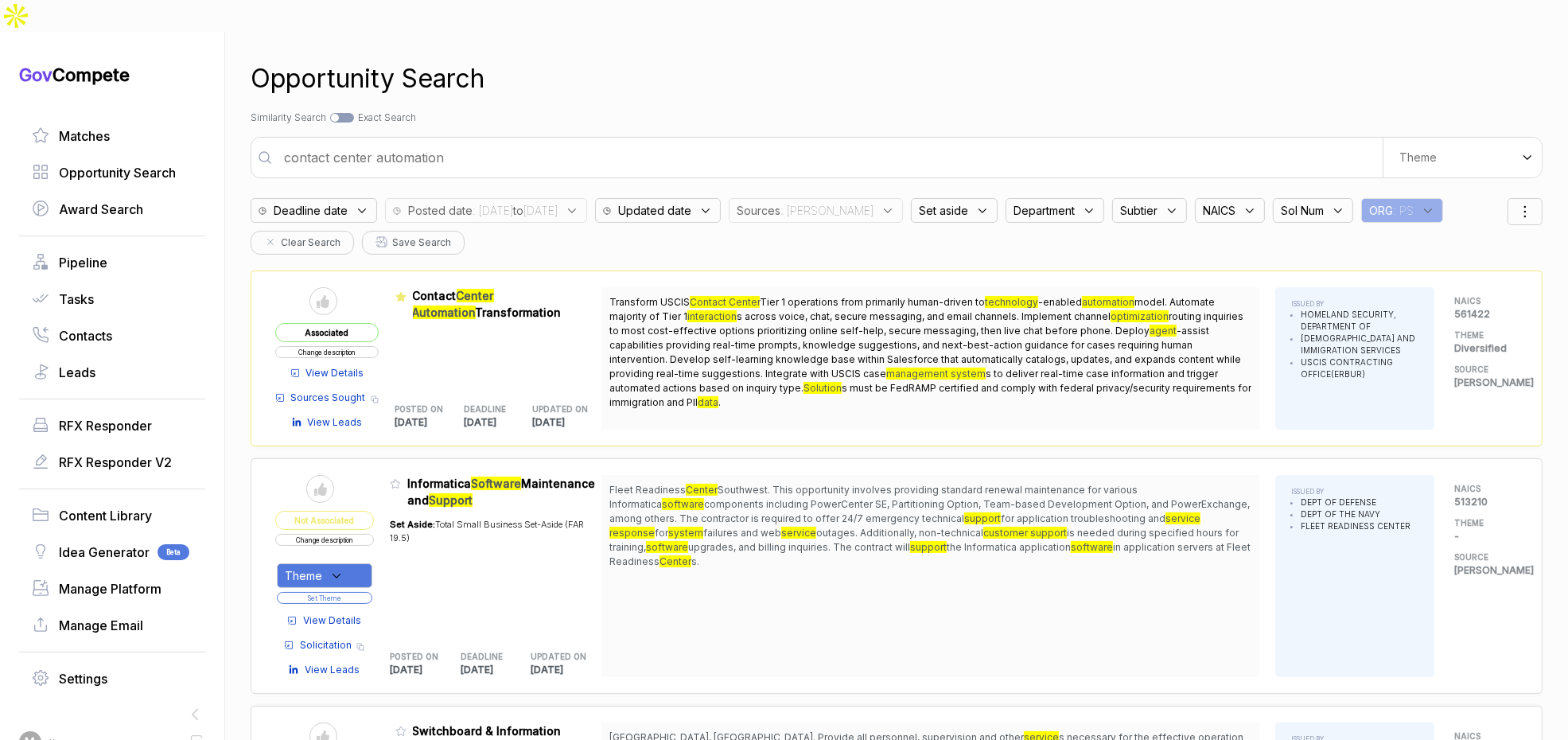
click at [567, 142] on input "contact center automation" at bounding box center [828, 158] width 1108 height 32
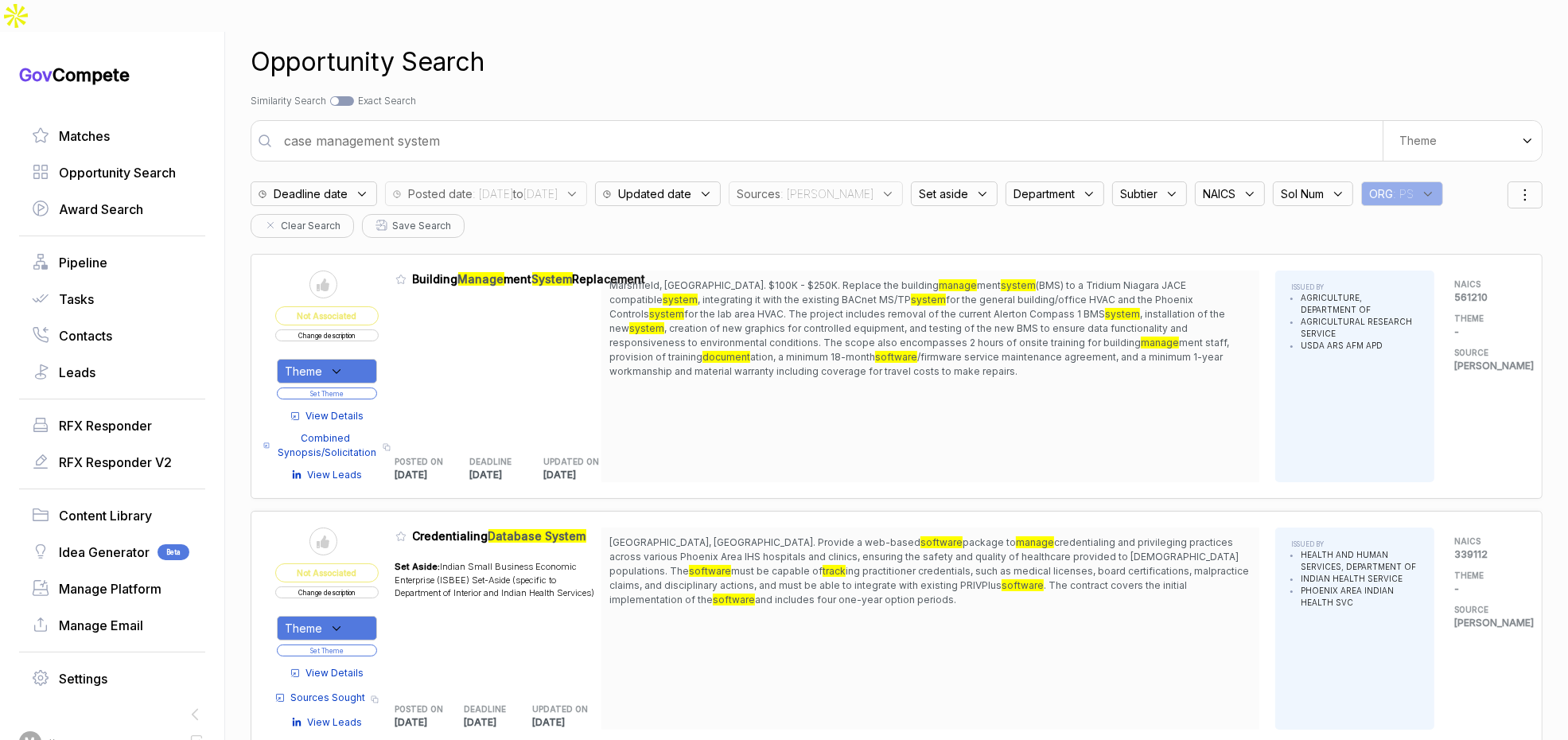
scroll to position [18, 0]
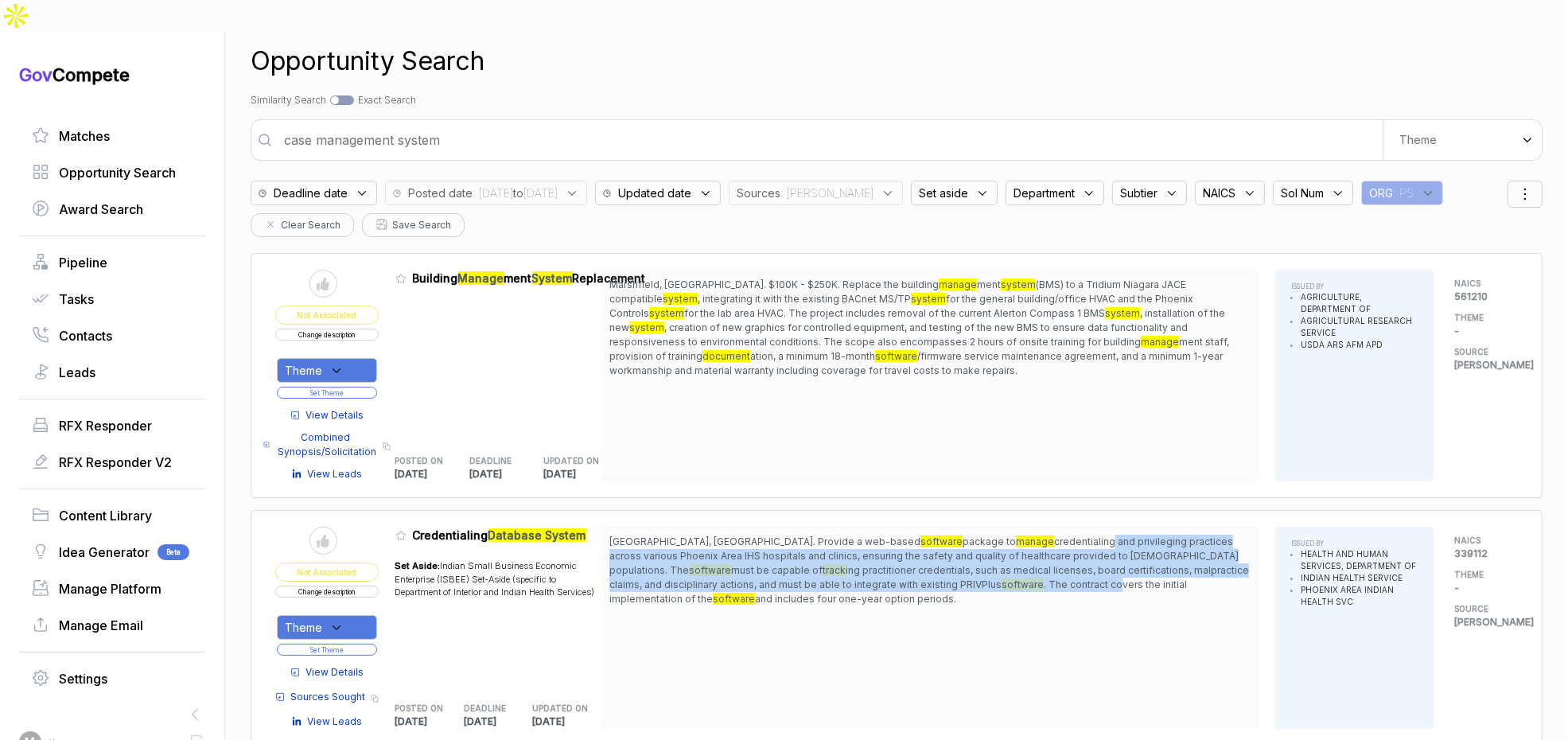
drag, startPoint x: 964, startPoint y: 513, endPoint x: 971, endPoint y: 555, distance: 42.6
click at [971, 555] on span "Phoenix, AZ. Provide a web-based software package to manage credentialing and p…" at bounding box center [930, 570] width 642 height 72
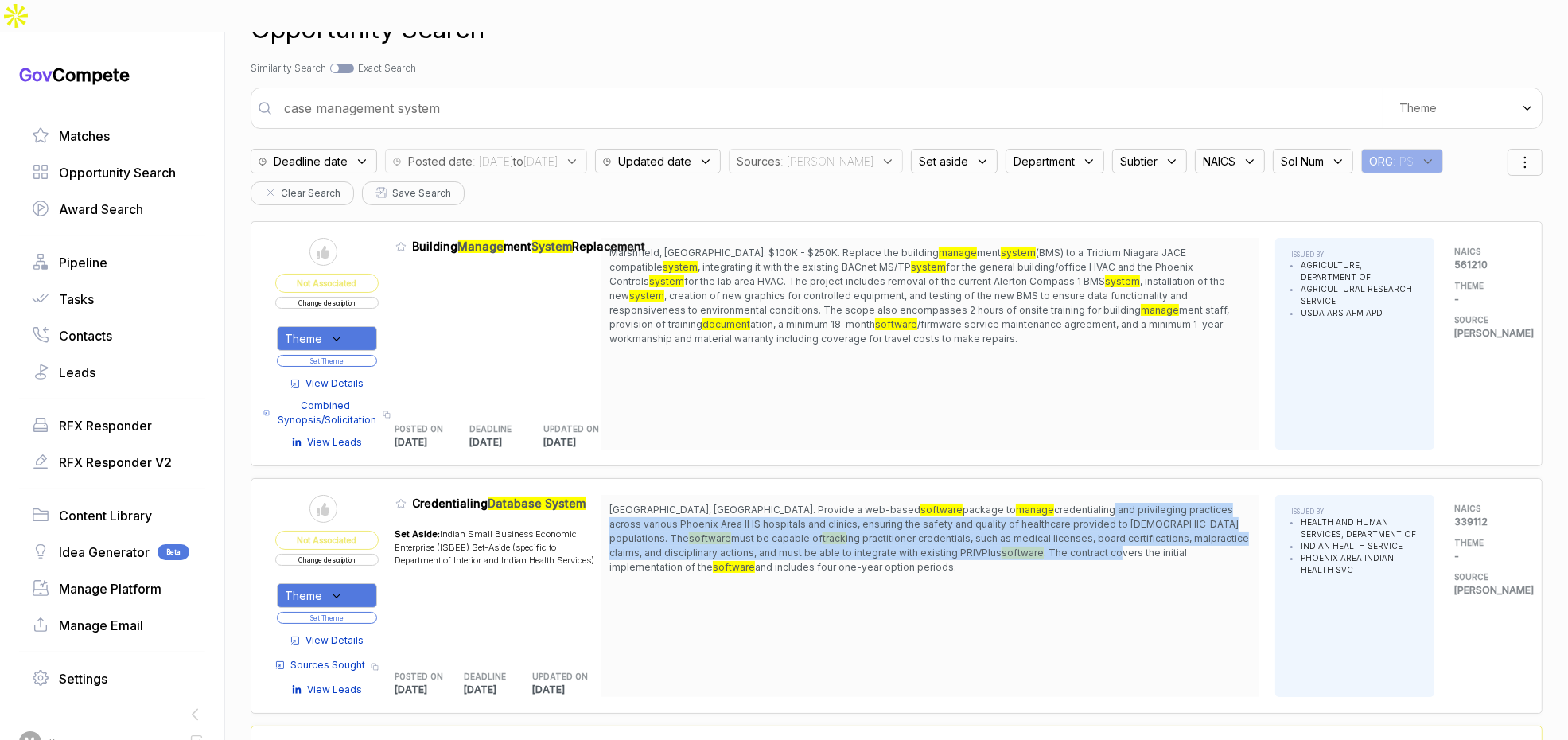
scroll to position [113, 0]
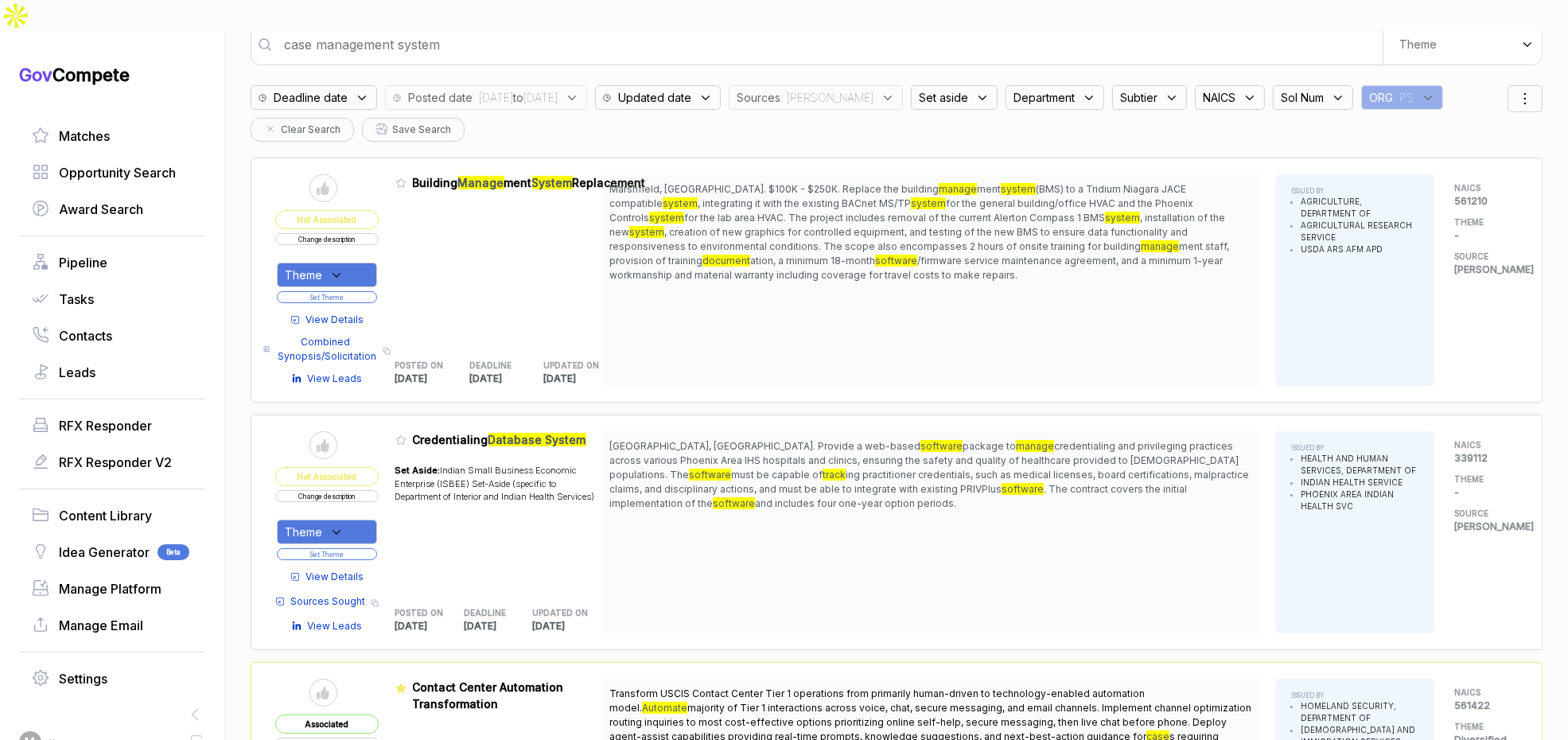
click at [345, 570] on span "View Details" at bounding box center [334, 577] width 58 height 15
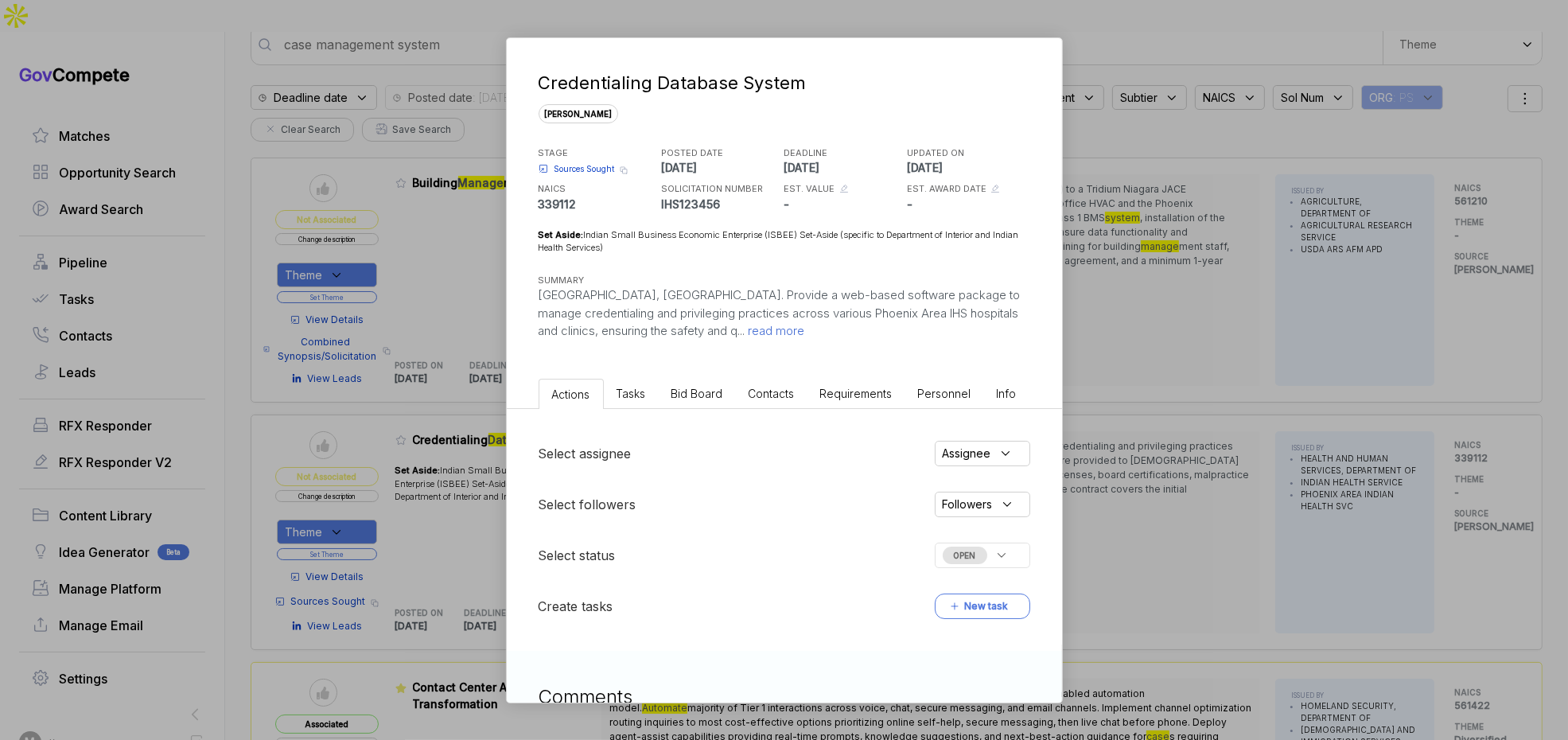
drag, startPoint x: 725, startPoint y: 417, endPoint x: 719, endPoint y: 399, distance: 19.0
click at [725, 413] on div "Select assignee Assignee Select followers Followers Select status OPEN Create t…" at bounding box center [784, 530] width 556 height 242
click at [718, 399] on span "Bid Board" at bounding box center [697, 393] width 52 height 14
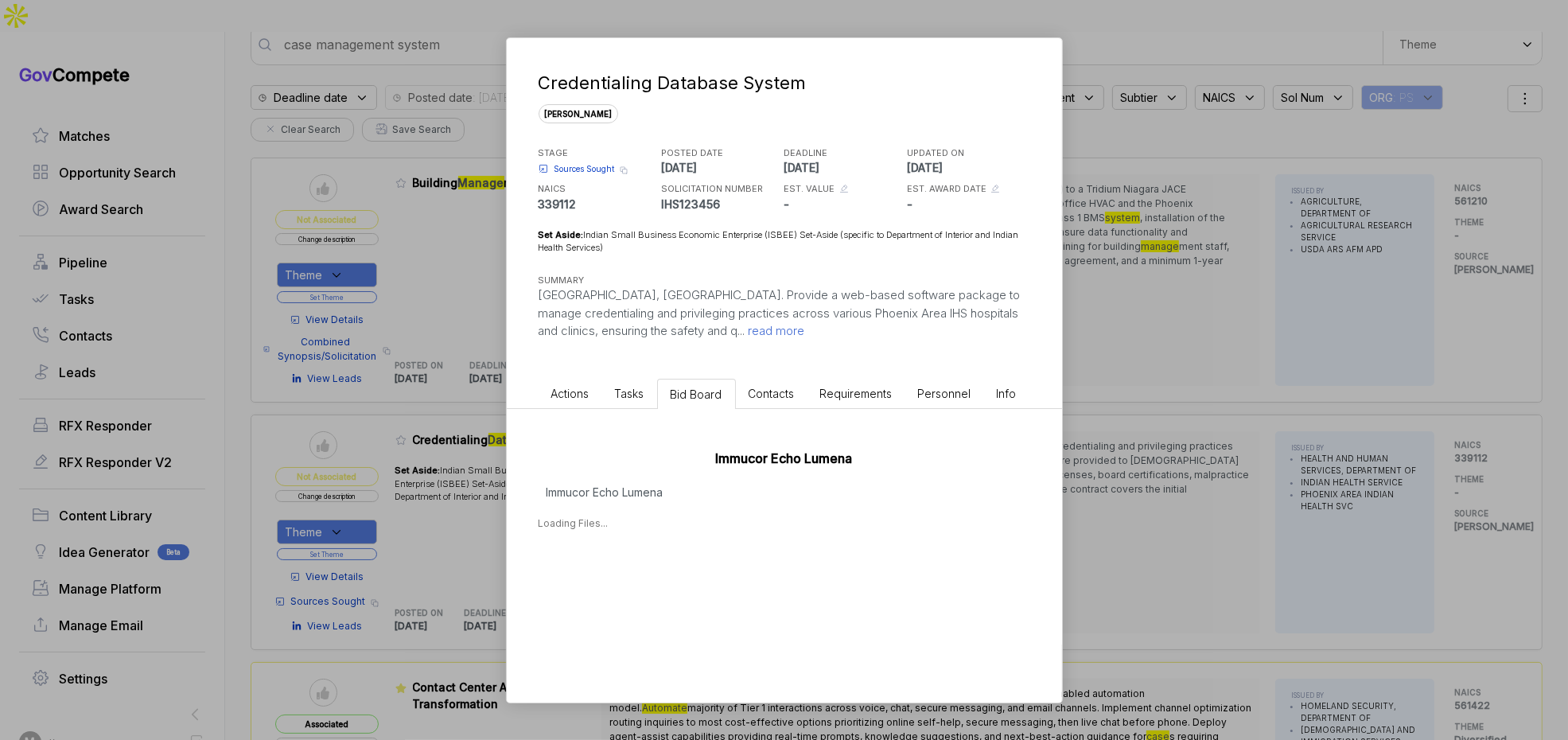
drag, startPoint x: 721, startPoint y: 534, endPoint x: 679, endPoint y: 535, distance: 42.0
click at [720, 534] on div "Immucor Echo Lumena Immucor Echo Lumena Loading Files..." at bounding box center [784, 486] width 556 height 154
click at [1141, 458] on div "Credentialing Database System sam STAGE Sources Sought Copy link POSTED DATE 20…" at bounding box center [784, 370] width 1568 height 740
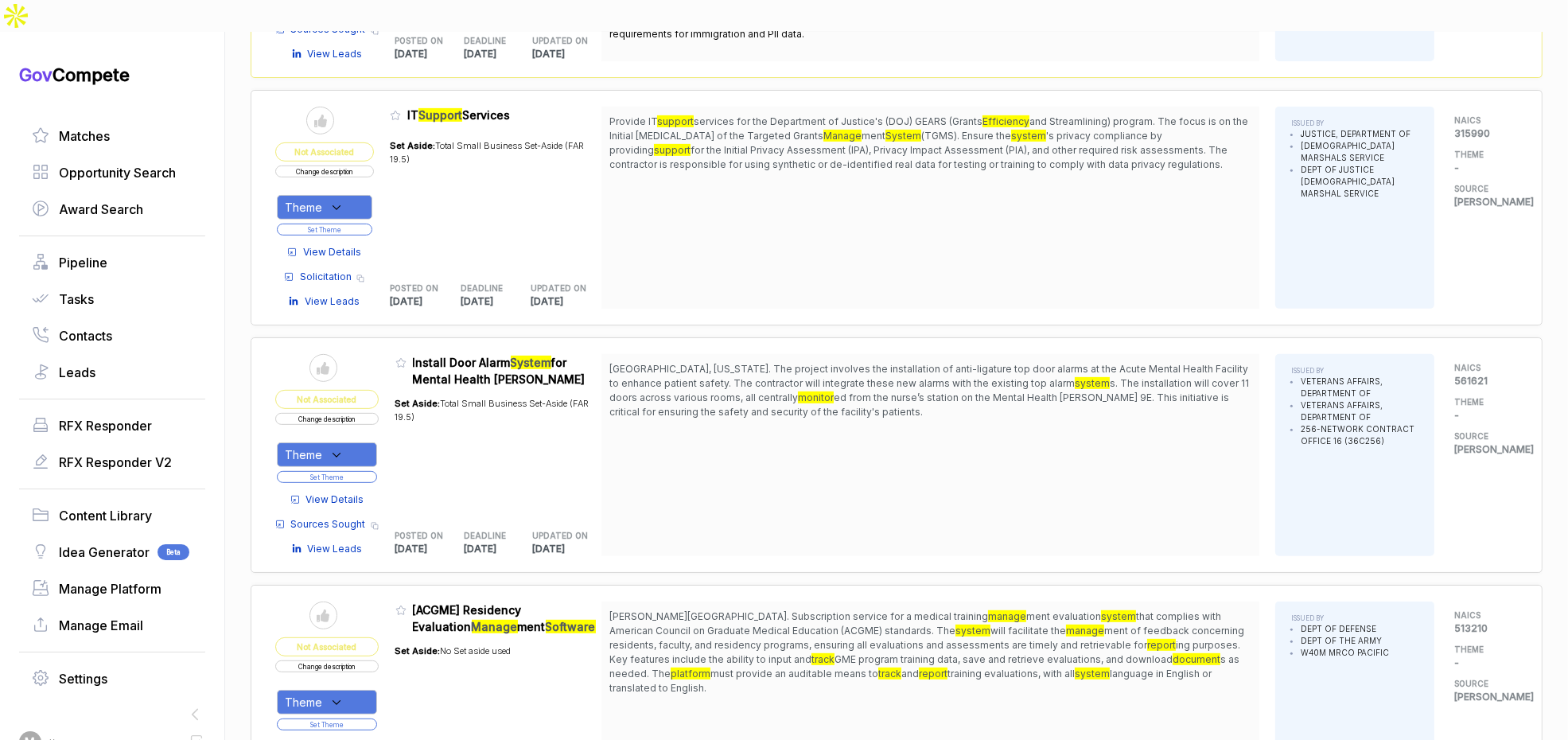
scroll to position [1133, 0]
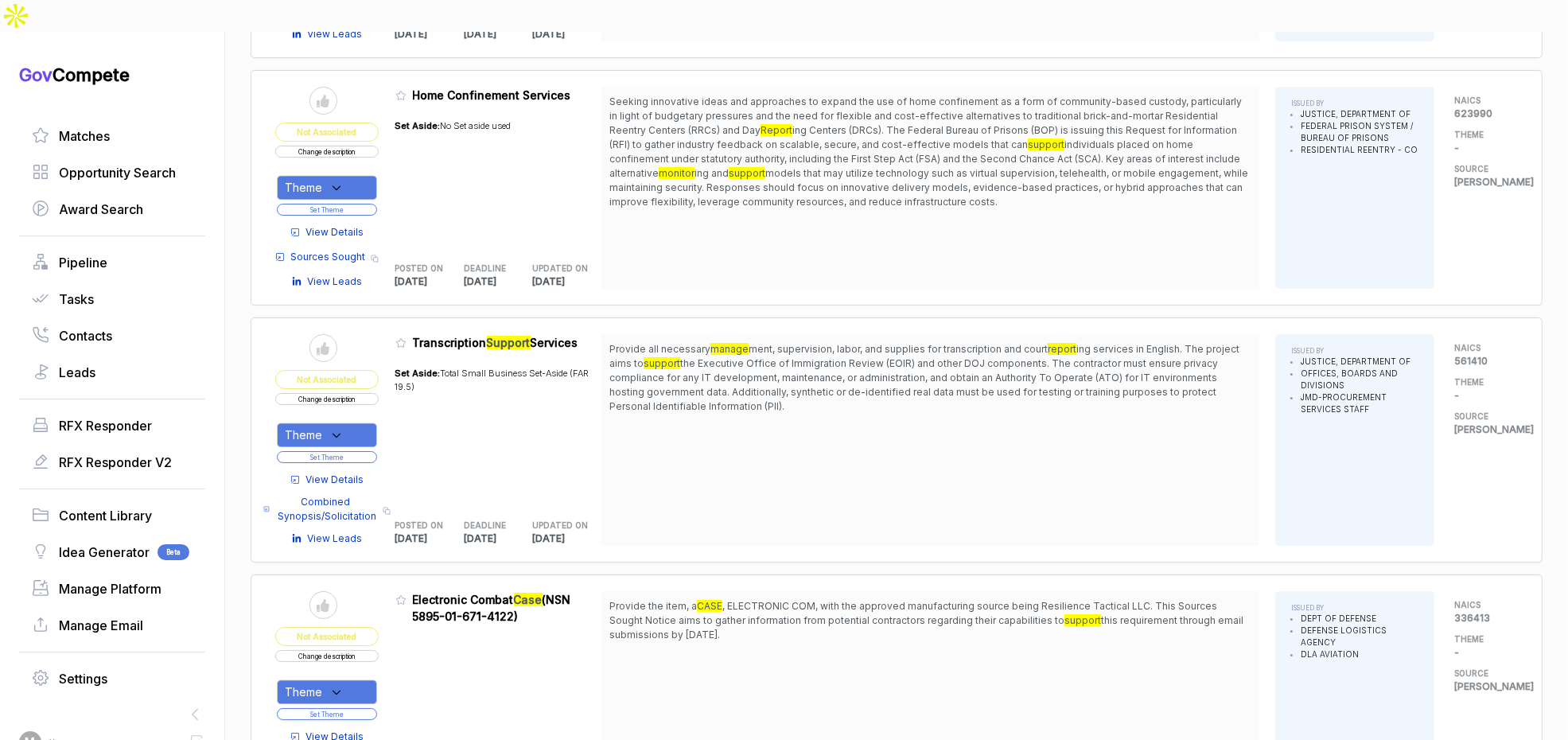
scroll to position [4437, 0]
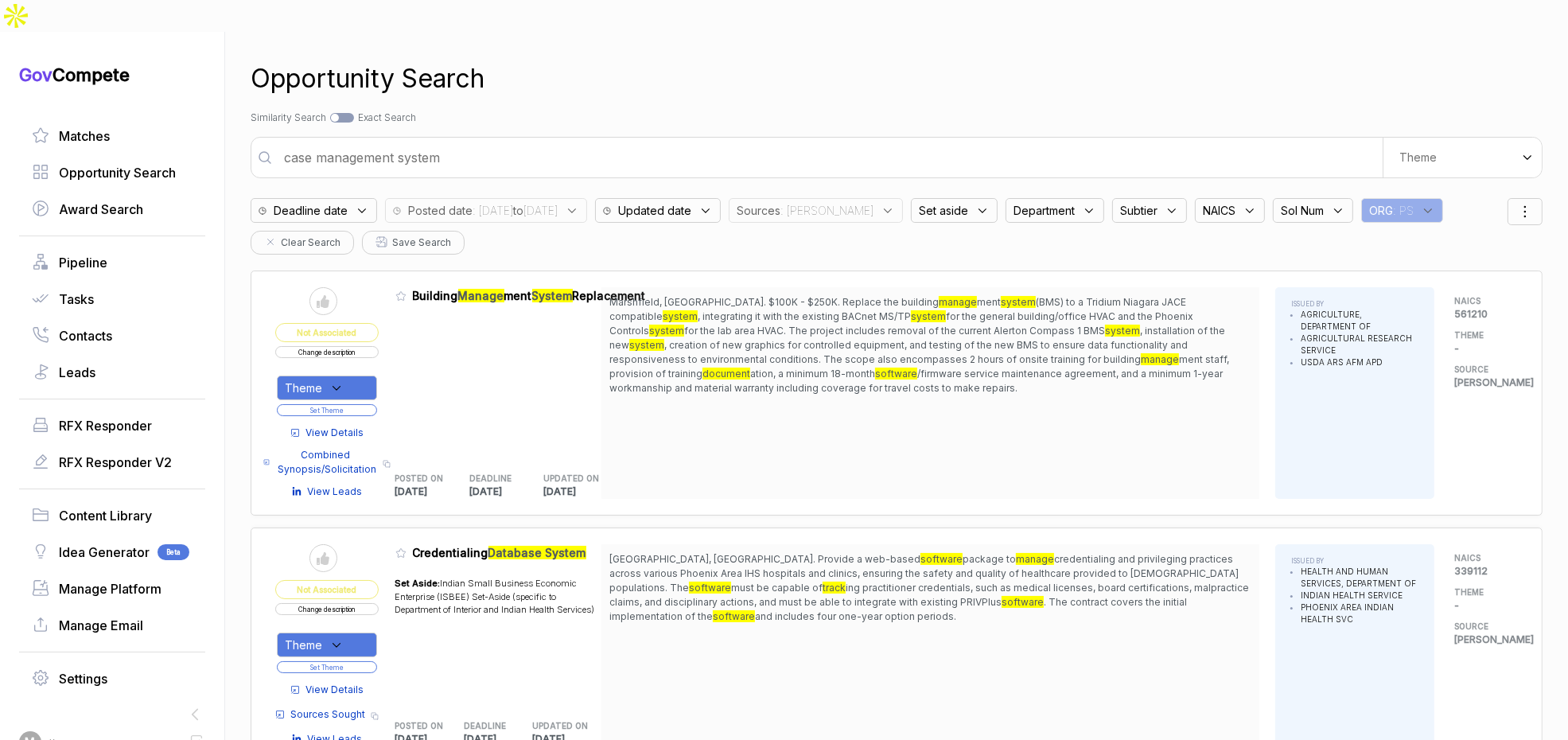
click at [474, 142] on input "case management system" at bounding box center [828, 158] width 1108 height 32
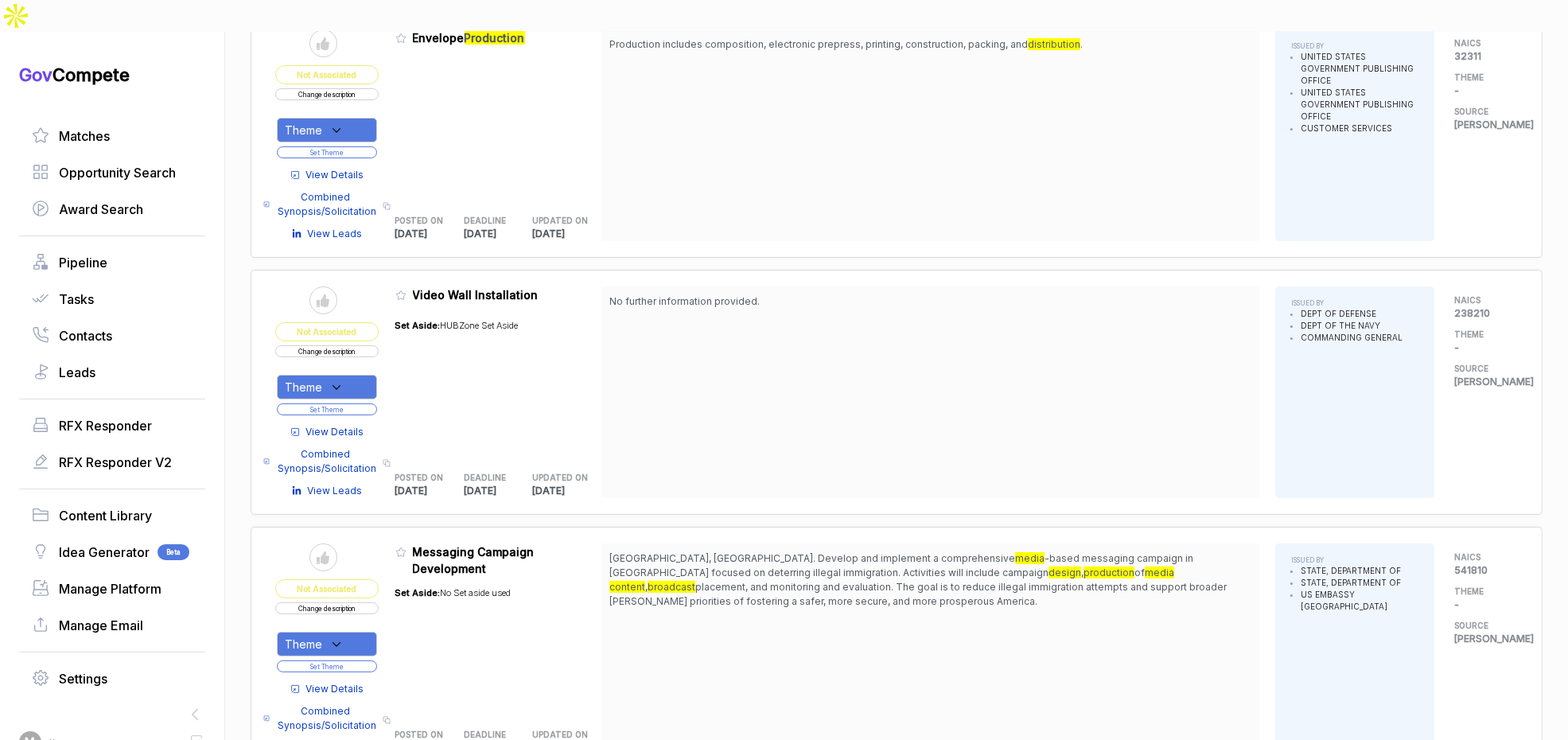
scroll to position [296, 0]
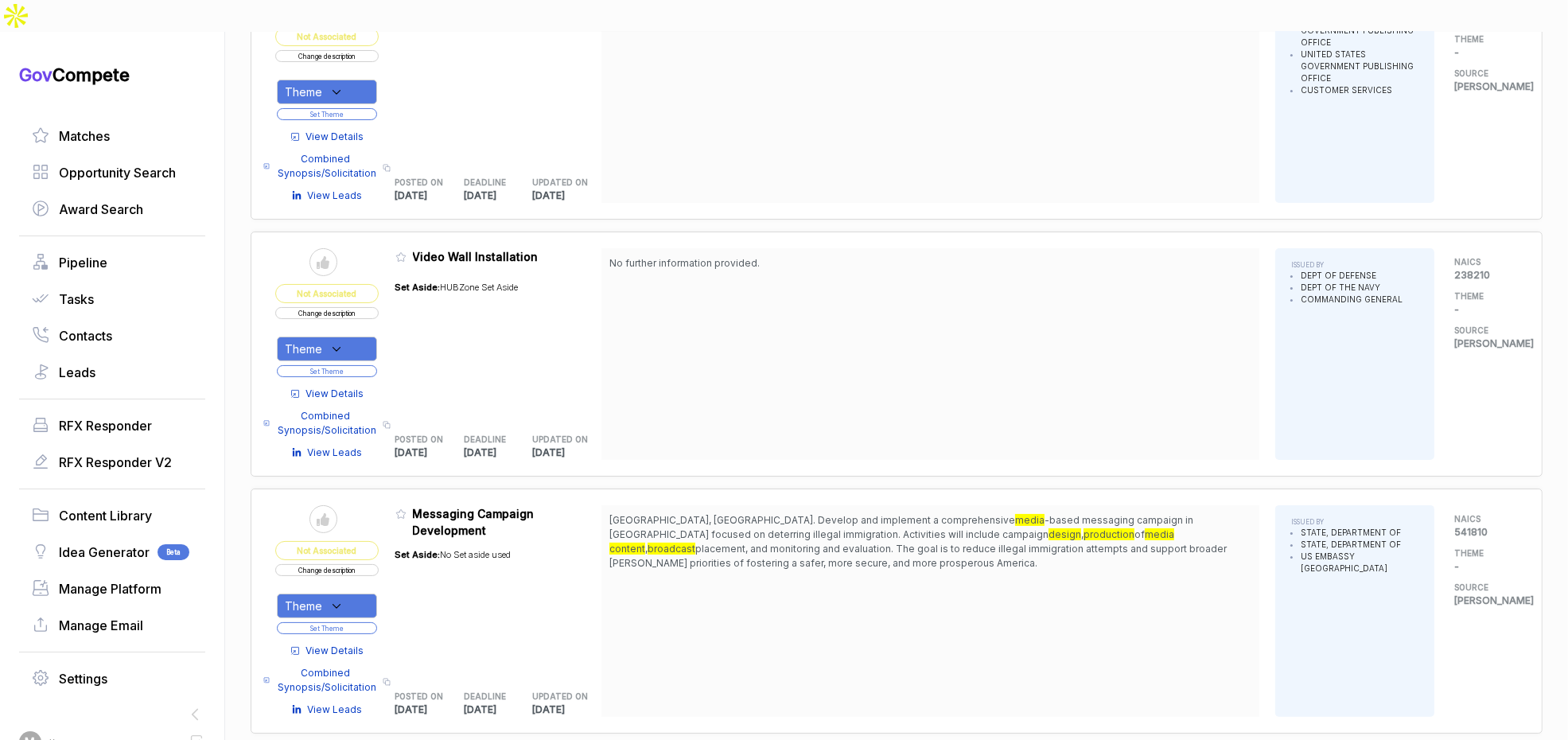
click at [345, 379] on div "View Details Combined Synopsis/Solicitation Copy link View Leads" at bounding box center [327, 419] width 103 height 81
click at [346, 387] on span "View Details" at bounding box center [334, 394] width 58 height 15
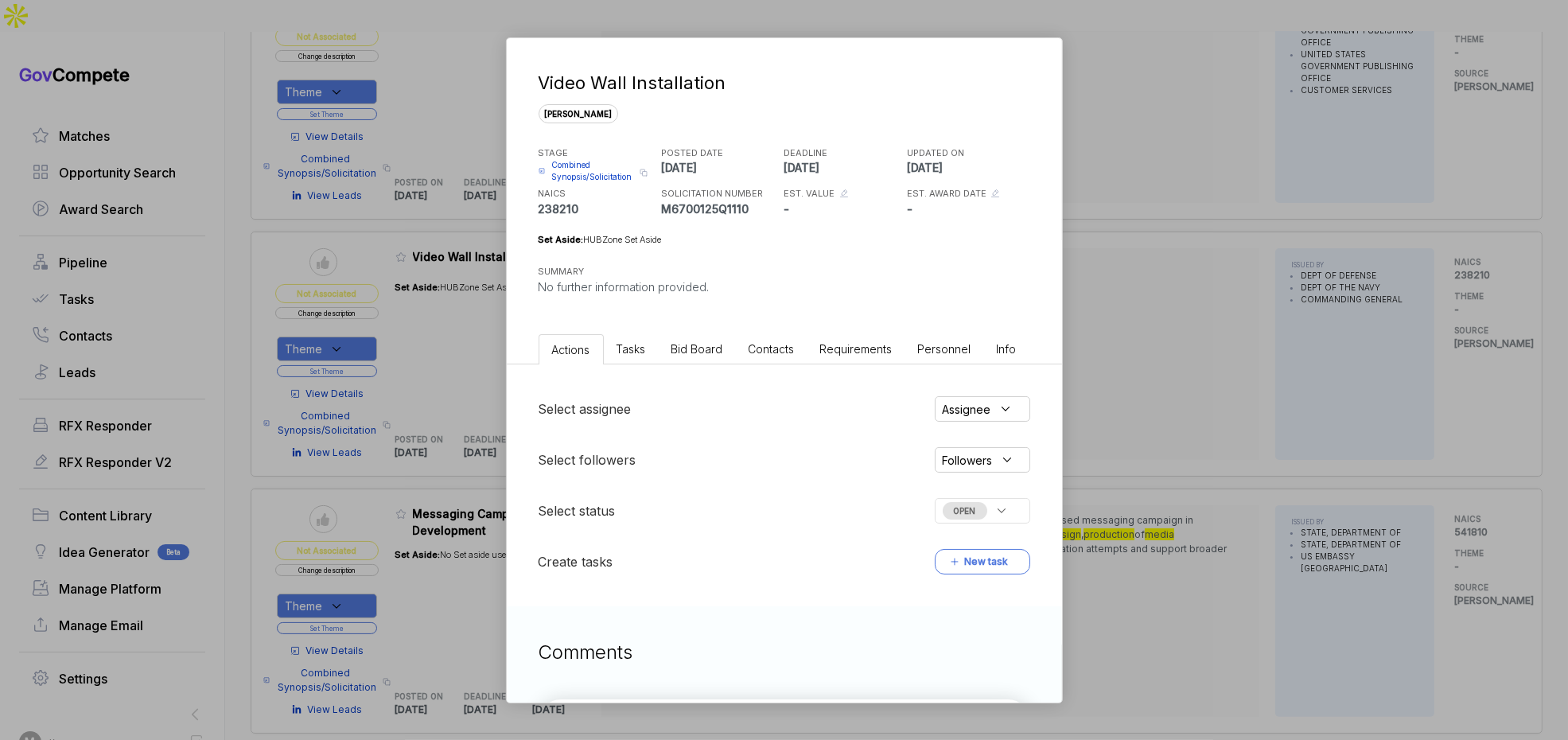
click at [703, 357] on li "Bid Board" at bounding box center [697, 349] width 77 height 29
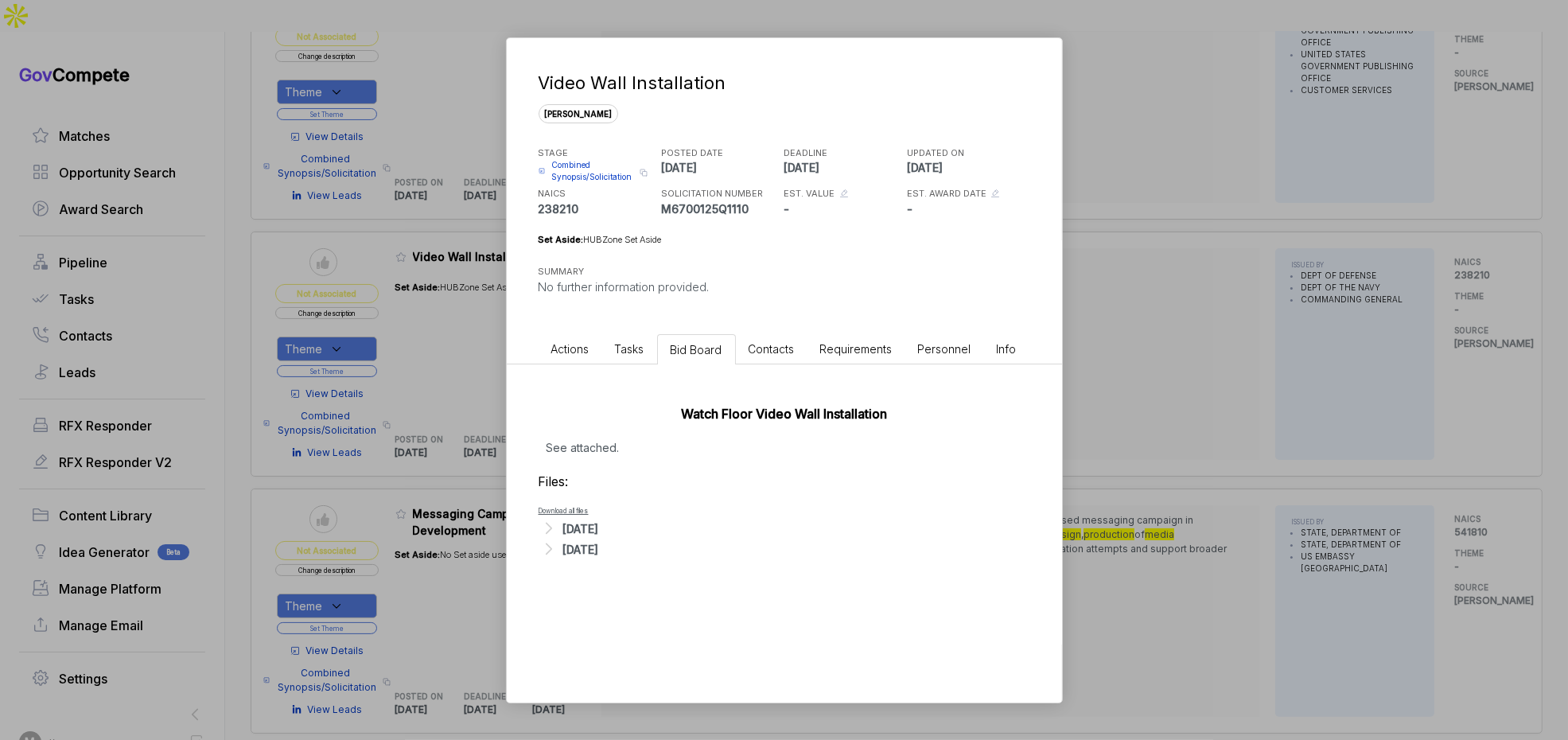
click at [591, 523] on div "Aug 29, 2025" at bounding box center [580, 529] width 36 height 17
click at [638, 550] on span "- A01_PWS__SUP_PRE-SOL_.docx" at bounding box center [635, 553] width 129 height 9
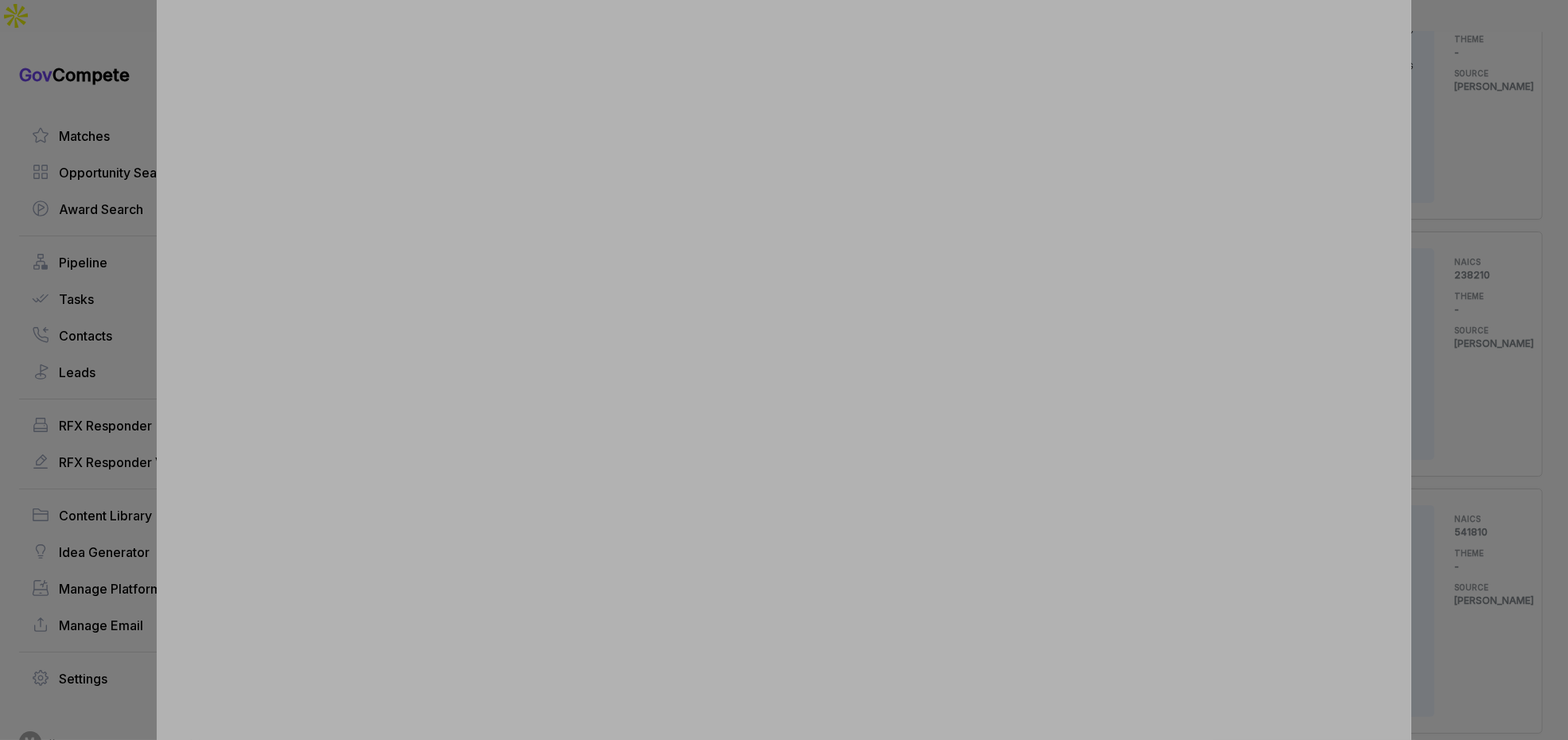
drag, startPoint x: 1457, startPoint y: 308, endPoint x: 1056, endPoint y: 452, distance: 426.1
click at [1457, 308] on div at bounding box center [784, 370] width 1568 height 740
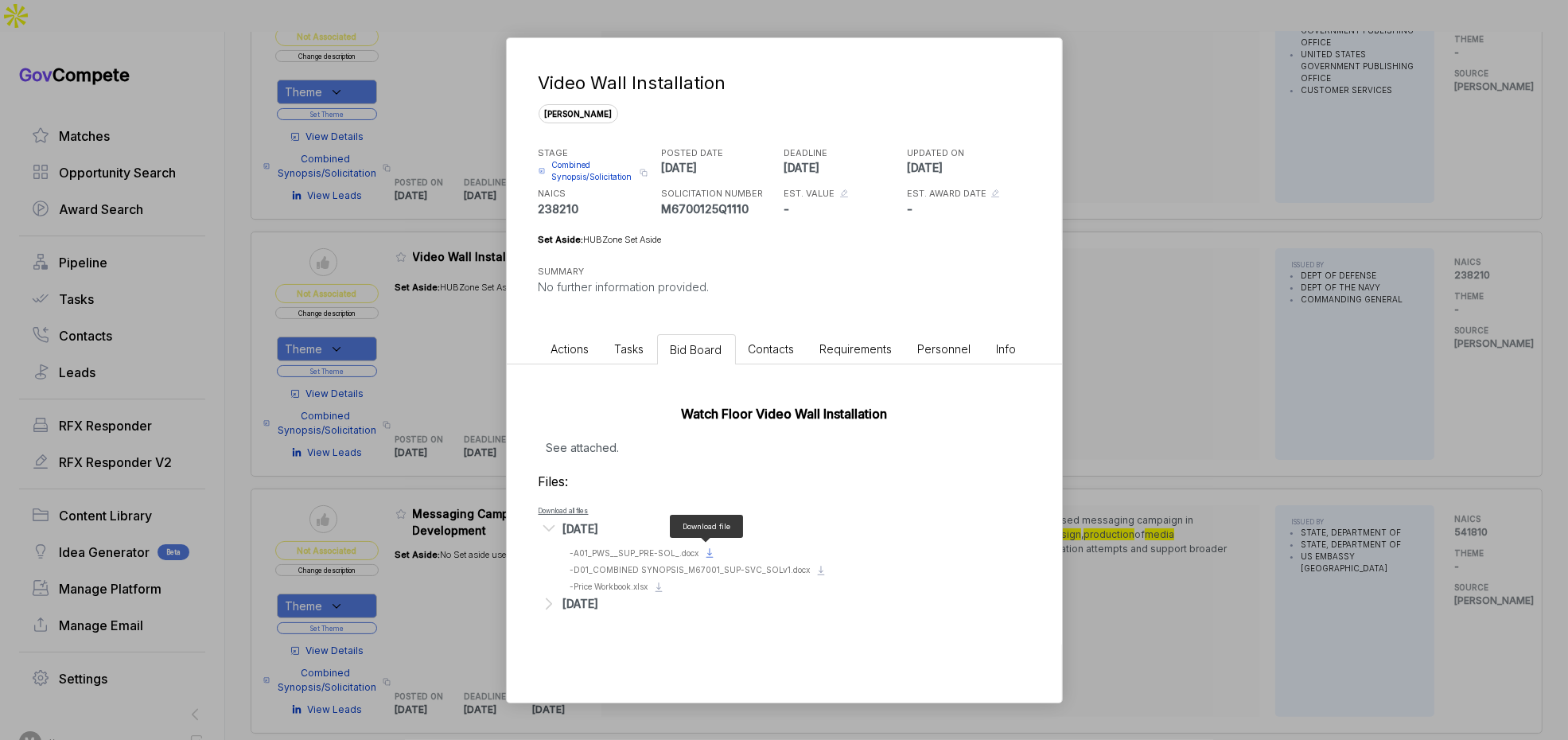
click at [707, 551] on icon at bounding box center [709, 553] width 13 height 13
click at [1376, 288] on div "Video Wall Installation sam STAGE Combined Synopsis/Solicitation Copy link POST…" at bounding box center [784, 370] width 1568 height 740
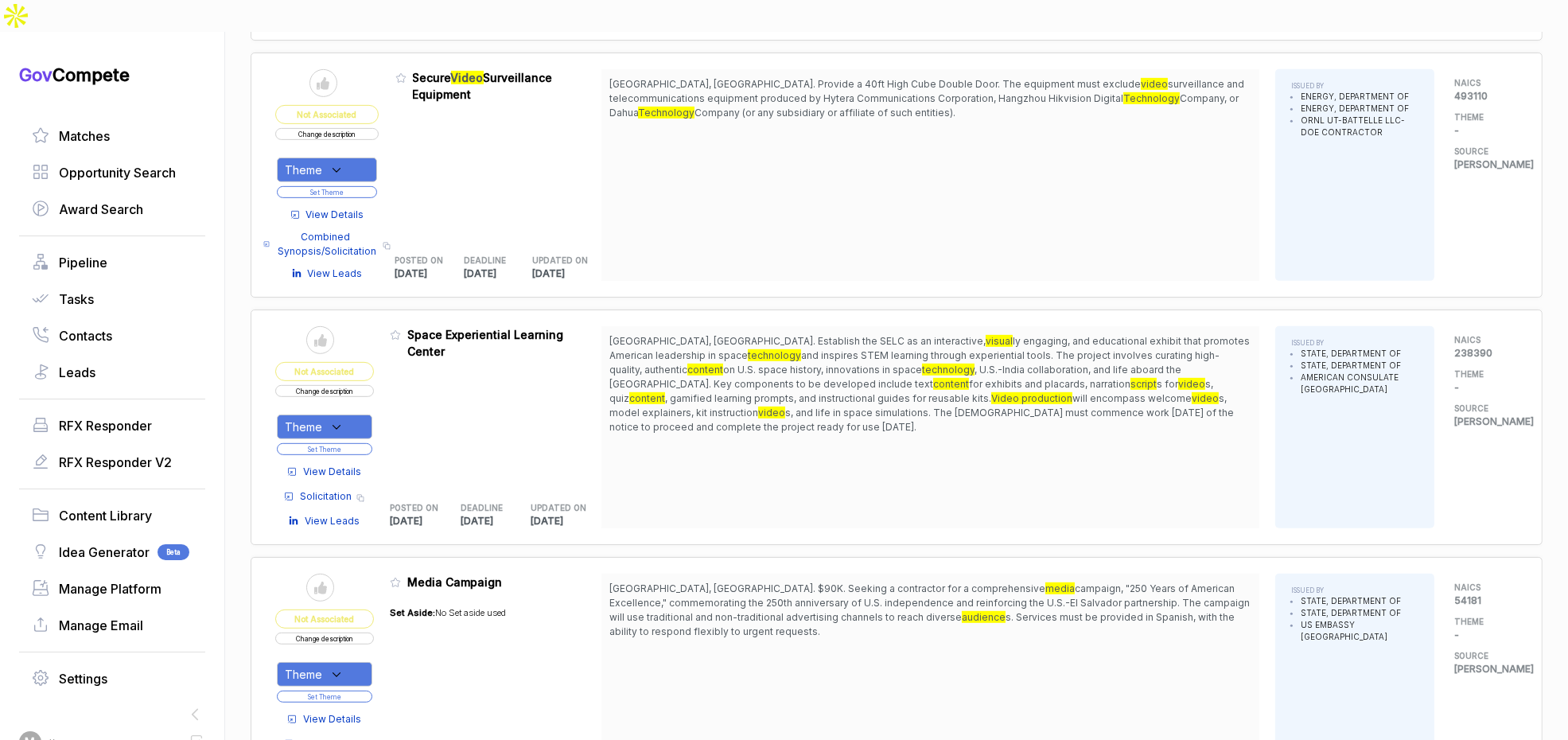
scroll to position [990, 0]
drag, startPoint x: 923, startPoint y: 325, endPoint x: 933, endPoint y: 388, distance: 63.8
click at [933, 388] on span "Kolkata, India. Establish the SELC as an interactive, visual ly engaging, and e…" at bounding box center [930, 383] width 642 height 100
drag, startPoint x: 933, startPoint y: 388, endPoint x: 919, endPoint y: 389, distance: 14.0
click at [933, 388] on span "Kolkata, India. Establish the SELC as an interactive, visual ly engaging, and e…" at bounding box center [930, 383] width 642 height 100
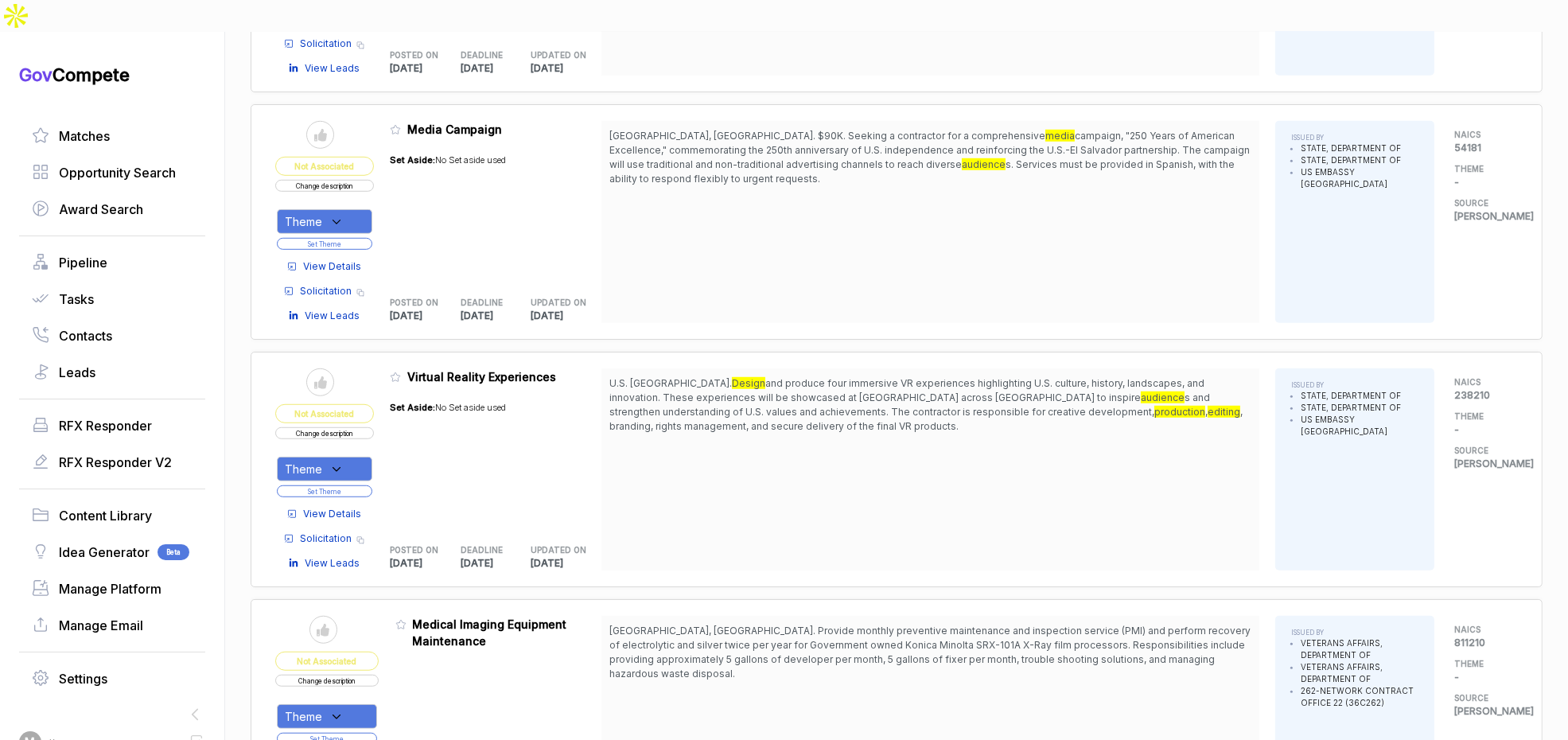
scroll to position [1521, 0]
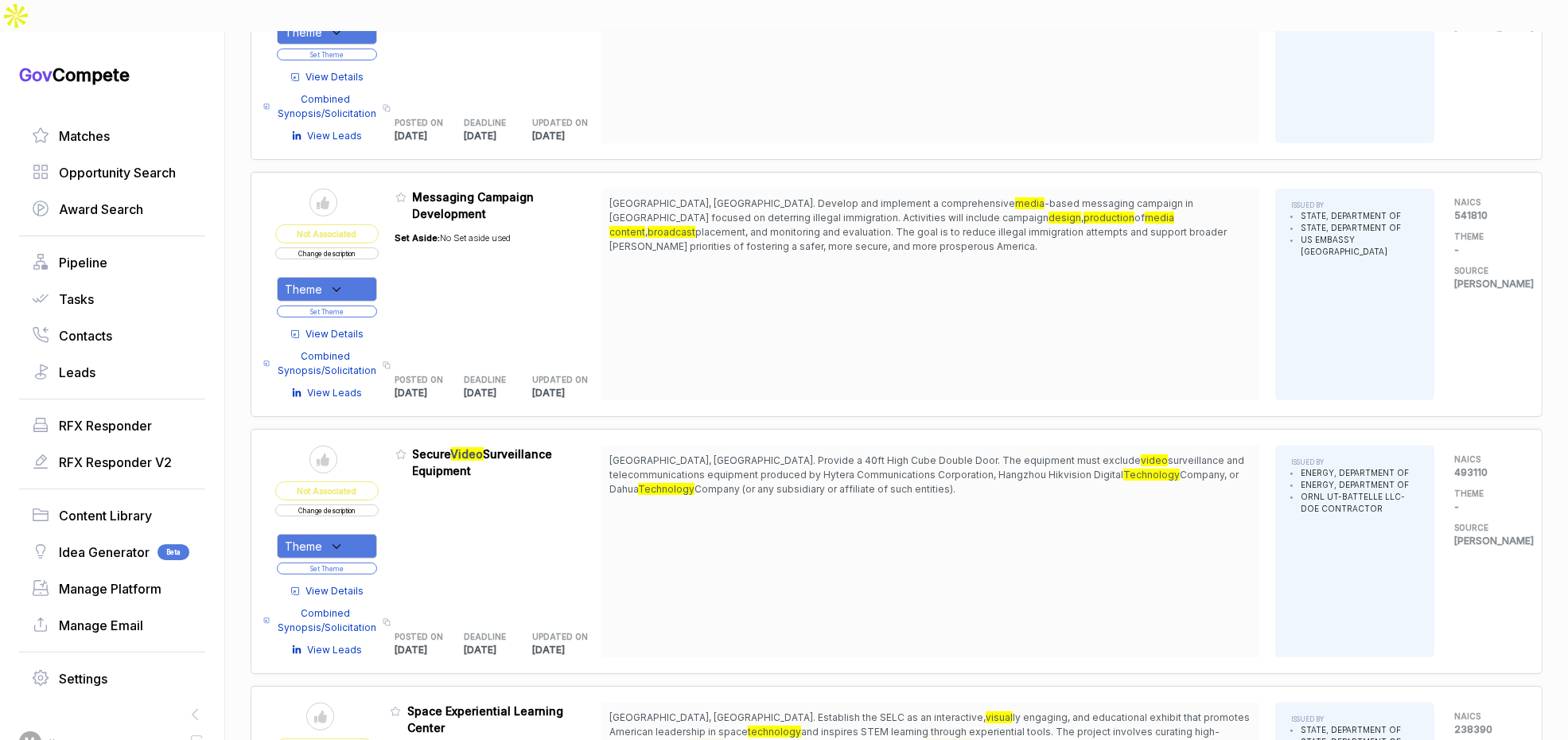
scroll to position [493, 0]
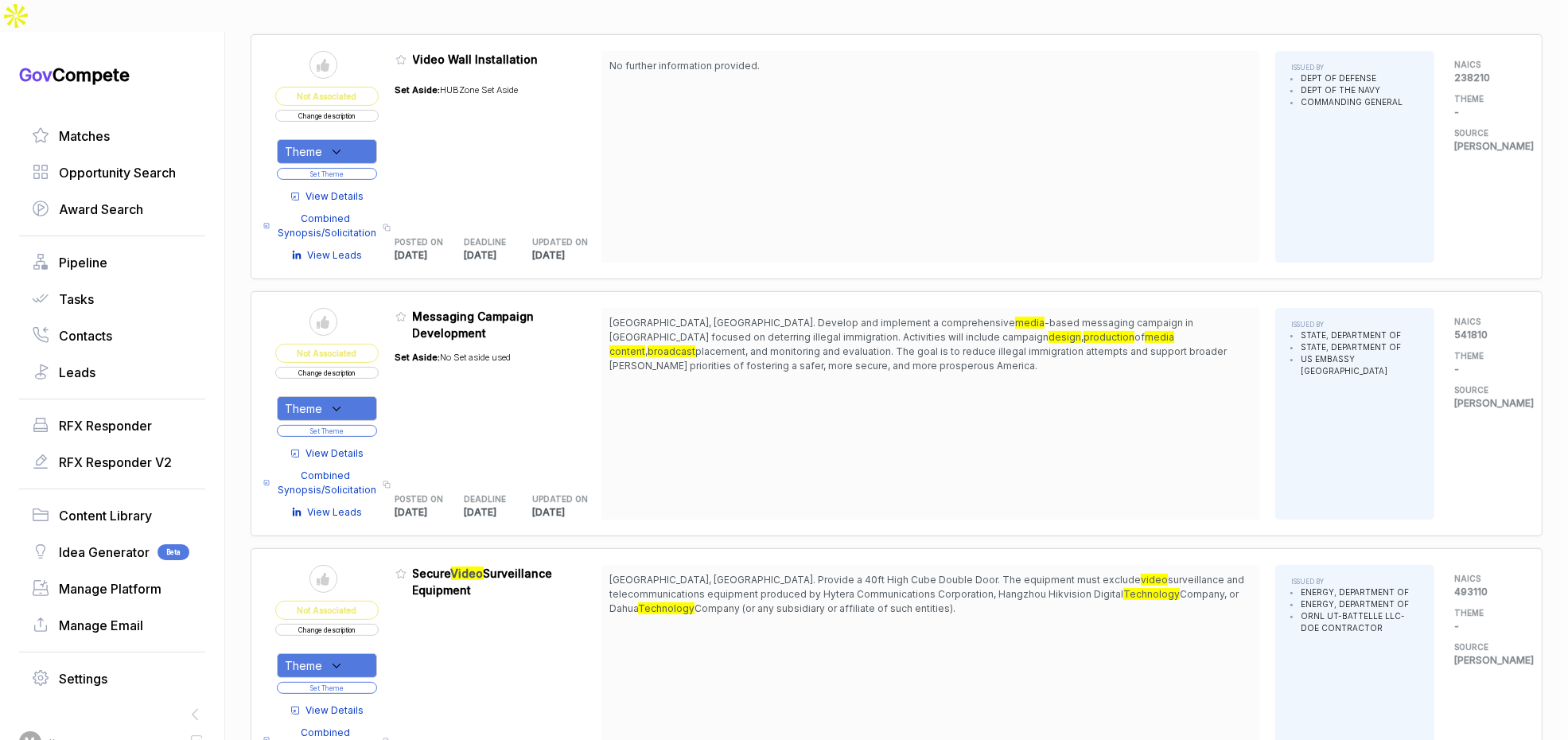
click at [1083, 331] on mark "production" at bounding box center [1108, 336] width 51 height 12
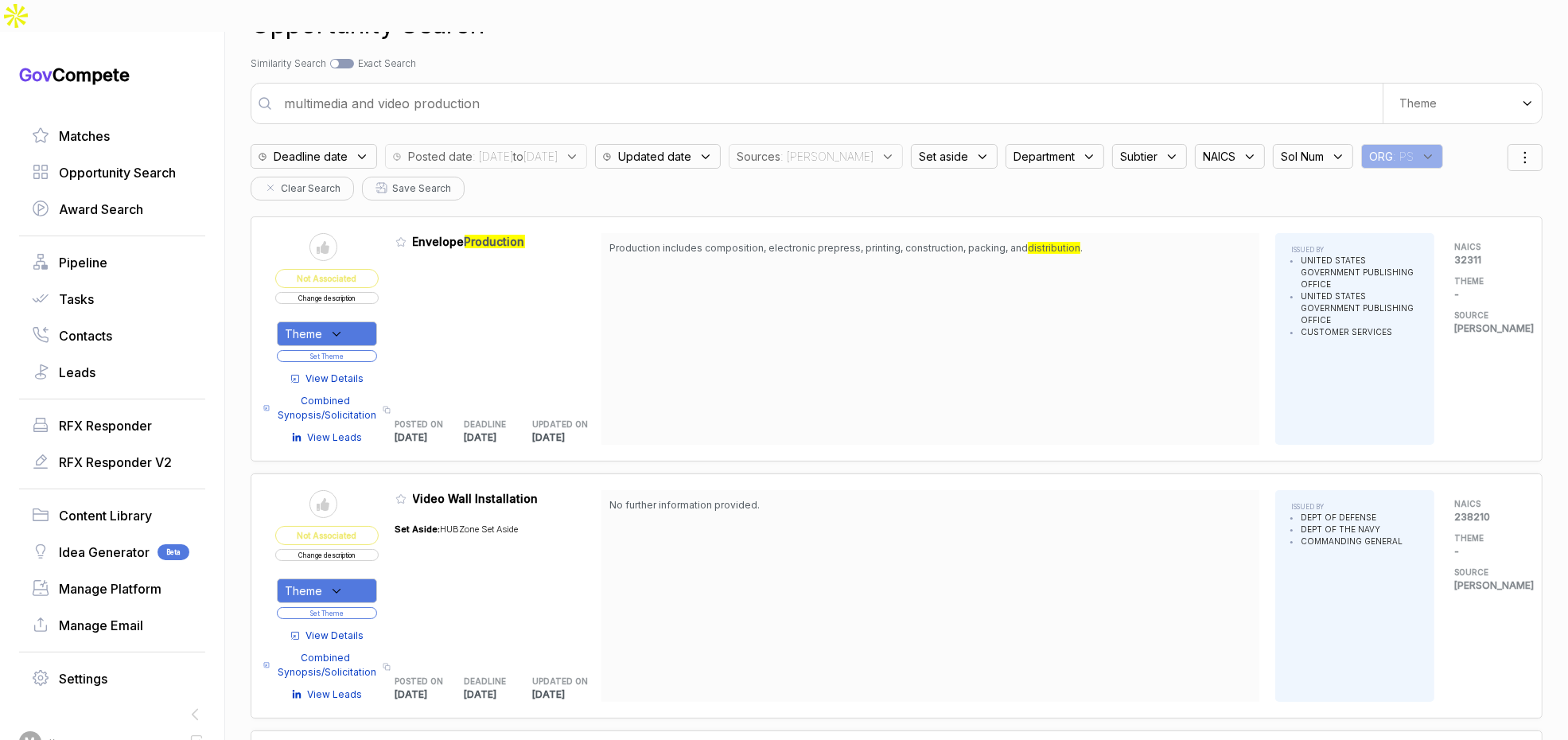
scroll to position [0, 0]
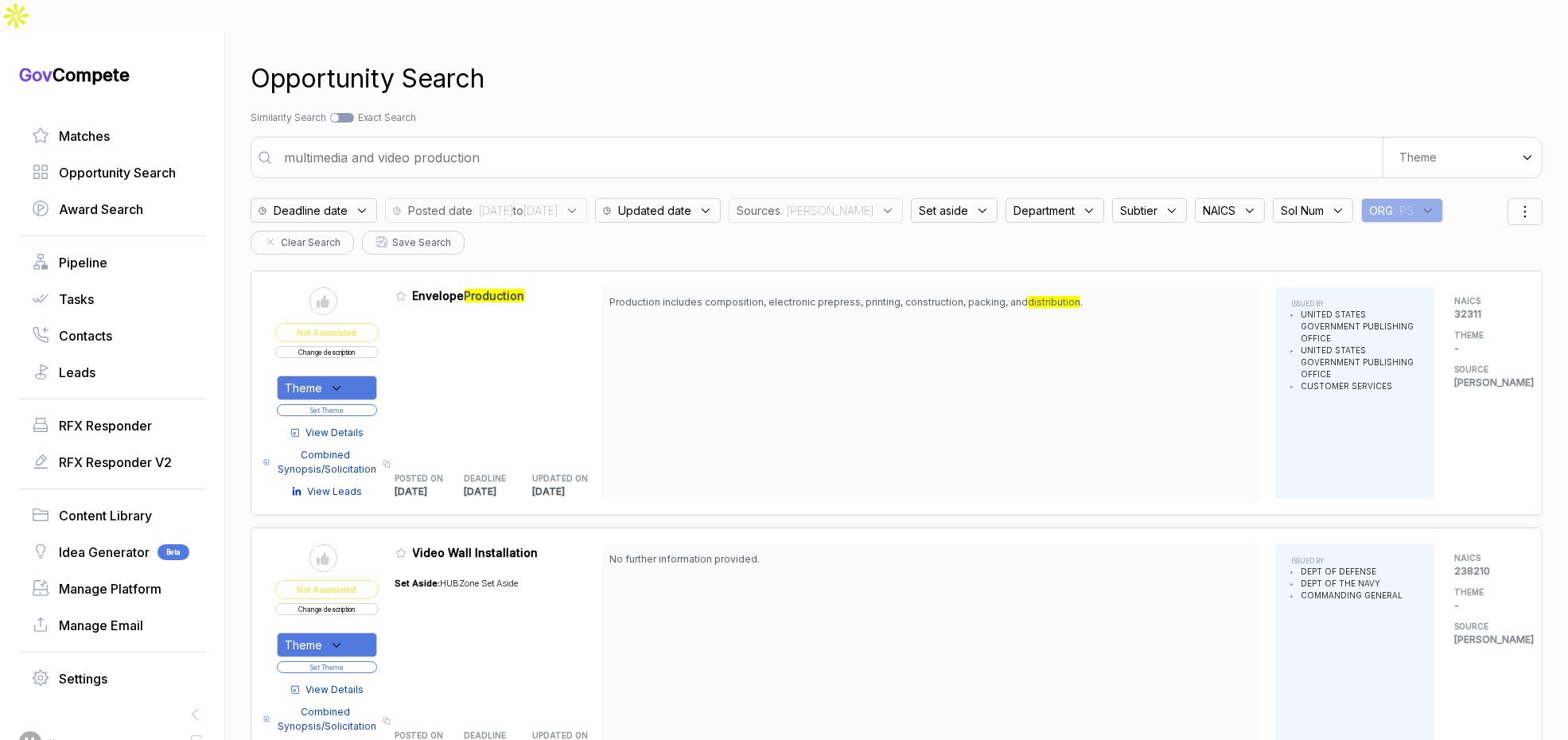
click at [721, 142] on input "multimedia and video production" at bounding box center [828, 158] width 1108 height 32
click at [720, 142] on input "multimedia and video production" at bounding box center [828, 158] width 1108 height 32
type input "software development"
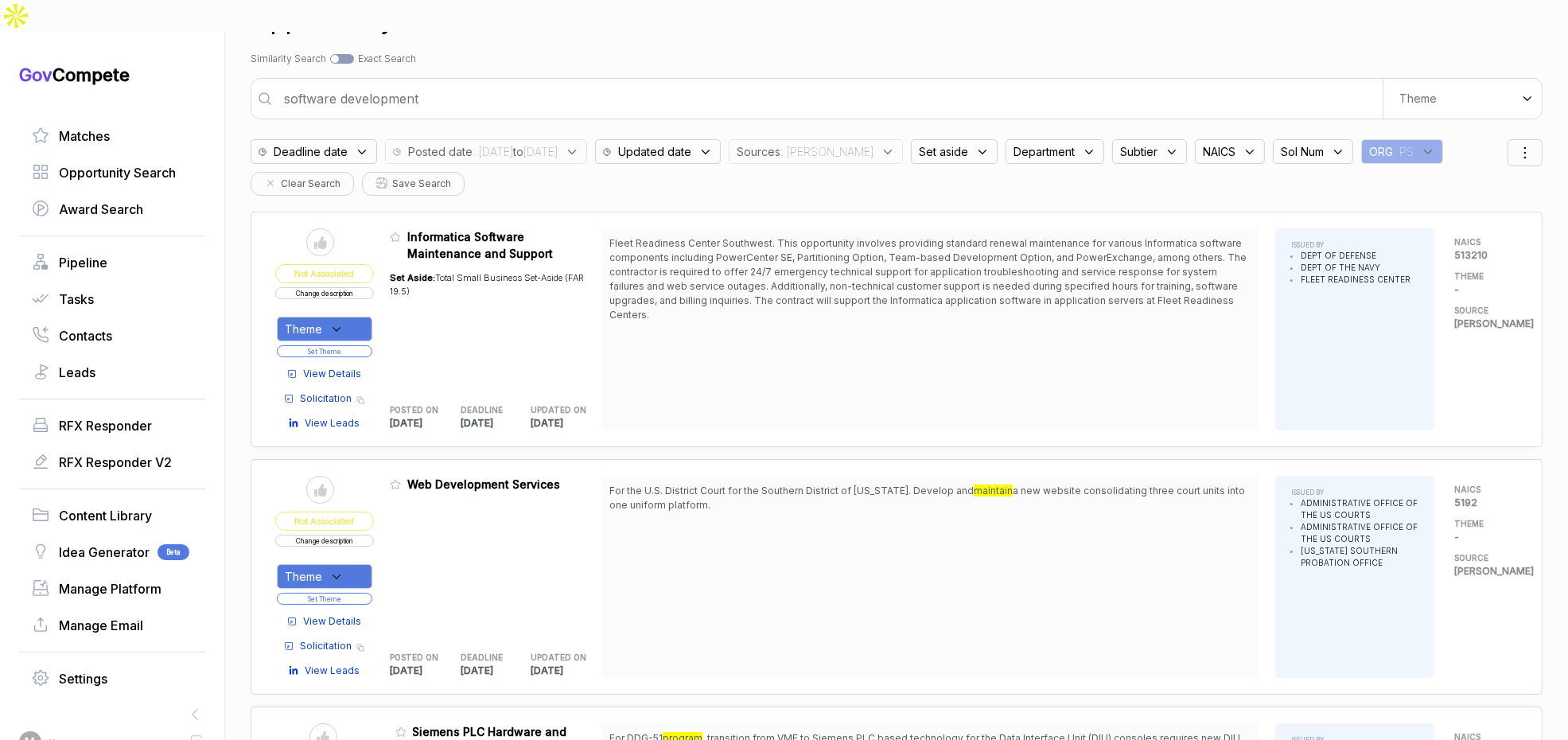
scroll to position [81, 0]
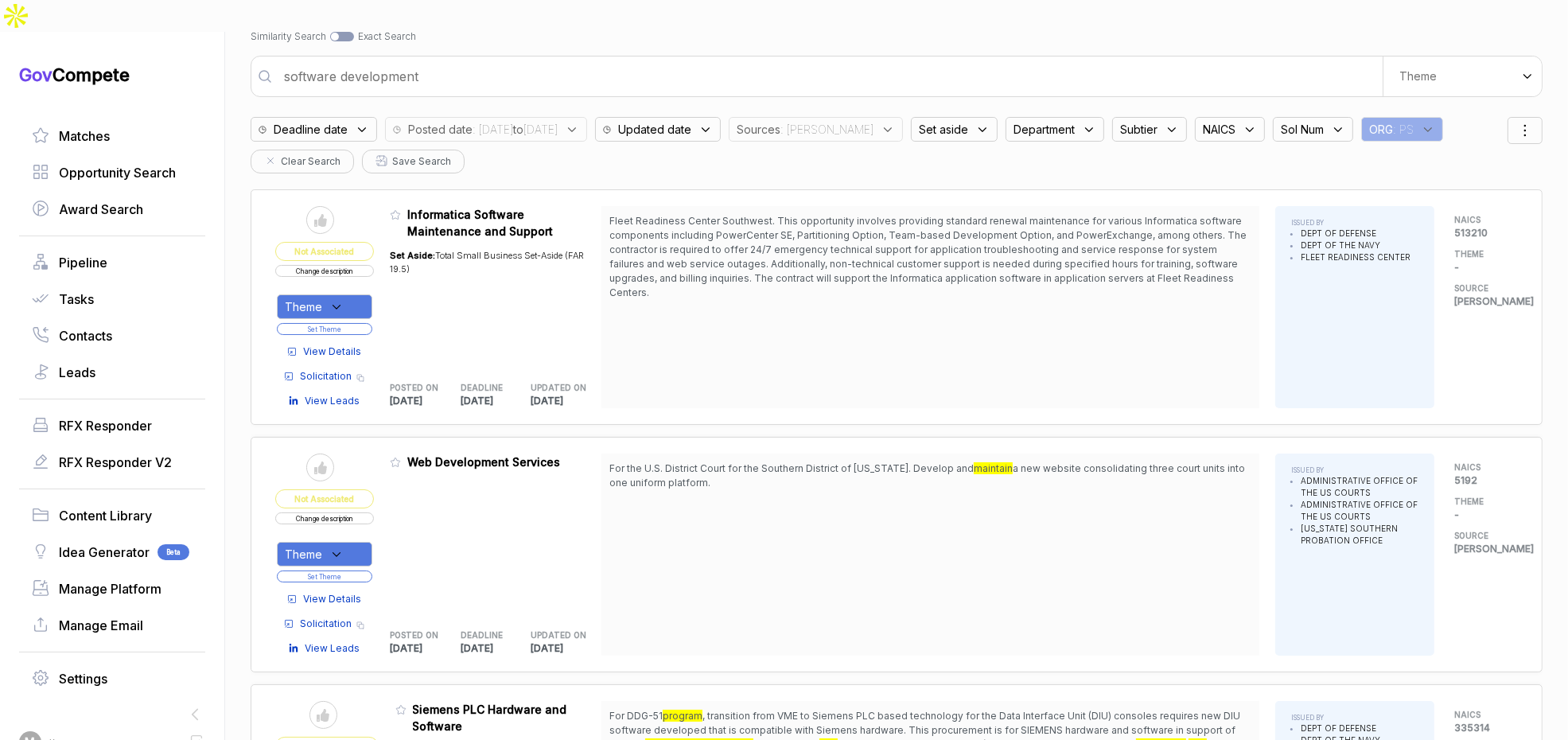
click at [354, 593] on span "View Details" at bounding box center [332, 600] width 58 height 15
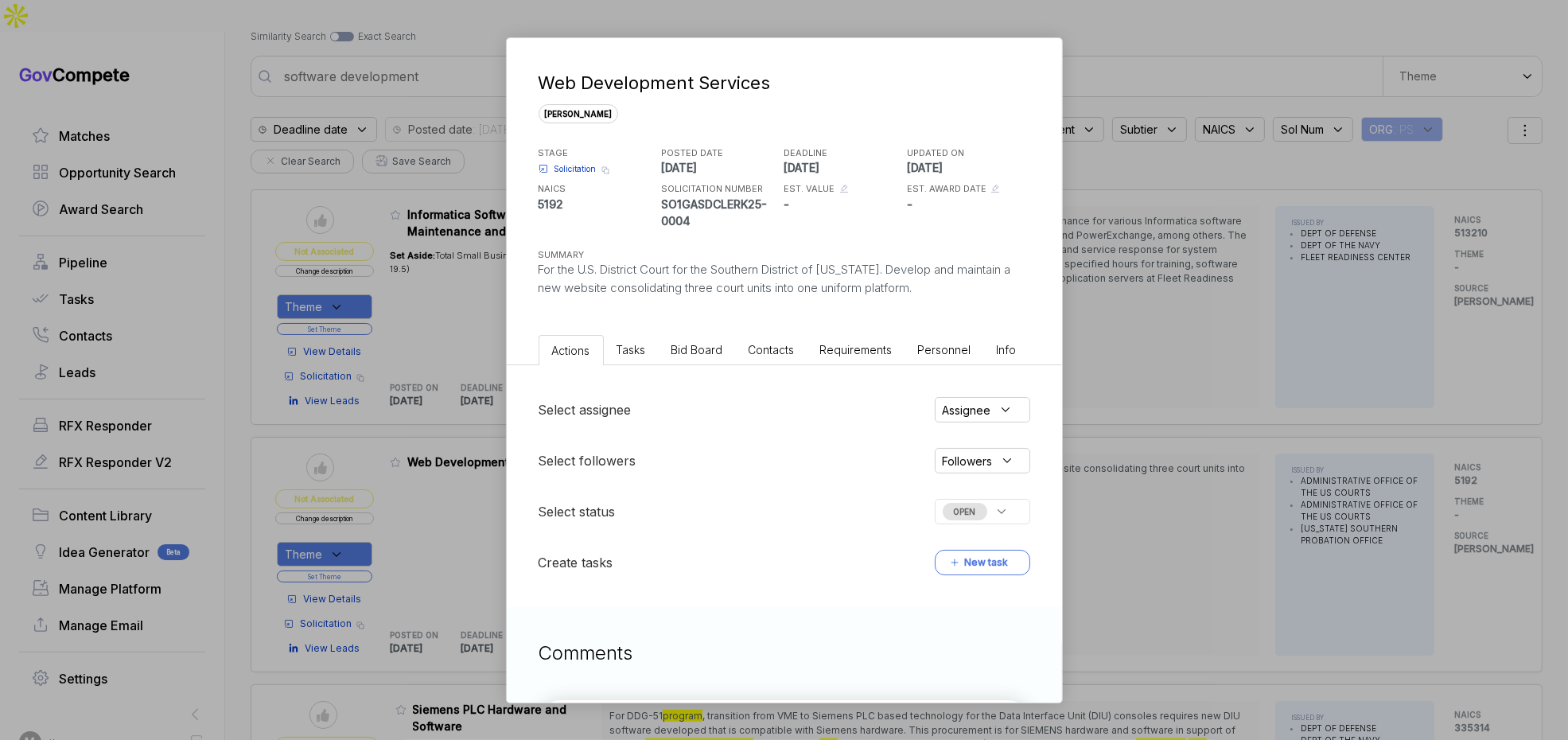
click at [699, 347] on span "Bid Board" at bounding box center [697, 349] width 52 height 14
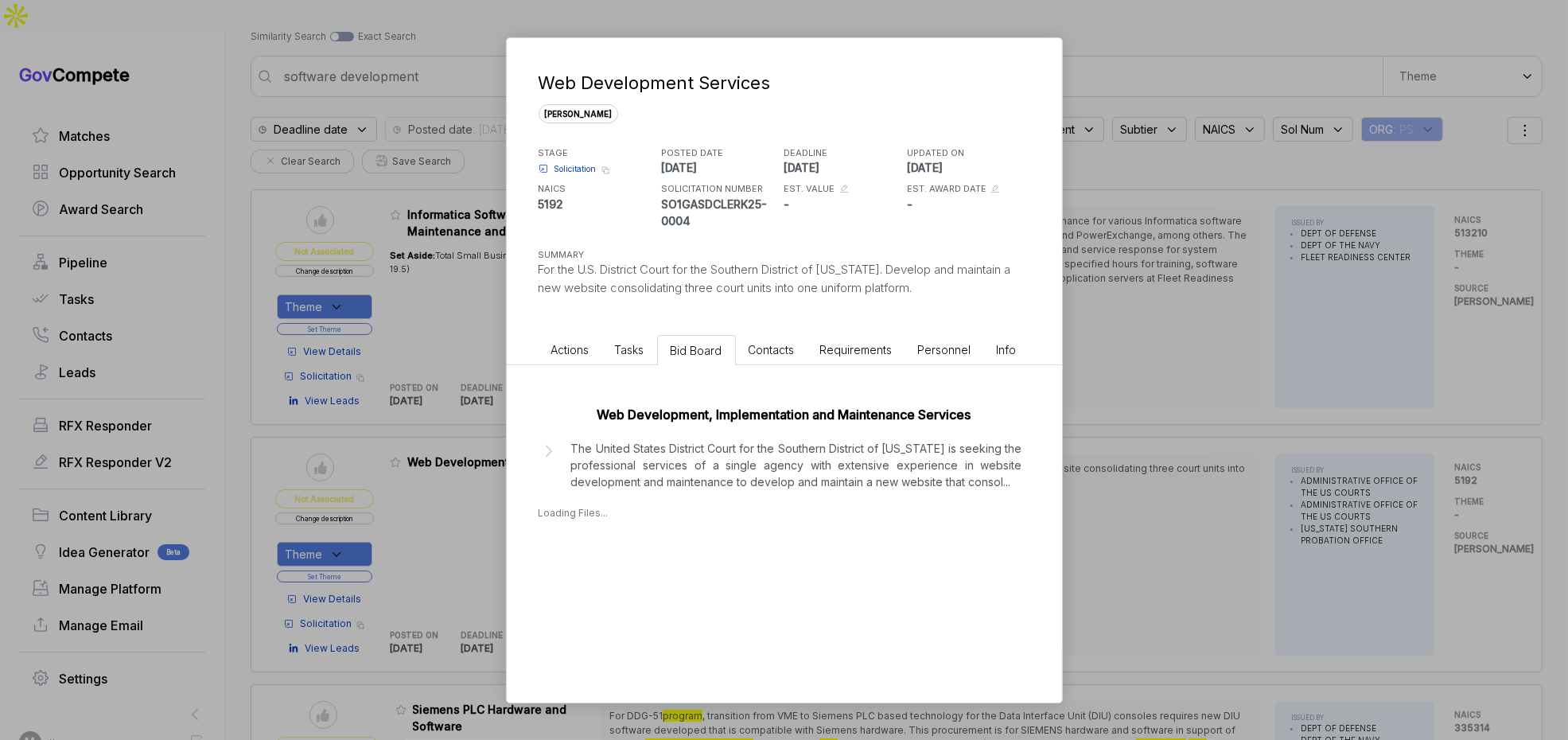
click at [673, 442] on p "The United States District Court for the Southern District of Georgia is seekin…" at bounding box center [797, 465] width 451 height 50
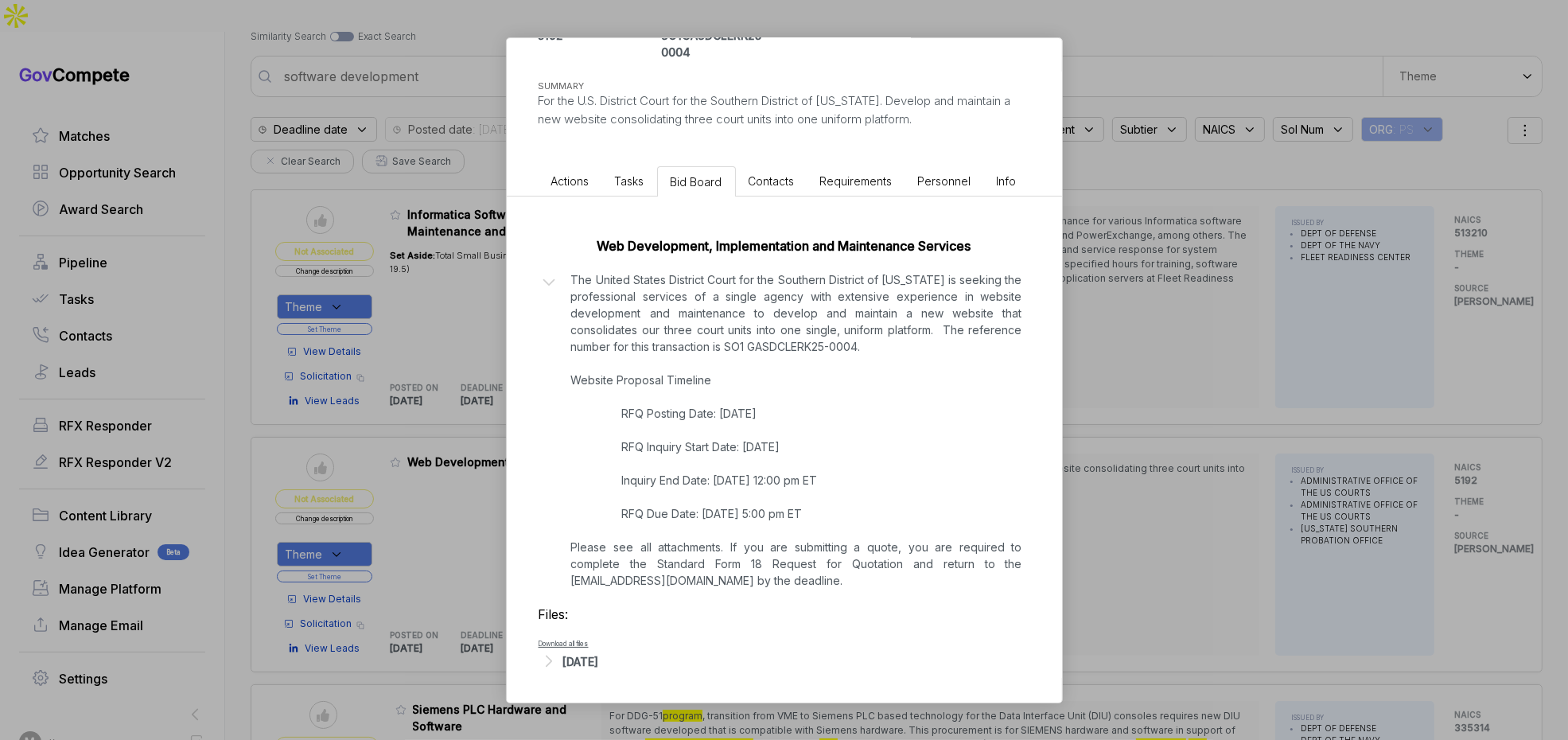
scroll to position [169, 0]
click at [599, 659] on div "Sep 2, 2025" at bounding box center [580, 662] width 36 height 17
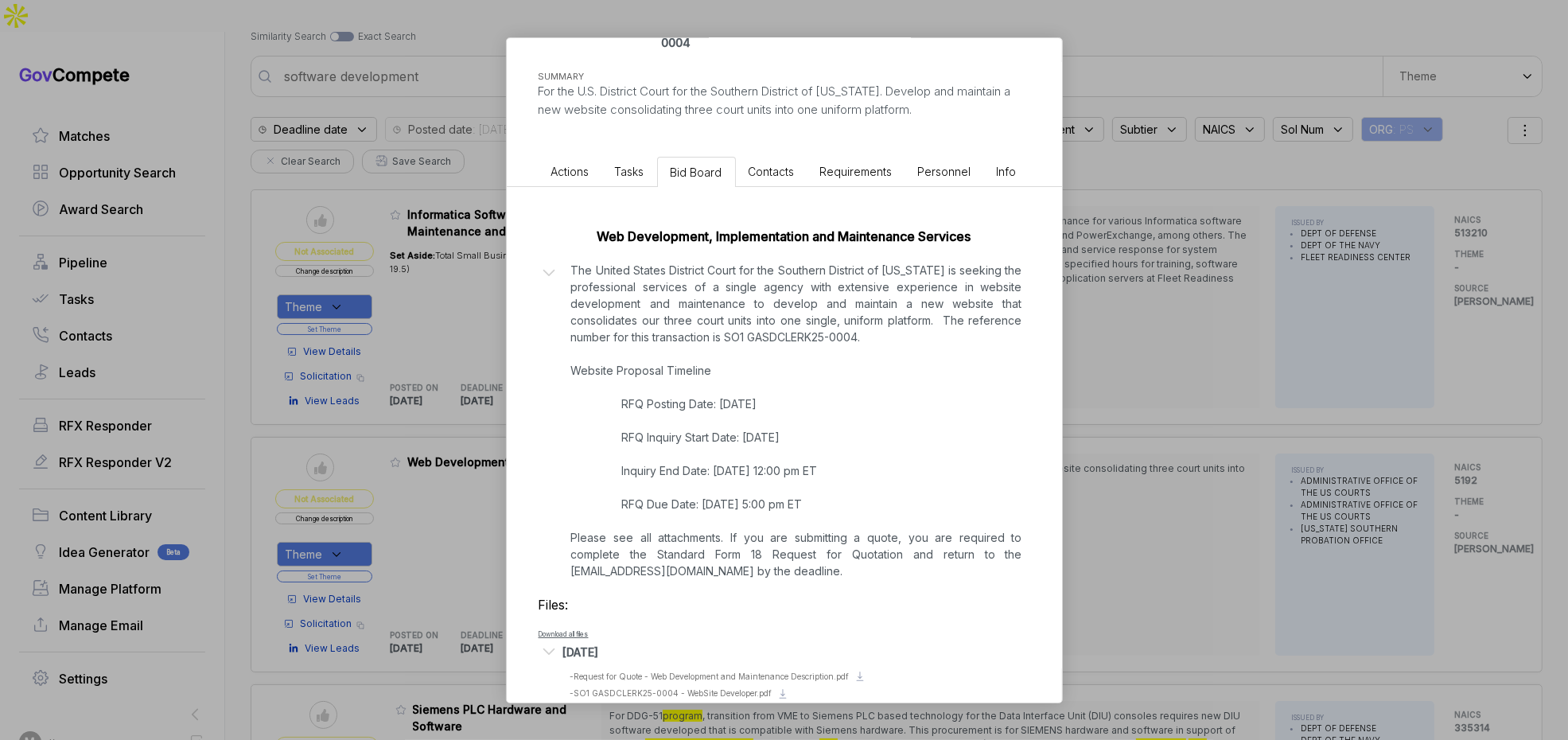
scroll to position [188, 0]
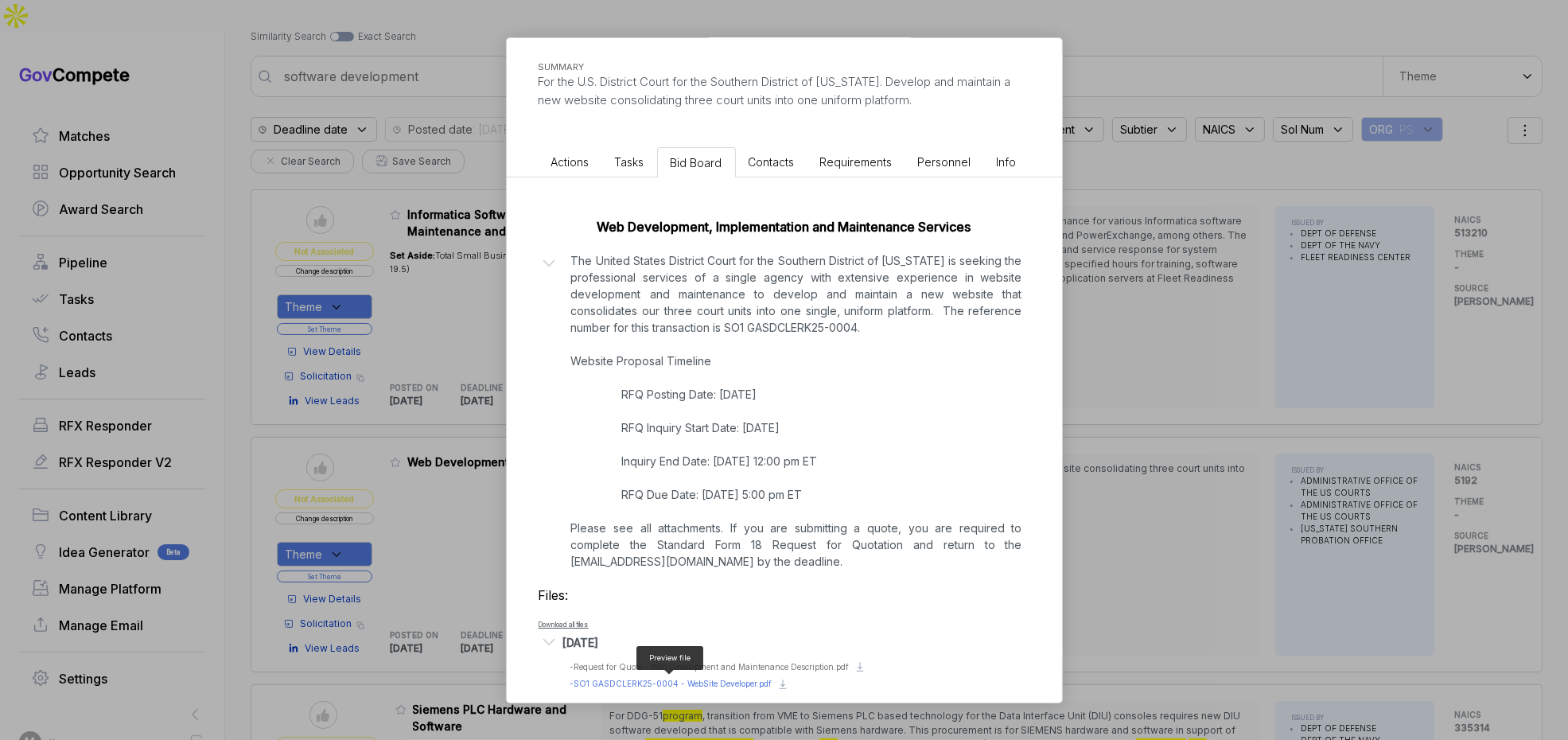
click at [717, 679] on span "- SO1 GASDCLERK25-0004 - WebSite Developer.pdf" at bounding box center [671, 684] width 202 height 9
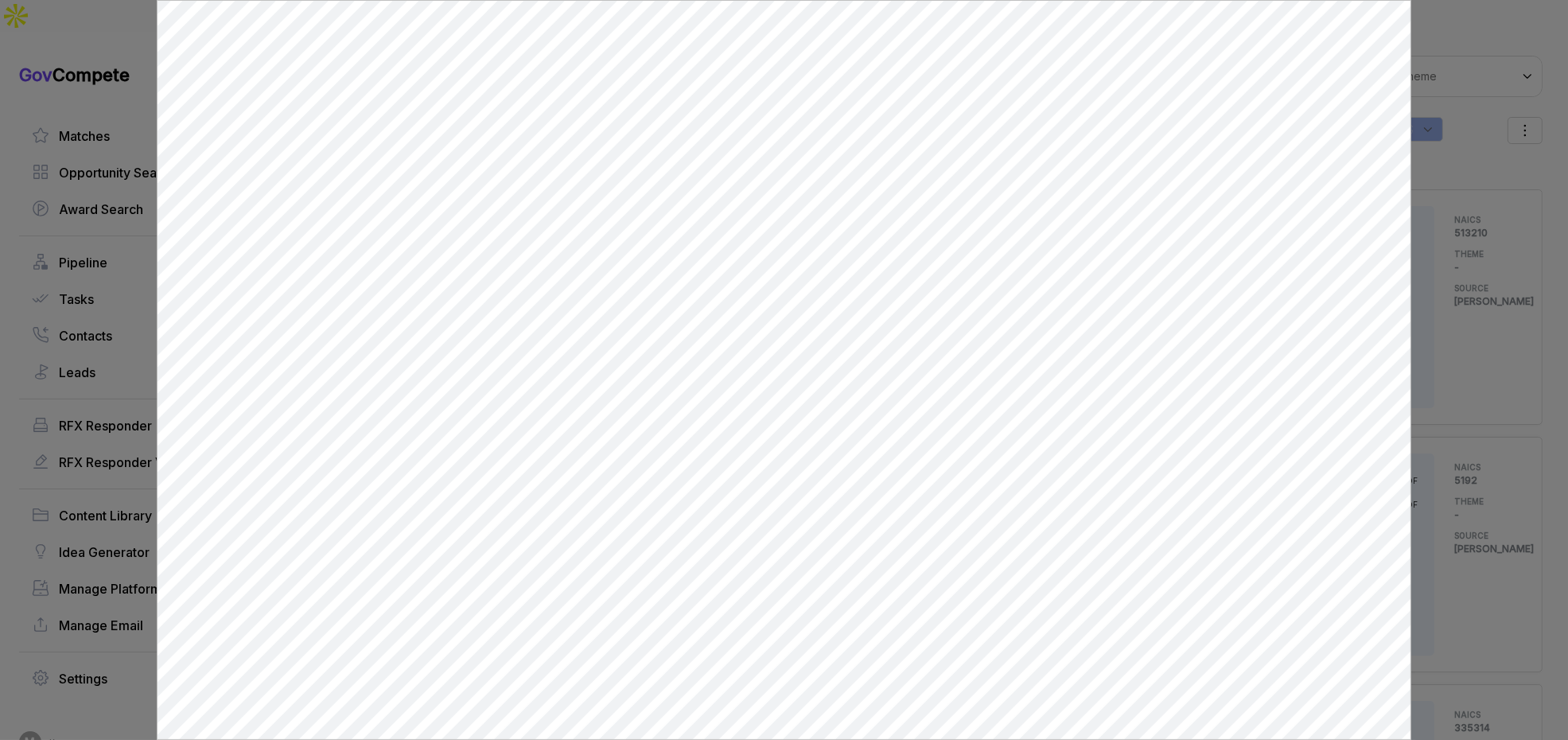
scroll to position [0, 0]
drag, startPoint x: 1478, startPoint y: 282, endPoint x: 1076, endPoint y: 460, distance: 439.6
click at [1476, 283] on div at bounding box center [784, 370] width 1568 height 740
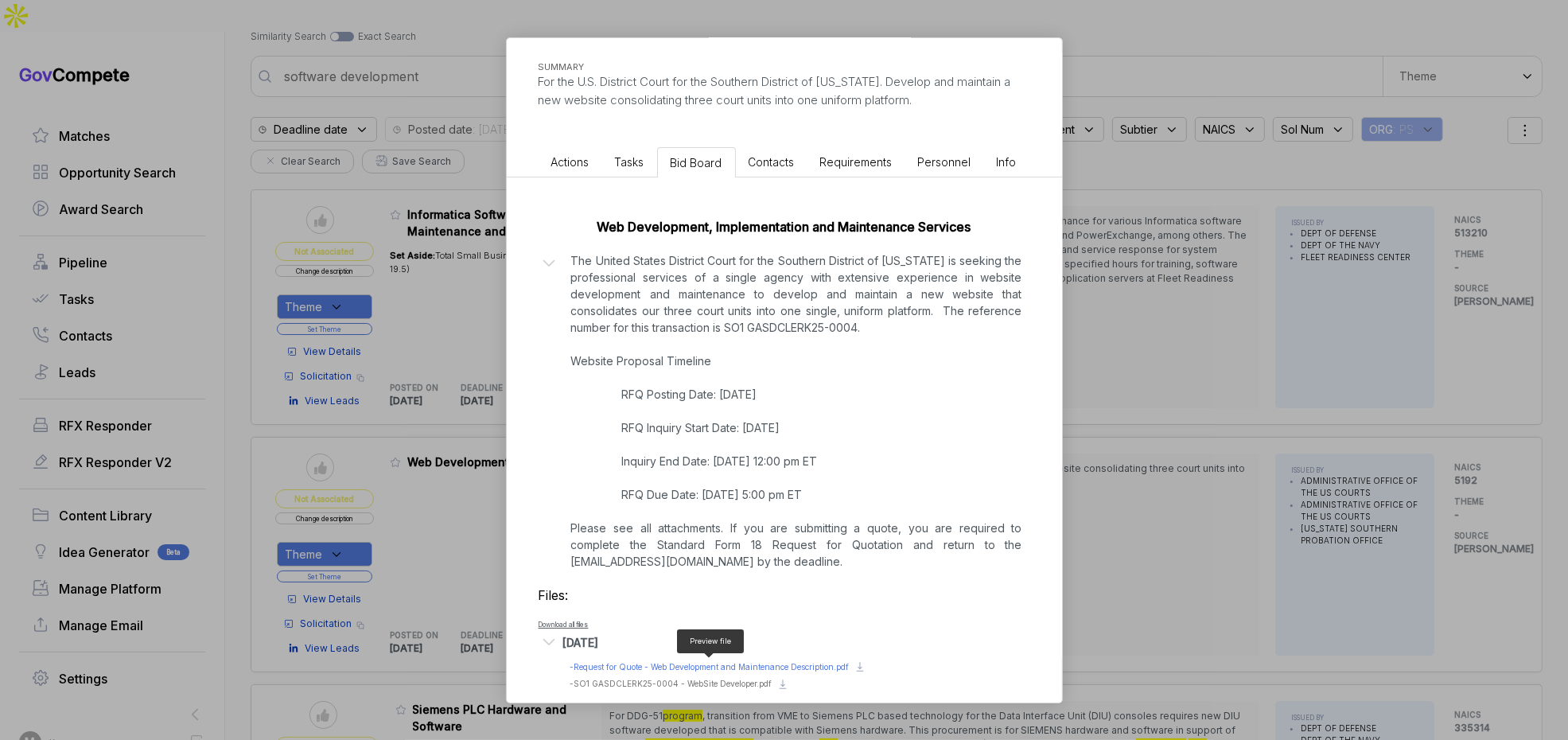
click at [626, 664] on span "- Request for Quote - Web Development and Maintenance Description.pdf" at bounding box center [709, 667] width 279 height 9
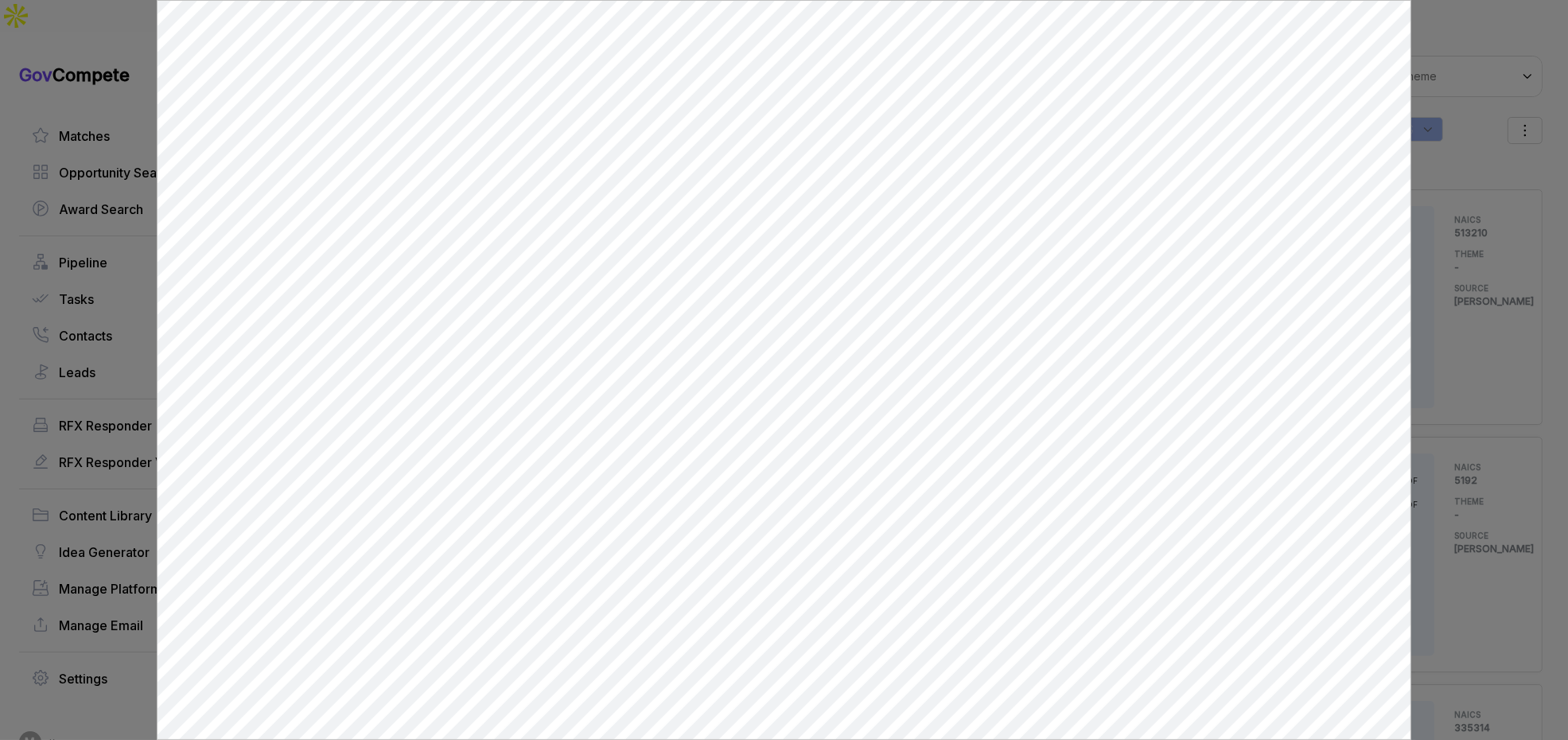
drag, startPoint x: 1457, startPoint y: 117, endPoint x: 1448, endPoint y: 103, distance: 16.6
click at [1455, 113] on div at bounding box center [784, 370] width 1568 height 740
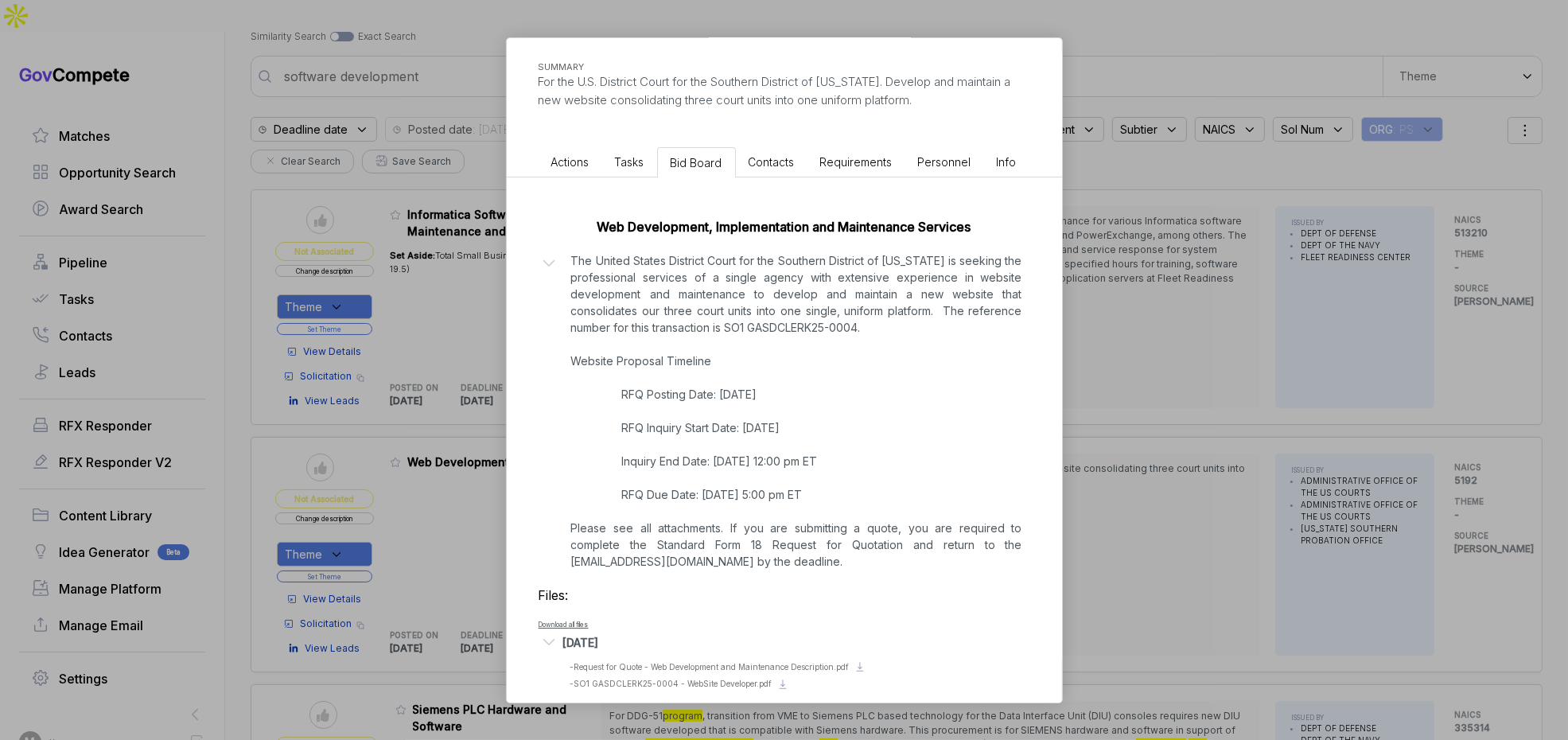
drag, startPoint x: 1301, startPoint y: 200, endPoint x: 1355, endPoint y: 66, distance: 144.5
click at [1327, 129] on div "Web Development Services sam STAGE Solicitation Copy link POSTED DATE 2025-09-0…" at bounding box center [784, 370] width 1568 height 740
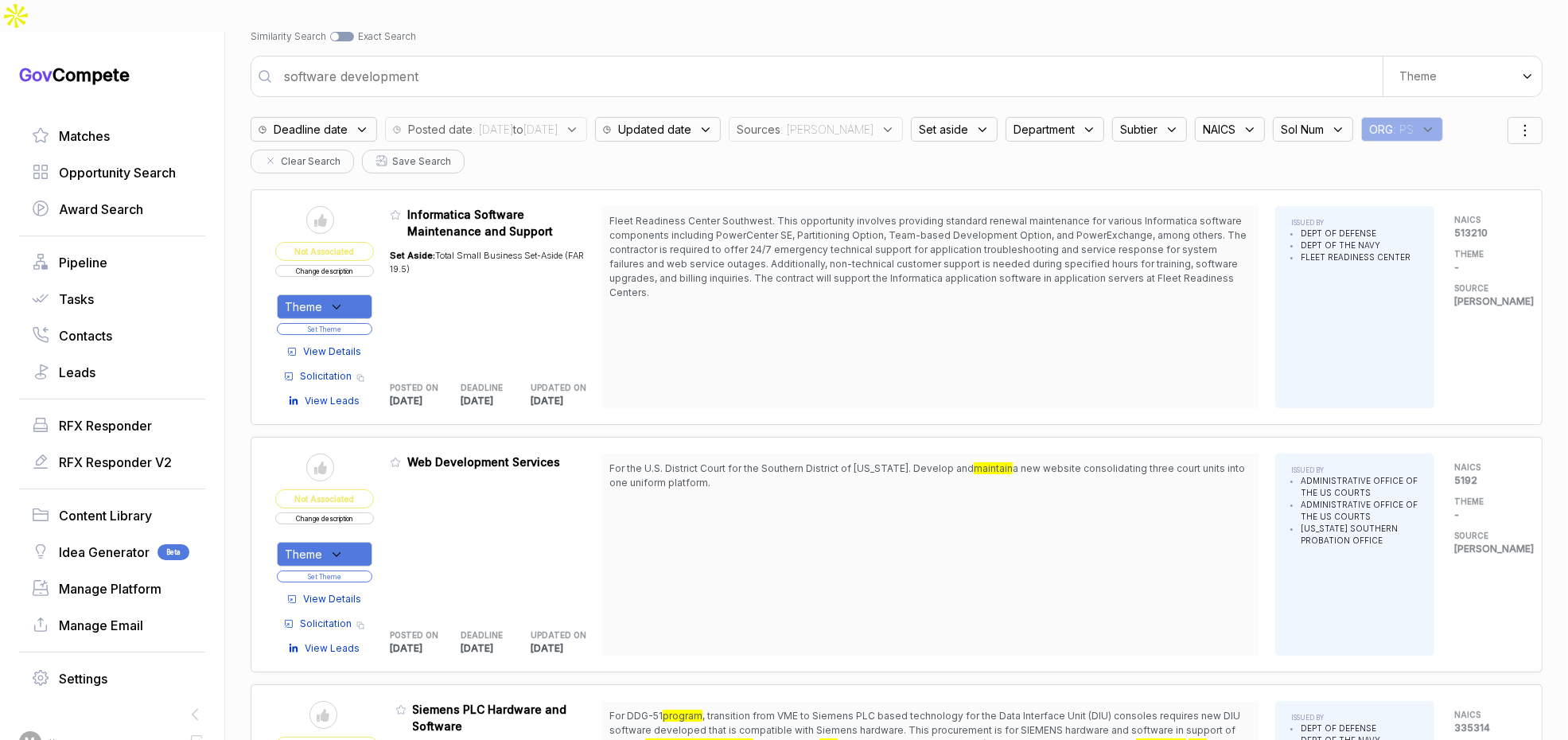
click at [350, 512] on button "Change description" at bounding box center [324, 518] width 99 height 12
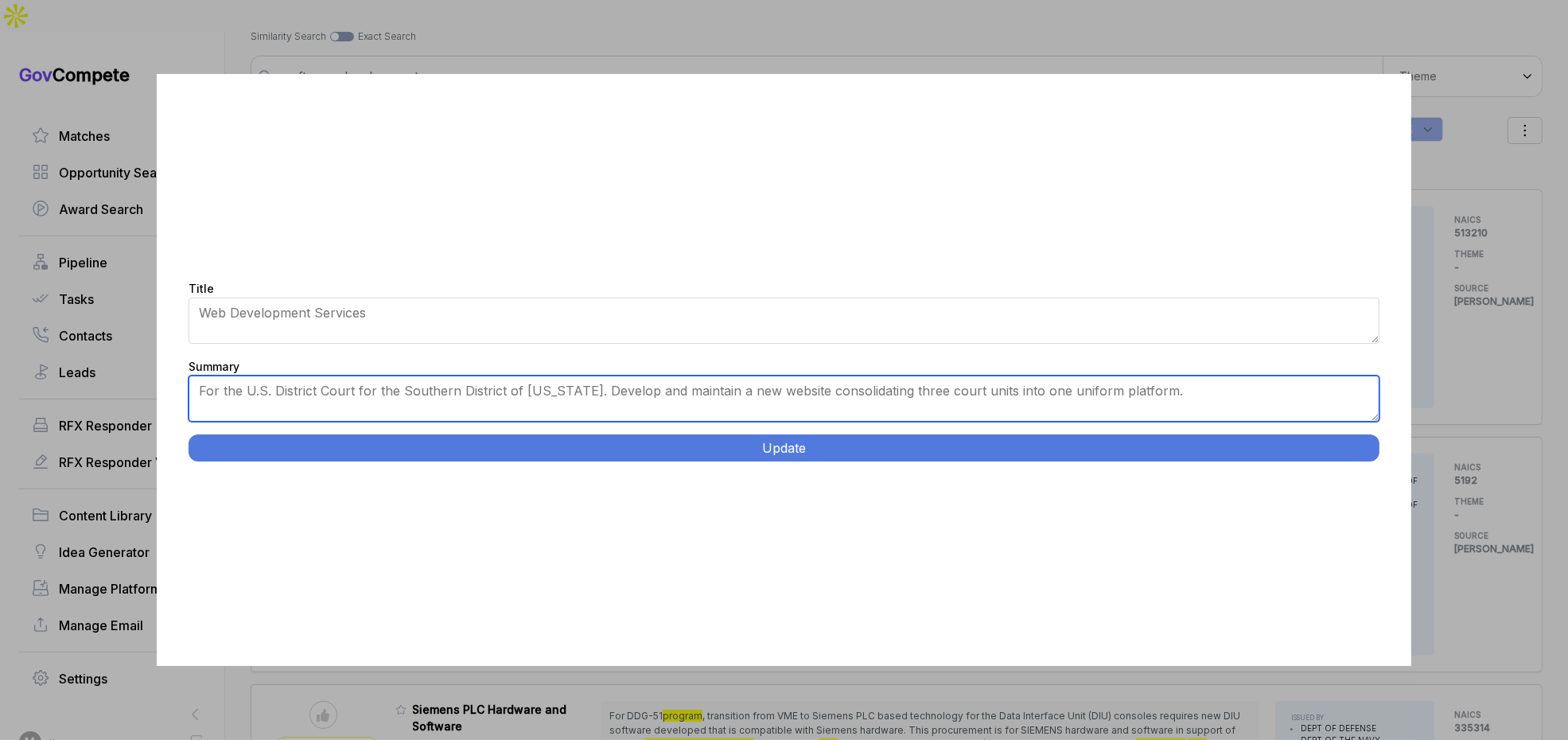
click at [459, 410] on textarea "For the U.S. District Court for the Southern District of Georgia. Develop and m…" at bounding box center [784, 399] width 1191 height 46
paste textarea "Court Website Consolidation Development. Southern District of Georgia. Develop …"
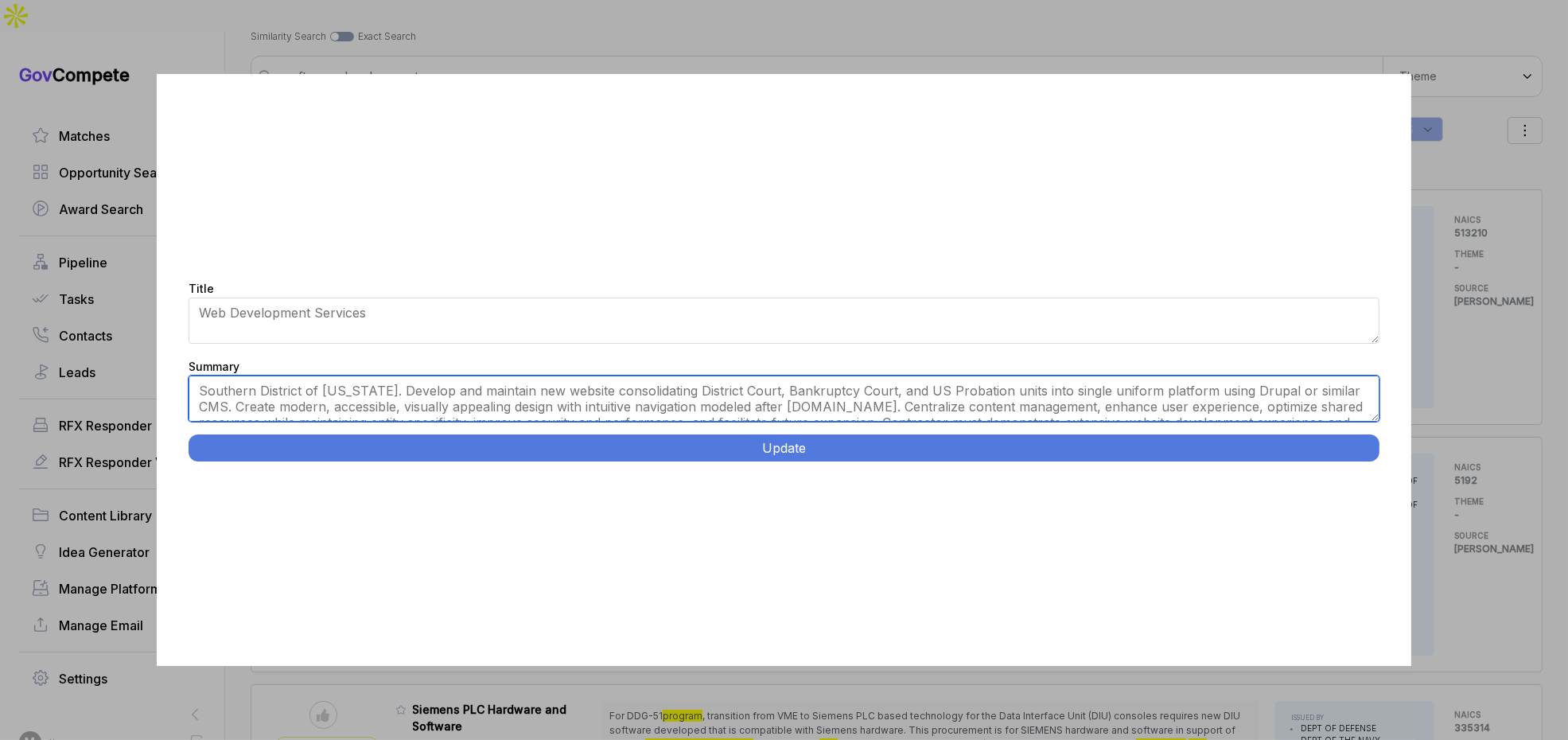
type textarea "Southern District of Georgia. Develop and maintain new website consolidating Di…"
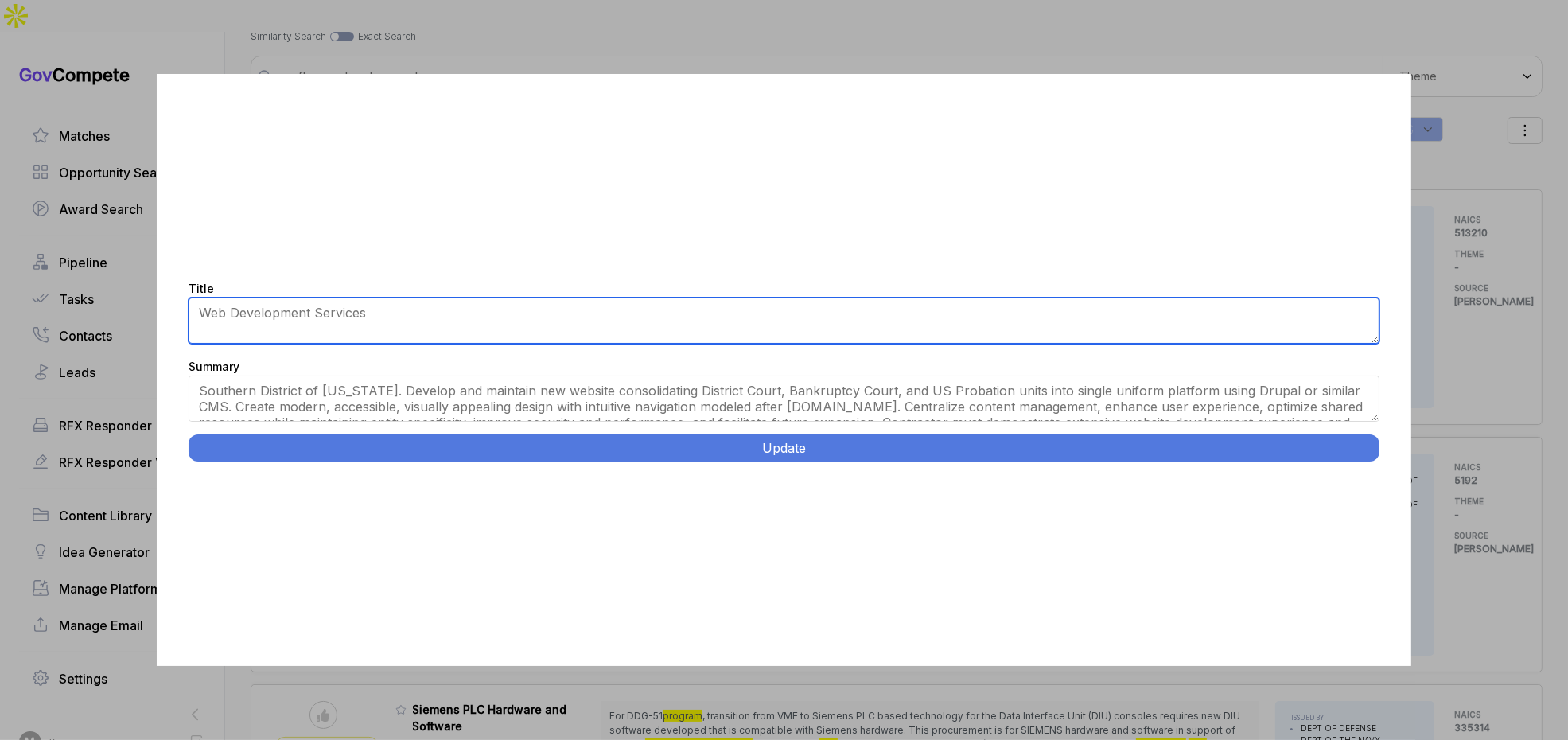
click at [511, 315] on textarea "Web Development Services" at bounding box center [784, 321] width 1191 height 46
paste textarea "Court Website Consolidation Development."
type textarea "Court Website Consolidation Development"
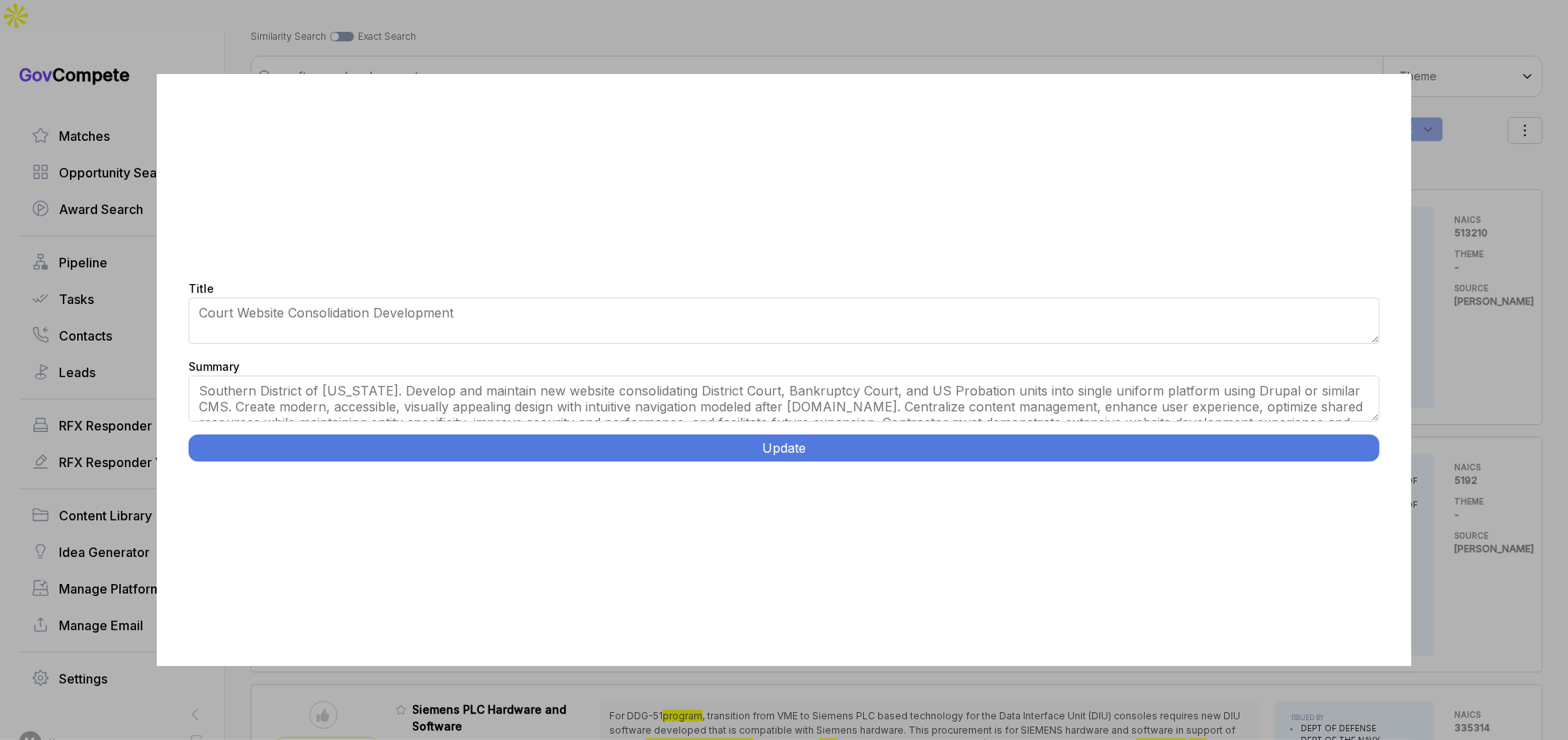
click at [937, 445] on button "Update" at bounding box center [784, 448] width 1191 height 27
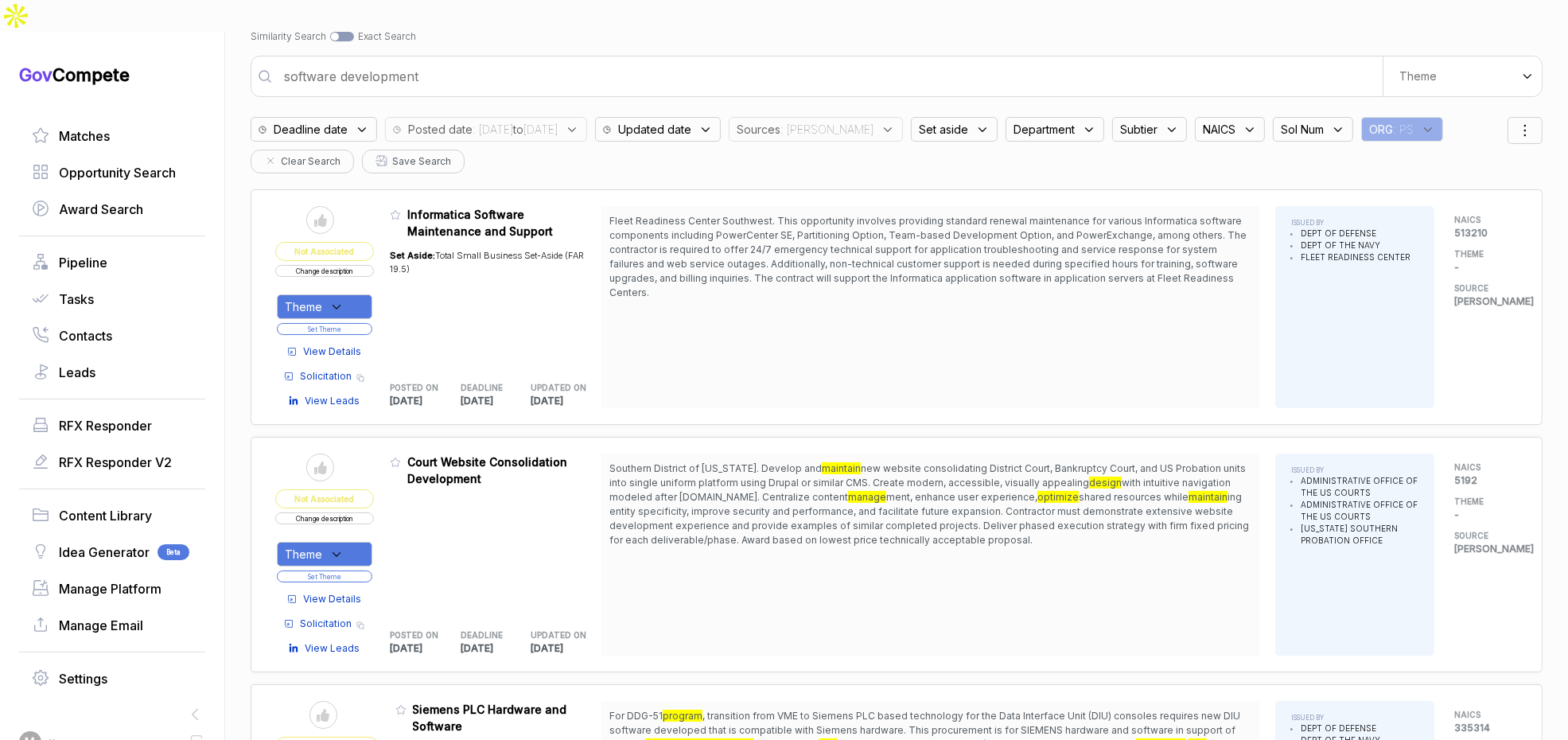
click at [357, 542] on div "Theme" at bounding box center [325, 554] width 96 height 25
click at [358, 597] on span "Diversified" at bounding box center [342, 606] width 62 height 19
checkbox input "true"
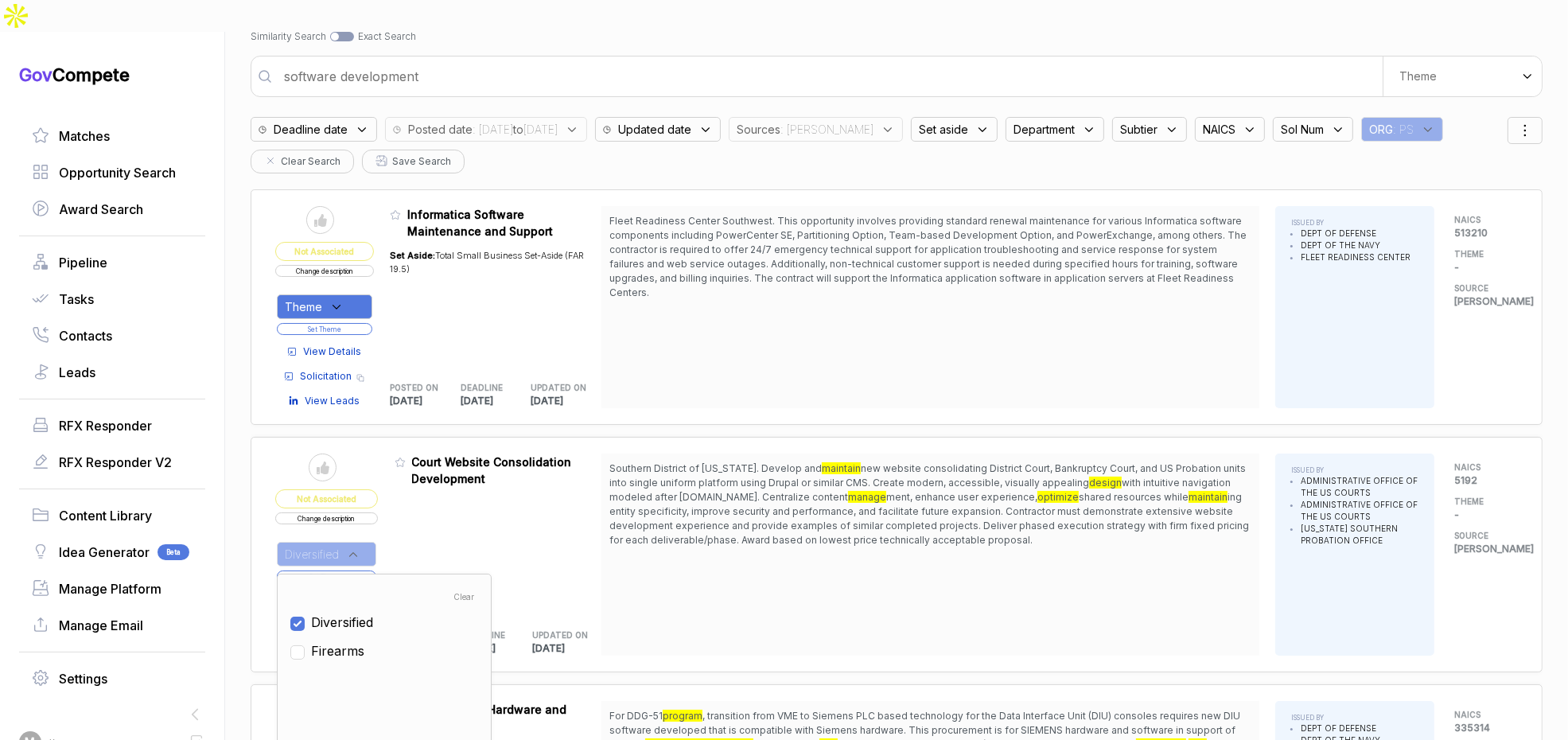
click at [482, 510] on div "Admin: Click to change feature to 1 SO1GASDCLERK25-0004 Court Website Consolida…" at bounding box center [497, 554] width 207 height 202
click at [369, 570] on button "Set Theme" at bounding box center [327, 576] width 99 height 12
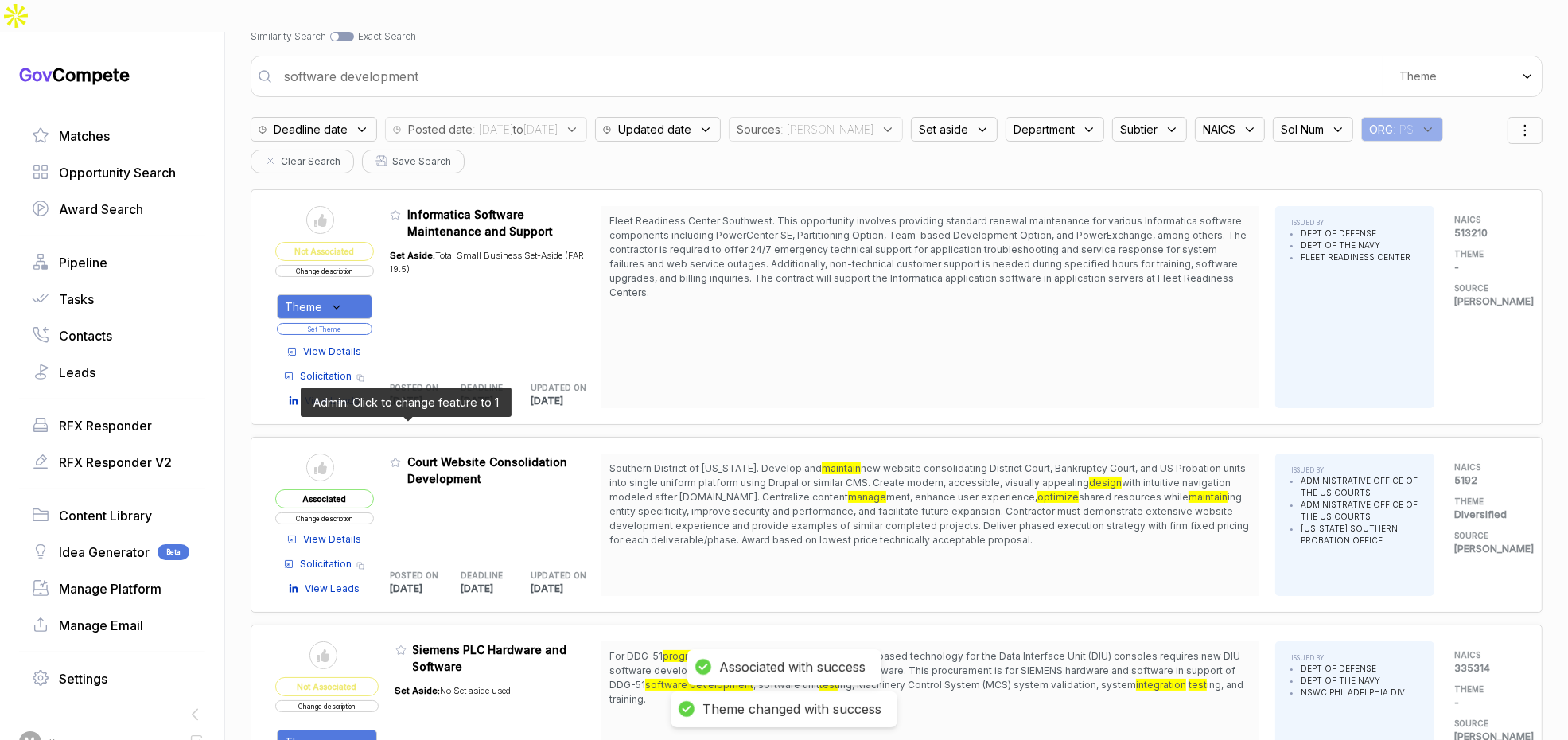
click at [400, 458] on icon at bounding box center [395, 462] width 9 height 8
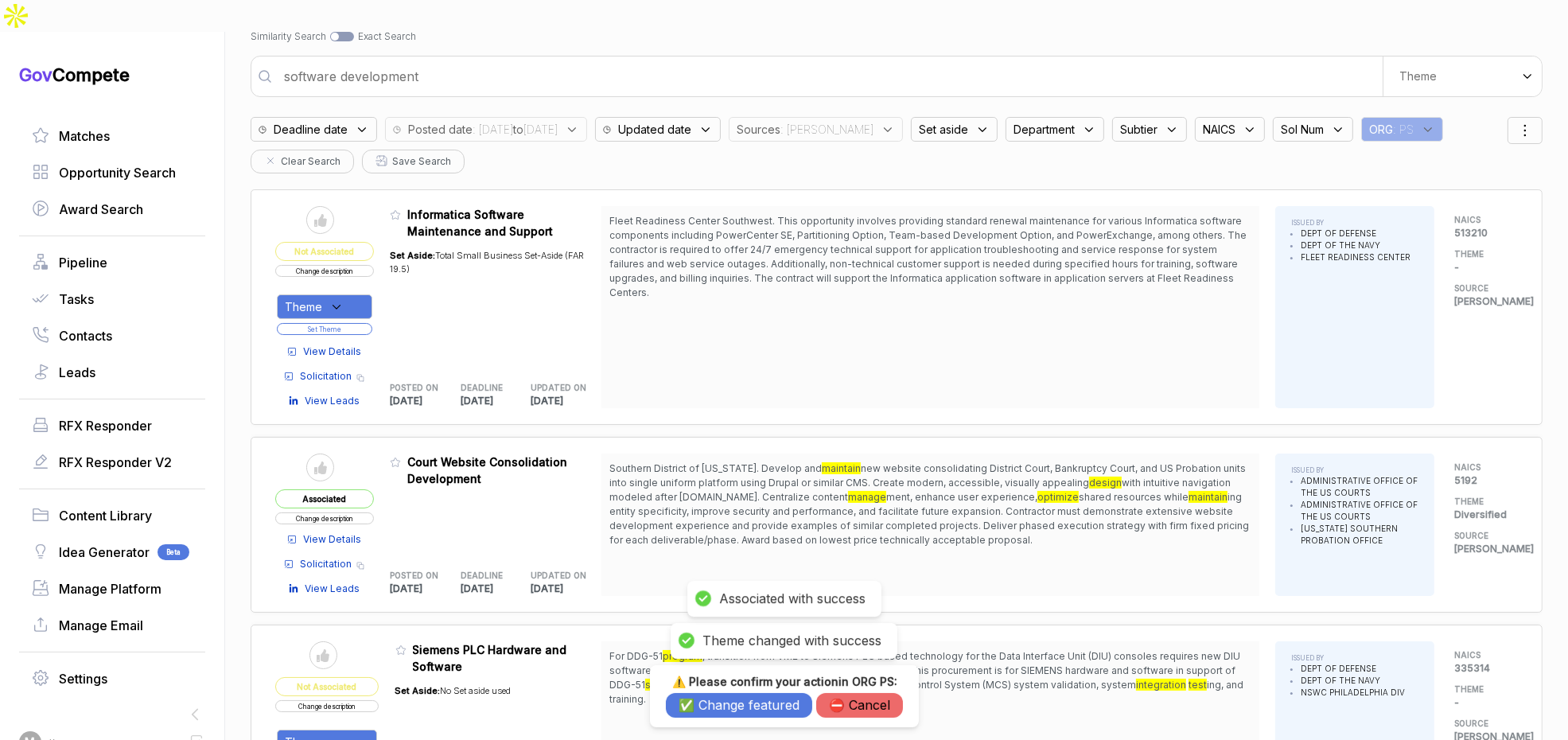
click at [715, 698] on button "✅ Change featured" at bounding box center [739, 705] width 146 height 25
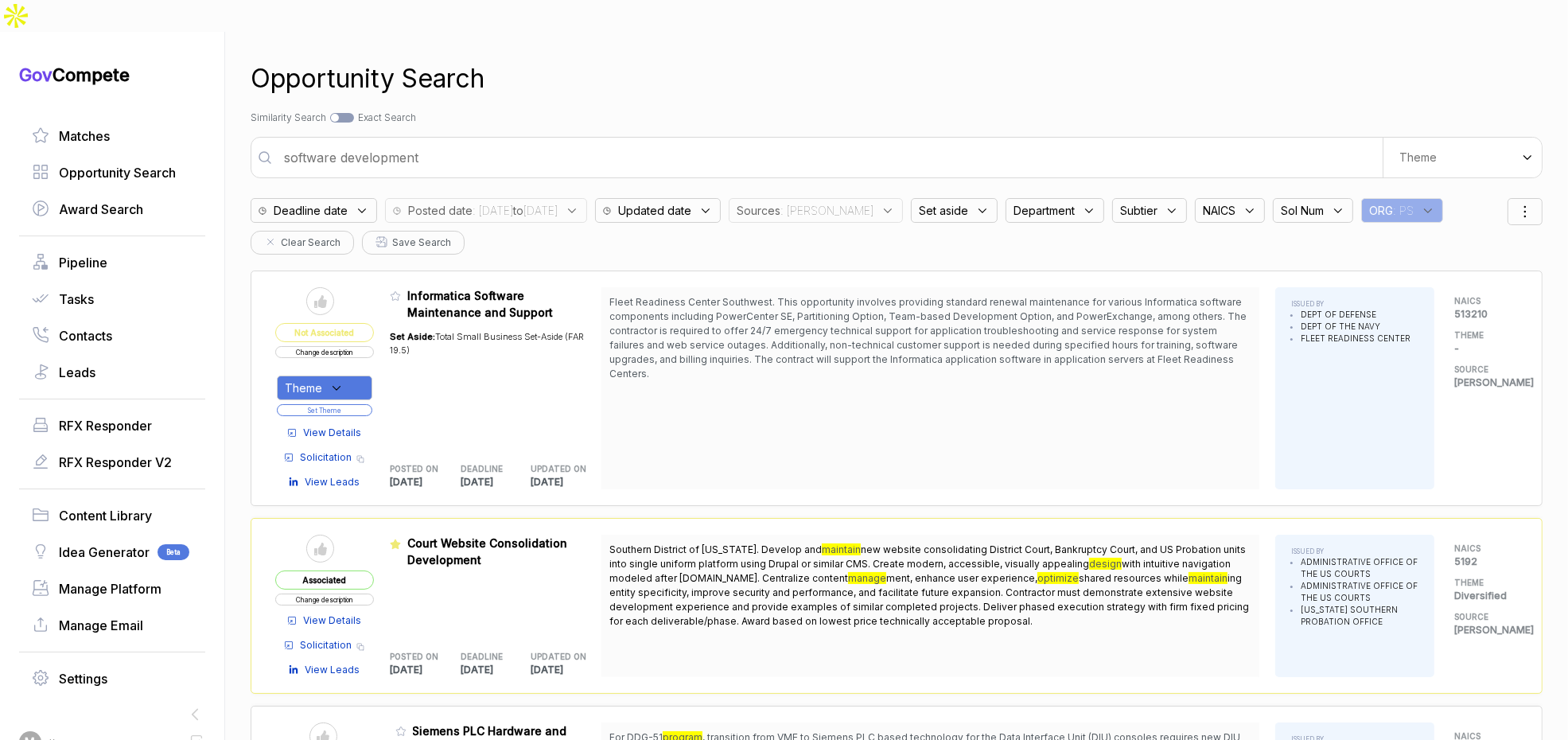
click at [976, 204] on icon at bounding box center [983, 211] width 15 height 15
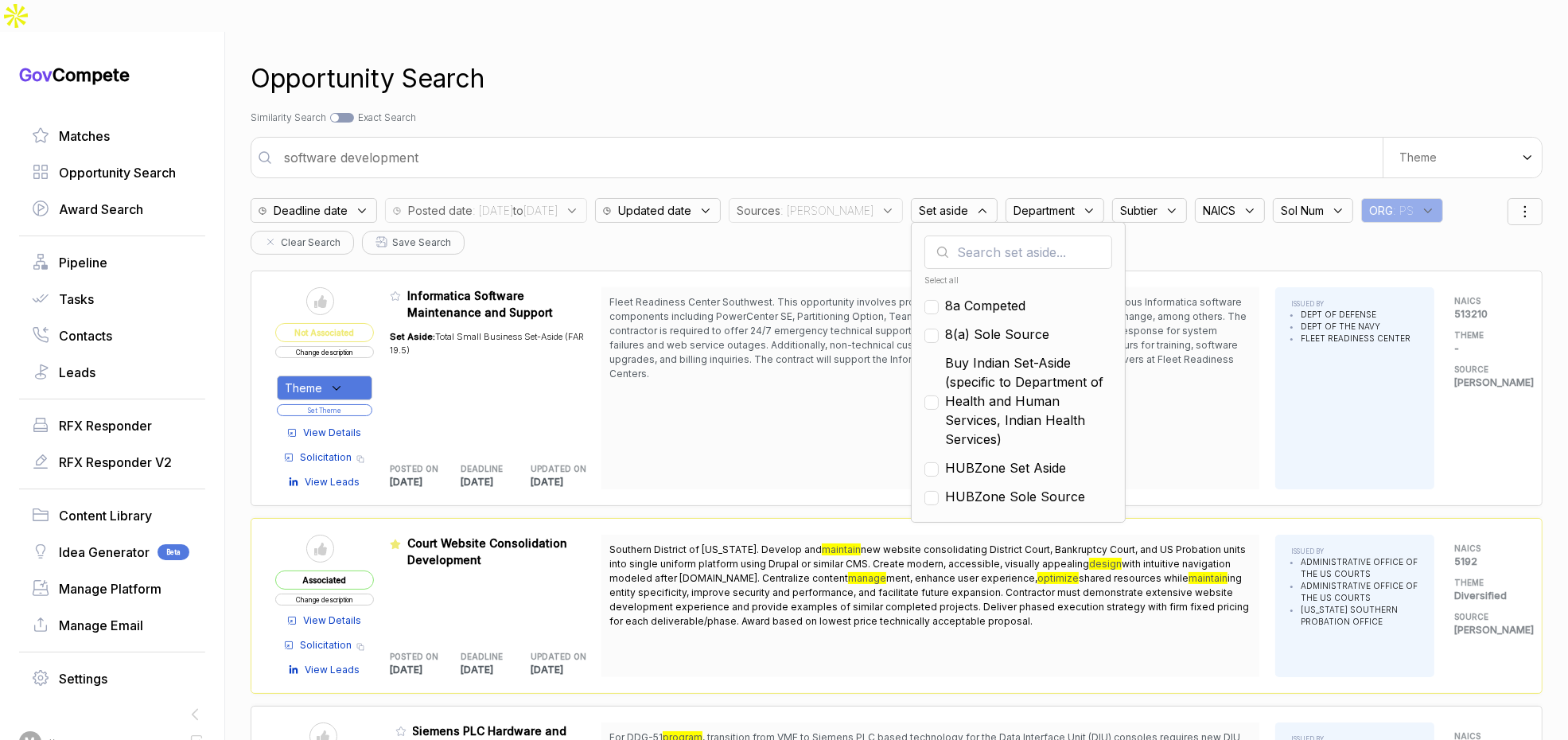
drag, startPoint x: 967, startPoint y: 271, endPoint x: 972, endPoint y: 300, distance: 29.4
click at [968, 296] on span "8a Competed" at bounding box center [985, 305] width 80 height 19
checkbox input "true"
drag, startPoint x: 972, startPoint y: 301, endPoint x: 976, endPoint y: 312, distance: 11.7
click at [972, 324] on span "8(a) Sole Source" at bounding box center [997, 334] width 104 height 19
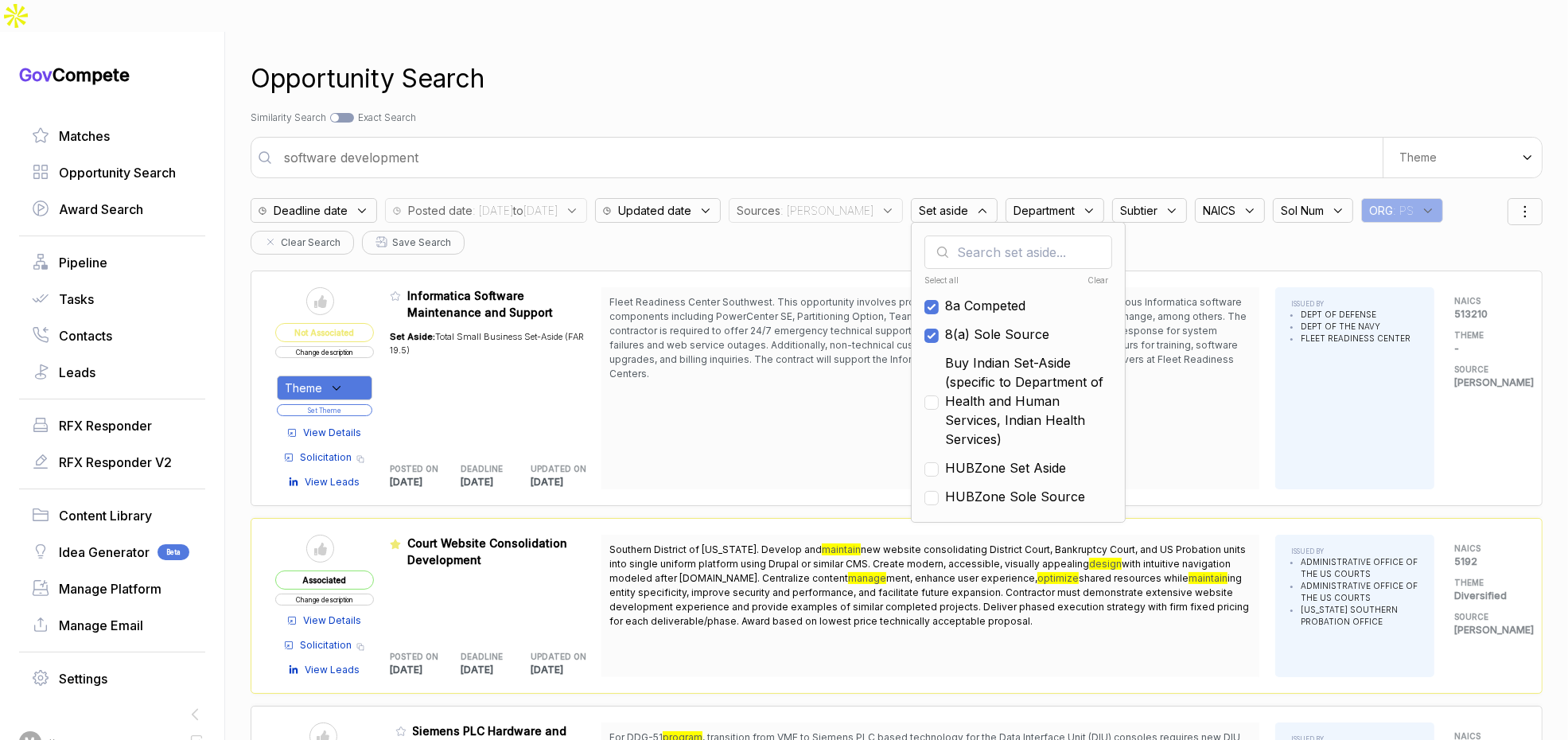
checkbox input "true"
drag, startPoint x: 984, startPoint y: 350, endPoint x: 995, endPoint y: 427, distance: 77.8
click at [984, 358] on span "Buy Indian Set-Aside (specific to Department of Health and Human Services, Indi…" at bounding box center [1028, 401] width 167 height 96
checkbox input "true"
click at [993, 458] on span "HUBZone Set Aside" at bounding box center [1005, 467] width 121 height 19
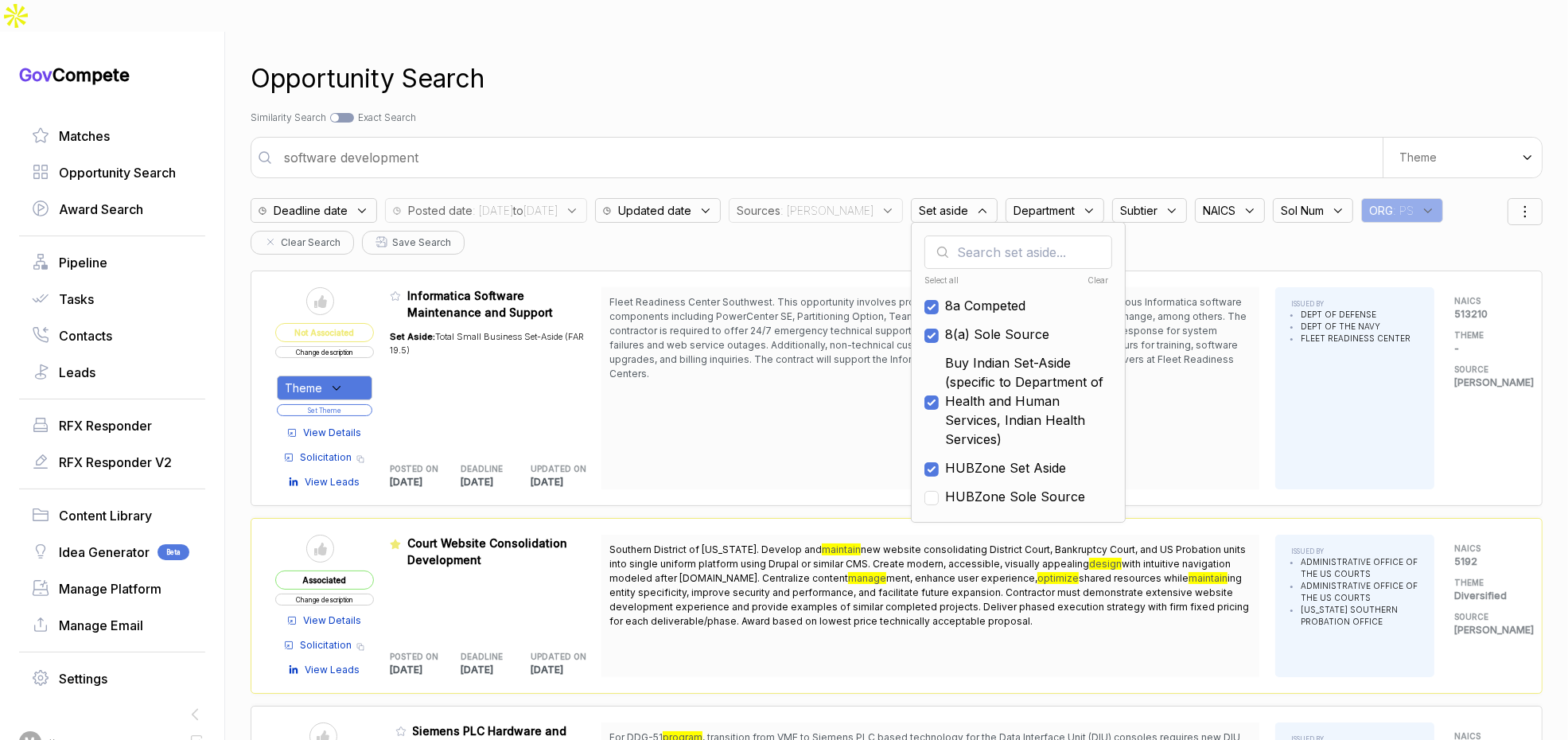
checkbox input "true"
click at [992, 487] on span "HUBZone Sole Source" at bounding box center [1015, 497] width 140 height 19
checkbox input "true"
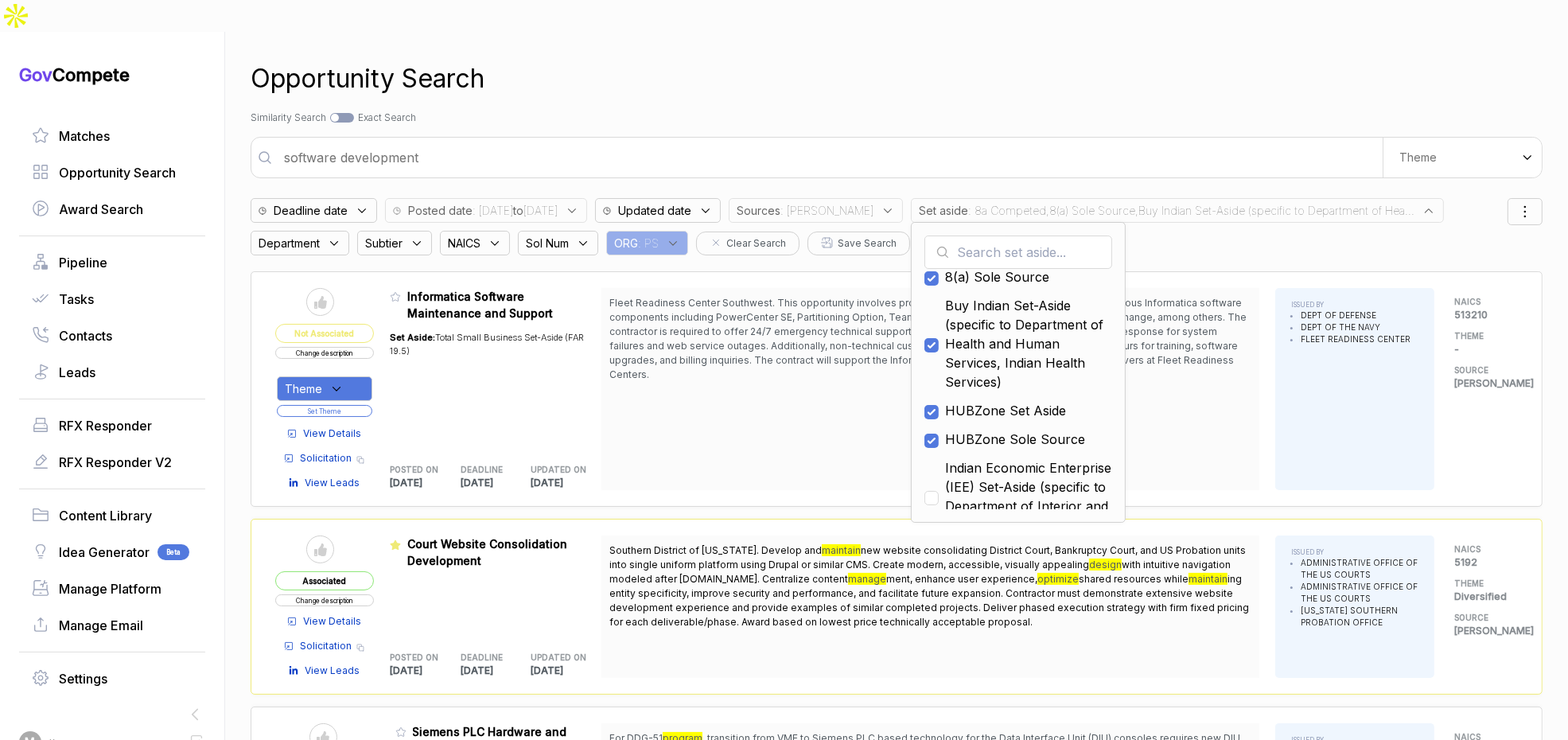
click at [1000, 458] on span "Indian Economic Enterprise (IEE) Set-Aside (specific to Department of Interior …" at bounding box center [1028, 496] width 167 height 76
checkbox input "true"
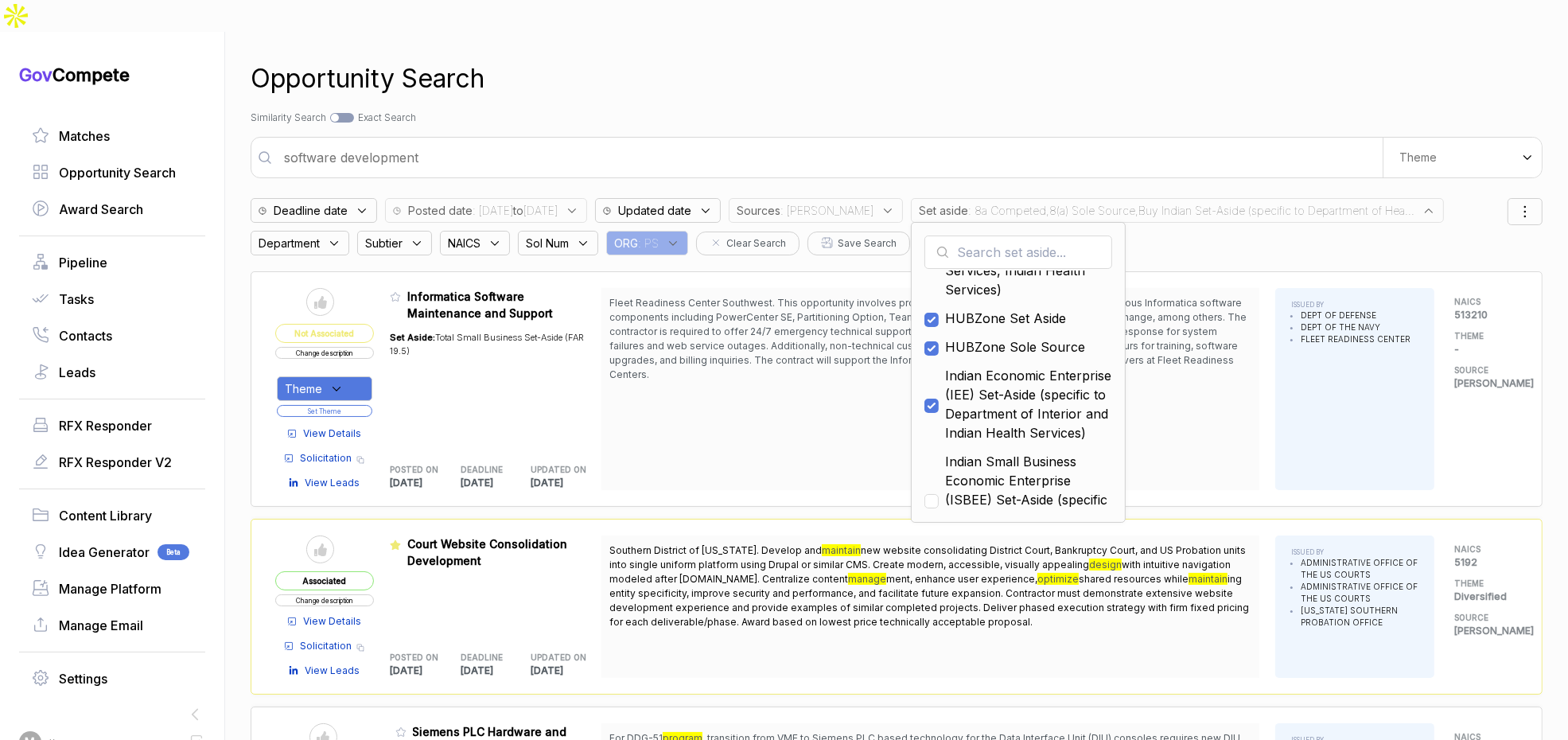
click at [997, 453] on span "Indian Small Business Economic Enterprise (ISBEE) Set-Aside (specific to Depart…" at bounding box center [1028, 500] width 167 height 96
checkbox input "true"
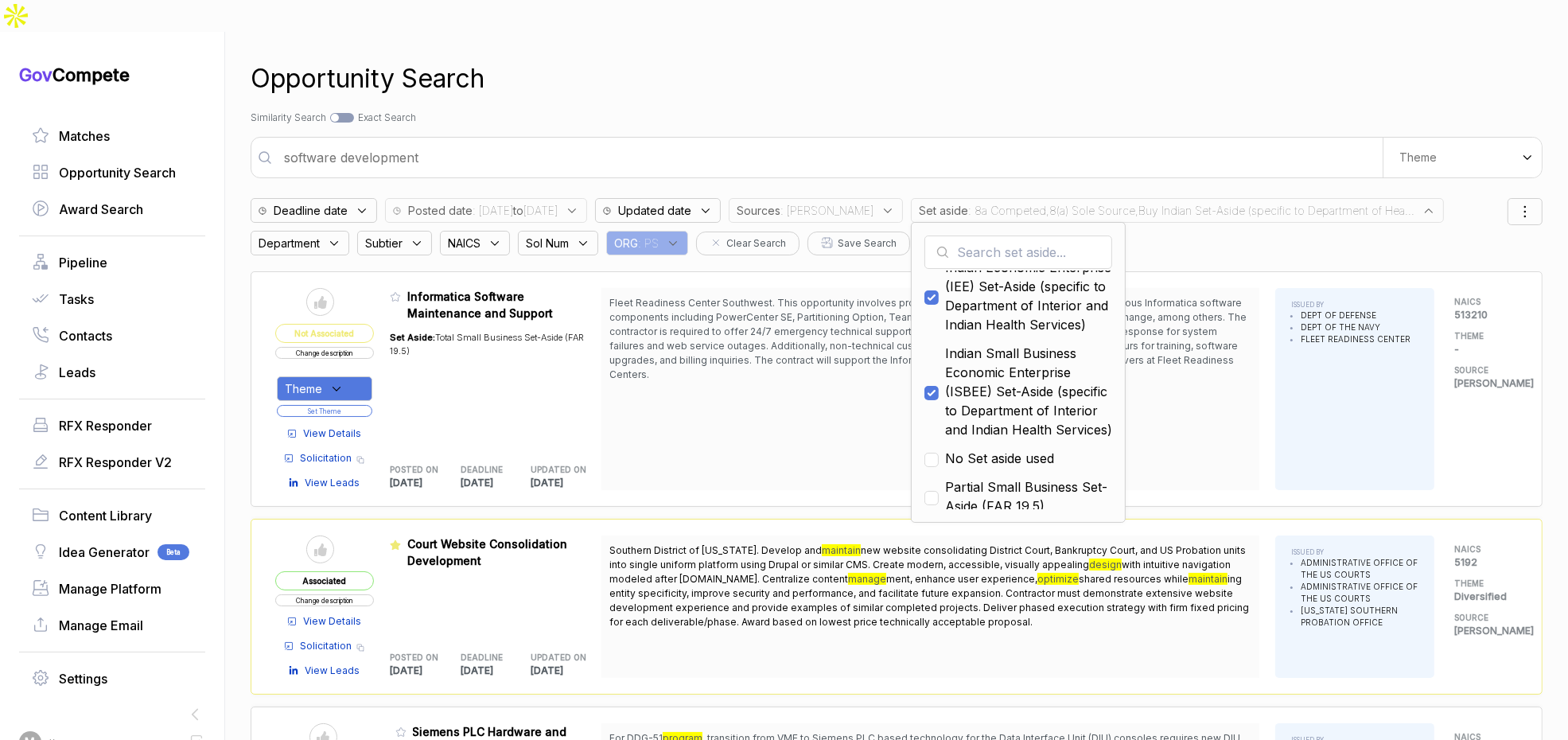
scroll to position [267, 0]
click at [1022, 60] on div "Opportunity Search" at bounding box center [896, 78] width 1293 height 38
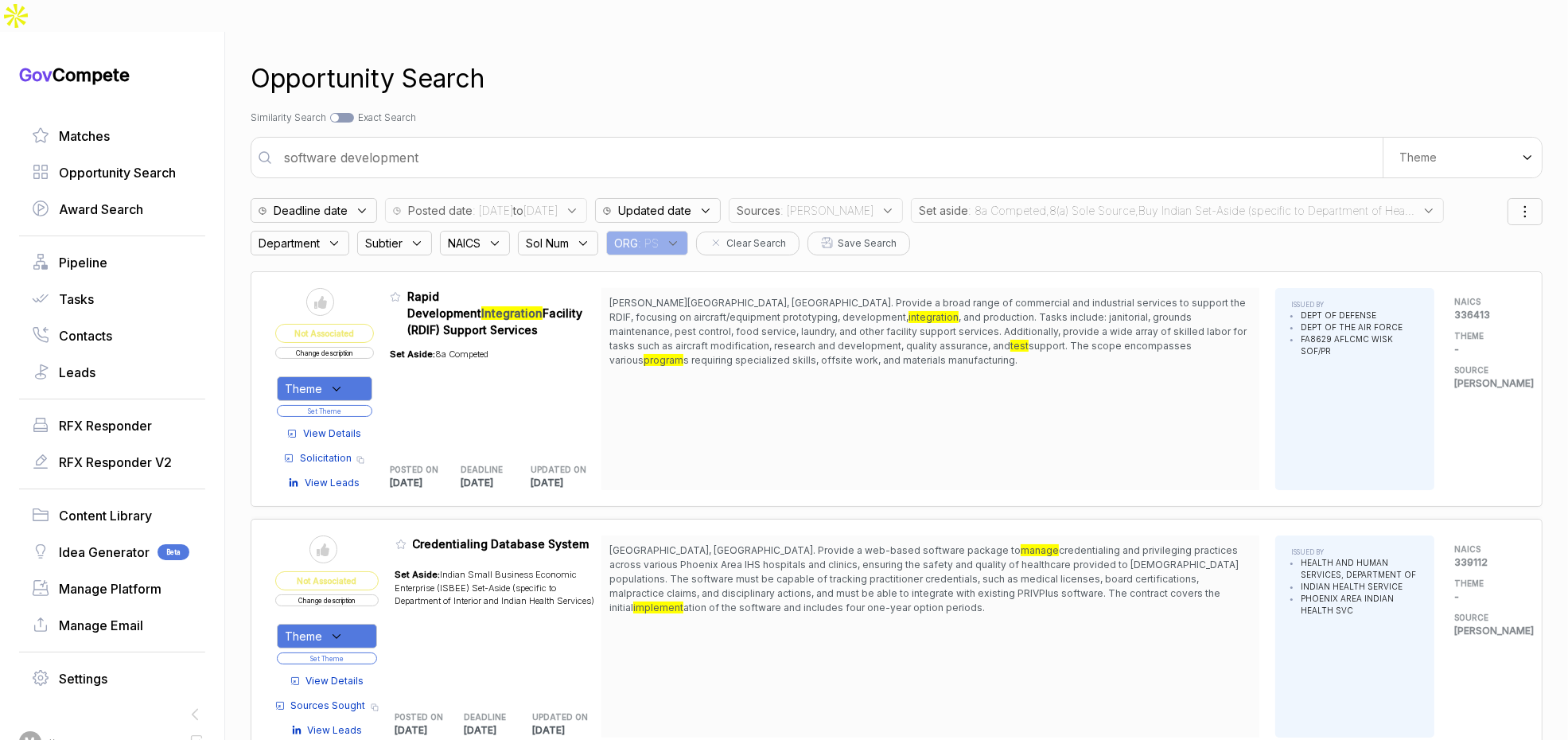
scroll to position [3, 0]
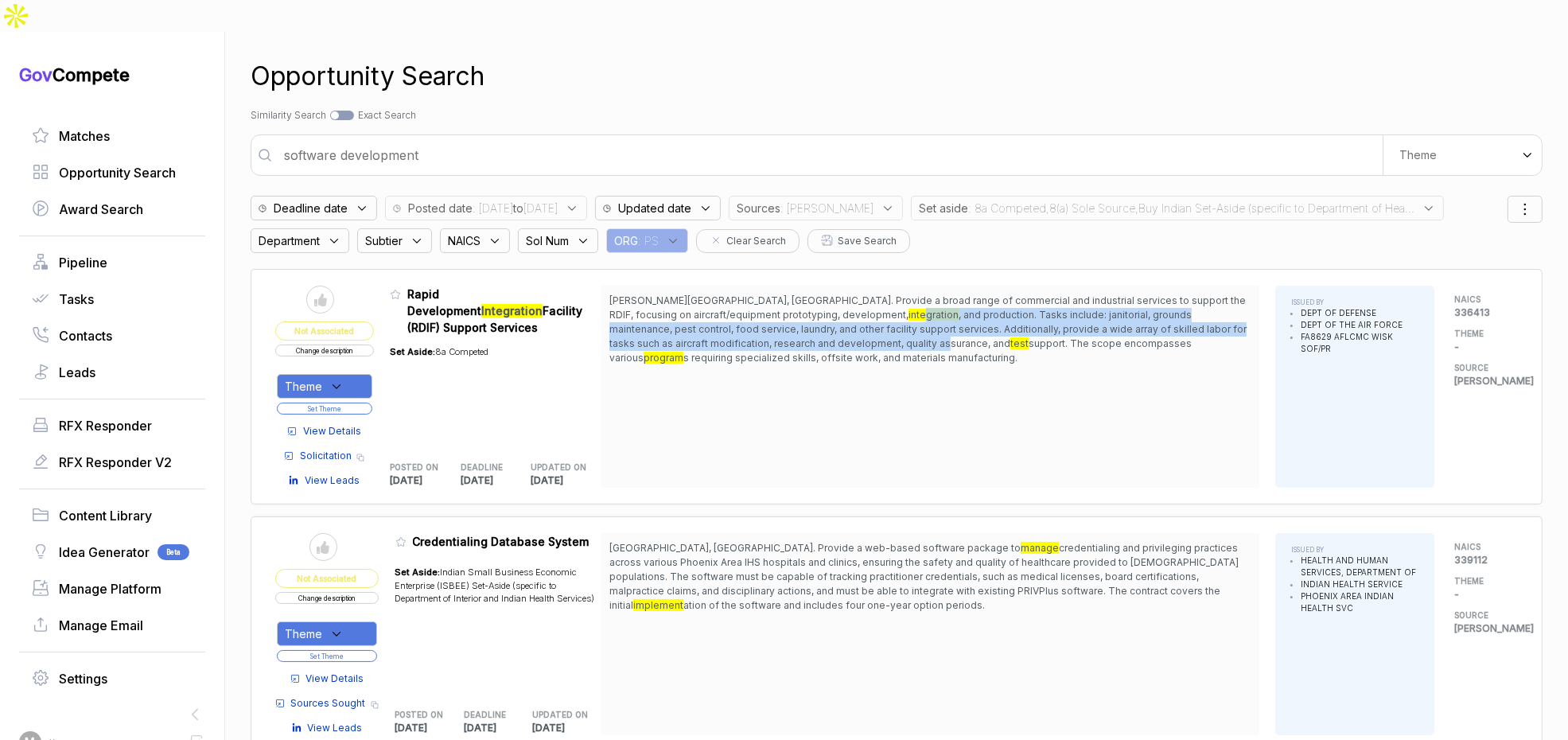
drag, startPoint x: 840, startPoint y: 281, endPoint x: 848, endPoint y: 310, distance: 30.1
click at [848, 310] on span "Wright-Patterson AFB, OH. Provide a broad range of commercial and industrial se…" at bounding box center [930, 330] width 642 height 72
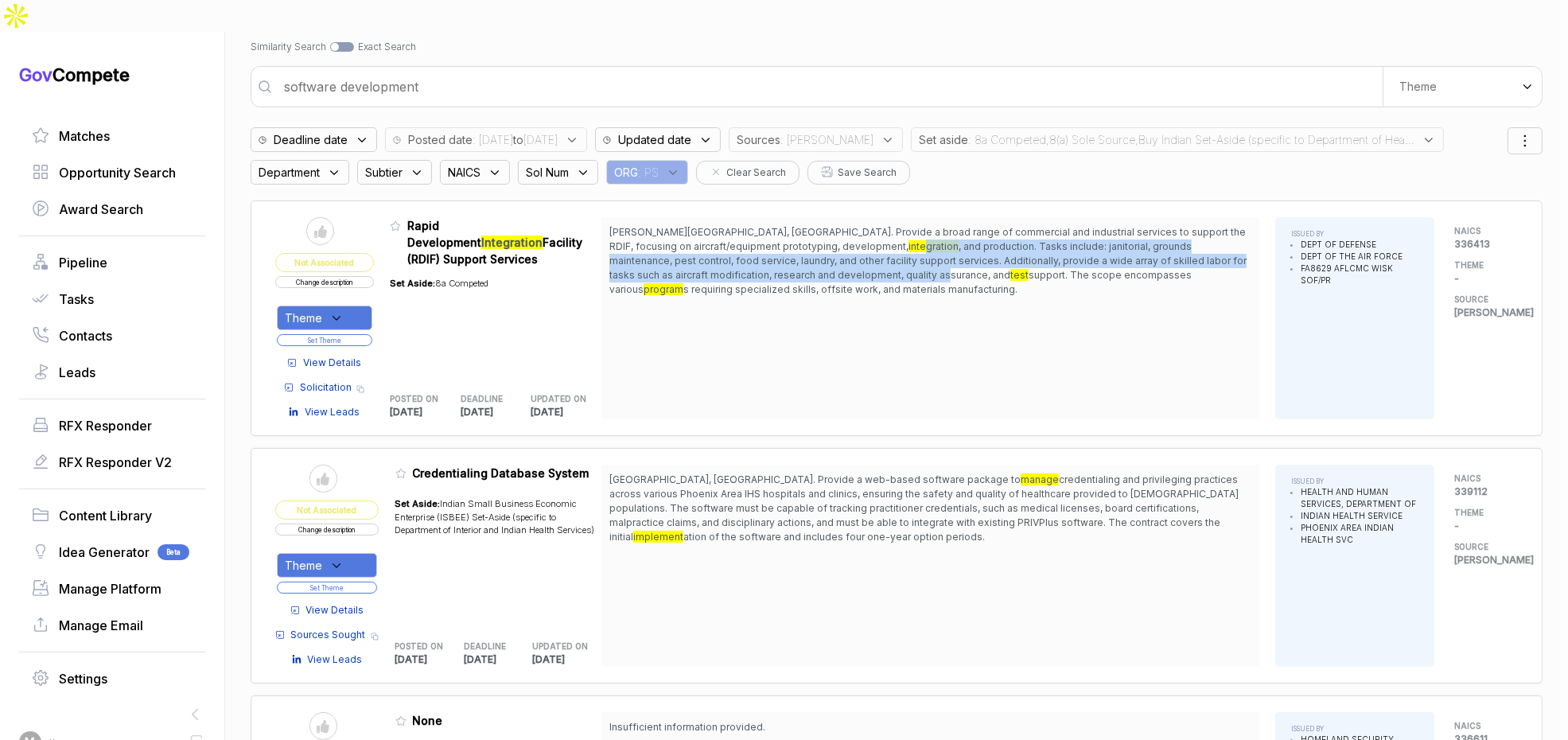
scroll to position [140, 0]
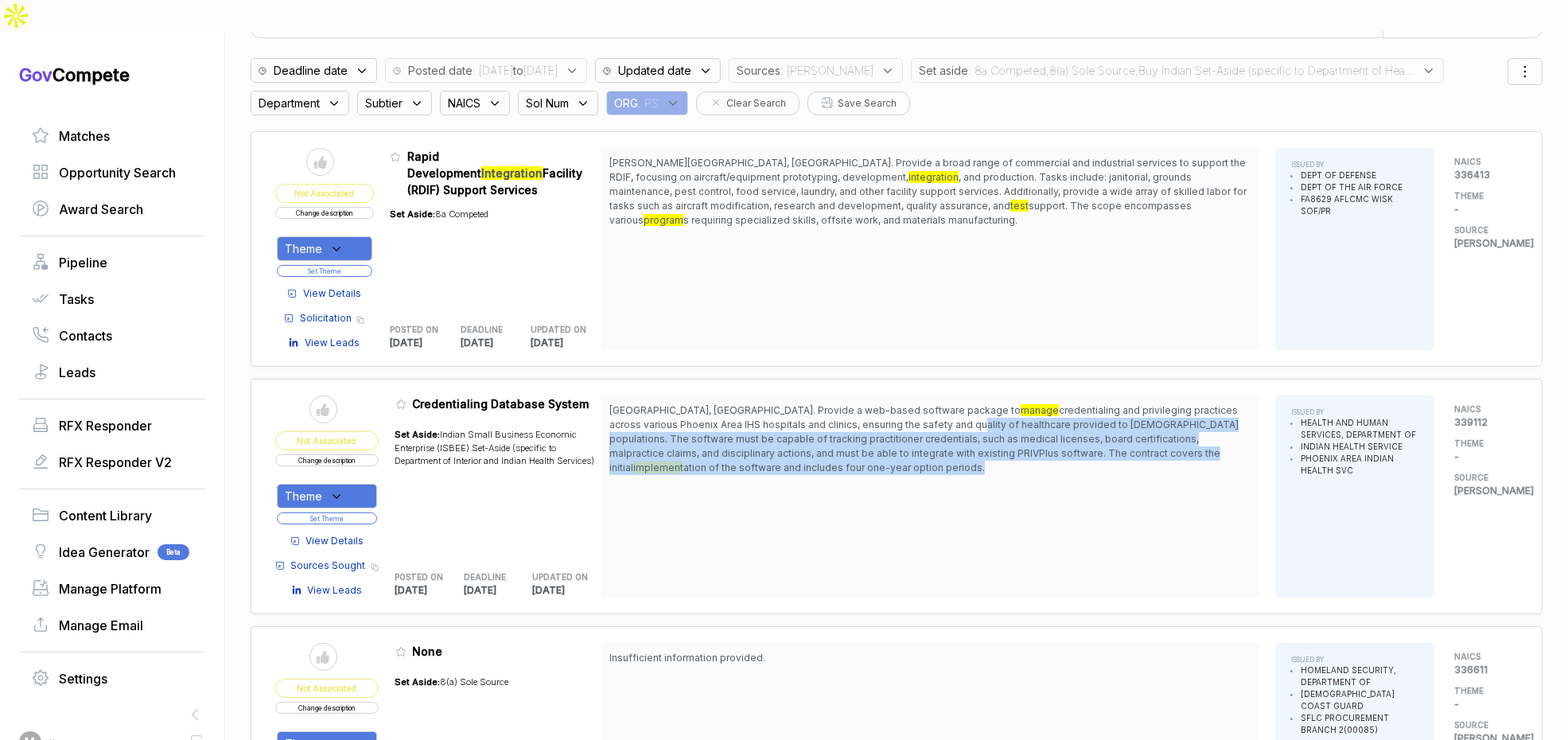
drag, startPoint x: 827, startPoint y: 394, endPoint x: 838, endPoint y: 427, distance: 34.8
click at [838, 427] on span "Phoenix, AZ. Provide a web-based software package to manage credentialing and p…" at bounding box center [930, 440] width 642 height 72
click at [838, 428] on span "Phoenix, AZ. Provide a web-based software package to manage credentialing and p…" at bounding box center [930, 440] width 642 height 72
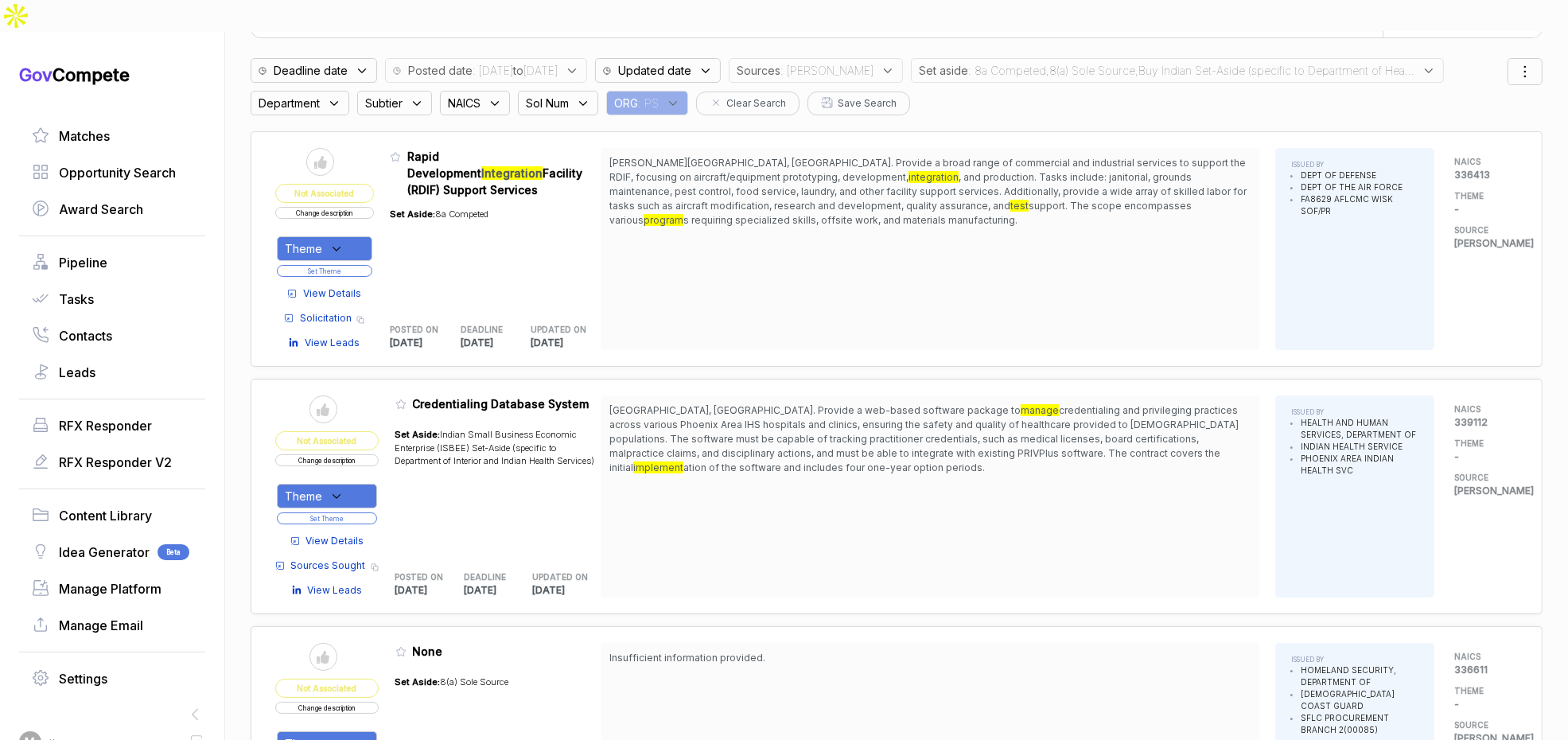
click at [360, 484] on div "Theme" at bounding box center [327, 496] width 100 height 25
drag, startPoint x: 462, startPoint y: 456, endPoint x: 395, endPoint y: 481, distance: 71.5
click at [452, 464] on div "Set Aside: Indian Small Business Economic Enterprise (ISBEE) Set-Aside (specifi…" at bounding box center [498, 486] width 207 height 135
click at [346, 534] on span "View Details" at bounding box center [334, 541] width 58 height 15
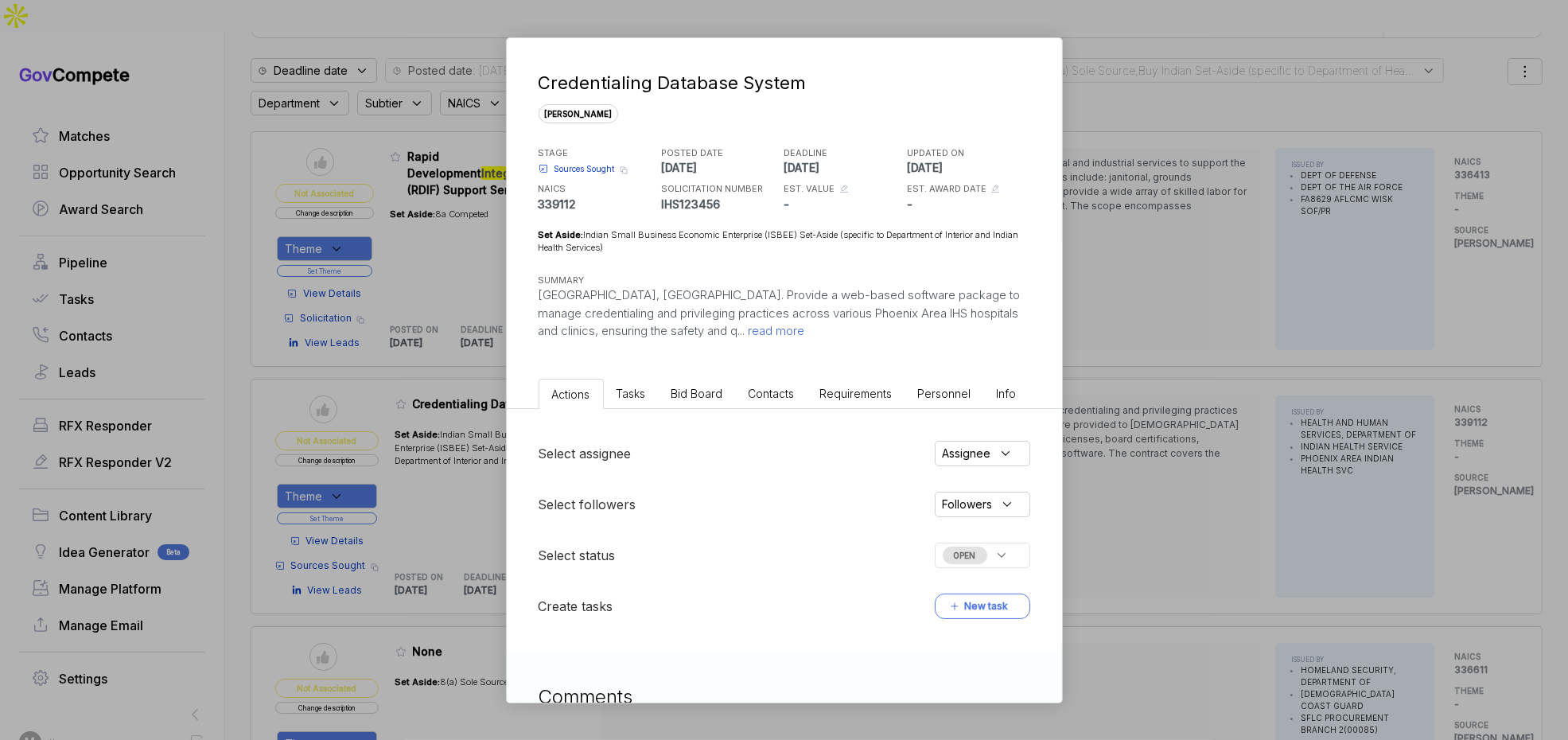
click at [680, 401] on li "Bid Board" at bounding box center [697, 393] width 77 height 29
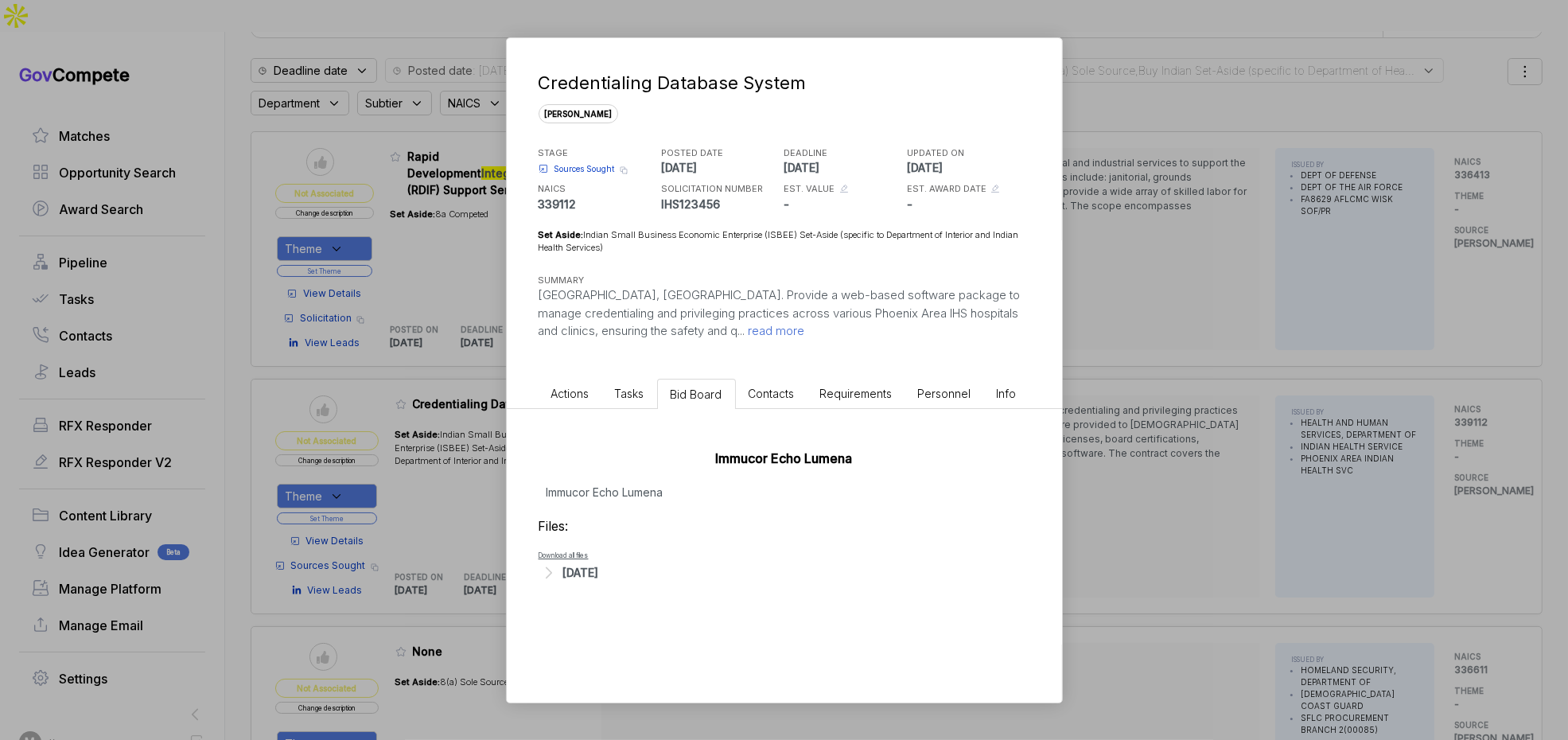
click at [593, 559] on div "Files: Download all files Aug 28, 2025" at bounding box center [785, 549] width 492 height 67
click at [599, 572] on div "Aug 28, 2025" at bounding box center [580, 572] width 36 height 17
click at [619, 593] on span "- Updated ISBEE FBO Sources Sought FY25.docx" at bounding box center [662, 597] width 185 height 9
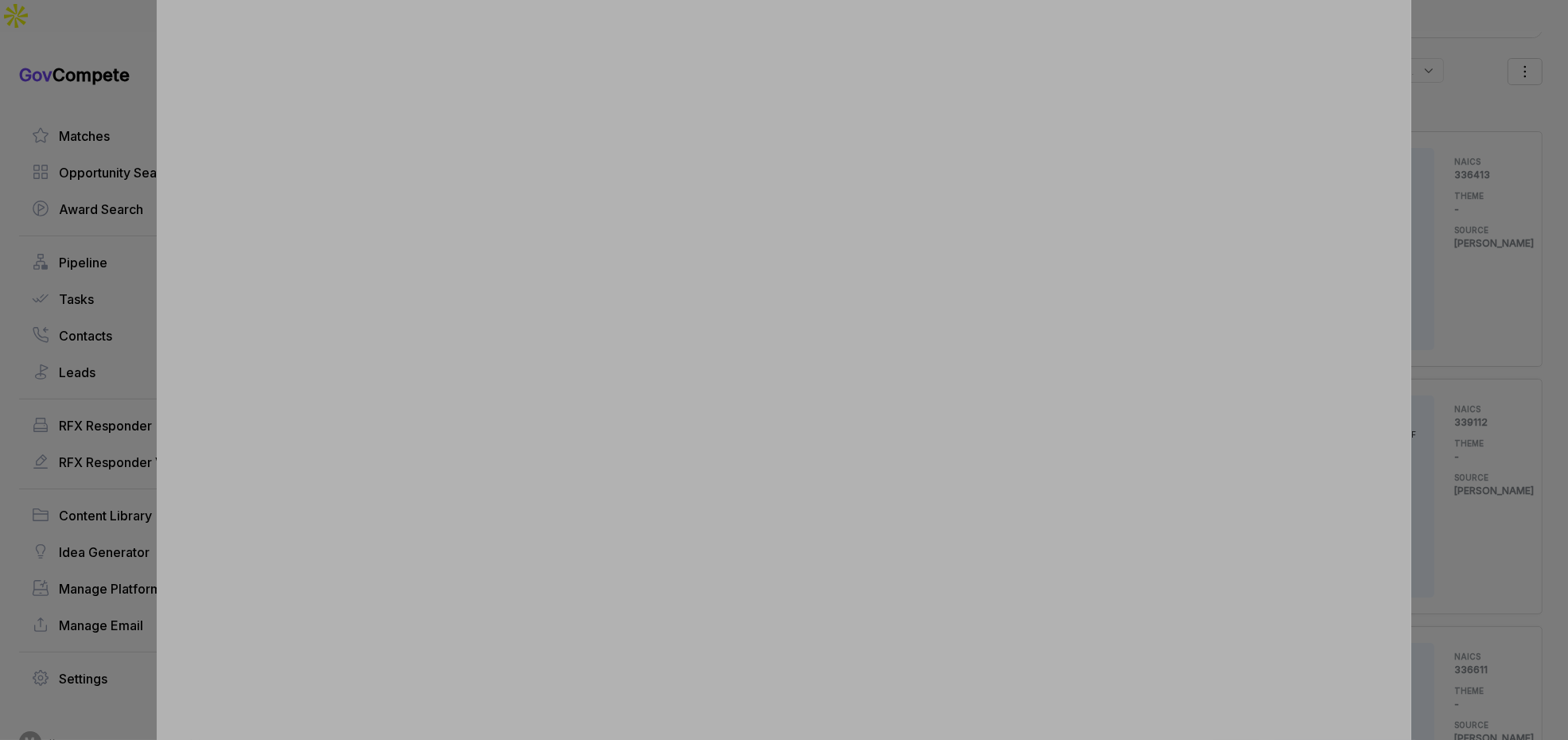
drag, startPoint x: 1514, startPoint y: 478, endPoint x: 1500, endPoint y: 481, distance: 14.3
click at [1511, 480] on div at bounding box center [784, 370] width 1568 height 740
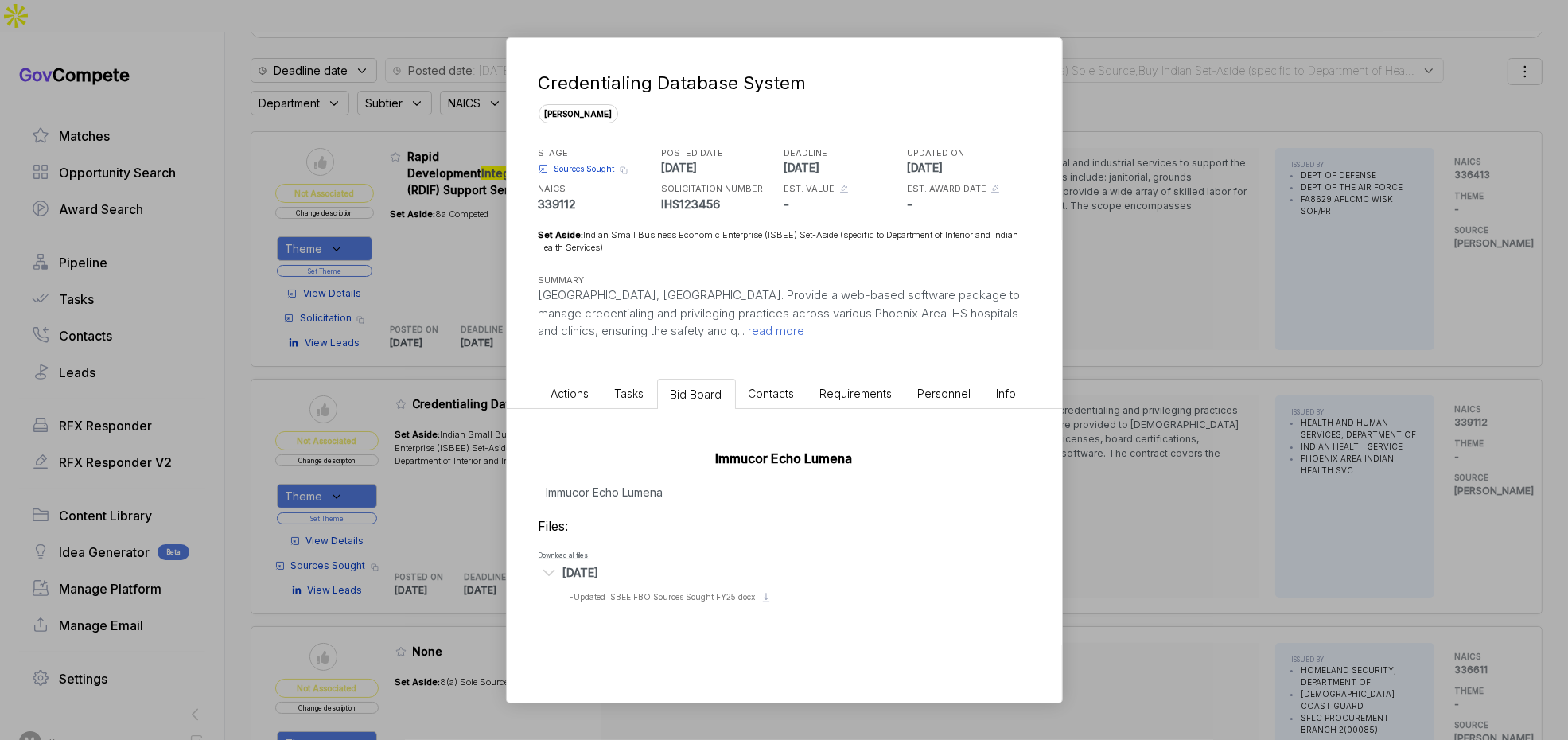
drag, startPoint x: 1497, startPoint y: 481, endPoint x: 1434, endPoint y: 487, distance: 63.3
click at [1491, 484] on div "Credentialing Database System sam STAGE Sources Sought Copy link POSTED DATE 20…" at bounding box center [784, 370] width 1568 height 740
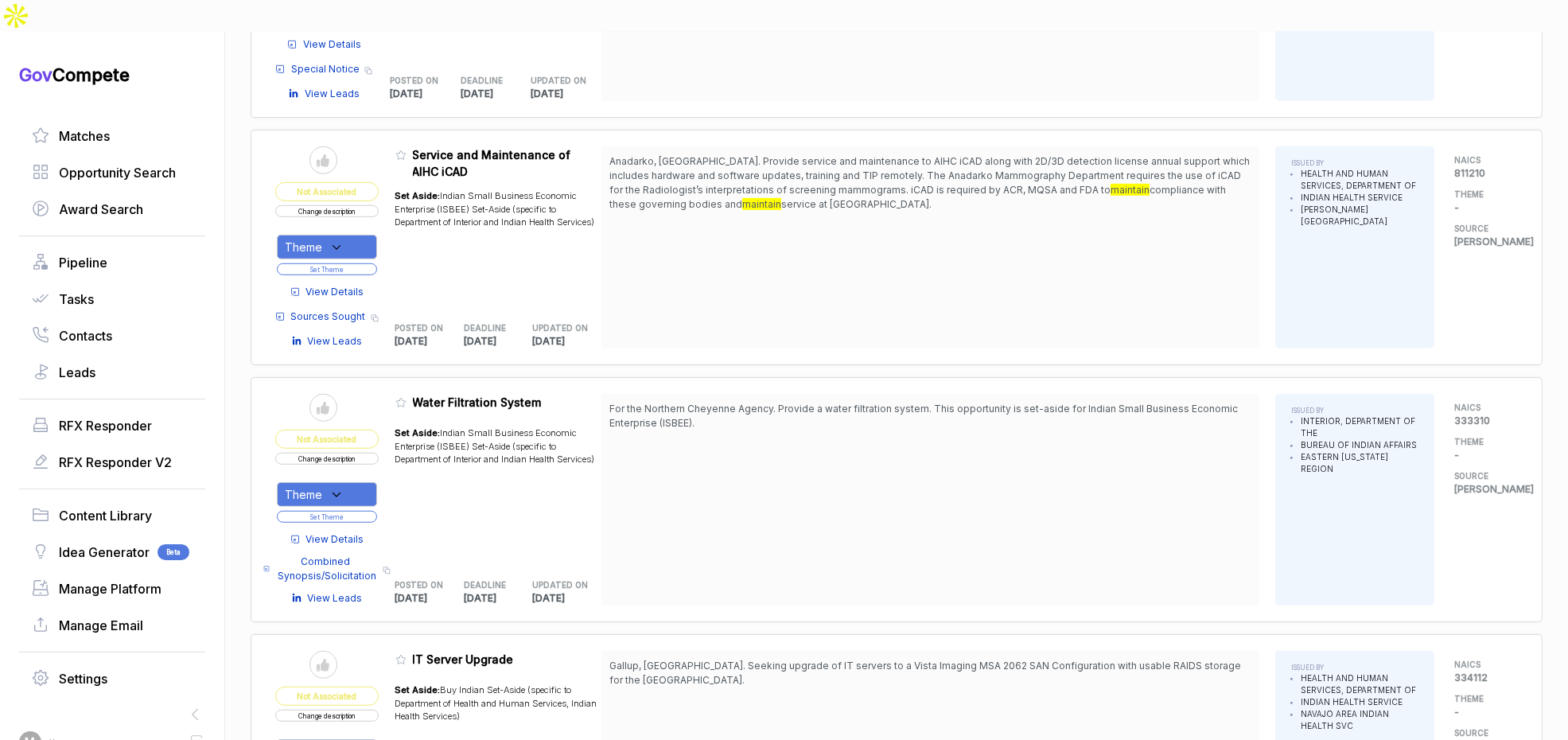
scroll to position [1393, 0]
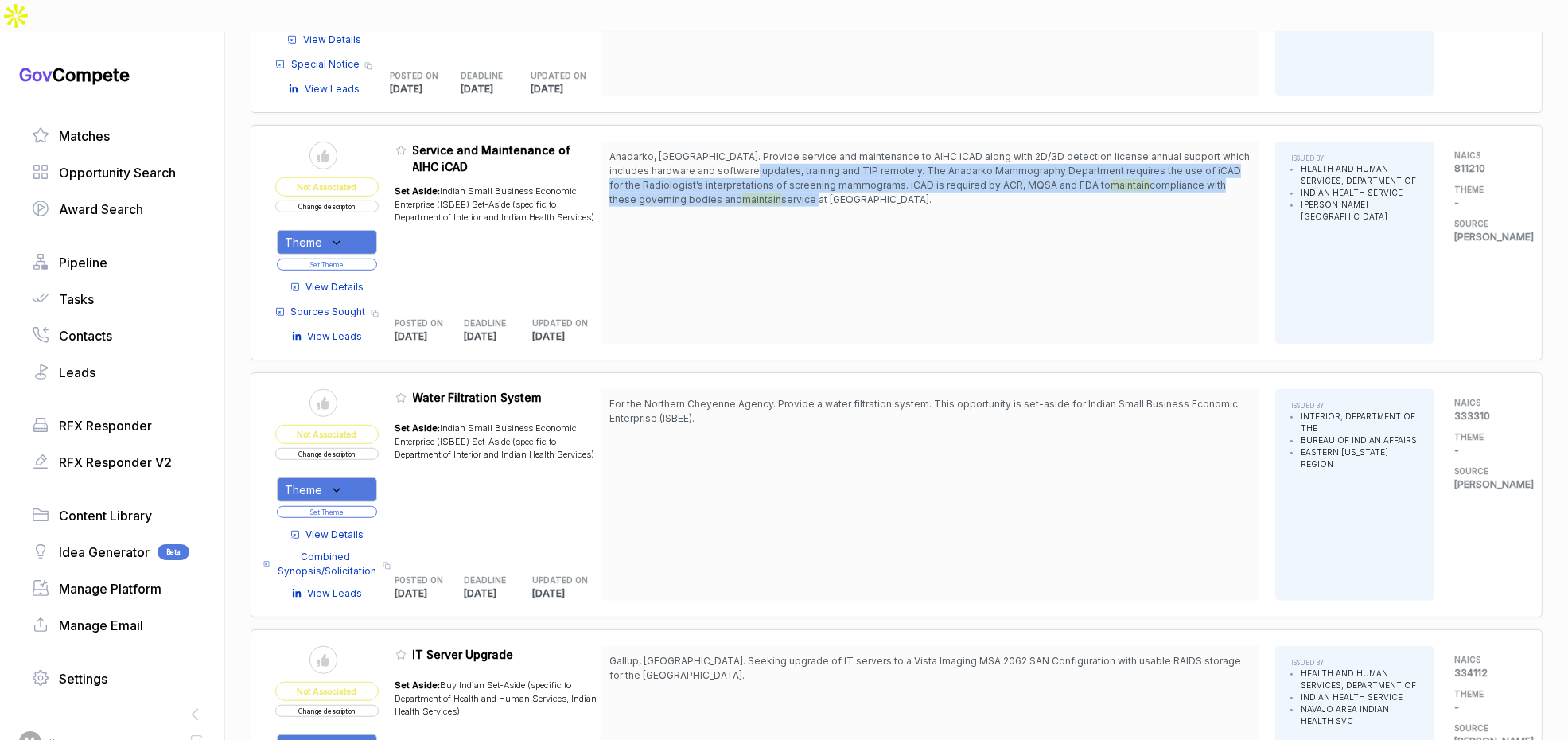
drag, startPoint x: 785, startPoint y: 128, endPoint x: 806, endPoint y: 178, distance: 54.2
click at [799, 169] on span "Anadarko, OK. Provide service and maintenance to AIHC iCAD along with 2D/3D det…" at bounding box center [930, 178] width 642 height 57
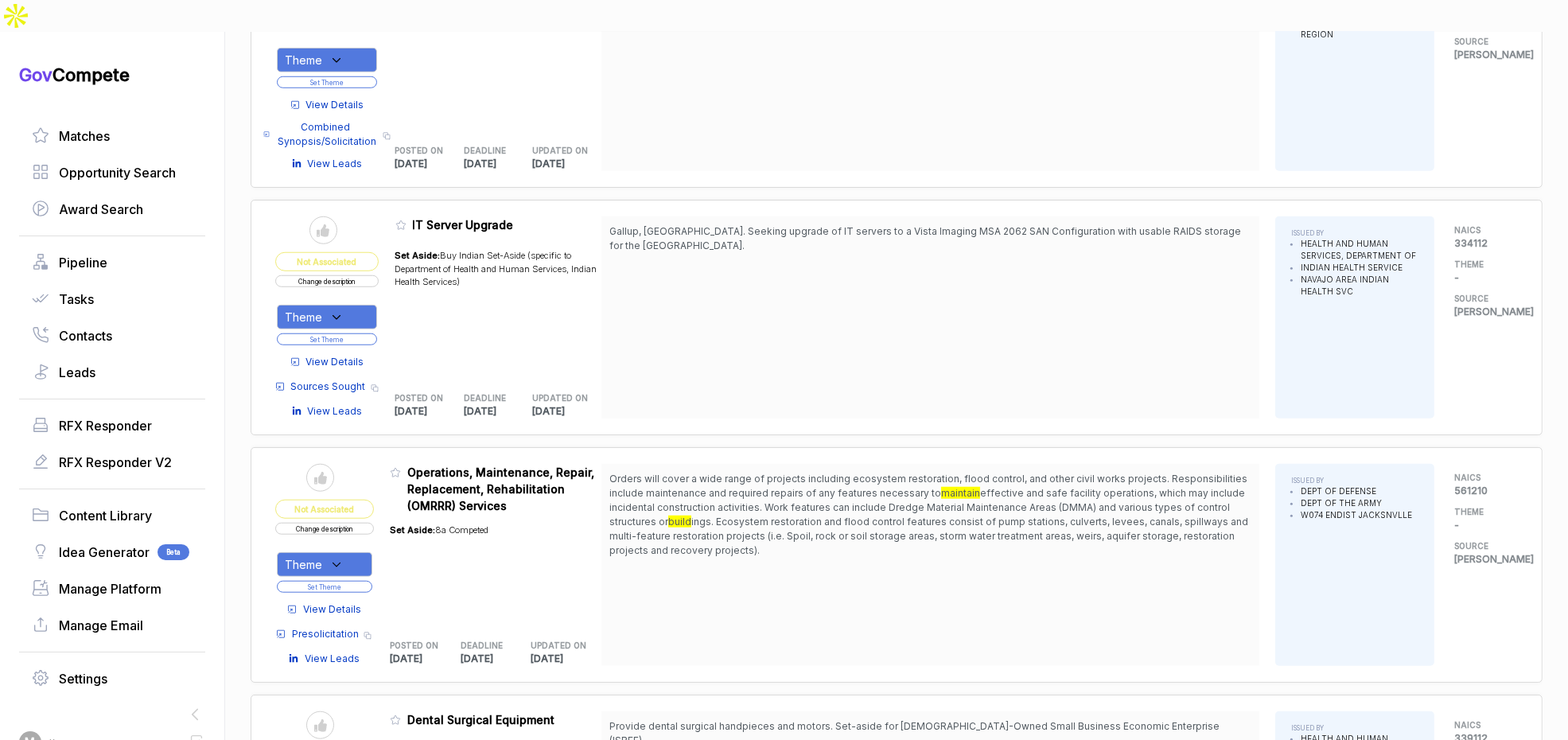
scroll to position [1824, 0]
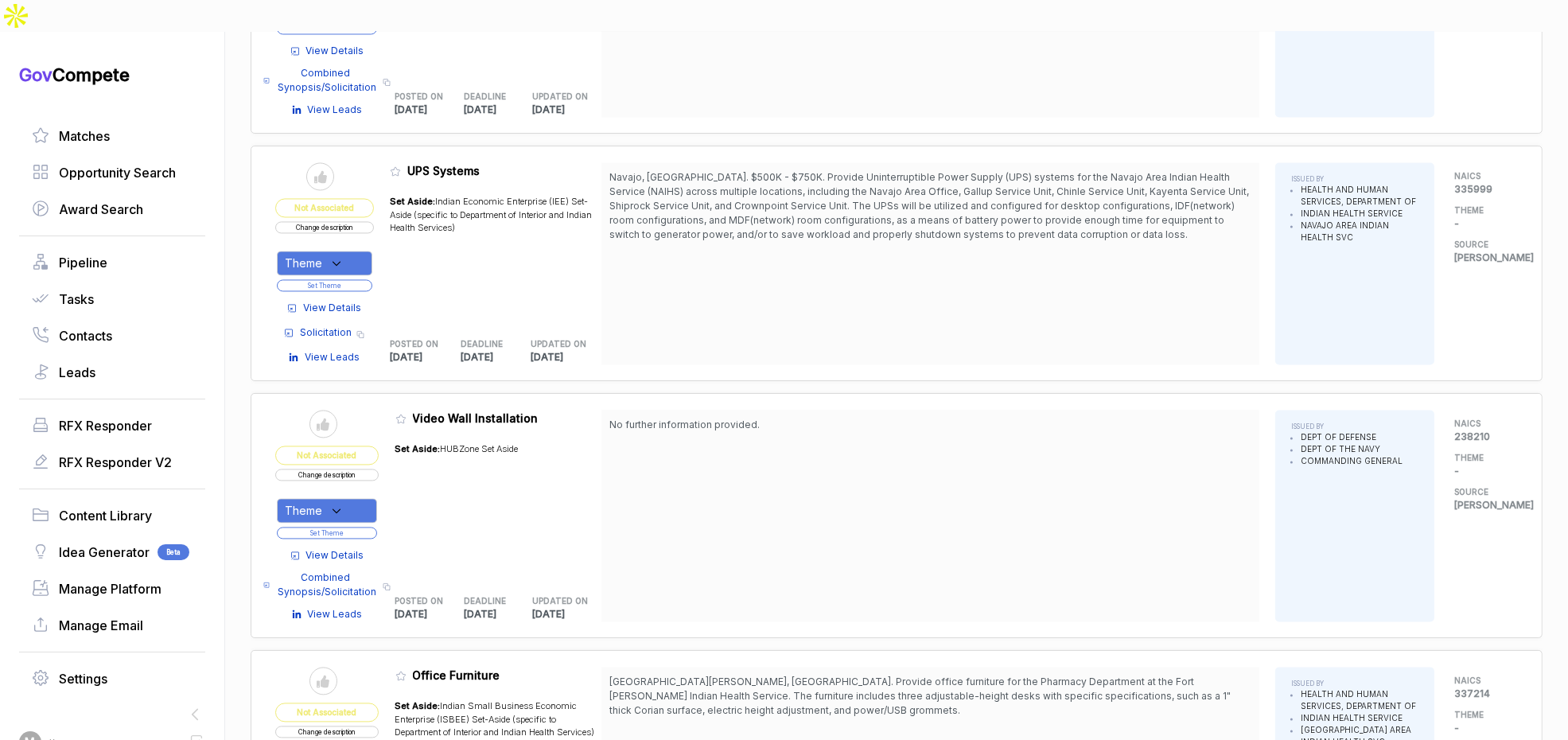
scroll to position [4133, 0]
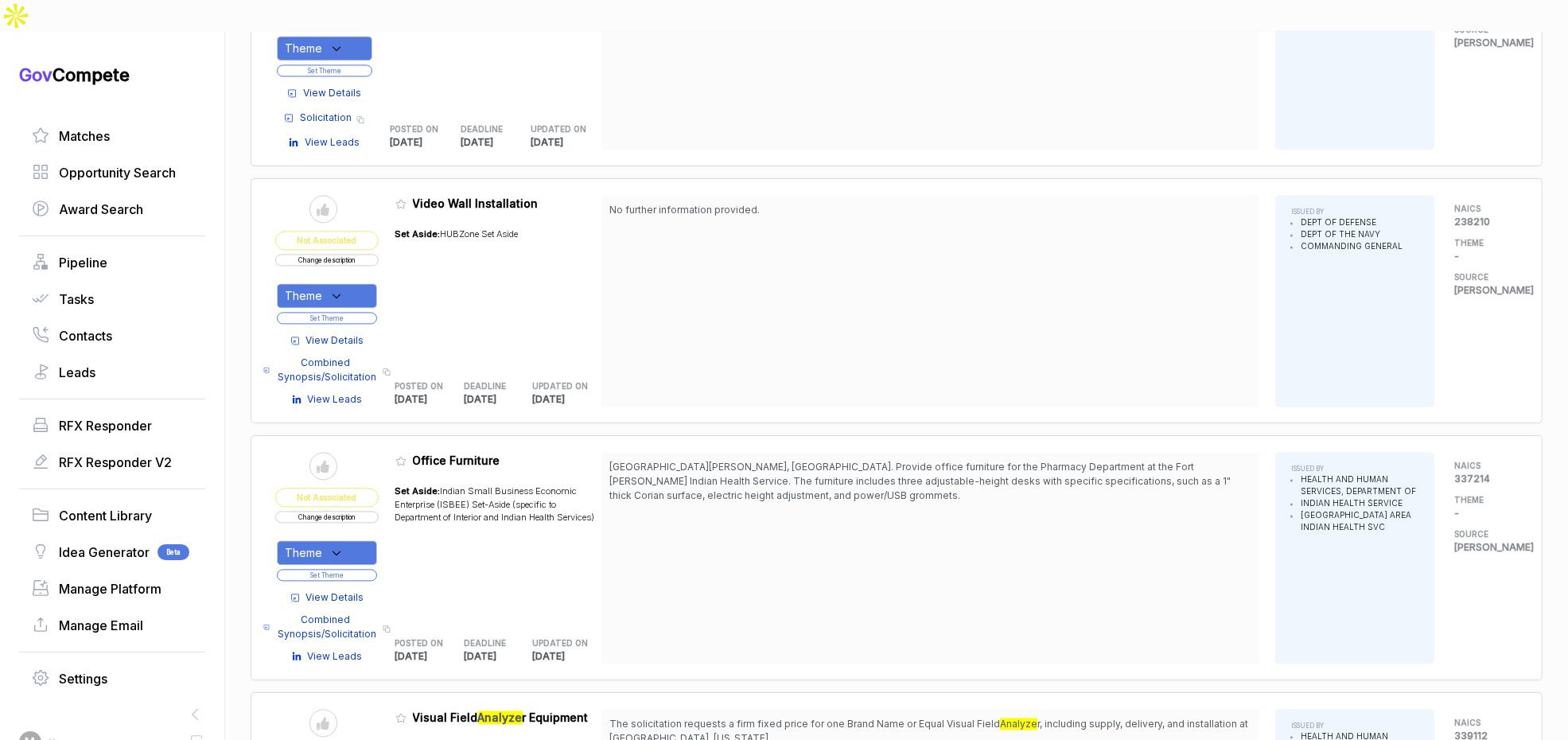
scroll to position [4351, 0]
click at [338, 331] on span "View Details" at bounding box center [334, 338] width 58 height 15
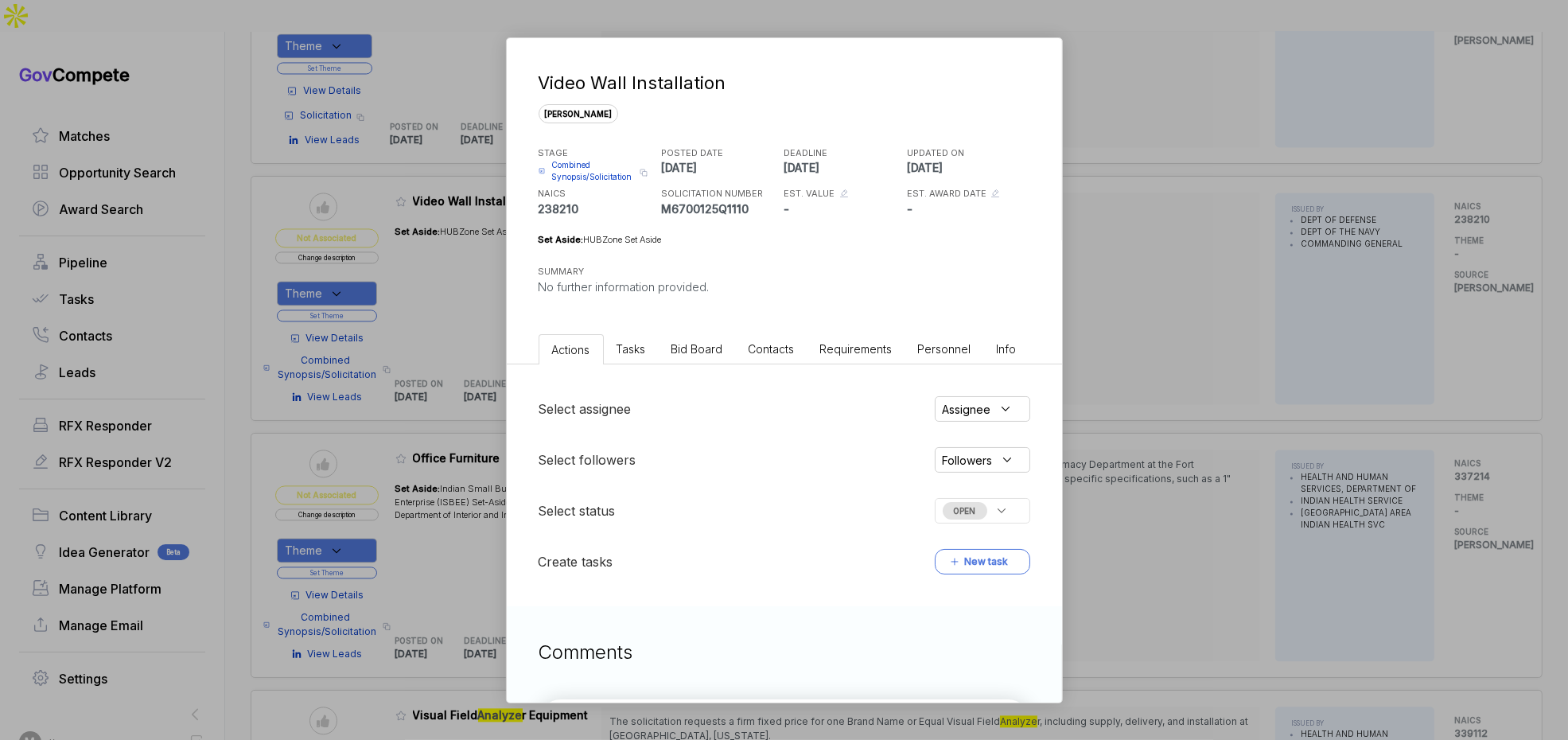
click at [674, 342] on span "Bid Board" at bounding box center [697, 348] width 52 height 14
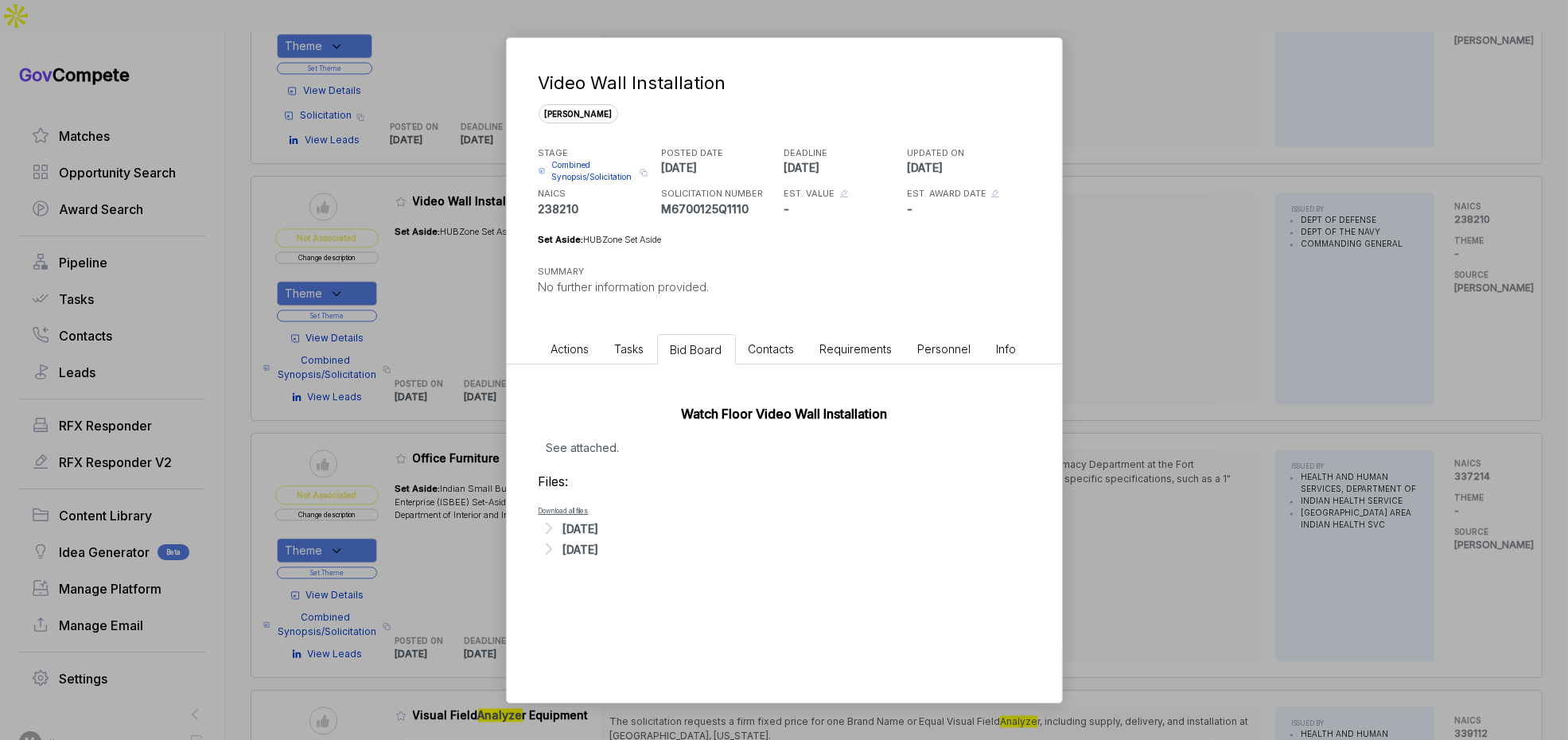
click at [1177, 447] on div "Video Wall Installation sam STAGE Combined Synopsis/Solicitation Copy link POST…" at bounding box center [784, 370] width 1568 height 740
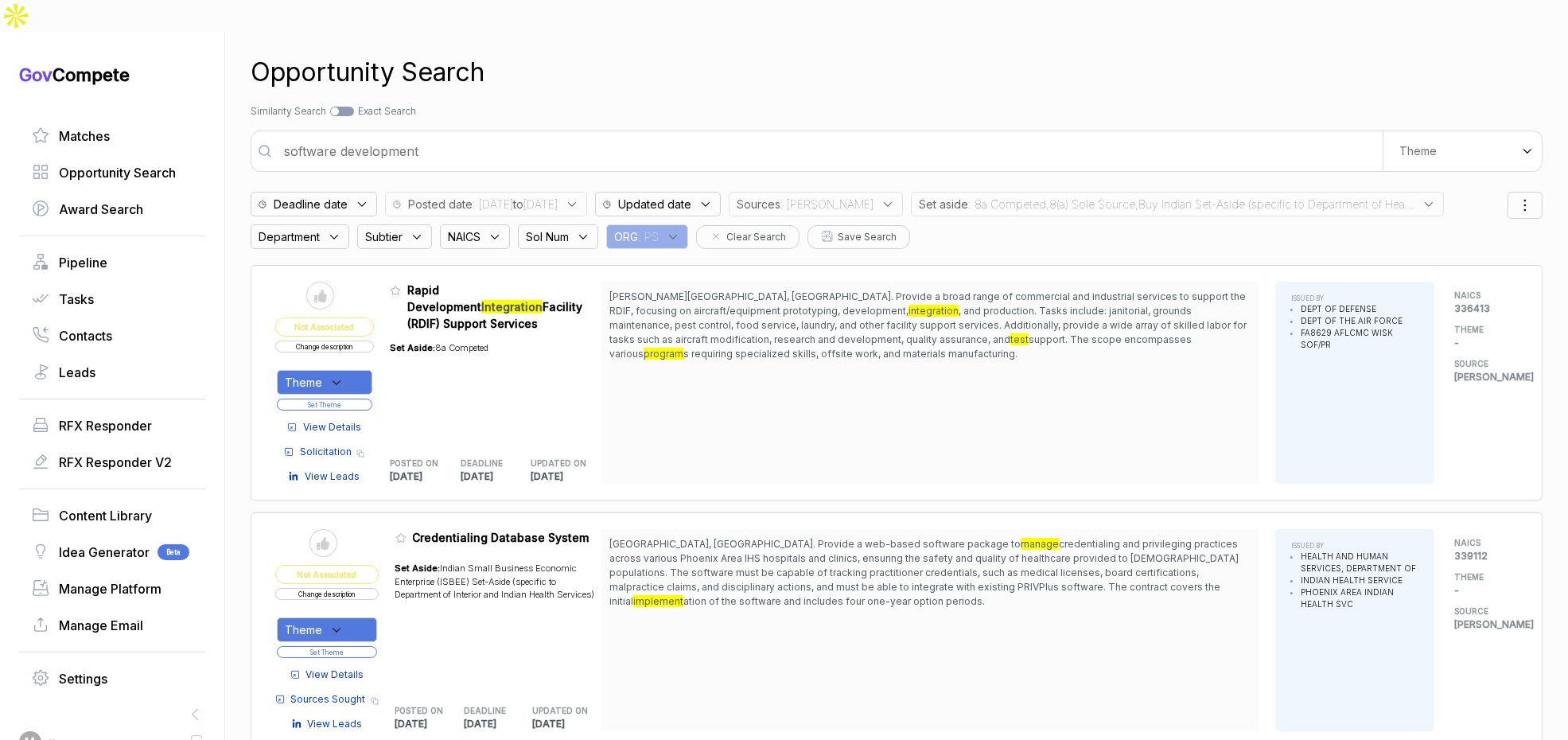
scroll to position [0, 0]
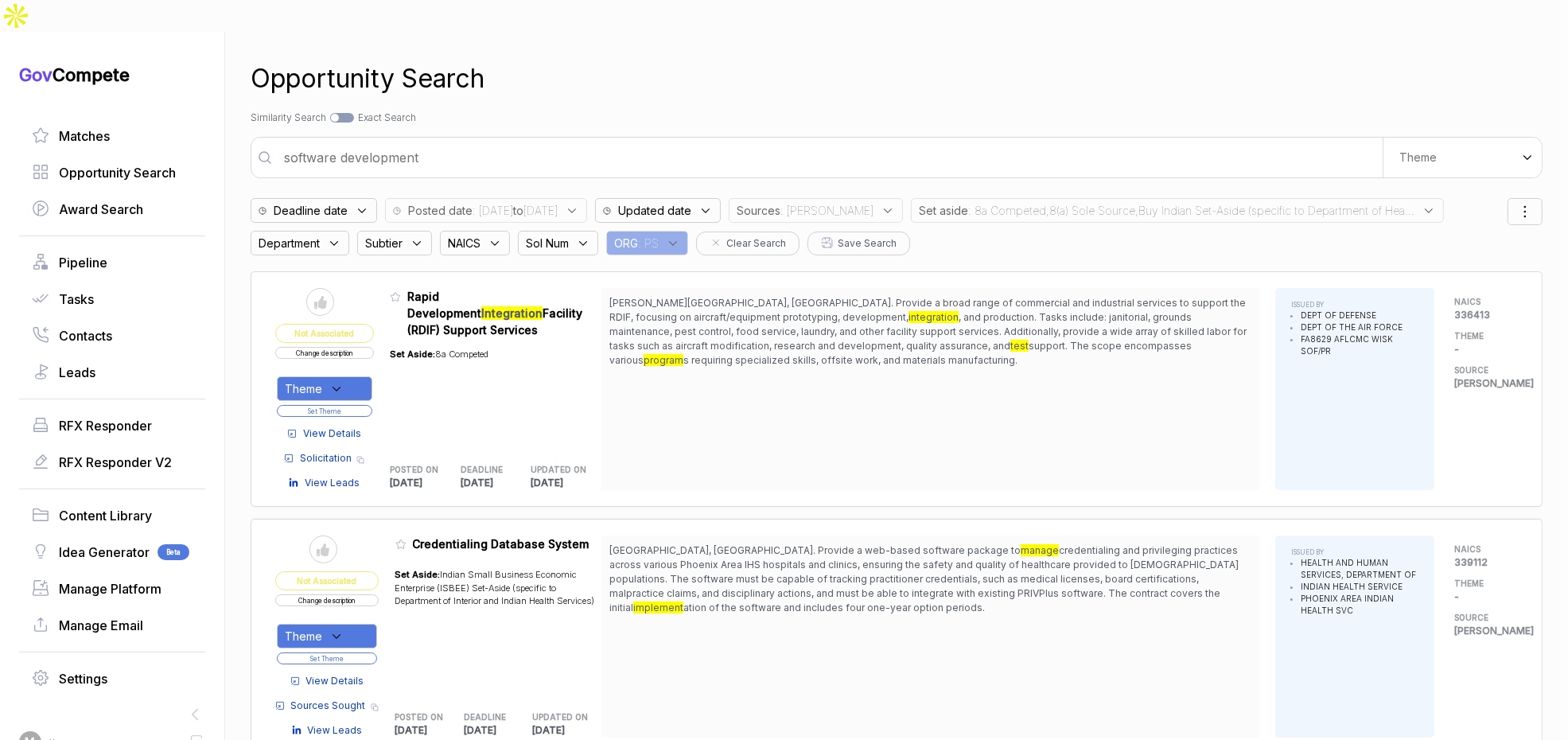
click at [631, 142] on input "software development" at bounding box center [828, 158] width 1108 height 32
type input "software and data analysis support"
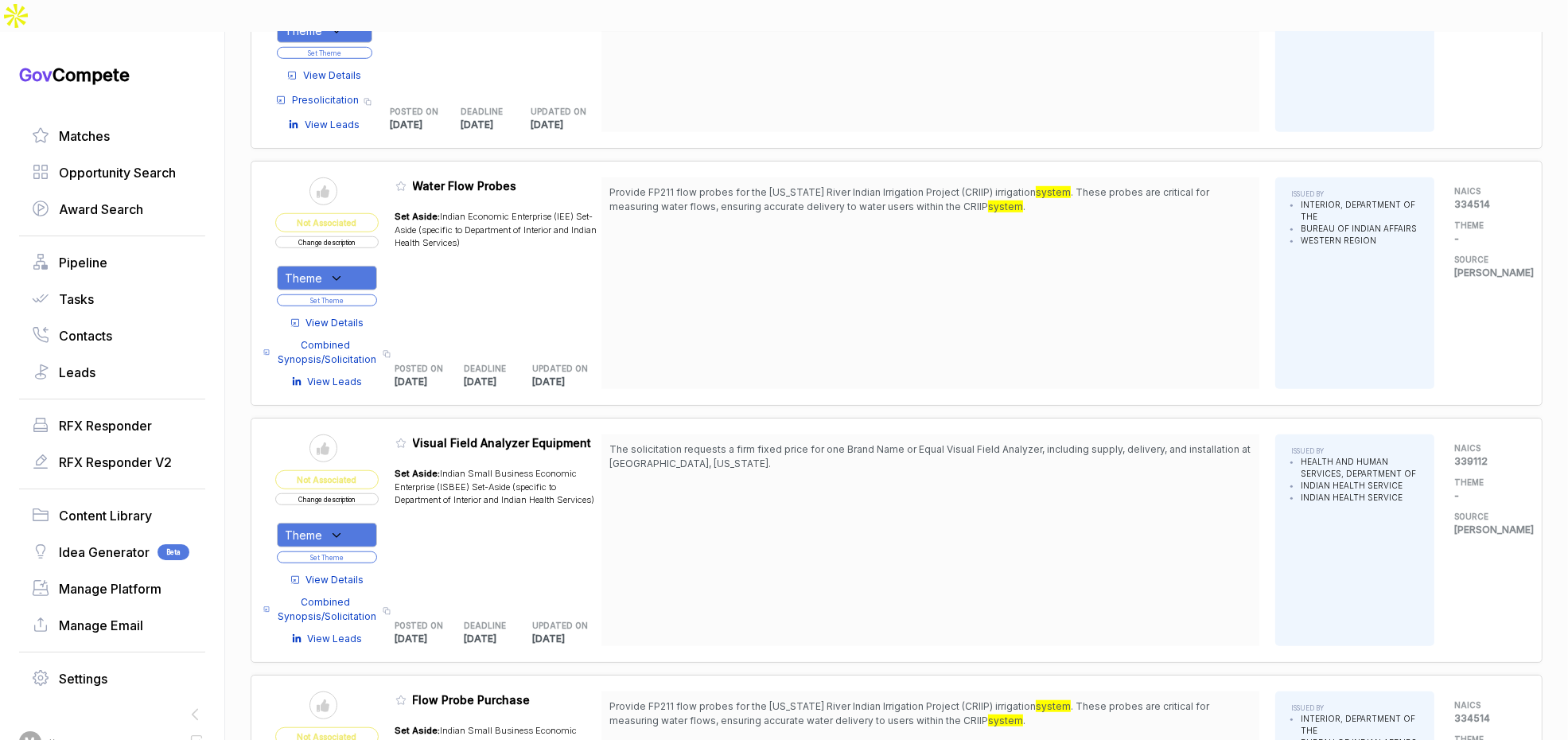
scroll to position [2003, 0]
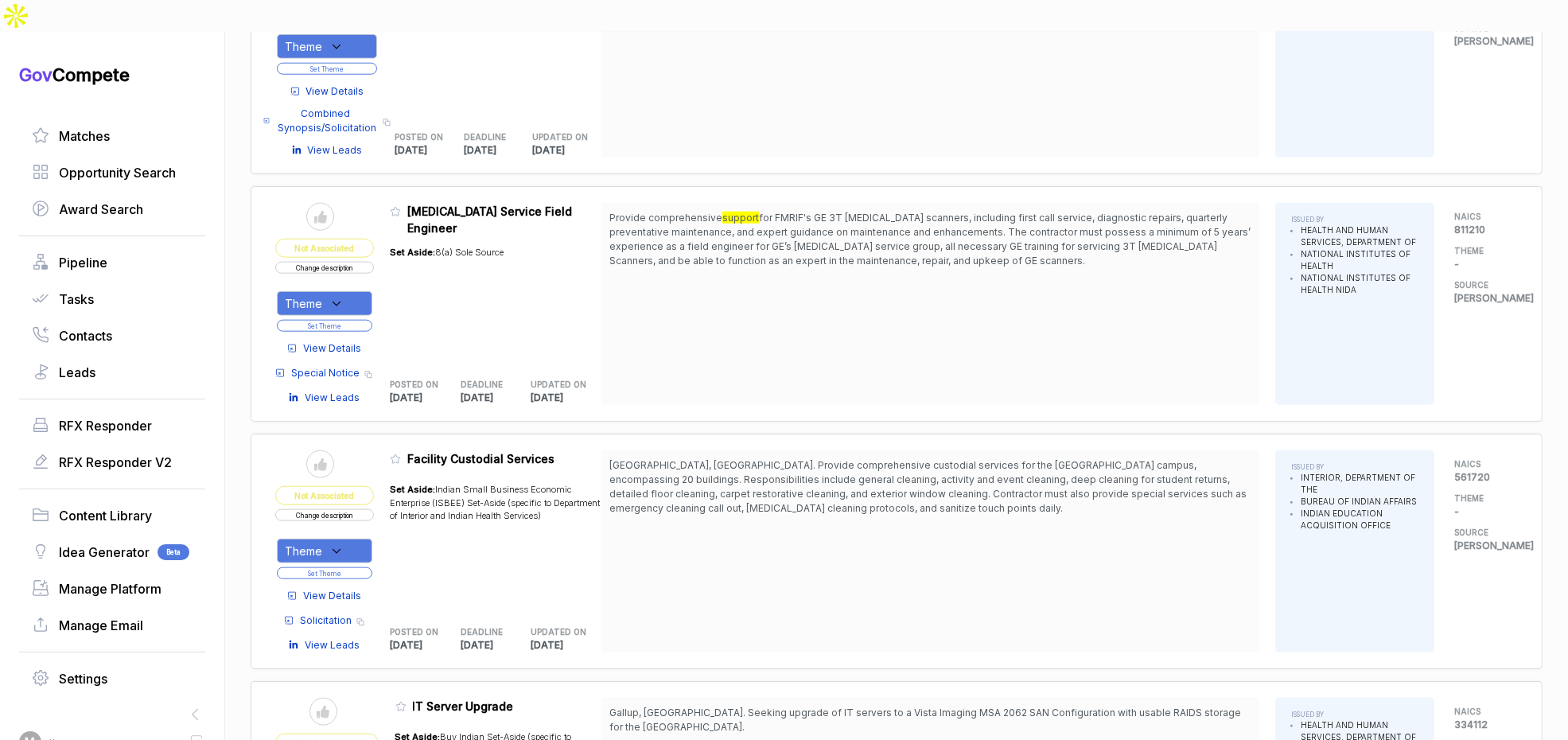
scroll to position [2860, 0]
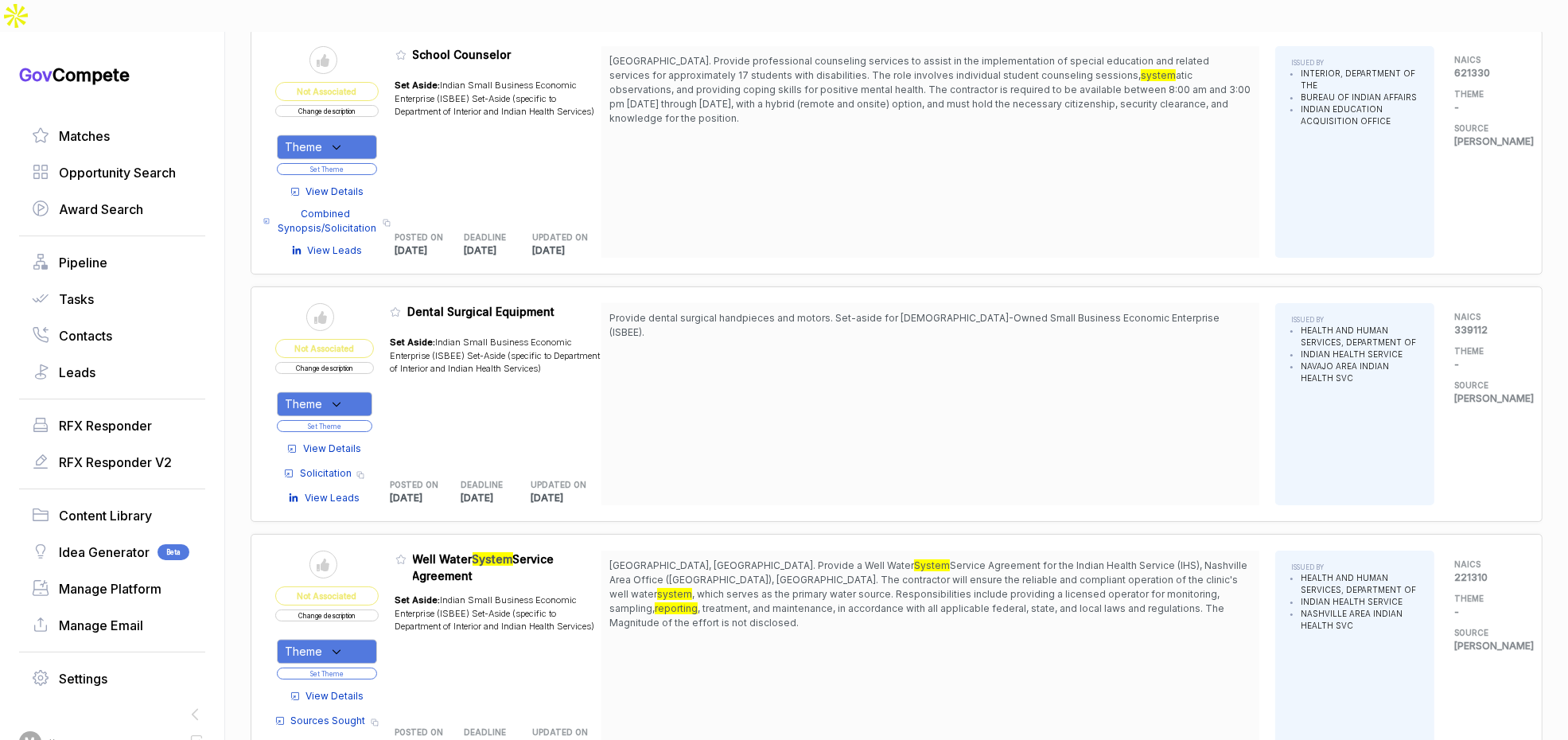
scroll to position [4523, 0]
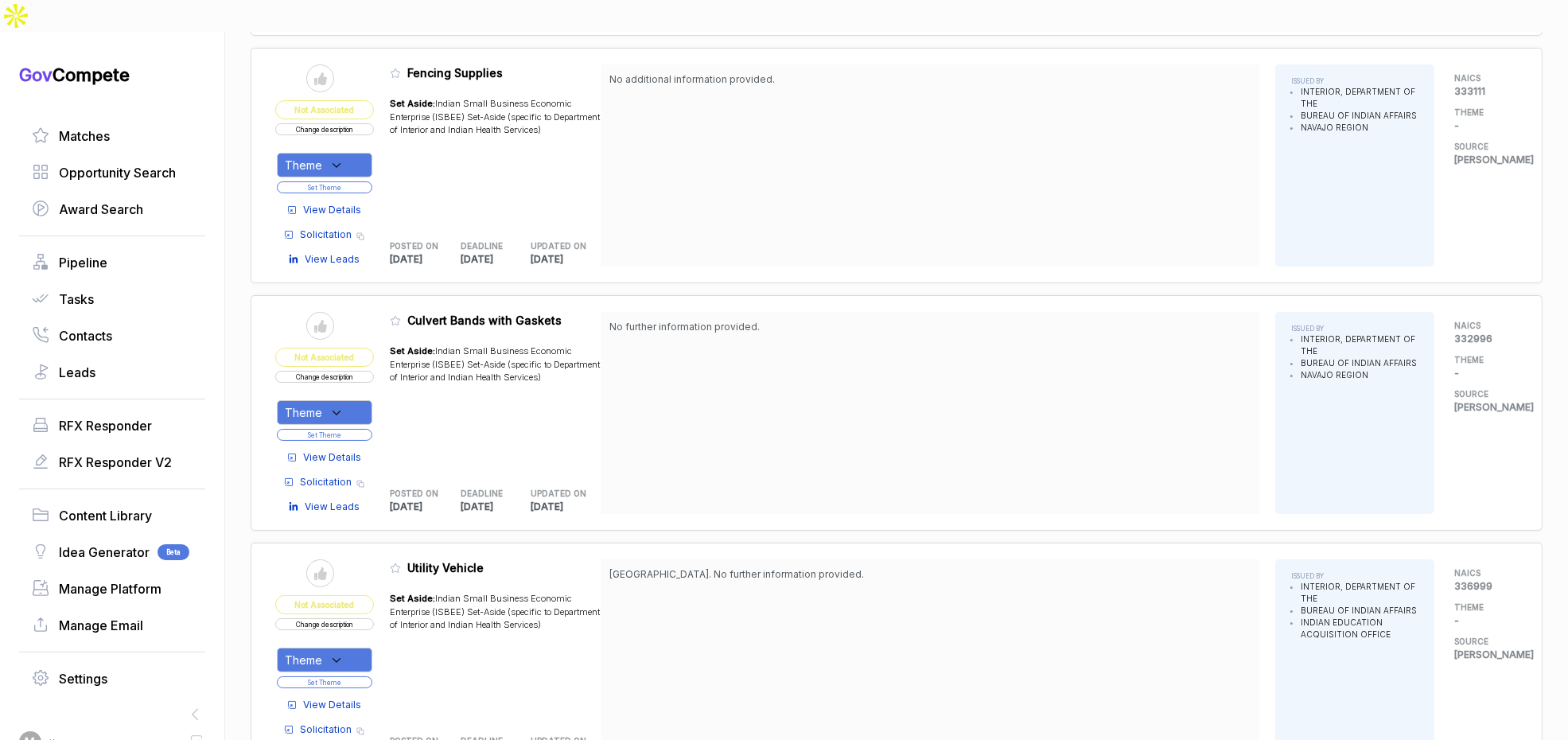
scroll to position [8475, 0]
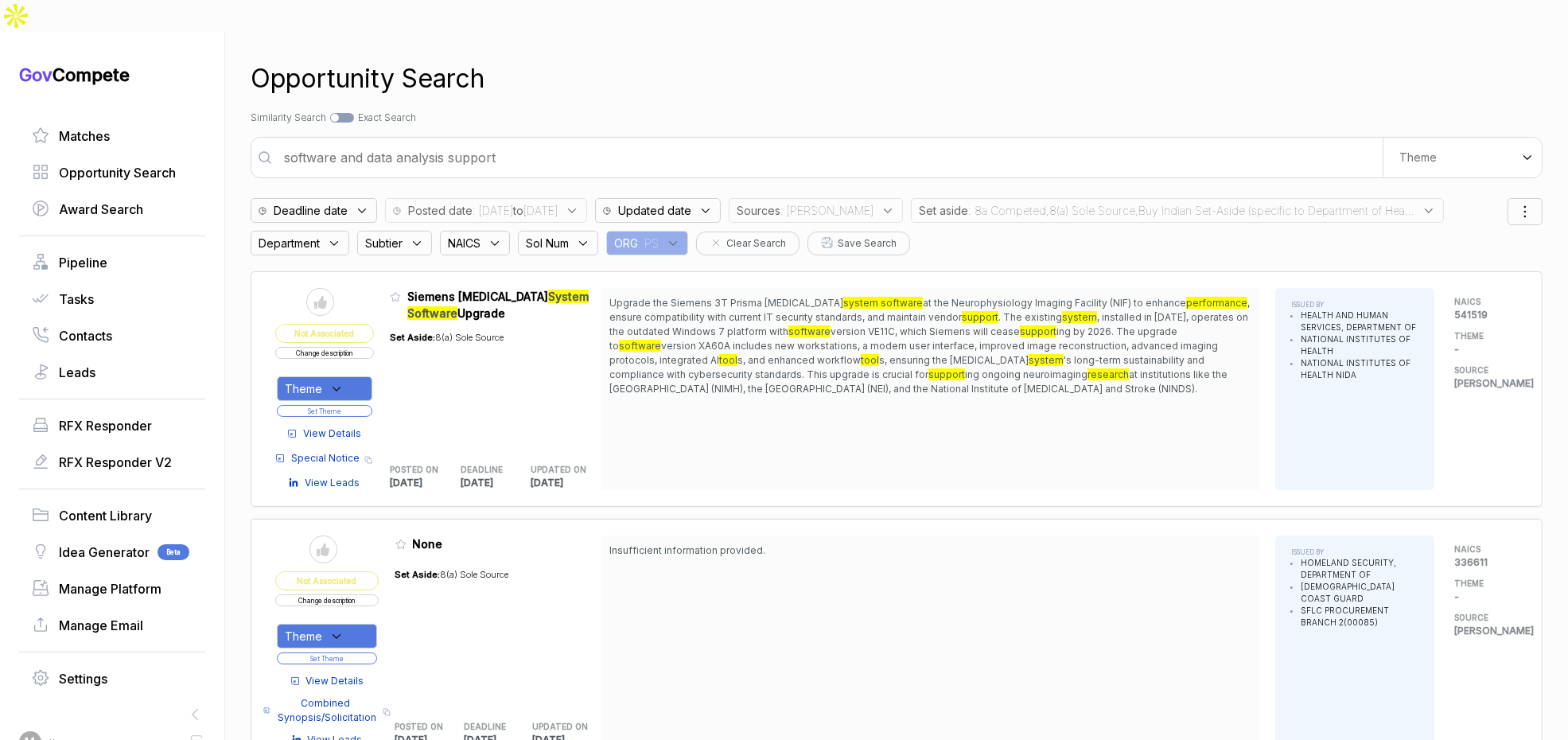
click at [801, 142] on input "software and data analysis support" at bounding box center [828, 158] width 1108 height 32
click at [1056, 202] on span ": 8a Competed,8(a) Sole Source,Buy Indian Set-Aside (specific to Department of …" at bounding box center [1191, 210] width 446 height 17
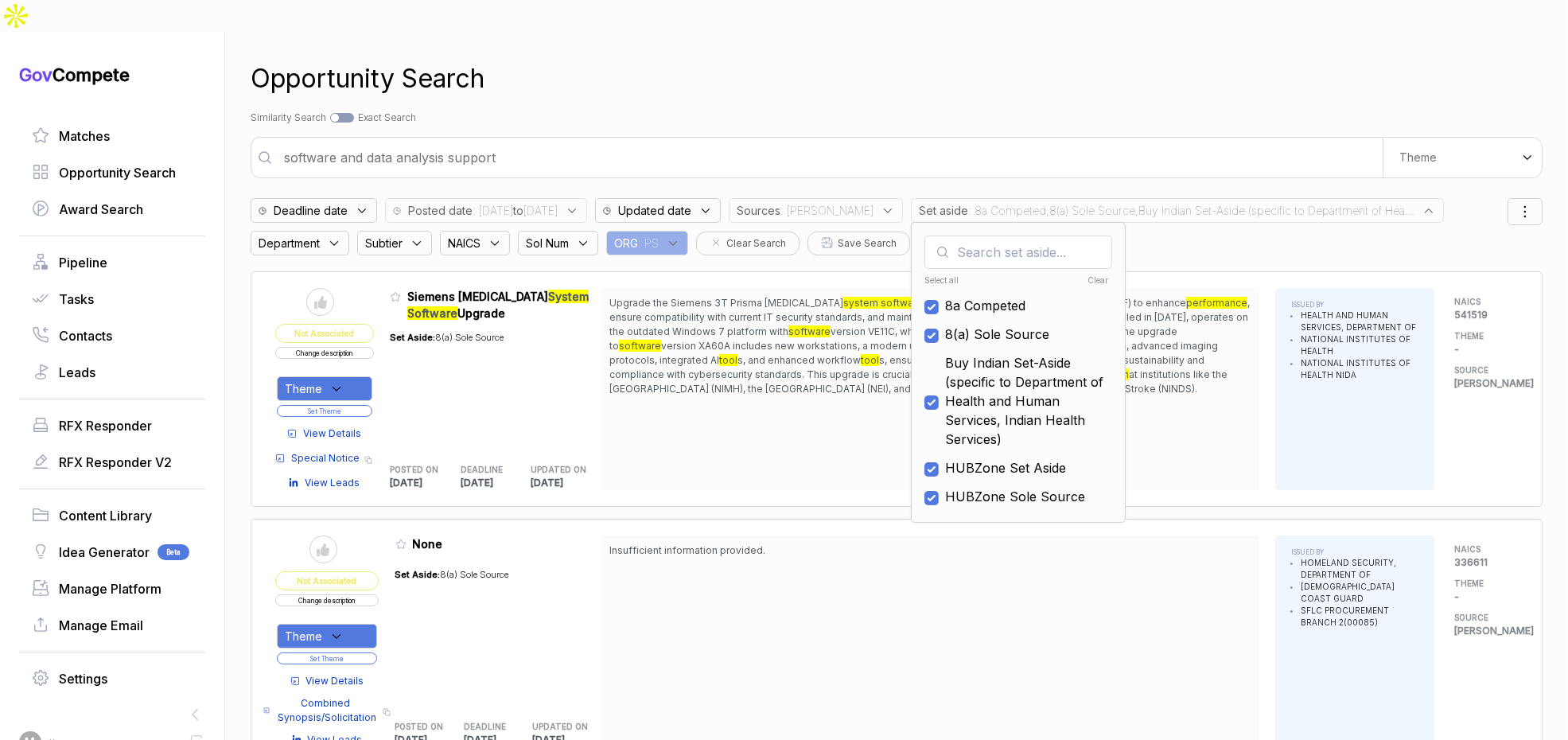
drag, startPoint x: 1079, startPoint y: 248, endPoint x: 1079, endPoint y: 237, distance: 11.0
click at [1079, 275] on div "Clear" at bounding box center [1063, 280] width 92 height 12
checkbox input "false"
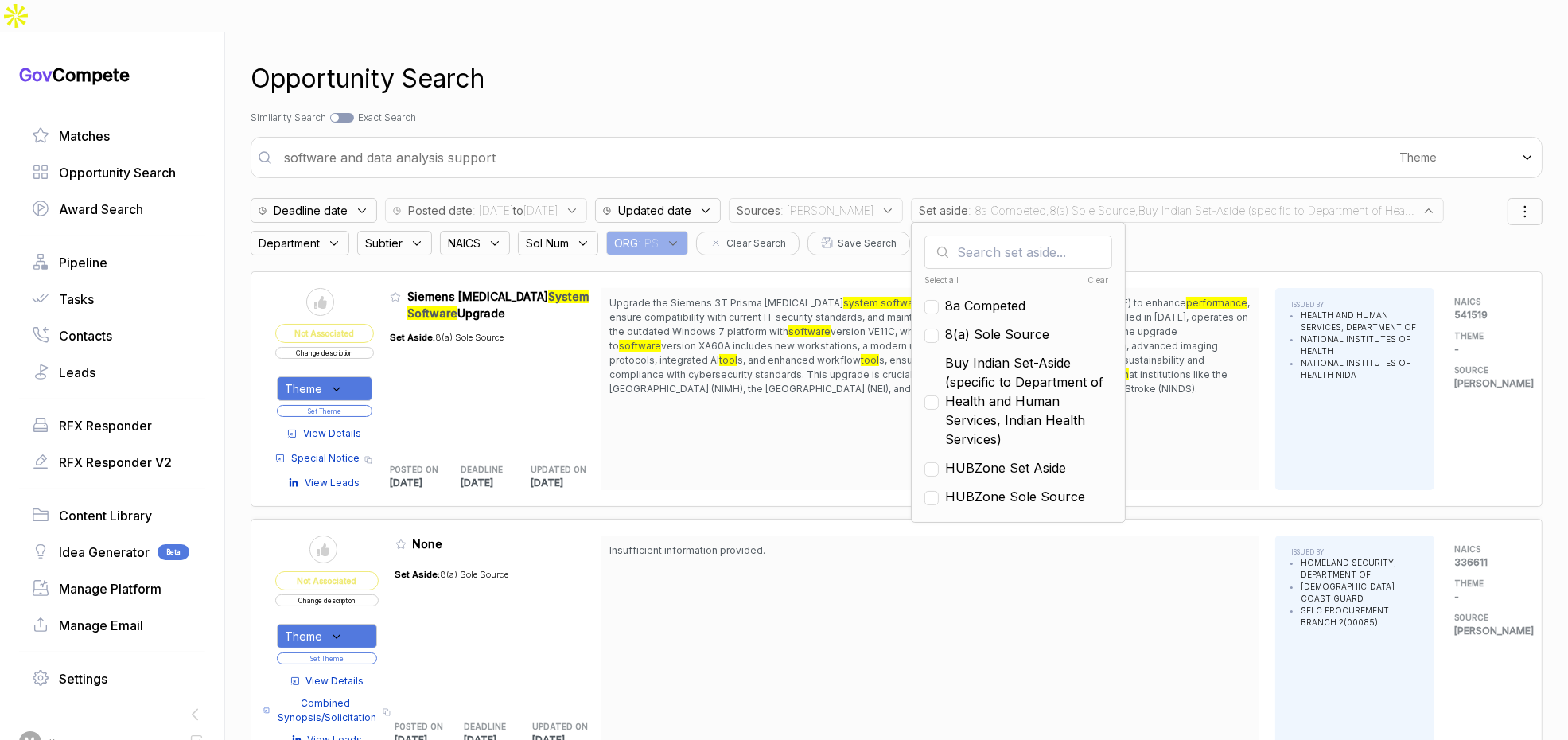
checkbox input "false"
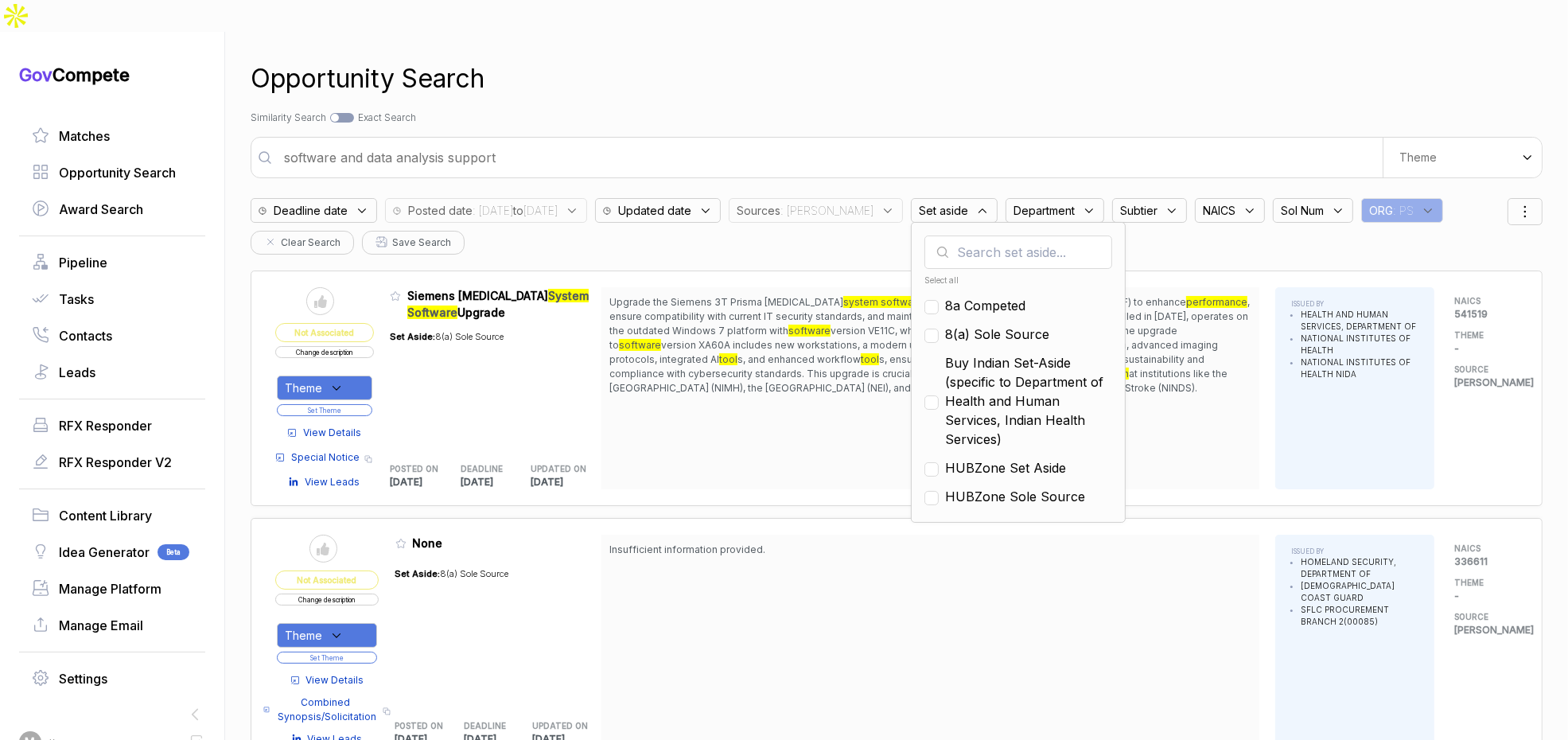
click at [1020, 98] on div "Opportunity Search Search by Topic Relevance Similarity Search Search by Exact …" at bounding box center [896, 402] width 1293 height 740
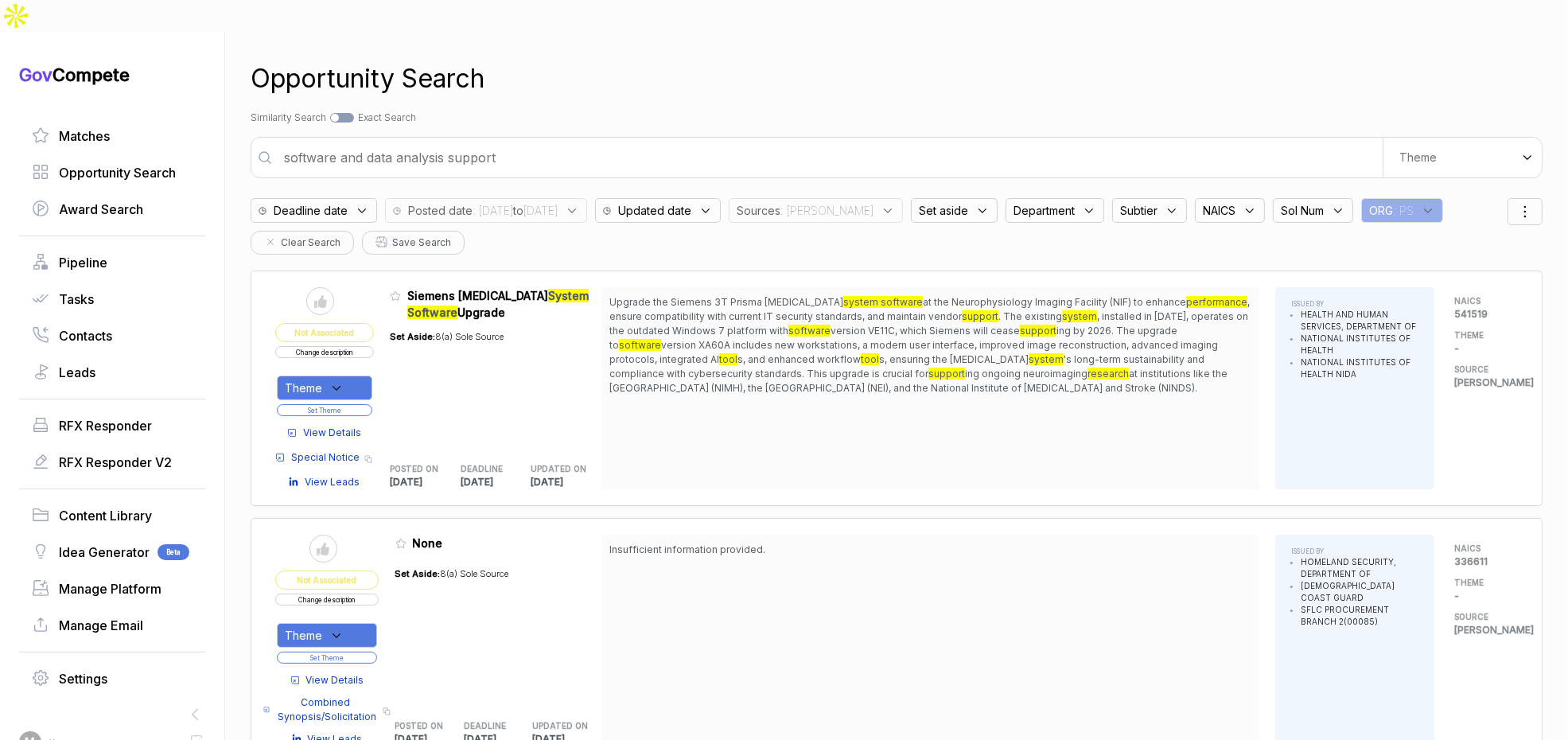
click at [954, 142] on input "software and data analysis support" at bounding box center [828, 158] width 1108 height 32
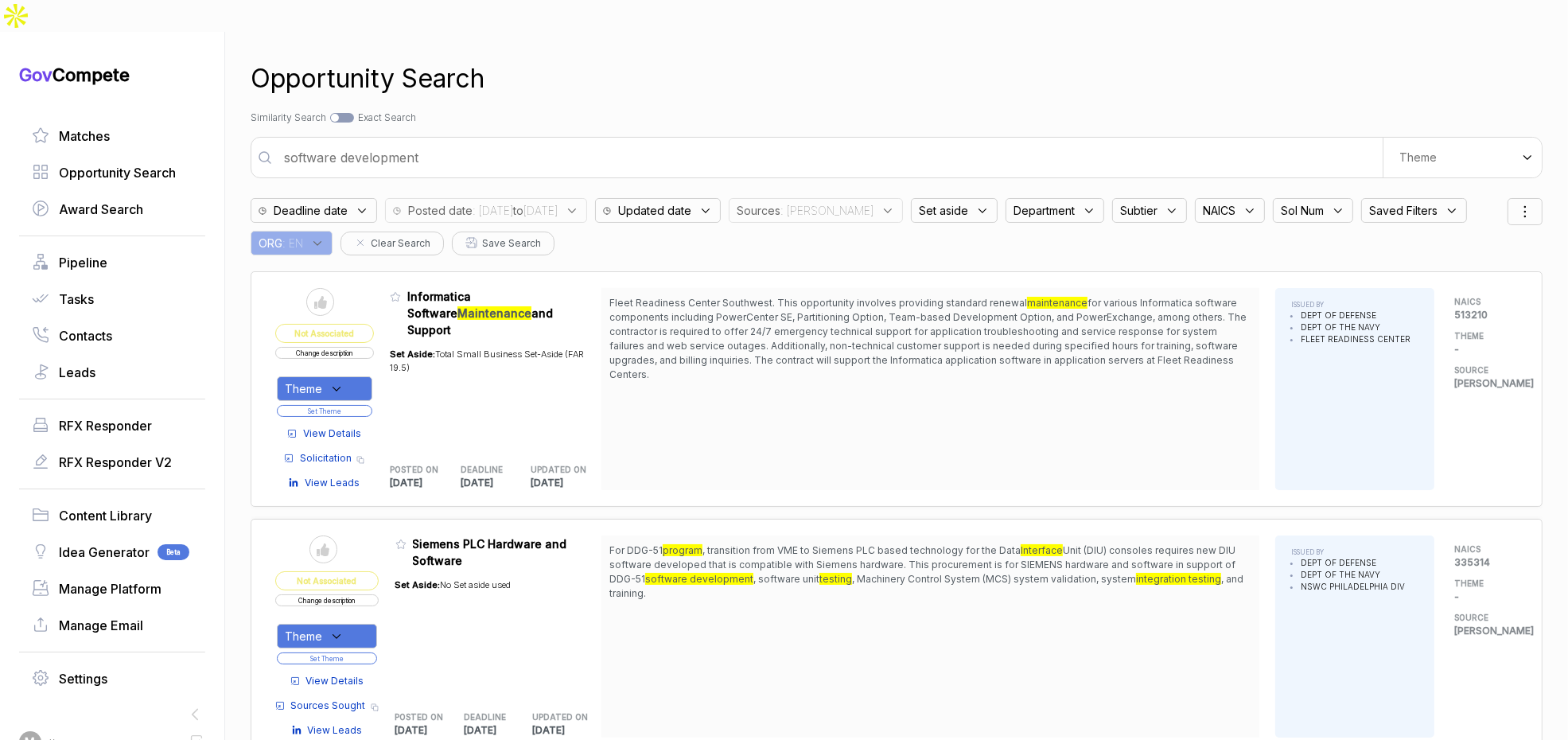
click at [583, 142] on input "software development" at bounding box center [828, 158] width 1108 height 32
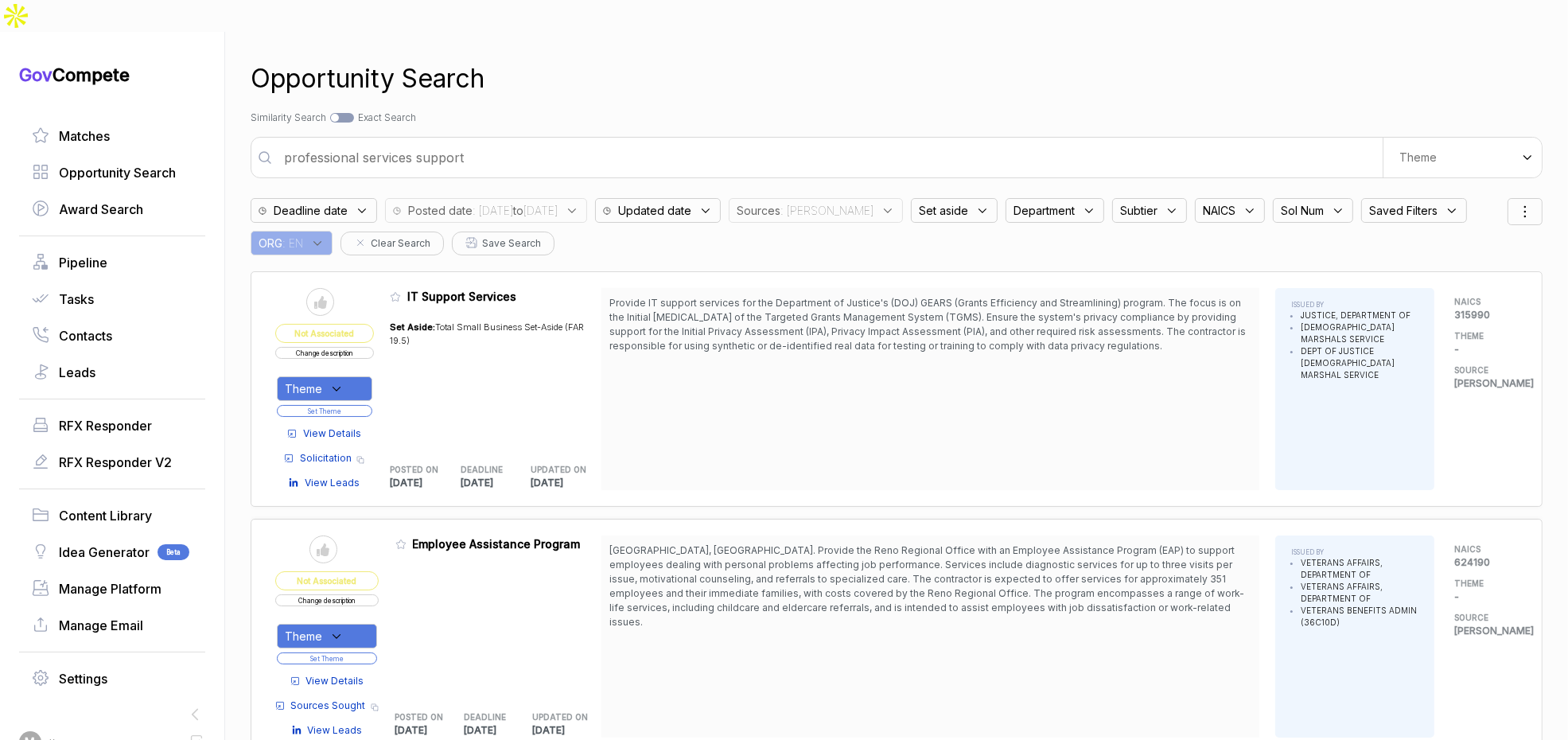
type input "professional services support"
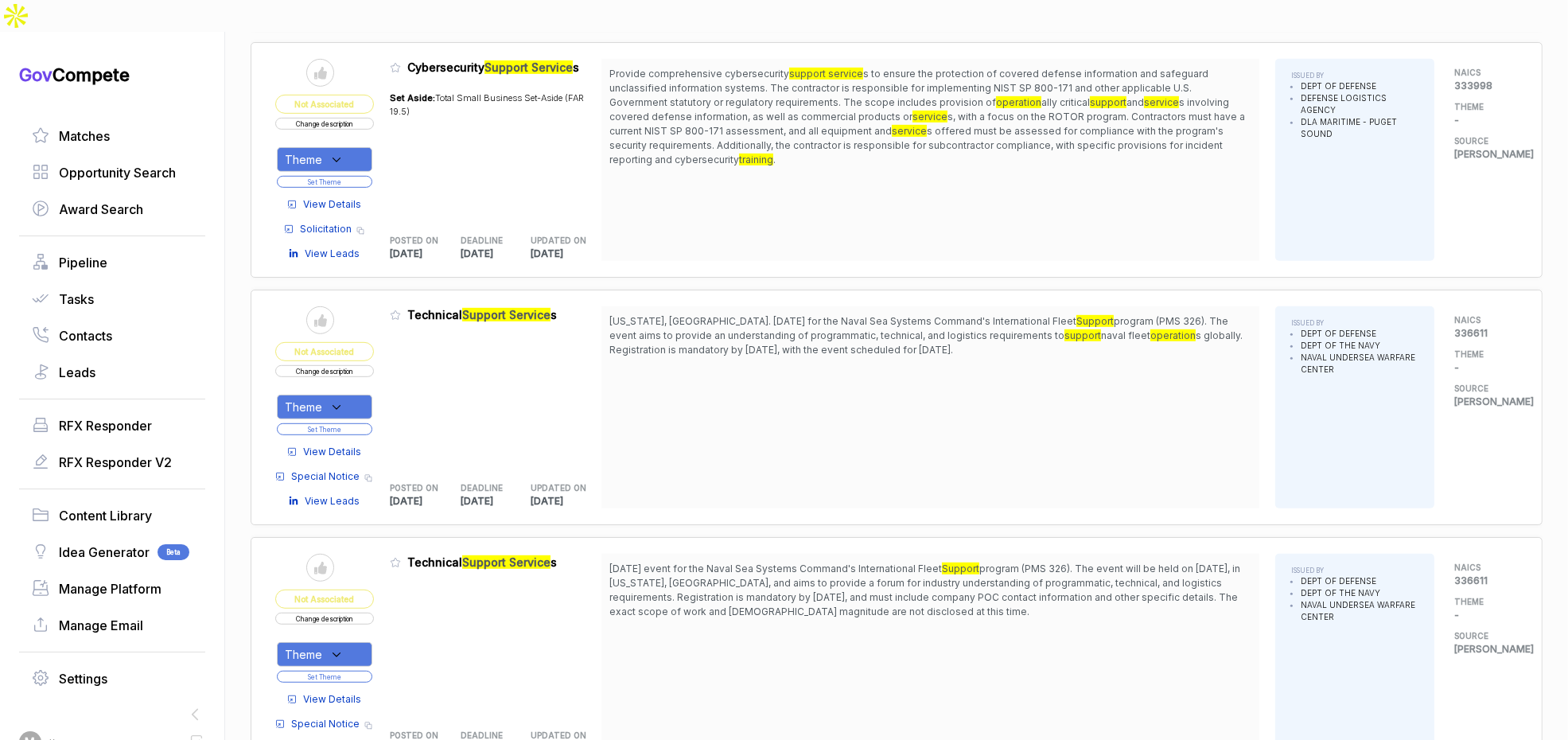
scroll to position [1385, 0]
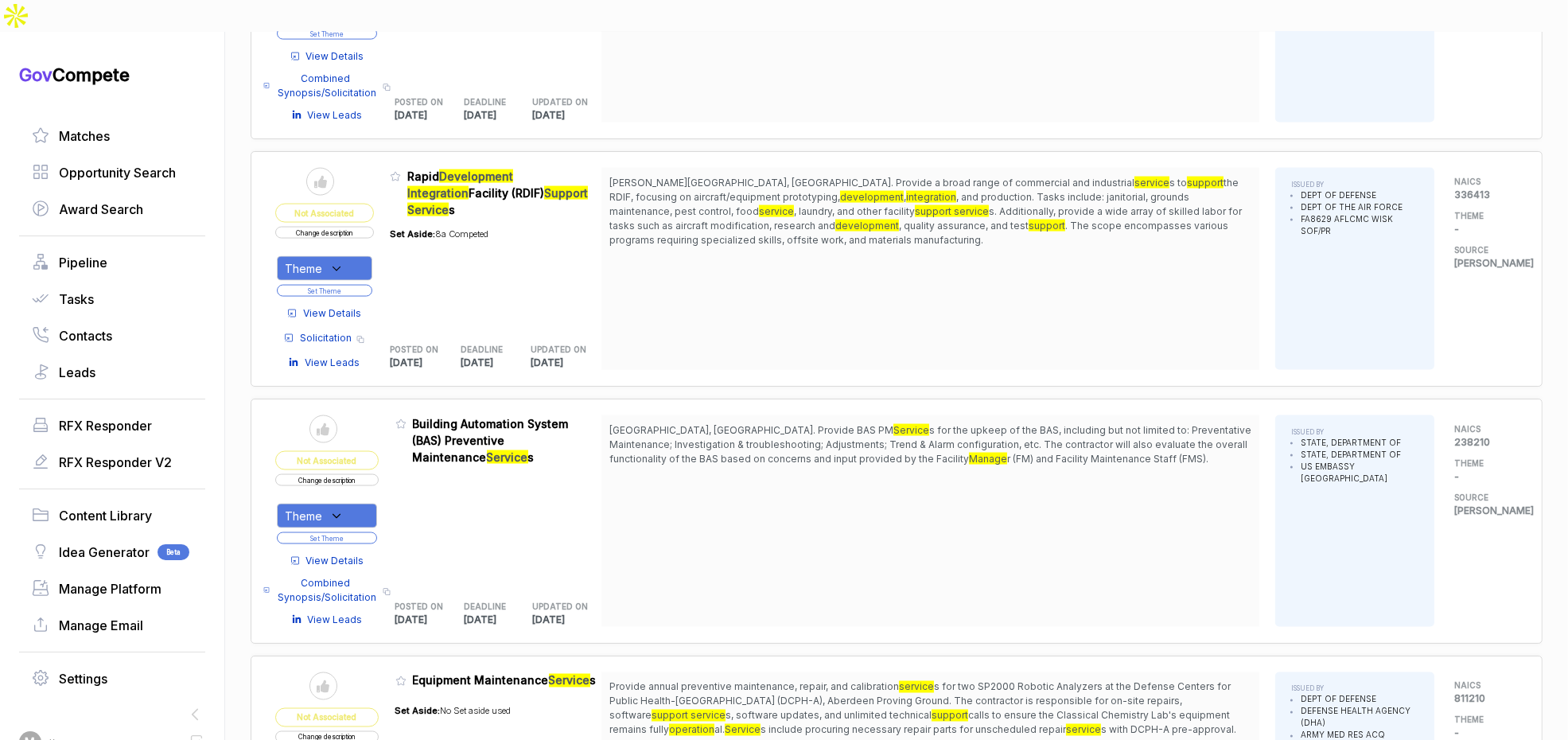
scroll to position [3816, 0]
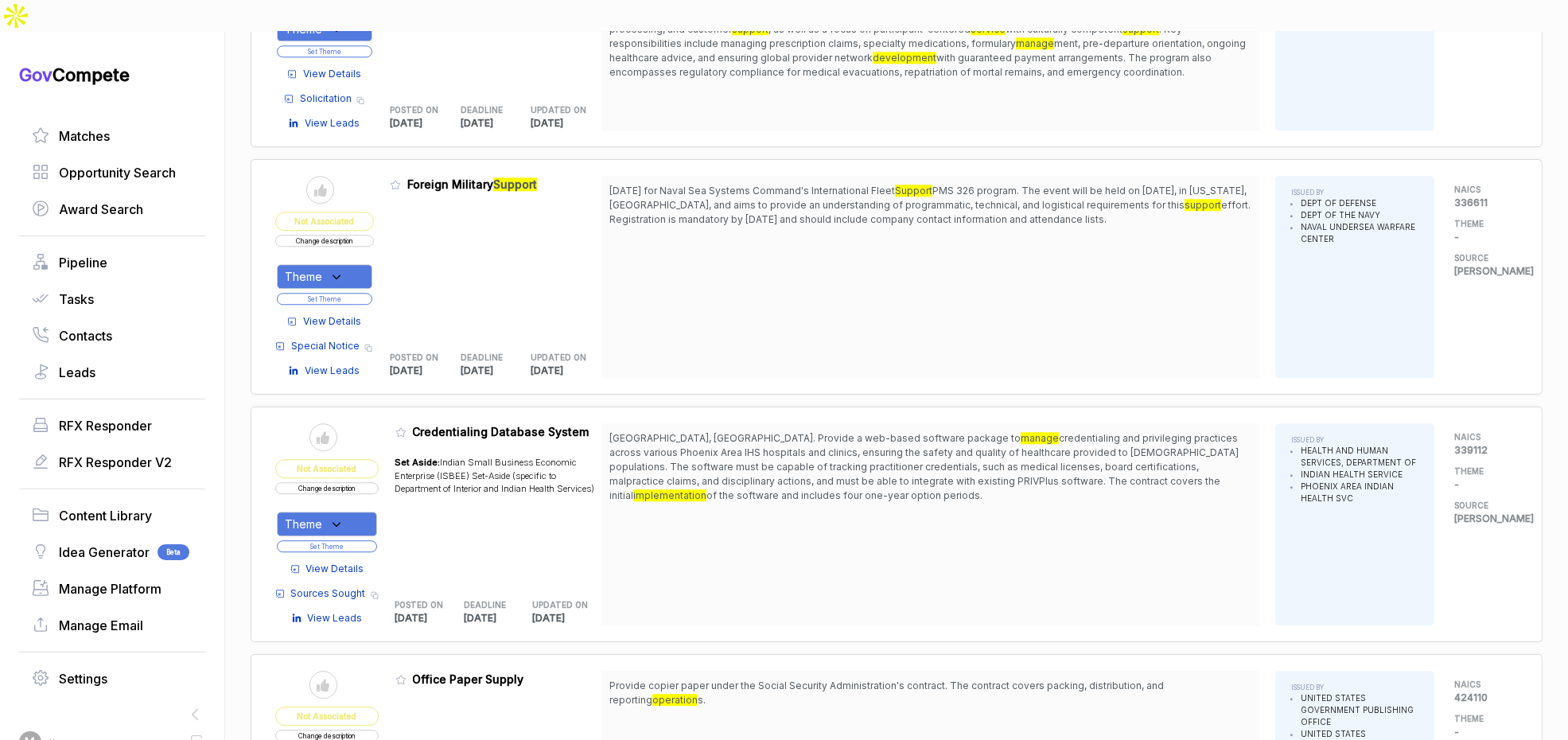
scroll to position [6348, 0]
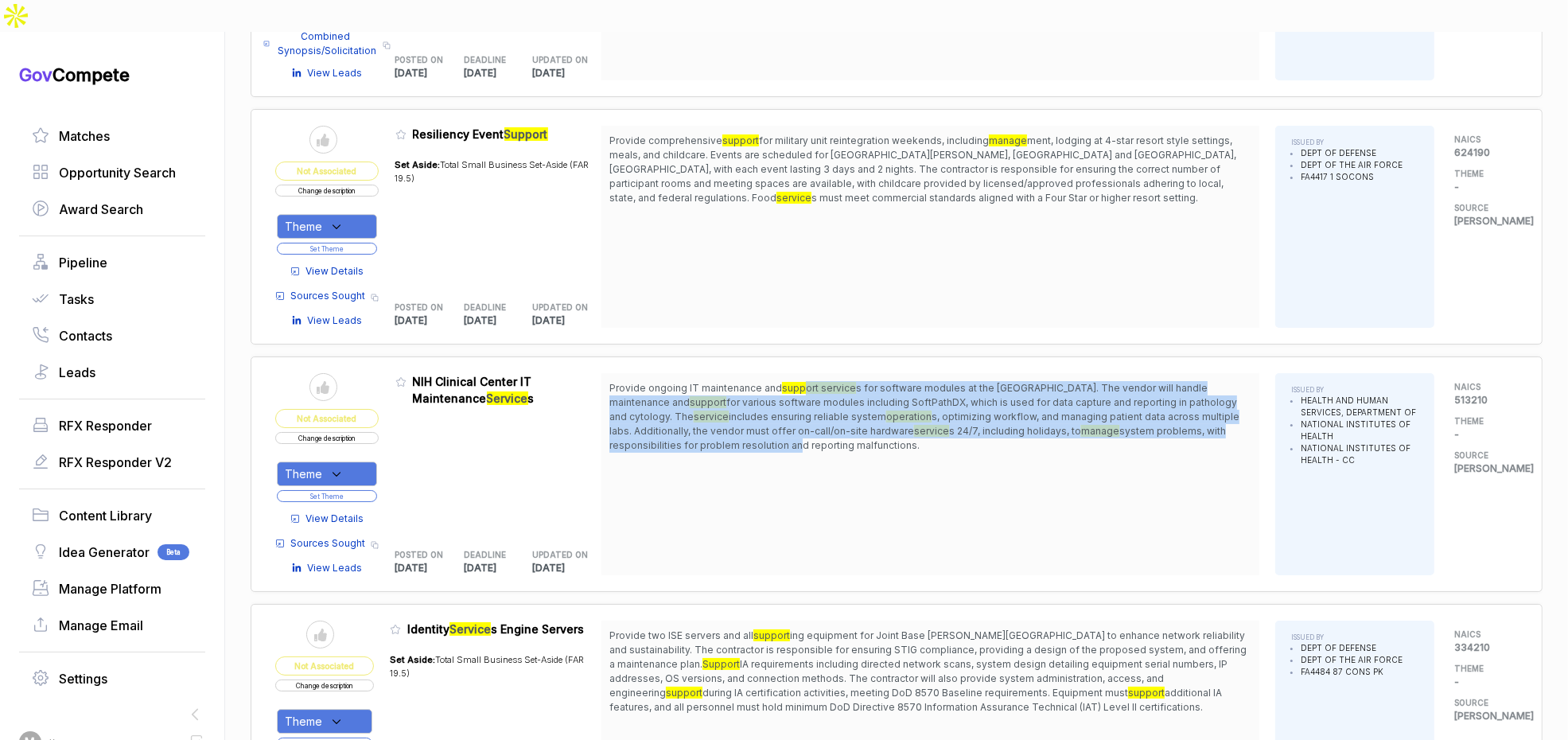
drag, startPoint x: 805, startPoint y: 329, endPoint x: 824, endPoint y: 388, distance: 62.0
click at [818, 388] on span "Provide ongoing IT maintenance and support service s for software modules at th…" at bounding box center [930, 417] width 642 height 72
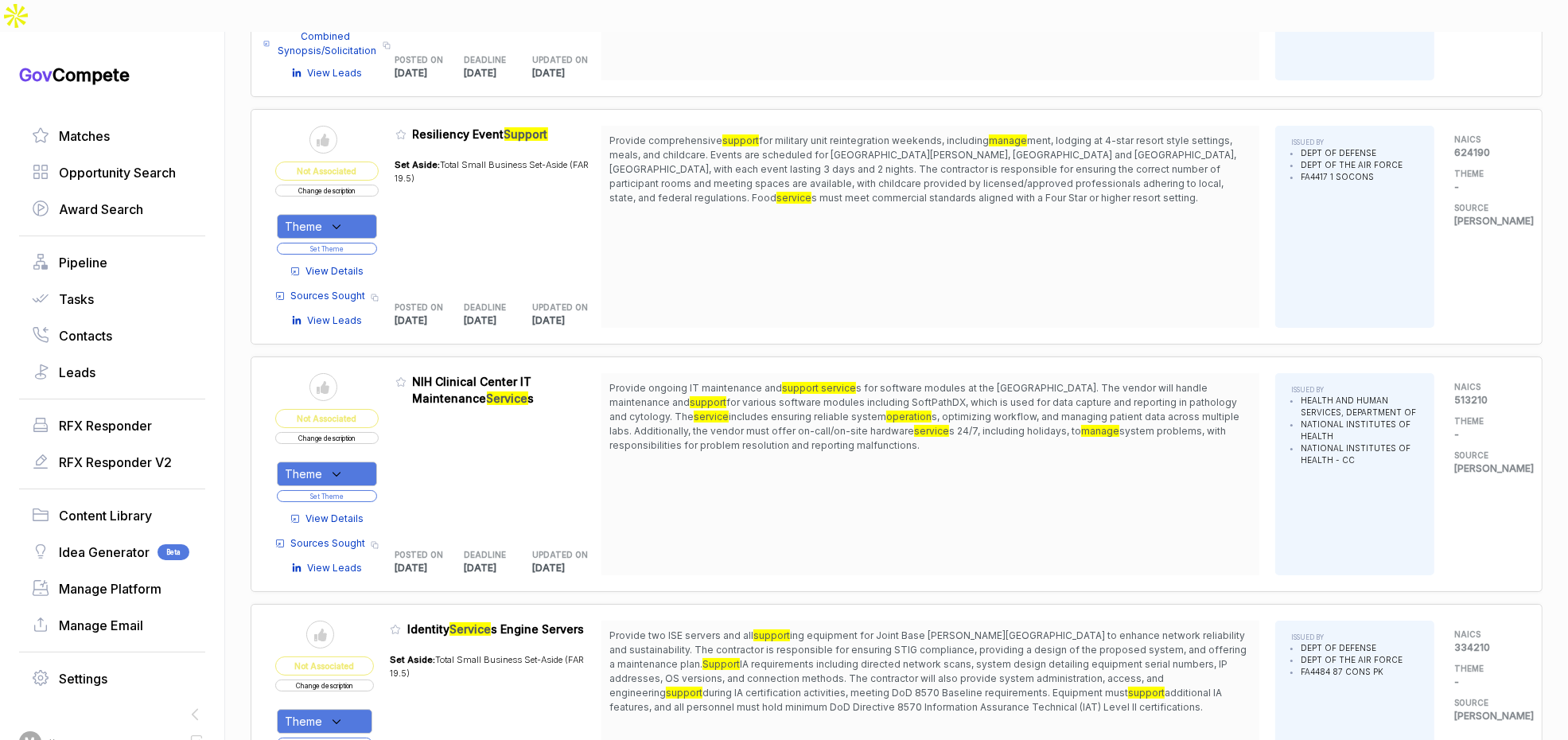
click at [825, 425] on span "system problems, with responsibilities for problem resolution and reporting mal…" at bounding box center [918, 438] width 616 height 26
click at [353, 511] on span "View Details" at bounding box center [334, 519] width 58 height 15
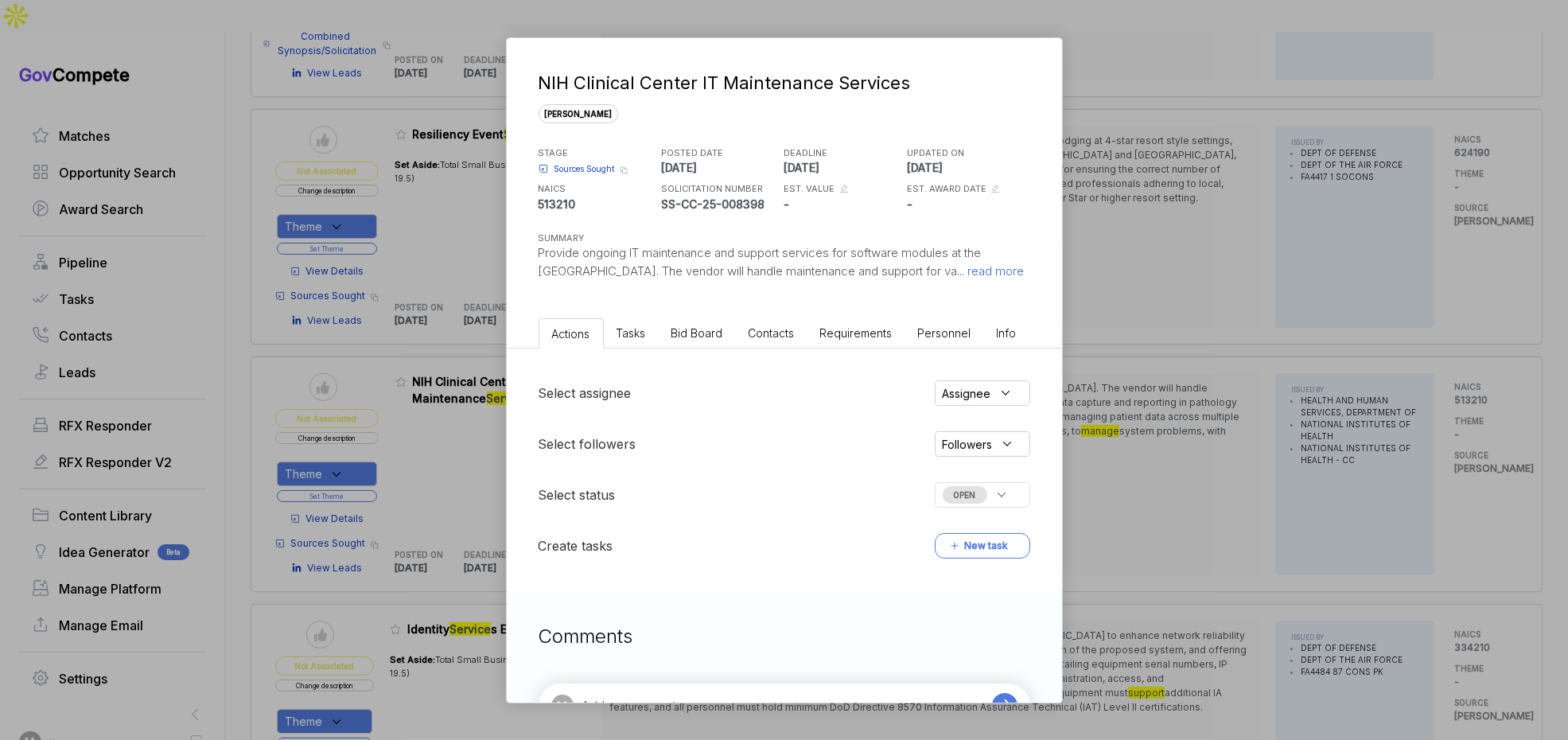
click at [686, 347] on li "Bid Board" at bounding box center [697, 333] width 77 height 29
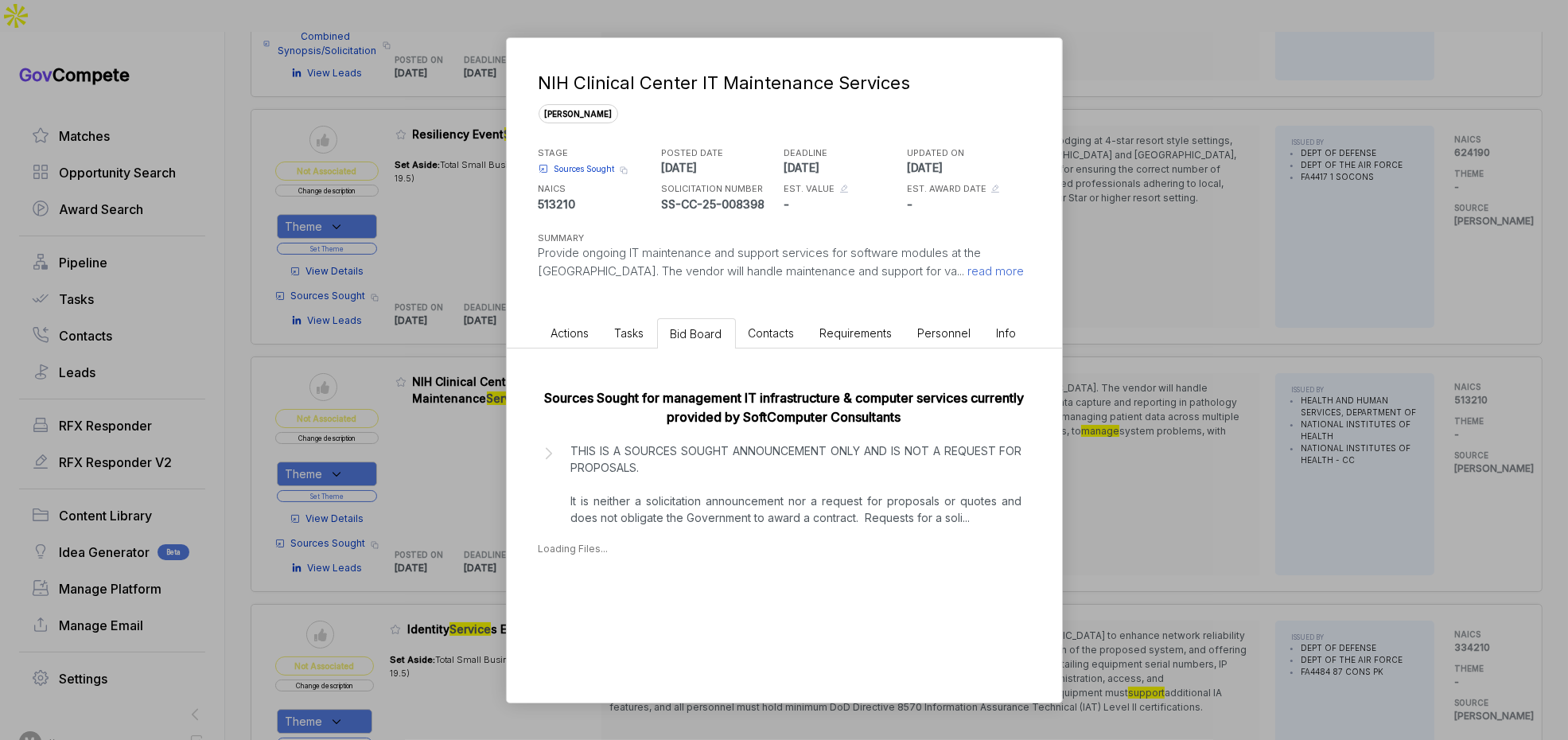
click at [659, 526] on p "THIS IS A SOURCES SOUGHT ANNOUNCEMENT ONLY AND IS NOT A REQUEST FOR PROPOSALS. …" at bounding box center [797, 484] width 451 height 84
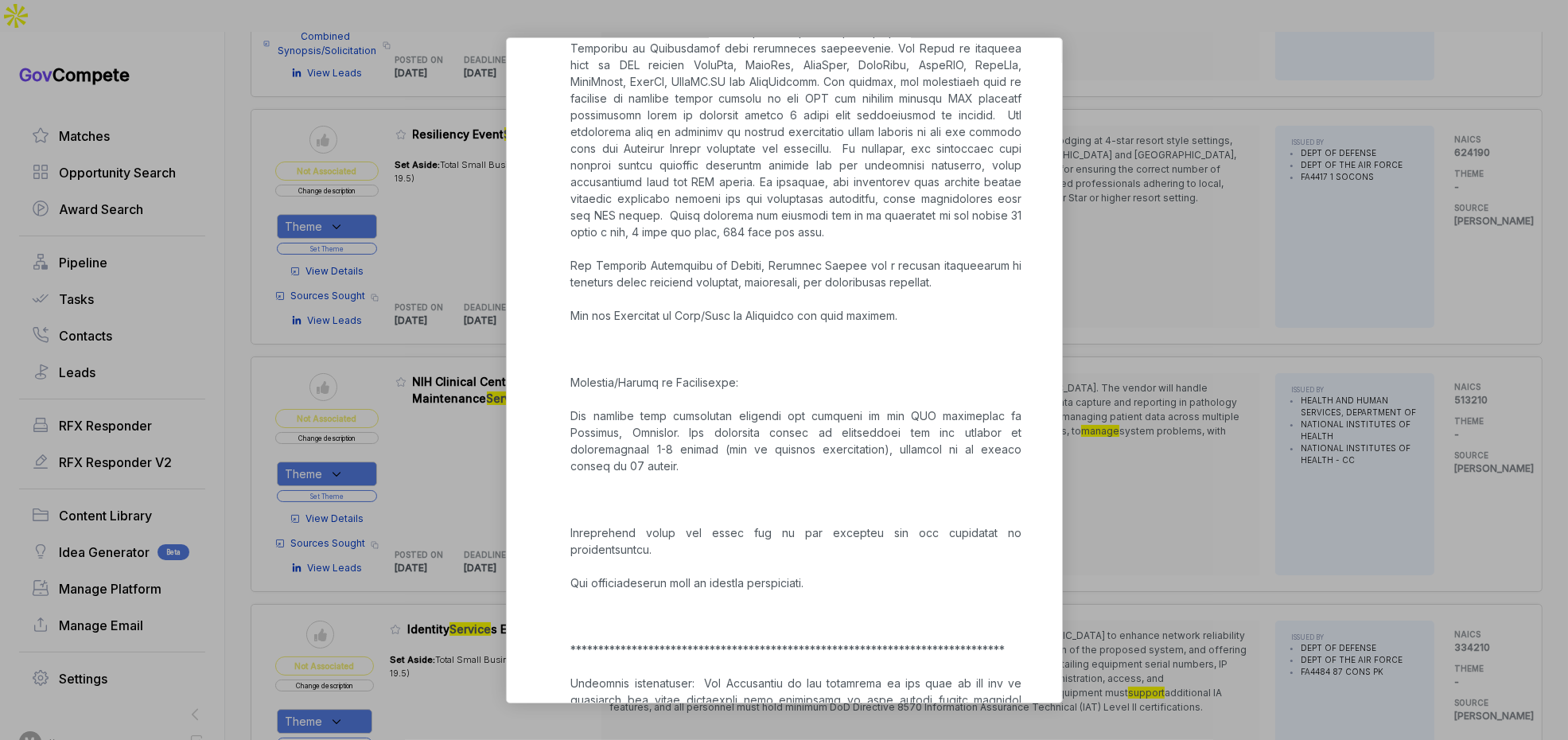
scroll to position [1449, 0]
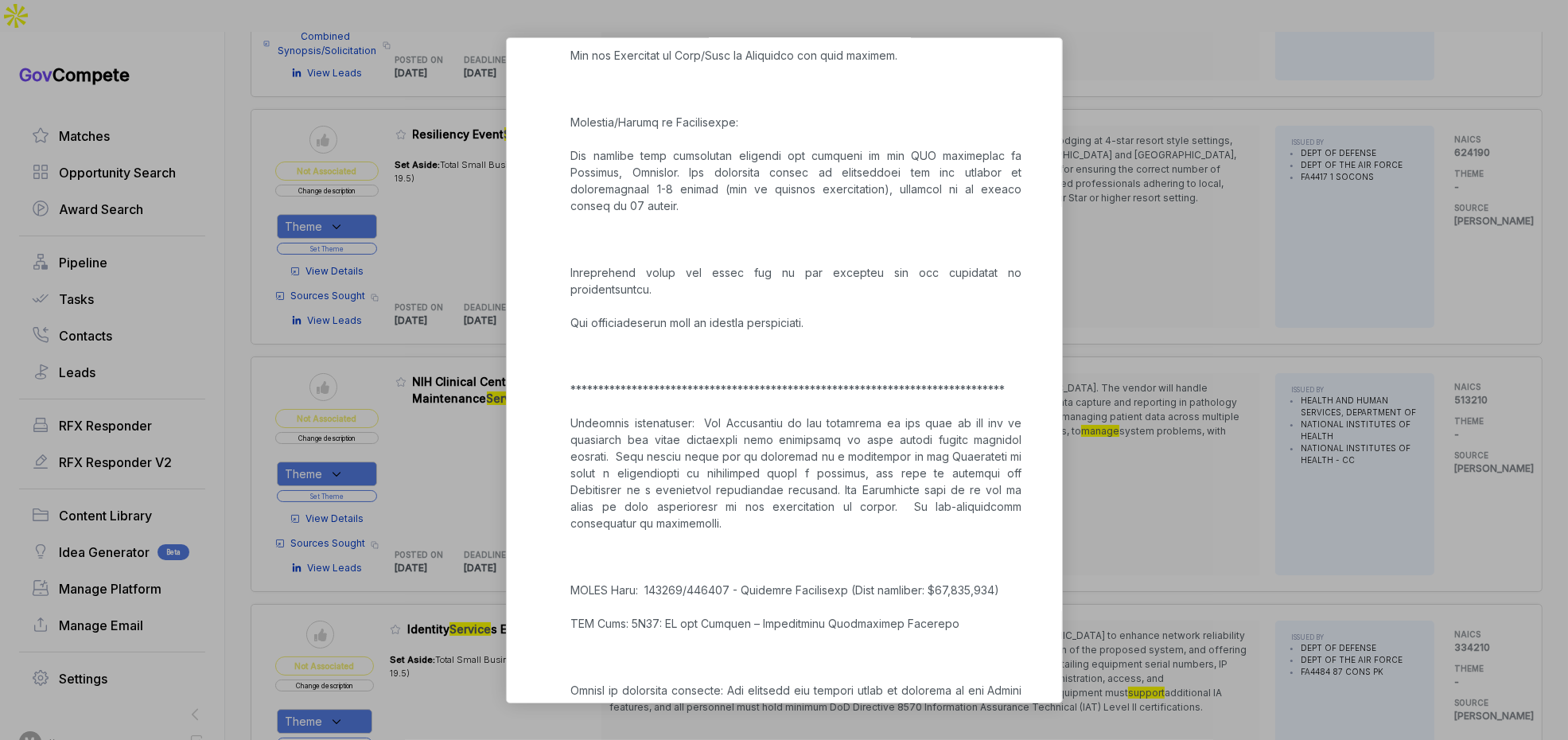
drag, startPoint x: 1108, startPoint y: 382, endPoint x: 573, endPoint y: 447, distance: 538.9
click at [1106, 383] on div "NIH Clinical Center IT Maintenance Services sam STAGE Sources Sought Copy link …" at bounding box center [784, 370] width 1568 height 740
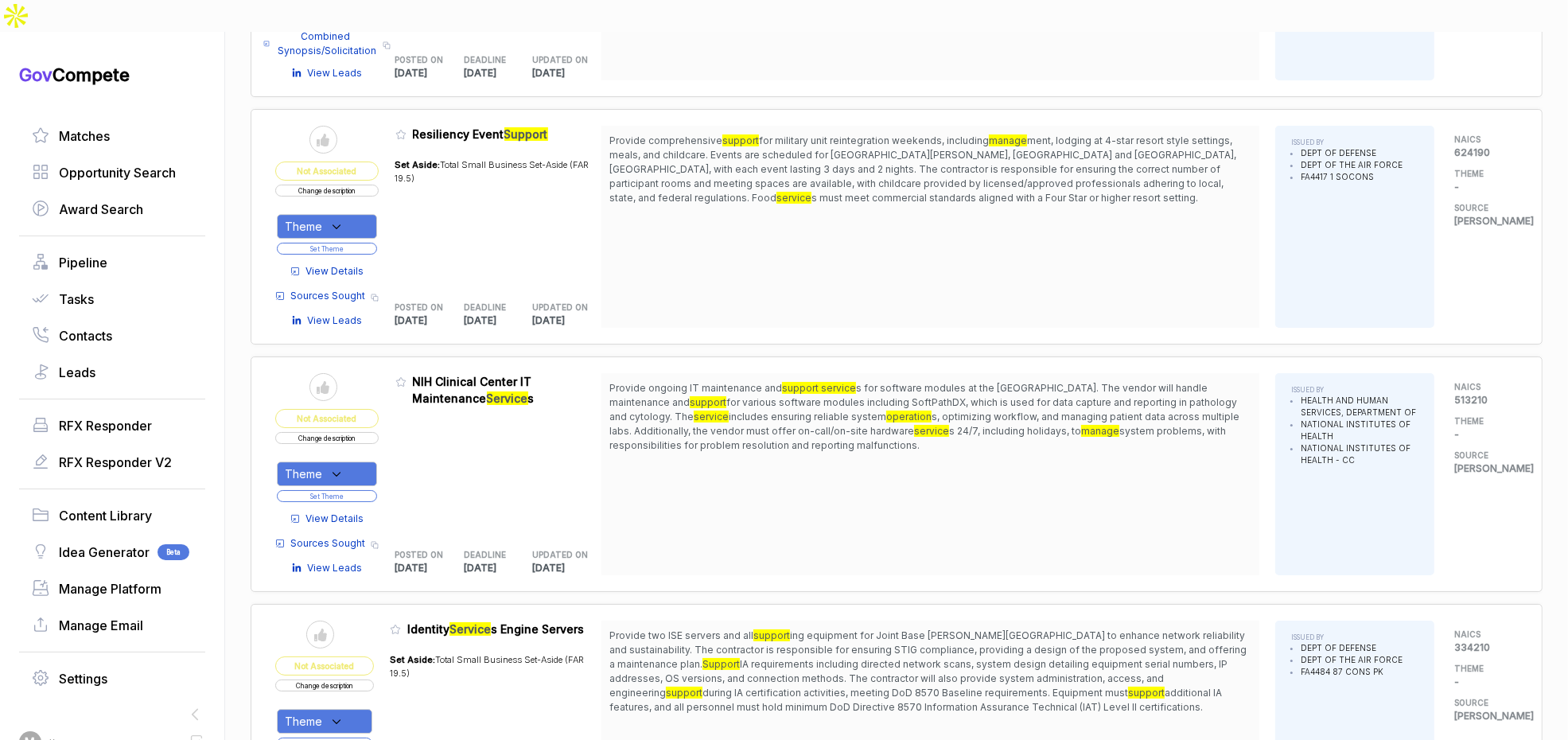
click at [362, 462] on div "Theme" at bounding box center [327, 474] width 100 height 25
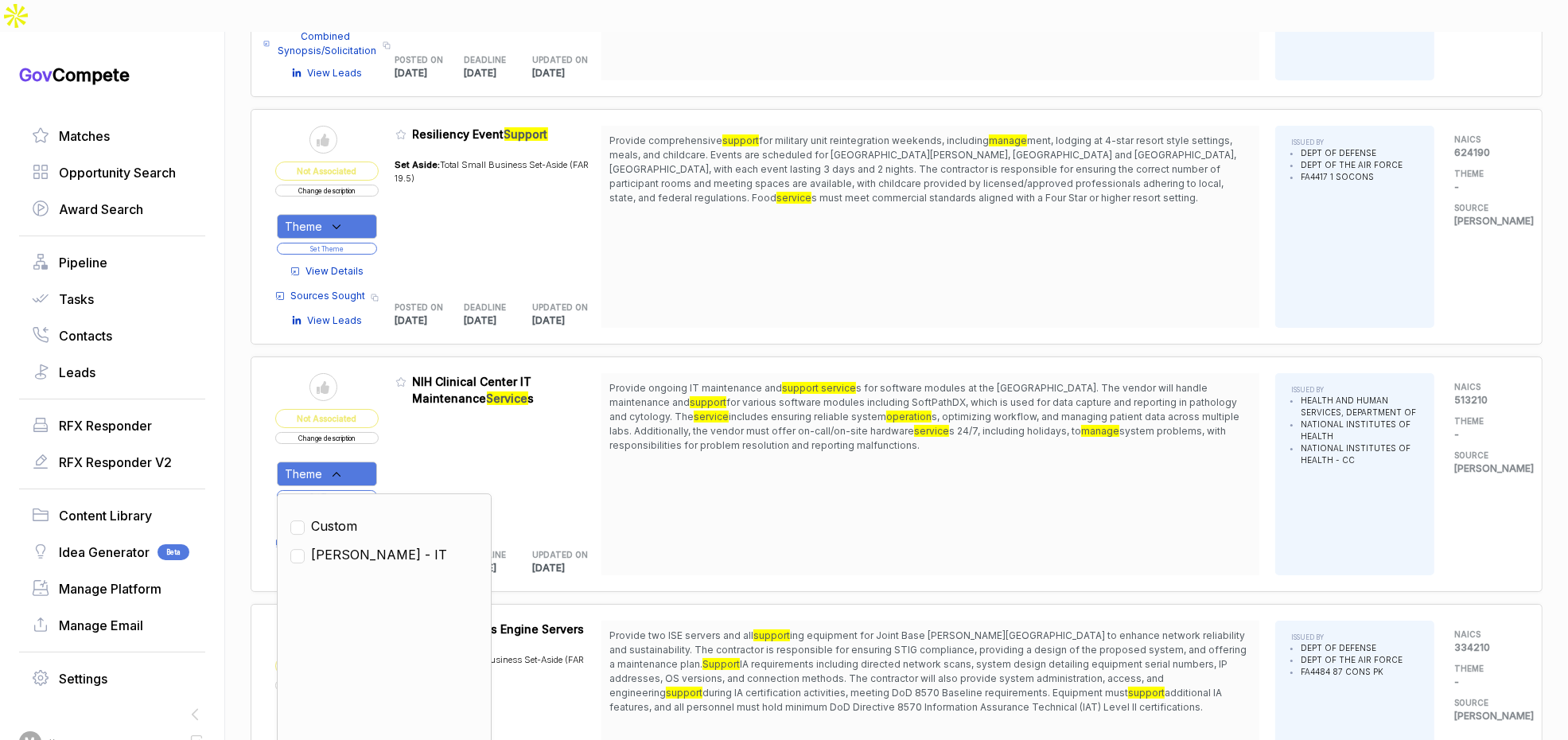
drag, startPoint x: 349, startPoint y: 497, endPoint x: 357, endPoint y: 479, distance: 19.7
click at [348, 546] on span "SAM - IT" at bounding box center [380, 555] width 136 height 19
checkbox input "true"
click at [418, 414] on div "Admin: Click to change feature to 1 SS-CC-25-008398 NIH Clinical Center IT Main…" at bounding box center [498, 474] width 207 height 202
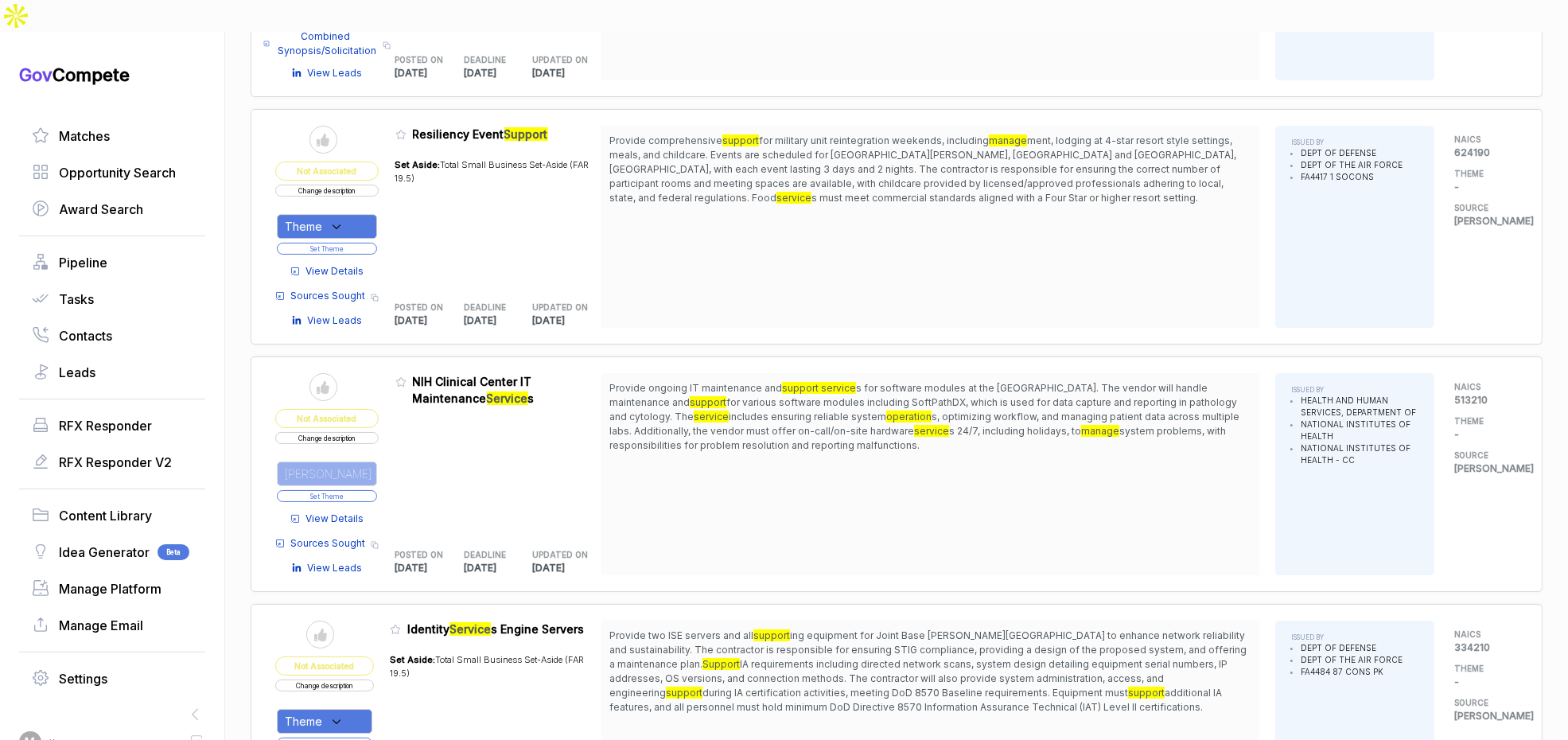
click at [369, 490] on button "Set Theme" at bounding box center [327, 496] width 100 height 12
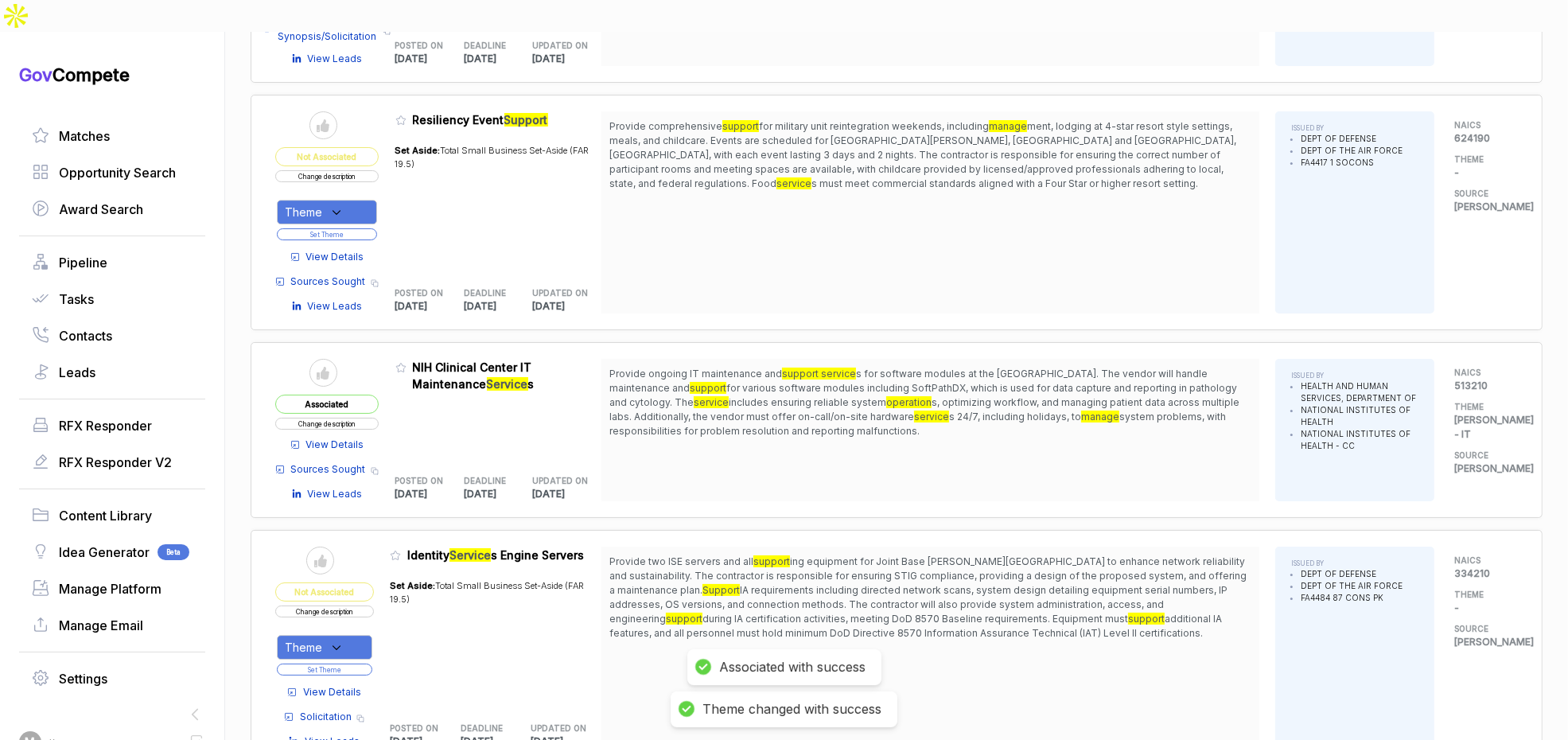
scroll to position [6370, 0]
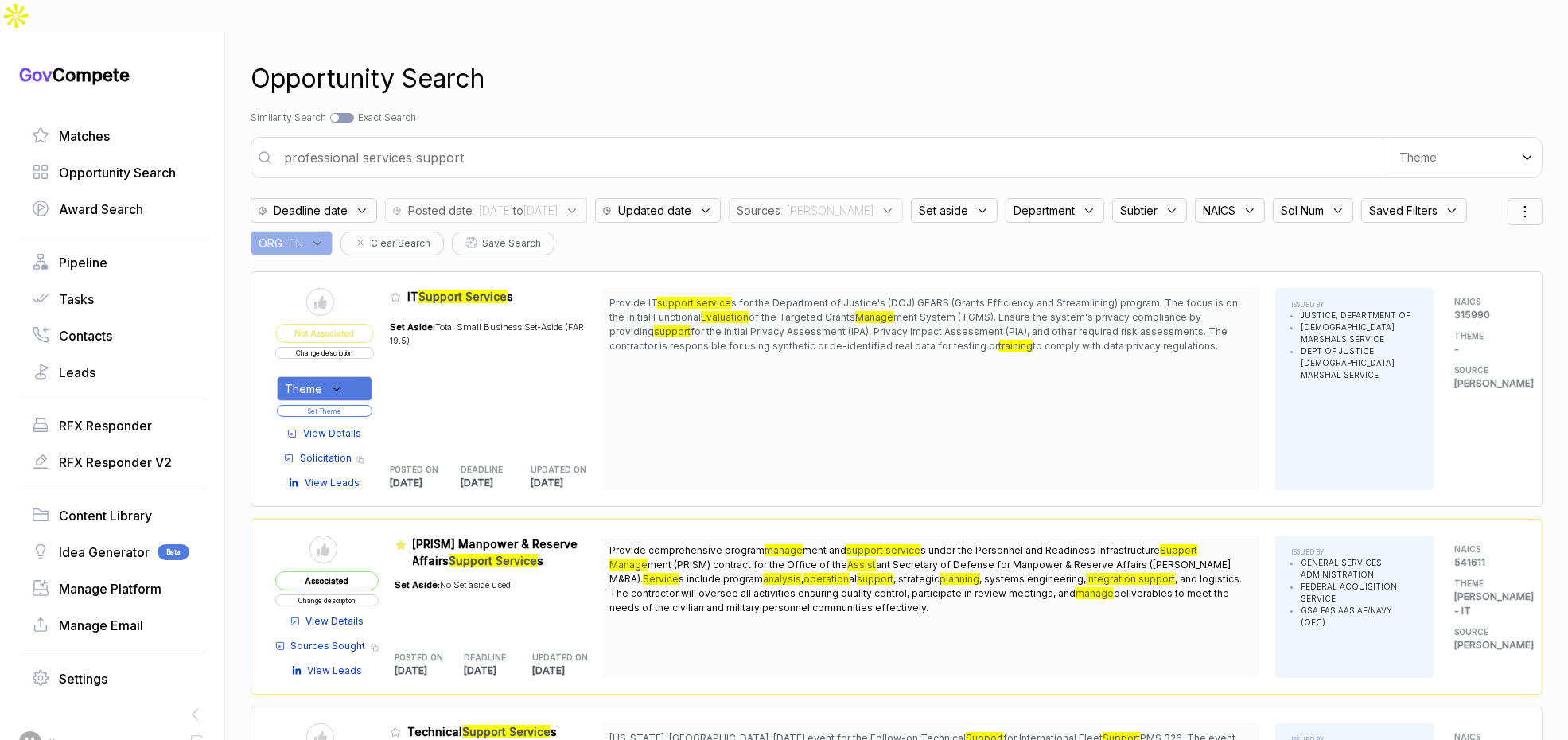
click at [586, 142] on input "professional services support" at bounding box center [828, 158] width 1108 height 32
type input "cybersecurity zero trust support"
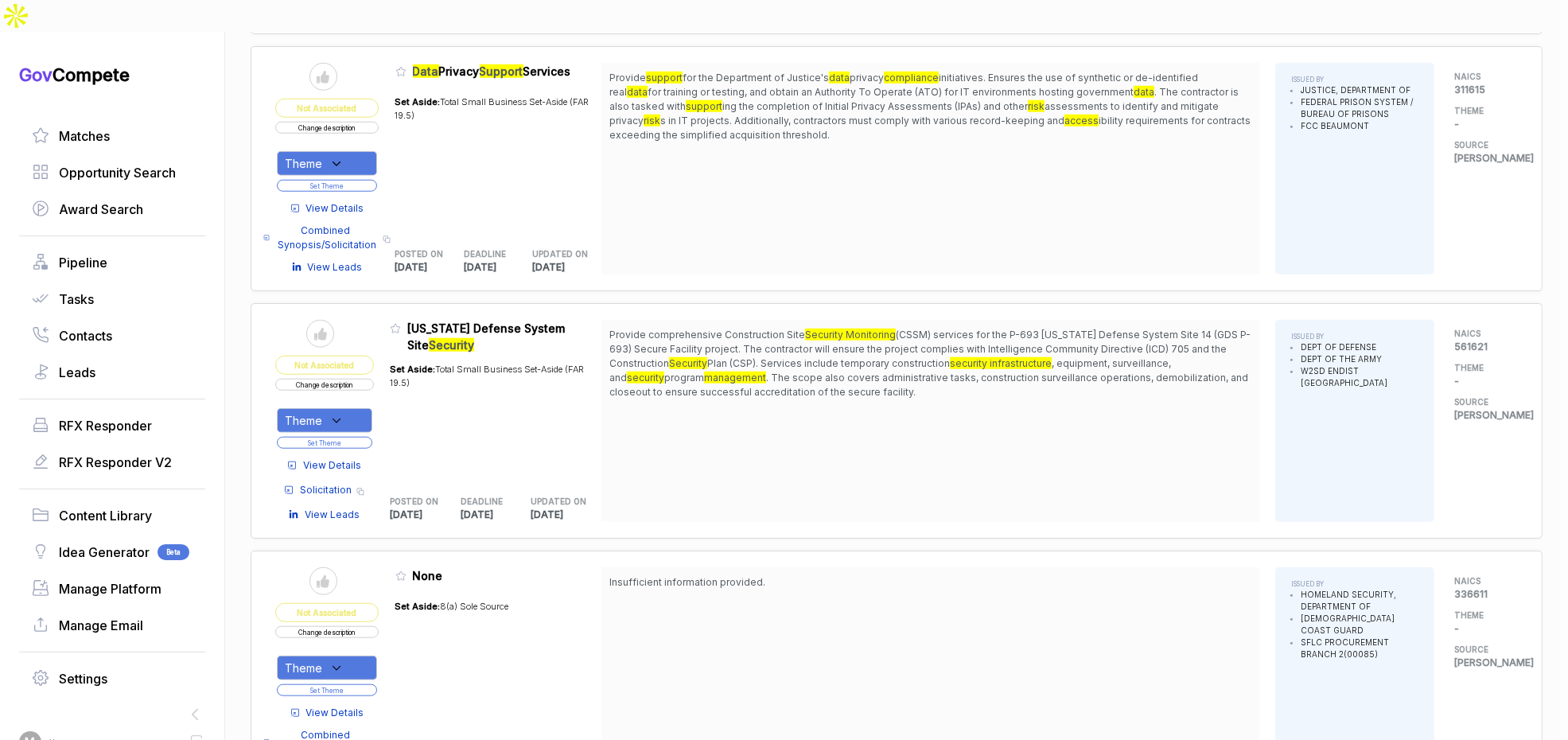
scroll to position [1992, 0]
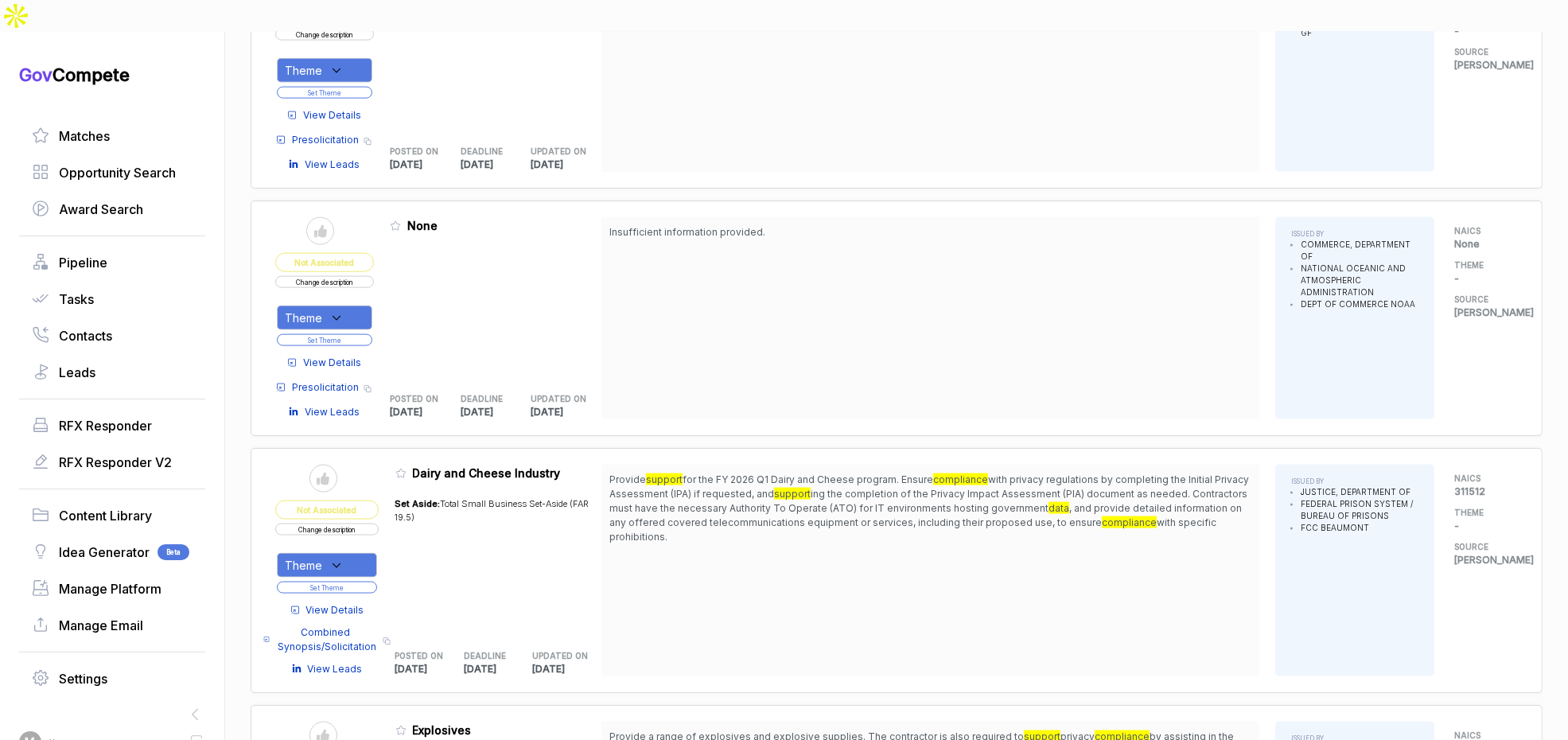
scroll to position [3229, 0]
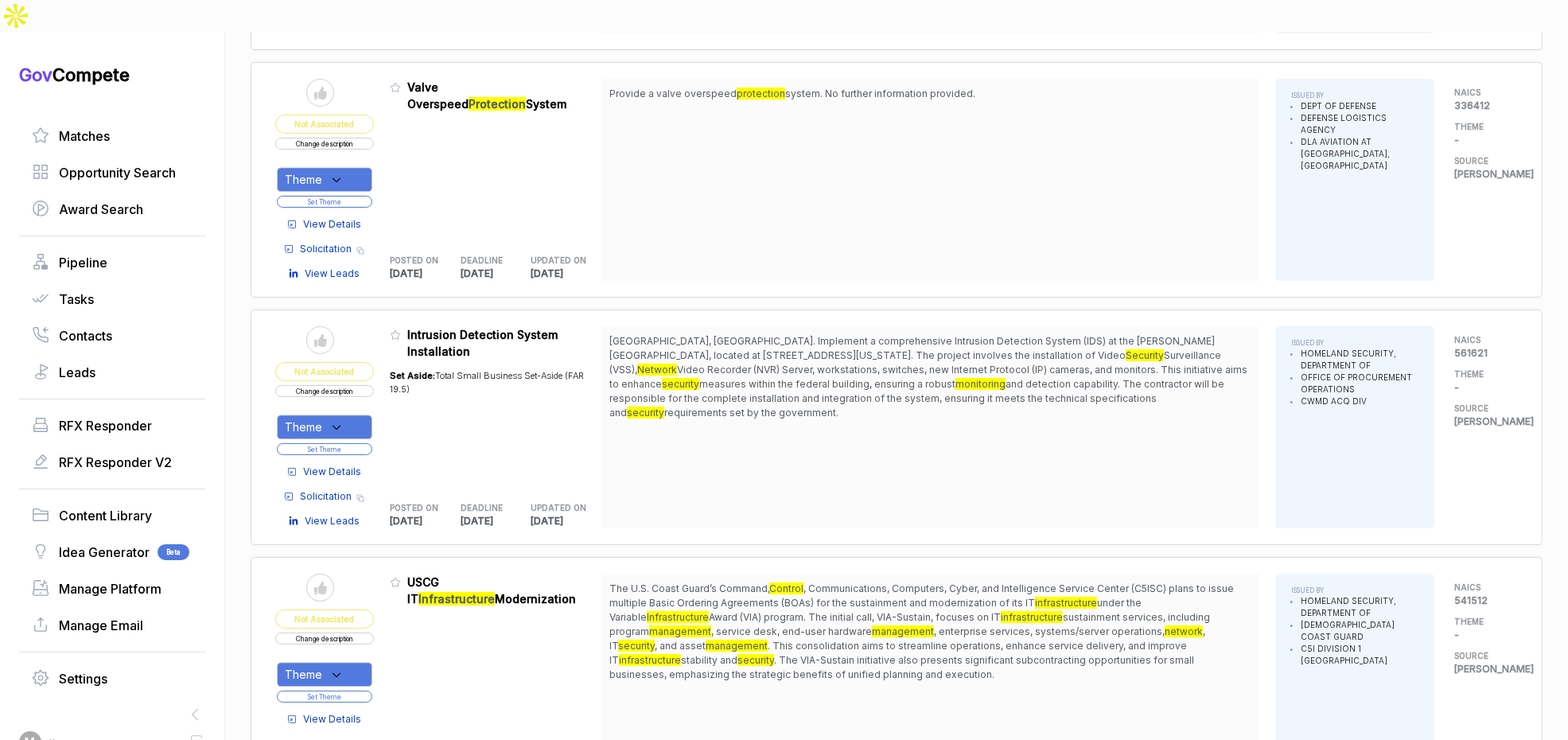
scroll to position [5331, 0]
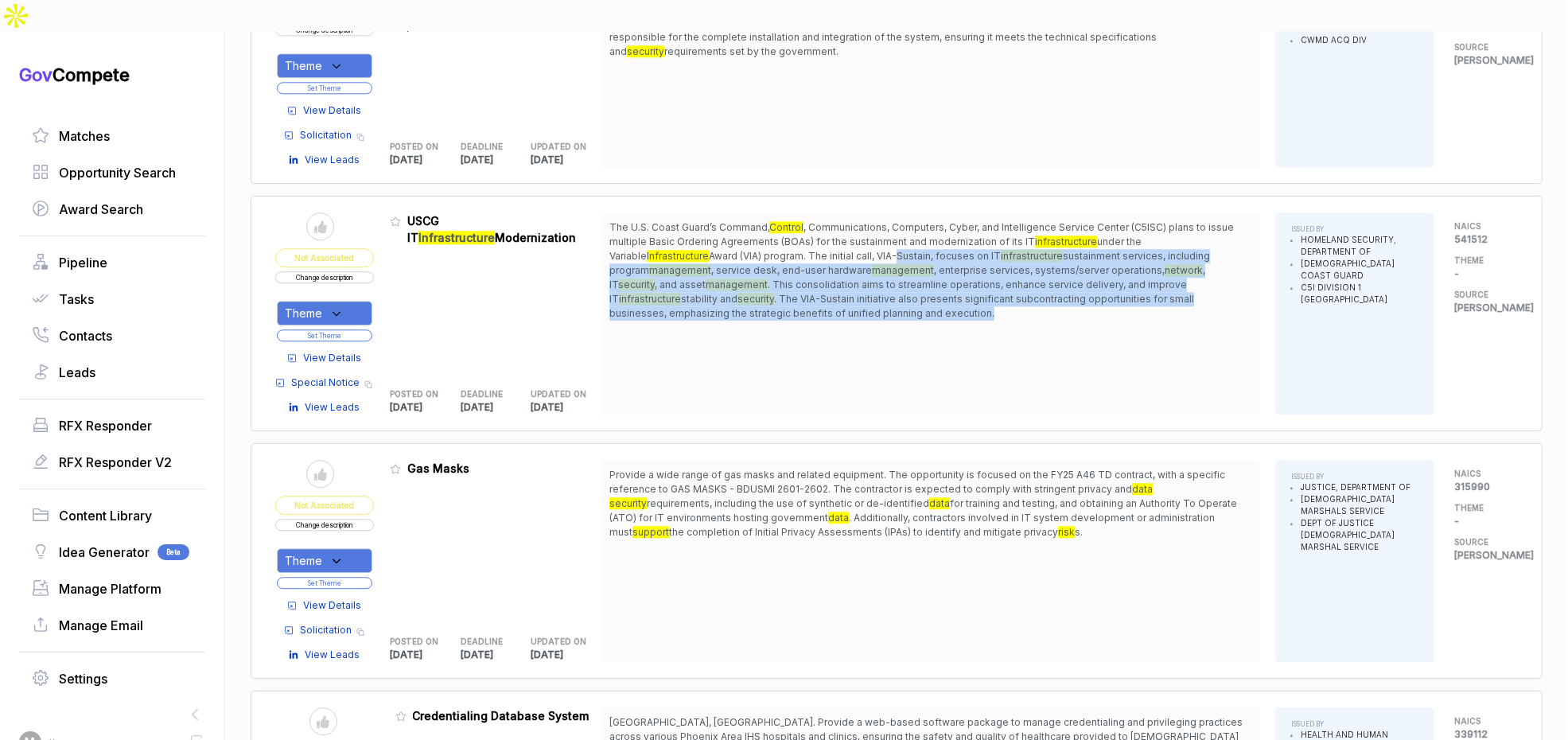
drag, startPoint x: 802, startPoint y: 201, endPoint x: 812, endPoint y: 254, distance: 53.9
click at [812, 254] on span "The U.S. Coast Guard’s Command, Control , Communications, Computers, Cyber, and…" at bounding box center [930, 270] width 642 height 100
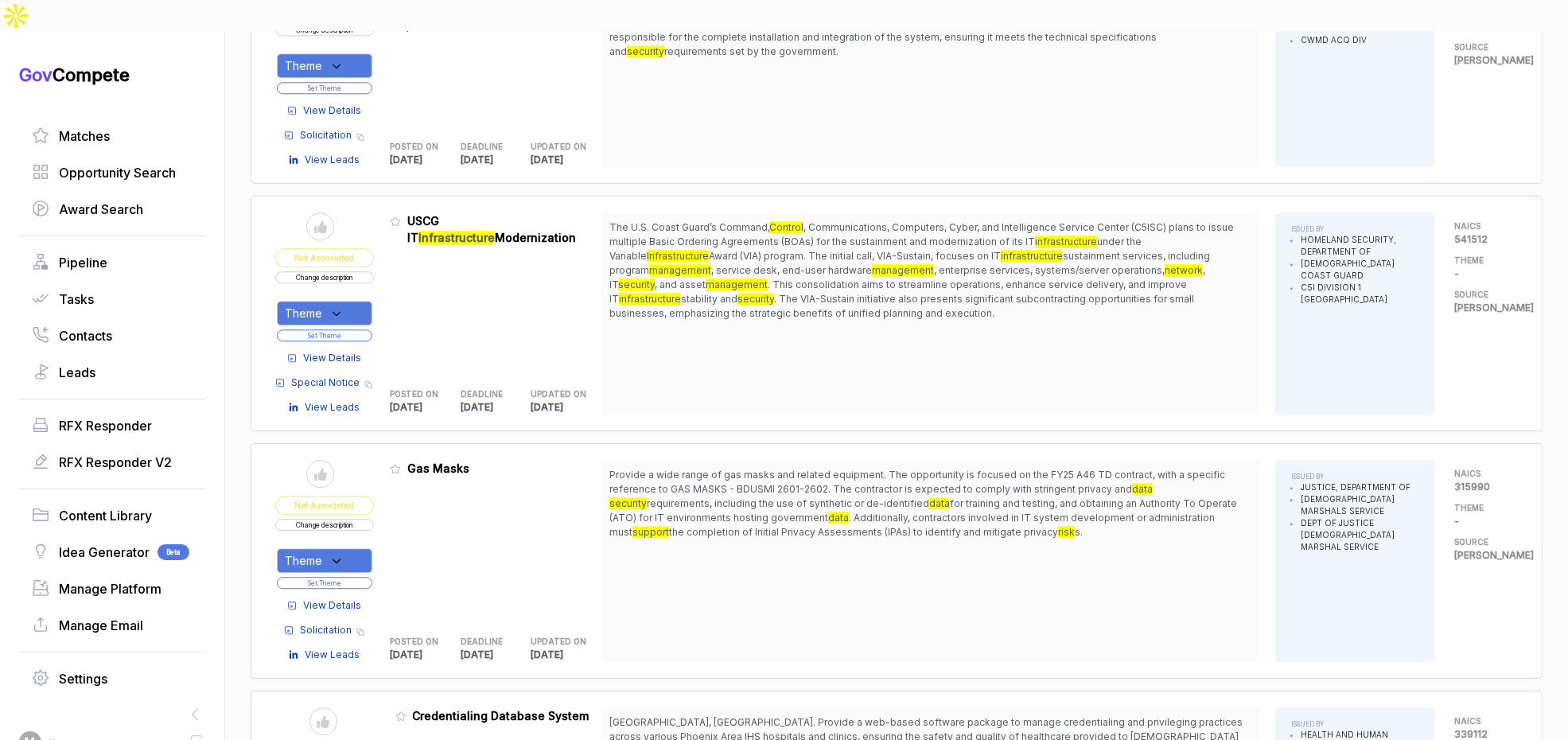
click at [338, 351] on span "View Details" at bounding box center [332, 358] width 58 height 15
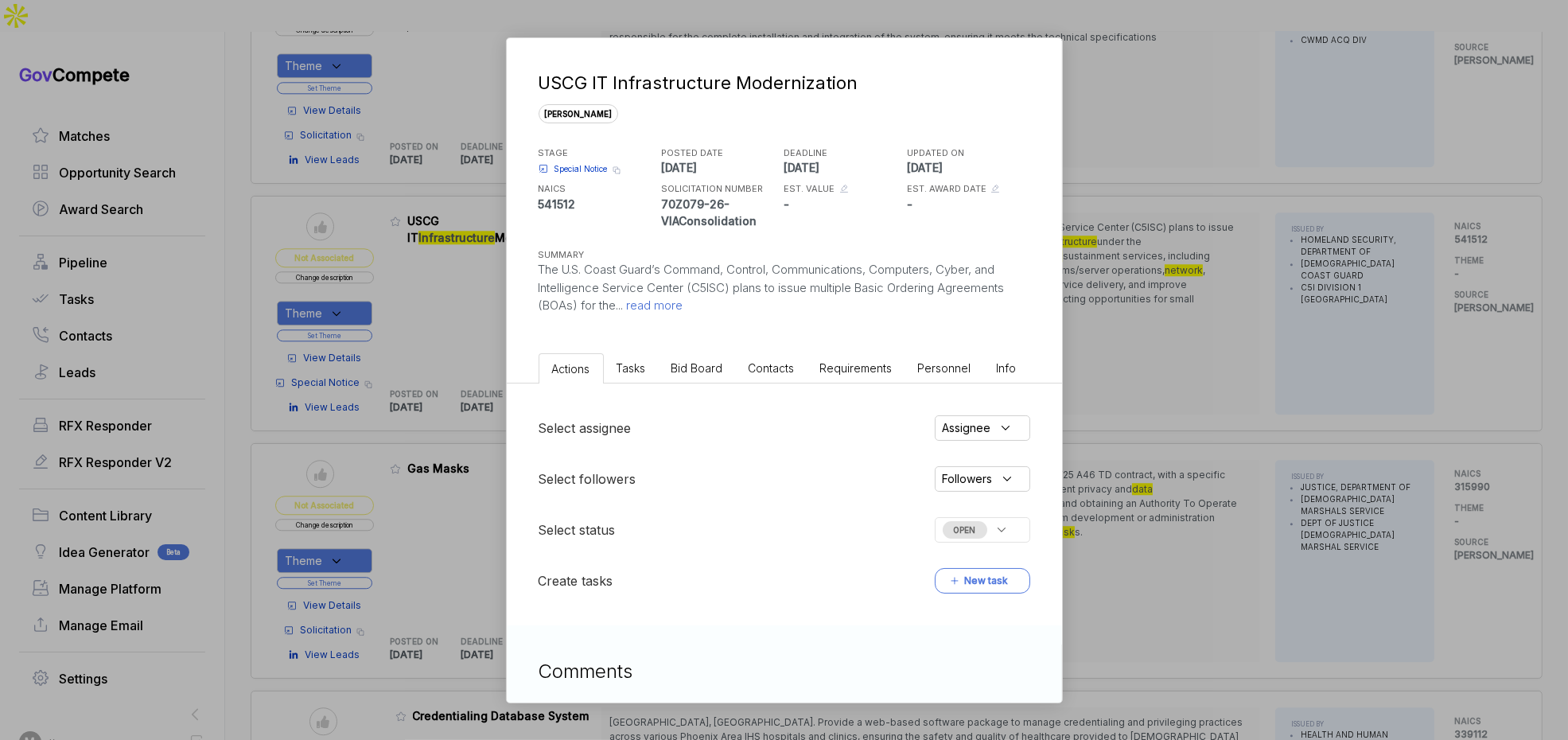
click at [696, 370] on span "Bid Board" at bounding box center [697, 368] width 52 height 14
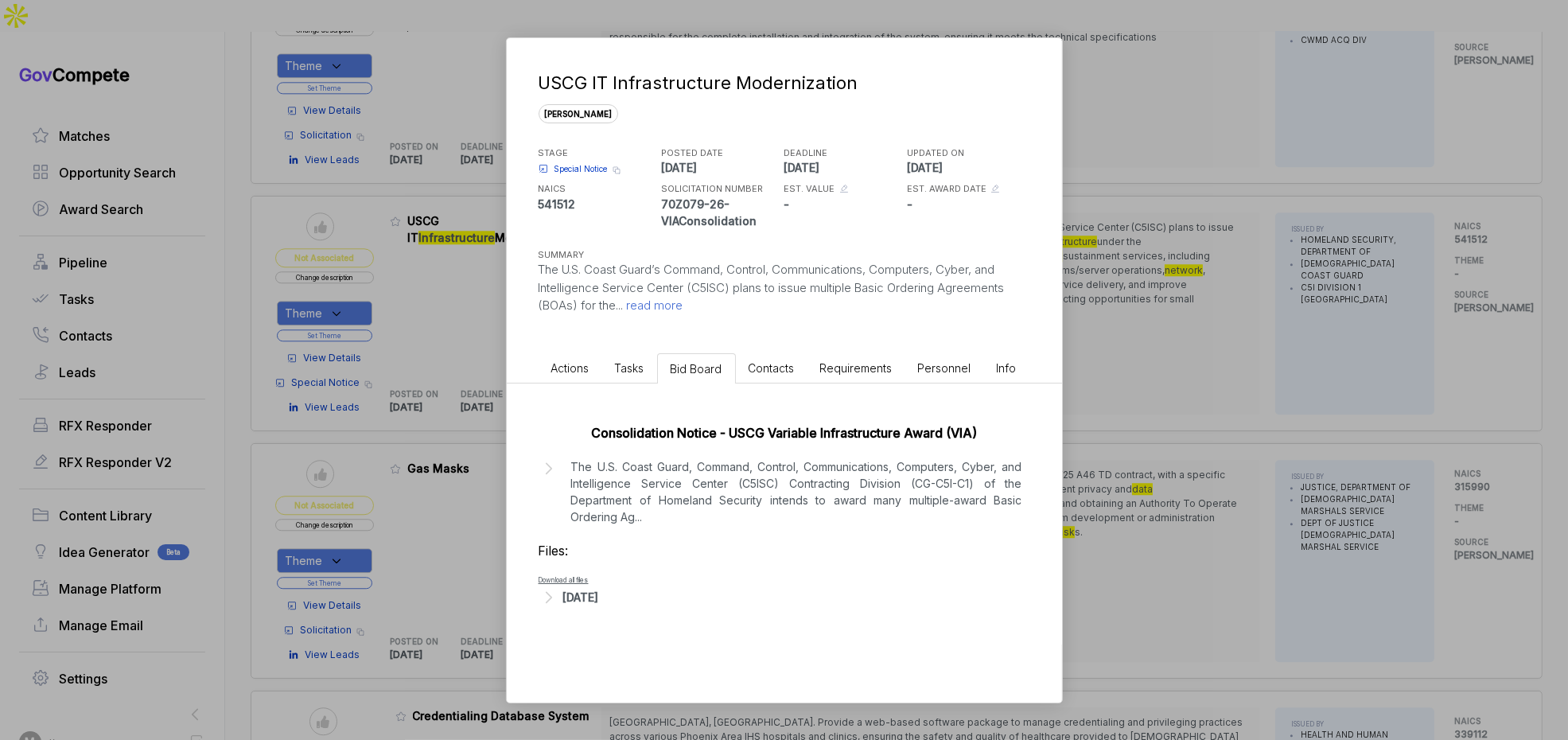
click at [720, 476] on p "The U.S. Coast Guard, Command, Control, Communications, Computers, Cyber, and I…" at bounding box center [797, 491] width 451 height 67
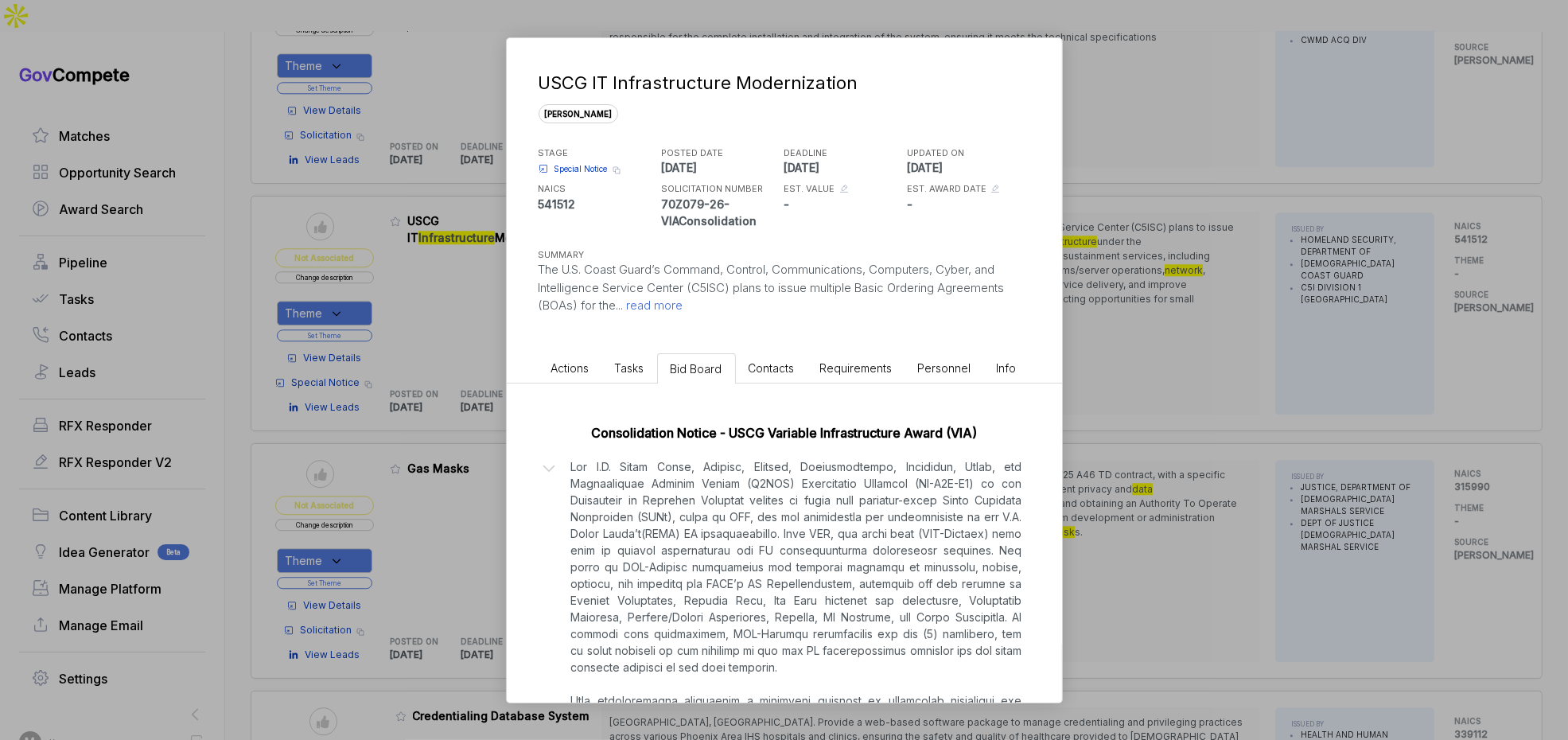
click at [1120, 418] on div "USCG IT Infrastructure Modernization sam STAGE Special Notice Copy link POSTED …" at bounding box center [784, 370] width 1568 height 740
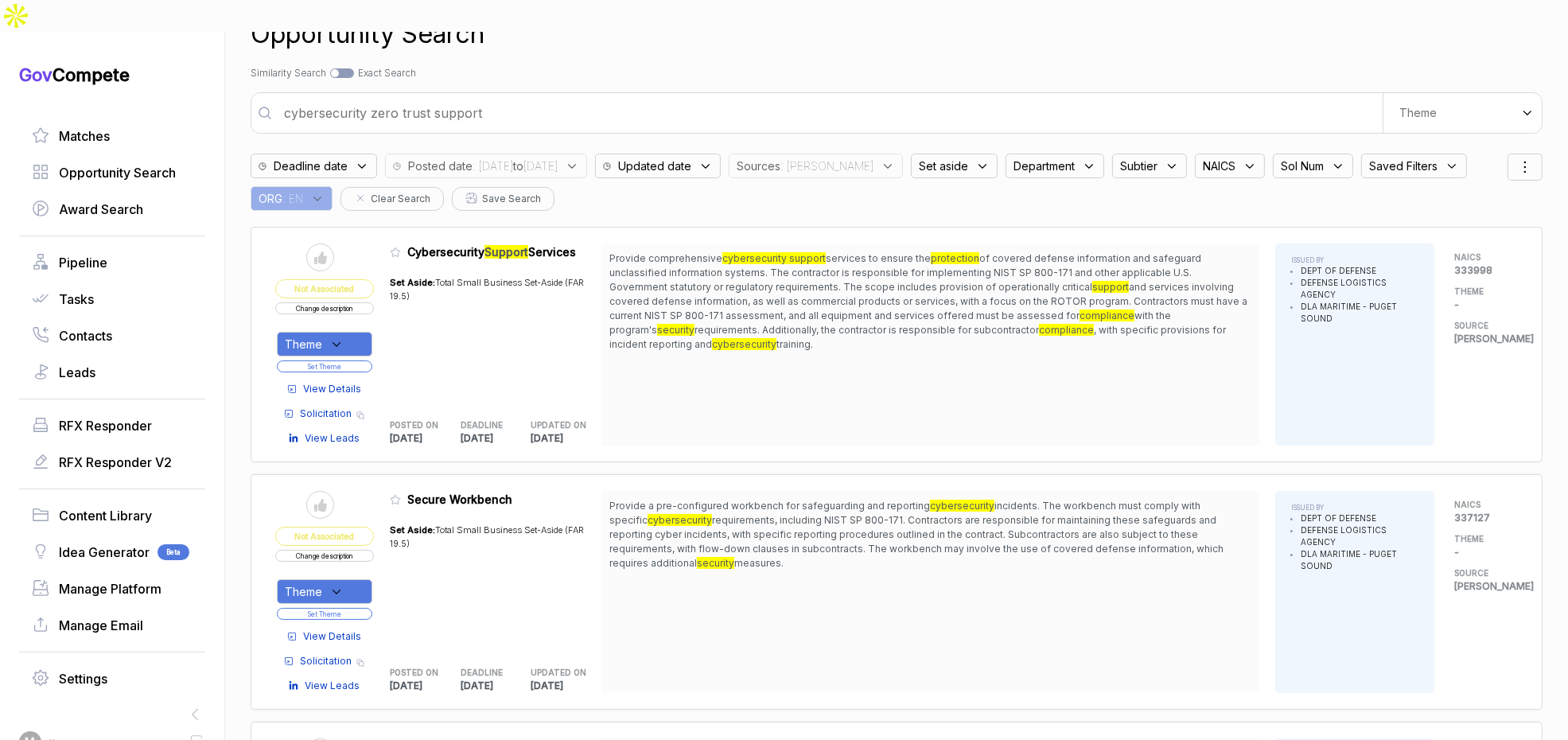
scroll to position [0, 0]
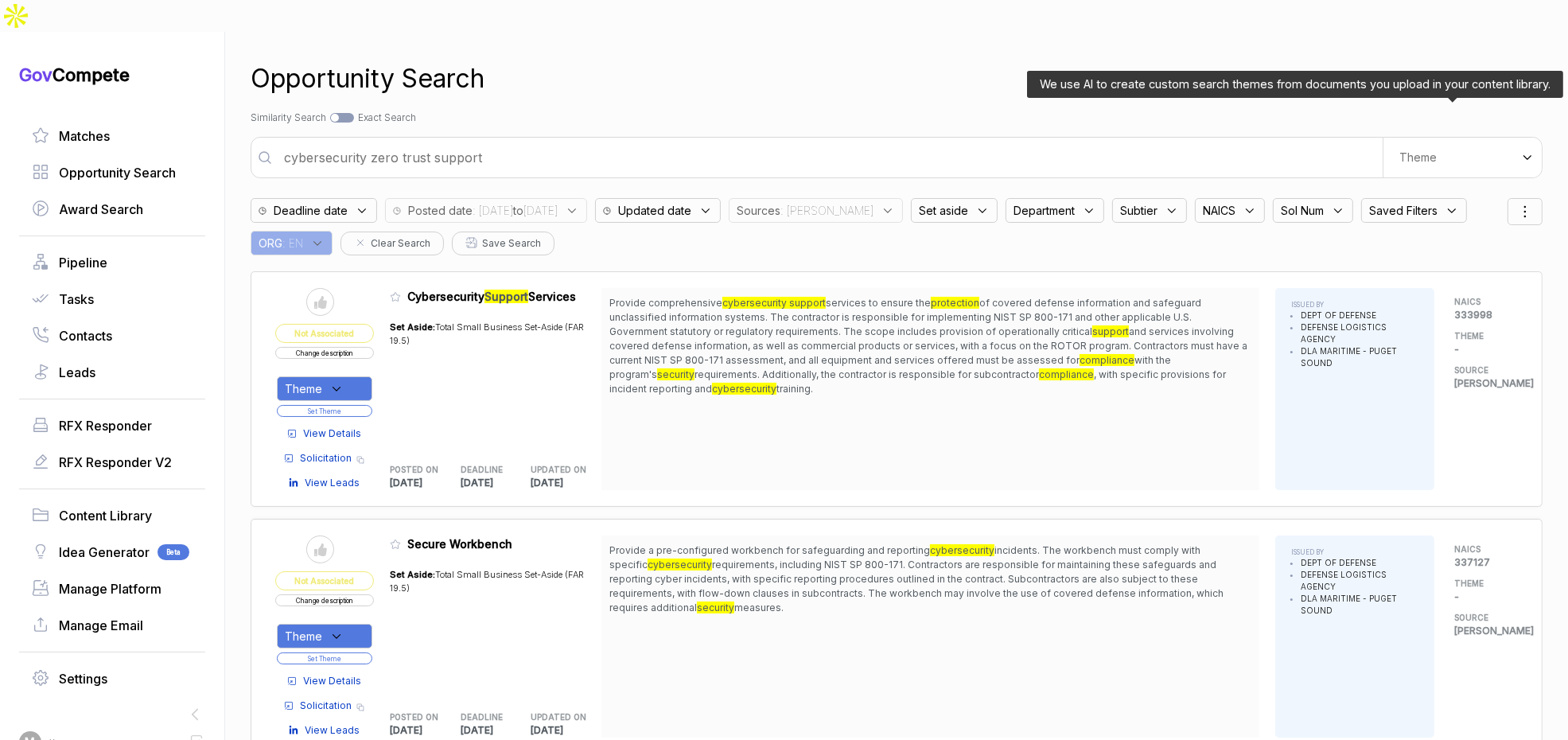
click at [1456, 137] on div "Theme" at bounding box center [1462, 157] width 159 height 40
drag, startPoint x: 1407, startPoint y: 267, endPoint x: 1292, endPoint y: 123, distance: 184.3
click at [1407, 290] on span "Space Weather Analytics" at bounding box center [1425, 298] width 150 height 16
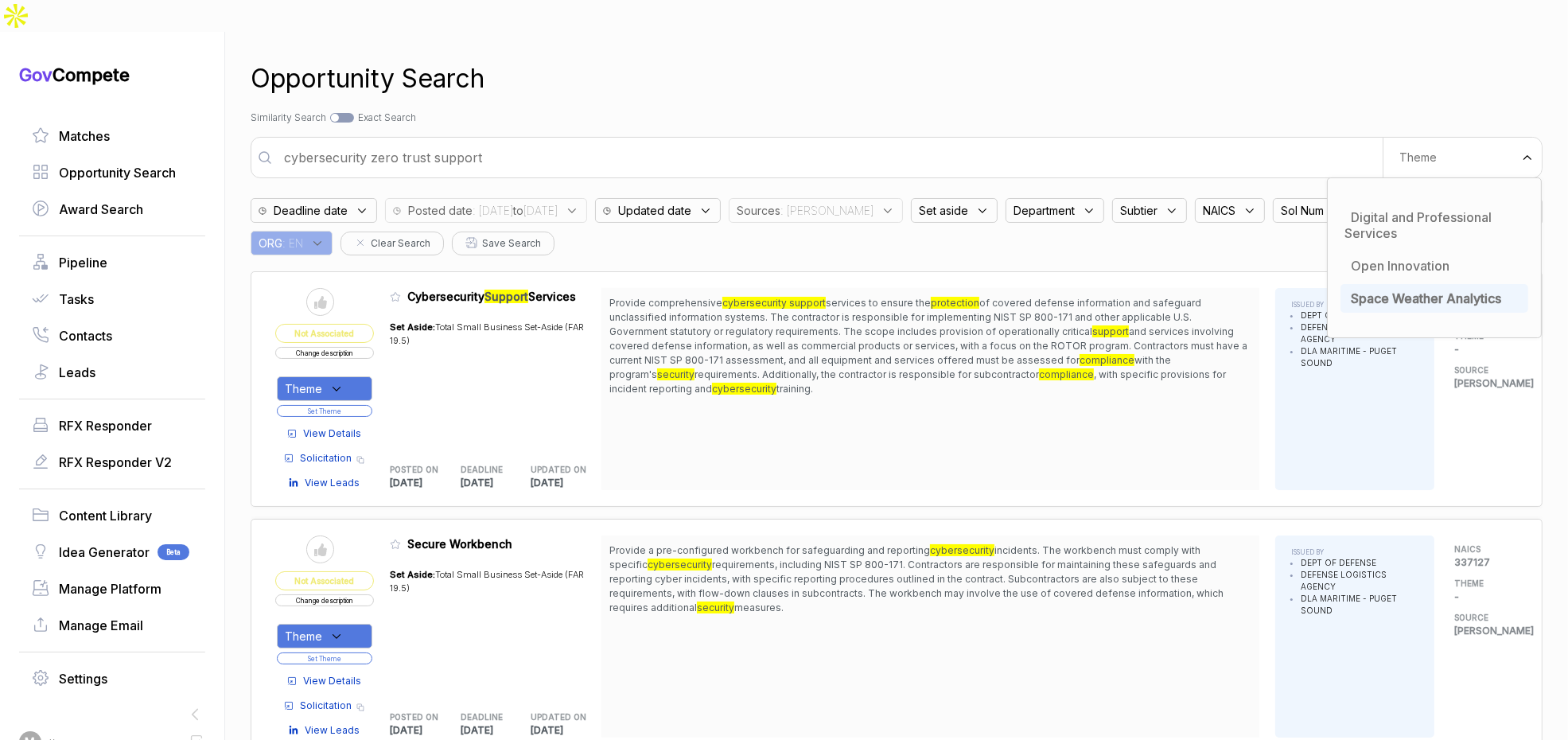
click at [1265, 97] on div "Opportunity Search Search by Topic Relevance Similarity Search Search by Exact …" at bounding box center [896, 402] width 1293 height 740
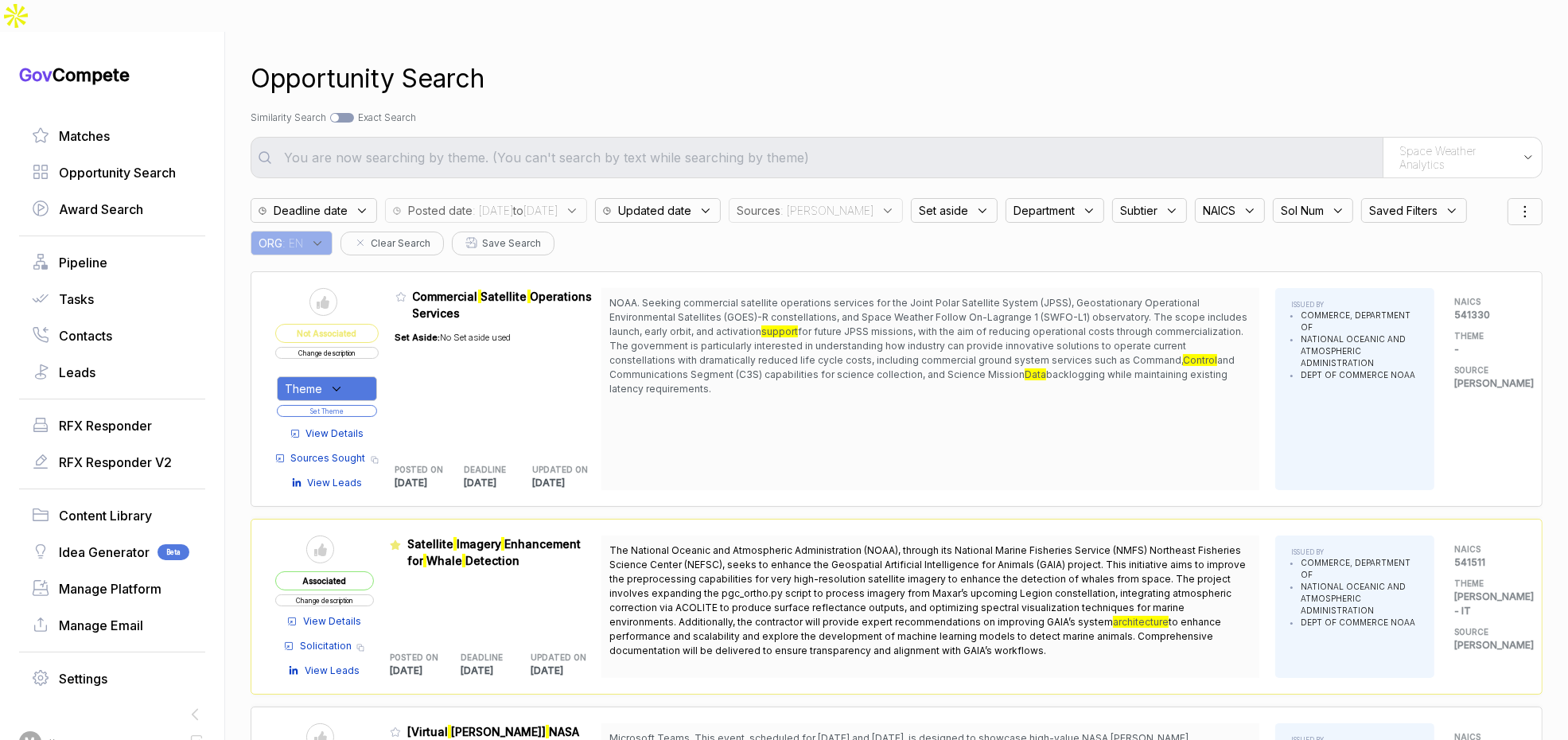
drag, startPoint x: 738, startPoint y: 269, endPoint x: 825, endPoint y: 277, distance: 87.4
click at [801, 297] on span "NOAA. Seeking commercial satellite operations services for the Joint Polar Sate…" at bounding box center [929, 317] width 638 height 41
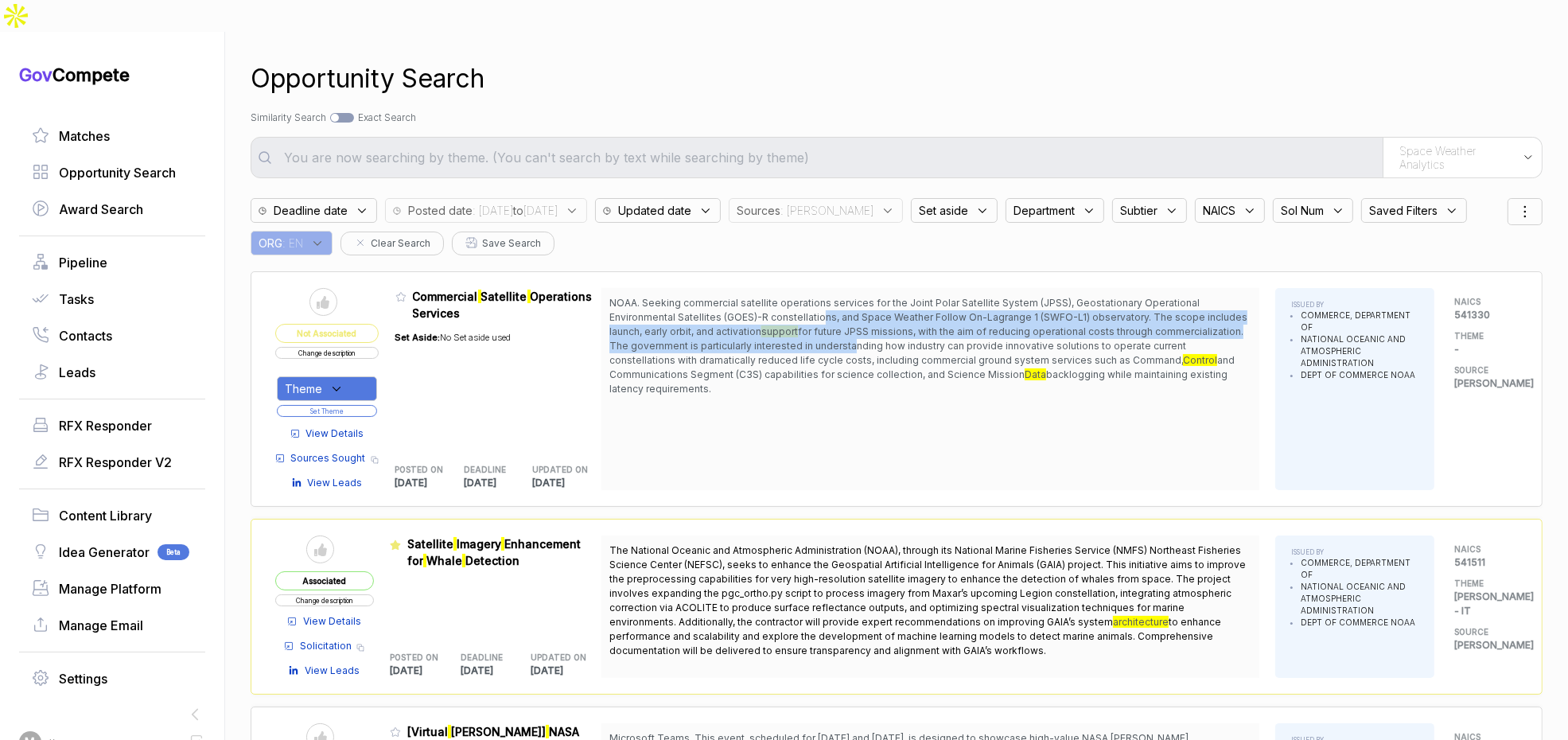
drag, startPoint x: 825, startPoint y: 277, endPoint x: 652, endPoint y: 359, distance: 191.4
click at [848, 319] on span "NOAA. Seeking commercial satellite operations services for the Joint Polar Sate…" at bounding box center [930, 346] width 642 height 100
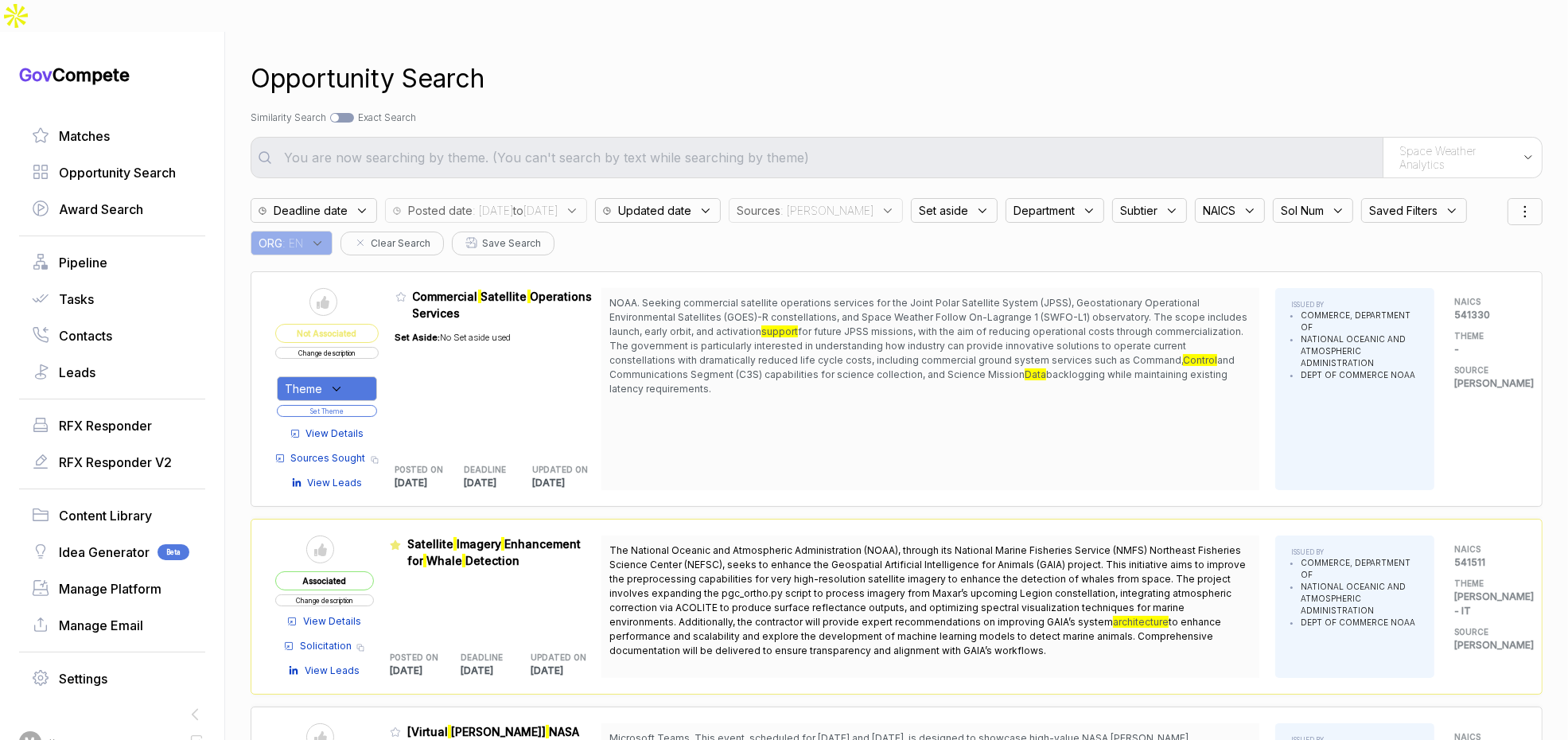
click at [360, 427] on span "View Details" at bounding box center [334, 434] width 58 height 15
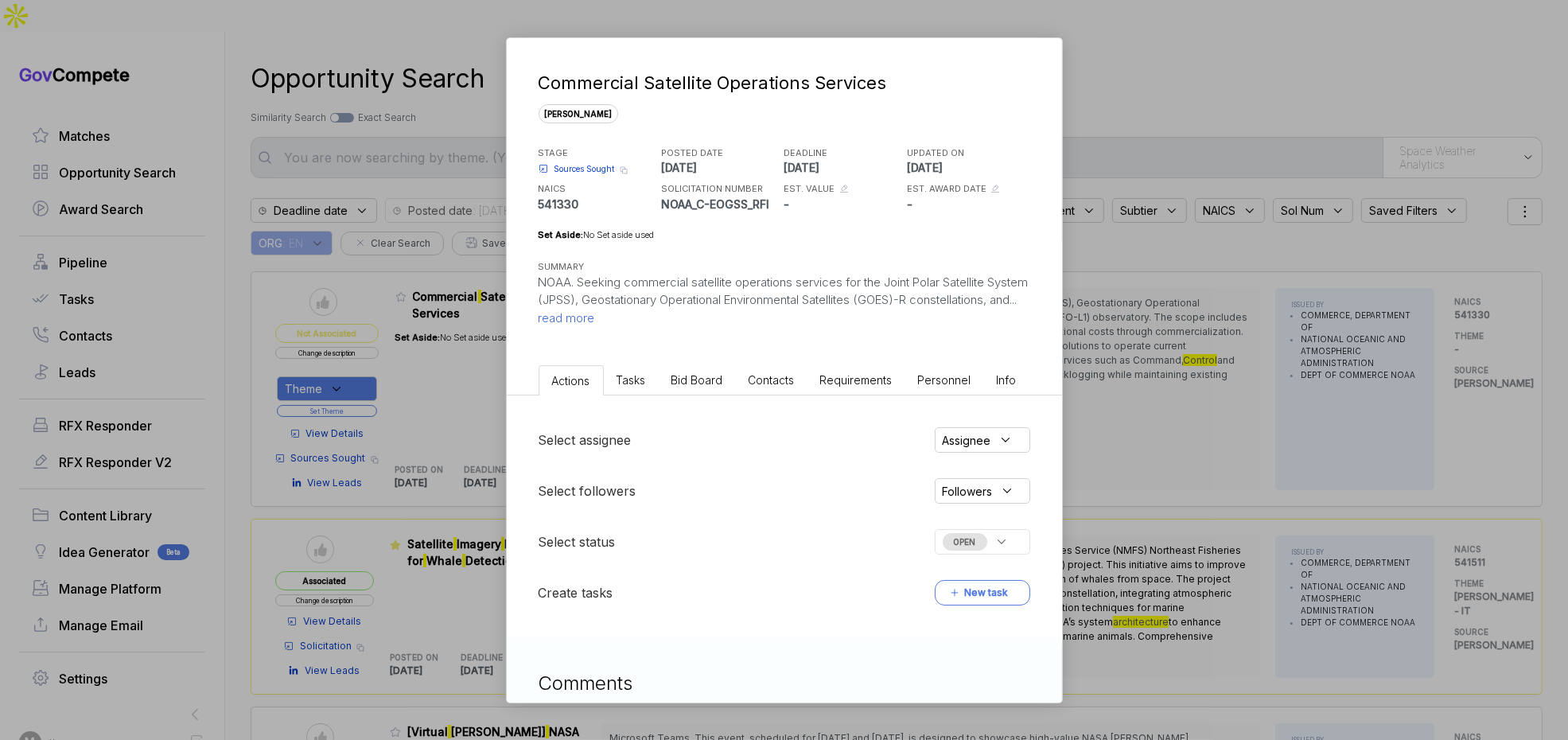
click at [700, 376] on span "Bid Board" at bounding box center [697, 380] width 52 height 14
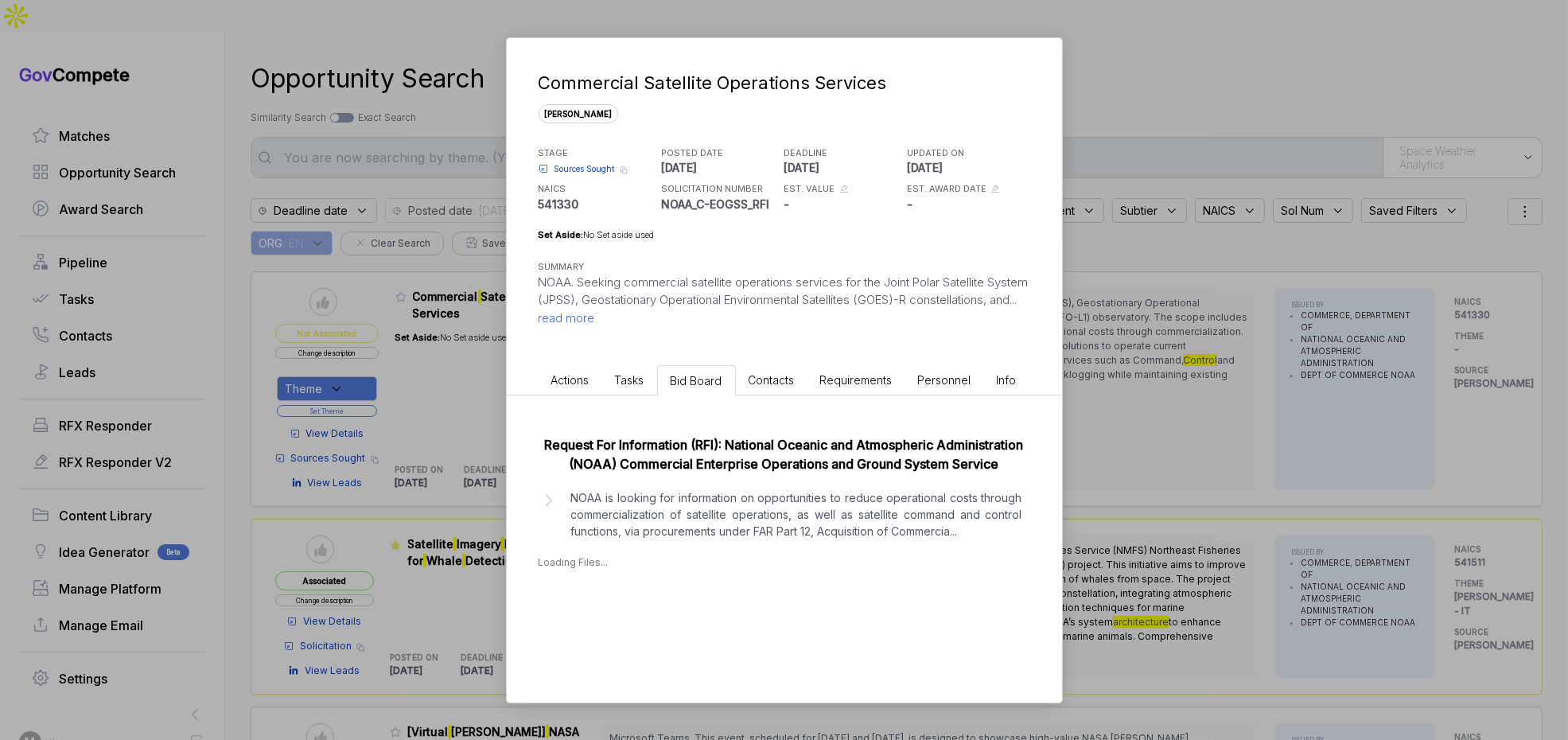
click at [719, 525] on p "NOAA is looking for information on opportunities to reduce operational costs th…" at bounding box center [797, 514] width 451 height 50
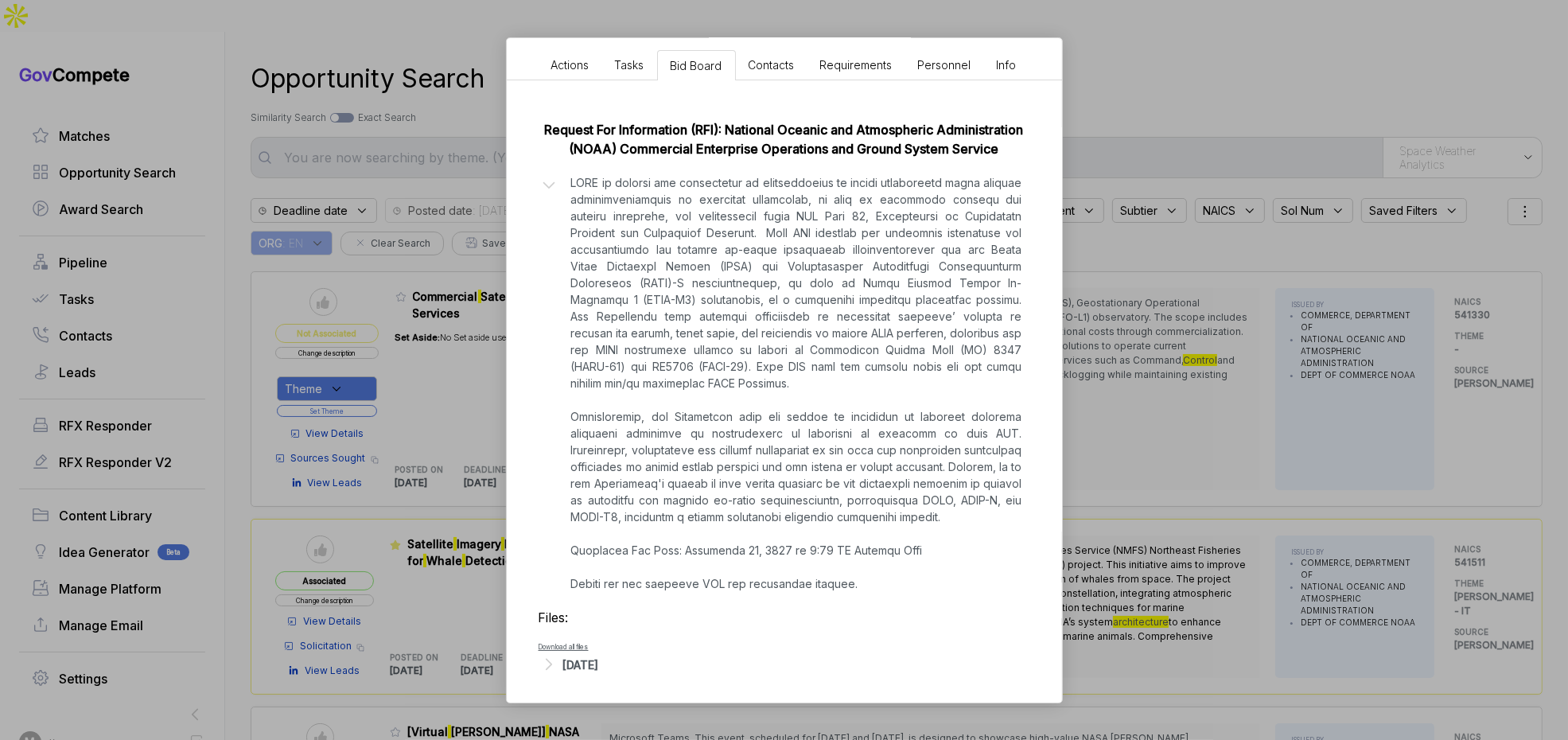
scroll to position [318, 0]
click at [599, 660] on div "Sep 2, 2025" at bounding box center [580, 662] width 36 height 17
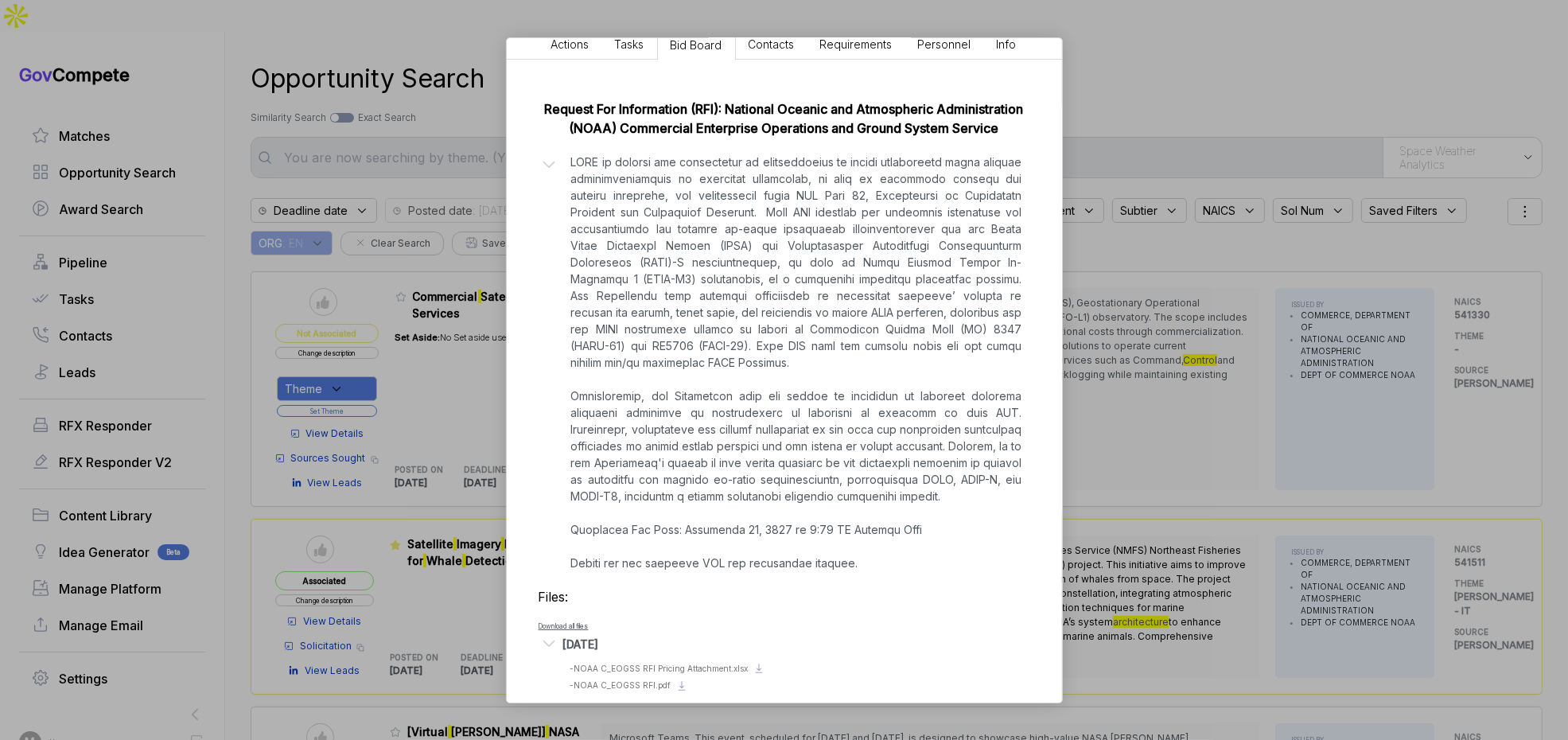
scroll to position [357, 0]
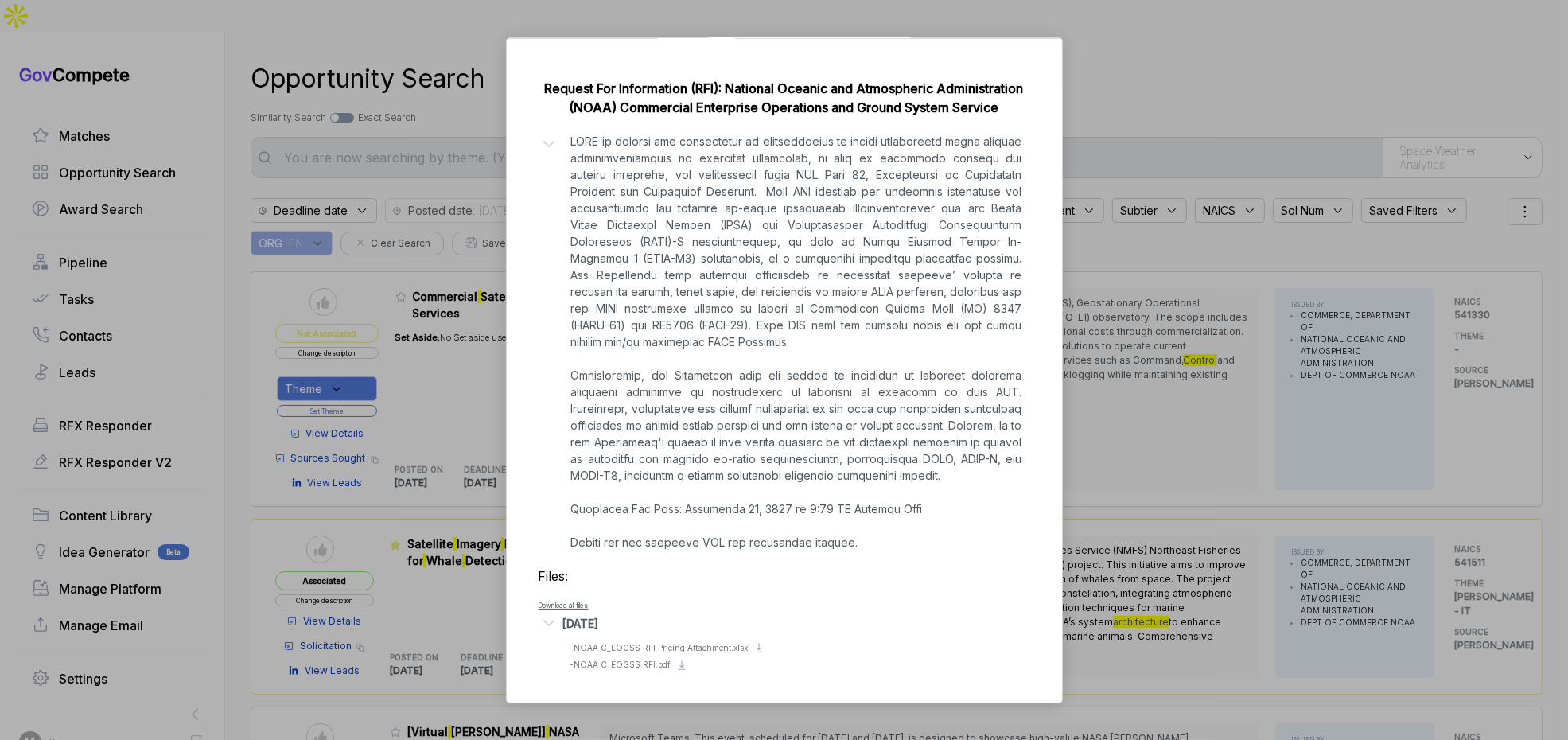
click at [1088, 391] on div "Commercial Satellite Operations Services sam STAGE Sources Sought Copy link POS…" at bounding box center [784, 370] width 1568 height 740
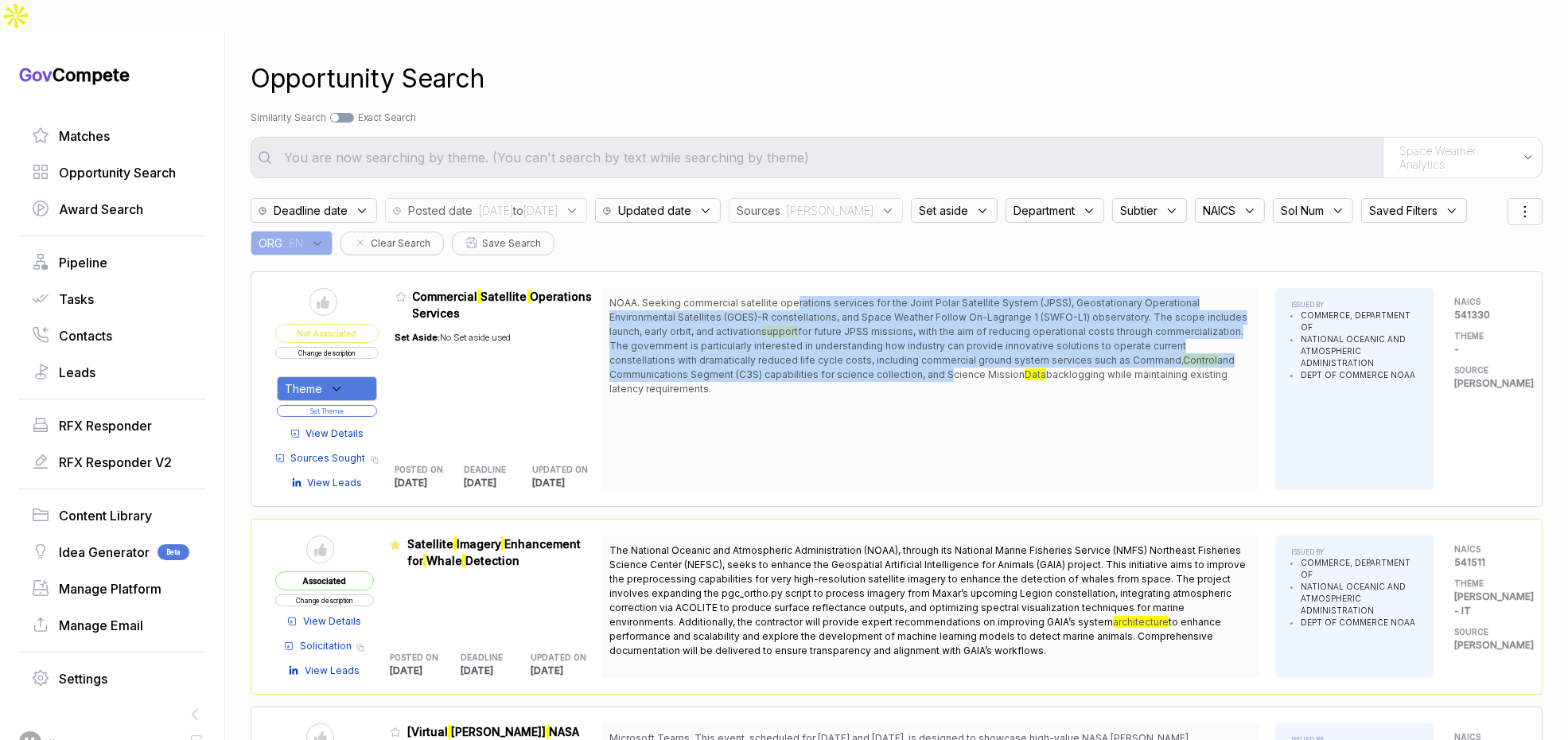
drag, startPoint x: 811, startPoint y: 276, endPoint x: 873, endPoint y: 341, distance: 89.8
click at [868, 340] on span "NOAA. Seeking commercial satellite operations services for the Joint Polar Sate…" at bounding box center [930, 346] width 642 height 100
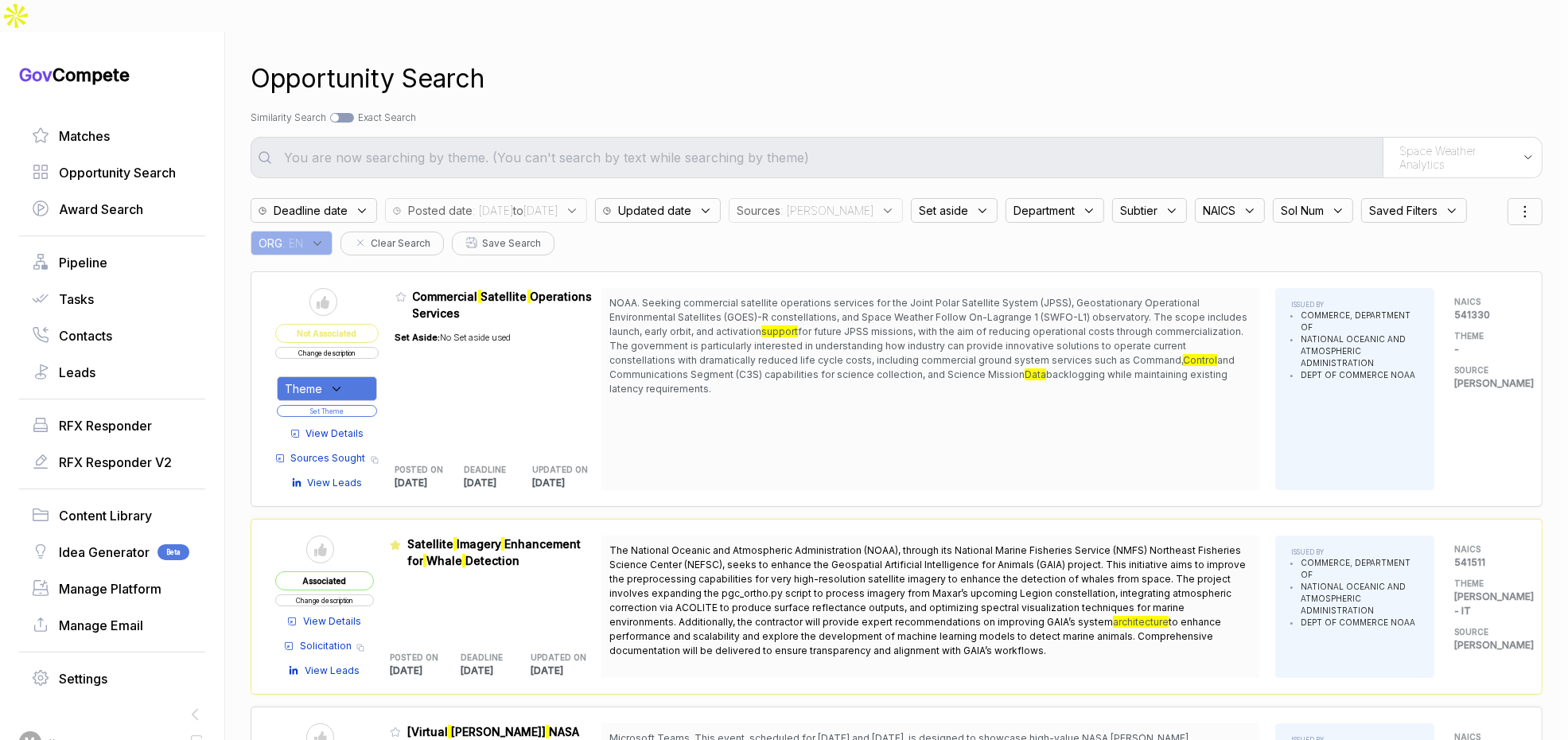
drag, startPoint x: 886, startPoint y: 339, endPoint x: 804, endPoint y: 358, distance: 84.2
click at [886, 354] on span "and Communications Segment (C3S) capabilities for science collection, and Scien…" at bounding box center [922, 367] width 626 height 26
drag, startPoint x: 362, startPoint y: 358, endPoint x: 368, endPoint y: 372, distance: 15.2
click at [362, 376] on div "Theme" at bounding box center [327, 388] width 100 height 25
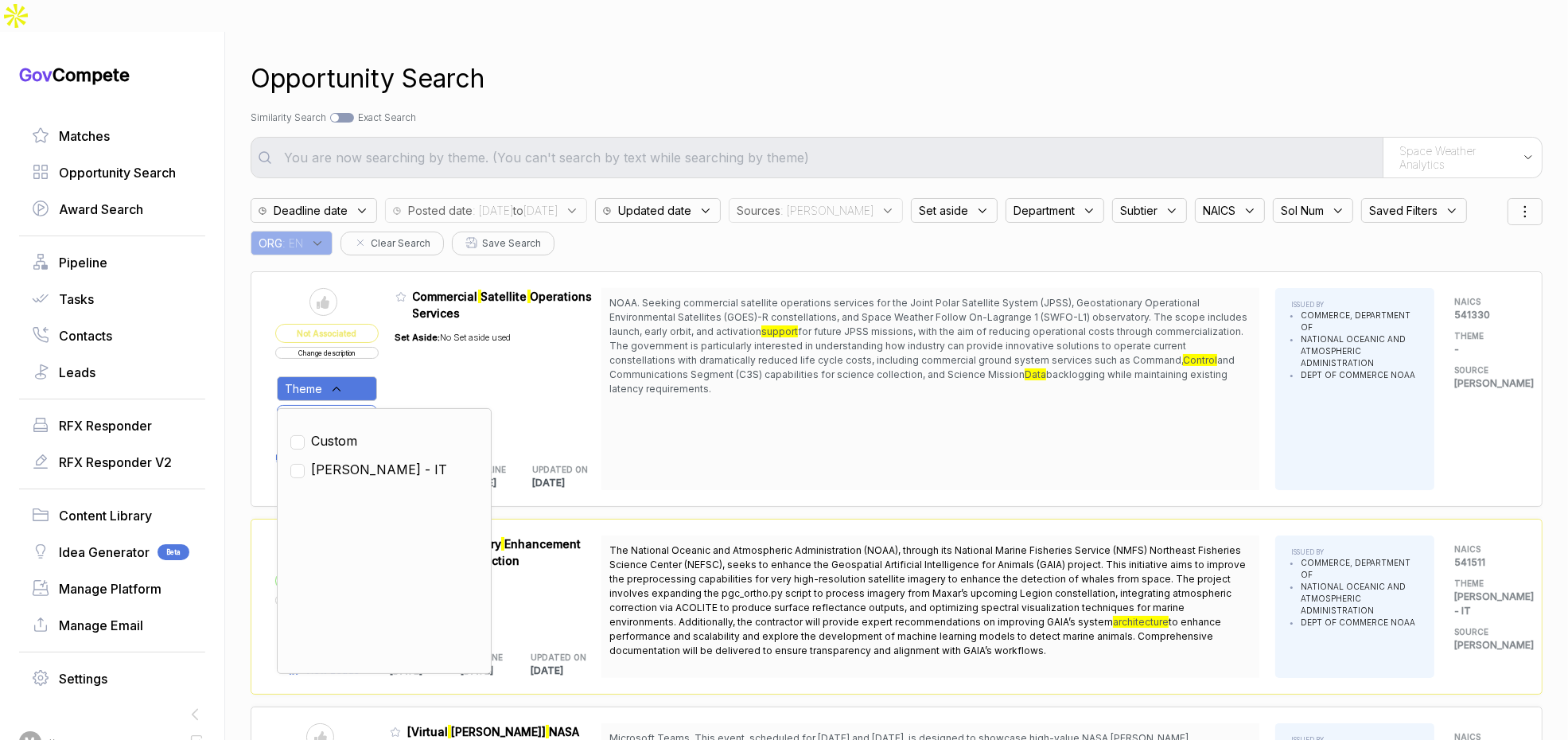
drag, startPoint x: 363, startPoint y: 432, endPoint x: 367, endPoint y: 425, distance: 8.1
click at [364, 460] on span "SAM - IT" at bounding box center [380, 469] width 136 height 19
checkbox input "true"
drag, startPoint x: 417, startPoint y: 365, endPoint x: 393, endPoint y: 372, distance: 25.0
click at [417, 365] on div "Set Aside: No Set aside used" at bounding box center [453, 384] width 116 height 125
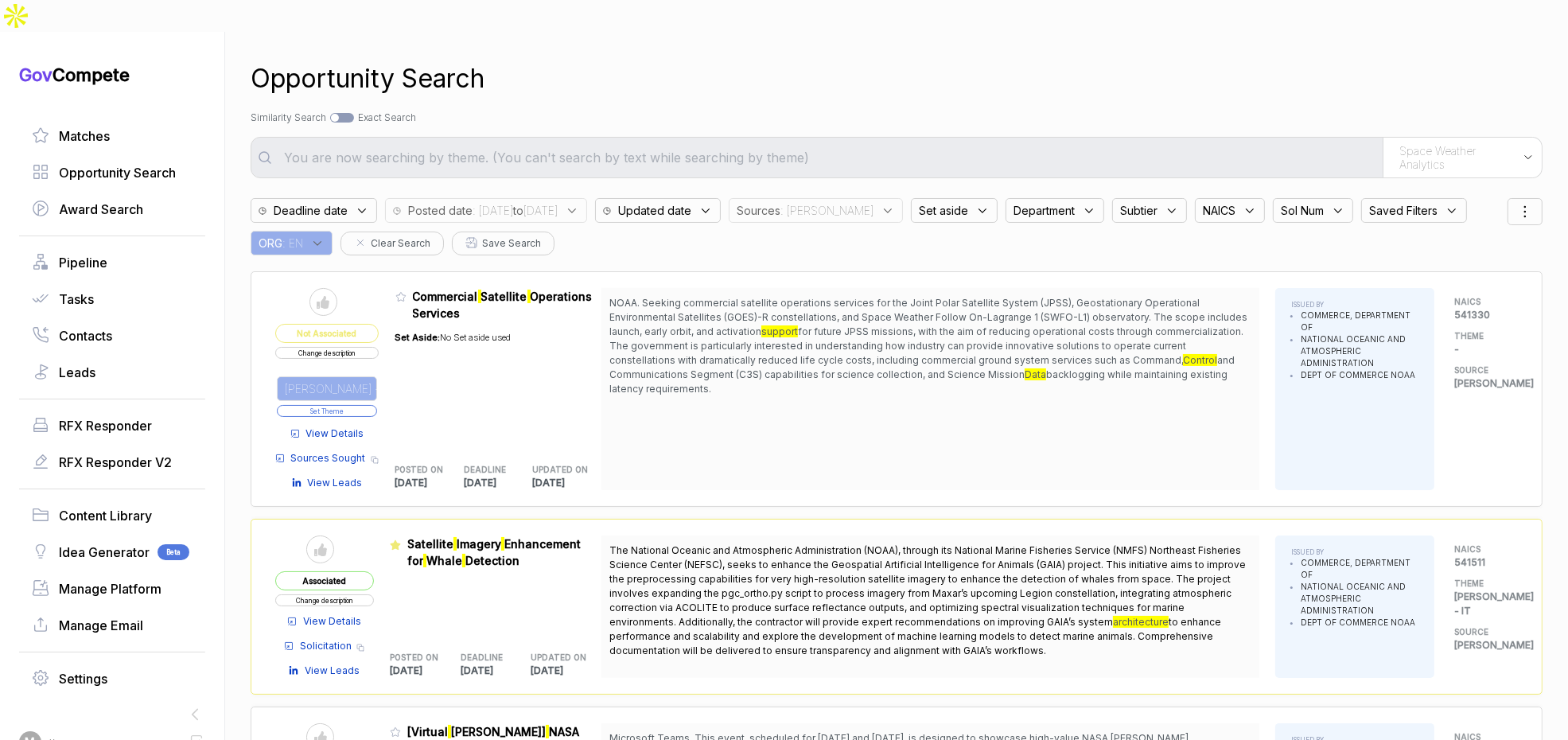
click at [377, 405] on button "Set Theme" at bounding box center [327, 411] width 100 height 12
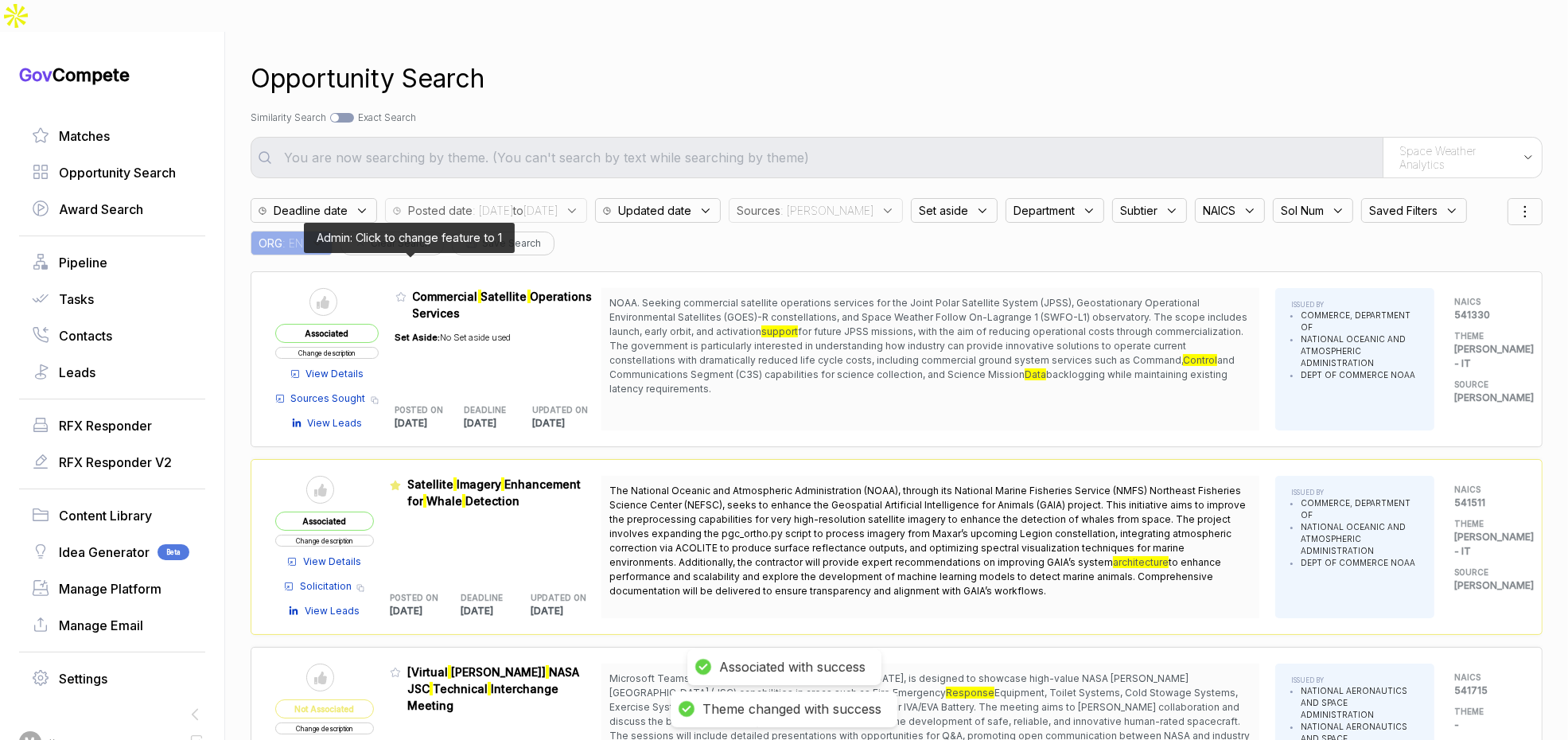
click at [406, 291] on icon at bounding box center [401, 297] width 11 height 11
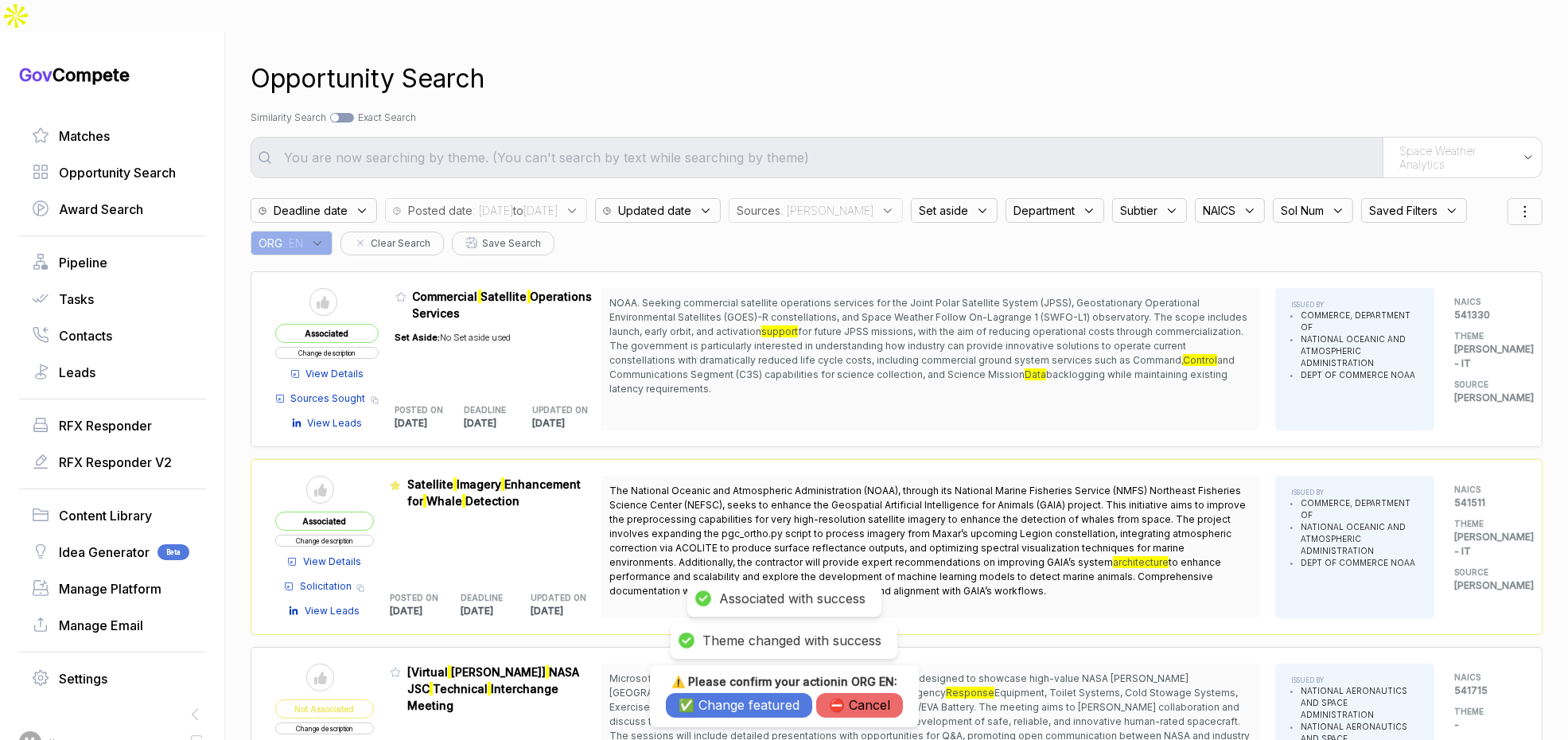
click at [731, 702] on button "✅ Change featured" at bounding box center [739, 705] width 146 height 25
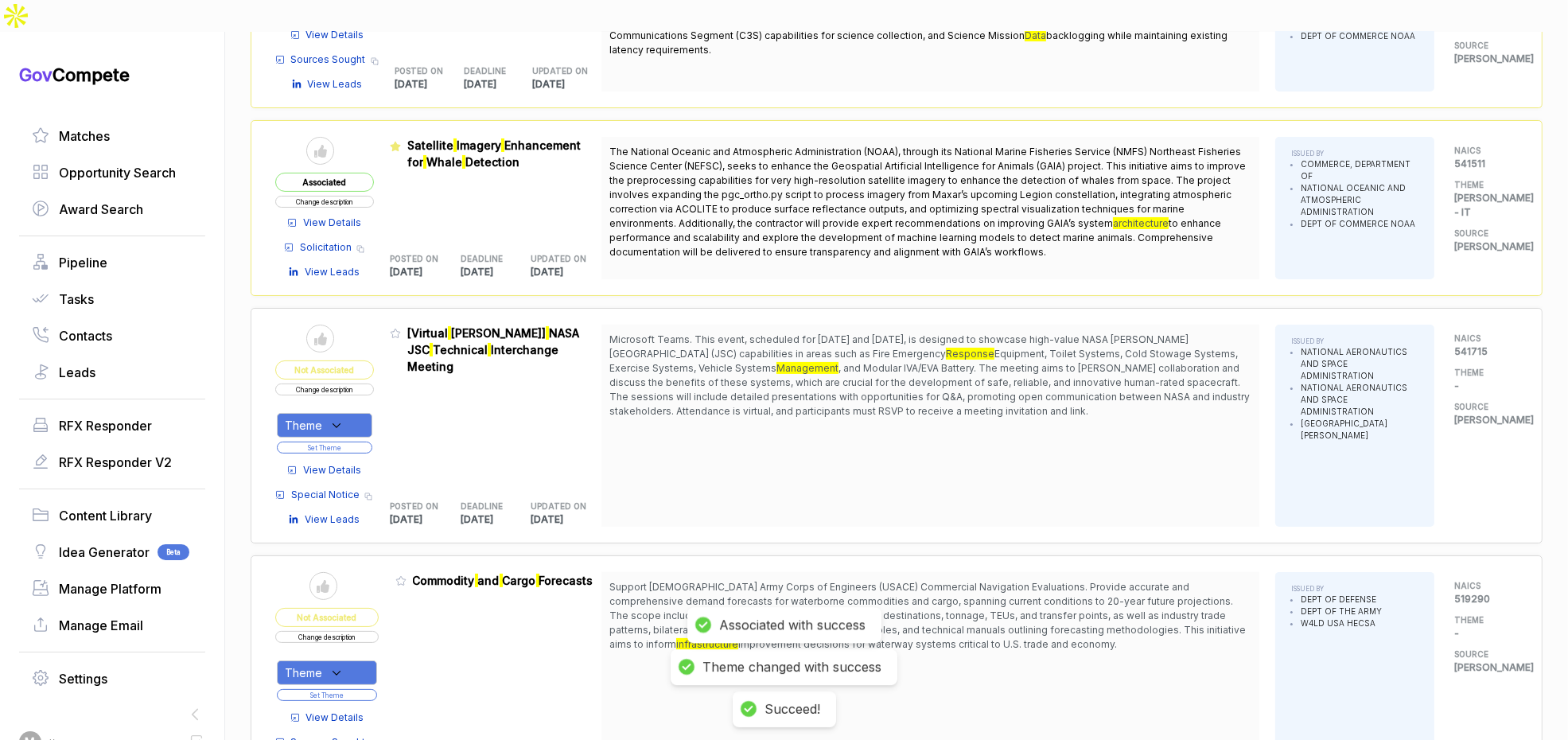
scroll to position [344, 0]
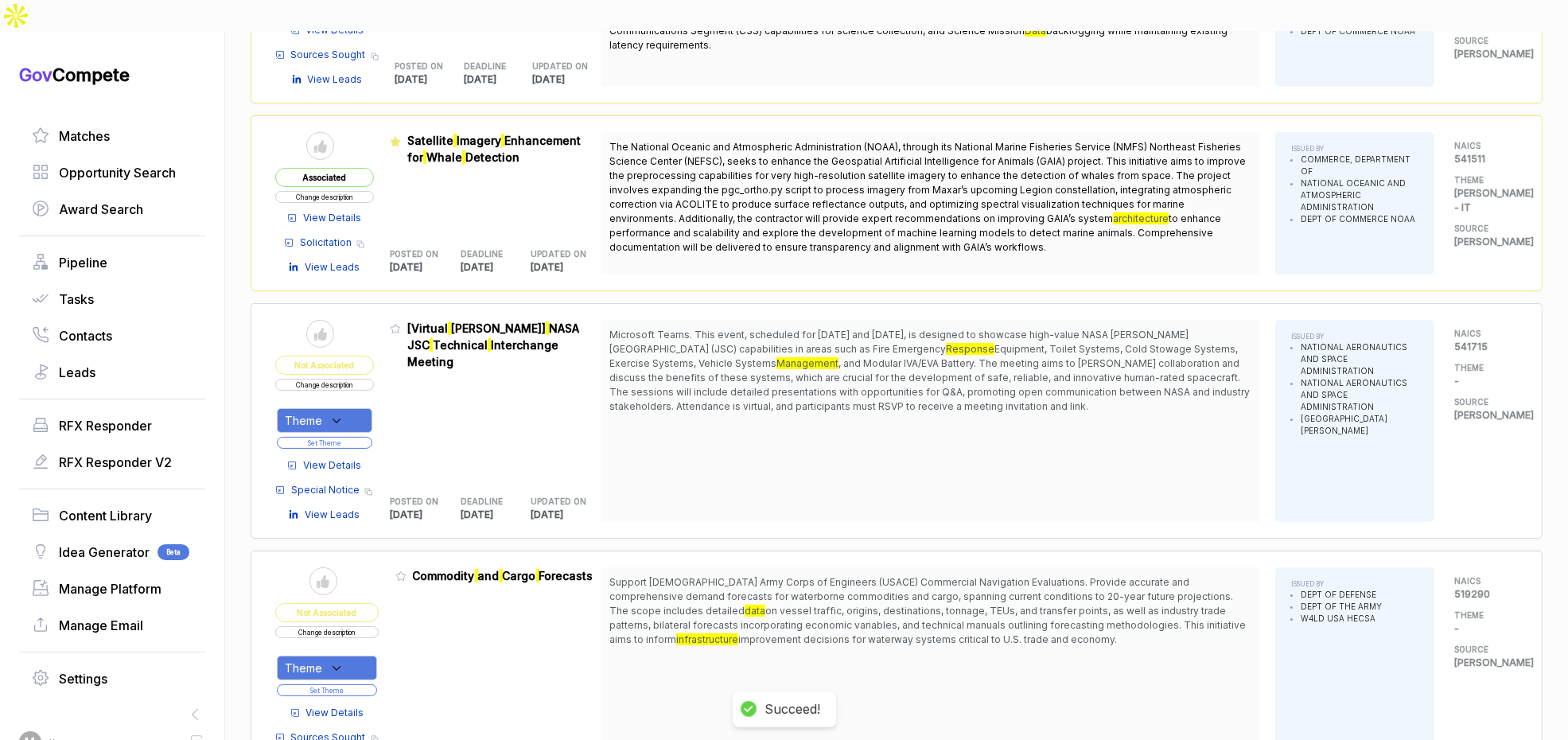
click at [345, 458] on span "View Details" at bounding box center [332, 465] width 58 height 15
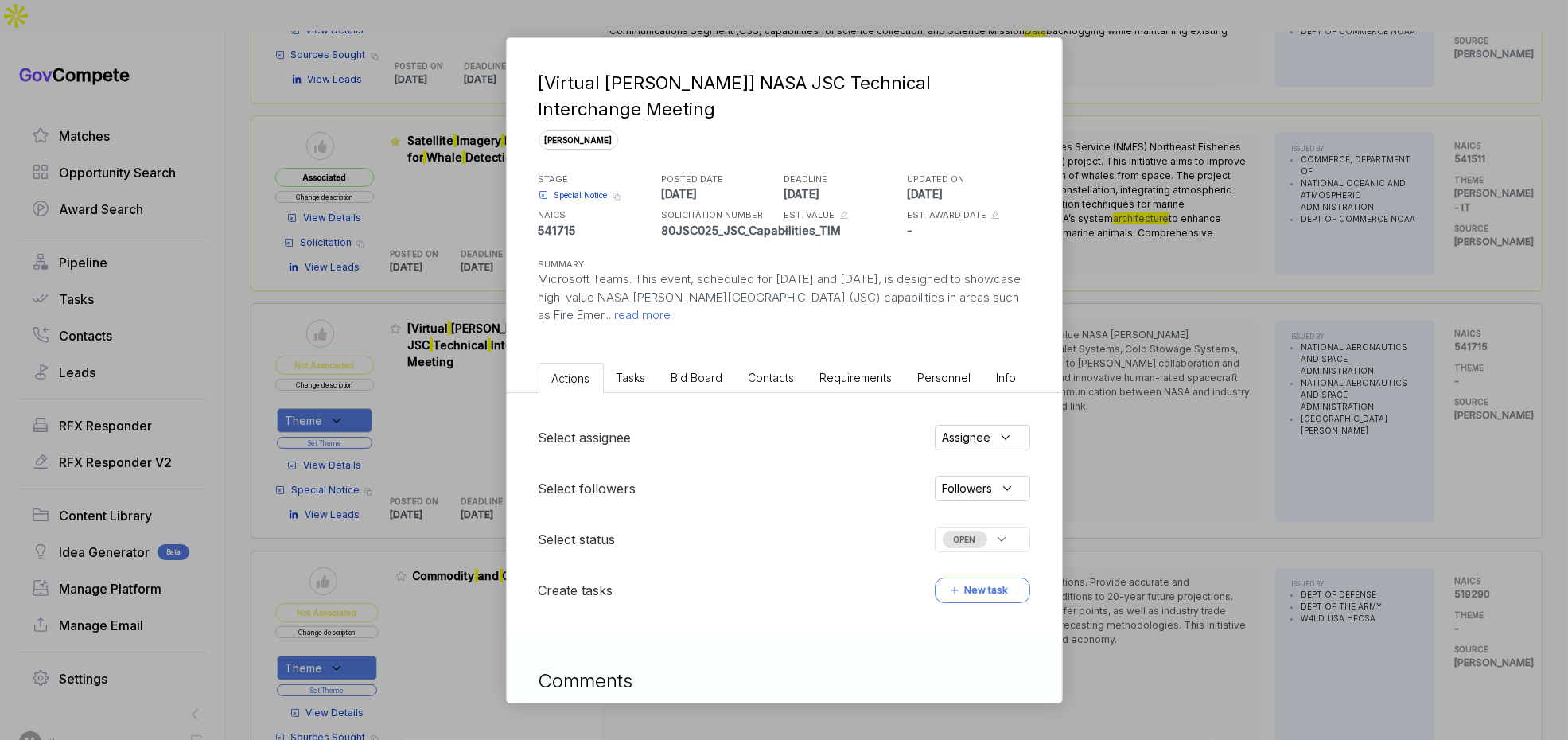
click at [704, 370] on span "Bid Board" at bounding box center [697, 377] width 52 height 14
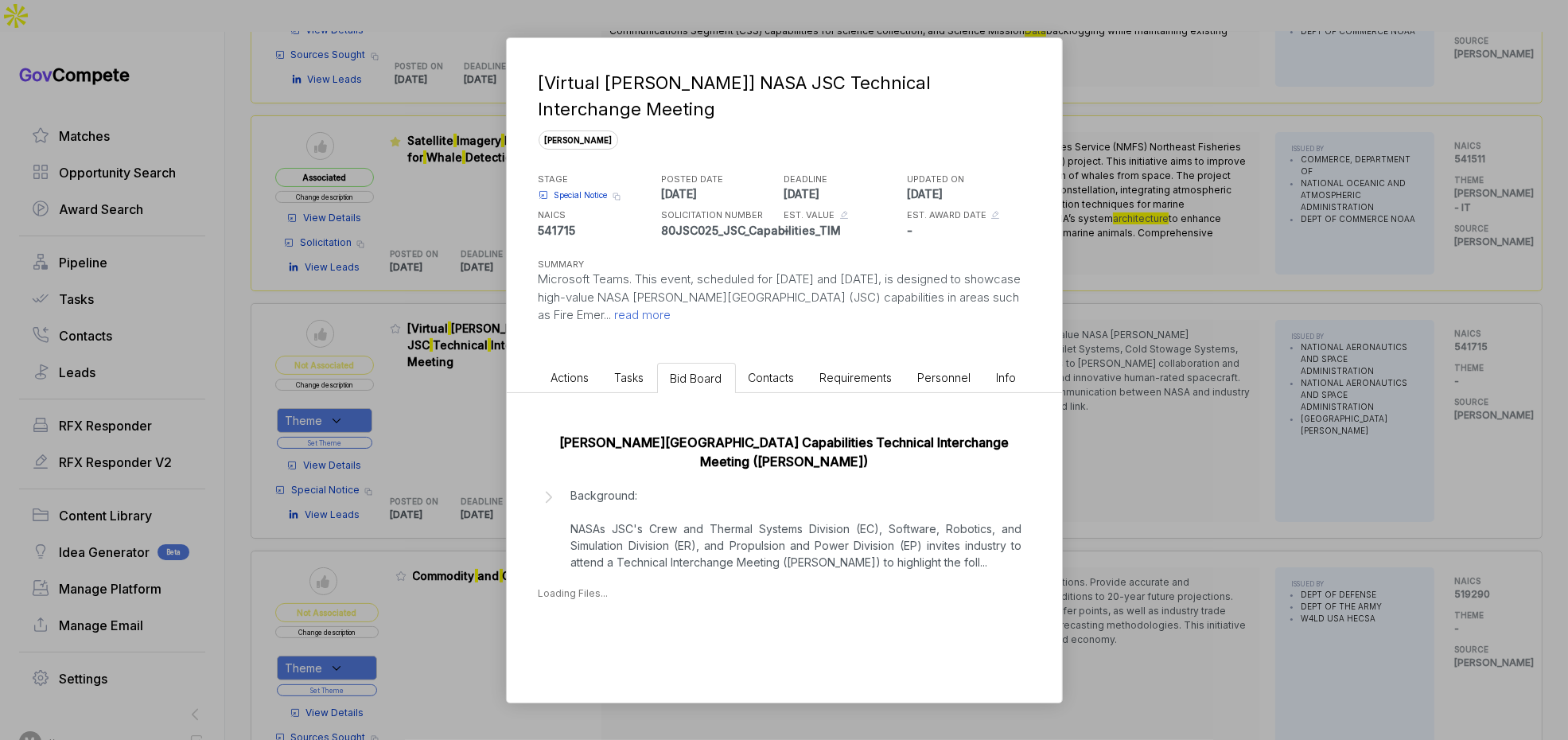
click at [697, 487] on p "Background: NASAs JSC's Crew and Thermal Systems Division (EC), Software, Robot…" at bounding box center [797, 529] width 451 height 84
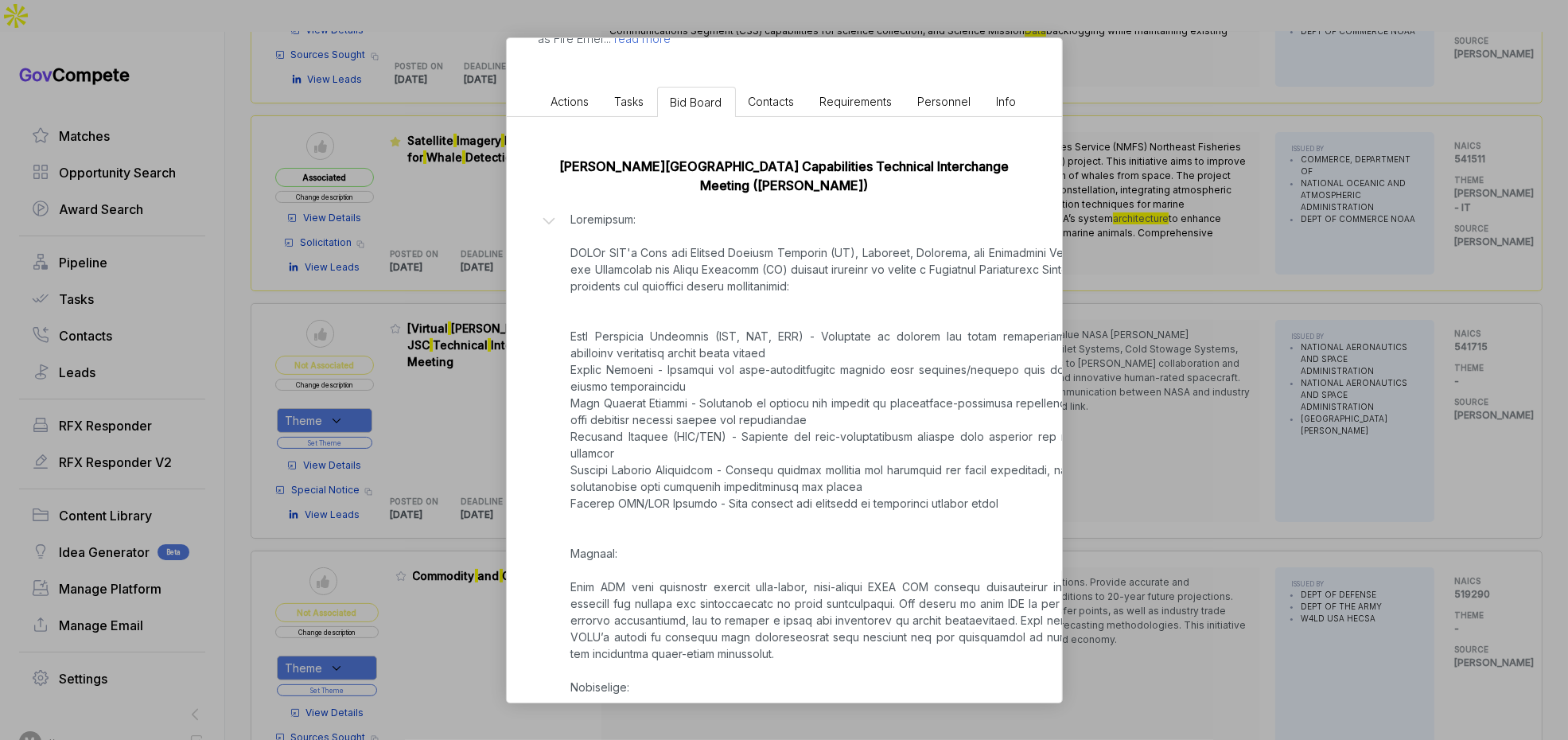
scroll to position [278, 0]
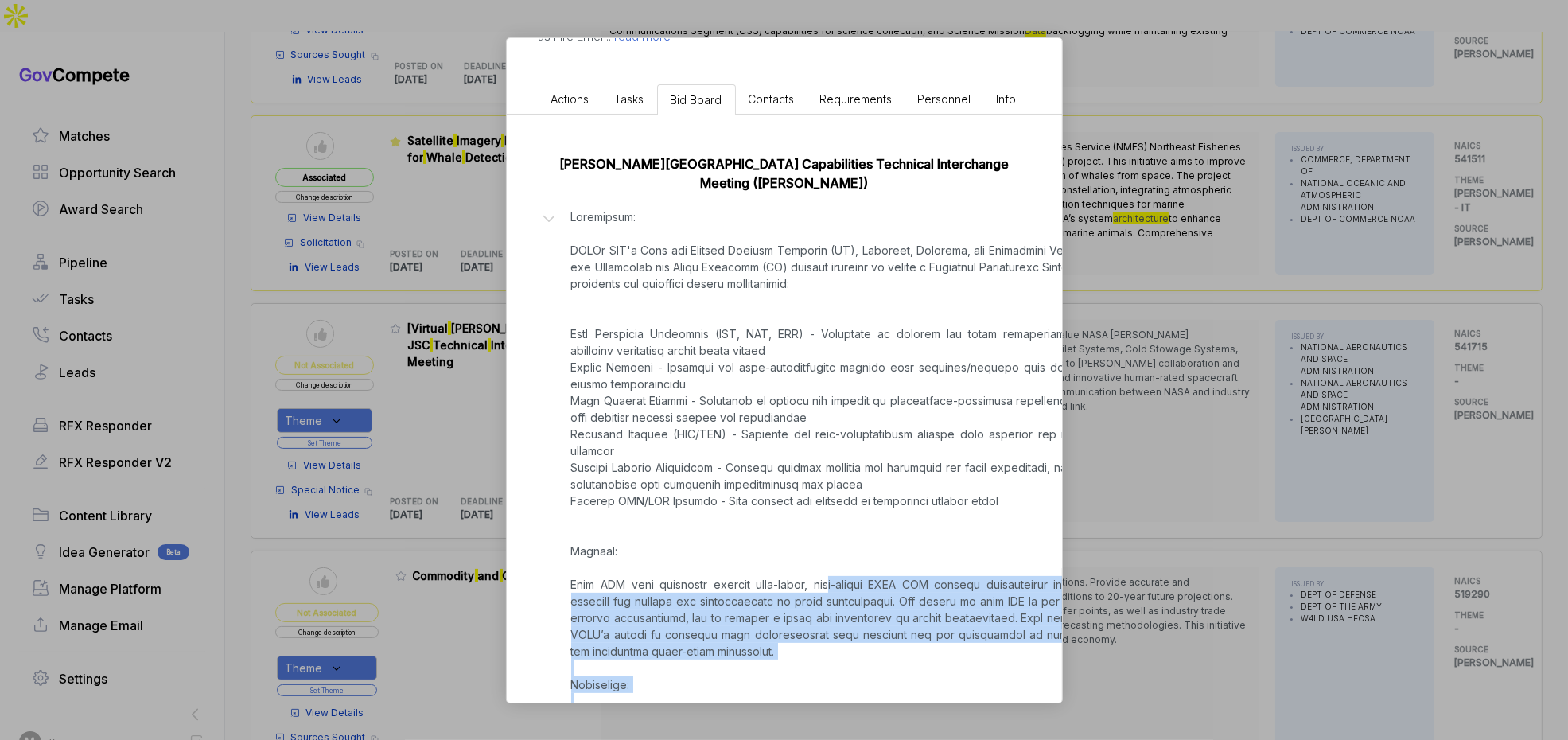
drag, startPoint x: 813, startPoint y: 507, endPoint x: 1024, endPoint y: 640, distance: 249.4
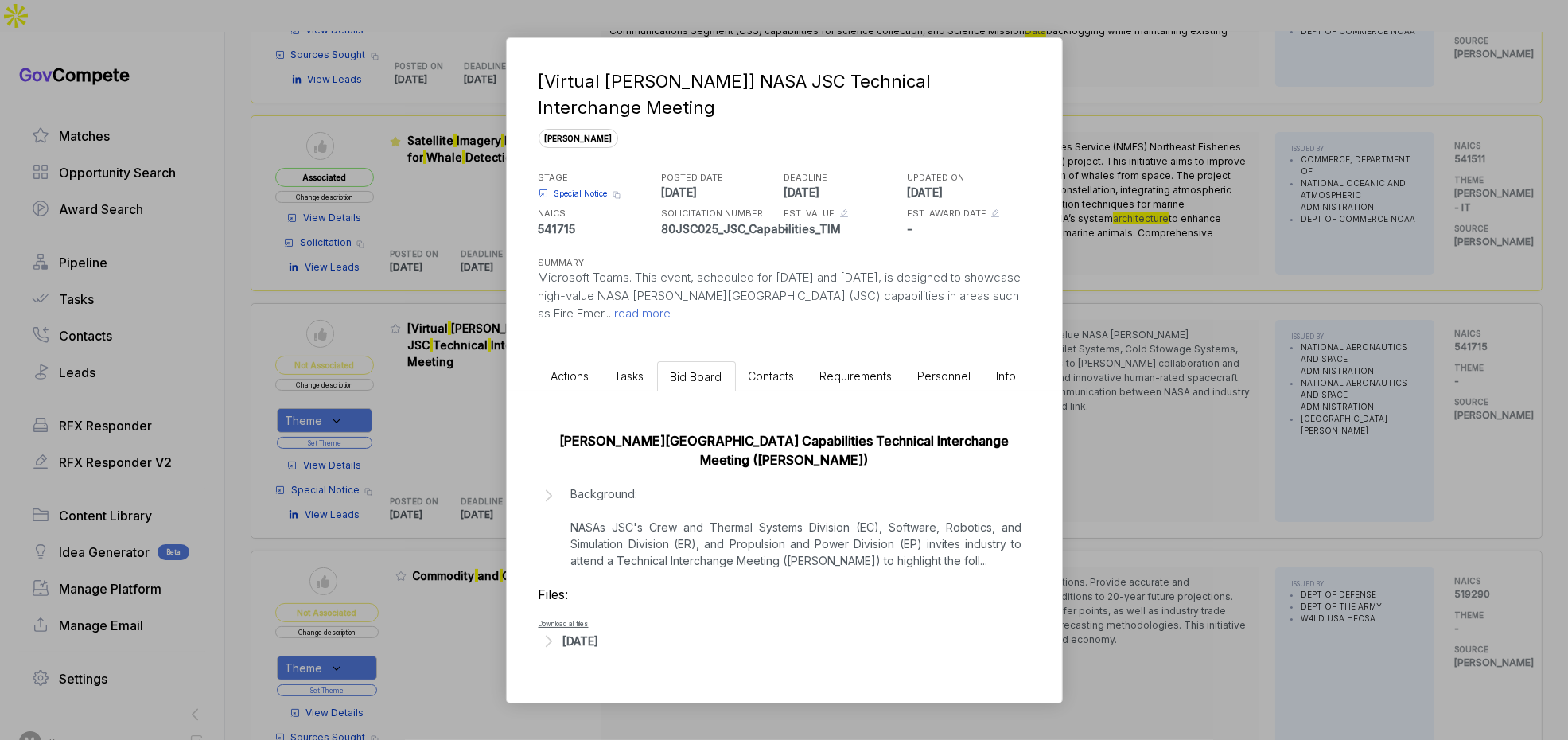
scroll to position [1, 0]
click at [1181, 476] on div "[Virtual TIM] NASA JSC Technical Interchange Meeting sam STAGE Special Notice C…" at bounding box center [784, 370] width 1568 height 740
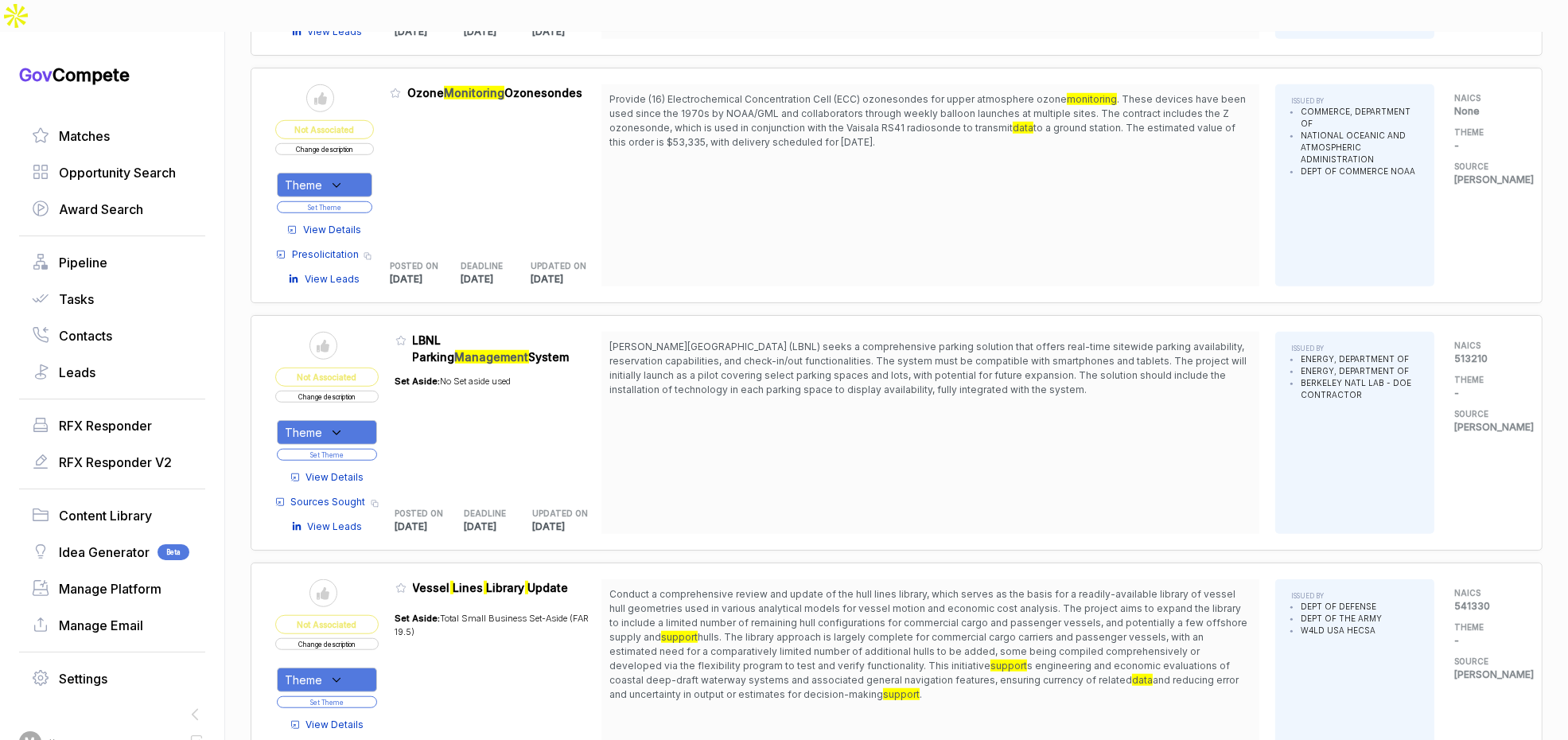
scroll to position [1847, 0]
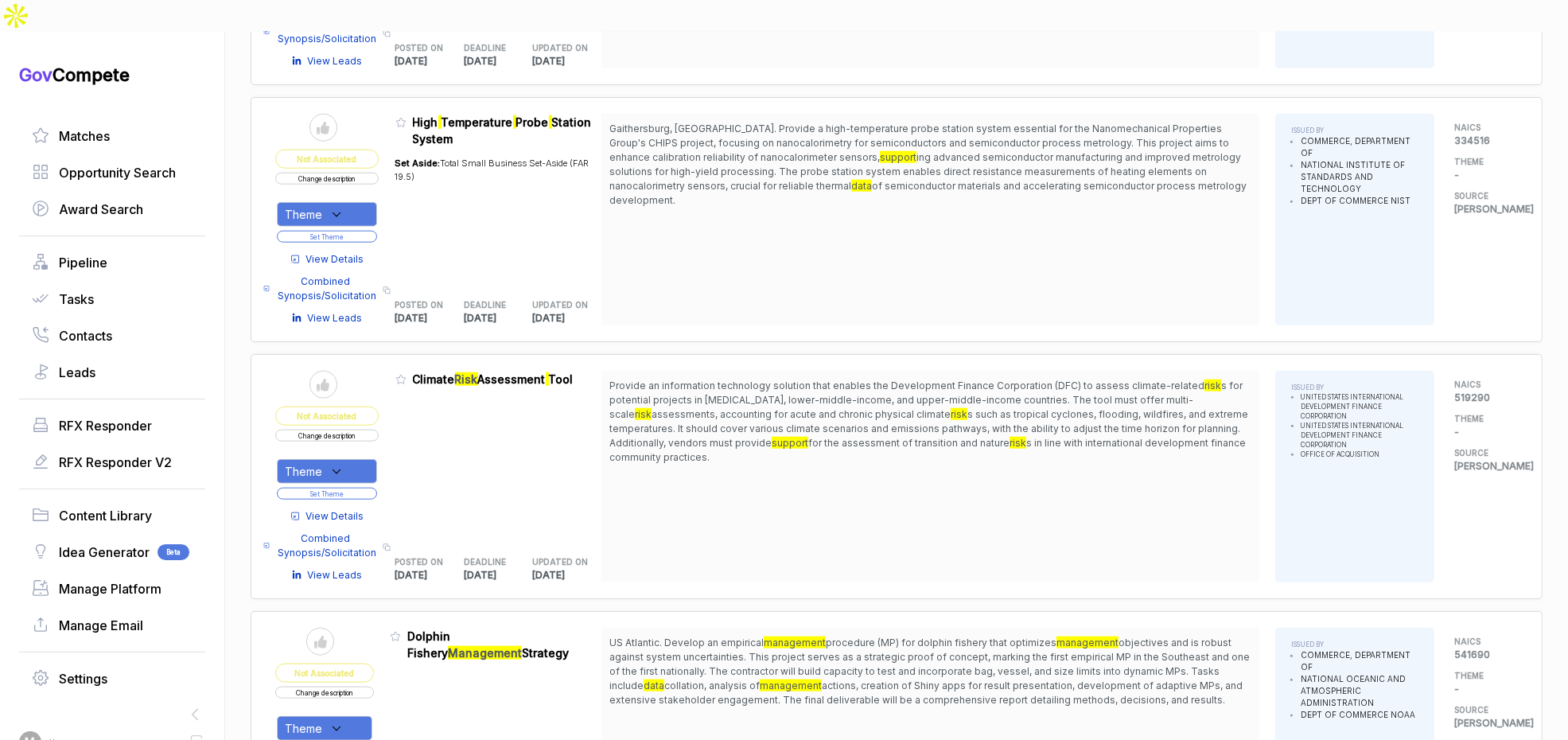
scroll to position [2614, 0]
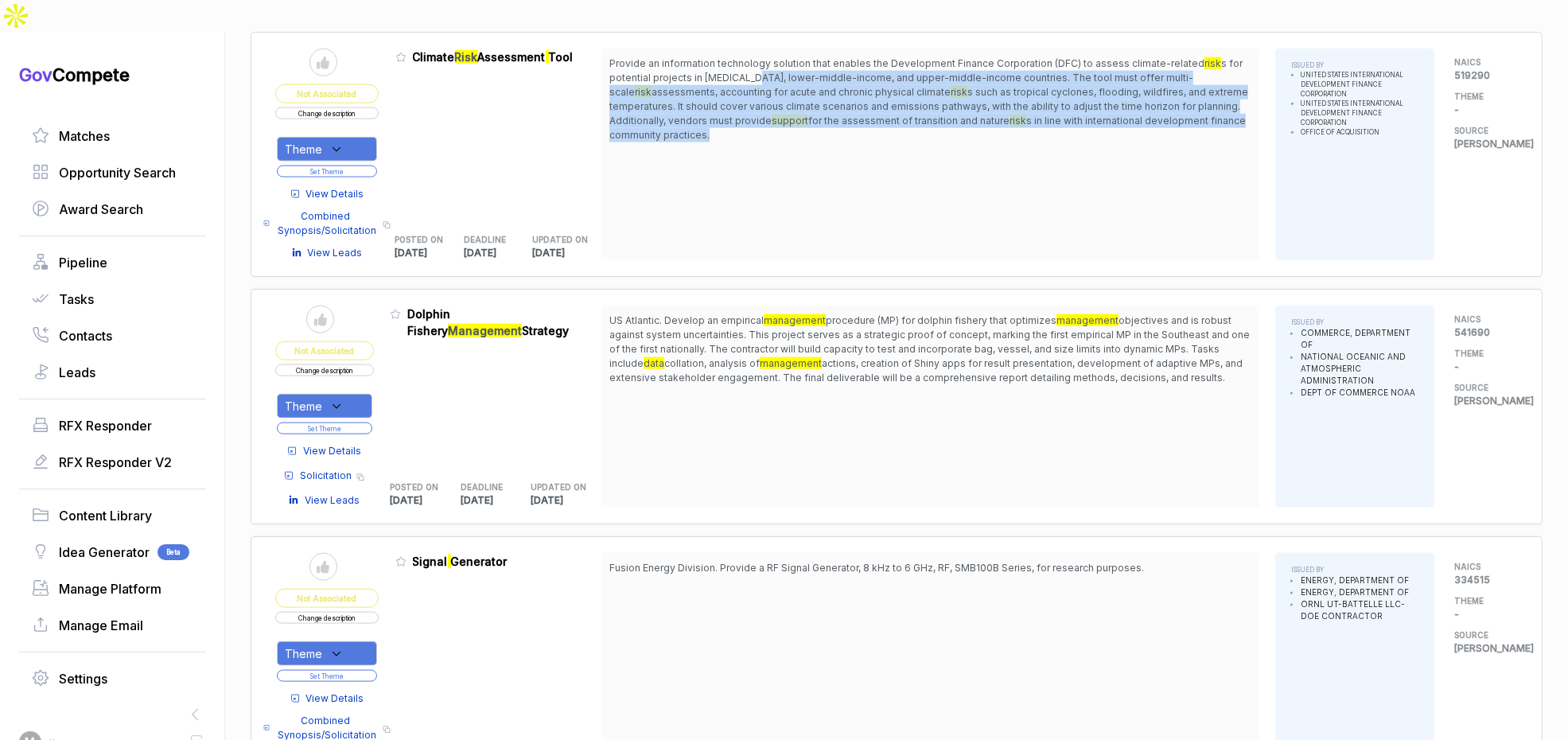
drag, startPoint x: 764, startPoint y: 40, endPoint x: 769, endPoint y: 100, distance: 60.2
click at [769, 99] on span "Provide an information technology solution that enables the Development Finance…" at bounding box center [930, 99] width 642 height 86
drag, startPoint x: 769, startPoint y: 100, endPoint x: 744, endPoint y: 108, distance: 26.2
click at [769, 100] on div "Provide an information technology solution that enables the Development Finance…" at bounding box center [930, 155] width 658 height 212
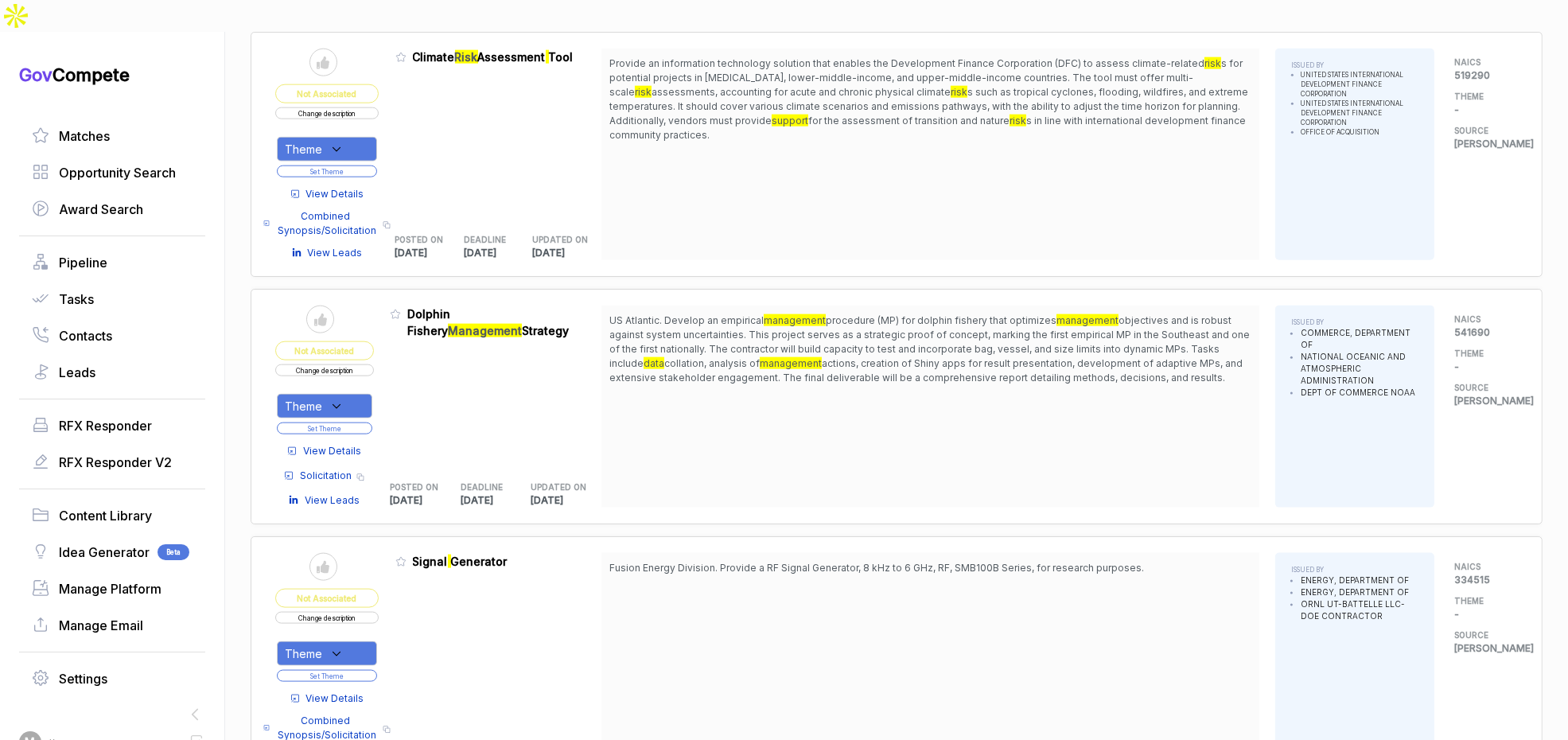
click at [332, 187] on span "View Details" at bounding box center [334, 194] width 58 height 15
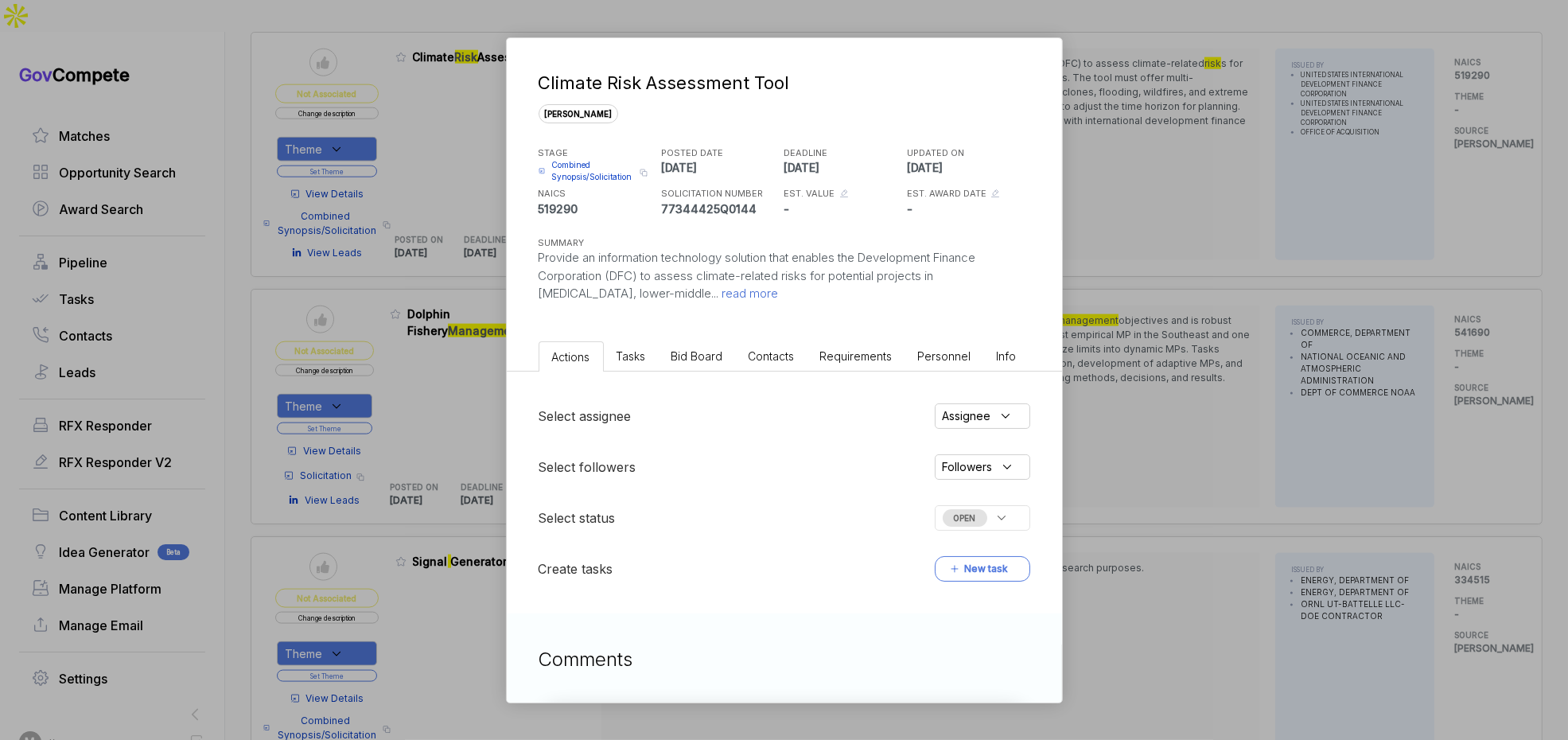
drag, startPoint x: 673, startPoint y: 373, endPoint x: 676, endPoint y: 438, distance: 65.1
click at [674, 374] on div "Select assignee Assignee Select followers Followers Select status OPEN Create t…" at bounding box center [784, 492] width 556 height 242
click at [685, 363] on li "Bid Board" at bounding box center [697, 356] width 77 height 29
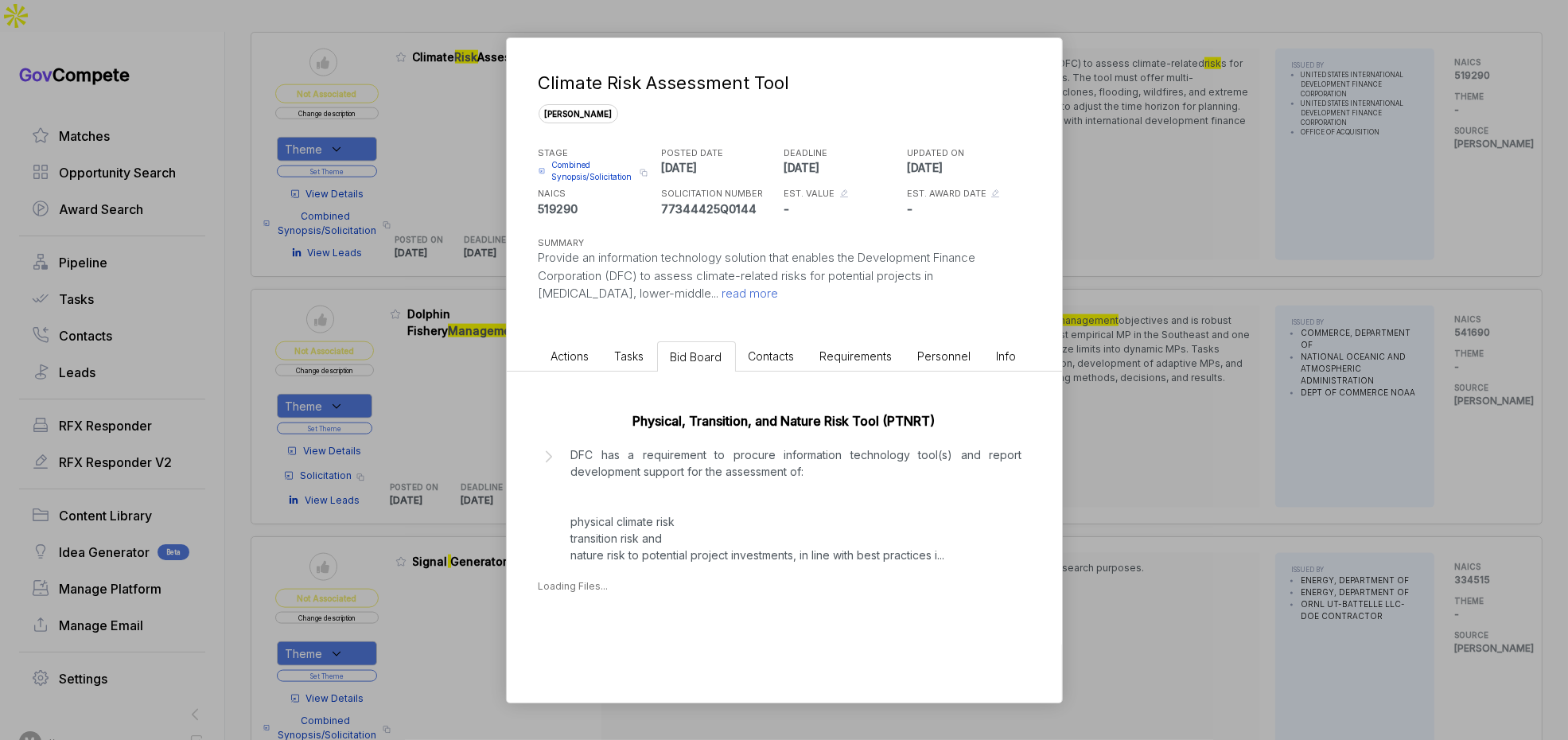
drag, startPoint x: 665, startPoint y: 450, endPoint x: 680, endPoint y: 457, distance: 16.6
click at [665, 450] on p "DFC has a requirement to procure information technology tool(s) and report deve…" at bounding box center [797, 504] width 451 height 117
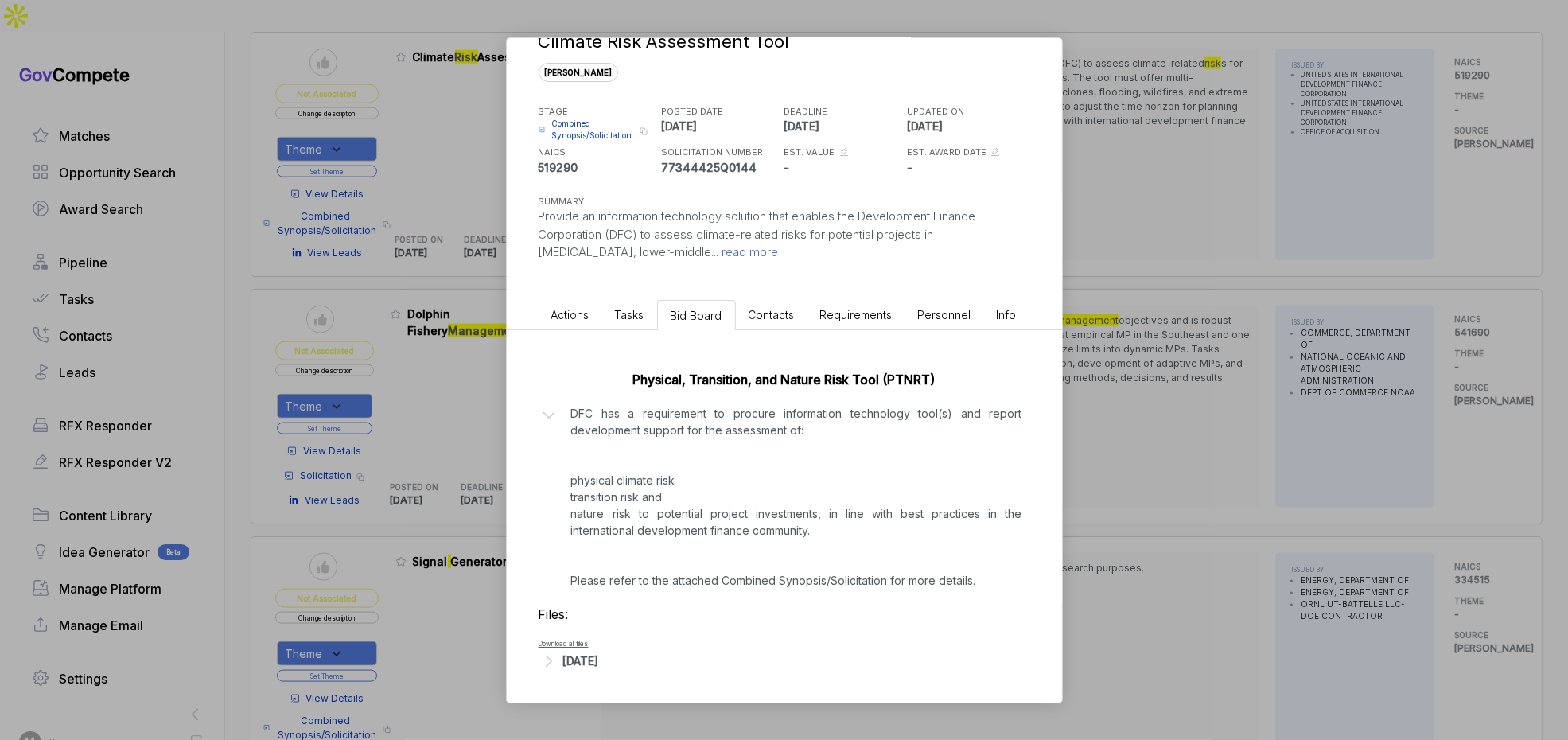
drag, startPoint x: 602, startPoint y: 657, endPoint x: 636, endPoint y: 642, distance: 37.2
click at [599, 655] on div "Aug 29, 2025" at bounding box center [580, 661] width 36 height 17
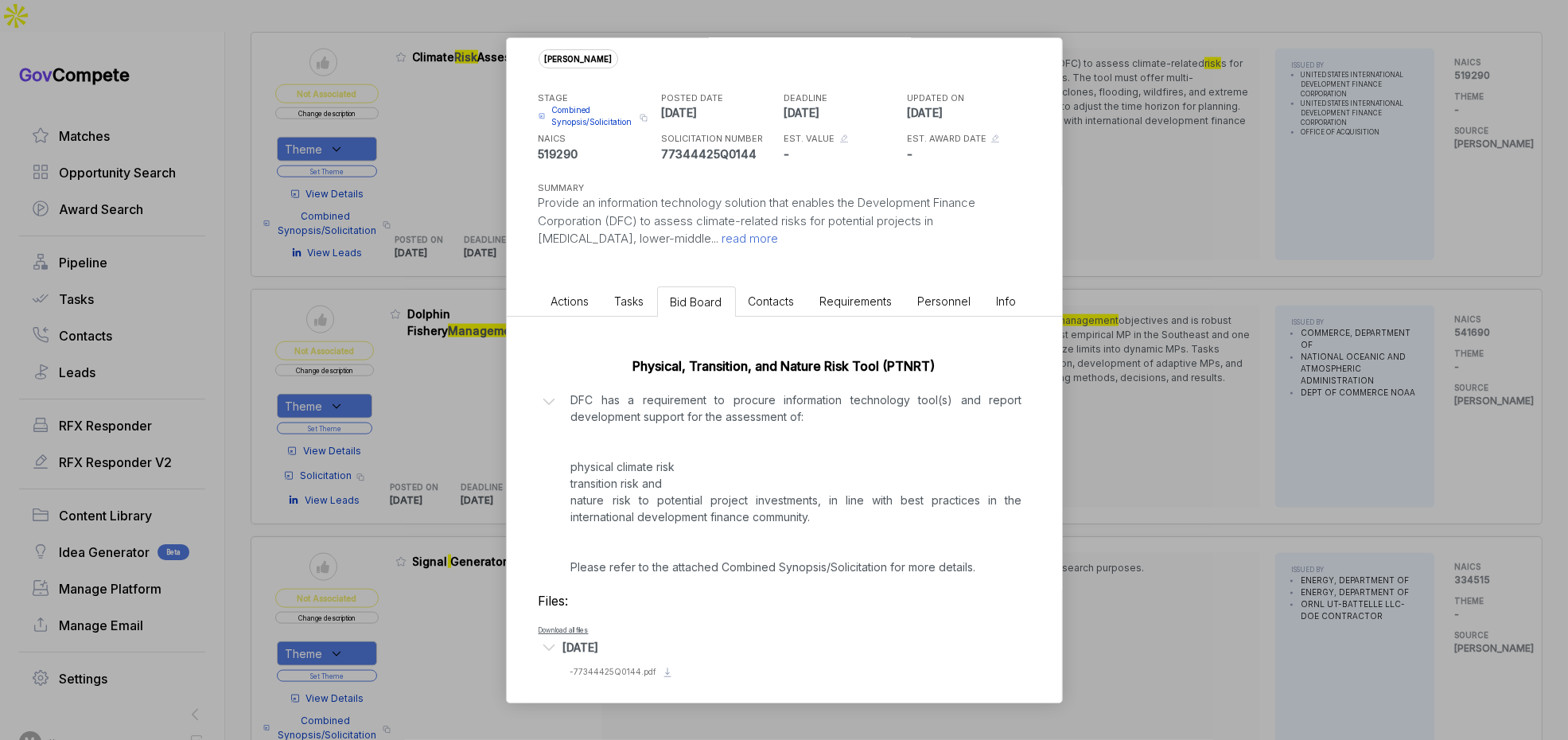
scroll to position [62, 0]
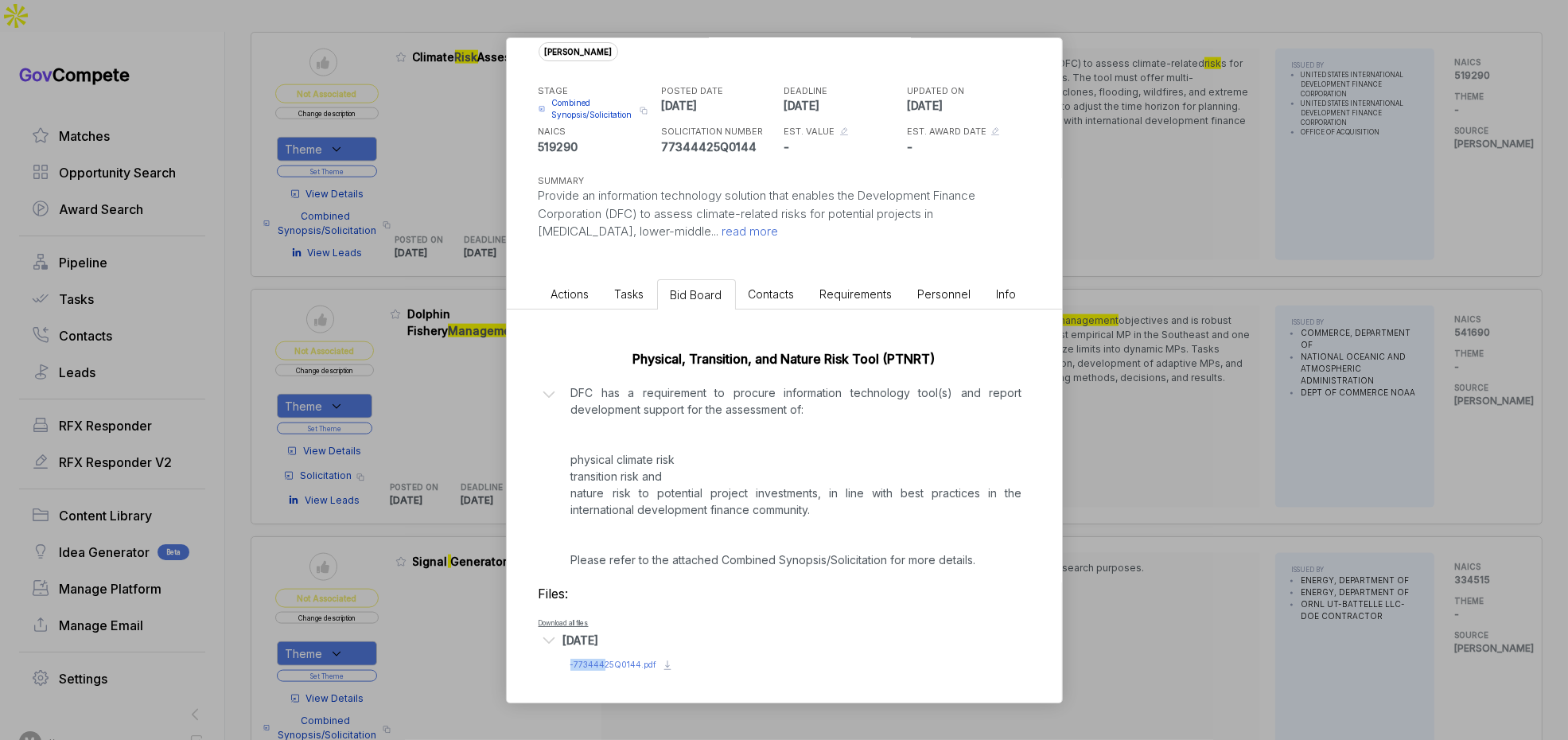
click at [607, 660] on span "- 77344425Q0144.pdf" at bounding box center [614, 664] width 87 height 9
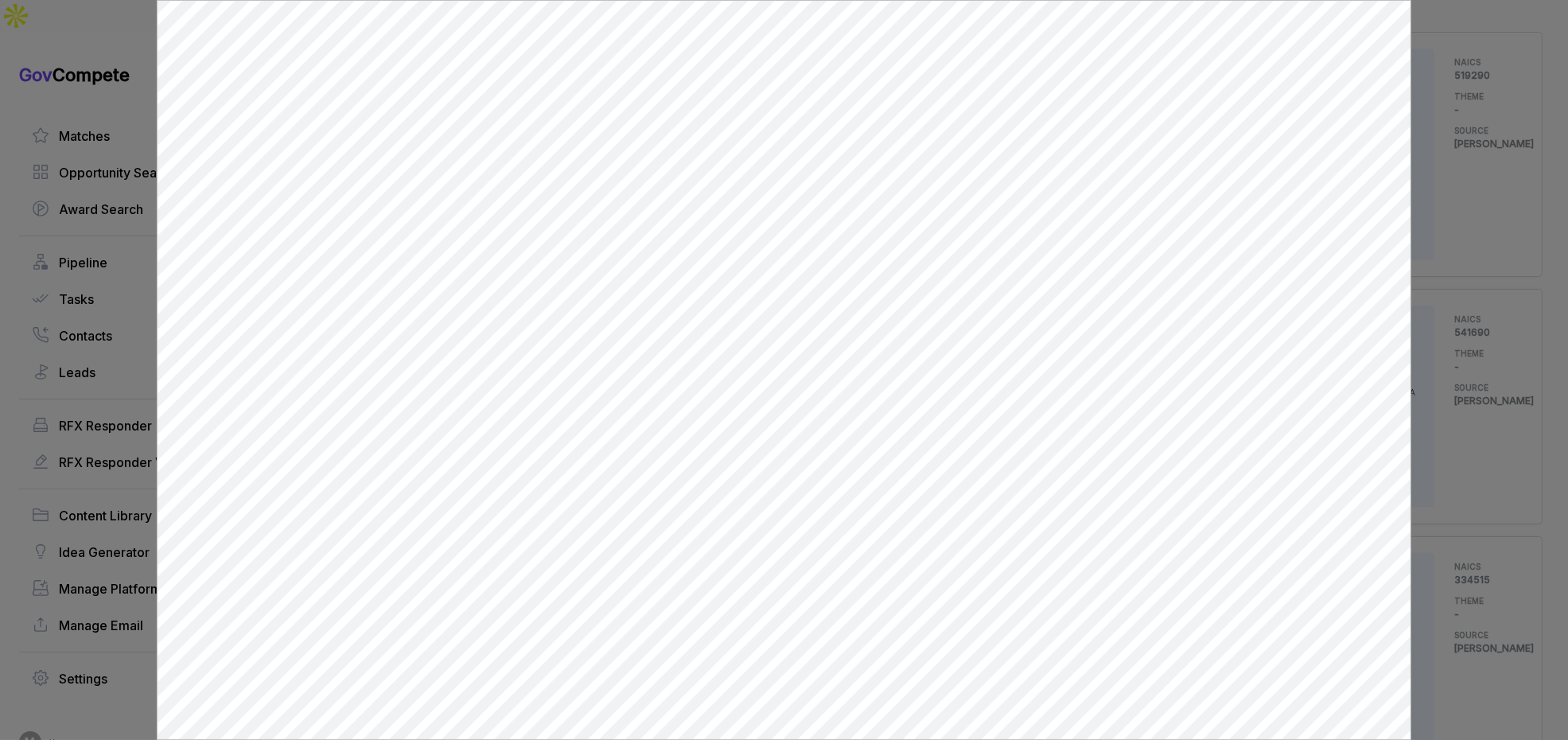
scroll to position [0, 0]
click at [1449, 377] on div at bounding box center [784, 370] width 1568 height 740
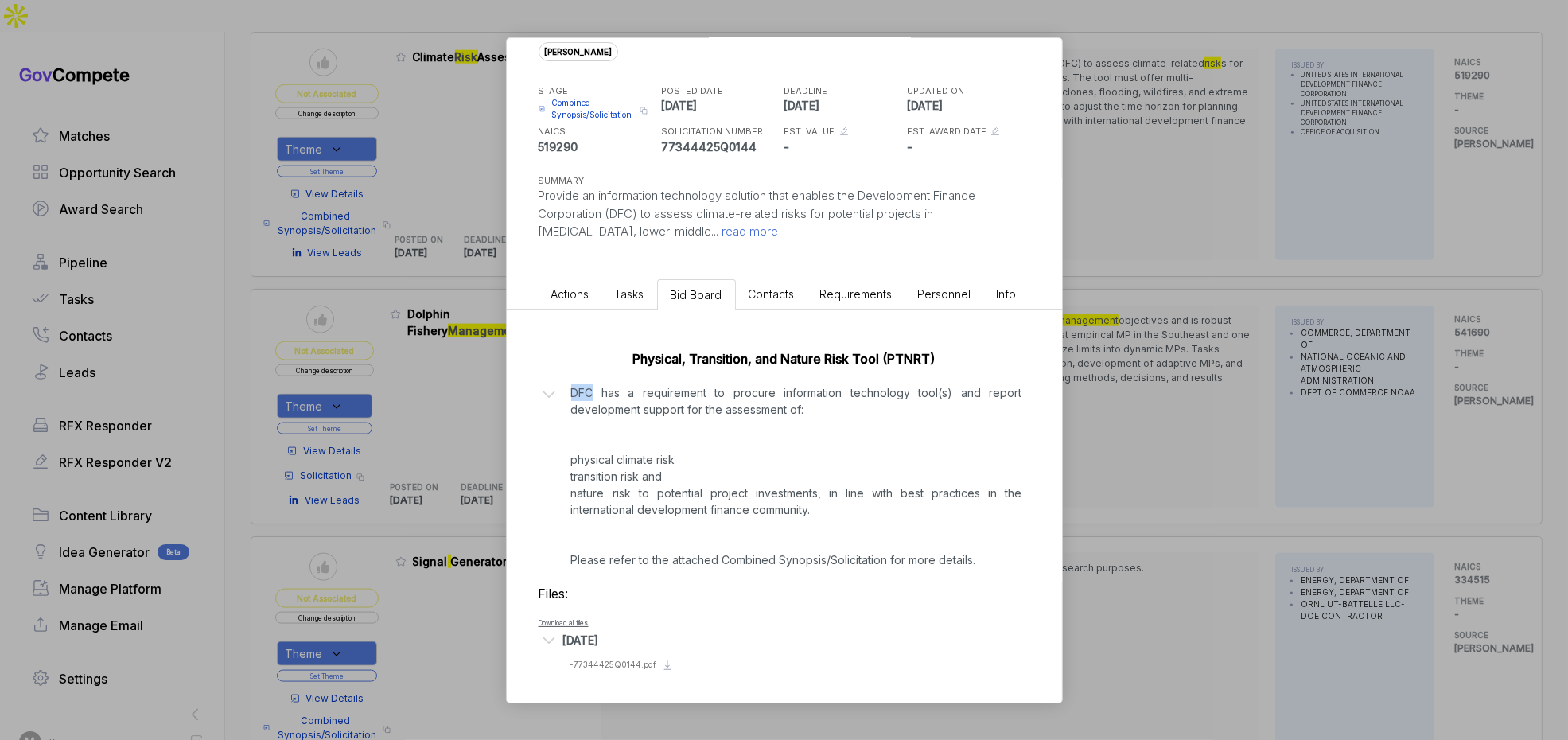
drag, startPoint x: 1449, startPoint y: 377, endPoint x: 1403, endPoint y: 381, distance: 46.2
click at [1448, 378] on div "Climate Risk Assessment Tool sam STAGE Combined Synopsis/Solicitation Copy link…" at bounding box center [784, 370] width 1568 height 740
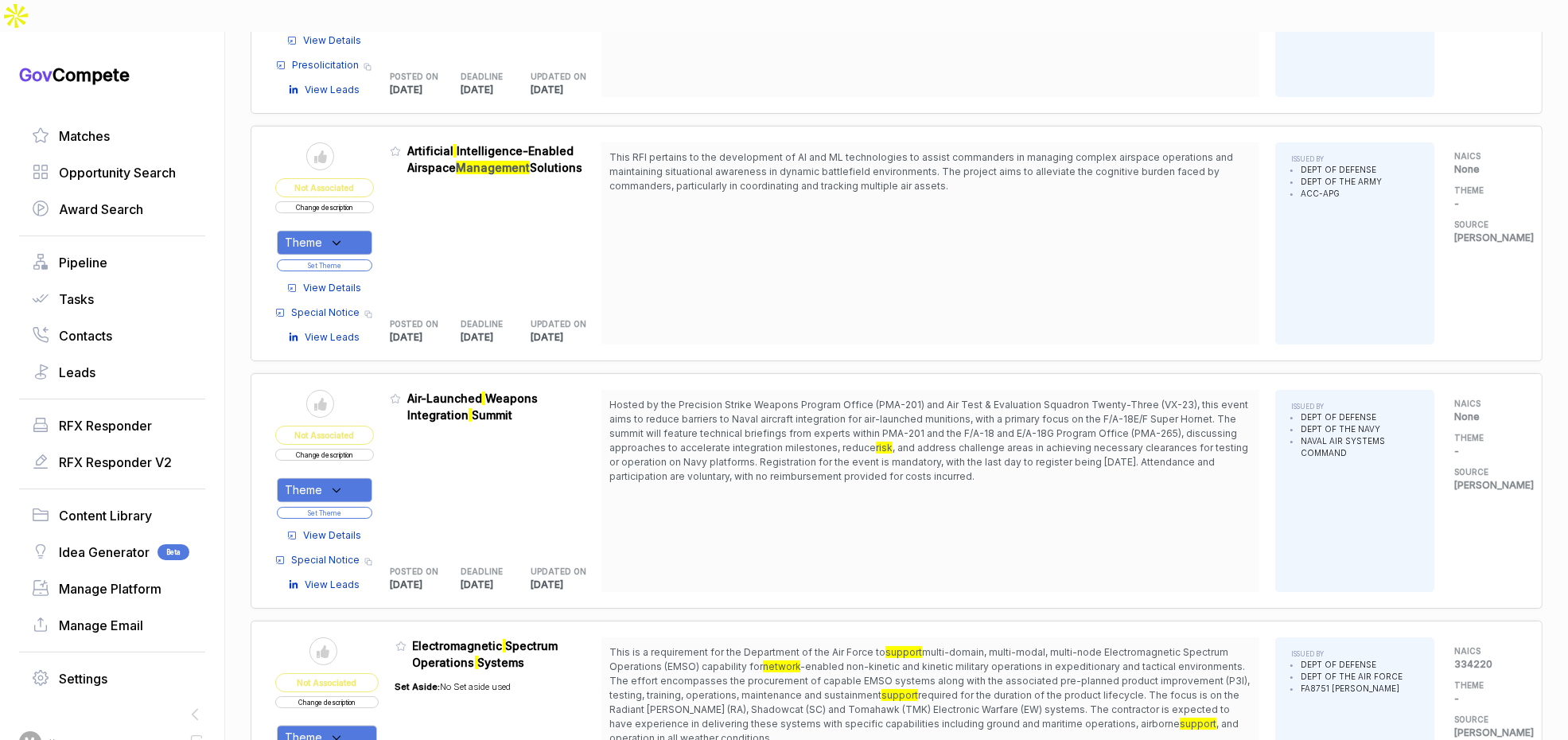
scroll to position [3789, 0]
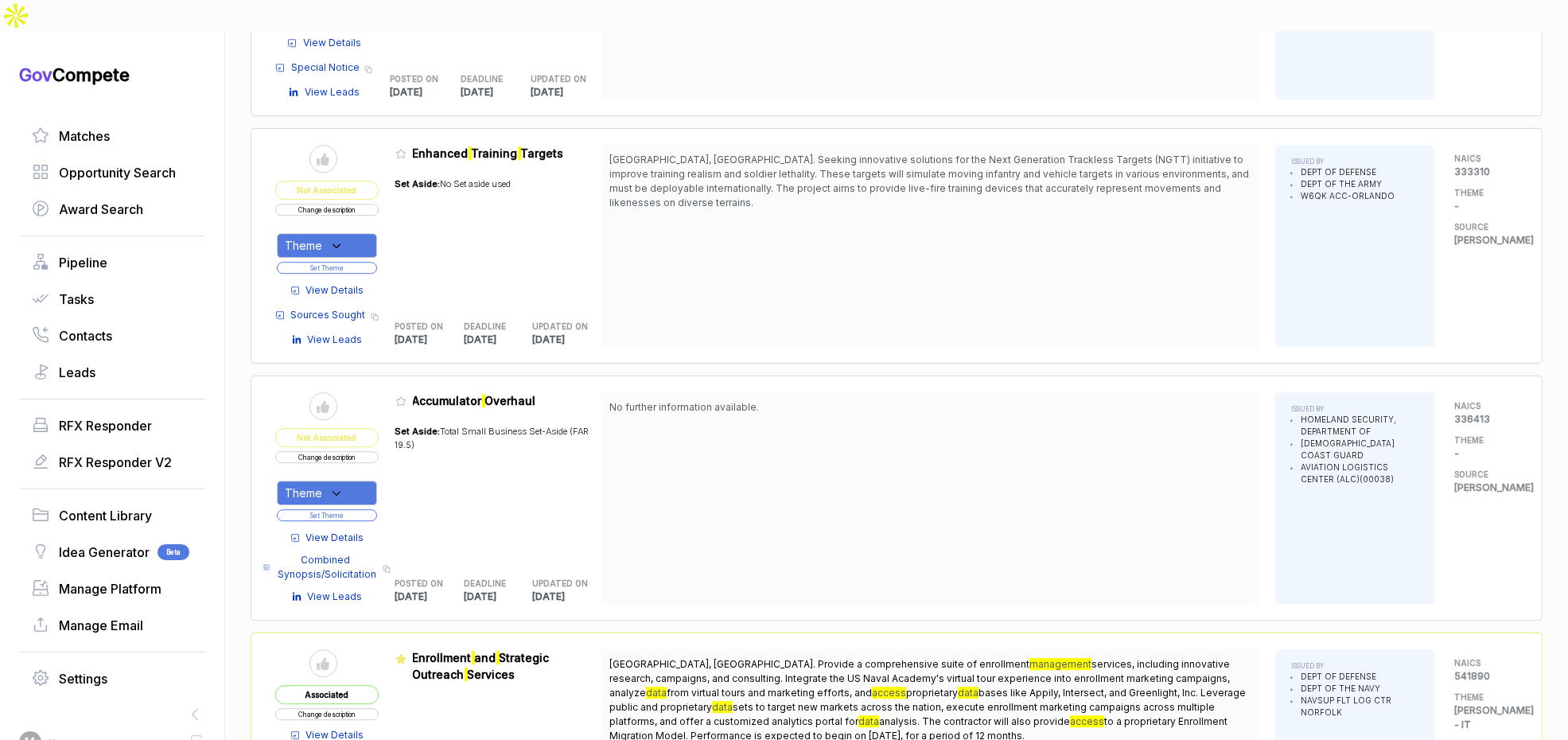
scroll to position [6268, 0]
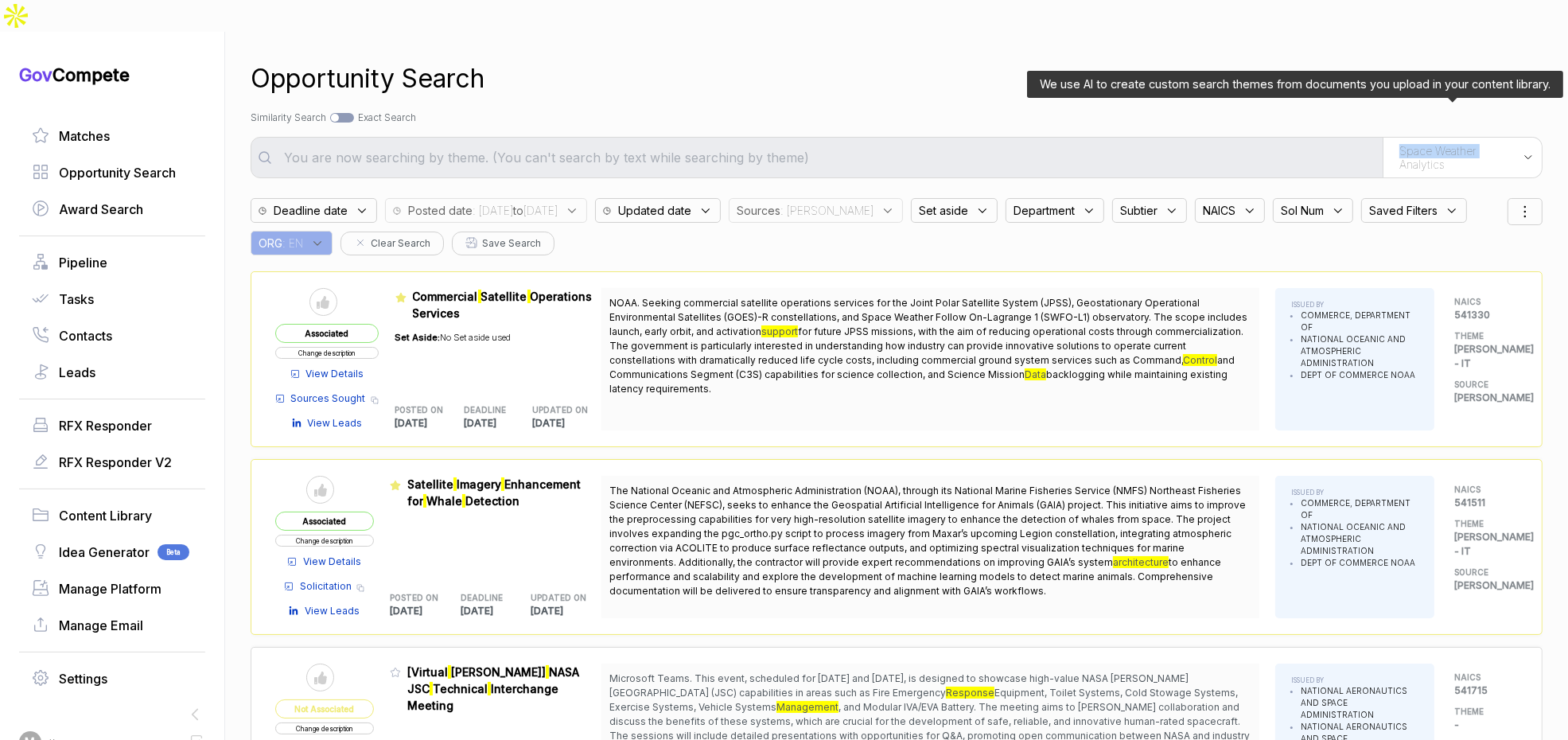
drag, startPoint x: 1382, startPoint y: 124, endPoint x: 1387, endPoint y: 135, distance: 12.1
click at [1385, 137] on div "Space Weather Analytics" at bounding box center [1462, 157] width 159 height 40
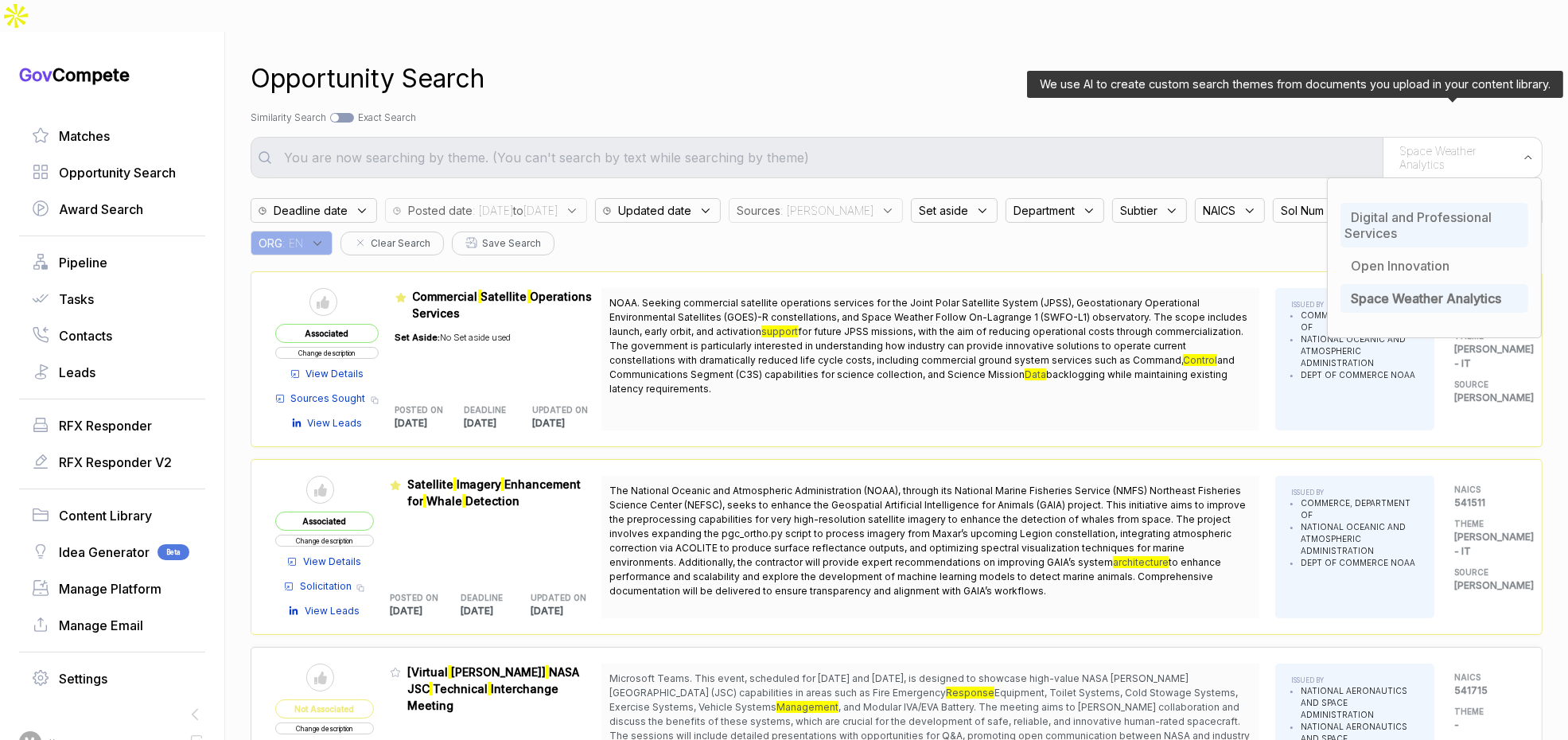
click at [1388, 209] on span "Digital and Professional Services" at bounding box center [1419, 225] width 147 height 32
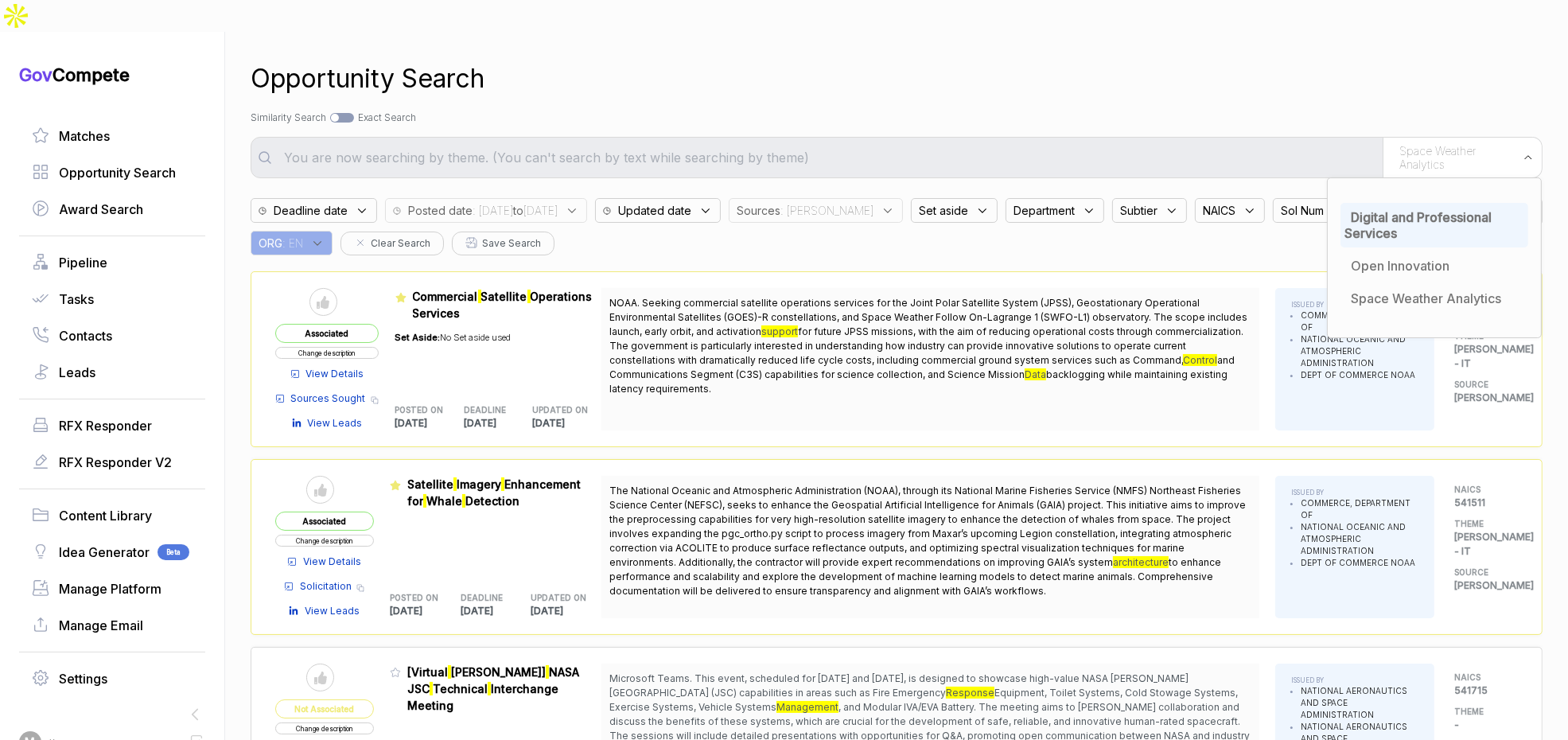
click at [1288, 111] on div "Search by Topic Relevance Similarity Search Search by Exact Keyword Match Exact…" at bounding box center [896, 118] width 1293 height 15
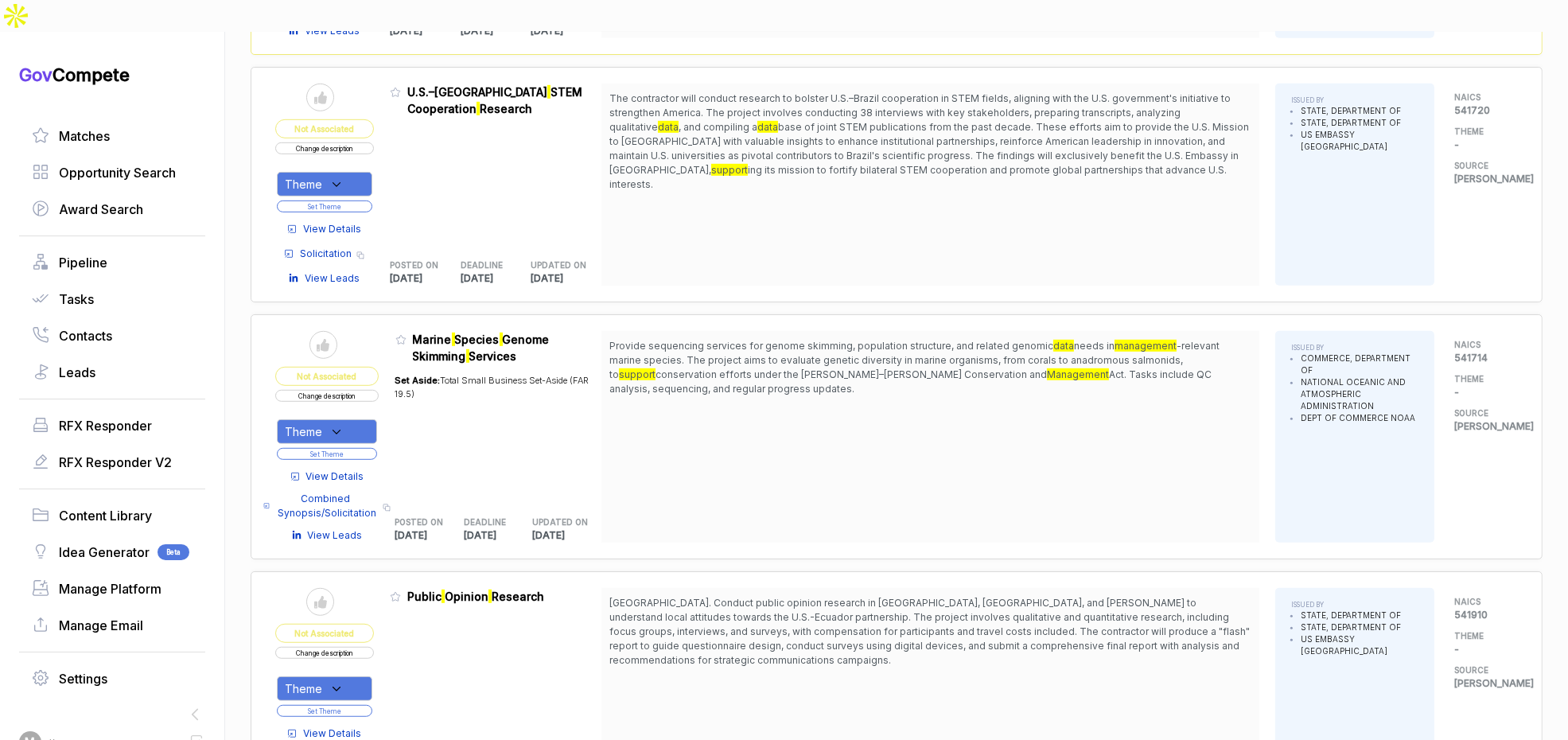
scroll to position [1274, 0]
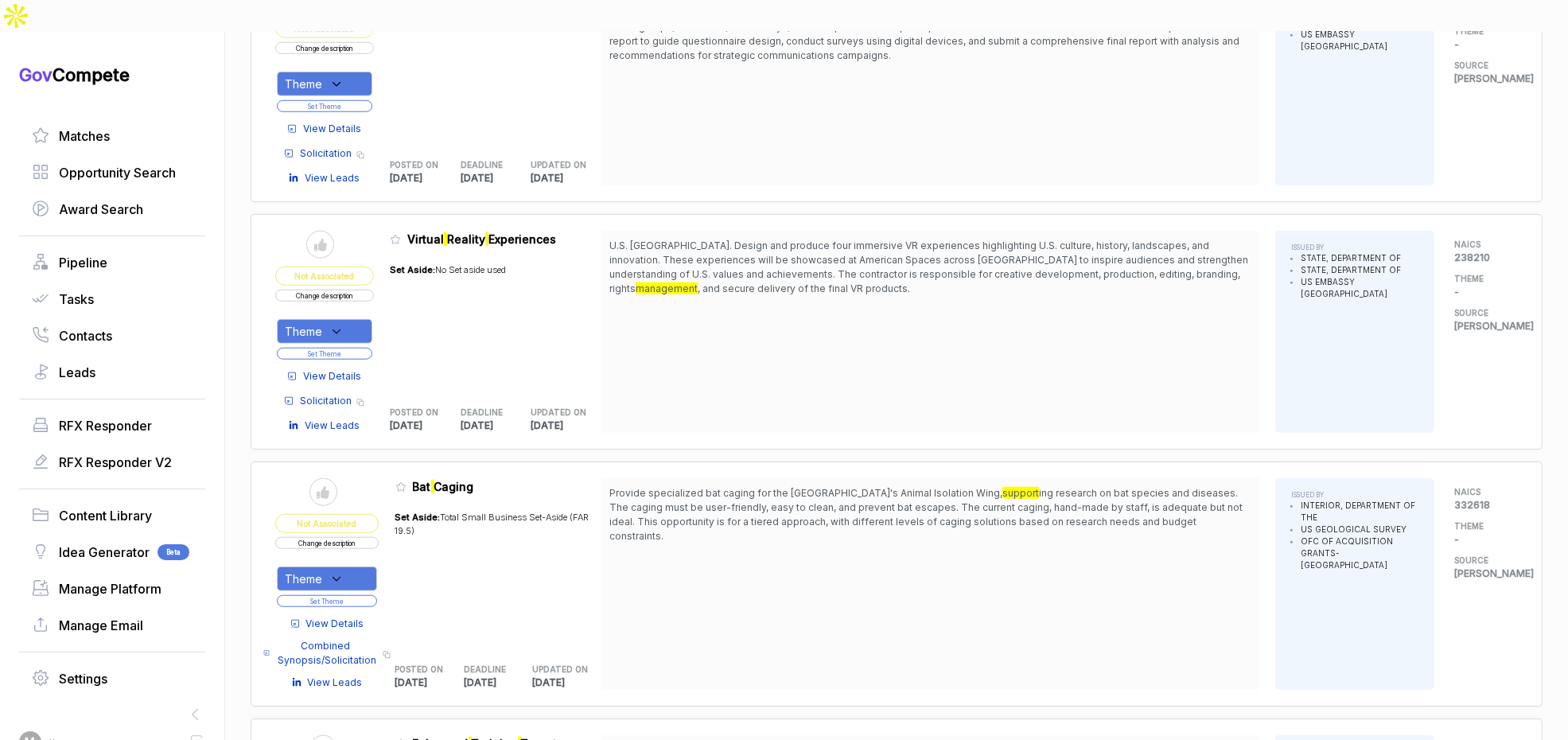
scroll to position [1944, 0]
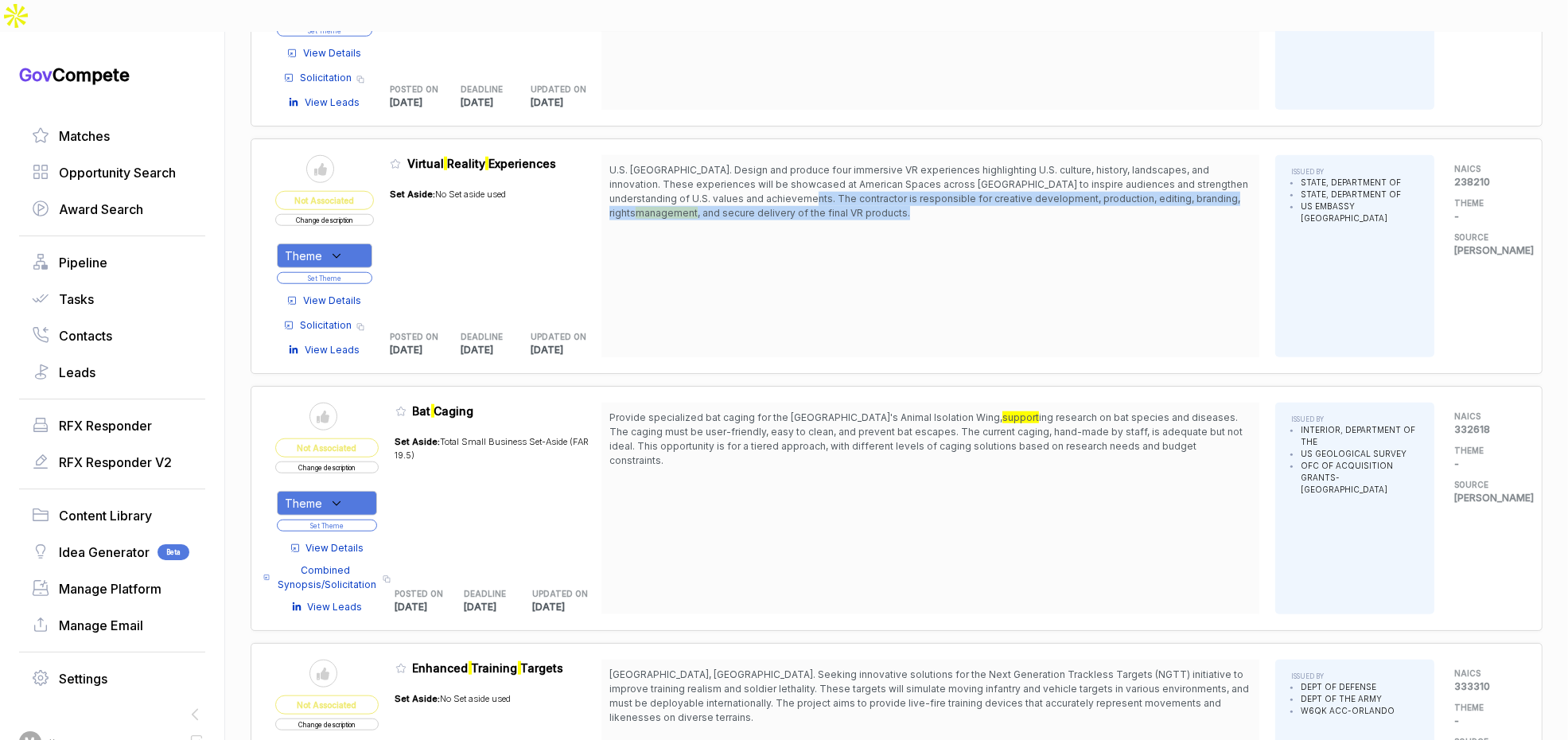
drag, startPoint x: 761, startPoint y: 152, endPoint x: 768, endPoint y: 169, distance: 18.4
click at [768, 169] on span "U.S. Brazil. Design and produce four immersive VR experiences highlighting U.S.…" at bounding box center [930, 192] width 642 height 57
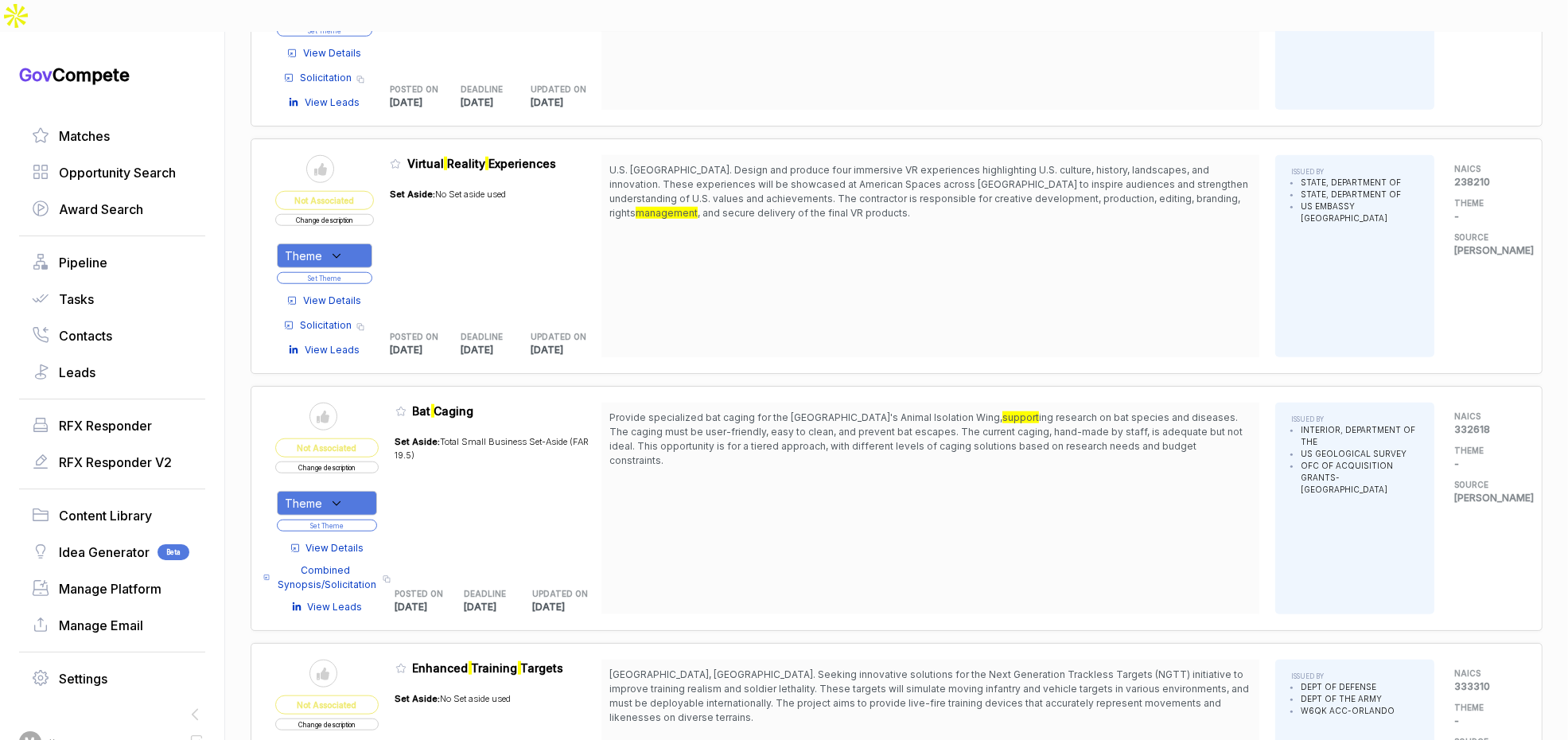
click at [363, 243] on div "Theme" at bounding box center [325, 255] width 96 height 25
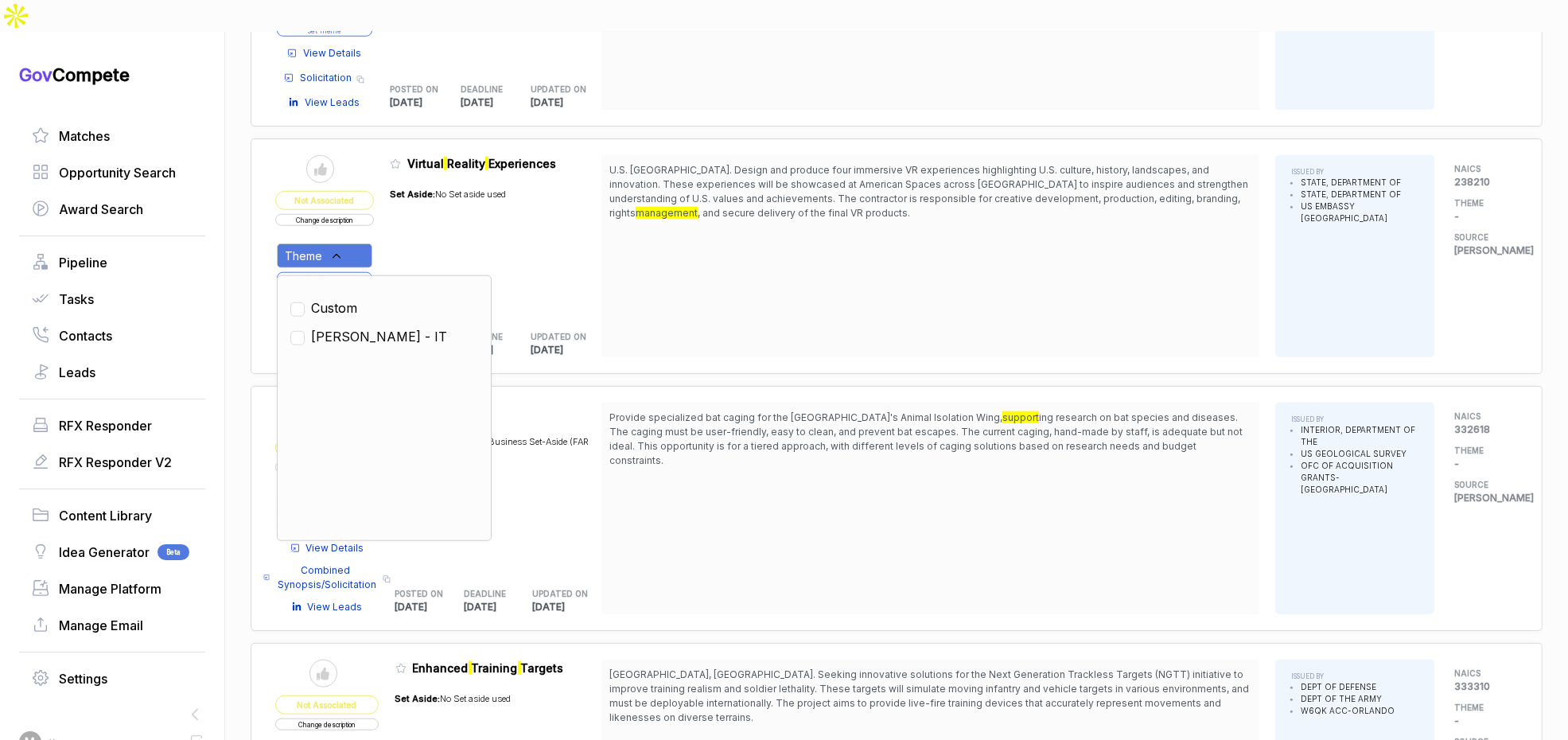
drag, startPoint x: 487, startPoint y: 180, endPoint x: 456, endPoint y: 203, distance: 38.6
click at [485, 183] on div "Set Aside: No Set aside used" at bounding box center [448, 245] width 116 height 135
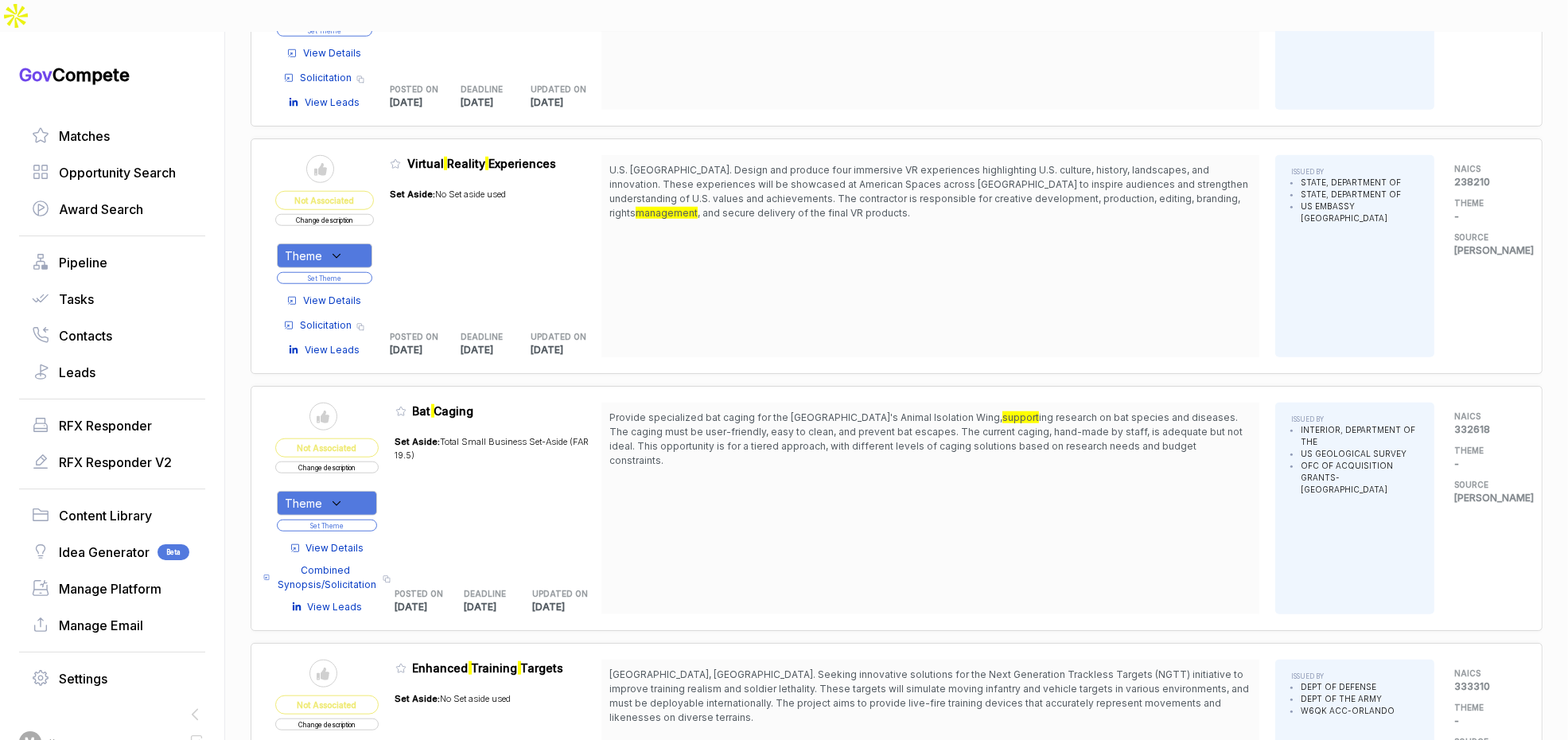
click at [361, 294] on span "View Details" at bounding box center [332, 301] width 58 height 15
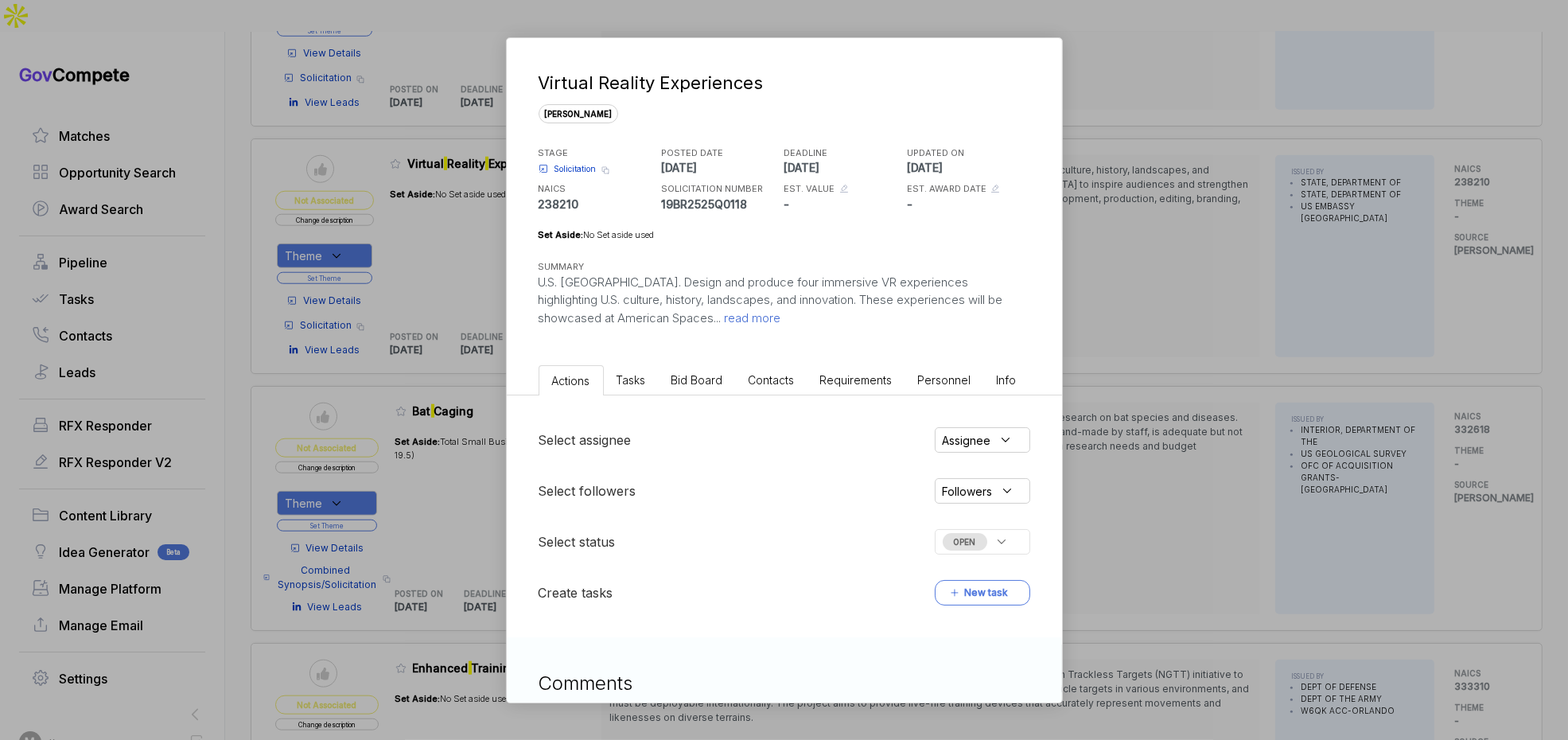
click at [700, 381] on span "Bid Board" at bounding box center [697, 380] width 52 height 14
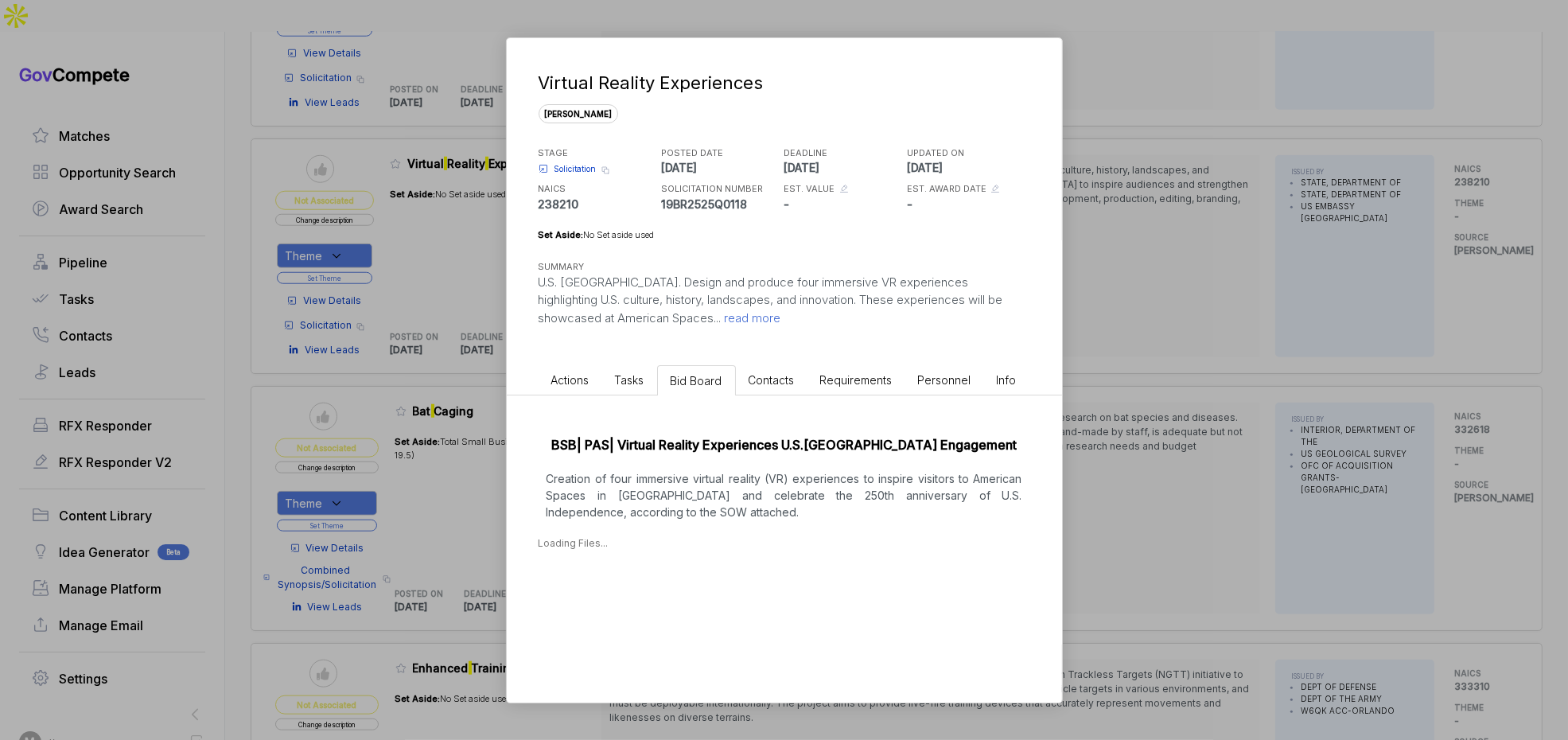
click at [668, 505] on p "Creation of four immersive virtual reality (VR) experiences to inspire visitors…" at bounding box center [785, 495] width 492 height 50
drag, startPoint x: 607, startPoint y: 492, endPoint x: 617, endPoint y: 542, distance: 51.0
click at [608, 494] on p "Creation of four immersive virtual reality (VR) experiences to inspire visitors…" at bounding box center [785, 495] width 492 height 50
click at [626, 605] on div "BSB| PAS| Virtual Reality Experiences U.S.Brazil Engagement Creation of four im…" at bounding box center [784, 515] width 556 height 240
click at [645, 511] on p "Creation of four immersive virtual reality (VR) experiences to inspire visitors…" at bounding box center [785, 495] width 492 height 50
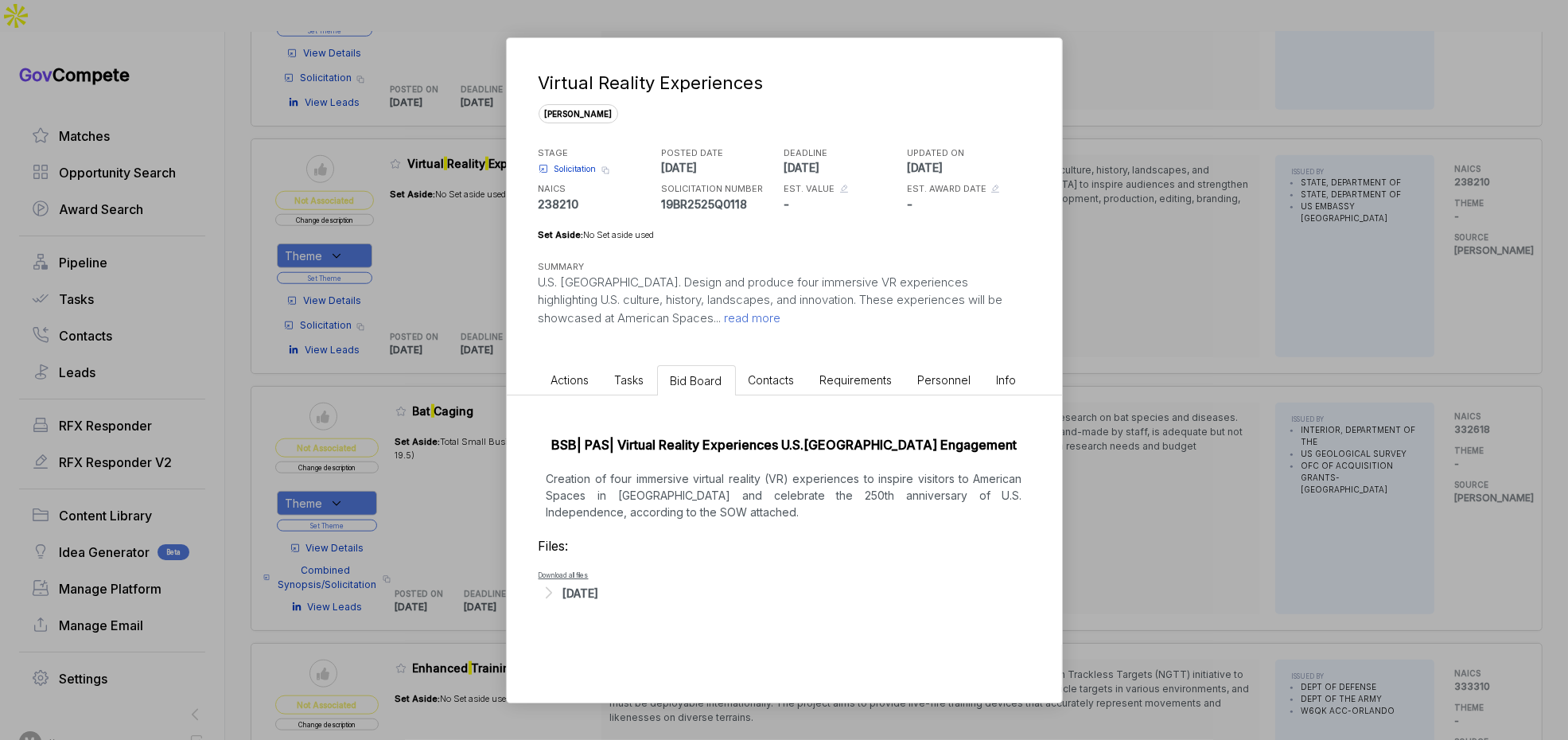
click at [616, 608] on div "BSB| PAS| Virtual Reality Experiences U.S.Brazil Engagement Creation of four im…" at bounding box center [784, 515] width 556 height 240
click at [599, 597] on div "Sep 2, 2025" at bounding box center [580, 593] width 36 height 17
click at [633, 650] on span "- SOW - Virtual Reality Experiences for America 250 - 19BR2525Q0118.pdf" at bounding box center [713, 651] width 287 height 9
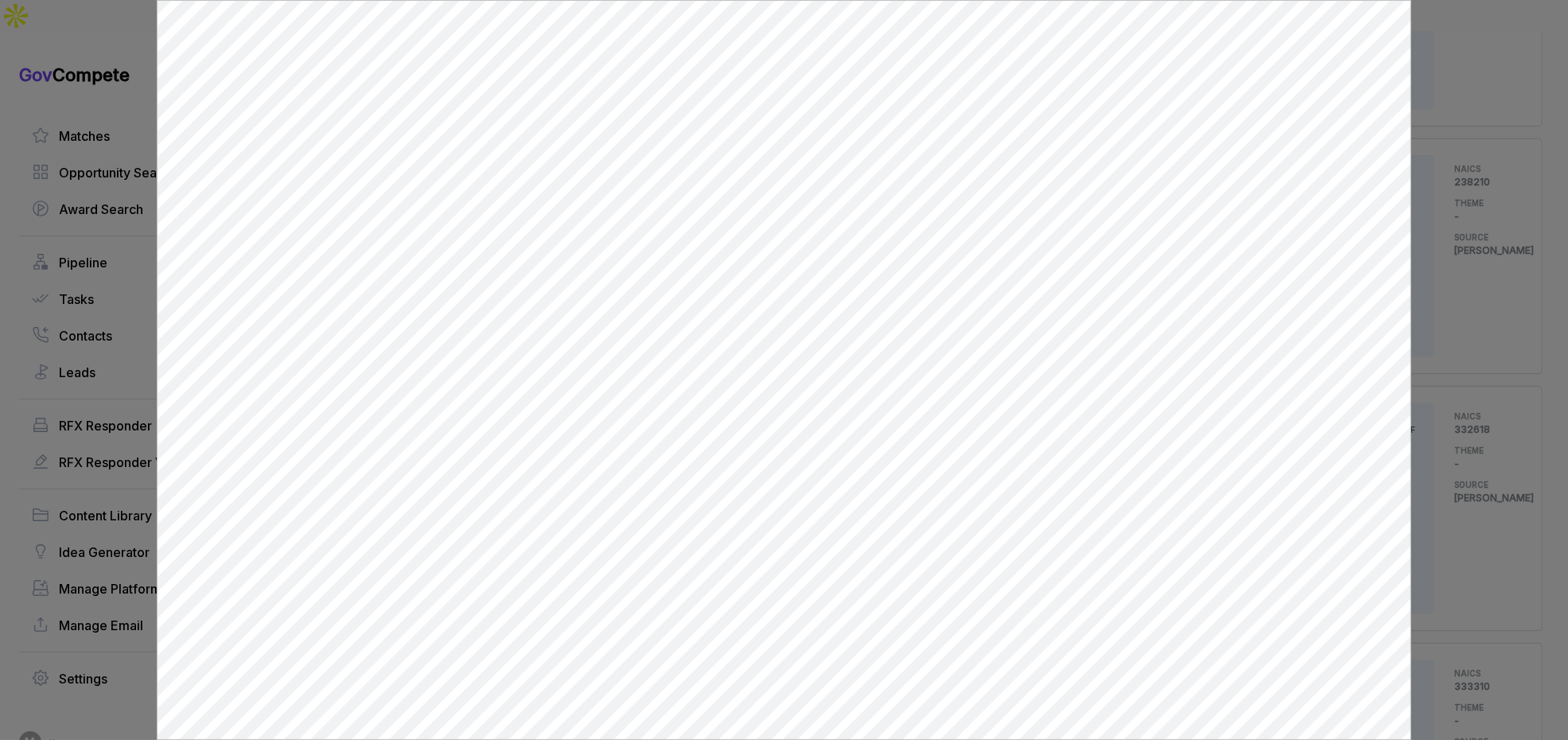
scroll to position [0, 0]
drag, startPoint x: 1438, startPoint y: 358, endPoint x: 1426, endPoint y: 359, distance: 12.0
click at [1437, 358] on div at bounding box center [784, 370] width 1568 height 740
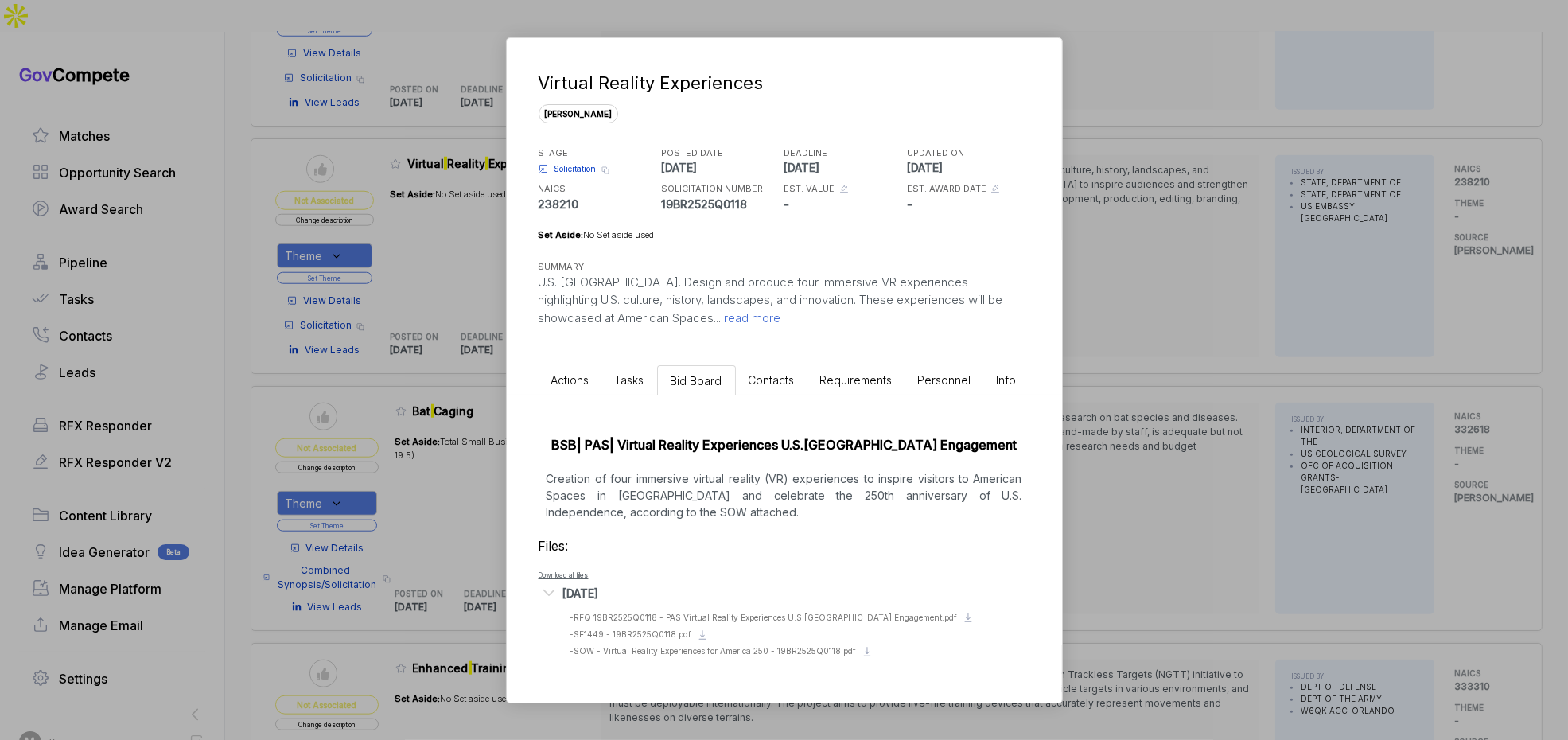
drag, startPoint x: 1380, startPoint y: 365, endPoint x: 1221, endPoint y: 372, distance: 159.2
click at [1357, 365] on div "Virtual Reality Experiences sam STAGE Solicitation Copy link POSTED DATE 2025-0…" at bounding box center [784, 370] width 1568 height 740
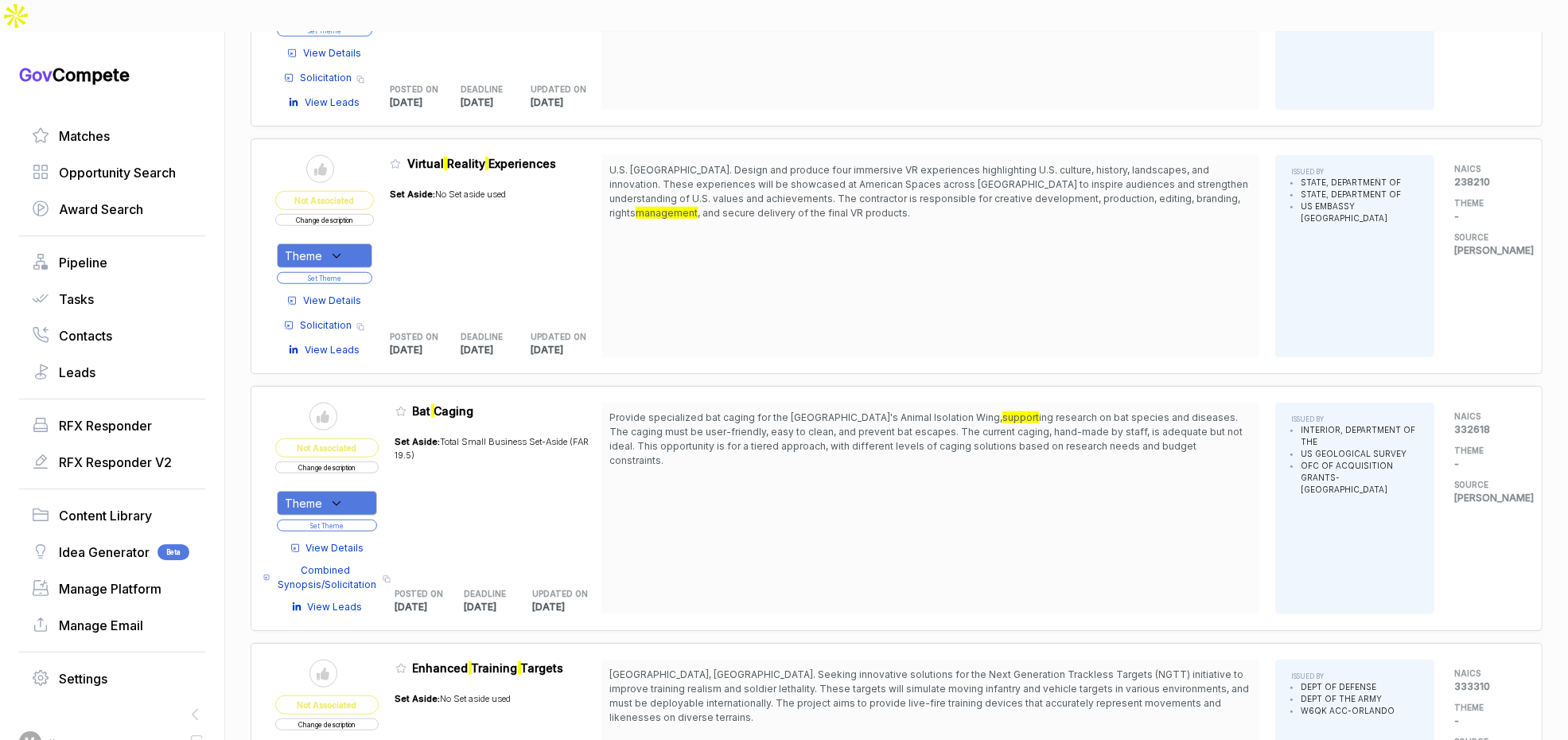
scroll to position [1946, 0]
click at [353, 241] on div "Theme" at bounding box center [325, 253] width 96 height 25
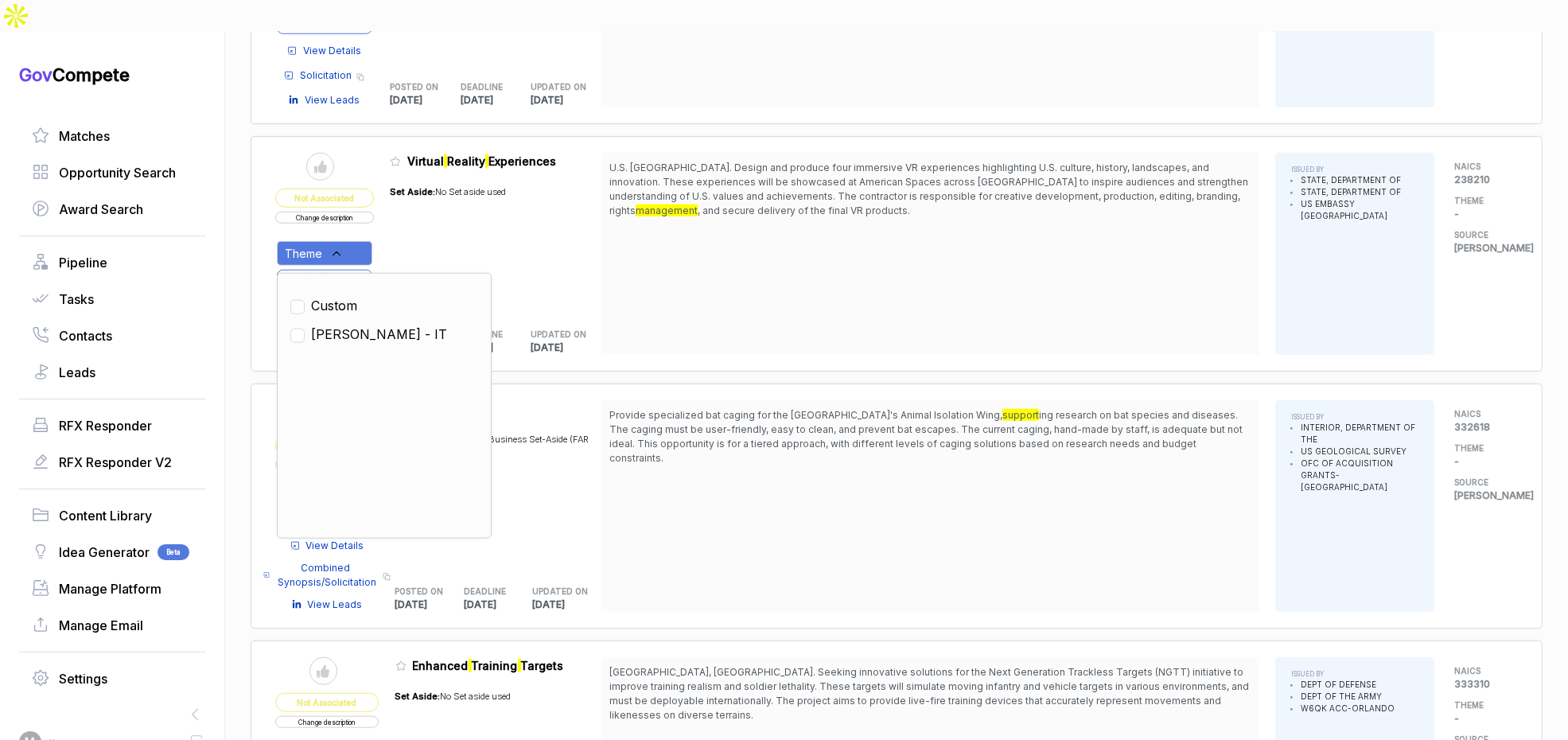
drag, startPoint x: 351, startPoint y: 293, endPoint x: 405, endPoint y: 228, distance: 84.5
click at [358, 287] on ul "Custom SAM - IT" at bounding box center [384, 405] width 188 height 239
drag, startPoint x: 411, startPoint y: 216, endPoint x: 388, endPoint y: 227, distance: 25.5
click at [402, 220] on div "Set Aside: No Set aside used" at bounding box center [448, 243] width 116 height 135
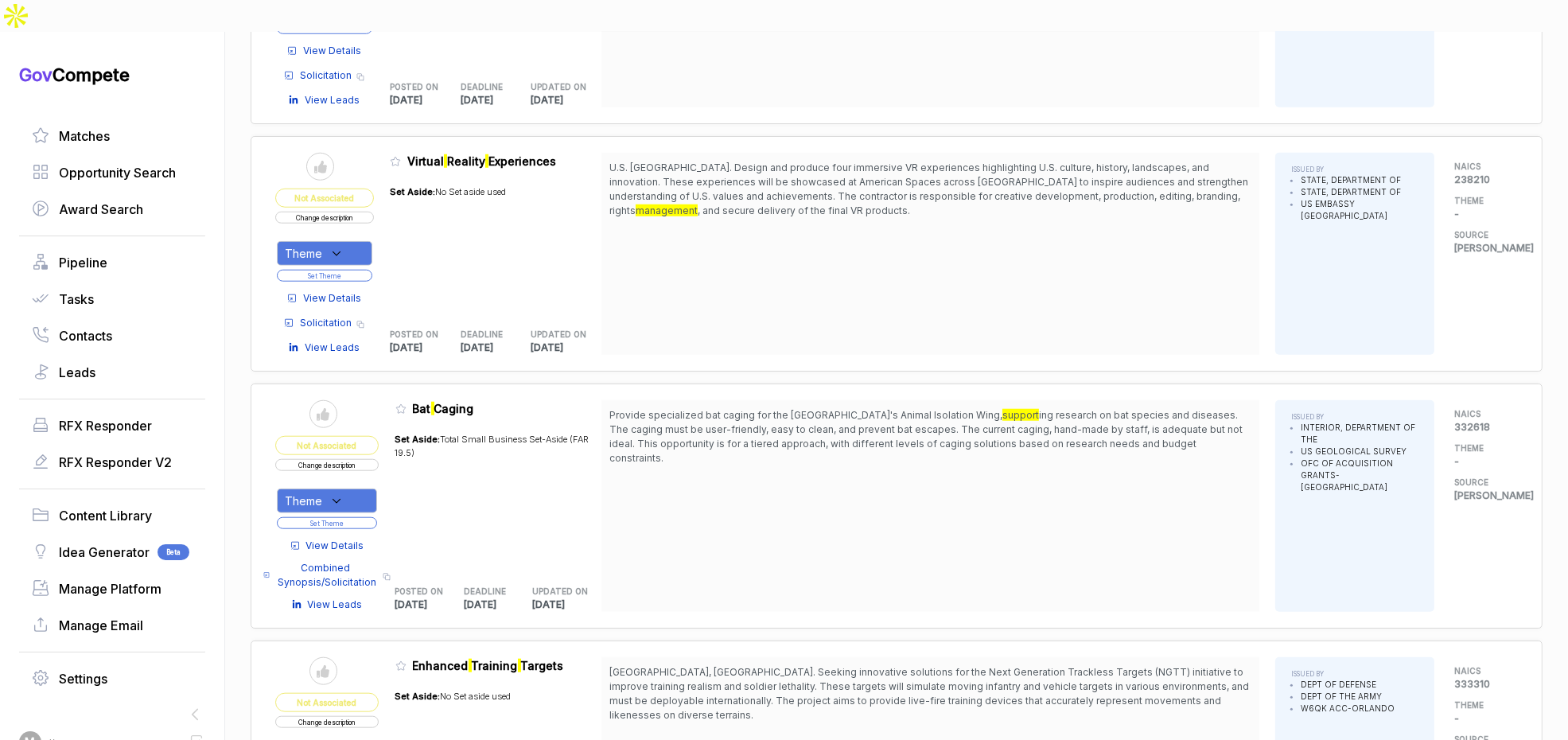
click at [370, 241] on div "Theme" at bounding box center [325, 253] width 96 height 25
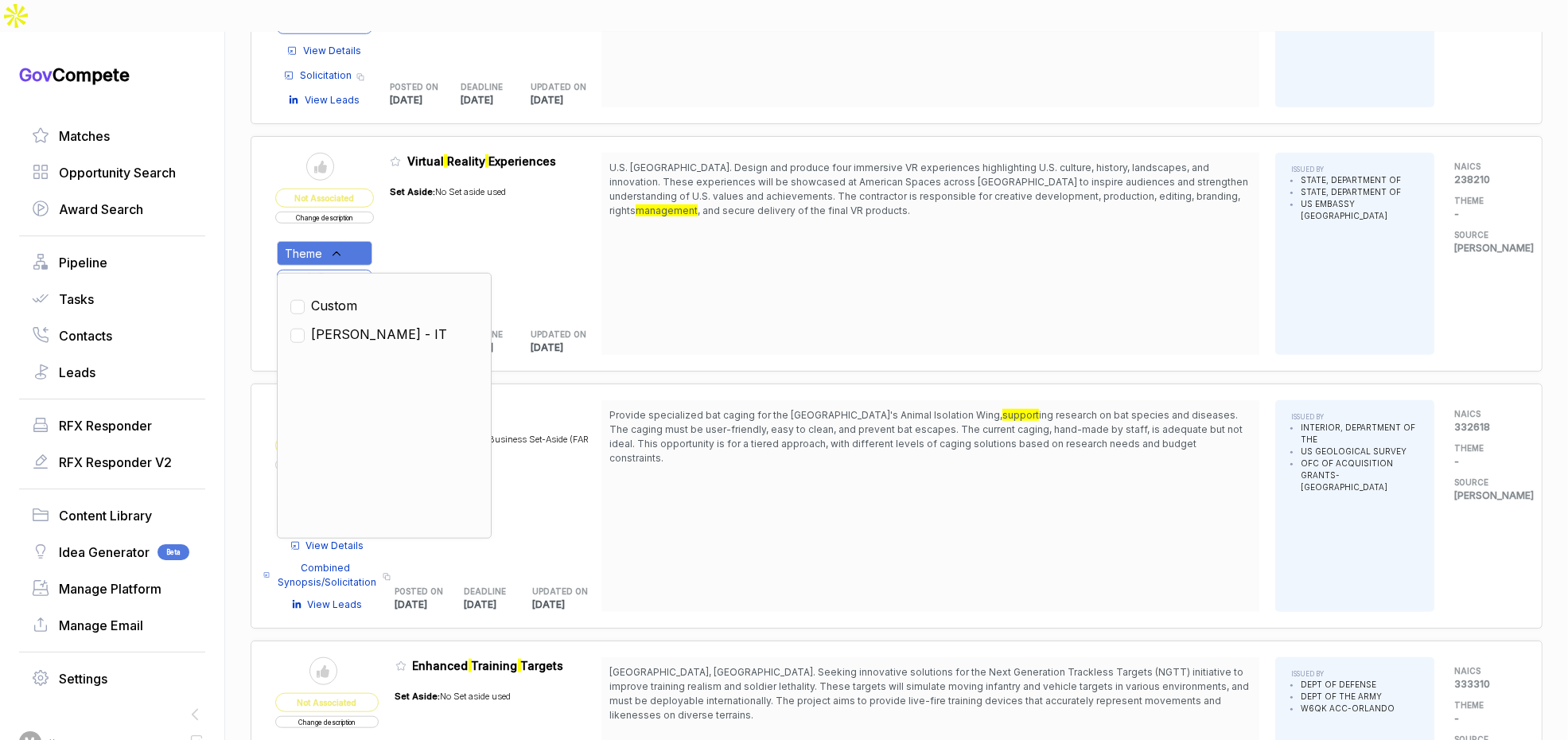
click at [333, 324] on span "[PERSON_NAME] - IT" at bounding box center [380, 334] width 136 height 19
checkbox input "true"
drag, startPoint x: 419, startPoint y: 225, endPoint x: 398, endPoint y: 230, distance: 21.6
click at [408, 228] on div "Set Aside: No Set aside used" at bounding box center [448, 243] width 116 height 135
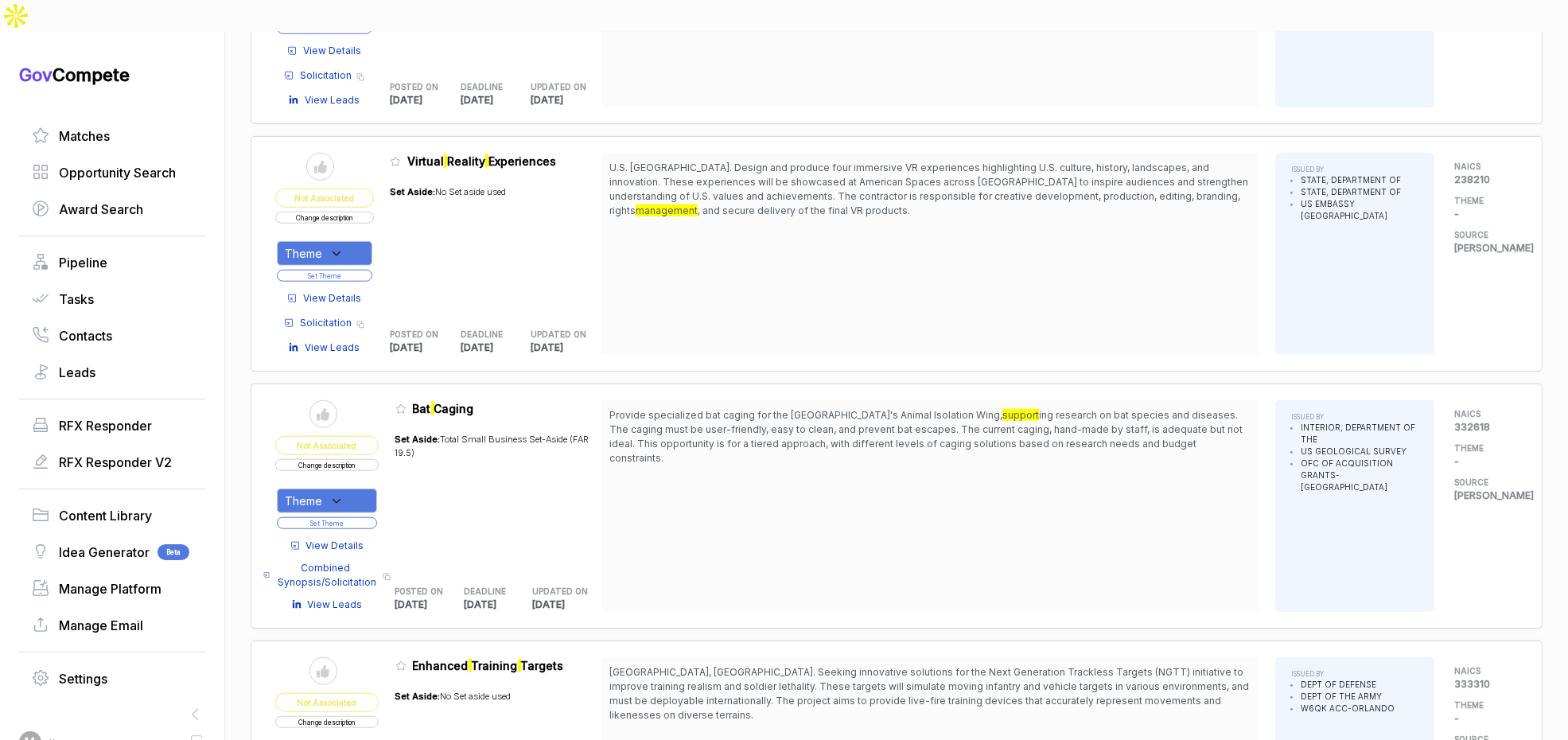
click at [363, 270] on button "Set Theme" at bounding box center [325, 276] width 96 height 12
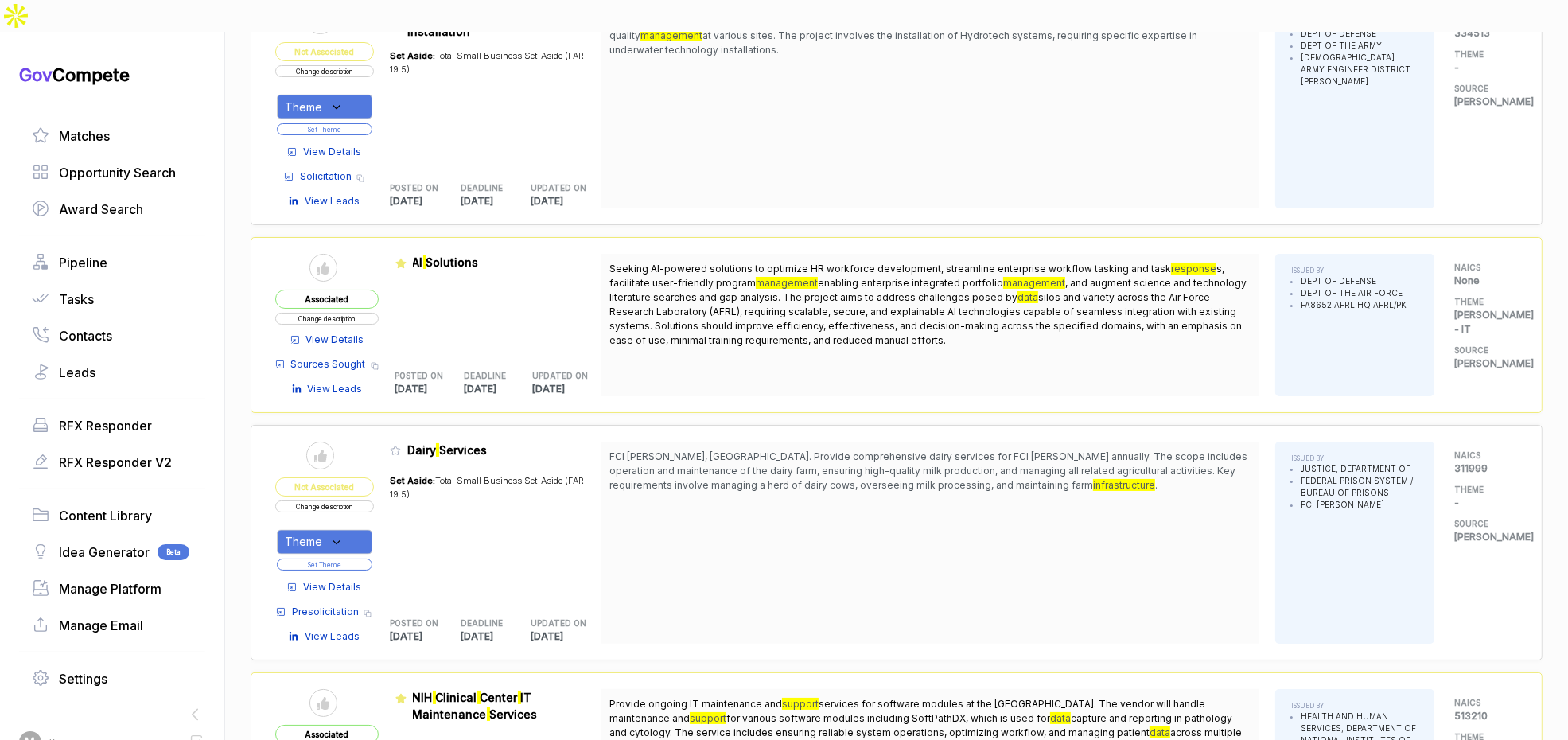
scroll to position [3819, 0]
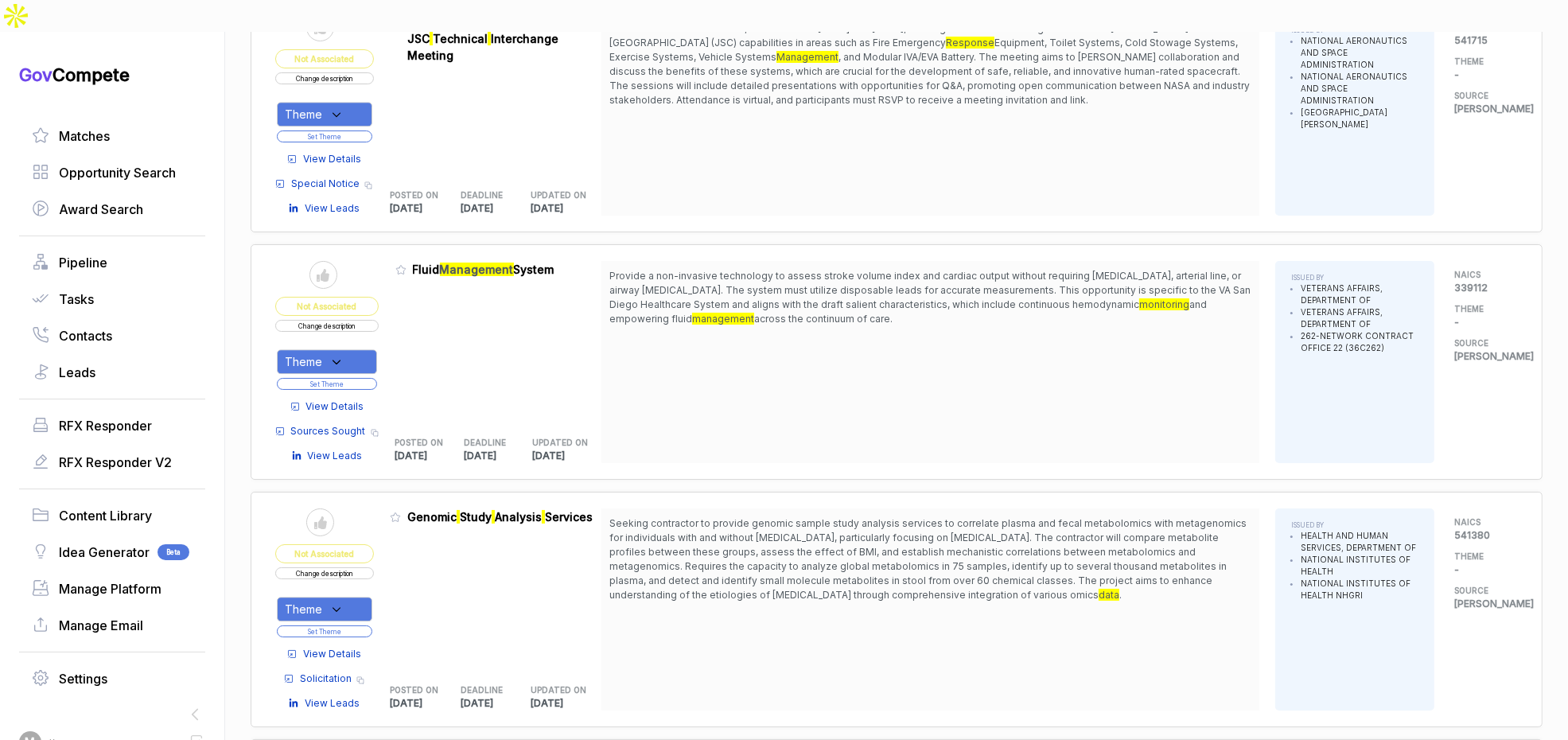
scroll to position [5917, 0]
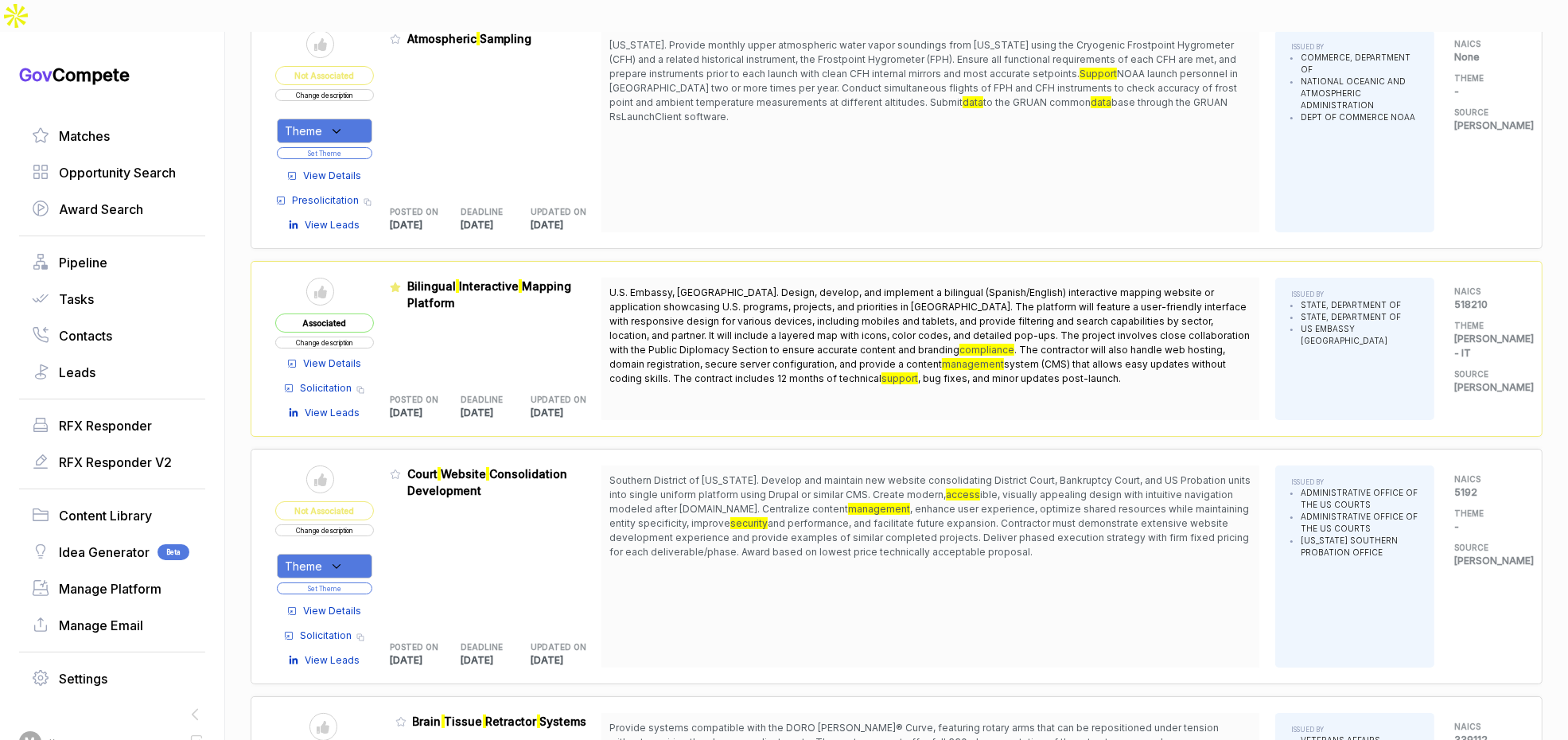
scroll to position [7762, 0]
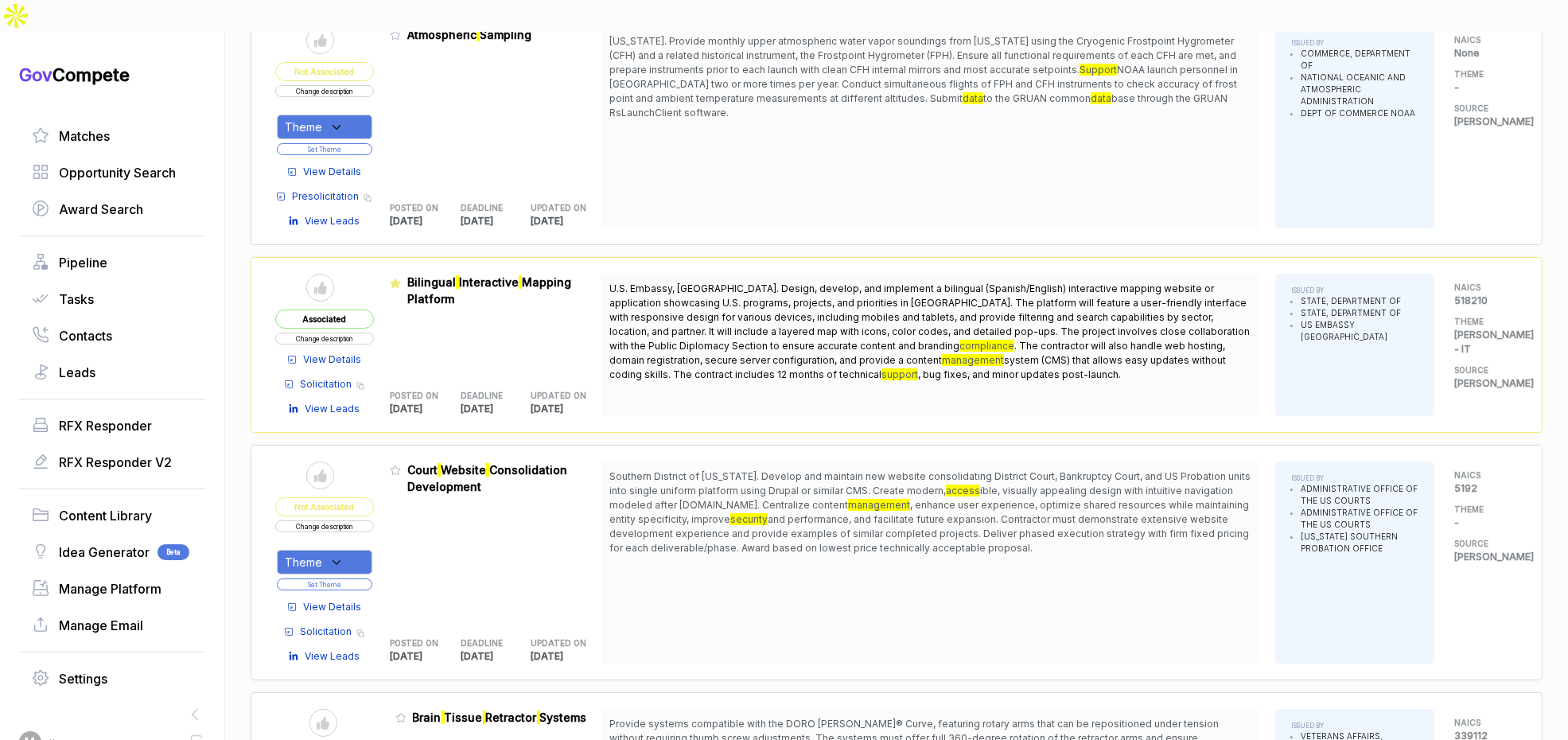
click at [333, 550] on div "Theme" at bounding box center [325, 562] width 96 height 25
click at [347, 633] on span "[PERSON_NAME] - IT" at bounding box center [380, 642] width 136 height 19
checkbox input "true"
drag, startPoint x: 422, startPoint y: 498, endPoint x: 372, endPoint y: 511, distance: 51.7
click at [421, 499] on div "Admin: Click to change feature to 1 SO1GASDCLERK25-0004 Court Website Consolida…" at bounding box center [496, 562] width 212 height 202
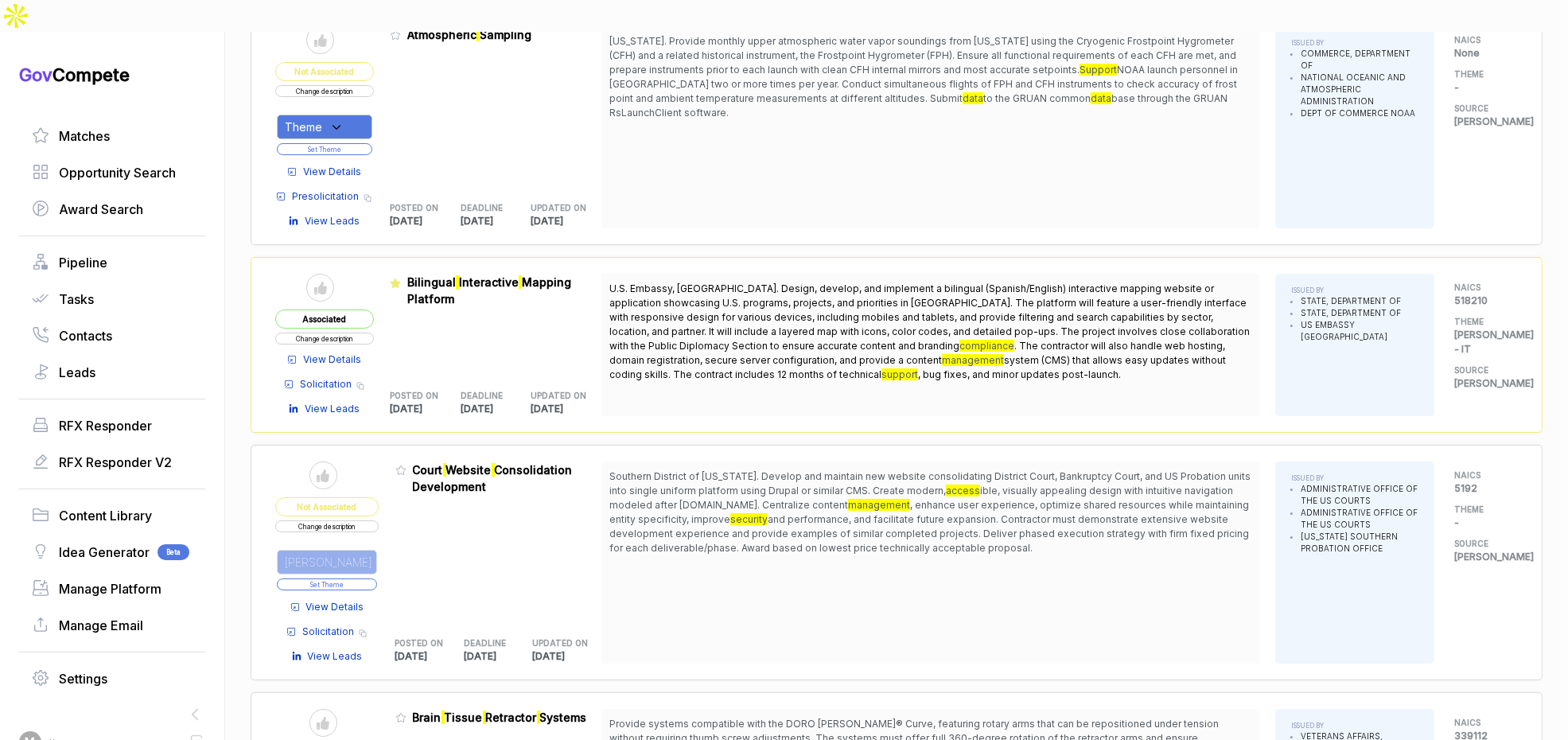
click at [363, 579] on button "Set Theme" at bounding box center [327, 584] width 100 height 12
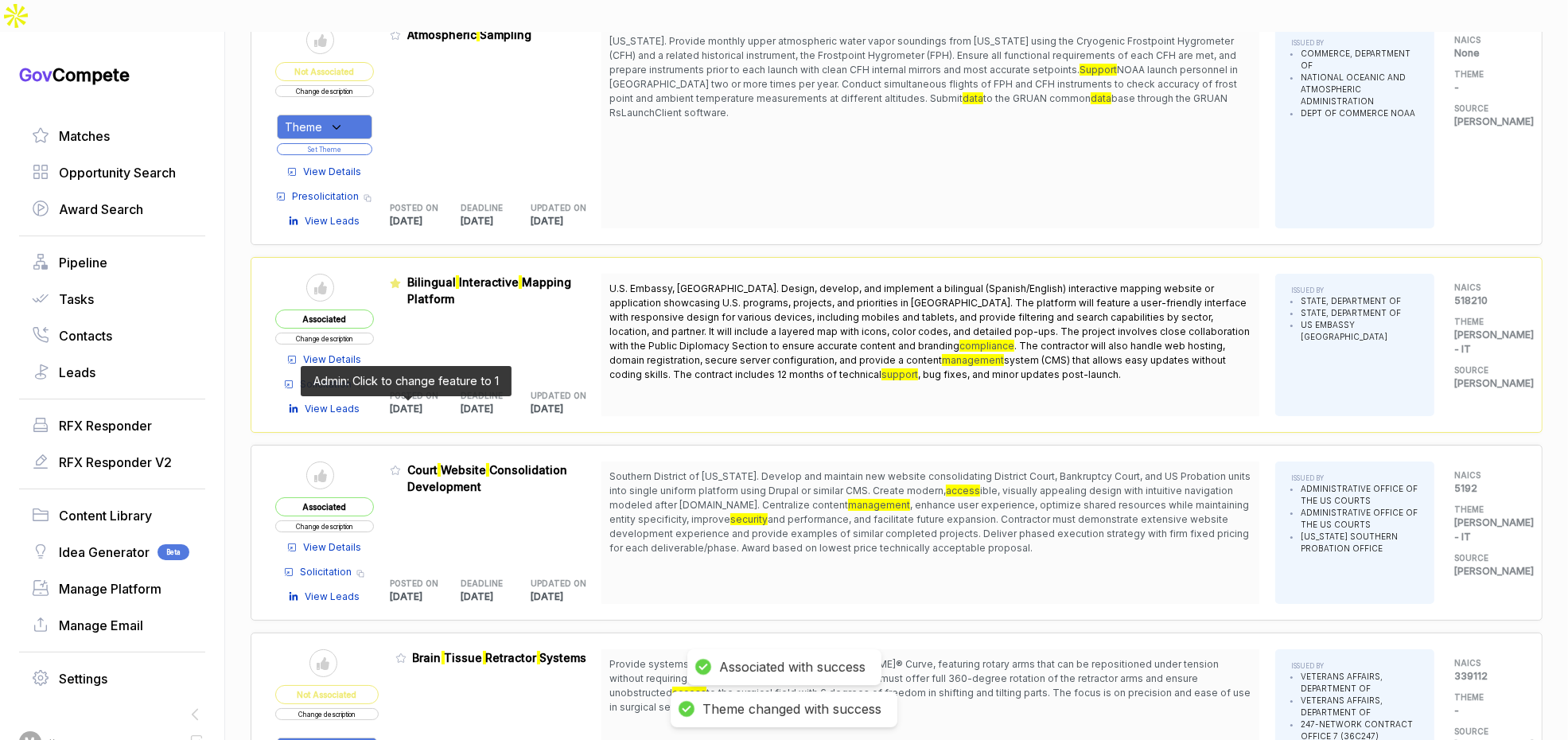
click at [401, 464] on icon at bounding box center [395, 470] width 11 height 11
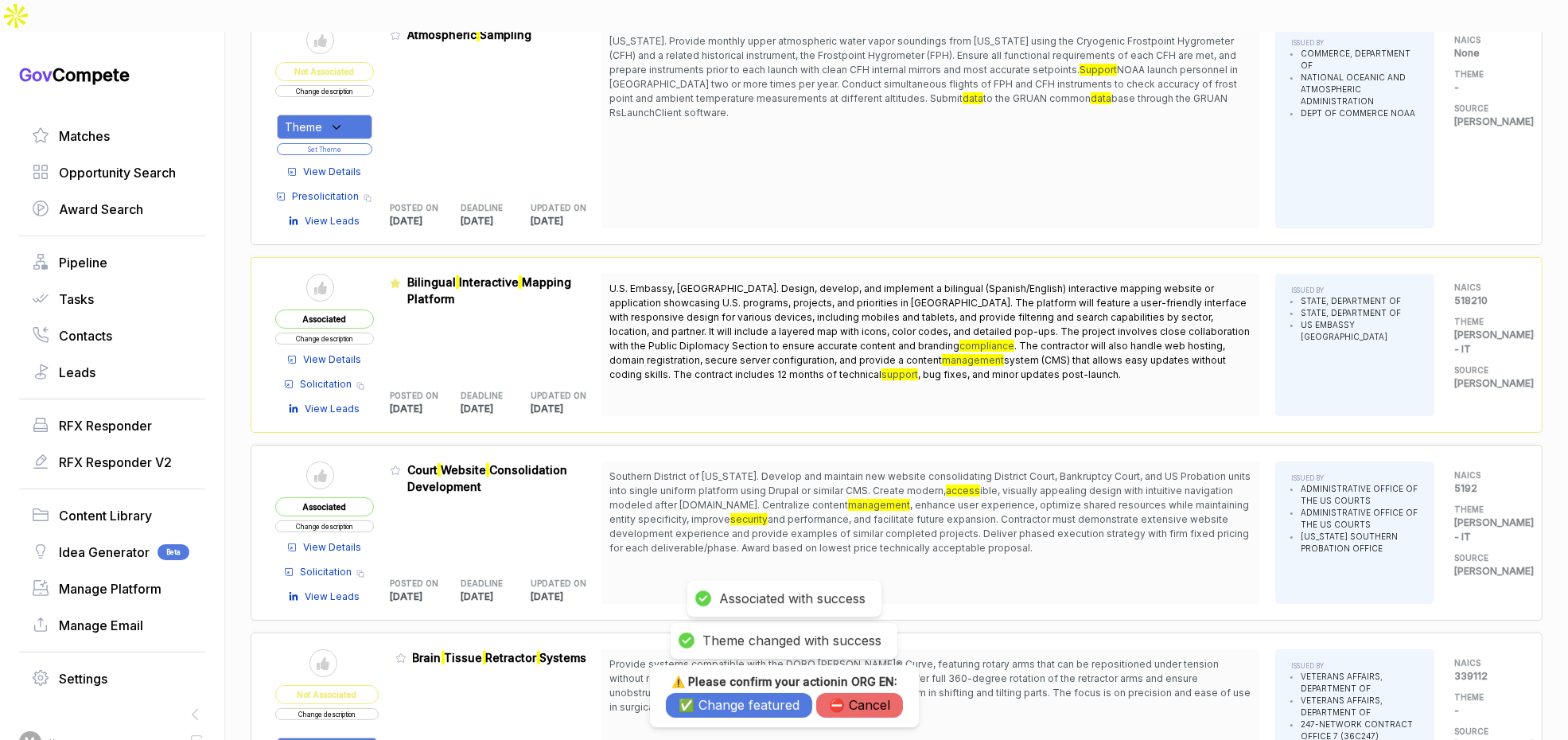
click at [685, 688] on h3 "⚠️ Please confirm your action in ORG EN :" at bounding box center [784, 682] width 237 height 15
click at [691, 699] on button "✅ Change featured" at bounding box center [739, 705] width 146 height 25
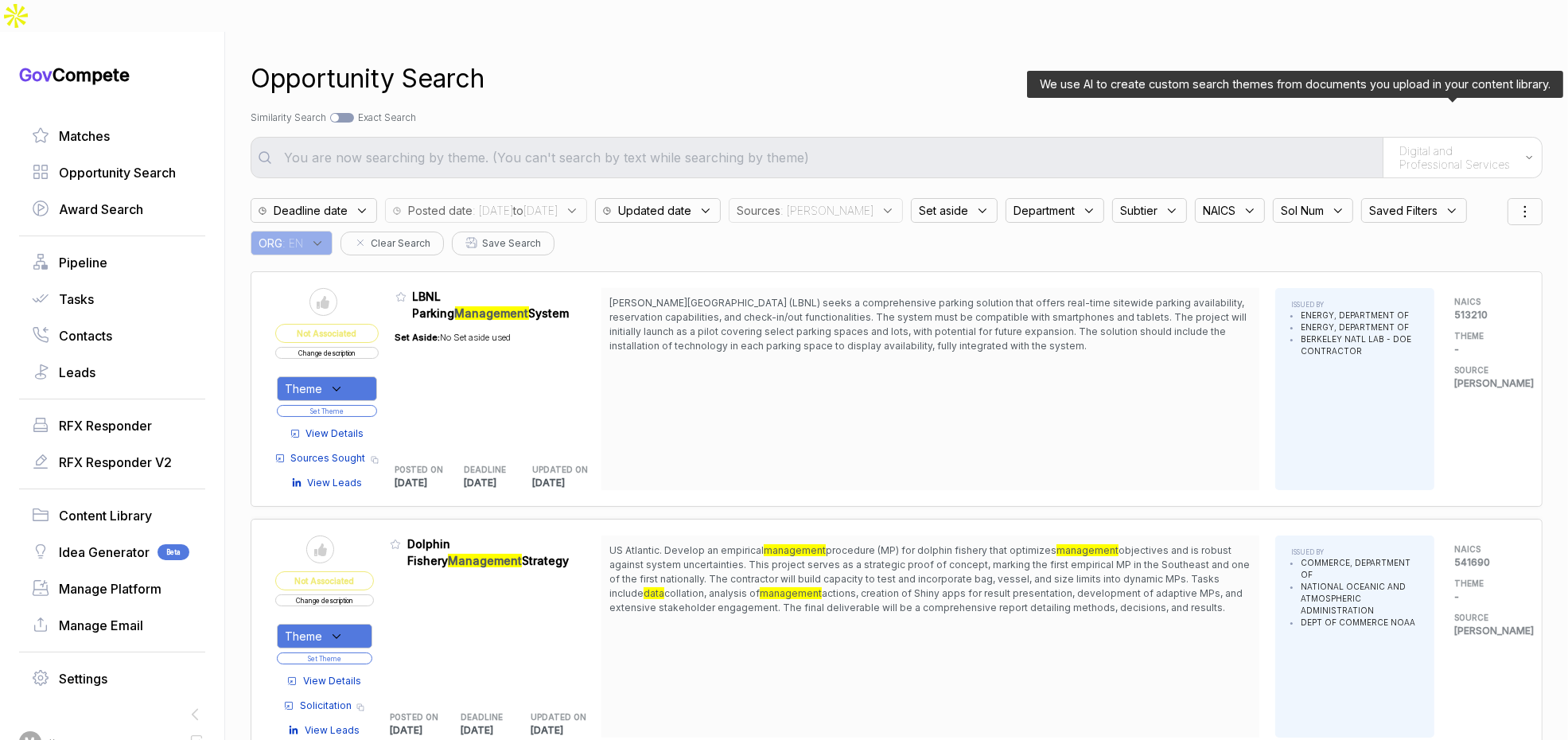
click at [1454, 144] on span "Digital and Professional Services" at bounding box center [1458, 158] width 118 height 28
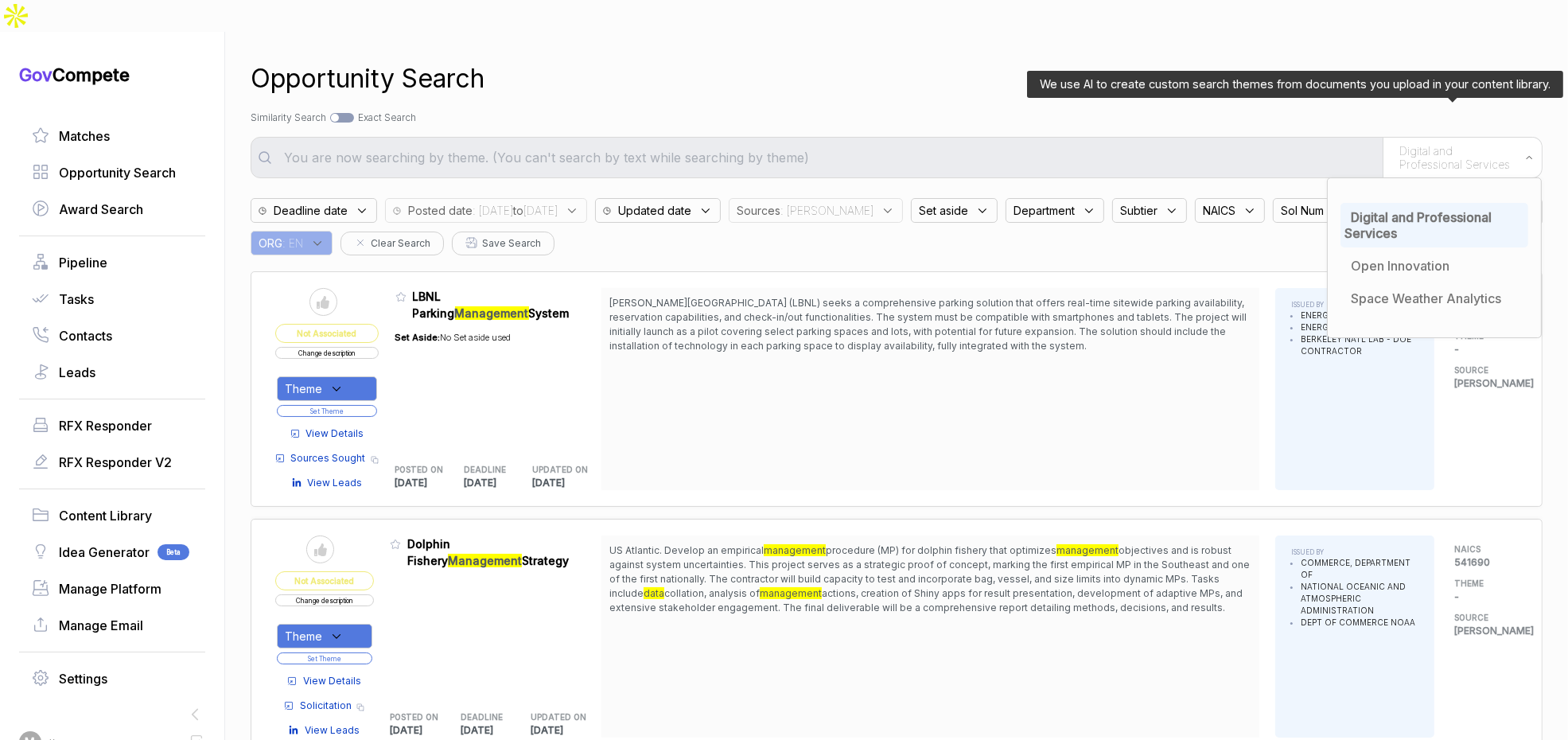
click at [1415, 209] on span "Digital and Professional Services" at bounding box center [1419, 225] width 147 height 32
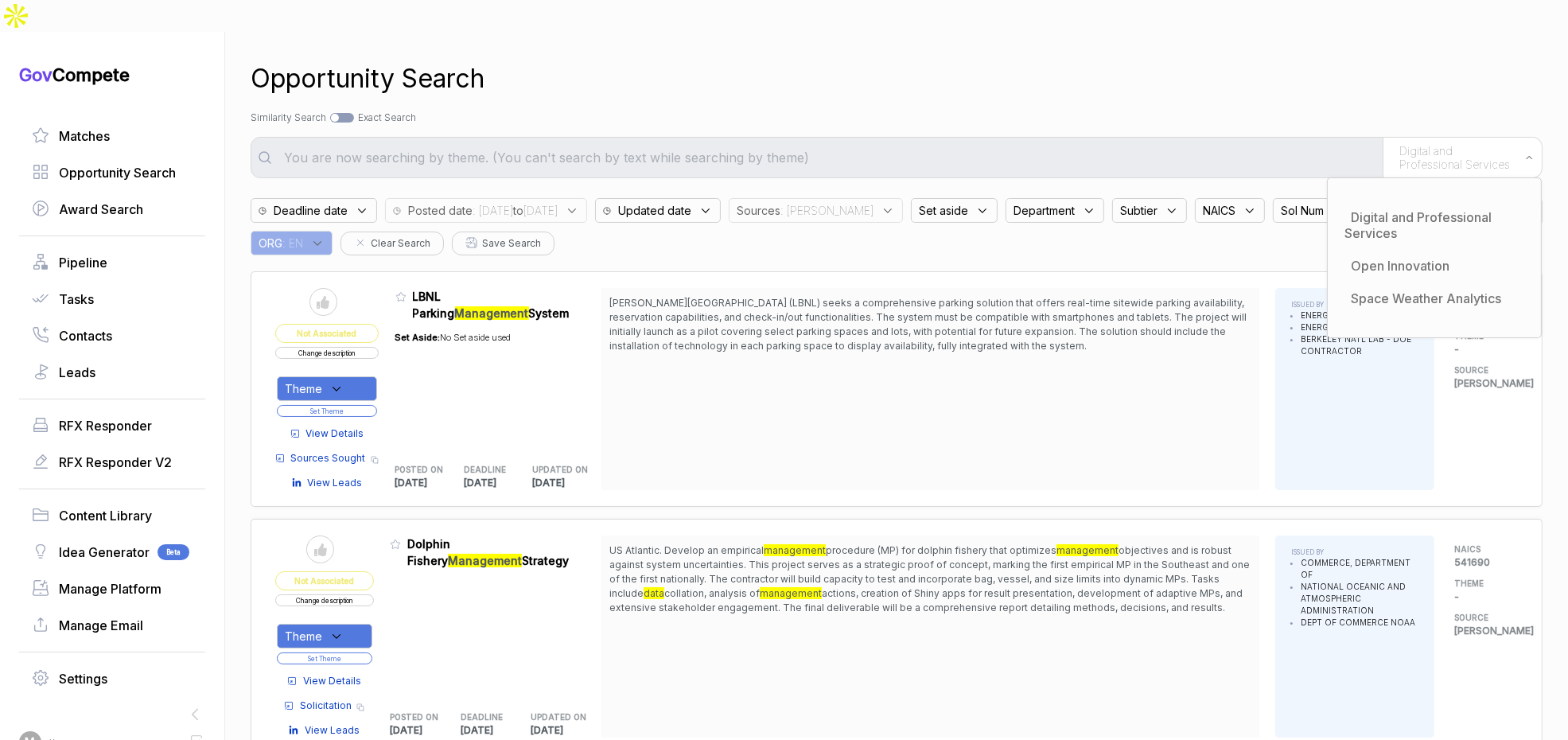
click at [1277, 74] on div "Opportunity Search Search by Topic Relevance Similarity Search Search by Exact …" at bounding box center [896, 402] width 1293 height 740
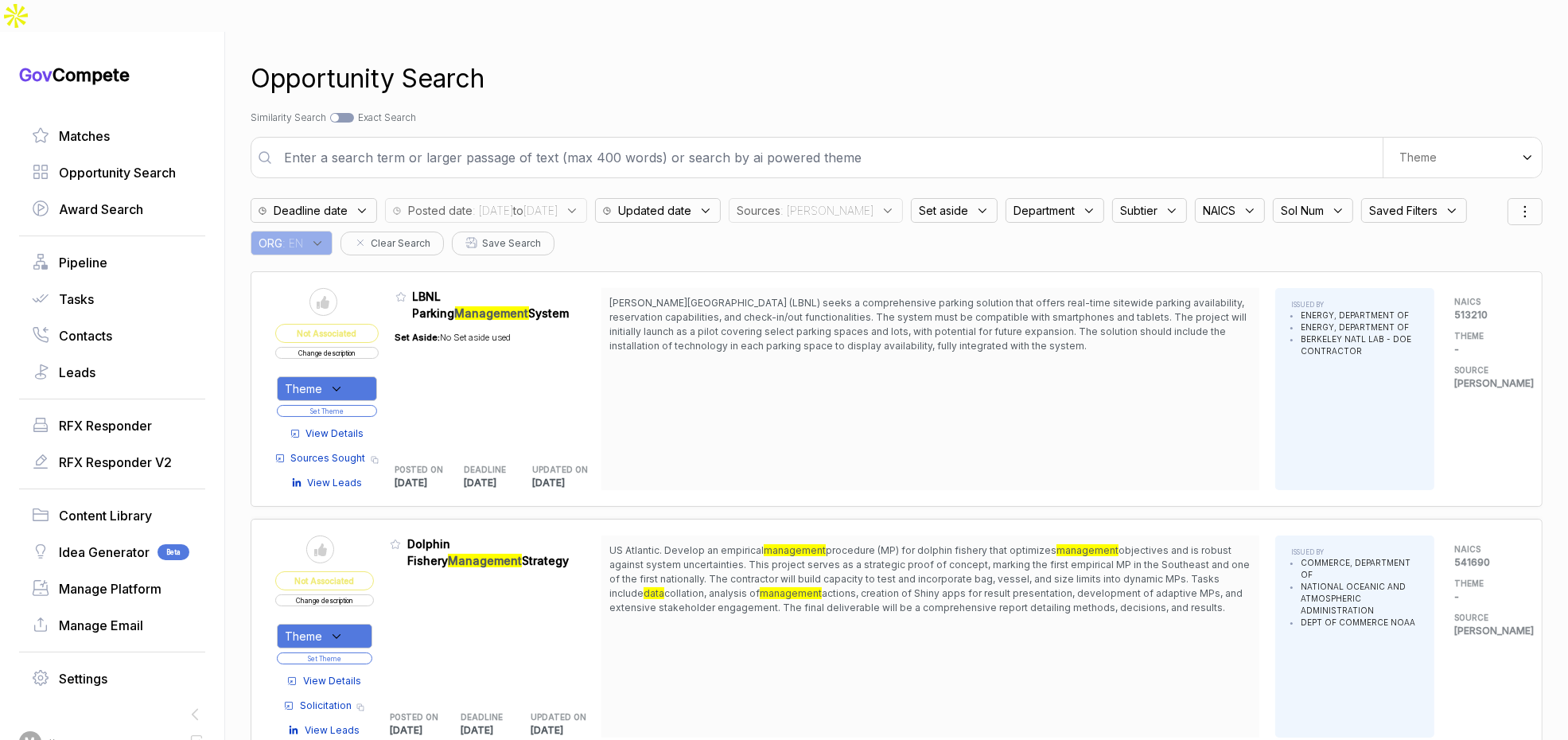
click at [954, 142] on input "text" at bounding box center [828, 158] width 1108 height 32
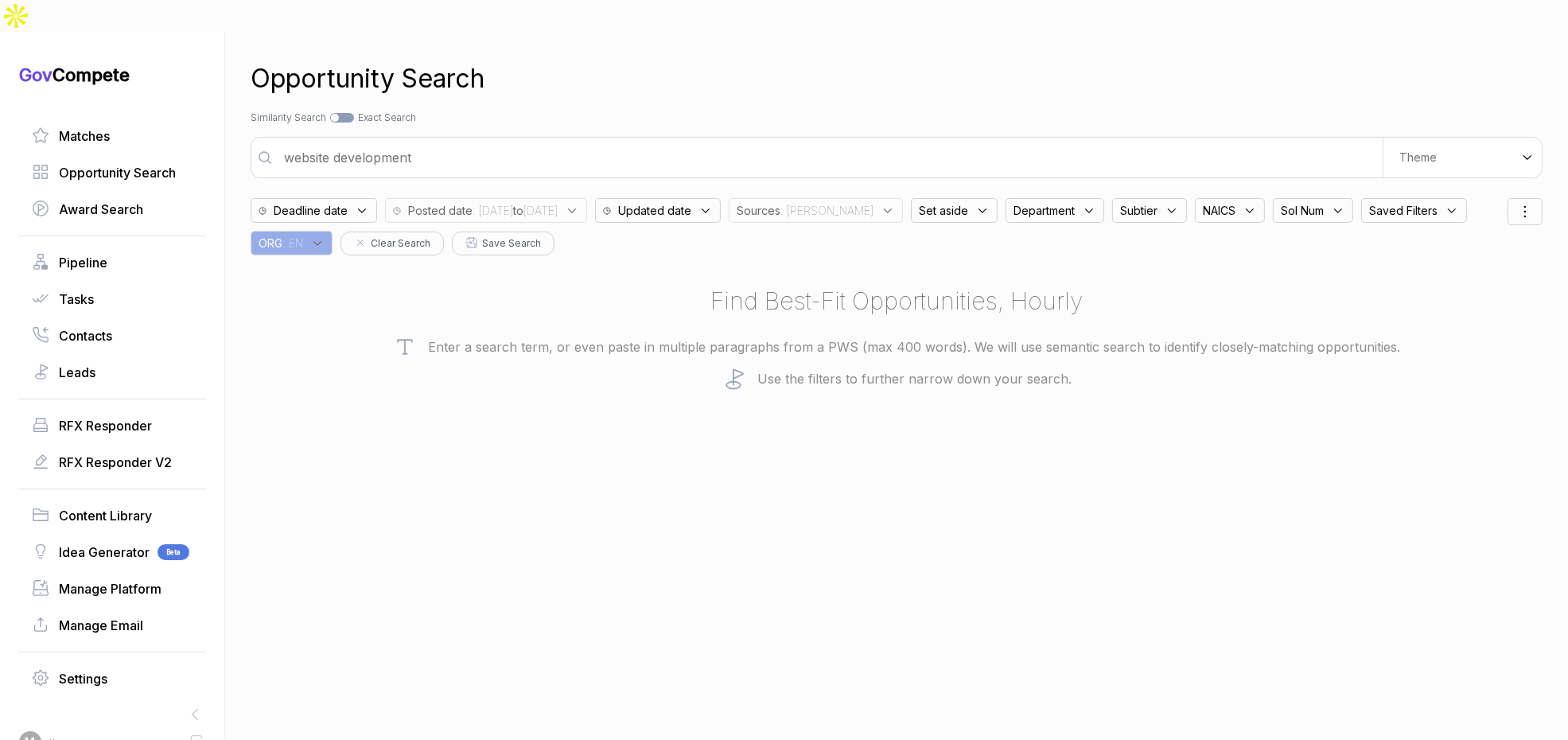
type input "website development"
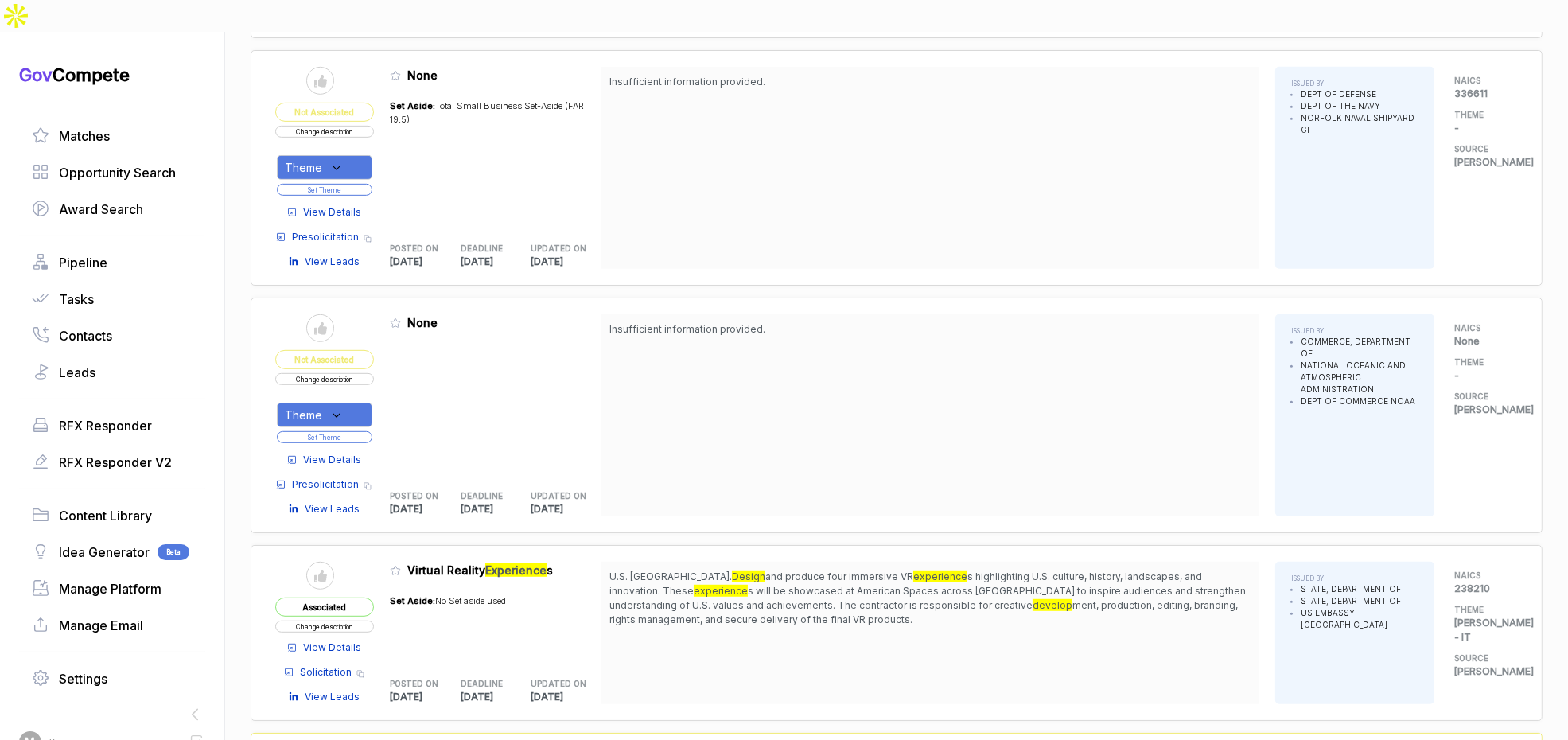
scroll to position [1231, 0]
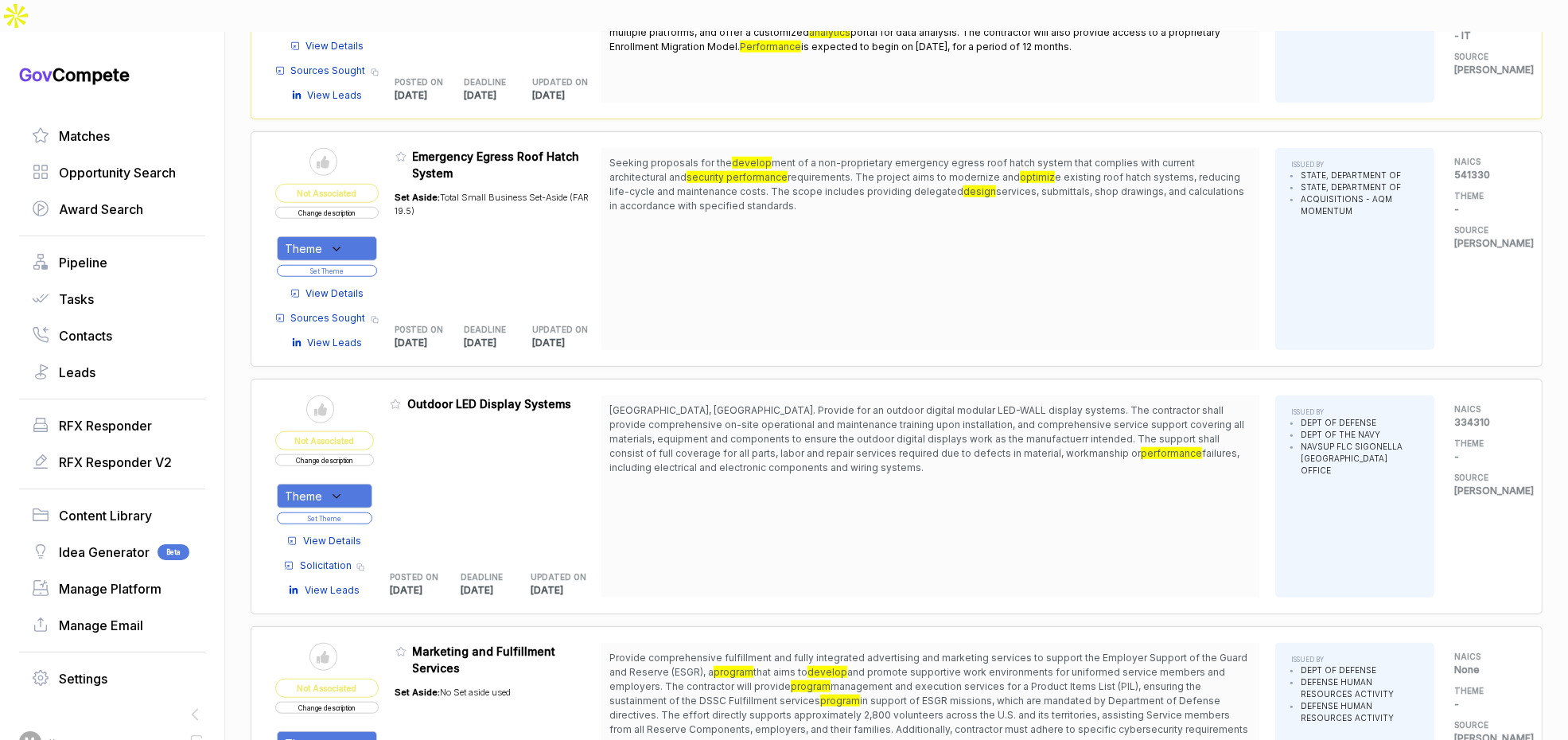
scroll to position [2172, 0]
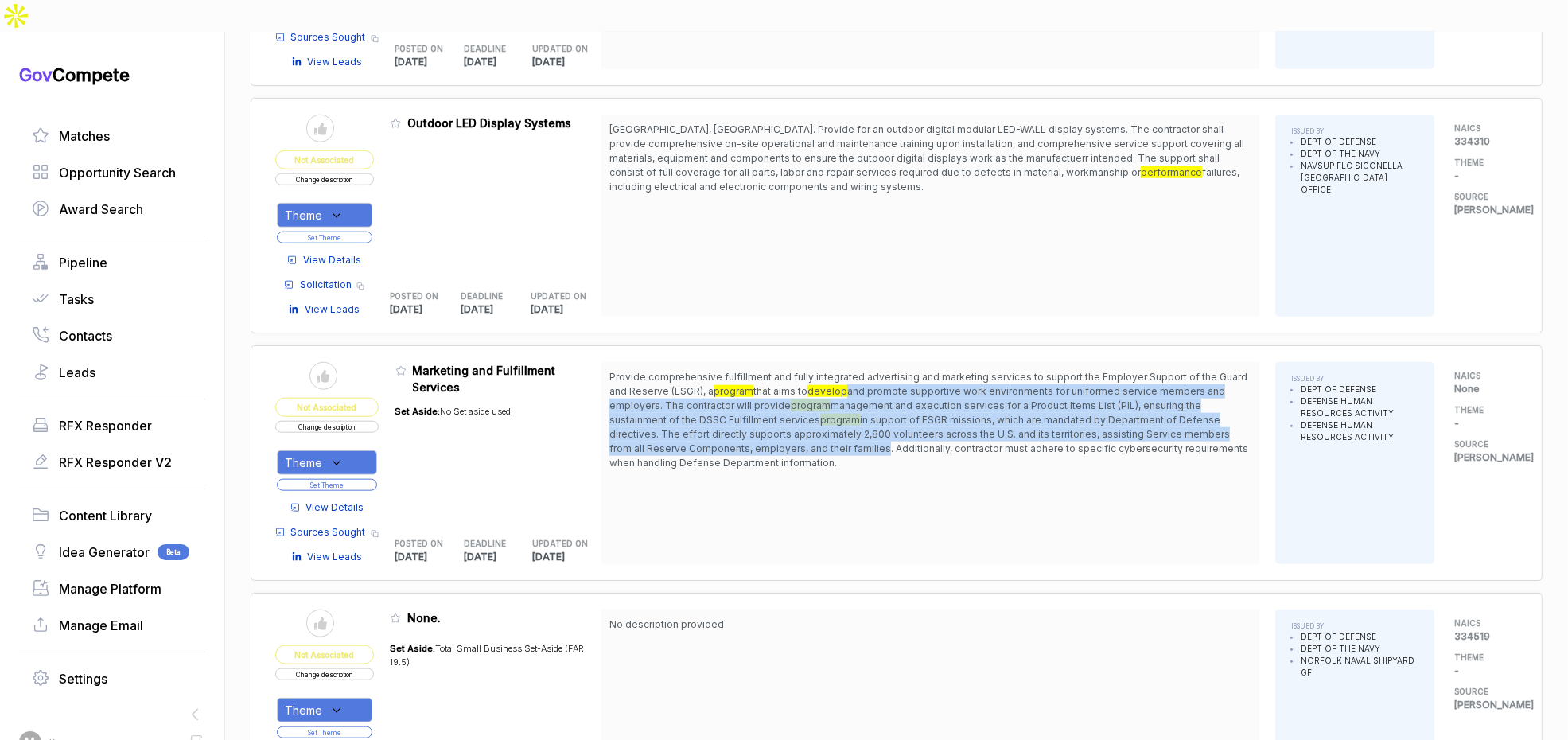
drag, startPoint x: 849, startPoint y: 348, endPoint x: 857, endPoint y: 417, distance: 69.5
click at [857, 417] on span "Provide comprehensive fulfillment and fully integrated advertising and marketin…" at bounding box center [930, 420] width 642 height 100
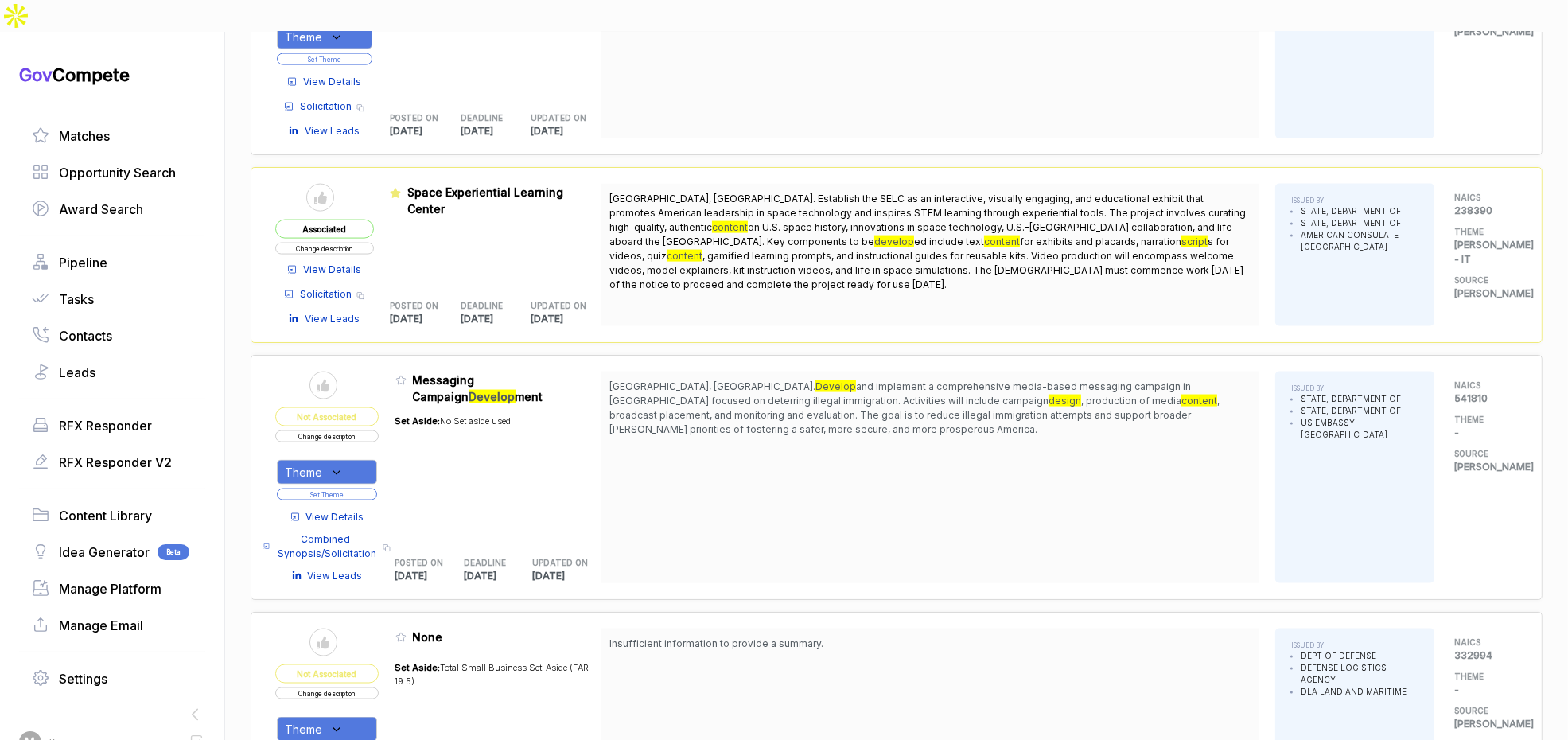
scroll to position [3207, 0]
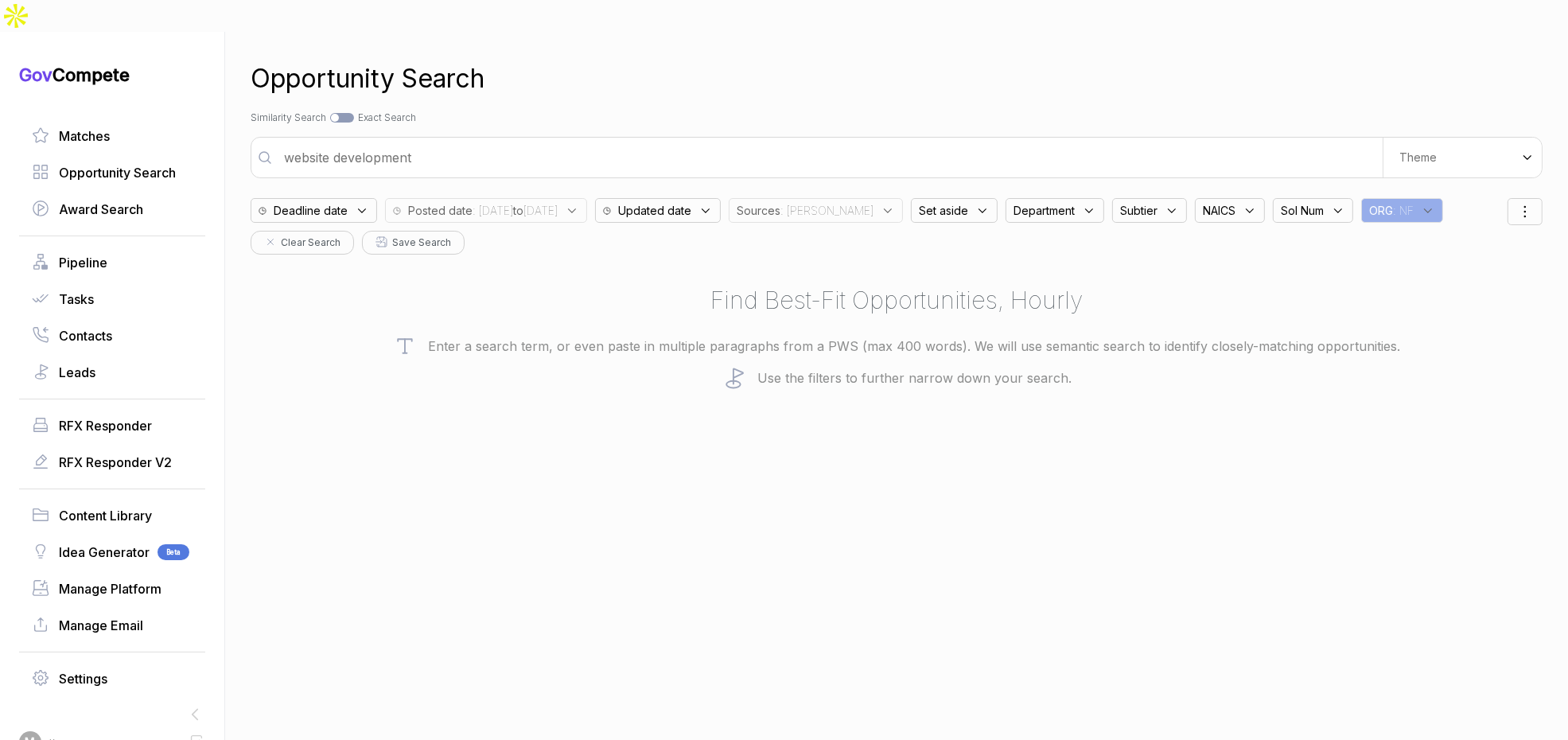
click at [411, 142] on input "website development" at bounding box center [828, 158] width 1108 height 32
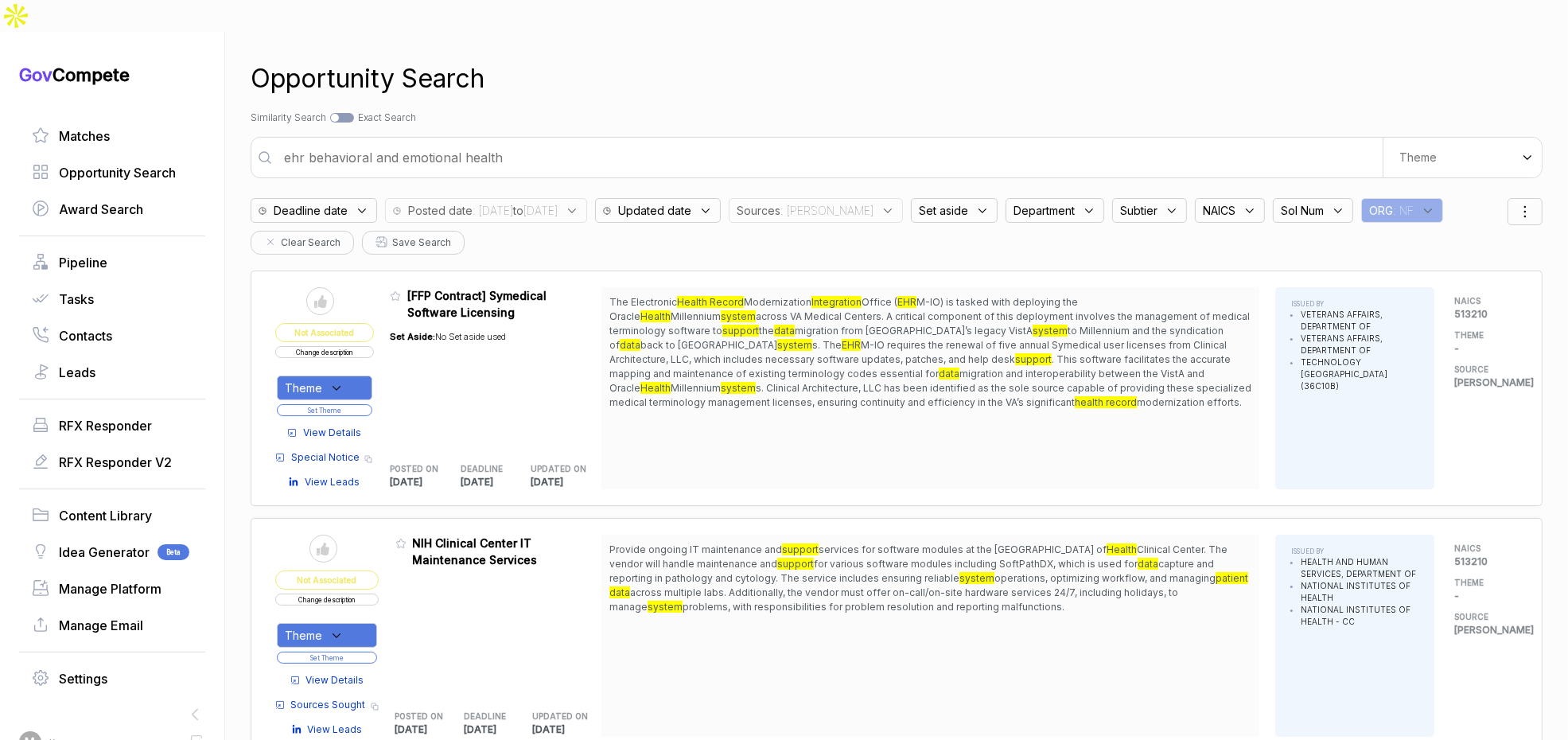
click at [647, 142] on input "ehr behavioral and emotional health" at bounding box center [828, 158] width 1108 height 32
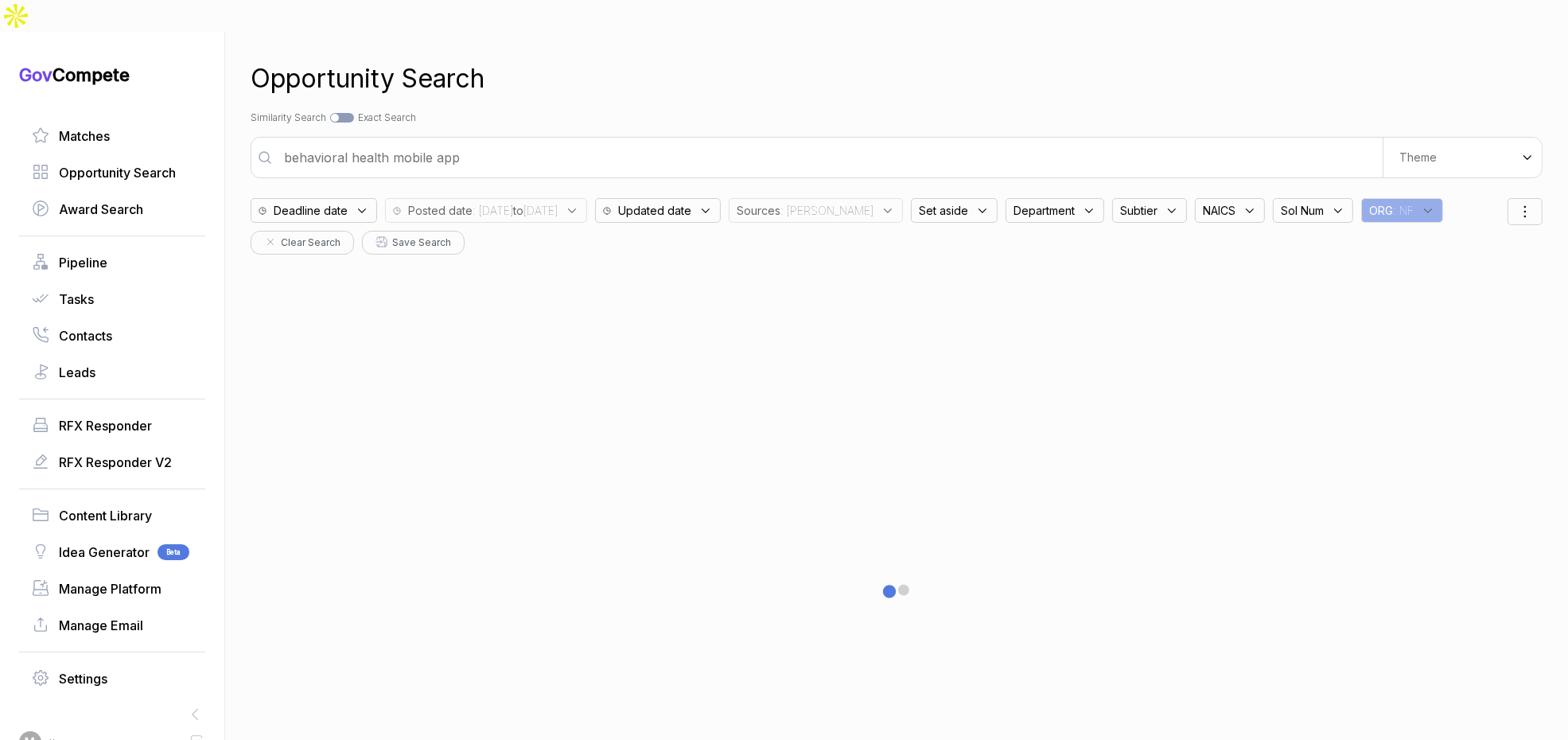
type input "behavioral health mobile app"
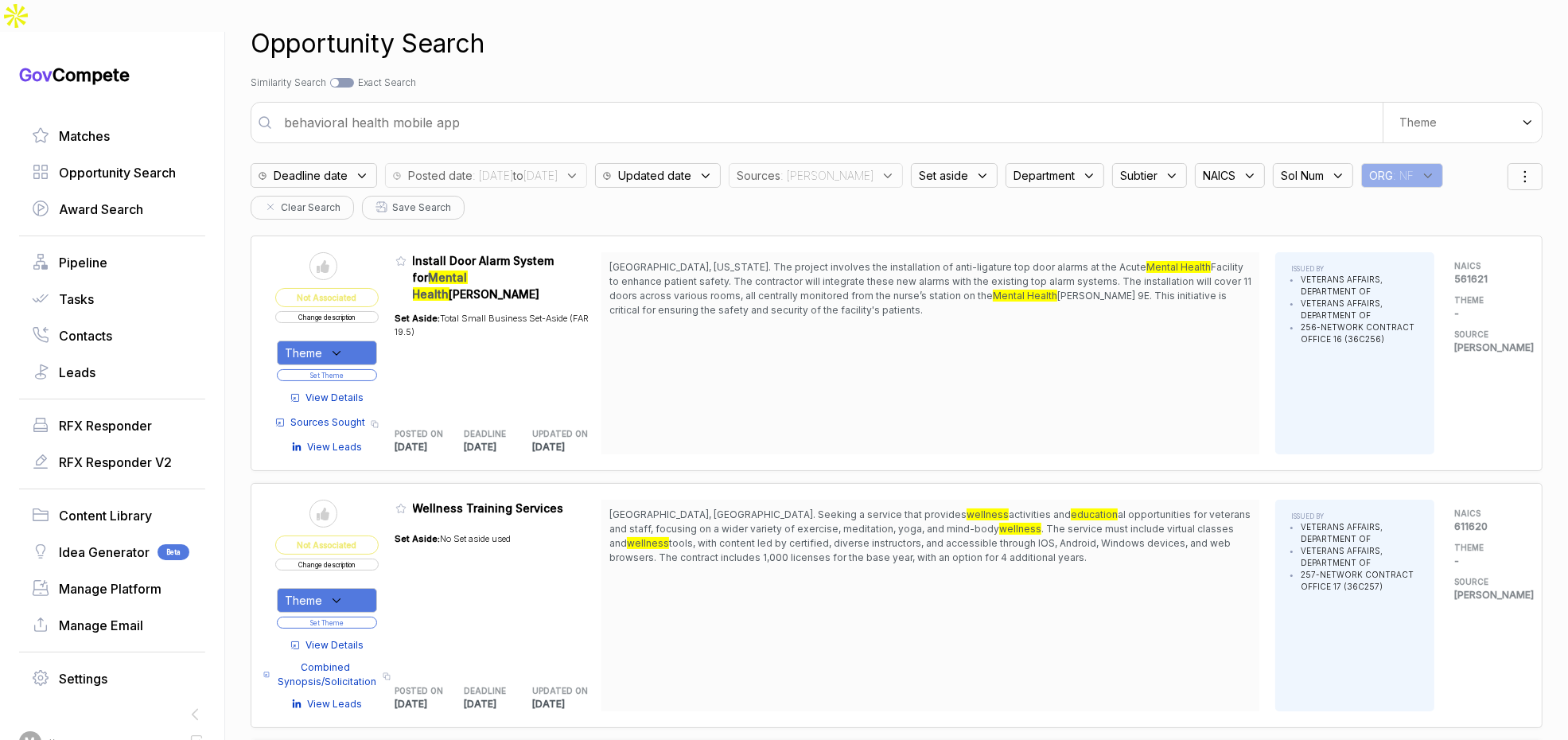
scroll to position [64, 0]
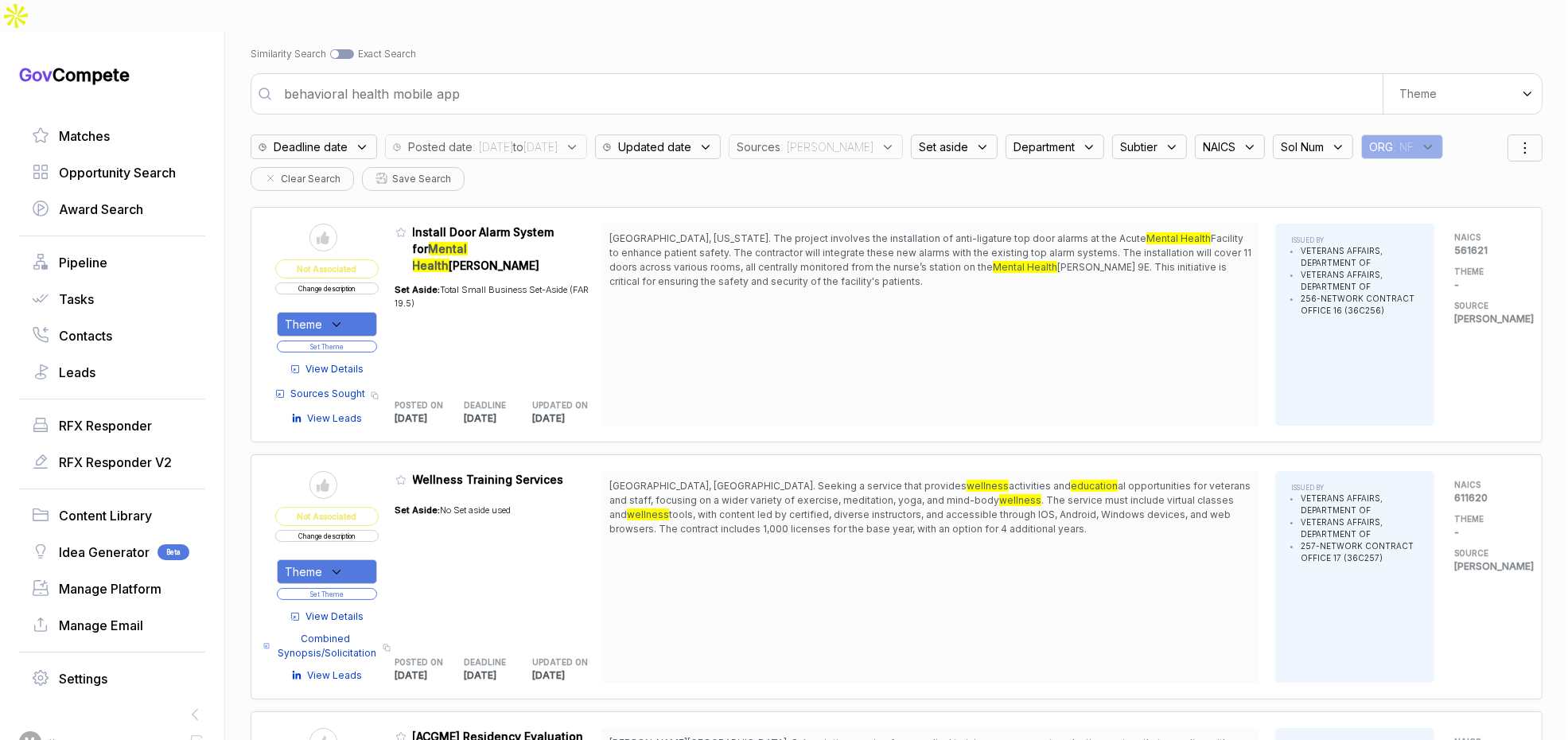
click at [354, 559] on div "Theme" at bounding box center [327, 571] width 100 height 25
click at [350, 615] on span "Mental Wellness" at bounding box center [360, 624] width 99 height 19
checkbox input "true"
drag, startPoint x: 401, startPoint y: 539, endPoint x: 380, endPoint y: 558, distance: 28.3
click at [399, 541] on table "Send to Pipeline Not Associated Change description Theme Clear Mental Wellness …" at bounding box center [439, 577] width 326 height 212
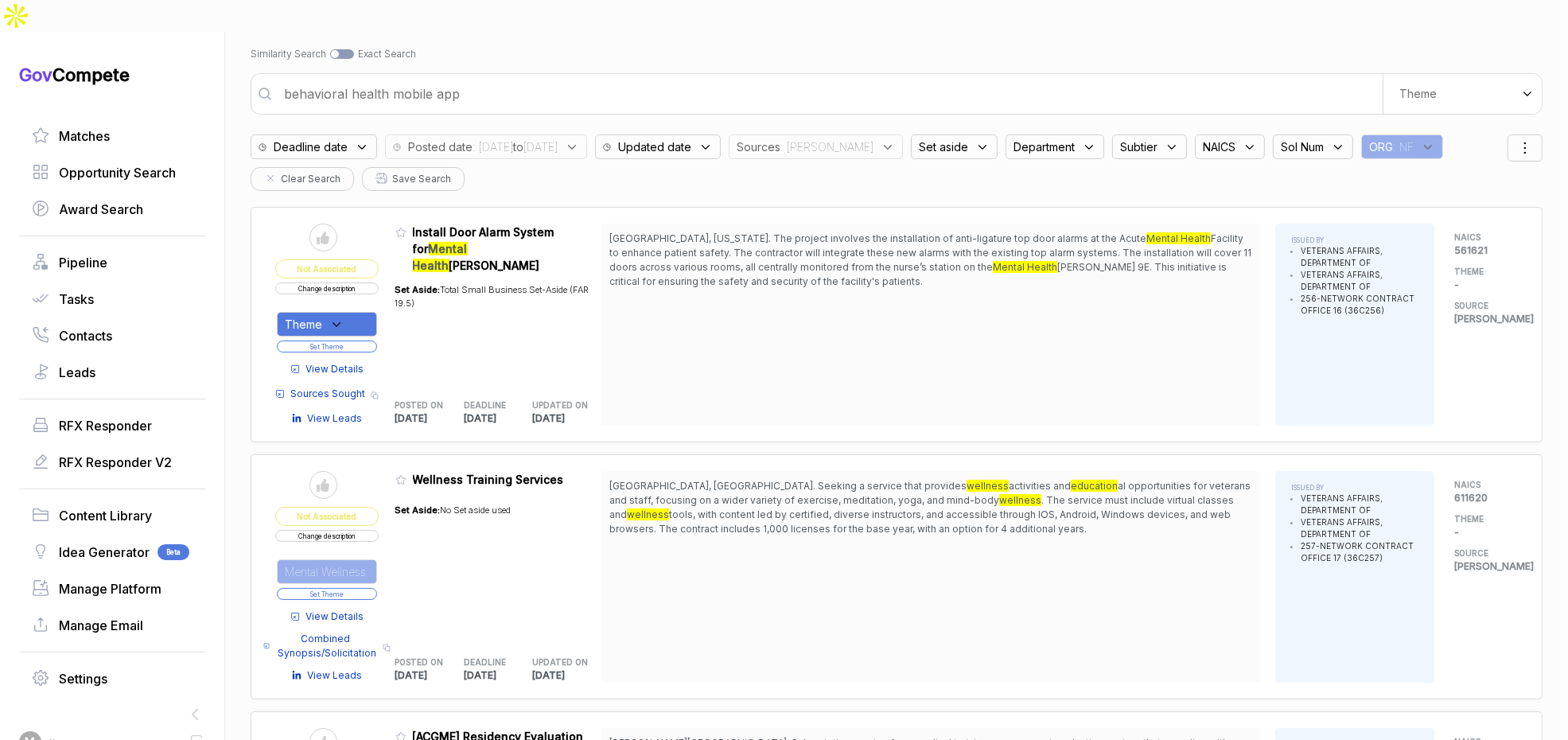
click at [377, 588] on button "Set Theme" at bounding box center [327, 593] width 100 height 12
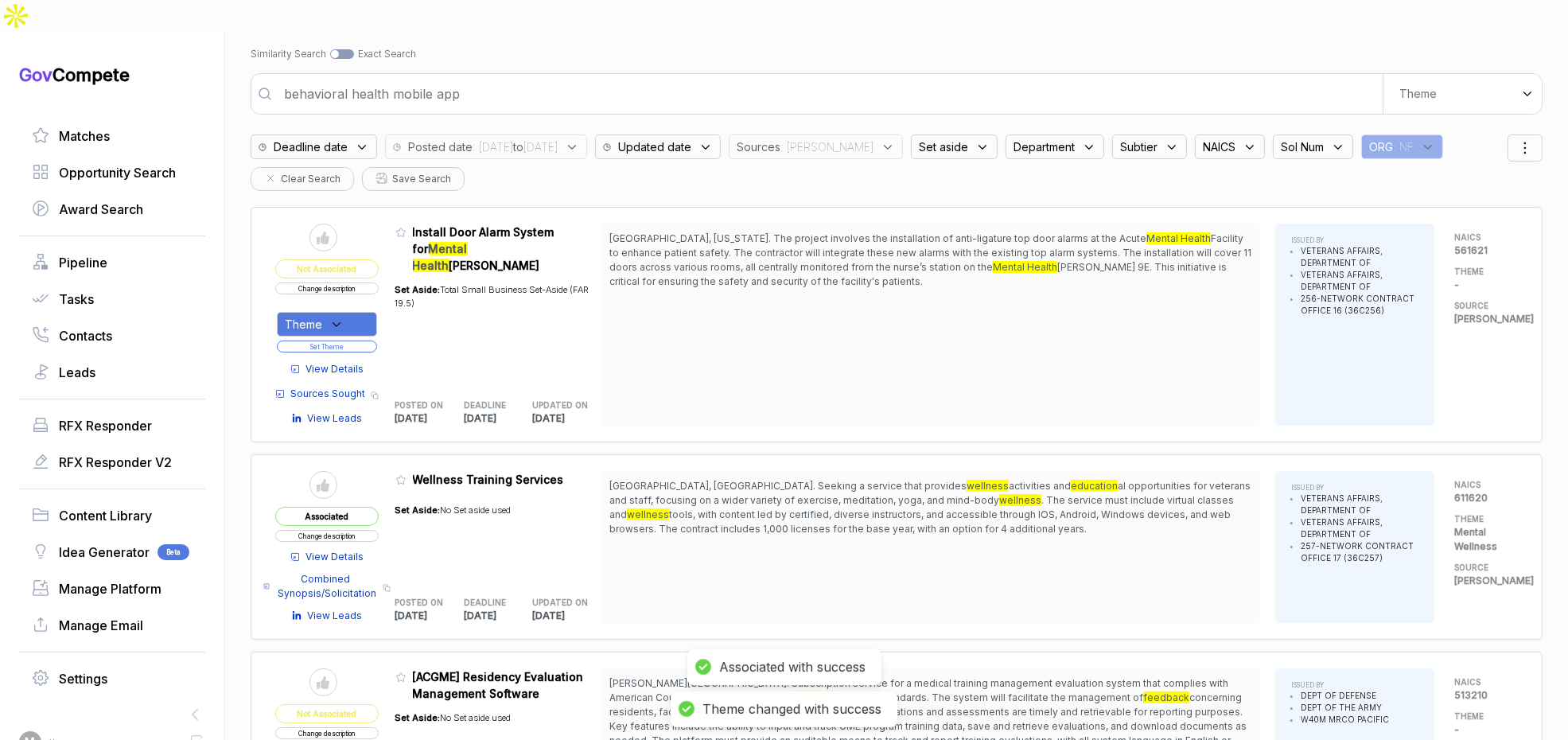
click at [364, 550] on span "View Details" at bounding box center [334, 558] width 58 height 15
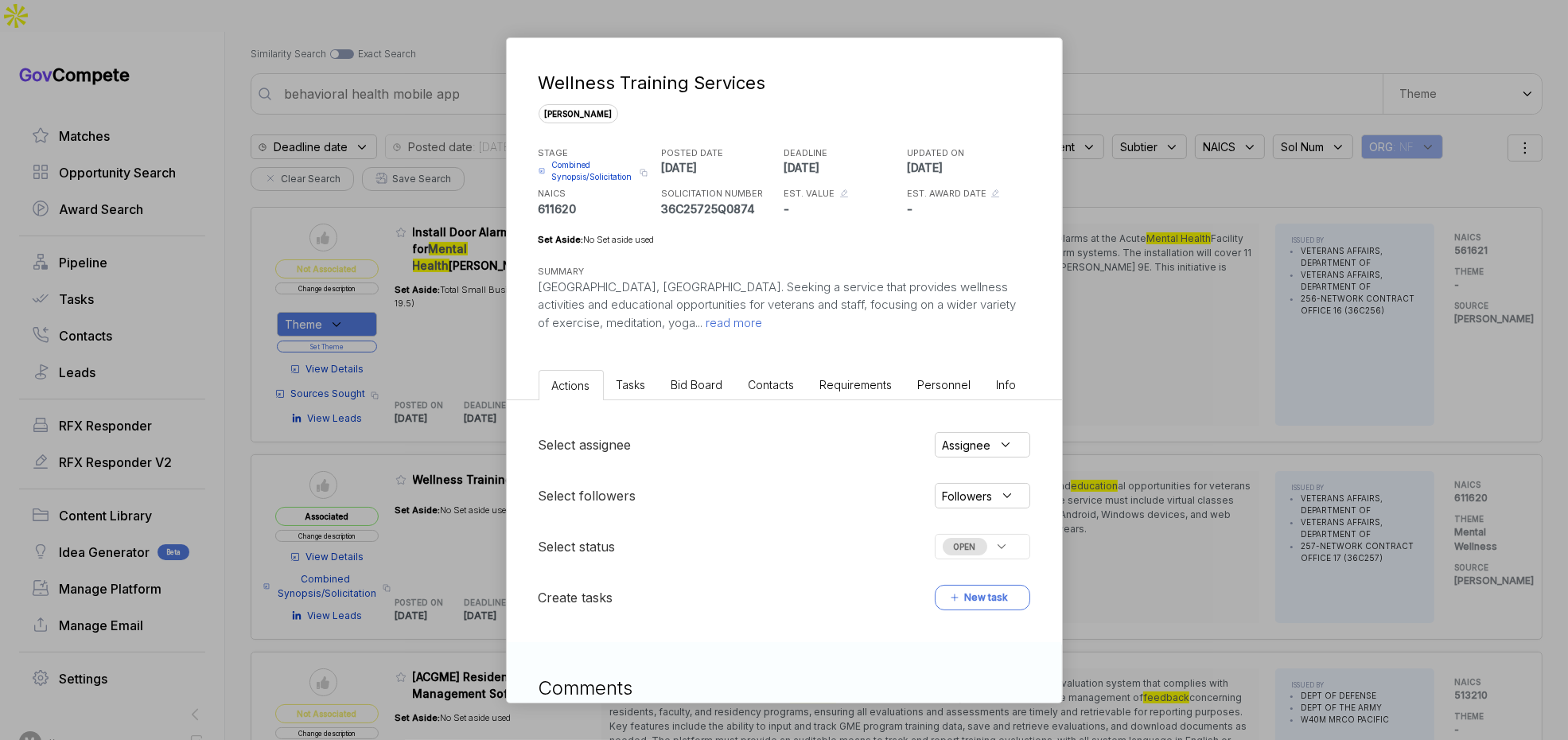
click at [694, 382] on span "Bid Board" at bounding box center [697, 384] width 52 height 14
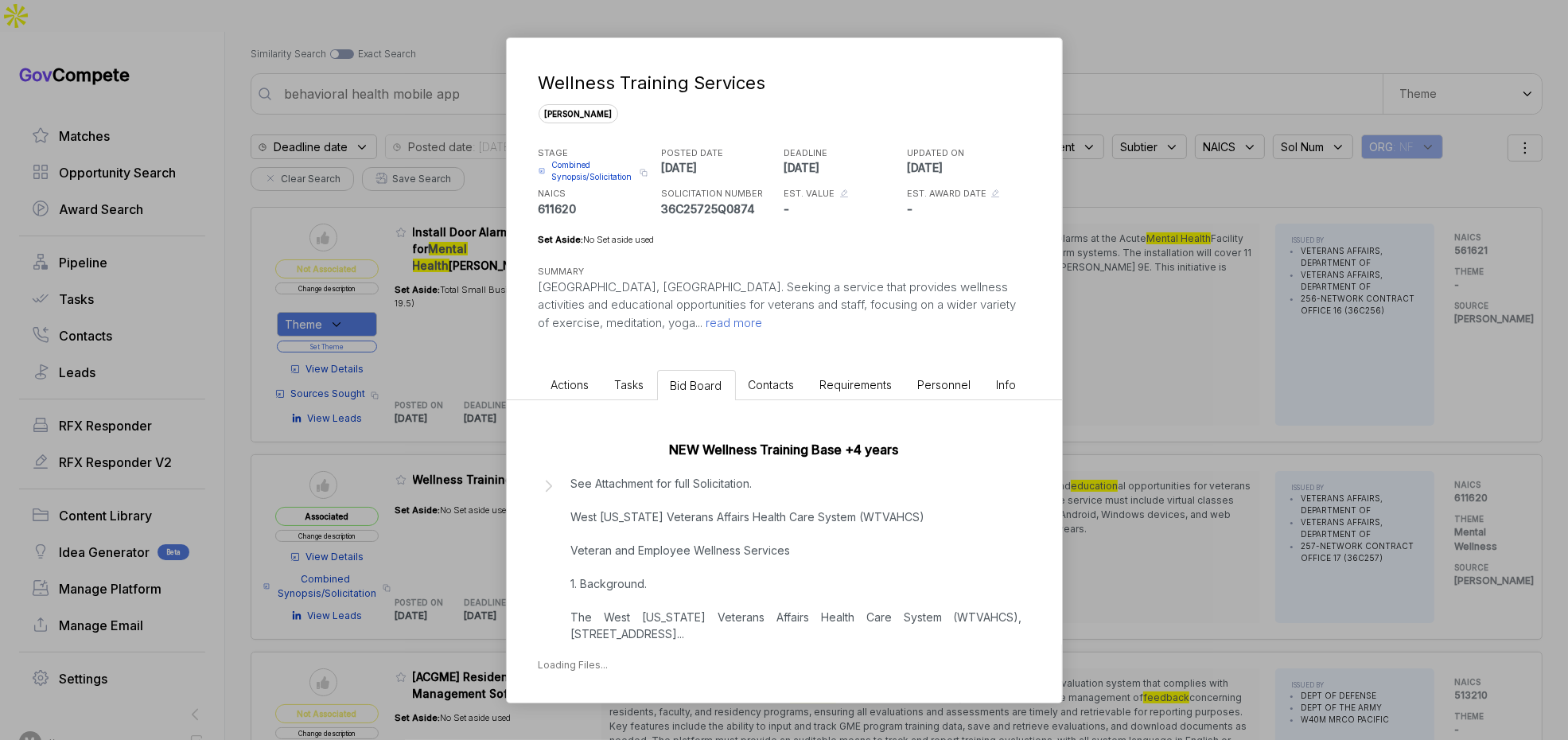
click at [692, 558] on p "See Attachment for full Solicitation. West Texas Veterans Affairs Health Care S…" at bounding box center [797, 558] width 451 height 167
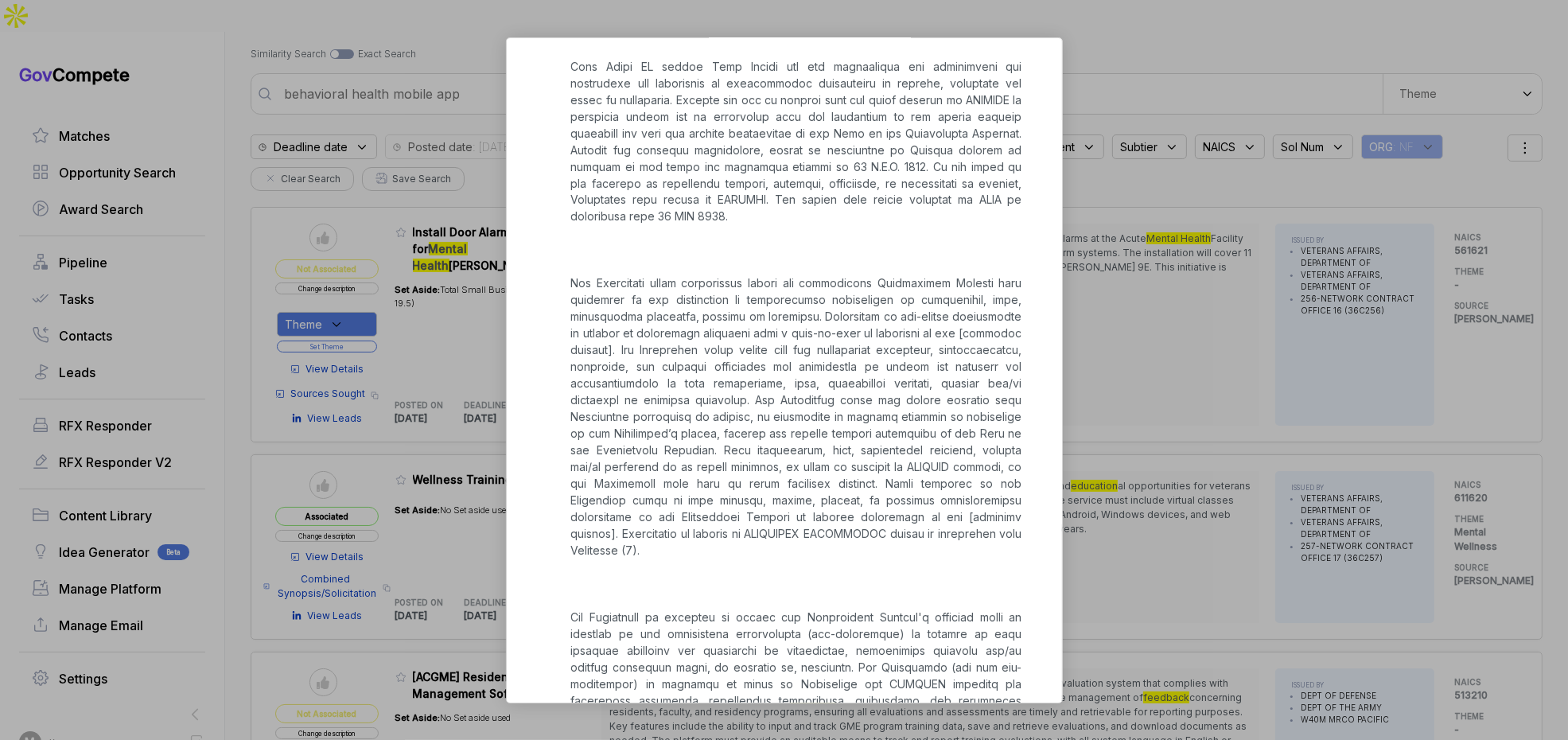
scroll to position [4649, 0]
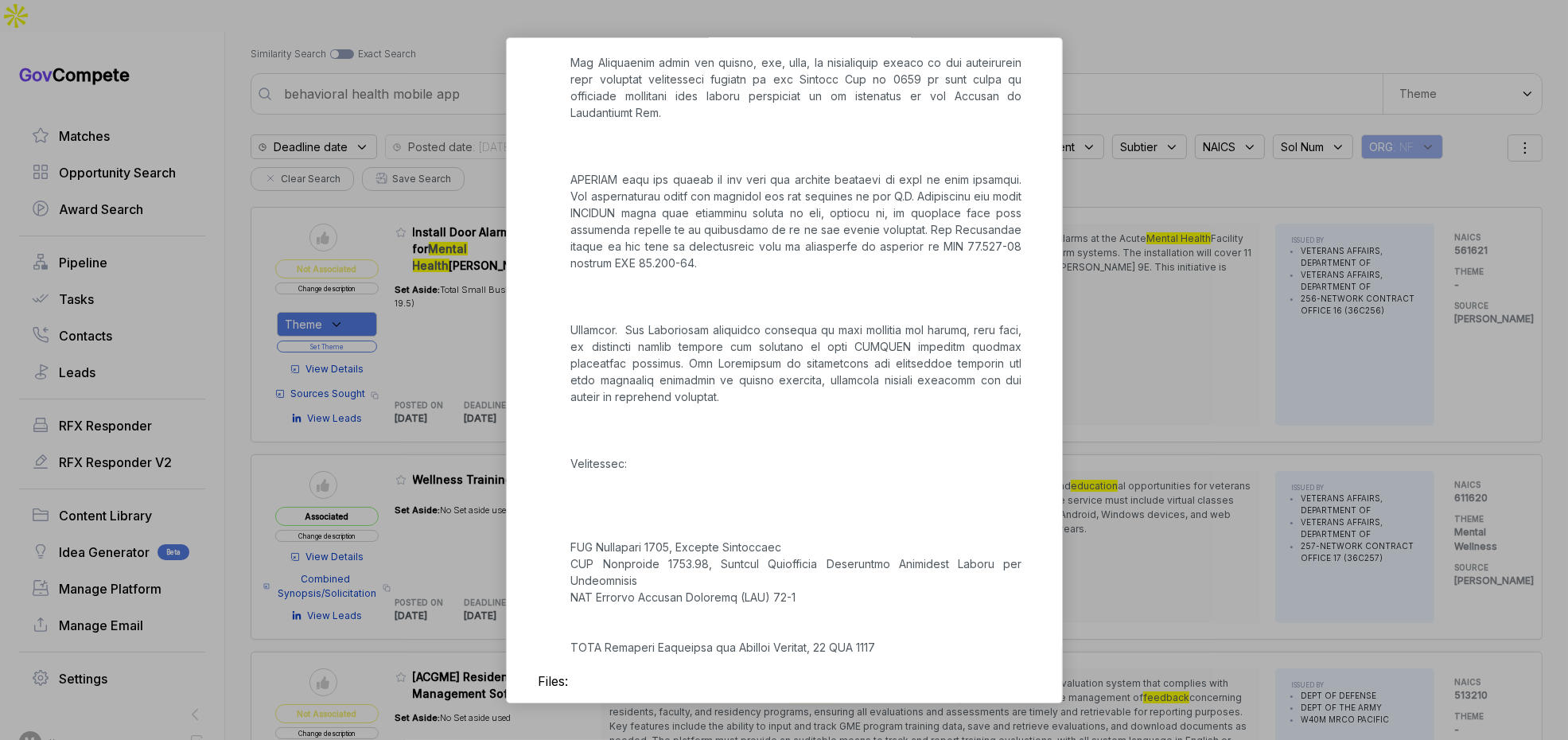
click at [599, 721] on div "Aug 28, 2025" at bounding box center [580, 729] width 36 height 17
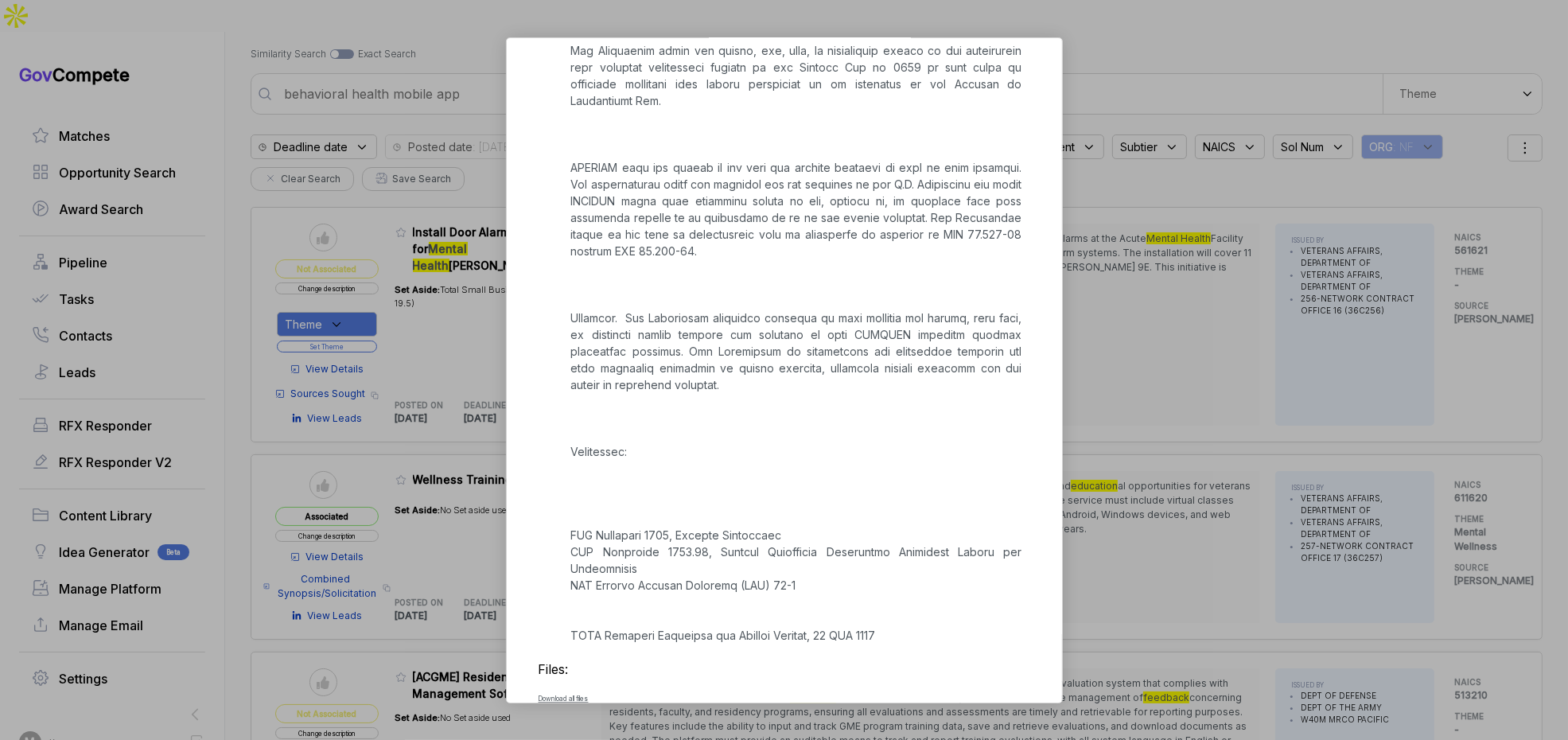
scroll to position [4670, 0]
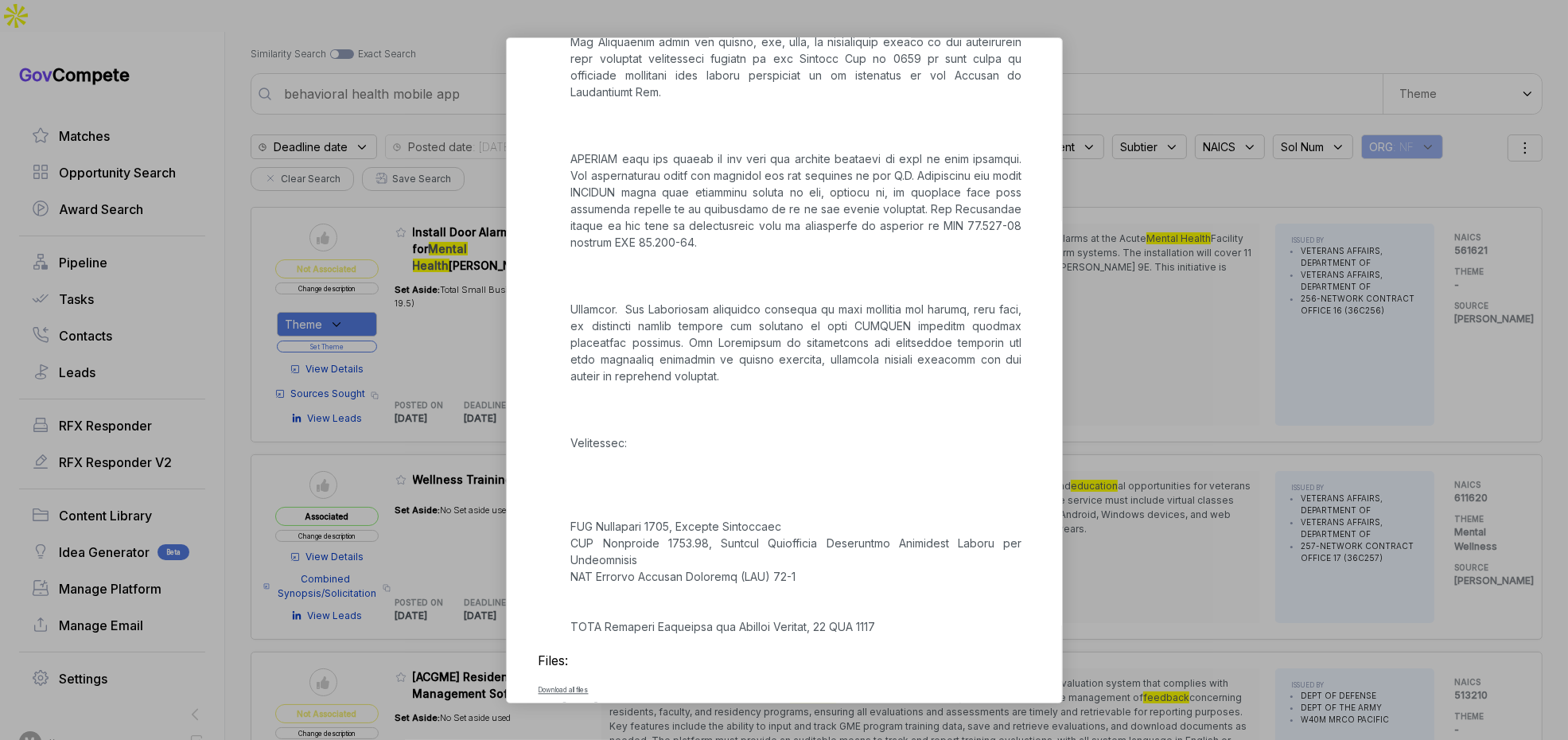
click at [632, 726] on div "Preview file - Contract Opportunities Combined 36C25725Q0874_1.docx" at bounding box center [685, 732] width 229 height 12
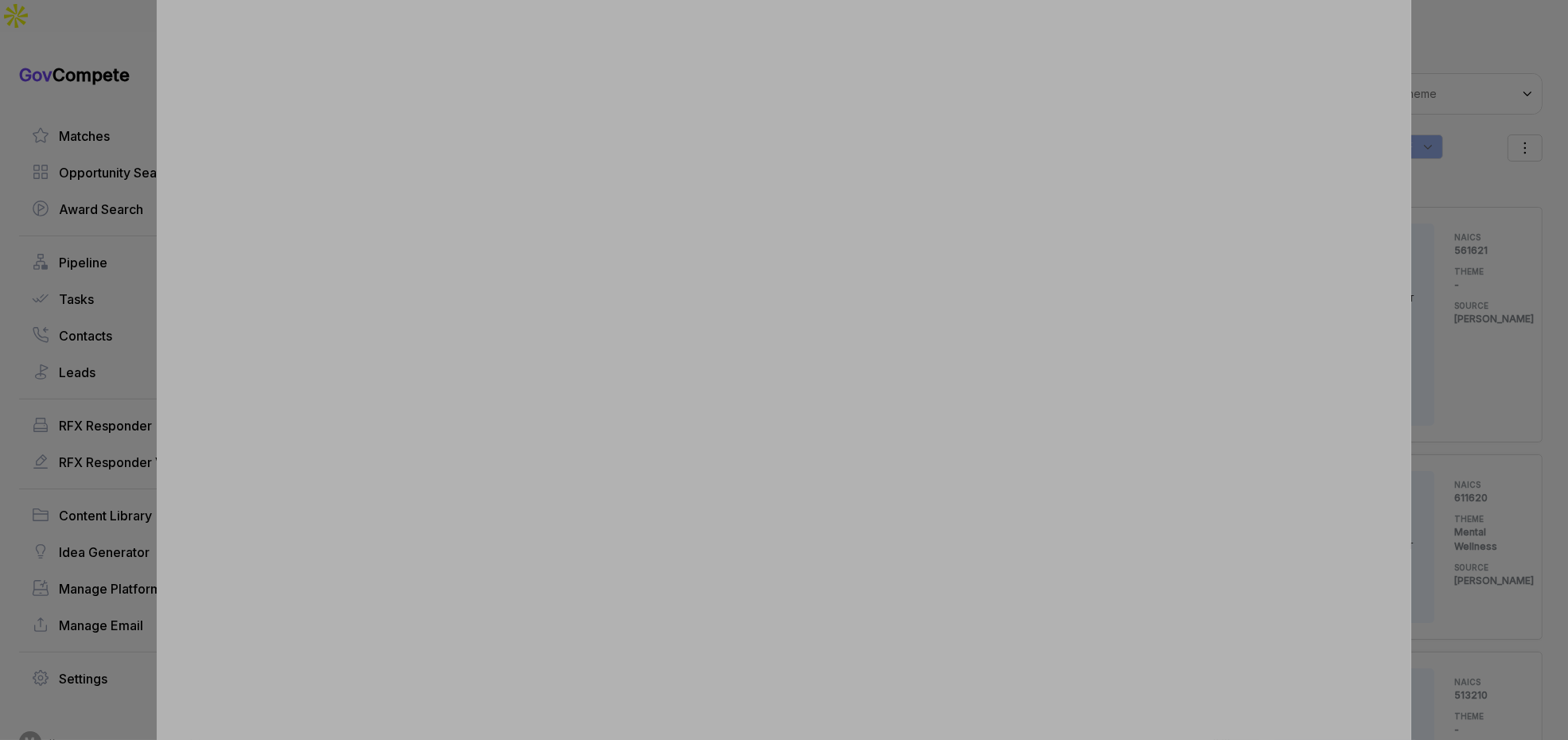
click at [1450, 433] on div at bounding box center [784, 370] width 1568 height 740
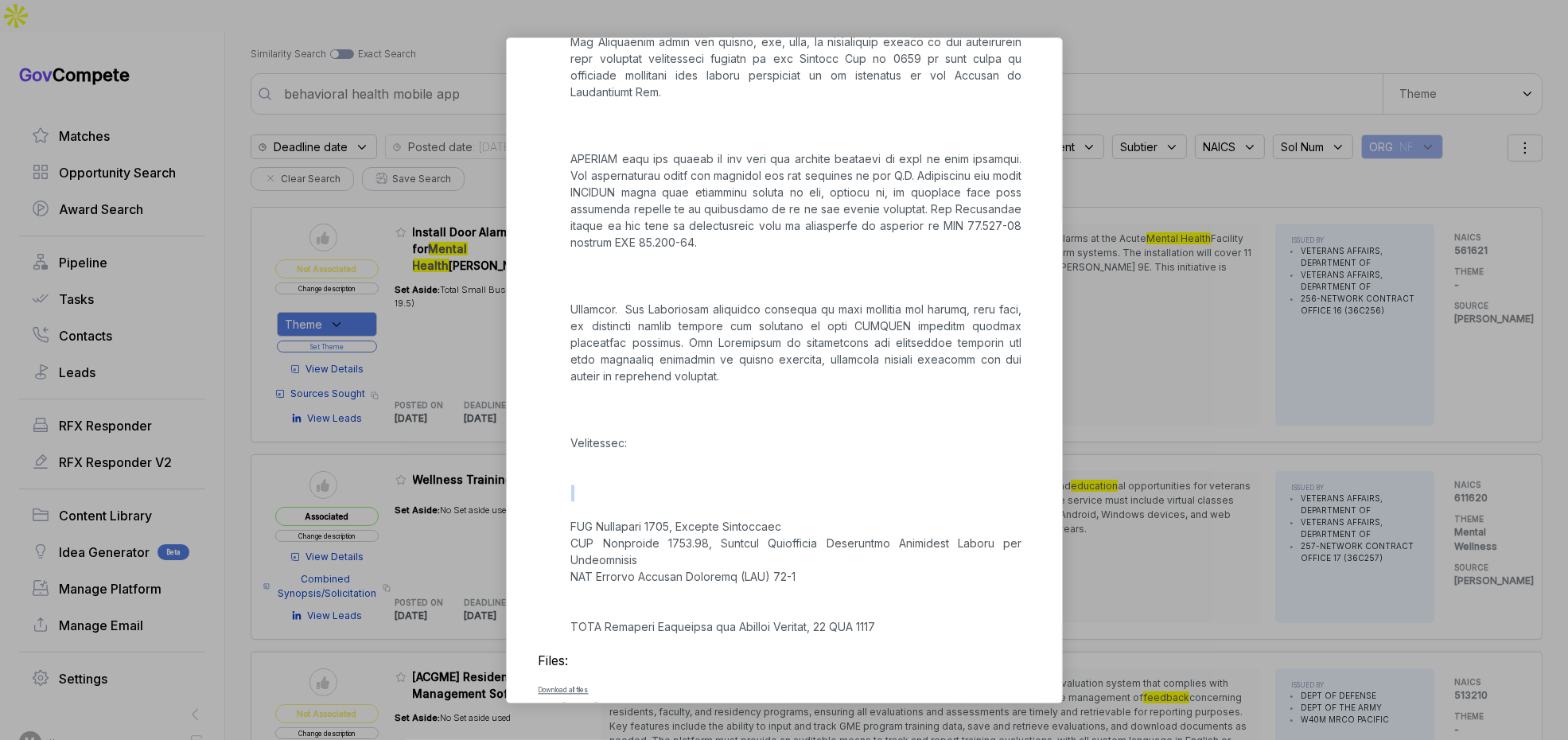
drag, startPoint x: 1450, startPoint y: 433, endPoint x: 1409, endPoint y: 440, distance: 41.6
click at [1433, 438] on div "Wellness Training Services sam STAGE Combined Synopsis/Solicitation Copy link P…" at bounding box center [784, 370] width 1568 height 740
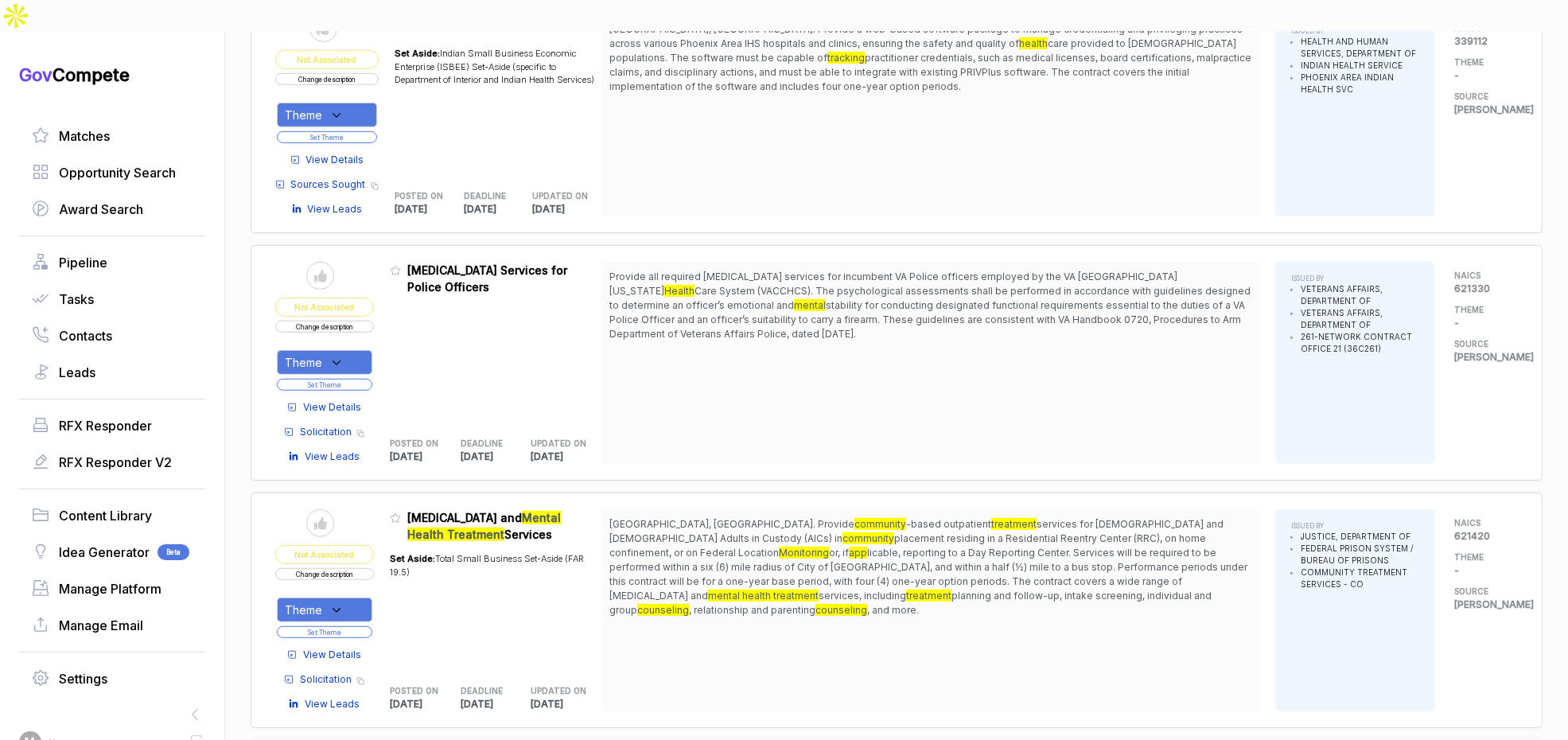
scroll to position [1368, 0]
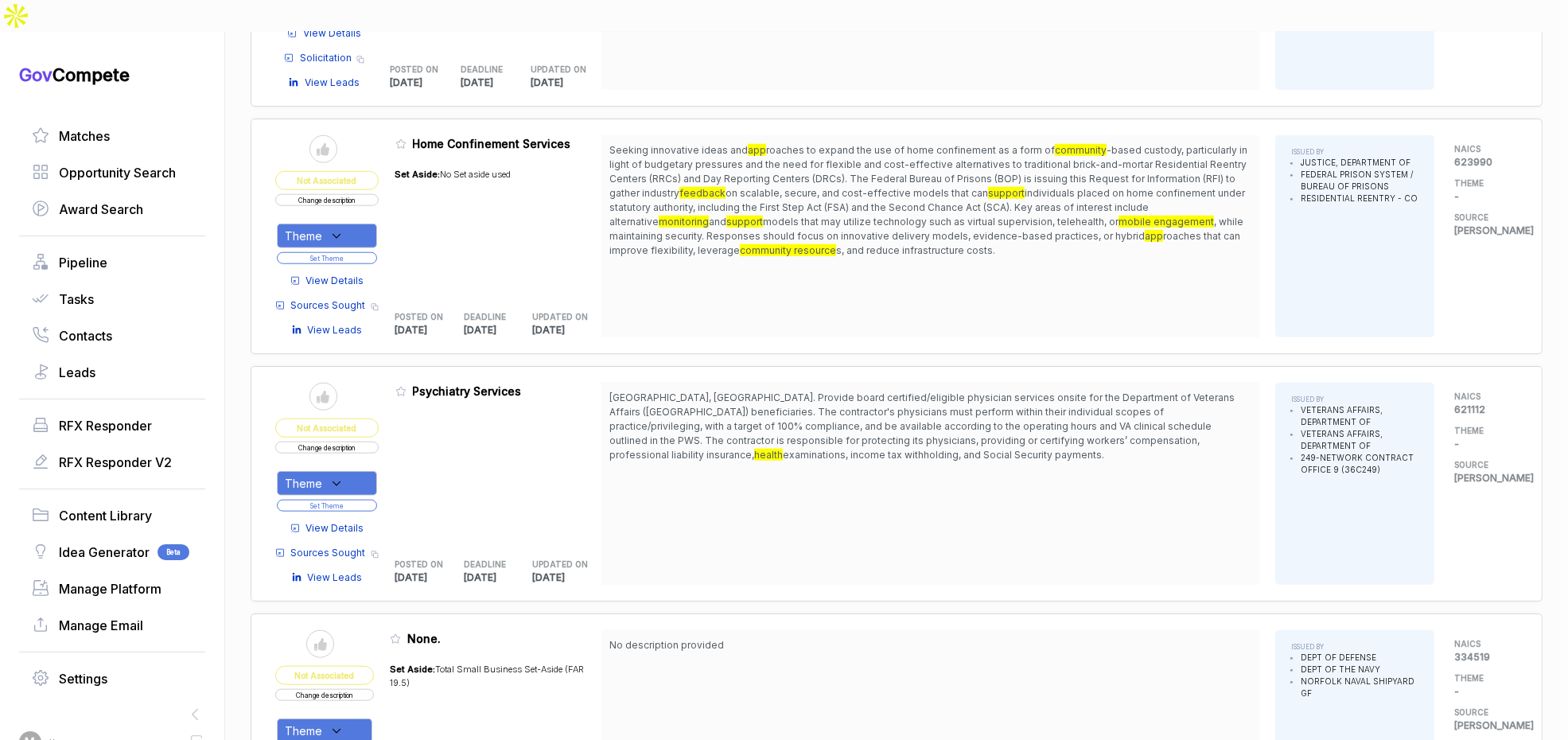
scroll to position [2498, 0]
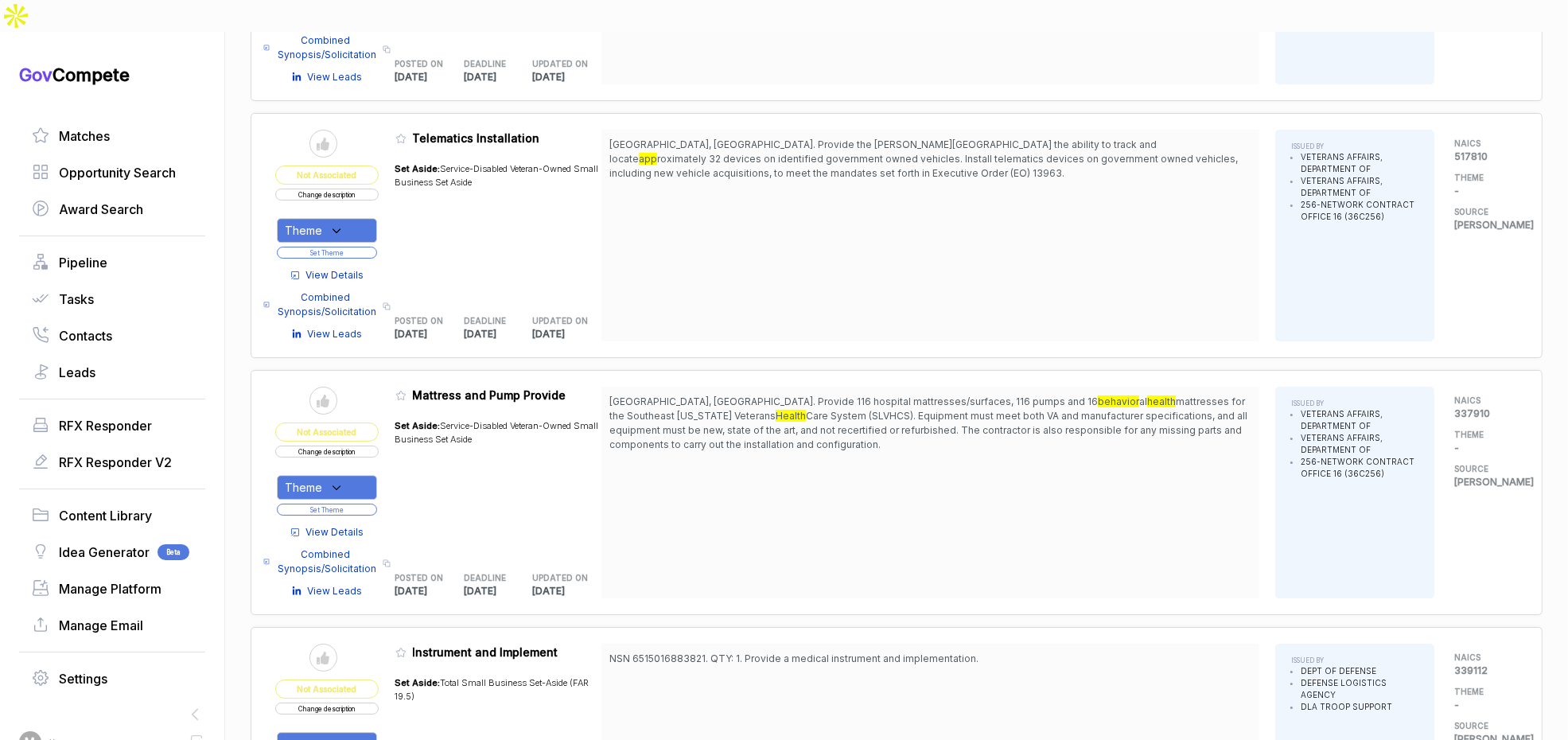
scroll to position [5856, 0]
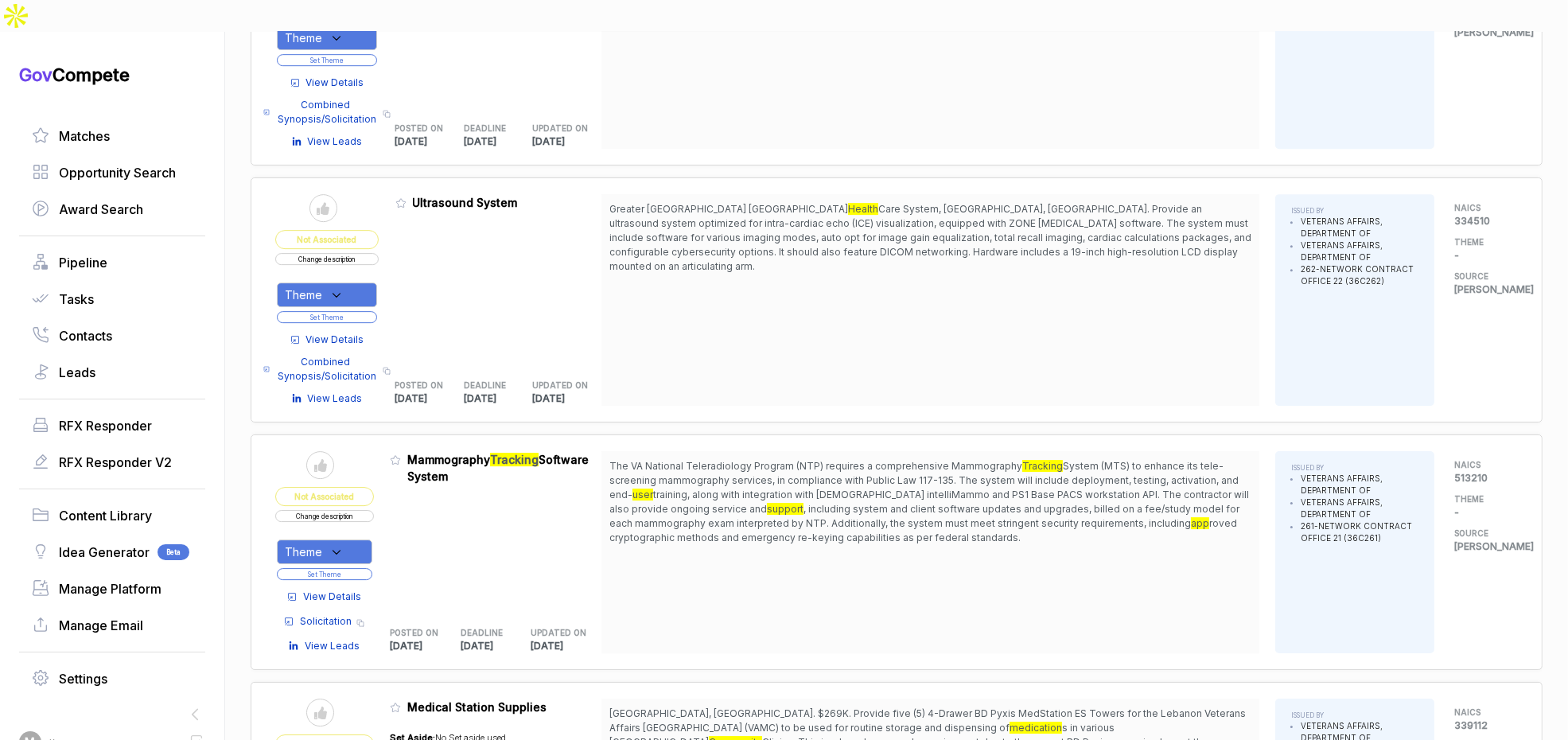
scroll to position [6073, 0]
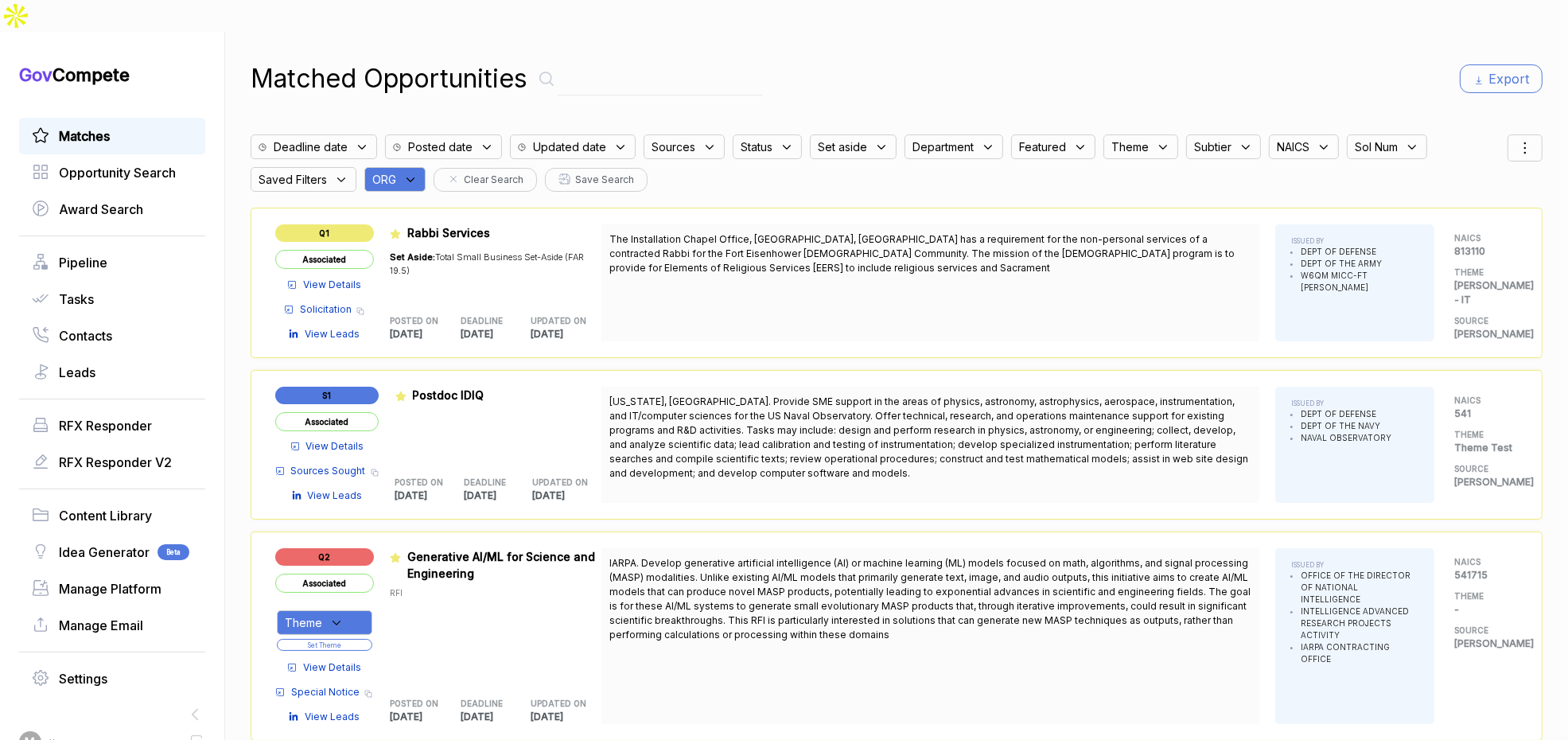
drag, startPoint x: 407, startPoint y: 143, endPoint x: 415, endPoint y: 154, distance: 13.6
click at [410, 167] on div "ORG" at bounding box center [395, 179] width 61 height 25
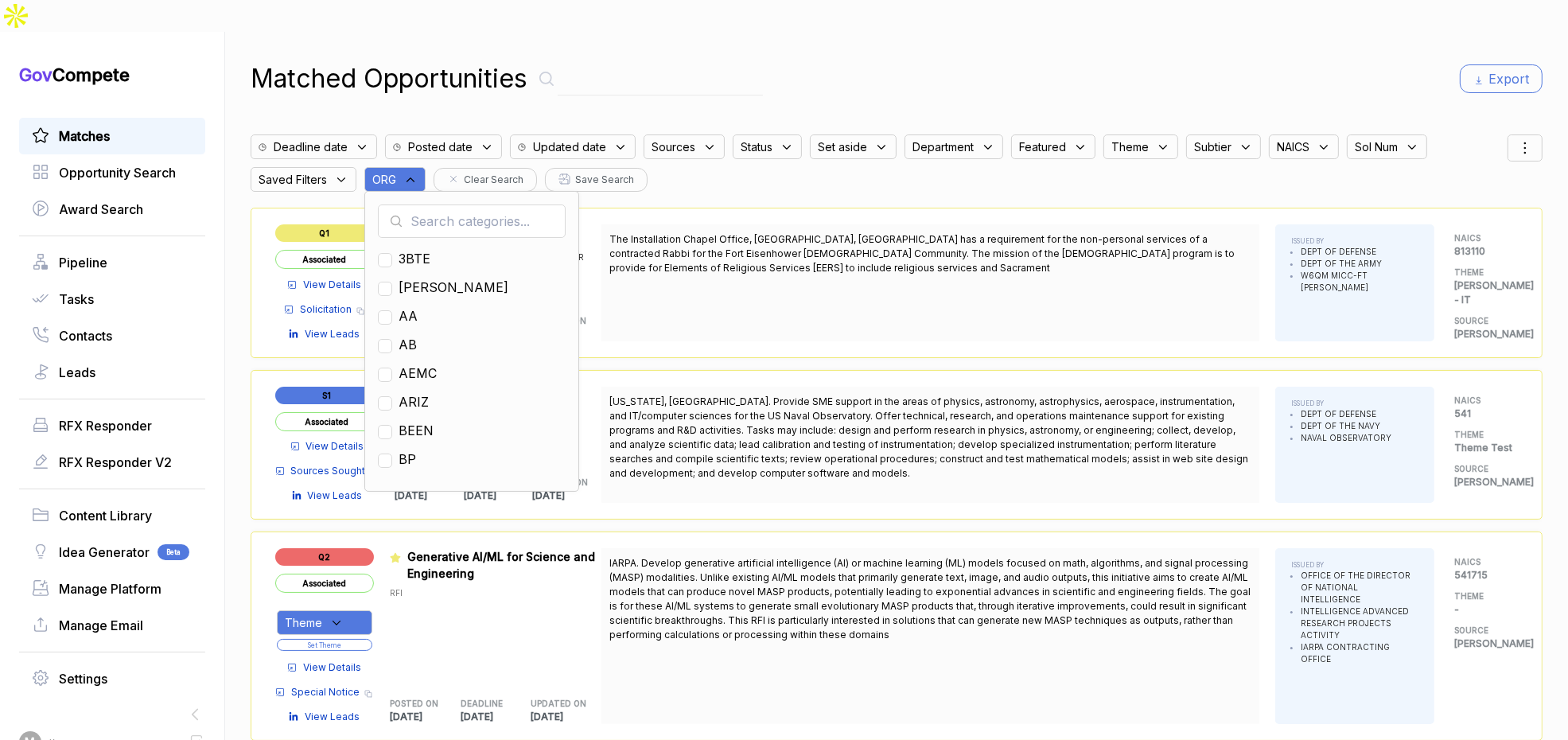
click at [428, 205] on input "text" at bounding box center [472, 221] width 188 height 33
type input "mh"
drag, startPoint x: 417, startPoint y: 222, endPoint x: 665, endPoint y: 129, distance: 264.9
click at [421, 249] on span "MH" at bounding box center [410, 258] width 22 height 19
checkbox input "true"
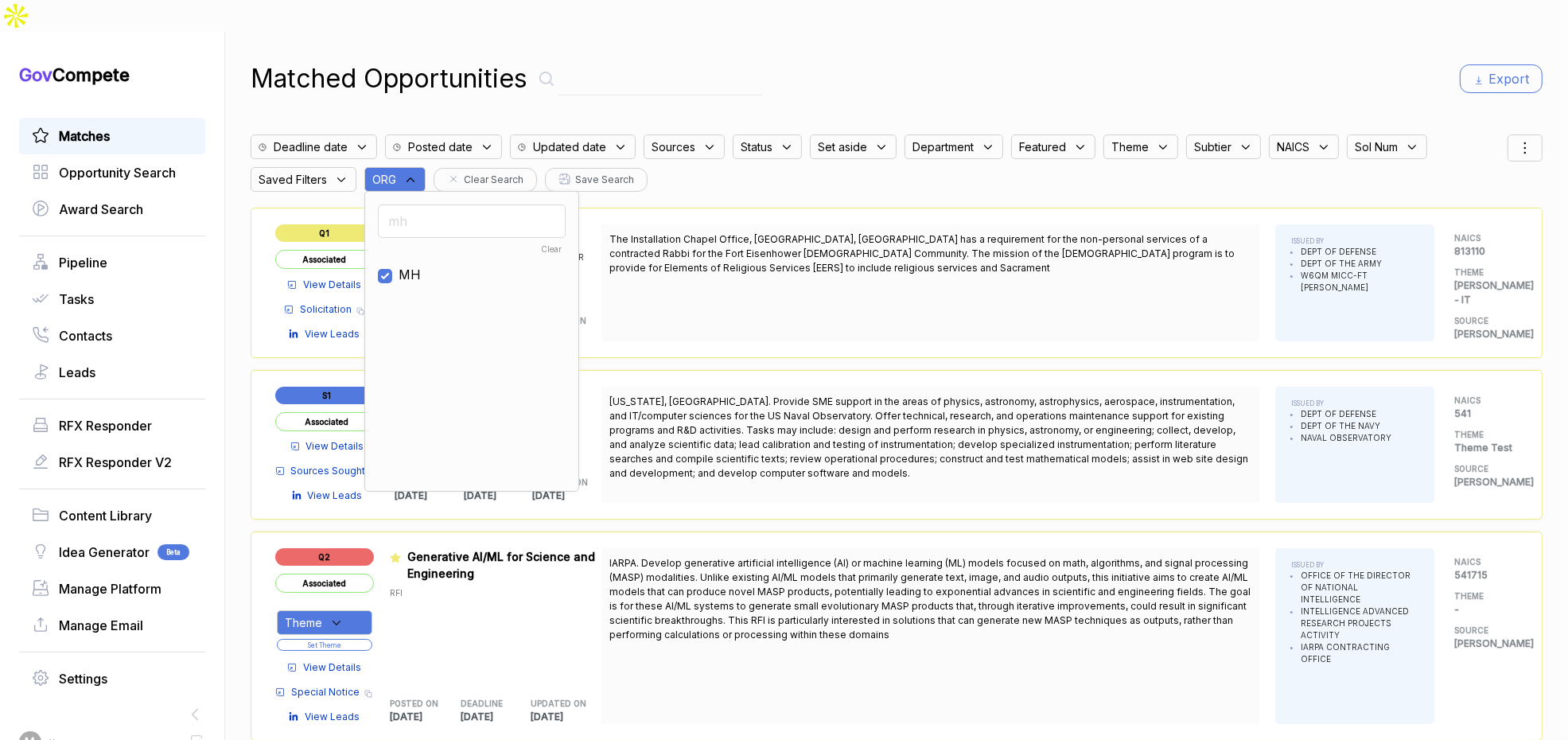
drag, startPoint x: 1244, startPoint y: 28, endPoint x: 1386, endPoint y: 53, distance: 144.2
click at [1266, 60] on div "Matched Opportunities Export" at bounding box center [896, 78] width 1293 height 38
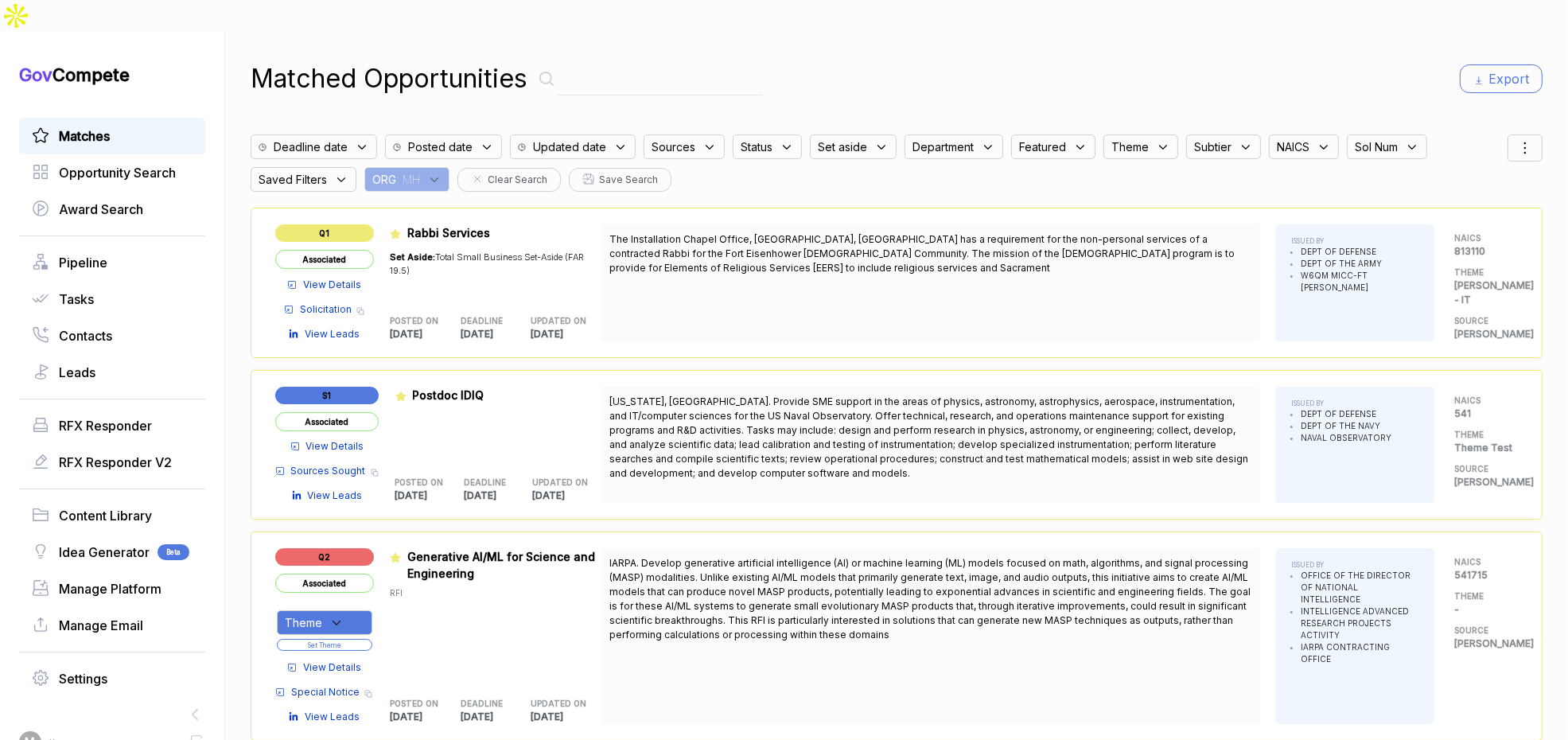
click at [1522, 138] on icon at bounding box center [1525, 147] width 19 height 19
click at [1455, 205] on span "Sorting" at bounding box center [1471, 213] width 38 height 17
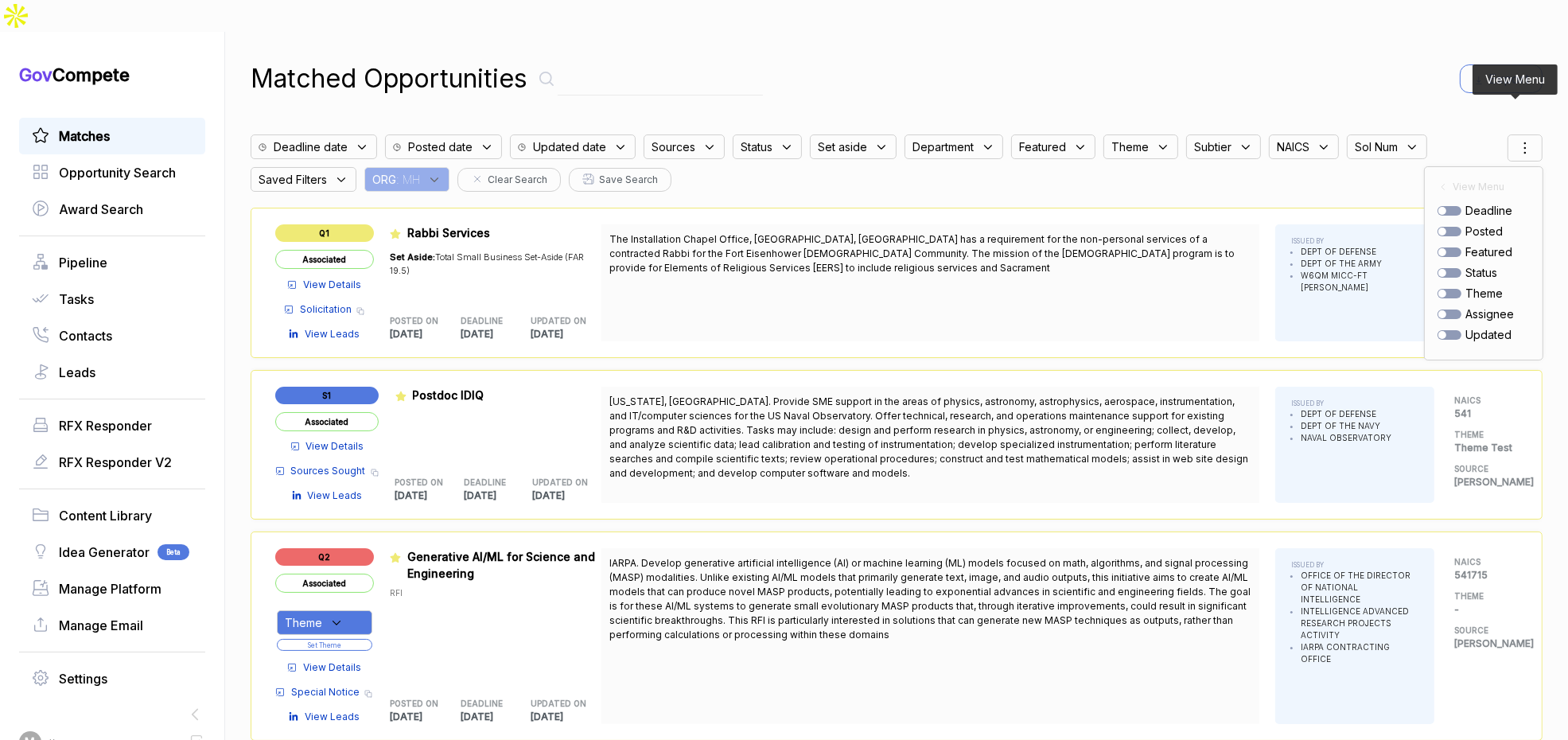
click at [1439, 202] on div "deadline posted featured status theme assignee updated" at bounding box center [1484, 272] width 92 height 141
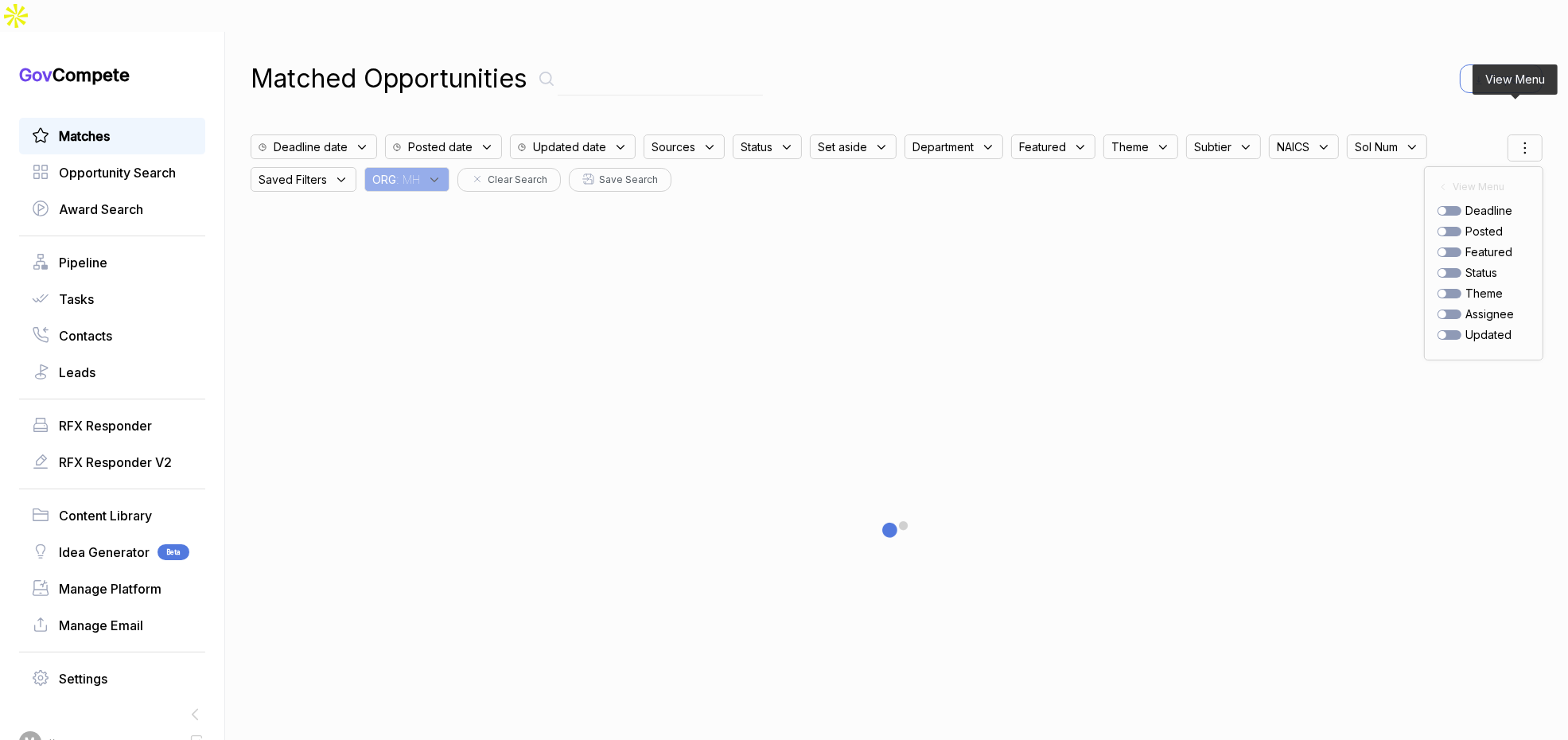
click at [1442, 227] on div at bounding box center [1450, 231] width 24 height 9
checkbox input "true"
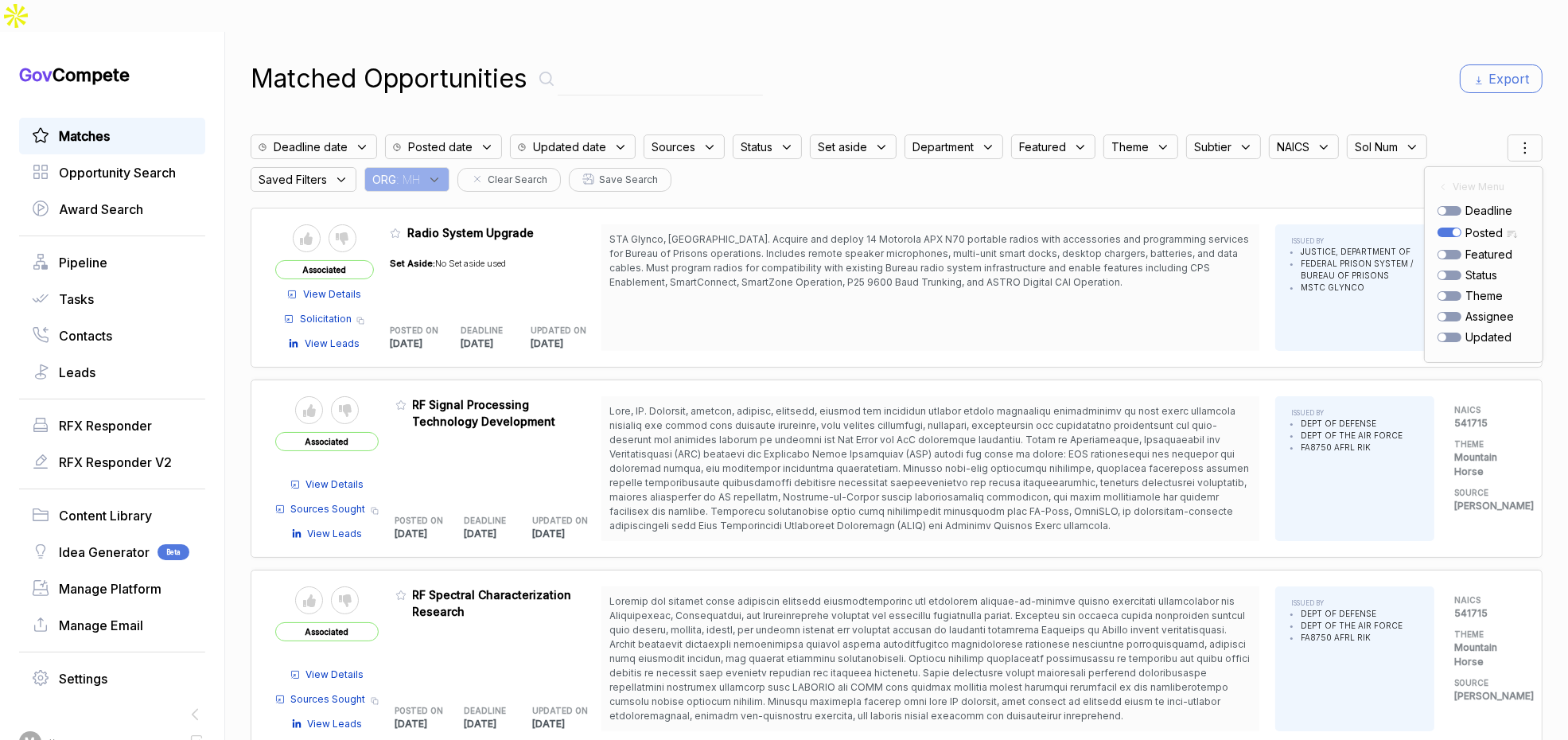
click at [1223, 60] on div "Matched Opportunities Export" at bounding box center [896, 78] width 1293 height 38
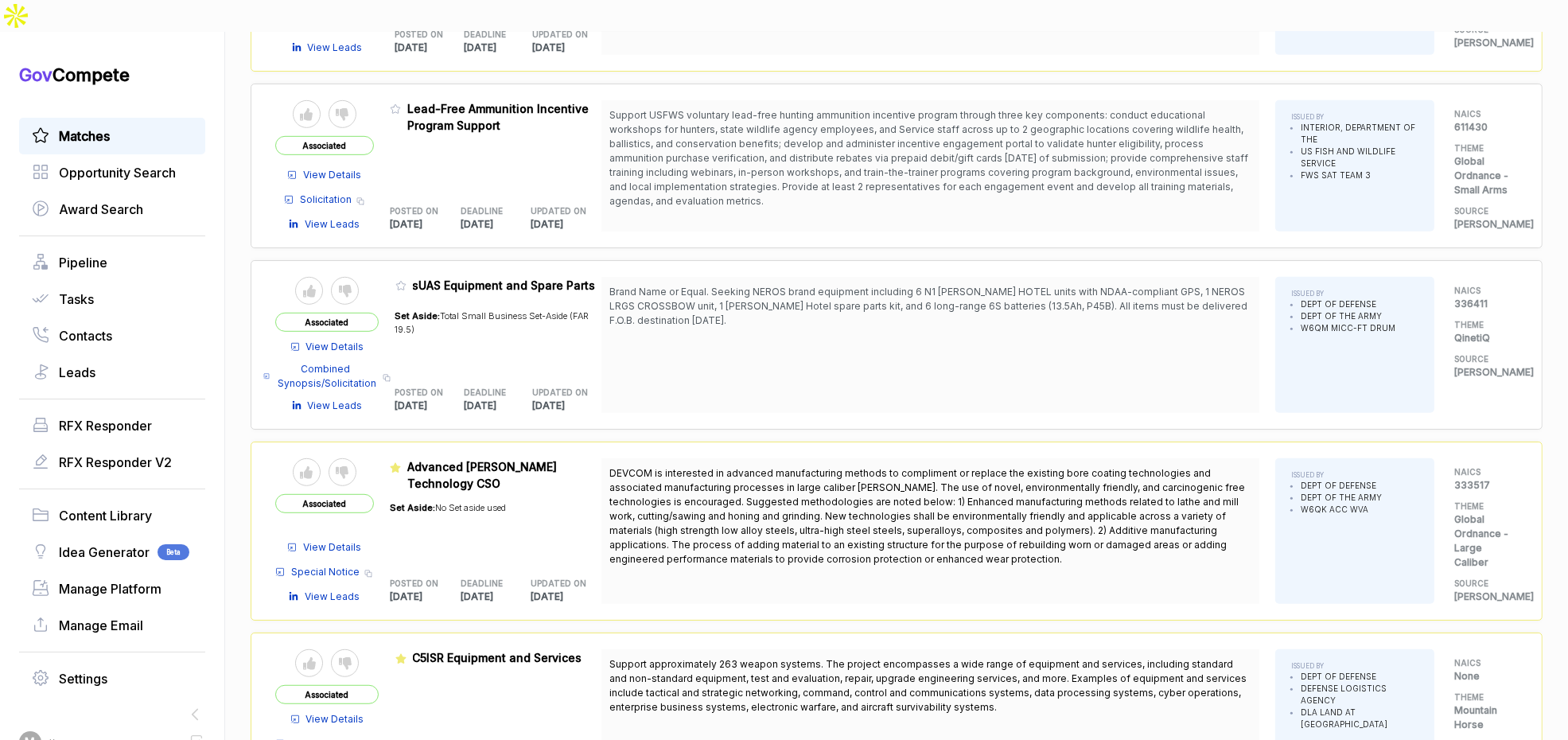
scroll to position [1118, 0]
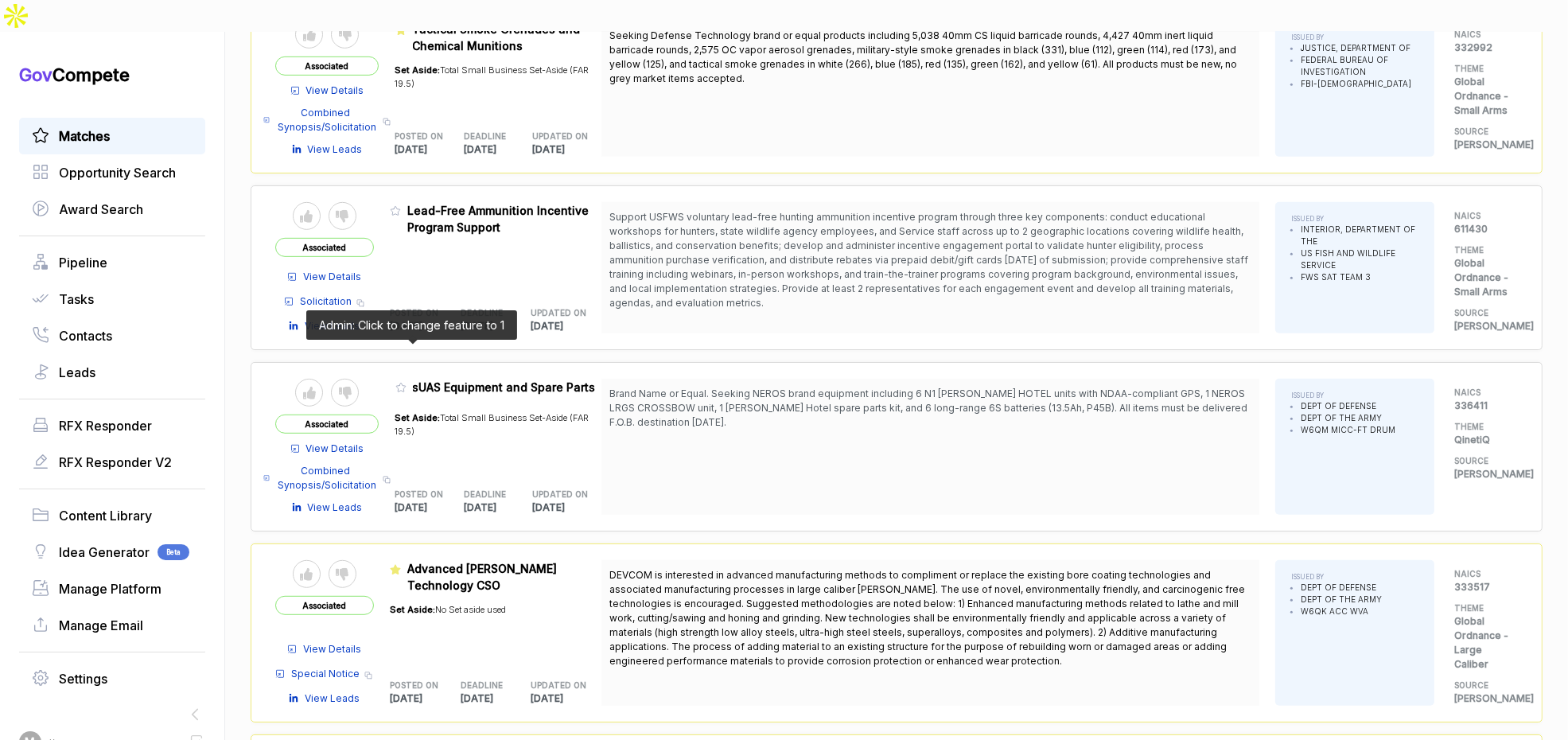
click at [406, 382] on icon at bounding box center [401, 388] width 11 height 11
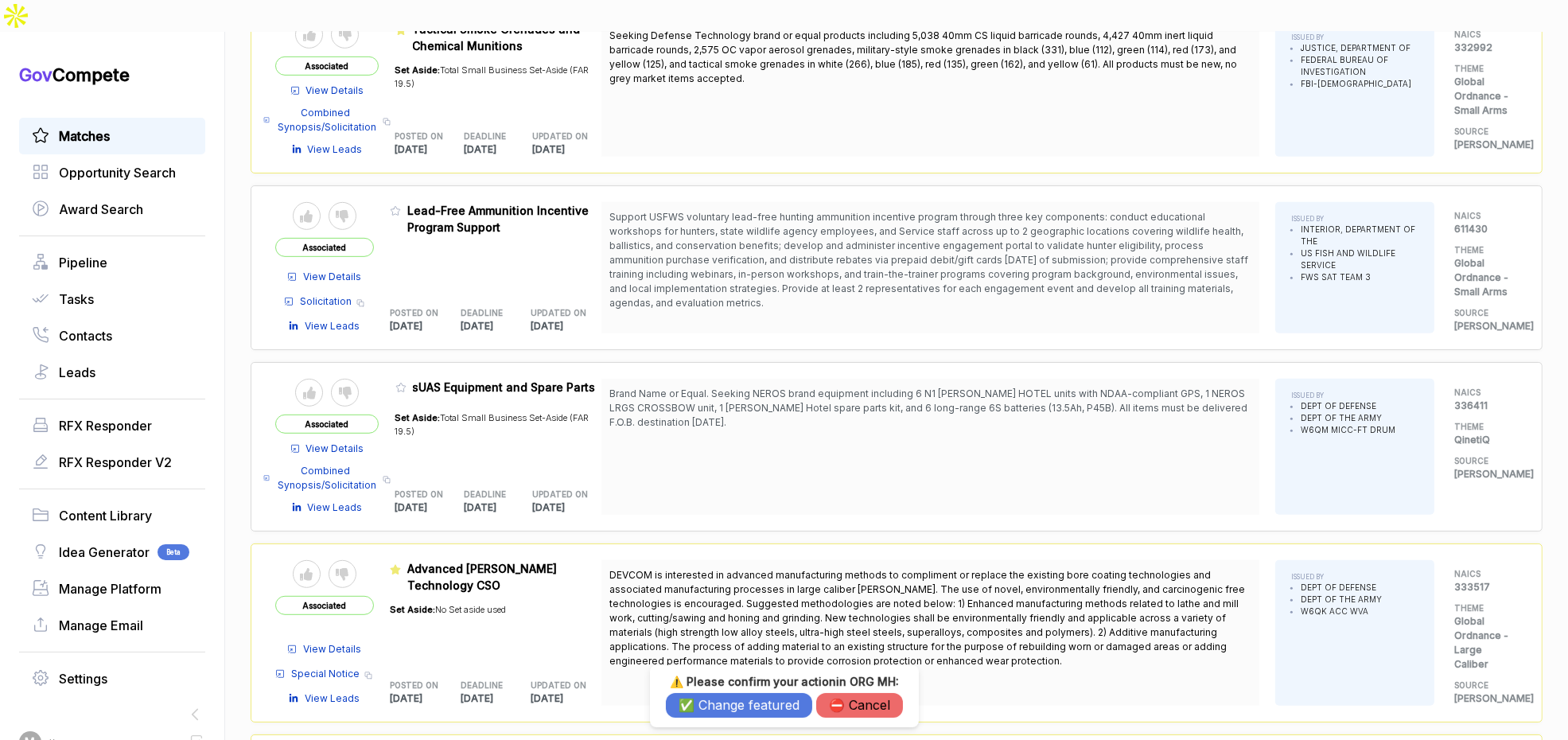
drag, startPoint x: 731, startPoint y: 703, endPoint x: 820, endPoint y: 633, distance: 113.2
click at [806, 618] on body "Gov Compete Matches Opportunity Search Award Search Pipeline Tasks Contacts Lea…" at bounding box center [784, 370] width 1568 height 740
drag, startPoint x: 848, startPoint y: 709, endPoint x: 780, endPoint y: 622, distance: 110.4
click at [848, 708] on button "⛔️ Cancel" at bounding box center [860, 705] width 87 height 25
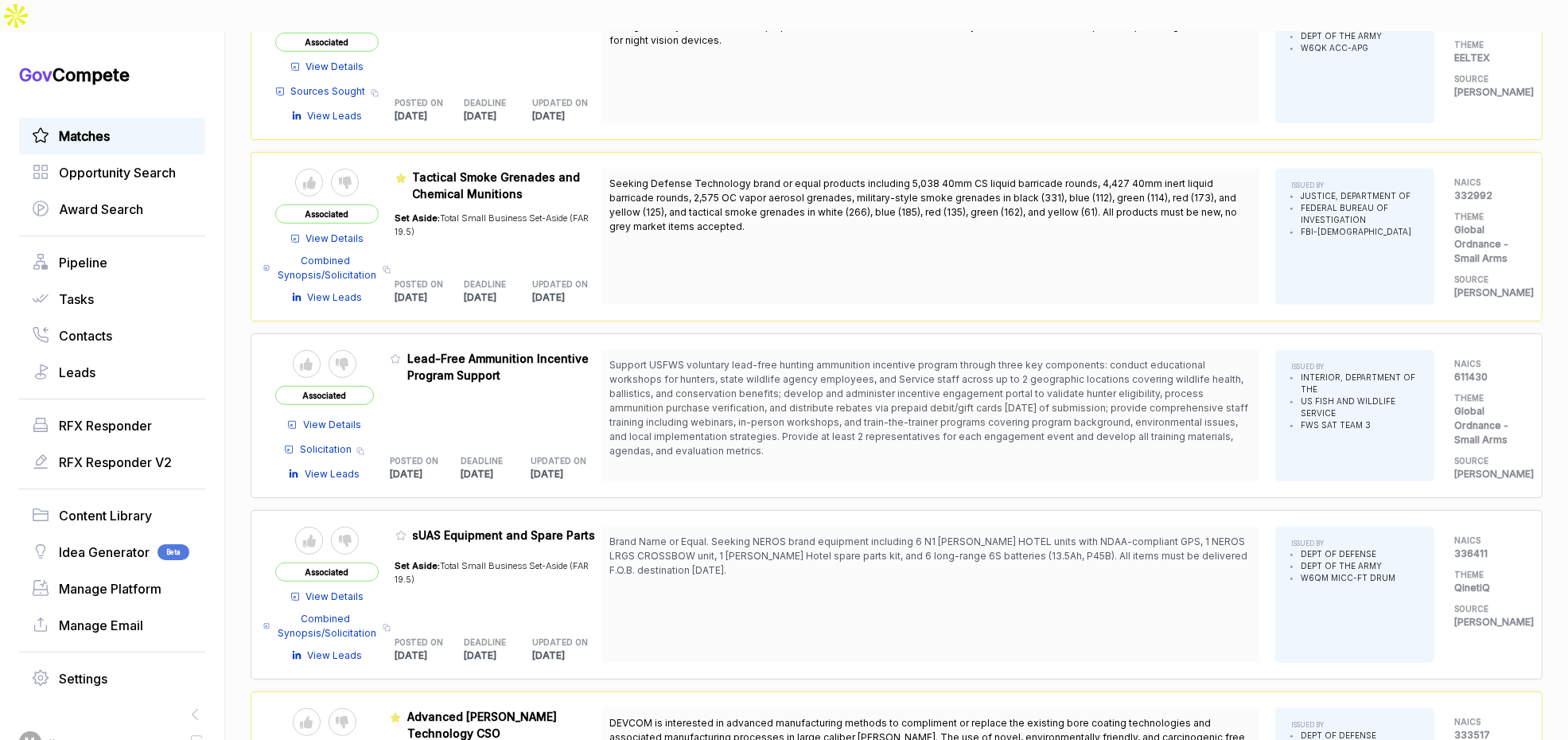
scroll to position [910, 0]
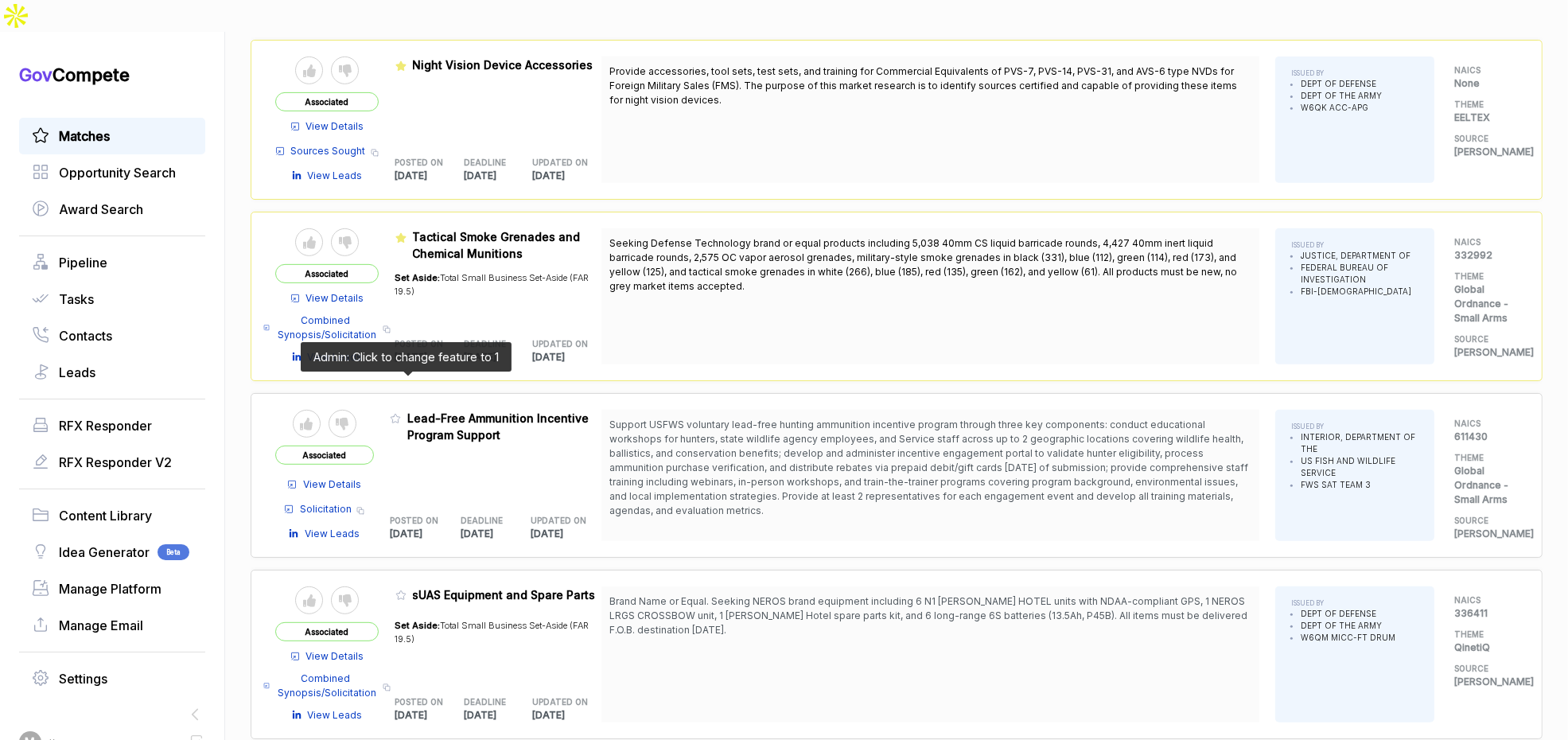
click at [401, 413] on icon at bounding box center [395, 418] width 11 height 11
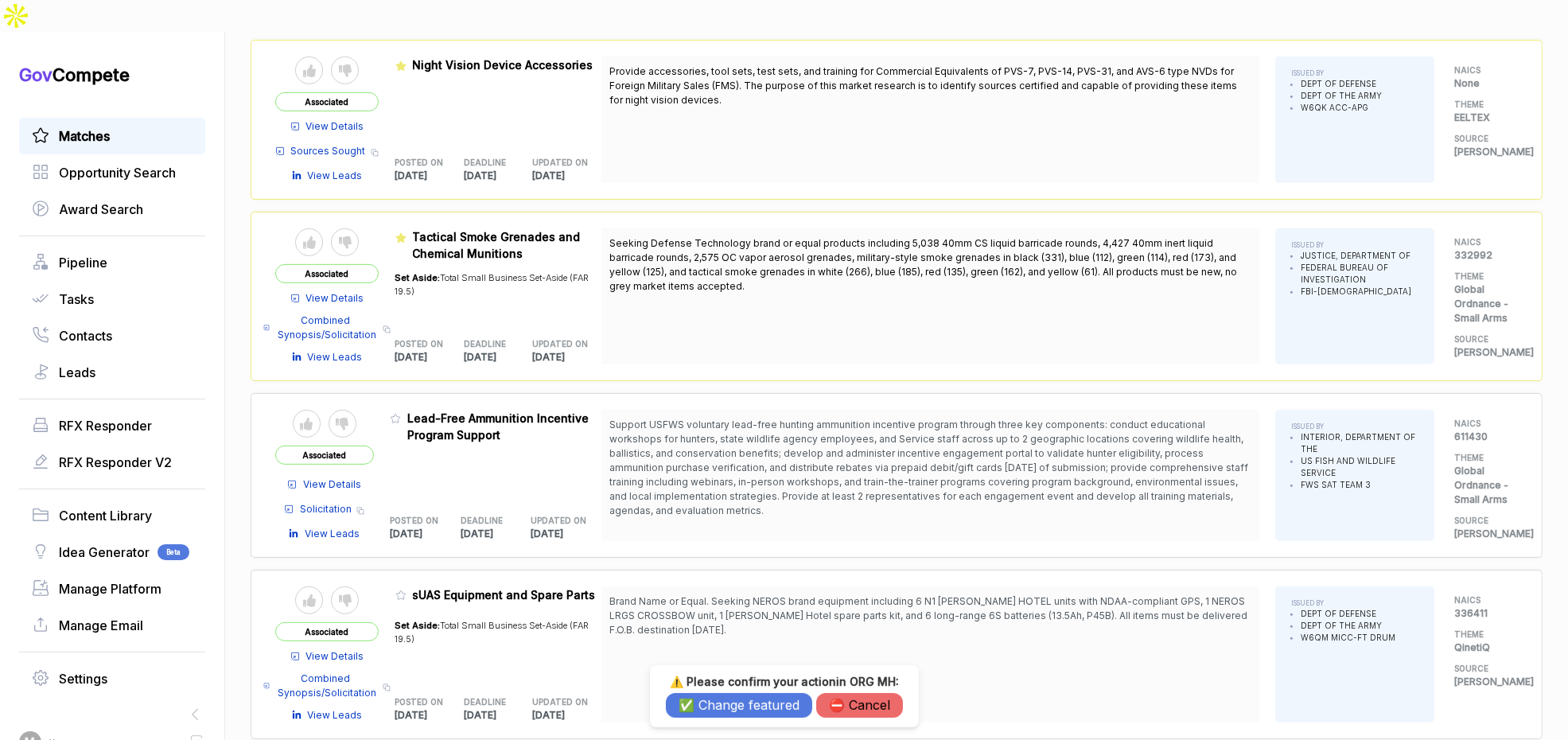
click at [743, 691] on div "⚠️ Please confirm your action in ORG MH : ✅ Change featured ⛔️ Cancel" at bounding box center [784, 696] width 237 height 43
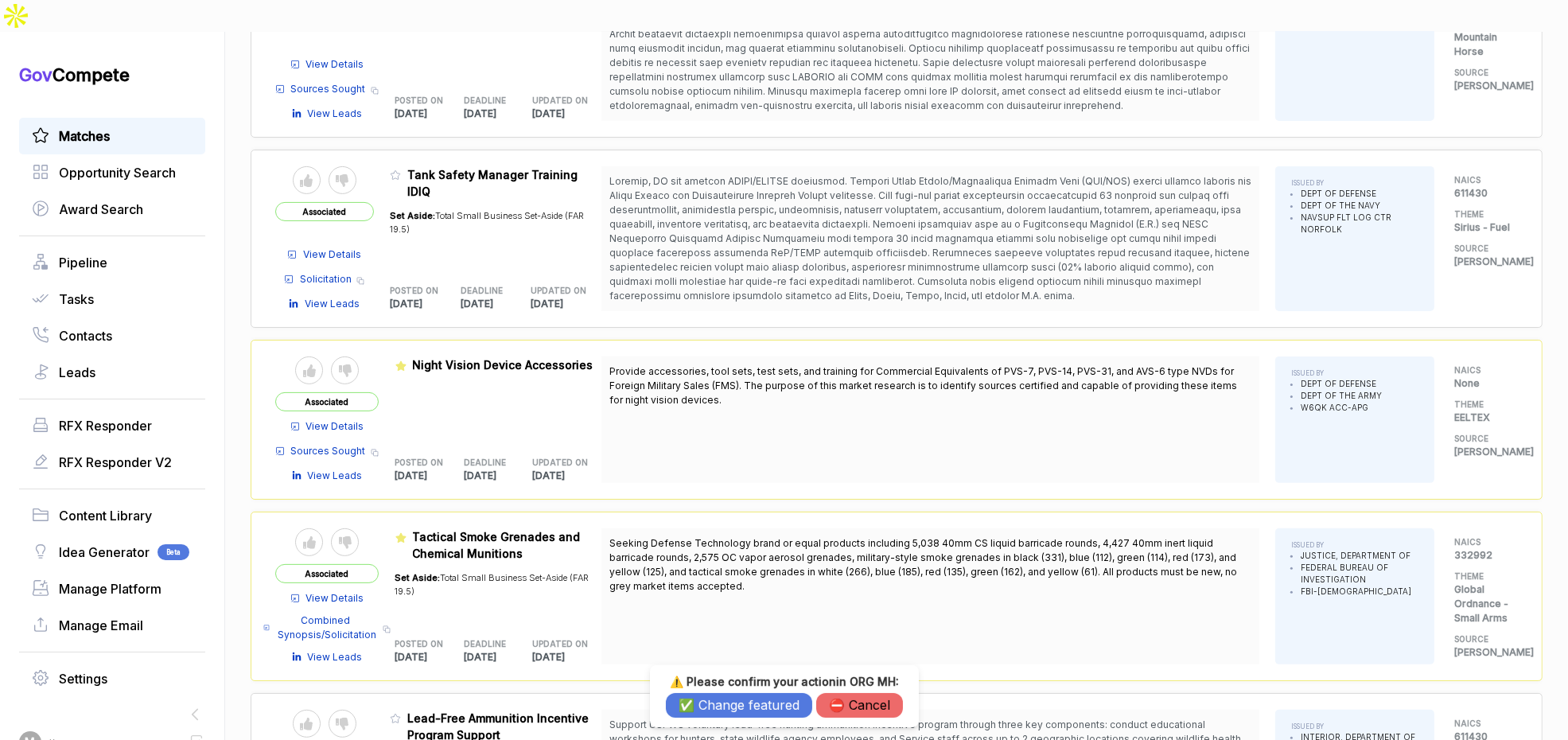
scroll to position [525, 0]
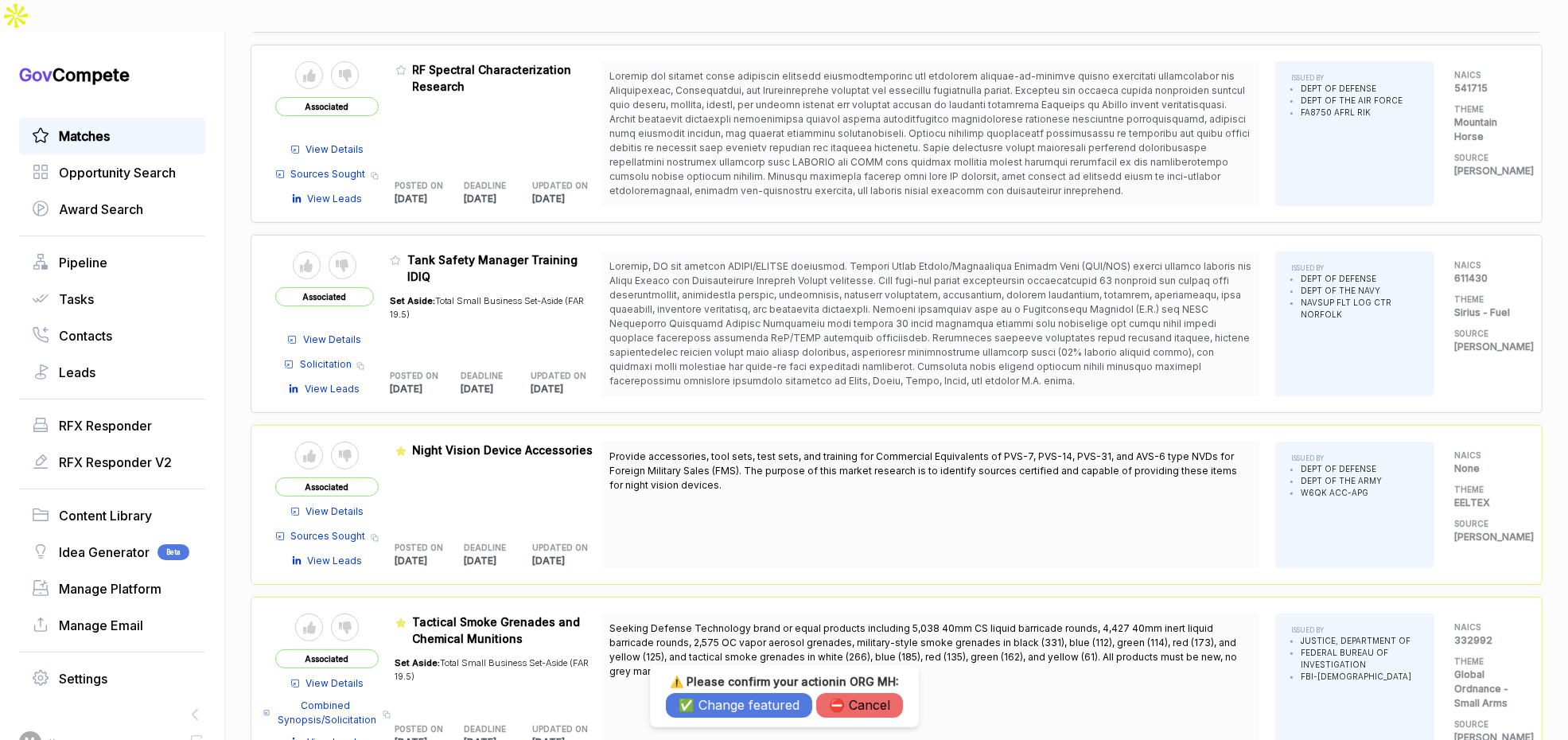
click at [715, 693] on div "⚠️ Please confirm your action in ORG MH : ✅ Change featured ⛔️ Cancel" at bounding box center [784, 696] width 237 height 43
click at [717, 702] on button "✅ Change featured" at bounding box center [739, 705] width 146 height 25
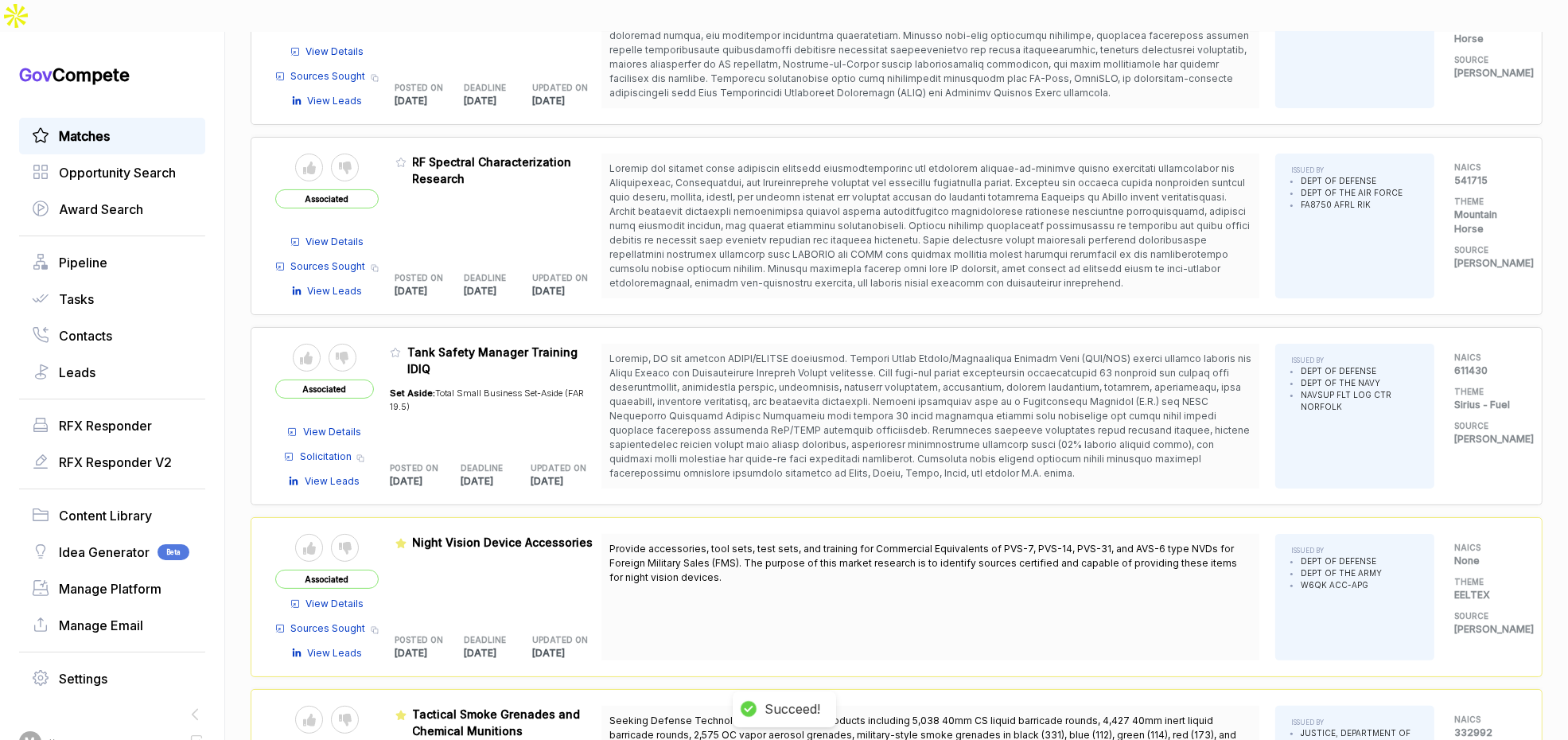
scroll to position [335, 0]
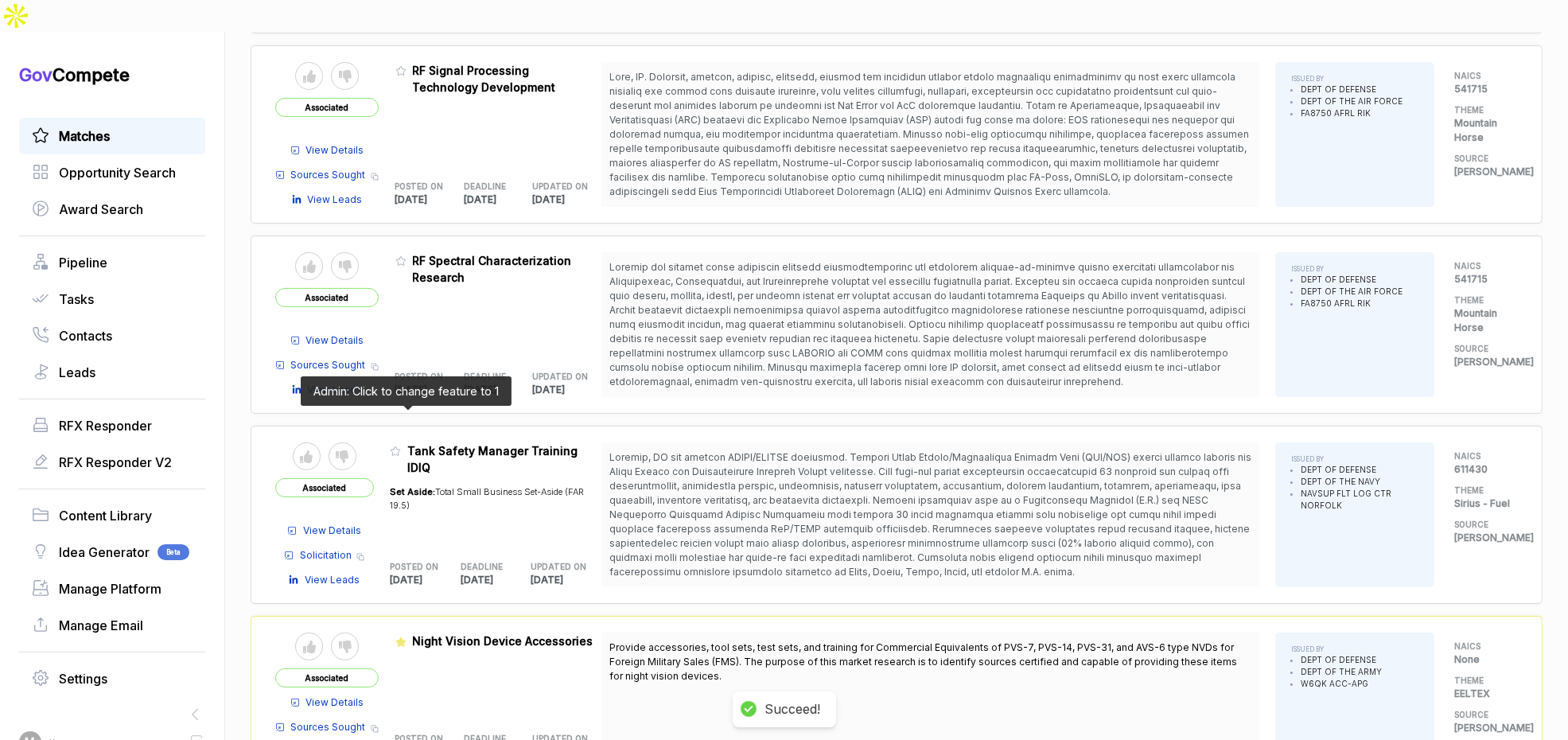
click at [401, 446] on icon at bounding box center [395, 452] width 11 height 11
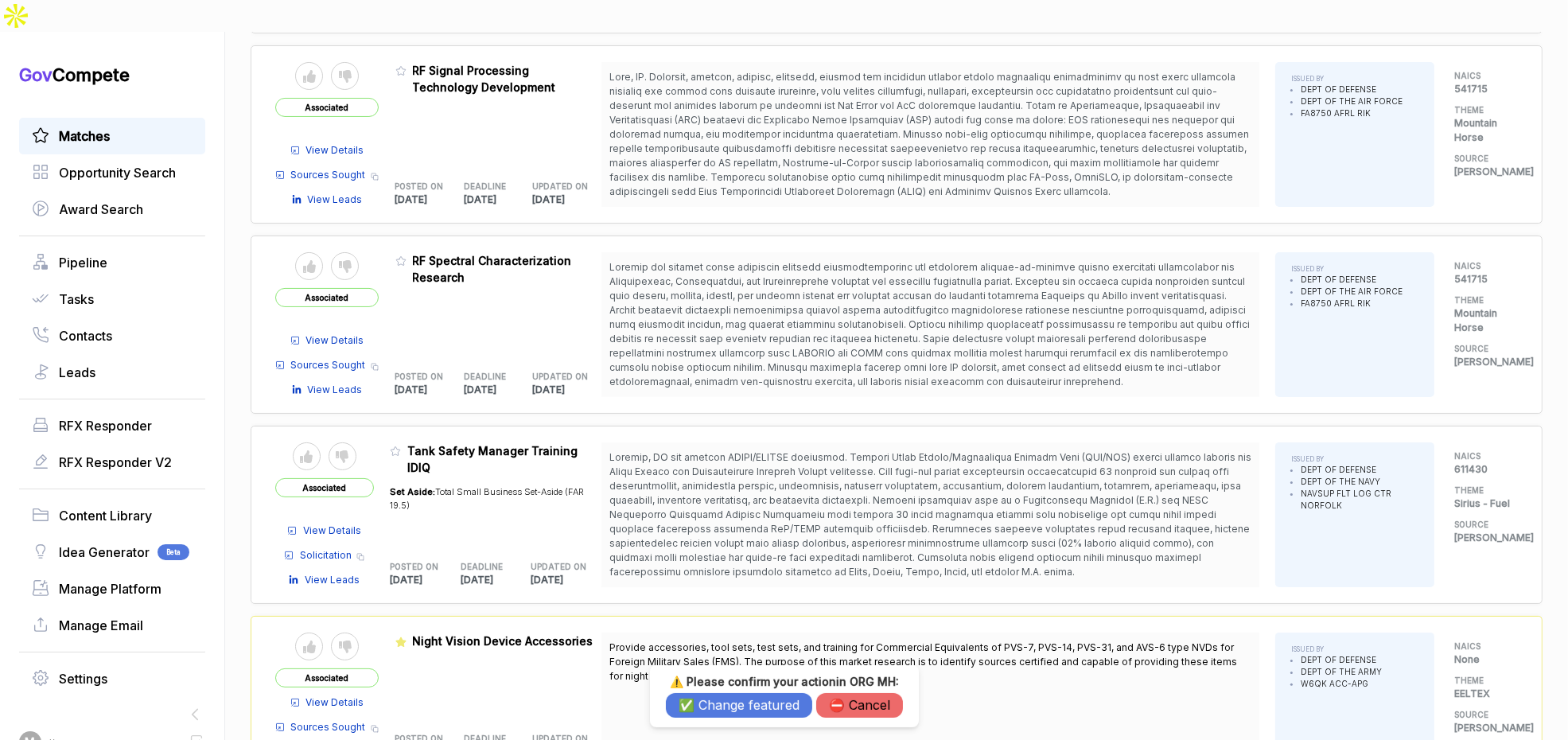
click at [707, 703] on button "✅ Change featured" at bounding box center [739, 705] width 146 height 25
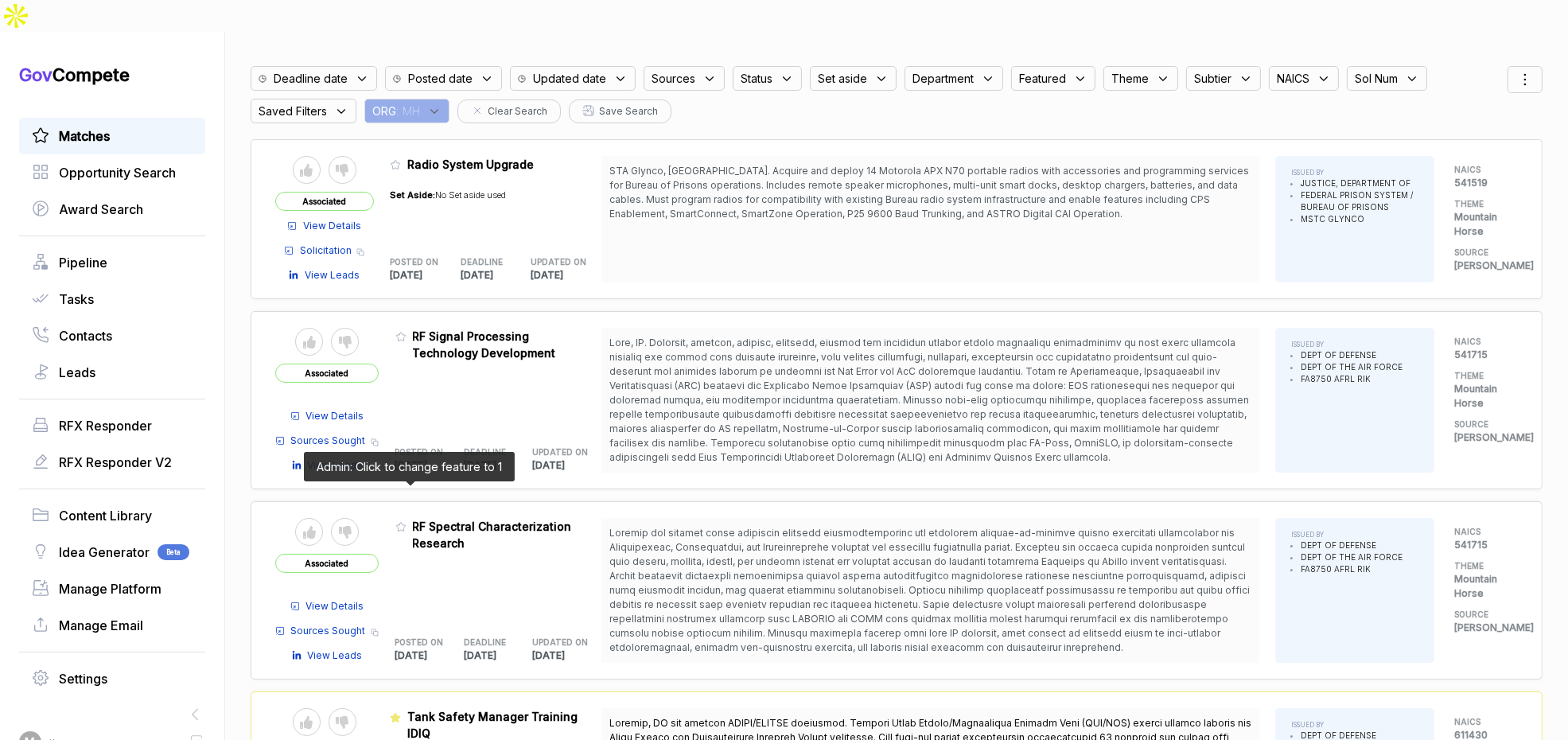
scroll to position [66, 0]
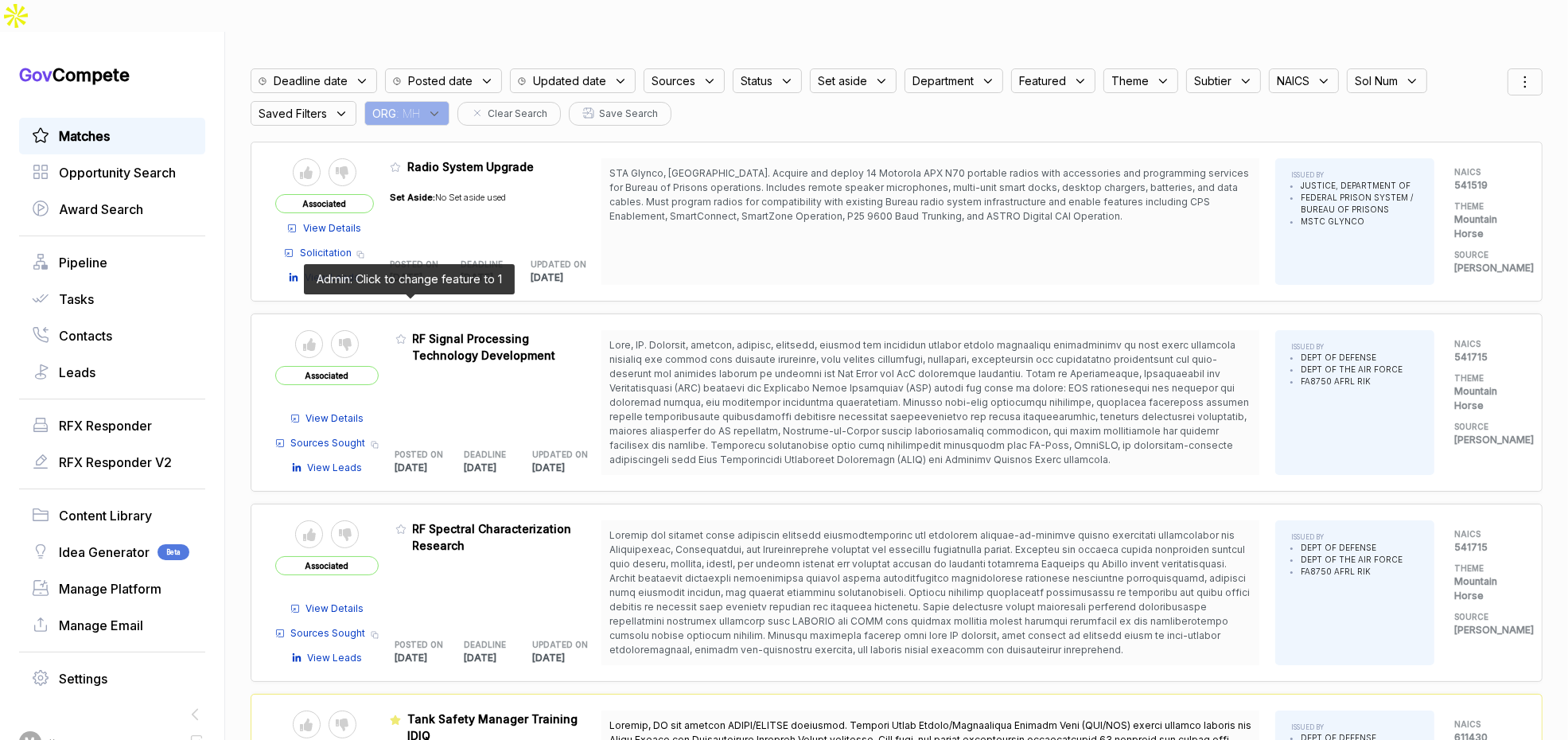
click at [405, 335] on icon at bounding box center [401, 339] width 9 height 8
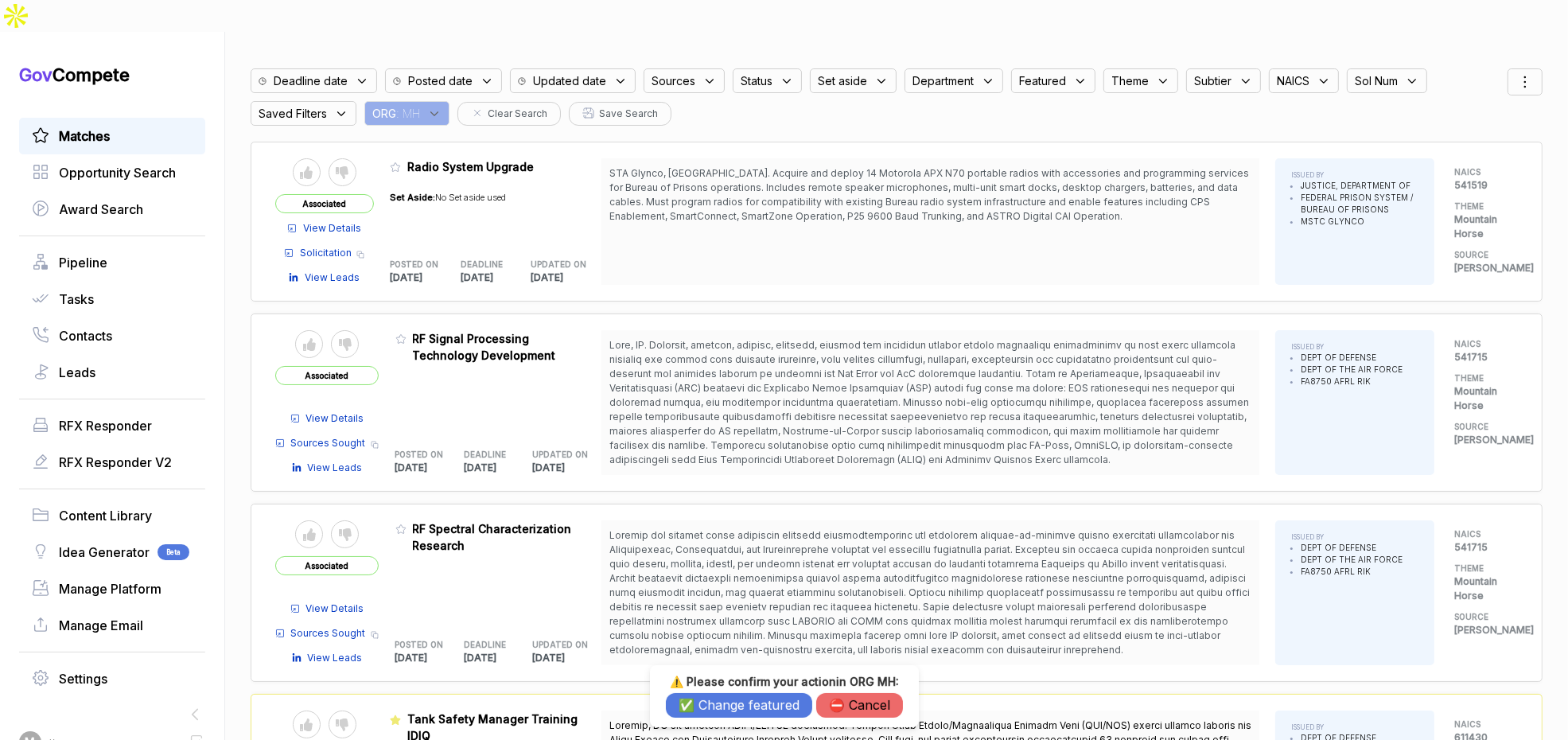
click at [718, 703] on button "✅ Change featured" at bounding box center [739, 705] width 146 height 25
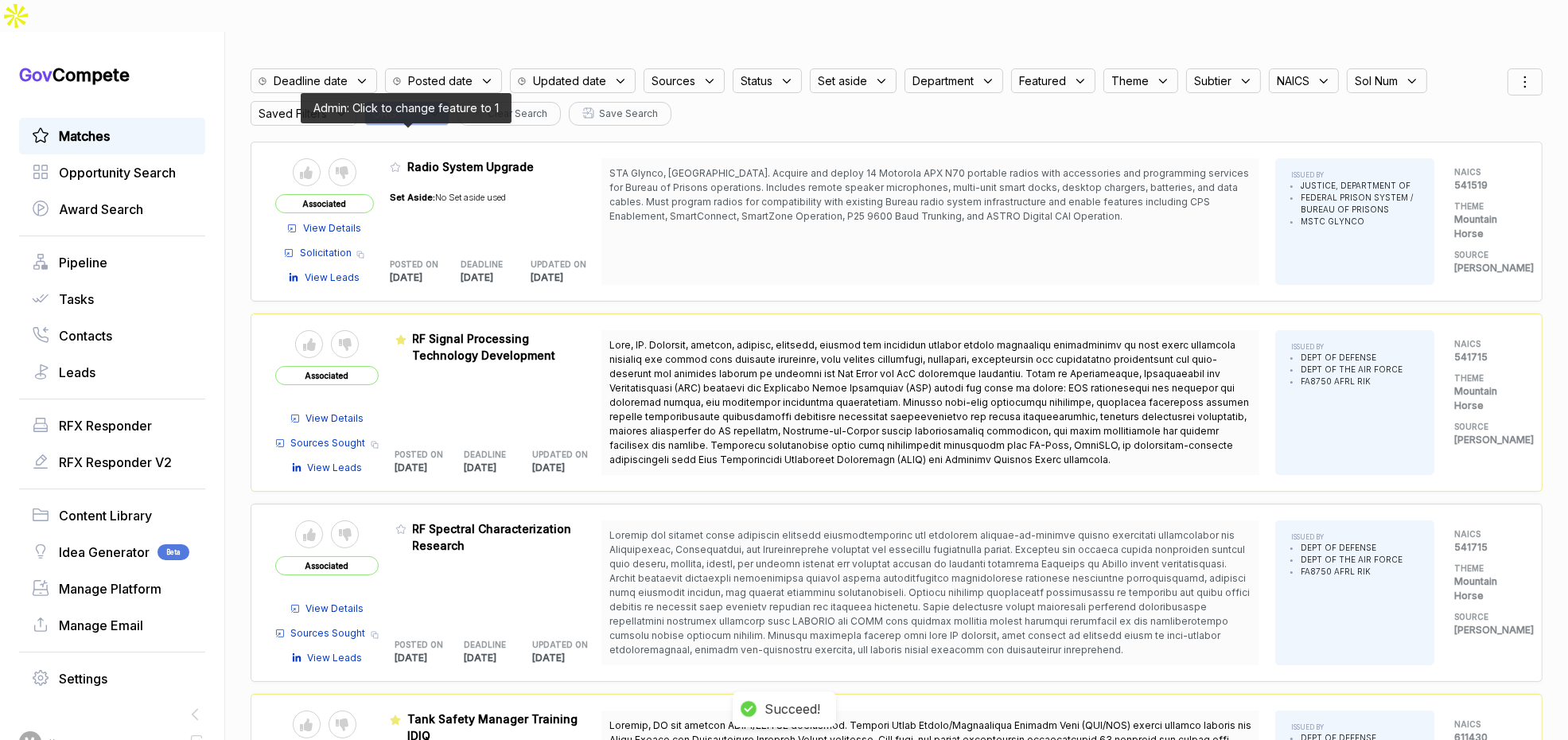
click at [400, 163] on icon at bounding box center [395, 167] width 9 height 8
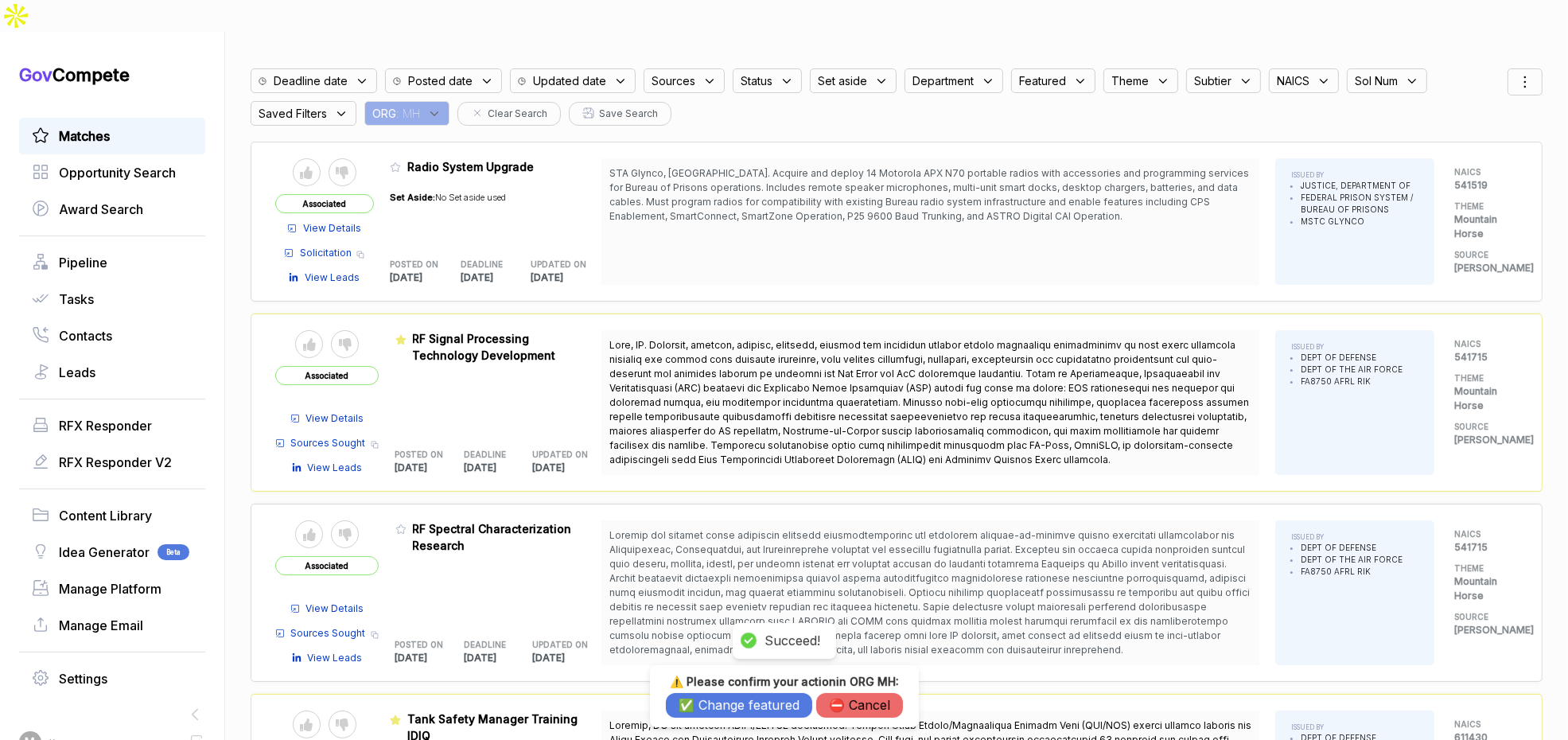
click at [750, 699] on button "✅ Change featured" at bounding box center [739, 705] width 146 height 25
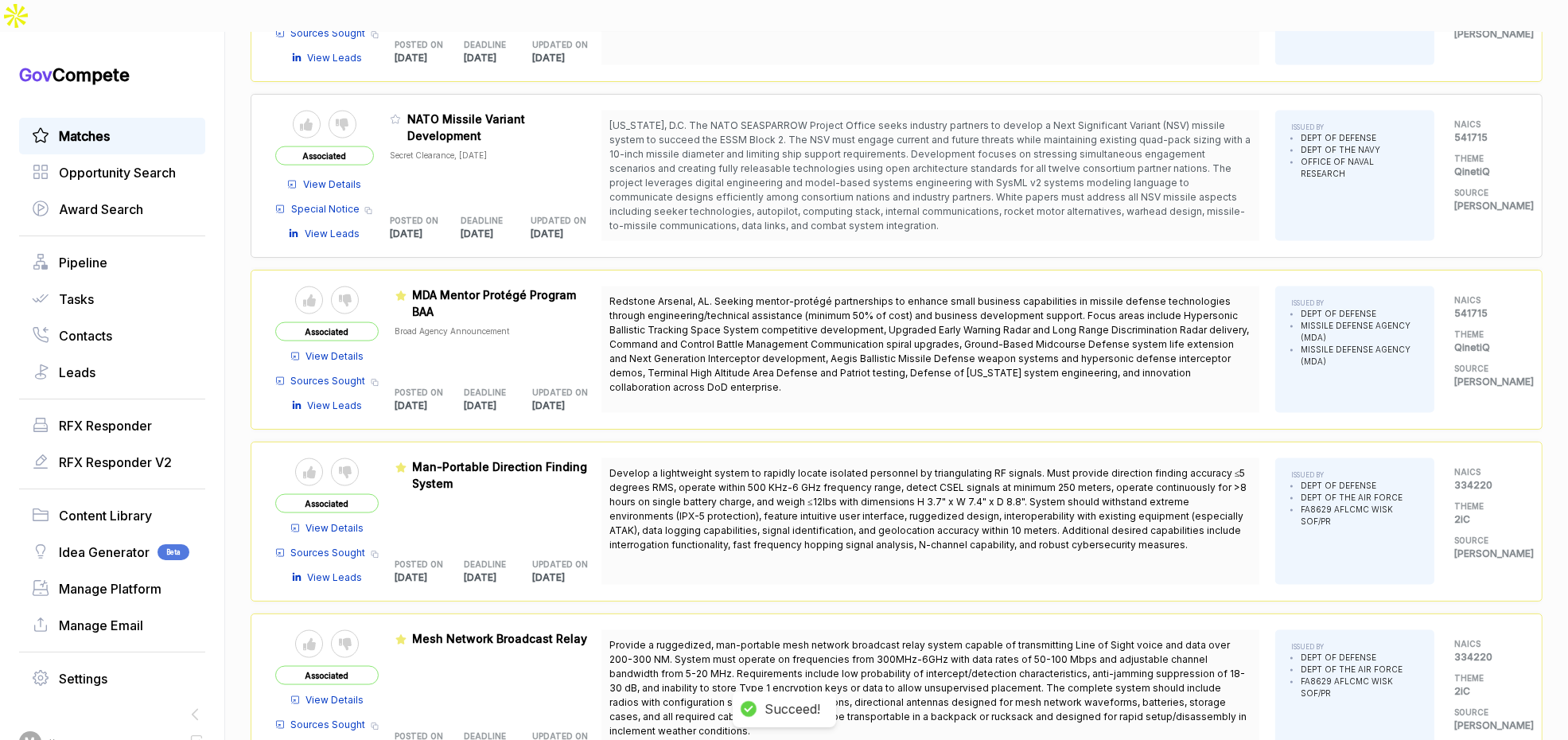
scroll to position [3028, 0]
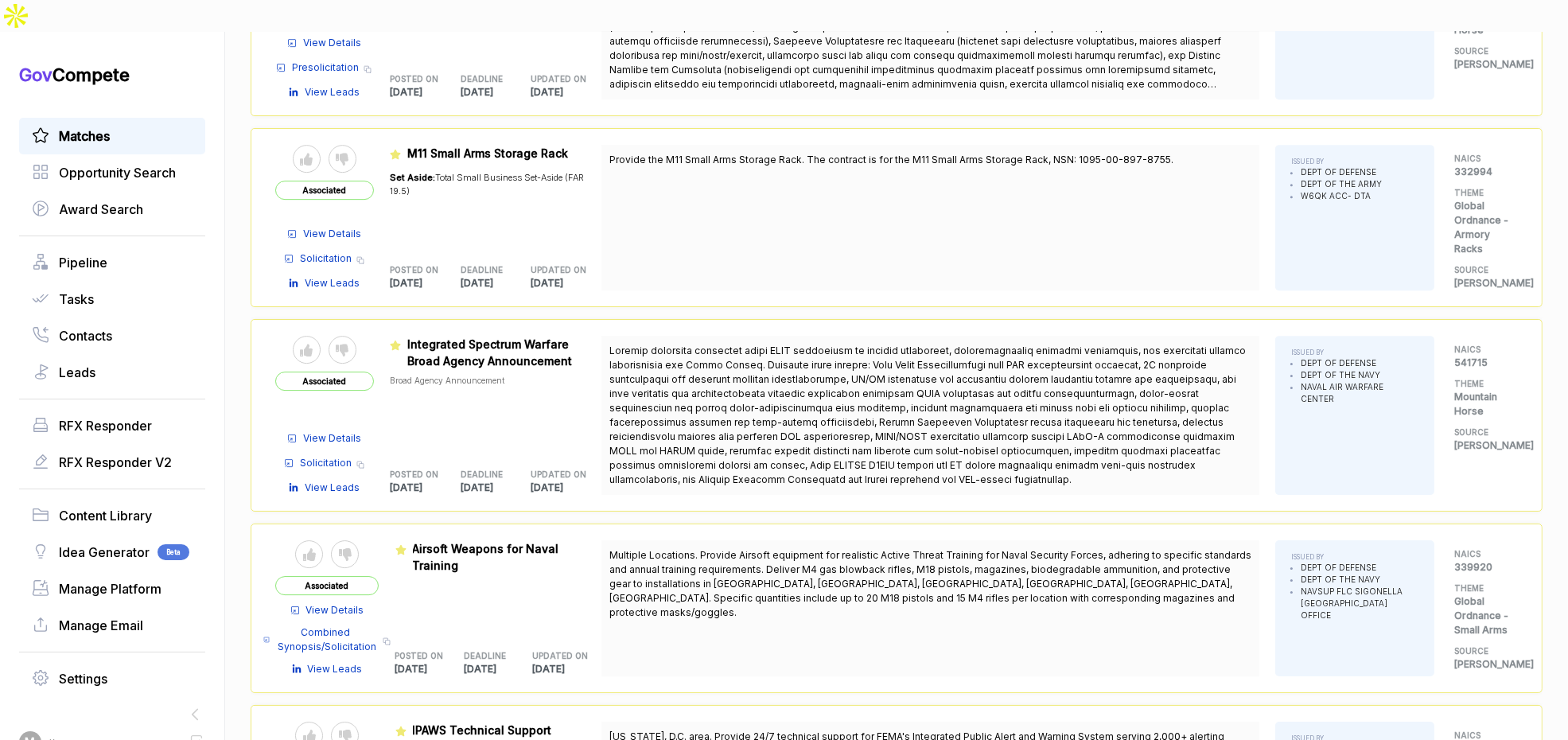
scroll to position [6608, 0]
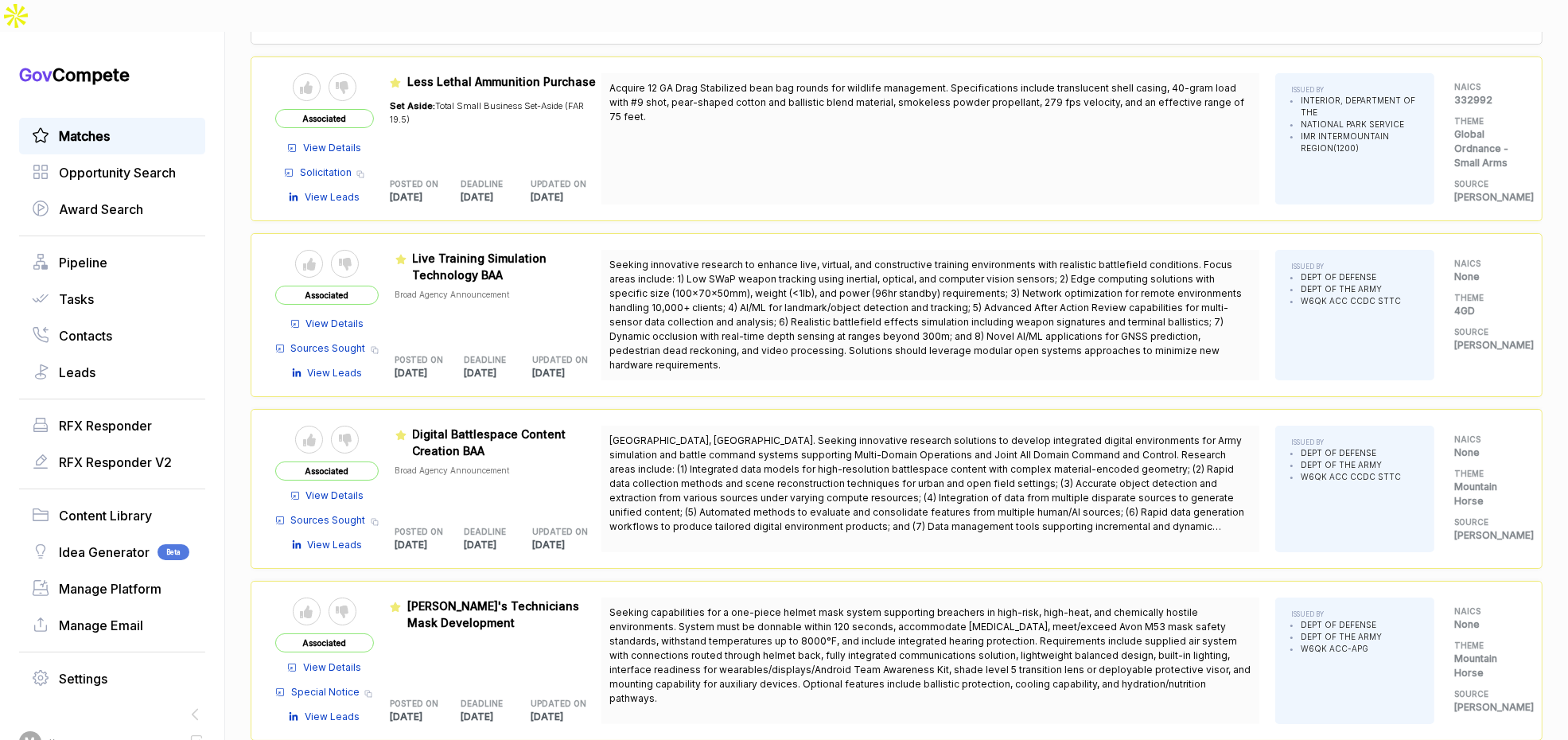
scroll to position [7774, 0]
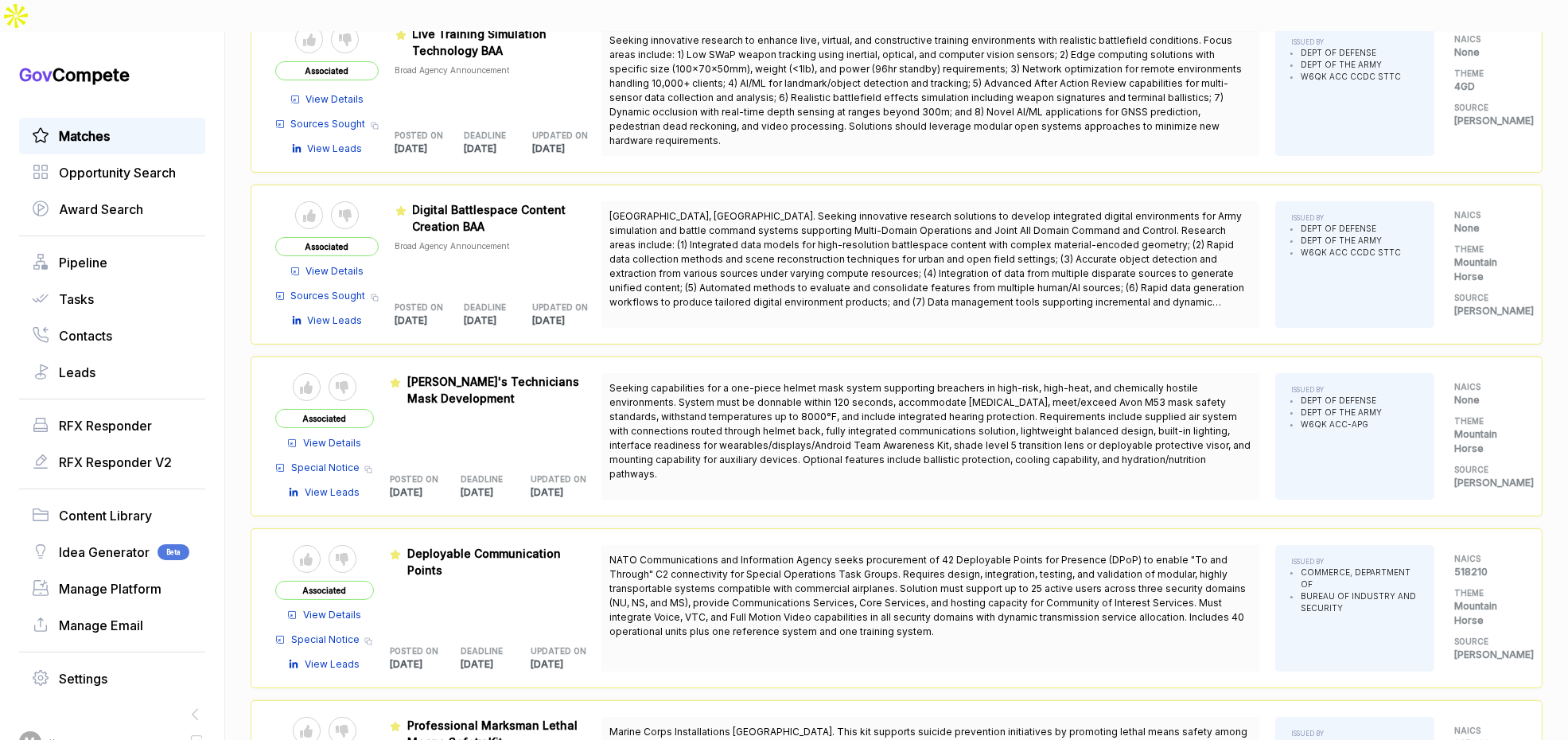
scroll to position [8376, 0]
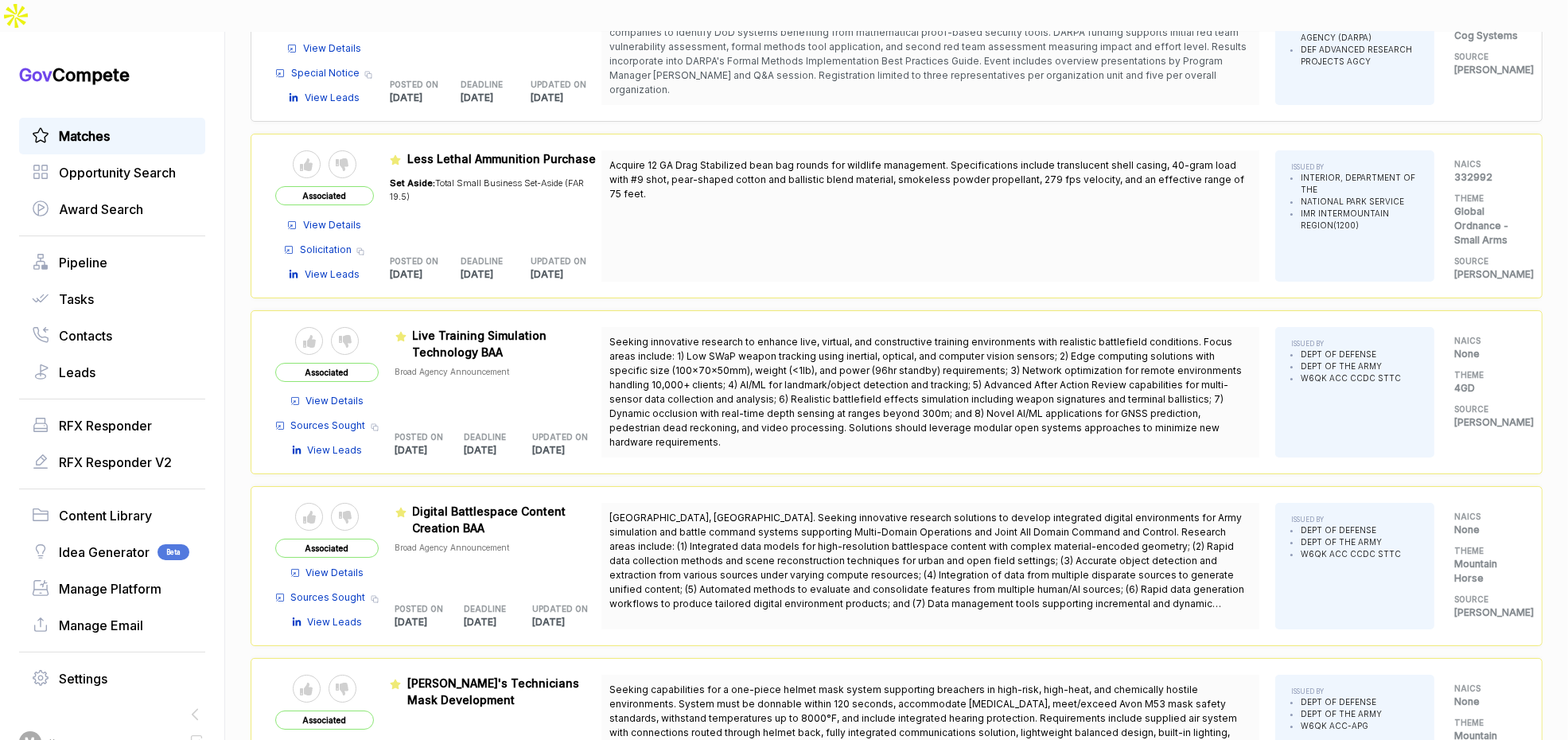
scroll to position [6542, 0]
